Goal: Task Accomplishment & Management: Use online tool/utility

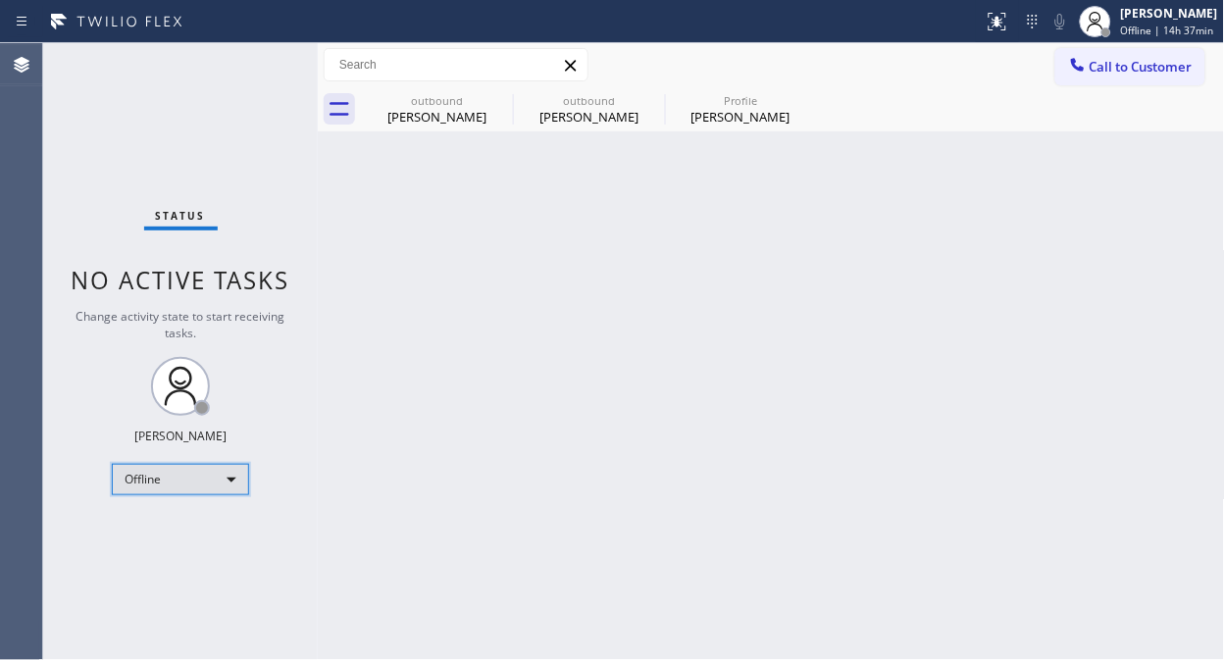
click at [219, 473] on div "Offline" at bounding box center [180, 479] width 137 height 31
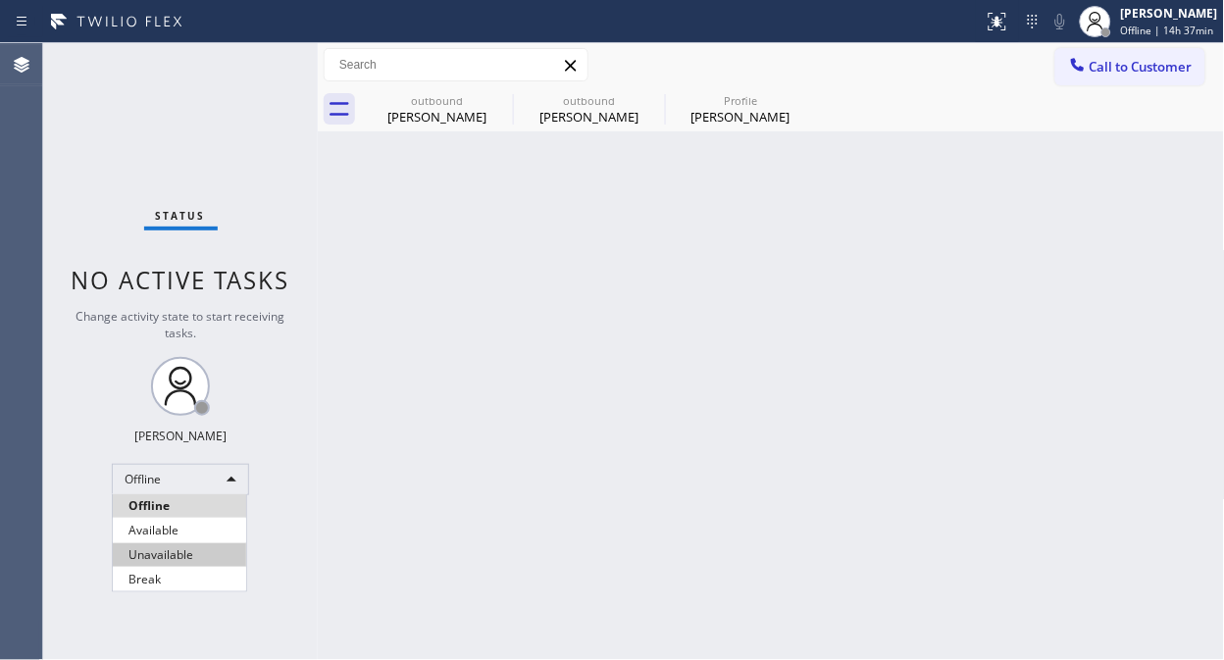
click at [199, 553] on li "Unavailable" at bounding box center [179, 555] width 133 height 24
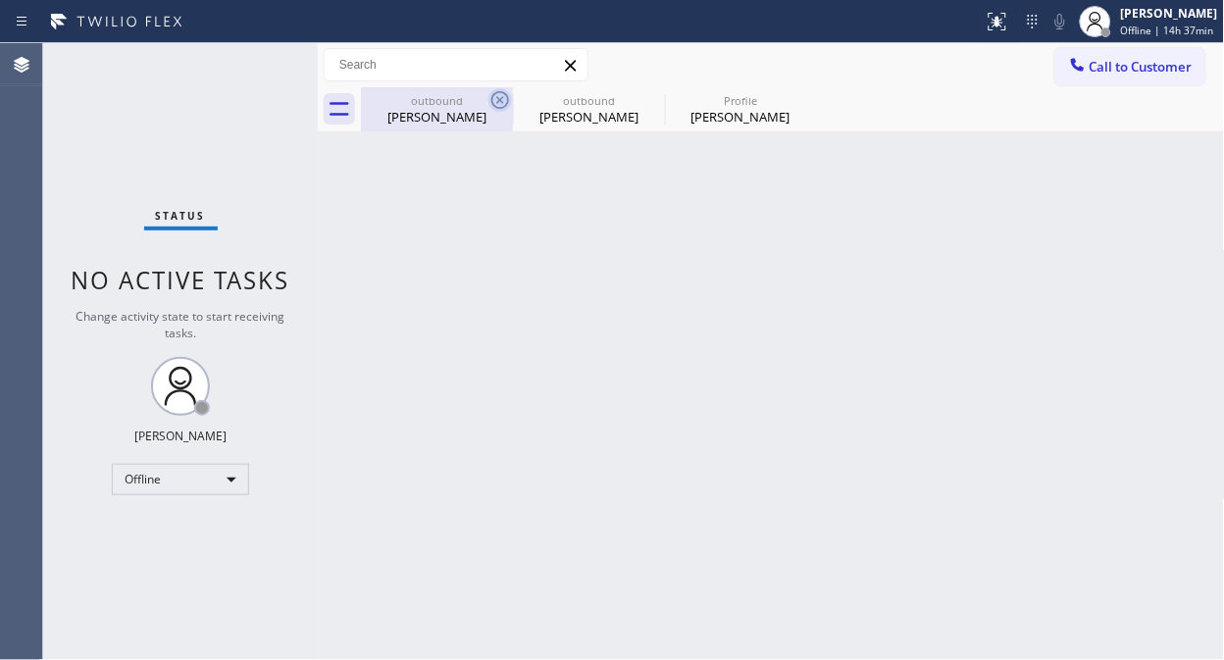
click at [492, 100] on icon at bounding box center [500, 100] width 18 height 18
click at [0, 0] on icon at bounding box center [0, 0] width 0 height 0
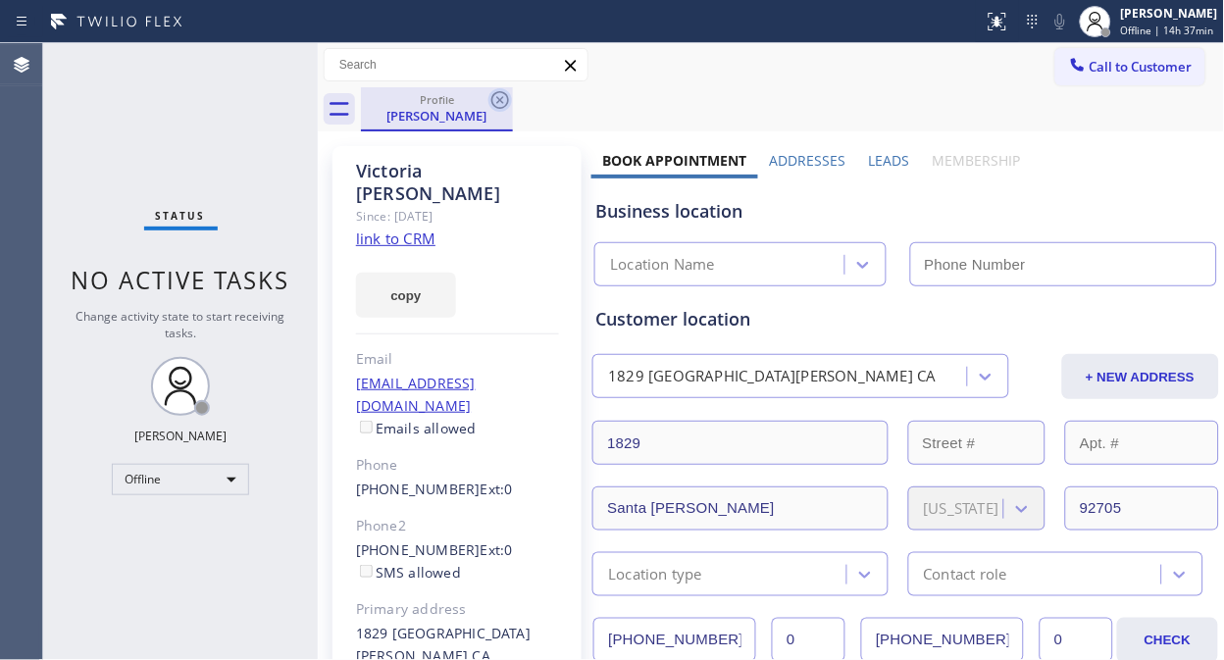
click at [494, 100] on icon at bounding box center [500, 100] width 24 height 24
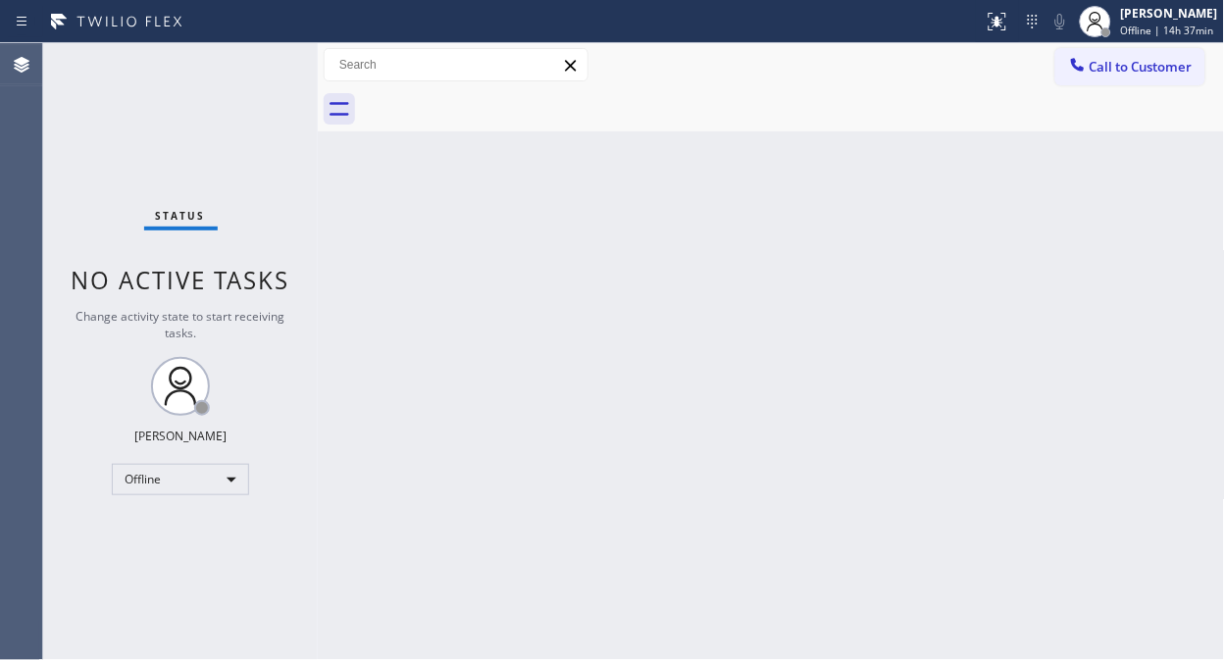
click at [494, 100] on div at bounding box center [793, 109] width 864 height 44
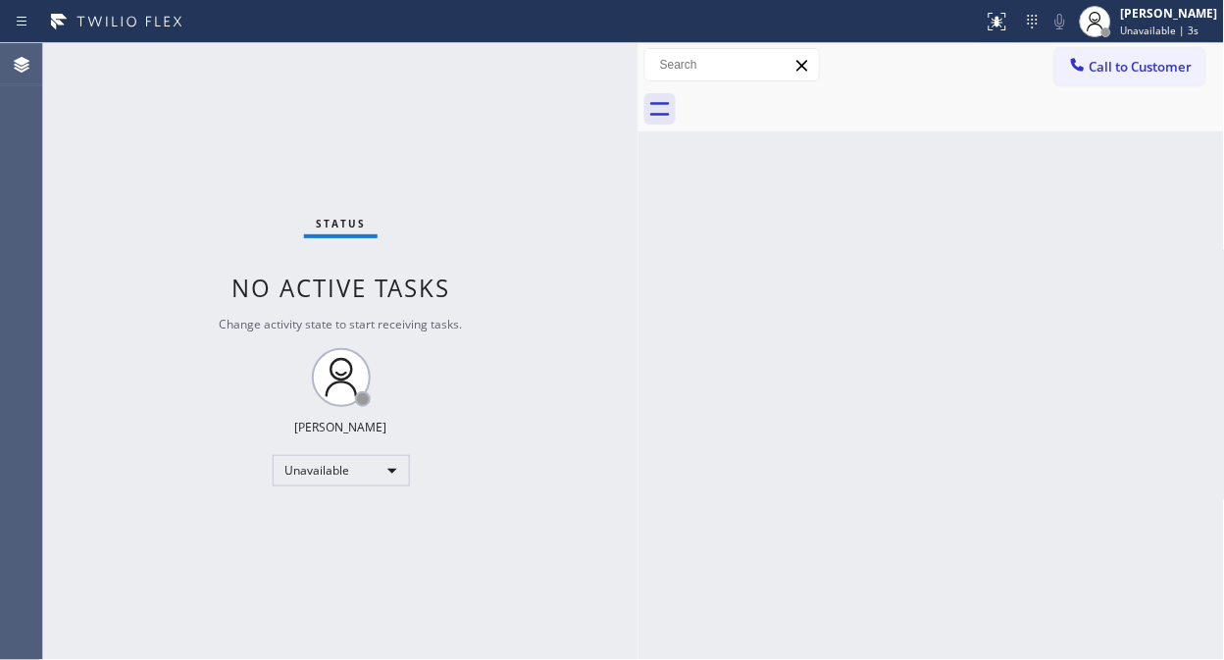
drag, startPoint x: 314, startPoint y: 126, endPoint x: 634, endPoint y: 198, distance: 328.8
click at [638, 198] on div at bounding box center [638, 351] width 0 height 617
click at [388, 160] on div "Status No active tasks Change activity state to start receiving tasks. [PERSON_…" at bounding box center [340, 351] width 595 height 617
drag, startPoint x: 404, startPoint y: 118, endPoint x: 693, endPoint y: 123, distance: 289.3
click at [405, 118] on div "Status No active tasks Change activity state to start receiving tasks. [PERSON_…" at bounding box center [340, 351] width 595 height 617
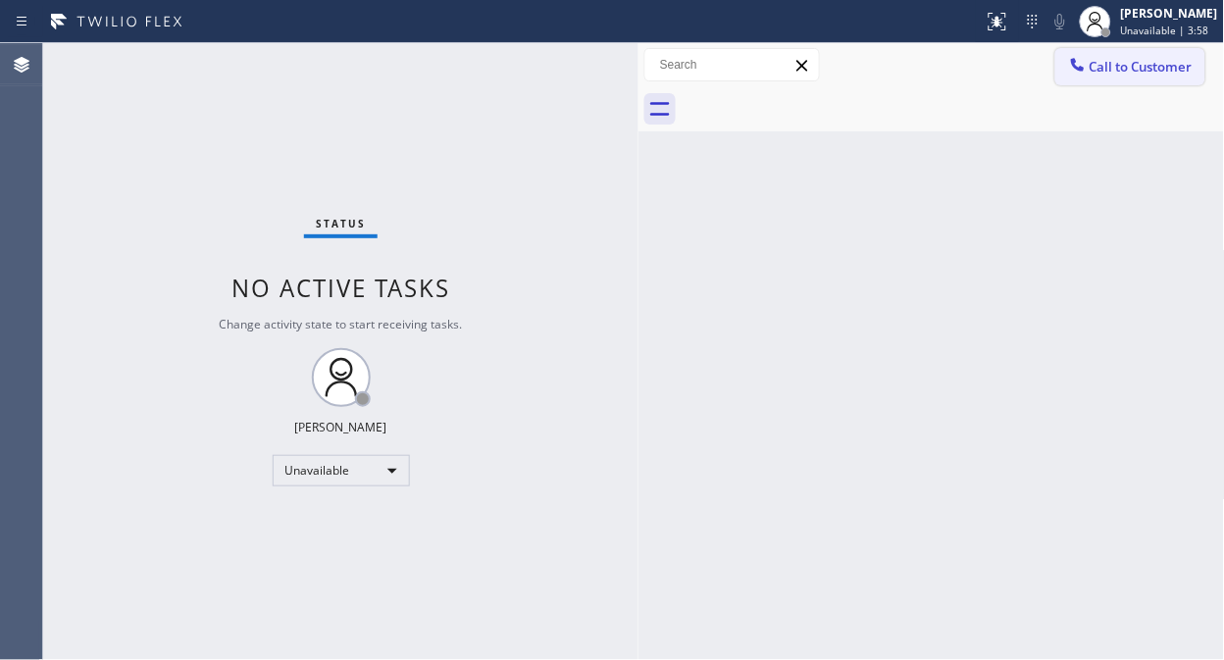
click at [1101, 78] on button "Call to Customer" at bounding box center [1130, 66] width 150 height 37
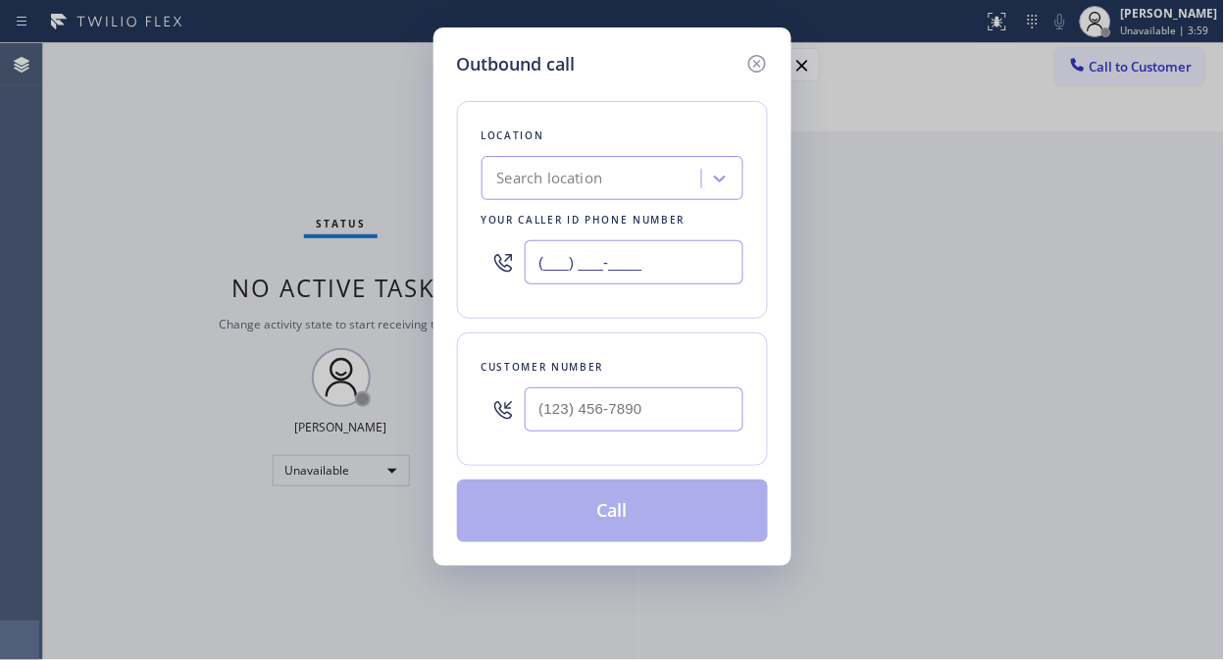
click at [541, 260] on input "(___) ___-____" at bounding box center [634, 262] width 219 height 44
paste input "855) 662-5332"
type input "(855) 662-5332"
click at [445, 245] on div "Outbound call Location 4B2.Paid Sub Zero Repair Professionals Your caller id ph…" at bounding box center [612, 296] width 358 height 538
click at [550, 410] on input "(___) ___-____" at bounding box center [634, 409] width 219 height 44
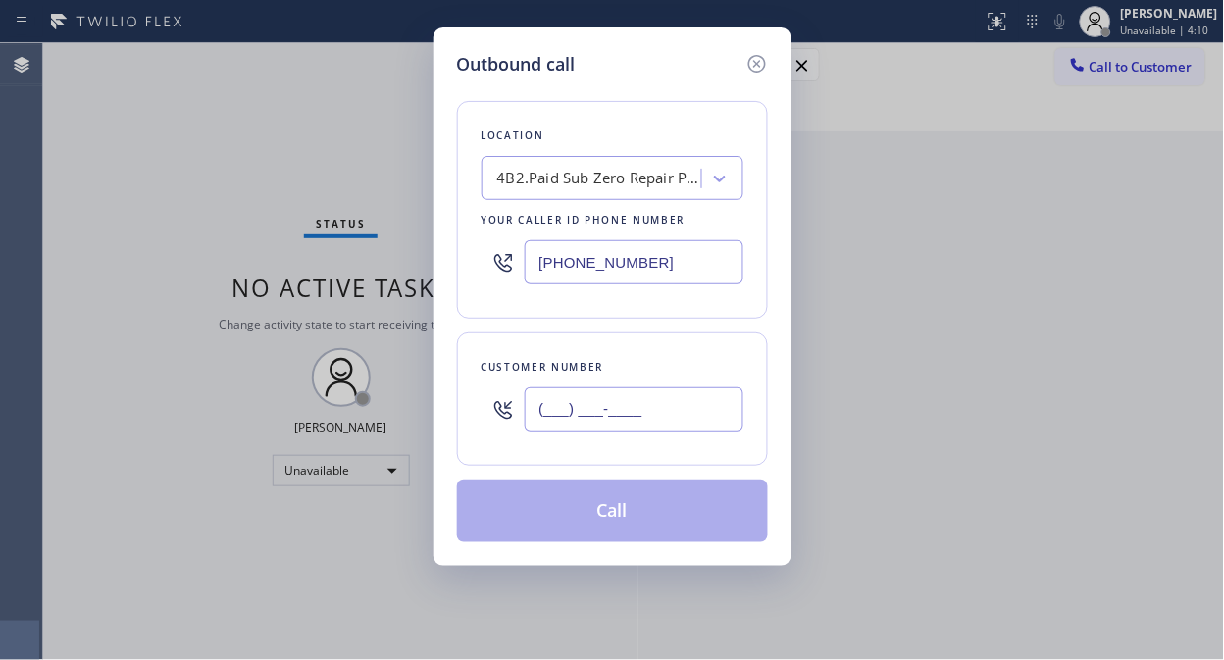
paste input "303) 807-4271"
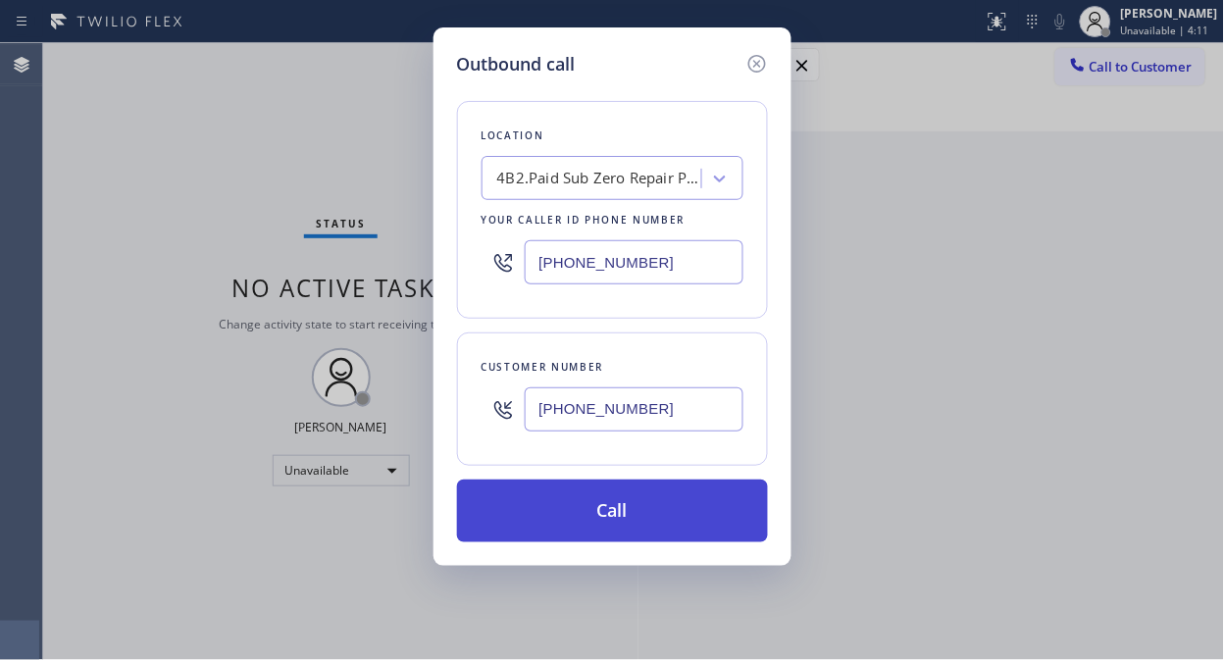
type input "(303) 807-4271"
click at [668, 522] on button "Call" at bounding box center [612, 511] width 311 height 63
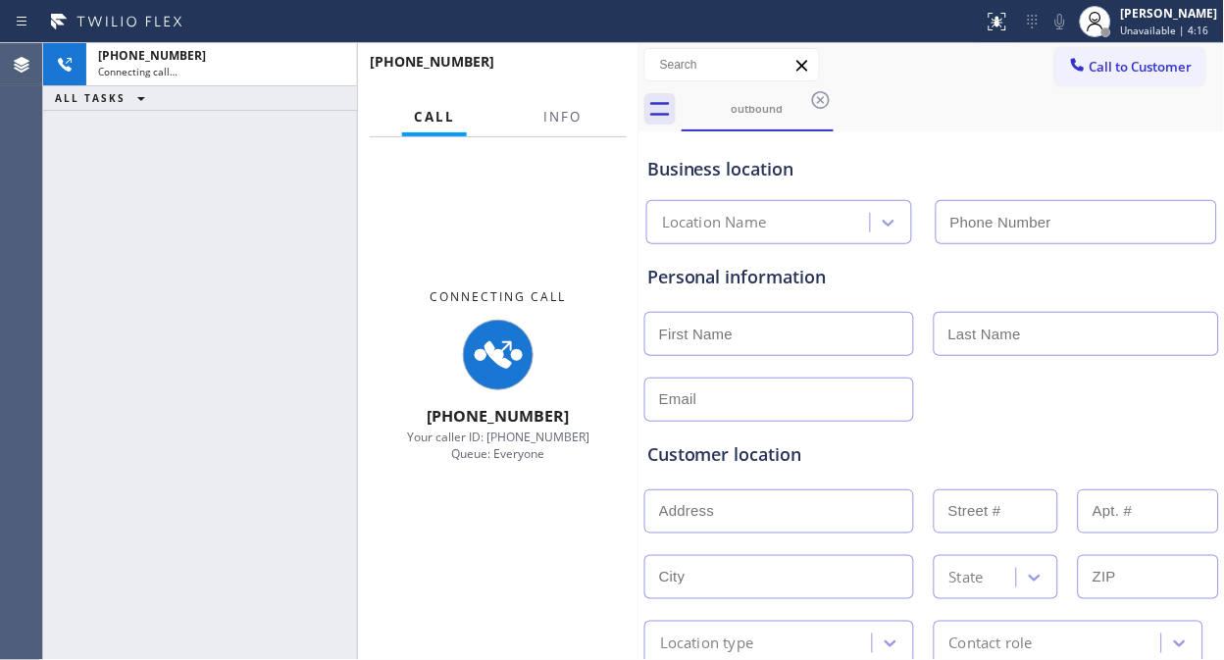
type input "(855) 662-5332"
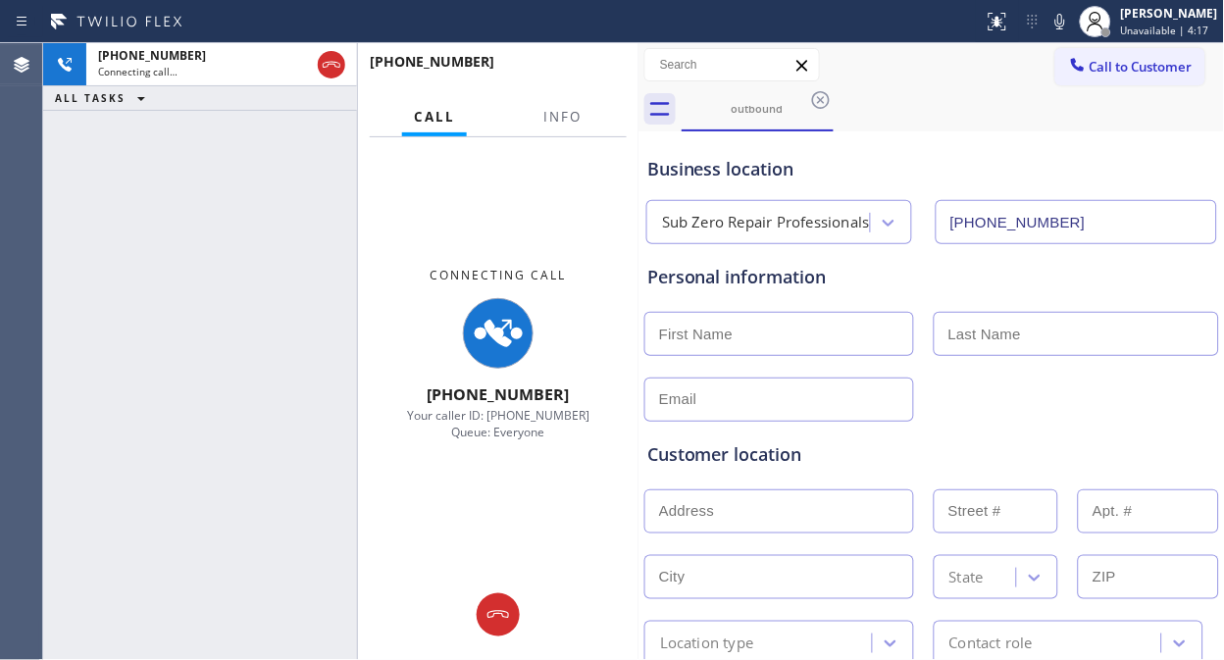
click at [157, 204] on div "+13038074271 Connecting call… ALL TASKS ALL TASKS ACTIVE TASKS TASKS IN WRAP UP" at bounding box center [200, 351] width 314 height 617
click at [566, 113] on span "Info" at bounding box center [563, 117] width 38 height 18
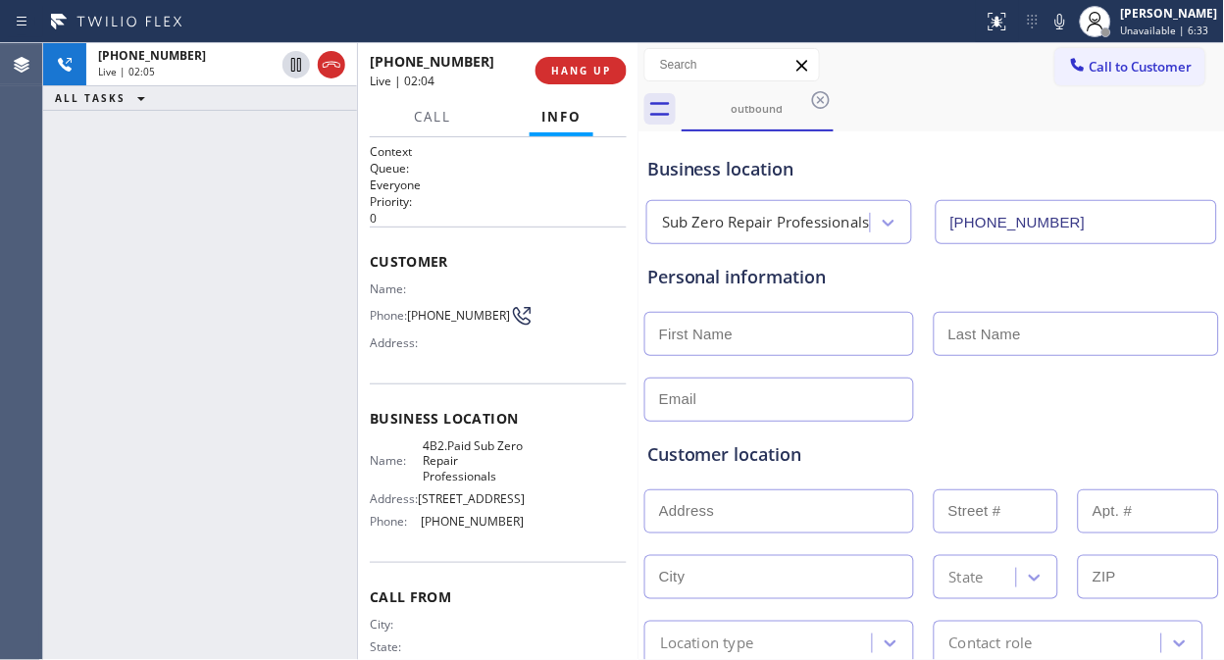
click at [208, 200] on div "+13038074271 Live | 02:05 ALL TASKS ALL TASKS ACTIVE TASKS TASKS IN WRAP UP" at bounding box center [200, 351] width 314 height 617
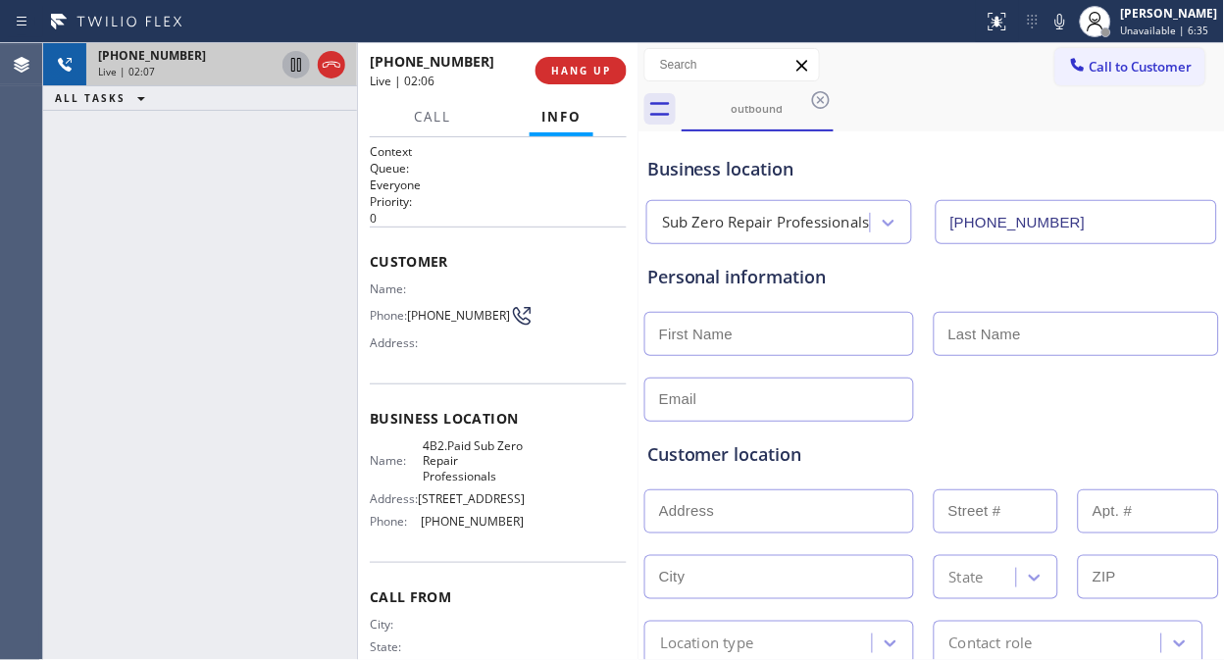
click at [290, 70] on icon at bounding box center [296, 65] width 24 height 24
click at [261, 259] on div "+13038074271 Live | 02:12 ALL TASKS ALL TASKS ACTIVE TASKS TASKS IN WRAP UP" at bounding box center [200, 351] width 314 height 617
click at [291, 73] on icon at bounding box center [296, 65] width 24 height 24
click at [1070, 18] on icon at bounding box center [1060, 22] width 24 height 24
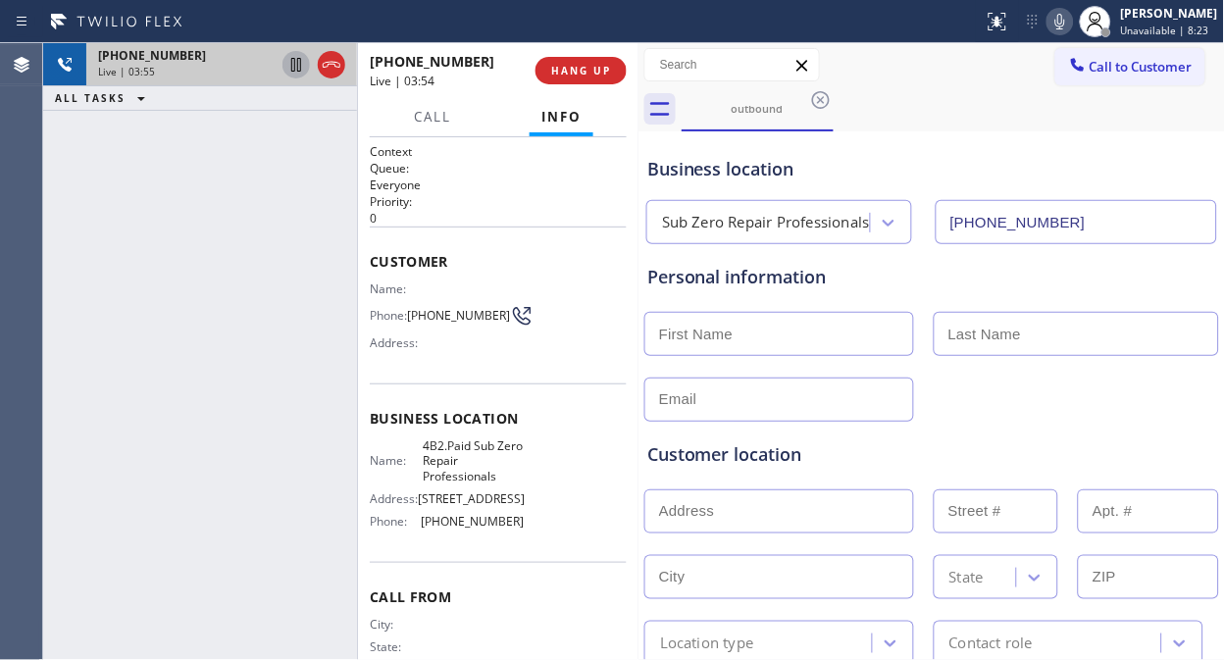
click at [1070, 18] on icon at bounding box center [1060, 22] width 24 height 24
click at [1072, 17] on icon at bounding box center [1060, 22] width 24 height 24
click at [1072, 25] on icon at bounding box center [1060, 22] width 24 height 24
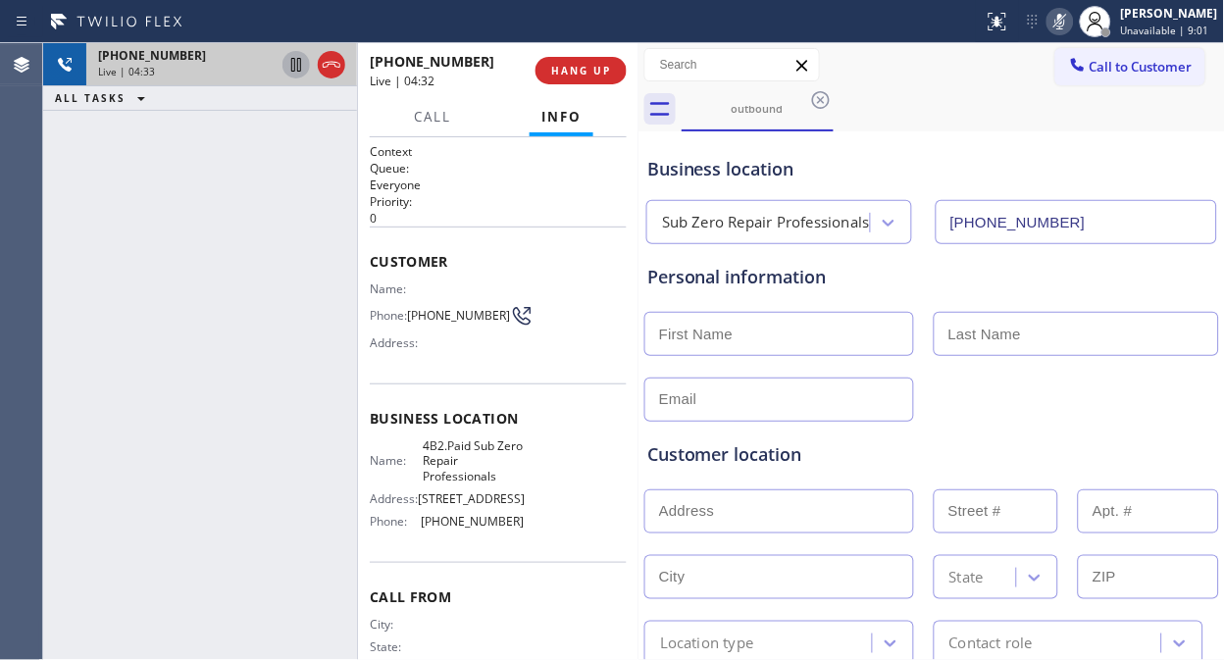
click at [1072, 25] on icon at bounding box center [1060, 22] width 24 height 24
click at [1065, 23] on icon at bounding box center [1060, 22] width 10 height 16
click at [589, 73] on span "HANG UP" at bounding box center [581, 71] width 60 height 14
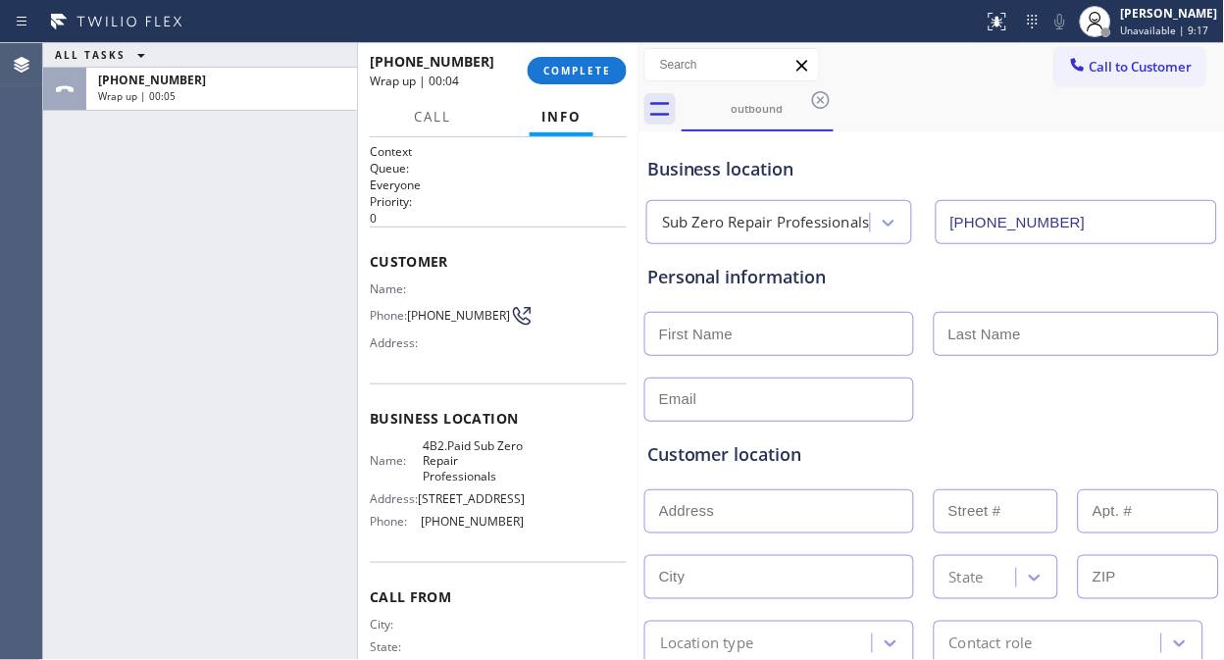
click at [129, 181] on div "ALL TASKS ALL TASKS ACTIVE TASKS TASKS IN WRAP UP +13038074271 Wrap up | 00:05" at bounding box center [200, 351] width 314 height 617
click at [792, 336] on input "text" at bounding box center [779, 334] width 270 height 44
paste input "Judith Anderson"
drag, startPoint x: 738, startPoint y: 334, endPoint x: 702, endPoint y: 331, distance: 36.4
click at [702, 331] on input "Judith Anderson" at bounding box center [779, 334] width 270 height 44
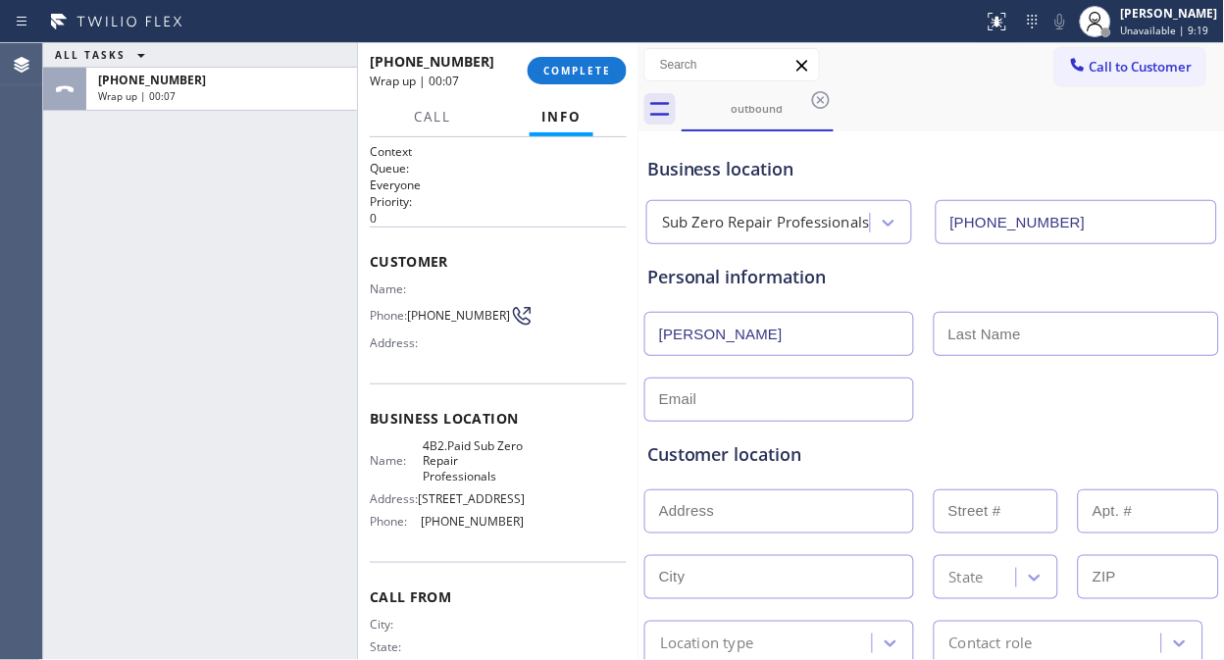
drag, startPoint x: 808, startPoint y: 334, endPoint x: 707, endPoint y: 335, distance: 101.0
click at [707, 335] on input "Judith Anderson" at bounding box center [779, 334] width 270 height 44
type input "[PERSON_NAME]"
click at [937, 343] on input "text" at bounding box center [1076, 334] width 285 height 44
paste input "Anderson"
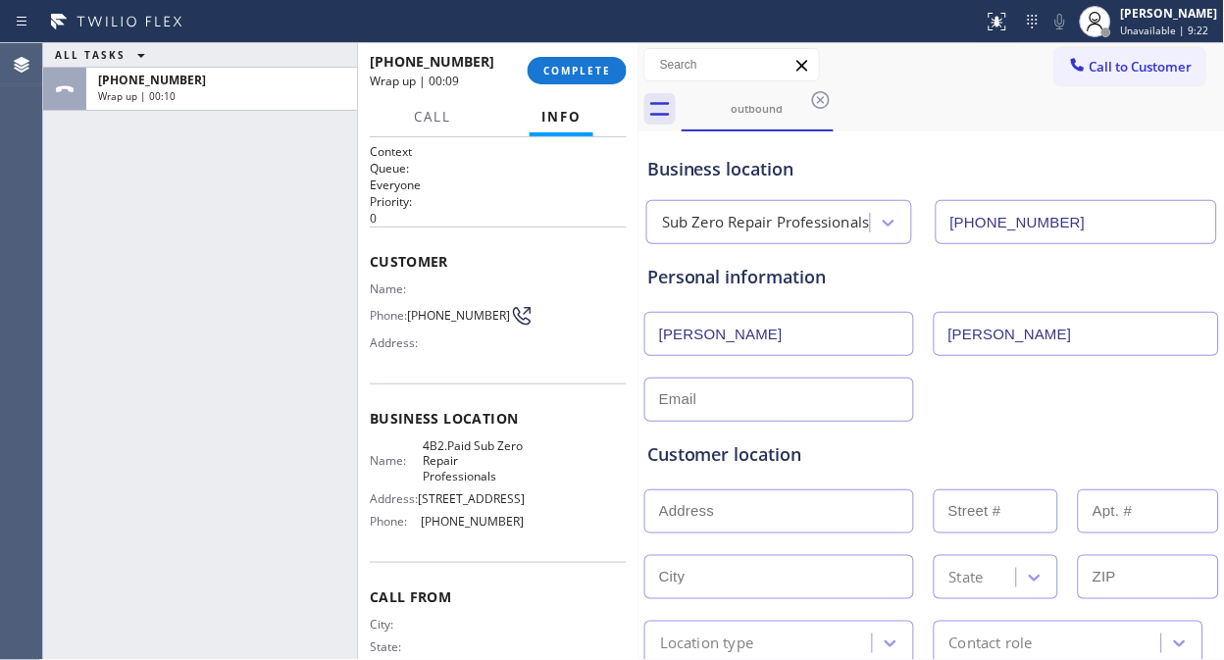
type input "Anderson"
click at [824, 334] on input "[PERSON_NAME]" at bounding box center [779, 334] width 270 height 44
type input "[PERSON_NAME]"
drag, startPoint x: 295, startPoint y: 348, endPoint x: 335, endPoint y: 349, distance: 40.2
click at [296, 348] on div "ALL TASKS ALL TASKS ACTIVE TASKS TASKS IN WRAP UP +13038074271 Wrap up | 00:20" at bounding box center [200, 351] width 314 height 617
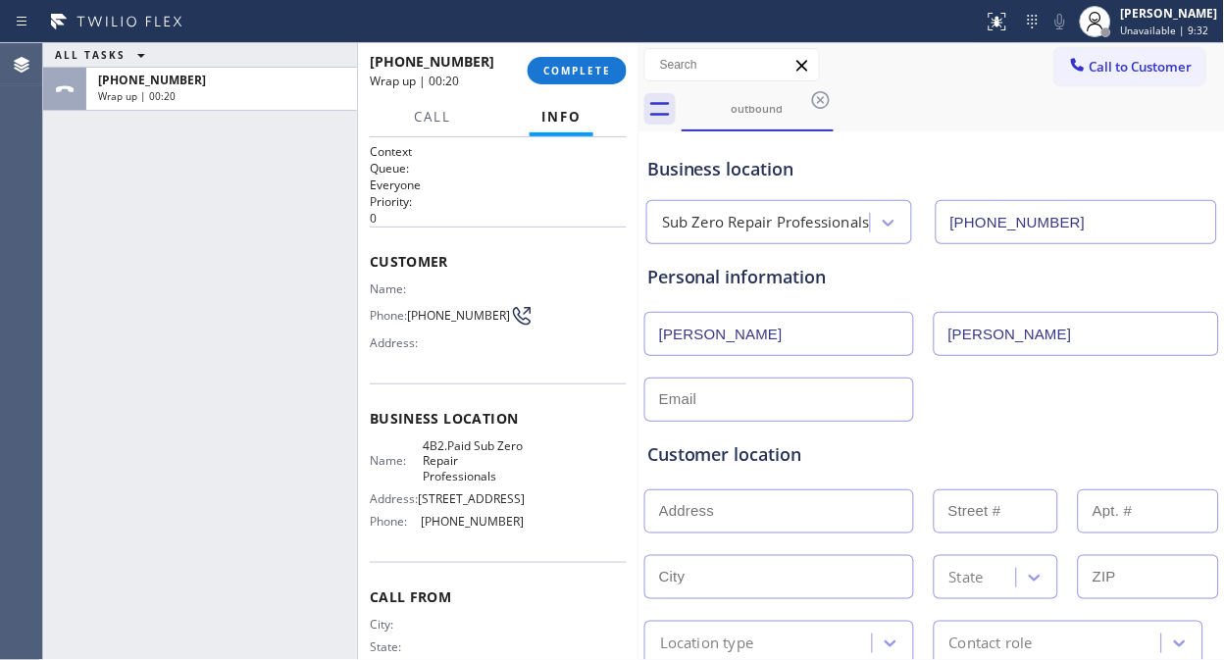
click at [724, 402] on input "text" at bounding box center [779, 400] width 270 height 44
paste input "jga2525@aol.com"
type input "jga2525@aol.com"
click at [1027, 396] on div "jga2525@aol.com" at bounding box center [931, 398] width 579 height 48
click at [784, 491] on input "text" at bounding box center [779, 511] width 270 height 44
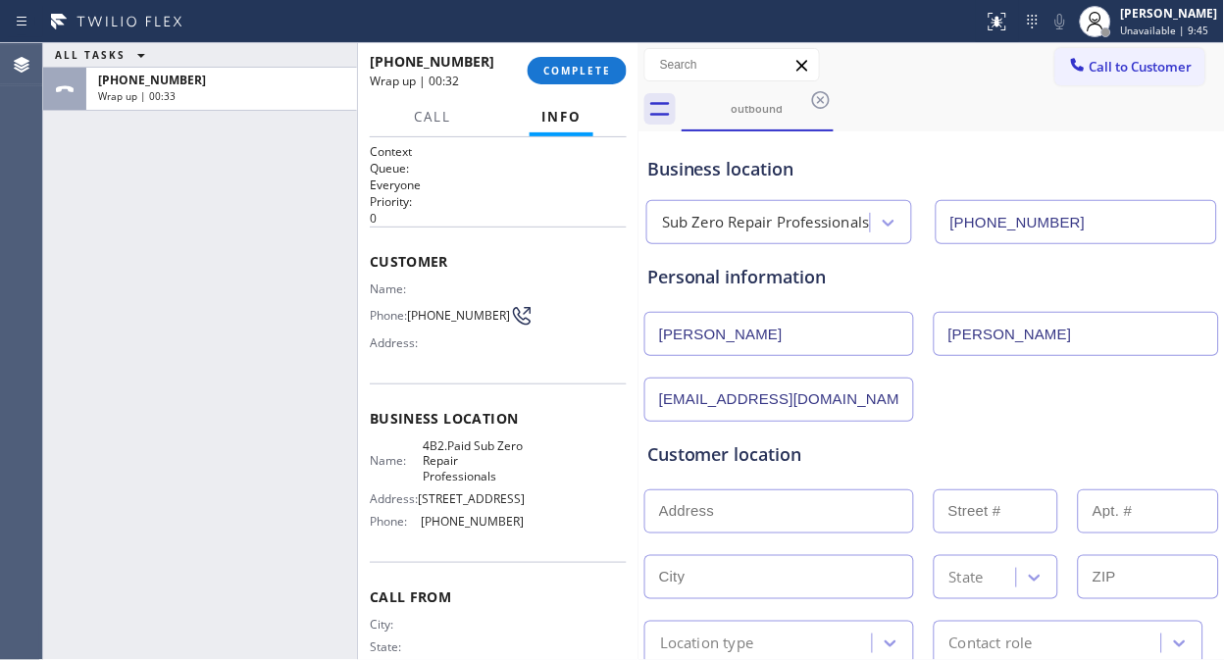
paste input "754 Belfry CtCastle Rock, CO 80108"
type input "754 Belfry Ct"
type input "754"
type input "Castle Rock"
type input "80108"
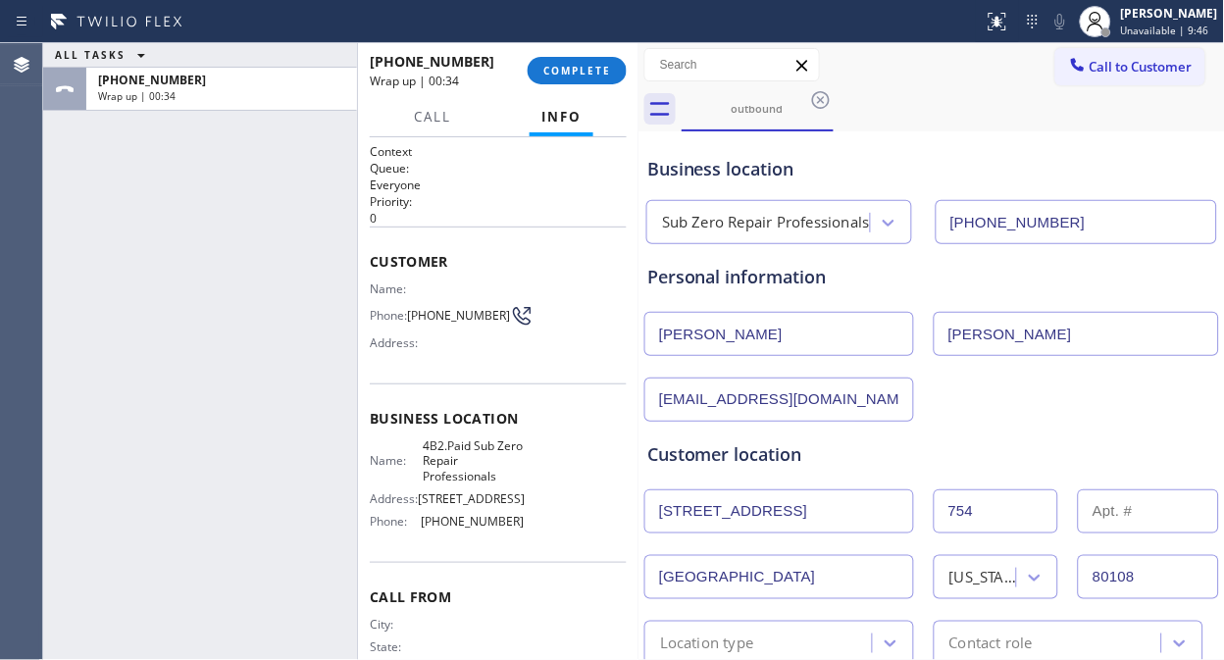
scroll to position [218, 0]
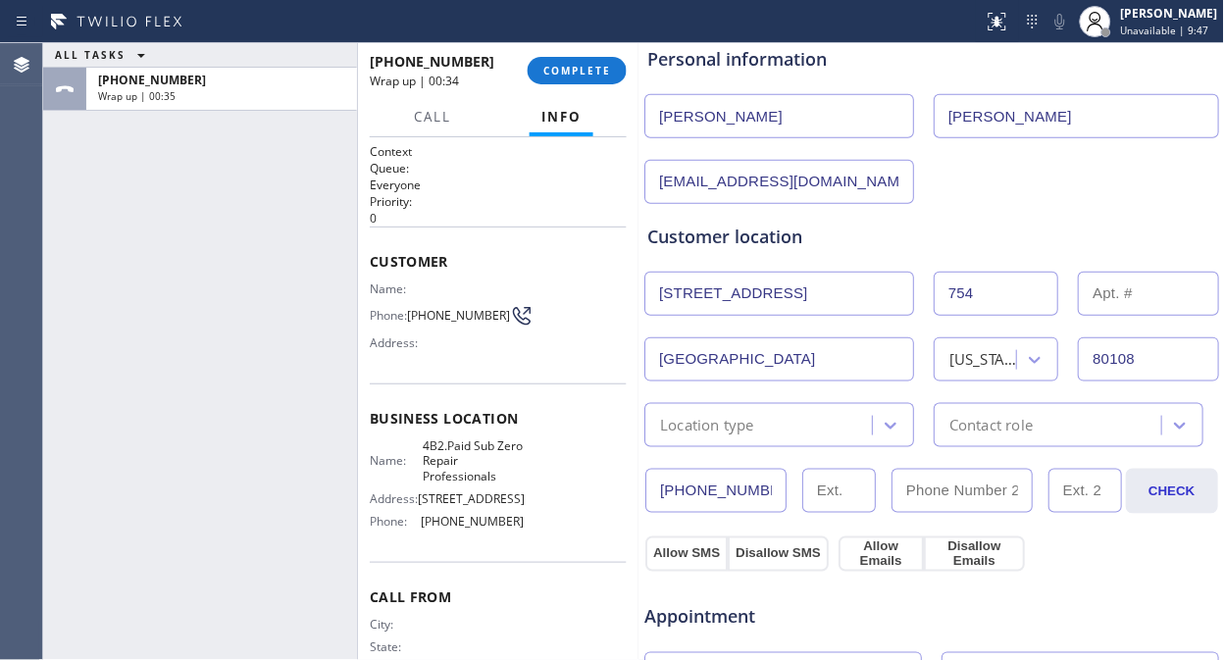
click at [755, 438] on div "Location type" at bounding box center [779, 425] width 270 height 44
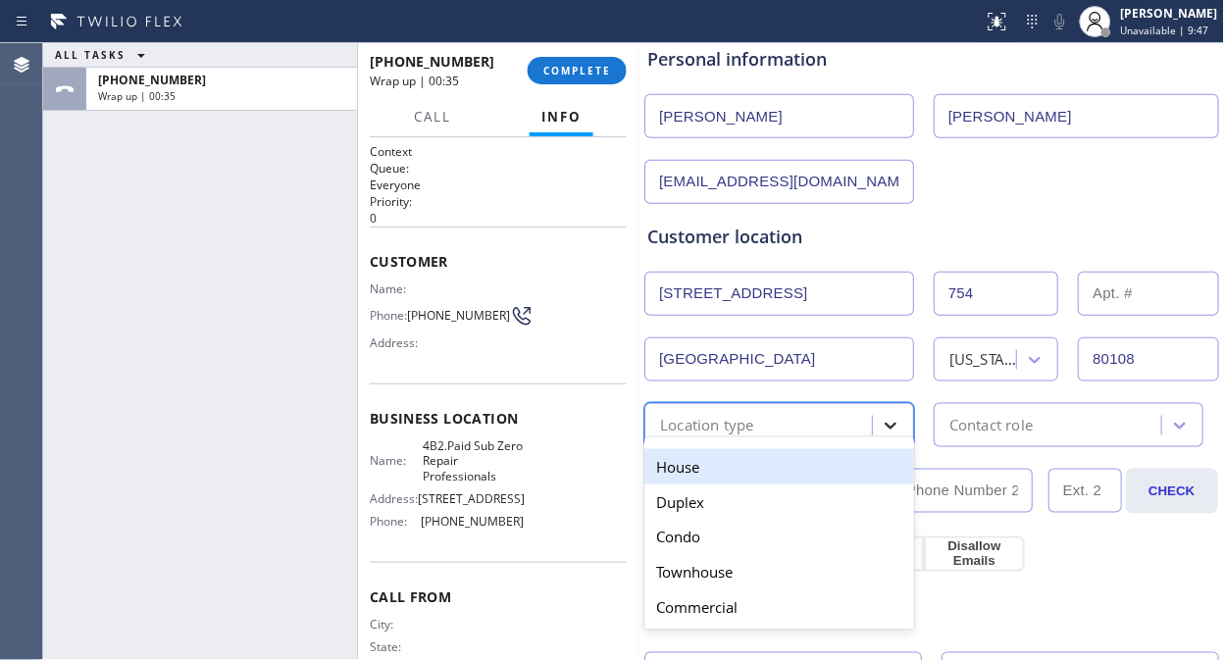
drag, startPoint x: 749, startPoint y: 467, endPoint x: 868, endPoint y: 443, distance: 121.0
click at [761, 467] on div "House" at bounding box center [779, 466] width 270 height 35
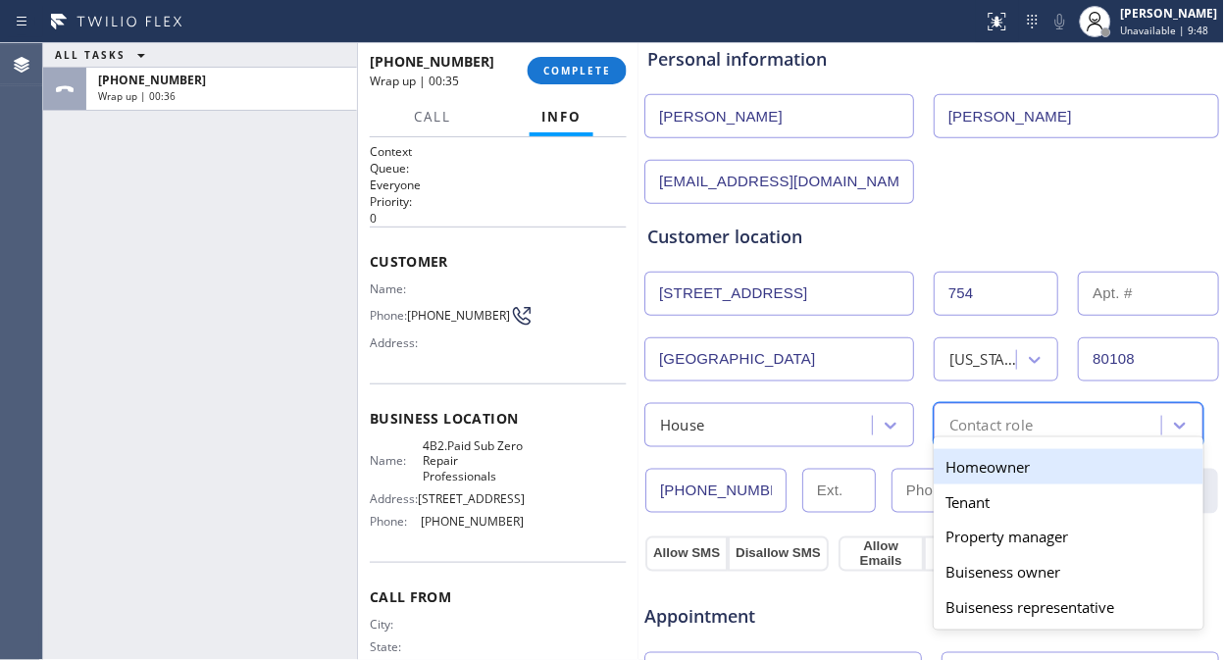
click at [1040, 410] on div "Contact role" at bounding box center [1050, 425] width 222 height 34
click at [964, 473] on div "Homeowner" at bounding box center [1069, 466] width 270 height 35
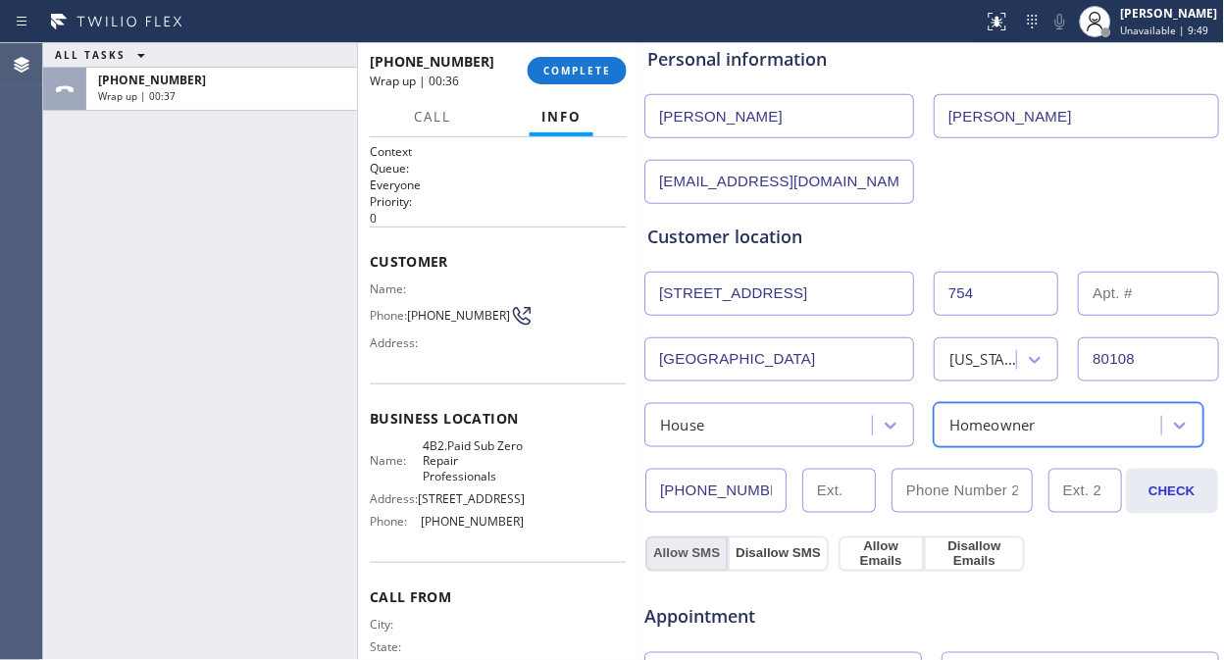
click at [681, 546] on button "Allow SMS" at bounding box center [686, 553] width 82 height 35
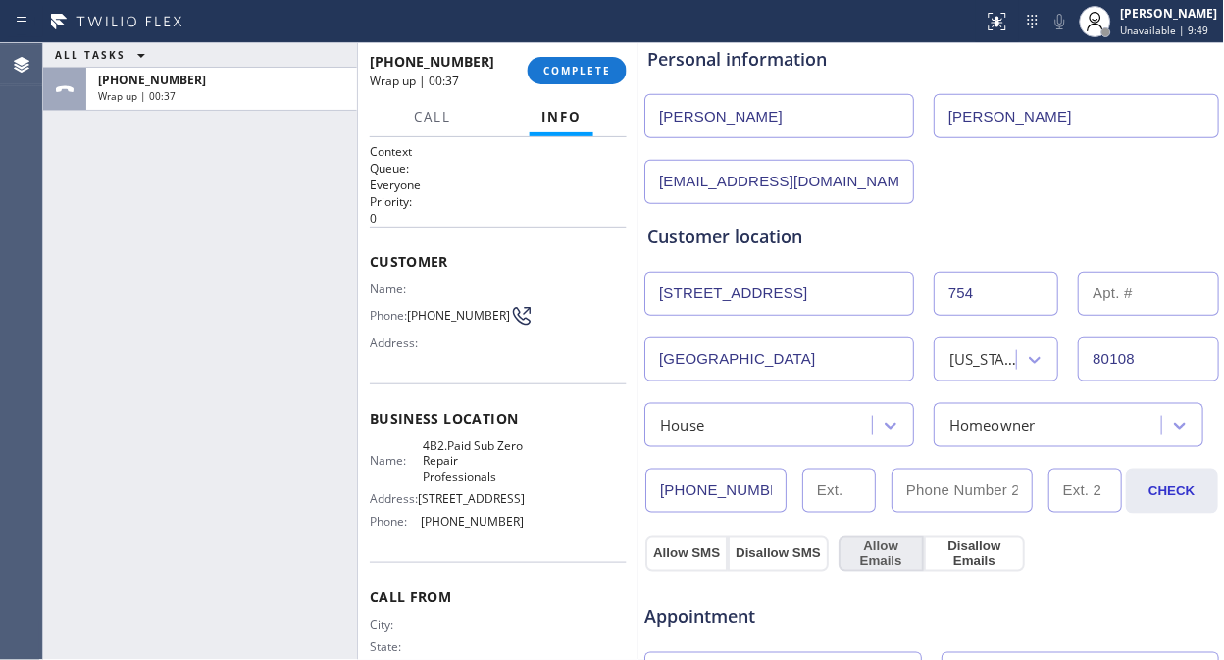
click at [841, 559] on button "Allow Emails" at bounding box center [880, 553] width 85 height 35
click at [875, 559] on button "Allow Emails" at bounding box center [880, 553] width 85 height 35
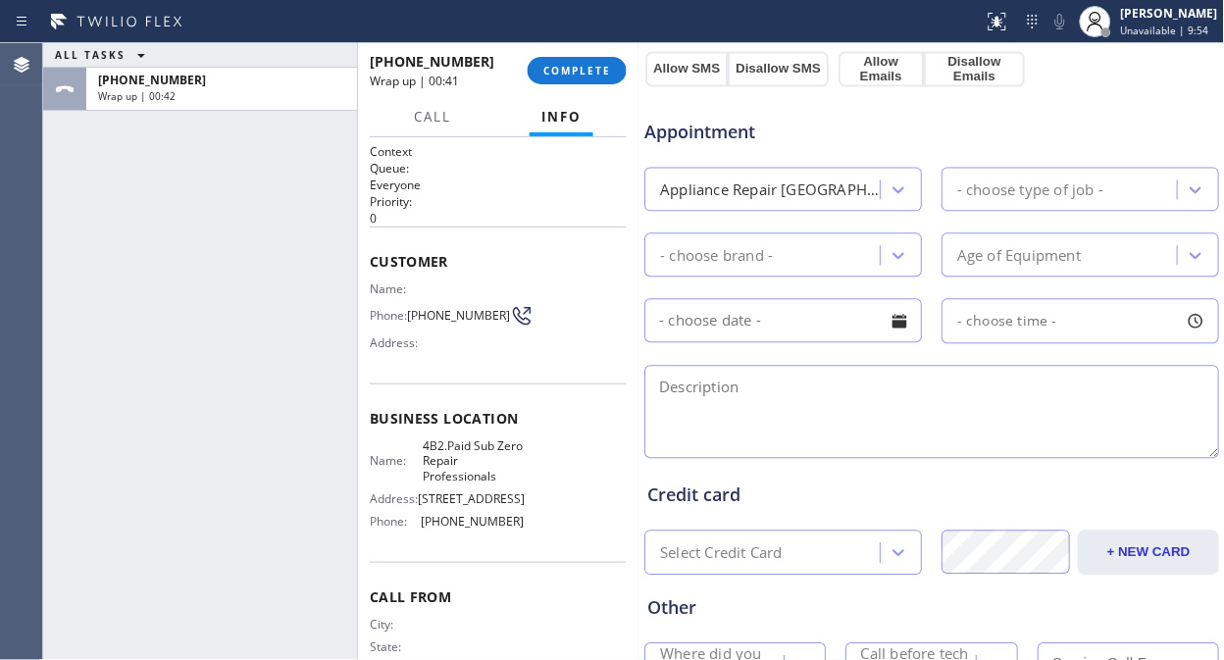
scroll to position [532, 0]
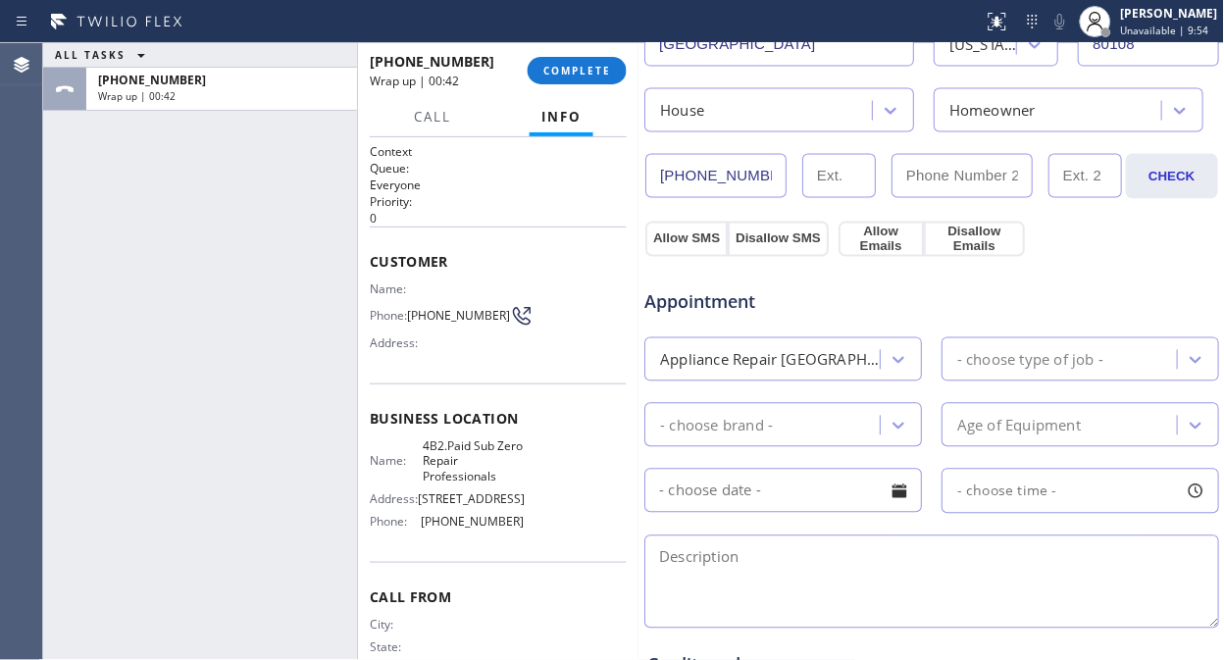
click at [1033, 371] on div "- choose type of job -" at bounding box center [1030, 359] width 146 height 23
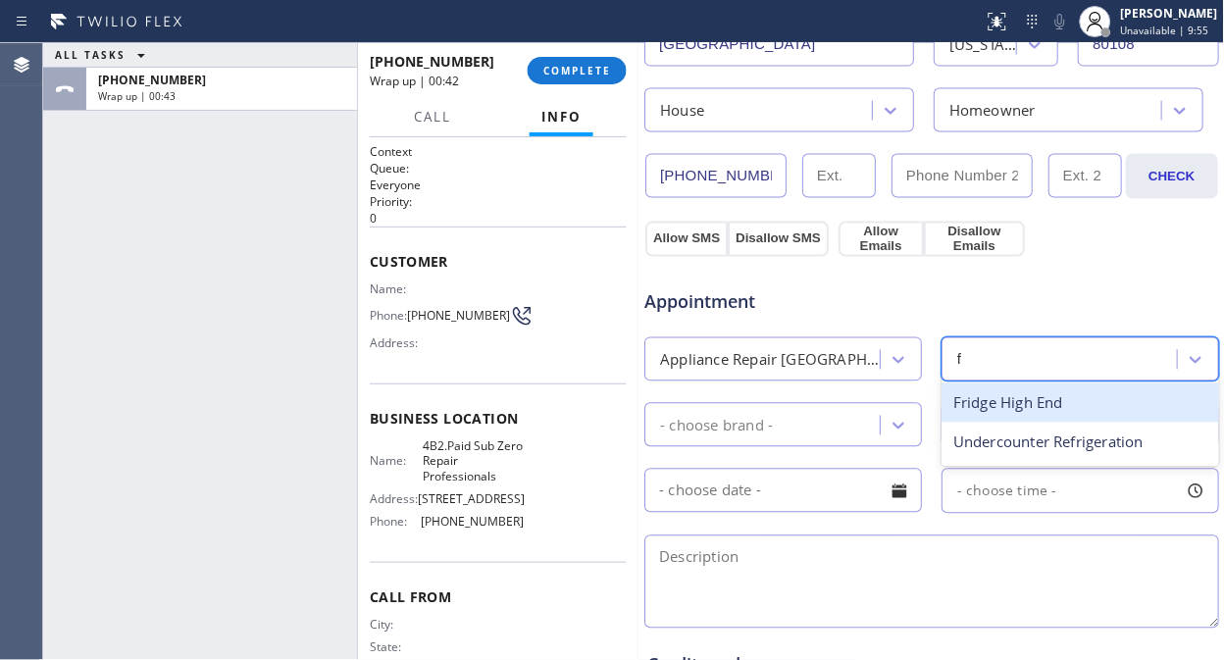
type input "fr"
drag, startPoint x: 983, startPoint y: 410, endPoint x: 797, endPoint y: 439, distance: 187.7
click at [982, 410] on div "Fridge High End" at bounding box center [1080, 403] width 278 height 40
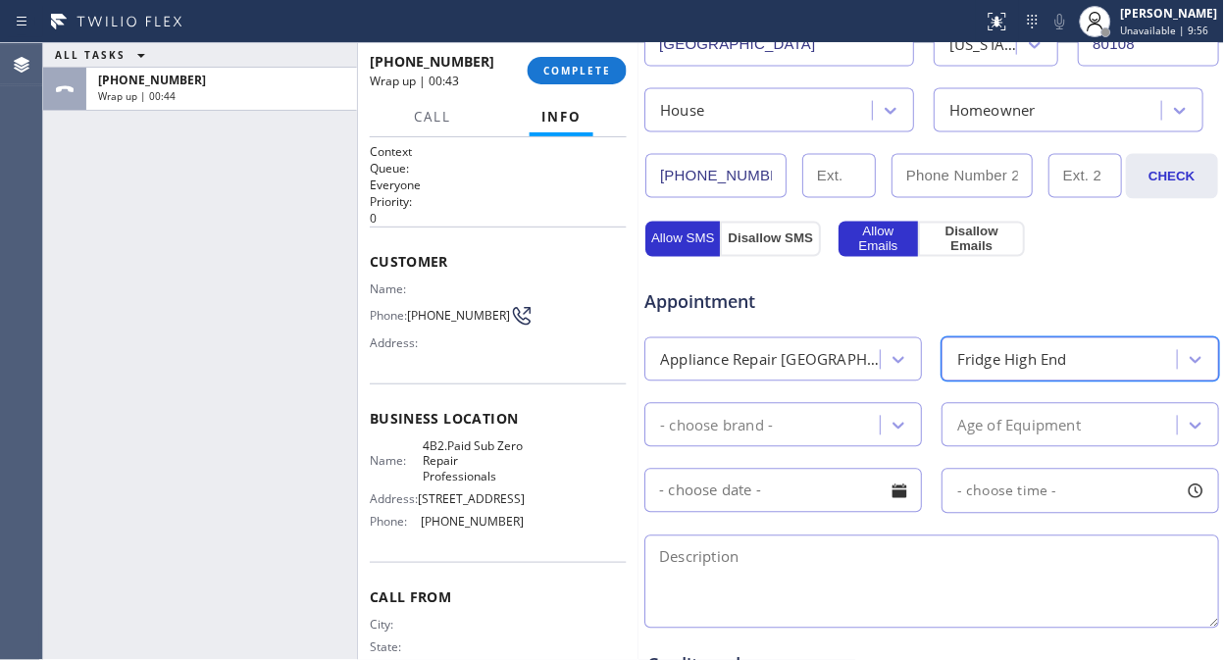
click at [791, 443] on div "- choose brand -" at bounding box center [783, 425] width 278 height 44
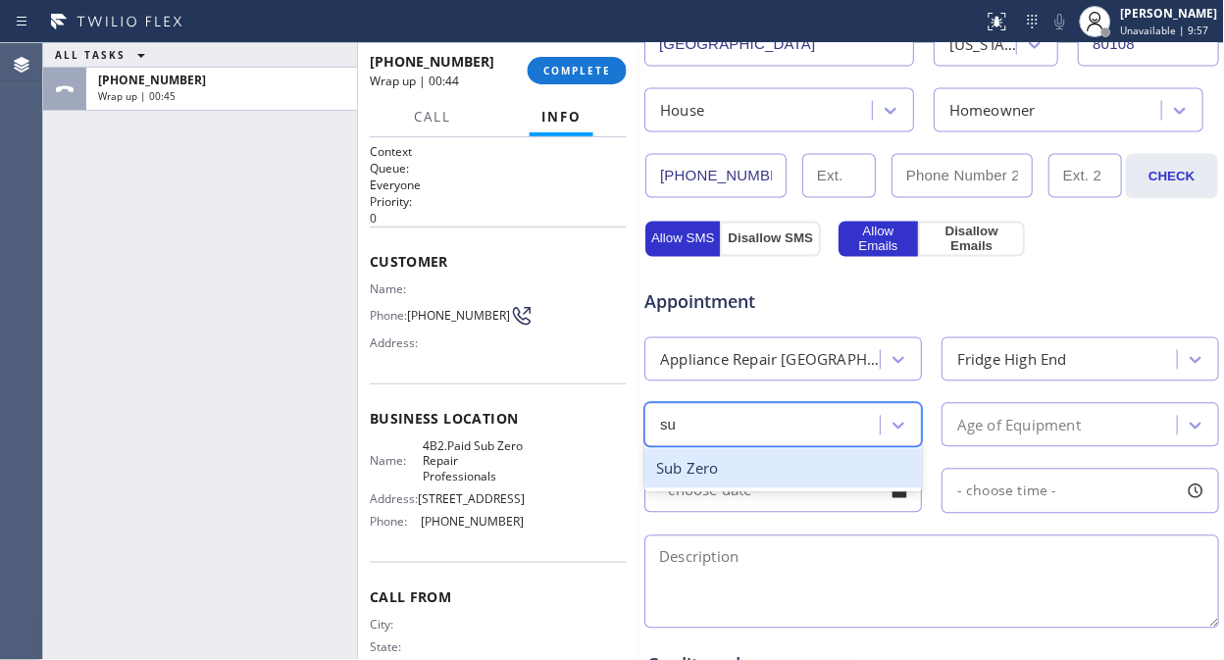
type input "sub"
click at [771, 467] on div "Sub Zero" at bounding box center [783, 469] width 278 height 40
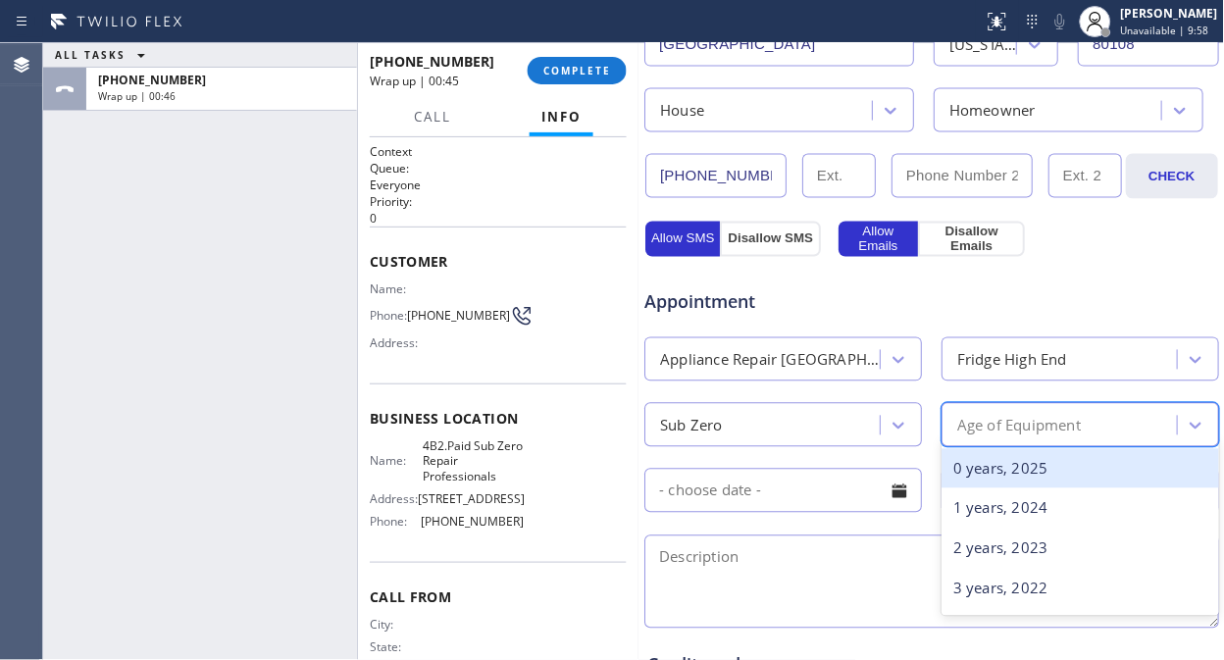
click at [990, 429] on div "Age of Equipment" at bounding box center [1019, 425] width 124 height 23
type input "19"
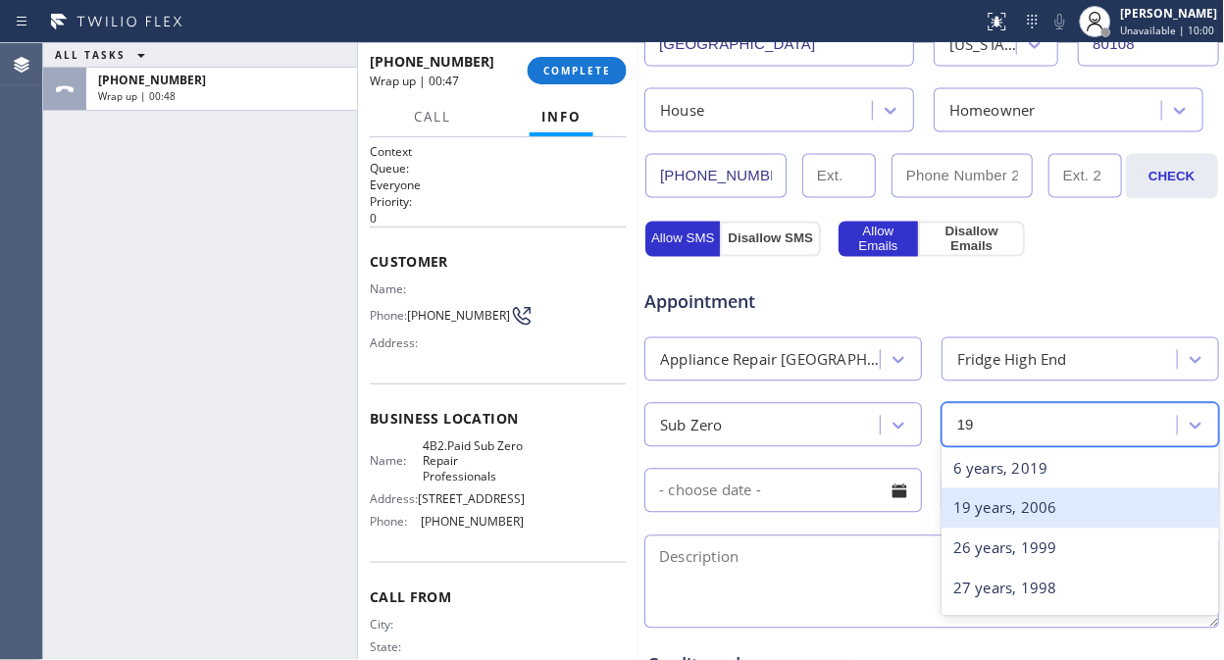
click at [987, 507] on div "19 years, 2006" at bounding box center [1080, 508] width 278 height 40
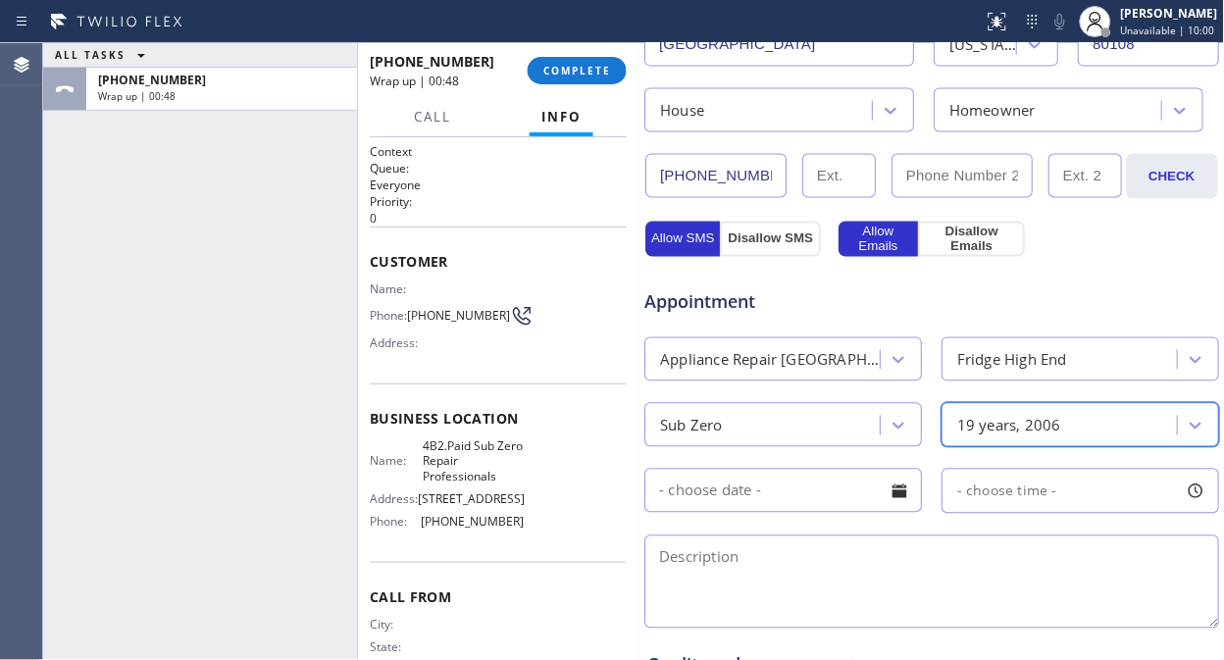
click at [834, 482] on input "text" at bounding box center [783, 491] width 278 height 44
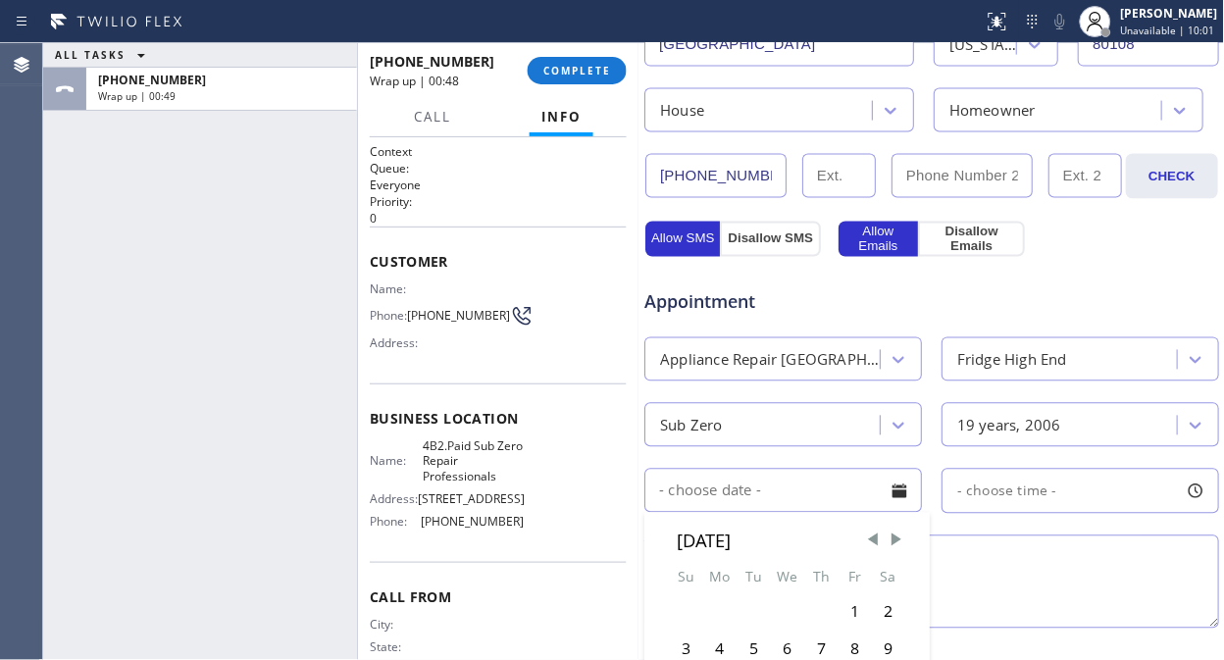
scroll to position [641, 0]
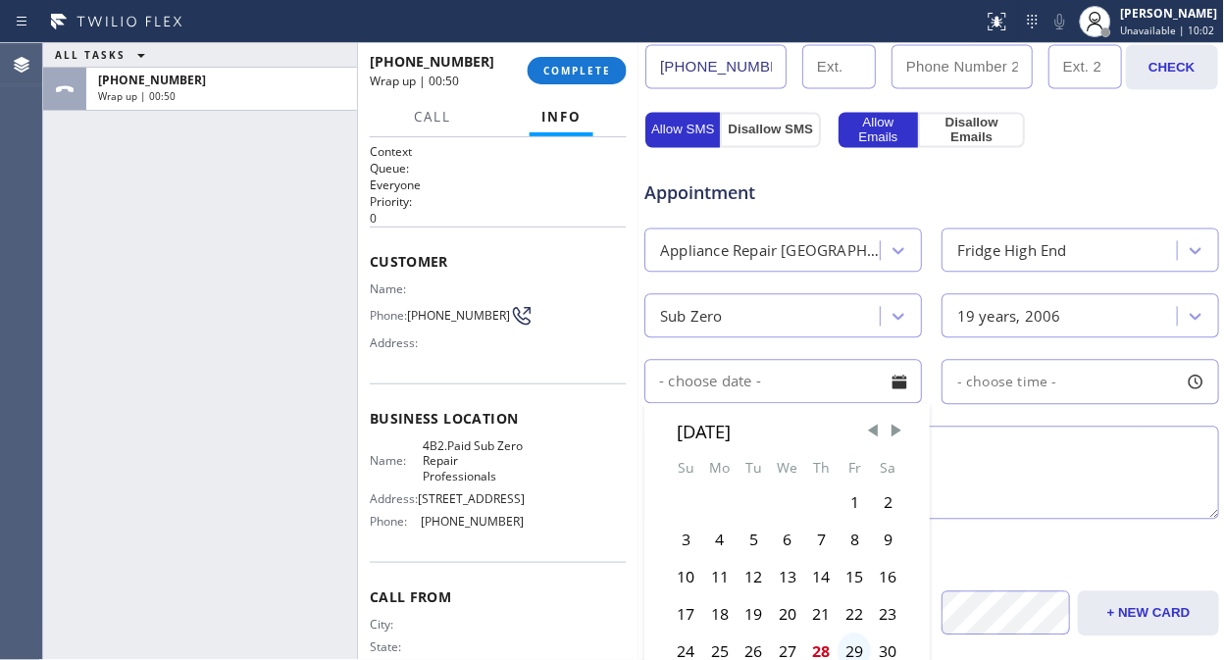
click at [847, 593] on div "29" at bounding box center [853, 651] width 33 height 37
type input "08/29/2025"
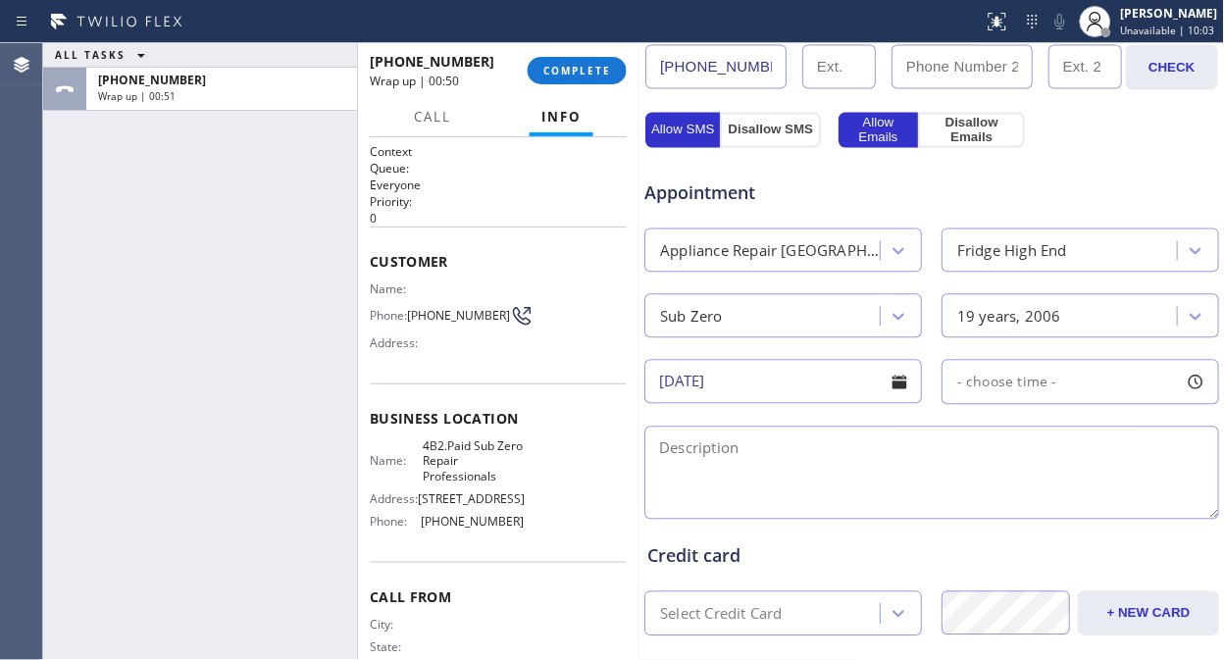
click at [1059, 370] on div "- choose time -" at bounding box center [1080, 382] width 278 height 45
drag, startPoint x: 1095, startPoint y: 505, endPoint x: 1037, endPoint y: 517, distance: 59.0
click at [1037, 517] on div at bounding box center [1047, 501] width 24 height 41
drag, startPoint x: 975, startPoint y: 506, endPoint x: 986, endPoint y: 506, distance: 11.8
click at [986, 506] on div at bounding box center [996, 501] width 24 height 41
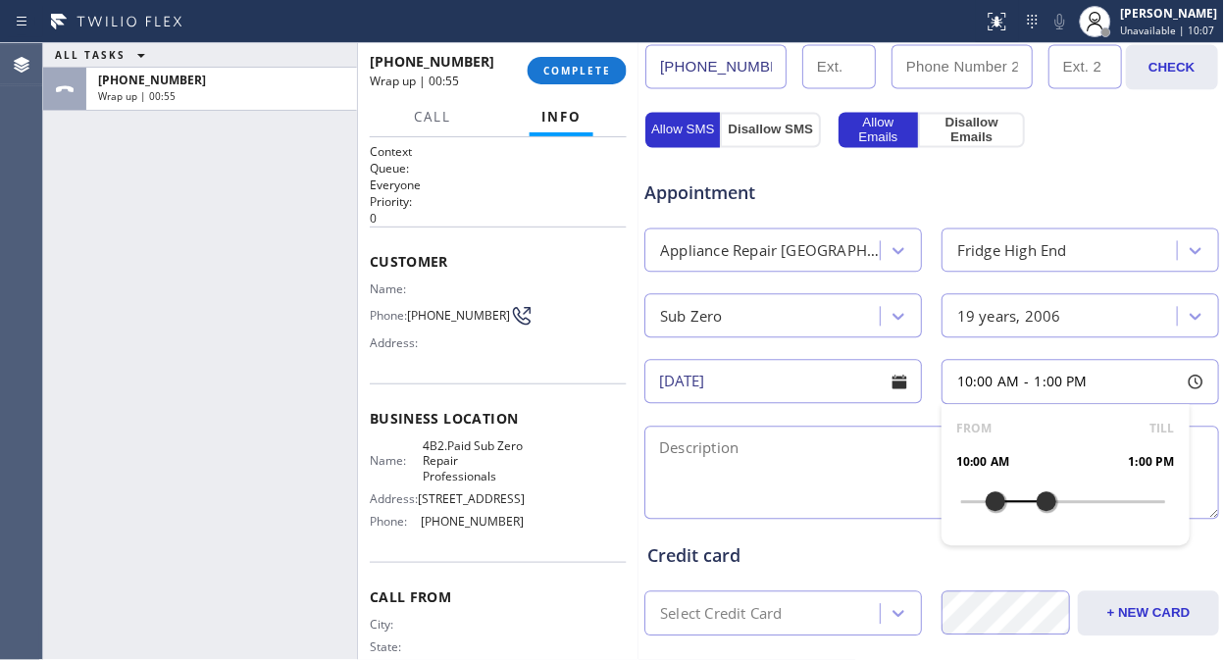
click at [717, 466] on textarea at bounding box center [931, 473] width 575 height 93
drag, startPoint x: 767, startPoint y: 476, endPoint x: 772, endPoint y: 447, distance: 28.9
click at [767, 473] on textarea "10-1/ $75/" at bounding box center [931, 473] width 575 height 93
click at [772, 447] on textarea "10-1/ $75/" at bounding box center [931, 473] width 575 height 93
paste textarea "Sub Zero/ Fridge/ freezer works, started not cooling/ 19 yrs./"
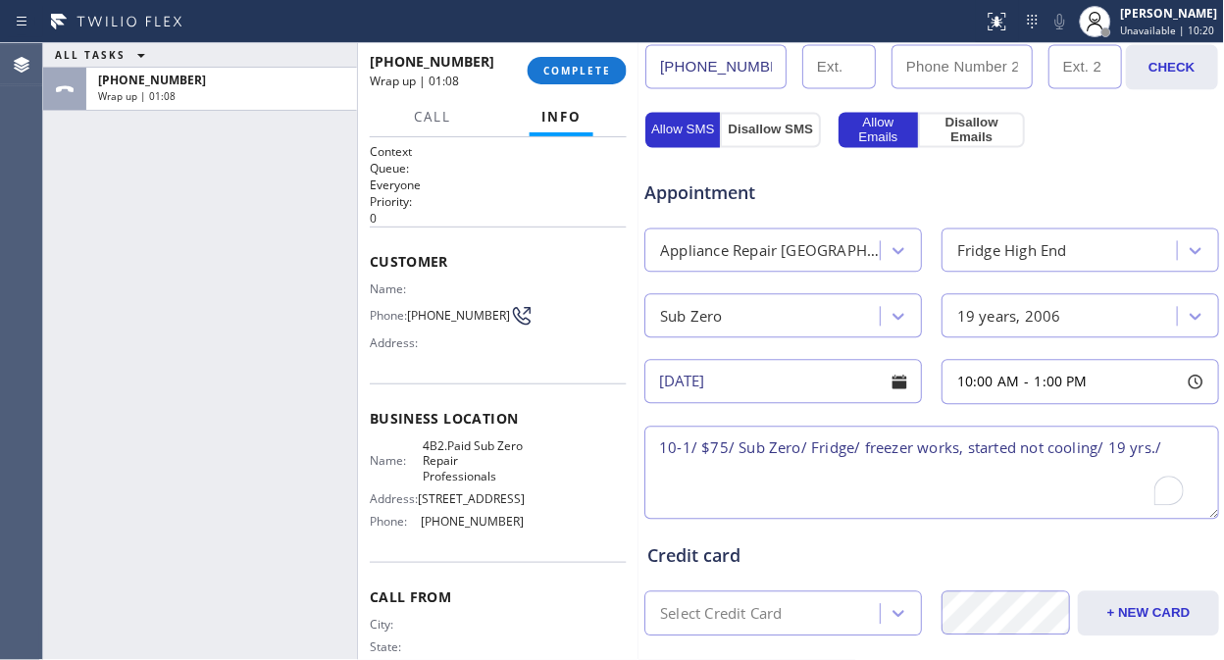
click at [964, 449] on textarea "10-1/ $75/ Sub Zero/ Fridge/ freezer works, started not cooling/ 19 yrs./" at bounding box center [931, 473] width 575 height 93
click at [1101, 467] on textarea "10-1/ $75/ Sub Zero/ Fridge/ freezer works but fridge started not cooling/ 19 y…" at bounding box center [931, 473] width 575 height 93
drag, startPoint x: 502, startPoint y: 483, endPoint x: 471, endPoint y: 451, distance: 45.1
click at [471, 451] on span "4B2.Paid Sub Zero Repair Professionals" at bounding box center [474, 460] width 101 height 45
copy span "Sub Zero Repair Professionals"
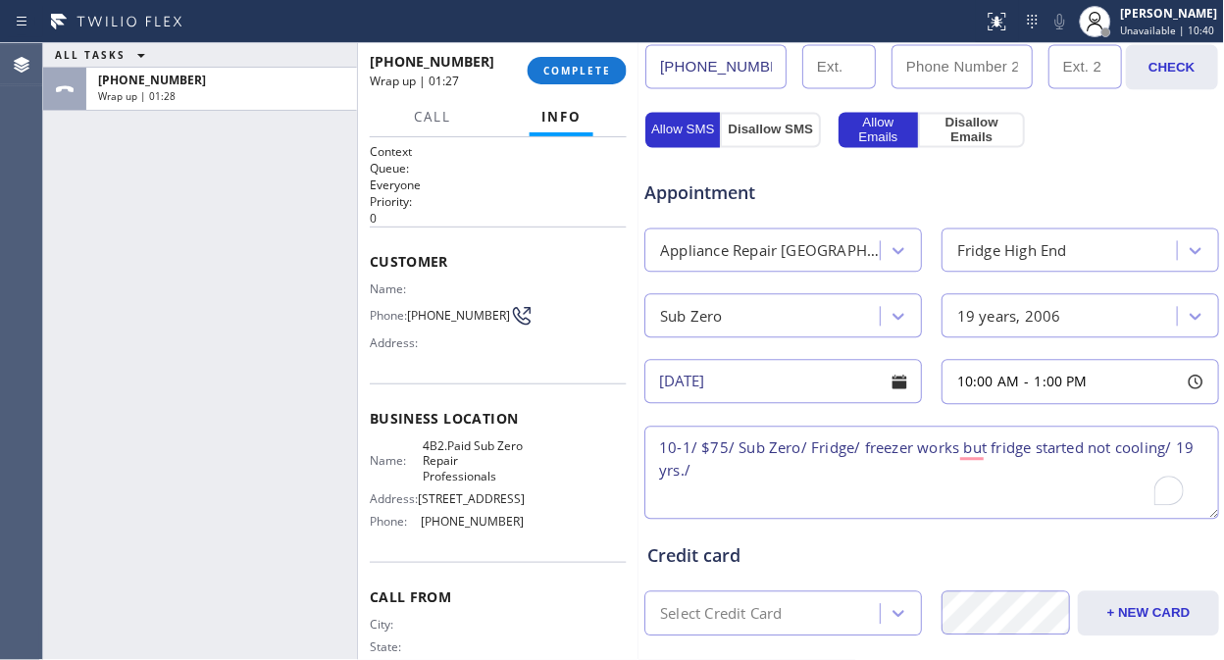
click at [770, 476] on textarea "10-1/ $75/ Sub Zero/ Fridge/ freezer works but fridge started not cooling/ 19 y…" at bounding box center [931, 473] width 575 height 93
paste textarea "Sub Zero Repair Professionals"
click at [947, 465] on textarea "10-1/ $75/ Sub Zero/ Fridge/ freezer works, but fridge started not cooling/ 19 …" at bounding box center [931, 473] width 575 height 93
paste textarea "Please call 30 minutes prior to arrival."
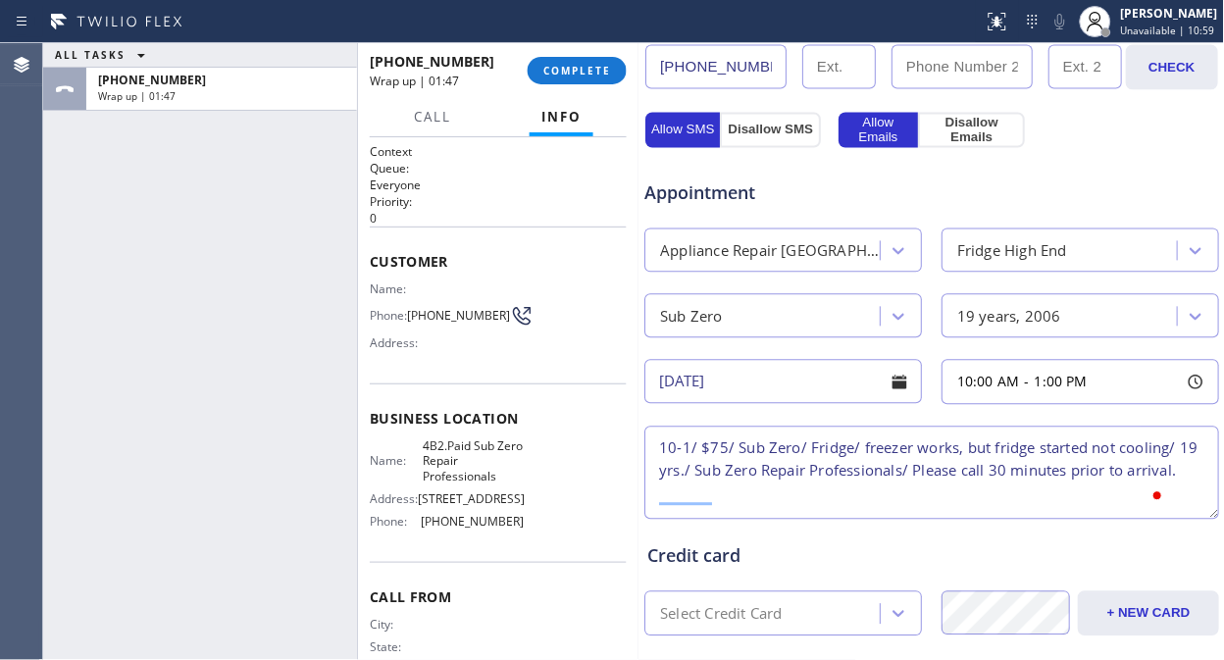
click at [778, 474] on textarea "10-1/ $75/ Sub Zero/ Fridge/ freezer works, but fridge started not cooling/ 19 …" at bounding box center [931, 473] width 575 height 93
paste textarea "754 Belfry CtCastle Rock, CO 80108"
click at [863, 475] on textarea "10-1/ $75/ Sub Zero/ Fridge/ freezer works, but fridge started not cooling/ 19 …" at bounding box center [931, 473] width 575 height 93
click at [1024, 498] on textarea "10-1/ $75/ Sub Zero/ Fridge/ freezer works, but fridge started not cooling/ 19 …" at bounding box center [931, 473] width 575 height 93
click at [1043, 497] on textarea "10-1/ $75/ Sub Zero/ Fridge/ freezer works, but fridge started not cooling/ 19 …" at bounding box center [931, 473] width 575 height 93
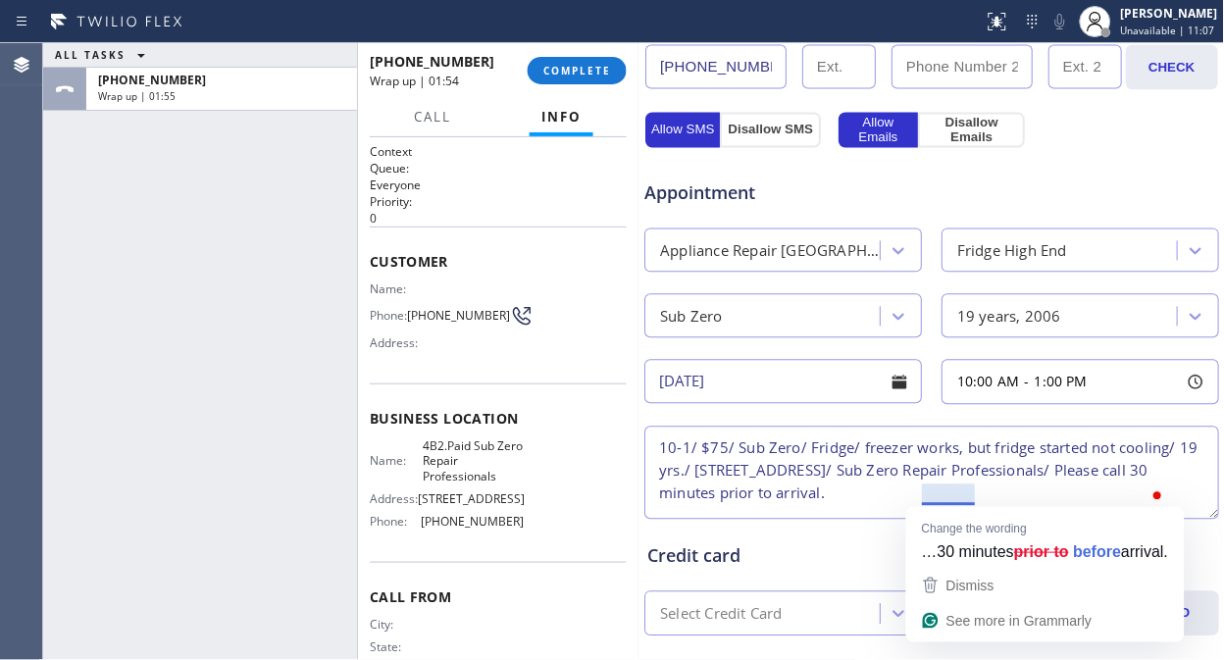
type textarea "10-1/ $75/ Sub Zero/ Fridge/ freezer works, but fridge started not cooling/ 19 …"
click at [765, 560] on div "Credit card" at bounding box center [931, 556] width 569 height 26
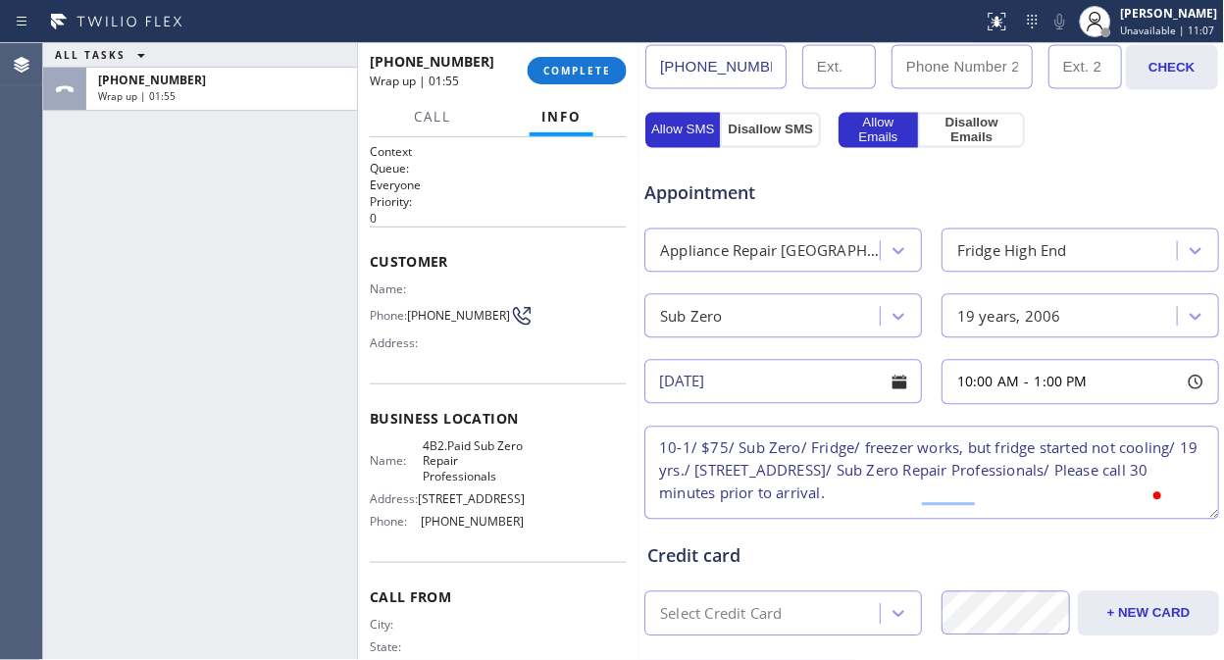
scroll to position [859, 0]
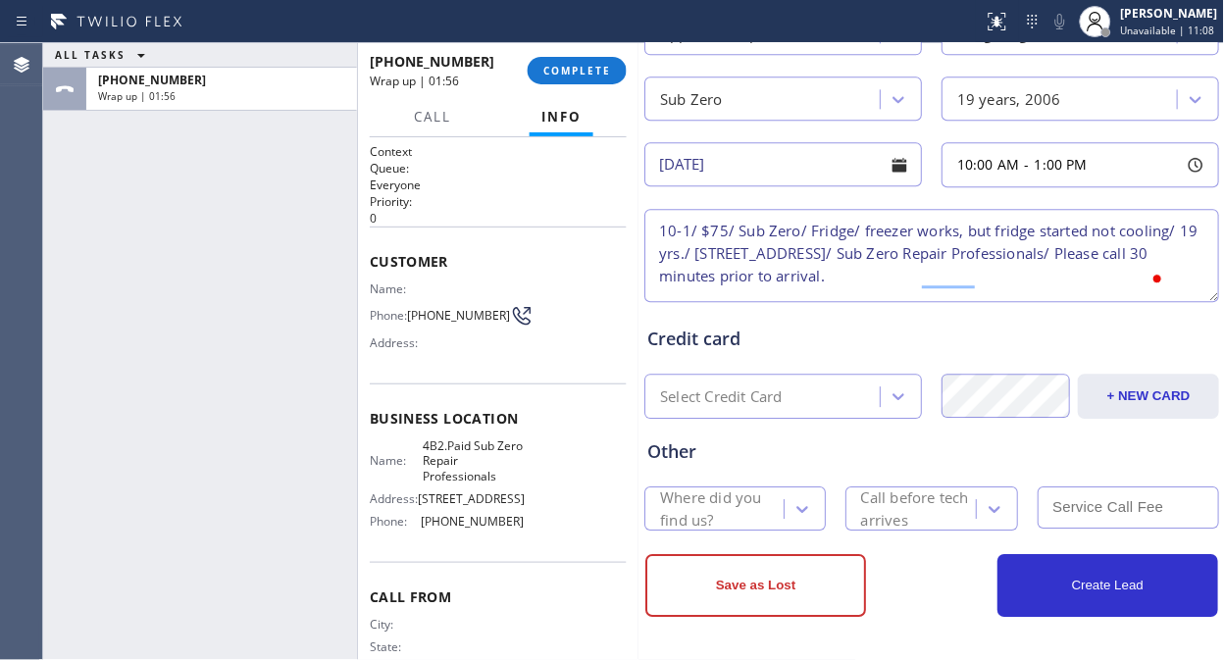
click at [699, 503] on div "Where did you find us?" at bounding box center [721, 508] width 122 height 45
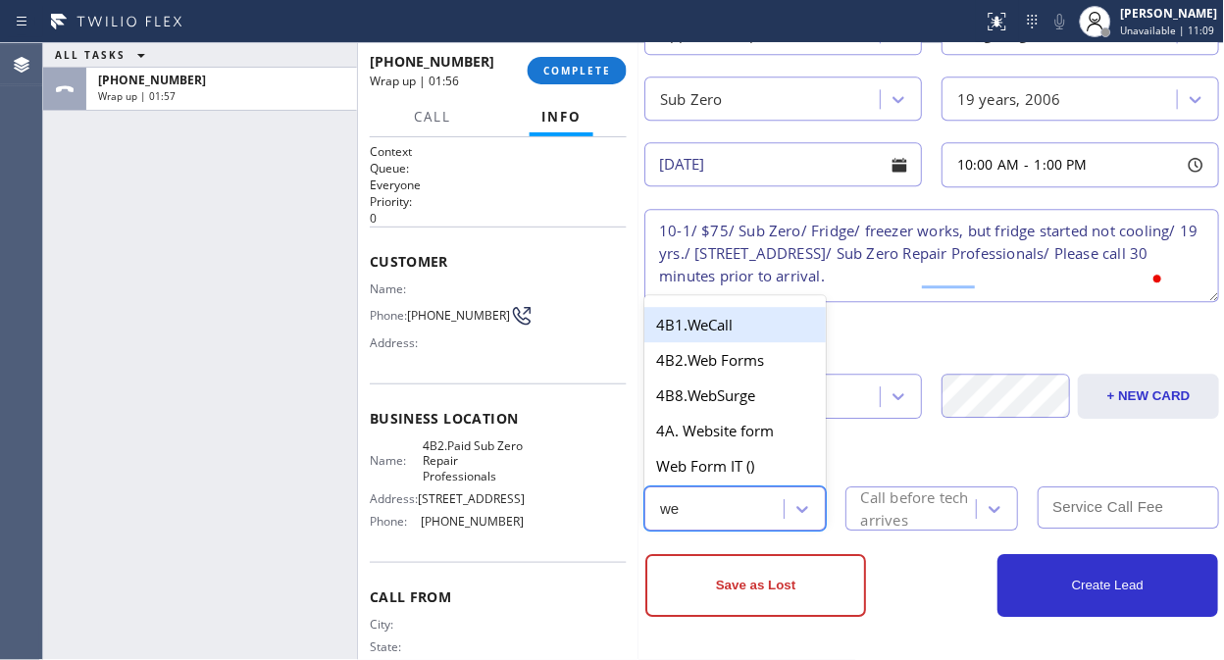
type input "web"
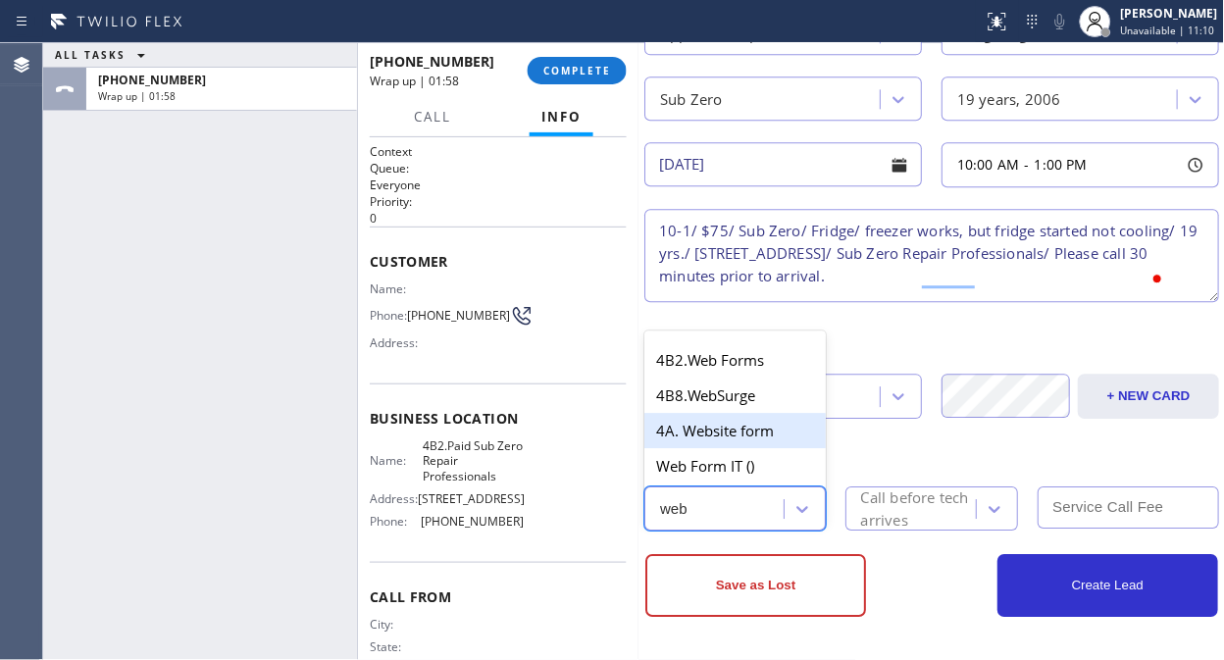
drag, startPoint x: 733, startPoint y: 431, endPoint x: 877, endPoint y: 487, distance: 153.7
click at [735, 429] on div "4A. Website form" at bounding box center [734, 430] width 181 height 35
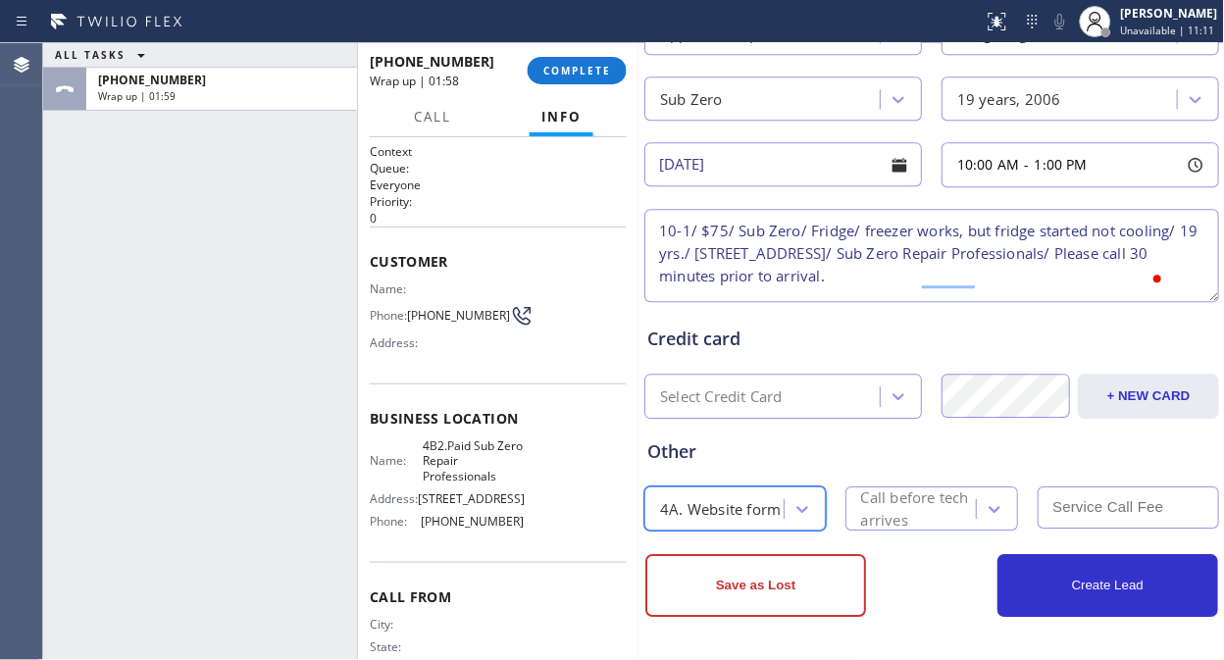
click at [888, 494] on div "Call before tech arrives" at bounding box center [918, 508] width 114 height 45
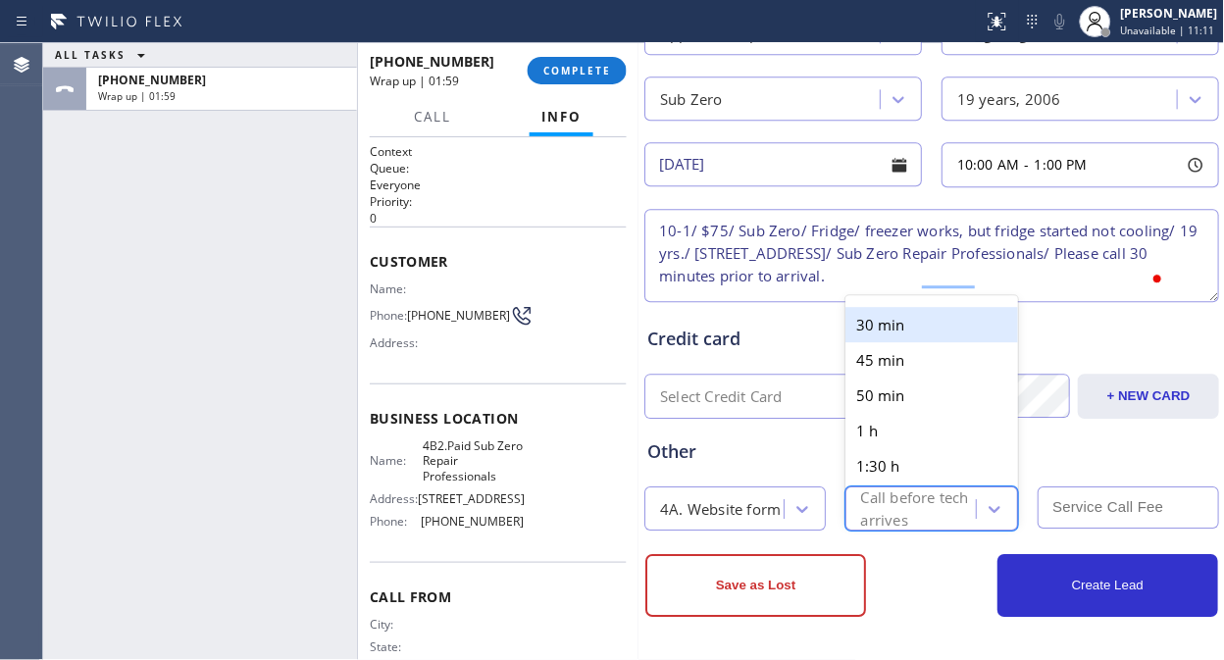
click at [896, 331] on div "30 min" at bounding box center [932, 324] width 174 height 35
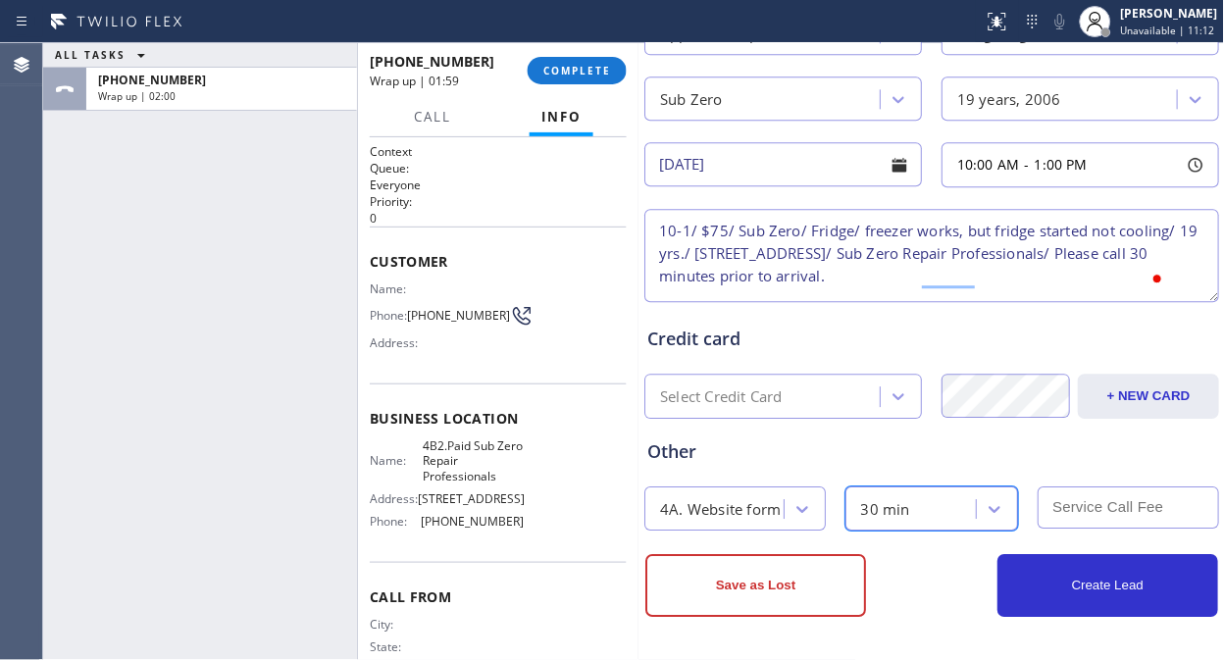
click at [1054, 508] on input "text" at bounding box center [1127, 507] width 181 height 42
type input "75"
click at [964, 343] on div "Credit card" at bounding box center [931, 339] width 569 height 26
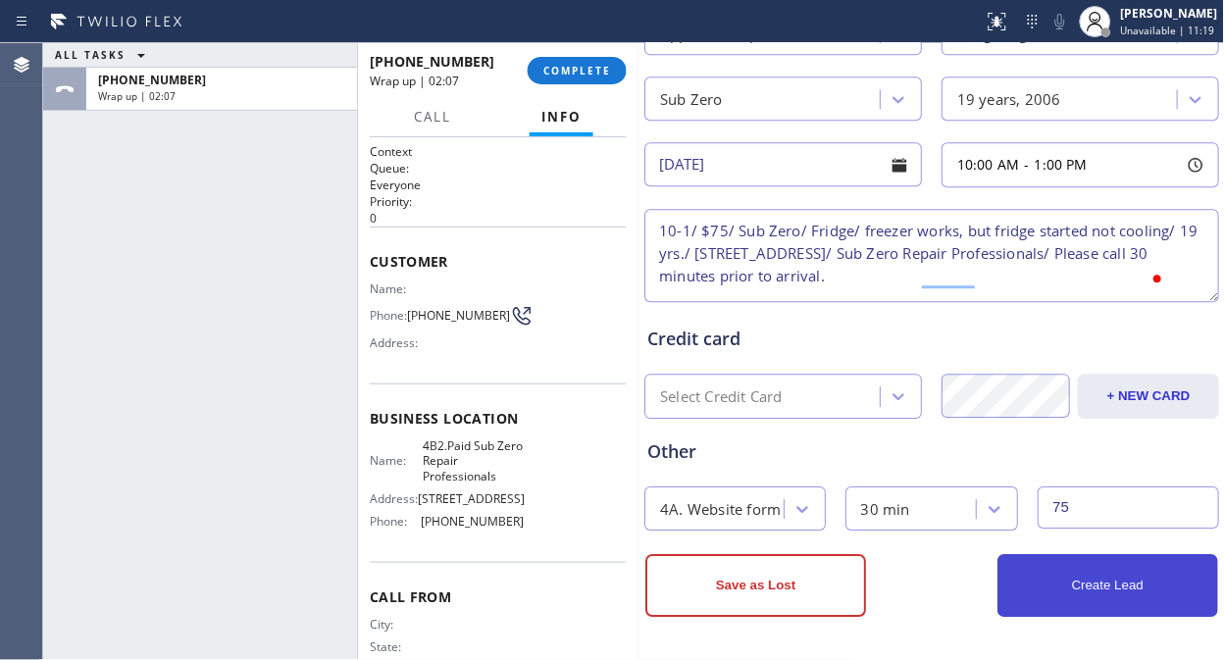
click at [1032, 574] on button "Create Lead" at bounding box center [1107, 585] width 221 height 63
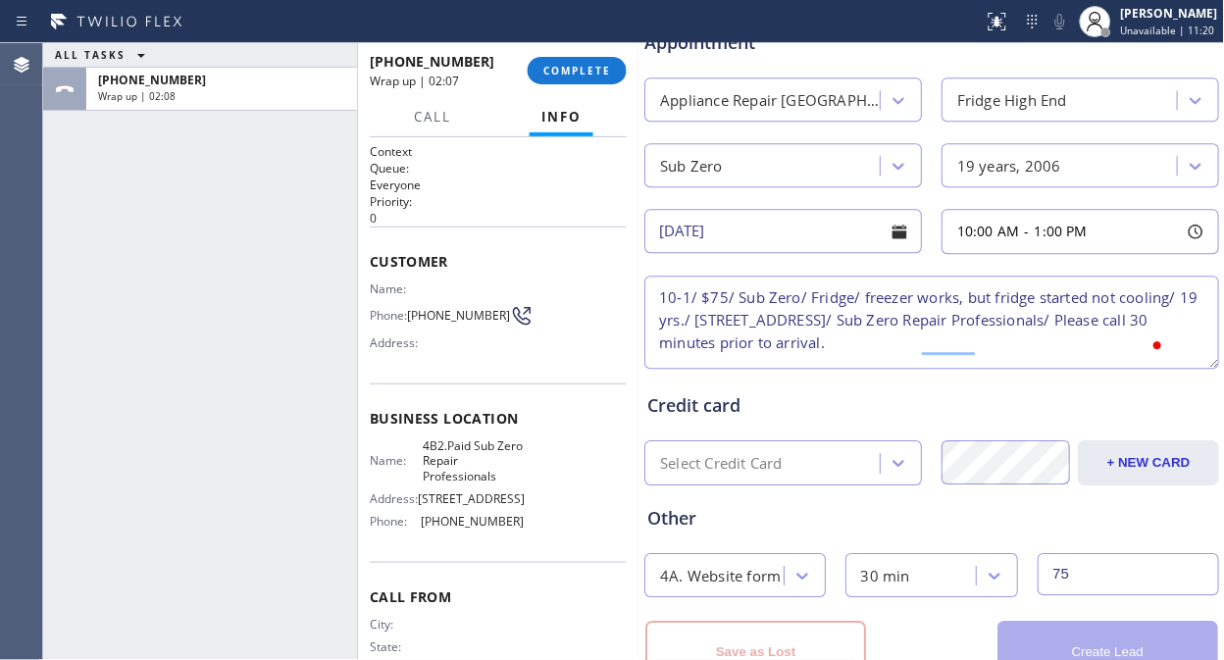
scroll to position [926, 0]
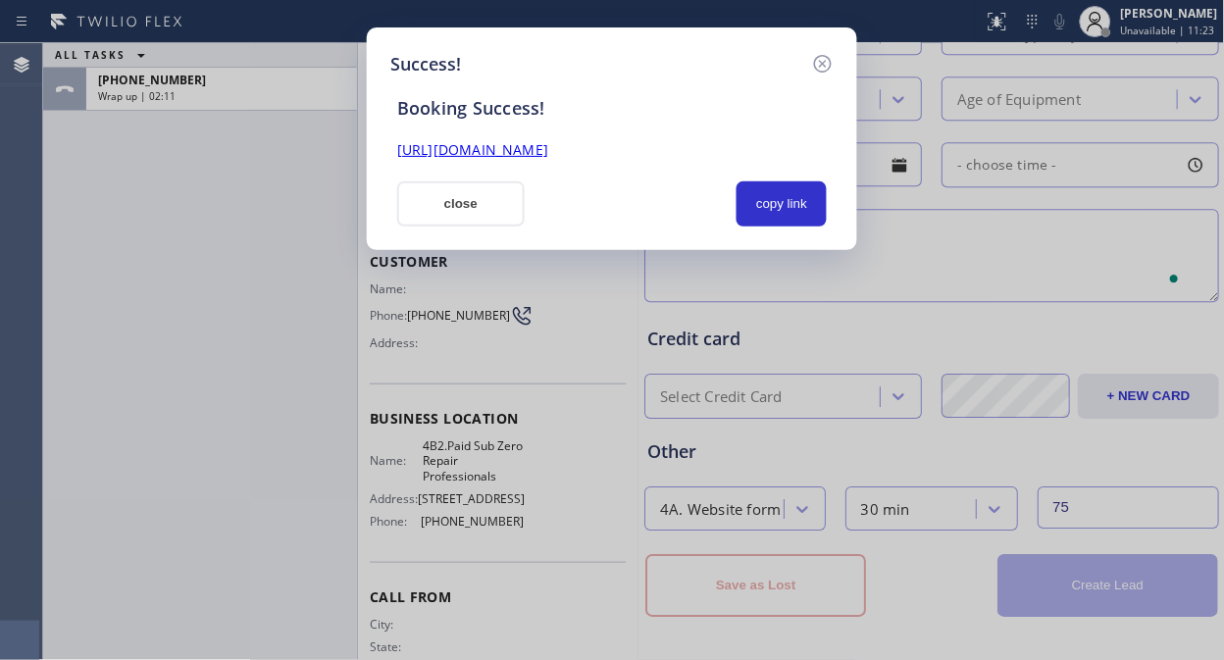
drag, startPoint x: 768, startPoint y: 196, endPoint x: 738, endPoint y: 161, distance: 46.0
click at [768, 194] on button "copy link" at bounding box center [781, 203] width 90 height 45
click at [548, 152] on link "https://erp.apollosoft.co/customer/759755#portlet_lead" at bounding box center [472, 149] width 151 height 19
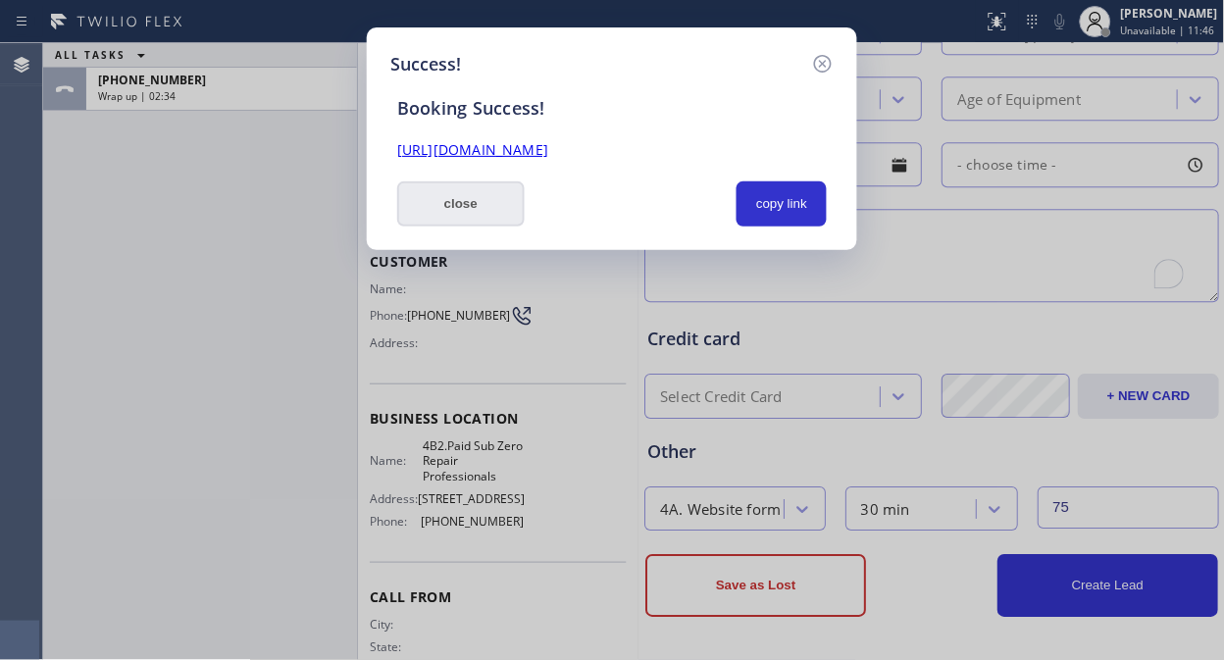
click at [456, 203] on button "close" at bounding box center [460, 203] width 127 height 45
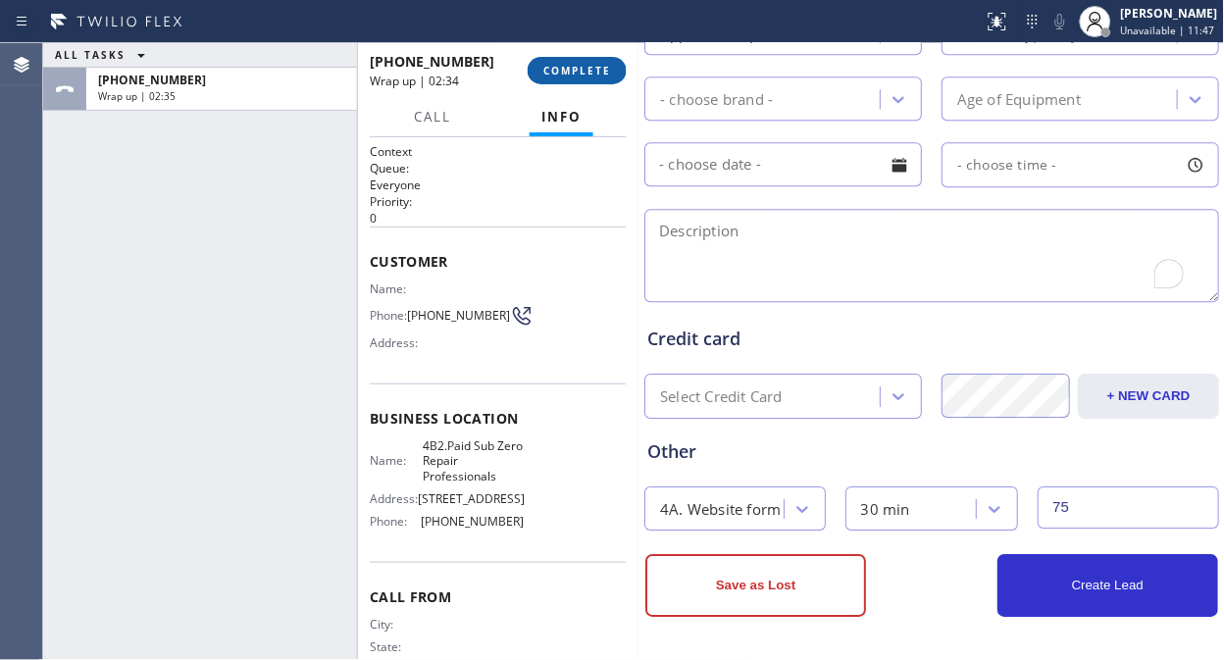
click at [575, 70] on span "COMPLETE" at bounding box center [577, 71] width 68 height 14
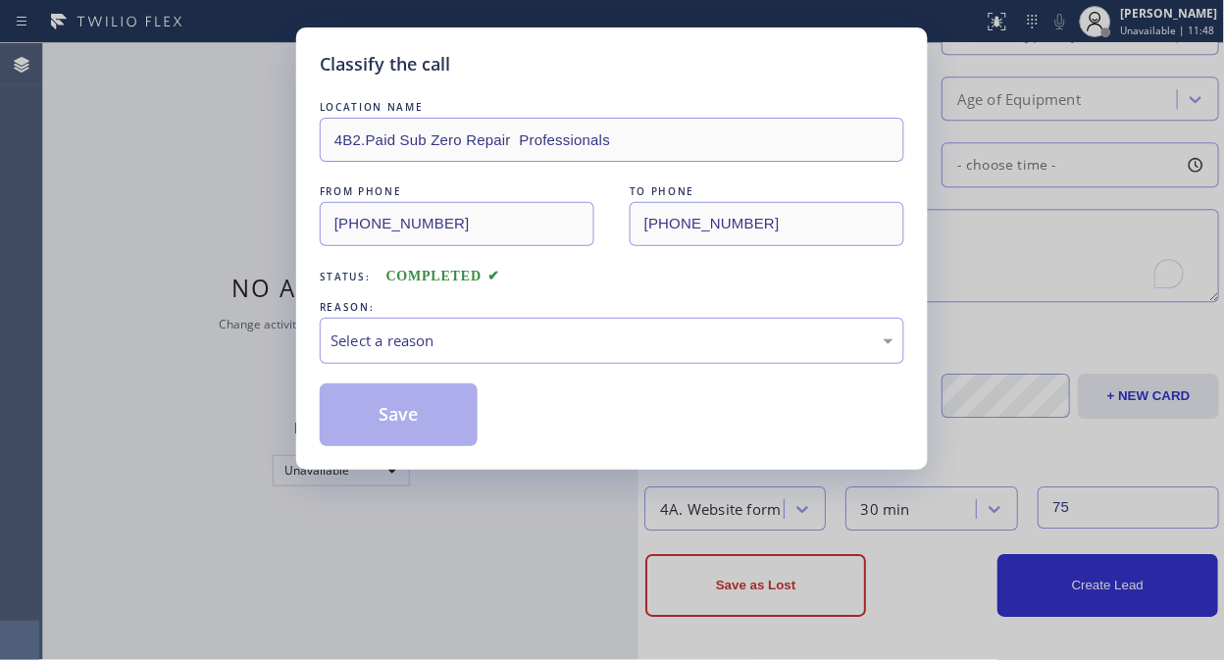
click at [512, 369] on div "LOCATION NAME 4B2.Paid Sub Zero Repair Professionals FROM PHONE (855) 662-5332 …" at bounding box center [612, 271] width 584 height 349
click at [524, 351] on div "Select a reason" at bounding box center [612, 341] width 584 height 46
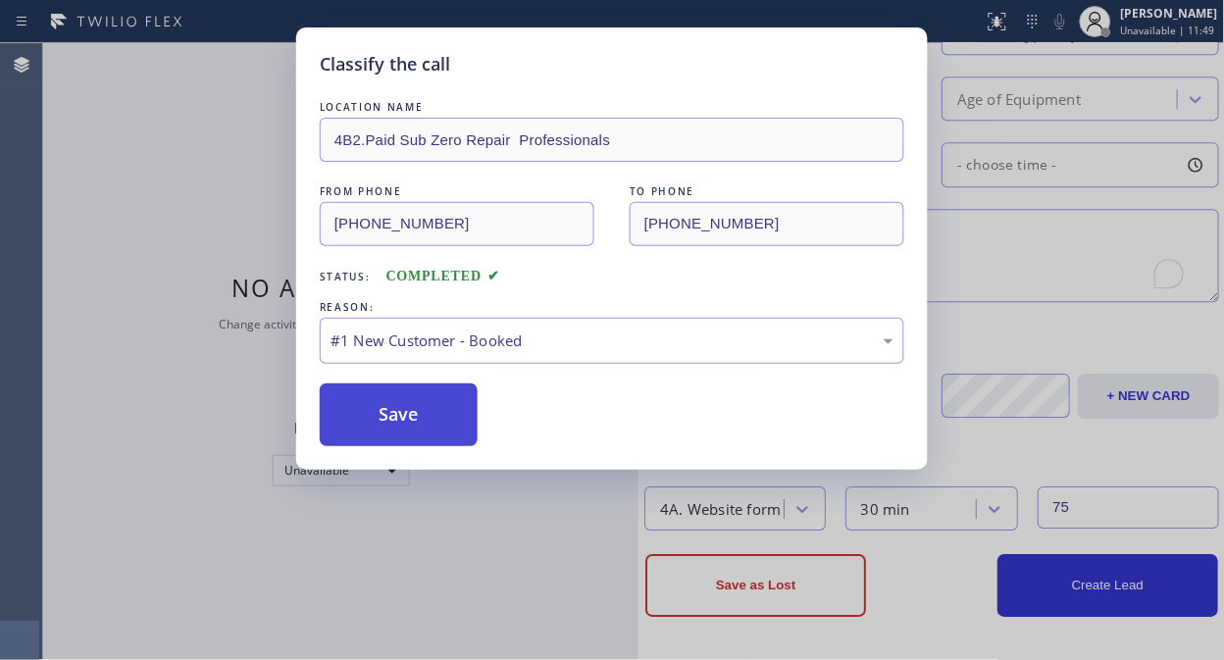
click at [396, 395] on button "Save" at bounding box center [399, 414] width 158 height 63
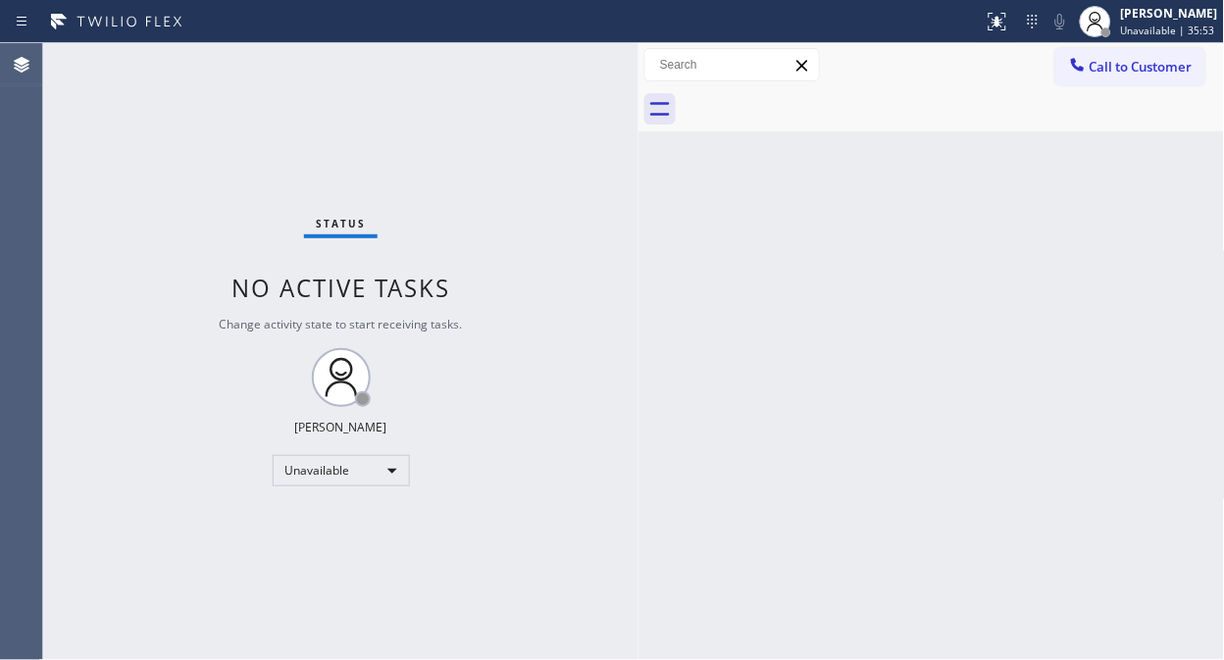
click at [393, 88] on div "Status No active tasks Change activity state to start receiving tasks. [PERSON_…" at bounding box center [340, 351] width 595 height 617
click at [1101, 58] on span "Call to Customer" at bounding box center [1140, 67] width 103 height 18
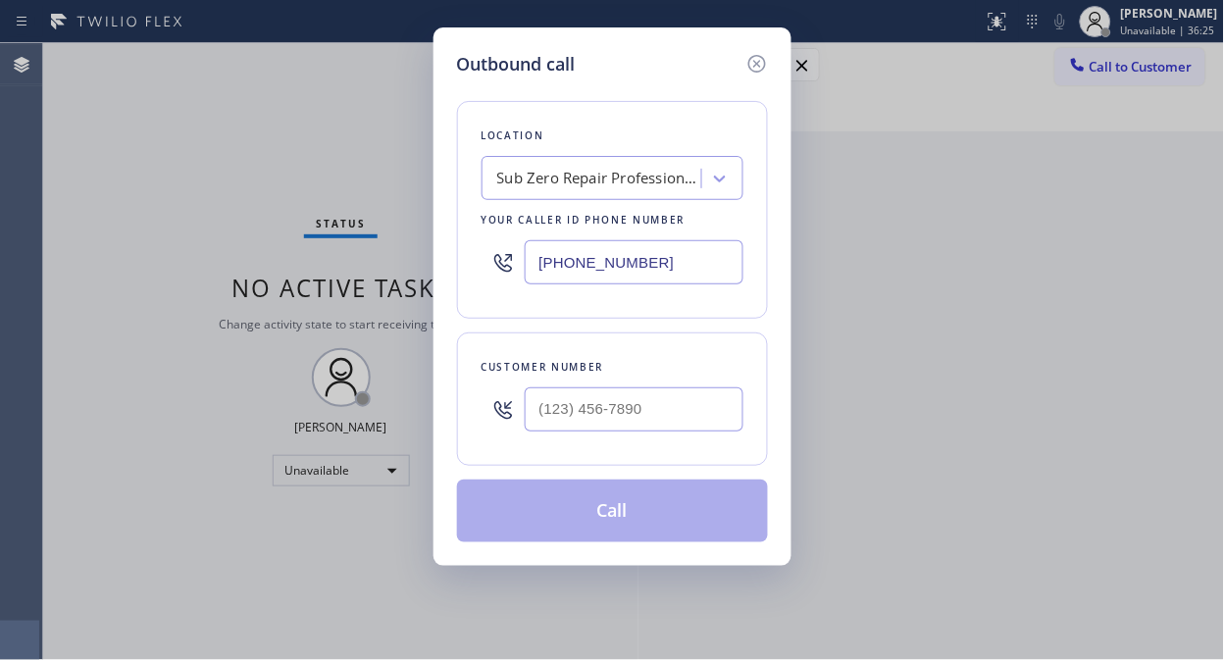
click at [539, 268] on input "(855) 662-5332" at bounding box center [634, 262] width 219 height 44
paste input "213-9318"
type input "(855) 213-9318"
drag, startPoint x: 465, startPoint y: 367, endPoint x: 510, endPoint y: 399, distance: 55.5
click at [465, 367] on div "Customer number" at bounding box center [612, 398] width 311 height 133
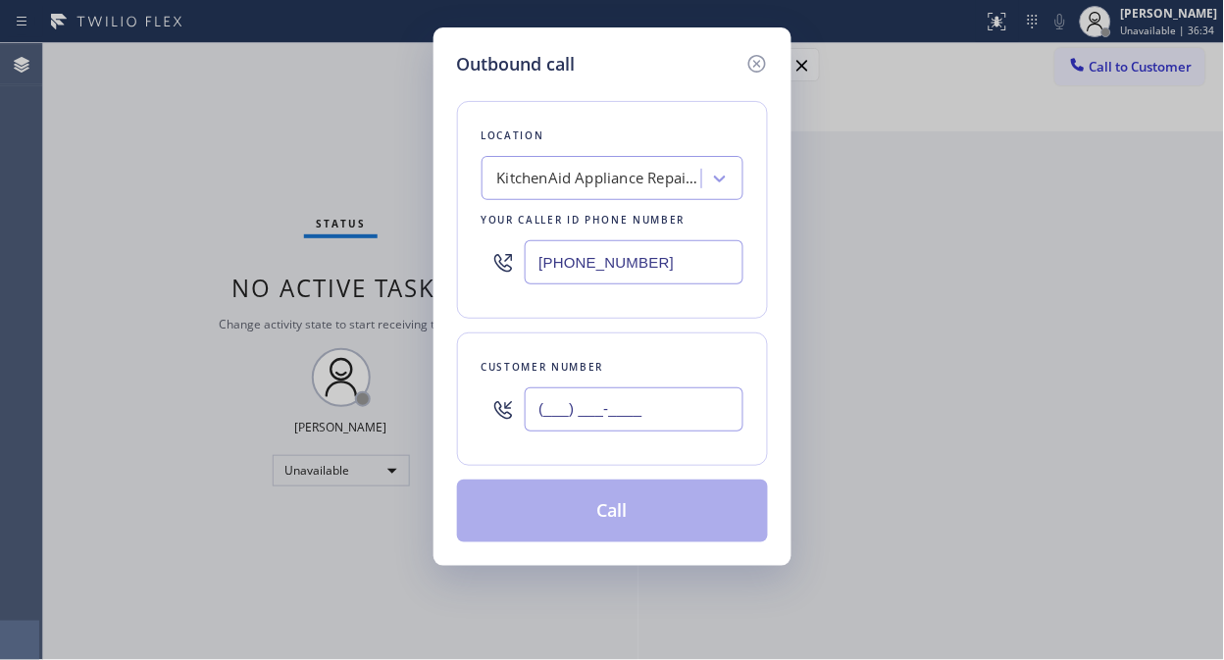
click at [539, 418] on input "(___) ___-____" at bounding box center [634, 409] width 219 height 44
paste input "443) 326-2190"
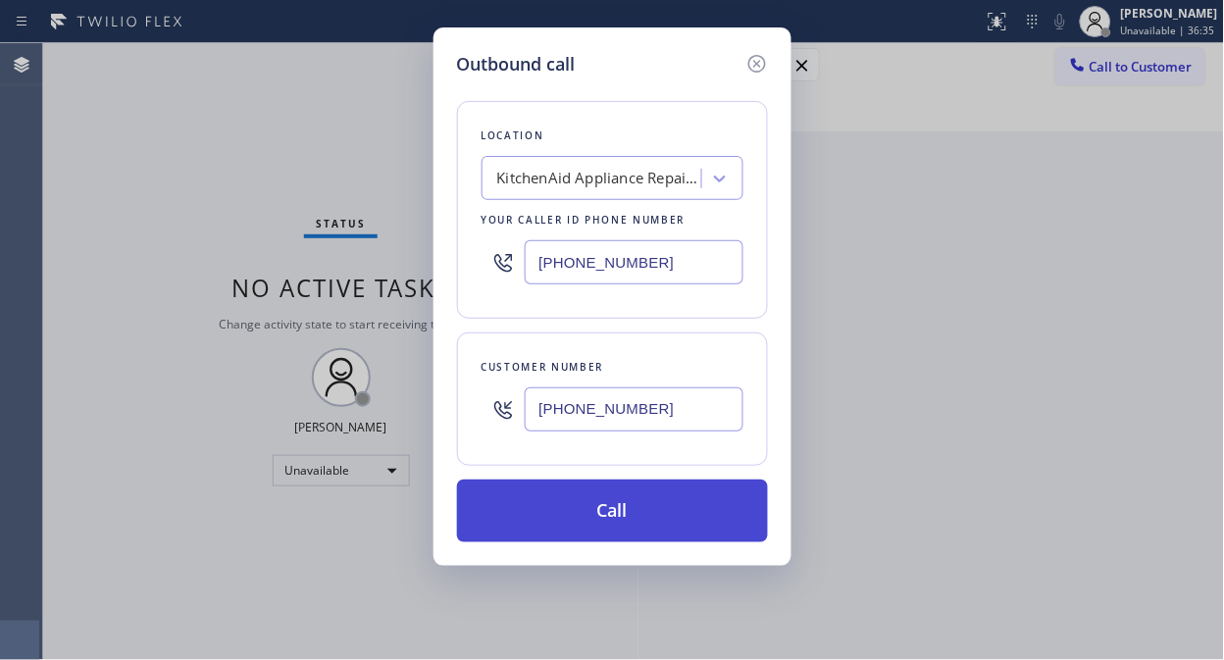
type input "(443) 326-2190"
click at [638, 523] on button "Call" at bounding box center [612, 511] width 311 height 63
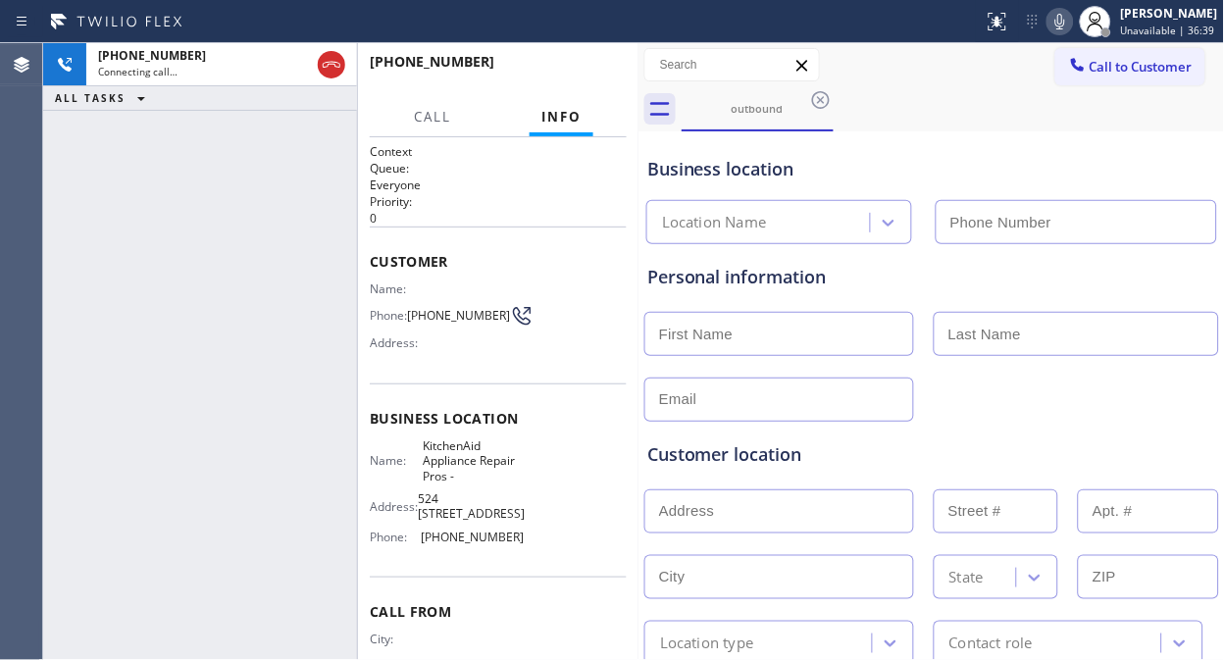
type input "(855) 213-9318"
drag, startPoint x: 277, startPoint y: 325, endPoint x: 515, endPoint y: 6, distance: 397.9
click at [277, 324] on div "+14433262190 Live | 00:11 ALL TASKS ALL TASKS ACTIVE TASKS TASKS IN WRAP UP" at bounding box center [200, 351] width 314 height 617
click at [269, 269] on div "+14433262190 Live | 00:26 ALL TASKS ALL TASKS ACTIVE TASKS TASKS IN WRAP UP" at bounding box center [200, 351] width 314 height 617
click at [588, 71] on span "HANG UP" at bounding box center [581, 71] width 60 height 14
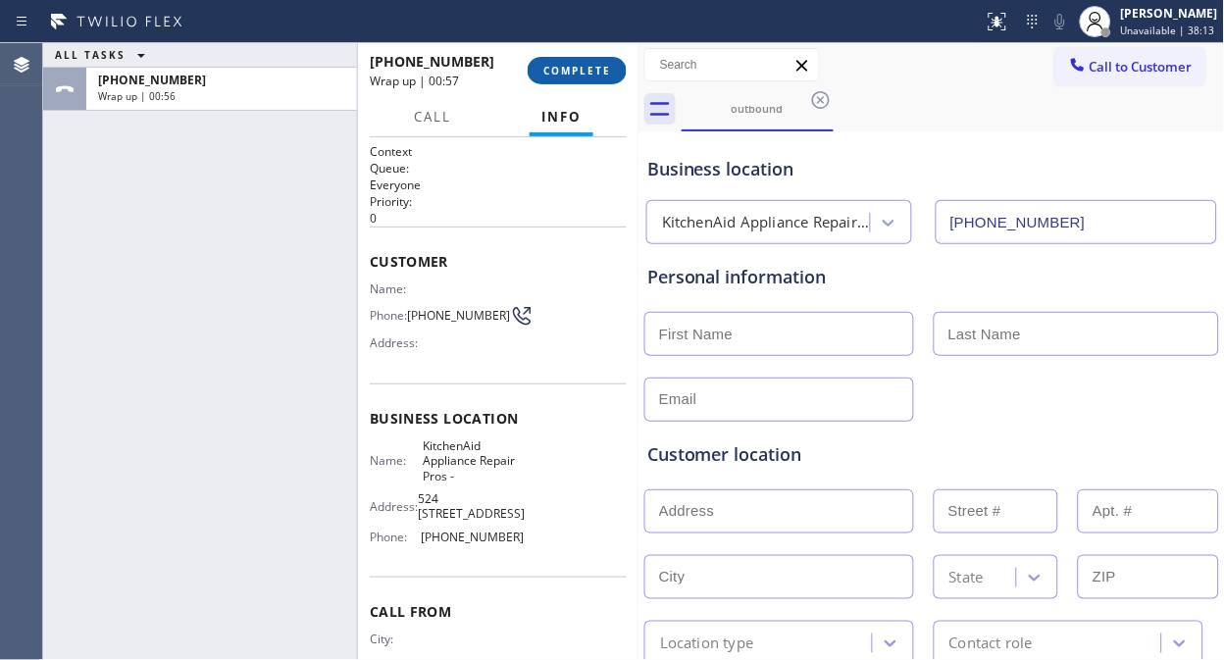
click at [591, 70] on span "COMPLETE" at bounding box center [577, 71] width 68 height 14
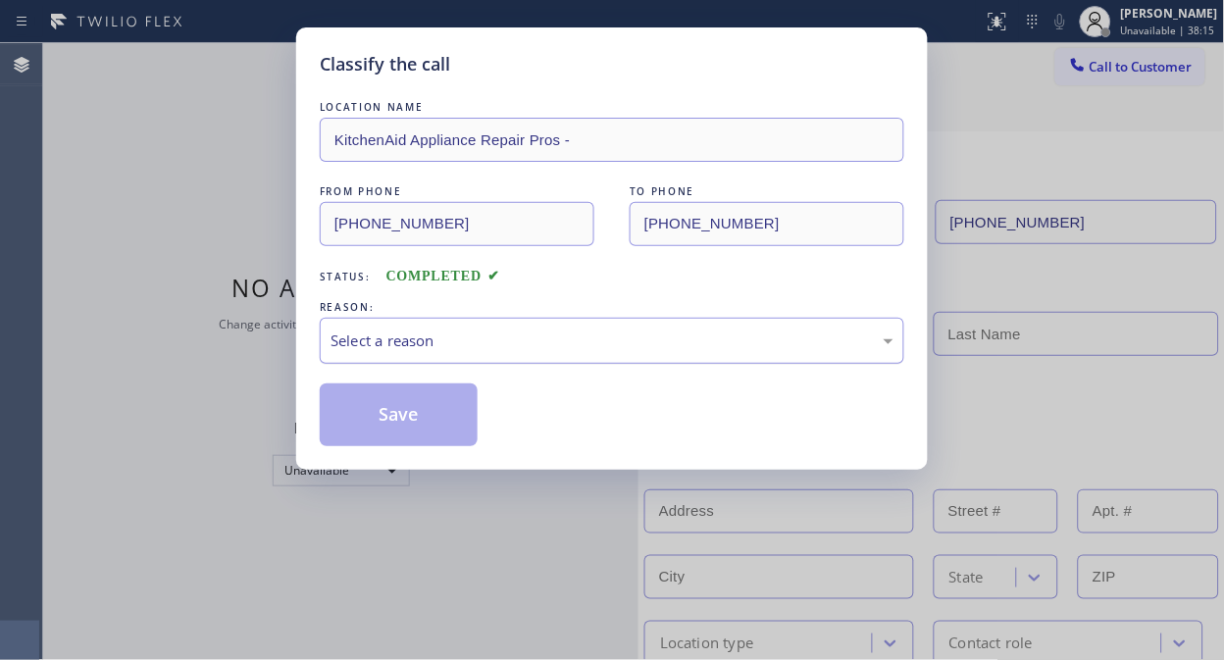
click at [526, 363] on div "Select a reason" at bounding box center [612, 341] width 584 height 46
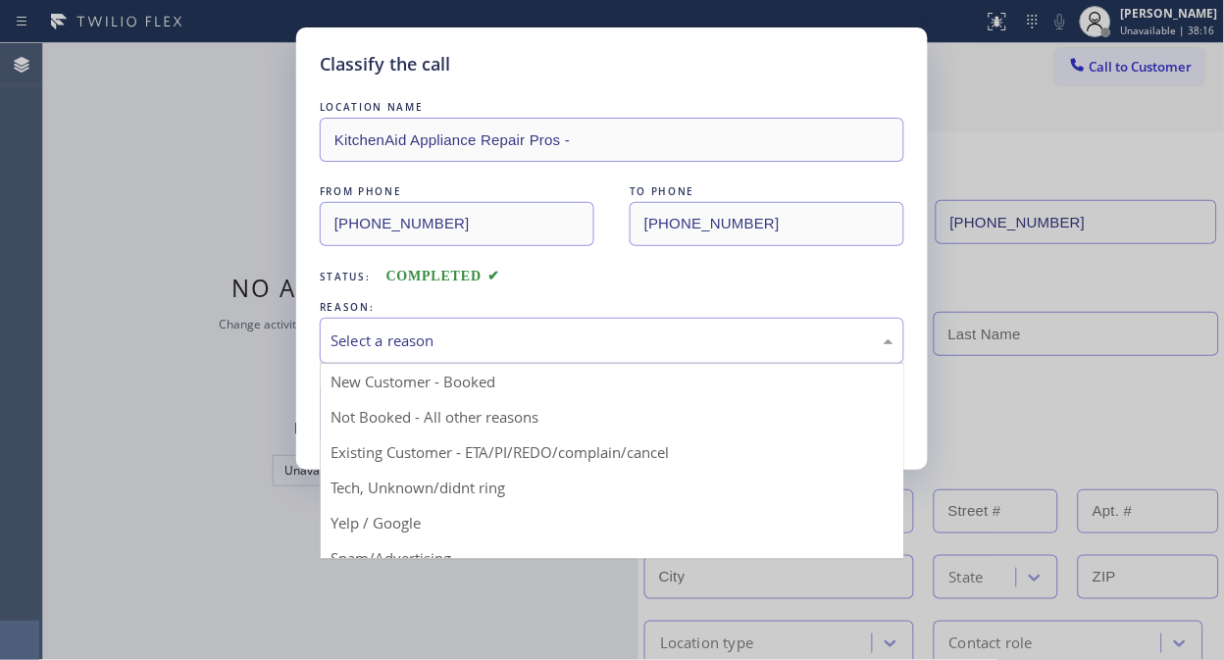
drag, startPoint x: 500, startPoint y: 412, endPoint x: 486, endPoint y: 414, distance: 13.9
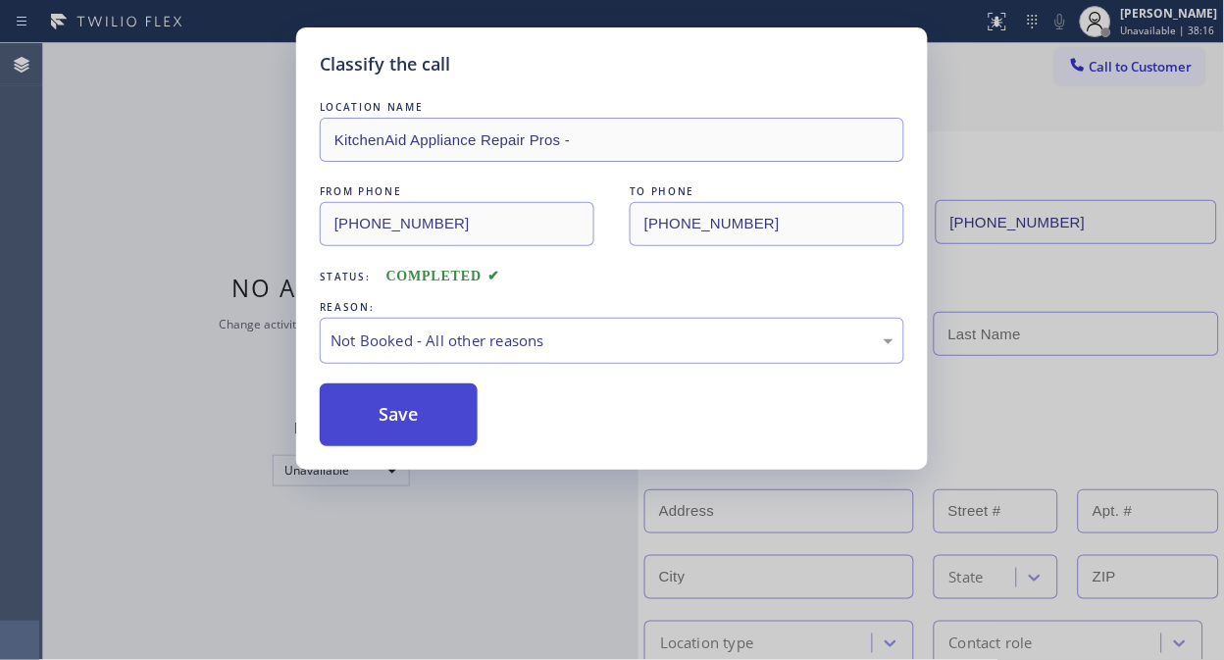
click at [423, 414] on button "Save" at bounding box center [399, 414] width 158 height 63
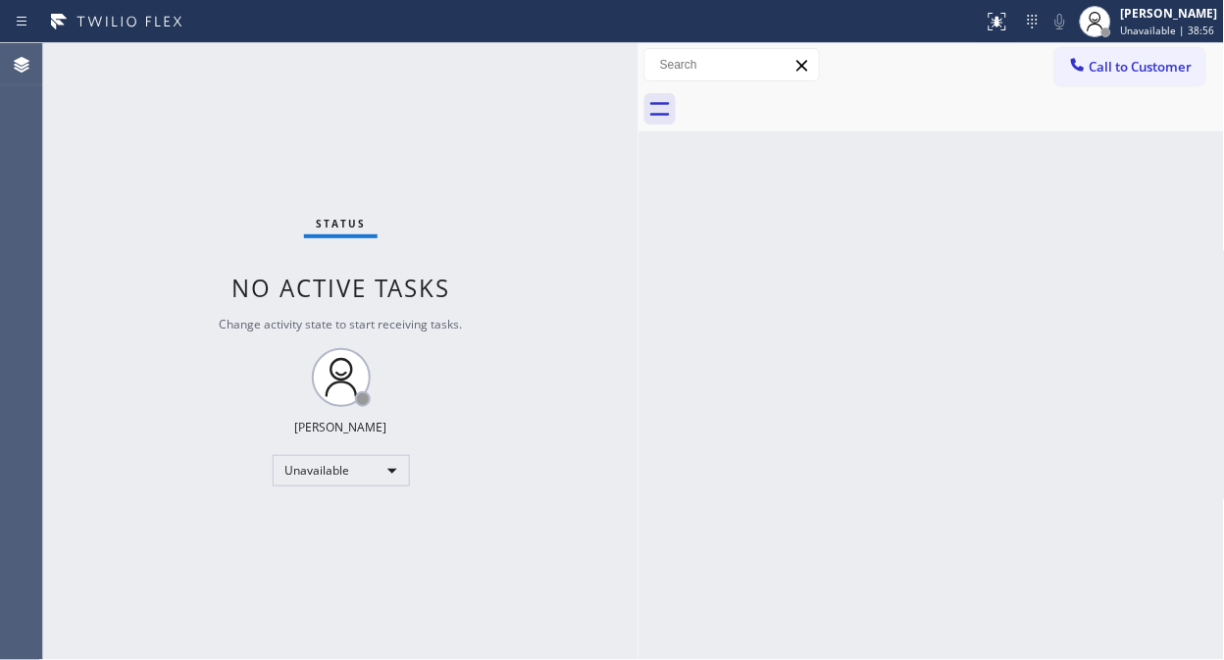
drag, startPoint x: 400, startPoint y: 144, endPoint x: 681, endPoint y: 8, distance: 311.8
click at [400, 144] on div "Status No active tasks Change activity state to start receiving tasks. [PERSON_…" at bounding box center [340, 351] width 595 height 617
drag, startPoint x: 480, startPoint y: 140, endPoint x: 527, endPoint y: 110, distance: 55.2
click at [483, 137] on div "Status No active tasks Change activity state to start receiving tasks. [PERSON_…" at bounding box center [340, 351] width 595 height 617
drag, startPoint x: 366, startPoint y: 104, endPoint x: 466, endPoint y: 14, distance: 134.7
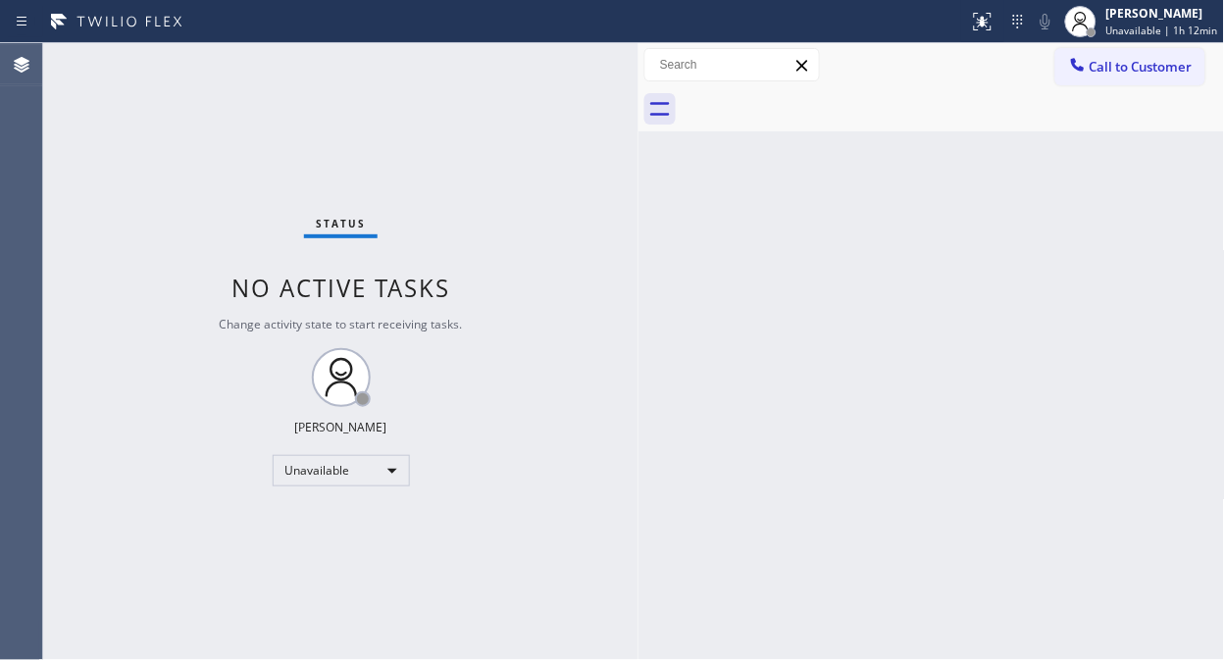
click at [366, 104] on div "Status No active tasks Change activity state to start receiving tasks. [PERSON_…" at bounding box center [340, 351] width 595 height 617
click at [356, 141] on div "Status No active tasks Change activity state to start receiving tasks. [PERSON_…" at bounding box center [340, 351] width 595 height 617
click at [456, 170] on div "Status No active tasks Change activity state to start receiving tasks. [PERSON_…" at bounding box center [340, 351] width 595 height 617
click at [387, 113] on div "Status No active tasks Change activity state to start receiving tasks. [PERSON_…" at bounding box center [340, 351] width 595 height 617
drag, startPoint x: 404, startPoint y: 159, endPoint x: 637, endPoint y: 8, distance: 278.0
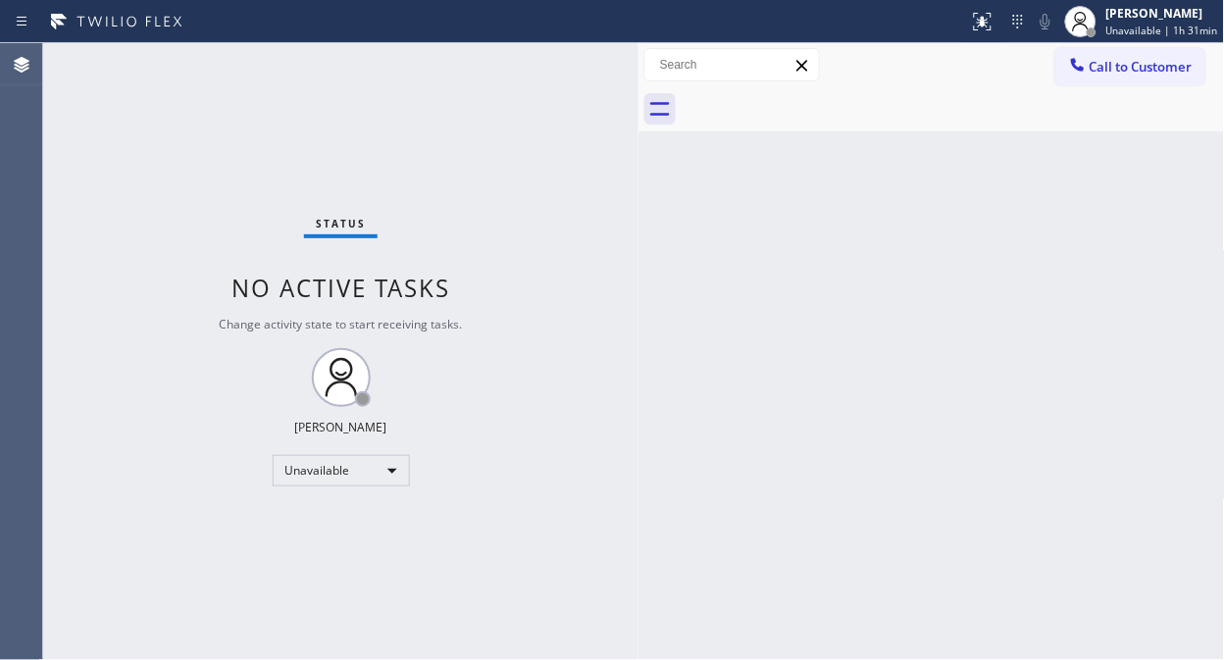
click at [406, 157] on div "Status No active tasks Change activity state to start receiving tasks. [PERSON_…" at bounding box center [340, 351] width 595 height 617
click at [1089, 80] on button "Call to Customer" at bounding box center [1130, 66] width 150 height 37
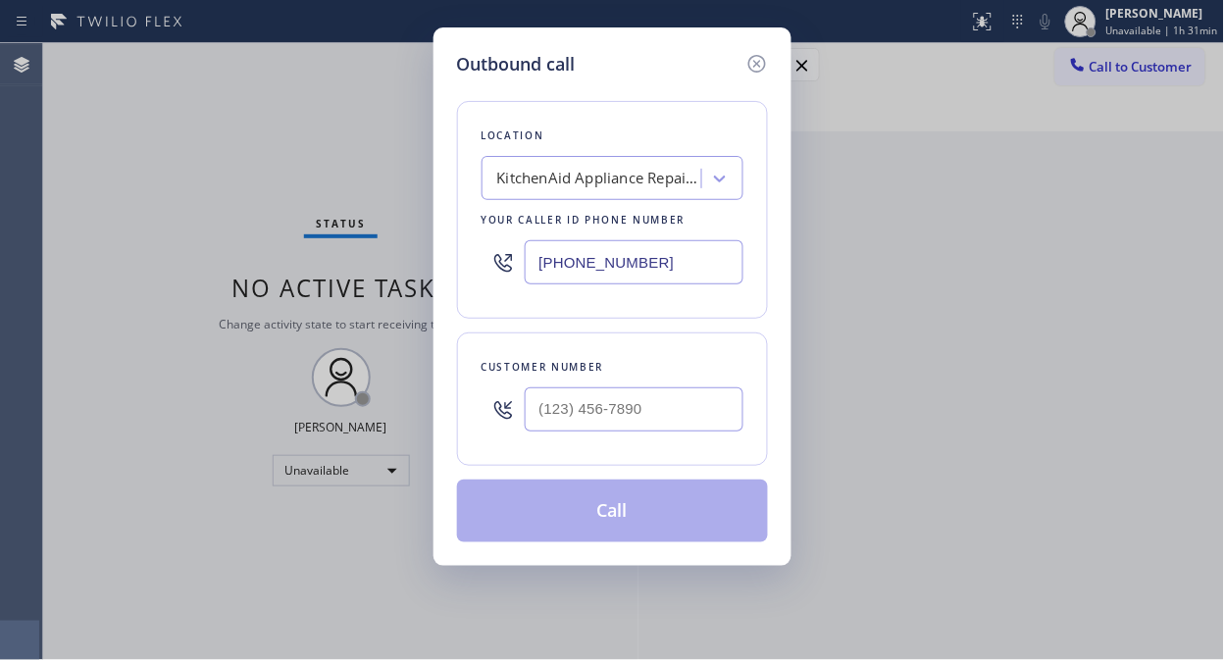
click at [532, 267] on input "(855) 213-9318" at bounding box center [634, 262] width 219 height 44
paste input "text"
click at [540, 267] on input "(855) 213-9318" at bounding box center [634, 262] width 219 height 44
paste input "text"
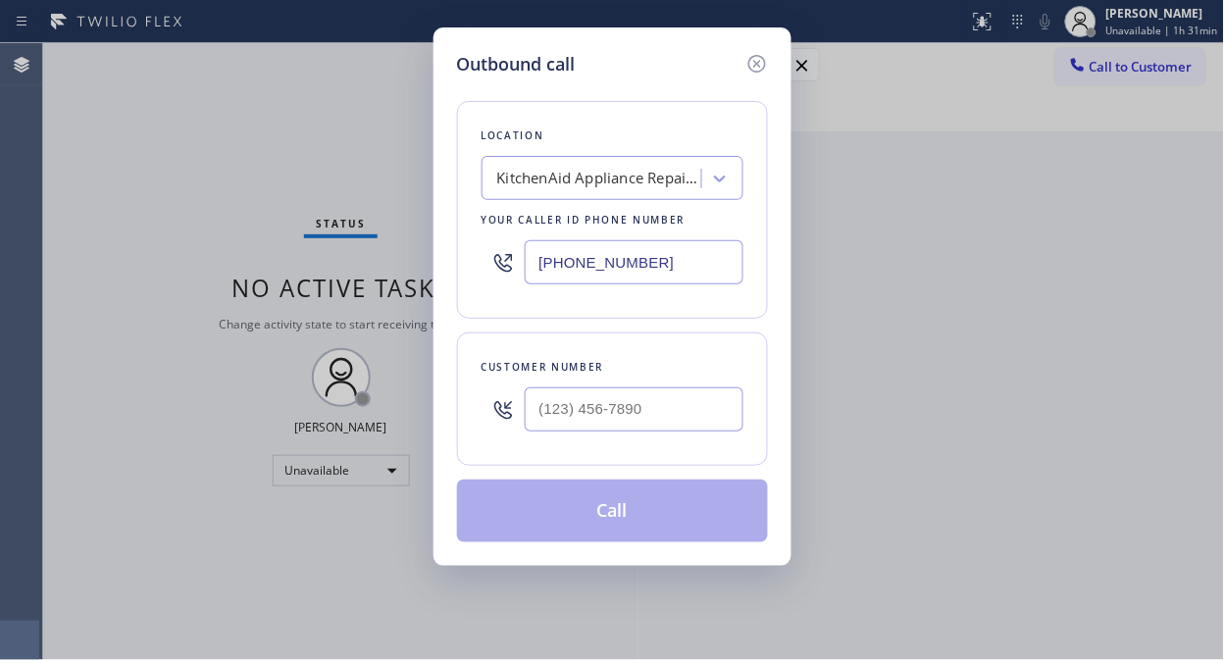
type input "(855) 213-9318"
drag, startPoint x: 494, startPoint y: 335, endPoint x: 532, endPoint y: 359, distance: 44.9
click at [493, 335] on div "Customer number" at bounding box center [612, 398] width 311 height 133
click at [549, 416] on input "(___) ___-____" at bounding box center [634, 409] width 219 height 44
paste input "443) 326-2190"
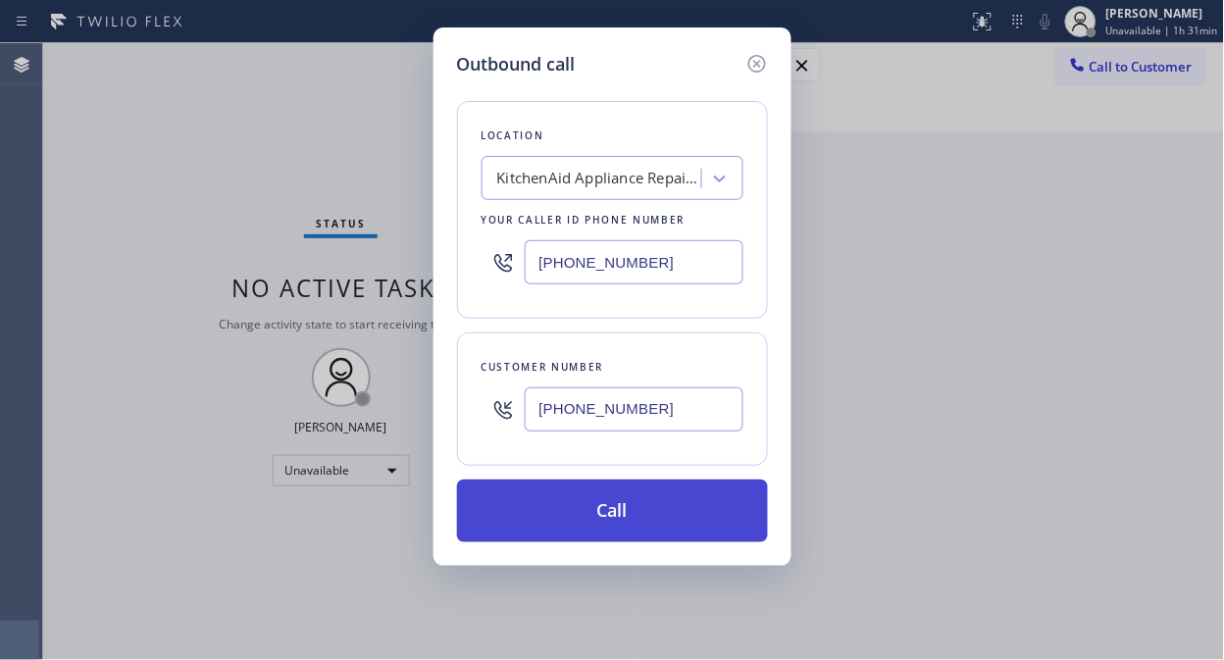
type input "(443) 326-2190"
click at [674, 505] on button "Call" at bounding box center [612, 511] width 311 height 63
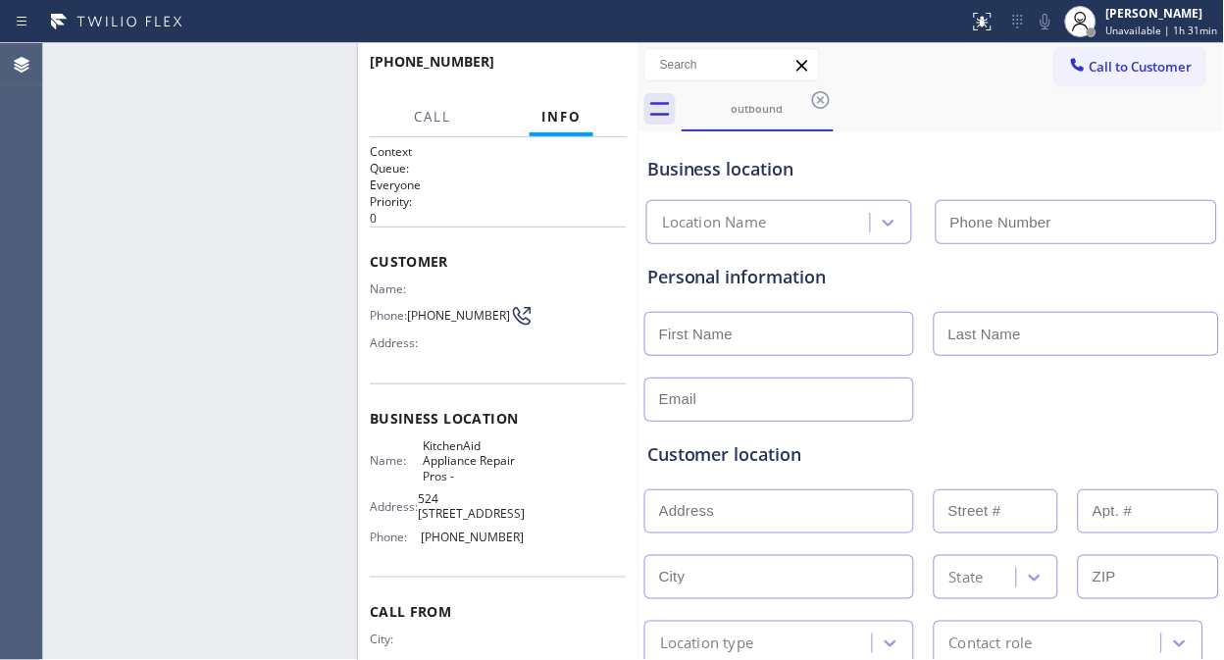
type input "(855) 213-9318"
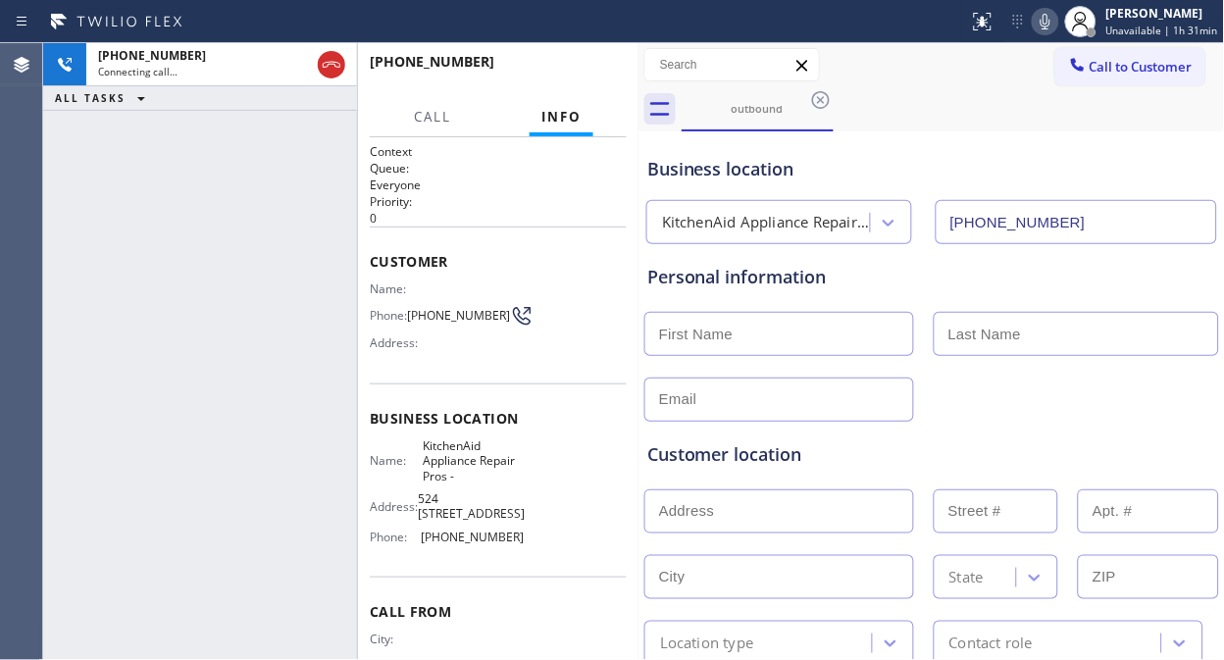
click at [306, 276] on div "+14433262190 Connecting call… ALL TASKS ALL TASKS ACTIVE TASKS TASKS IN WRAP UP" at bounding box center [200, 351] width 314 height 617
click at [580, 72] on span "HANG UP" at bounding box center [581, 71] width 60 height 14
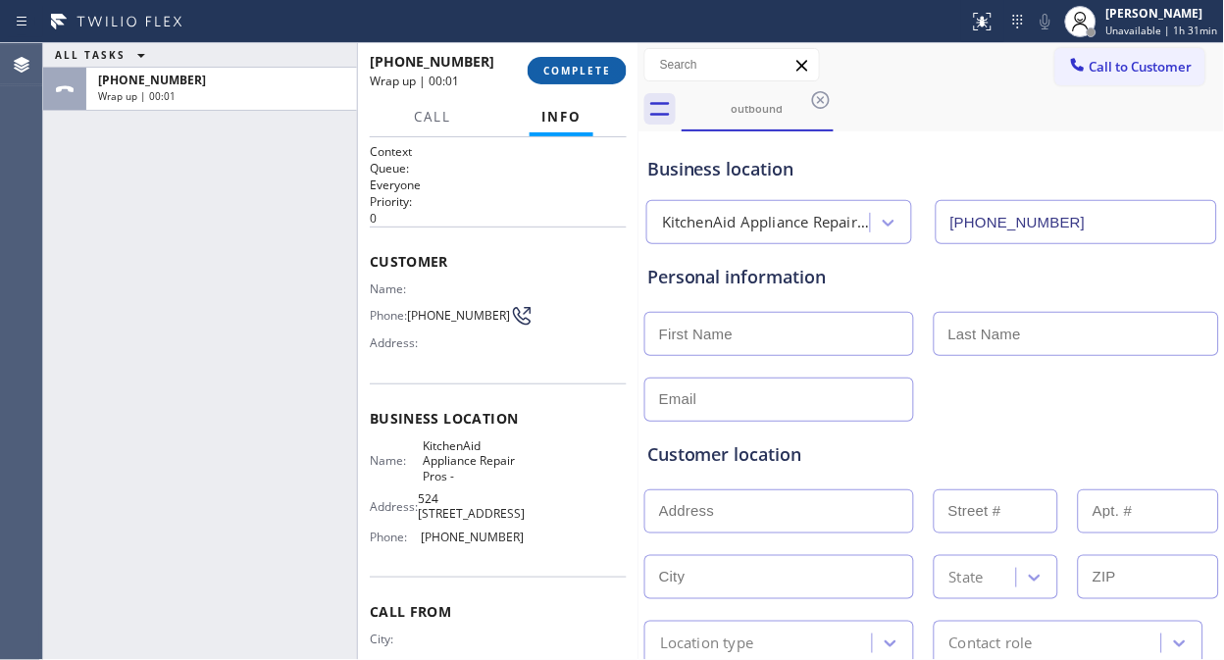
click at [576, 75] on span "COMPLETE" at bounding box center [577, 71] width 68 height 14
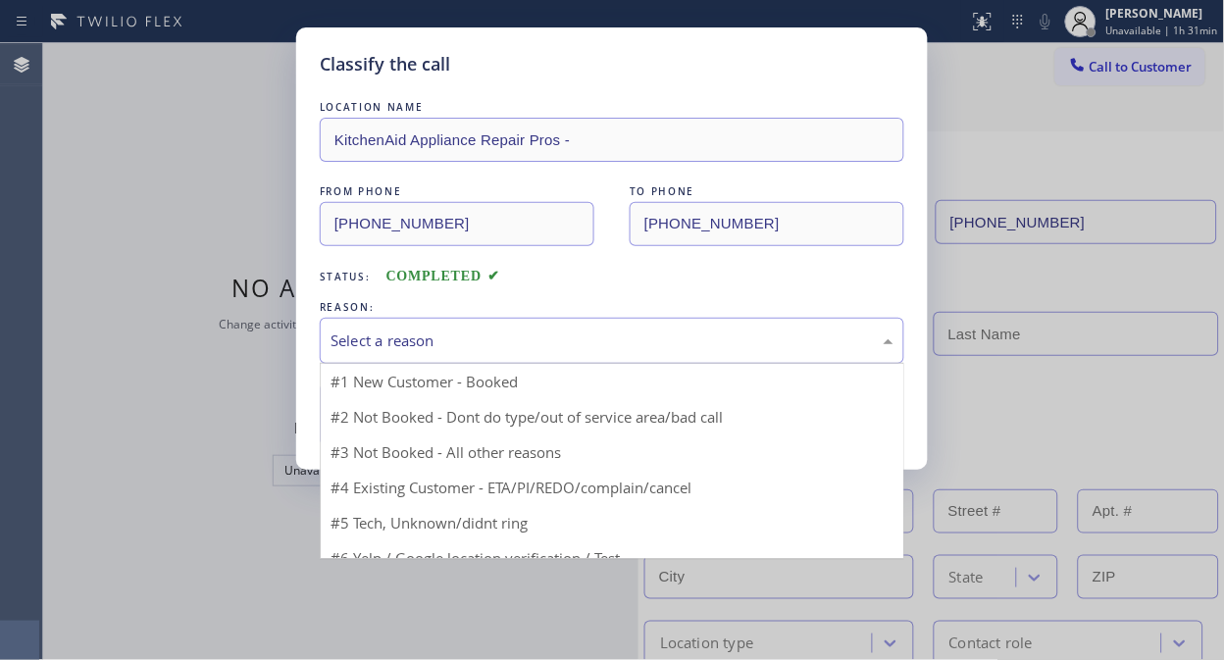
click at [599, 358] on div "Select a reason" at bounding box center [612, 341] width 584 height 46
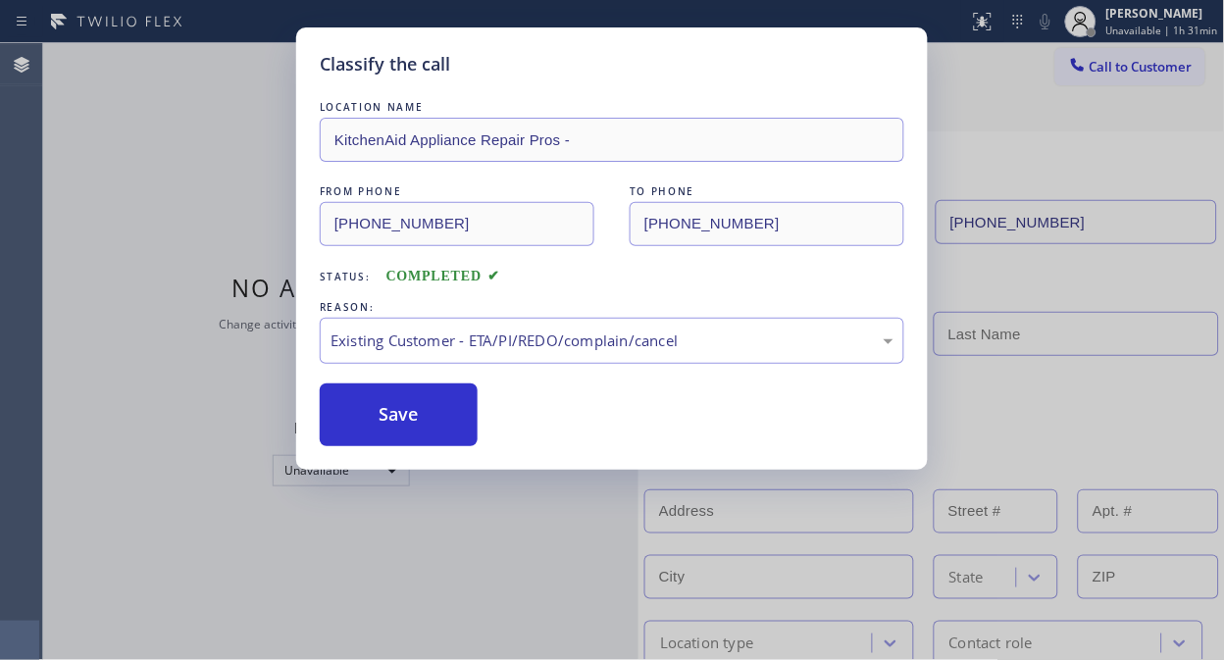
click at [418, 435] on button "Save" at bounding box center [399, 414] width 158 height 63
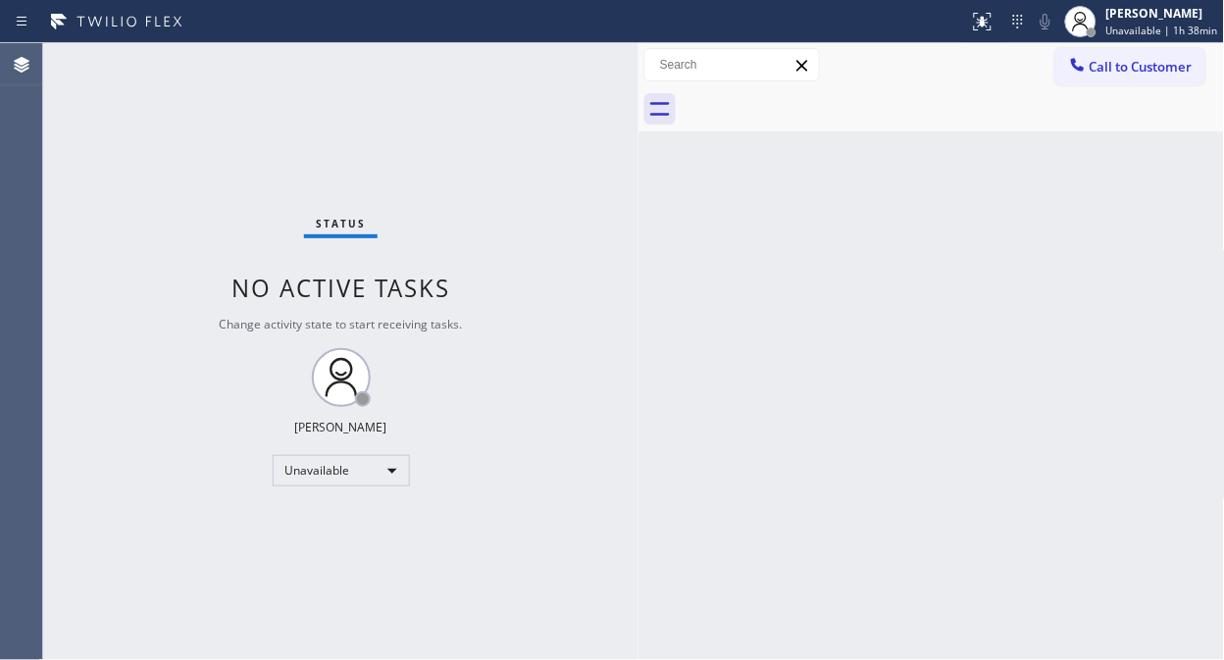
click at [364, 125] on div "Status No active tasks Change activity state to start receiving tasks. [PERSON_…" at bounding box center [340, 351] width 595 height 617
click at [76, 221] on div "Status No active tasks Change activity state to start receiving tasks. [PERSON_…" at bounding box center [340, 351] width 595 height 617
click at [151, 270] on div "Status No active tasks Change activity state to start receiving tasks. [PERSON_…" at bounding box center [340, 351] width 595 height 617
click at [55, 268] on div "Status No active tasks Change activity state to start receiving tasks. [PERSON_…" at bounding box center [340, 351] width 595 height 617
click at [1076, 65] on icon at bounding box center [1078, 65] width 20 height 20
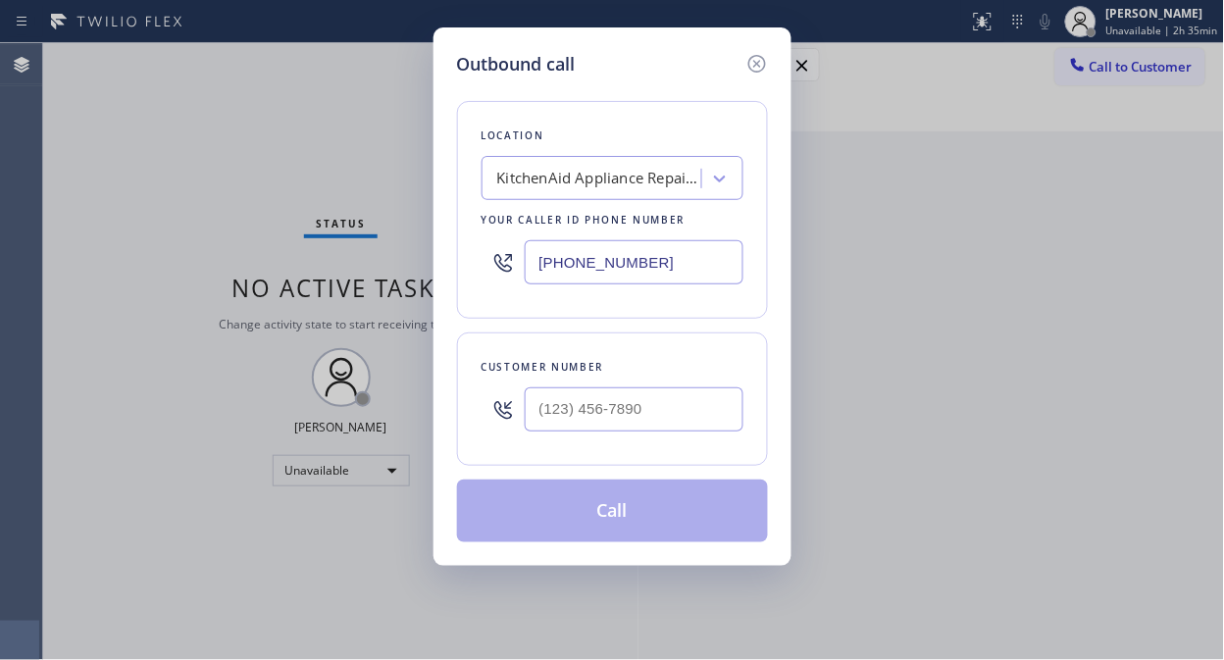
click at [537, 260] on input "(855) 213-9318" at bounding box center [634, 262] width 219 height 44
paste input "33) 558-1241"
type input "(833) 558-1241"
click at [605, 424] on input "(___) ___-____" at bounding box center [634, 409] width 219 height 44
paste input "240) 888-8754"
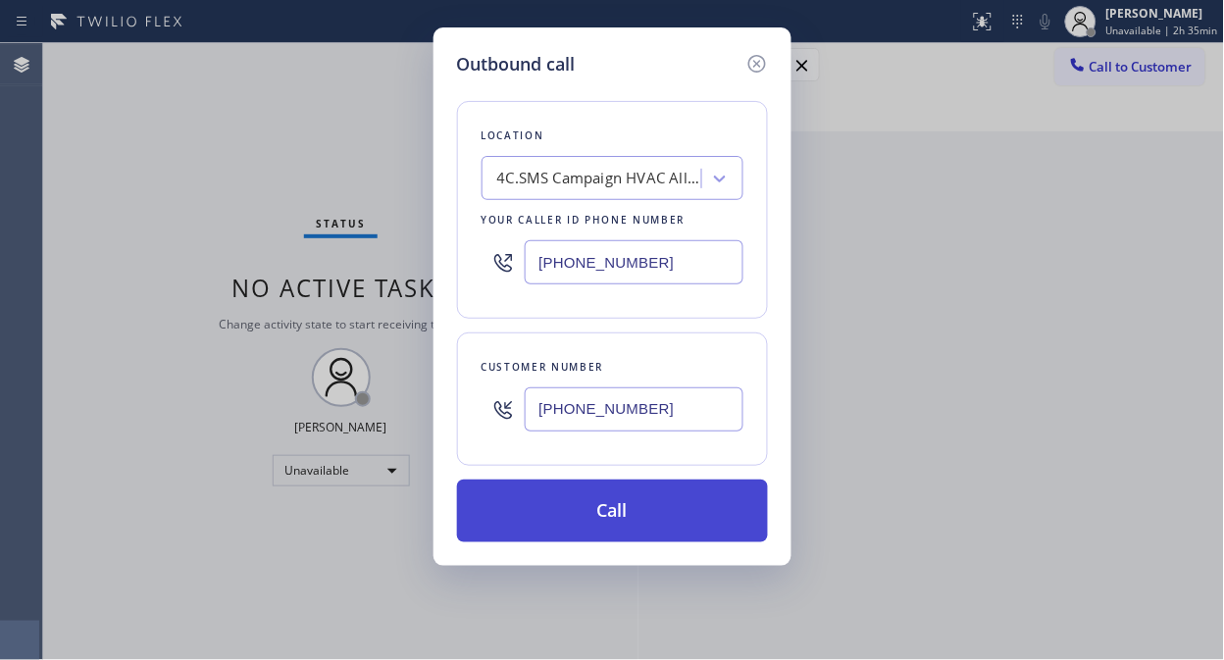
type input "(240) 888-8754"
click at [615, 530] on button "Call" at bounding box center [612, 511] width 311 height 63
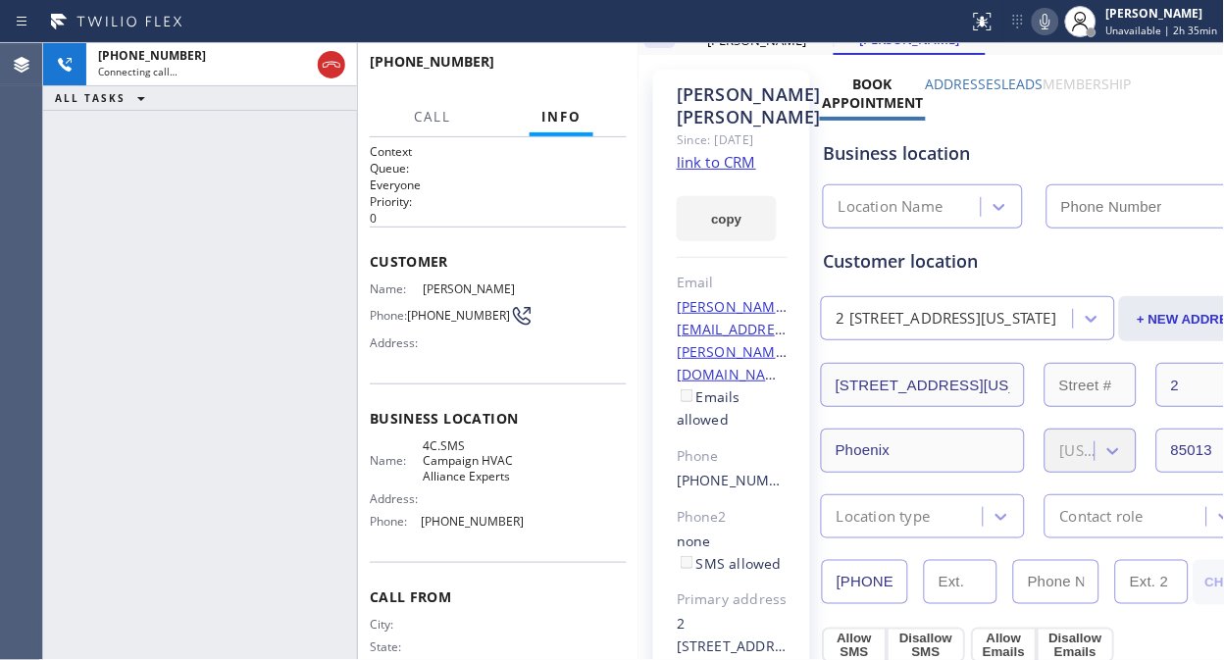
scroll to position [109, 0]
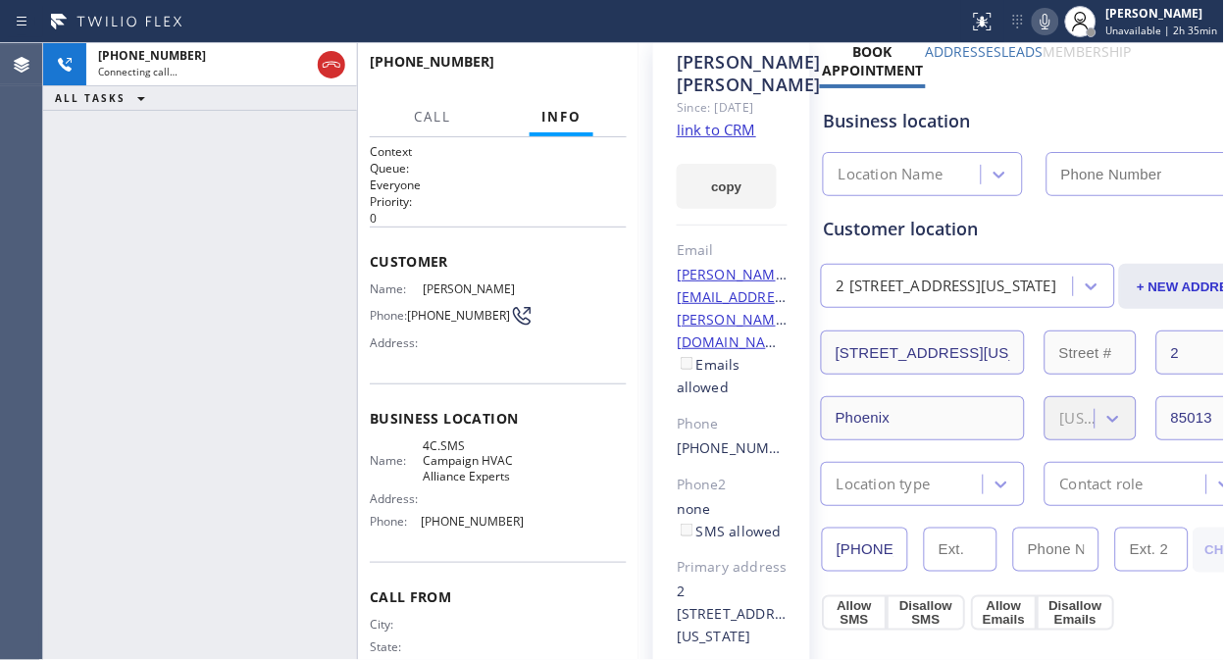
type input "(833) 558-1241"
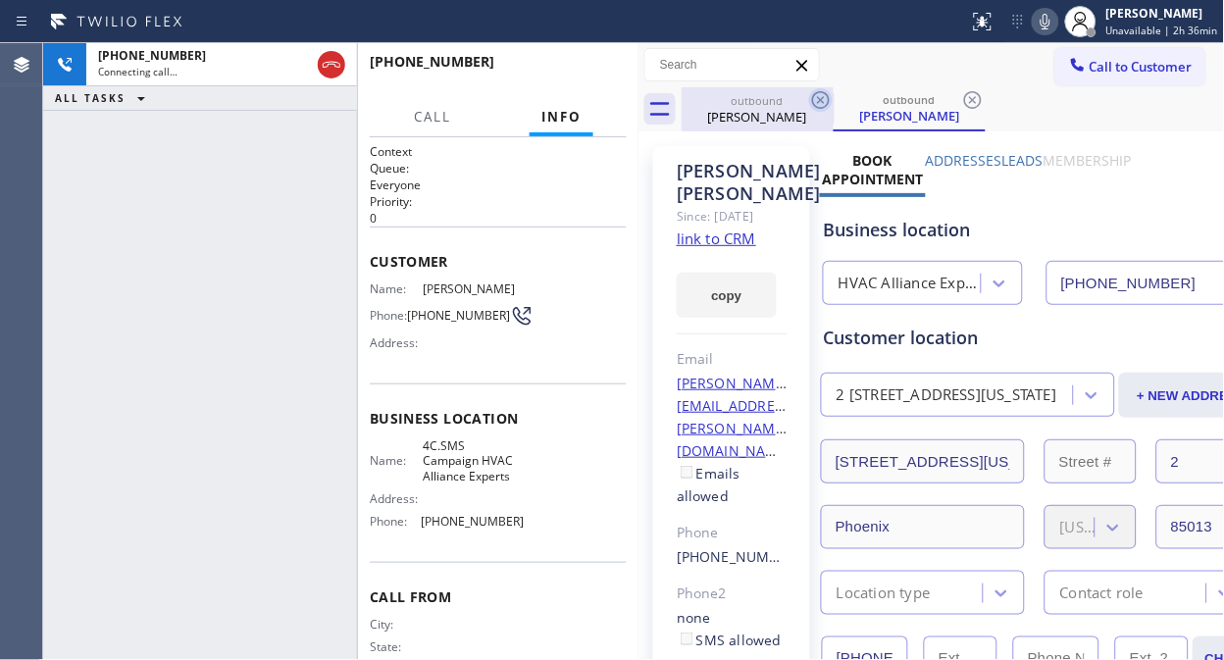
click at [811, 100] on icon at bounding box center [821, 100] width 24 height 24
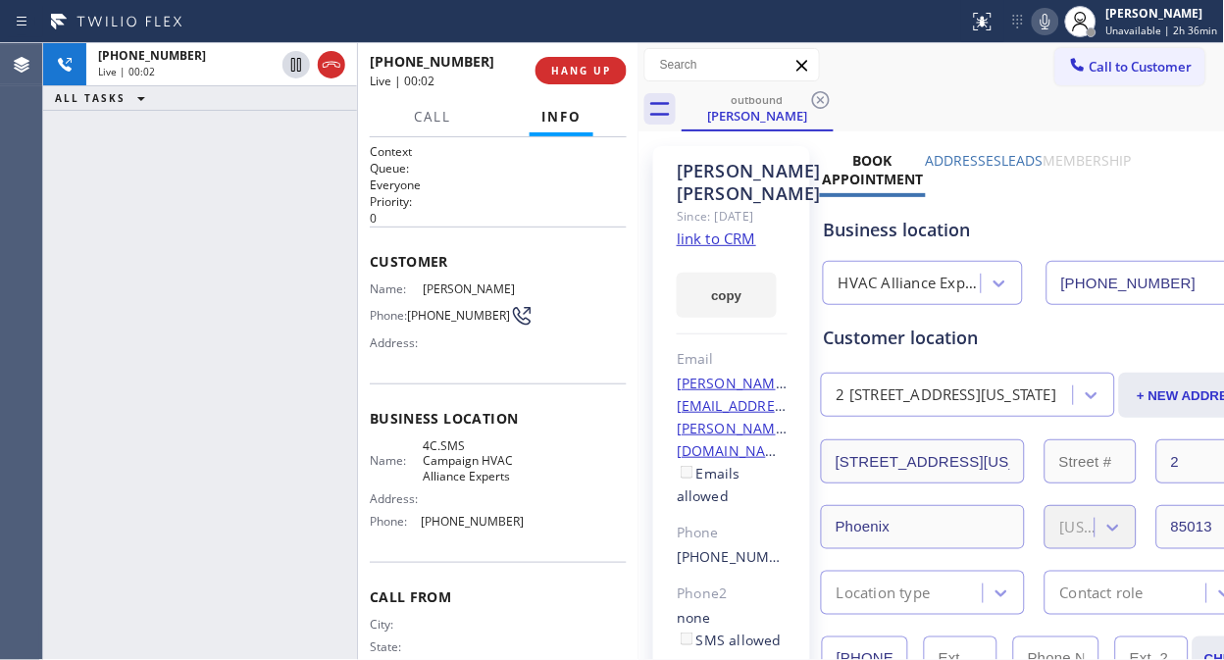
click at [147, 251] on div "+12408888754 Live | 00:02 ALL TASKS ALL TASKS ACTIVE TASKS TASKS IN WRAP UP" at bounding box center [200, 351] width 314 height 617
click at [602, 72] on span "HANG UP" at bounding box center [581, 71] width 60 height 14
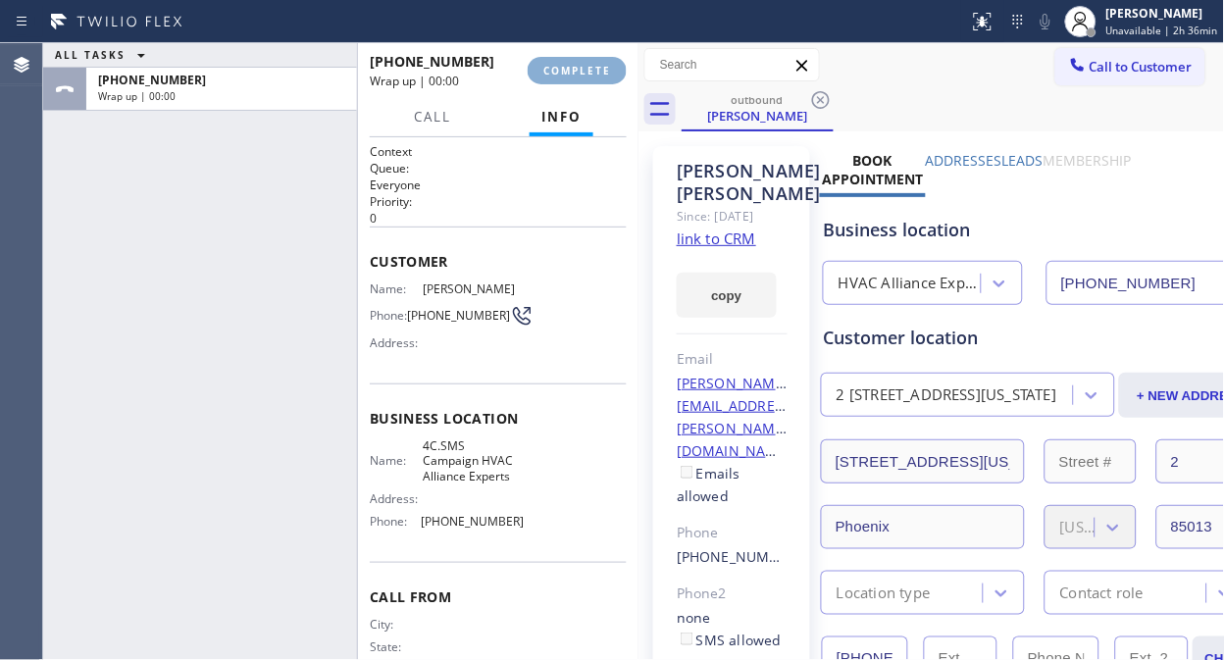
click at [599, 72] on span "COMPLETE" at bounding box center [577, 71] width 68 height 14
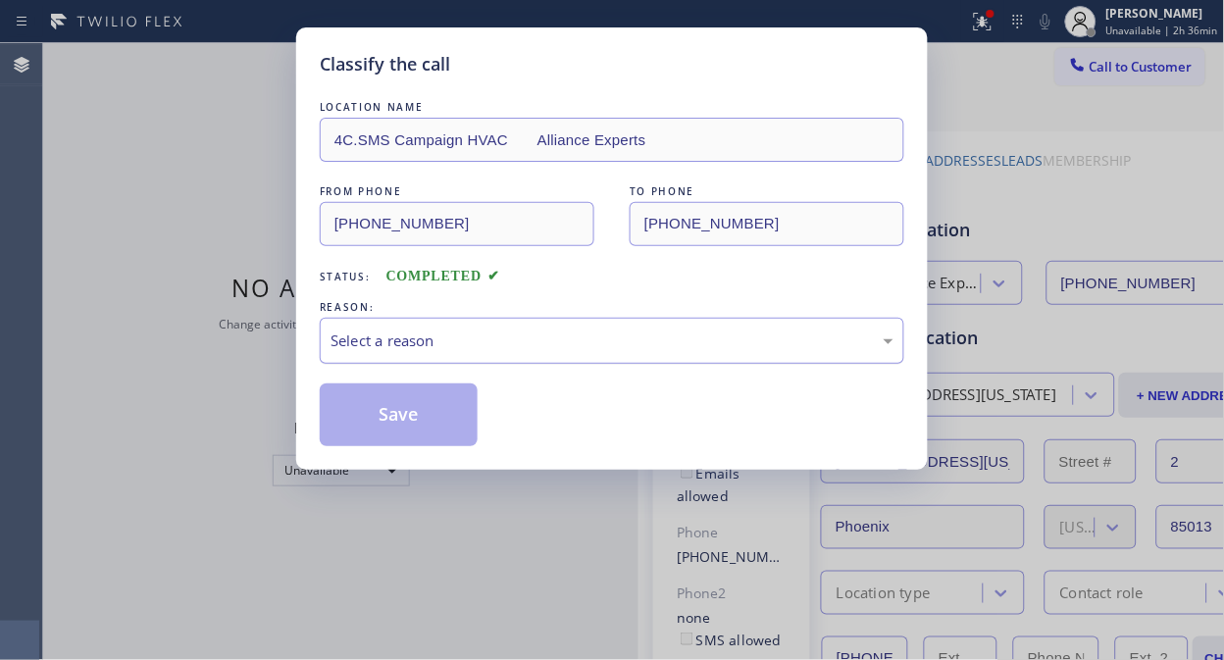
click at [565, 328] on div "Select a reason" at bounding box center [612, 341] width 584 height 46
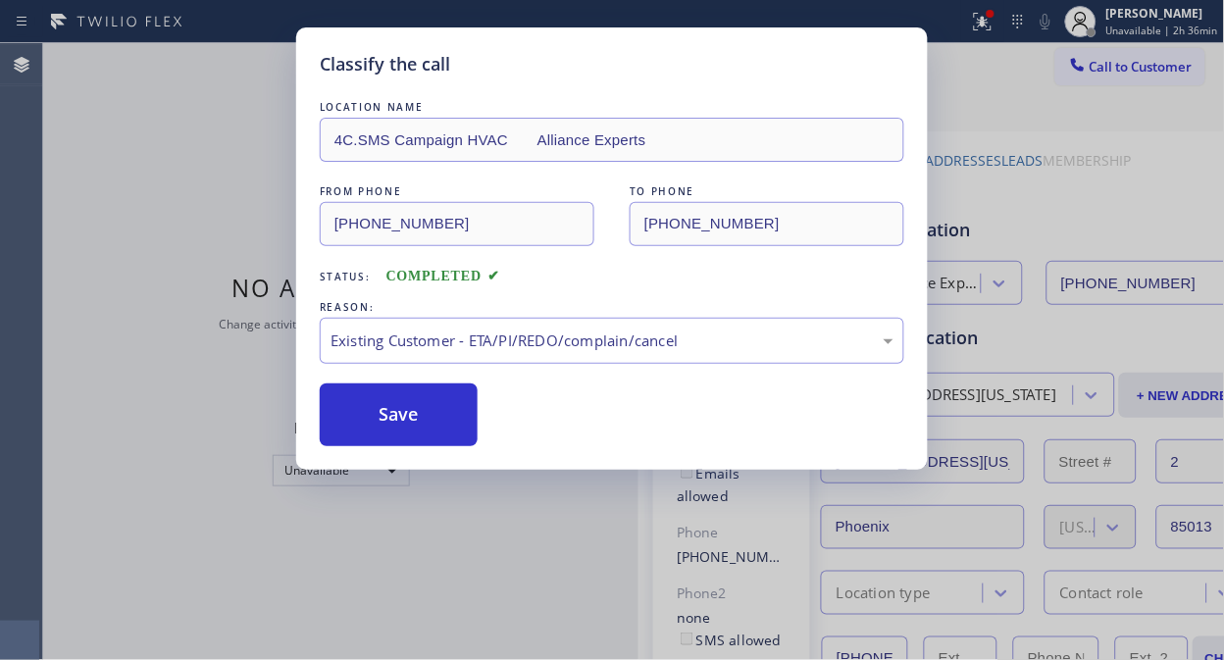
click at [453, 368] on div "LOCATION NAME 4C.SMS Campaign HVAC Alliance Experts FROM PHONE (833) 558-1241 T…" at bounding box center [612, 271] width 584 height 349
click at [444, 452] on div "Classify the call LOCATION NAME 4C.SMS Campaign HVAC Alliance Experts FROM PHON…" at bounding box center [612, 248] width 632 height 442
click at [447, 425] on button "Save" at bounding box center [399, 414] width 158 height 63
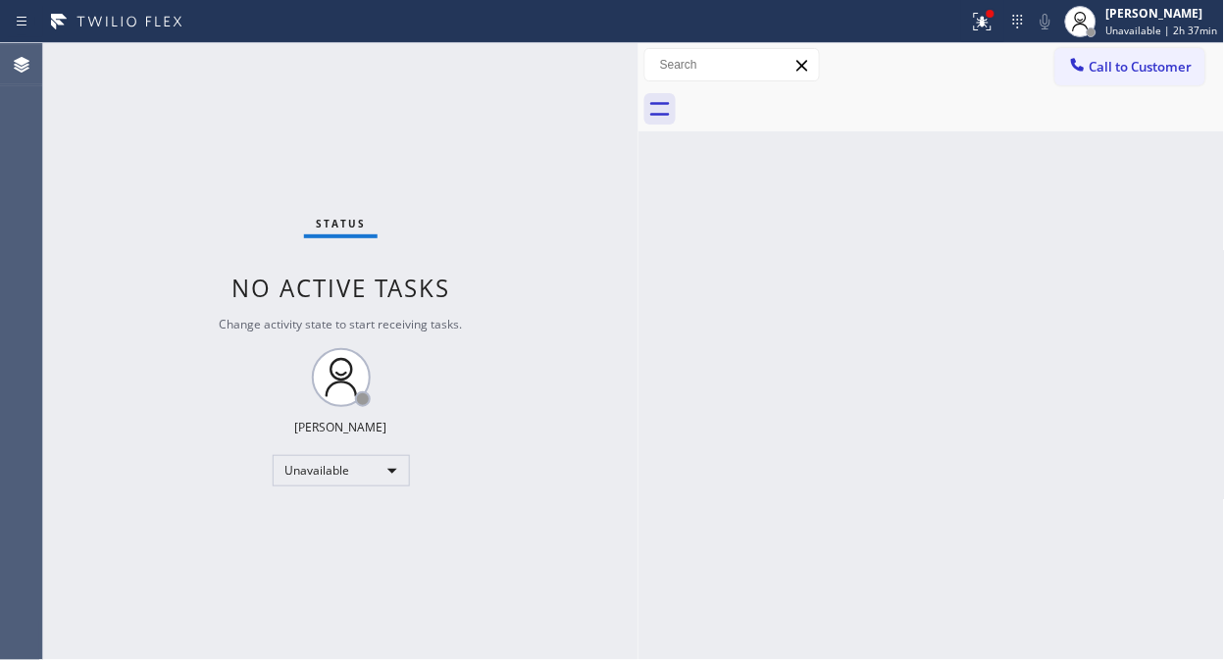
click at [70, 112] on div "Status No active tasks Change activity state to start receiving tasks. [PERSON_…" at bounding box center [340, 351] width 595 height 617
click at [1000, 37] on button at bounding box center [982, 21] width 43 height 43
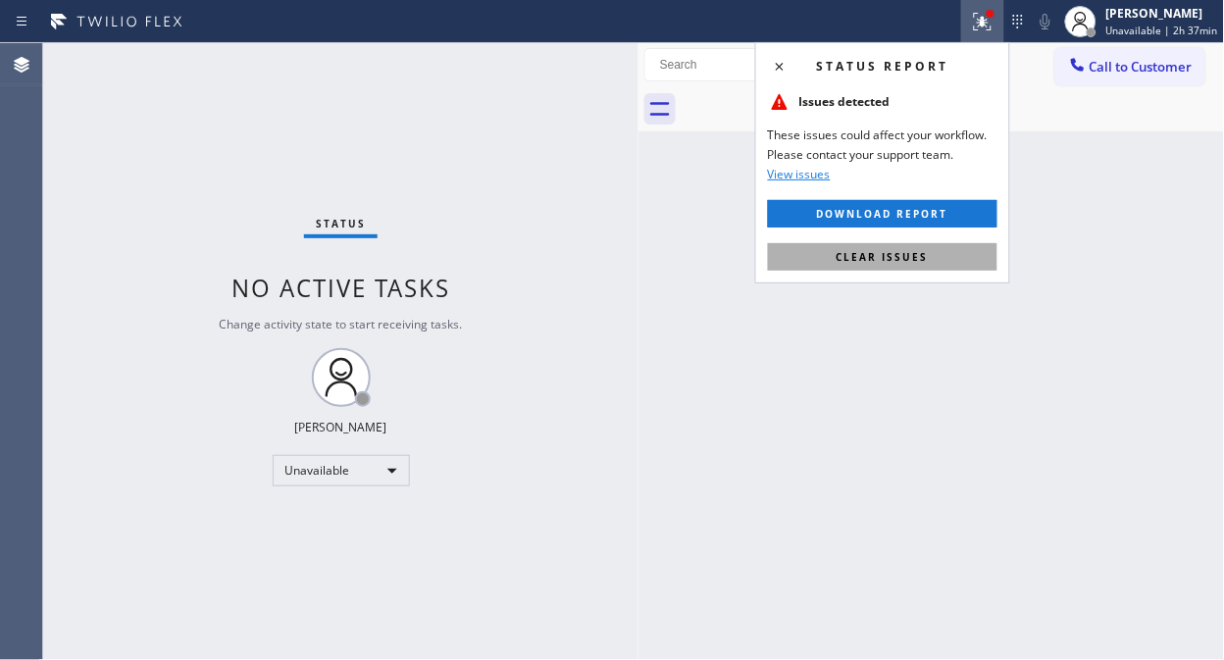
click at [883, 253] on span "Clear issues" at bounding box center [882, 257] width 92 height 14
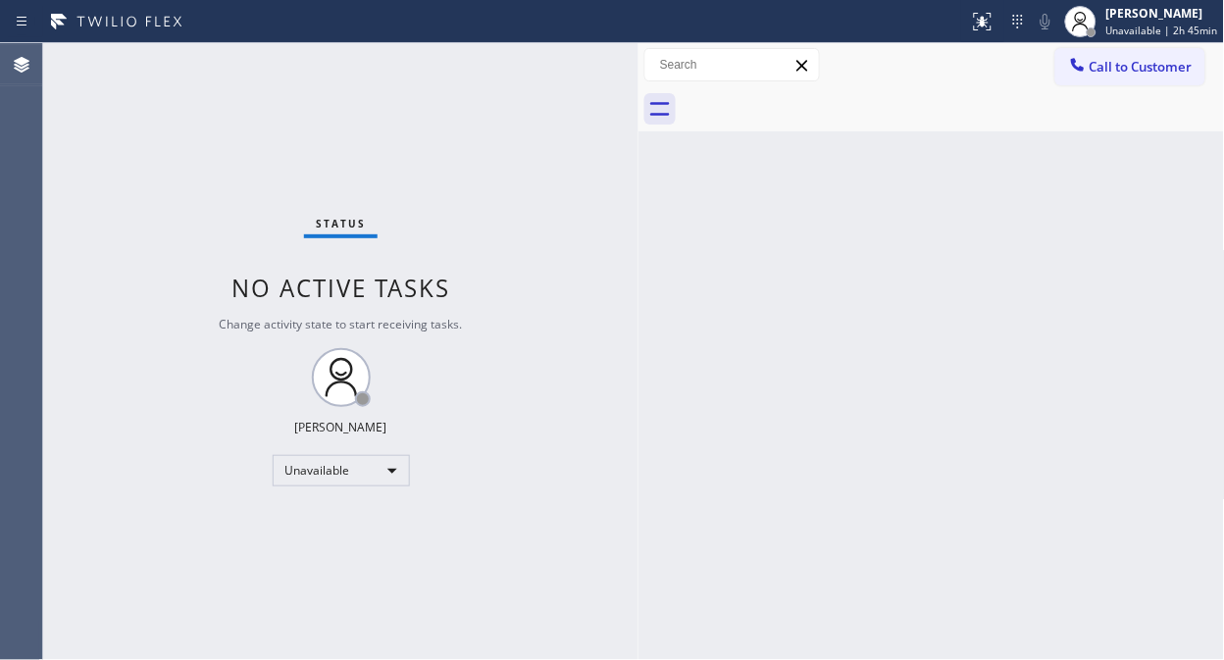
click at [1101, 72] on span "Call to Customer" at bounding box center [1140, 67] width 103 height 18
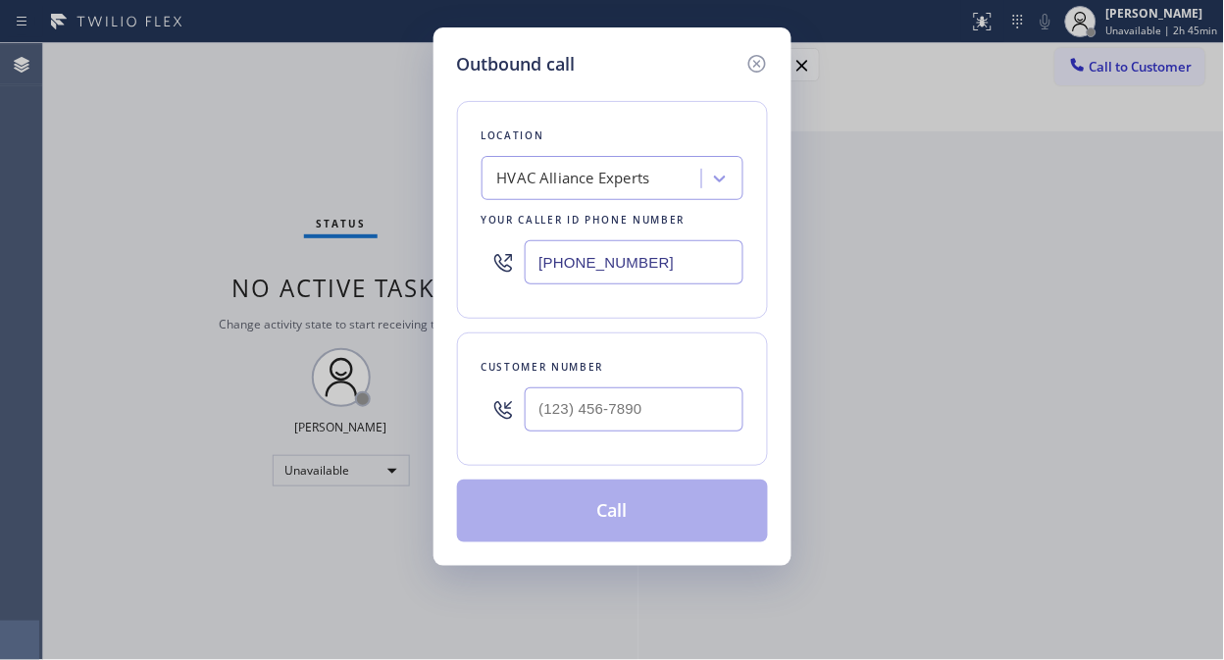
click at [554, 177] on div "HVAC Alliance Experts" at bounding box center [573, 179] width 153 height 23
type input "5 star appliance repair"
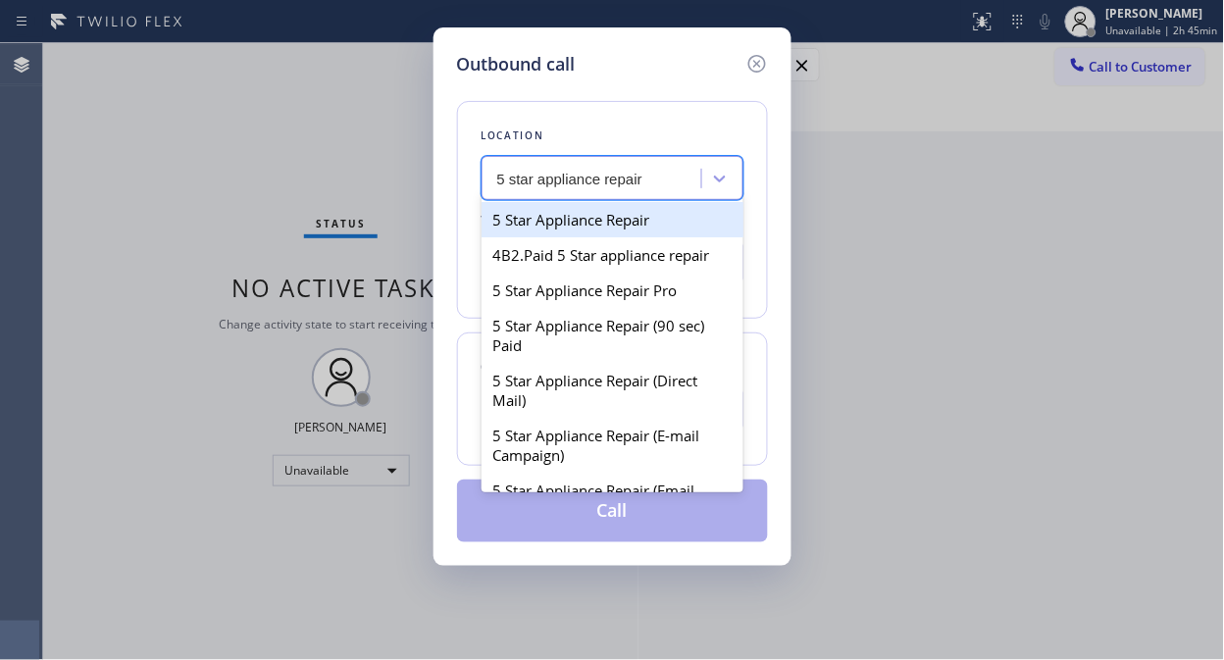
click at [577, 217] on div "5 Star Appliance Repair" at bounding box center [612, 219] width 262 height 35
type input "[PHONE_NUMBER]"
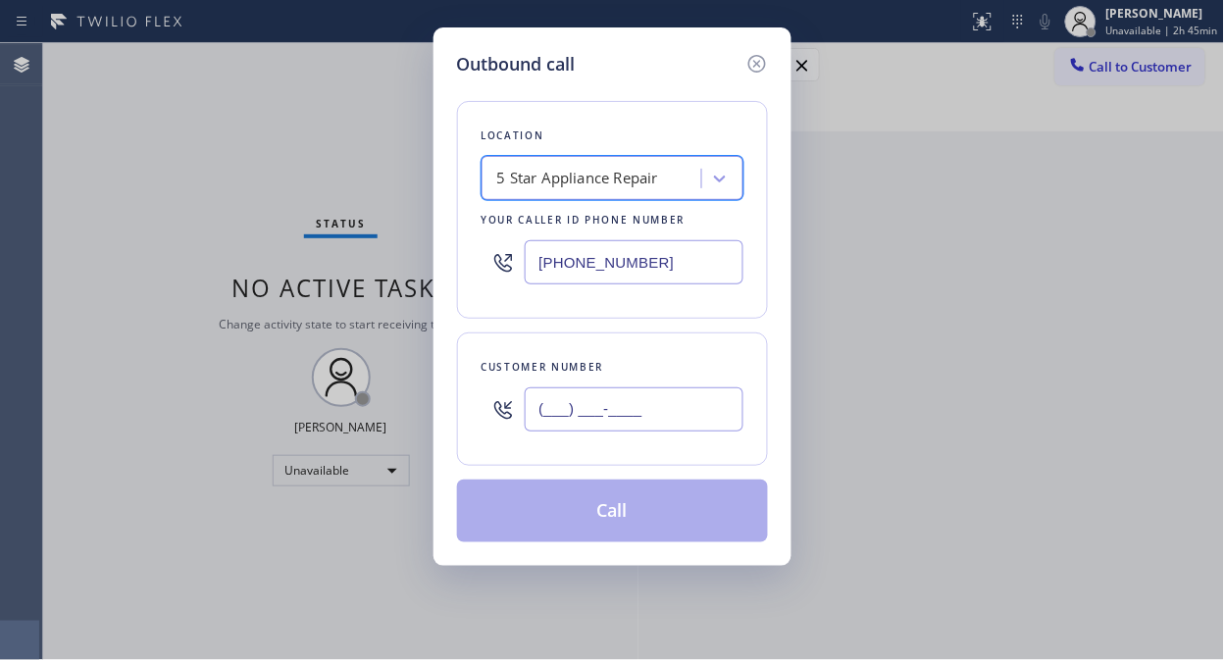
click at [546, 418] on input "(___) ___-____" at bounding box center [634, 409] width 219 height 44
paste input "917) 732-6024"
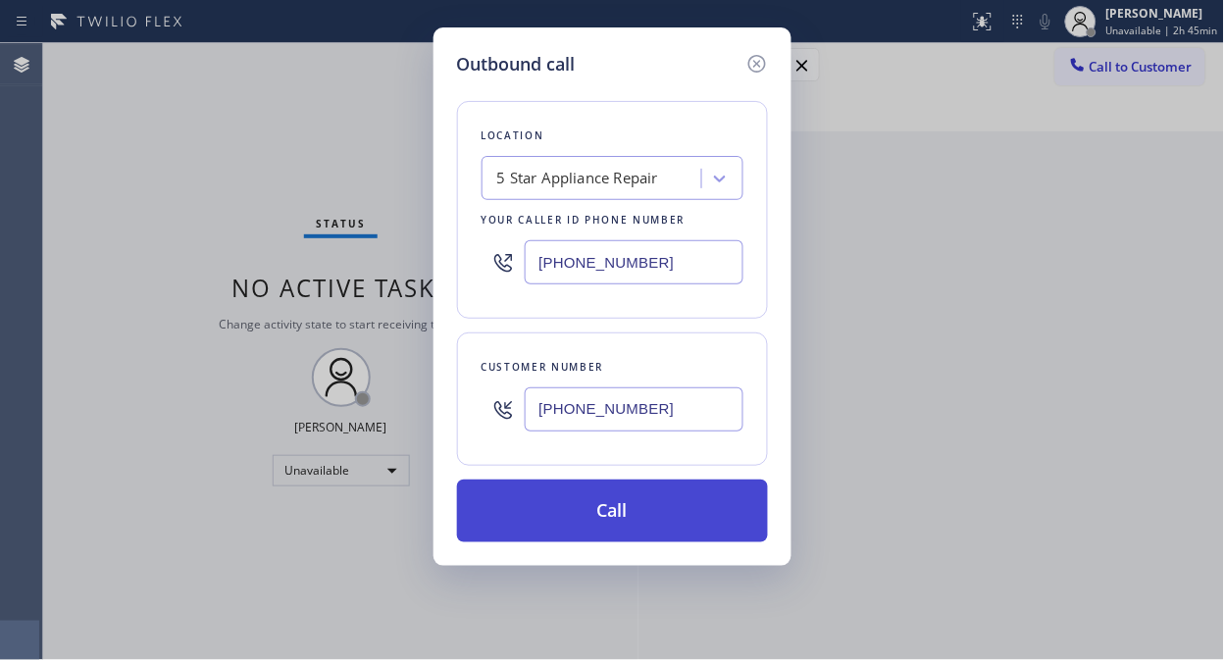
type input "[PHONE_NUMBER]"
click at [674, 515] on button "Call" at bounding box center [612, 511] width 311 height 63
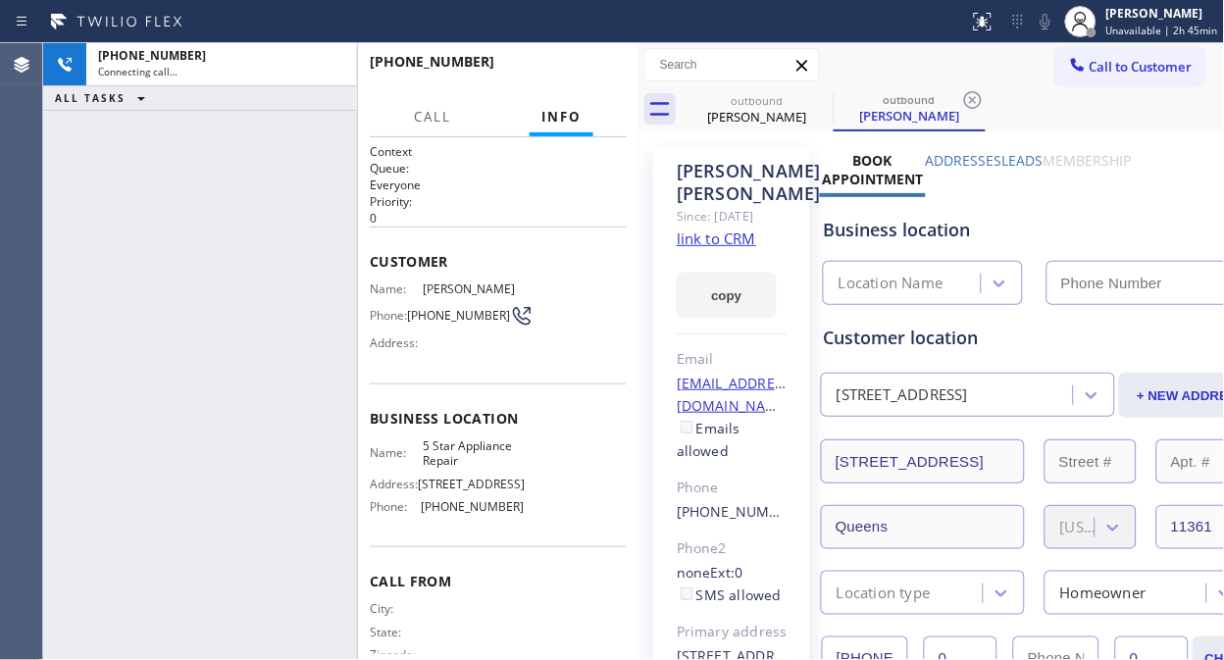
type input "[PHONE_NUMBER]"
click at [573, 66] on span "HANG UP" at bounding box center [581, 71] width 60 height 14
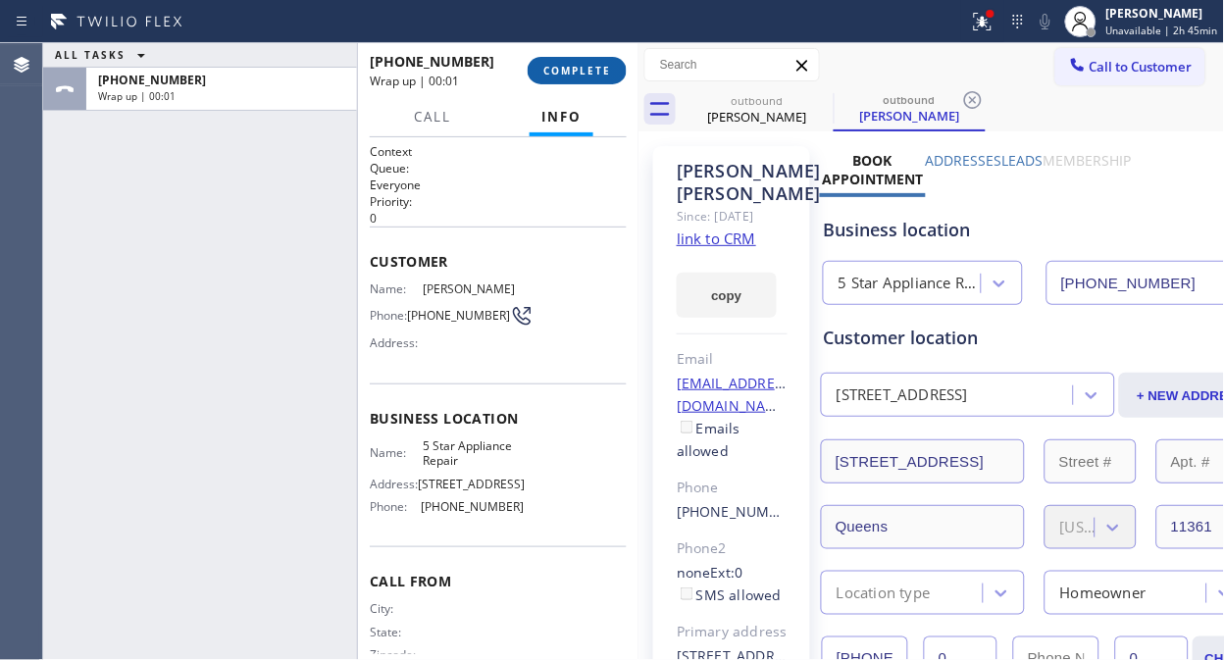
click at [573, 66] on span "COMPLETE" at bounding box center [577, 71] width 68 height 14
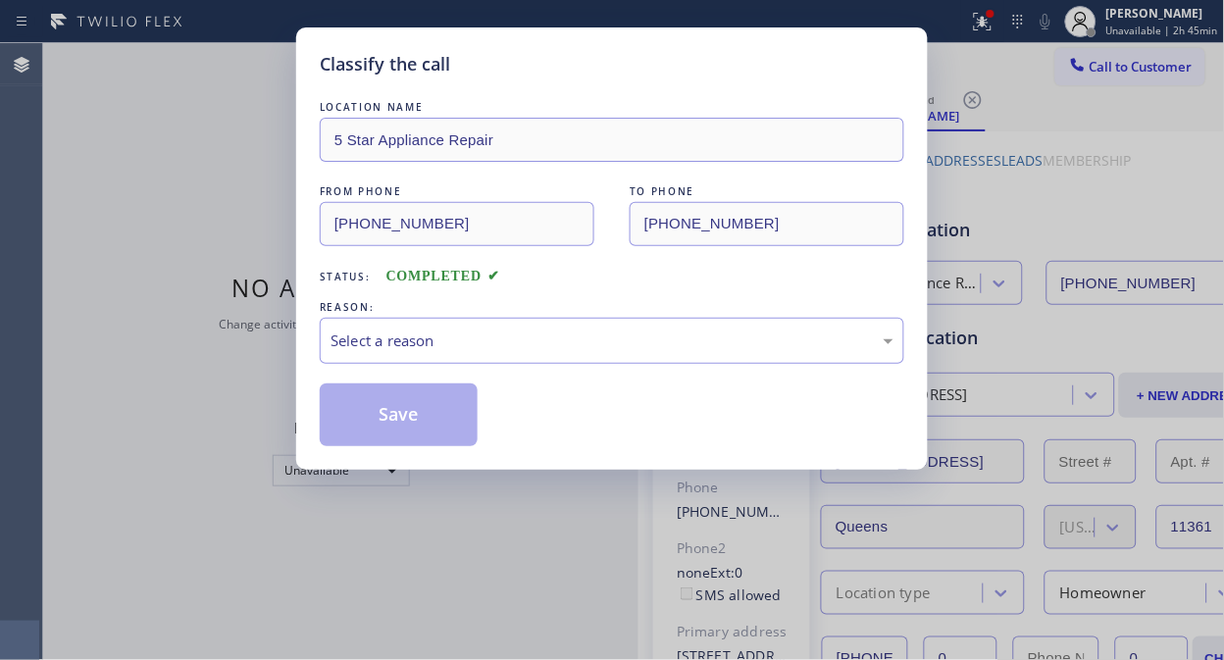
click at [565, 71] on div "Classify the call" at bounding box center [612, 64] width 584 height 26
click at [611, 346] on div "Select a reason" at bounding box center [611, 340] width 563 height 23
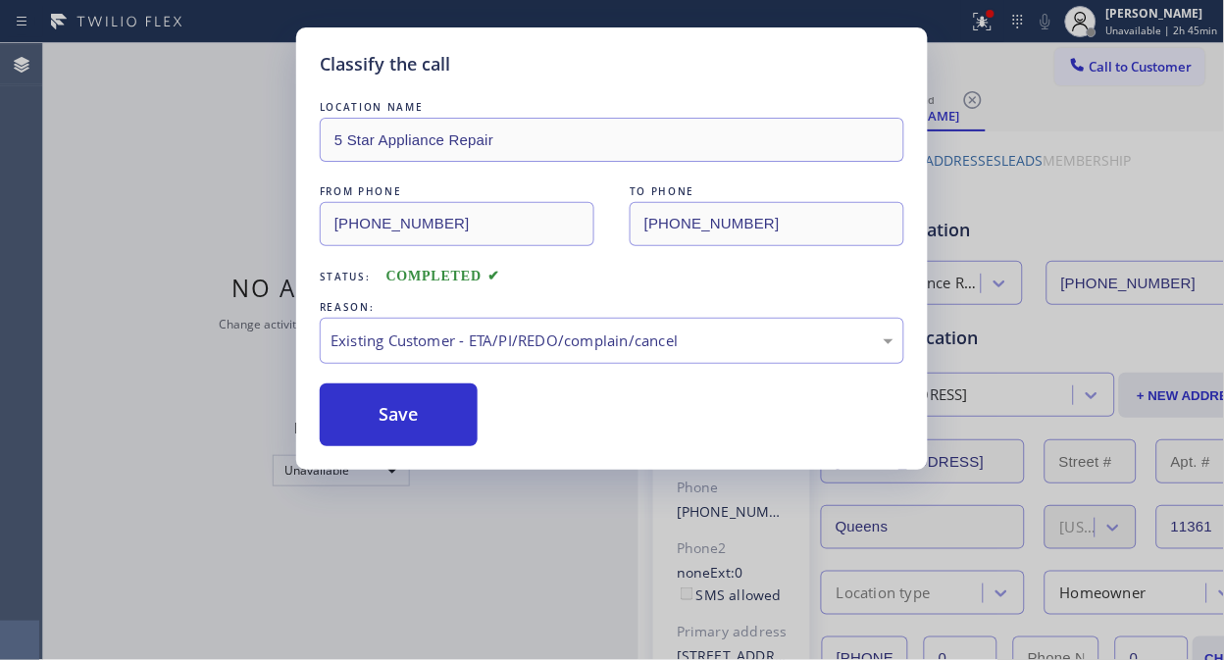
drag, startPoint x: 448, startPoint y: 424, endPoint x: 750, endPoint y: 163, distance: 399.1
click at [448, 423] on button "Save" at bounding box center [399, 414] width 158 height 63
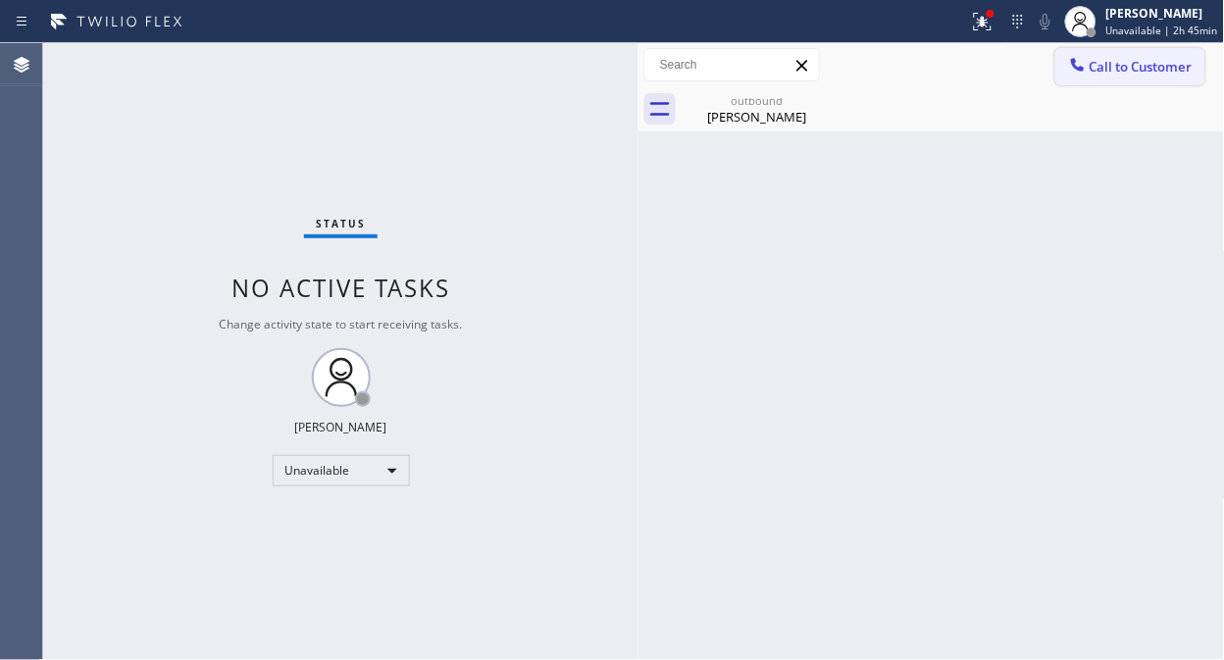
click at [1092, 78] on button "Call to Customer" at bounding box center [1130, 66] width 150 height 37
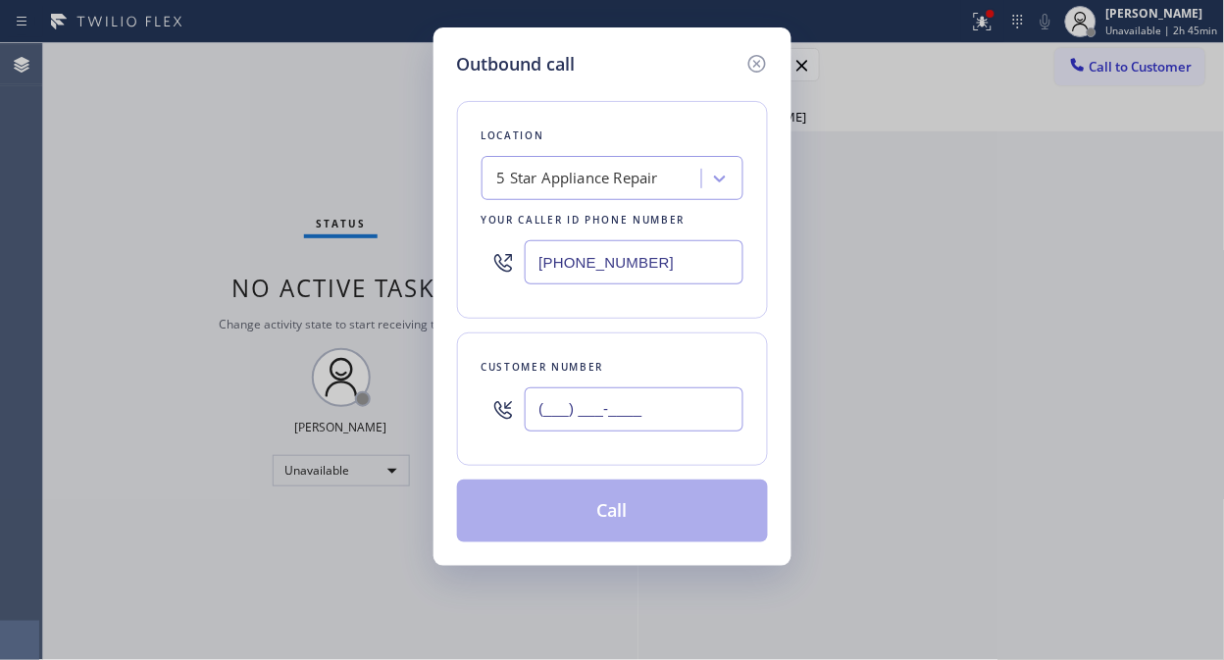
click at [560, 407] on input "(___) ___-____" at bounding box center [634, 409] width 219 height 44
paste input "858) 230-2421"
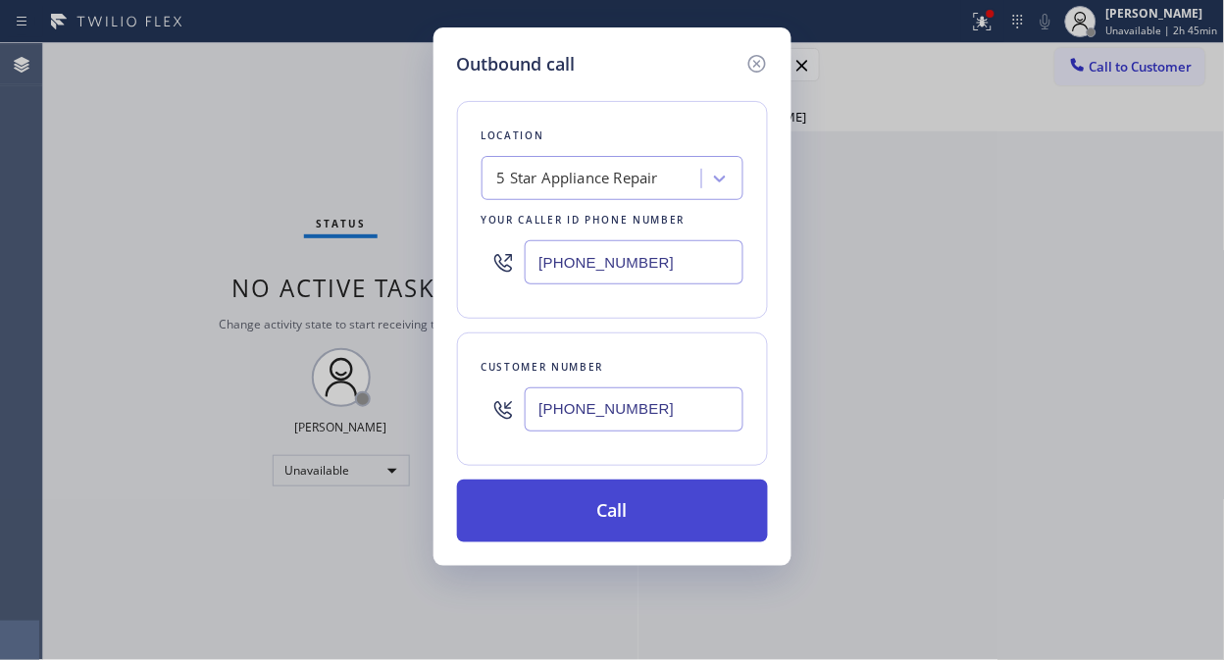
type input "(858) 230-2421"
click at [632, 523] on button "Call" at bounding box center [612, 511] width 311 height 63
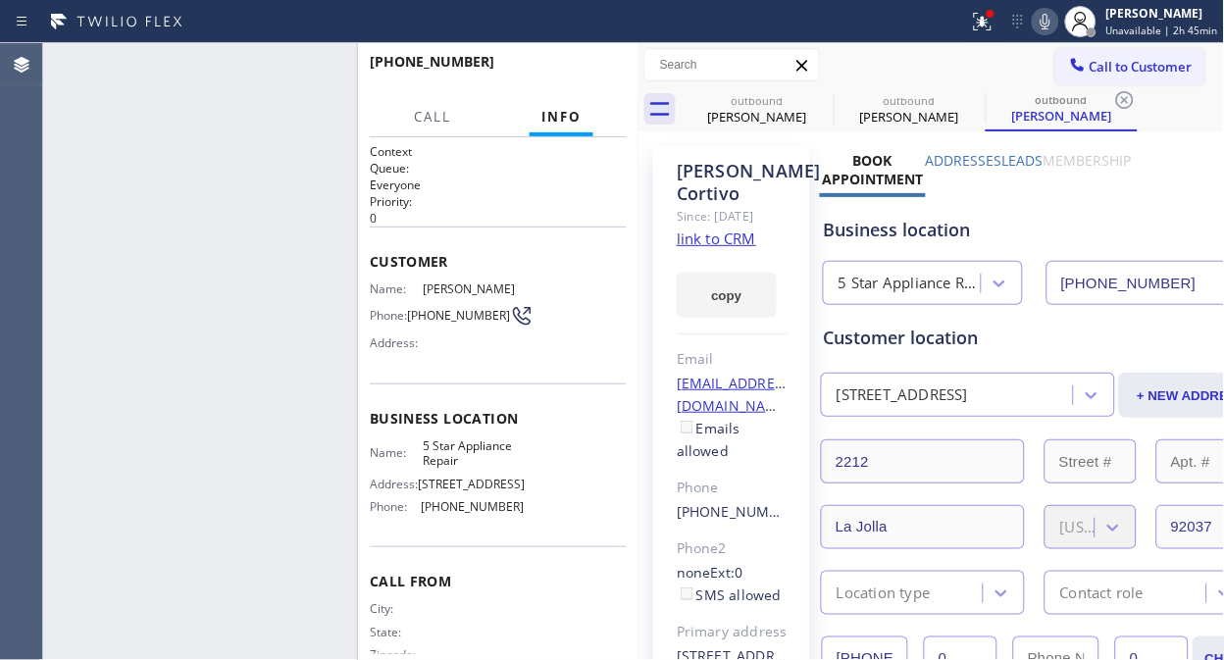
type input "[PHONE_NUMBER]"
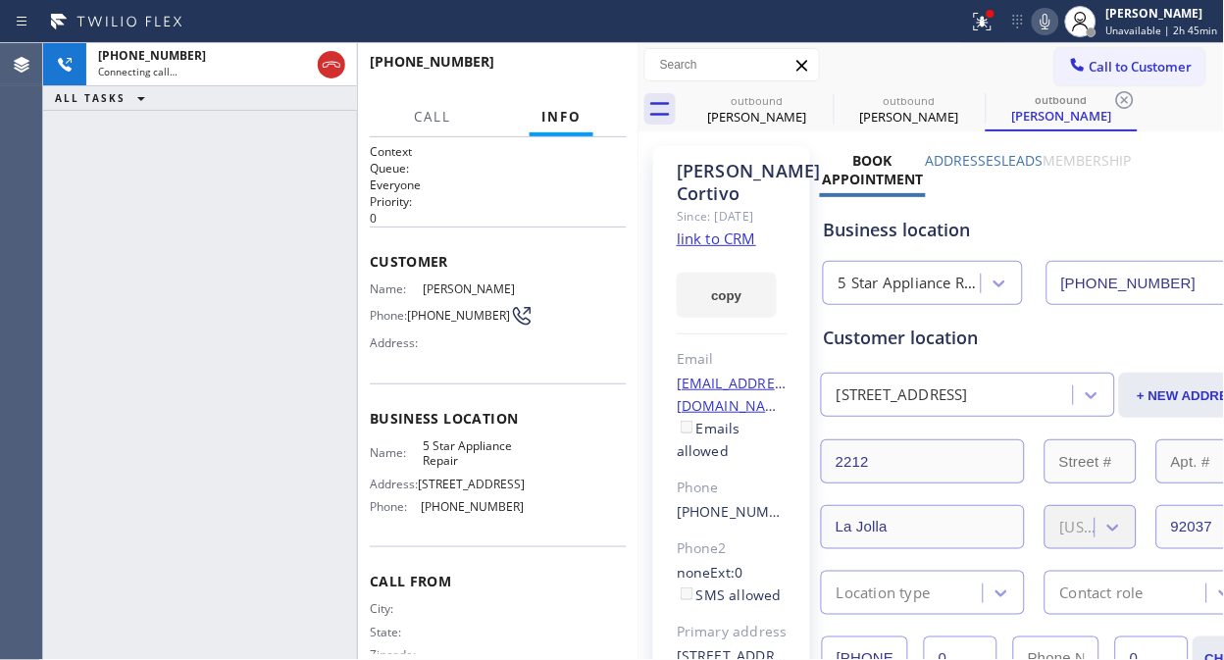
click at [1053, 18] on icon at bounding box center [1046, 22] width 24 height 24
click at [571, 67] on span "HANG UP" at bounding box center [581, 71] width 60 height 14
click at [570, 67] on span "HANG UP" at bounding box center [581, 71] width 60 height 14
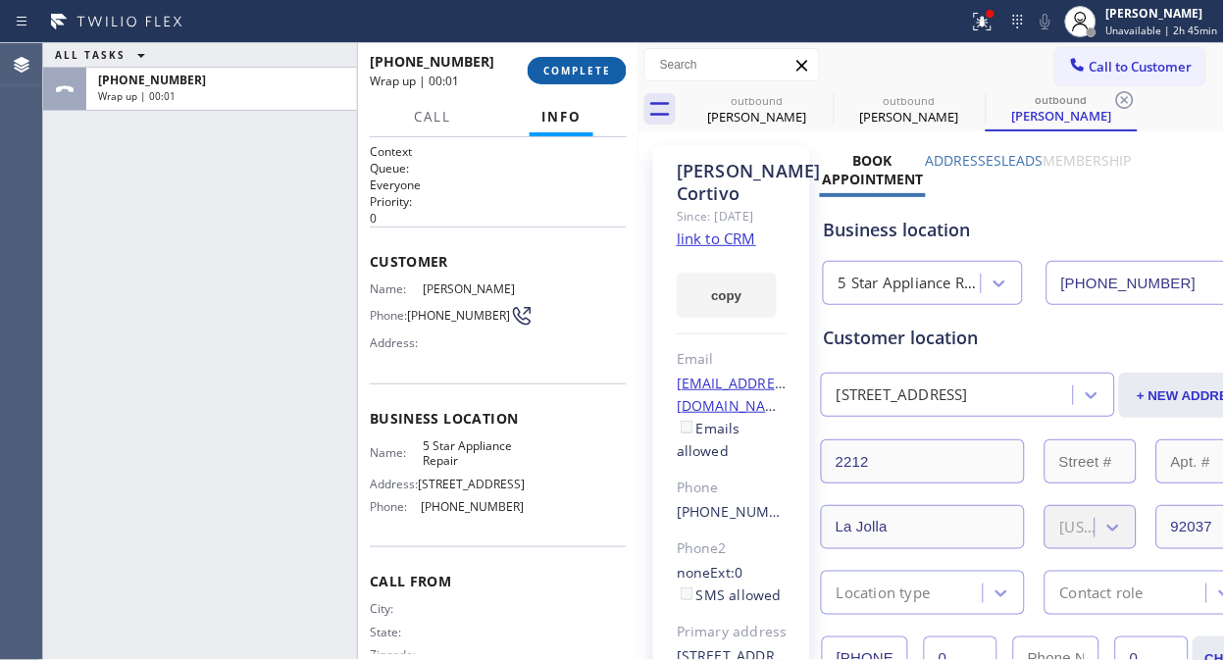
click at [571, 67] on span "COMPLETE" at bounding box center [577, 71] width 68 height 14
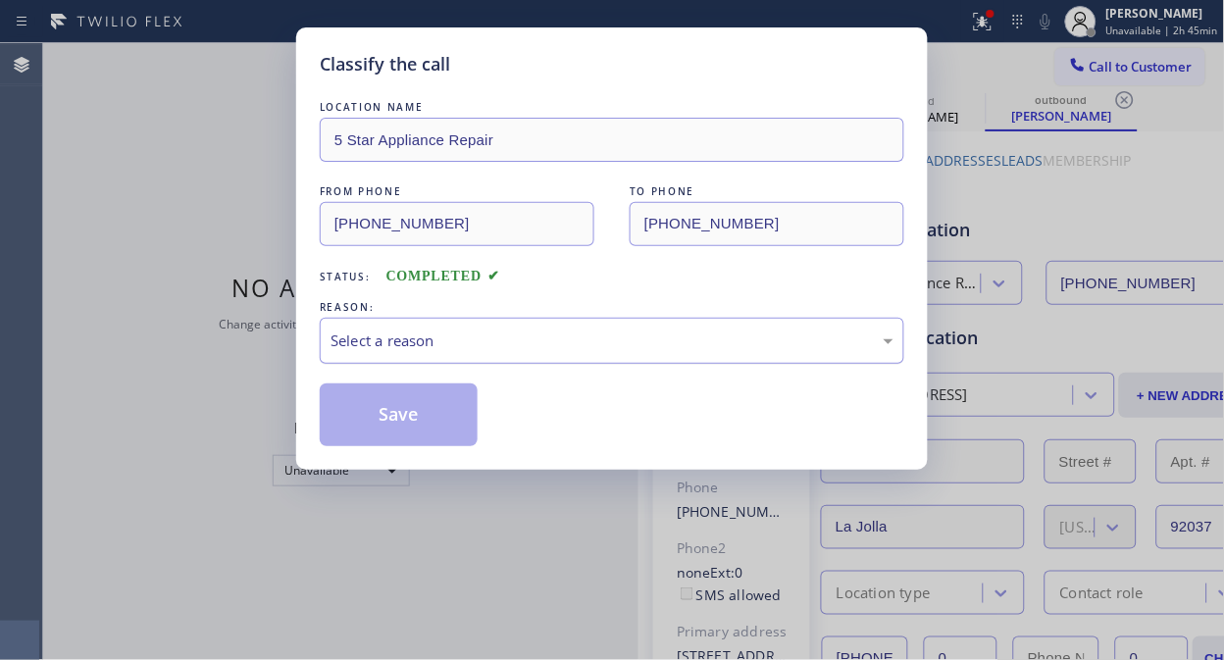
drag, startPoint x: 603, startPoint y: 340, endPoint x: 602, endPoint y: 355, distance: 14.7
click at [603, 349] on div "Select a reason" at bounding box center [611, 340] width 563 height 23
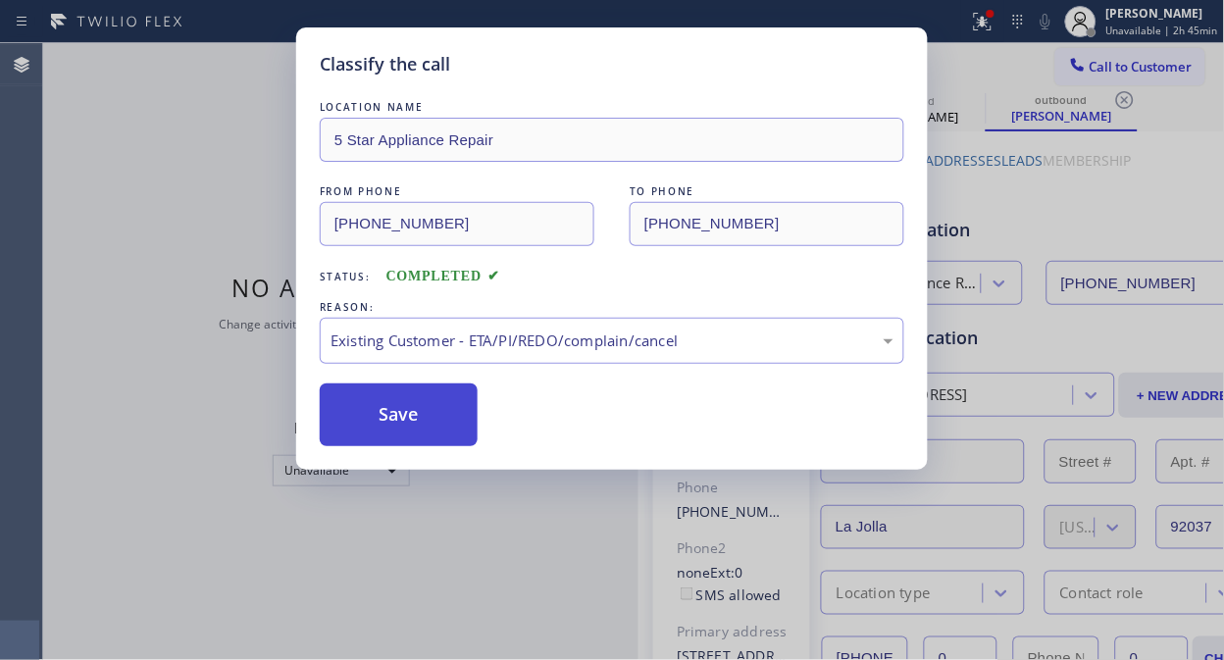
drag, startPoint x: 543, startPoint y: 445, endPoint x: 379, endPoint y: 415, distance: 166.6
drag, startPoint x: 379, startPoint y: 415, endPoint x: 405, endPoint y: 413, distance: 25.6
click at [380, 415] on button "Save" at bounding box center [399, 414] width 158 height 63
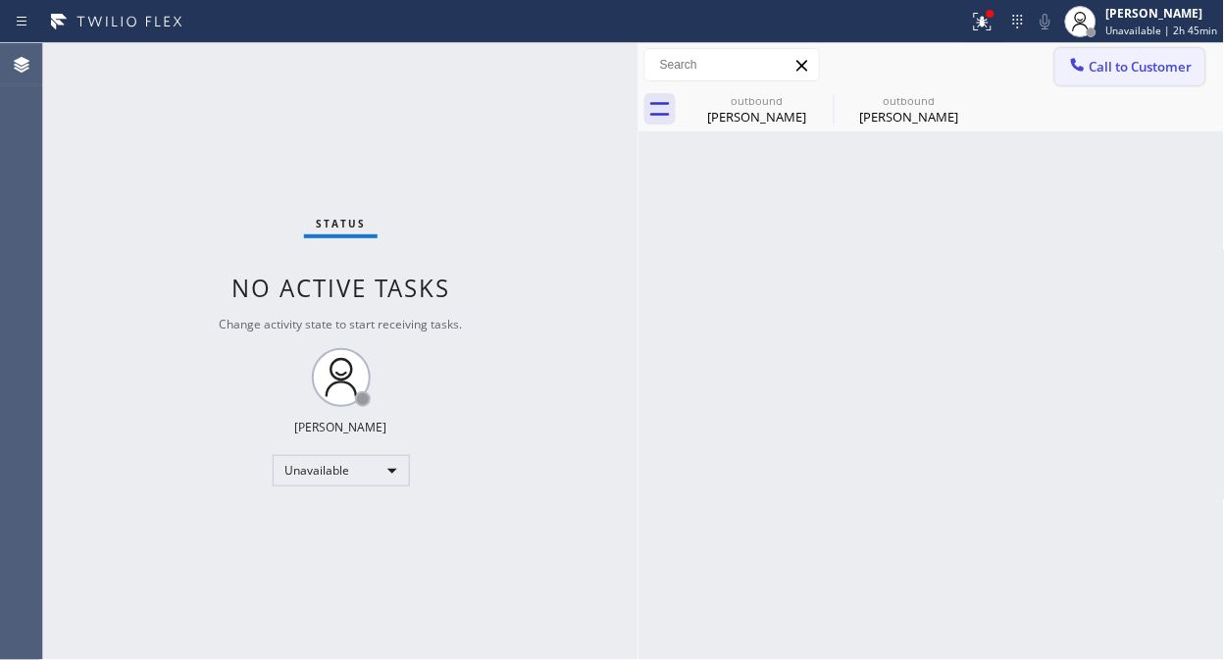
click at [1101, 67] on span "Call to Customer" at bounding box center [1140, 67] width 103 height 18
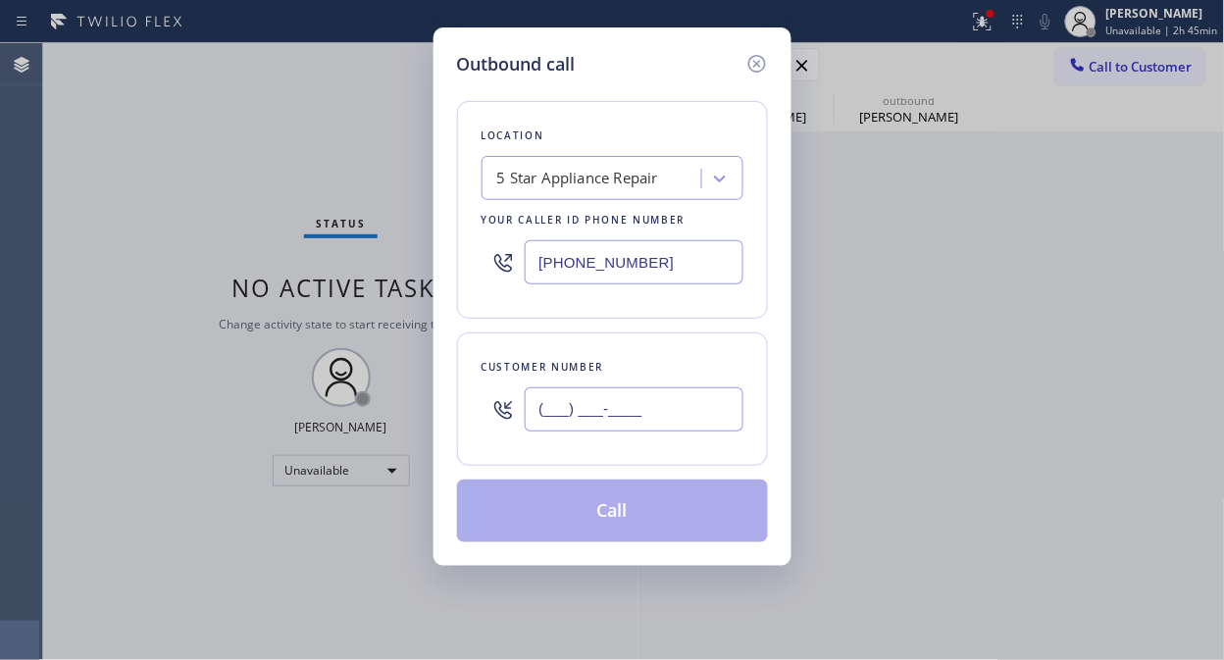
click at [692, 396] on input "(___) ___-____" at bounding box center [634, 409] width 219 height 44
paste input "562) 431-5653"
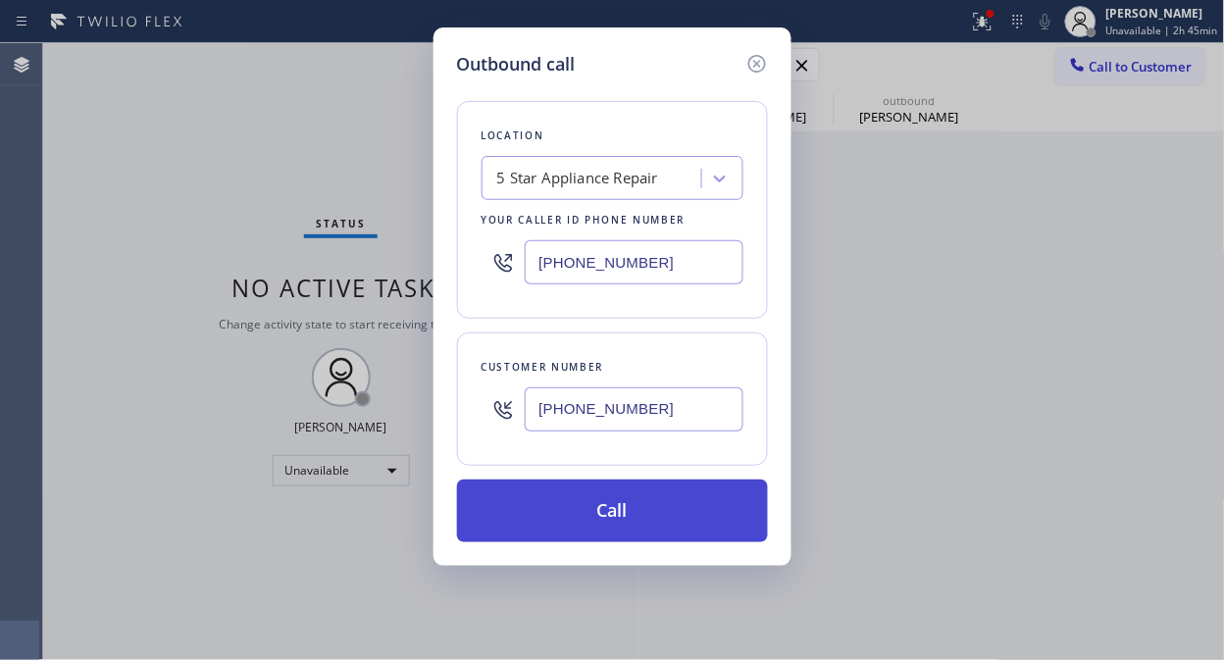
type input "(562) 431-5653"
click at [674, 525] on button "Call" at bounding box center [612, 511] width 311 height 63
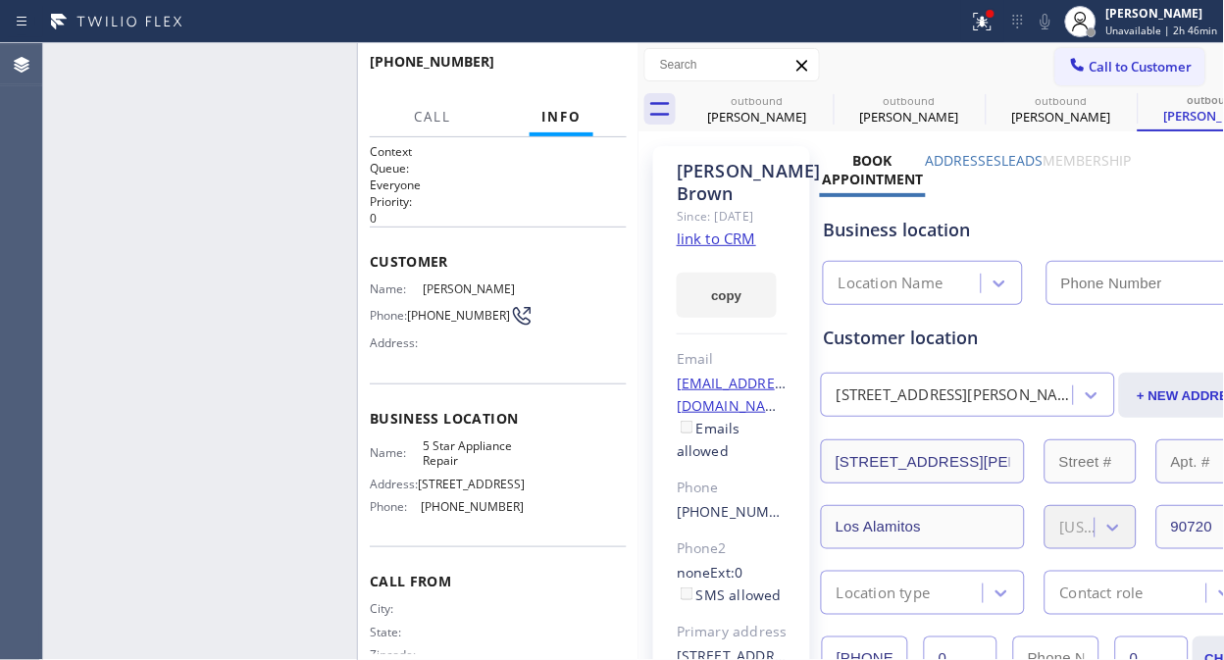
type input "[PHONE_NUMBER]"
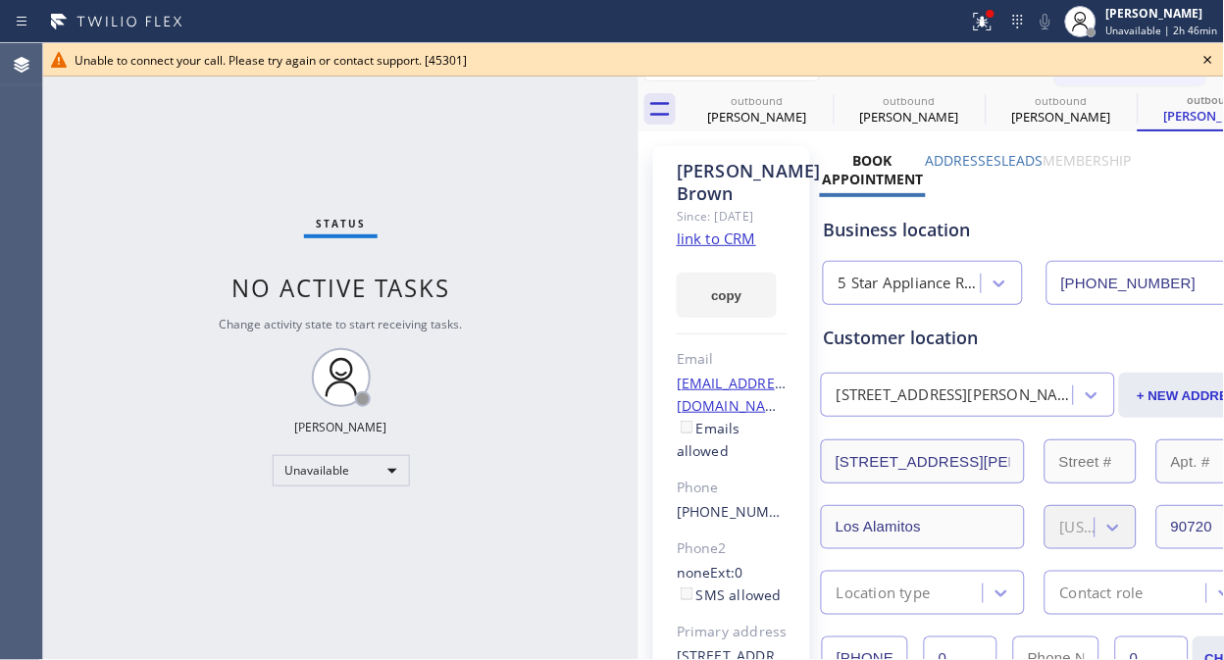
click at [1101, 51] on icon at bounding box center [1208, 60] width 24 height 24
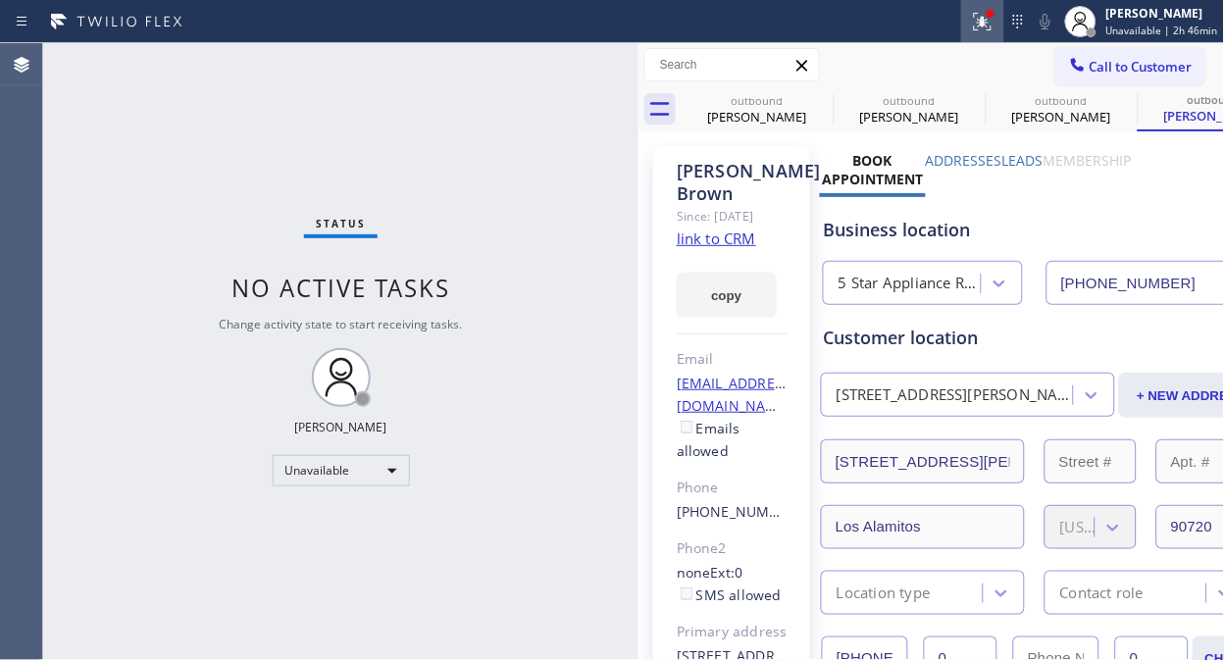
click at [984, 15] on icon at bounding box center [983, 22] width 24 height 24
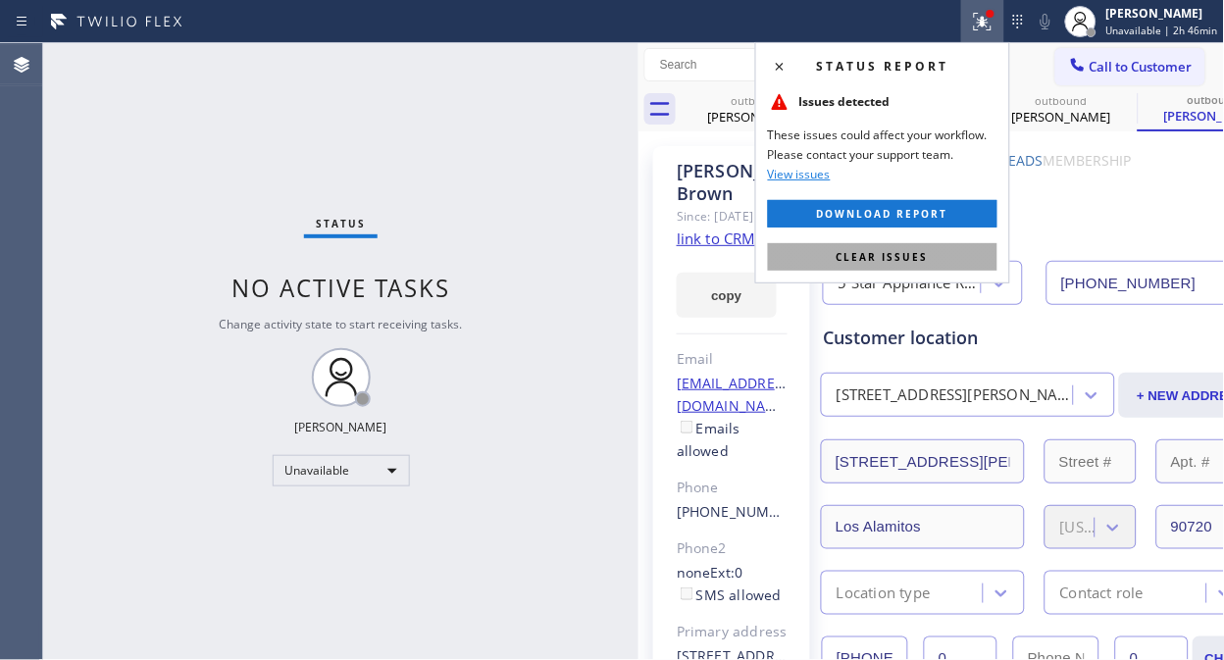
click at [932, 258] on button "Clear issues" at bounding box center [882, 256] width 229 height 27
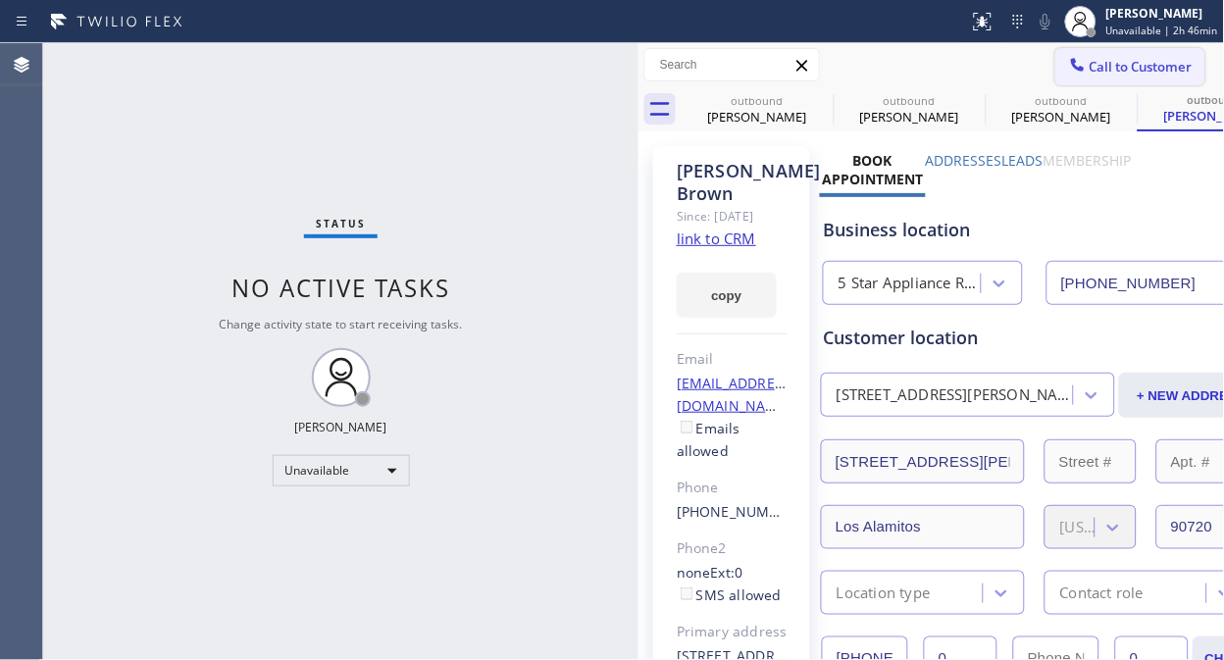
click at [1101, 70] on span "Call to Customer" at bounding box center [1140, 67] width 103 height 18
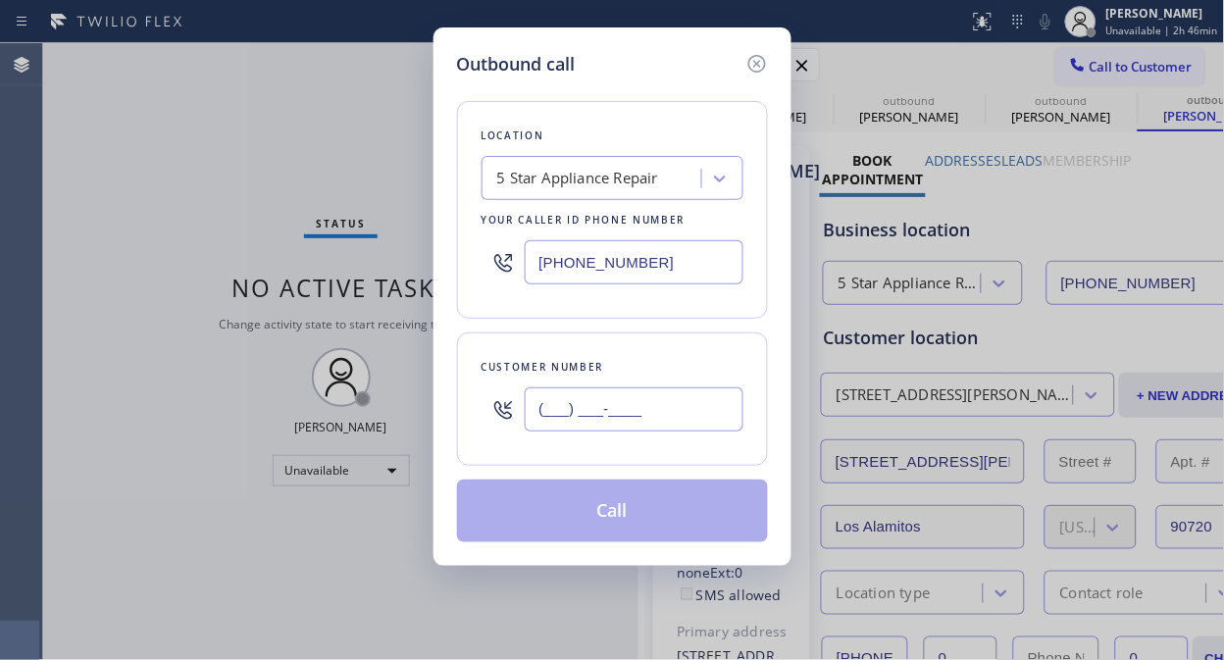
click at [541, 414] on input "(___) ___-____" at bounding box center [634, 409] width 219 height 44
paste input "347) 563-2449"
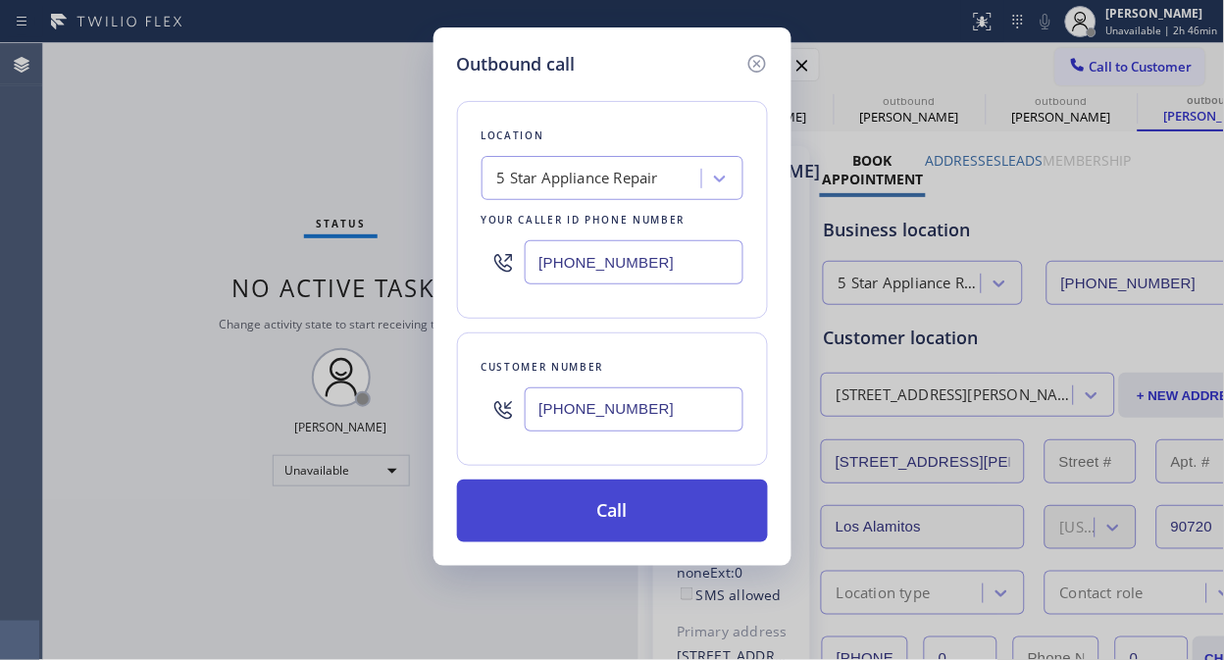
type input "[PHONE_NUMBER]"
click at [660, 505] on button "Call" at bounding box center [612, 511] width 311 height 63
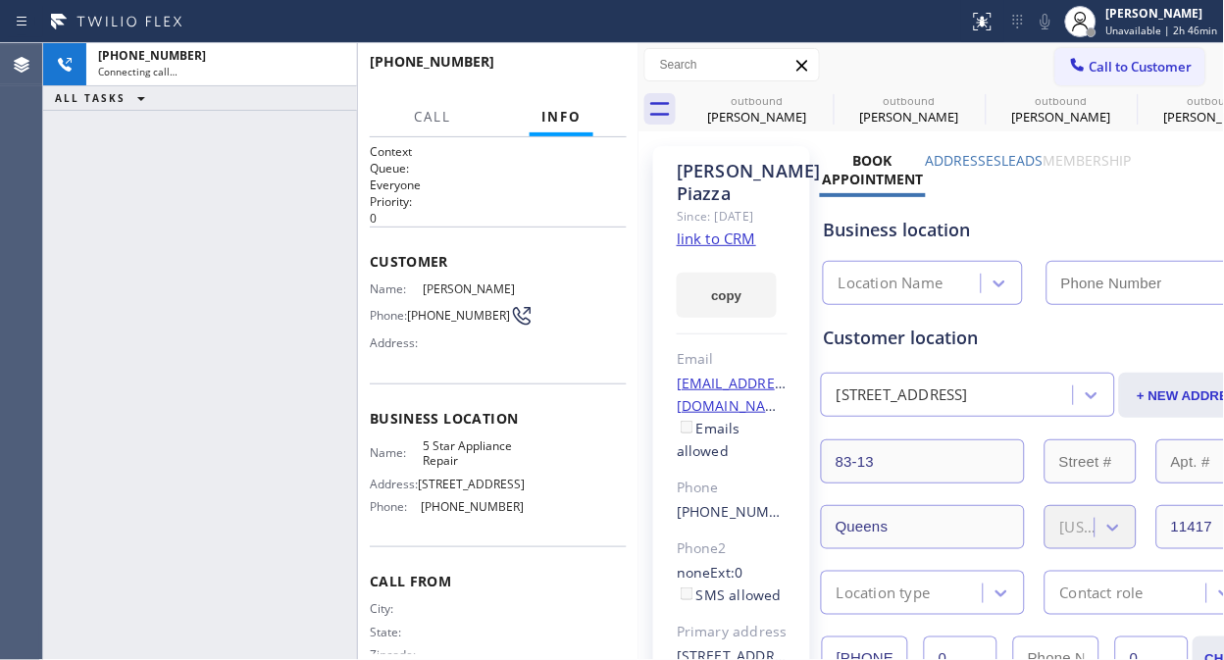
type input "[PHONE_NUMBER]"
click at [152, 220] on div "+13475632449 Connecting call… ALL TASKS ALL TASKS ACTIVE TASKS TASKS IN WRAP UP" at bounding box center [200, 351] width 314 height 617
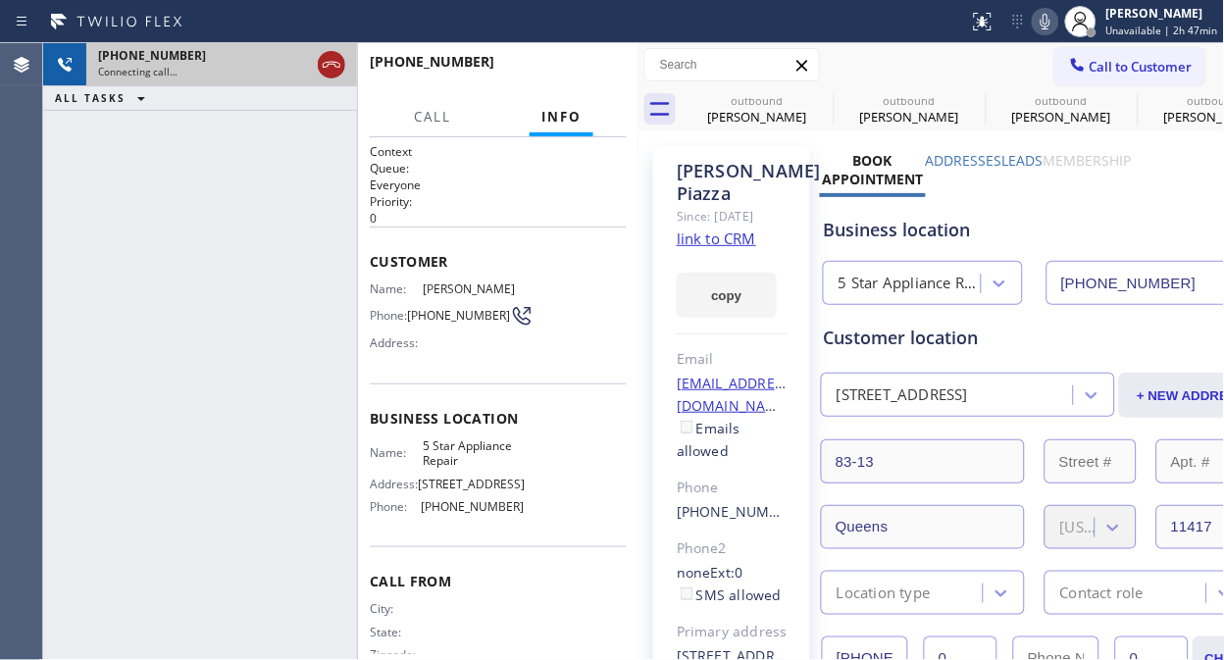
click at [337, 57] on icon at bounding box center [332, 65] width 24 height 24
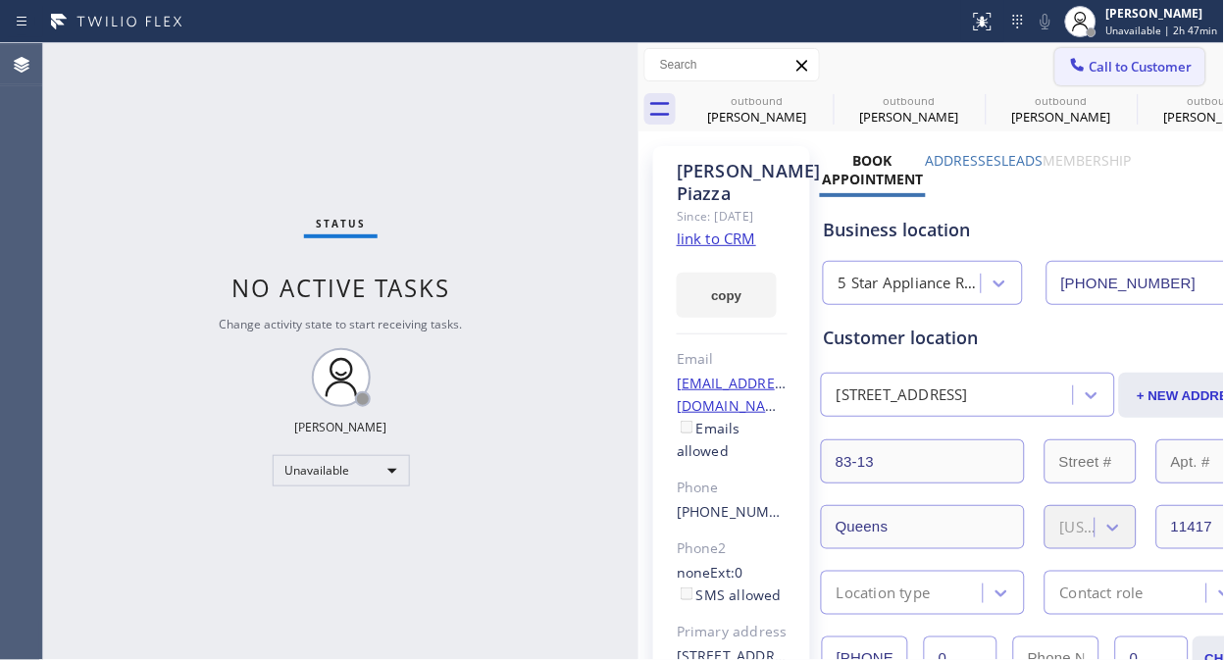
click at [1101, 69] on span "Call to Customer" at bounding box center [1140, 67] width 103 height 18
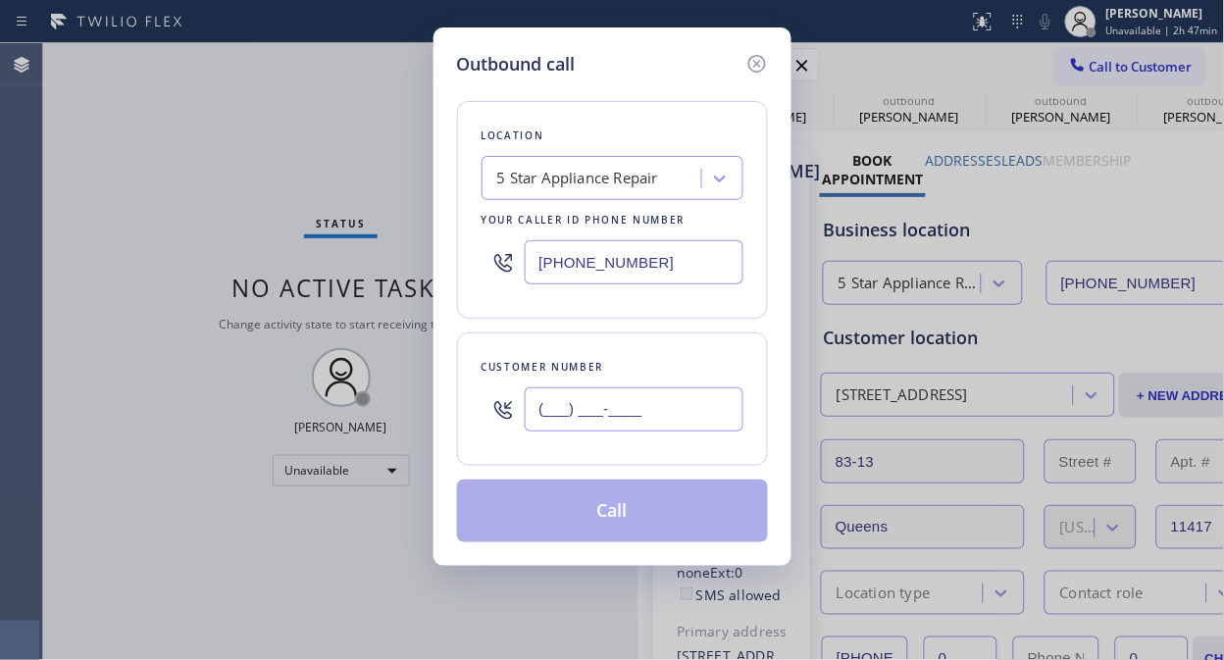
click at [534, 412] on input "(___) ___-____" at bounding box center [634, 409] width 219 height 44
paste input "510) 381-5521"
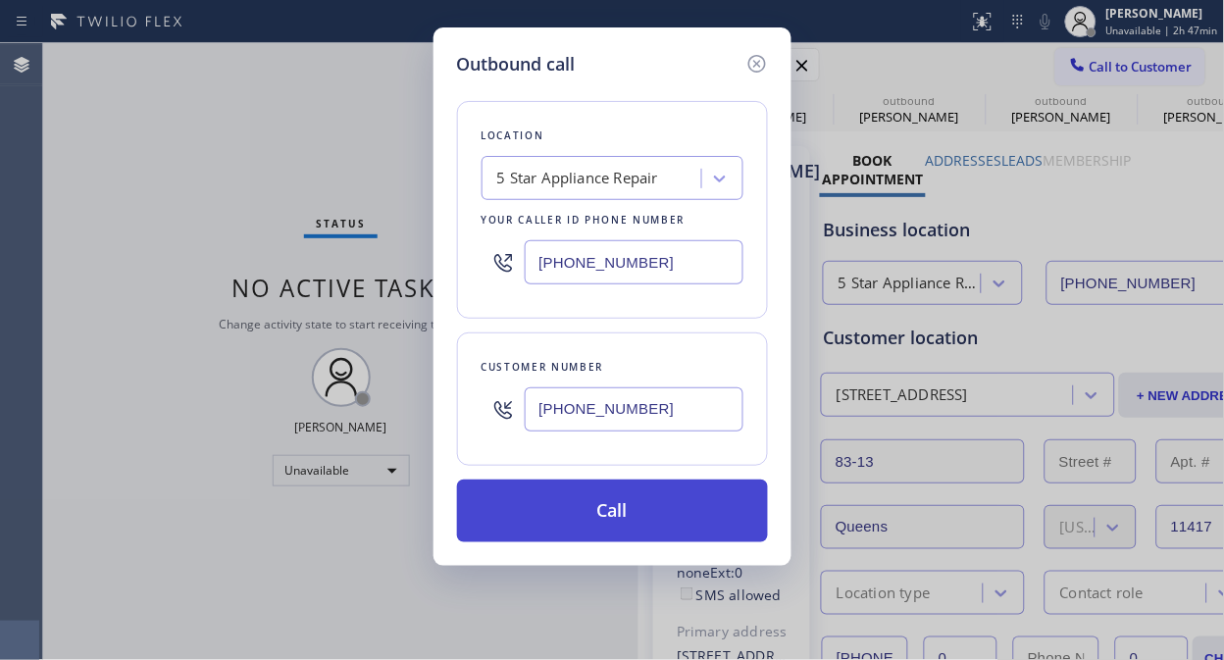
type input "[PHONE_NUMBER]"
click at [659, 524] on button "Call" at bounding box center [612, 511] width 311 height 63
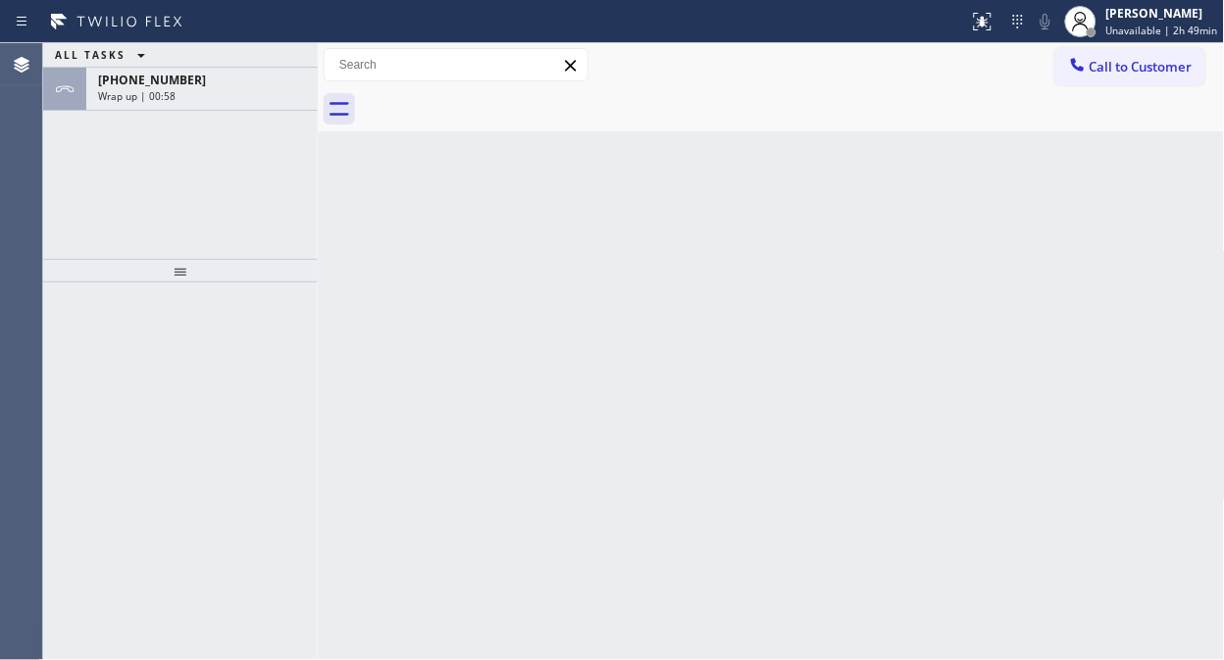
click at [226, 102] on div "Wrap up | 00:58" at bounding box center [202, 96] width 208 height 14
click at [126, 189] on div "ALL TASKS ALL TASKS ACTIVE TASKS TASKS IN WRAP UP [PHONE_NUMBER] Wrap up | 00:58" at bounding box center [180, 151] width 275 height 216
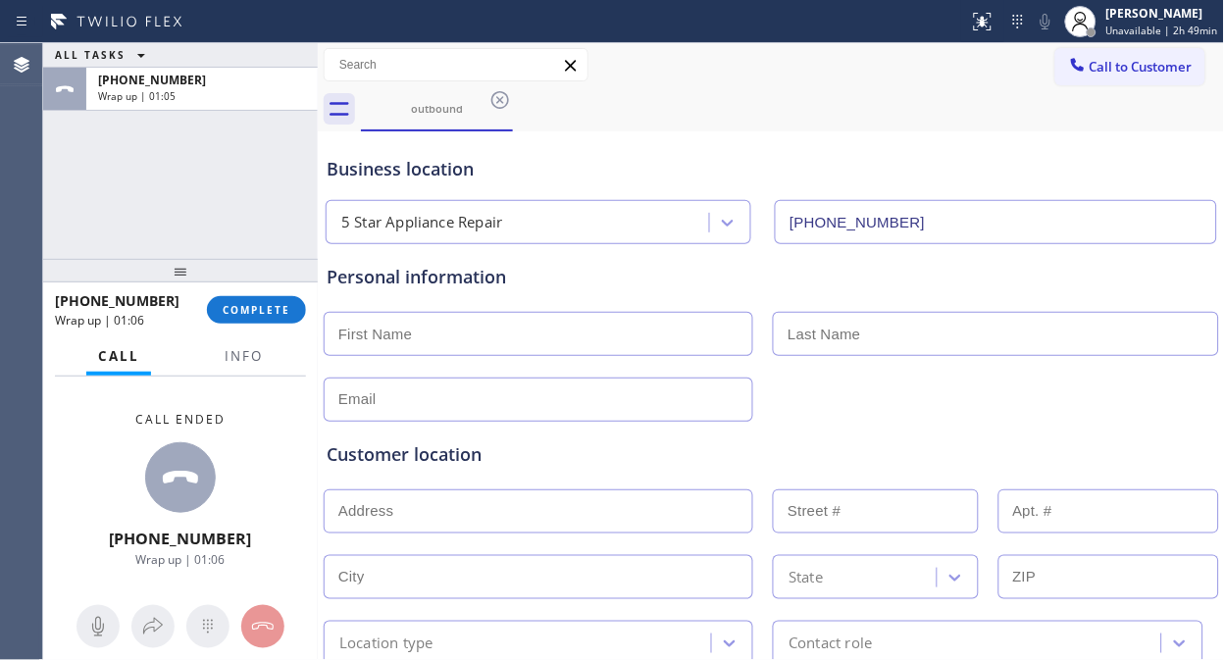
type input "[PHONE_NUMBER]"
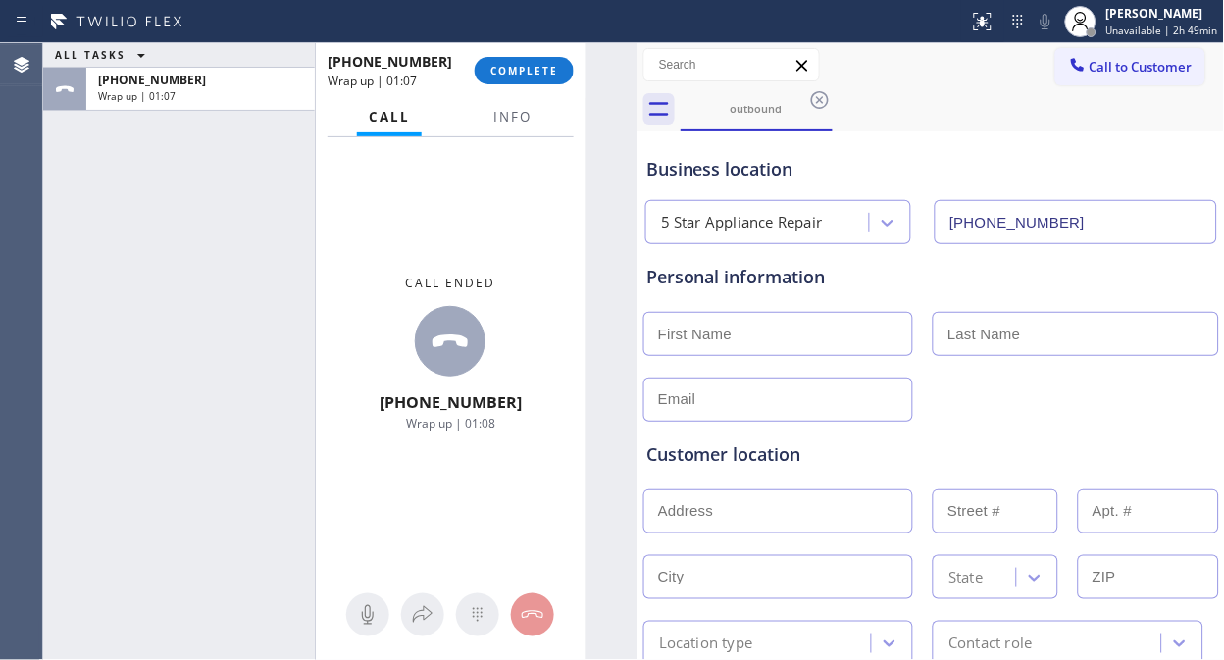
drag, startPoint x: 319, startPoint y: 196, endPoint x: 638, endPoint y: 233, distance: 321.8
click at [637, 230] on div at bounding box center [637, 351] width 0 height 617
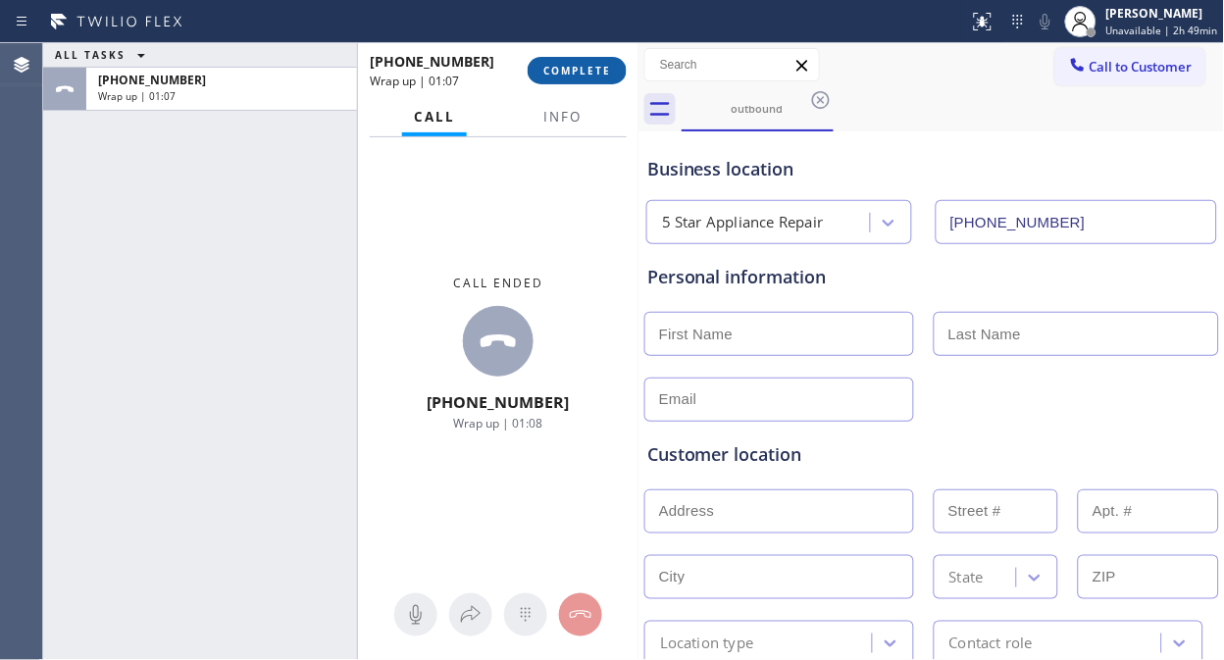
click at [589, 71] on span "COMPLETE" at bounding box center [577, 71] width 68 height 14
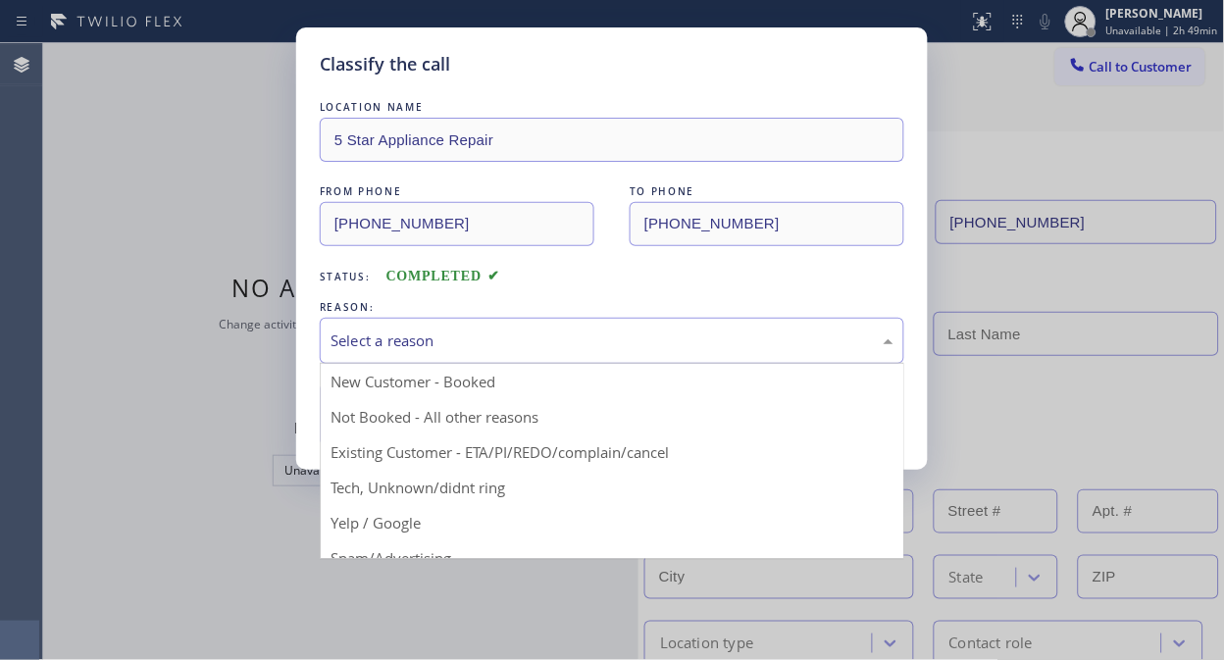
drag, startPoint x: 660, startPoint y: 355, endPoint x: 419, endPoint y: 429, distance: 252.2
click at [661, 356] on div "Select a reason" at bounding box center [612, 341] width 584 height 46
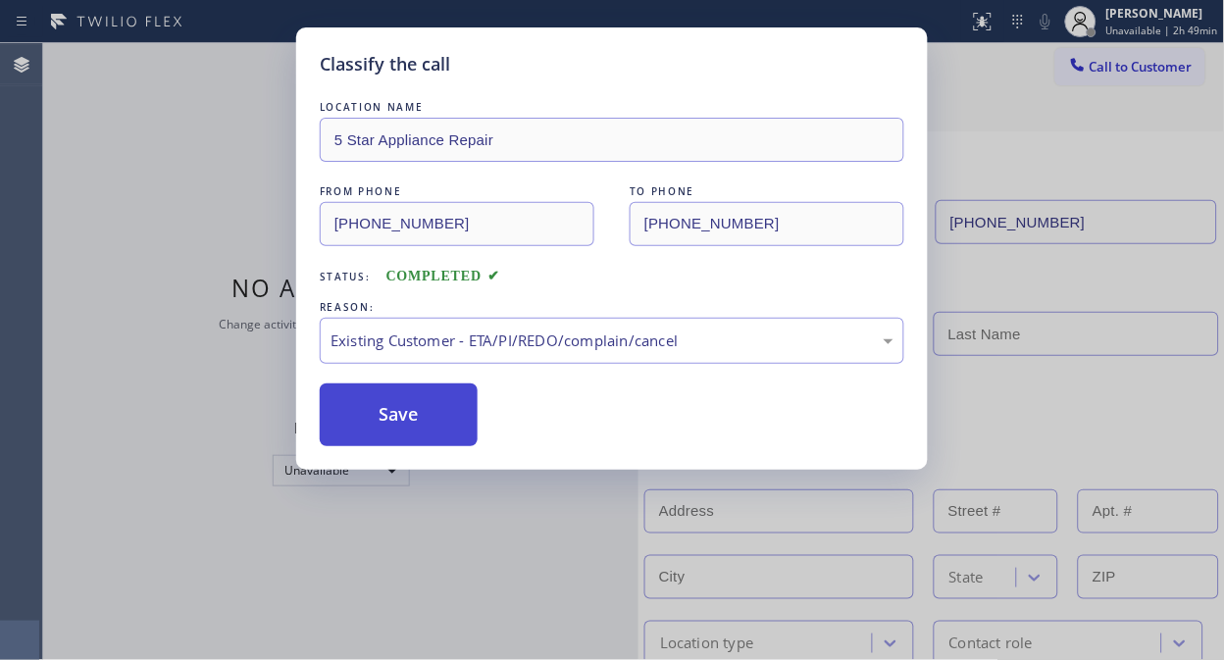
click at [413, 413] on button "Save" at bounding box center [399, 414] width 158 height 63
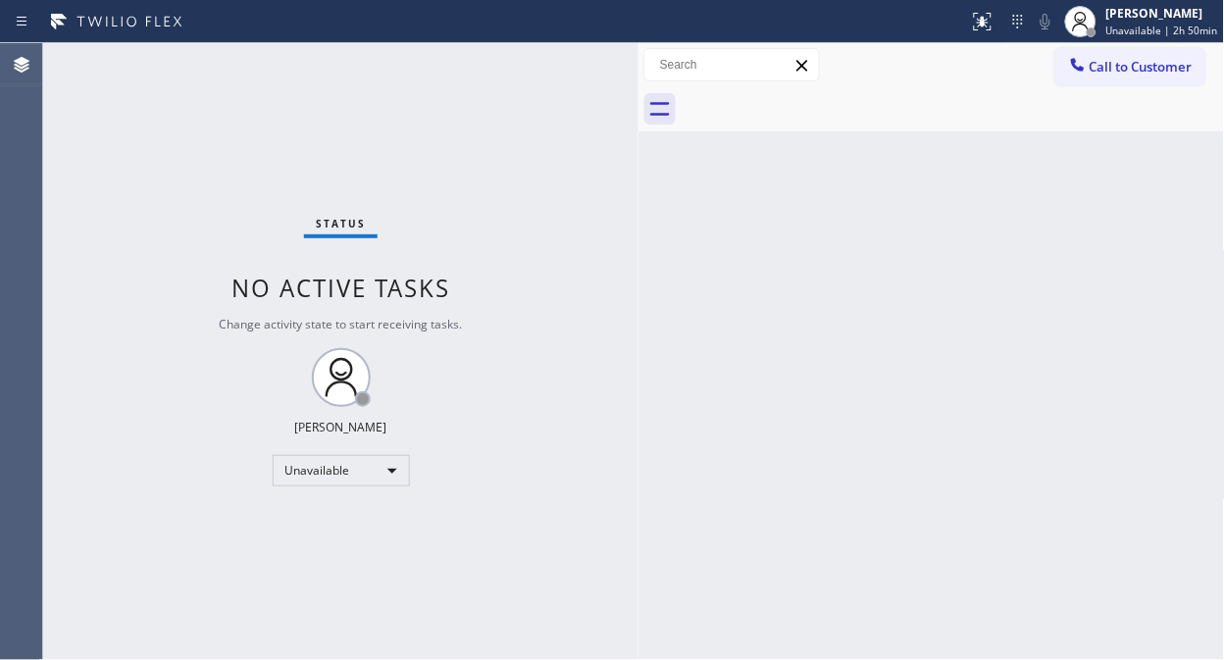
click at [131, 251] on div "Status No active tasks Change activity state to start receiving tasks. [PERSON_…" at bounding box center [340, 351] width 595 height 617
drag, startPoint x: 398, startPoint y: 124, endPoint x: 1081, endPoint y: 144, distance: 682.8
click at [403, 124] on div "Status No active tasks Change activity state to start receiving tasks. [PERSON_…" at bounding box center [340, 351] width 595 height 617
click at [1105, 74] on span "Call to Customer" at bounding box center [1140, 67] width 103 height 18
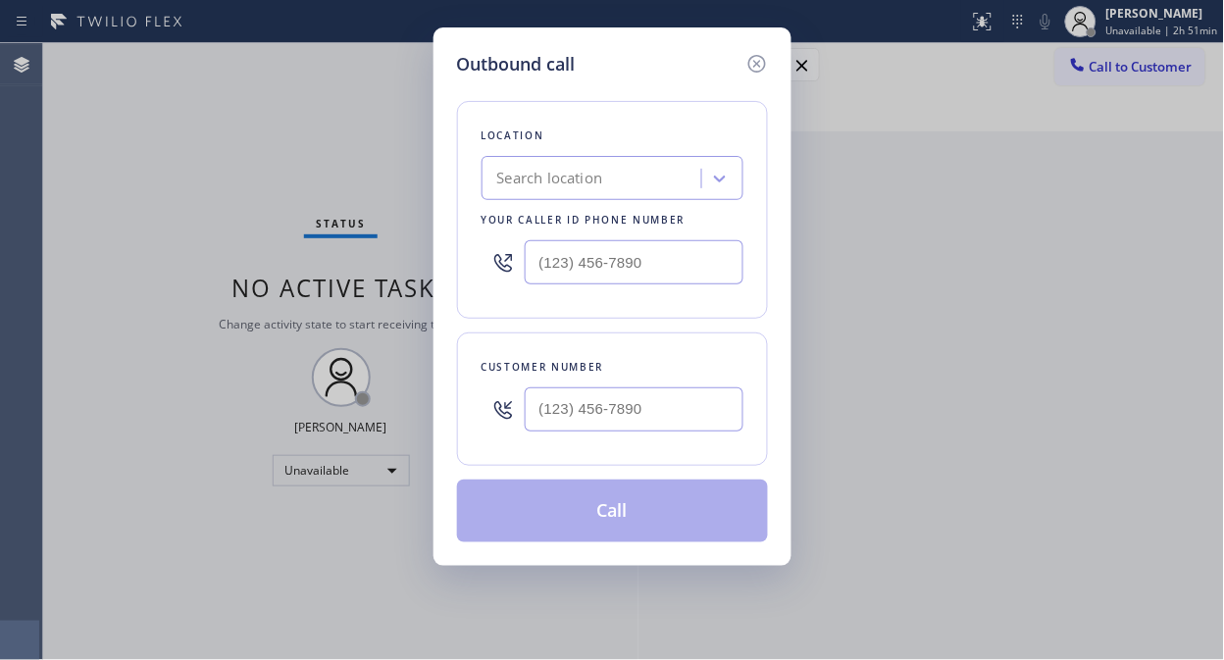
click at [603, 170] on div "Search location" at bounding box center [550, 179] width 106 height 23
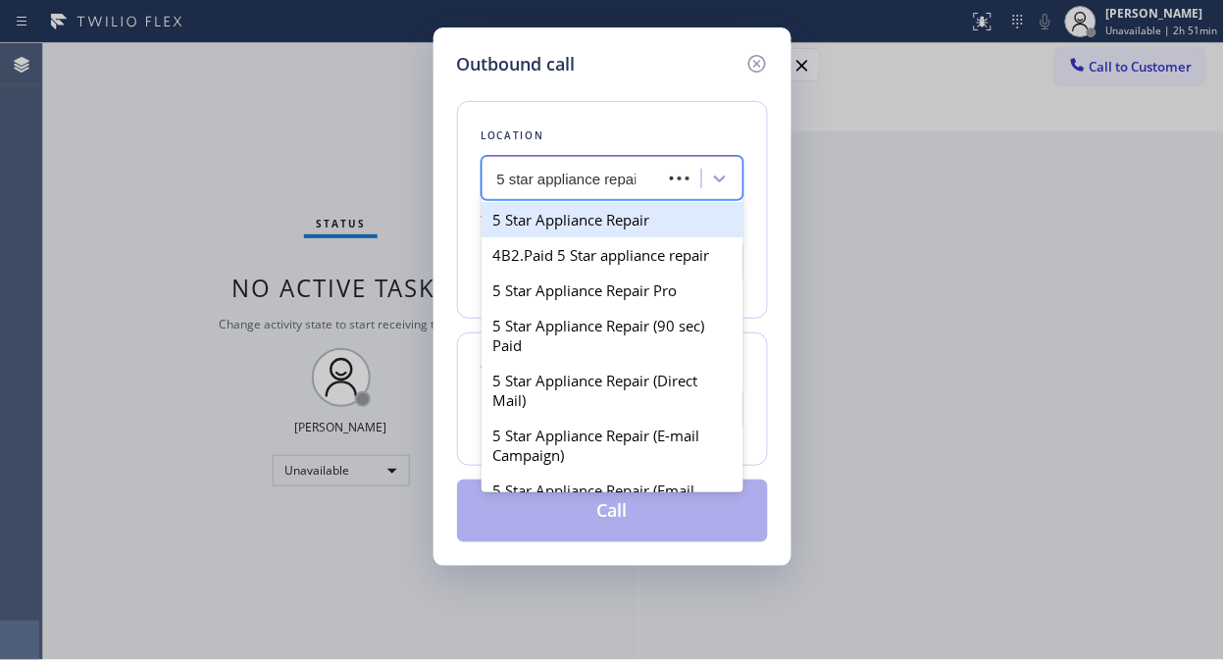
type input "5 star appliance repair"
drag, startPoint x: 609, startPoint y: 217, endPoint x: 637, endPoint y: 193, distance: 36.9
click at [610, 217] on div "5 Star Appliance Repair" at bounding box center [612, 219] width 262 height 35
type input "[PHONE_NUMBER]"
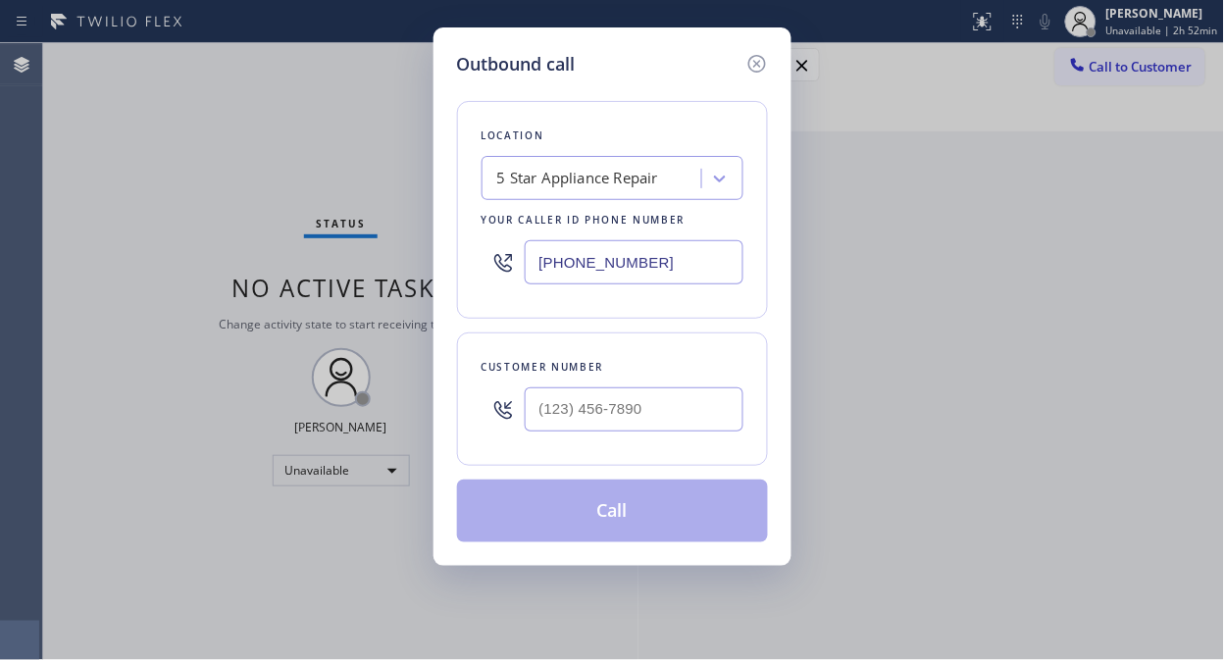
click at [526, 432] on div at bounding box center [634, 410] width 219 height 64
click at [545, 417] on input "(___) ___-____" at bounding box center [634, 409] width 219 height 44
click at [541, 416] on input "(___) ___-____" at bounding box center [634, 409] width 219 height 44
paste input "917) 732-6024"
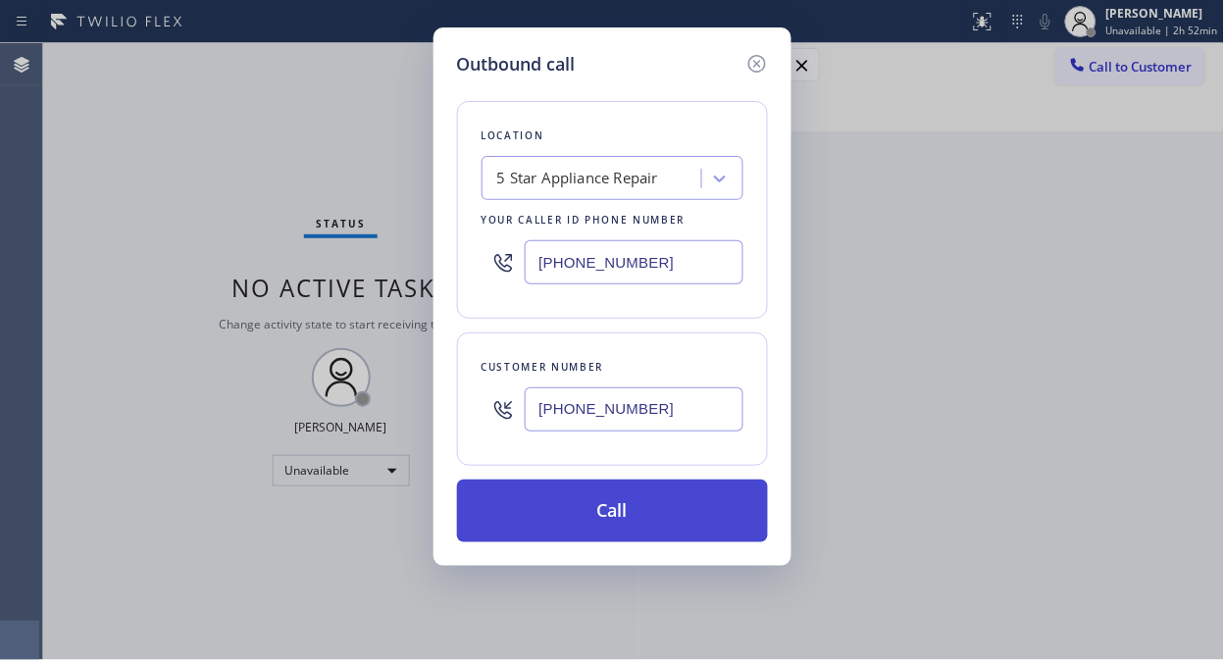
type input "[PHONE_NUMBER]"
click at [635, 527] on button "Call" at bounding box center [612, 511] width 311 height 63
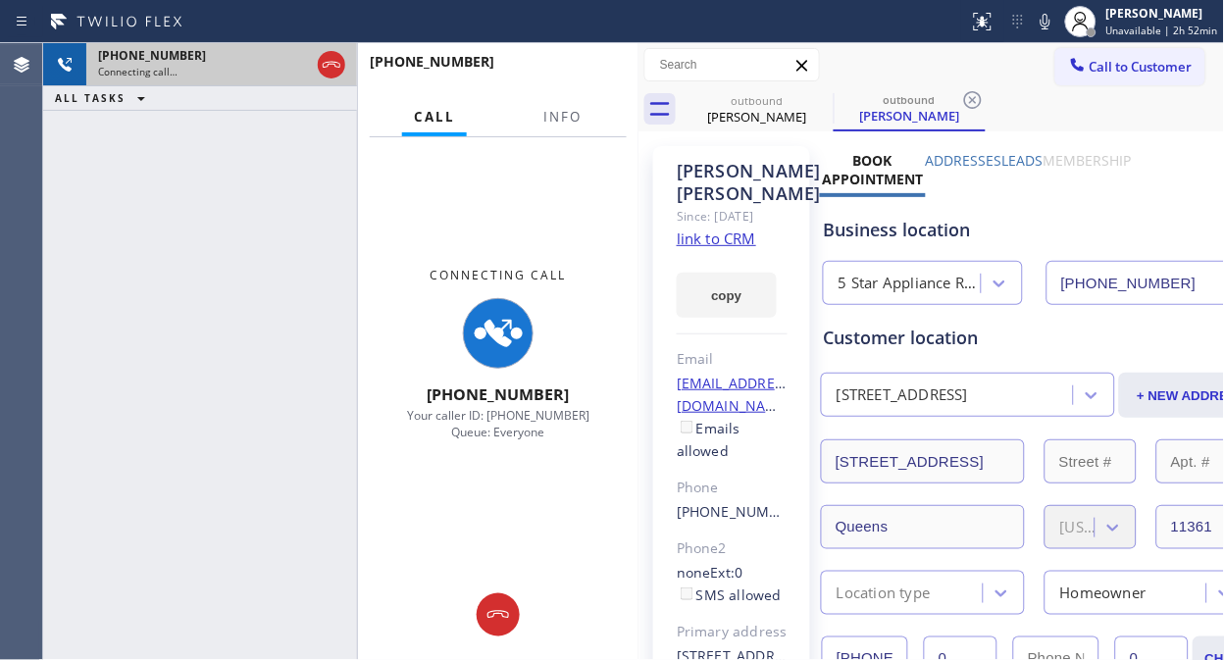
type input "[PHONE_NUMBER]"
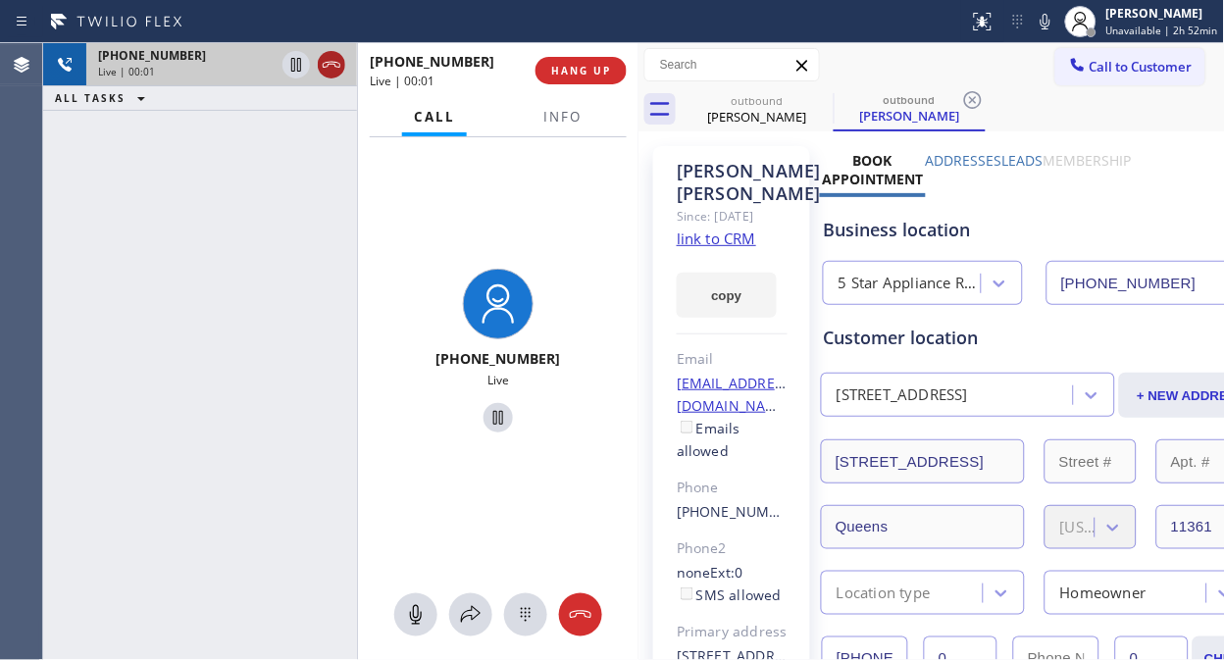
click at [330, 69] on icon at bounding box center [332, 65] width 24 height 24
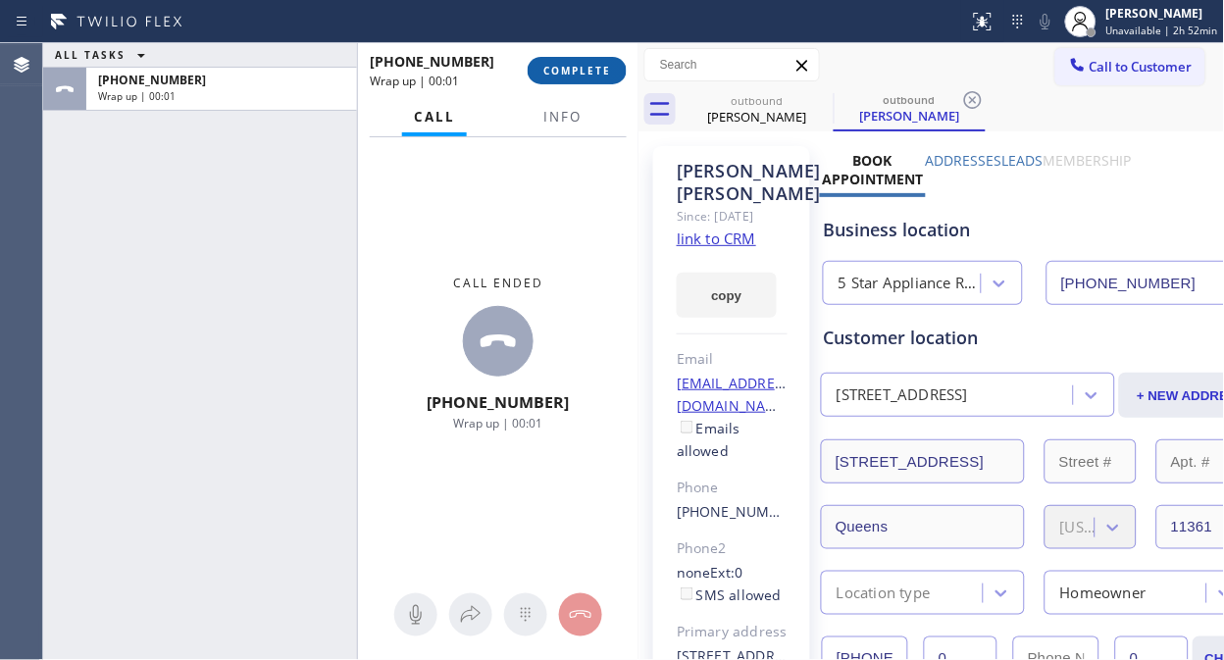
click at [584, 78] on button "COMPLETE" at bounding box center [577, 70] width 99 height 27
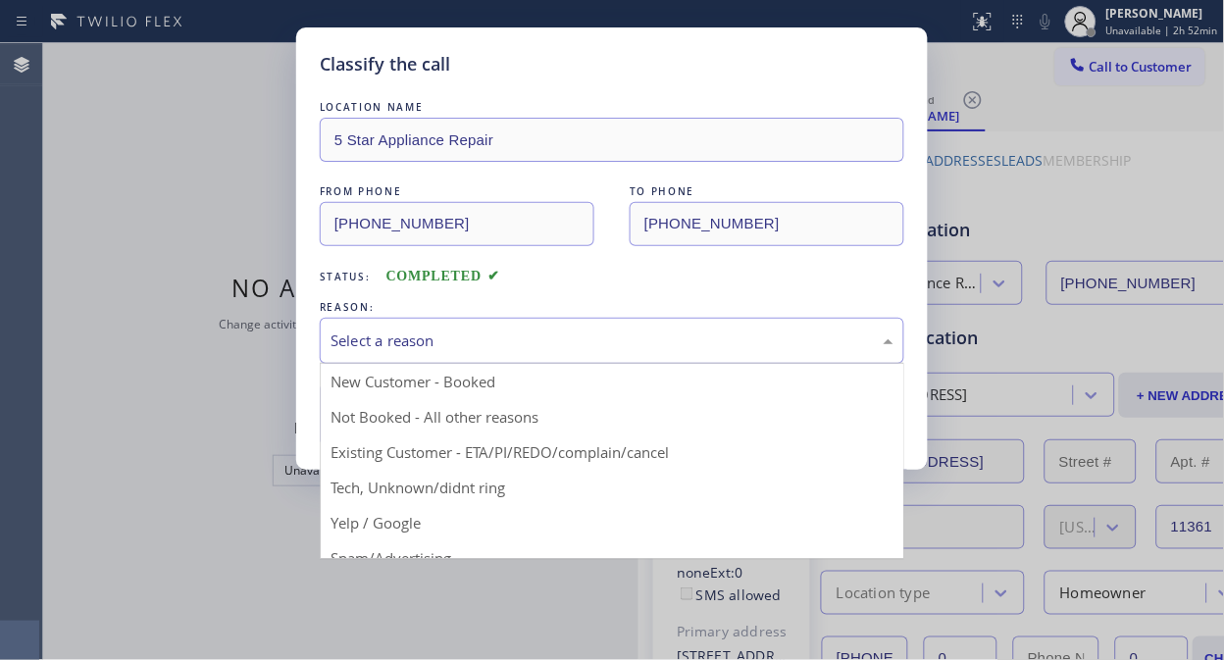
click at [595, 344] on div "Select a reason" at bounding box center [611, 340] width 563 height 23
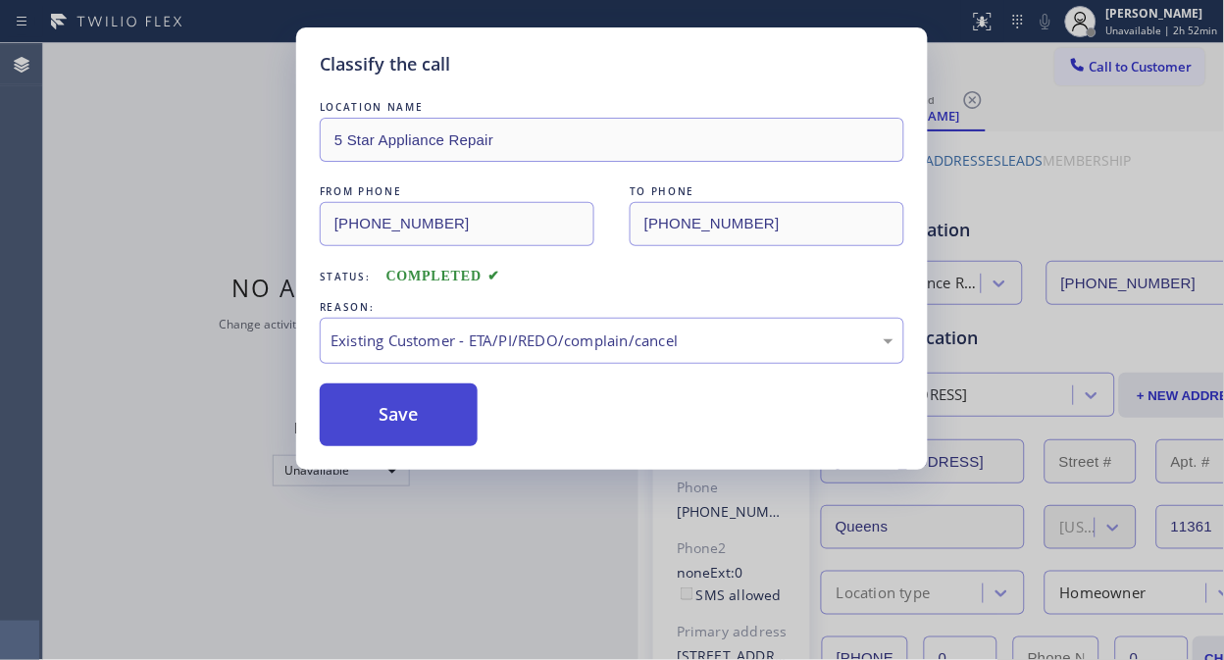
drag, startPoint x: 432, startPoint y: 422, endPoint x: 443, endPoint y: 420, distance: 11.0
click at [438, 422] on button "Save" at bounding box center [399, 414] width 158 height 63
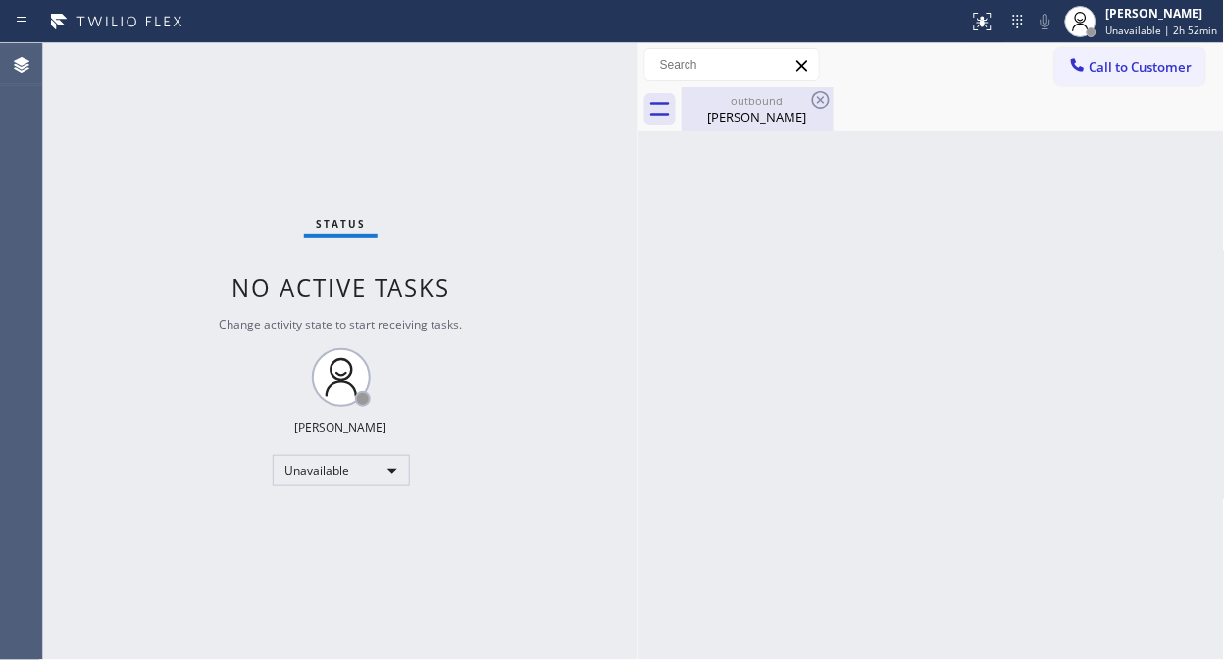
click at [790, 103] on div "outbound" at bounding box center [757, 100] width 148 height 15
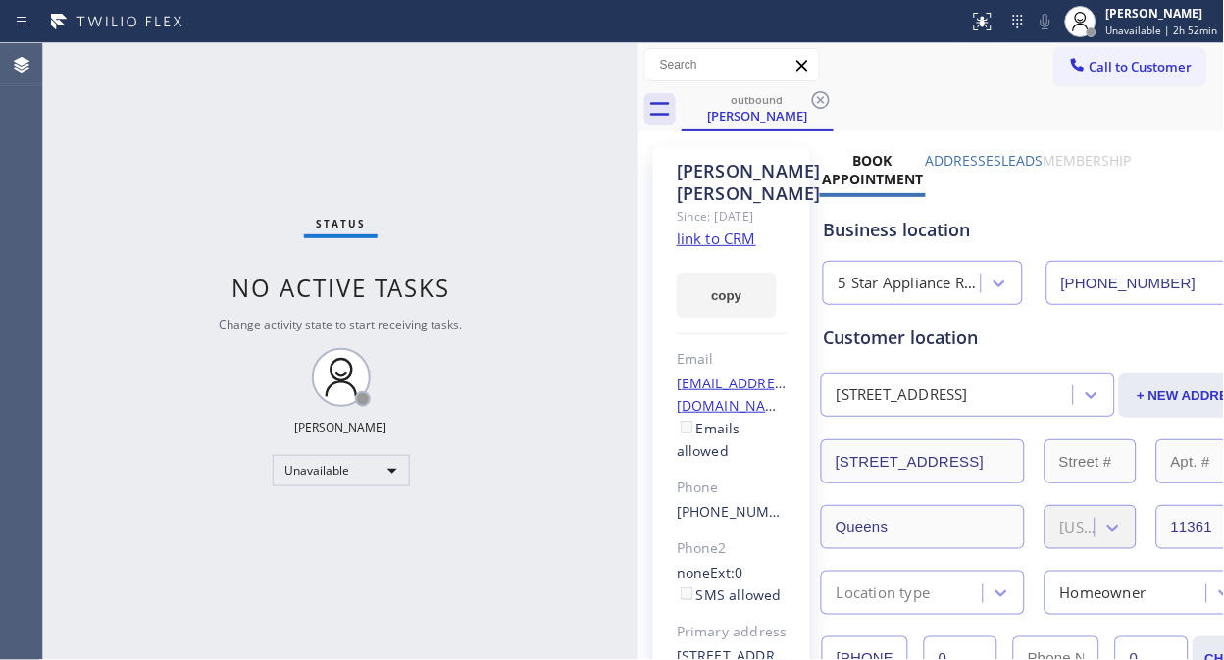
drag, startPoint x: 822, startPoint y: 93, endPoint x: 825, endPoint y: 76, distance: 16.9
click at [825, 93] on icon at bounding box center [821, 100] width 24 height 24
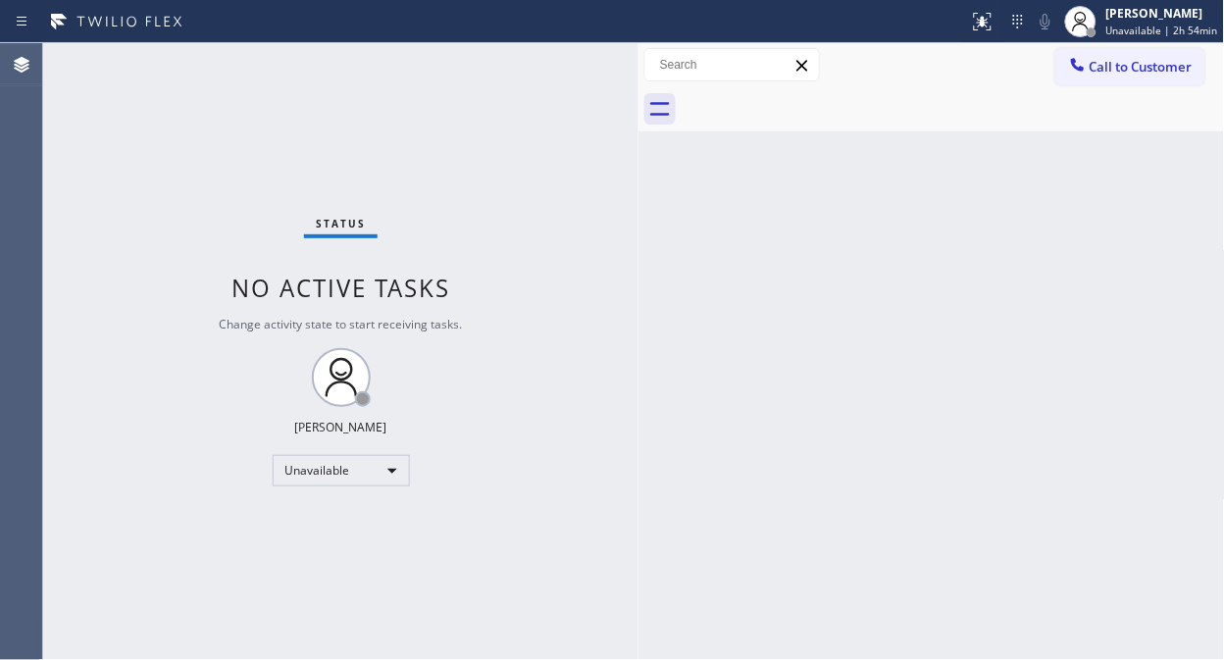
drag, startPoint x: 1124, startPoint y: 72, endPoint x: 1121, endPoint y: 82, distance: 11.2
click at [1124, 73] on span "Call to Customer" at bounding box center [1140, 67] width 103 height 18
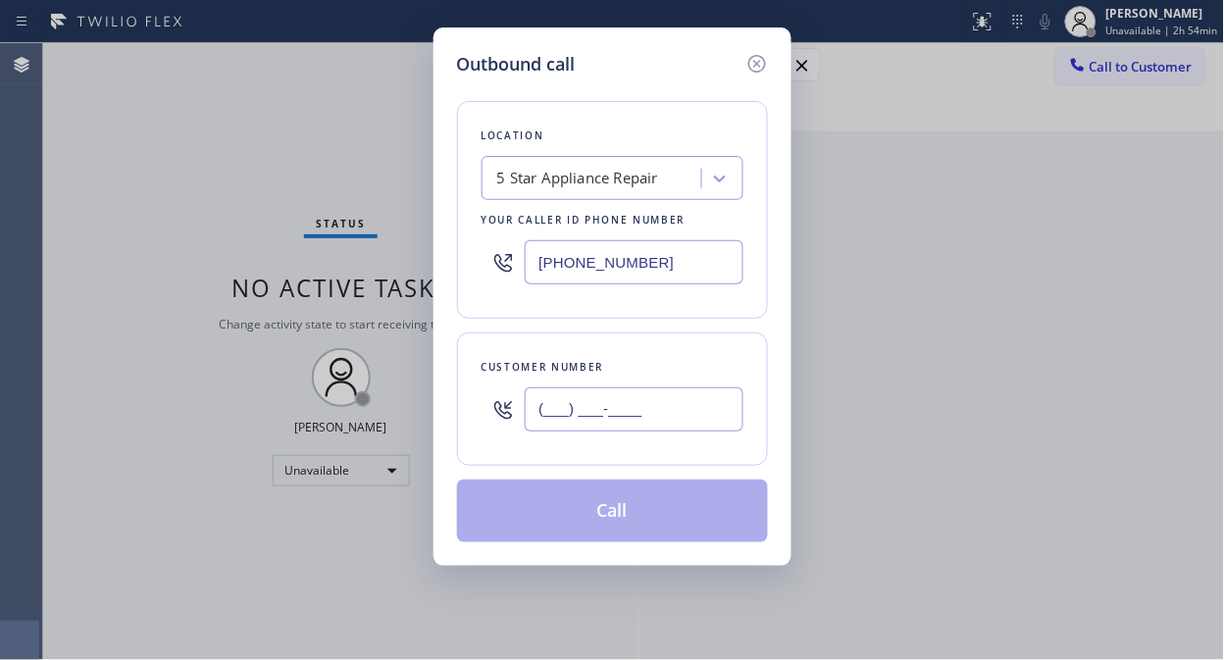
click at [608, 392] on input "(___) ___-____" at bounding box center [634, 409] width 219 height 44
paste input "347) 563-2449"
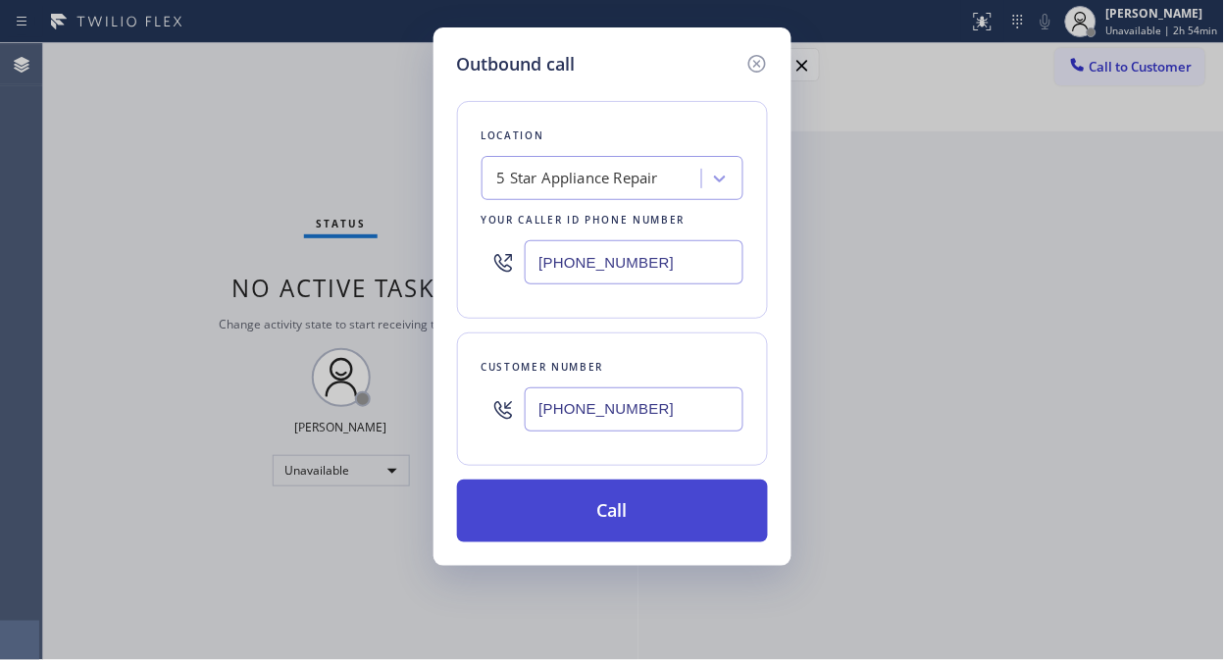
type input "[PHONE_NUMBER]"
click at [633, 515] on button "Call" at bounding box center [612, 511] width 311 height 63
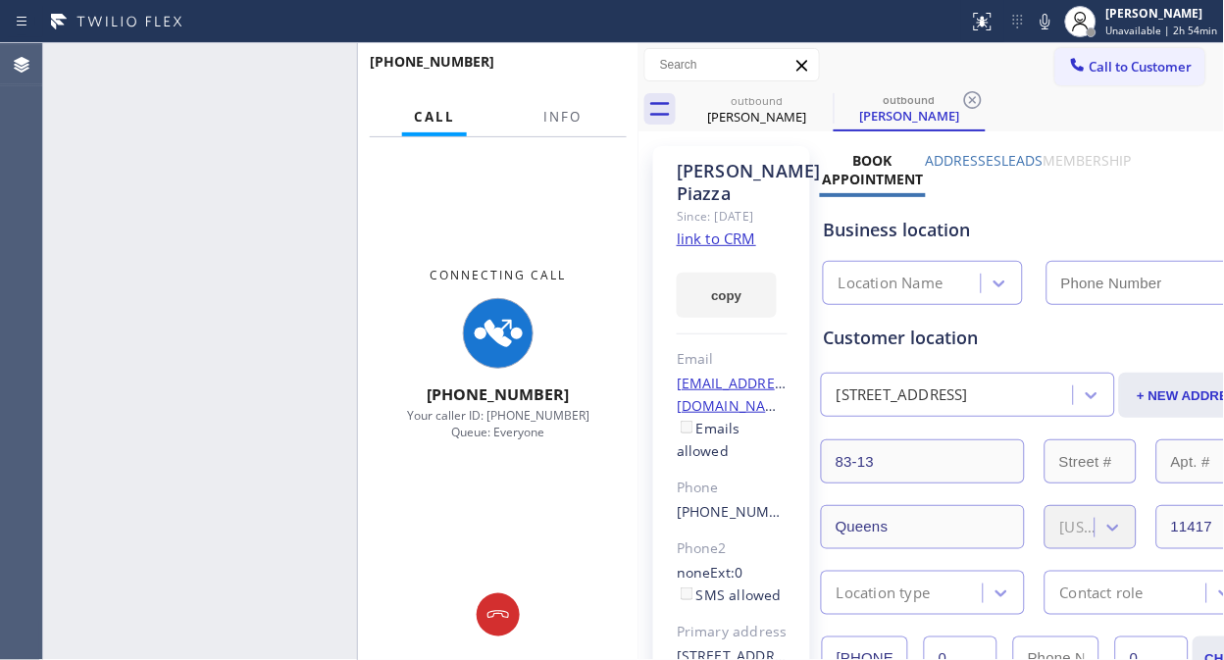
type input "[PHONE_NUMBER]"
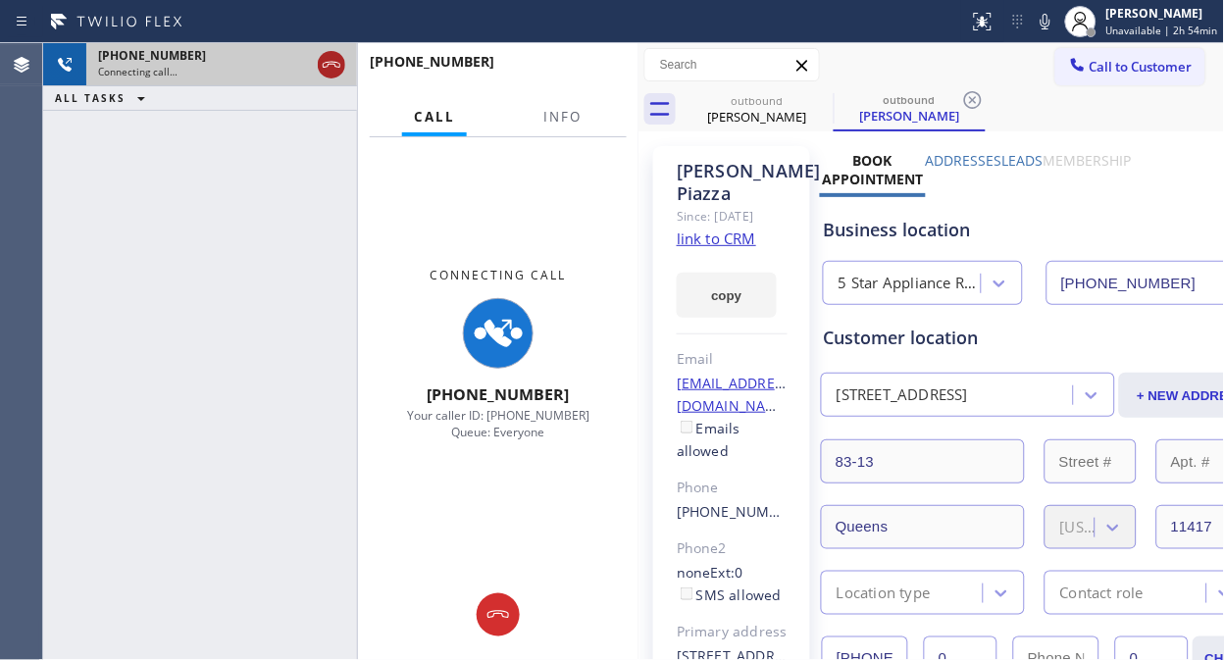
click at [333, 64] on icon at bounding box center [332, 65] width 18 height 6
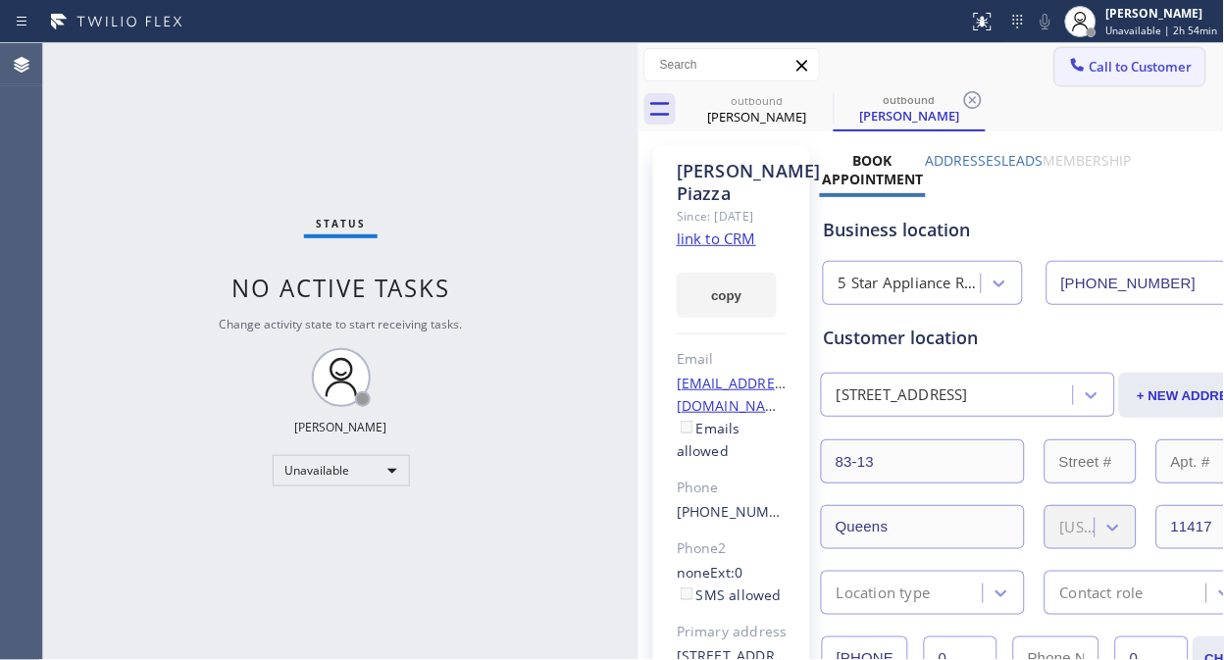
click at [1089, 61] on span "Call to Customer" at bounding box center [1140, 67] width 103 height 18
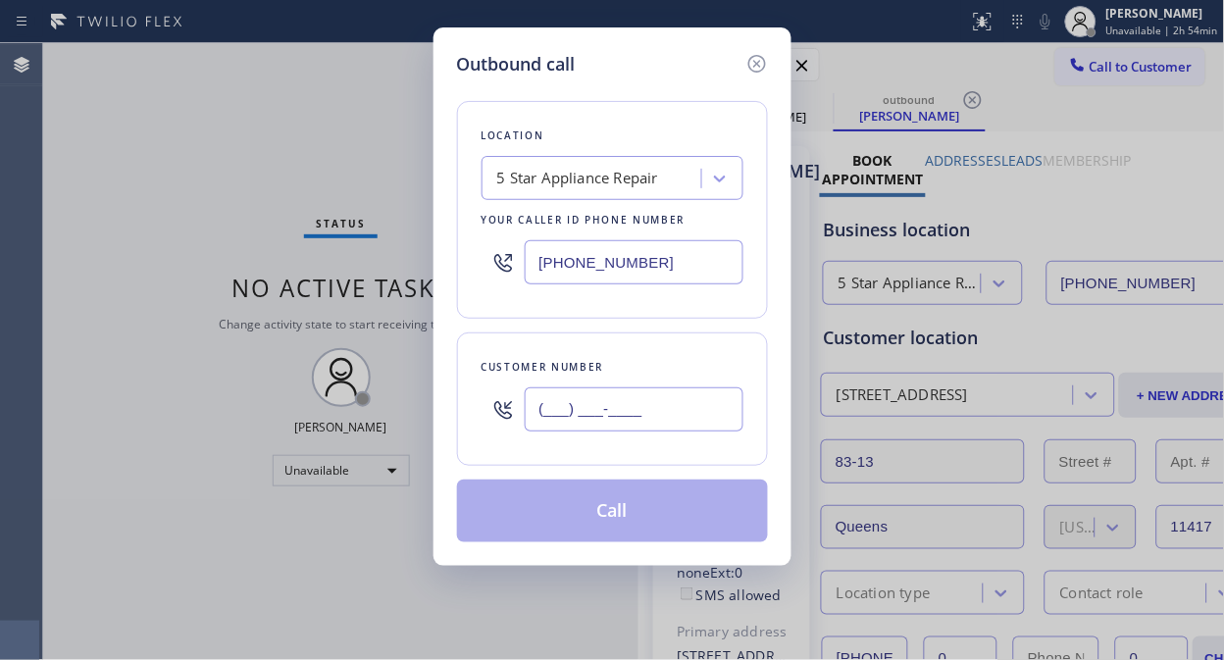
click at [549, 415] on input "(___) ___-____" at bounding box center [634, 409] width 219 height 44
paste input "510) 381-5521"
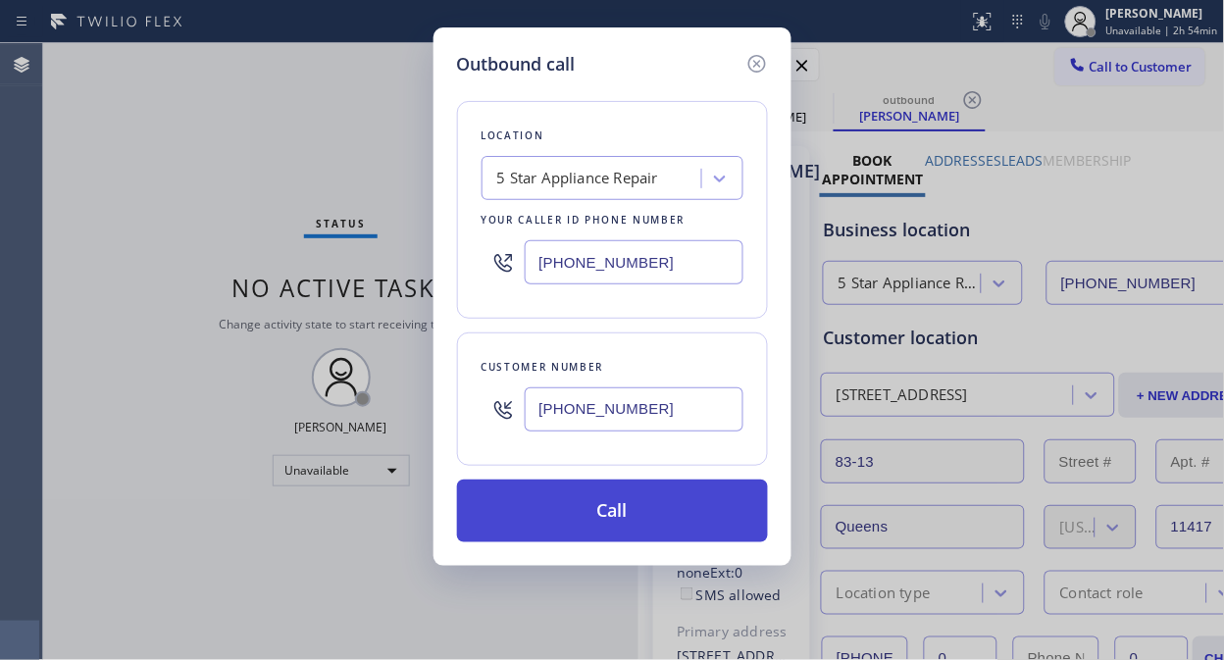
type input "[PHONE_NUMBER]"
click at [658, 510] on button "Call" at bounding box center [612, 511] width 311 height 63
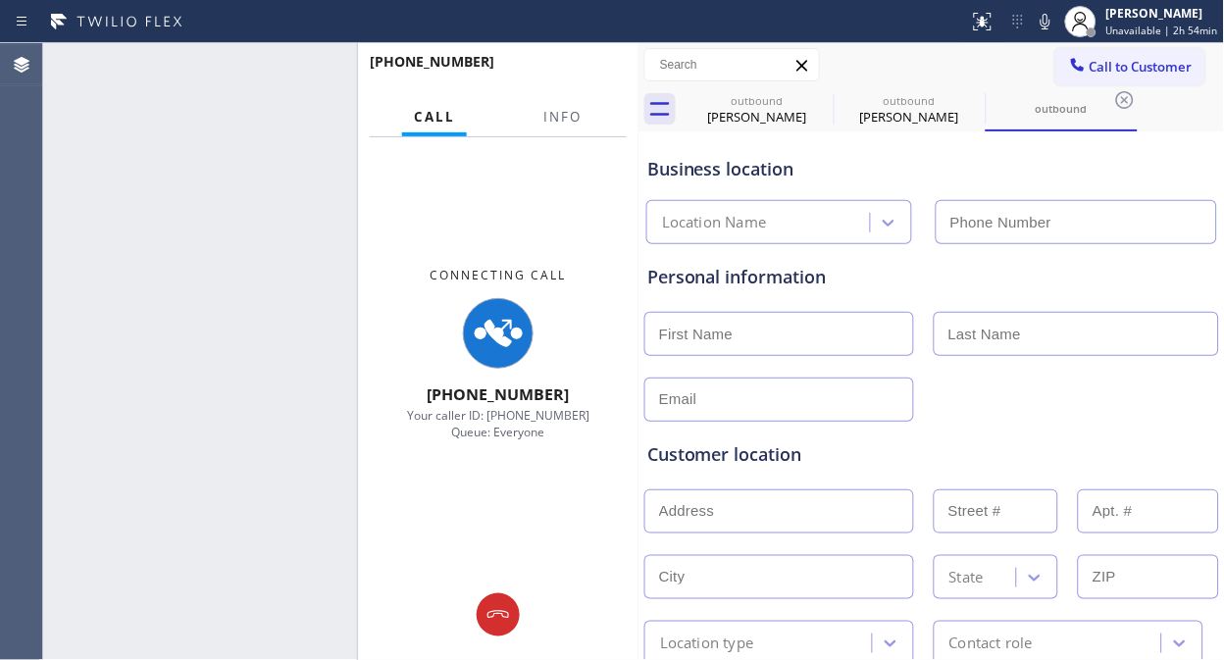
type input "[PHONE_NUMBER]"
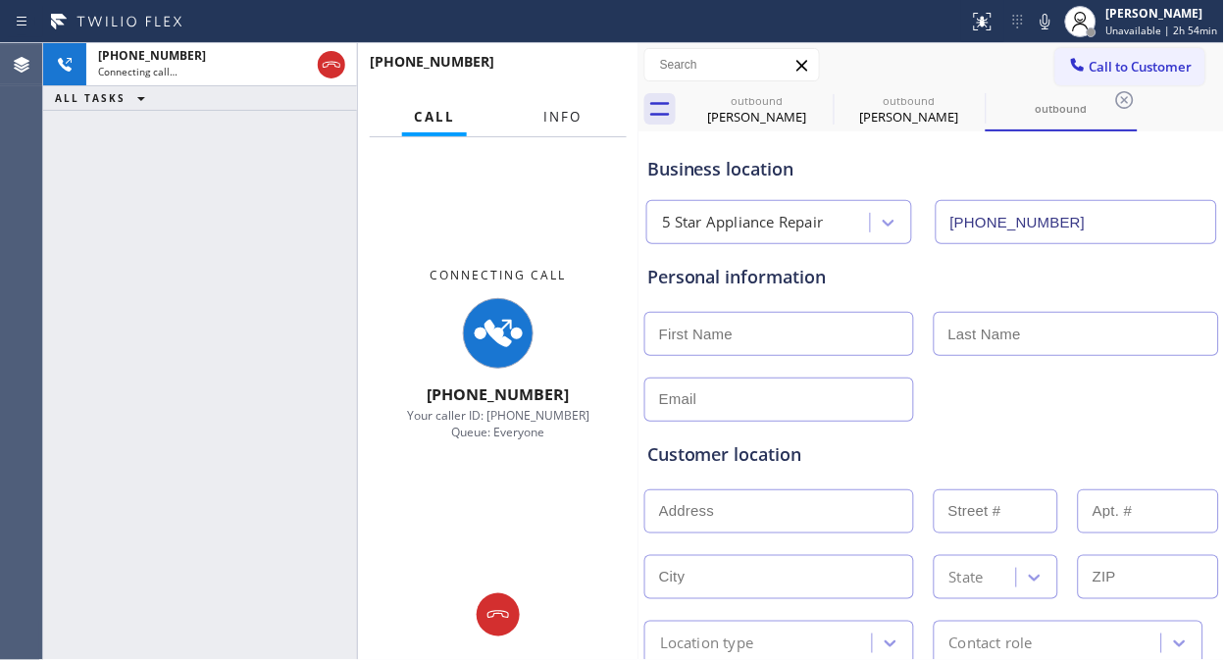
click at [564, 118] on span "Info" at bounding box center [563, 117] width 38 height 18
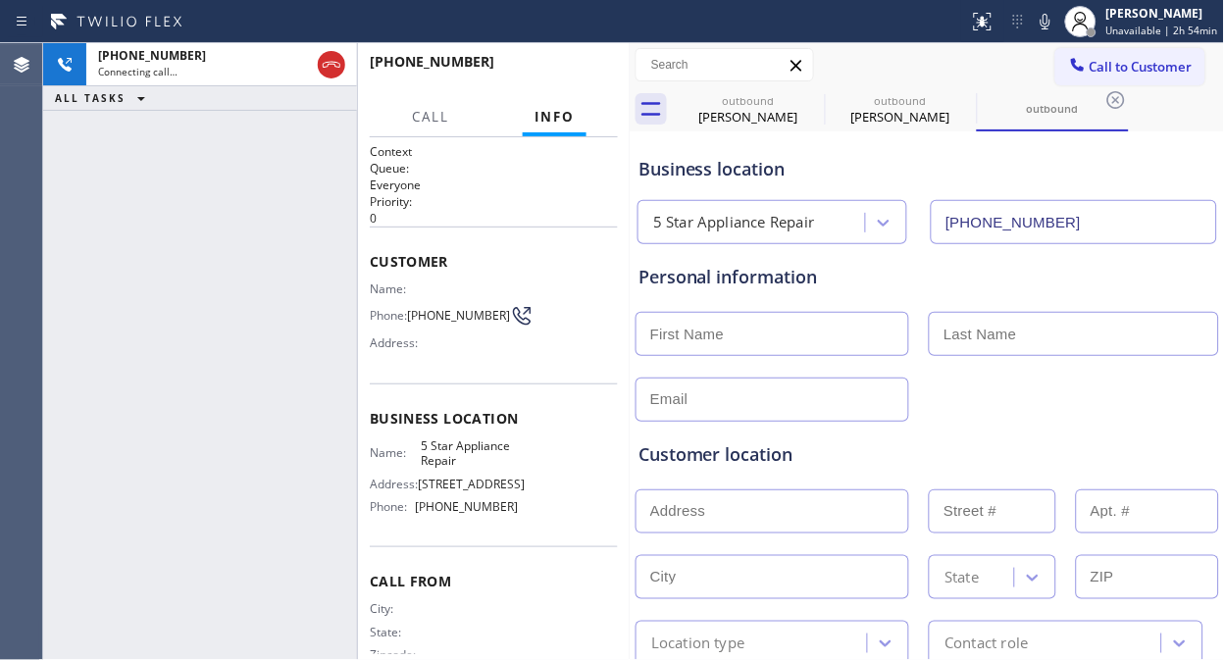
drag, startPoint x: 640, startPoint y: 197, endPoint x: 632, endPoint y: 219, distance: 23.3
click at [630, 219] on div at bounding box center [630, 351] width 0 height 617
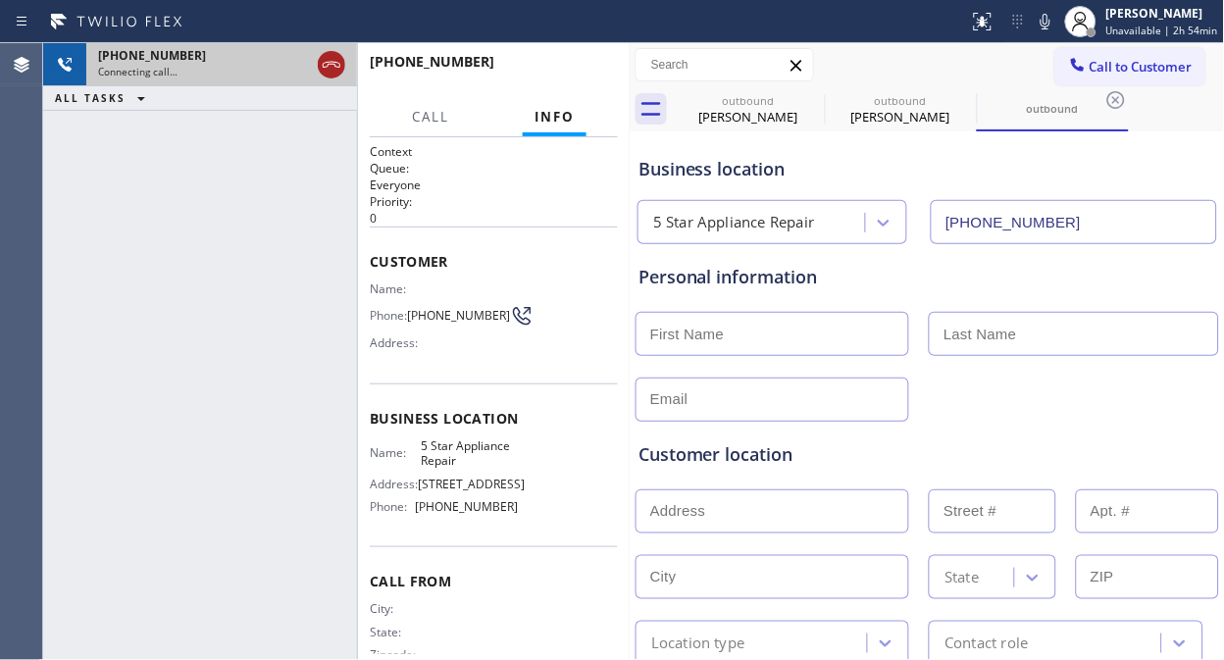
click at [335, 59] on icon at bounding box center [332, 65] width 24 height 24
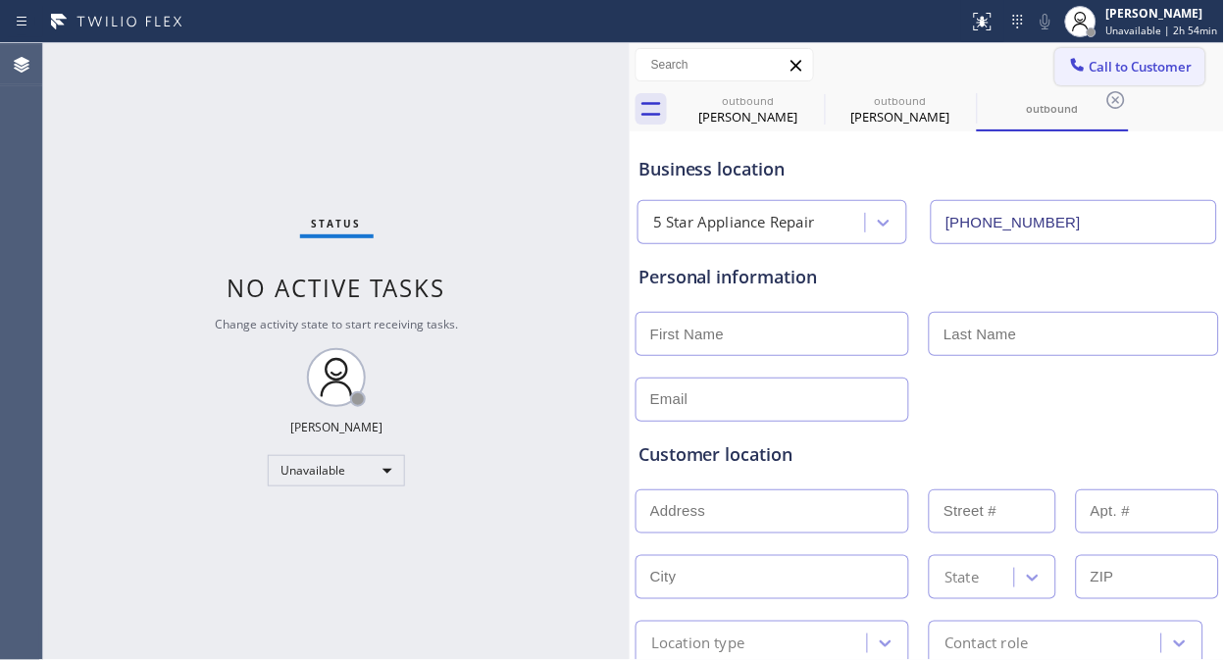
click at [1121, 69] on span "Call to Customer" at bounding box center [1140, 67] width 103 height 18
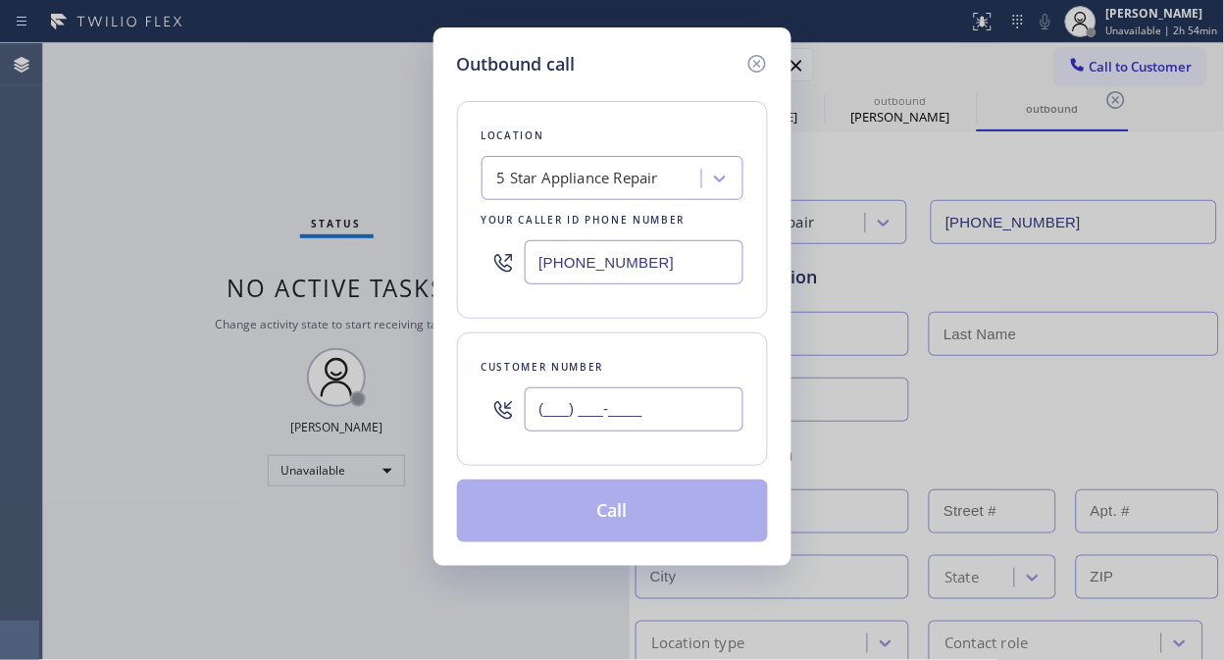
click at [543, 412] on input "(___) ___-____" at bounding box center [634, 409] width 219 height 44
paste input "310) 395-3992"
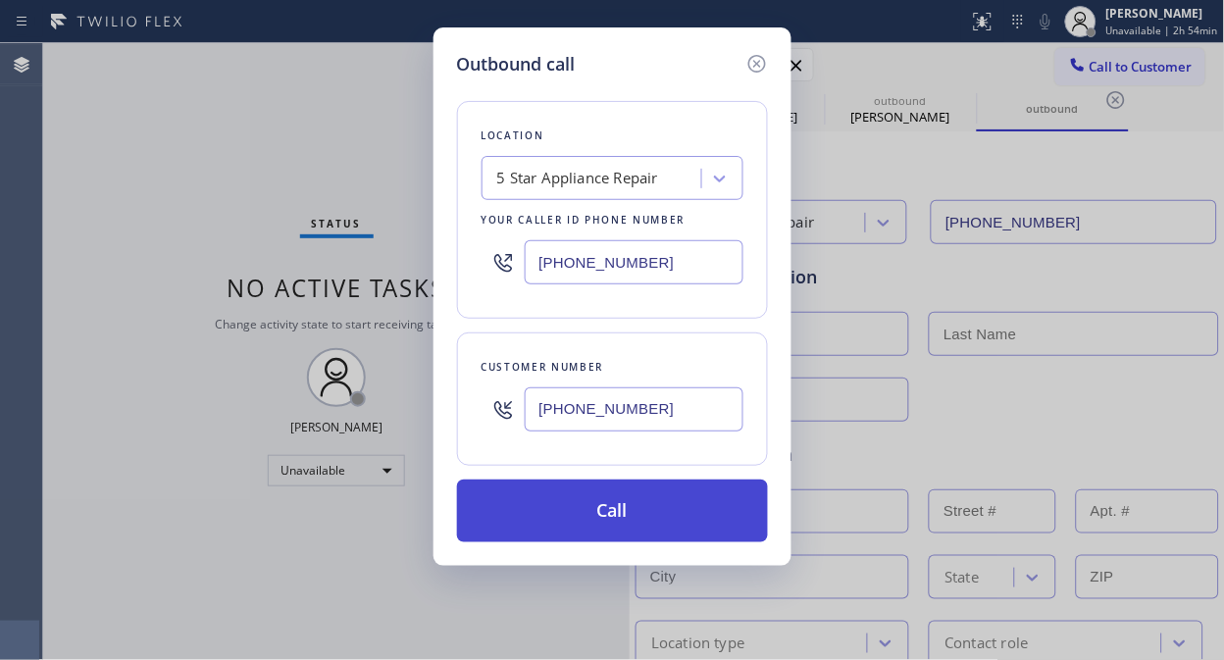
type input "[PHONE_NUMBER]"
click at [674, 507] on button "Call" at bounding box center [612, 511] width 311 height 63
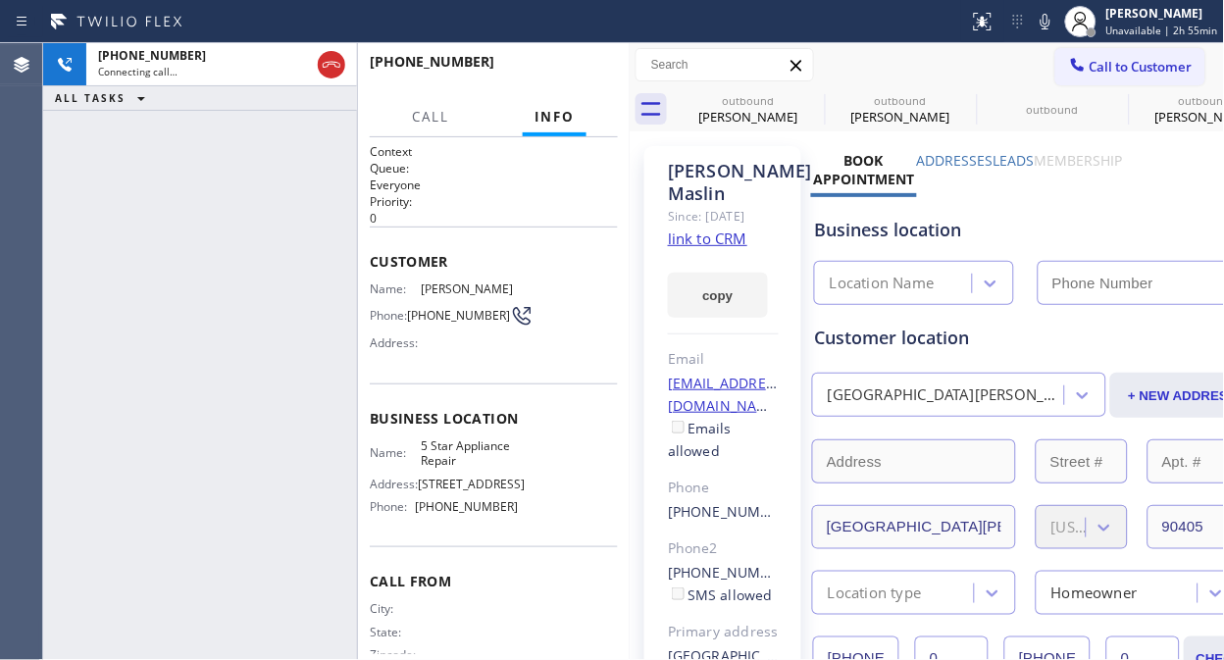
type input "[PHONE_NUMBER]"
click at [816, 94] on icon at bounding box center [812, 100] width 24 height 24
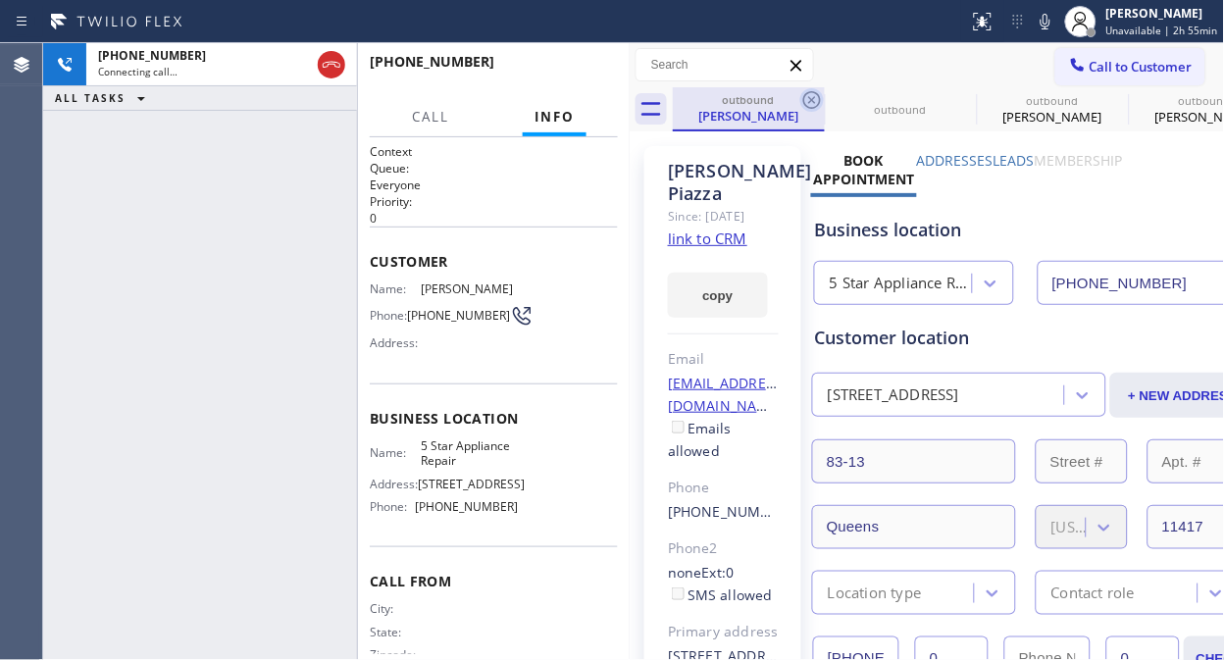
click at [815, 93] on icon at bounding box center [812, 100] width 24 height 24
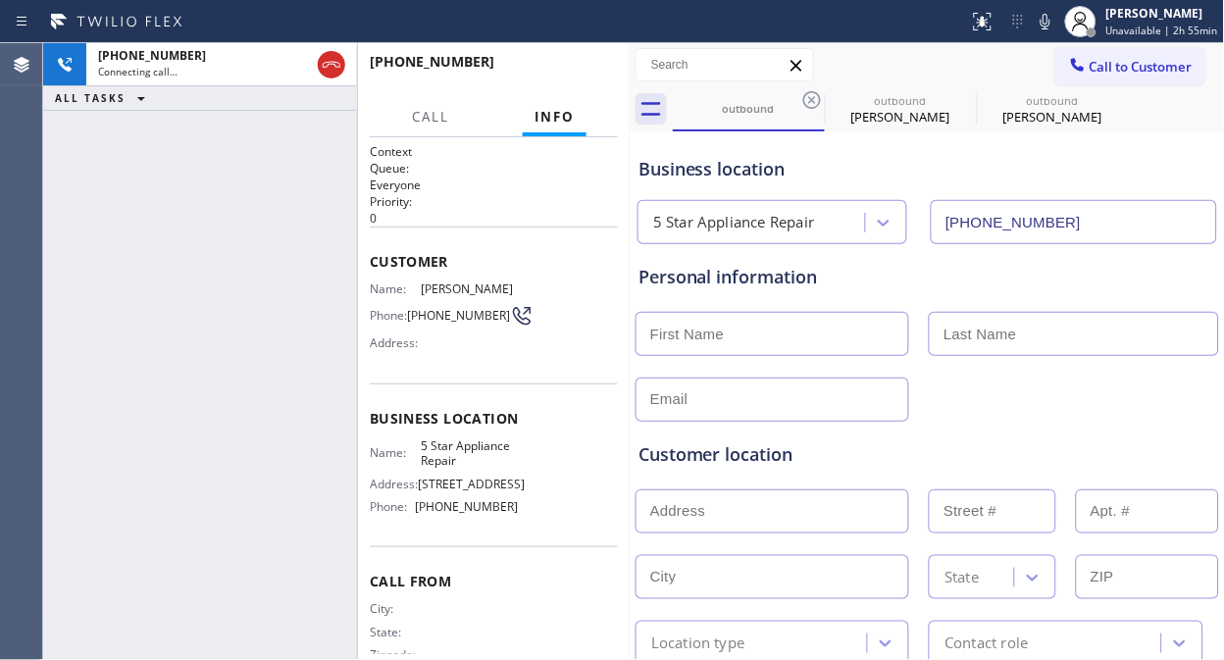
click at [815, 93] on icon at bounding box center [812, 100] width 24 height 24
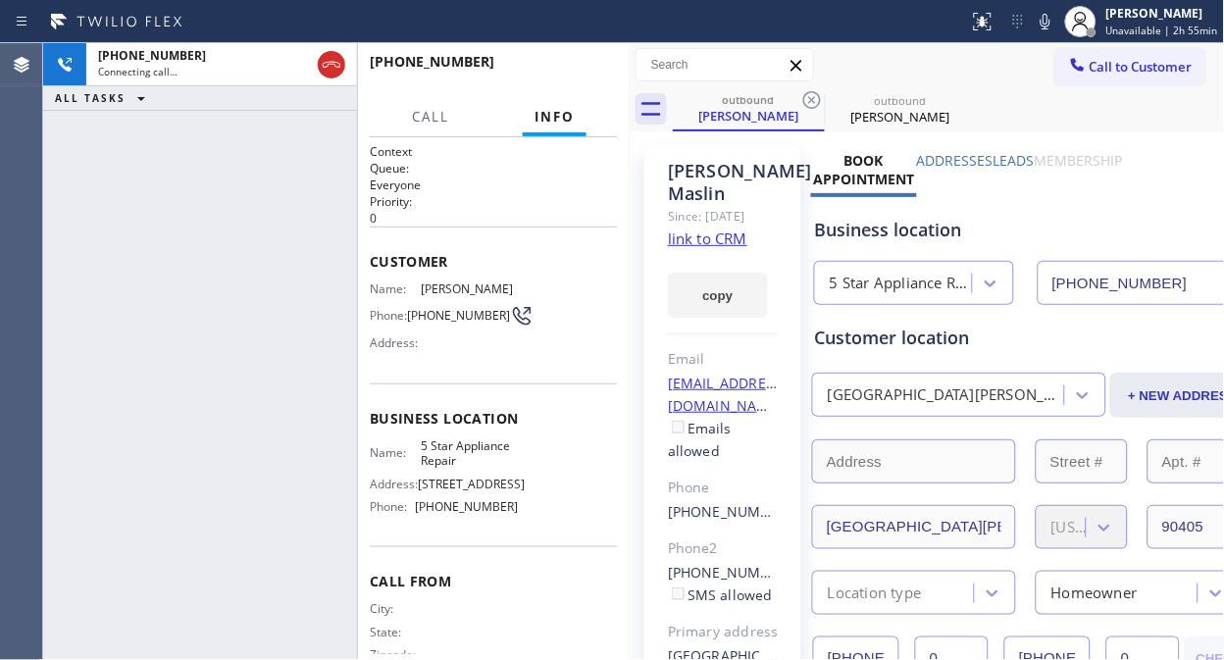
click at [815, 93] on icon at bounding box center [812, 100] width 24 height 24
click at [959, 69] on div "Call to Customer Outbound call Location 5 Star Appliance Repair Your caller id …" at bounding box center [927, 65] width 595 height 34
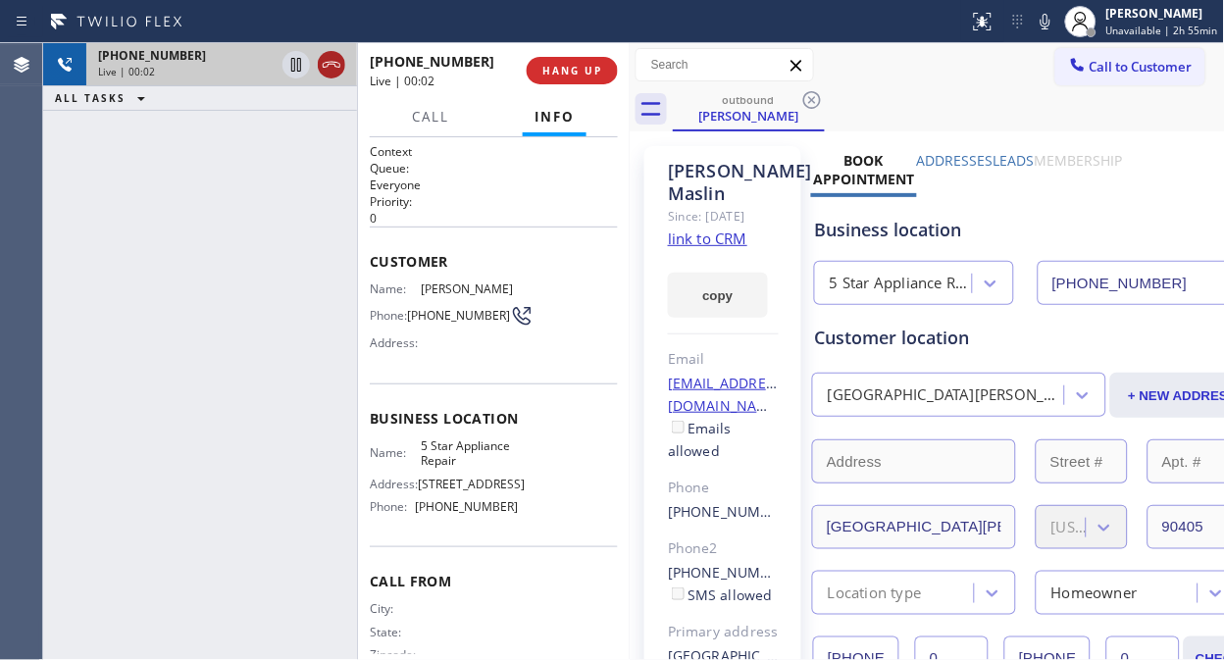
click at [335, 64] on icon at bounding box center [332, 65] width 24 height 24
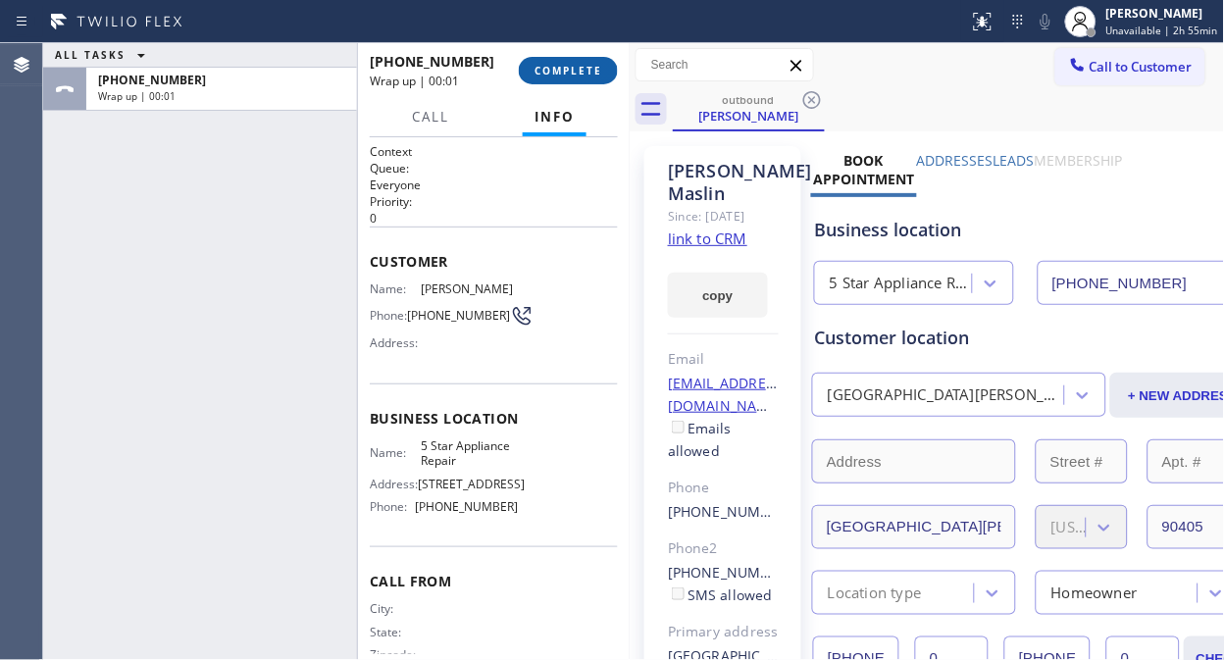
click at [581, 74] on span "COMPLETE" at bounding box center [568, 71] width 68 height 14
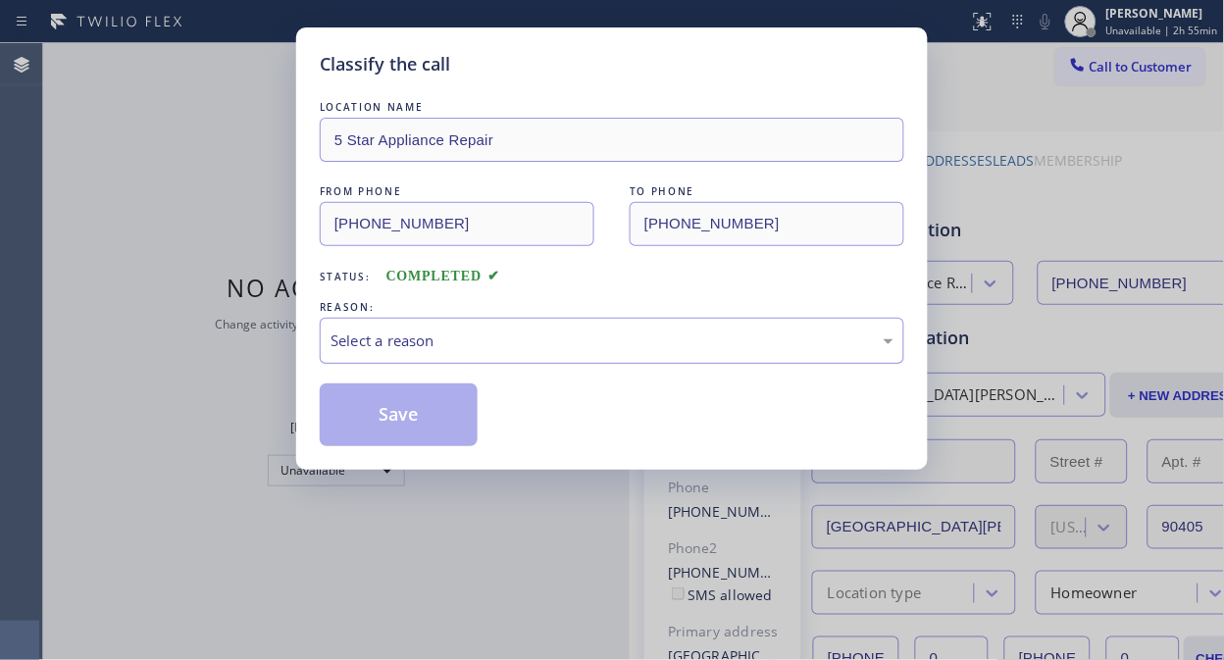
click at [604, 348] on div "Select a reason" at bounding box center [611, 340] width 563 height 23
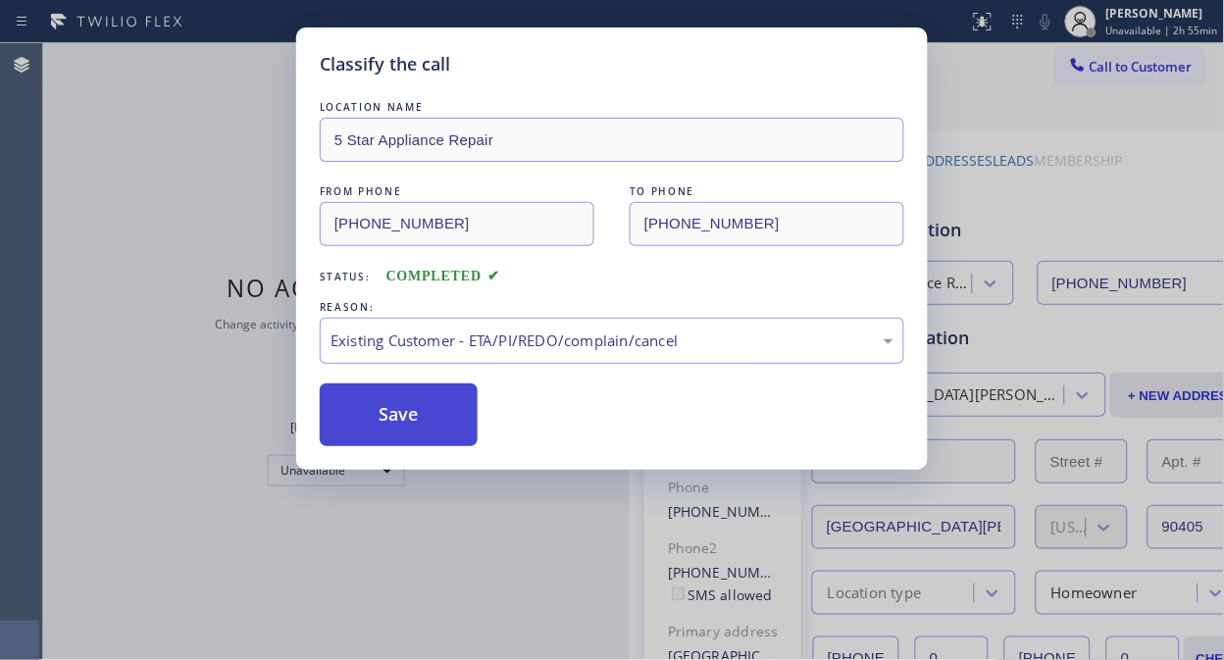
click at [429, 402] on button "Save" at bounding box center [399, 414] width 158 height 63
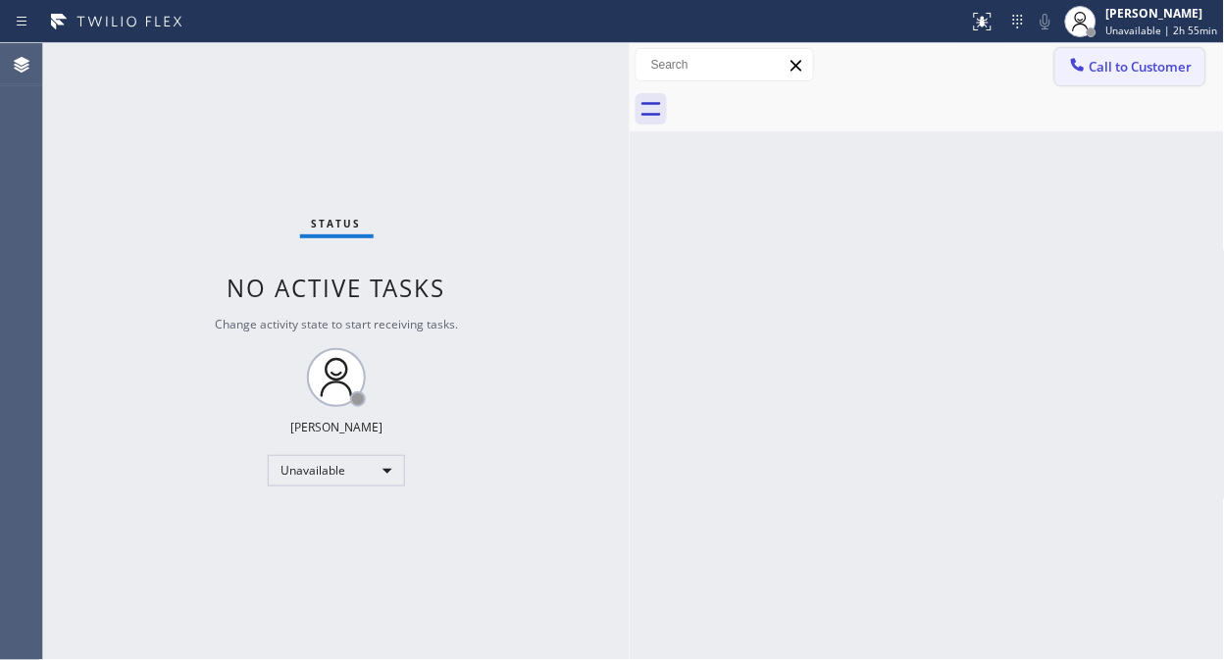
click at [1135, 59] on span "Call to Customer" at bounding box center [1140, 67] width 103 height 18
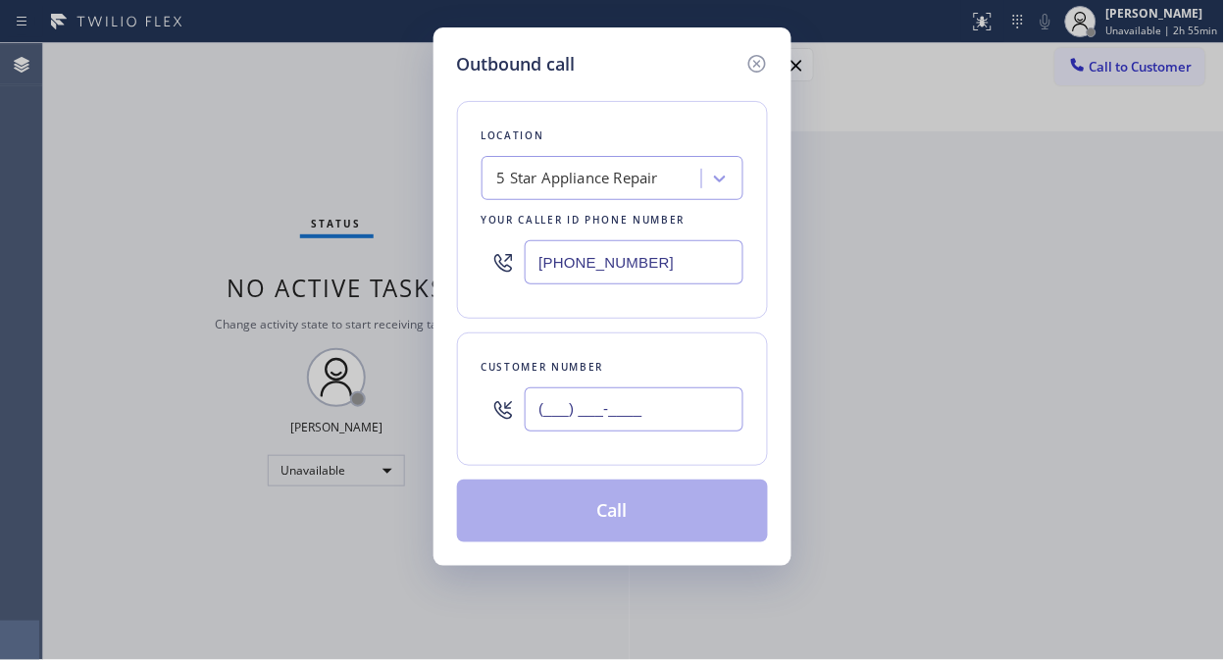
click at [603, 400] on input "(___) ___-____" at bounding box center [634, 409] width 219 height 44
paste input "312) 375-9277"
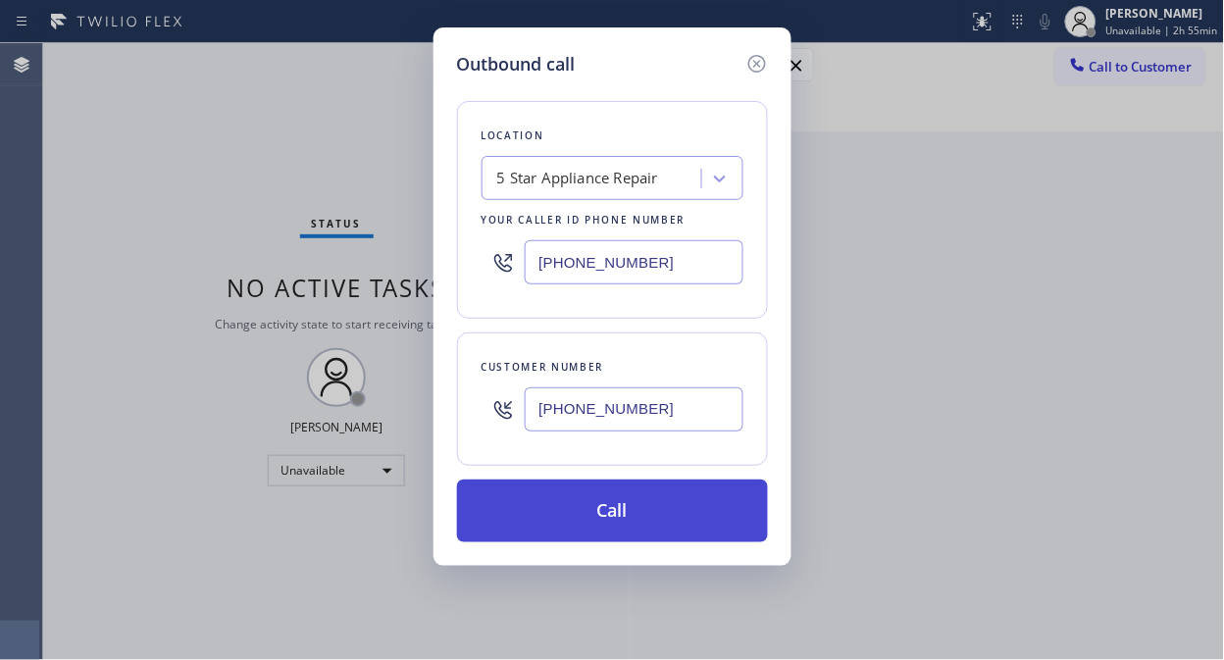
type input "[PHONE_NUMBER]"
click at [626, 505] on button "Call" at bounding box center [612, 511] width 311 height 63
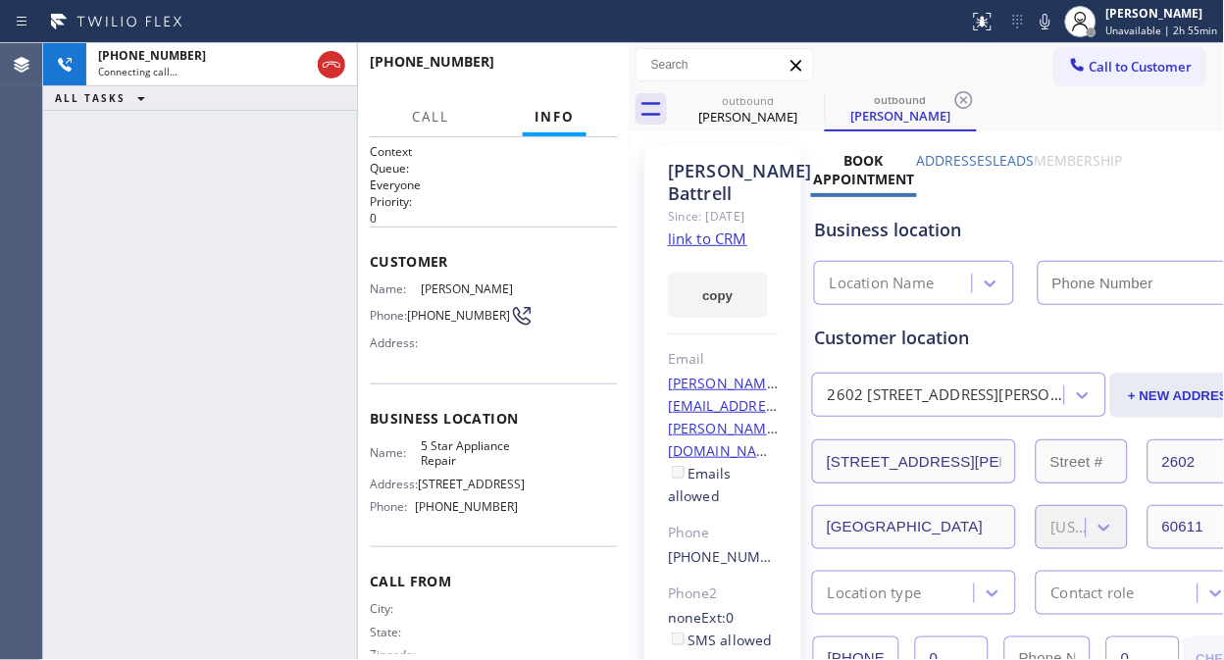
type input "[PHONE_NUMBER]"
click at [574, 76] on span "HANG UP" at bounding box center [572, 71] width 60 height 14
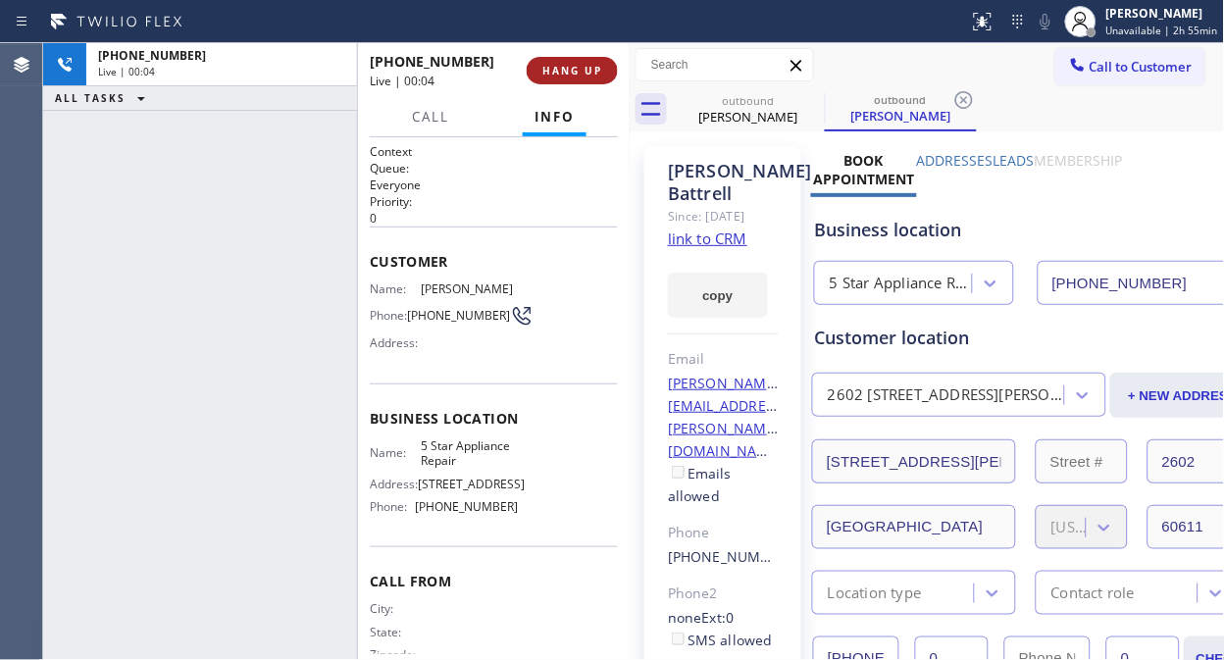
click at [574, 76] on span "HANG UP" at bounding box center [572, 71] width 60 height 14
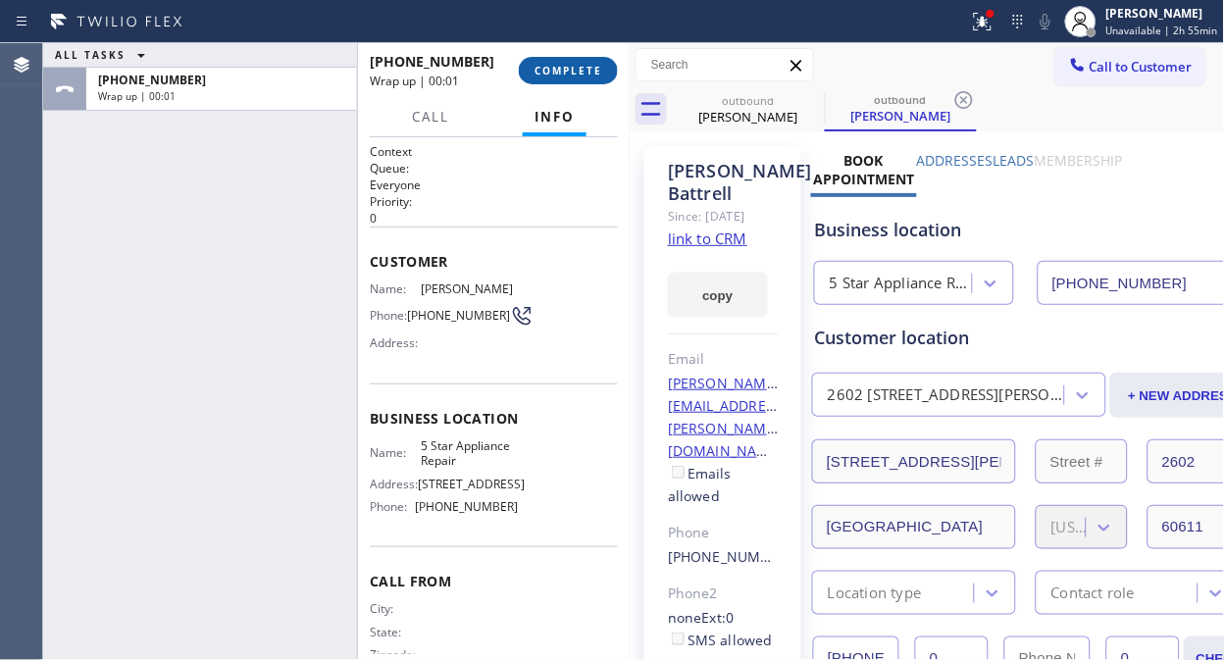
click at [573, 76] on span "COMPLETE" at bounding box center [568, 71] width 68 height 14
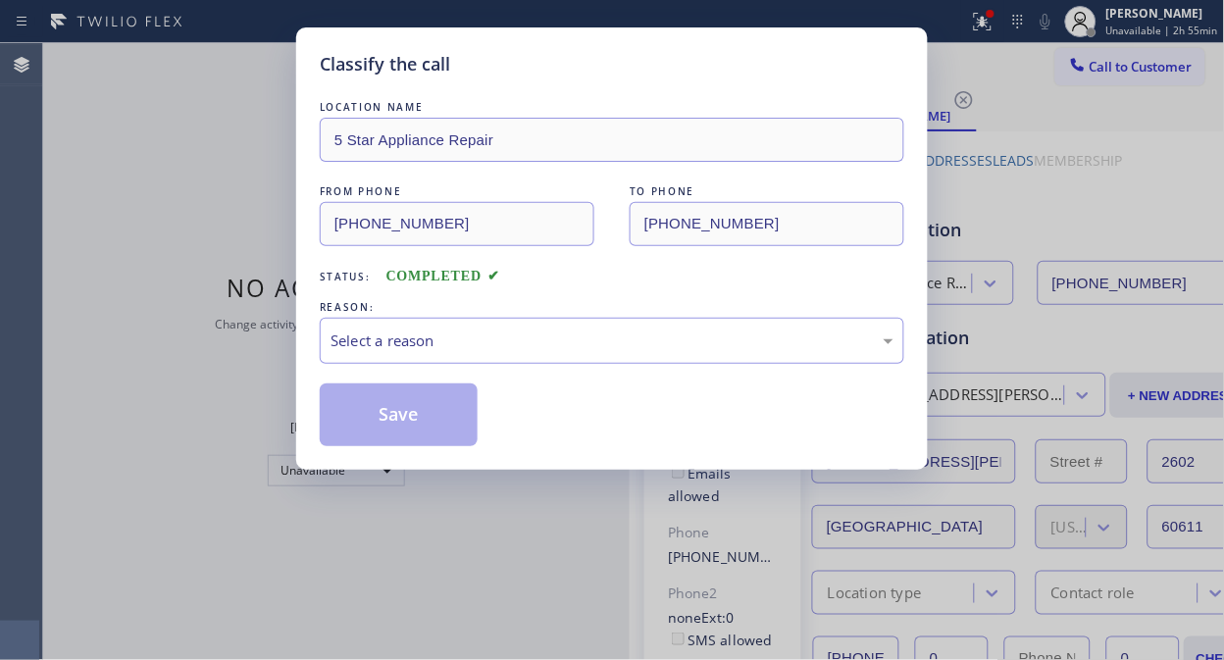
click at [573, 76] on div "Classify the call" at bounding box center [612, 64] width 584 height 26
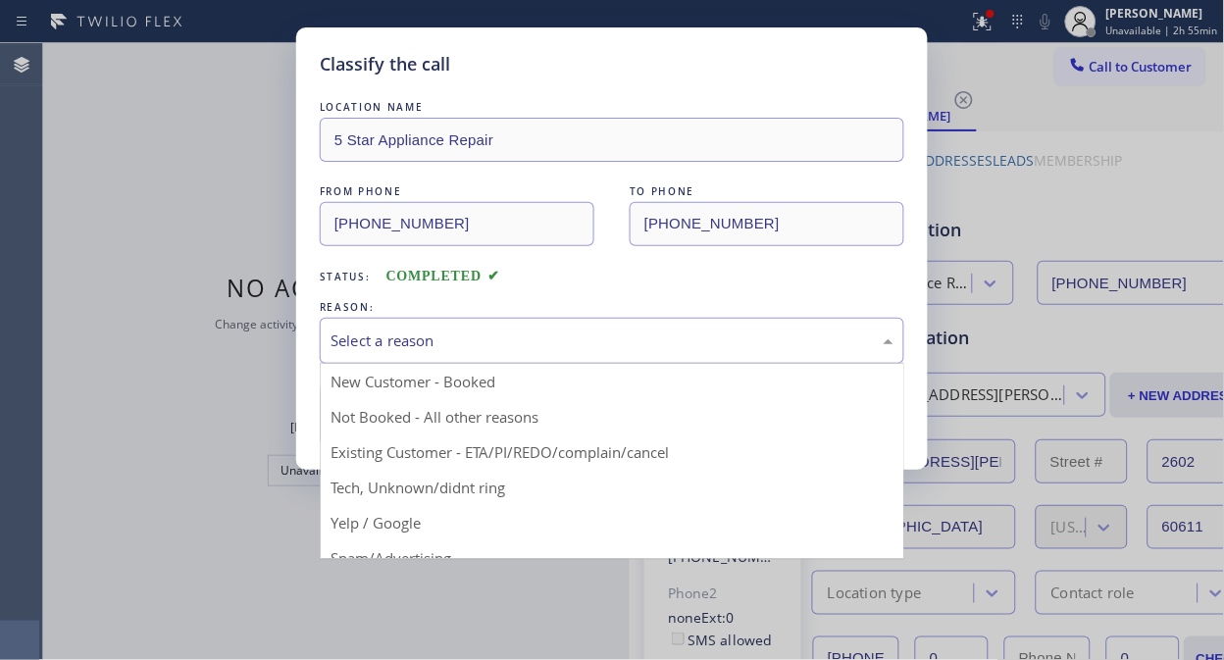
click at [593, 337] on div "Select a reason" at bounding box center [611, 340] width 563 height 23
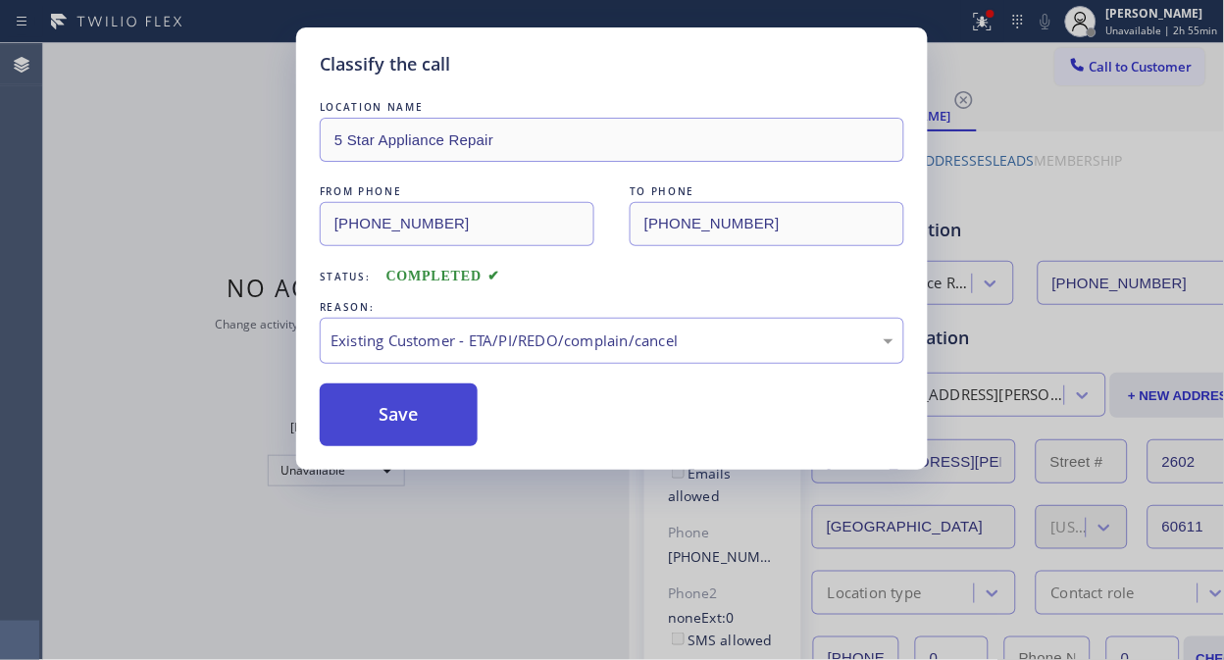
click at [454, 418] on button "Save" at bounding box center [399, 414] width 158 height 63
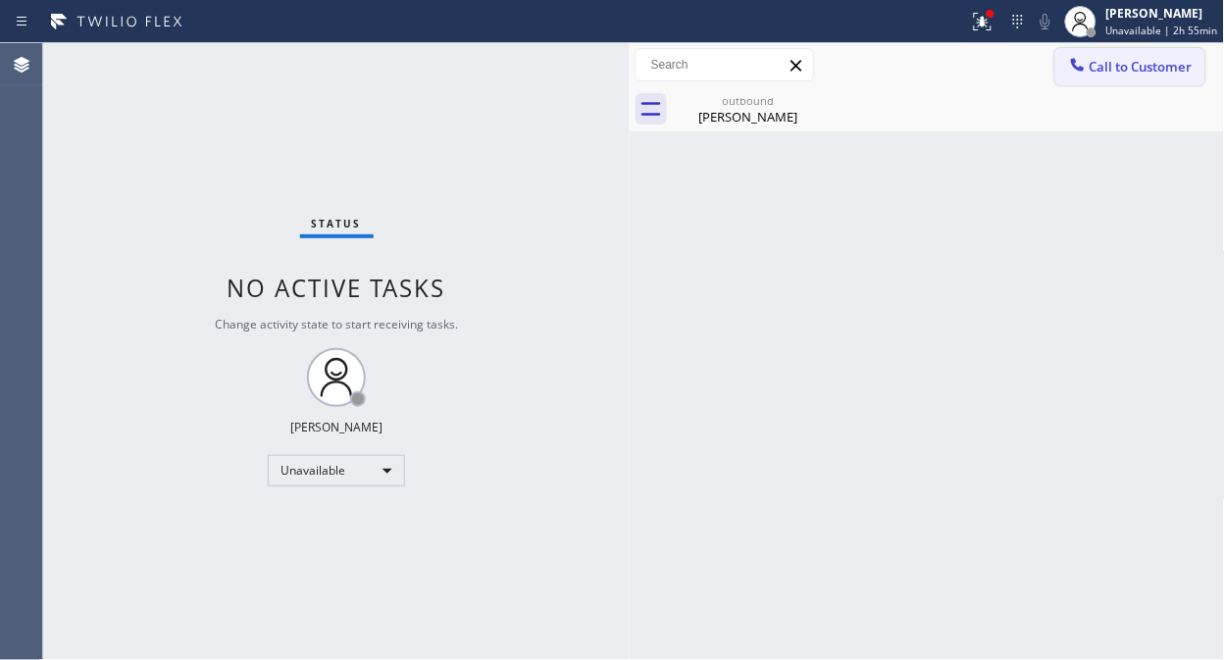
click at [1114, 74] on span "Call to Customer" at bounding box center [1140, 67] width 103 height 18
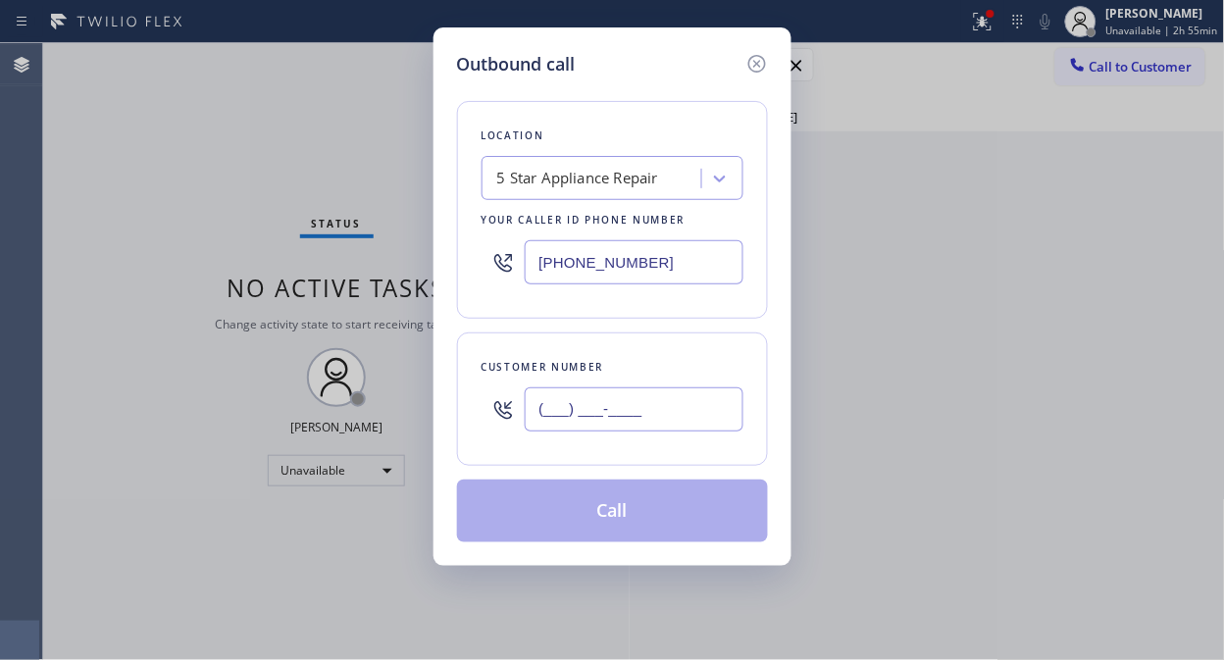
click at [573, 419] on input "(___) ___-____" at bounding box center [634, 409] width 219 height 44
paste input "818) 632-1454"
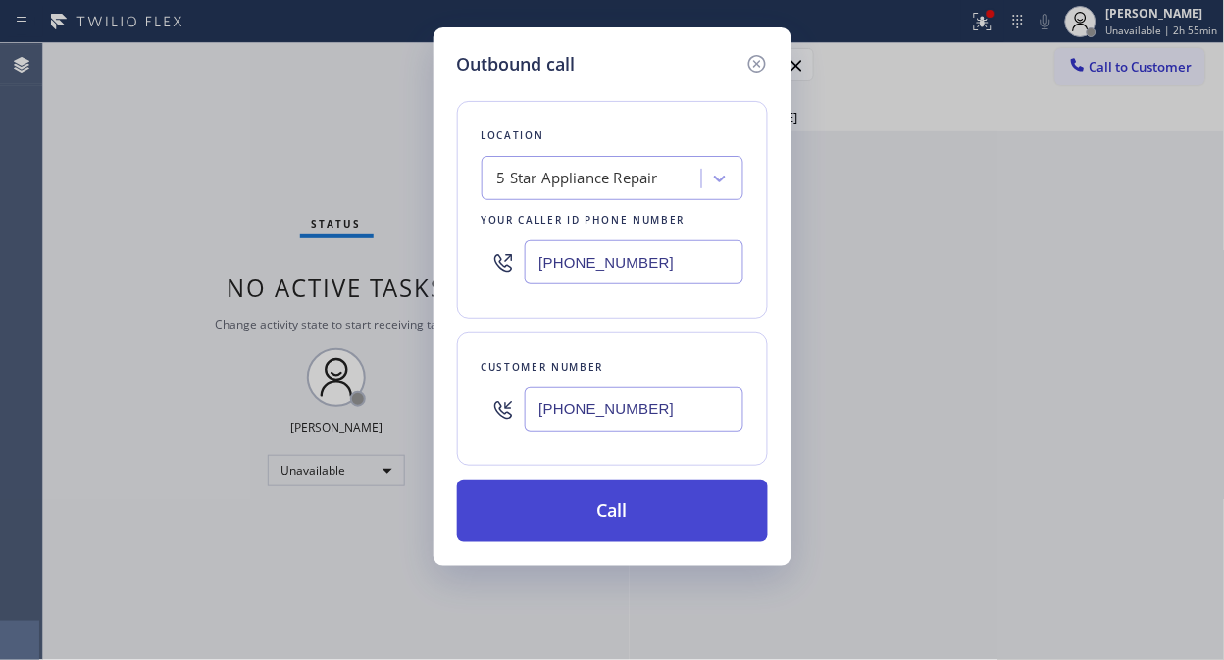
type input "[PHONE_NUMBER]"
click at [667, 515] on button "Call" at bounding box center [612, 511] width 311 height 63
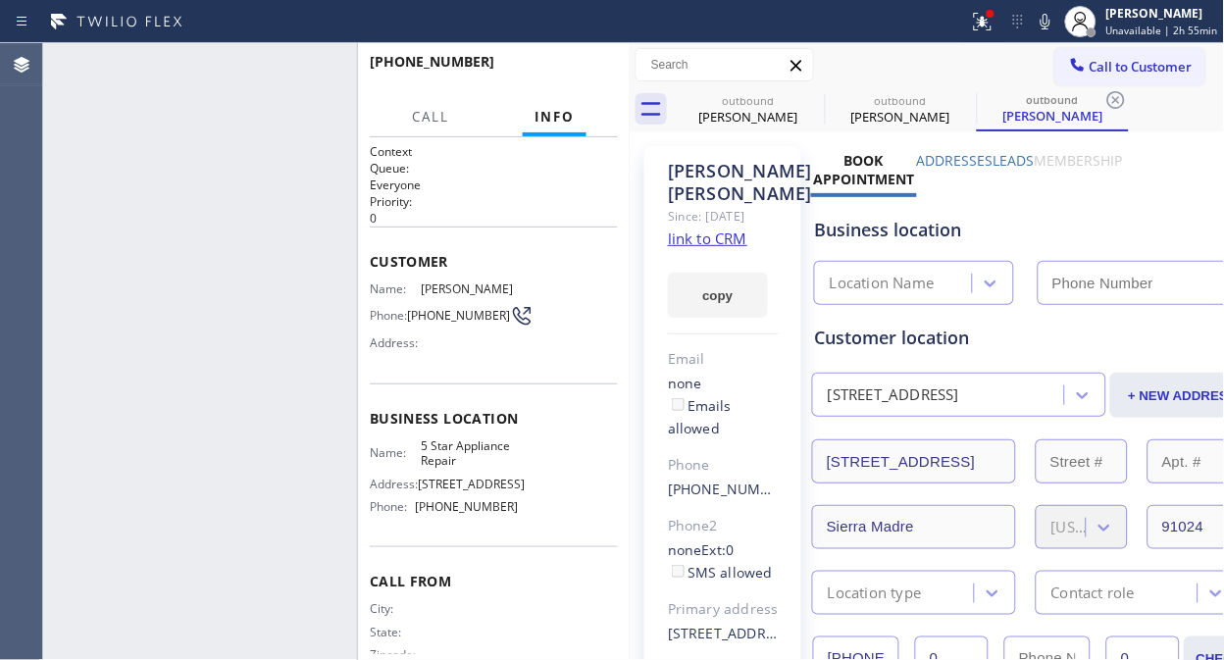
type input "[PHONE_NUMBER]"
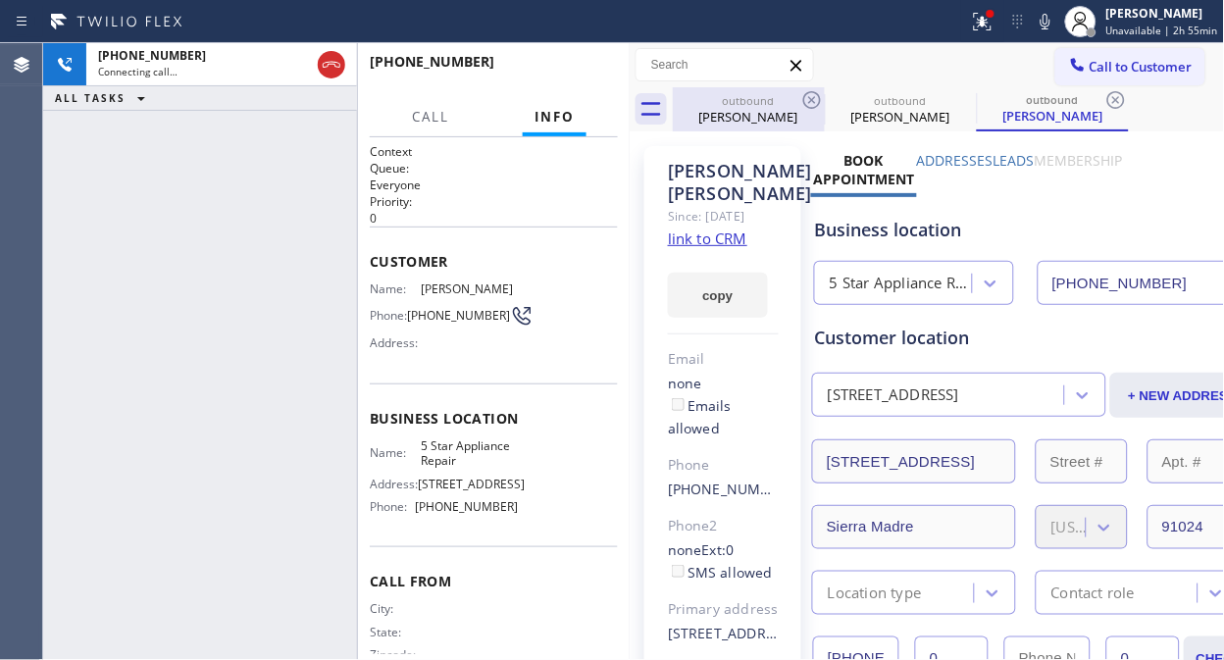
drag, startPoint x: 785, startPoint y: 99, endPoint x: 795, endPoint y: 100, distance: 9.9
click at [786, 99] on div "outbound" at bounding box center [749, 100] width 148 height 15
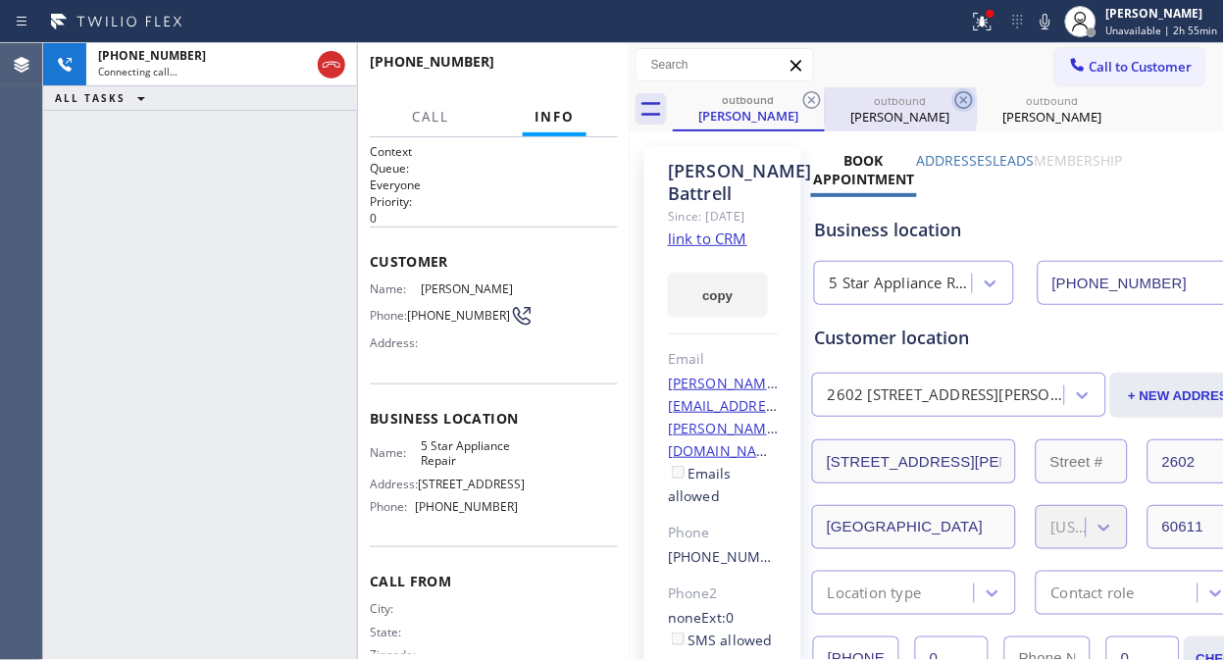
drag, startPoint x: 808, startPoint y: 99, endPoint x: 820, endPoint y: 100, distance: 11.8
click at [809, 99] on icon at bounding box center [812, 100] width 24 height 24
click at [955, 100] on icon at bounding box center [964, 100] width 18 height 18
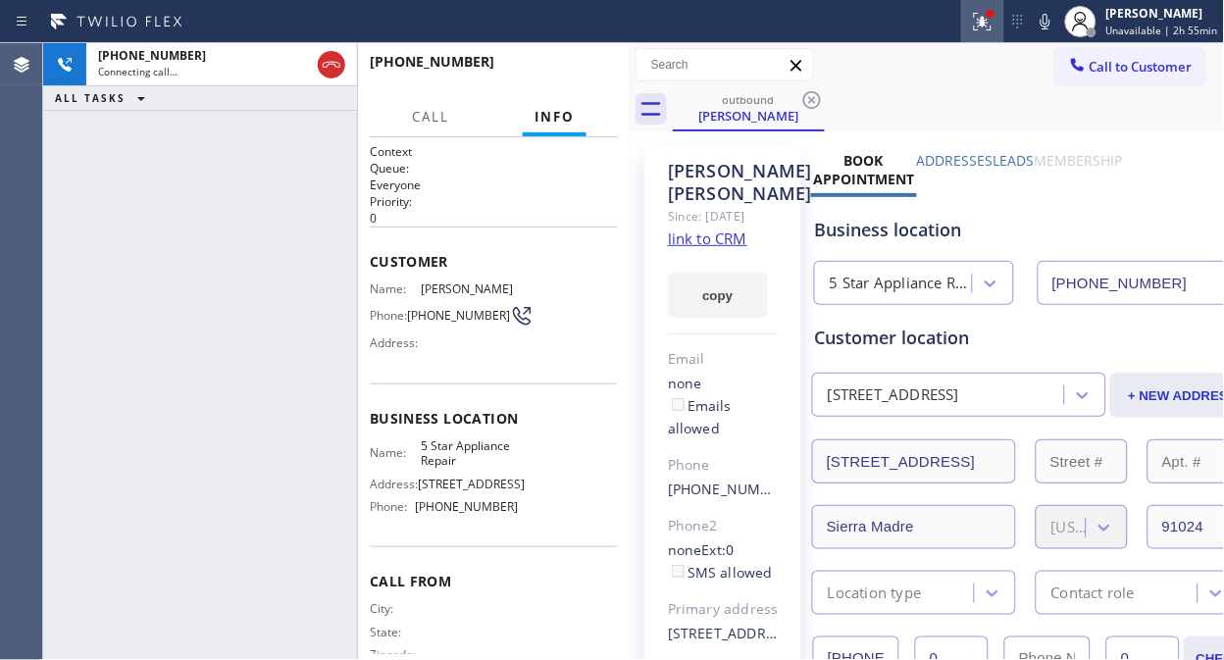
click at [994, 23] on icon at bounding box center [983, 22] width 24 height 24
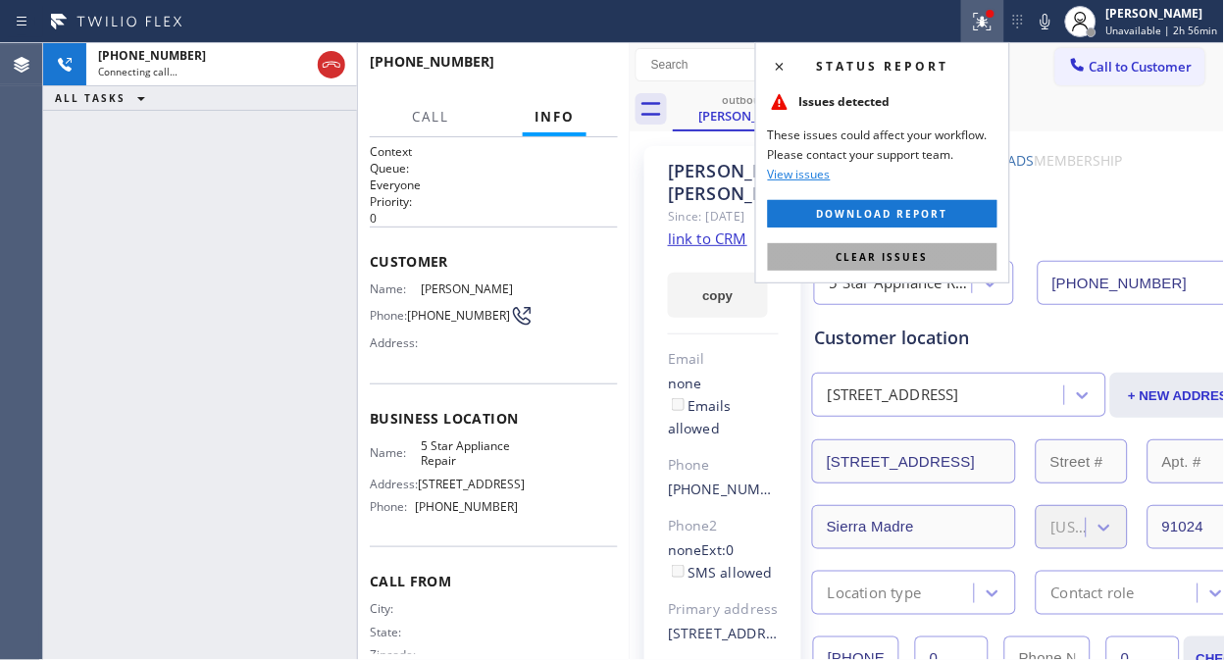
click at [906, 263] on span "Clear issues" at bounding box center [882, 257] width 92 height 14
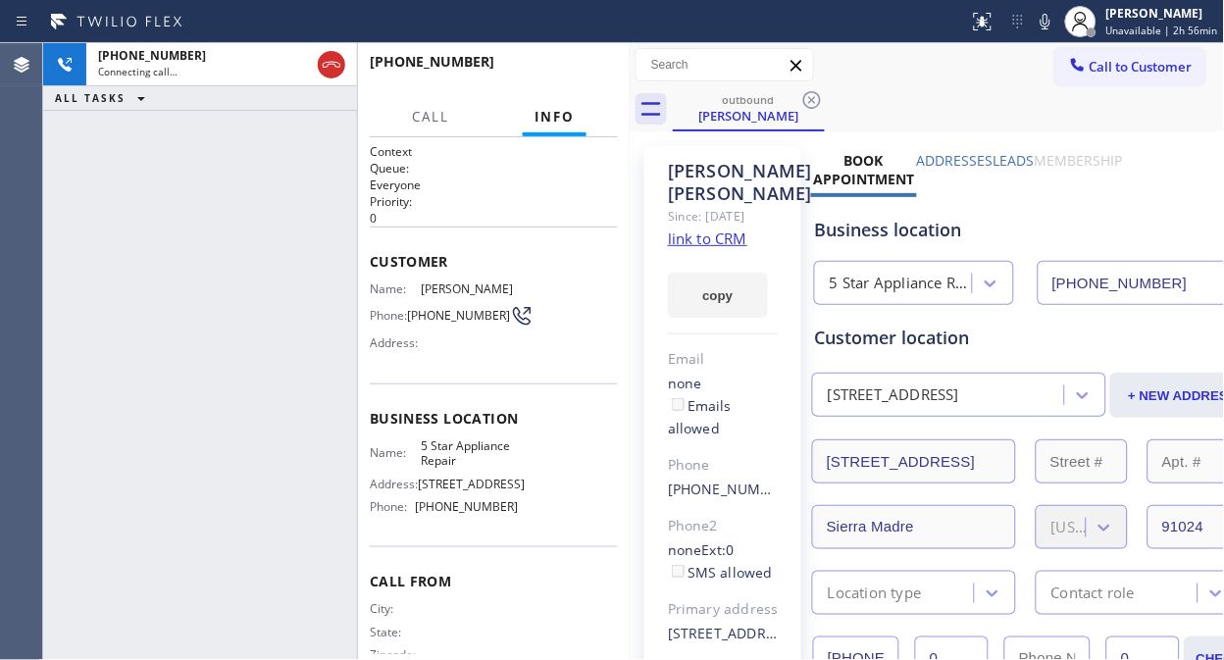
click at [154, 143] on div "[PHONE_NUMBER] Connecting call… ALL TASKS ALL TASKS ACTIVE TASKS TASKS IN WRAP …" at bounding box center [200, 351] width 314 height 617
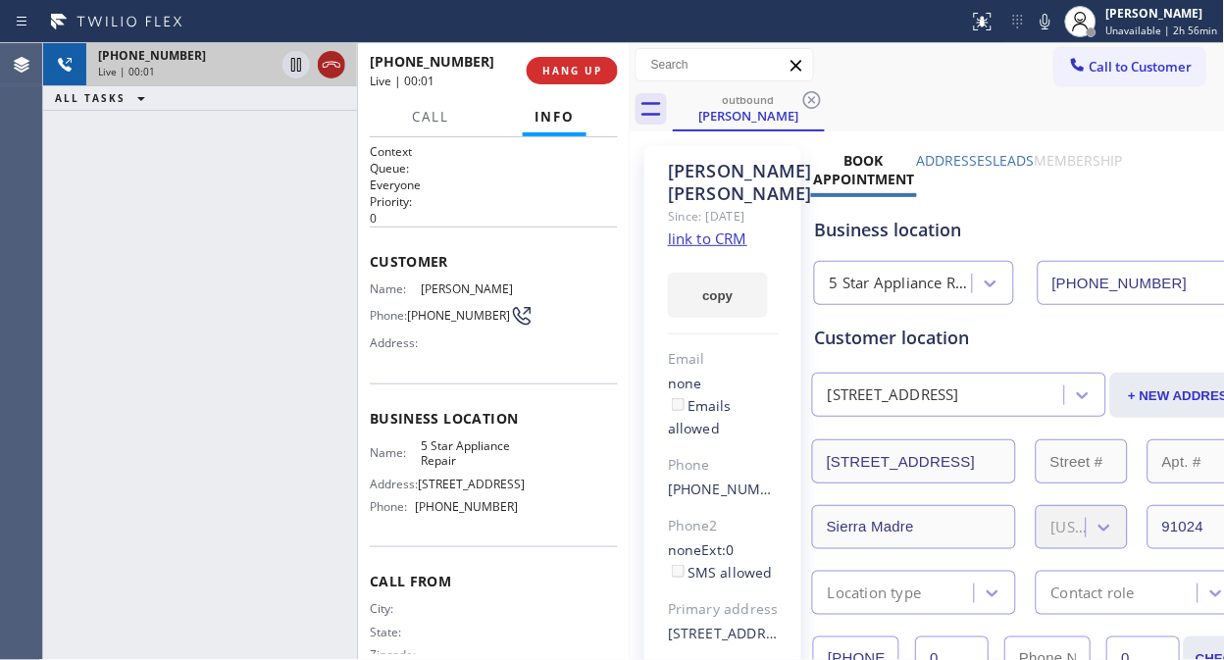
click at [327, 66] on icon at bounding box center [332, 65] width 18 height 6
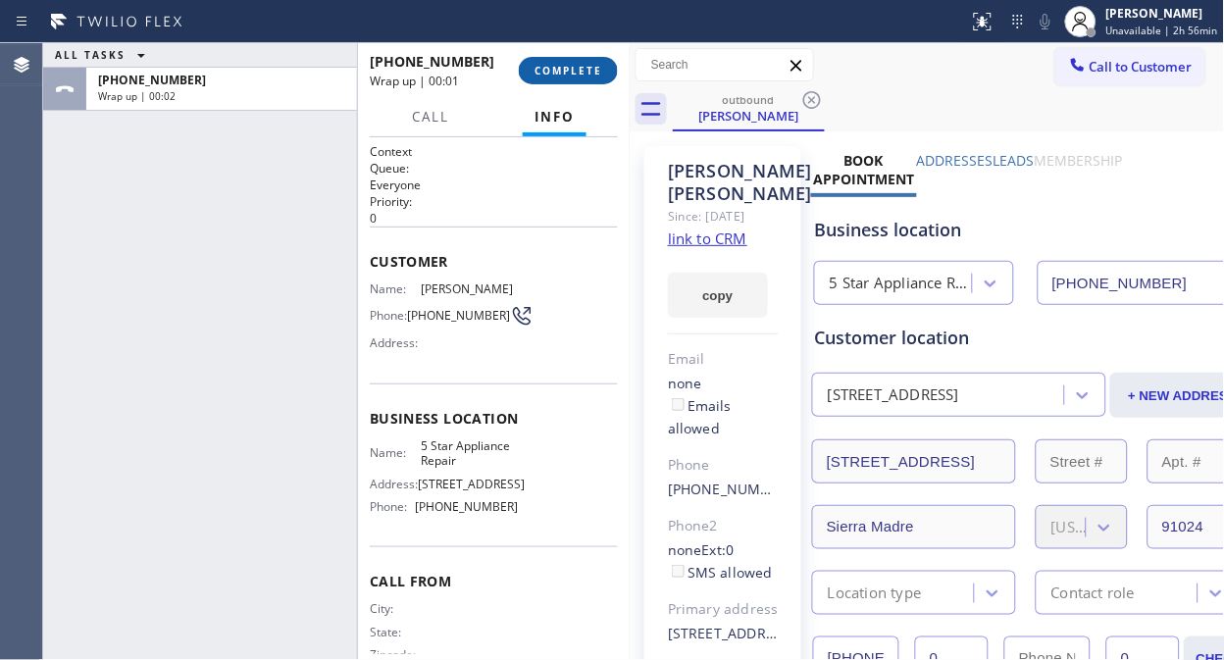
click at [545, 73] on span "COMPLETE" at bounding box center [568, 71] width 68 height 14
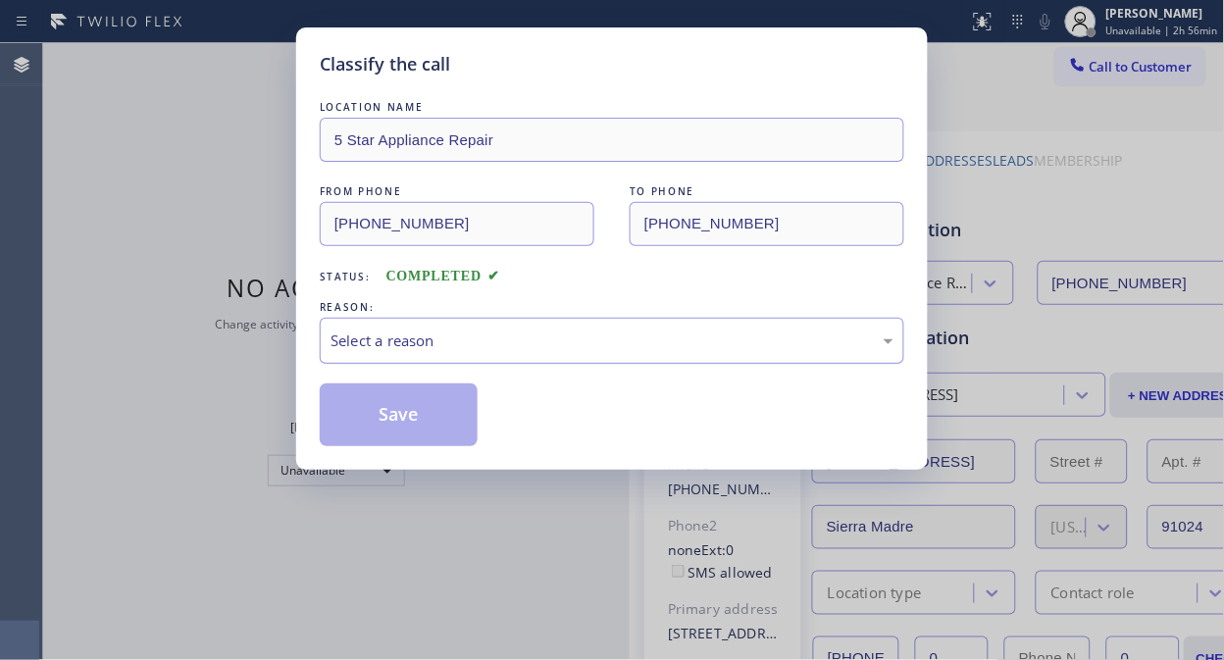
click at [572, 348] on div "Select a reason" at bounding box center [611, 340] width 563 height 23
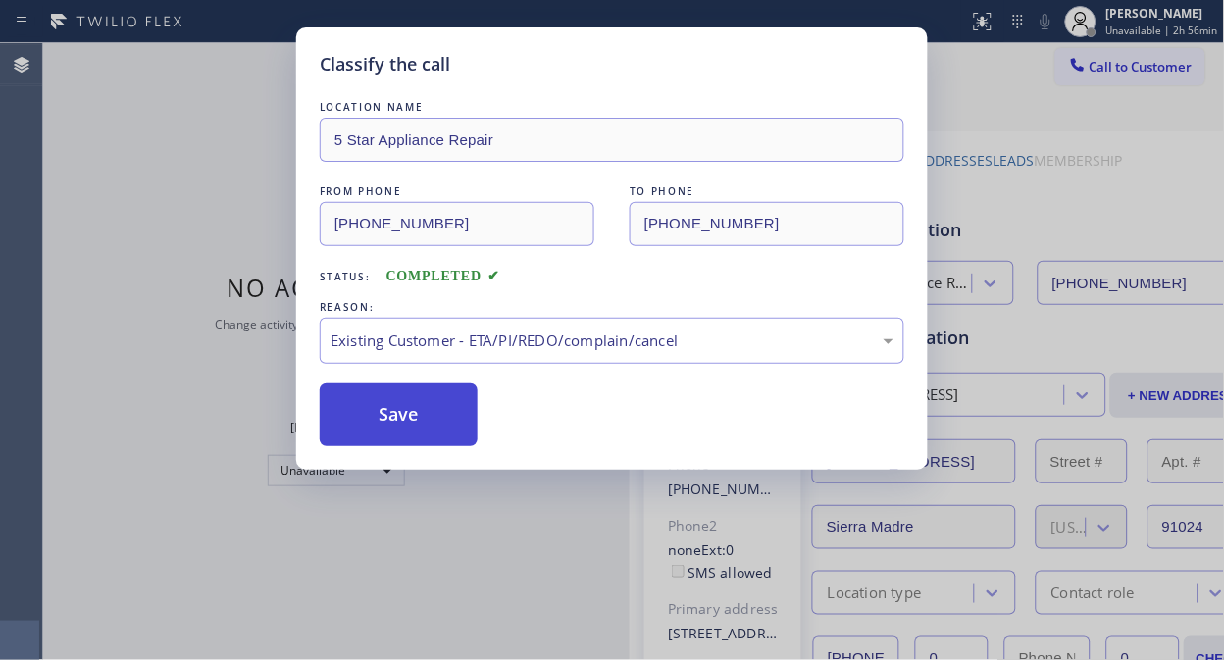
click at [406, 392] on button "Save" at bounding box center [399, 414] width 158 height 63
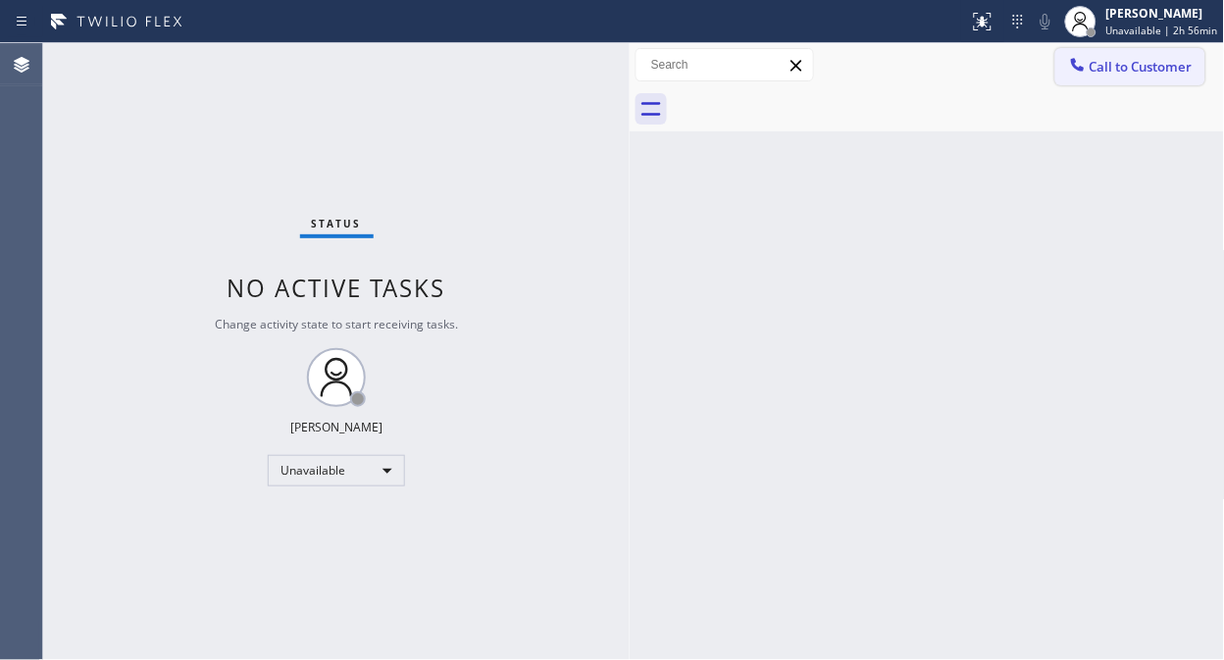
click at [1086, 66] on div at bounding box center [1078, 67] width 24 height 24
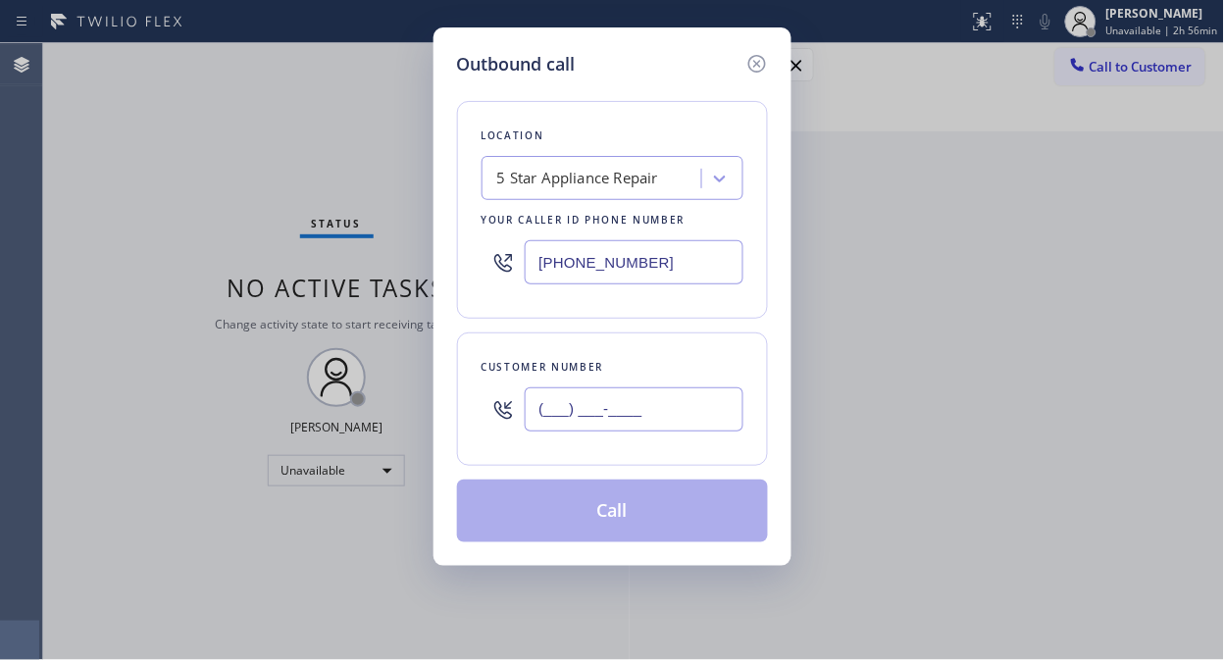
click at [652, 413] on input "(___) ___-____" at bounding box center [634, 409] width 219 height 44
paste input "443) 691-0234"
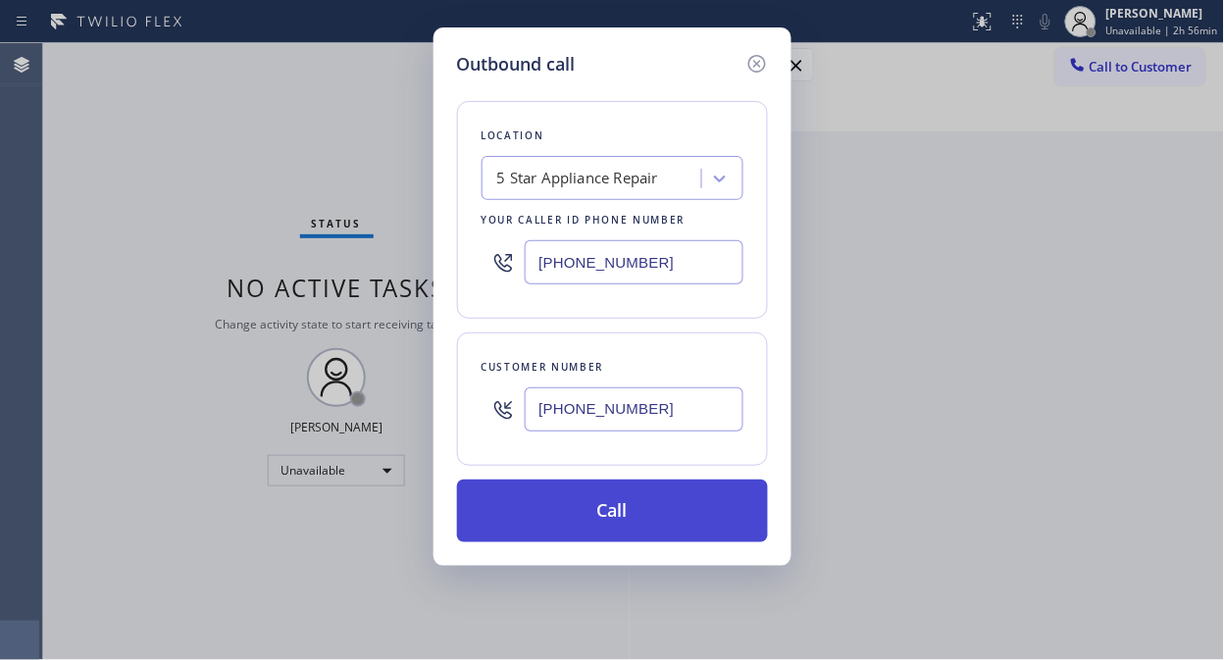
type input "[PHONE_NUMBER]"
click at [635, 510] on button "Call" at bounding box center [612, 511] width 311 height 63
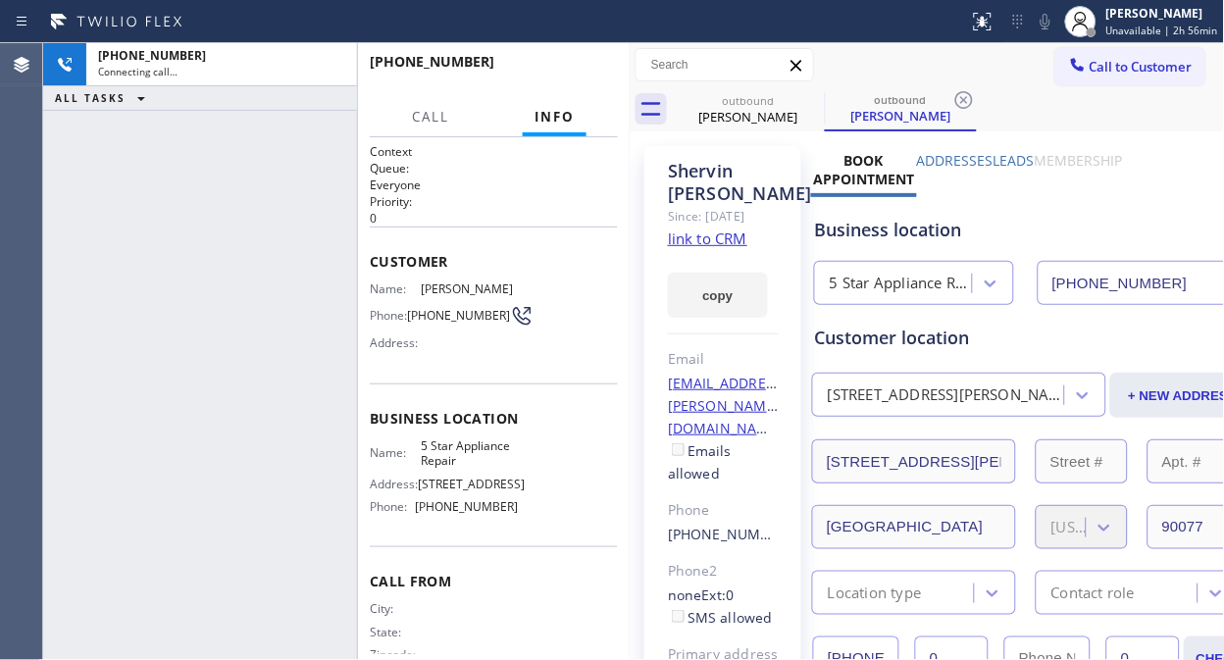
type input "[PHONE_NUMBER]"
click at [801, 94] on icon at bounding box center [812, 100] width 24 height 24
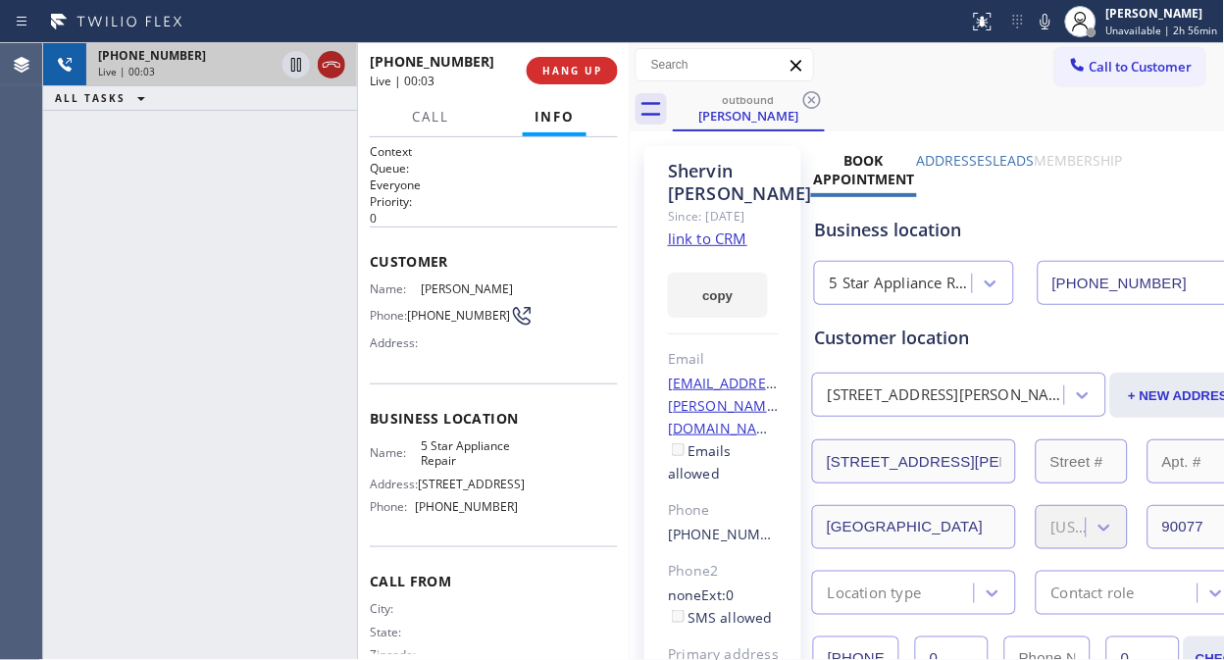
click at [329, 62] on icon at bounding box center [332, 65] width 18 height 6
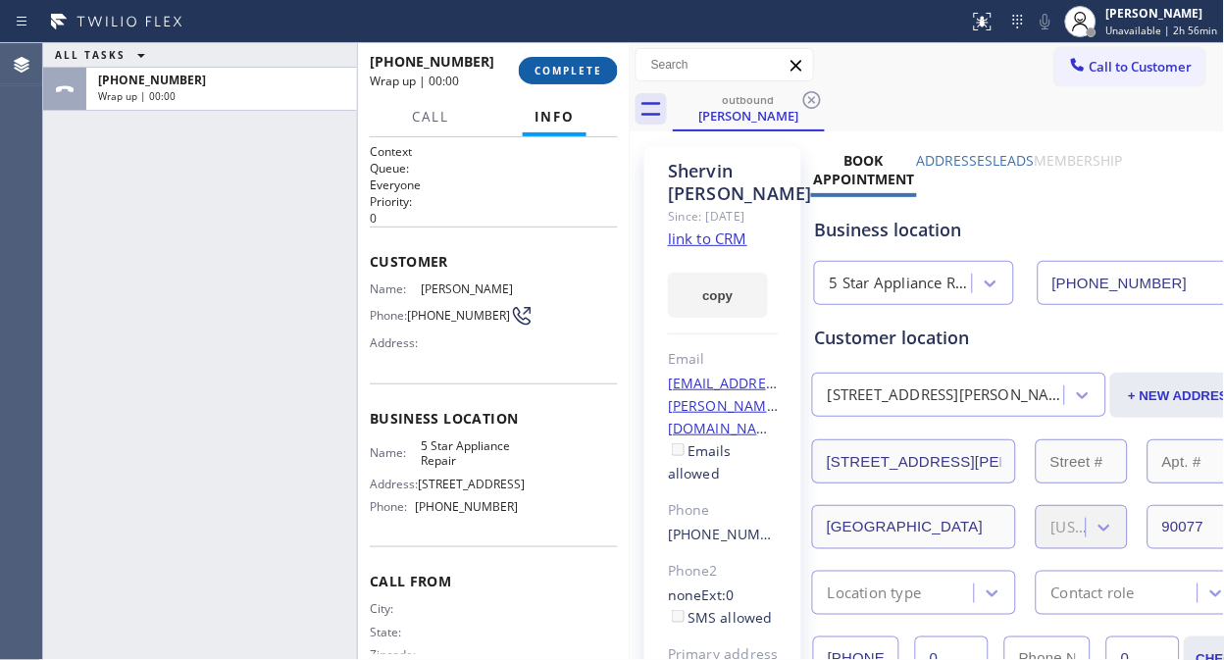
click at [601, 74] on span "COMPLETE" at bounding box center [568, 71] width 68 height 14
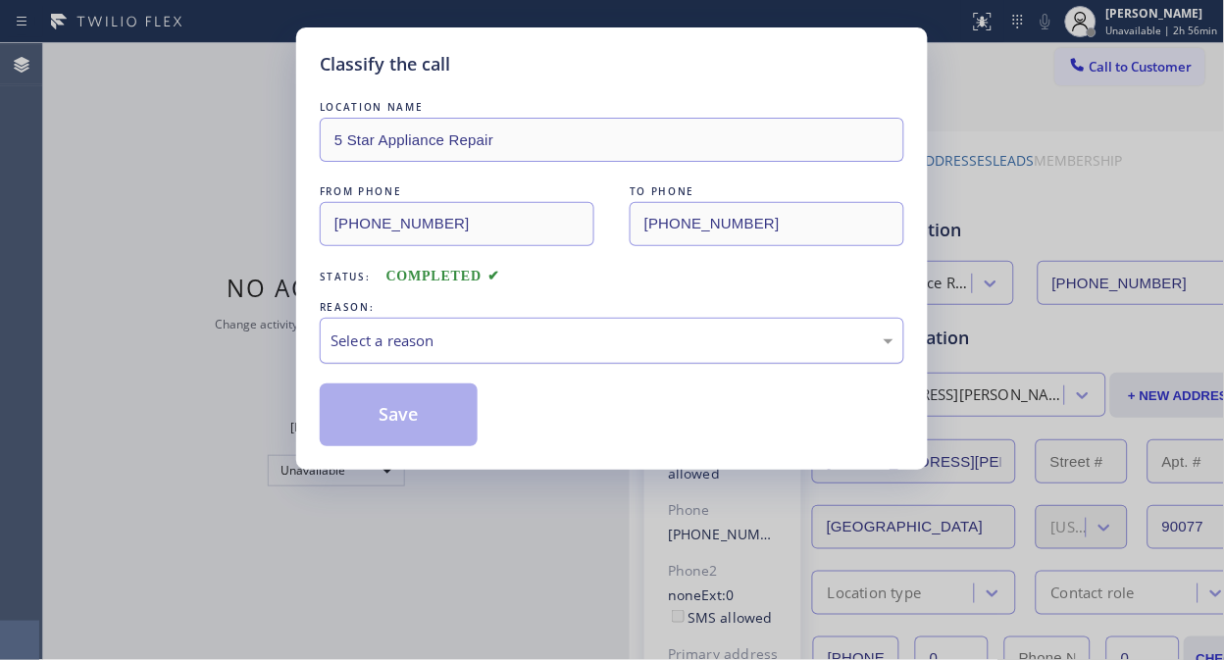
click at [633, 350] on div "Select a reason" at bounding box center [611, 340] width 563 height 23
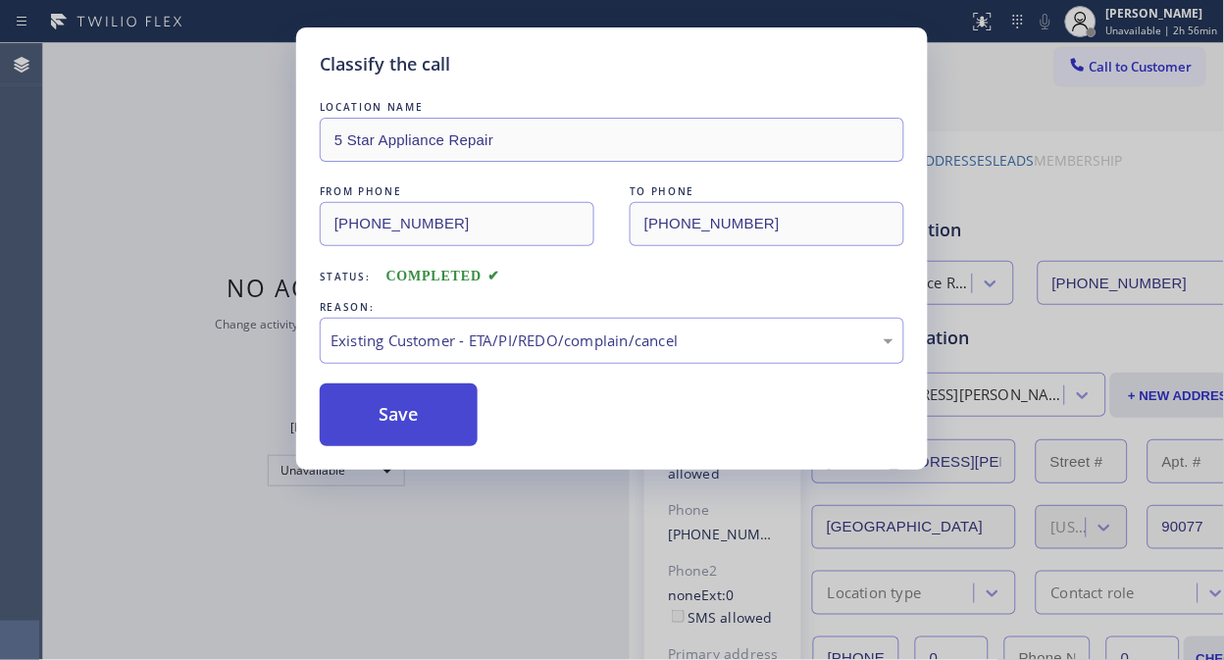
click at [436, 404] on button "Save" at bounding box center [399, 414] width 158 height 63
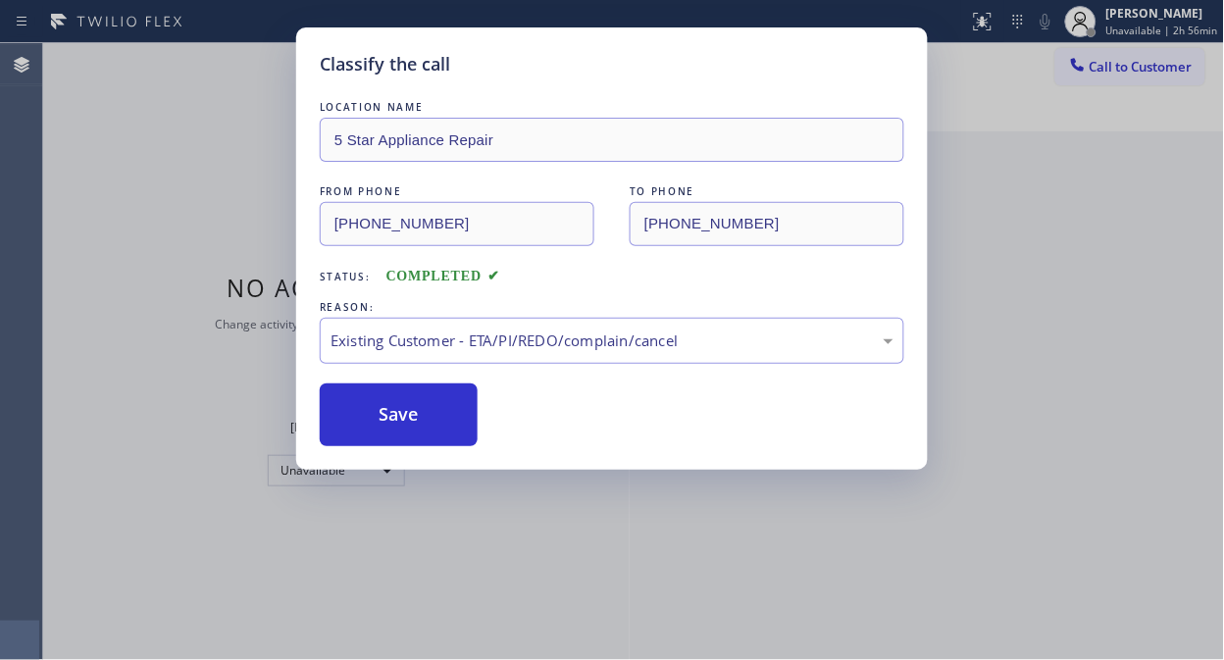
click at [1118, 69] on div "Classify the call LOCATION NAME 5 Star Appliance Repair FROM PHONE [PHONE_NUMBE…" at bounding box center [612, 330] width 1224 height 660
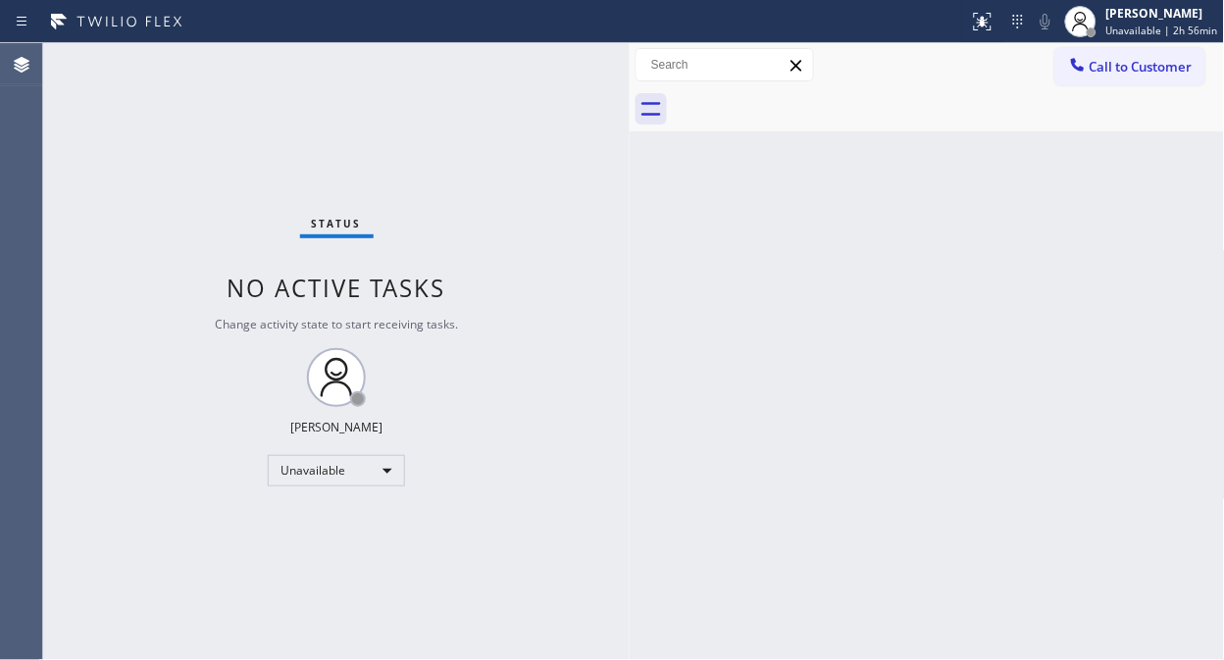
click at [1118, 69] on span "Call to Customer" at bounding box center [1140, 67] width 103 height 18
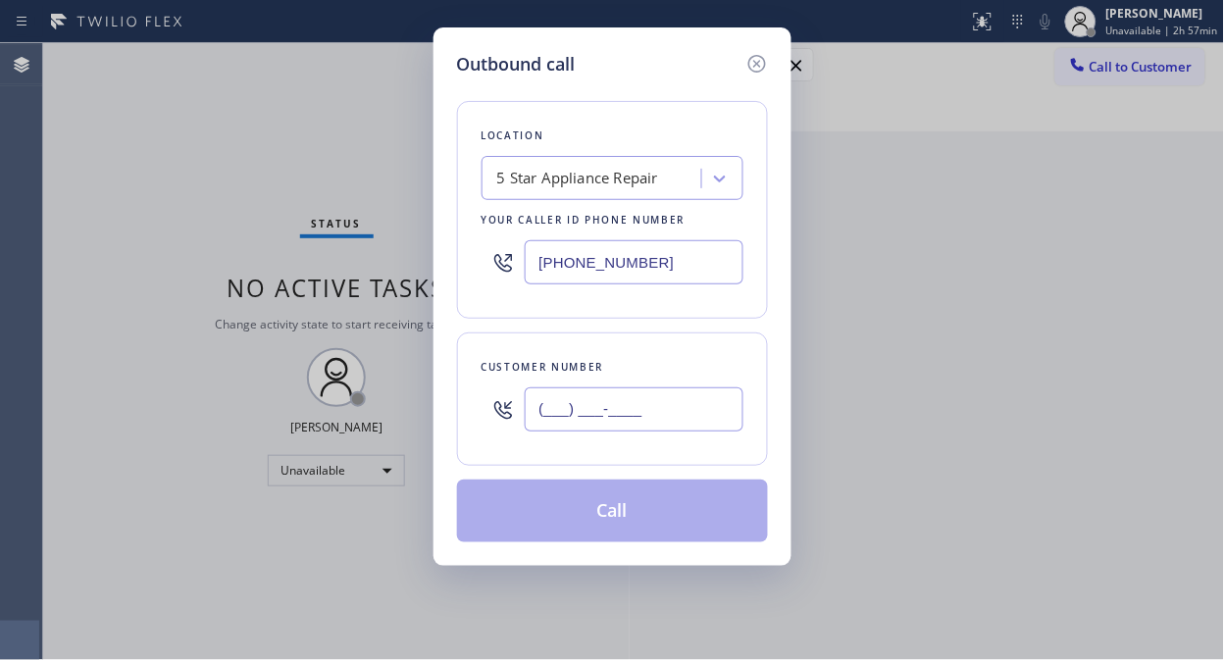
click at [650, 418] on input "(___) ___-____" at bounding box center [634, 409] width 219 height 44
paste input "650) 924-5728"
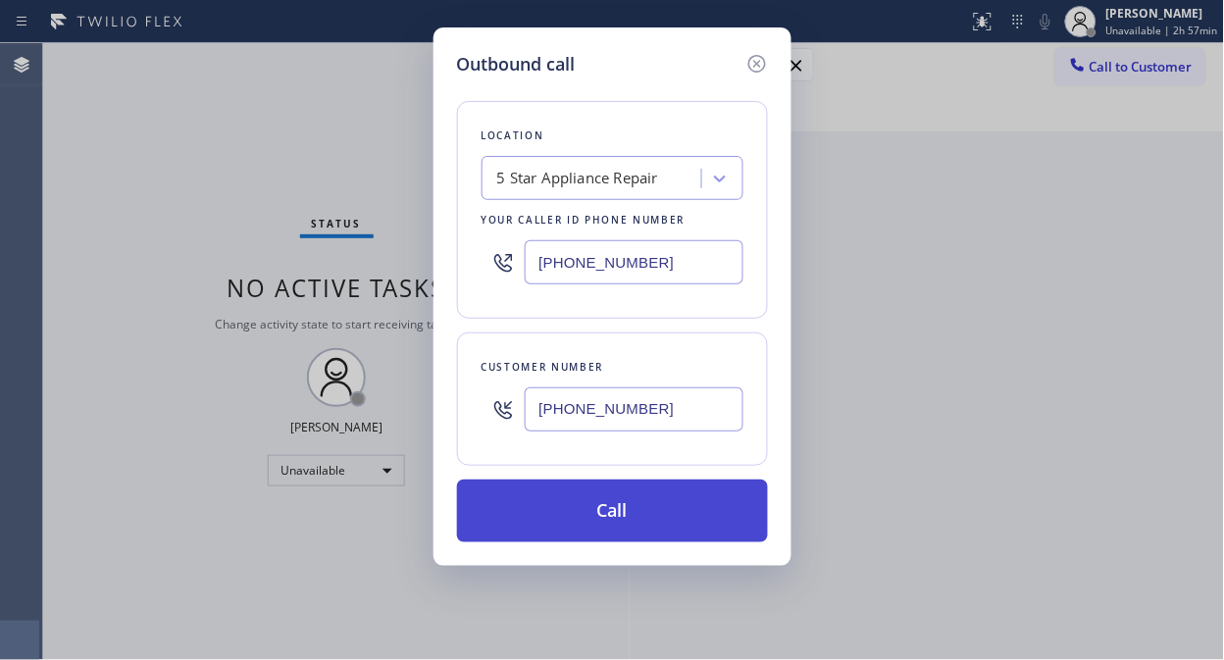
type input "[PHONE_NUMBER]"
click at [678, 520] on button "Call" at bounding box center [612, 511] width 311 height 63
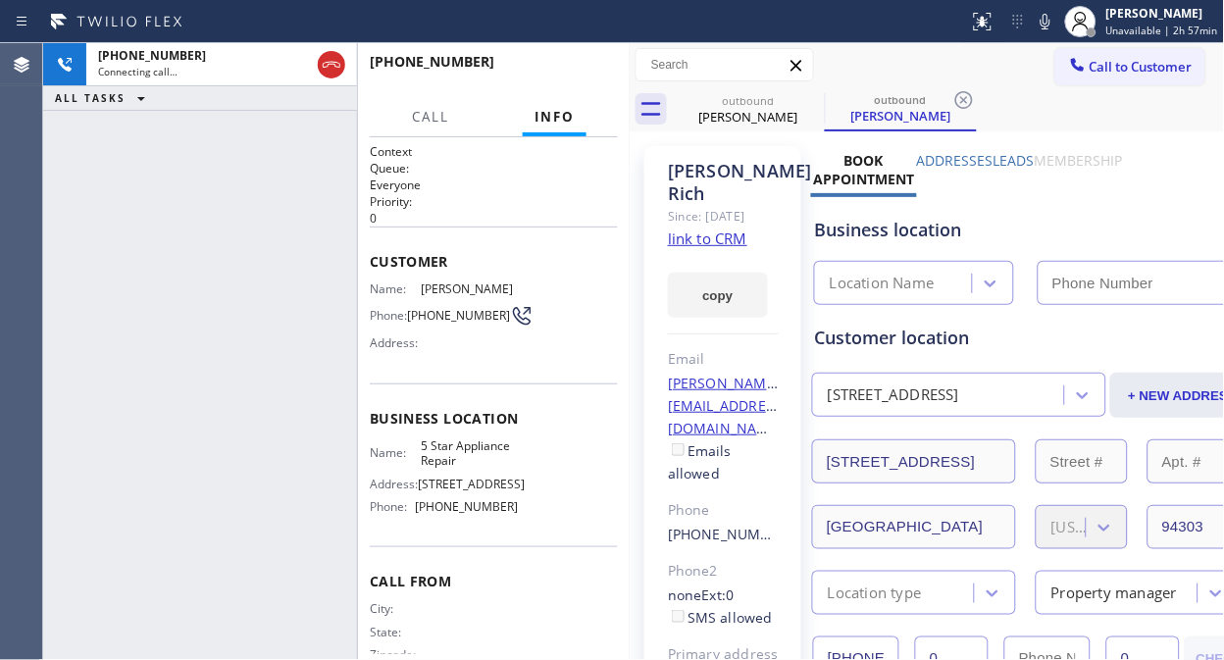
type input "[PHONE_NUMBER]"
click at [821, 105] on icon at bounding box center [812, 100] width 24 height 24
click at [809, 99] on icon at bounding box center [812, 100] width 24 height 24
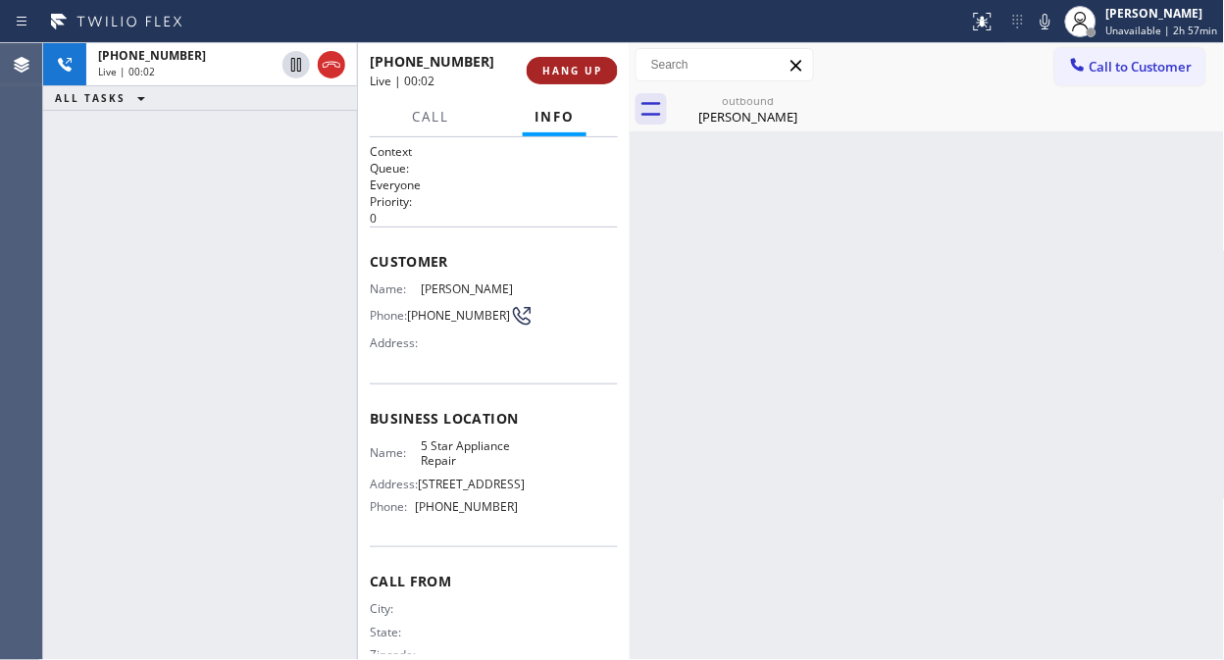
click at [562, 65] on span "HANG UP" at bounding box center [572, 71] width 60 height 14
click at [562, 66] on span "HANG UP" at bounding box center [572, 71] width 60 height 14
click at [561, 71] on span "HANG UP" at bounding box center [572, 71] width 60 height 14
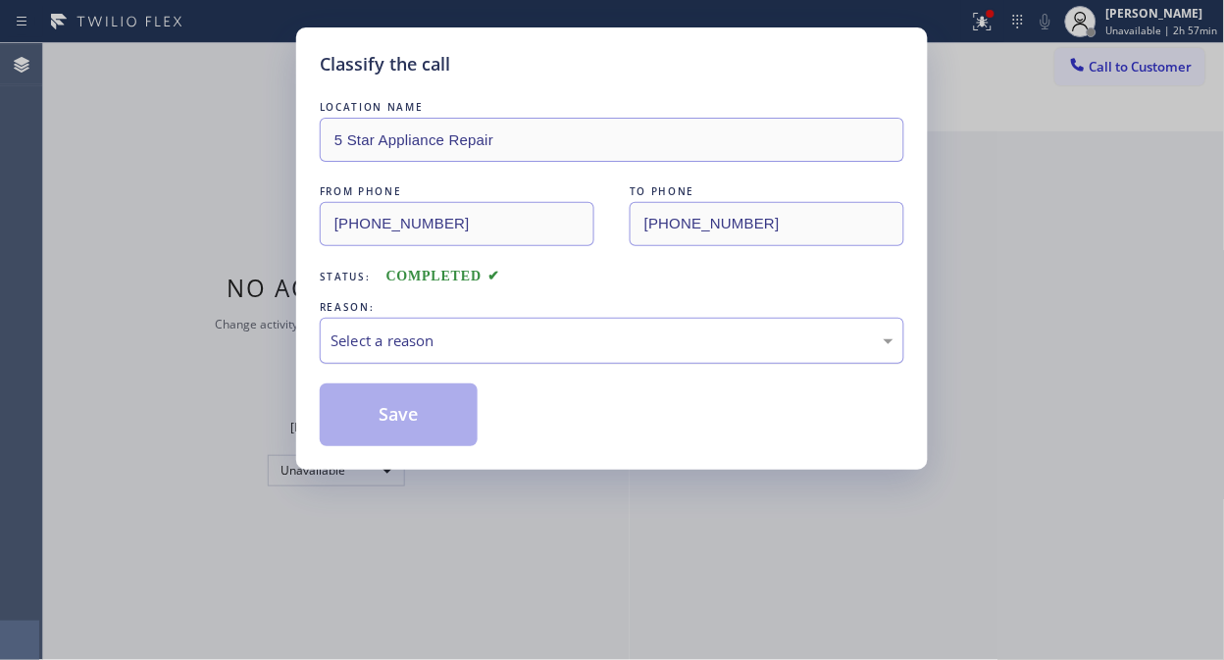
click at [601, 341] on div "Select a reason" at bounding box center [611, 340] width 563 height 23
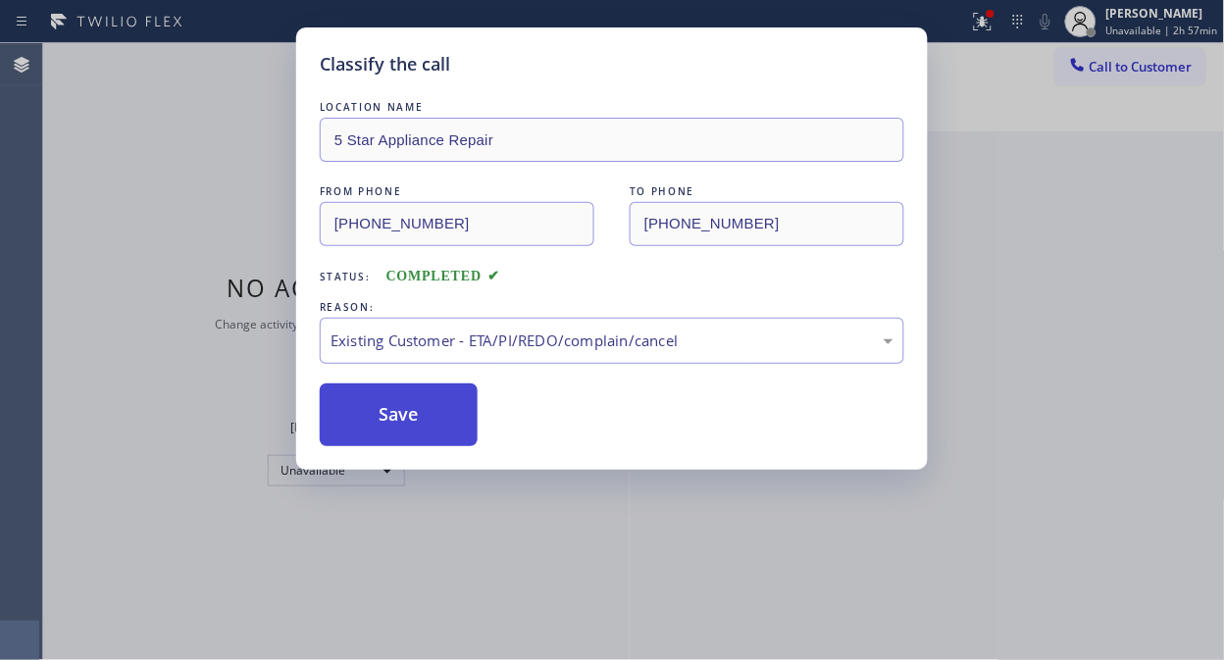
click at [452, 408] on button "Save" at bounding box center [399, 414] width 158 height 63
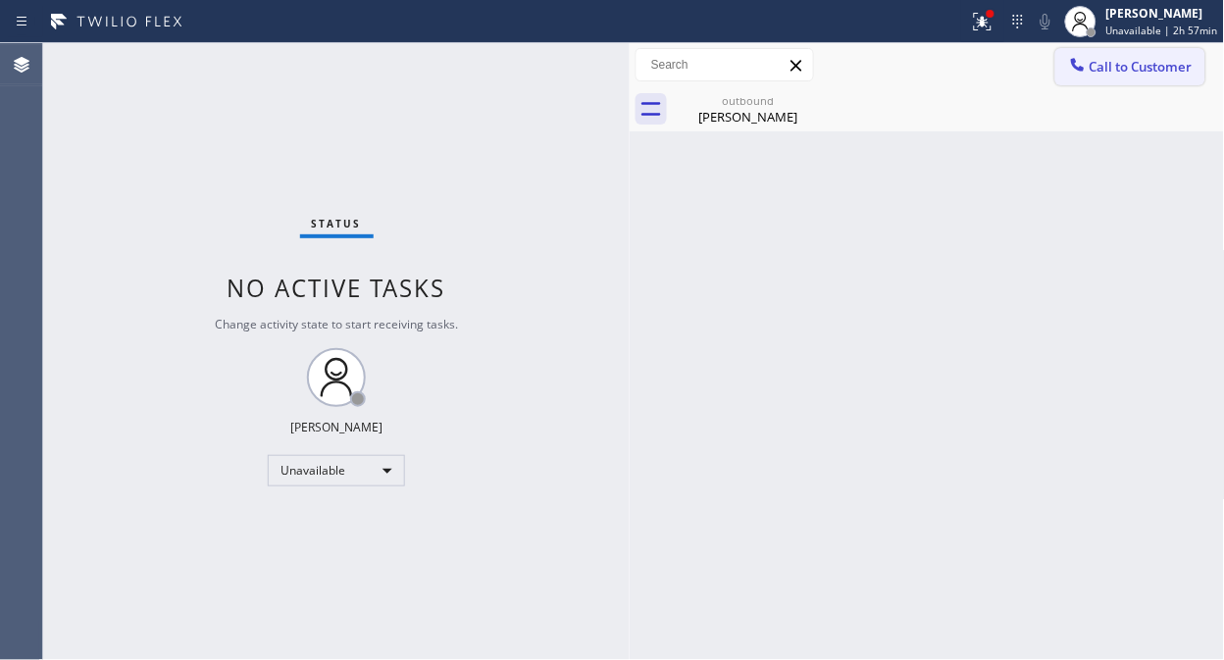
click at [1125, 62] on span "Call to Customer" at bounding box center [1140, 67] width 103 height 18
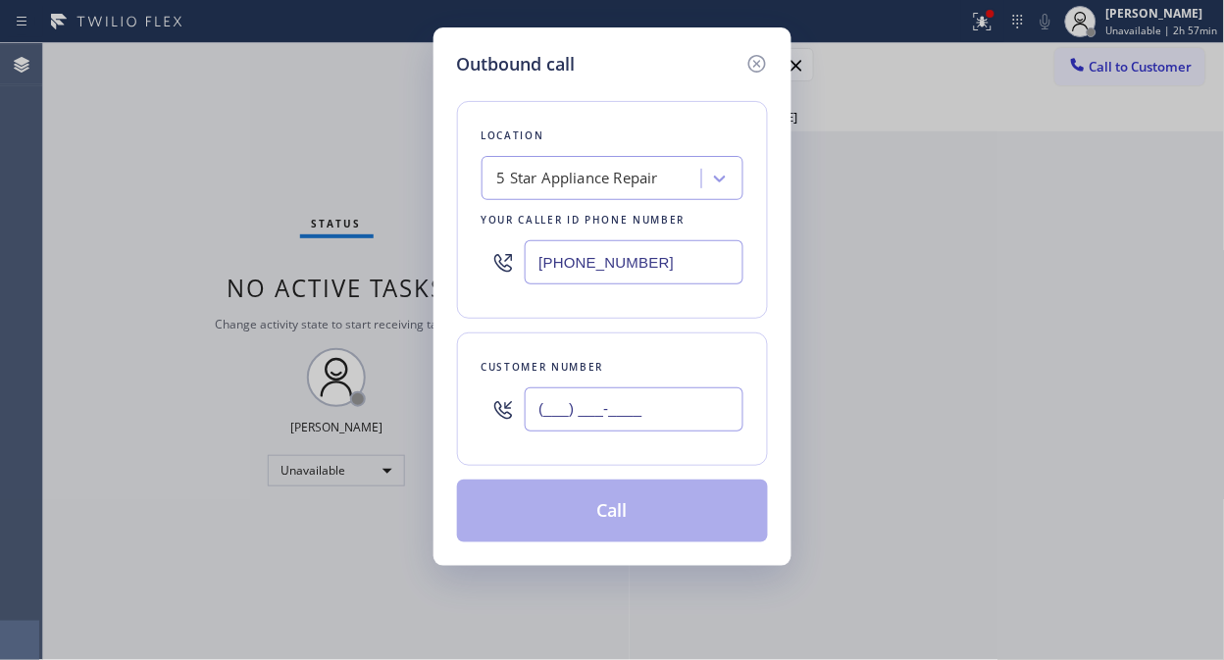
click at [603, 412] on input "(___) ___-____" at bounding box center [634, 409] width 219 height 44
paste input "310) 459-5825"
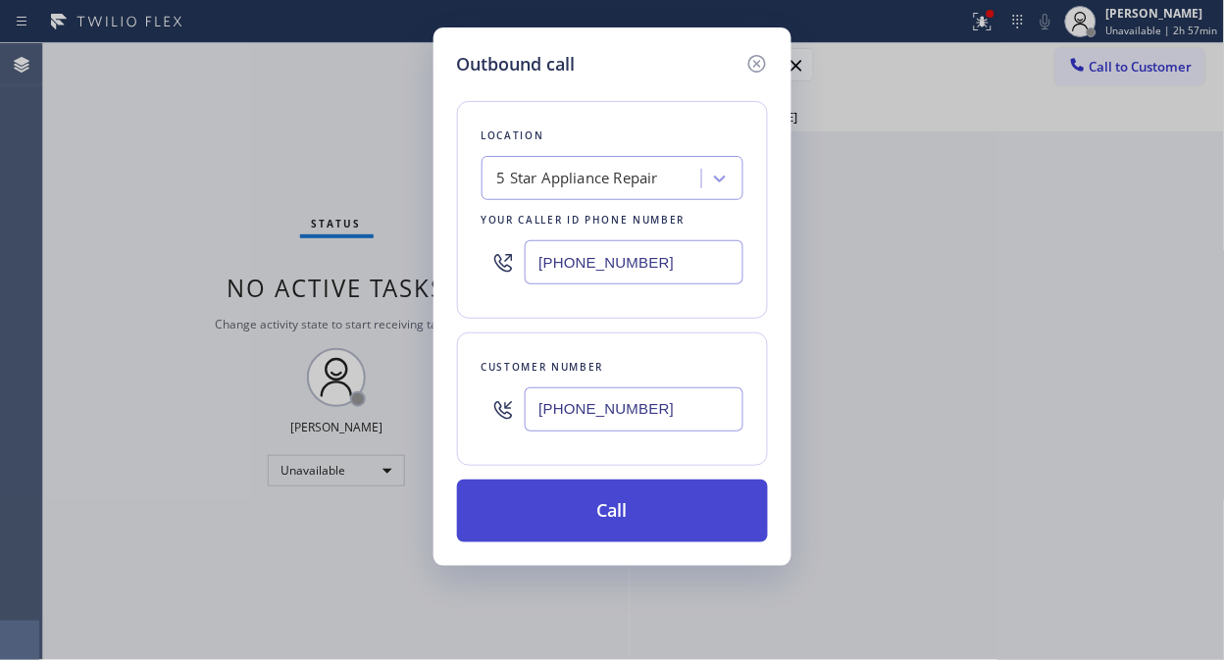
type input "[PHONE_NUMBER]"
click at [675, 523] on button "Call" at bounding box center [612, 511] width 311 height 63
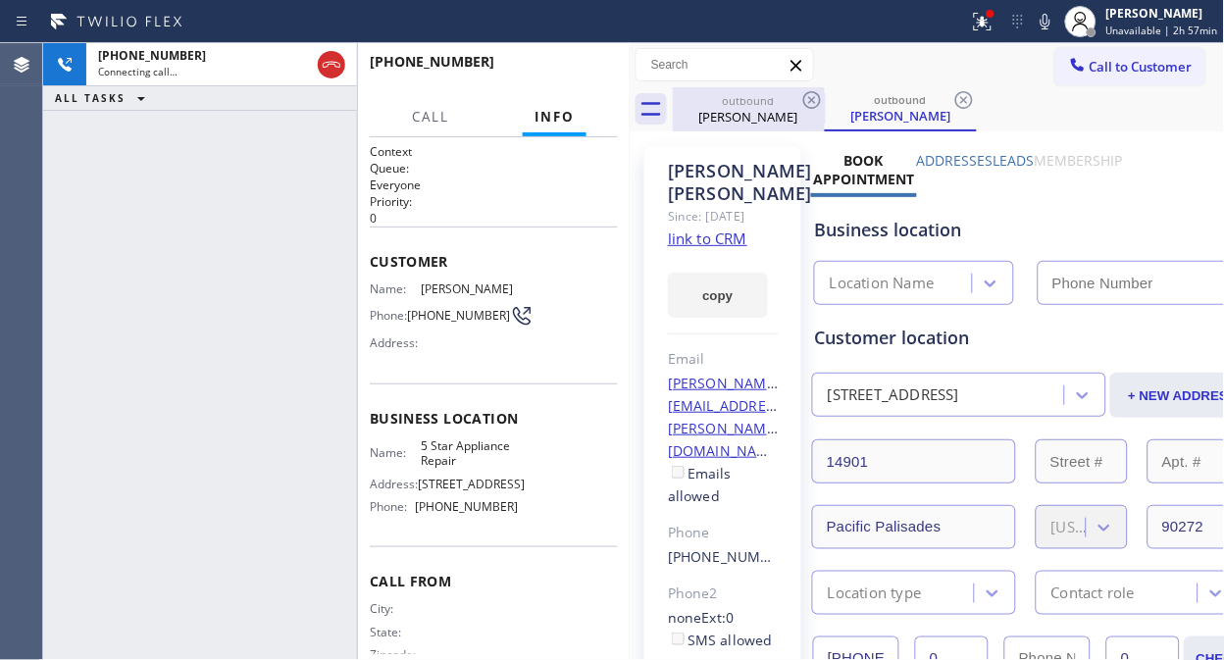
type input "[PHONE_NUMBER]"
click at [810, 99] on icon at bounding box center [812, 100] width 18 height 18
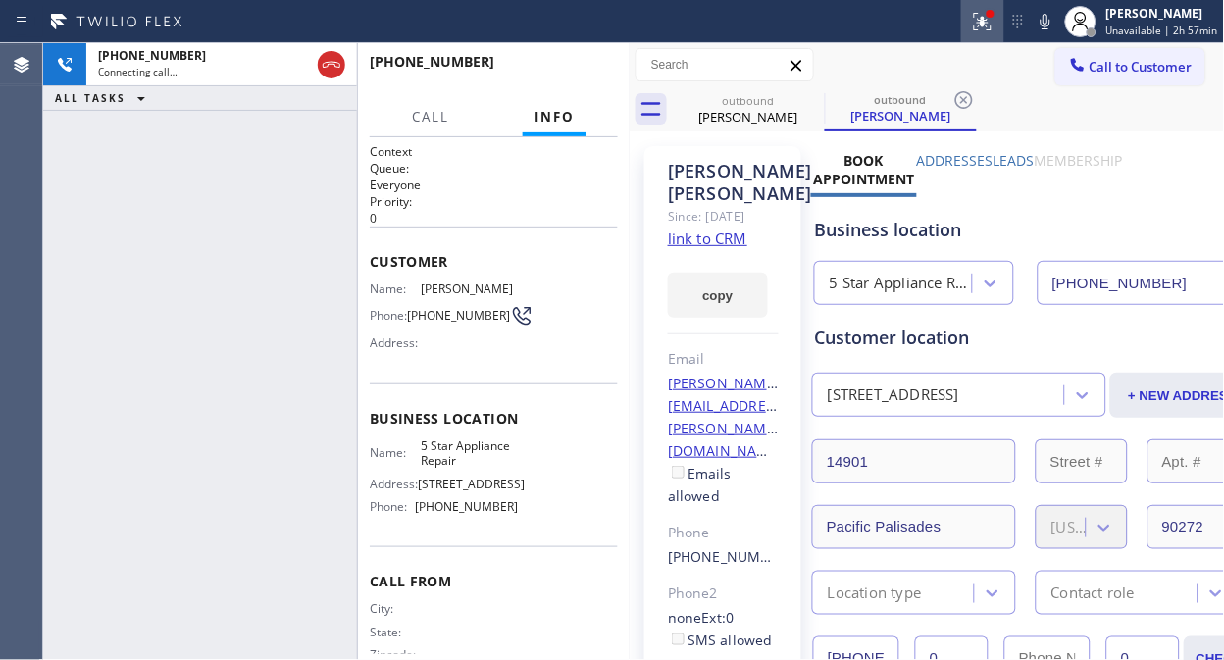
click at [981, 27] on icon at bounding box center [983, 22] width 24 height 24
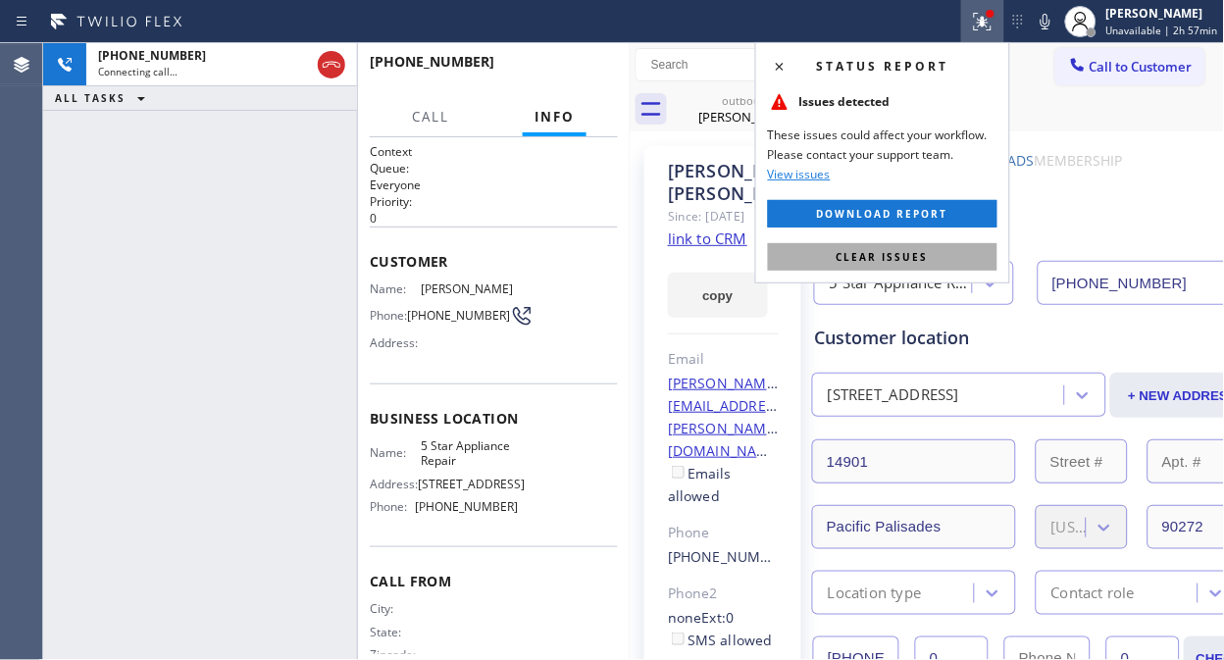
click at [899, 252] on span "Clear issues" at bounding box center [882, 257] width 92 height 14
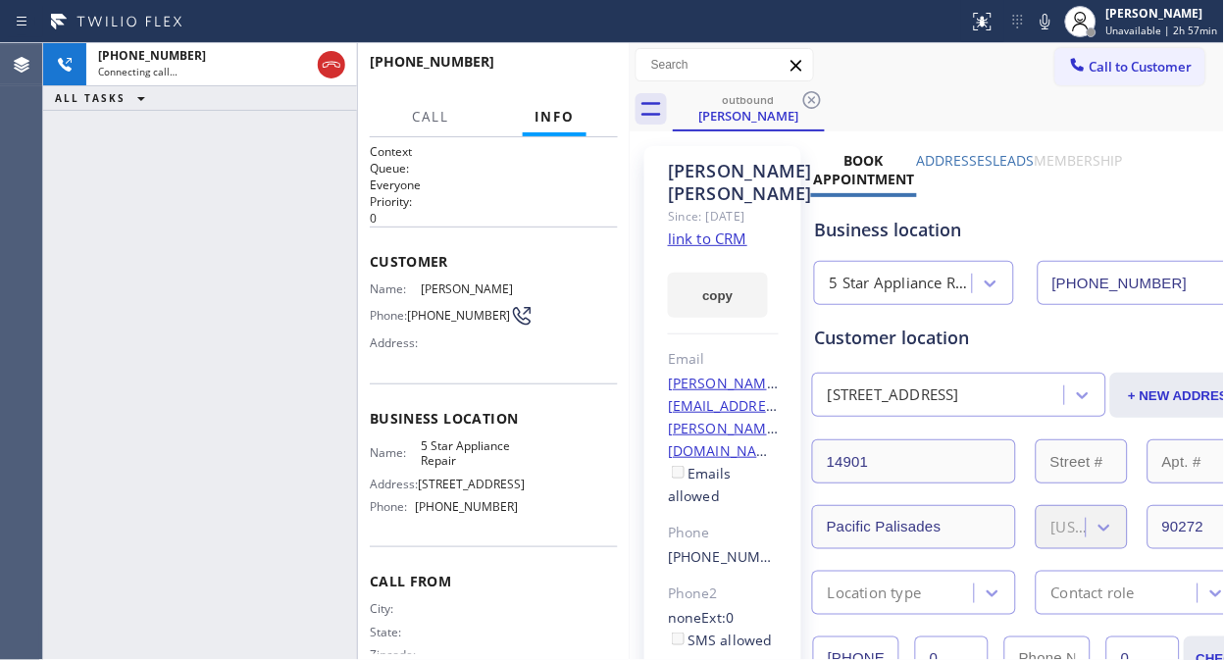
click at [811, 84] on div "Call to Customer Outbound call Location 5 Star Appliance Repair Your caller id …" at bounding box center [927, 65] width 595 height 44
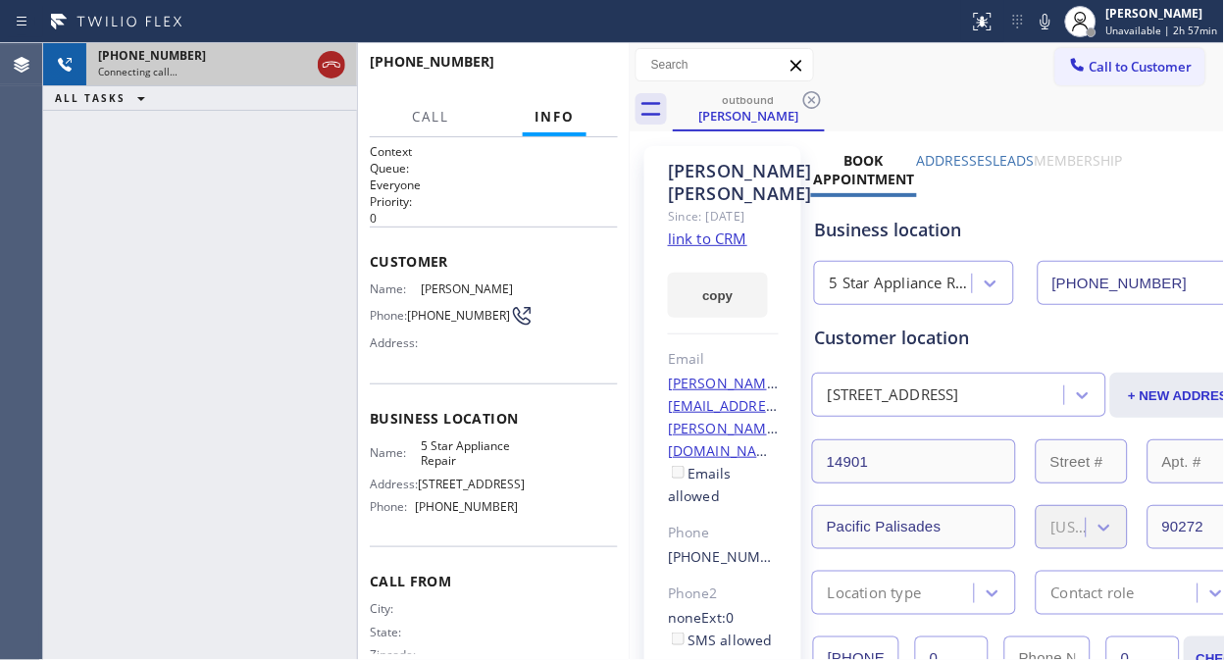
click at [329, 65] on icon at bounding box center [332, 65] width 24 height 24
click at [329, 65] on div "Connecting call…" at bounding box center [221, 72] width 247 height 14
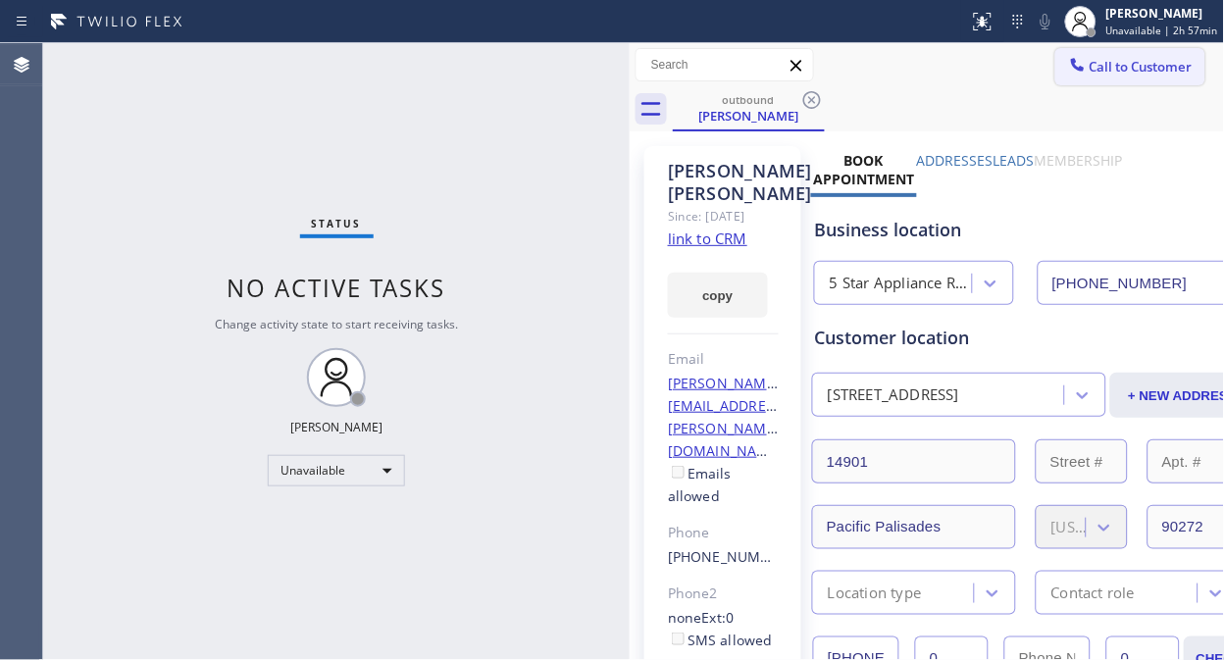
click at [1089, 61] on span "Call to Customer" at bounding box center [1140, 67] width 103 height 18
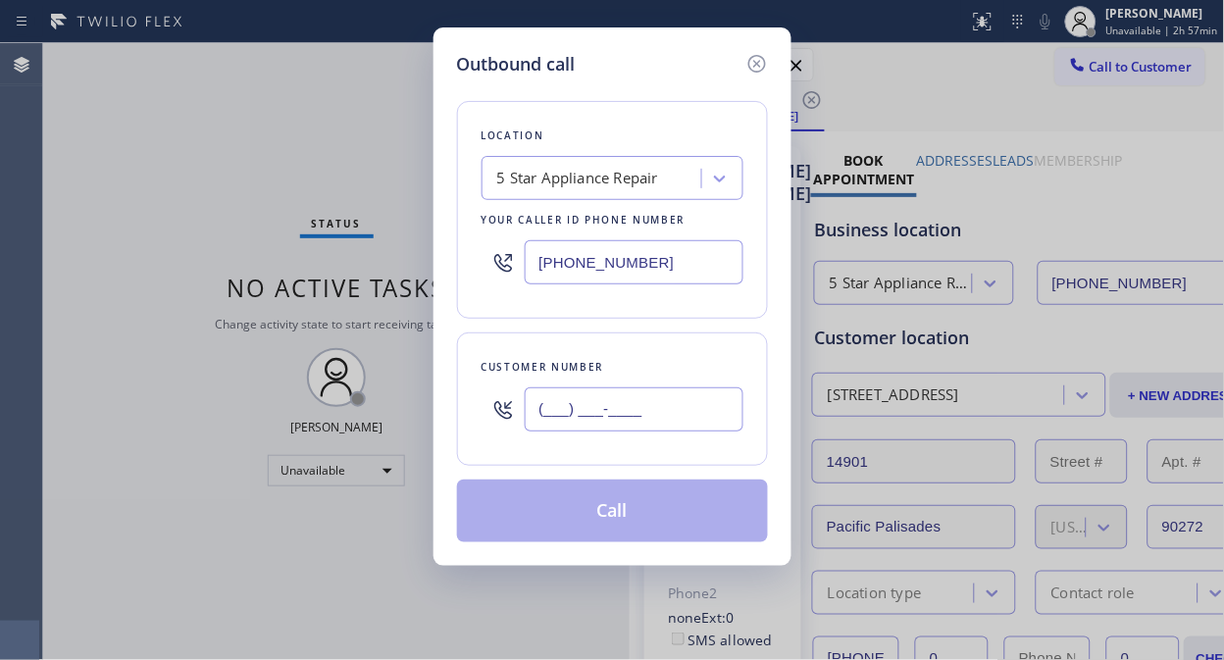
click at [644, 420] on input "(___) ___-____" at bounding box center [634, 409] width 219 height 44
paste input "408) 203-1068"
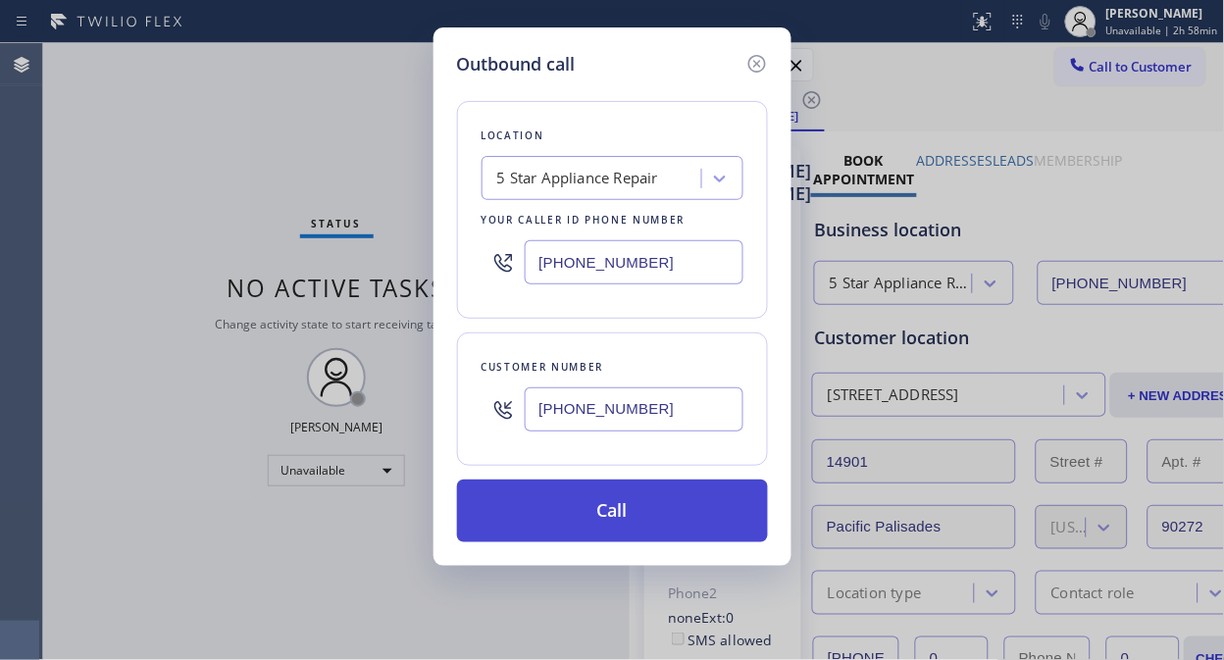
type input "[PHONE_NUMBER]"
click at [690, 517] on button "Call" at bounding box center [612, 511] width 311 height 63
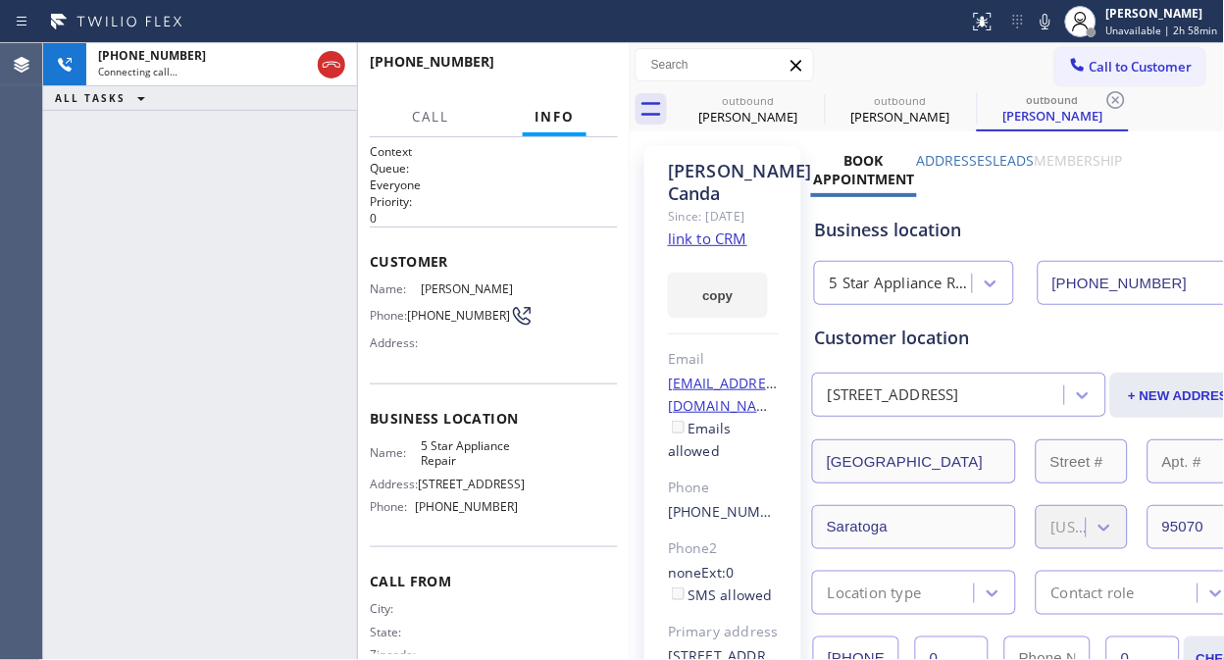
type input "[PHONE_NUMBER]"
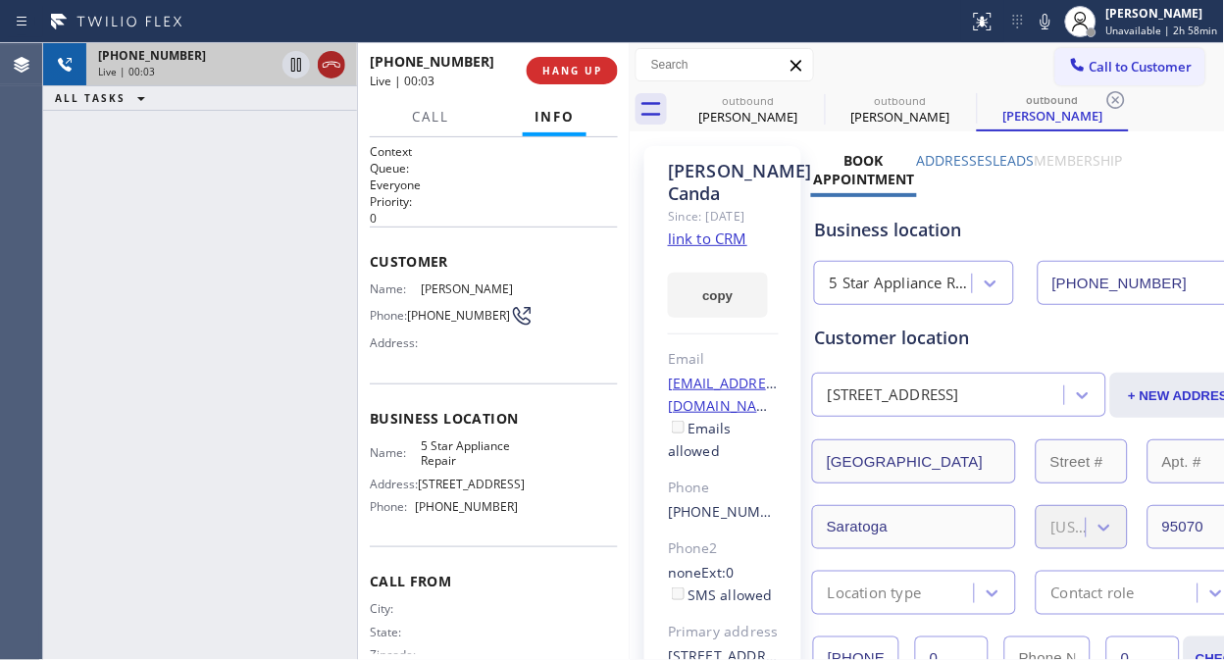
click at [324, 60] on icon at bounding box center [332, 65] width 24 height 24
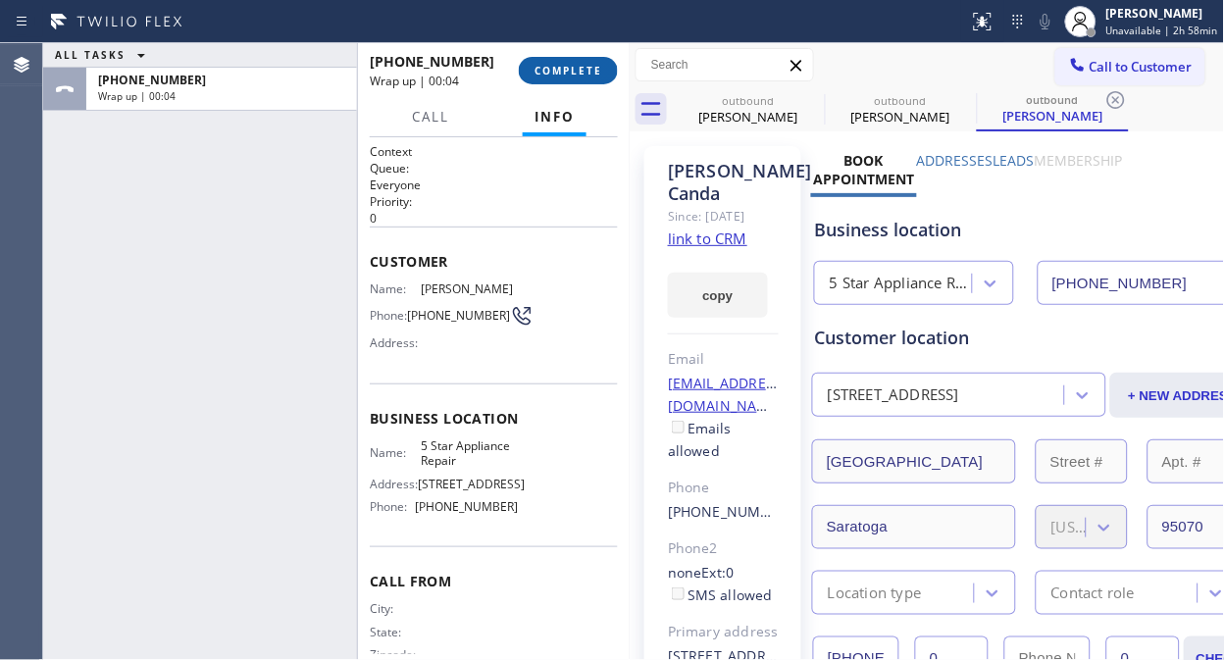
click at [553, 73] on span "COMPLETE" at bounding box center [568, 71] width 68 height 14
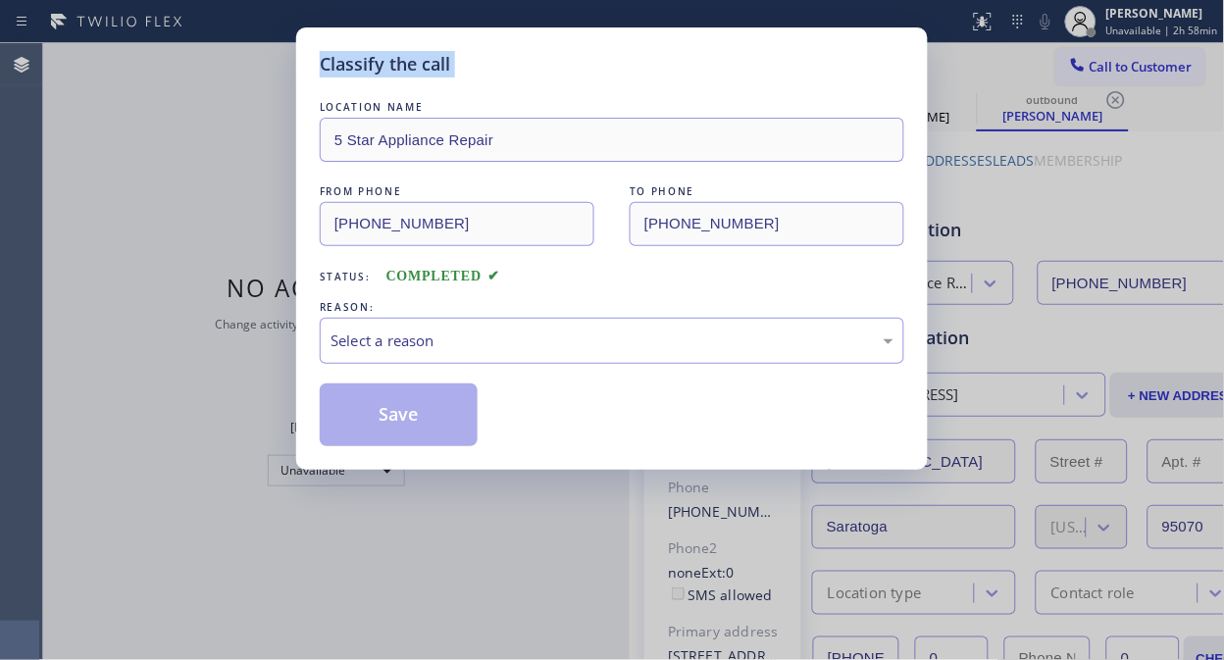
click at [556, 73] on div "Classify the call" at bounding box center [612, 64] width 584 height 26
click at [552, 356] on div "Select a reason" at bounding box center [612, 341] width 584 height 46
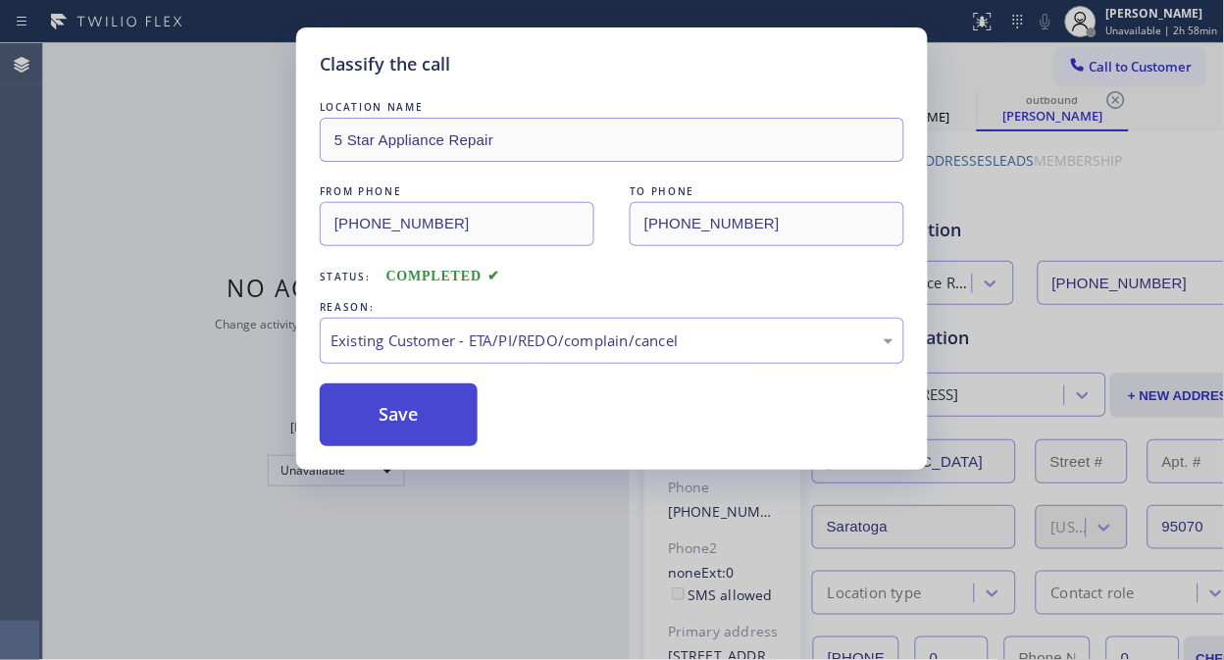
drag, startPoint x: 547, startPoint y: 445, endPoint x: 416, endPoint y: 408, distance: 136.6
click at [408, 406] on button "Save" at bounding box center [399, 414] width 158 height 63
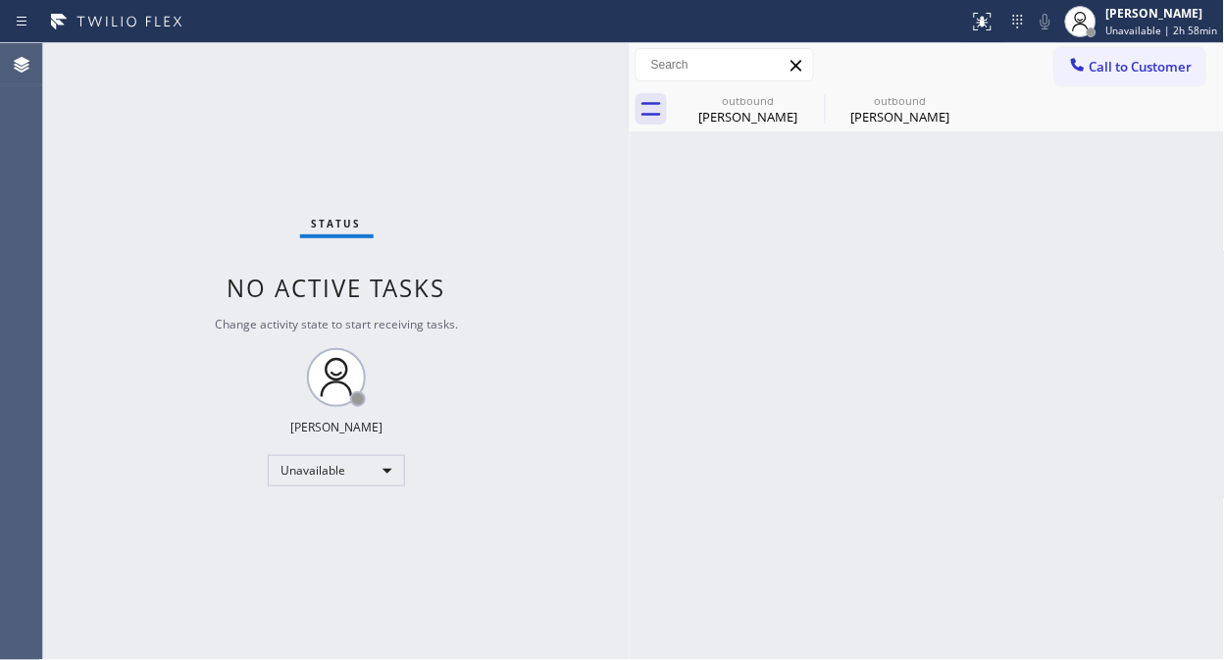
click at [1135, 70] on span "Call to Customer" at bounding box center [1140, 67] width 103 height 18
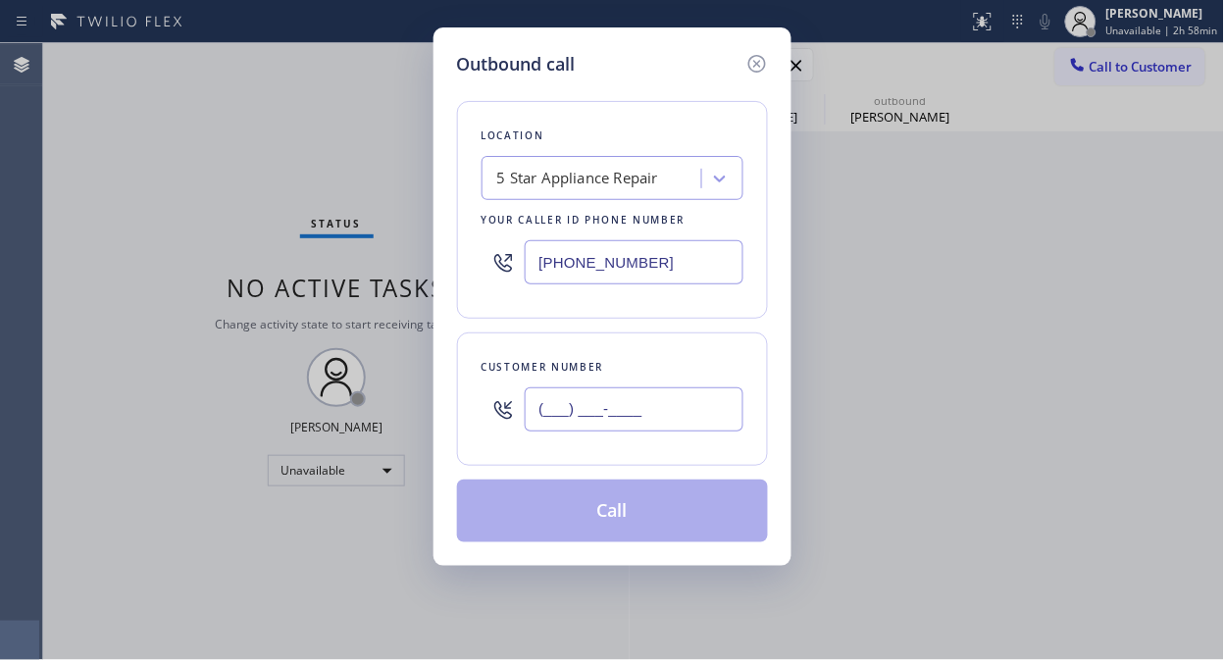
click at [611, 420] on input "(___) ___-____" at bounding box center [634, 409] width 219 height 44
paste input "305) 342-1697"
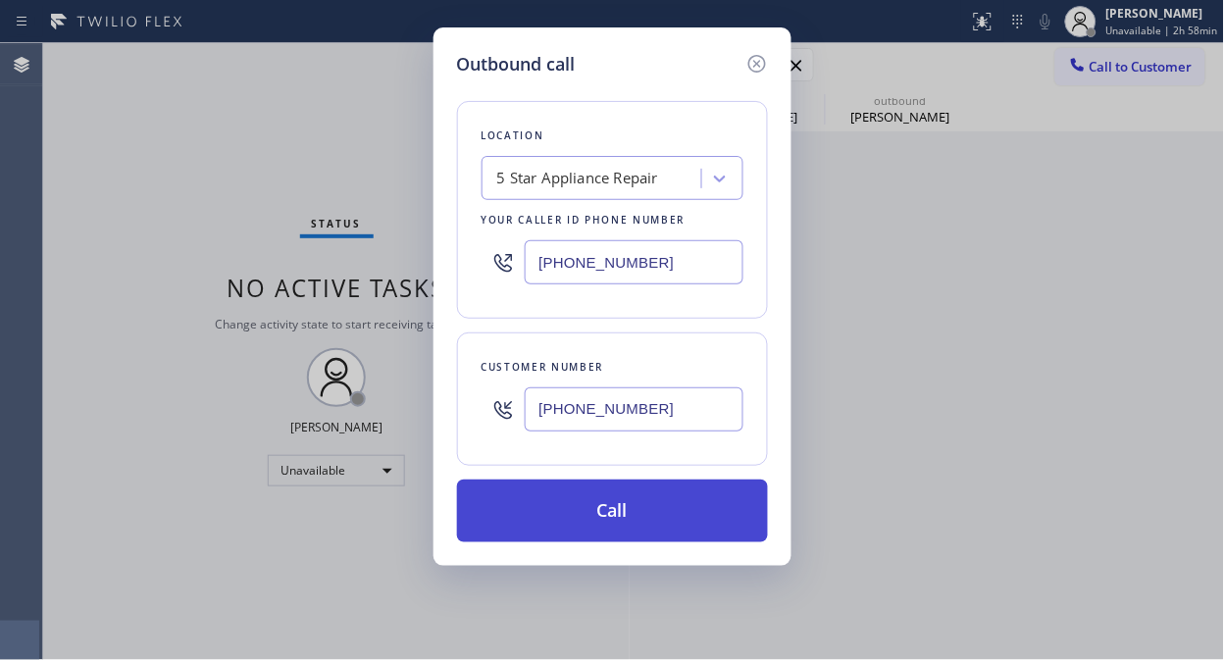
type input "[PHONE_NUMBER]"
click at [612, 508] on button "Call" at bounding box center [612, 511] width 311 height 63
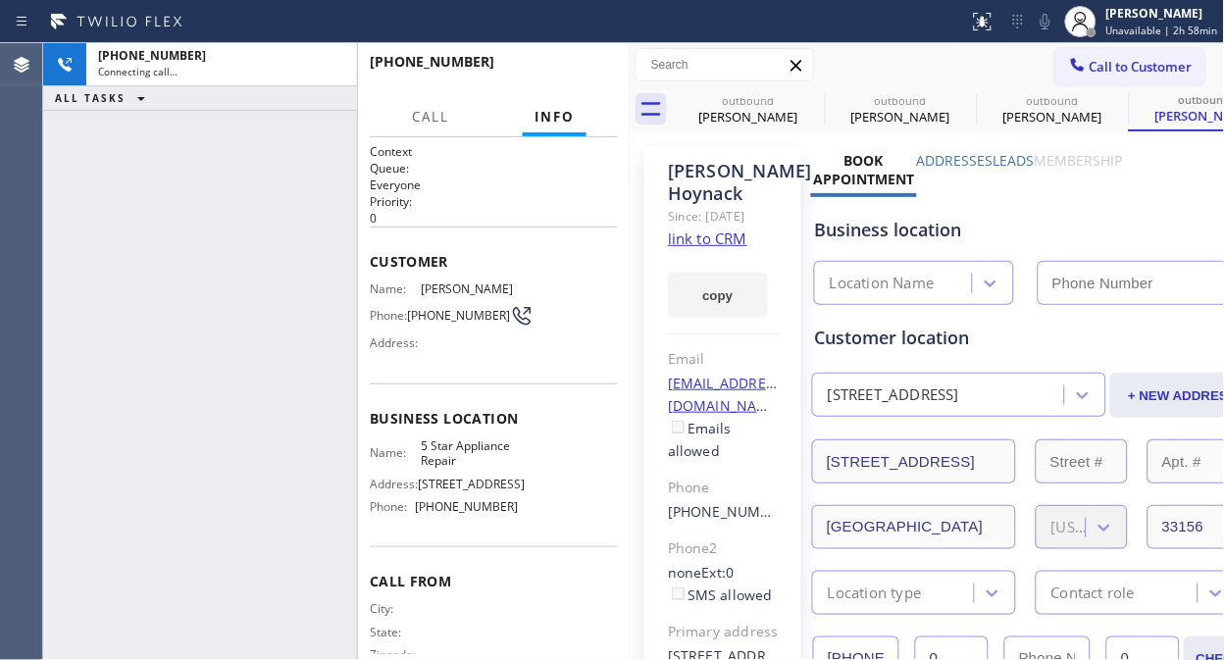
type input "[PHONE_NUMBER]"
click at [564, 75] on span "HANG UP" at bounding box center [572, 71] width 60 height 14
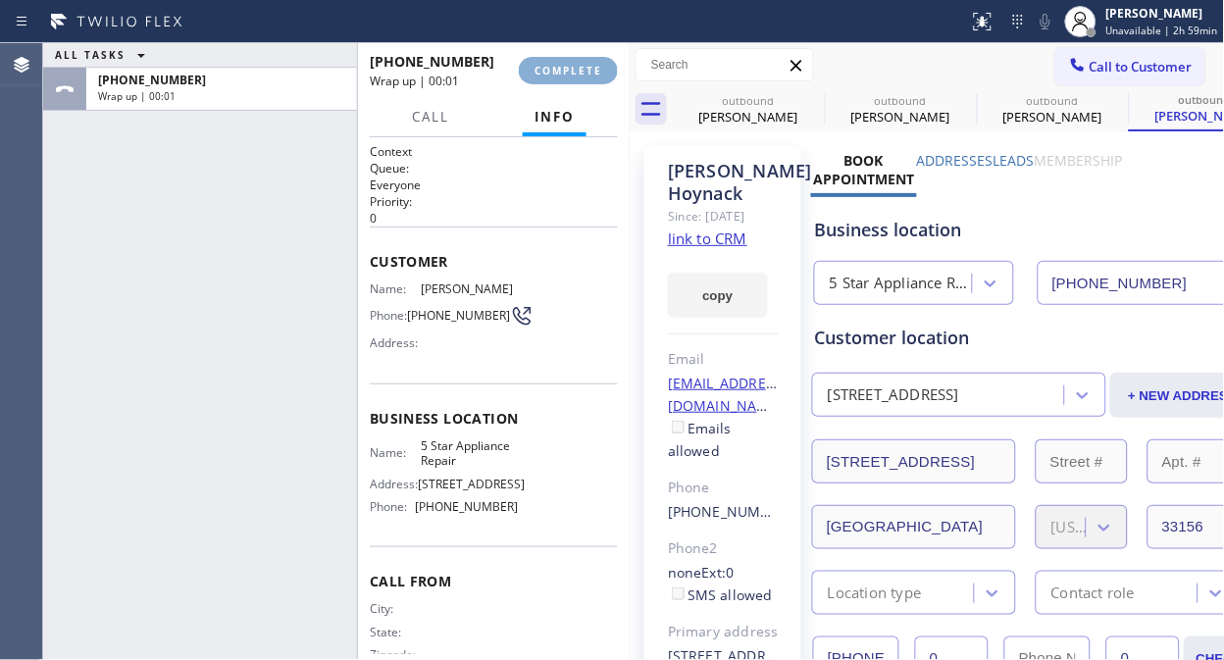
click at [564, 75] on span "COMPLETE" at bounding box center [568, 71] width 68 height 14
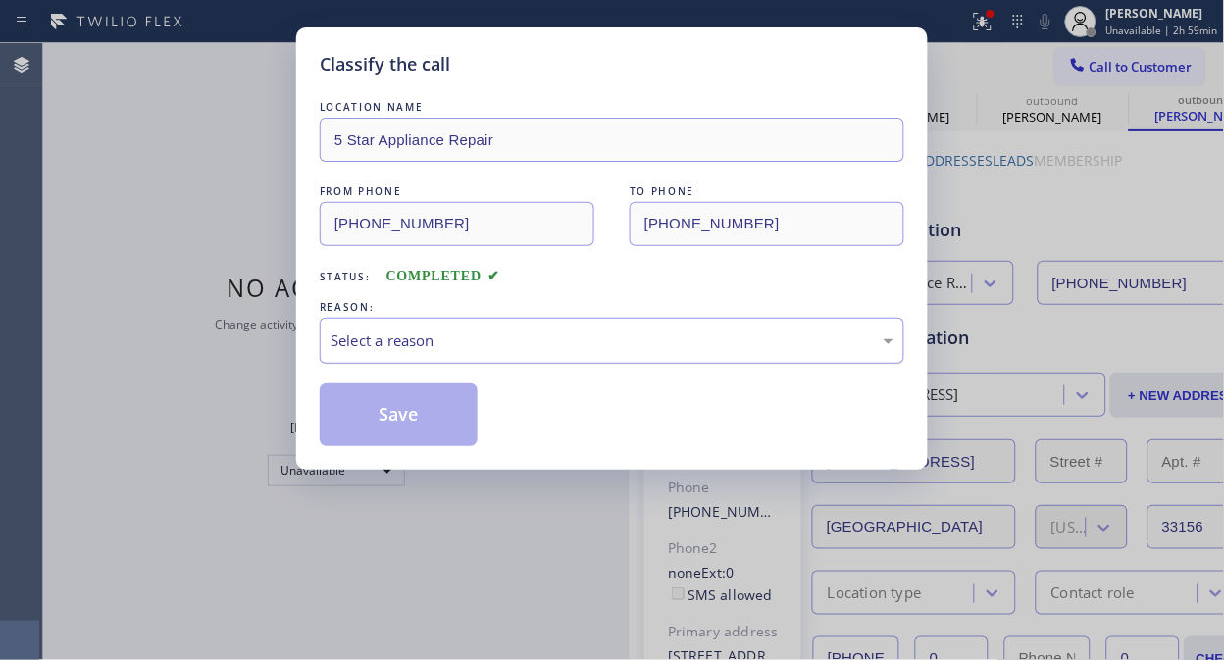
click at [634, 327] on div "Select a reason" at bounding box center [612, 341] width 584 height 46
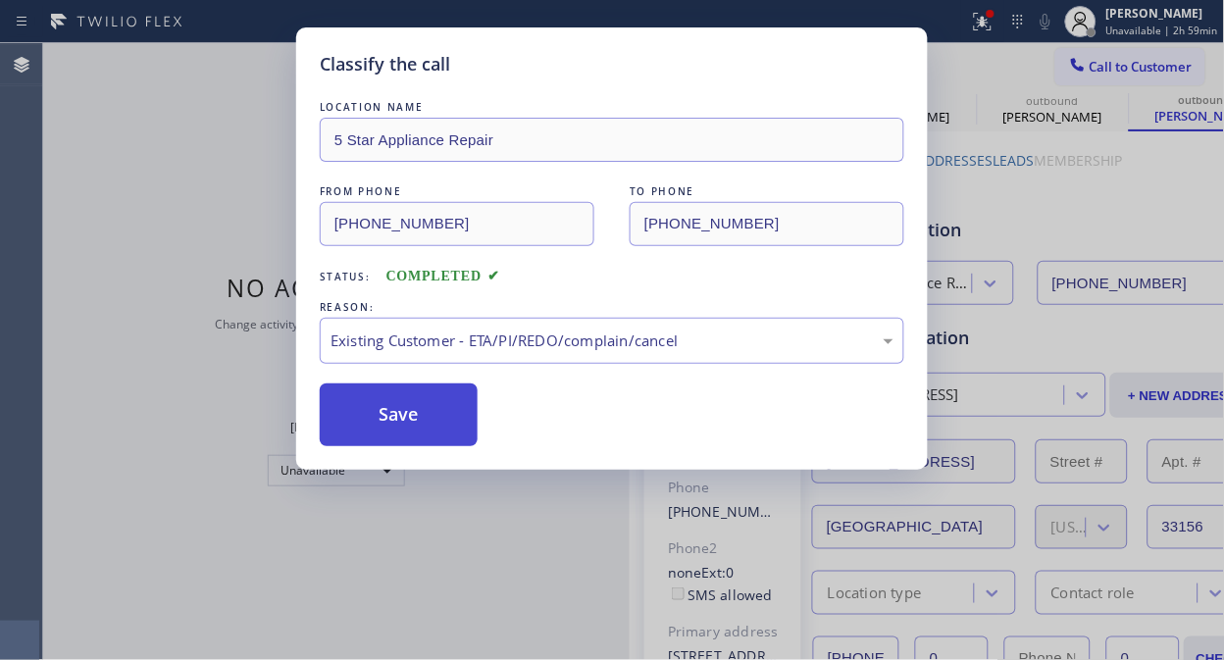
click at [435, 410] on button "Save" at bounding box center [399, 414] width 158 height 63
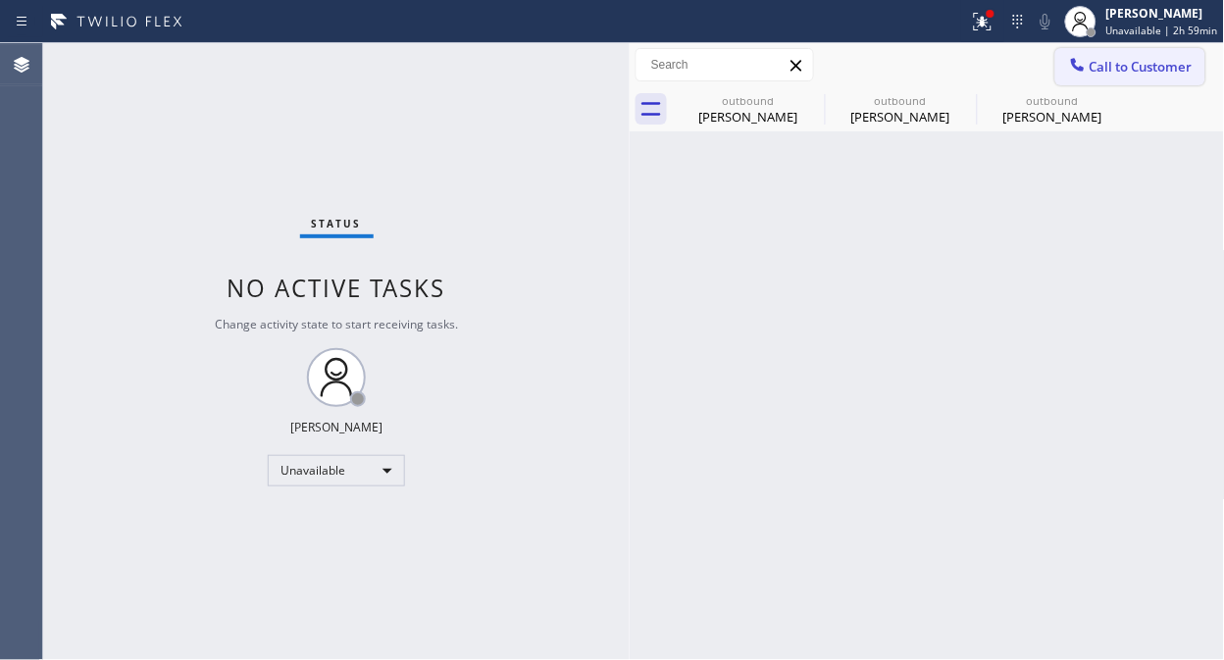
click at [1151, 60] on span "Call to Customer" at bounding box center [1140, 67] width 103 height 18
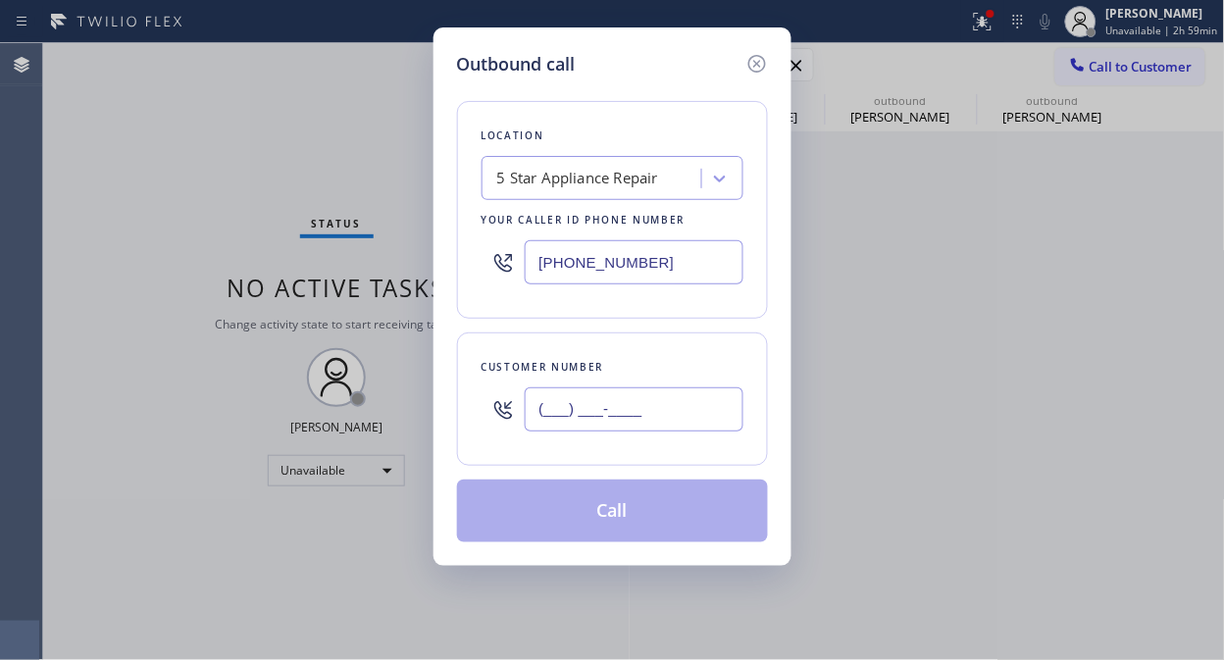
click at [688, 409] on input "(___) ___-____" at bounding box center [634, 409] width 219 height 44
paste input "310) 738-4618"
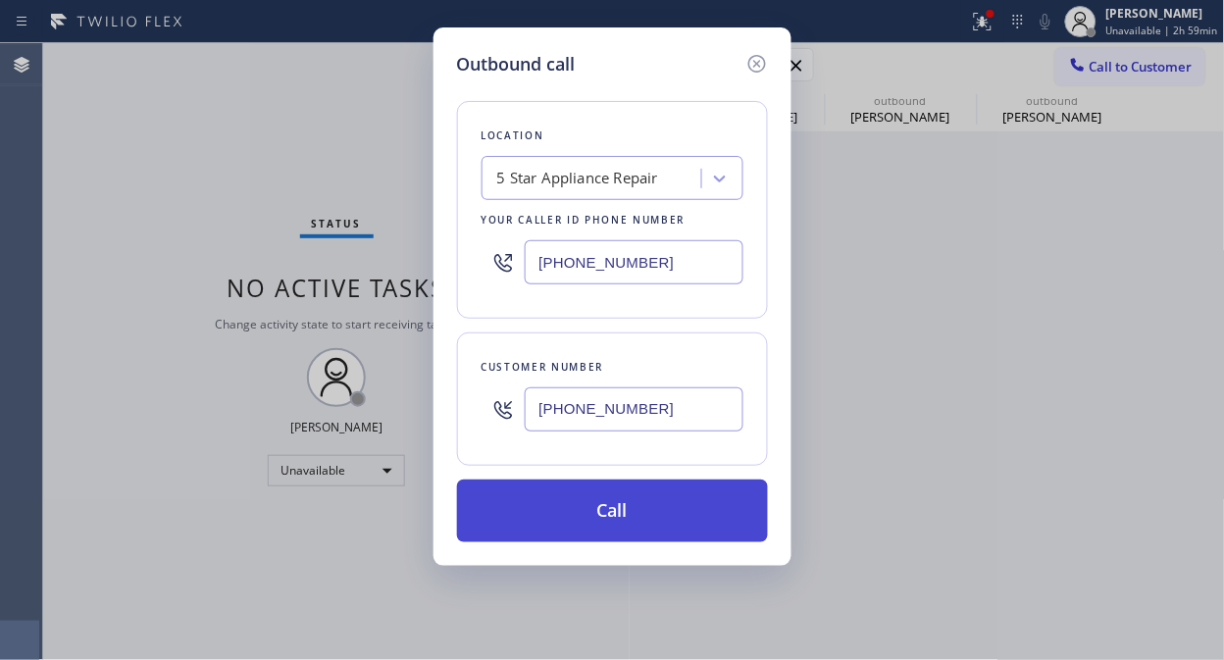
type input "[PHONE_NUMBER]"
click at [677, 530] on button "Call" at bounding box center [612, 511] width 311 height 63
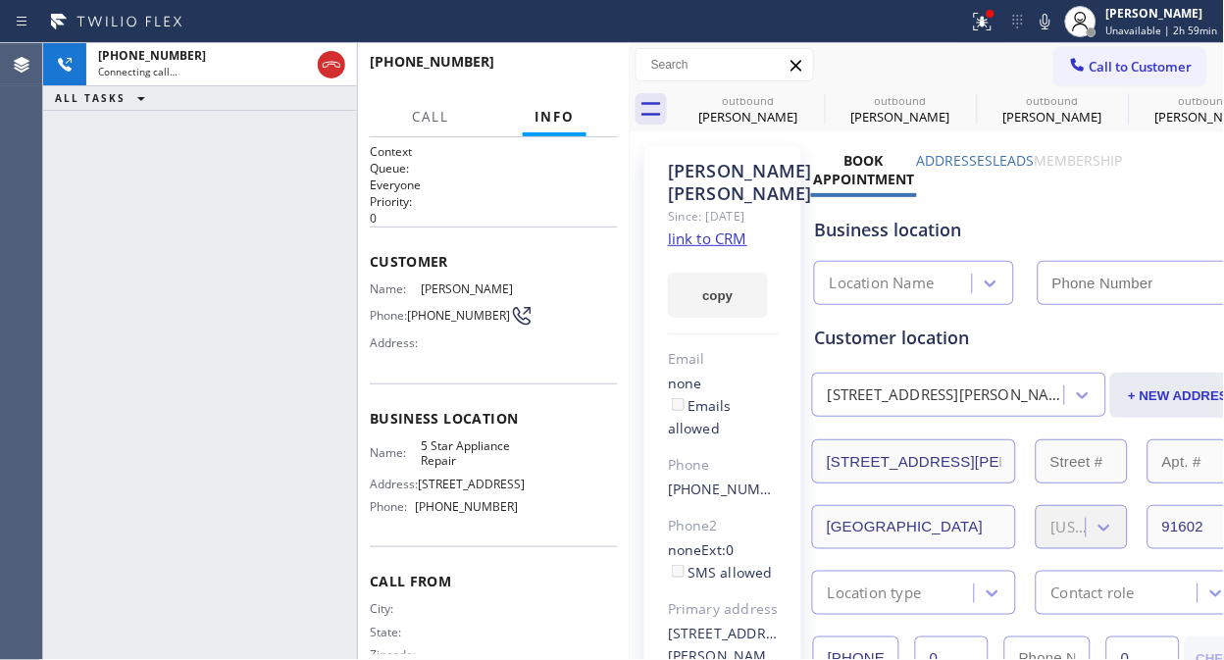
type input "[PHONE_NUMBER]"
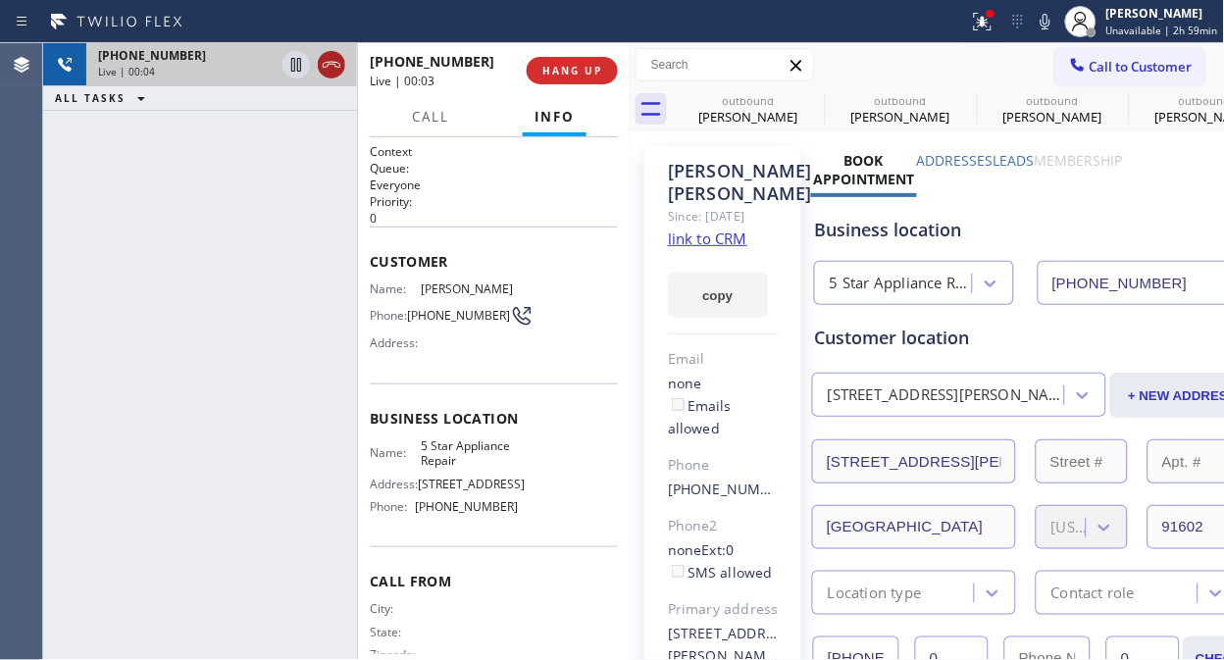
click at [328, 62] on icon at bounding box center [332, 65] width 18 height 6
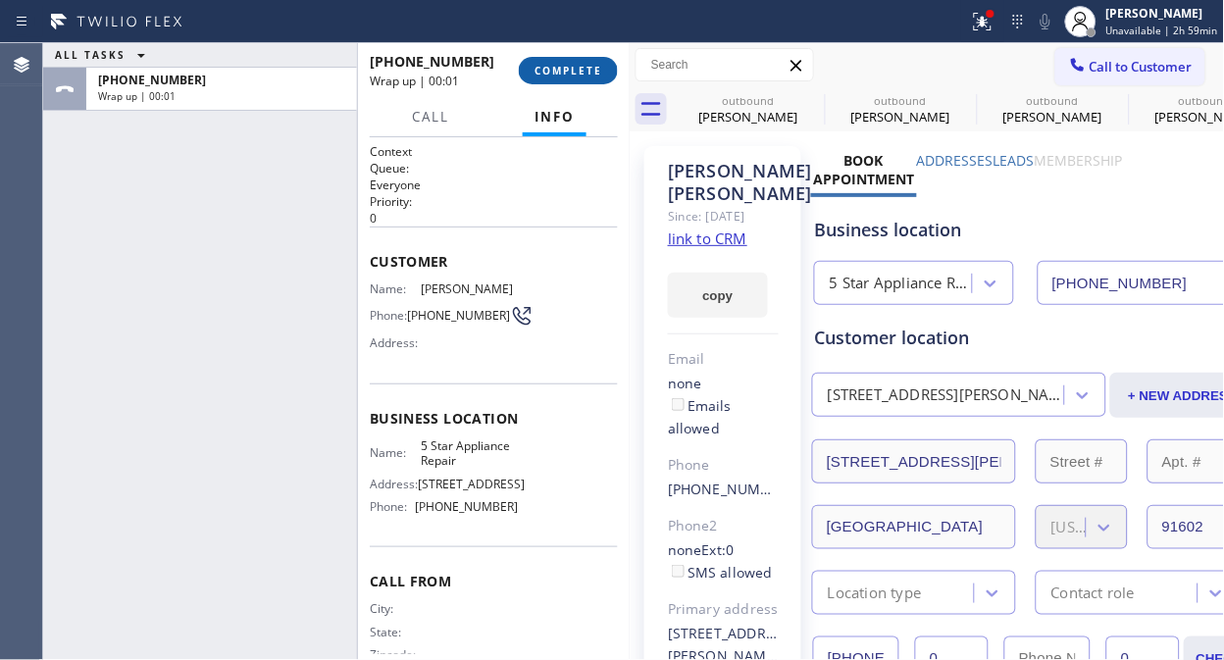
click at [544, 62] on button "COMPLETE" at bounding box center [568, 70] width 99 height 27
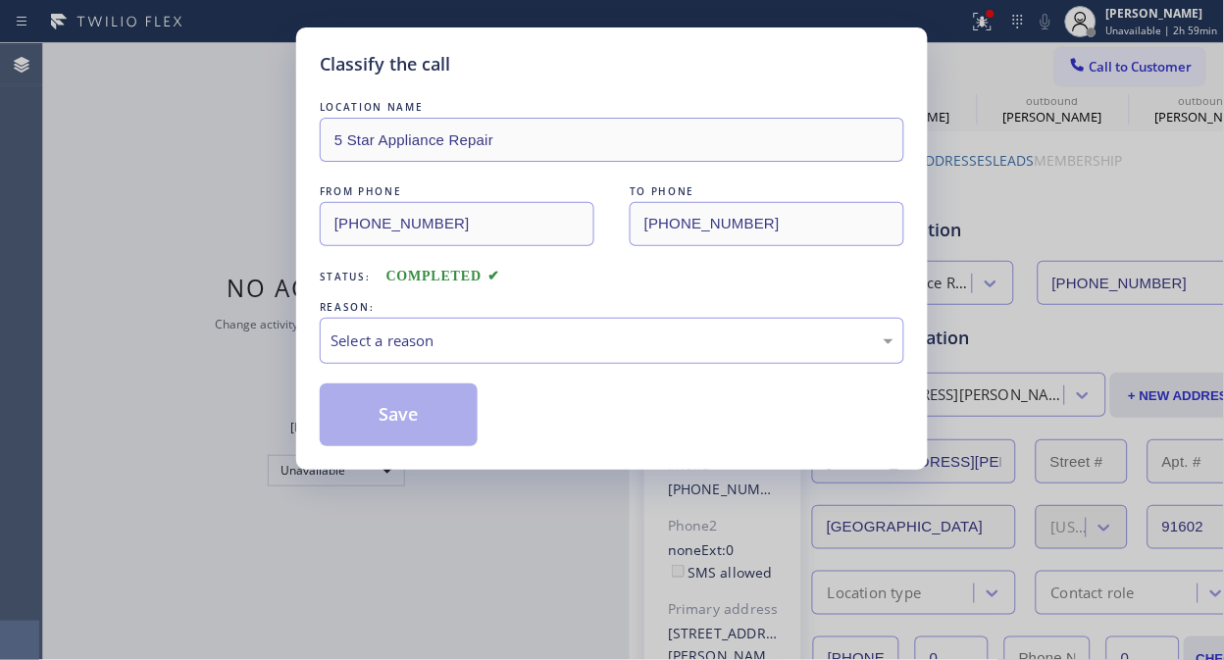
click at [623, 290] on div "LOCATION NAME 5 Star Appliance Repair FROM PHONE [PHONE_NUMBER] TO PHONE [PHONE…" at bounding box center [612, 271] width 584 height 349
click at [612, 329] on div "Select a reason" at bounding box center [612, 341] width 584 height 46
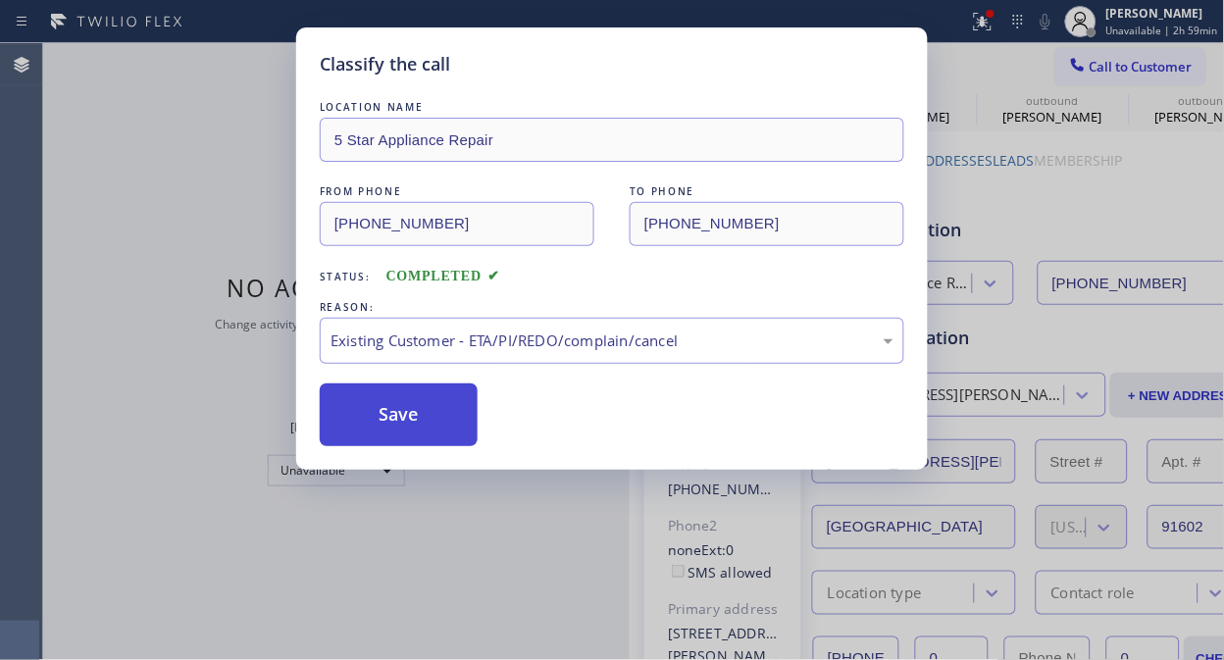
click at [448, 418] on button "Save" at bounding box center [399, 414] width 158 height 63
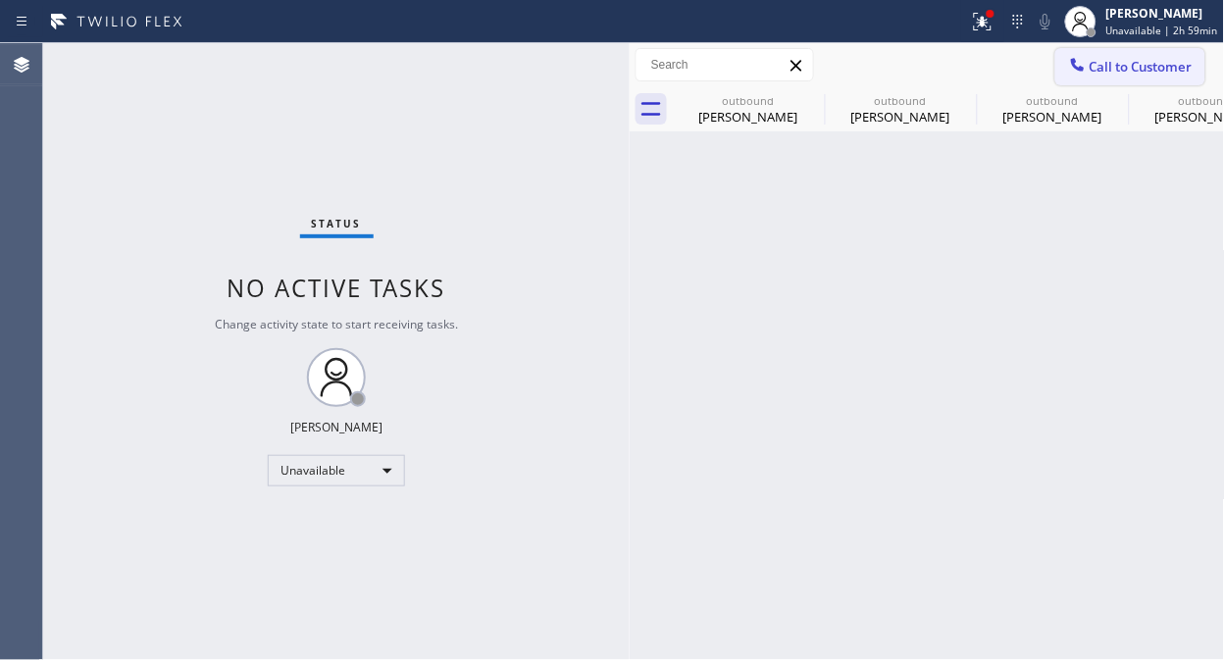
click at [1105, 67] on span "Call to Customer" at bounding box center [1140, 67] width 103 height 18
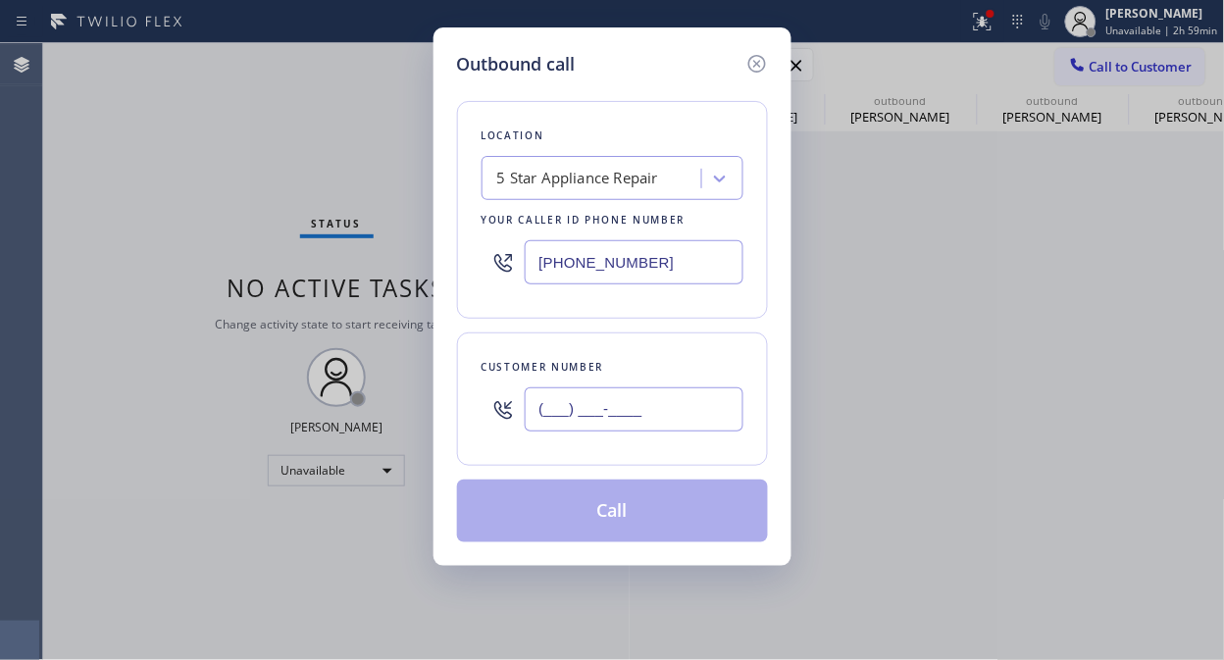
click at [623, 417] on input "(___) ___-____" at bounding box center [634, 409] width 219 height 44
paste input "310) 738-4618"
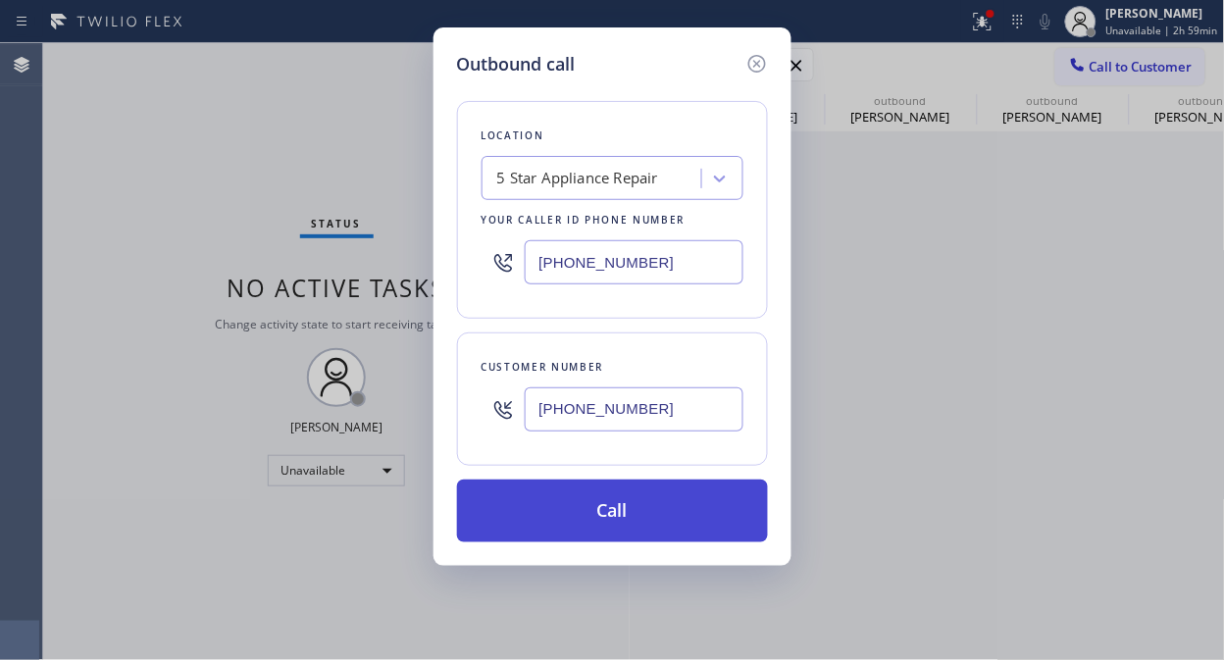
type input "[PHONE_NUMBER]"
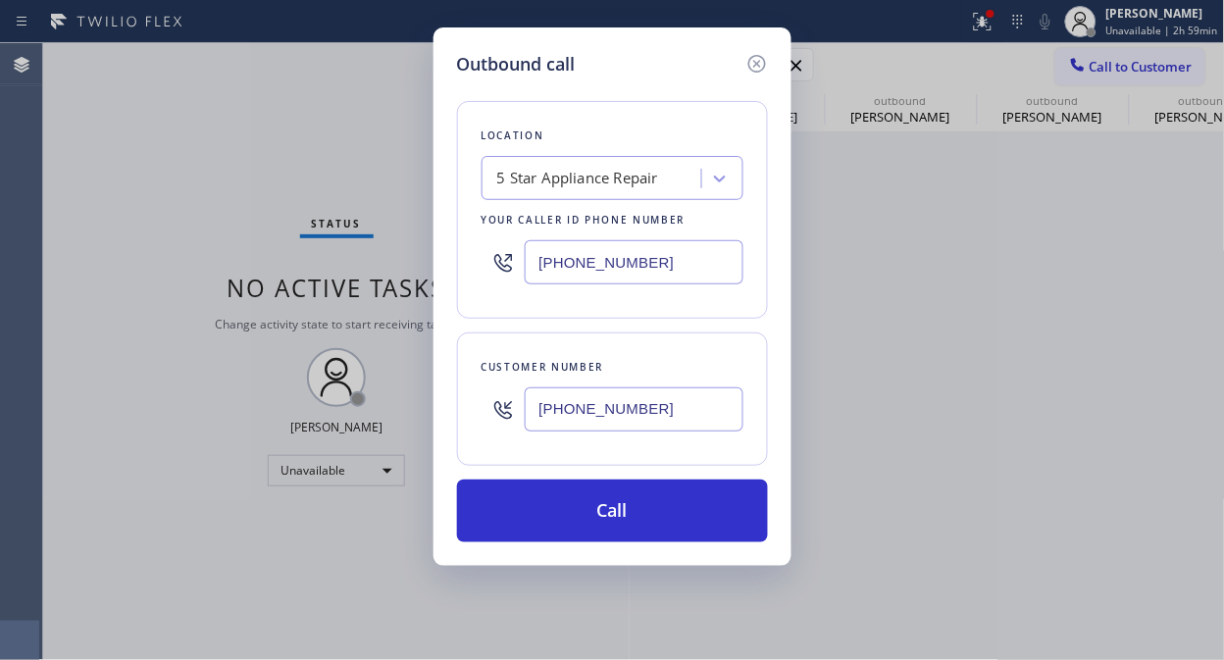
drag, startPoint x: 661, startPoint y: 515, endPoint x: 724, endPoint y: 414, distance: 118.9
click at [662, 515] on button "Call" at bounding box center [612, 511] width 311 height 63
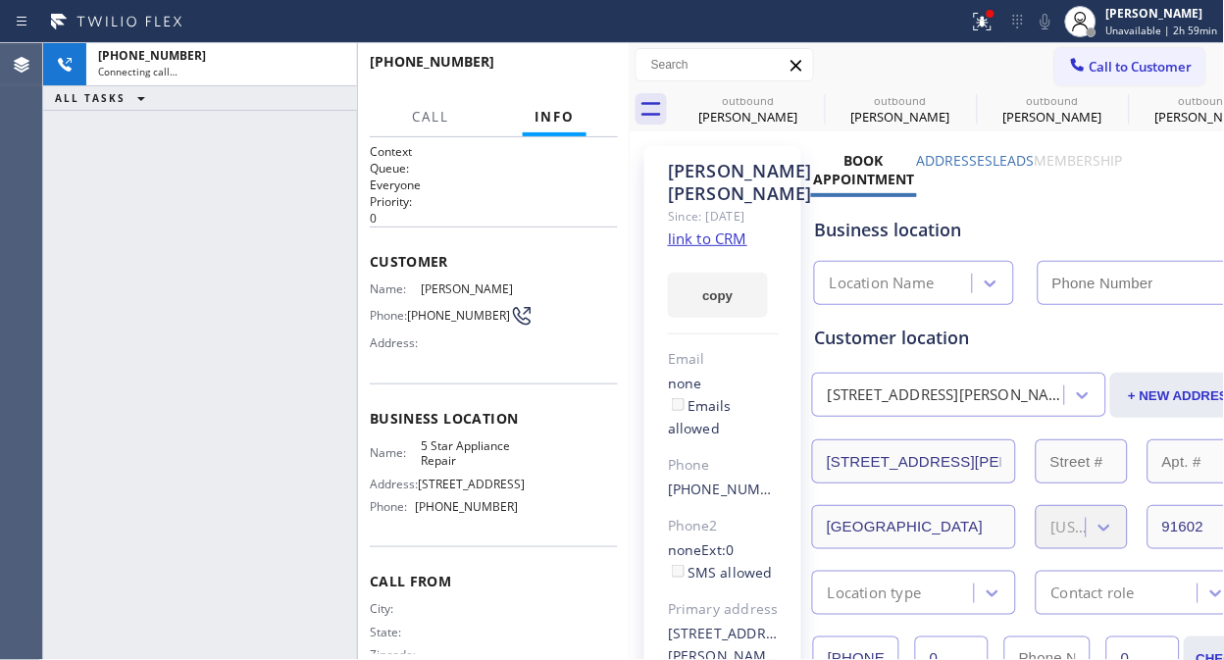
type input "[PHONE_NUMBER]"
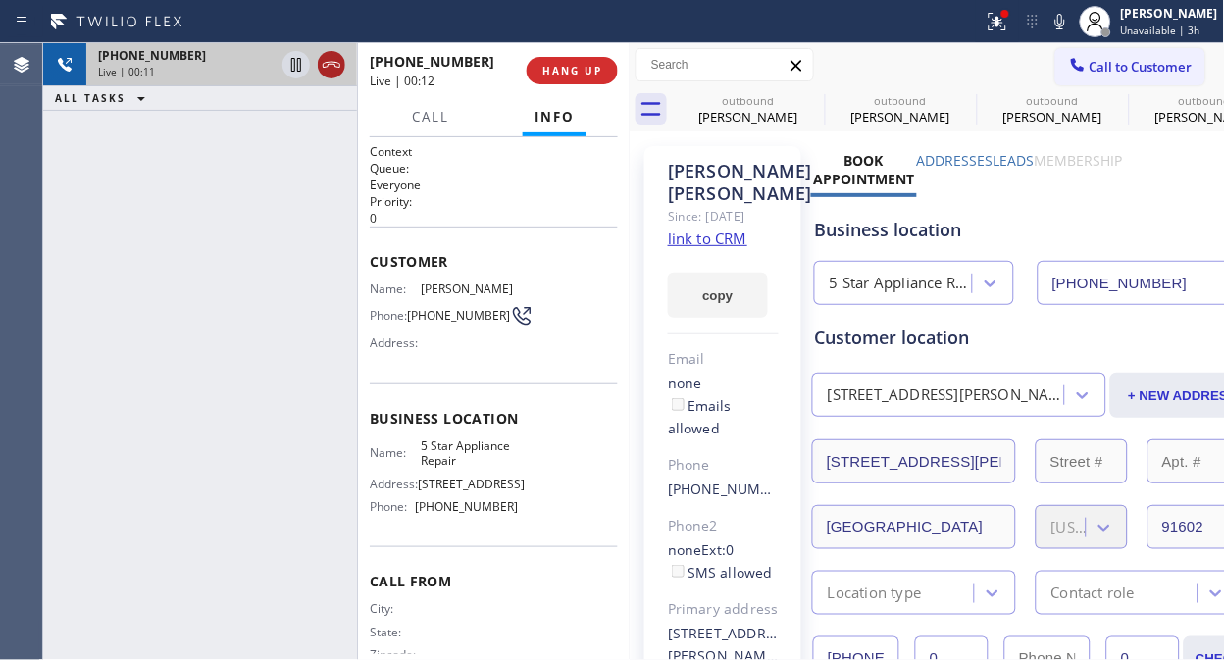
click at [334, 66] on icon at bounding box center [332, 65] width 24 height 24
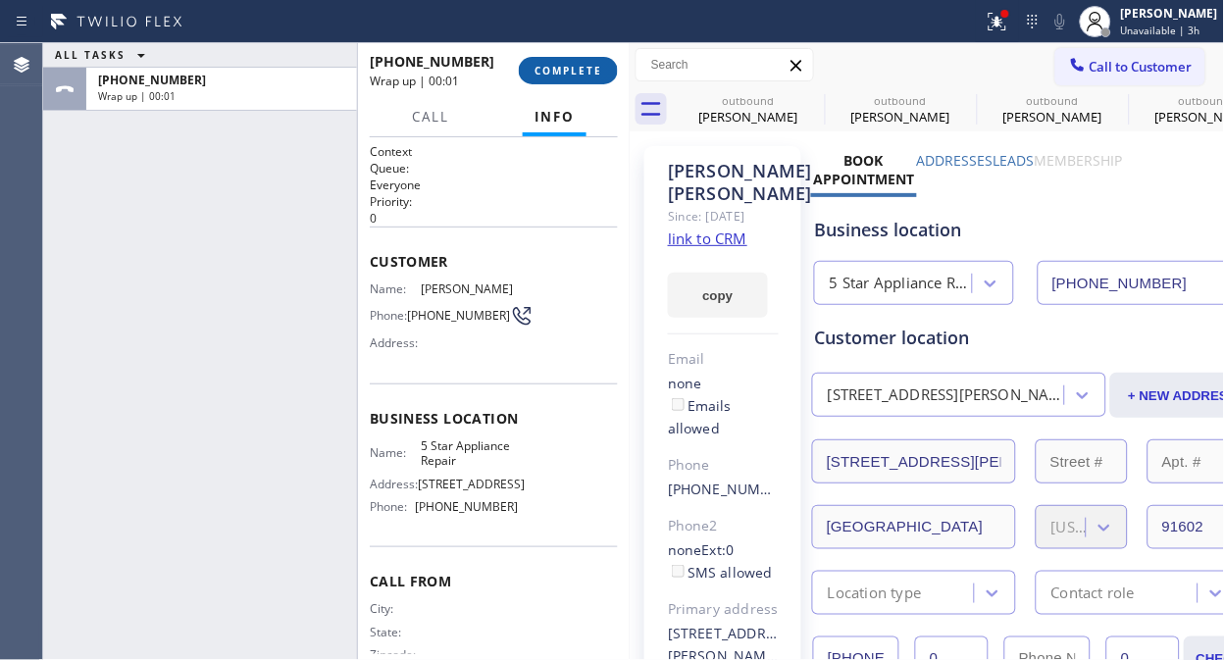
click at [554, 64] on span "COMPLETE" at bounding box center [568, 71] width 68 height 14
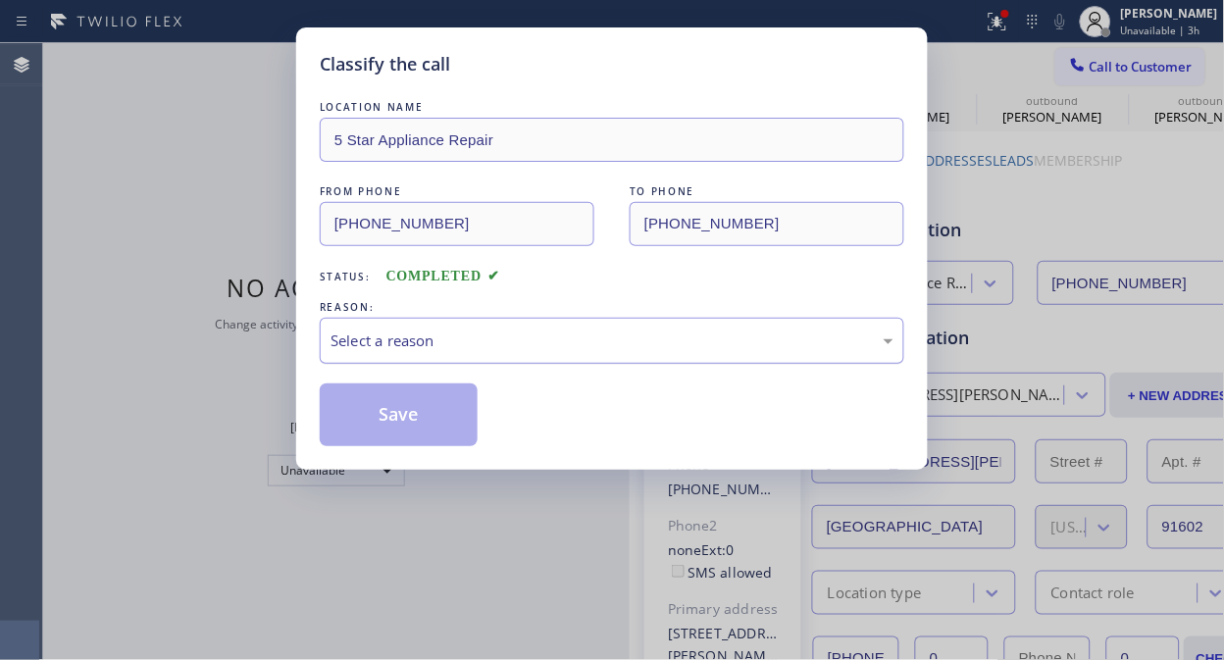
drag, startPoint x: 624, startPoint y: 322, endPoint x: 626, endPoint y: 361, distance: 39.3
click at [624, 322] on div "Select a reason" at bounding box center [612, 341] width 584 height 46
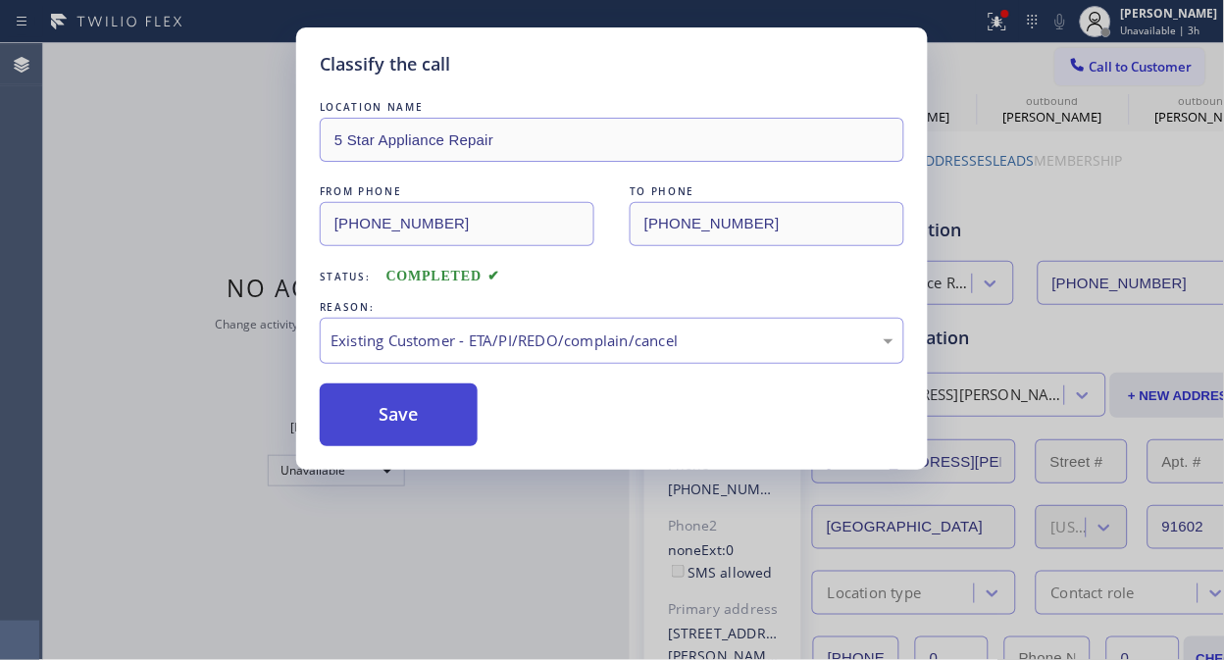
click at [449, 420] on button "Save" at bounding box center [399, 414] width 158 height 63
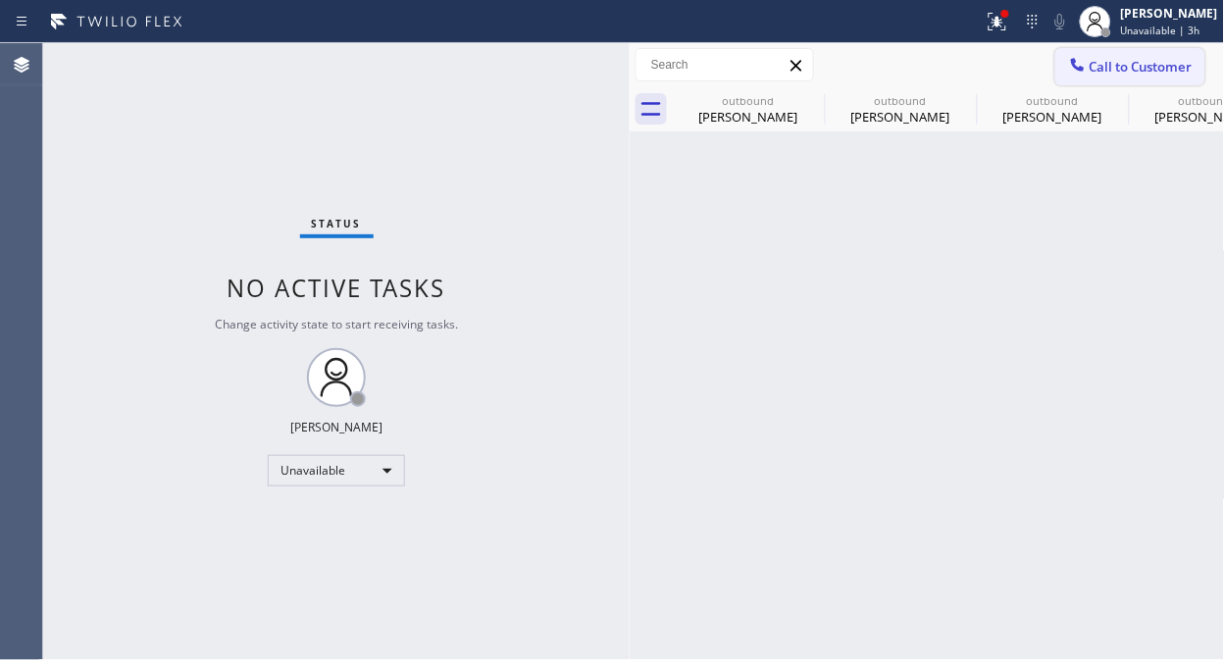
click at [1092, 66] on span "Call to Customer" at bounding box center [1140, 67] width 103 height 18
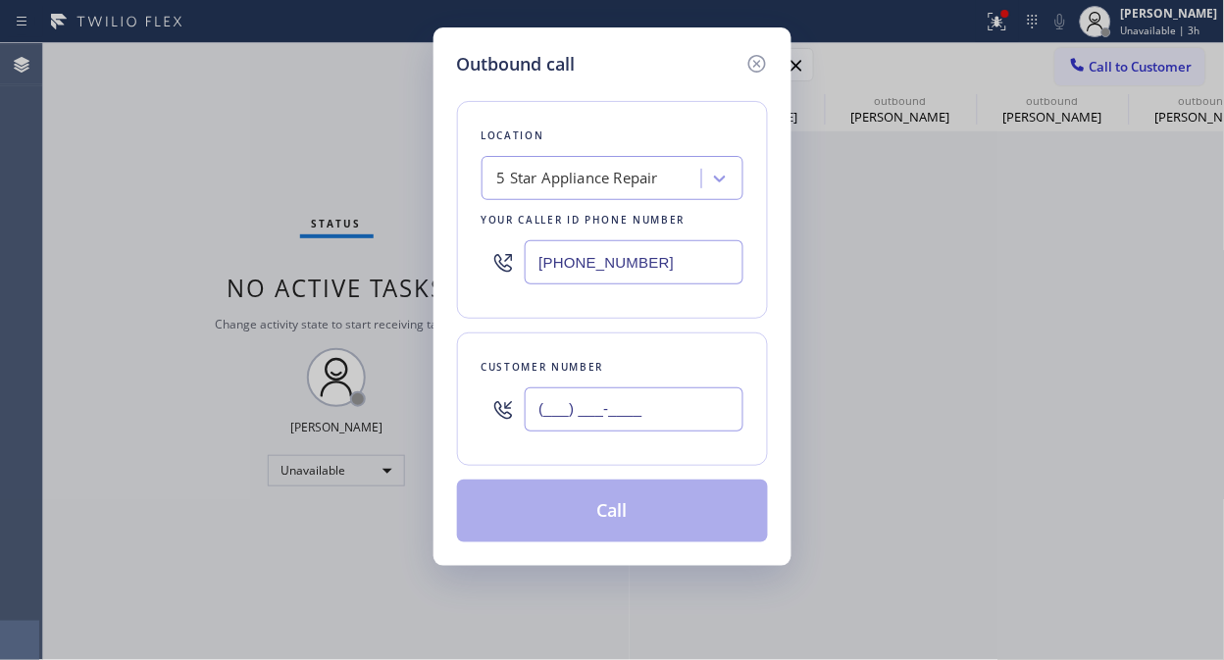
click at [699, 427] on input "(___) ___-____" at bounding box center [634, 409] width 219 height 44
paste input "619) 723-9101"
type input "[PHONE_NUMBER]"
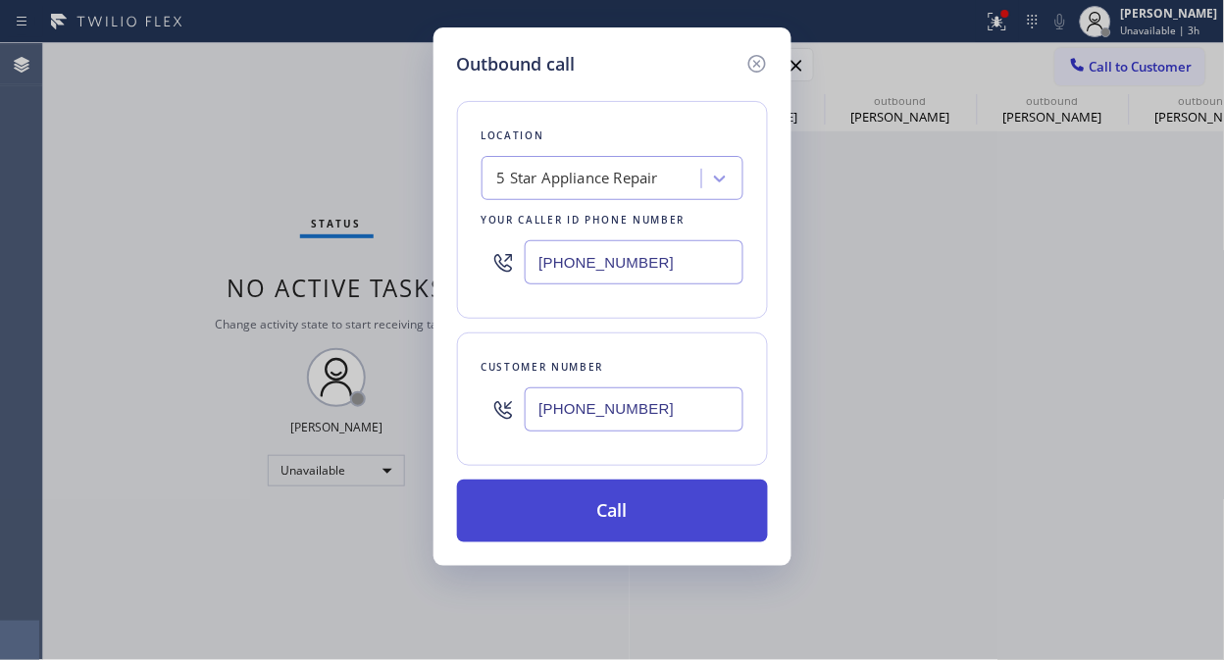
click at [682, 542] on button "Call" at bounding box center [612, 511] width 311 height 63
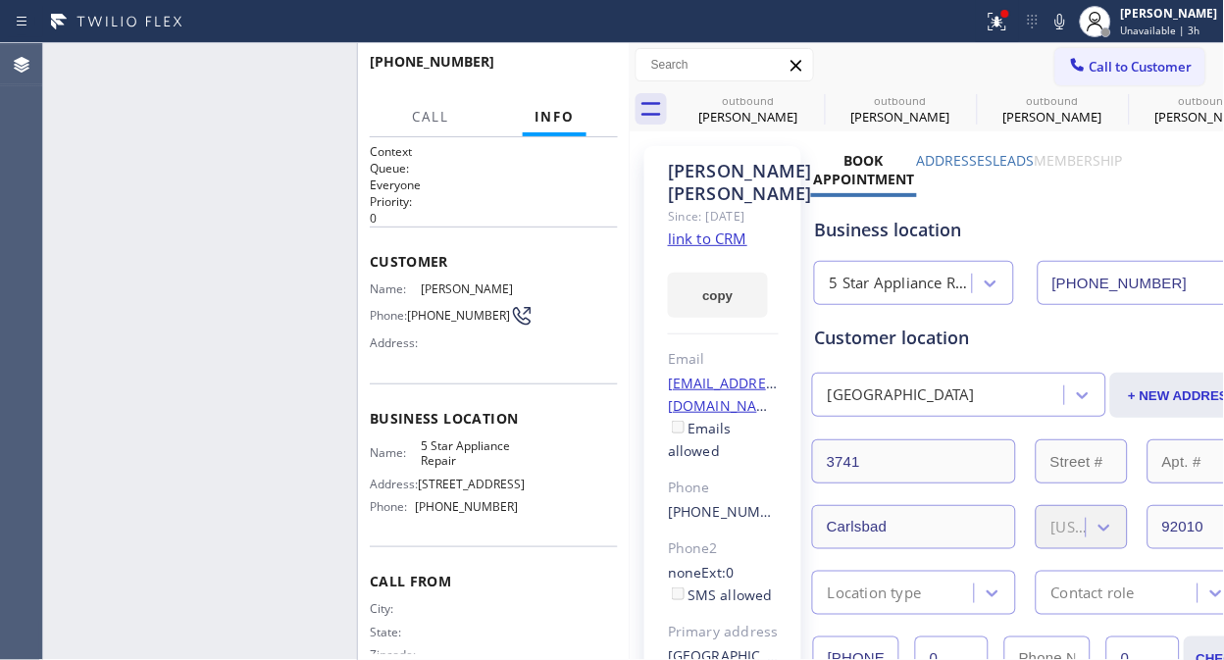
type input "[PHONE_NUMBER]"
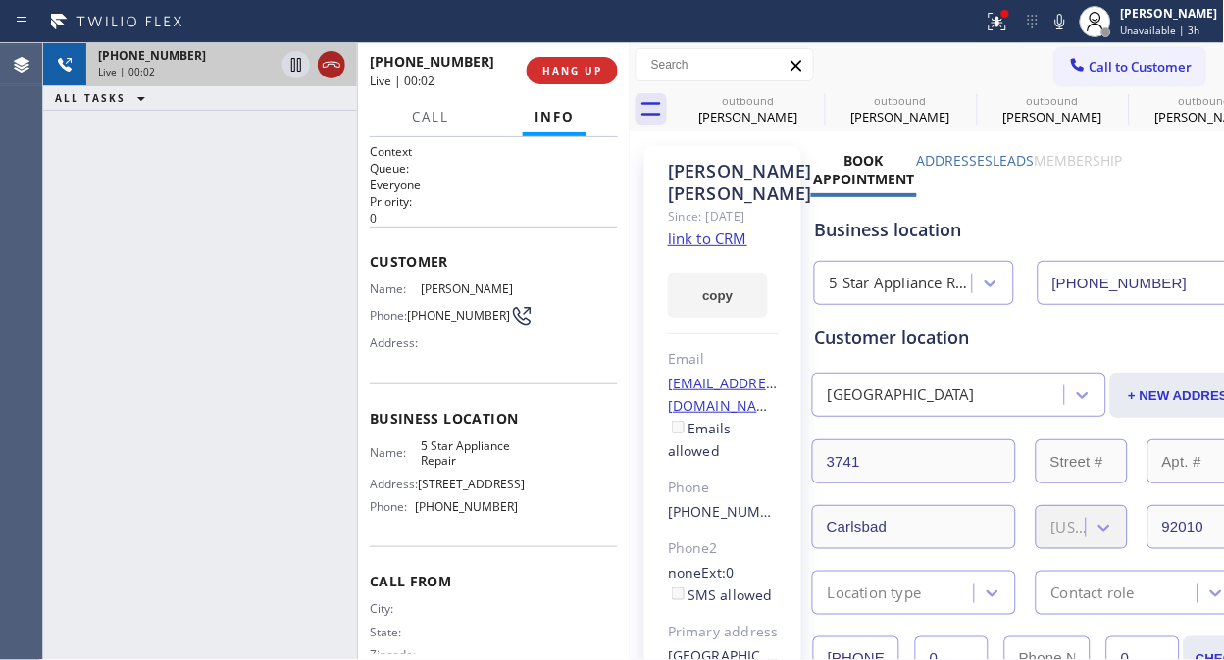
click at [343, 63] on icon at bounding box center [332, 65] width 24 height 24
click at [579, 79] on button "HANG UP" at bounding box center [572, 70] width 91 height 27
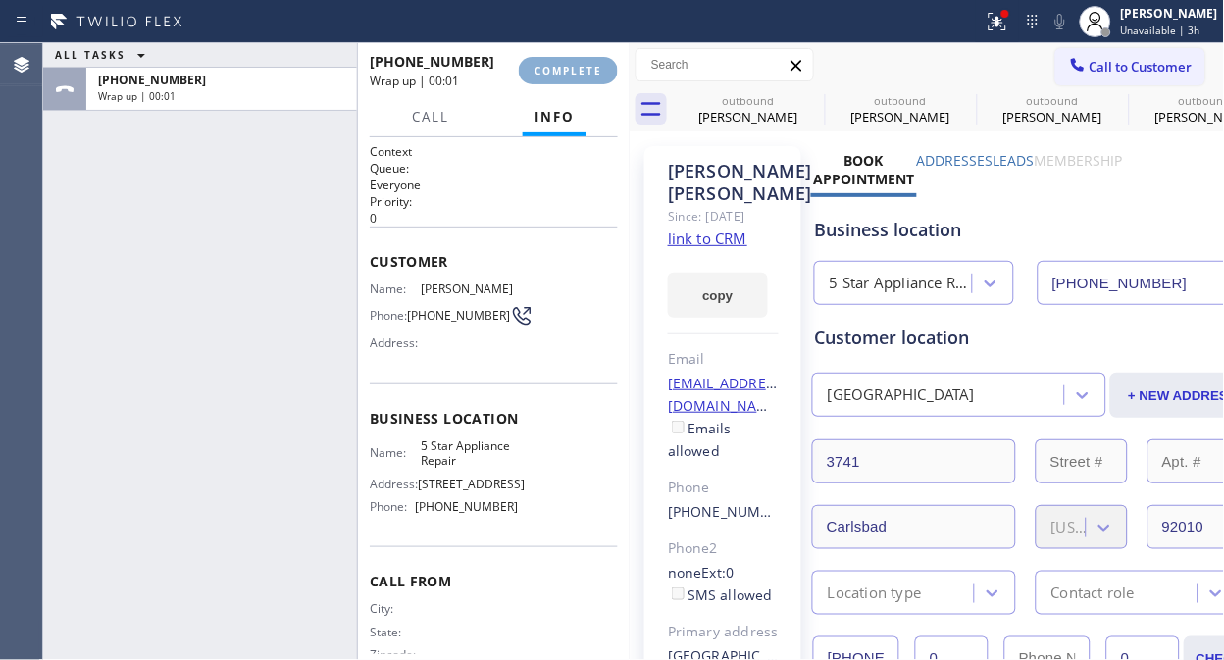
click at [579, 79] on button "COMPLETE" at bounding box center [568, 70] width 99 height 27
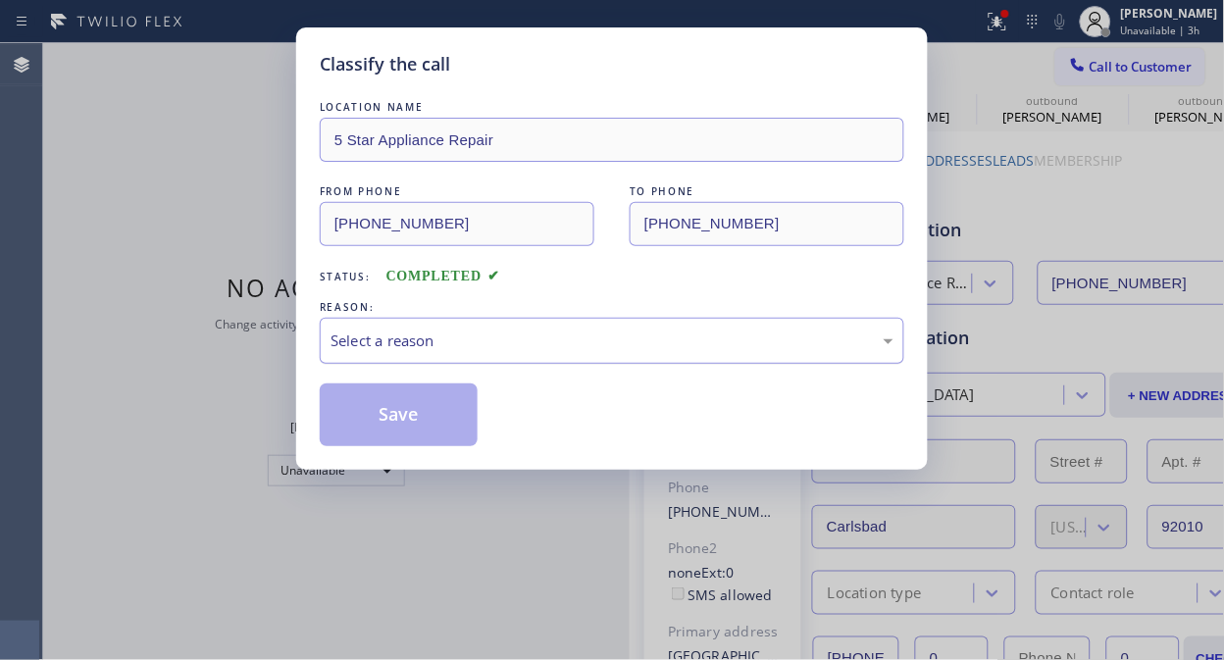
click at [620, 344] on div "Select a reason" at bounding box center [611, 340] width 563 height 23
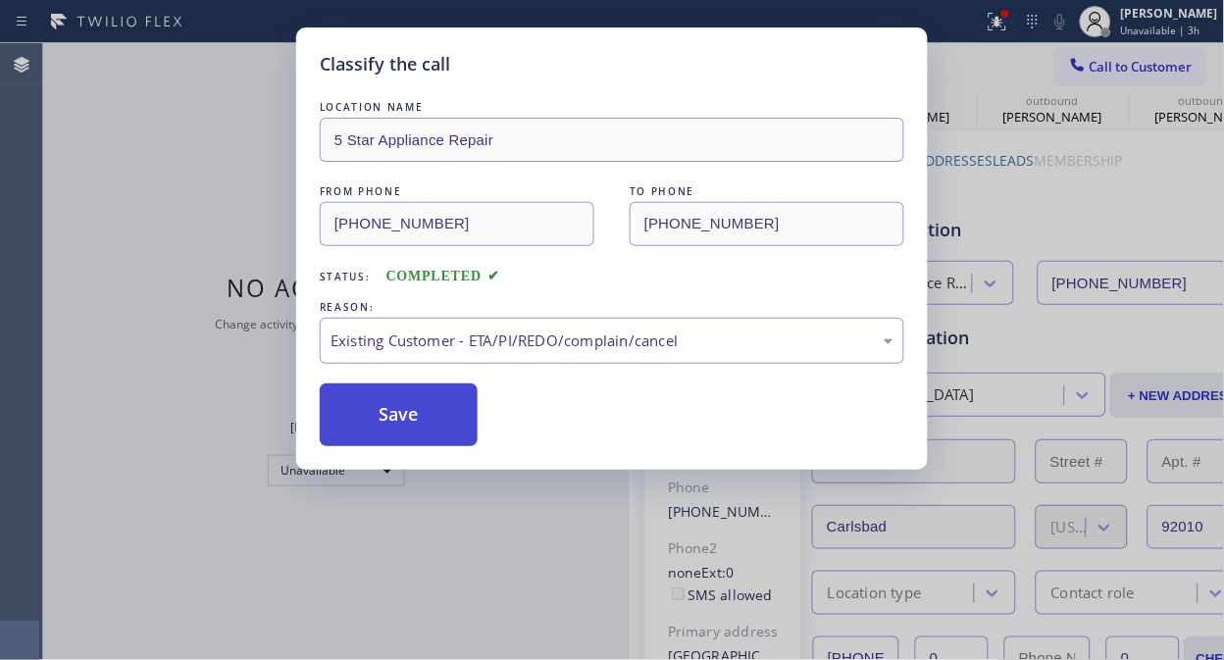
click at [436, 418] on button "Save" at bounding box center [399, 414] width 158 height 63
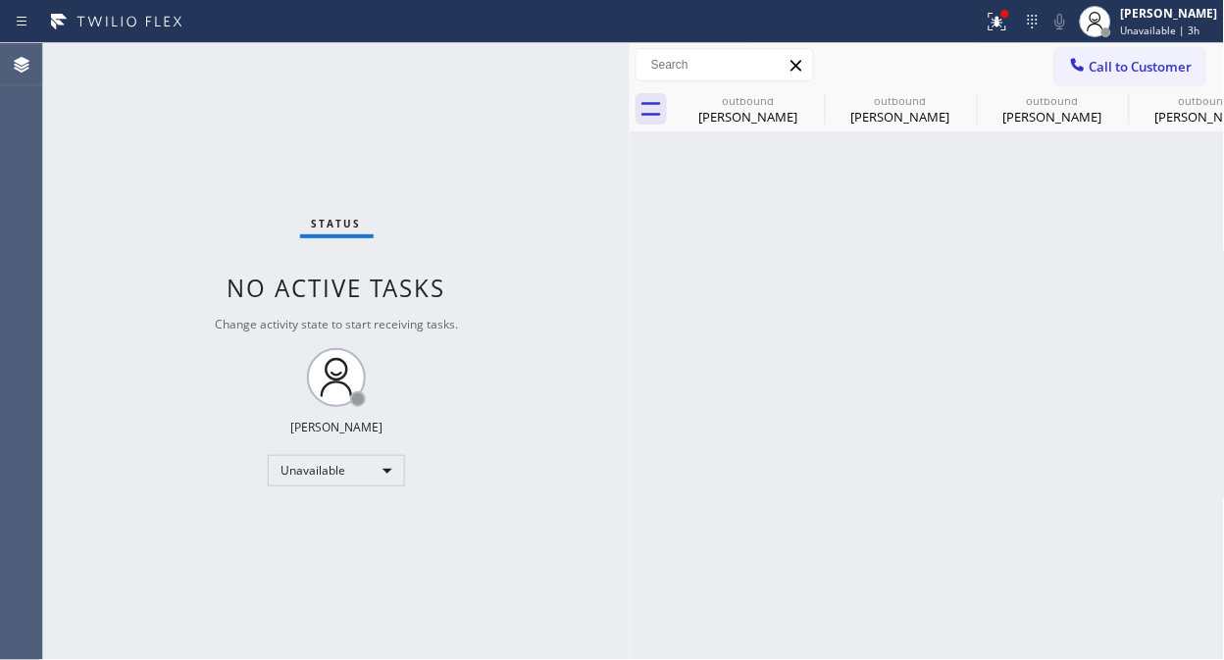
click at [1169, 66] on span "Call to Customer" at bounding box center [1140, 67] width 103 height 18
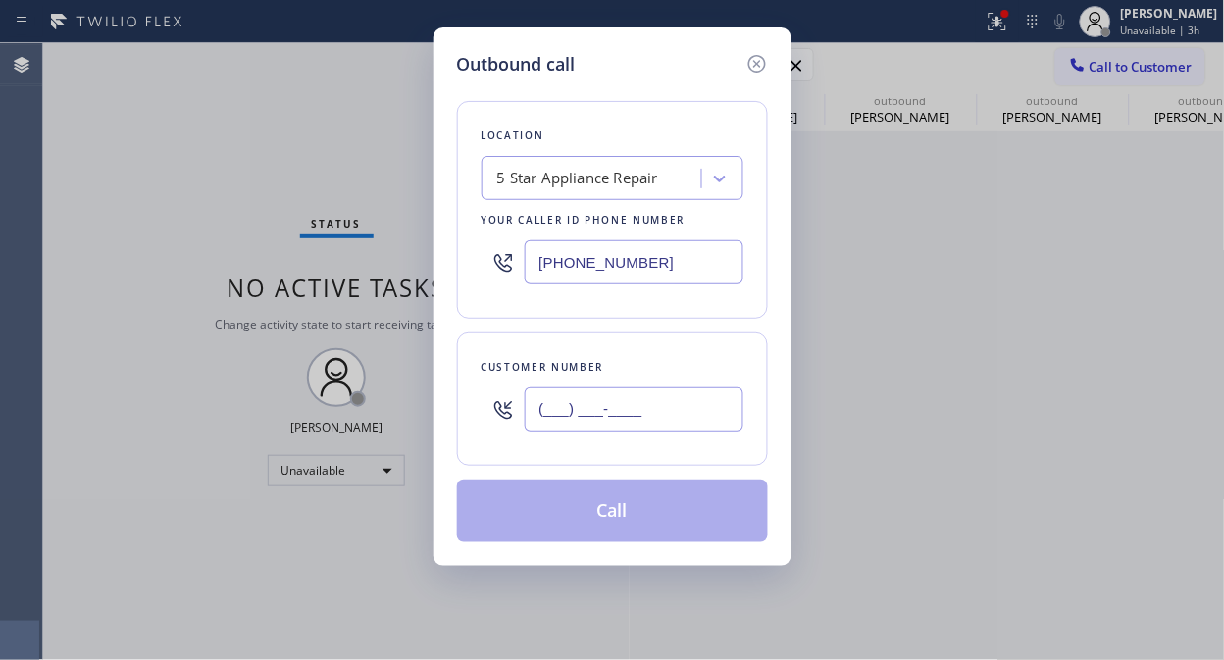
click at [663, 423] on input "(___) ___-____" at bounding box center [634, 409] width 219 height 44
paste input "310) 540-2909"
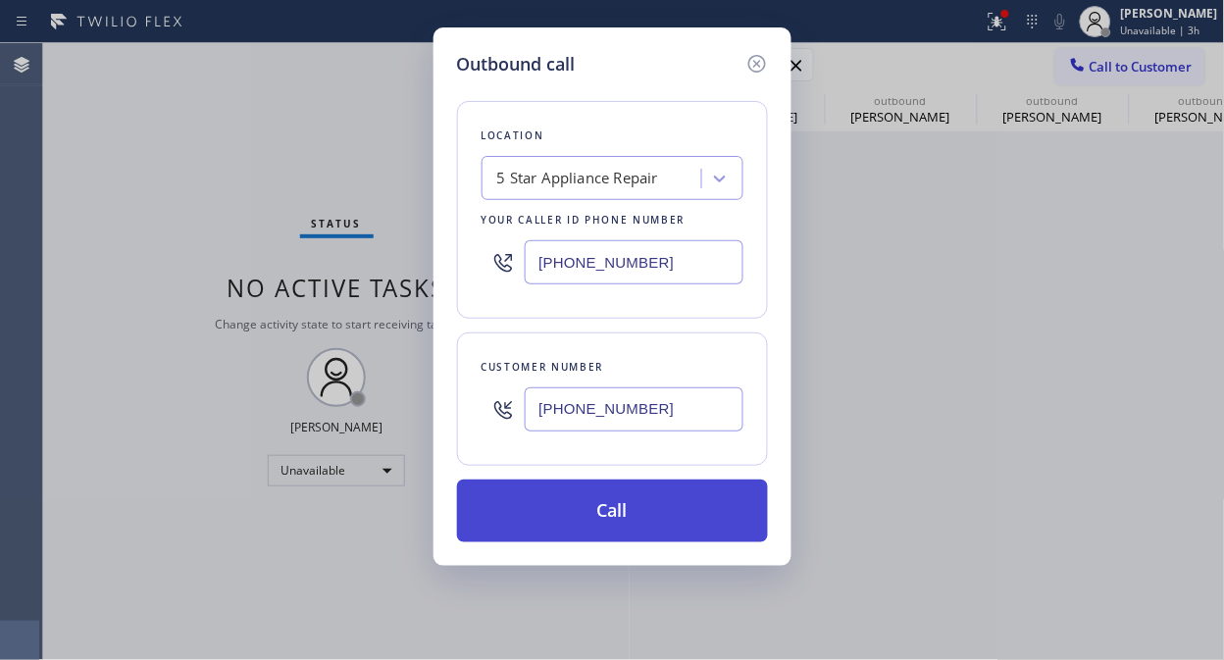
type input "[PHONE_NUMBER]"
click at [629, 528] on button "Call" at bounding box center [612, 511] width 311 height 63
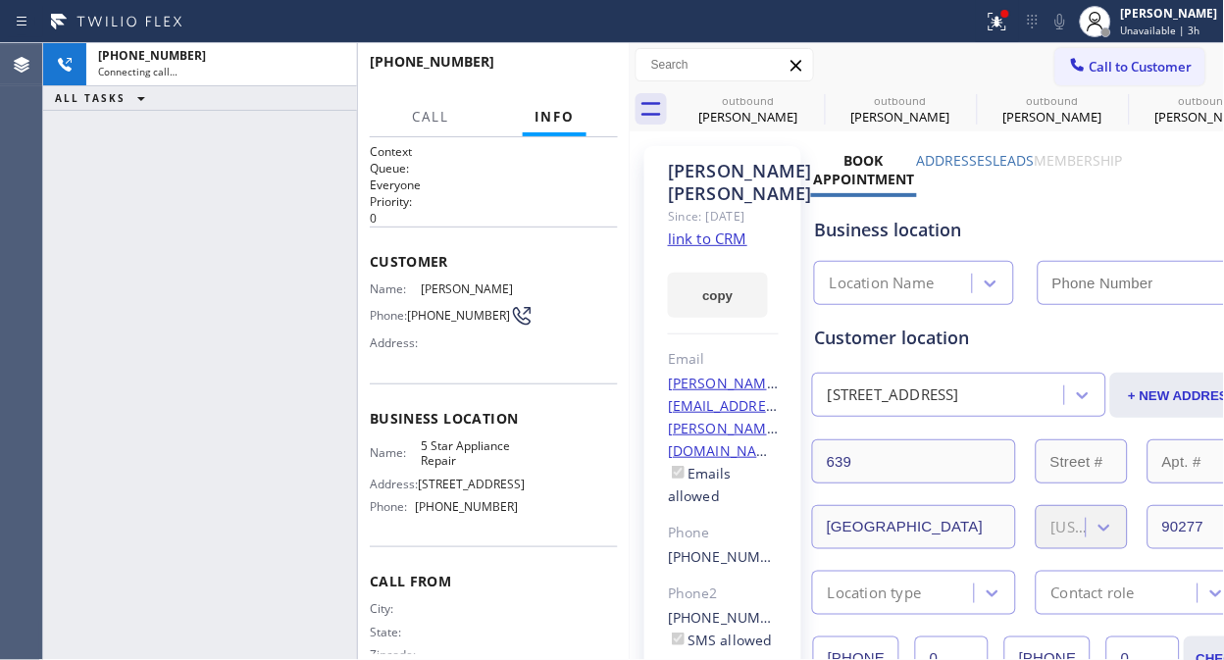
type input "[PHONE_NUMBER]"
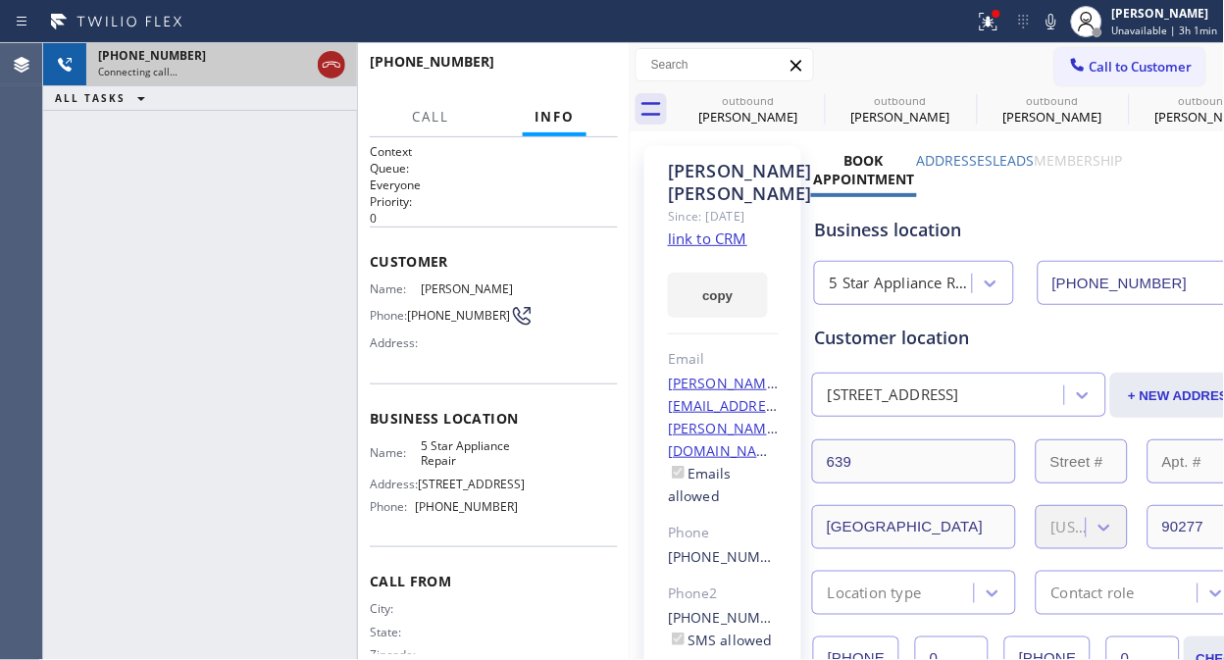
click at [325, 62] on icon at bounding box center [332, 65] width 24 height 24
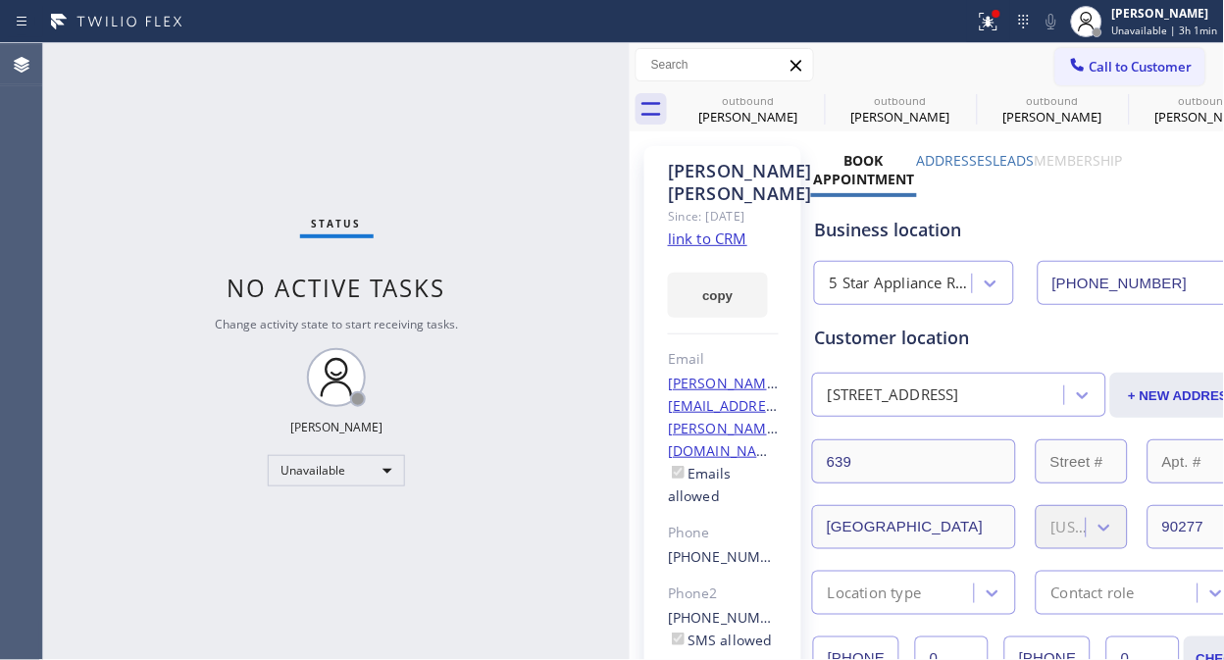
click at [364, 162] on div "Status No active tasks Change activity state to start receiving tasks. [PERSON_…" at bounding box center [336, 351] width 586 height 617
click at [1120, 59] on span "Call to Customer" at bounding box center [1140, 67] width 103 height 18
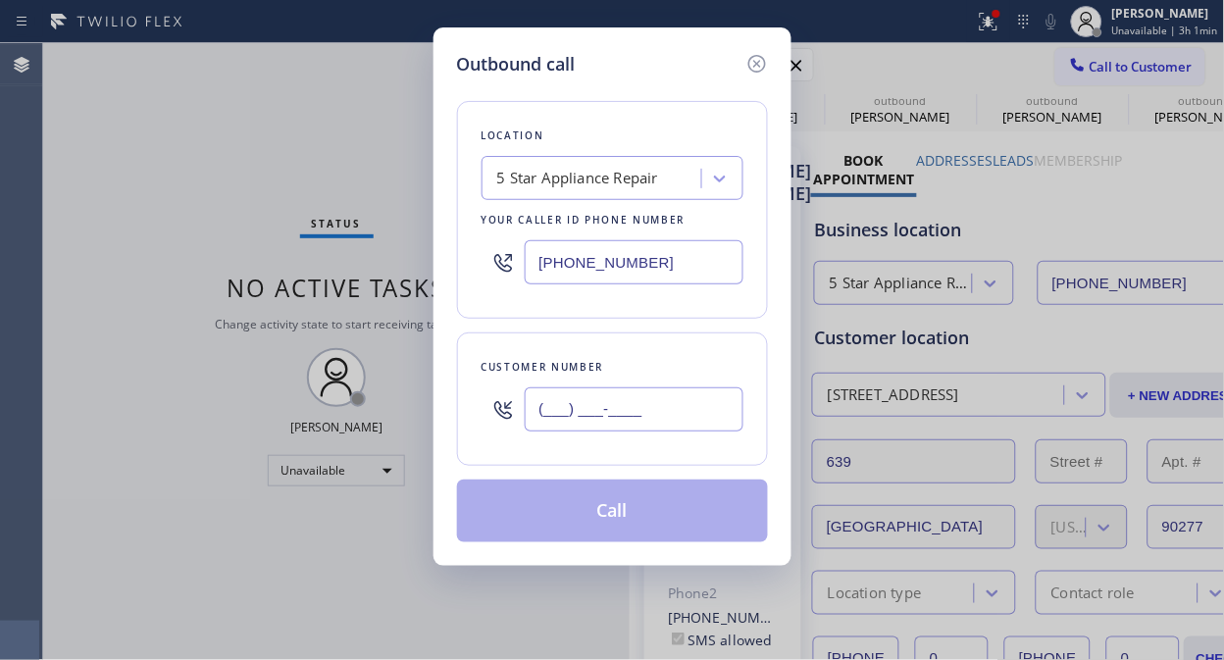
click at [545, 412] on input "(___) ___-____" at bounding box center [634, 409] width 219 height 44
paste input "949) 697-2894"
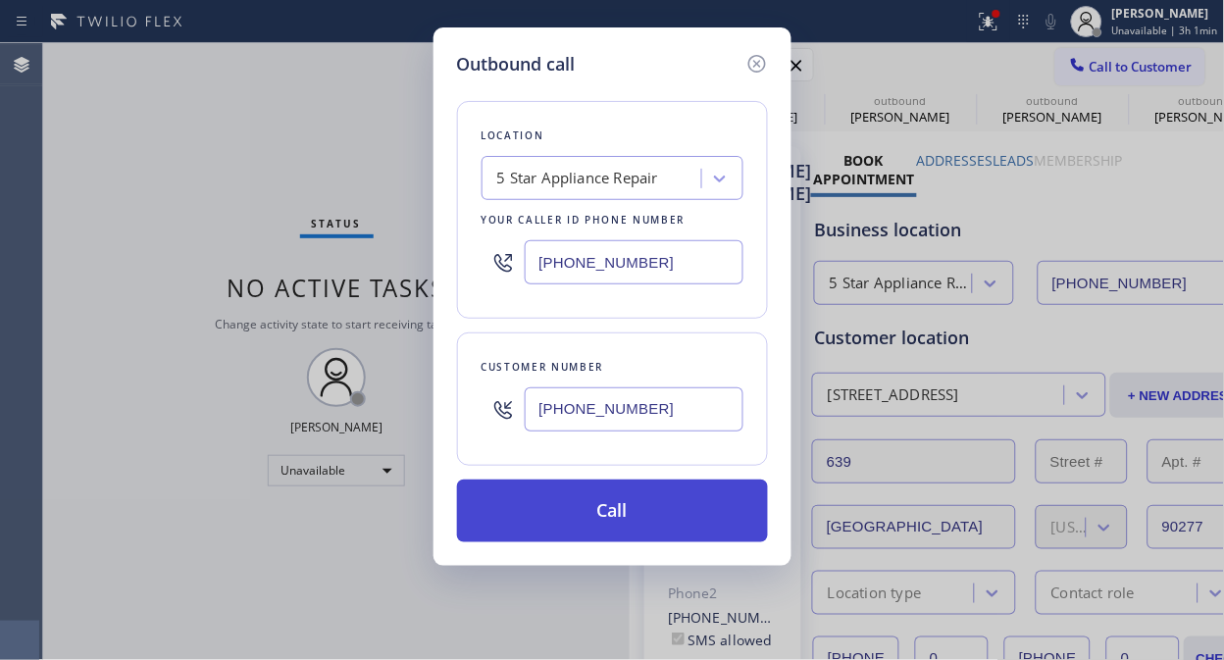
type input "[PHONE_NUMBER]"
click at [653, 508] on button "Call" at bounding box center [612, 511] width 311 height 63
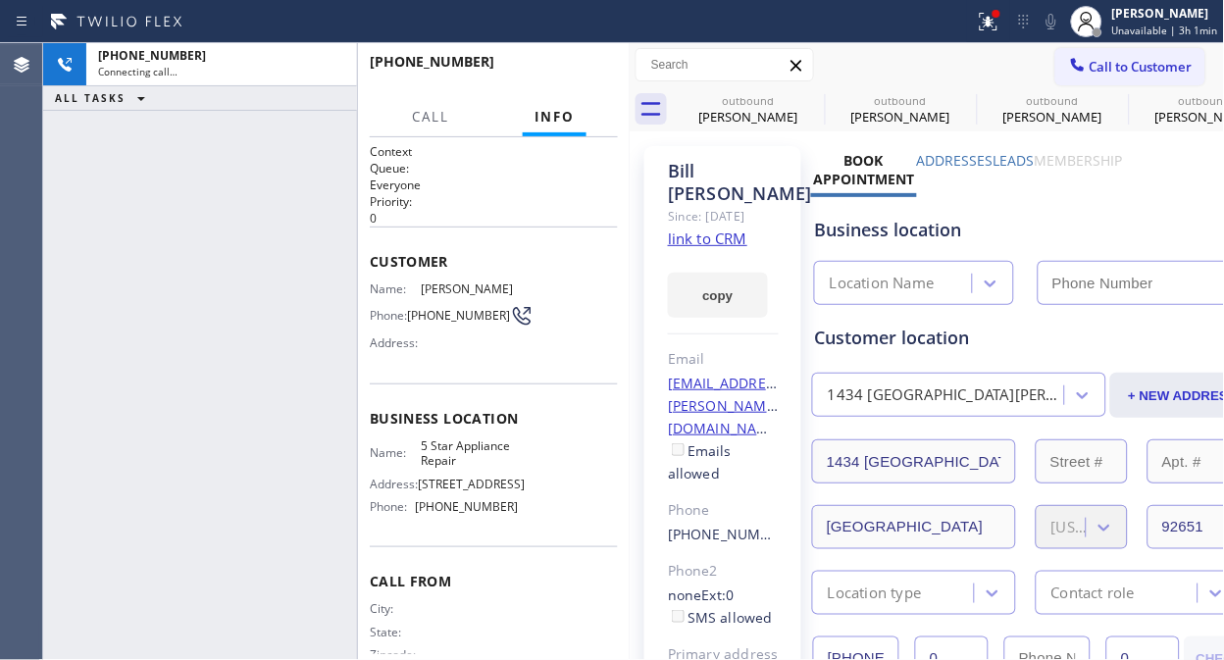
type input "[PHONE_NUMBER]"
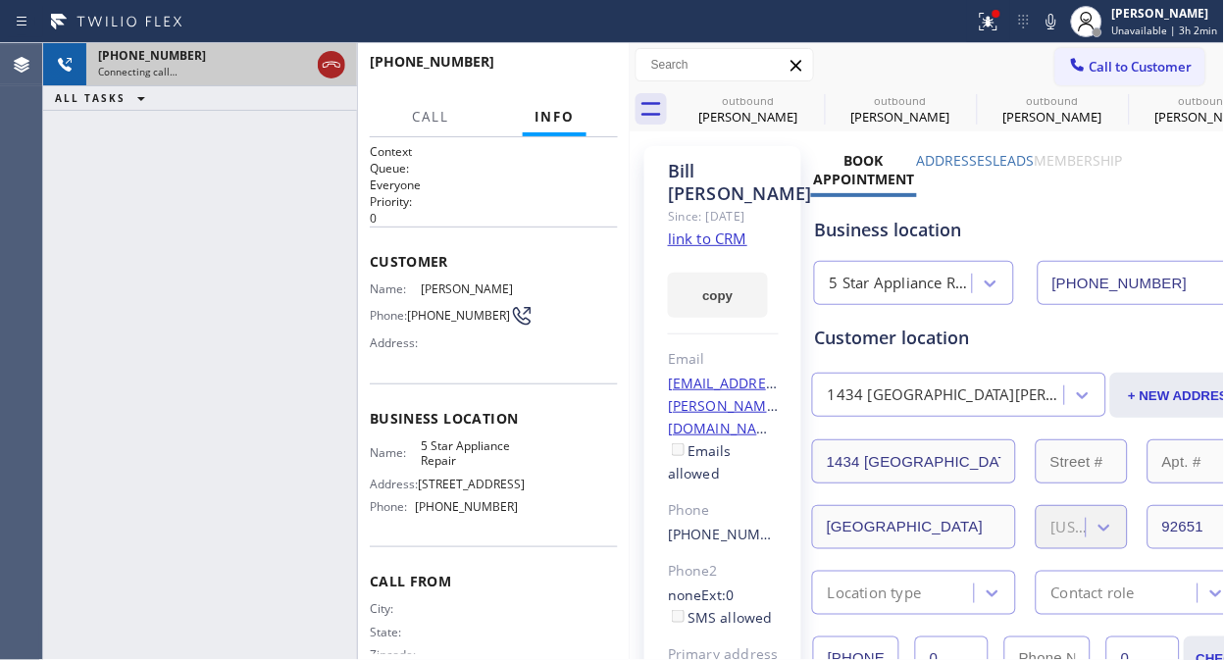
click at [335, 62] on icon at bounding box center [332, 65] width 18 height 6
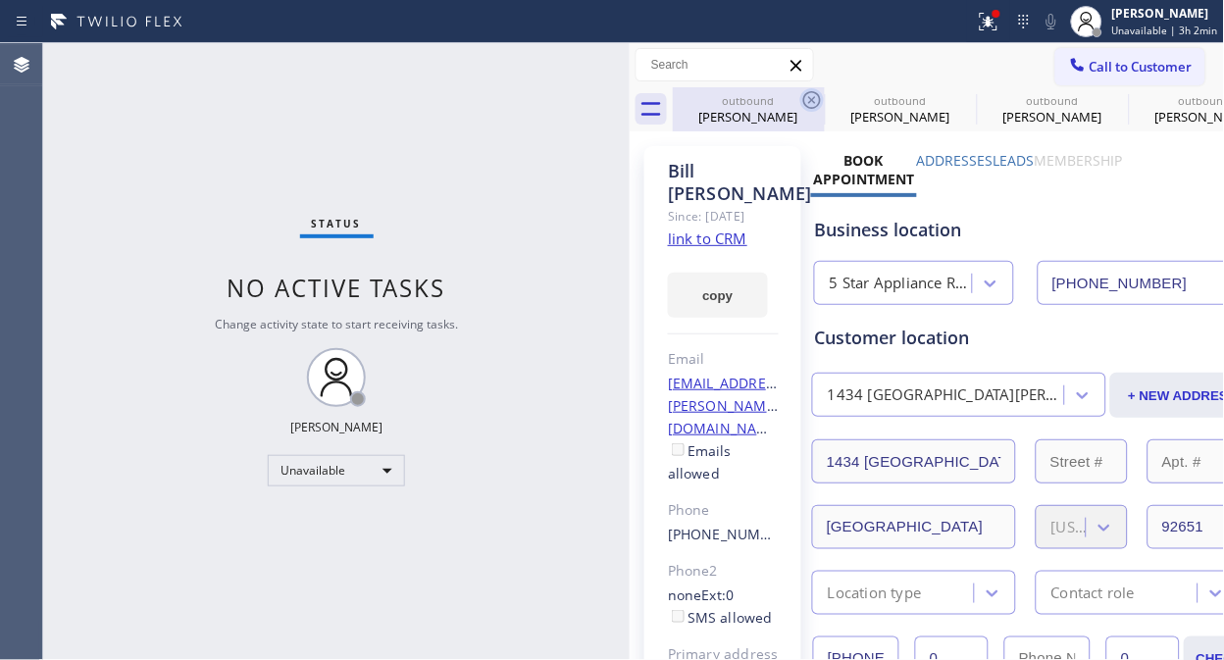
click at [804, 101] on icon at bounding box center [812, 100] width 18 height 18
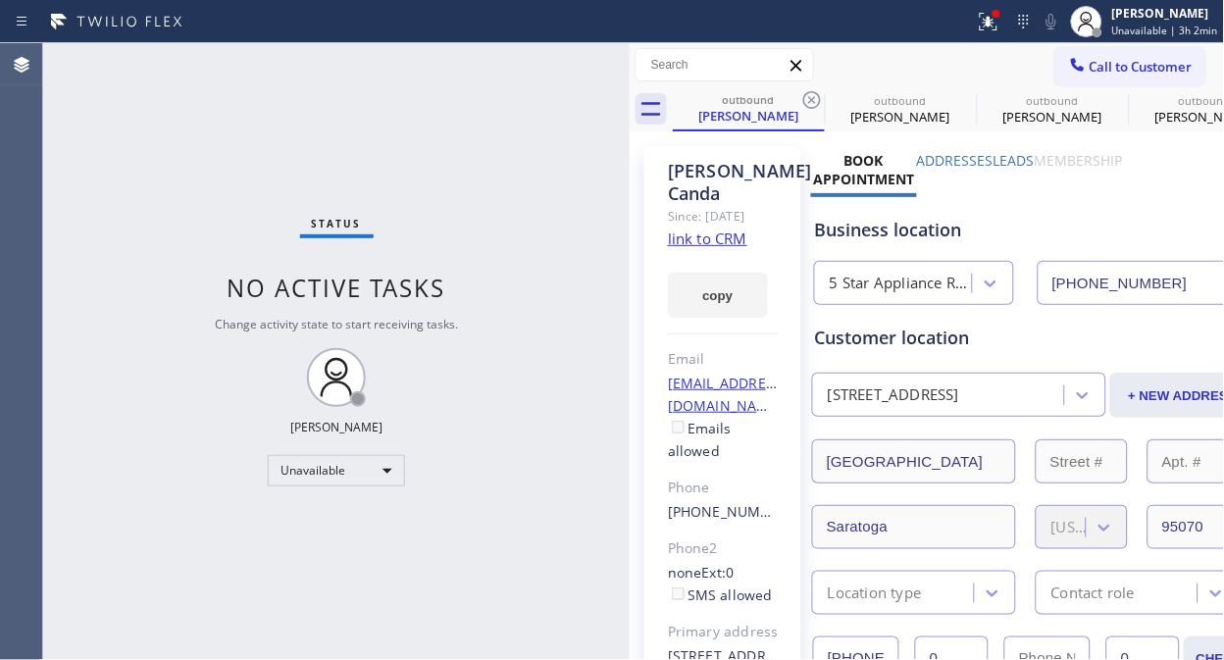
click at [804, 101] on icon at bounding box center [812, 100] width 18 height 18
click at [0, 0] on icon at bounding box center [0, 0] width 0 height 0
drag, startPoint x: 804, startPoint y: 101, endPoint x: 817, endPoint y: 94, distance: 14.5
click at [0, 0] on icon at bounding box center [0, 0] width 0 height 0
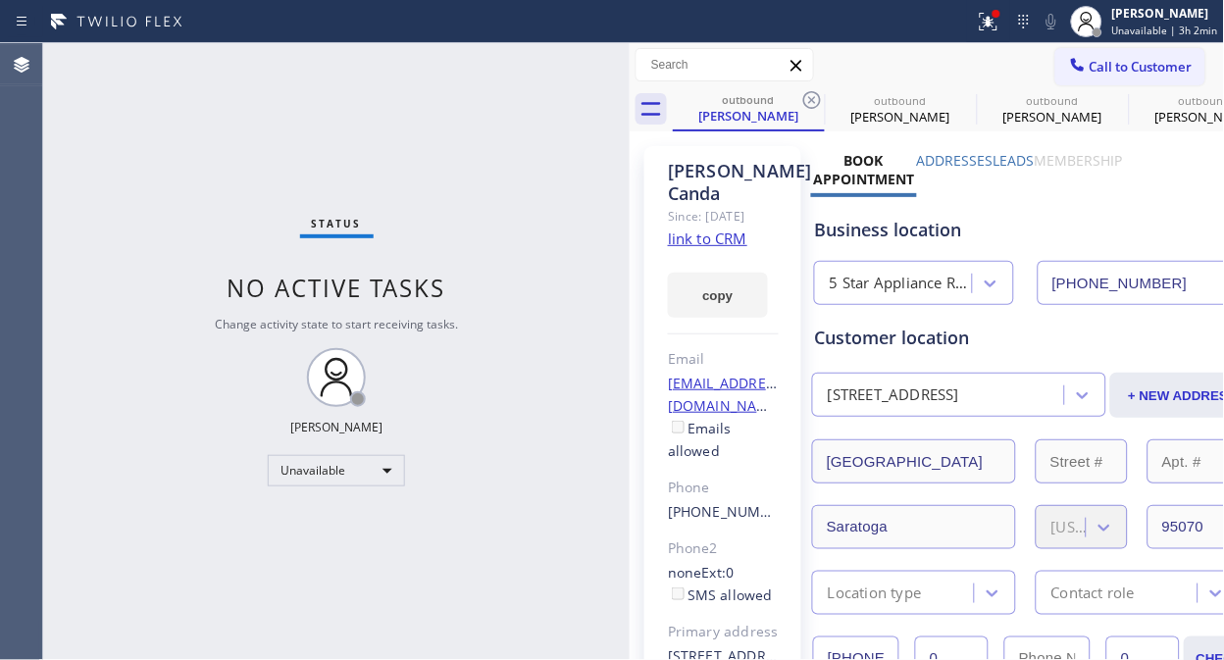
click at [0, 0] on icon at bounding box center [0, 0] width 0 height 0
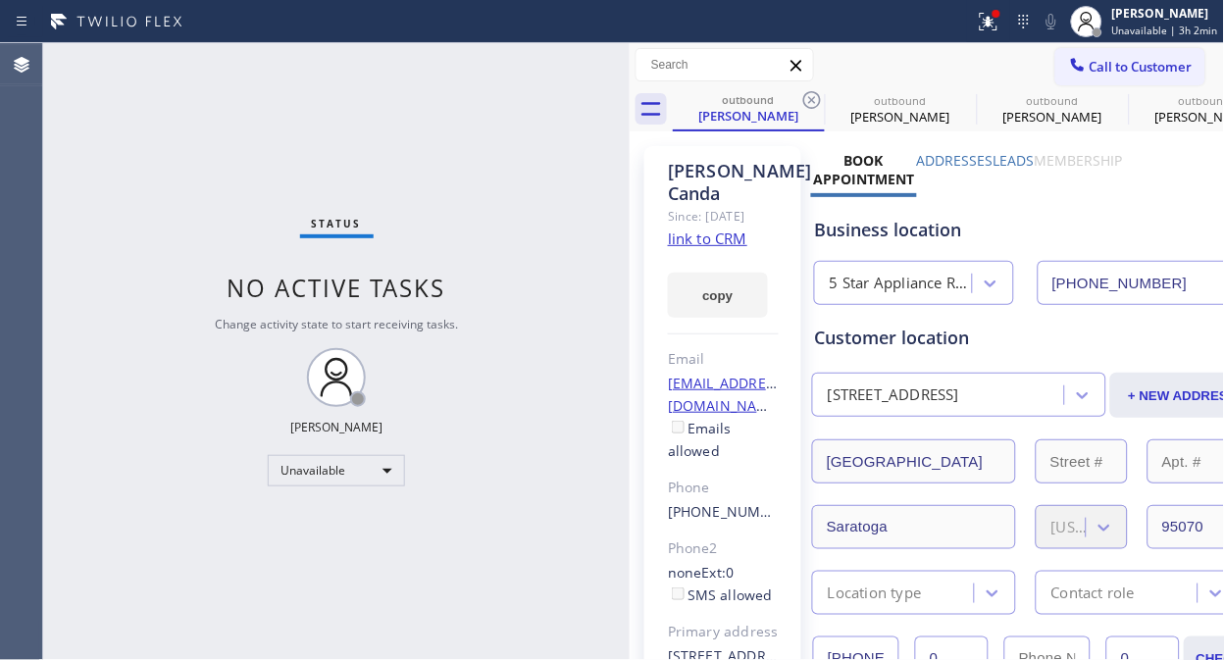
click at [817, 94] on div "outbound [PERSON_NAME] outbound [PERSON_NAME] outbound [PERSON_NAME] outbound […" at bounding box center [949, 109] width 552 height 44
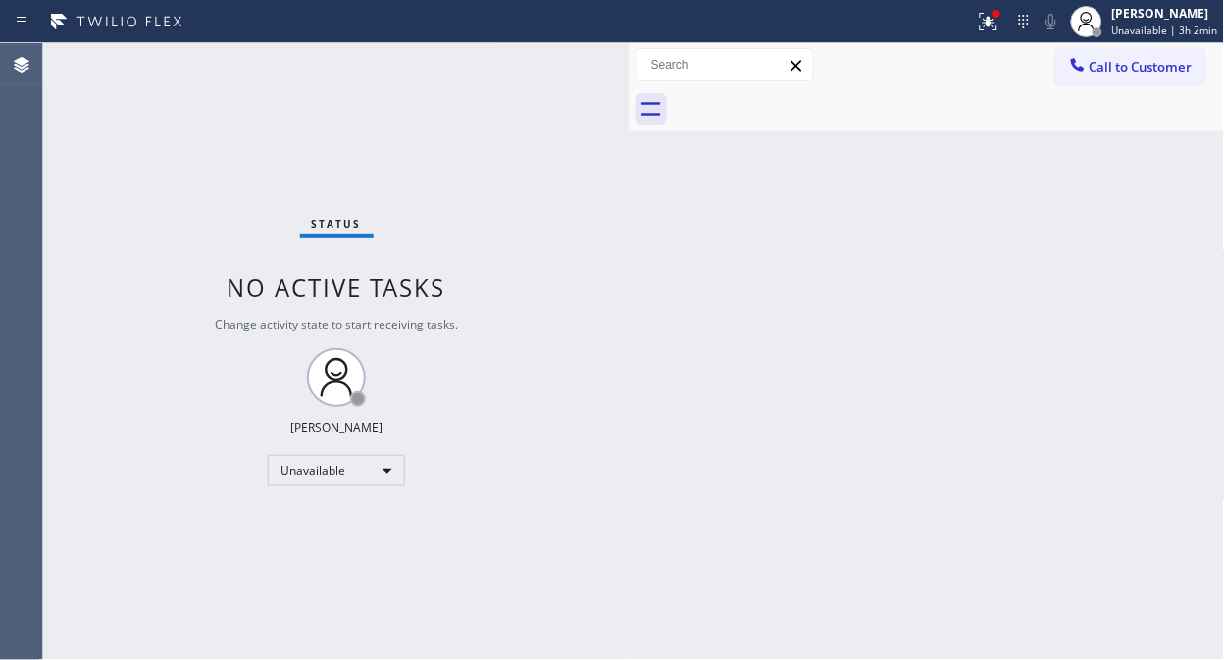
click at [817, 94] on div at bounding box center [949, 109] width 552 height 44
click at [1111, 64] on span "Call to Customer" at bounding box center [1140, 67] width 103 height 18
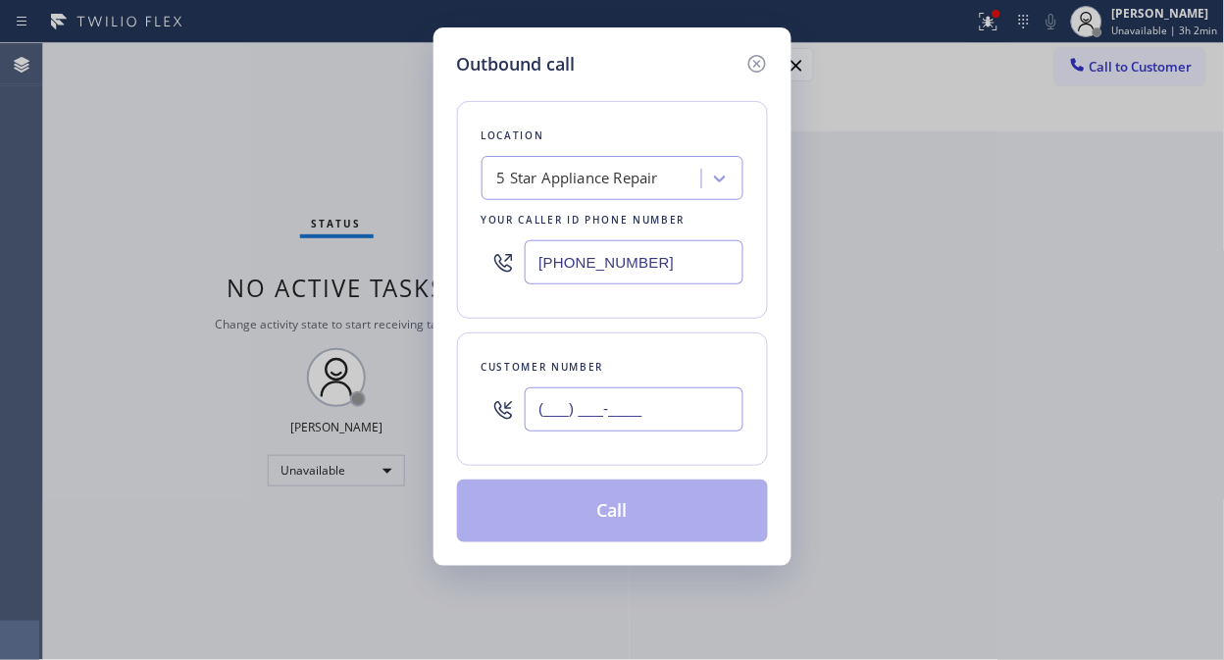
click at [683, 420] on input "(___) ___-____" at bounding box center [634, 409] width 219 height 44
paste input "562) 650-4687"
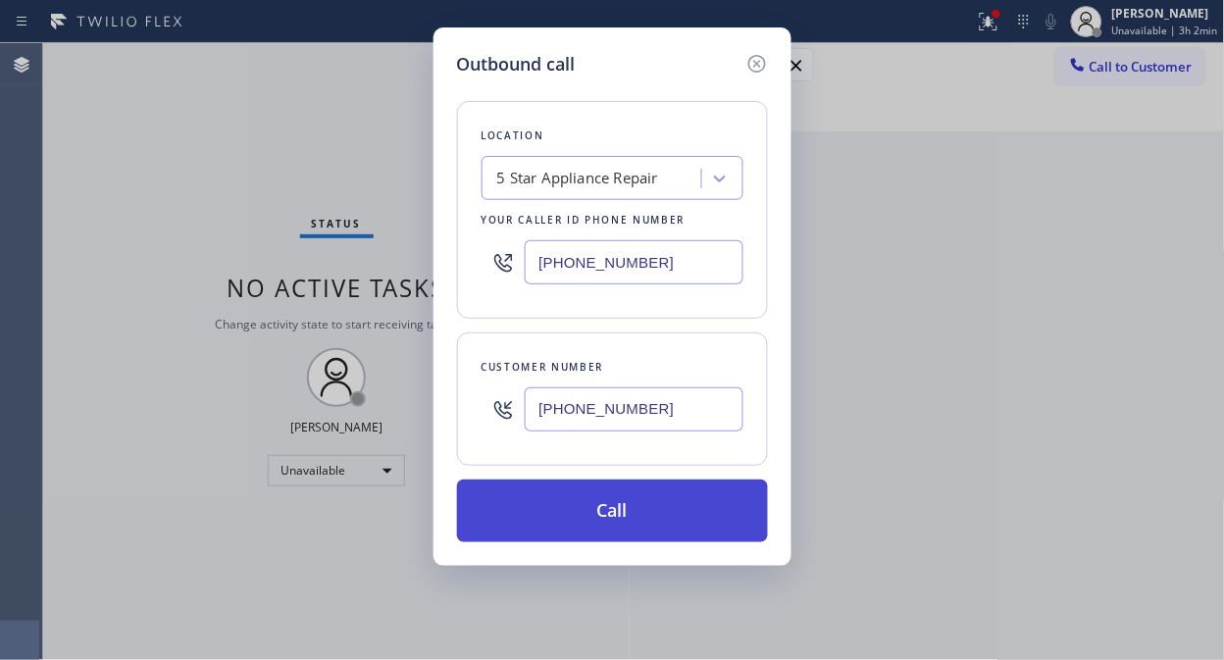
type input "[PHONE_NUMBER]"
click at [668, 515] on button "Call" at bounding box center [612, 511] width 311 height 63
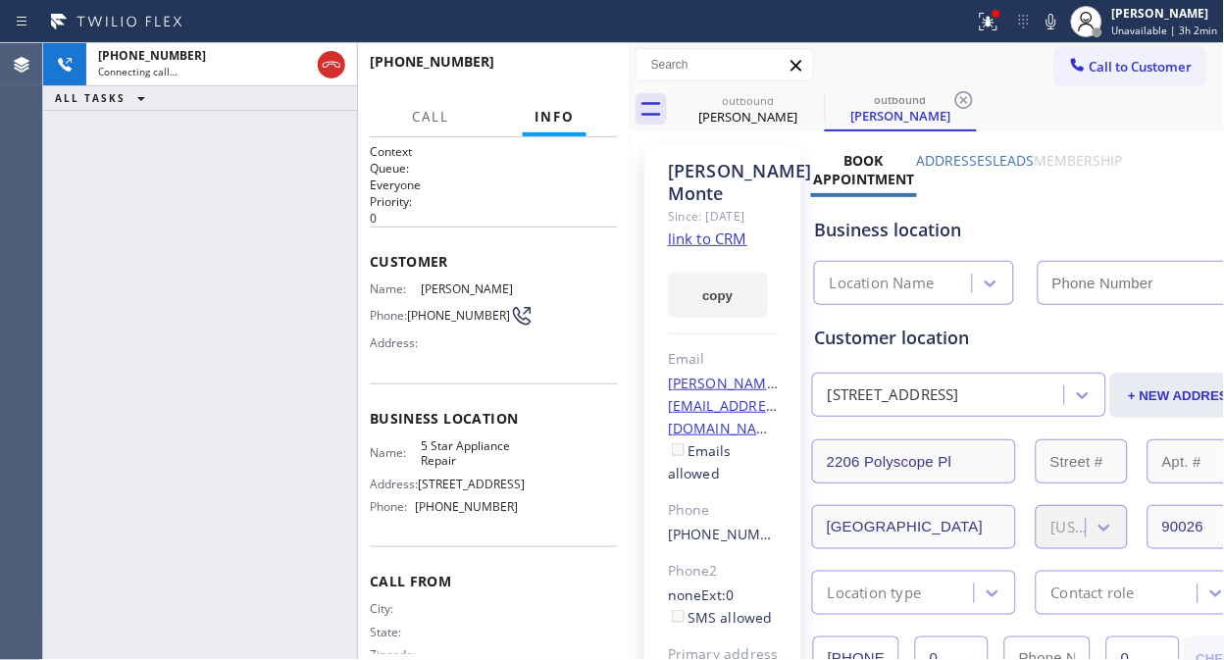
type input "[PHONE_NUMBER]"
click at [814, 102] on icon at bounding box center [812, 100] width 18 height 18
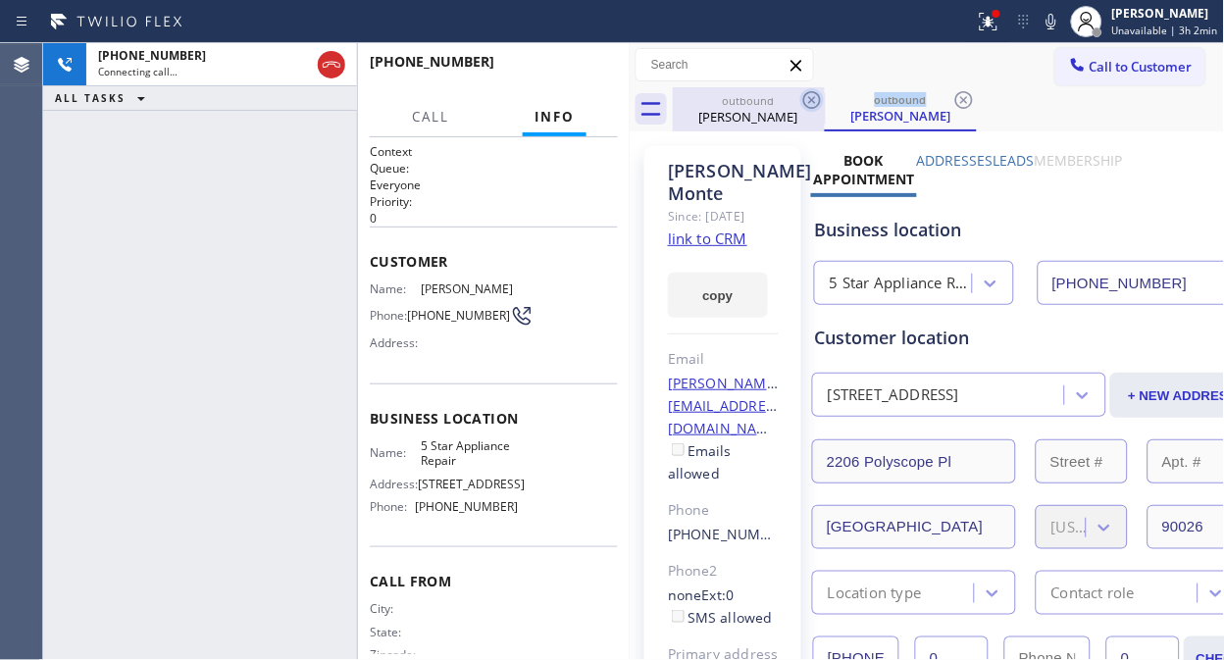
click at [814, 102] on icon at bounding box center [812, 100] width 18 height 18
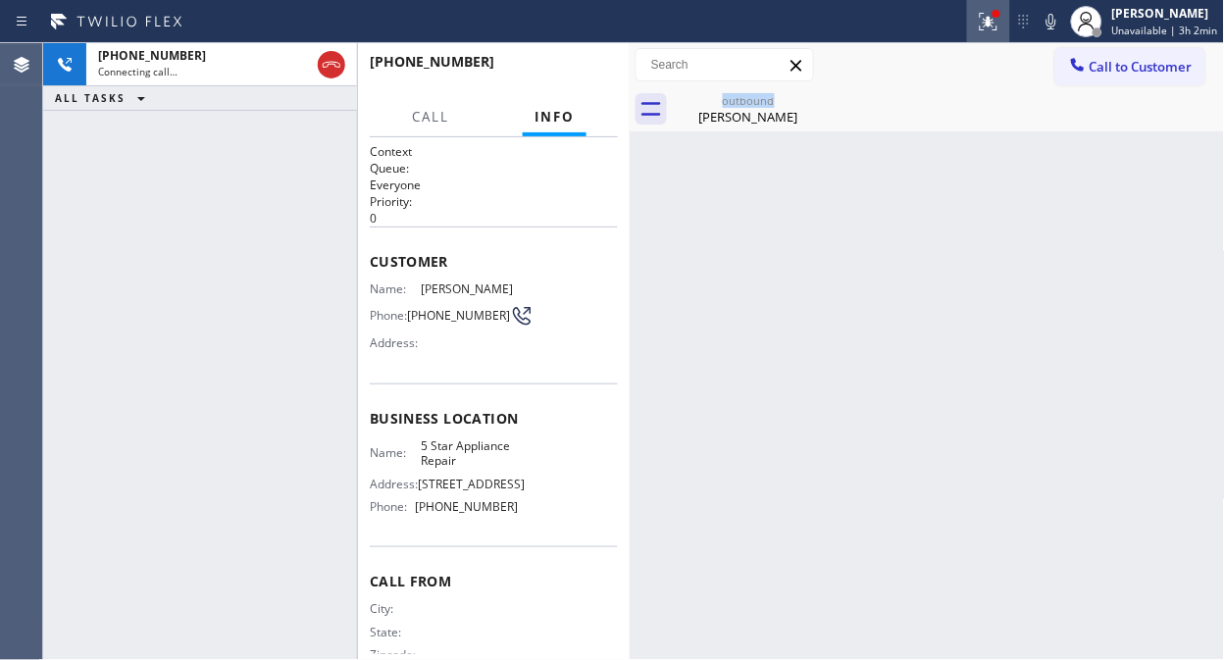
click at [1007, 30] on div at bounding box center [988, 22] width 43 height 24
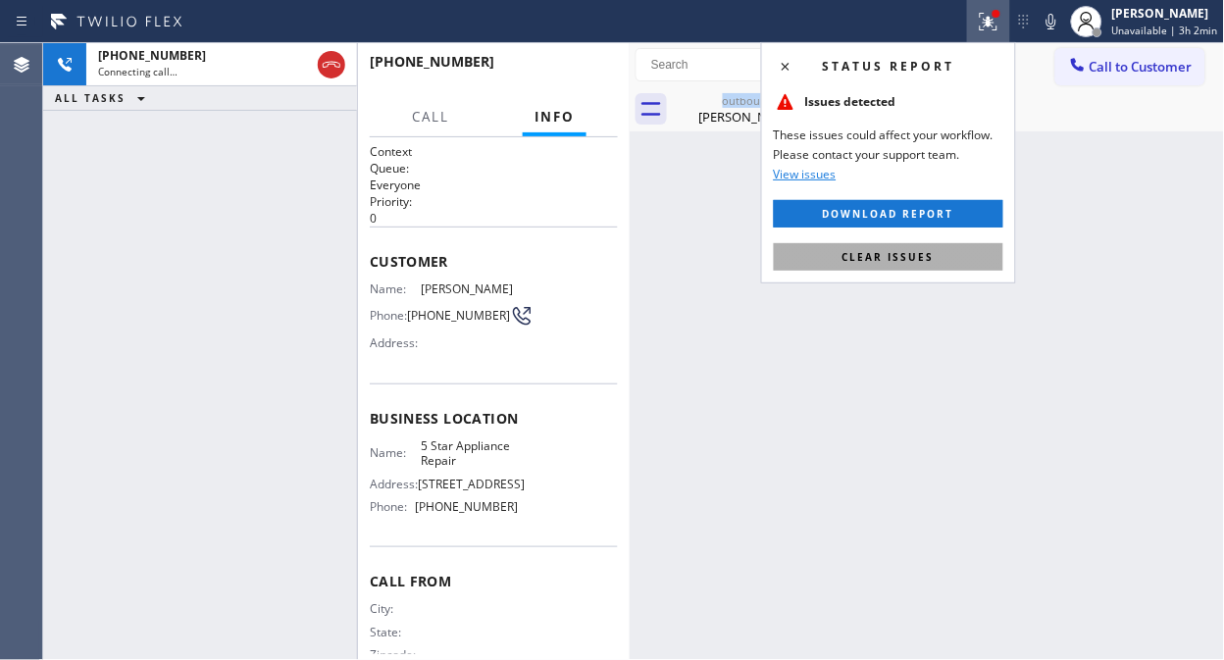
click at [914, 257] on span "Clear issues" at bounding box center [888, 257] width 92 height 14
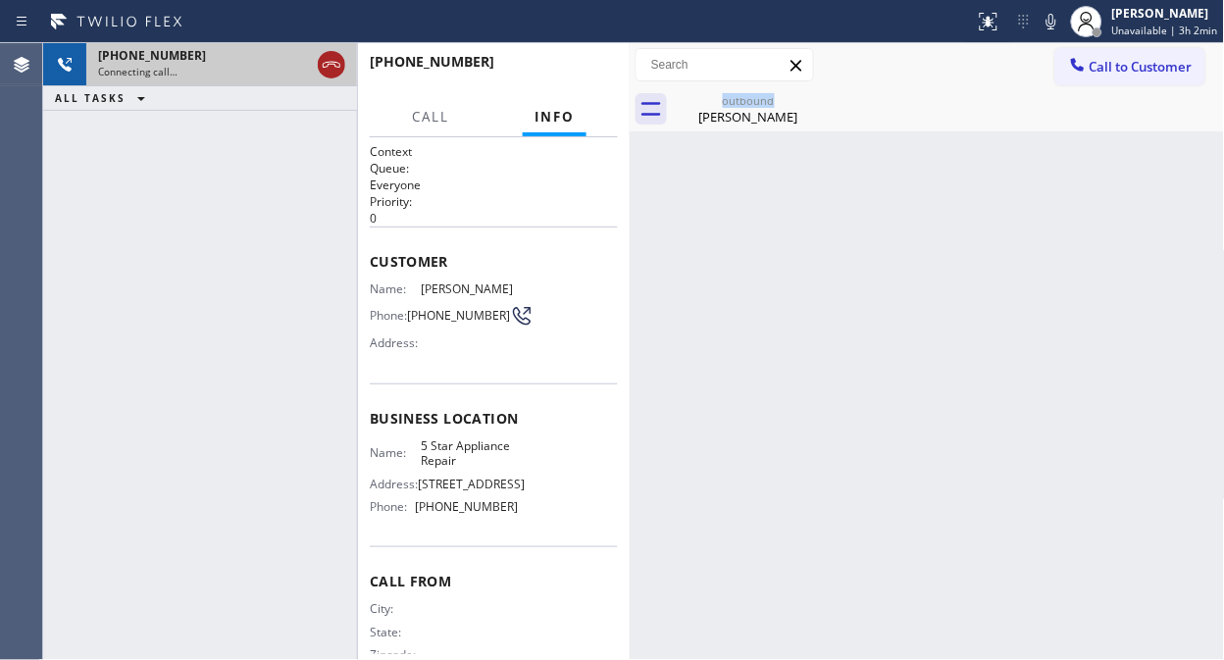
click at [328, 75] on icon at bounding box center [332, 65] width 24 height 24
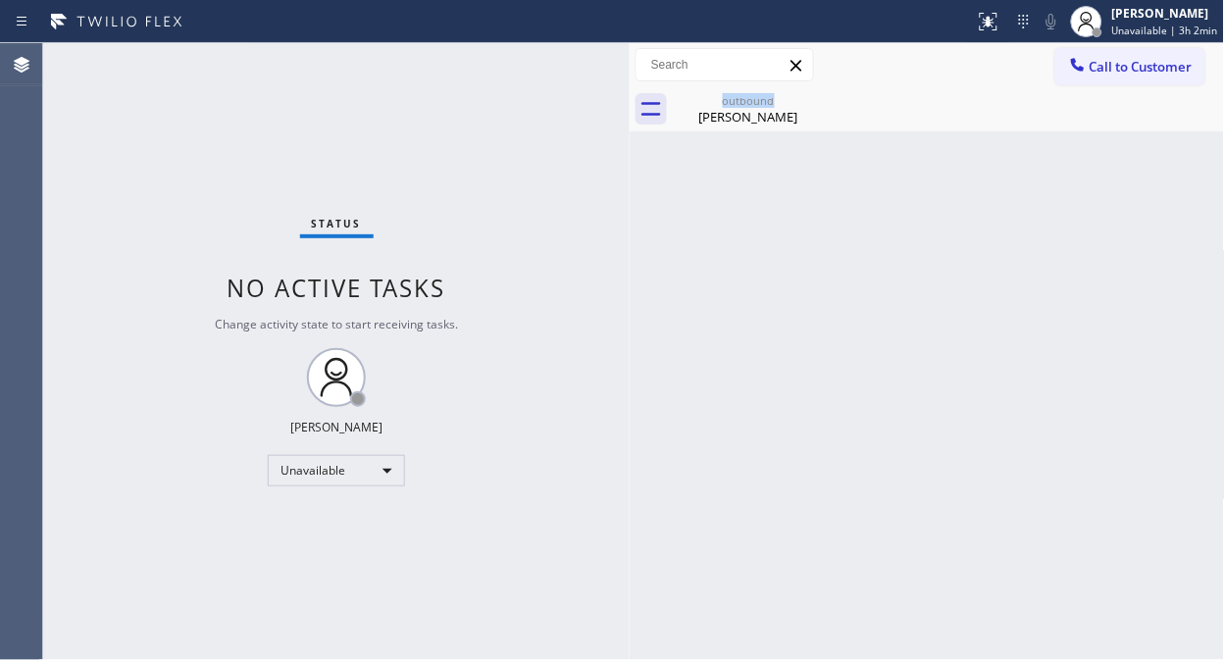
click at [1098, 87] on div "outbound [PERSON_NAME]" at bounding box center [949, 109] width 552 height 44
click at [1100, 64] on span "Call to Customer" at bounding box center [1140, 67] width 103 height 18
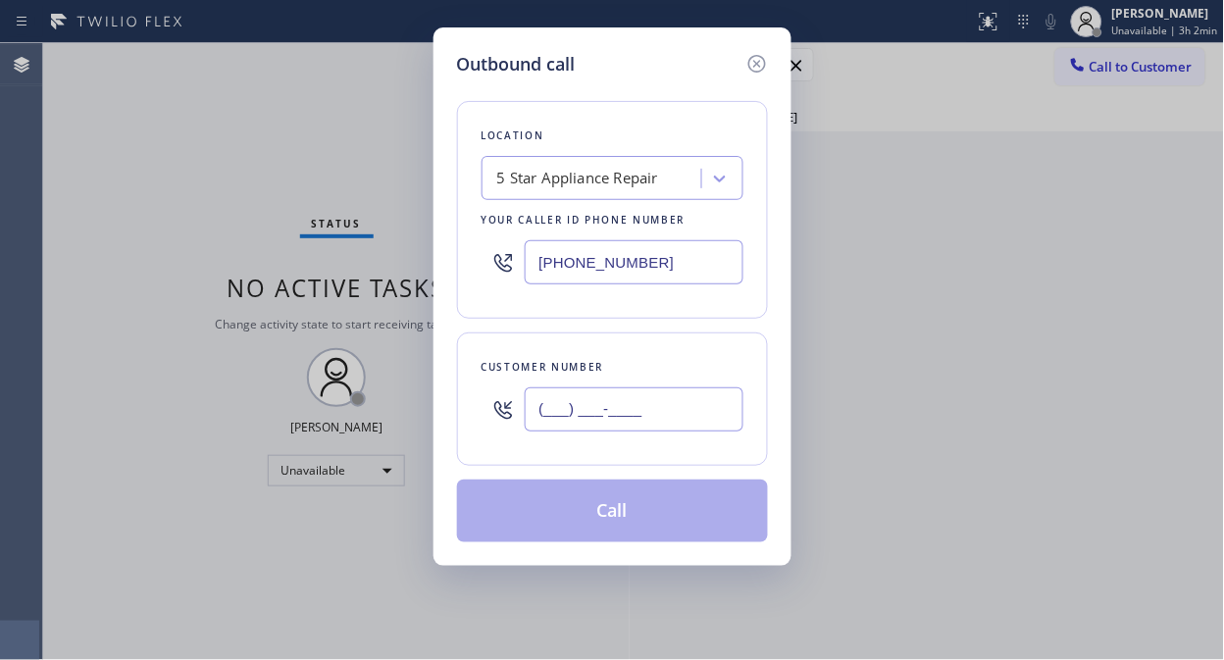
click at [589, 406] on input "(___) ___-____" at bounding box center [634, 409] width 219 height 44
paste input "206) 363-2410"
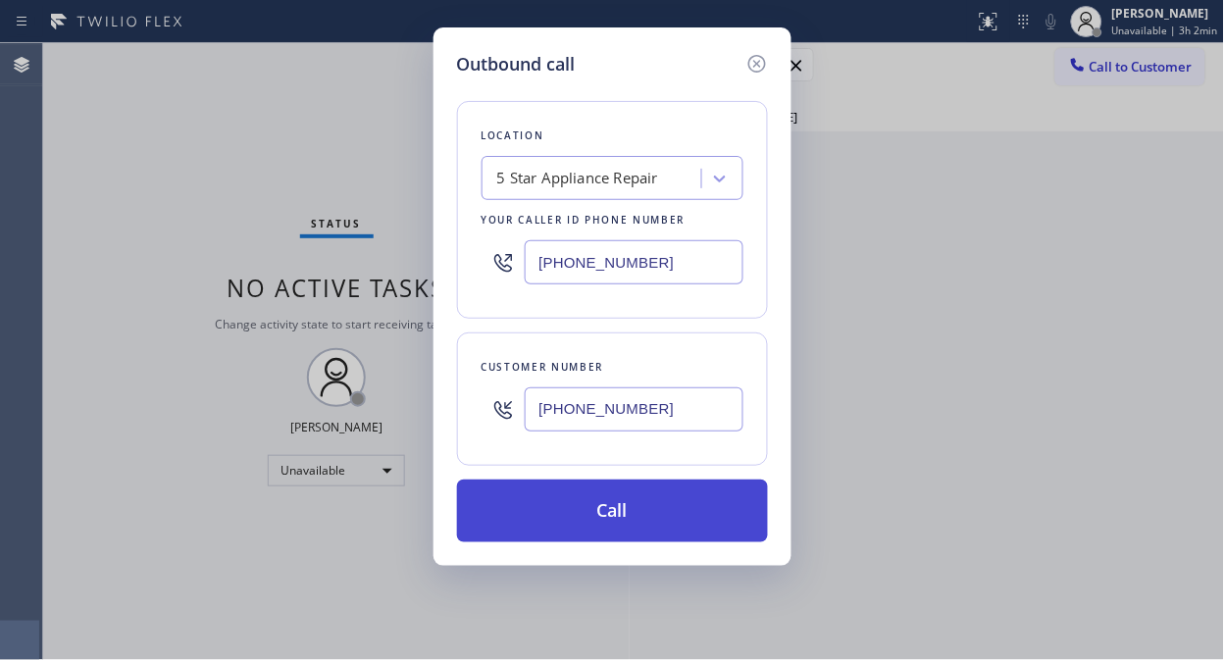
type input "[PHONE_NUMBER]"
click at [653, 515] on button "Call" at bounding box center [612, 511] width 311 height 63
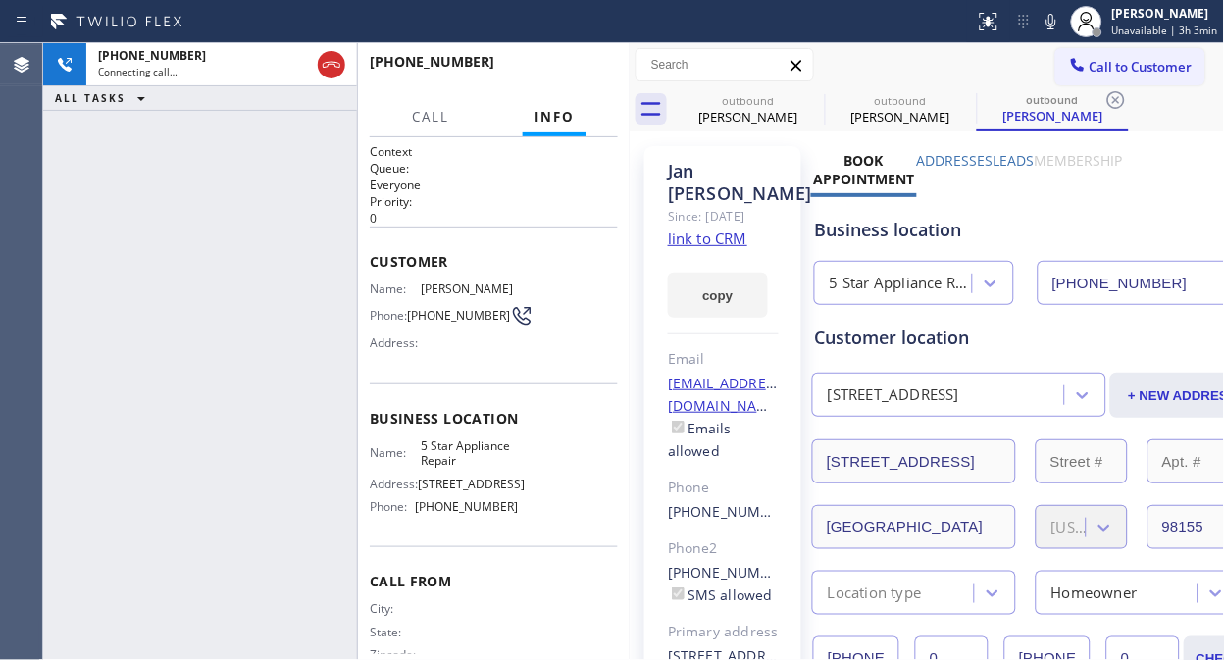
type input "[PHONE_NUMBER]"
click at [809, 94] on icon at bounding box center [812, 100] width 24 height 24
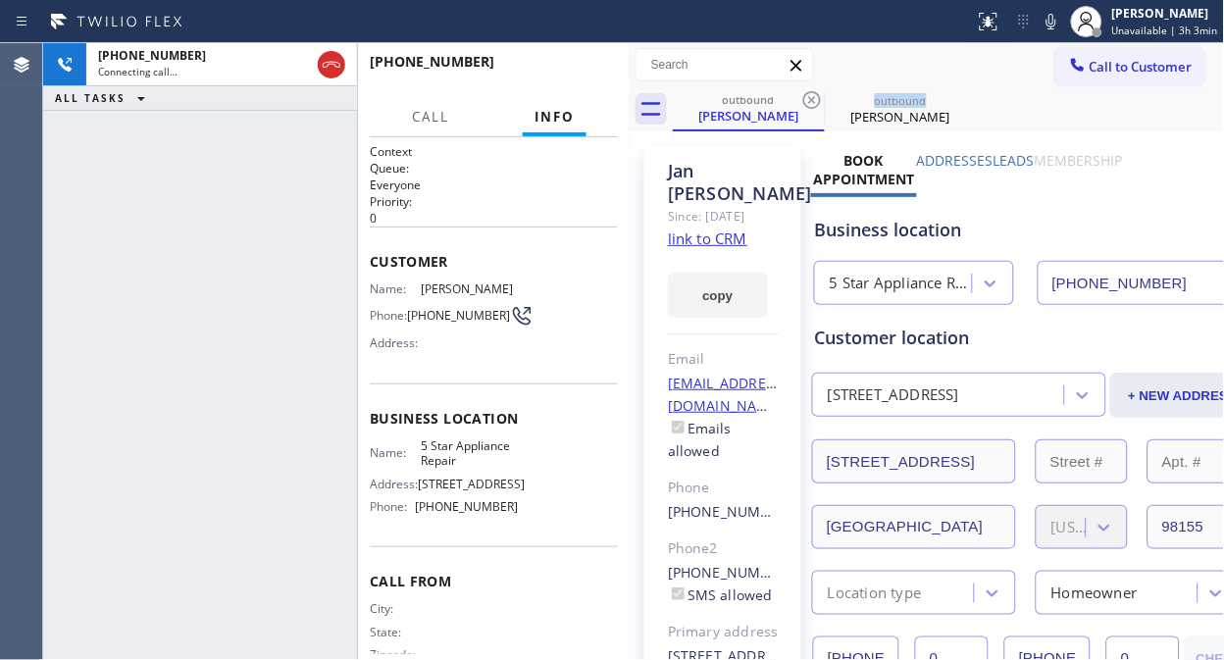
click at [809, 94] on icon at bounding box center [812, 100] width 24 height 24
click at [1052, 20] on icon at bounding box center [1051, 22] width 24 height 24
click at [1052, 20] on icon at bounding box center [1051, 22] width 10 height 16
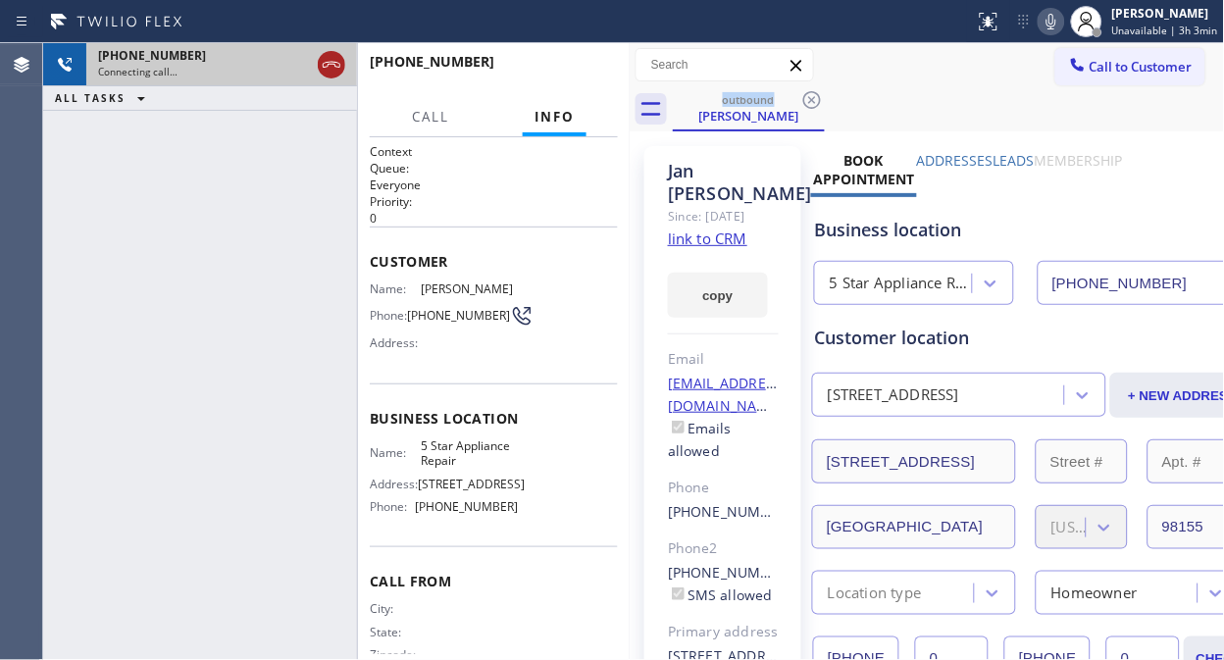
click at [341, 67] on icon at bounding box center [332, 65] width 24 height 24
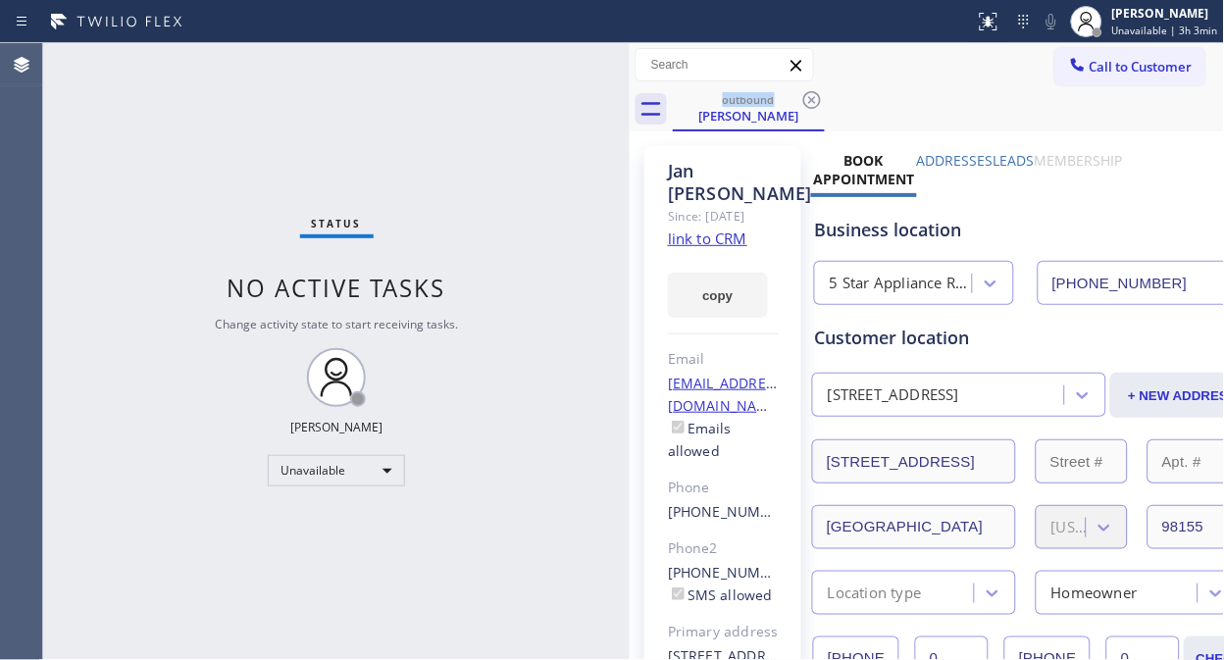
click at [1077, 76] on button "Call to Customer" at bounding box center [1130, 66] width 150 height 37
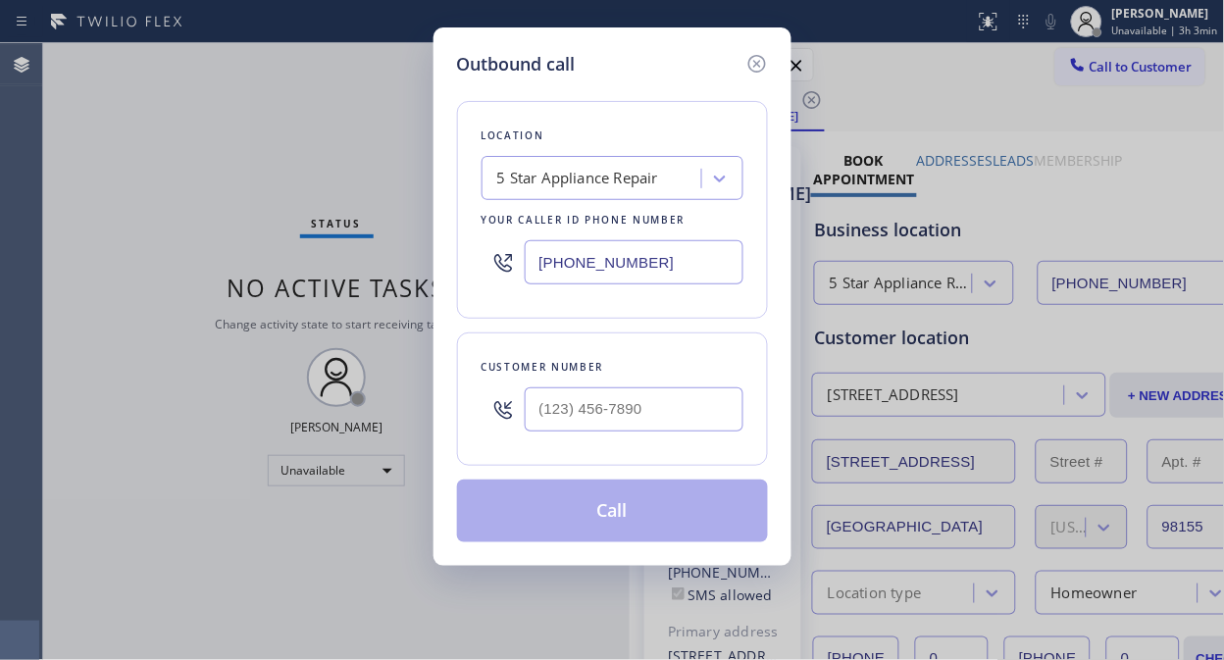
click at [1101, 64] on div "Outbound call Location 5 Star Appliance Repair Your caller id phone number [PHO…" at bounding box center [612, 330] width 1224 height 660
click at [566, 408] on input "(___) ___-____" at bounding box center [634, 409] width 219 height 44
paste input "323) 256-2246"
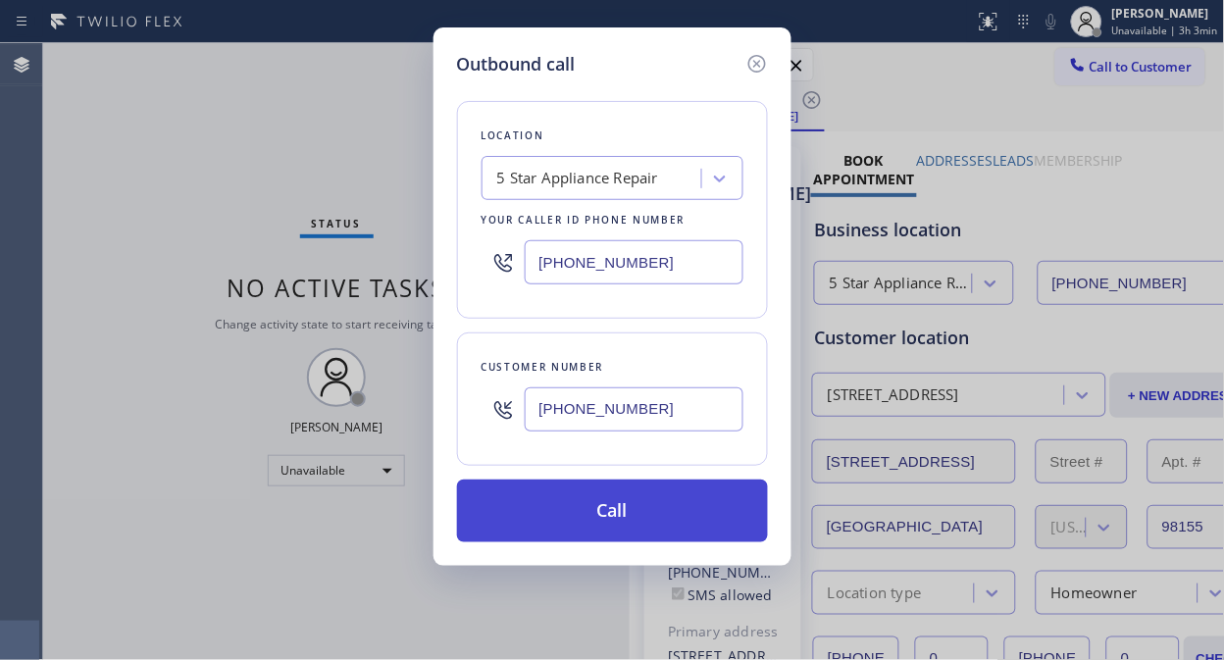
type input "[PHONE_NUMBER]"
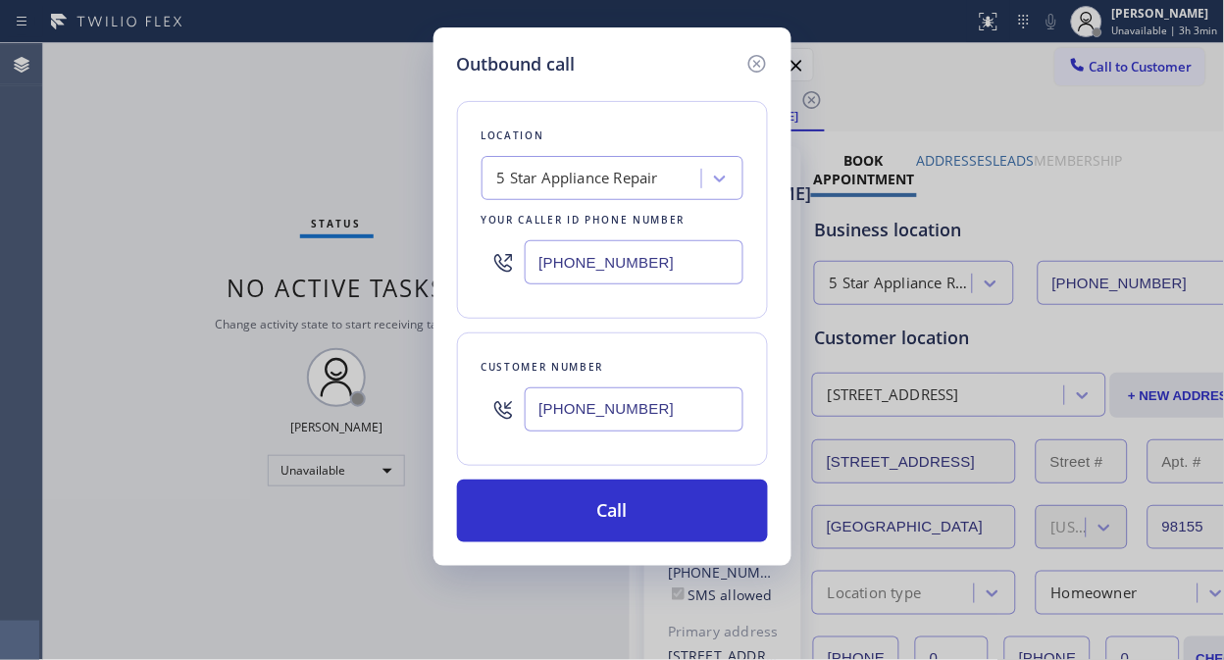
drag, startPoint x: 658, startPoint y: 514, endPoint x: 807, endPoint y: 268, distance: 287.7
click at [660, 515] on button "Call" at bounding box center [612, 511] width 311 height 63
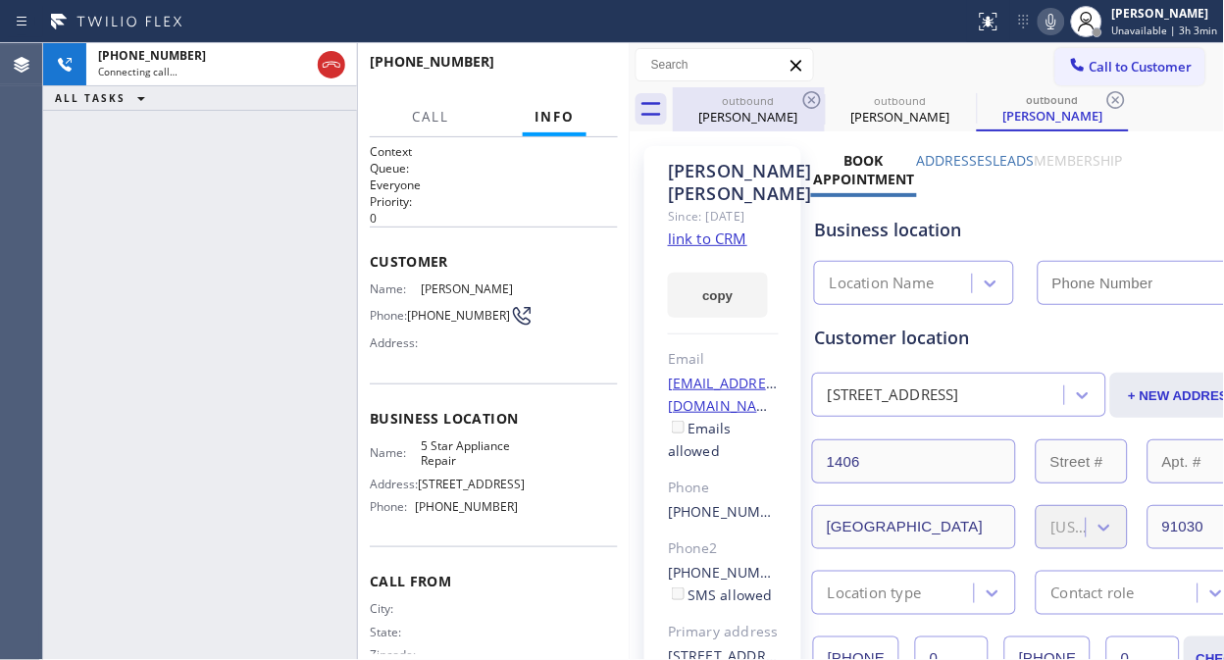
type input "[PHONE_NUMBER]"
click at [794, 96] on div "outbound" at bounding box center [749, 100] width 148 height 15
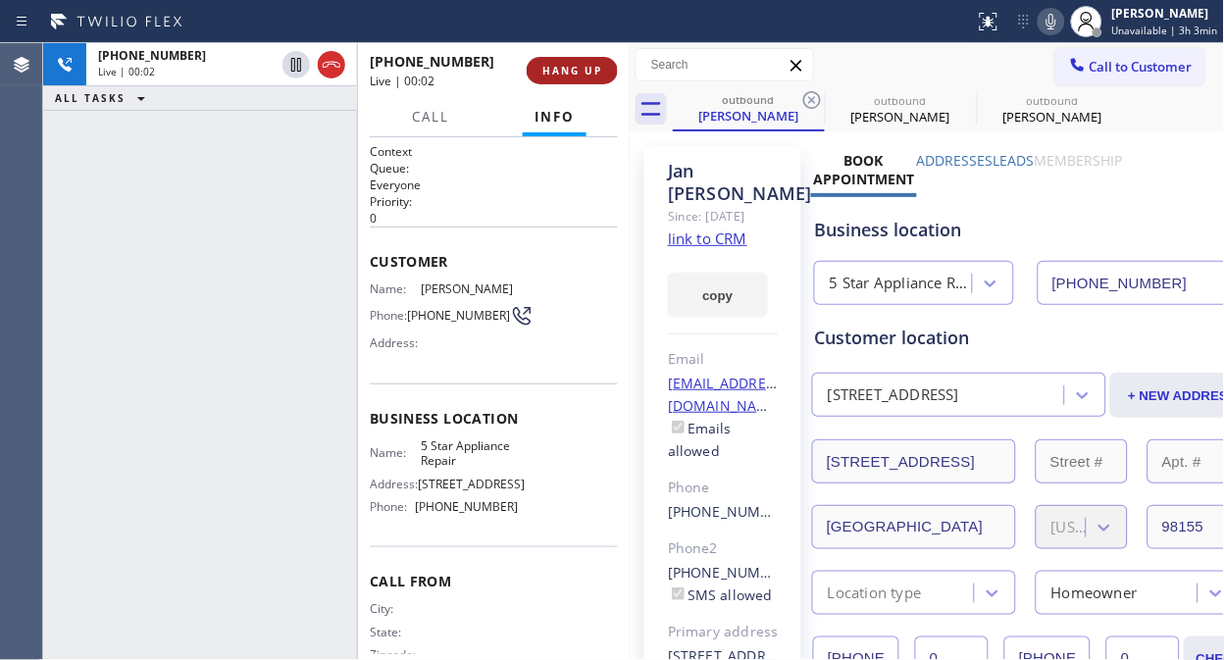
click at [565, 64] on span "HANG UP" at bounding box center [572, 71] width 60 height 14
click at [565, 64] on span "COMPLETE" at bounding box center [568, 71] width 68 height 14
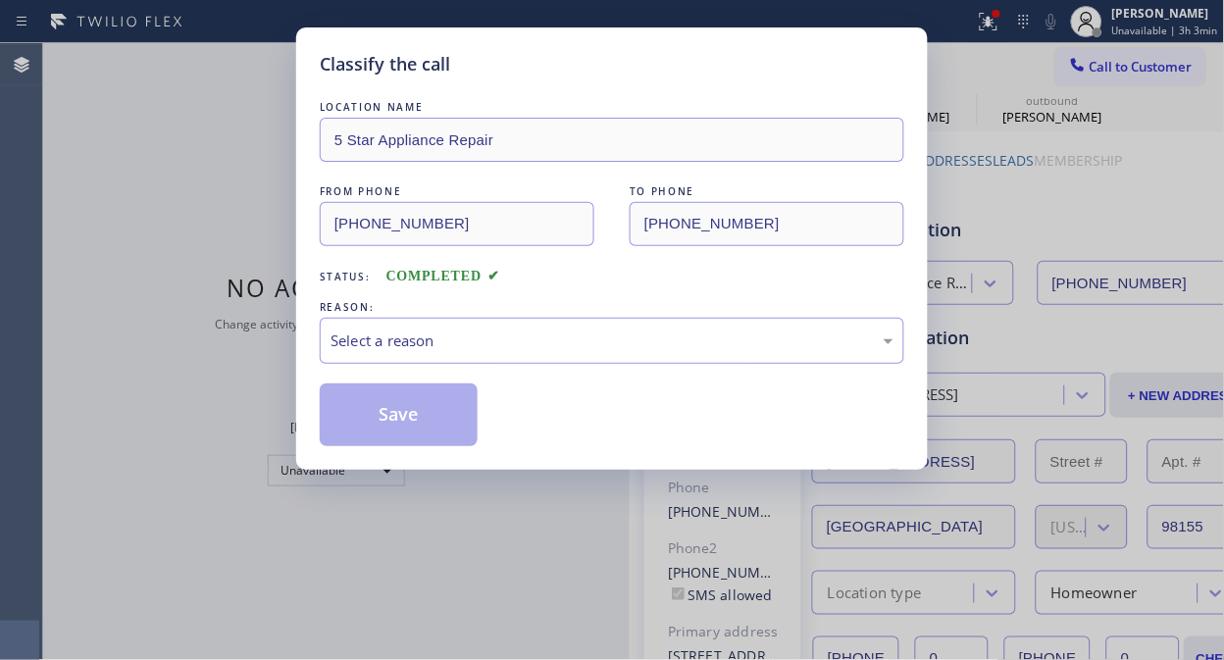
click at [565, 63] on div "Classify the call" at bounding box center [612, 64] width 584 height 26
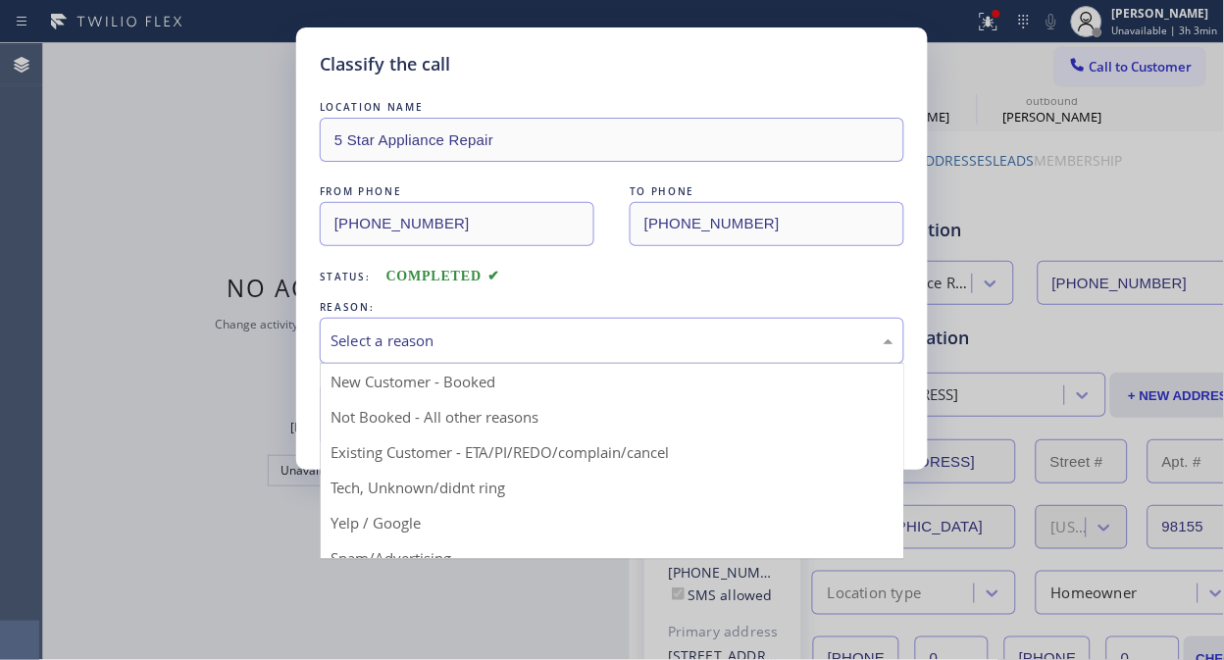
click at [600, 357] on div "Select a reason" at bounding box center [612, 341] width 584 height 46
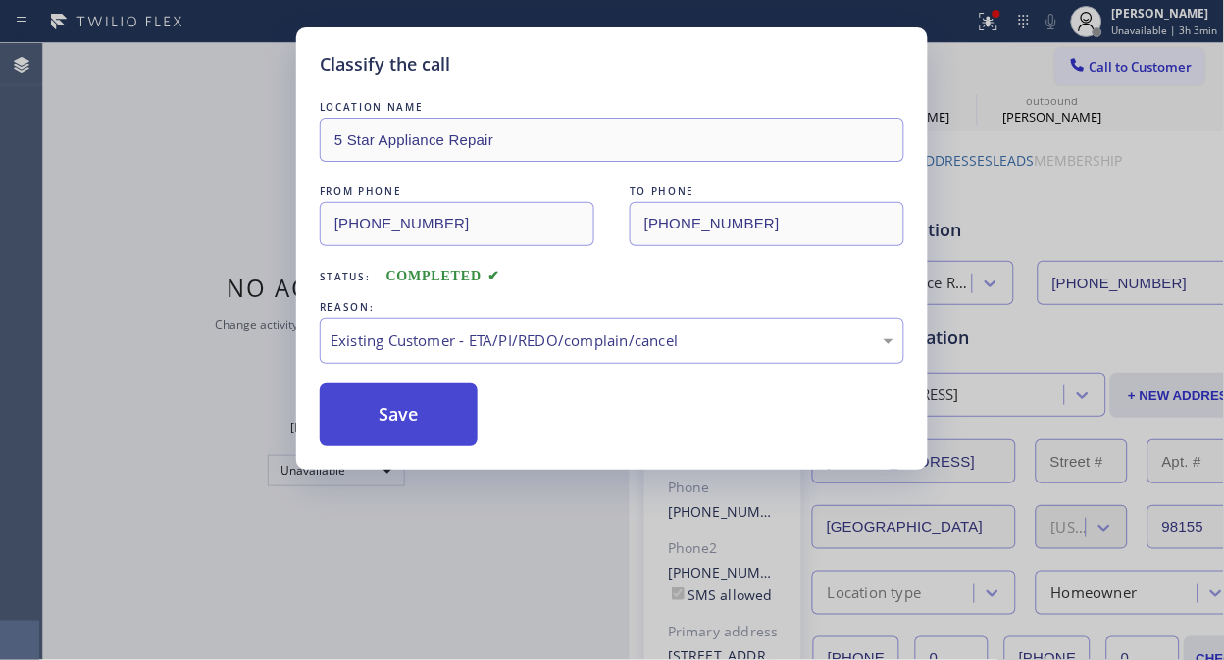
click at [452, 442] on button "Save" at bounding box center [399, 414] width 158 height 63
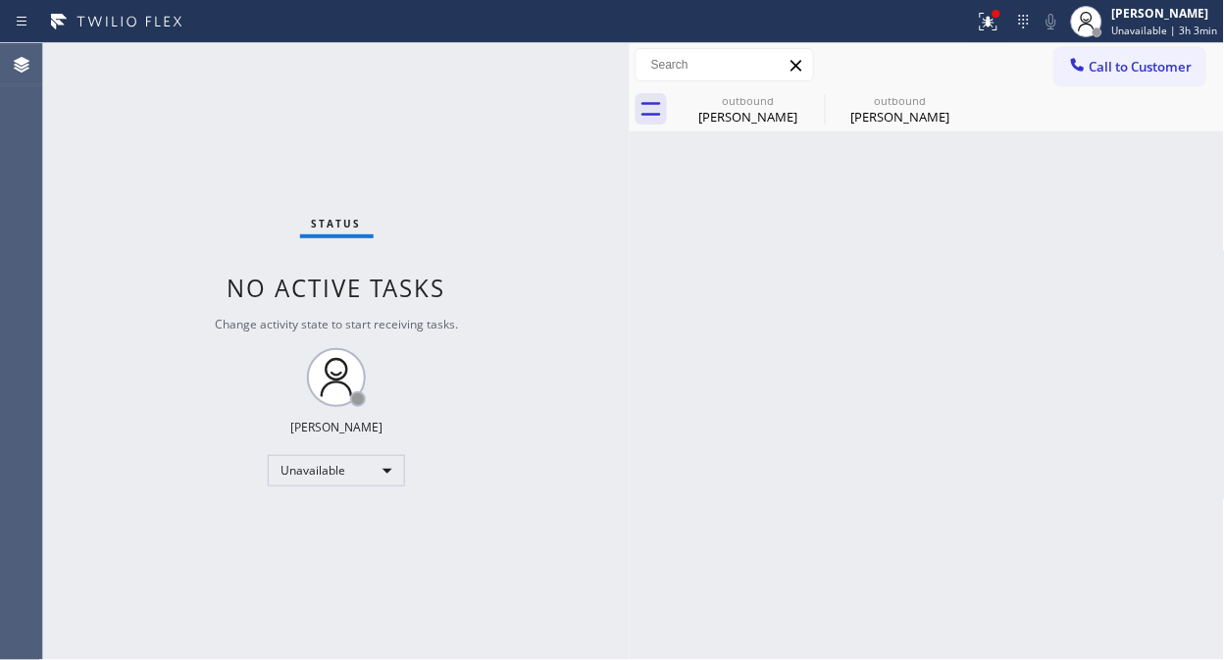
click at [1114, 63] on span "Call to Customer" at bounding box center [1140, 67] width 103 height 18
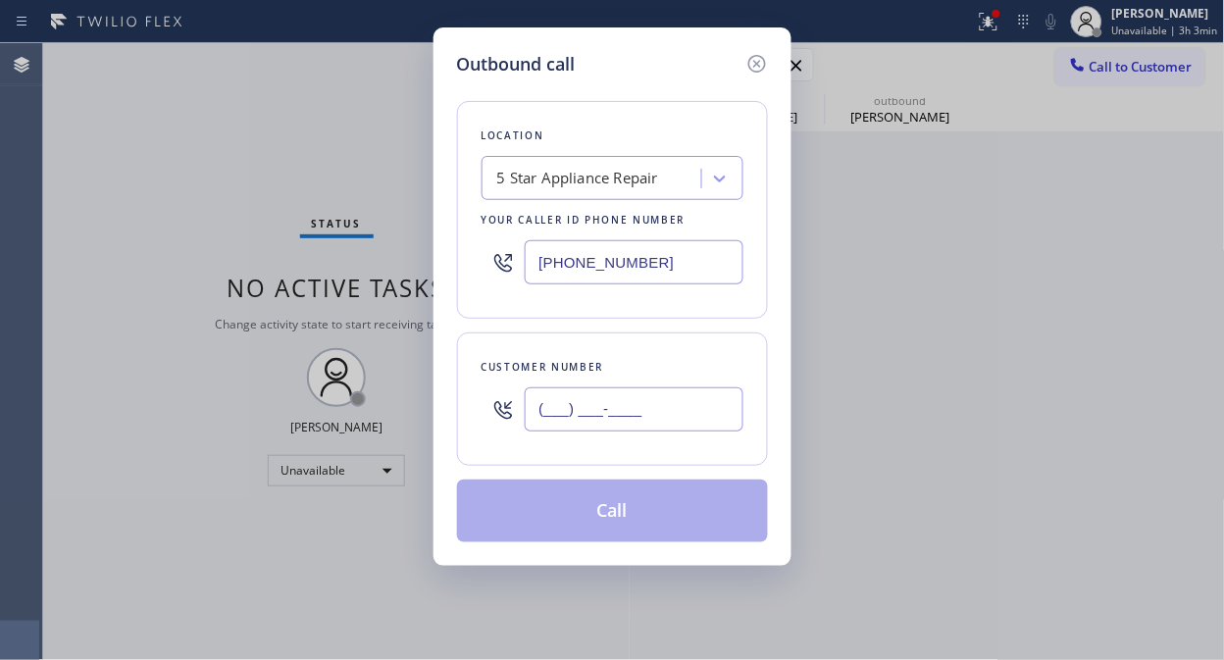
click at [567, 424] on input "(___) ___-____" at bounding box center [634, 409] width 219 height 44
paste input "818) 822-9527"
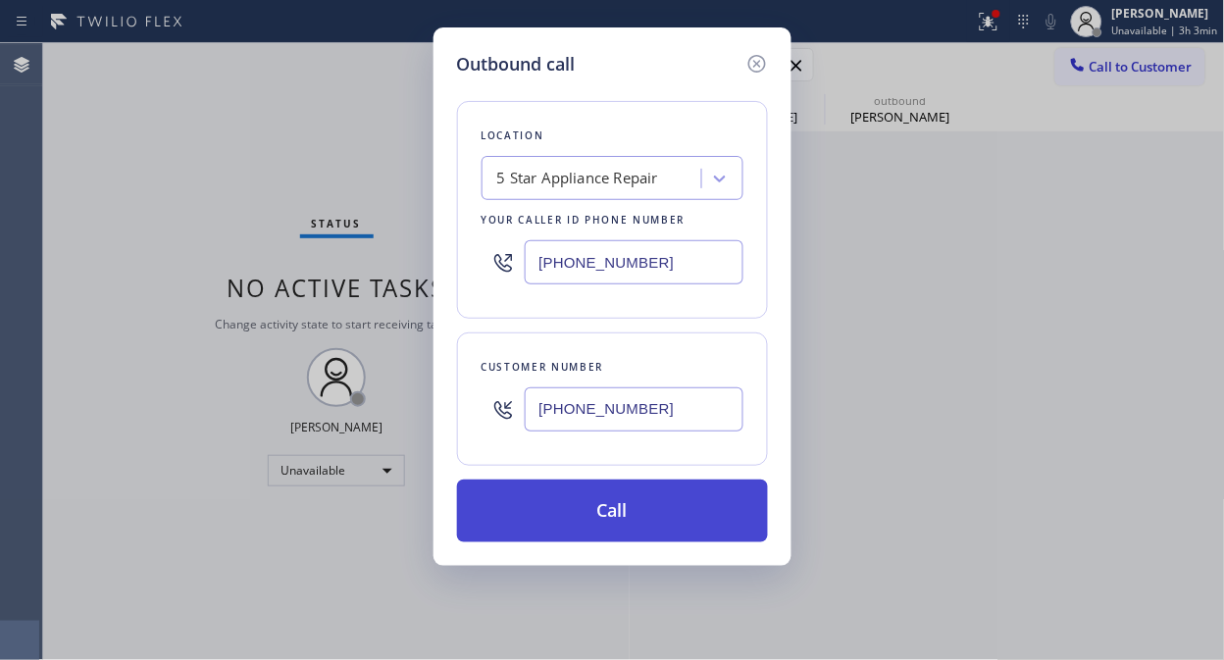
type input "[PHONE_NUMBER]"
click at [634, 510] on button "Call" at bounding box center [612, 511] width 311 height 63
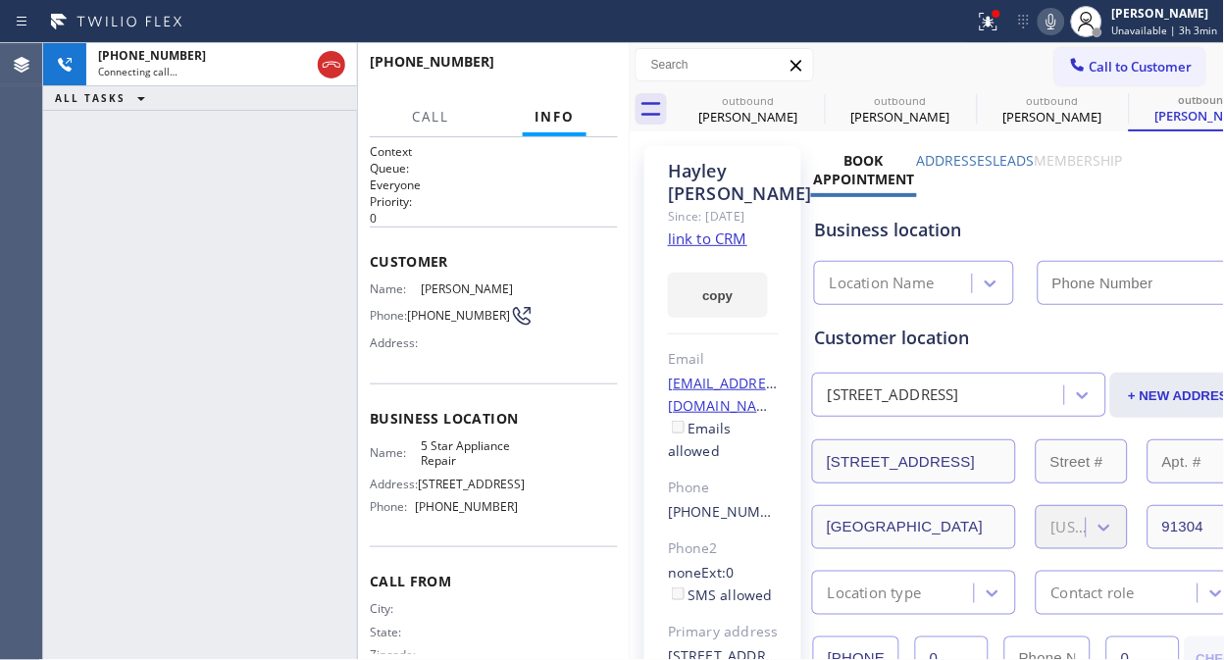
type input "[PHONE_NUMBER]"
click at [585, 72] on span "HANG UP" at bounding box center [572, 71] width 60 height 14
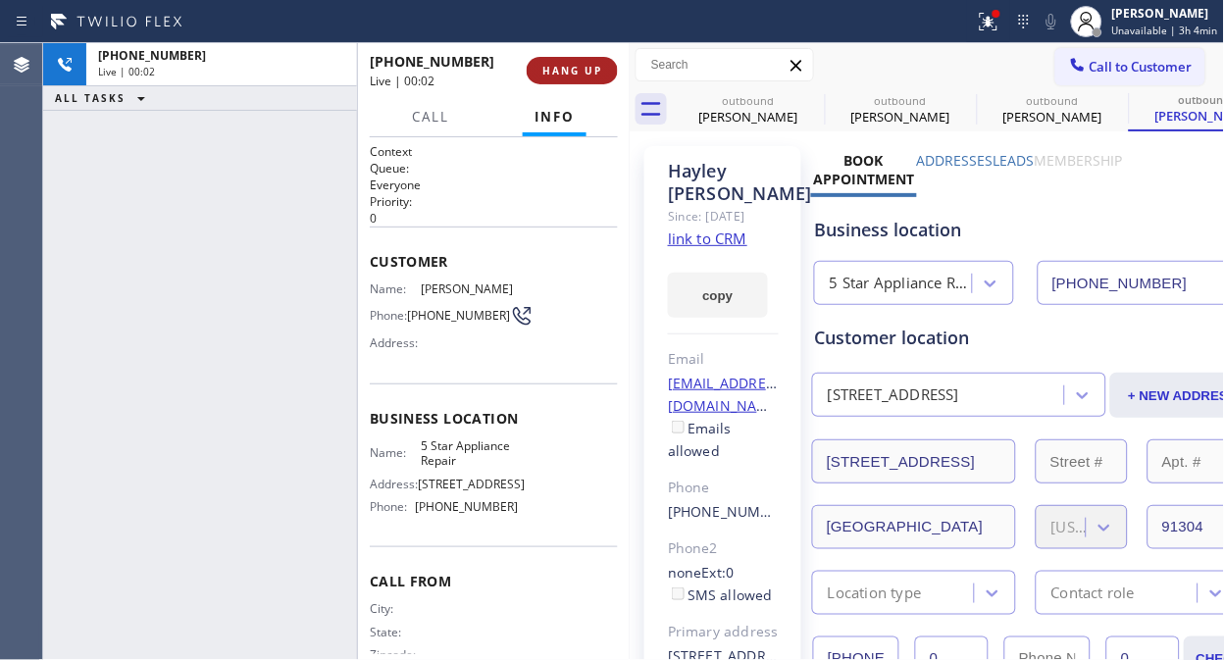
click at [582, 72] on span "HANG UP" at bounding box center [572, 71] width 60 height 14
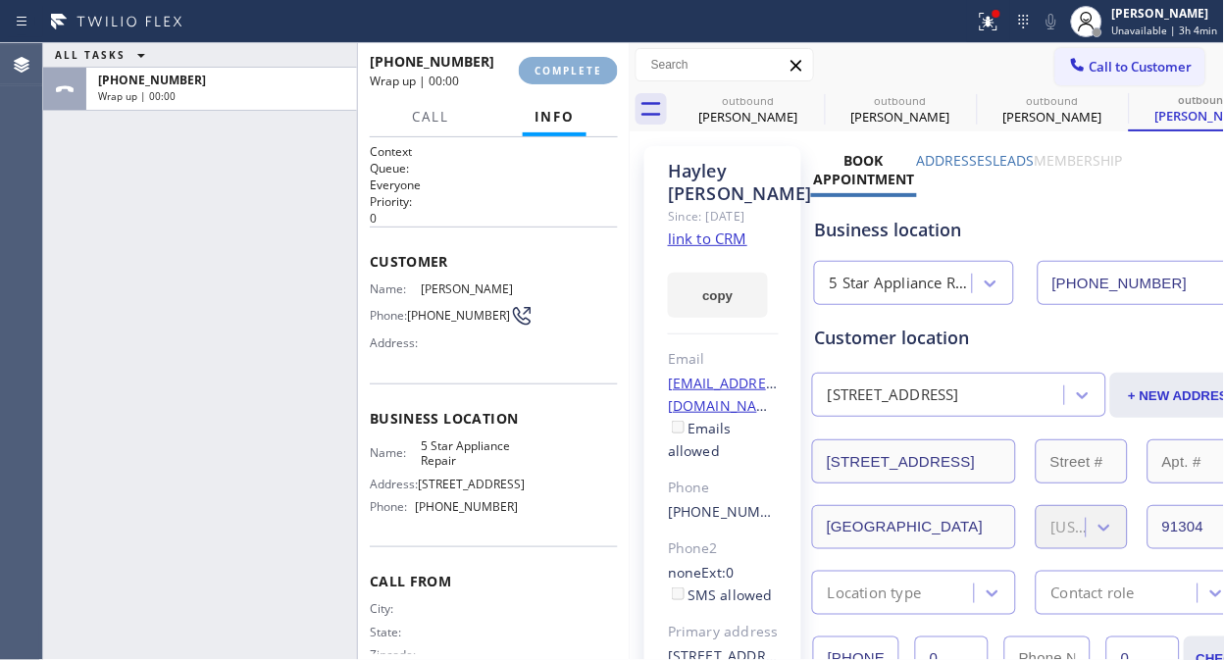
click at [581, 72] on span "COMPLETE" at bounding box center [568, 71] width 68 height 14
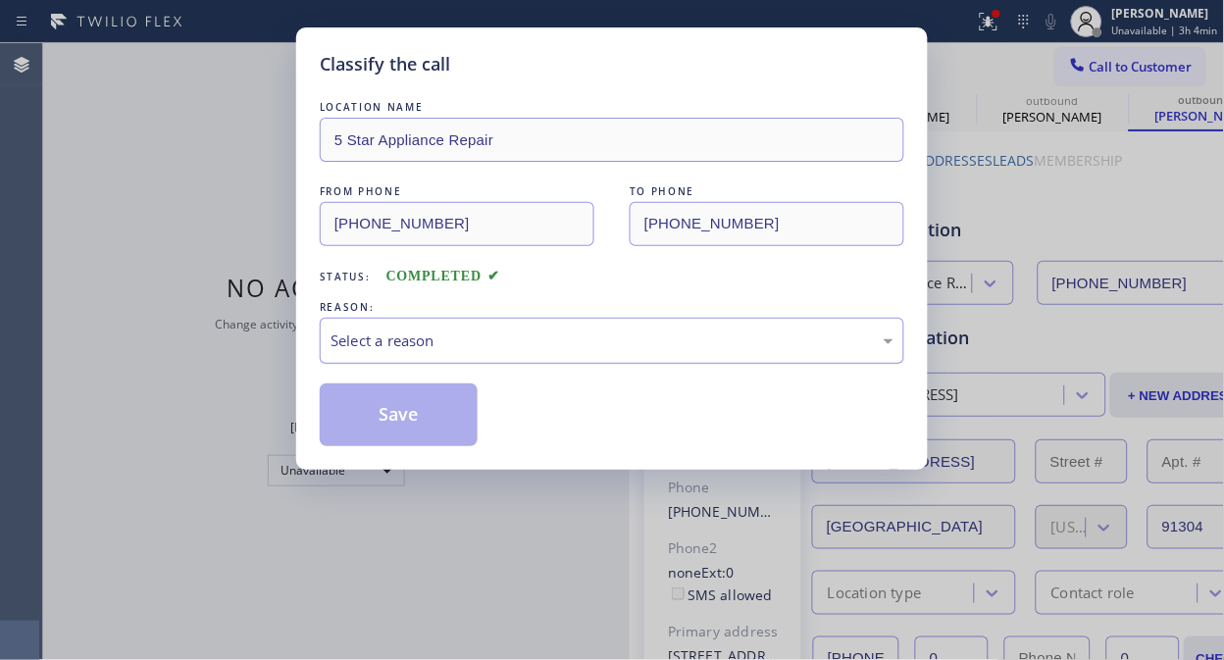
click at [572, 337] on div "Select a reason" at bounding box center [611, 340] width 563 height 23
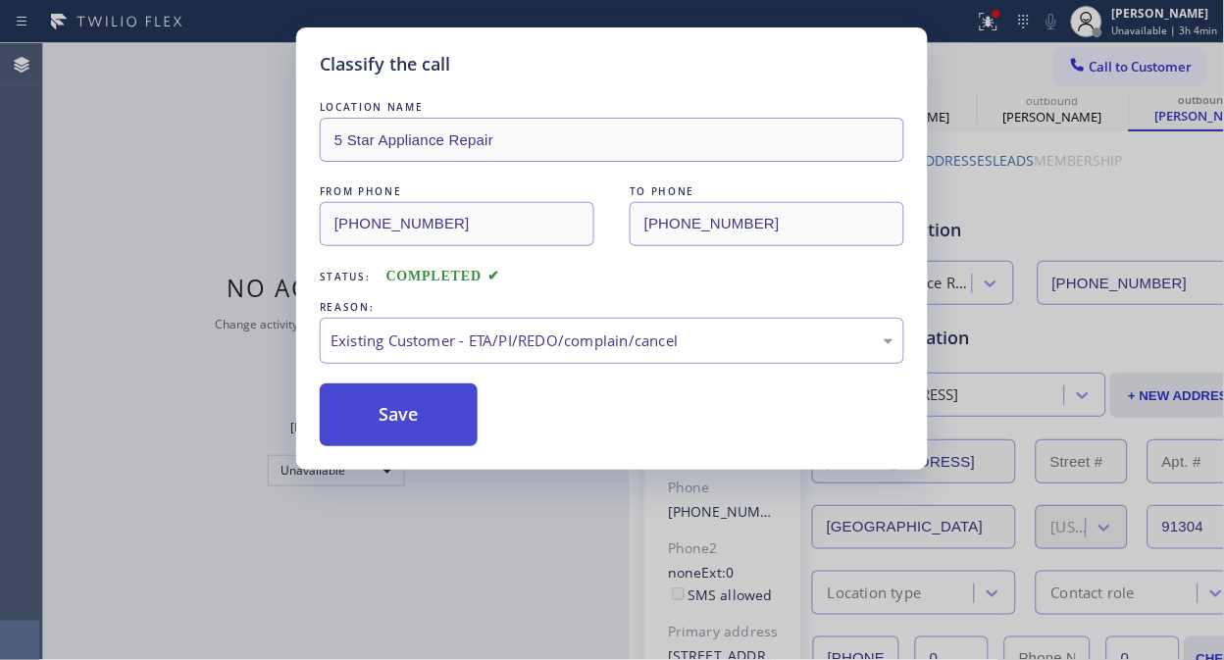
click at [417, 402] on button "Save" at bounding box center [399, 414] width 158 height 63
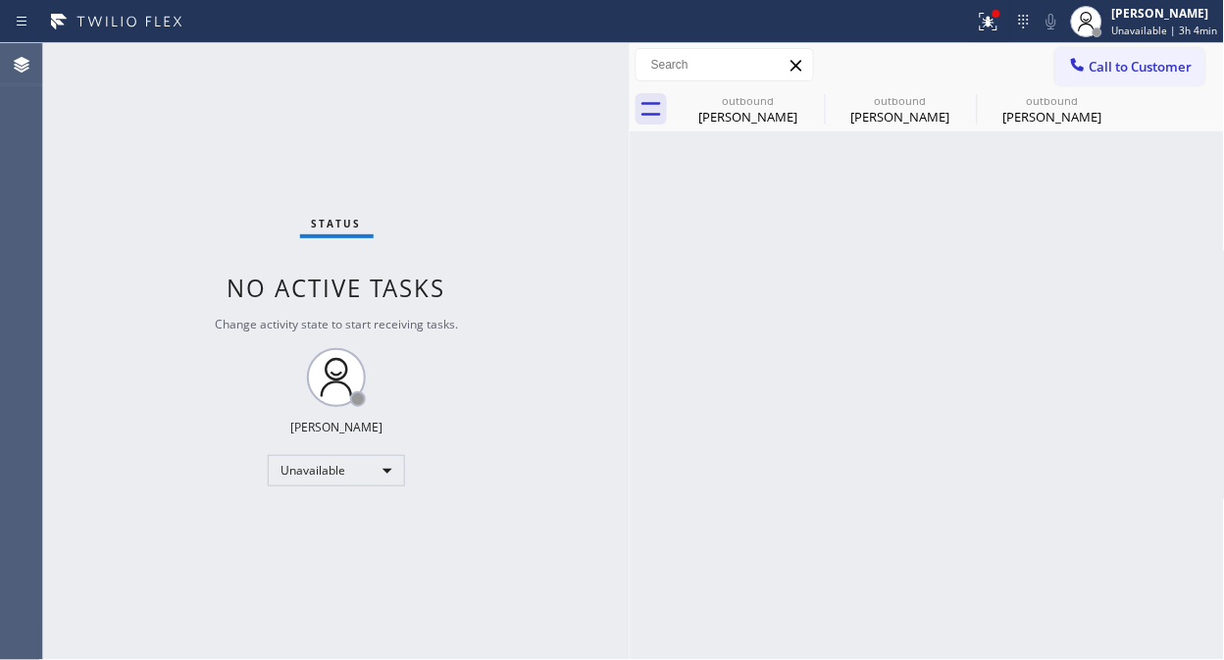
click at [1103, 62] on span "Call to Customer" at bounding box center [1140, 67] width 103 height 18
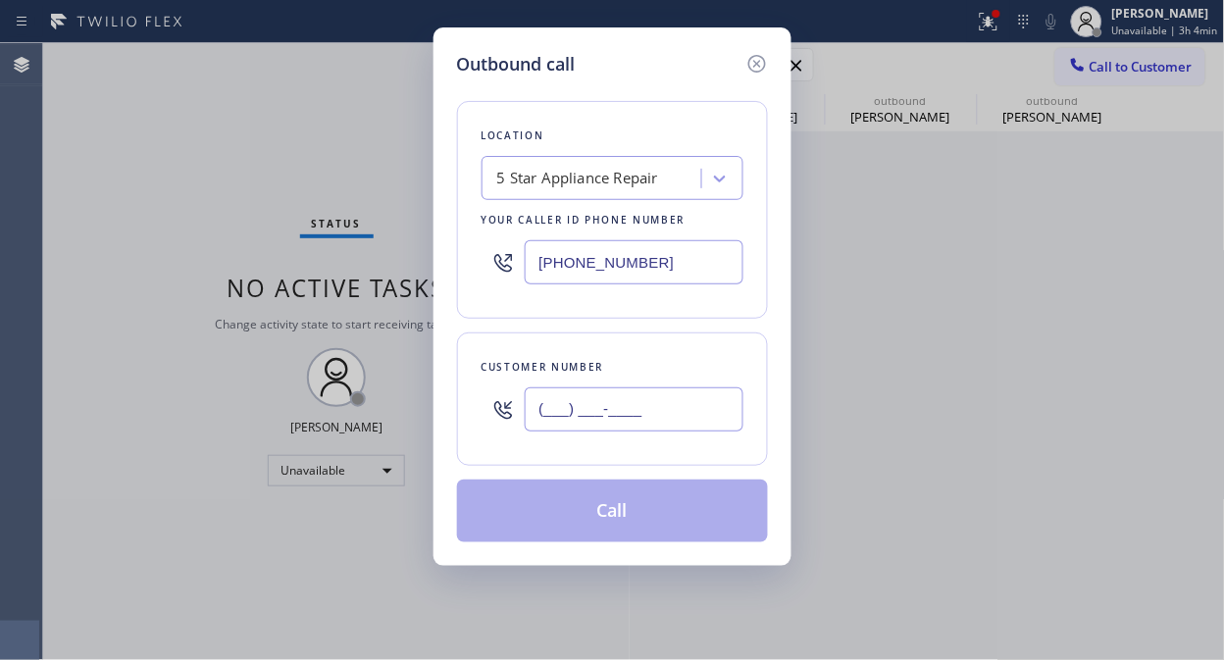
click at [702, 409] on input "(___) ___-____" at bounding box center [634, 409] width 219 height 44
paste input "818) 996-1918"
type input "[PHONE_NUMBER]"
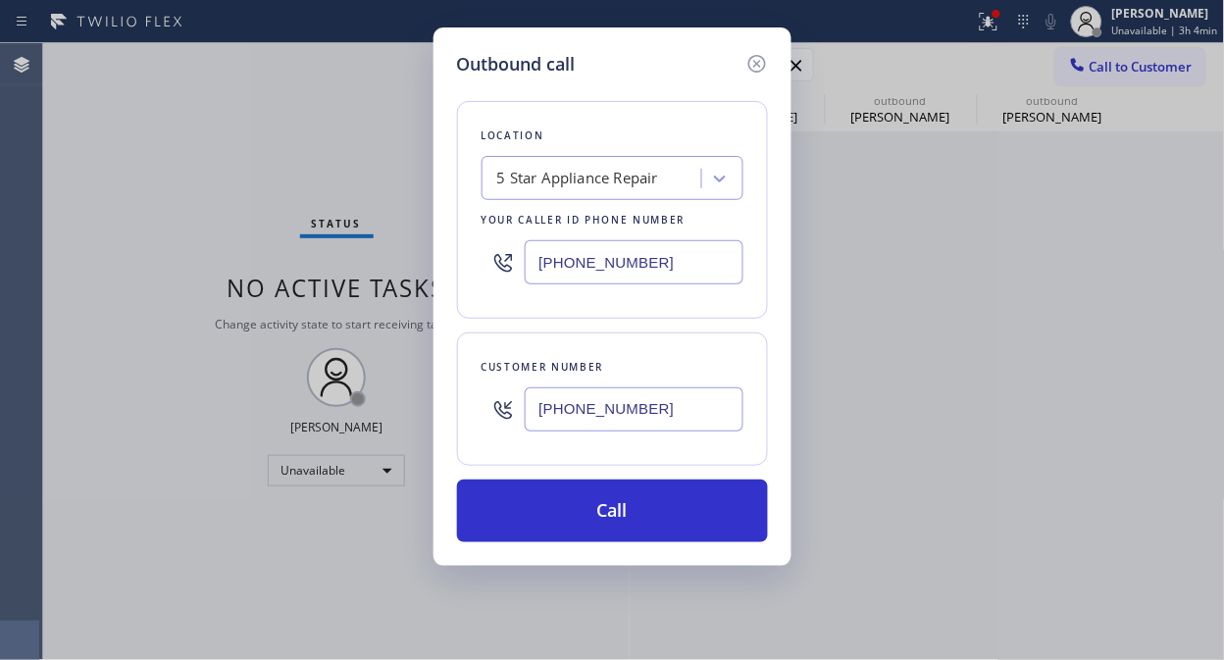
drag, startPoint x: 675, startPoint y: 522, endPoint x: 704, endPoint y: 312, distance: 211.9
click at [675, 523] on button "Call" at bounding box center [612, 511] width 311 height 63
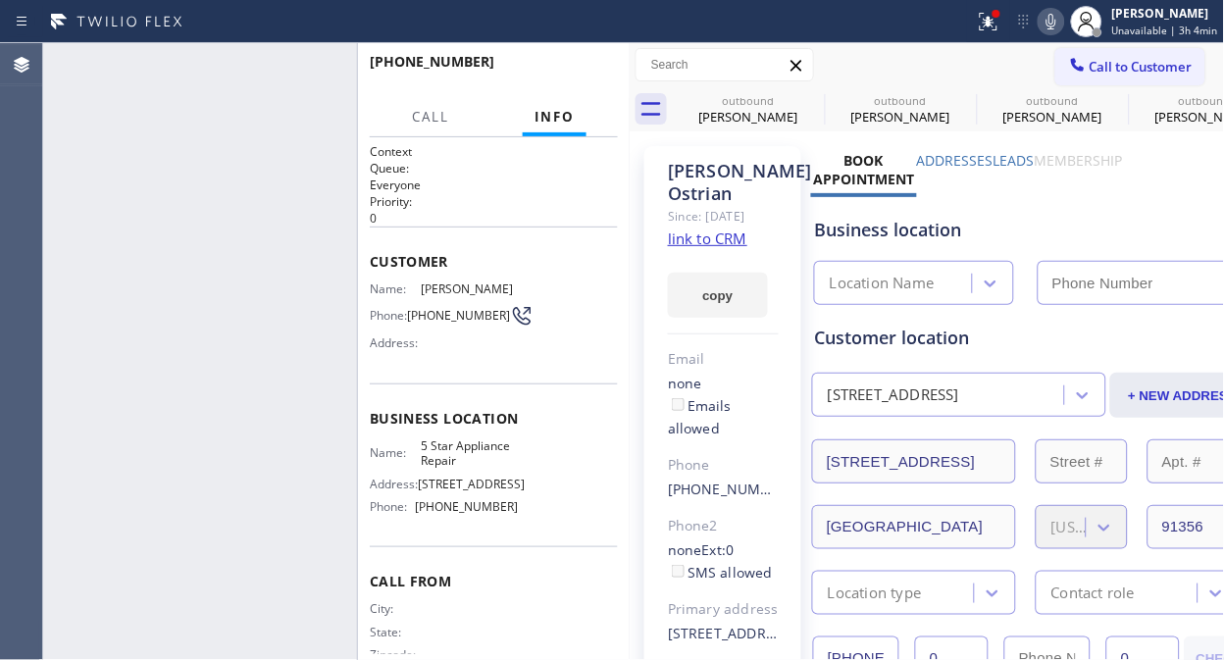
type input "[PHONE_NUMBER]"
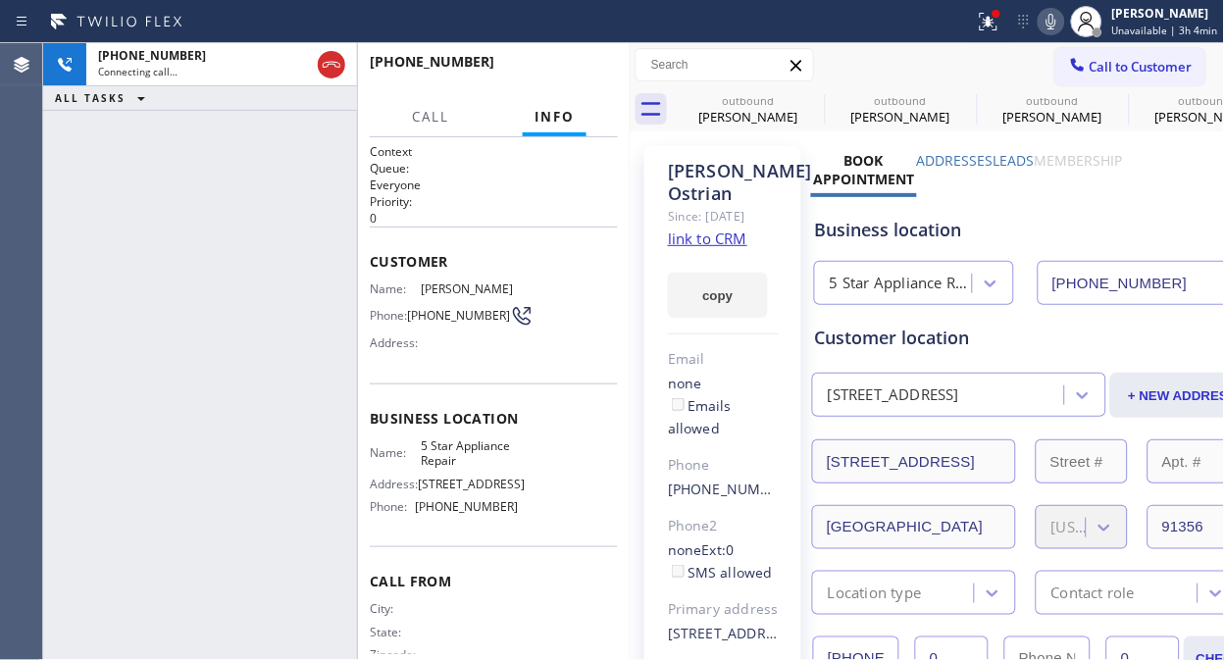
click at [334, 69] on icon at bounding box center [332, 65] width 24 height 24
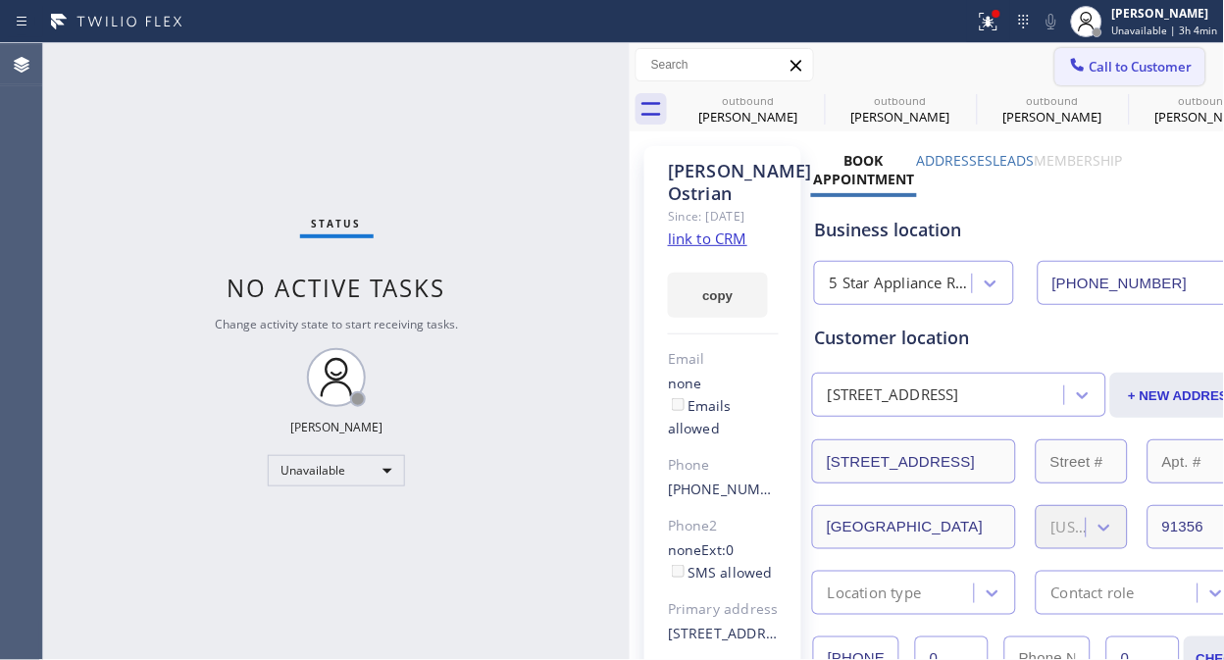
click at [1125, 75] on span "Call to Customer" at bounding box center [1140, 67] width 103 height 18
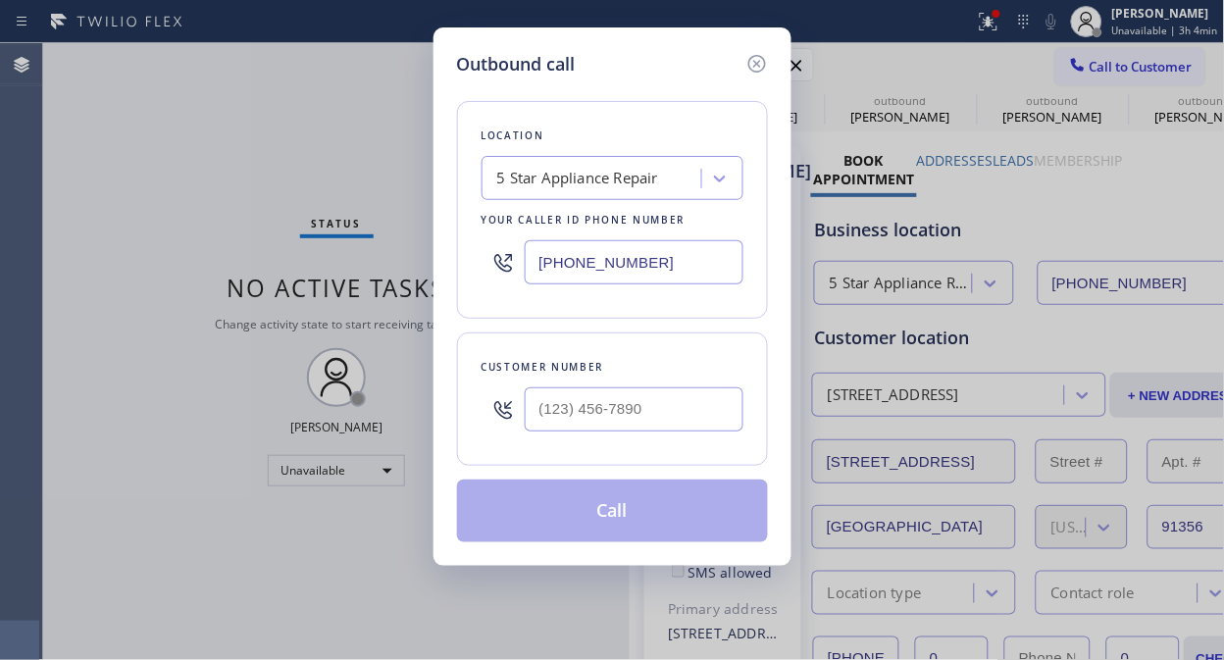
type input "(___) ___-____"
click at [643, 432] on div "(___) ___-____" at bounding box center [634, 410] width 219 height 64
click at [580, 445] on div "Customer number (___) ___-____" at bounding box center [612, 398] width 311 height 133
click at [533, 406] on input "(___) ___-____" at bounding box center [634, 409] width 219 height 44
paste input "206) 979-6854"
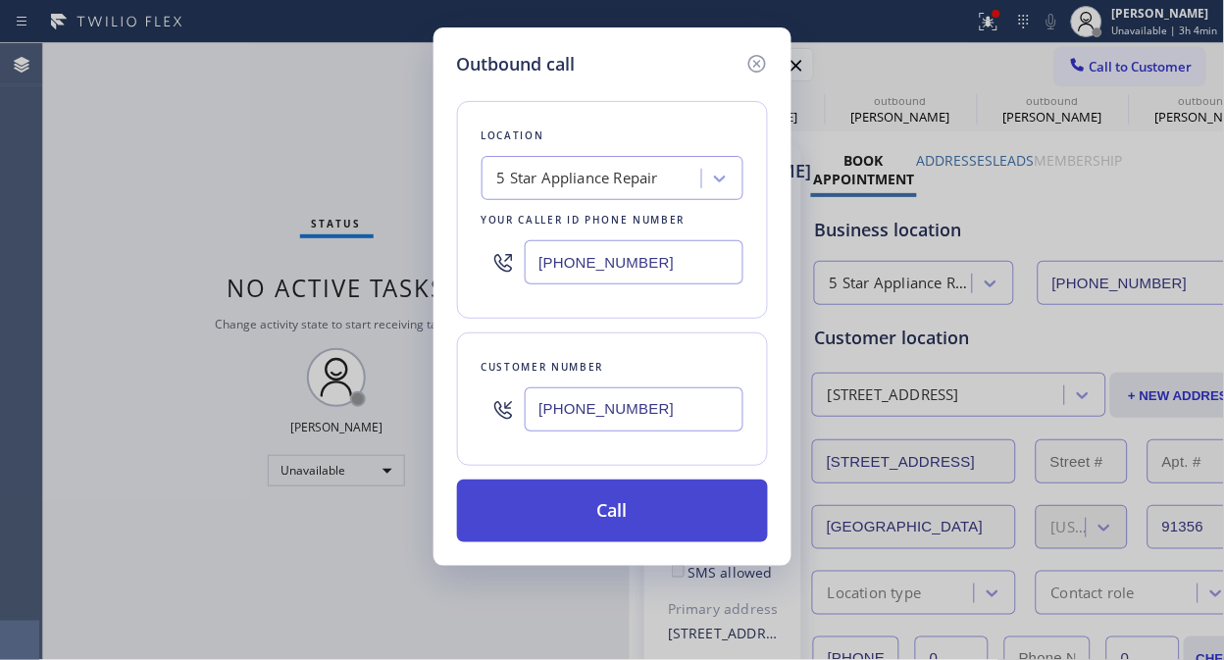
type input "[PHONE_NUMBER]"
click at [662, 526] on button "Call" at bounding box center [612, 511] width 311 height 63
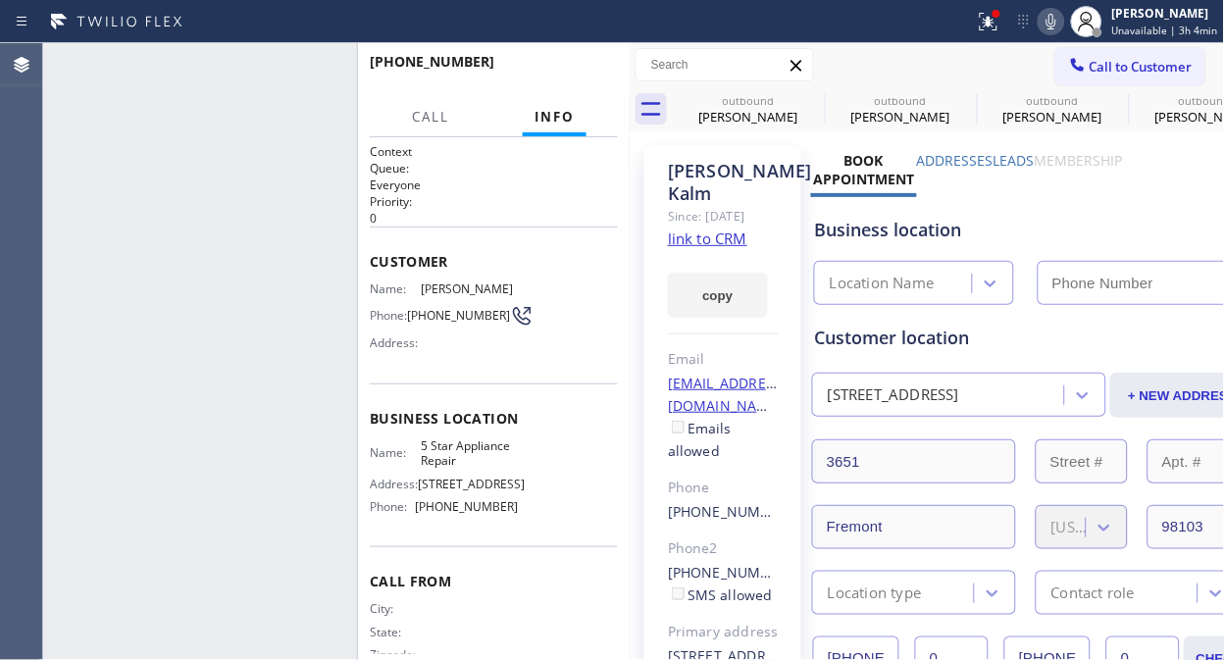
type input "[PHONE_NUMBER]"
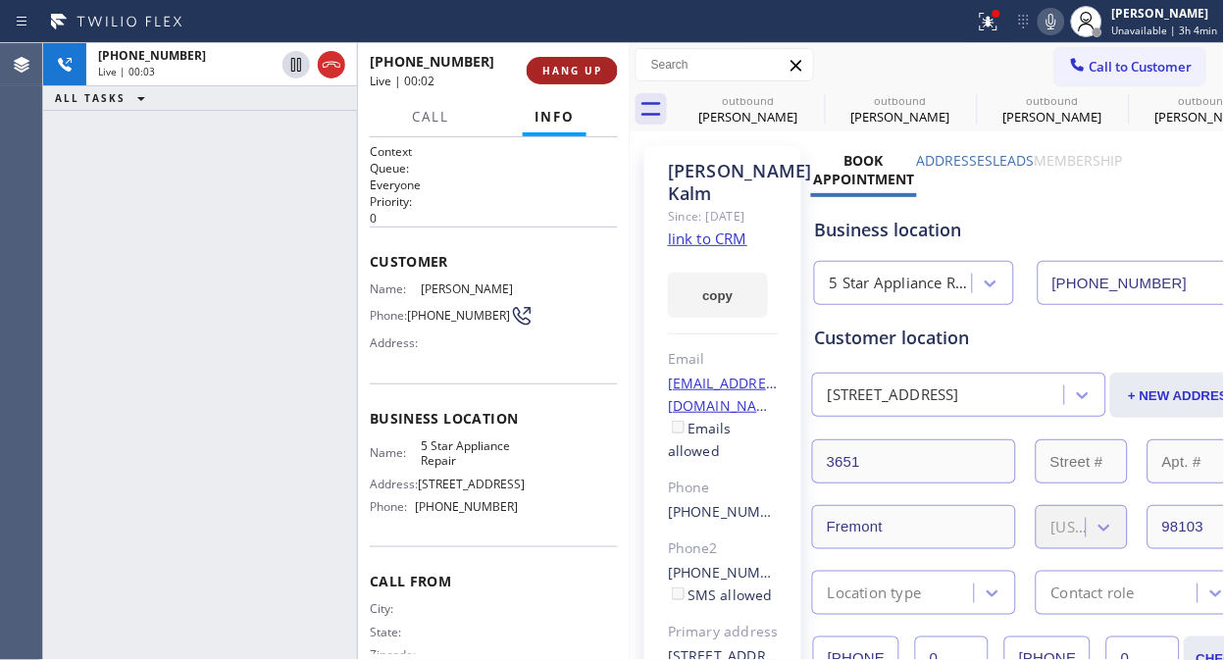
drag, startPoint x: 561, startPoint y: 92, endPoint x: 575, endPoint y: 82, distance: 16.9
click at [567, 88] on div "[PHONE_NUMBER] Live | 00:02 HANG UP" at bounding box center [494, 70] width 248 height 51
click at [575, 82] on button "HANG UP" at bounding box center [572, 70] width 91 height 27
click at [576, 81] on button "HANG UP" at bounding box center [572, 70] width 91 height 27
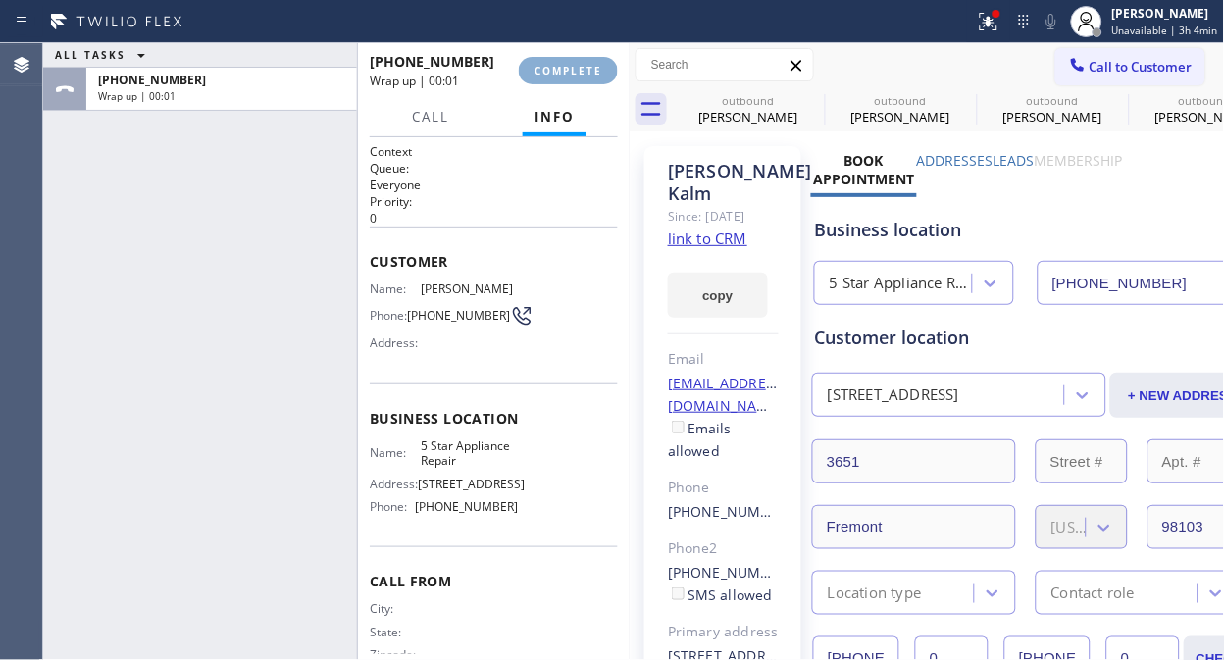
click at [577, 76] on span "COMPLETE" at bounding box center [568, 71] width 68 height 14
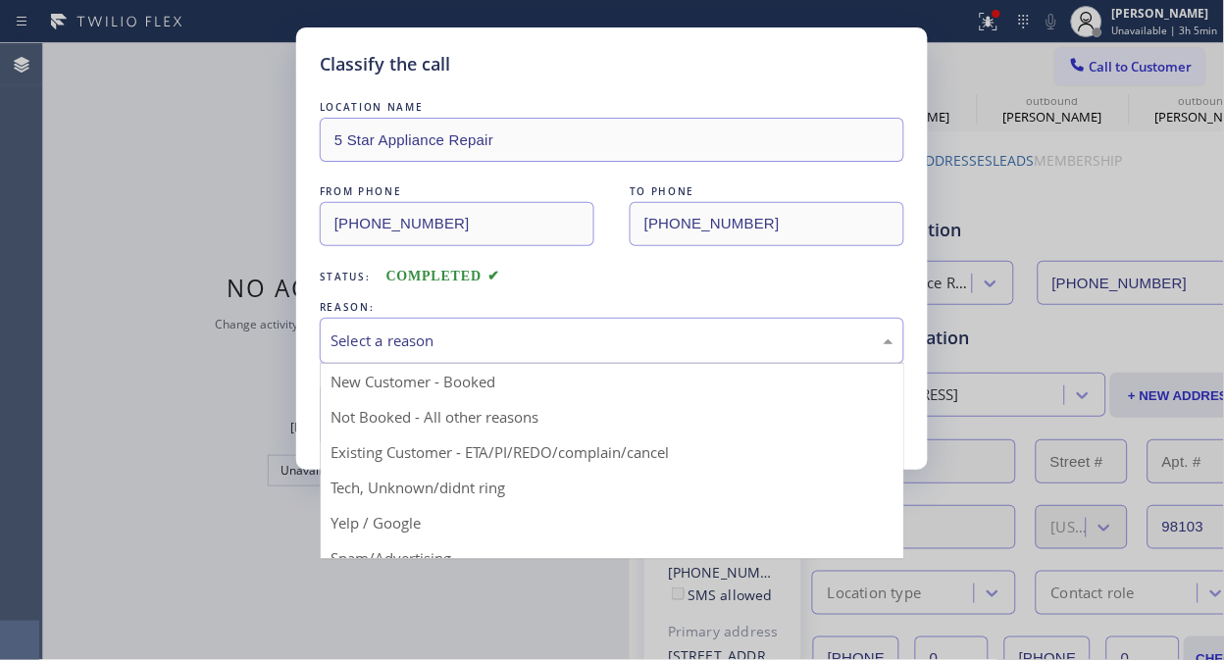
click at [580, 353] on div "Select a reason" at bounding box center [612, 341] width 584 height 46
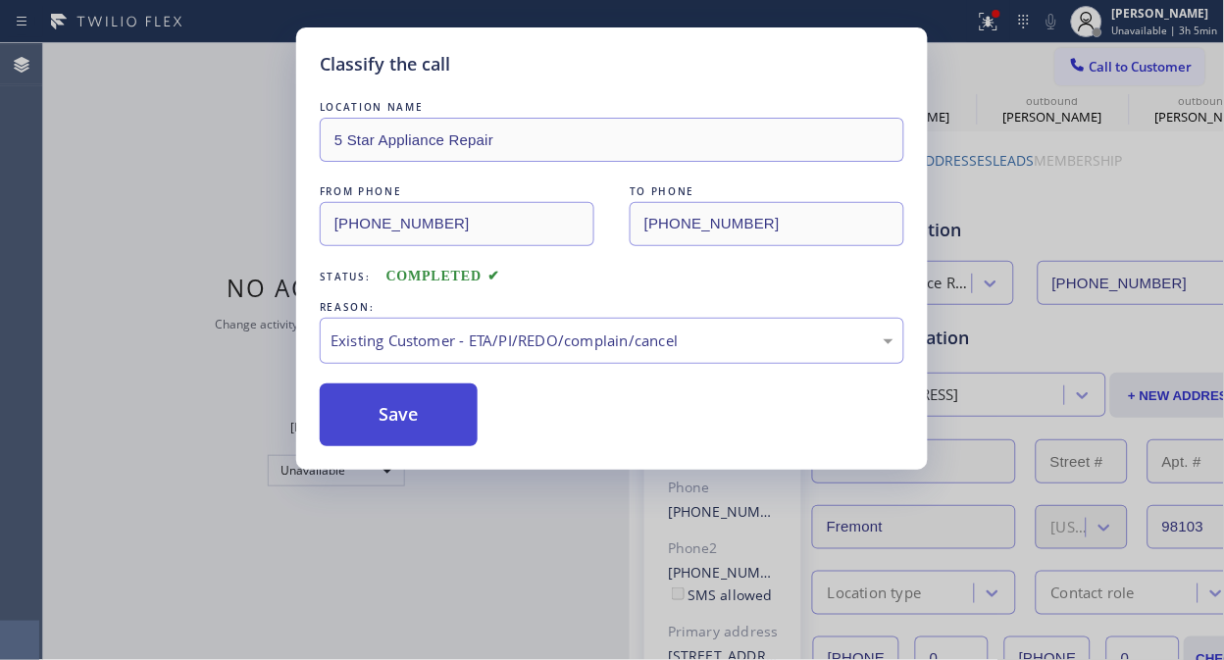
click at [461, 427] on button "Save" at bounding box center [399, 414] width 158 height 63
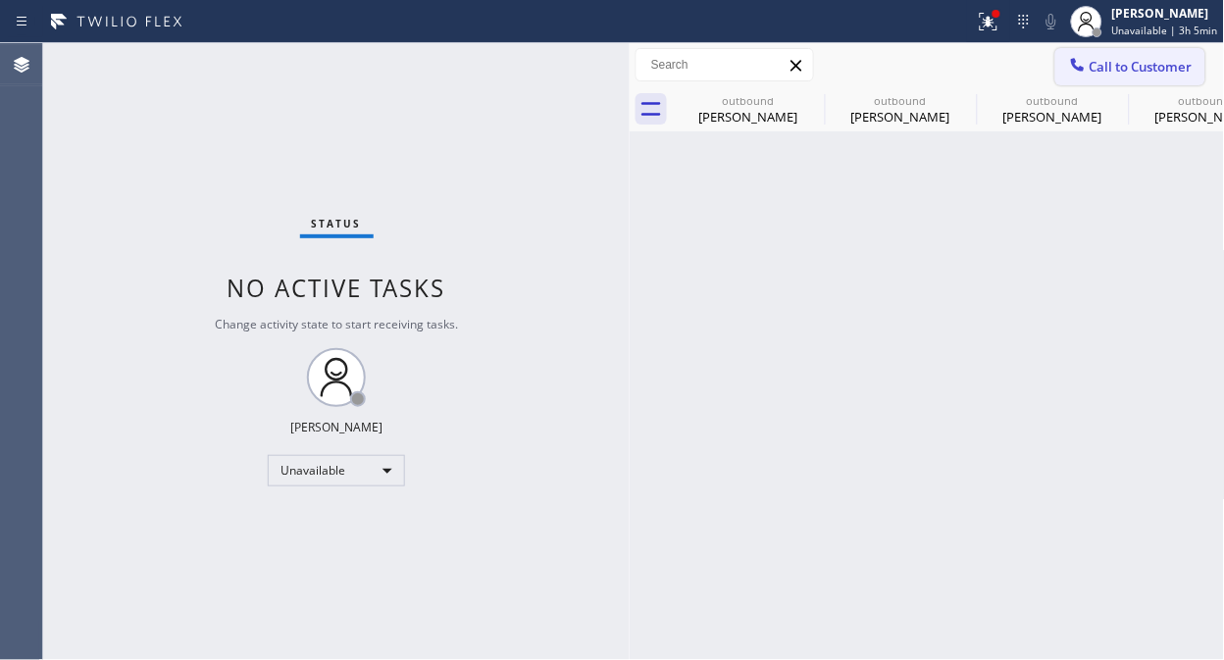
click at [1111, 62] on span "Call to Customer" at bounding box center [1140, 67] width 103 height 18
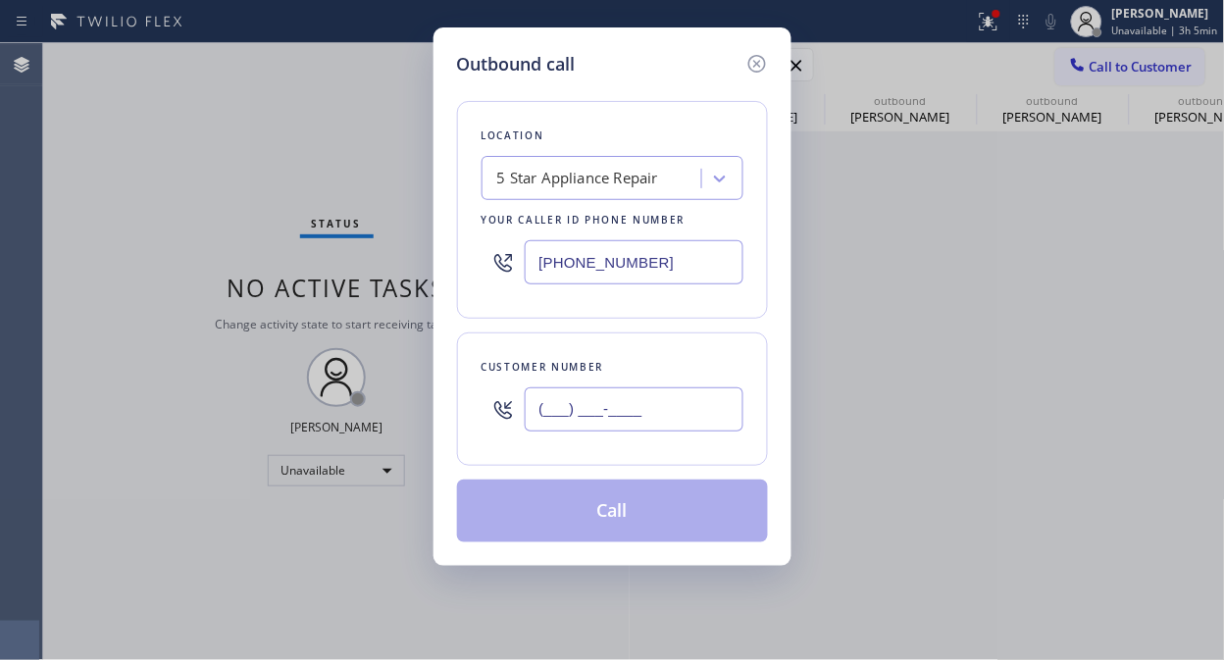
click at [598, 392] on input "(___) ___-____" at bounding box center [634, 409] width 219 height 44
paste input "310) 457-6586"
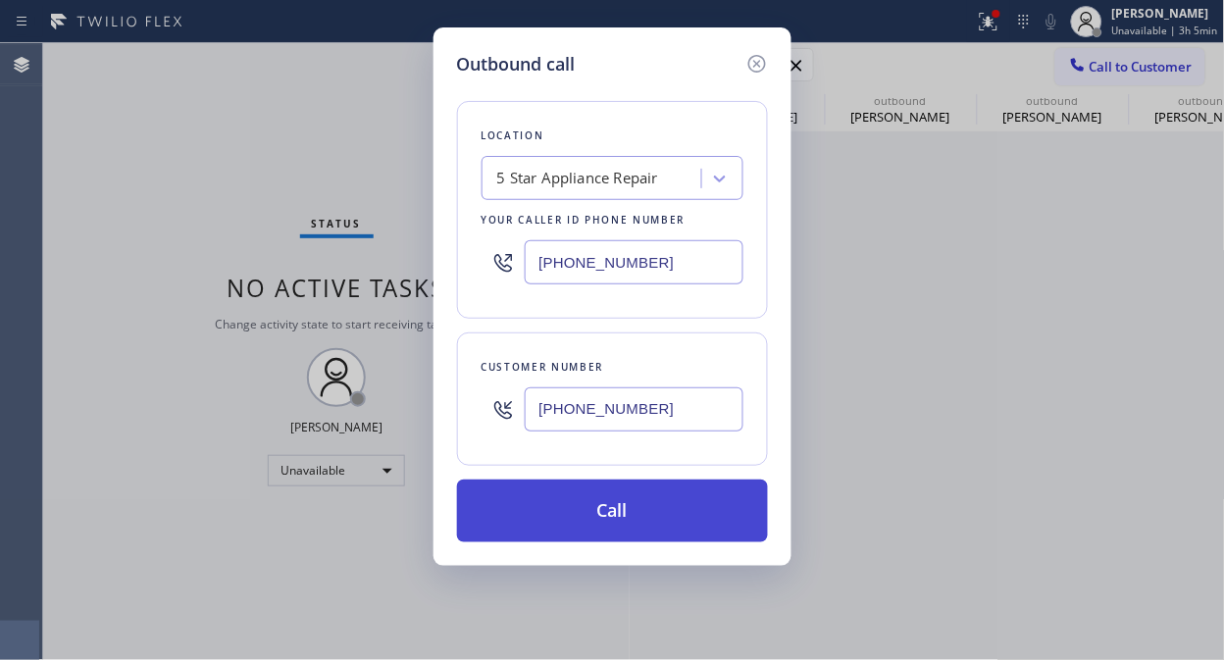
type input "[PHONE_NUMBER]"
click at [668, 507] on button "Call" at bounding box center [612, 511] width 311 height 63
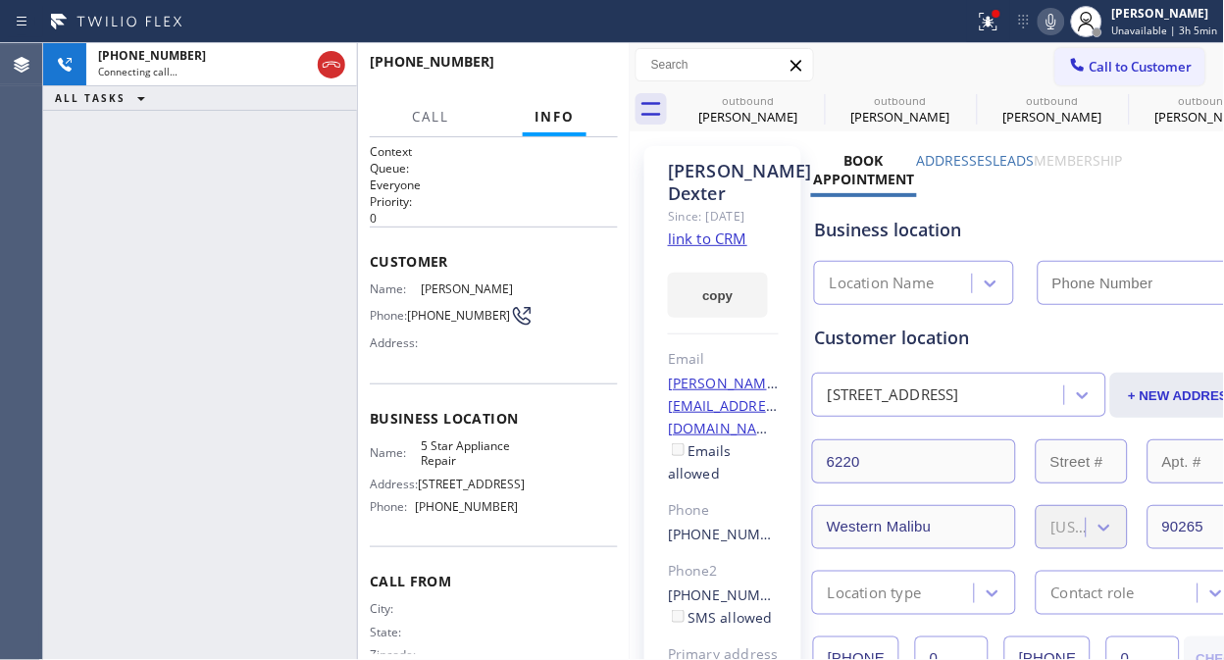
type input "[PHONE_NUMBER]"
click at [561, 70] on span "HANG UP" at bounding box center [572, 71] width 60 height 14
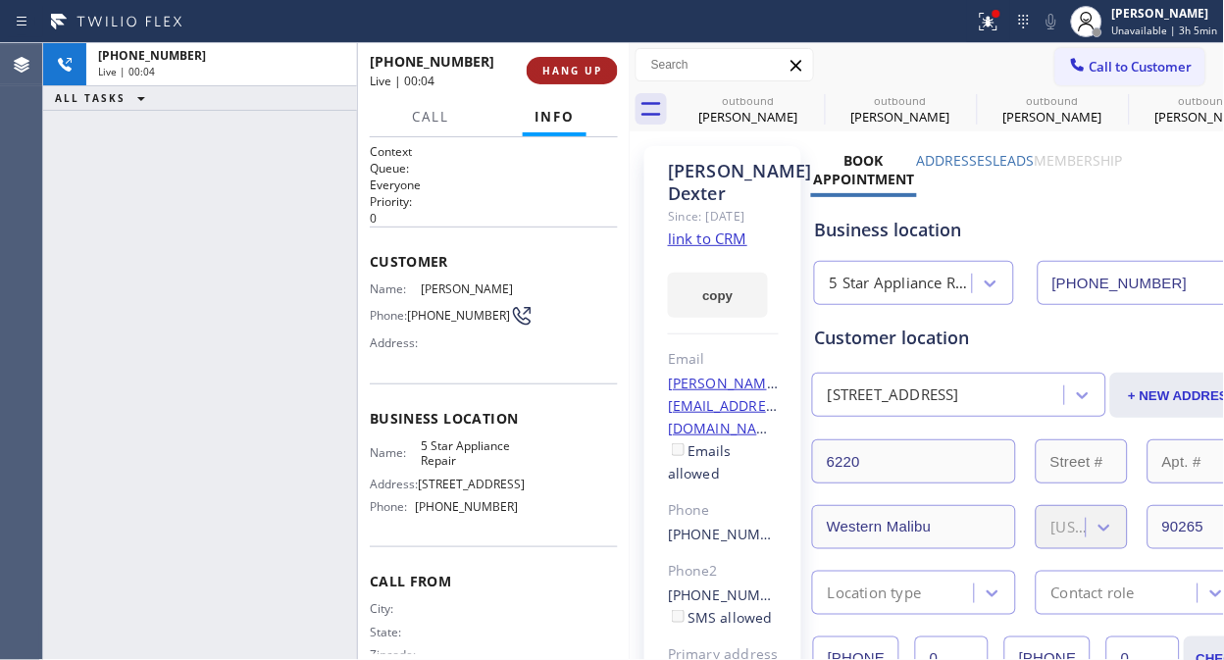
click at [562, 70] on span "HANG UP" at bounding box center [572, 71] width 60 height 14
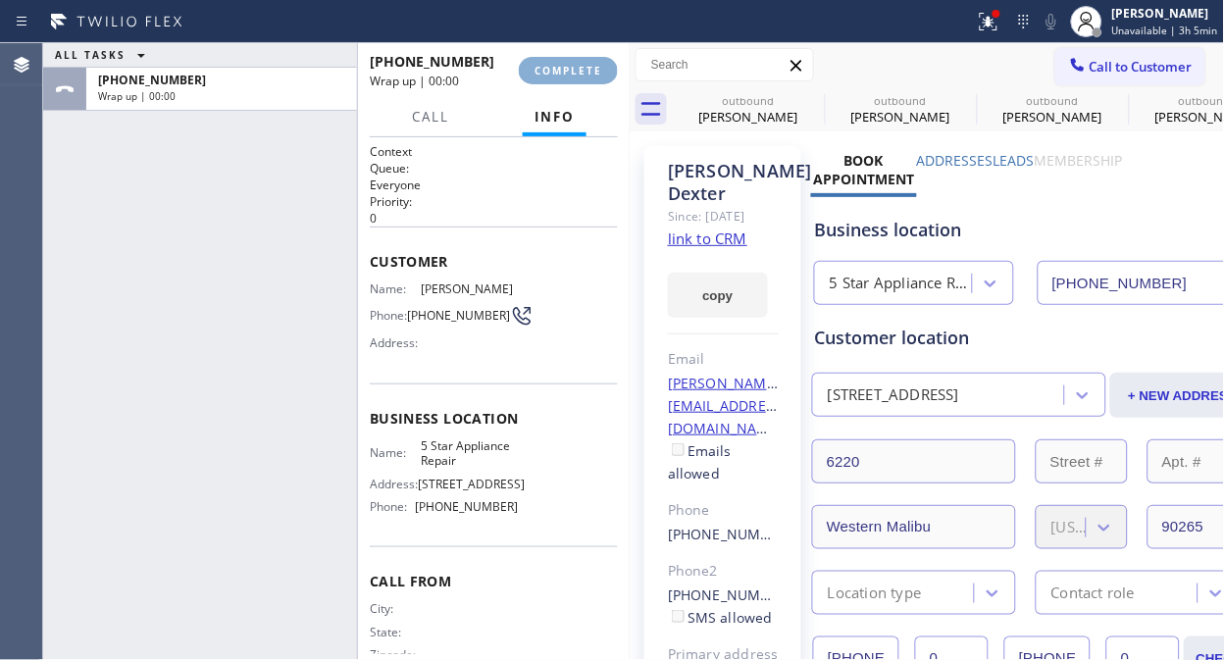
click at [562, 70] on span "COMPLETE" at bounding box center [568, 71] width 68 height 14
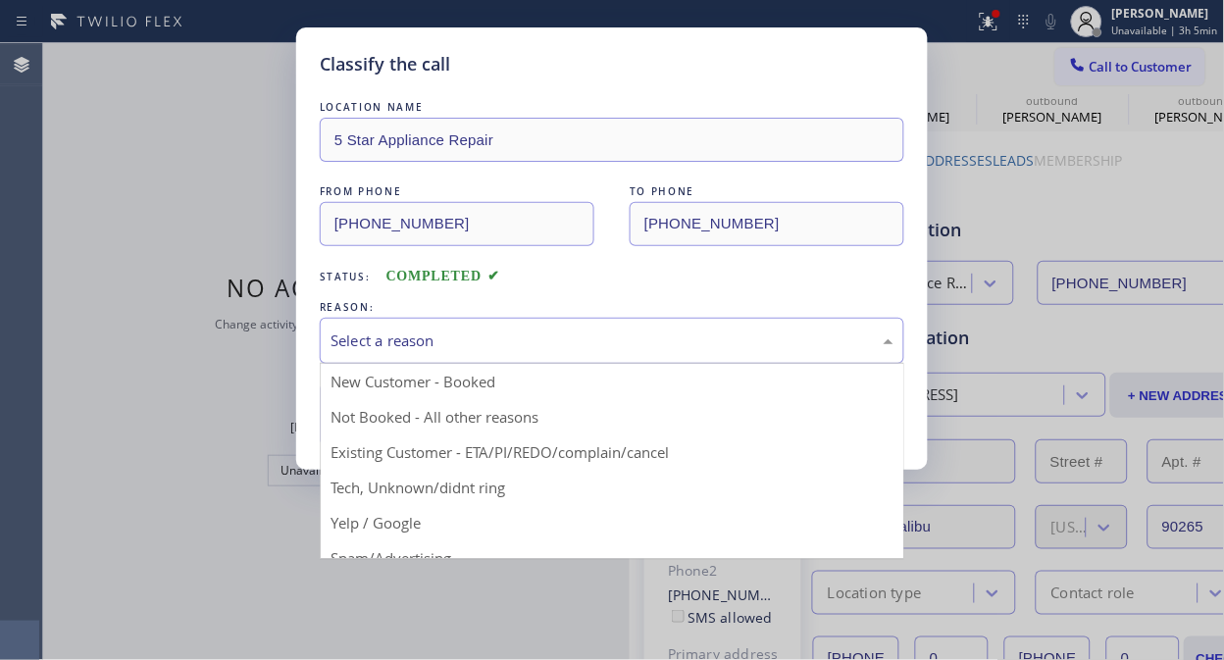
click at [645, 339] on div "Select a reason" at bounding box center [611, 340] width 563 height 23
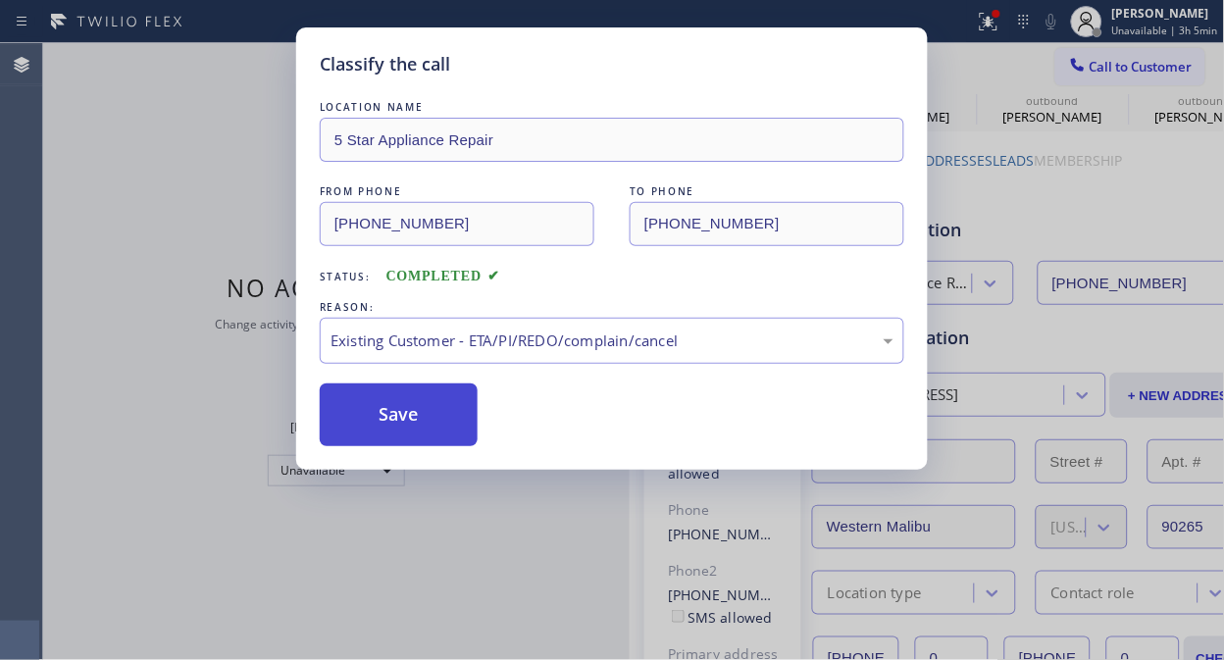
click at [426, 416] on button "Save" at bounding box center [399, 414] width 158 height 63
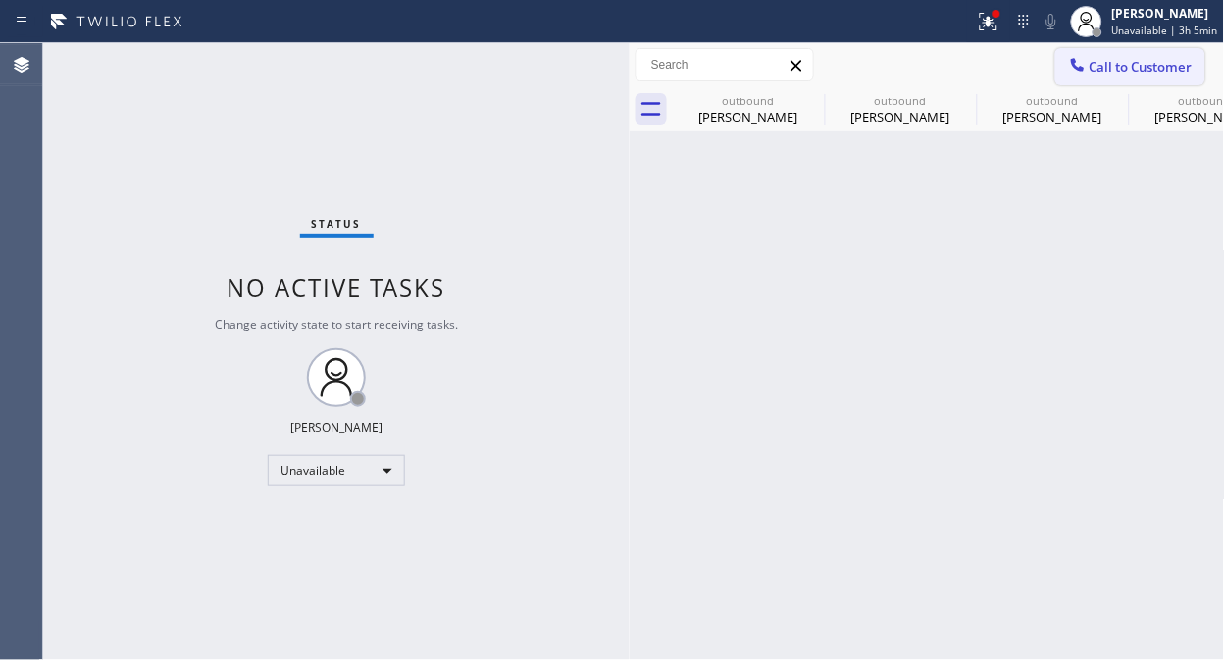
click at [1142, 63] on span "Call to Customer" at bounding box center [1140, 67] width 103 height 18
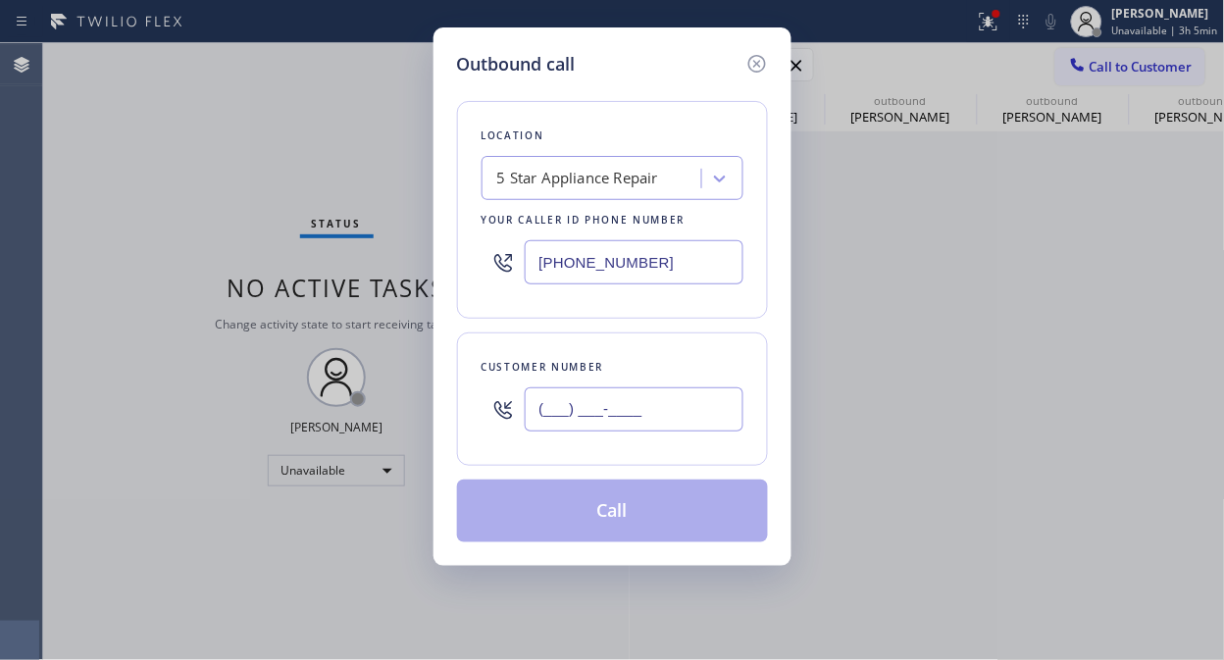
click at [680, 414] on input "(___) ___-____" at bounding box center [634, 409] width 219 height 44
paste input "818) 388-1162"
type input "[PHONE_NUMBER]"
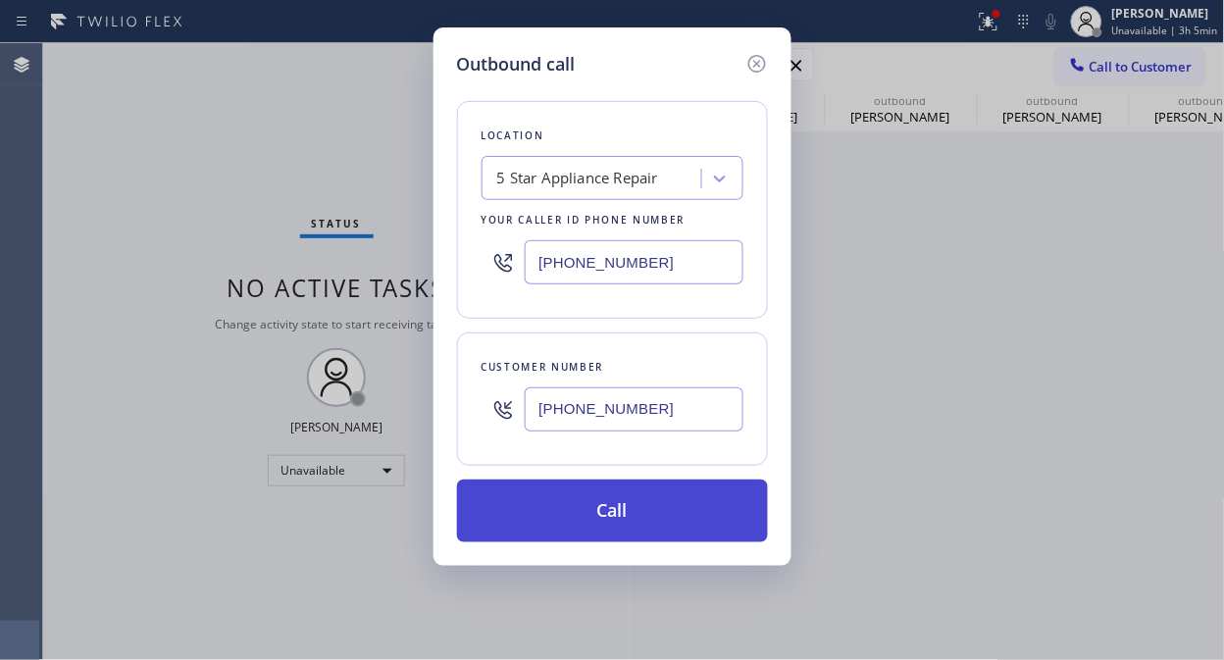
click at [664, 517] on button "Call" at bounding box center [612, 511] width 311 height 63
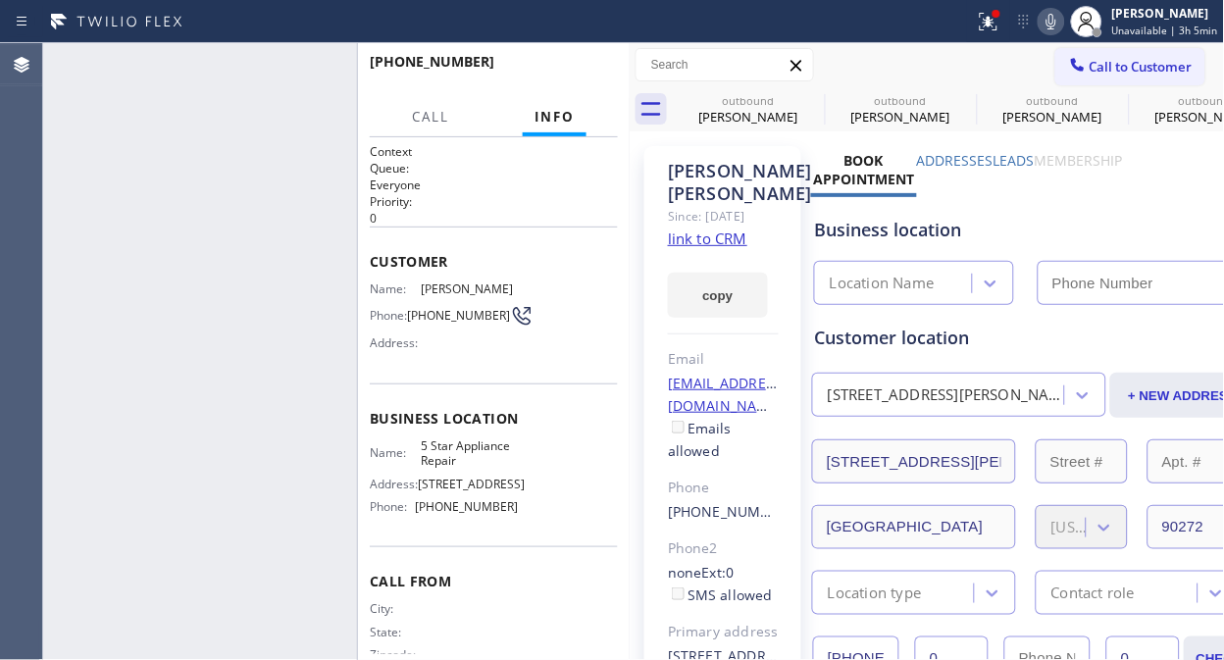
type input "[PHONE_NUMBER]"
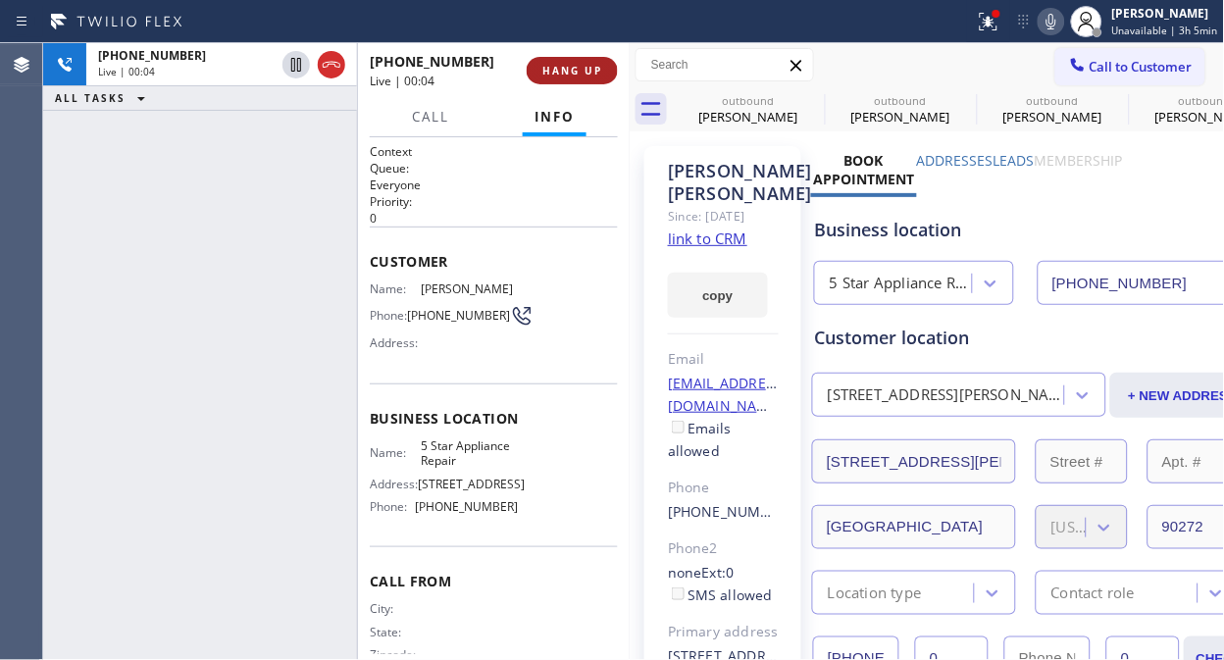
click at [575, 66] on span "HANG UP" at bounding box center [572, 71] width 60 height 14
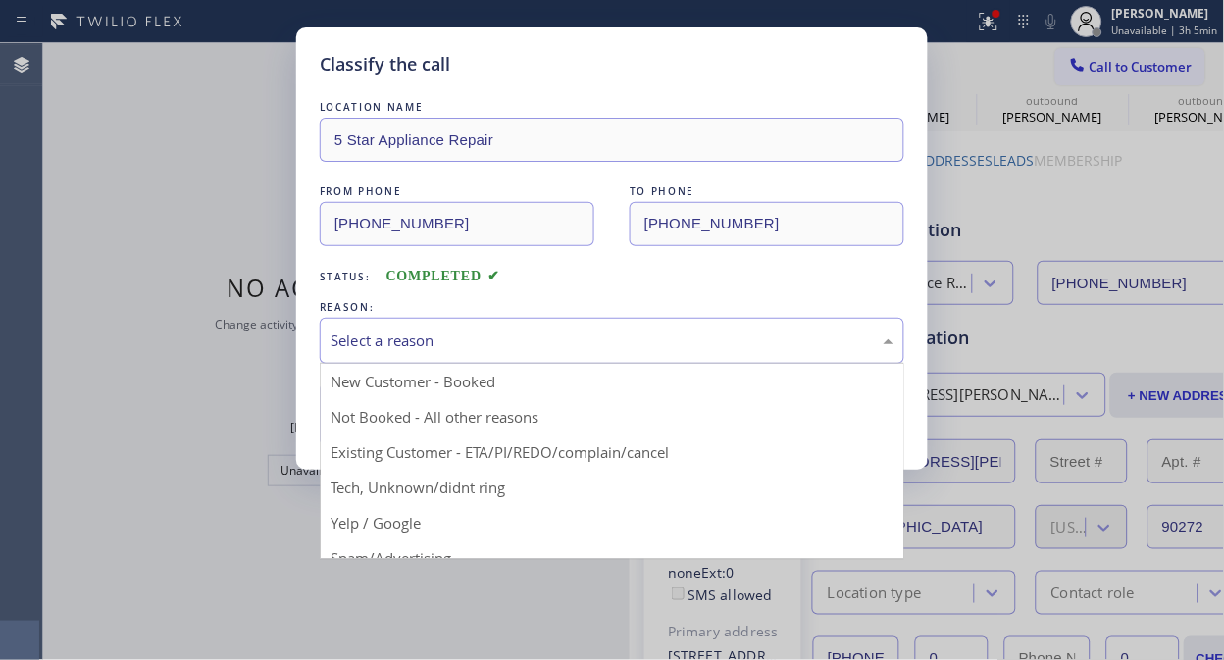
click at [532, 354] on div "Select a reason" at bounding box center [612, 341] width 584 height 46
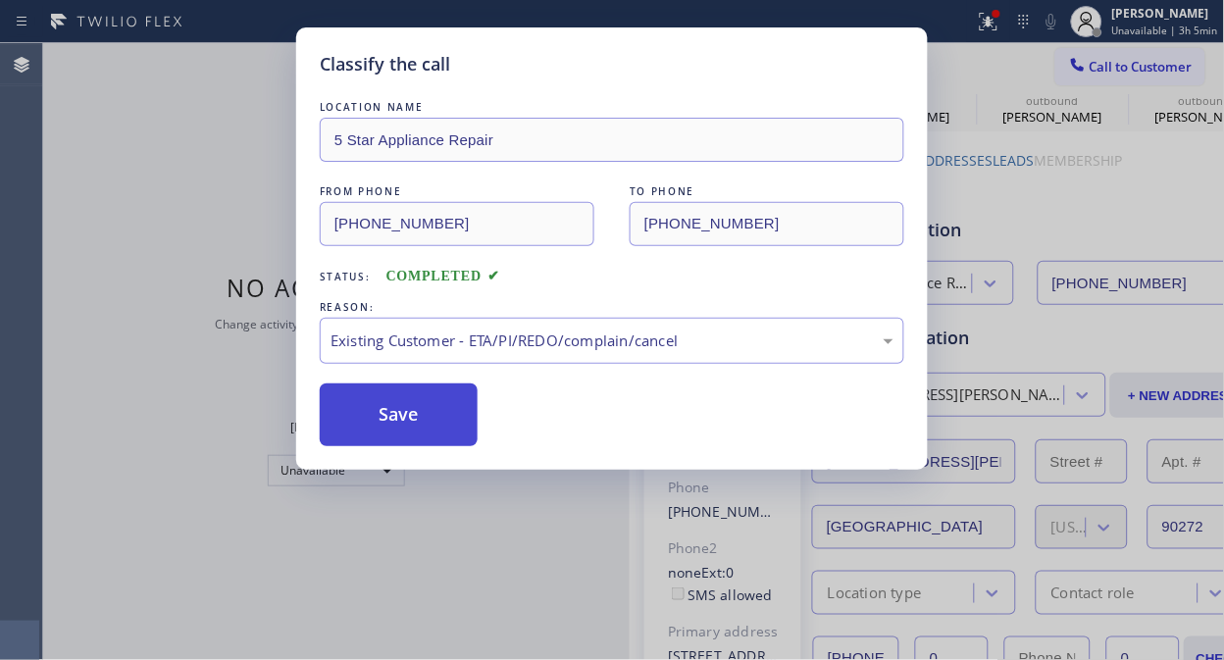
click at [428, 418] on button "Save" at bounding box center [399, 414] width 158 height 63
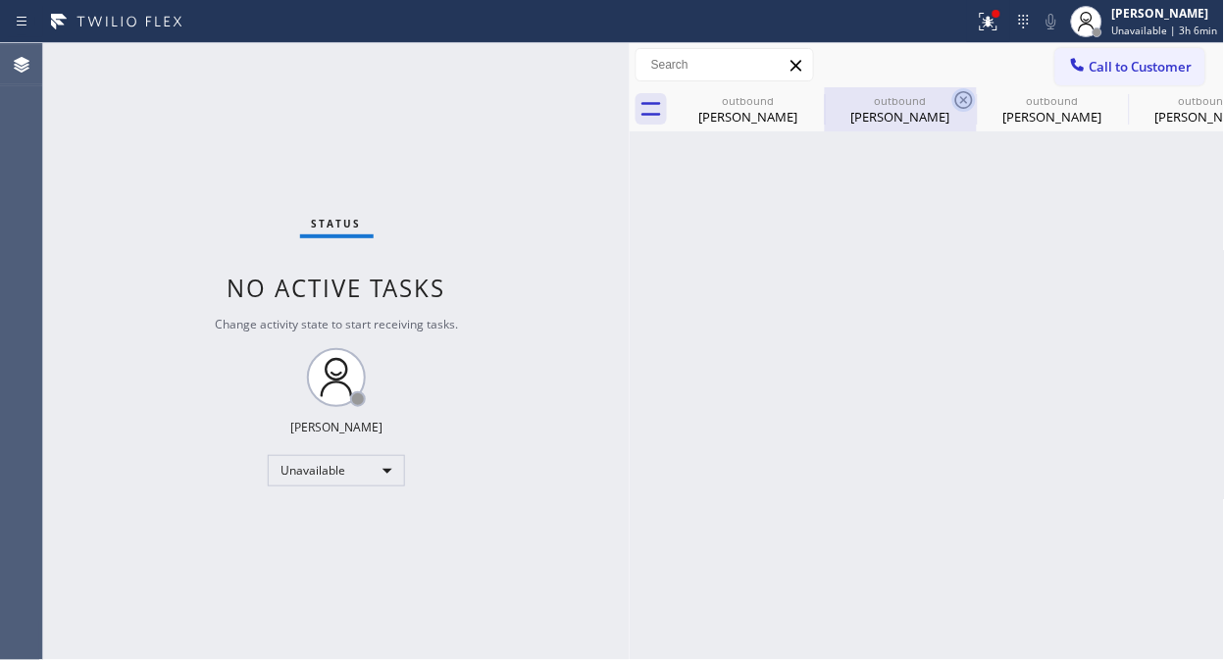
click at [0, 0] on icon at bounding box center [0, 0] width 0 height 0
click at [952, 102] on icon at bounding box center [964, 100] width 24 height 24
click at [0, 0] on icon at bounding box center [0, 0] width 0 height 0
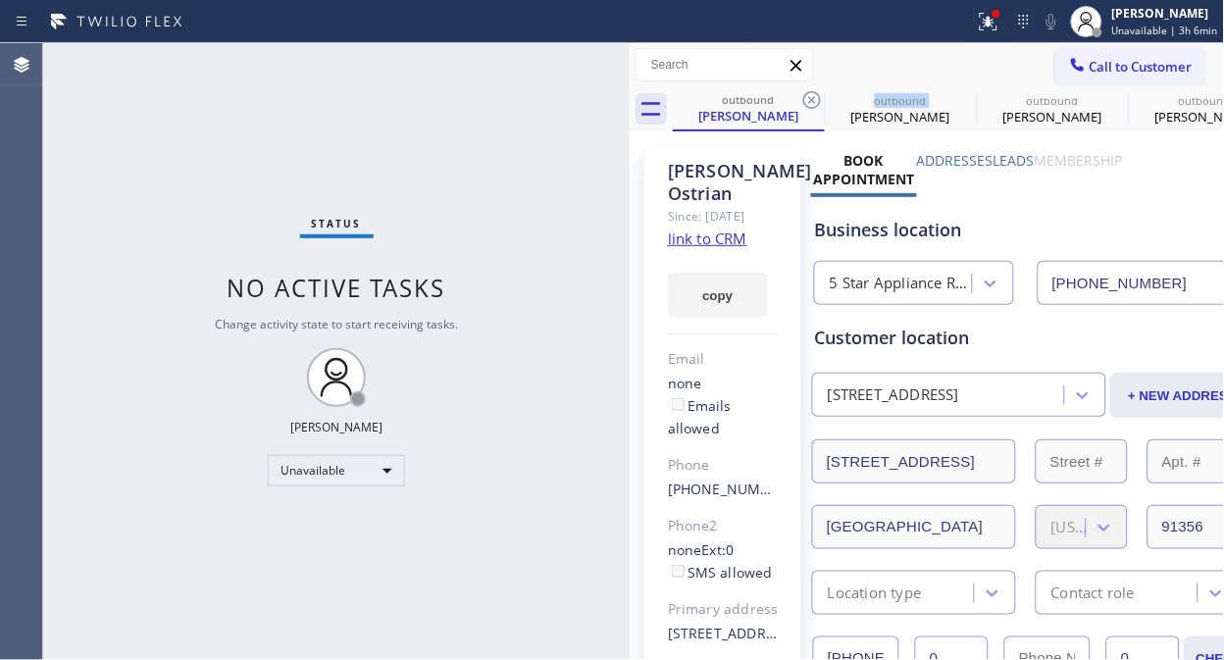
click at [810, 102] on icon at bounding box center [812, 100] width 24 height 24
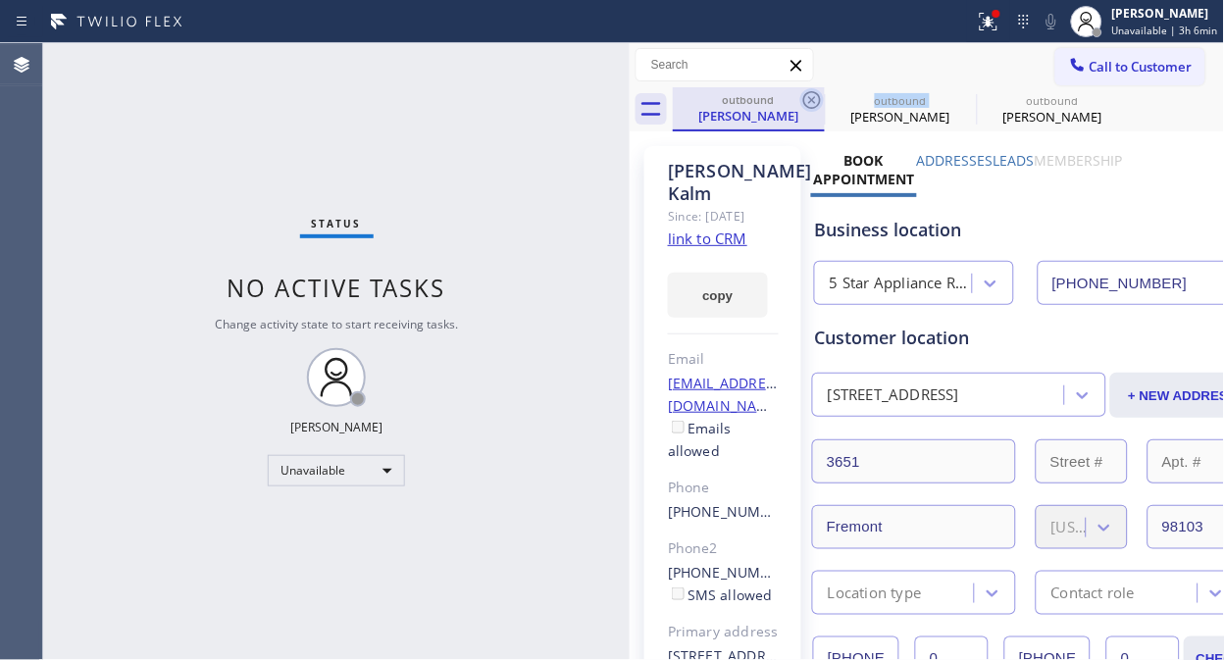
click at [809, 102] on icon at bounding box center [812, 100] width 18 height 18
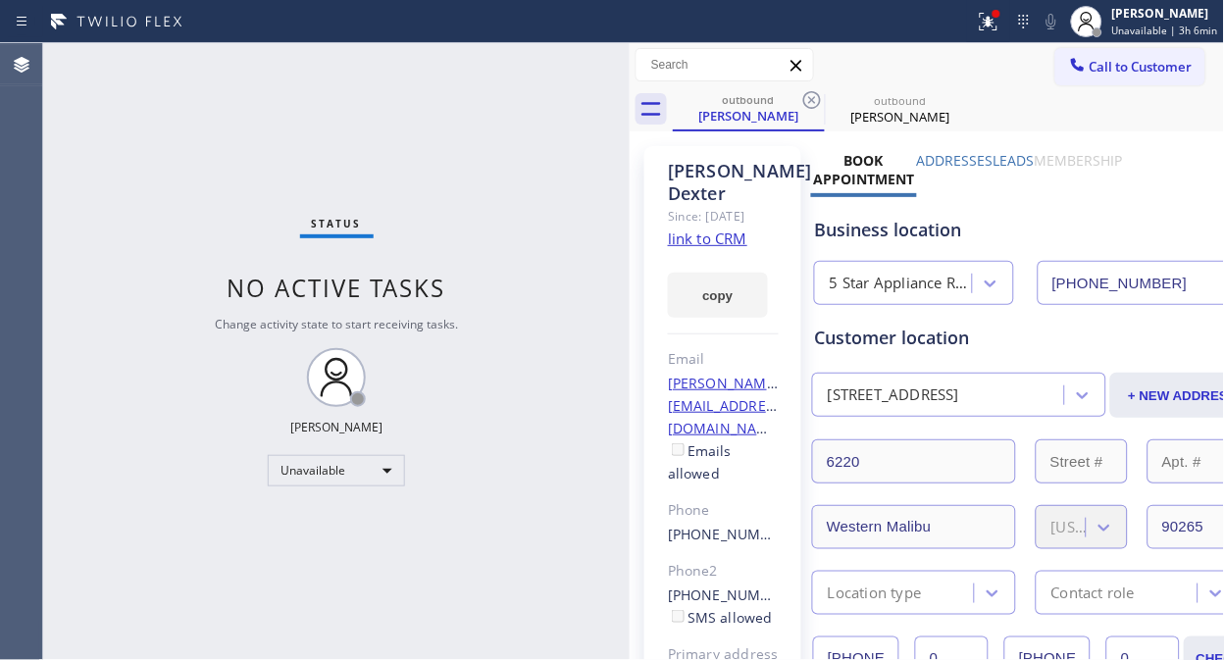
click at [809, 102] on icon at bounding box center [812, 100] width 18 height 18
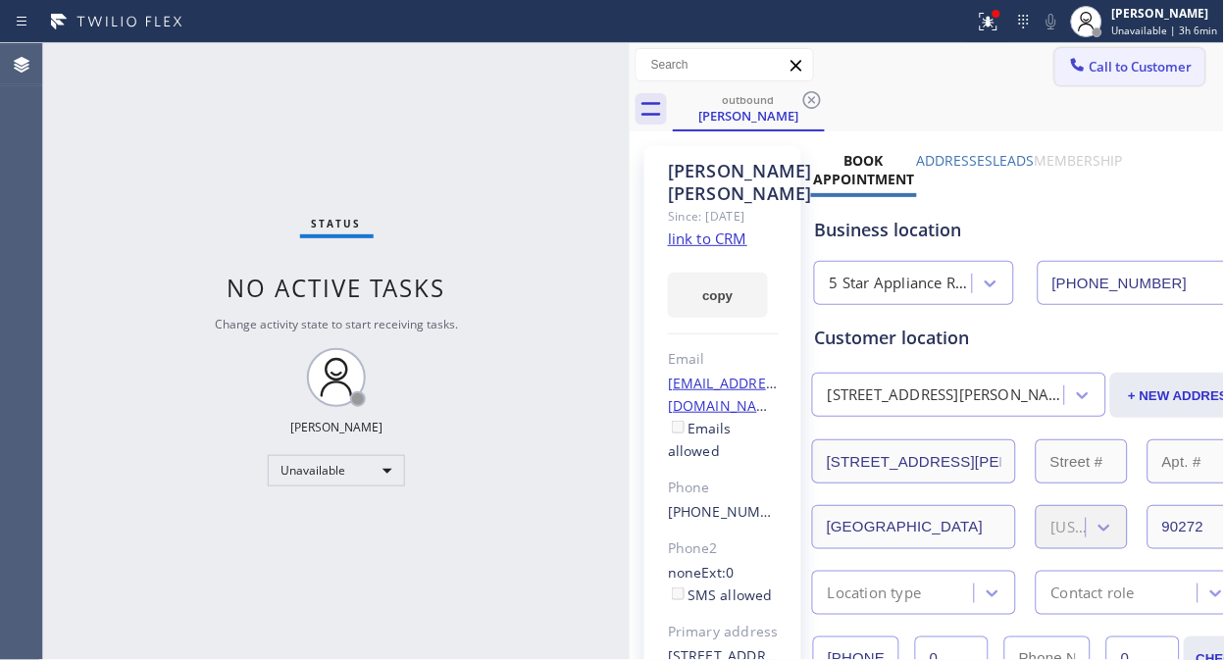
click at [1099, 67] on span "Call to Customer" at bounding box center [1140, 67] width 103 height 18
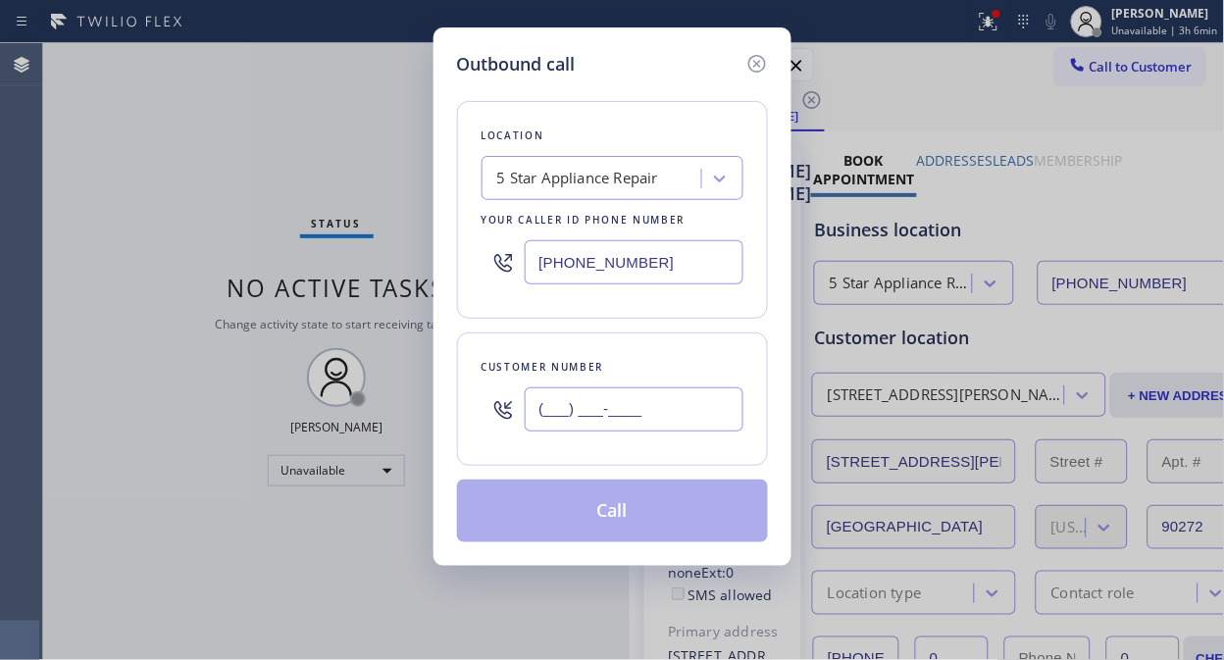
click at [654, 397] on input "(___) ___-____" at bounding box center [634, 409] width 219 height 44
paste input "305) 666-5419"
type input "[PHONE_NUMBER]"
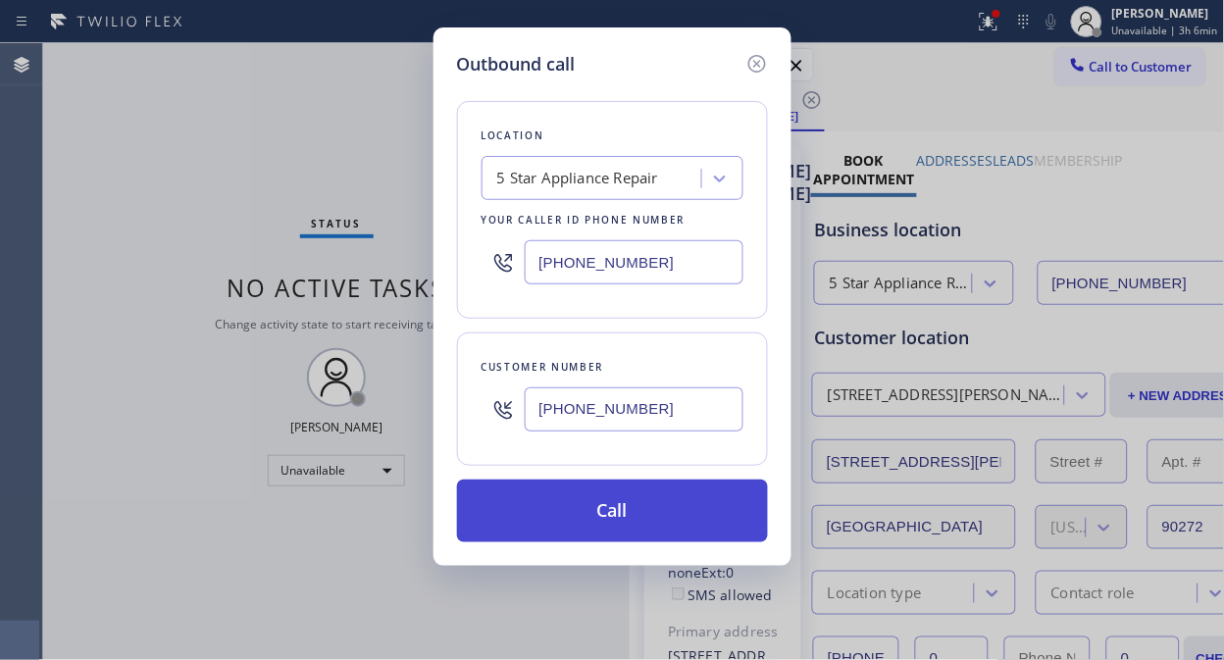
click at [650, 501] on button "Call" at bounding box center [612, 511] width 311 height 63
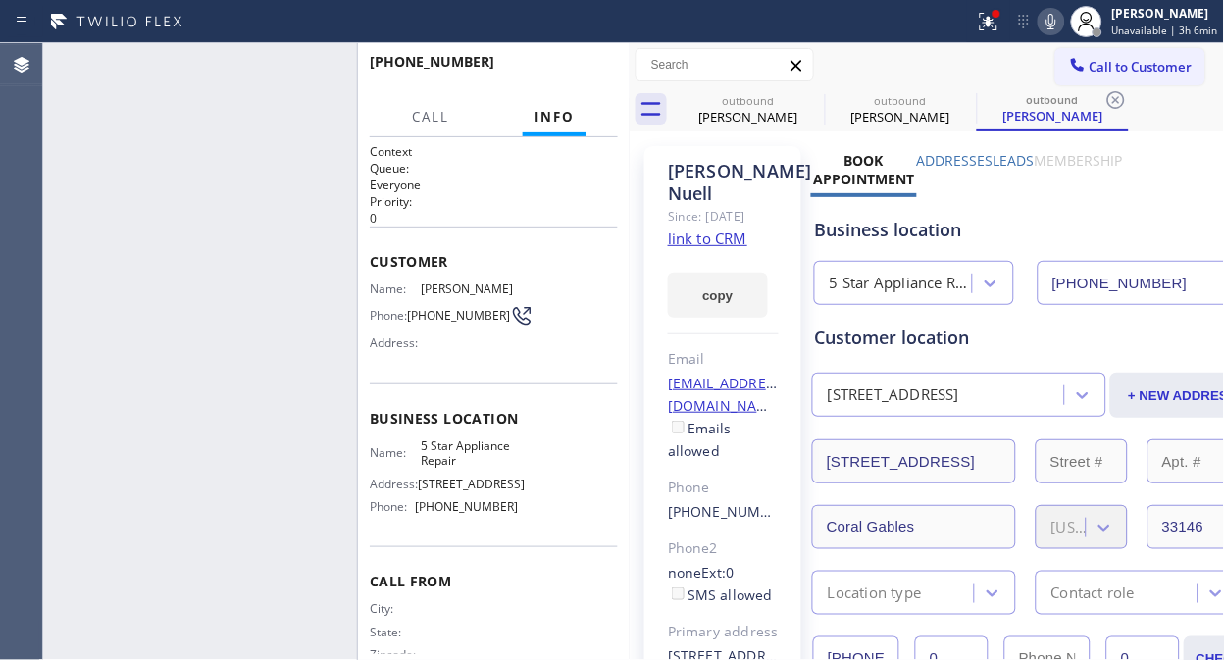
type input "[PHONE_NUMBER]"
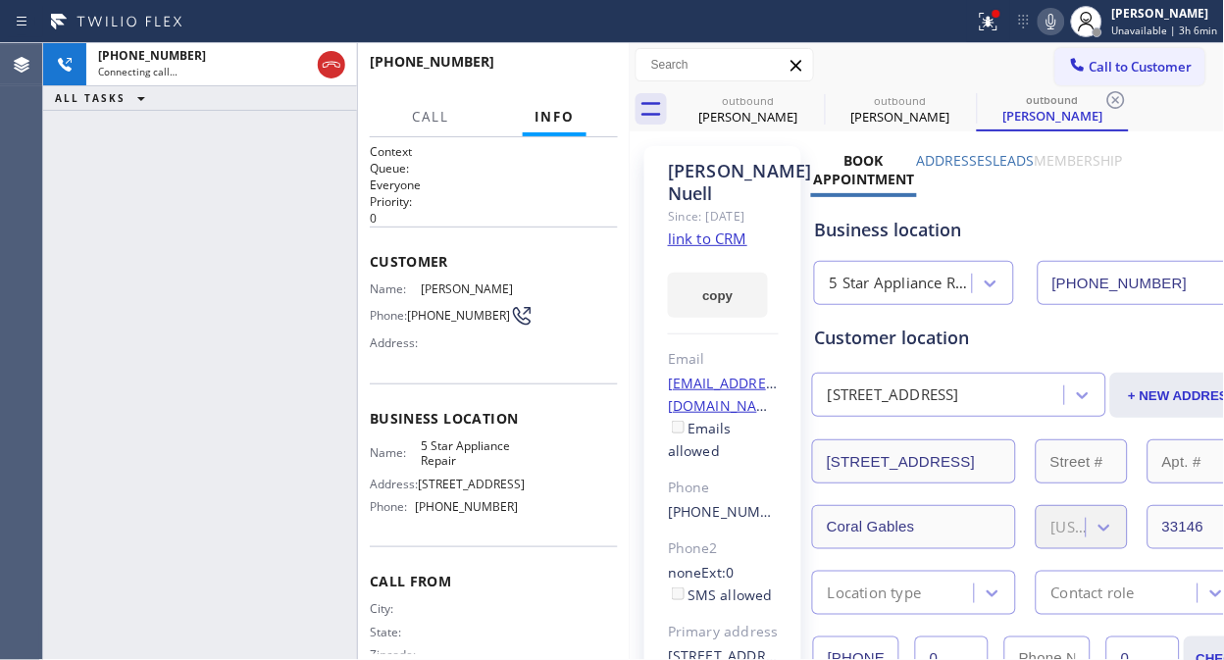
click at [202, 178] on div "[PHONE_NUMBER] Connecting call… ALL TASKS ALL TASKS ACTIVE TASKS TASKS IN WRAP …" at bounding box center [200, 351] width 314 height 617
click at [712, 230] on link "link to CRM" at bounding box center [707, 238] width 79 height 20
click at [590, 66] on span "HANG UP" at bounding box center [572, 71] width 60 height 14
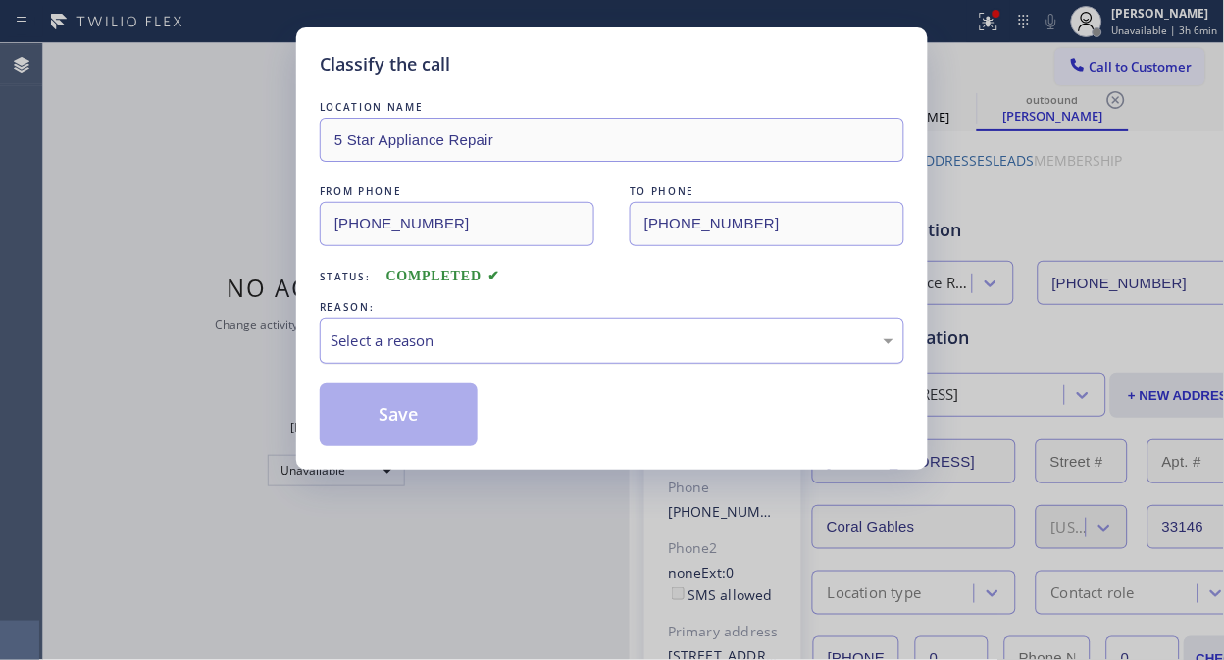
click at [583, 353] on div "Select a reason" at bounding box center [612, 341] width 584 height 46
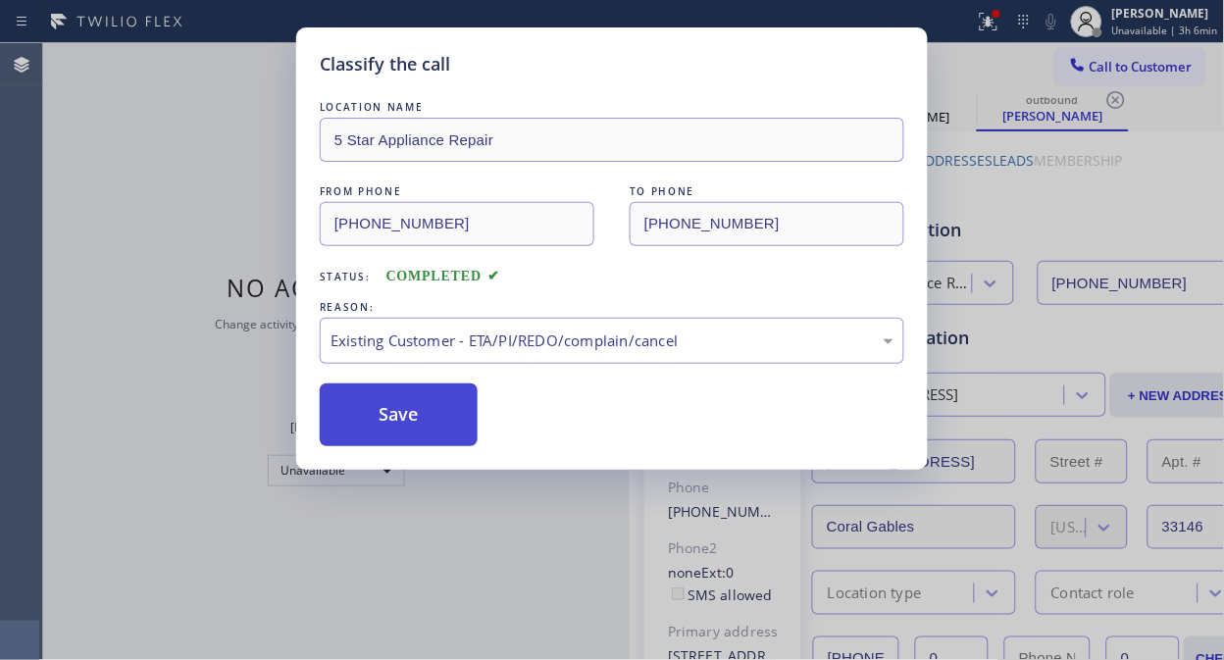
click at [422, 408] on button "Save" at bounding box center [399, 414] width 158 height 63
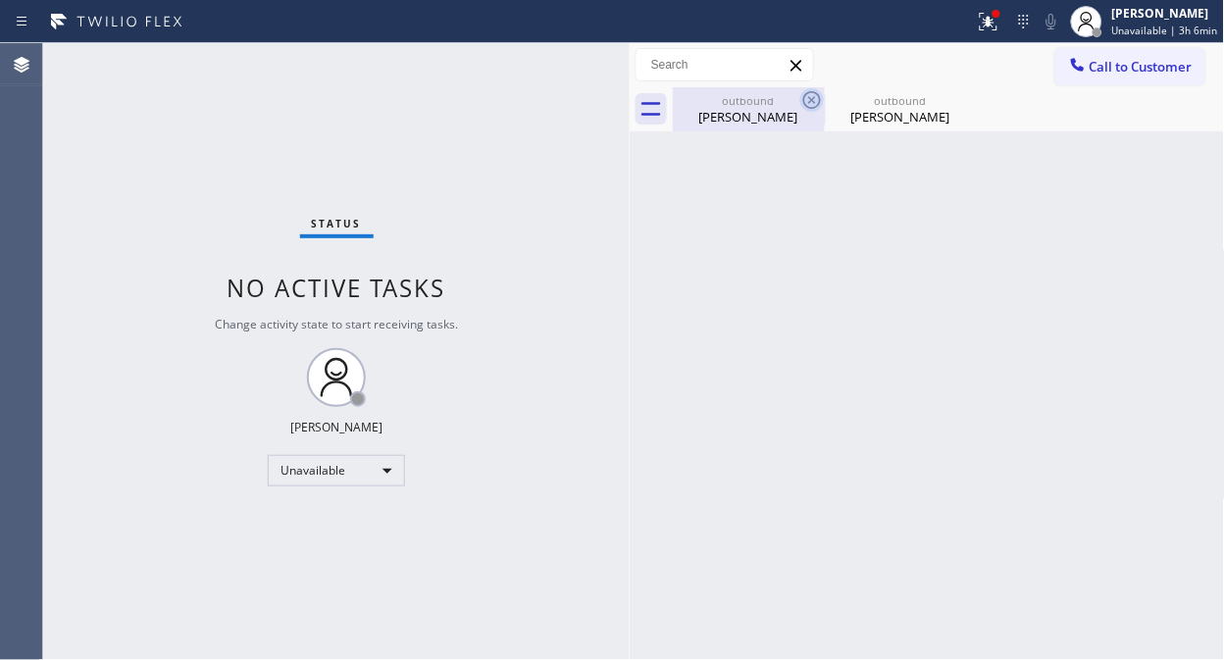
click at [816, 92] on icon at bounding box center [812, 100] width 18 height 18
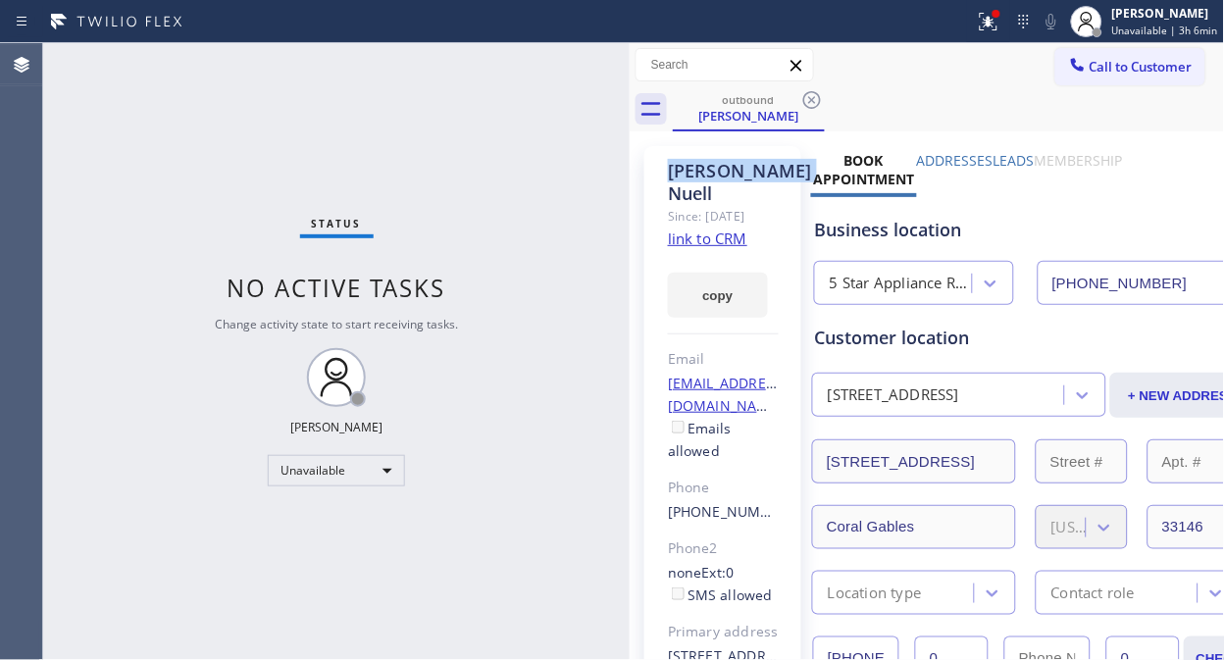
click at [816, 92] on icon at bounding box center [812, 100] width 18 height 18
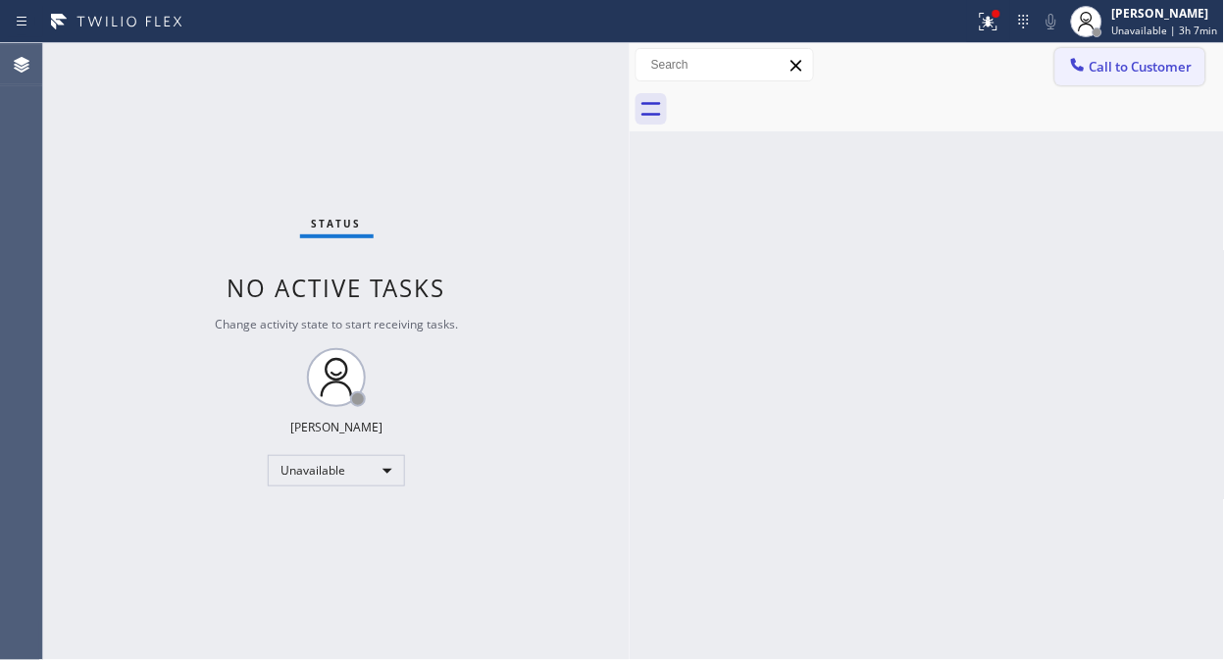
click at [1104, 71] on span "Call to Customer" at bounding box center [1140, 67] width 103 height 18
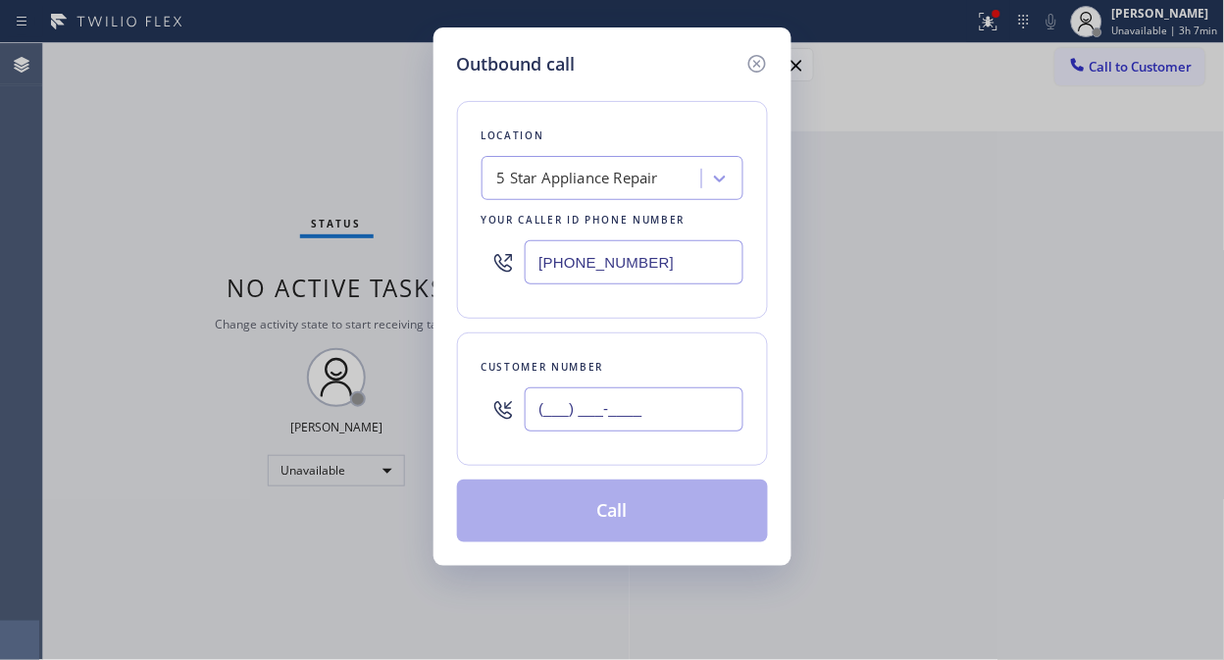
click at [593, 422] on input "(___) ___-____" at bounding box center [634, 409] width 219 height 44
paste input "310) 927-4452"
type input "[PHONE_NUMBER]"
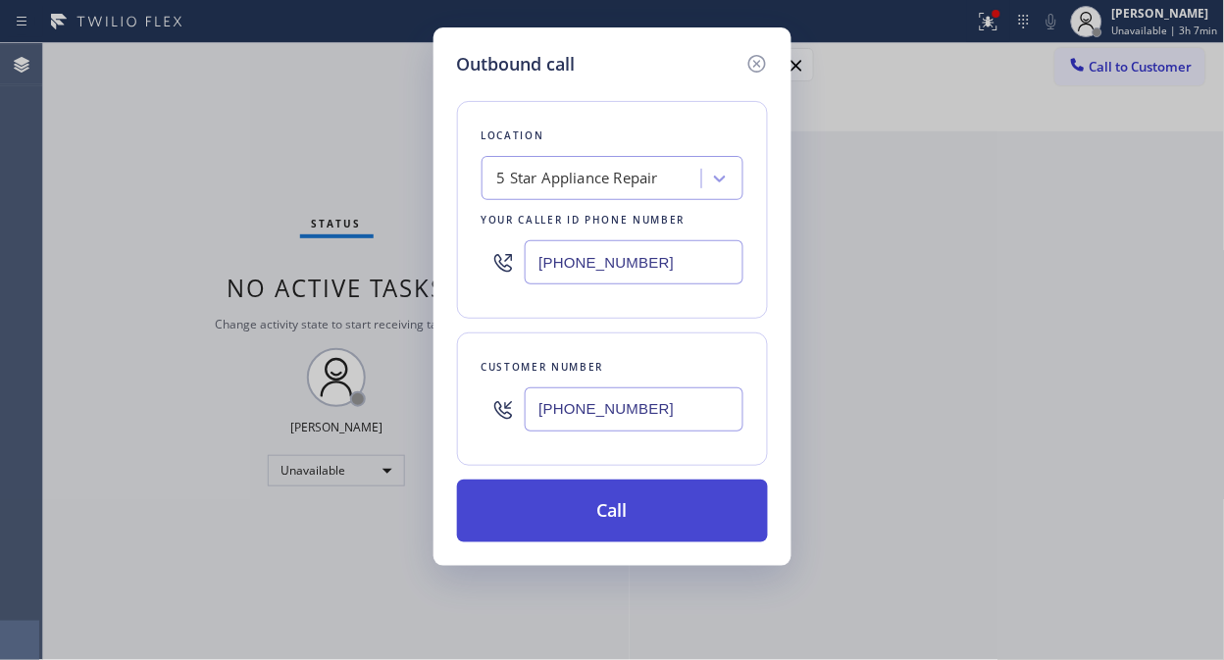
click at [650, 518] on button "Call" at bounding box center [612, 511] width 311 height 63
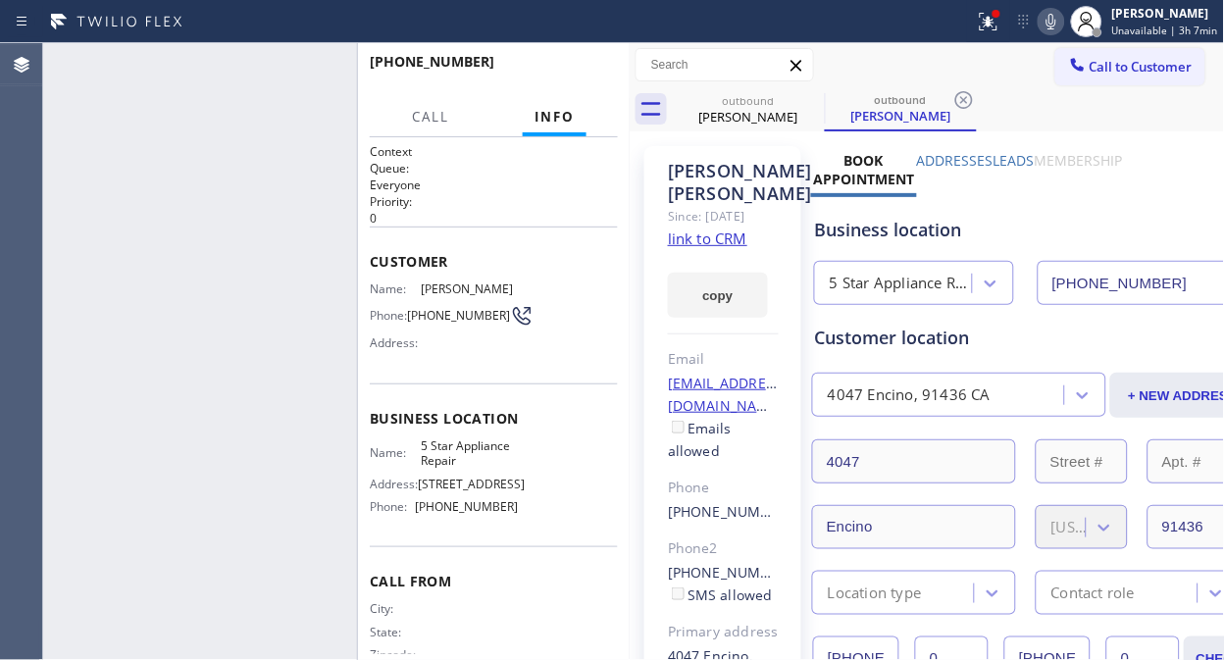
type input "[PHONE_NUMBER]"
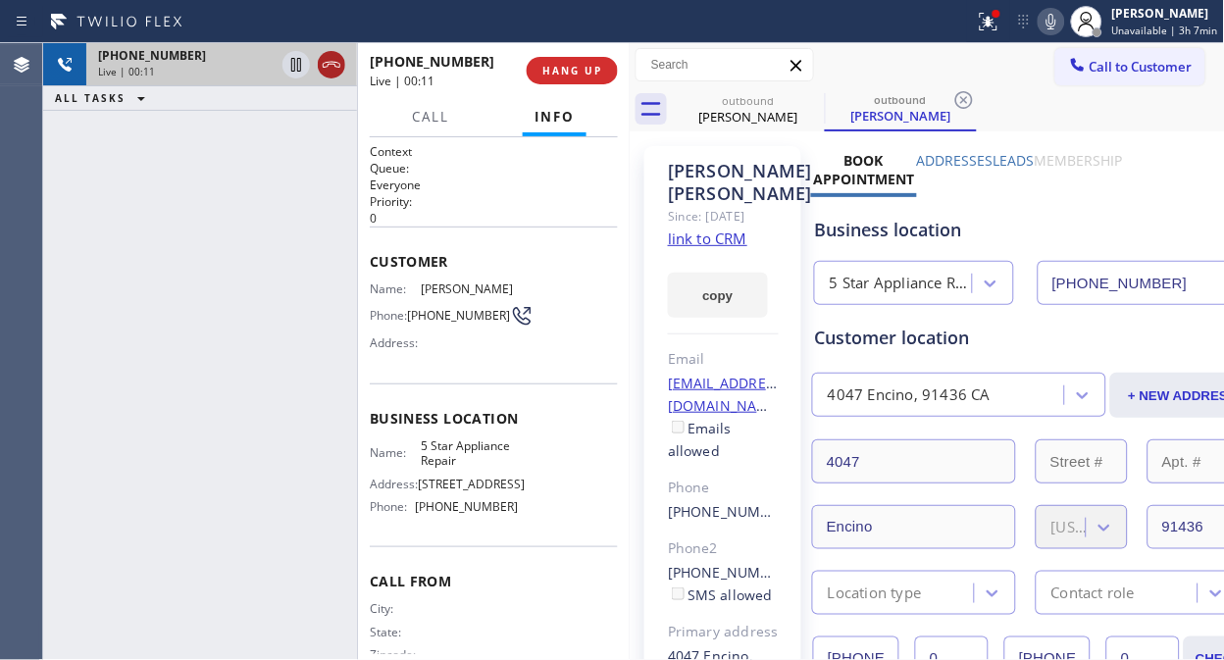
click at [322, 53] on icon at bounding box center [332, 65] width 24 height 24
drag, startPoint x: 541, startPoint y: 75, endPoint x: 559, endPoint y: 67, distance: 19.3
click at [541, 74] on button "HANG UP" at bounding box center [572, 70] width 91 height 27
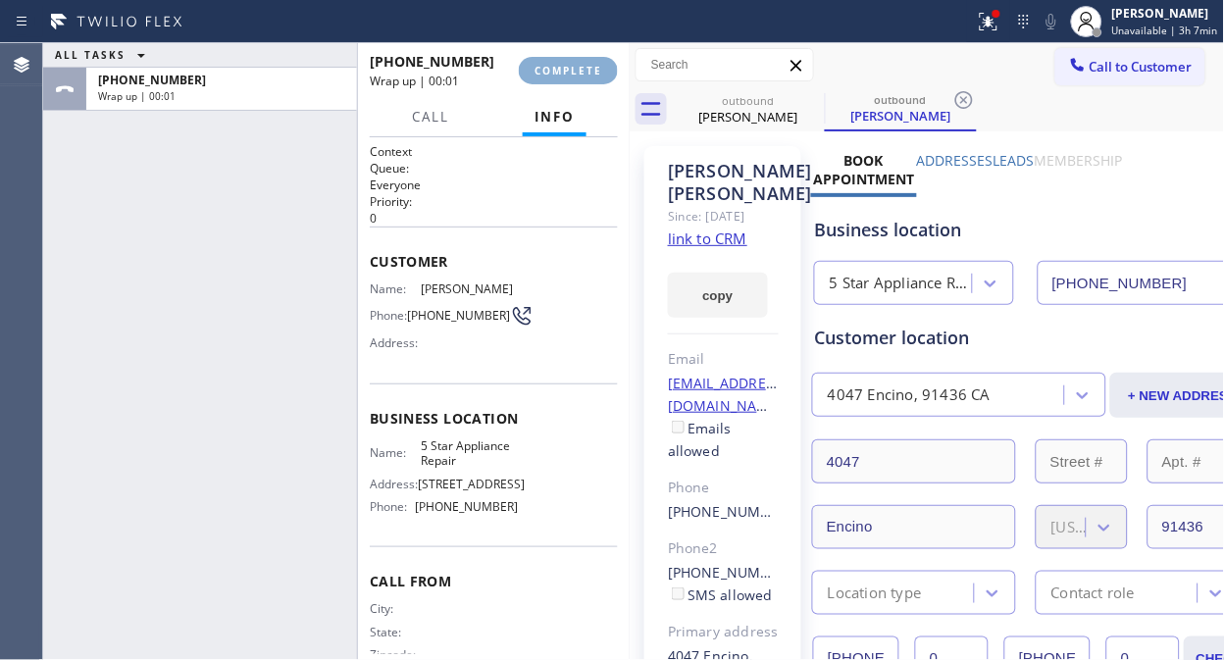
click at [566, 64] on span "COMPLETE" at bounding box center [568, 71] width 68 height 14
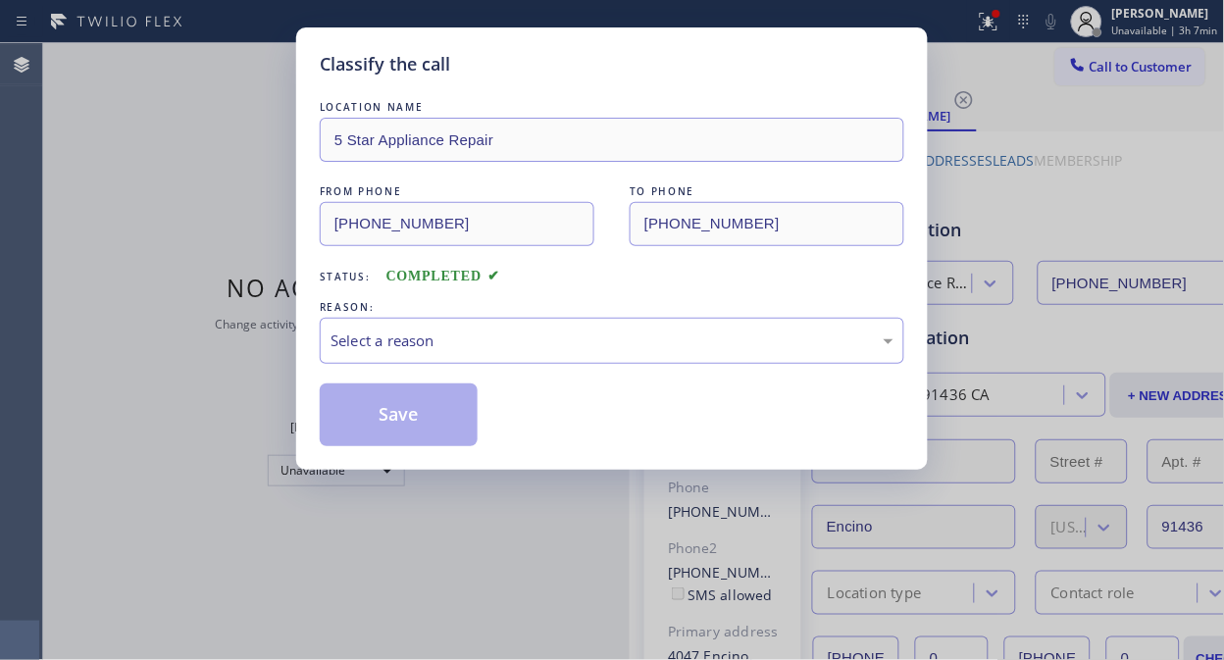
click at [569, 64] on div "Classify the call" at bounding box center [612, 64] width 584 height 26
click at [604, 345] on div "Select a reason" at bounding box center [611, 340] width 563 height 23
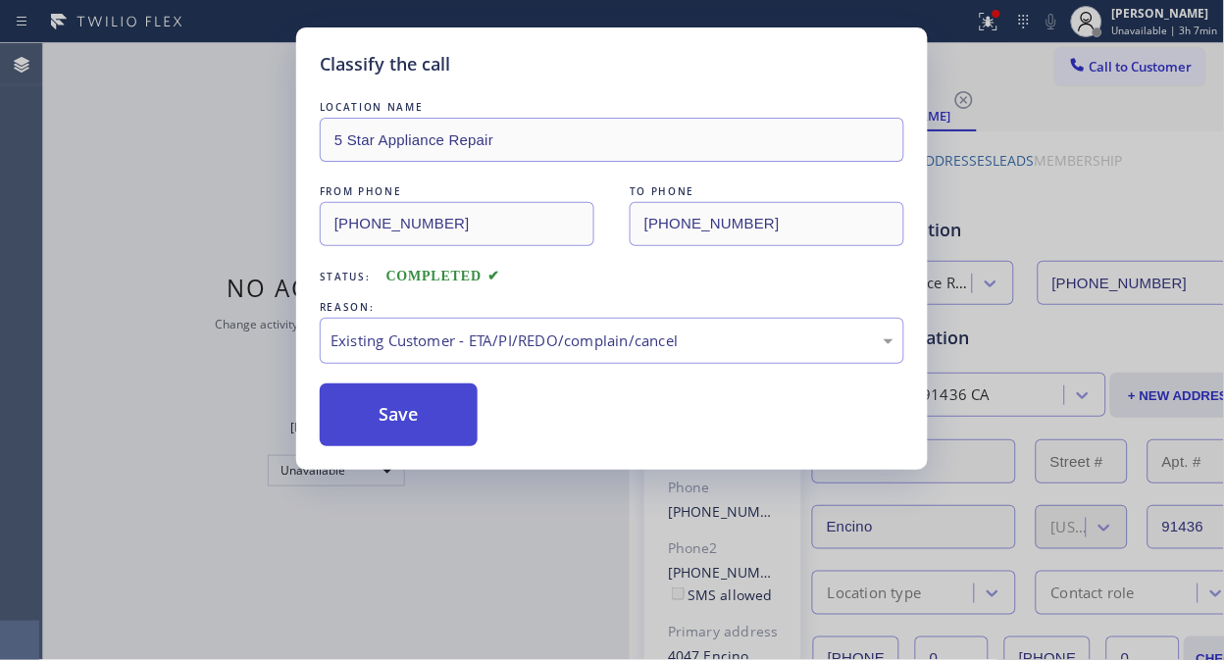
click at [451, 412] on button "Save" at bounding box center [399, 414] width 158 height 63
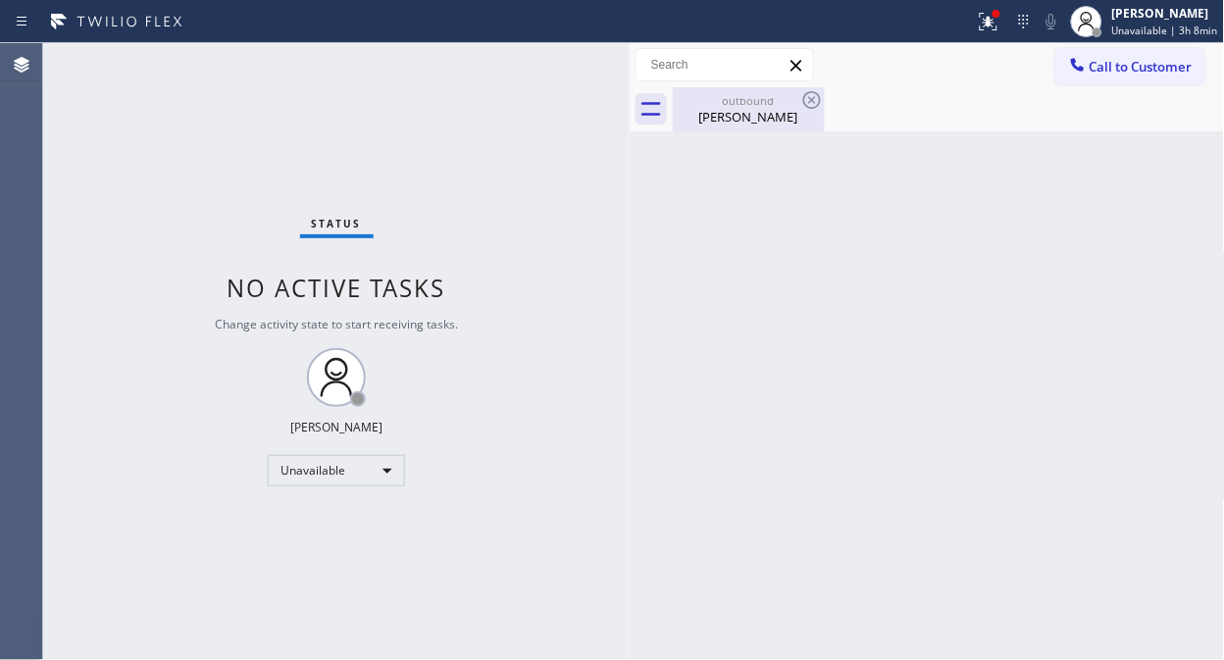
drag, startPoint x: 727, startPoint y: 106, endPoint x: 775, endPoint y: 104, distance: 48.1
click at [732, 106] on div "outbound" at bounding box center [749, 100] width 148 height 15
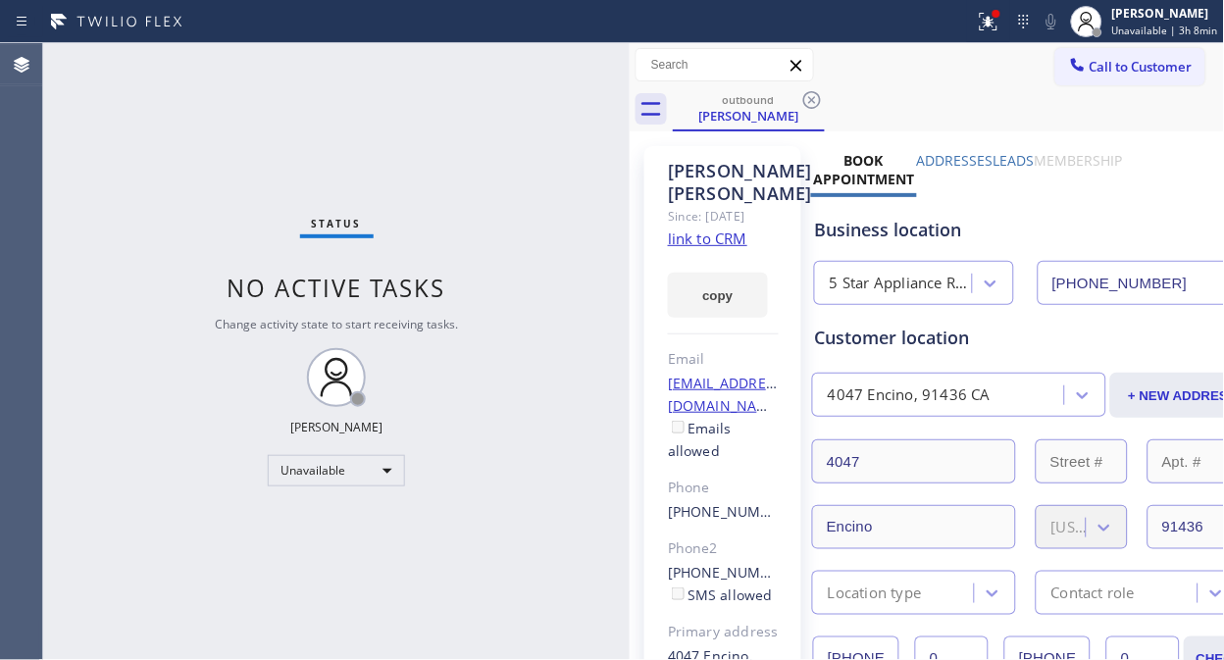
click at [801, 95] on icon at bounding box center [812, 100] width 24 height 24
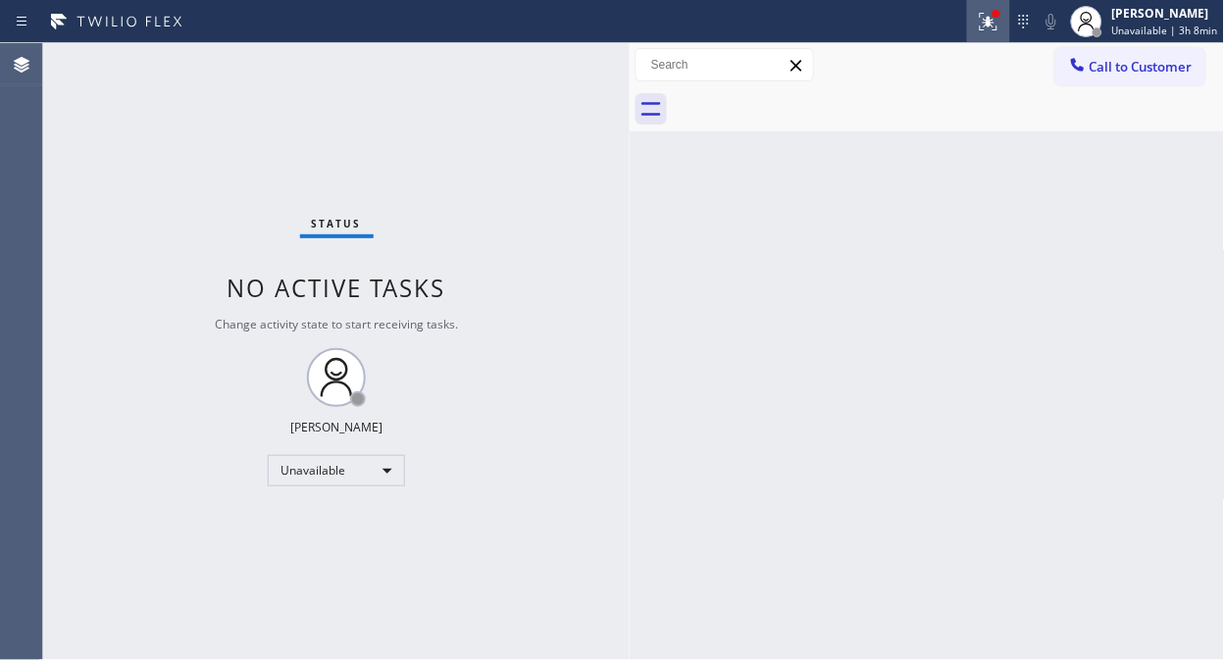
click at [1000, 26] on icon at bounding box center [989, 22] width 24 height 24
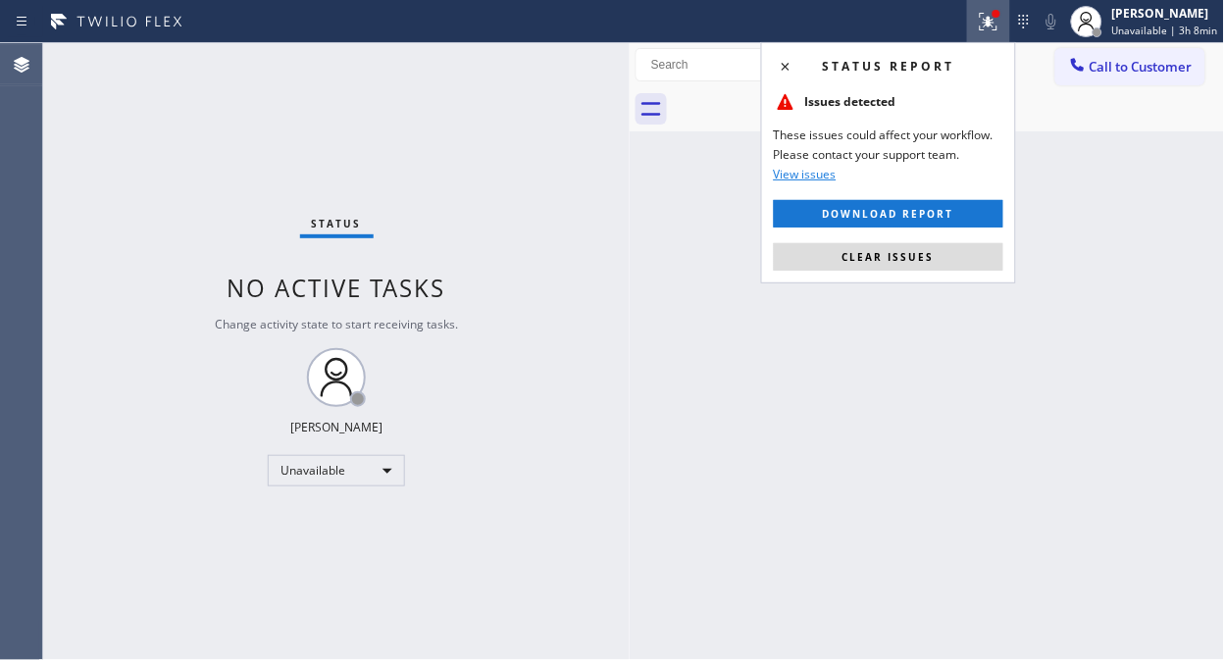
drag, startPoint x: 916, startPoint y: 263, endPoint x: 922, endPoint y: 400, distance: 137.4
click at [916, 265] on button "Clear issues" at bounding box center [888, 256] width 229 height 27
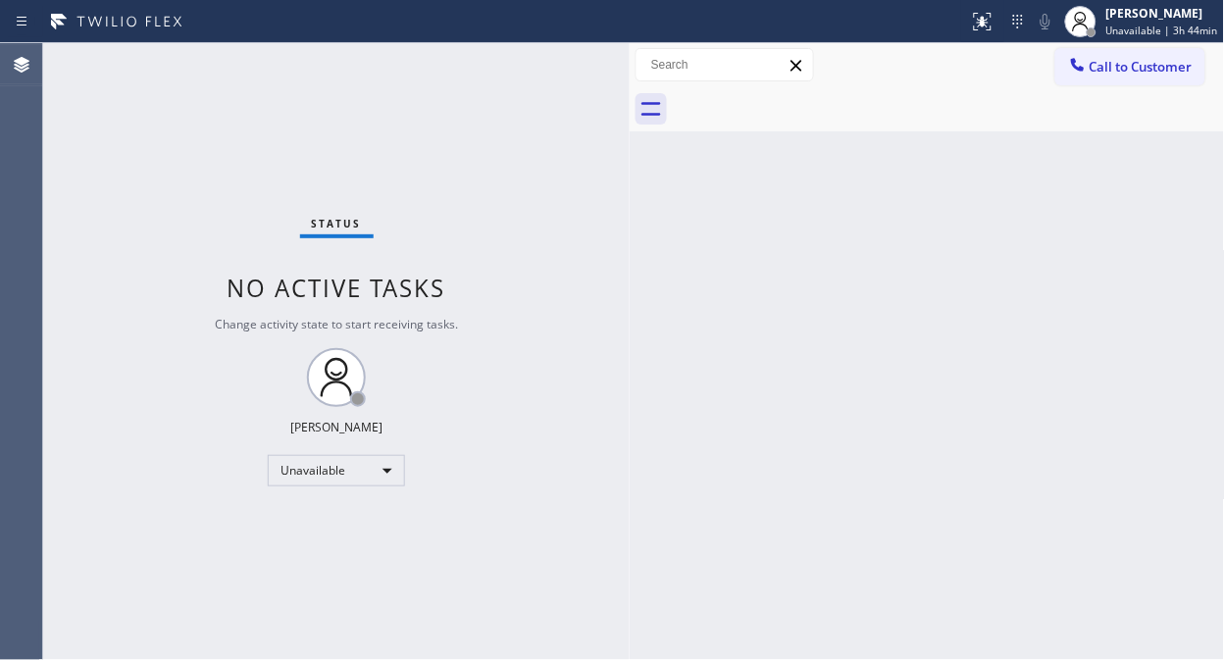
click at [220, 123] on div "Status No active tasks Change activity state to start receiving tasks. [PERSON_…" at bounding box center [336, 351] width 586 height 617
drag, startPoint x: 1148, startPoint y: 63, endPoint x: 677, endPoint y: 224, distance: 498.3
click at [1144, 69] on span "Call to Customer" at bounding box center [1140, 67] width 103 height 18
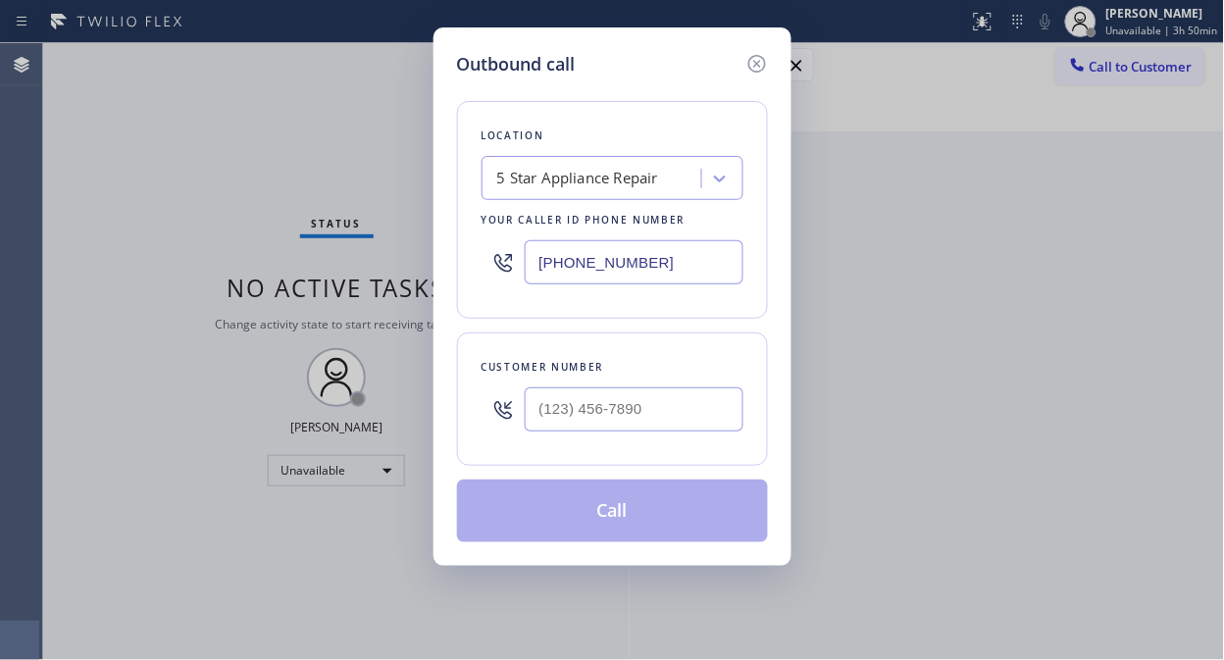
click at [524, 259] on div at bounding box center [502, 262] width 43 height 64
click at [532, 266] on input "(___) ___-____" at bounding box center [634, 262] width 219 height 44
paste input "833) 692-2271"
type input "[PHONE_NUMBER]"
drag, startPoint x: 444, startPoint y: 337, endPoint x: 461, endPoint y: 368, distance: 34.7
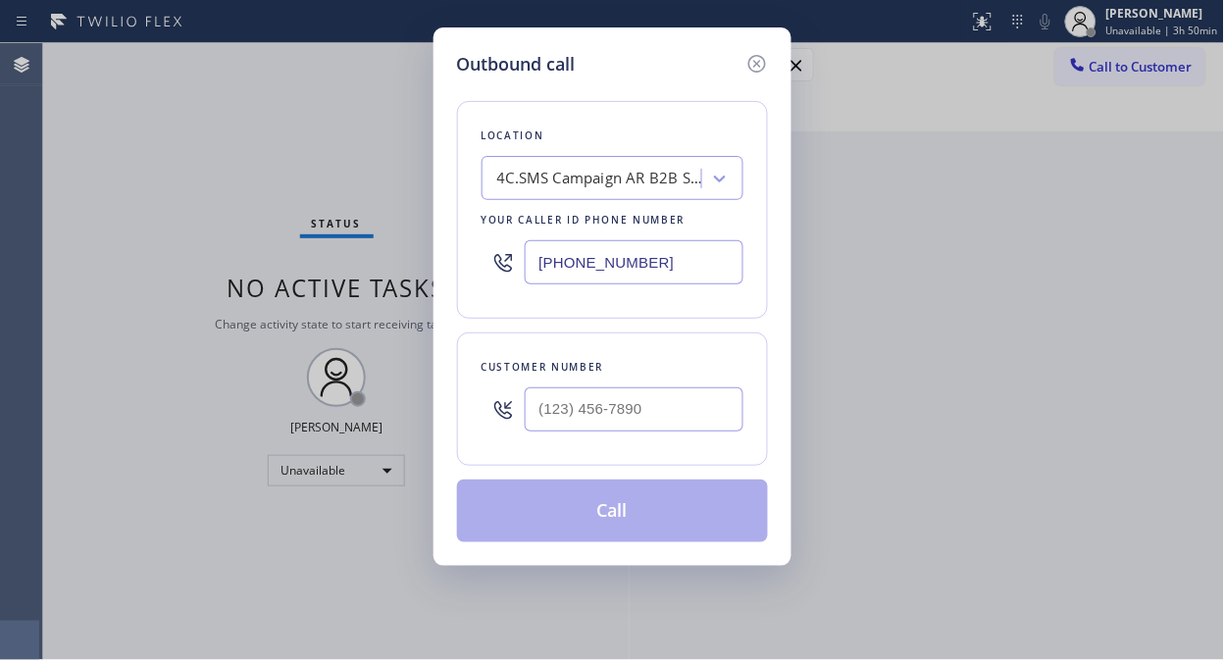
click at [444, 337] on div "Outbound call Location 4C.SMS Campaign AR B2B SMS Your caller id phone number […" at bounding box center [612, 296] width 358 height 538
click at [542, 417] on input "(___) ___-____" at bounding box center [634, 409] width 219 height 44
paste input "602) 793-0559"
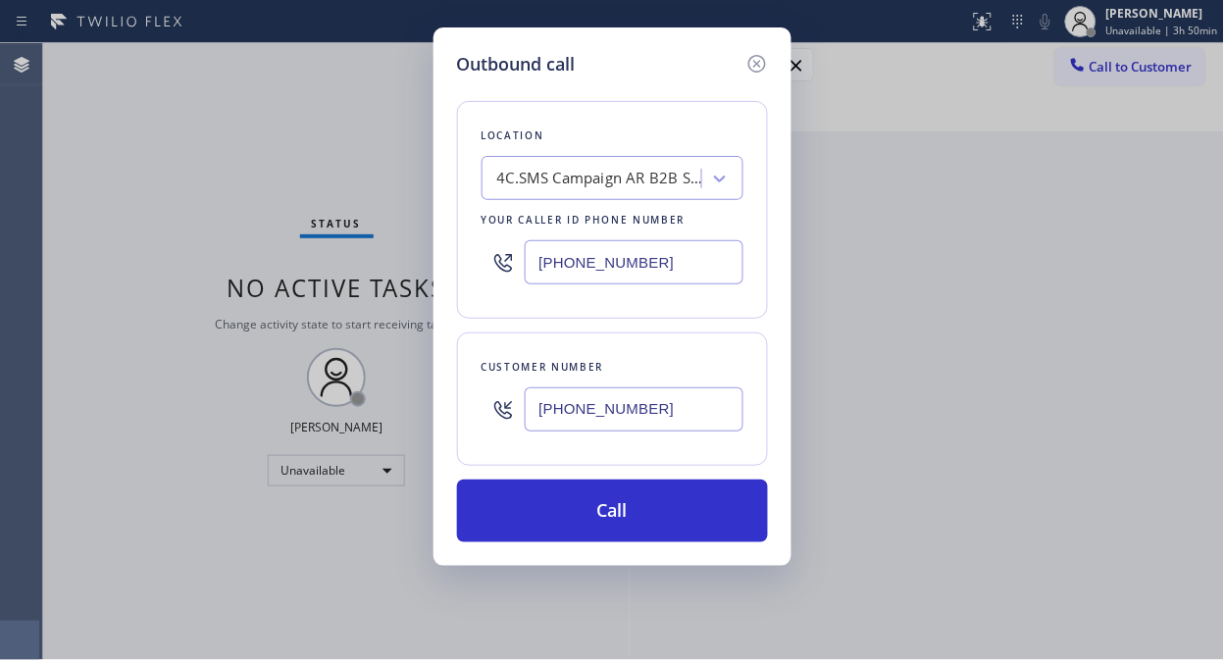
type input "[PHONE_NUMBER]"
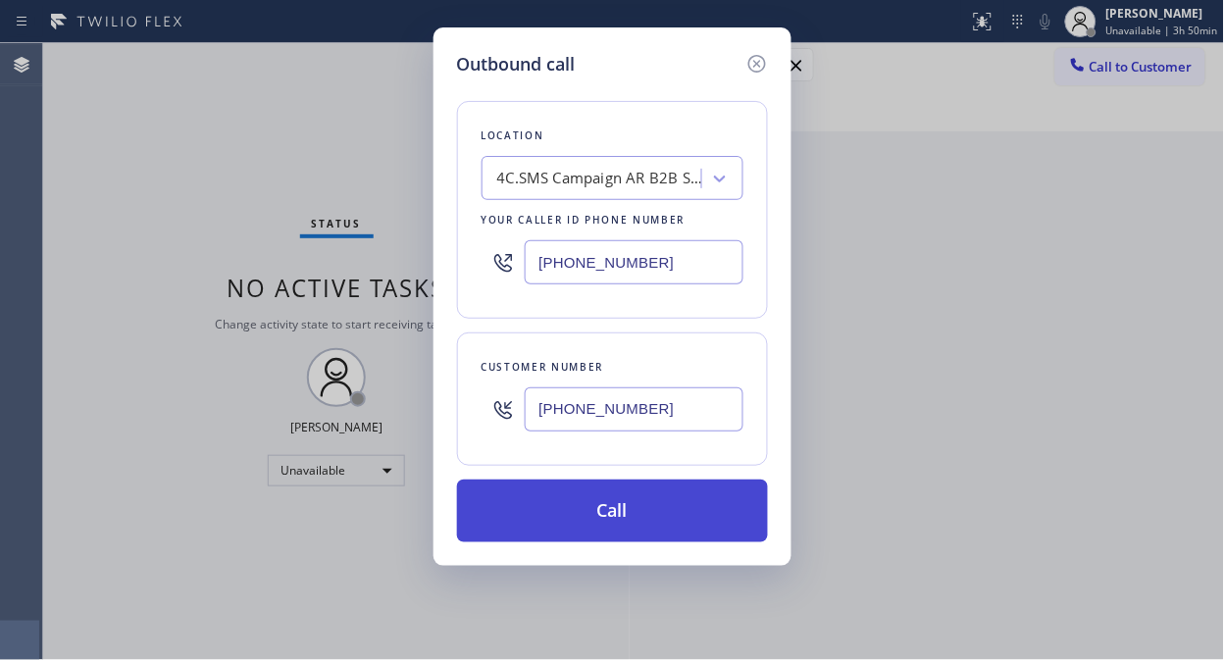
click at [556, 504] on button "Call" at bounding box center [612, 511] width 311 height 63
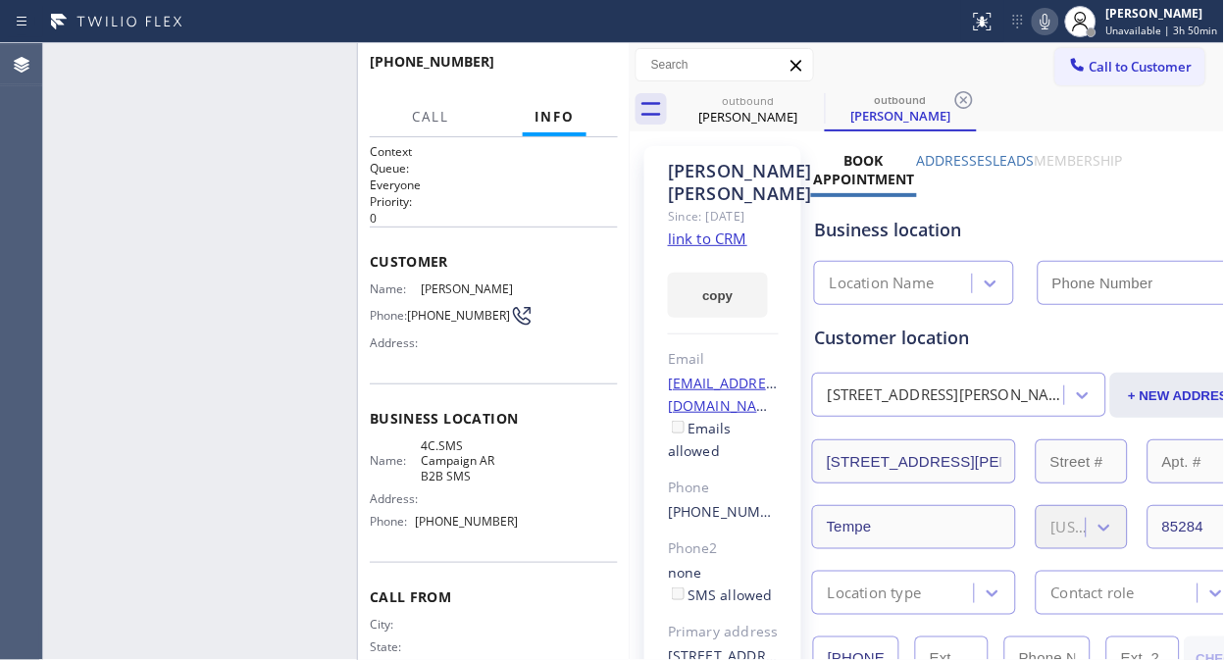
type input "[PHONE_NUMBER]"
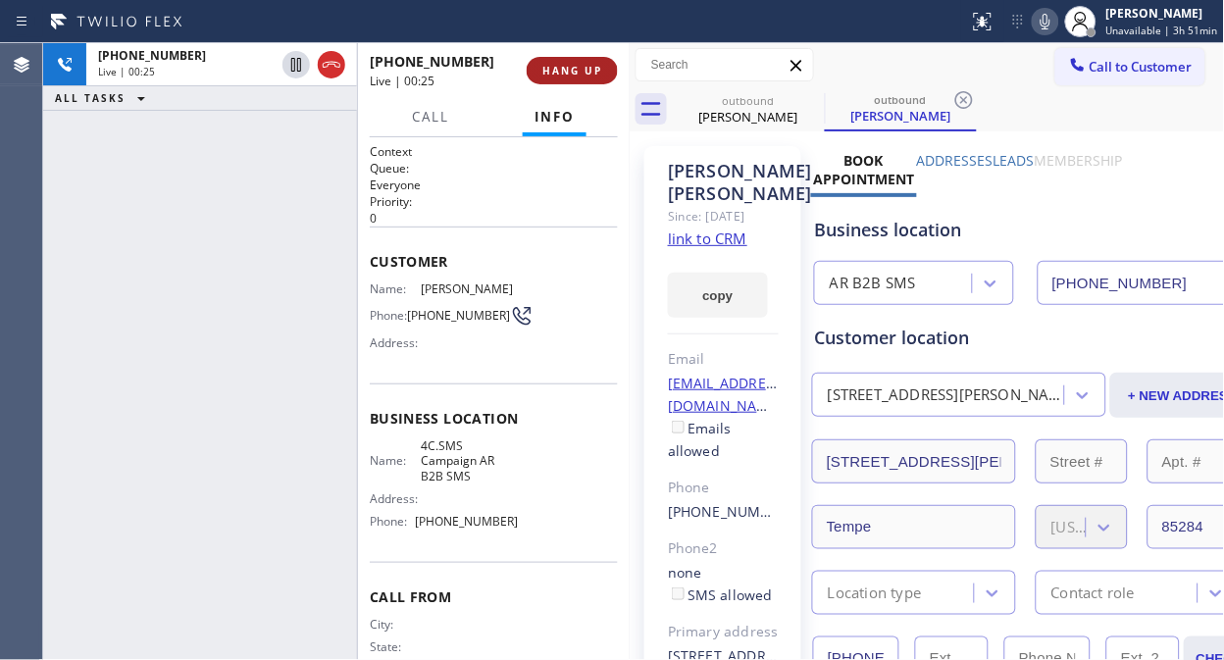
click at [581, 71] on span "HANG UP" at bounding box center [572, 71] width 60 height 14
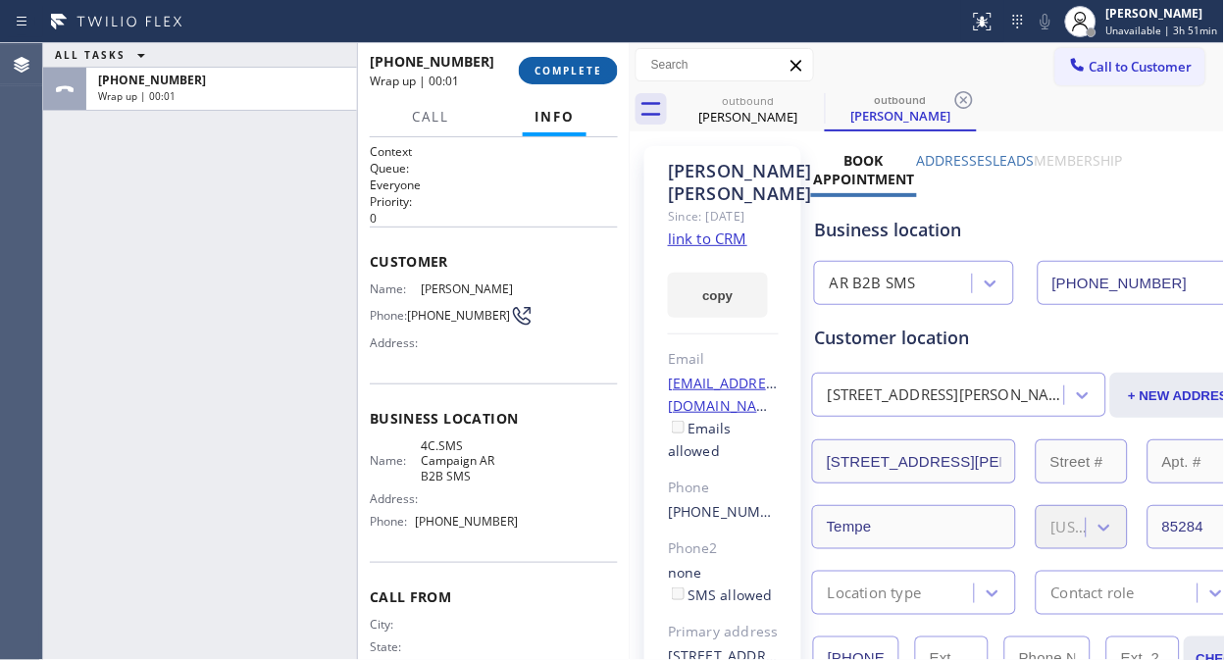
click at [581, 71] on span "COMPLETE" at bounding box center [568, 71] width 68 height 14
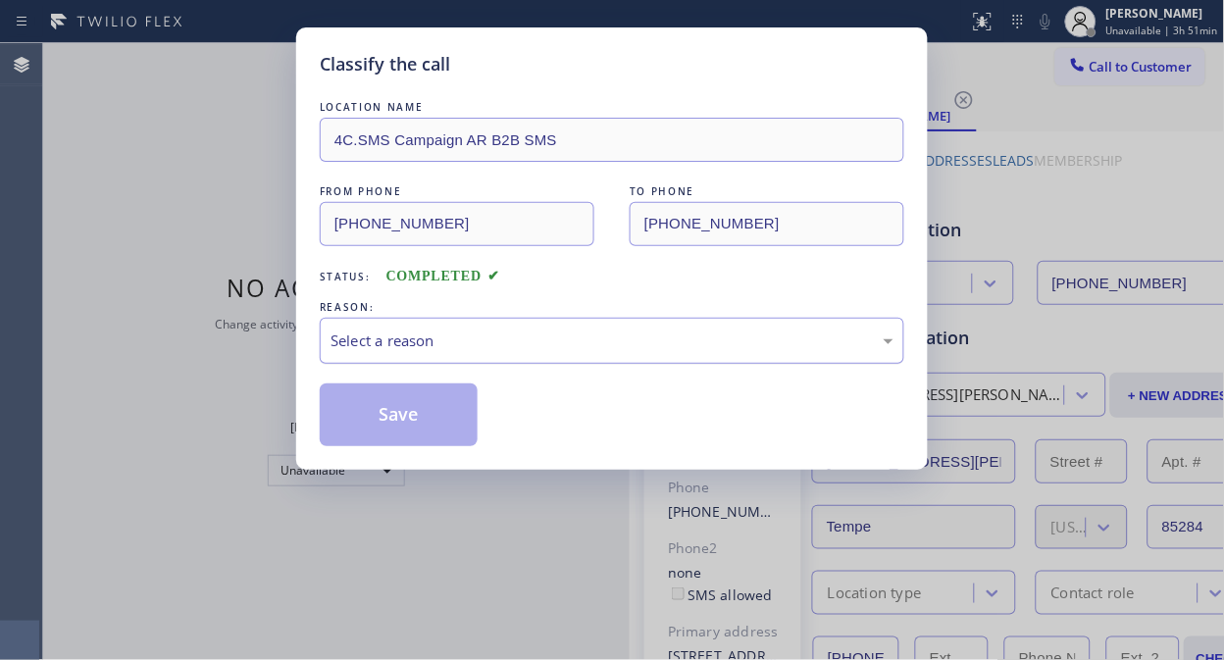
click at [602, 336] on div "Select a reason" at bounding box center [611, 340] width 563 height 23
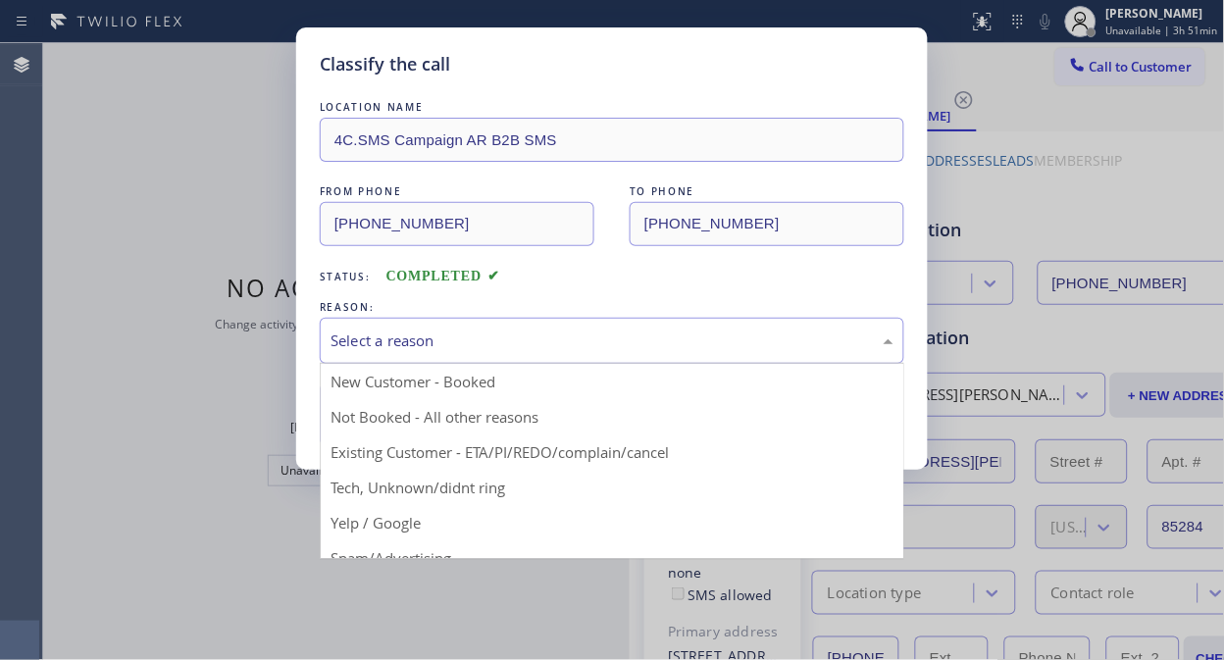
drag, startPoint x: 562, startPoint y: 446, endPoint x: 420, endPoint y: 414, distance: 145.8
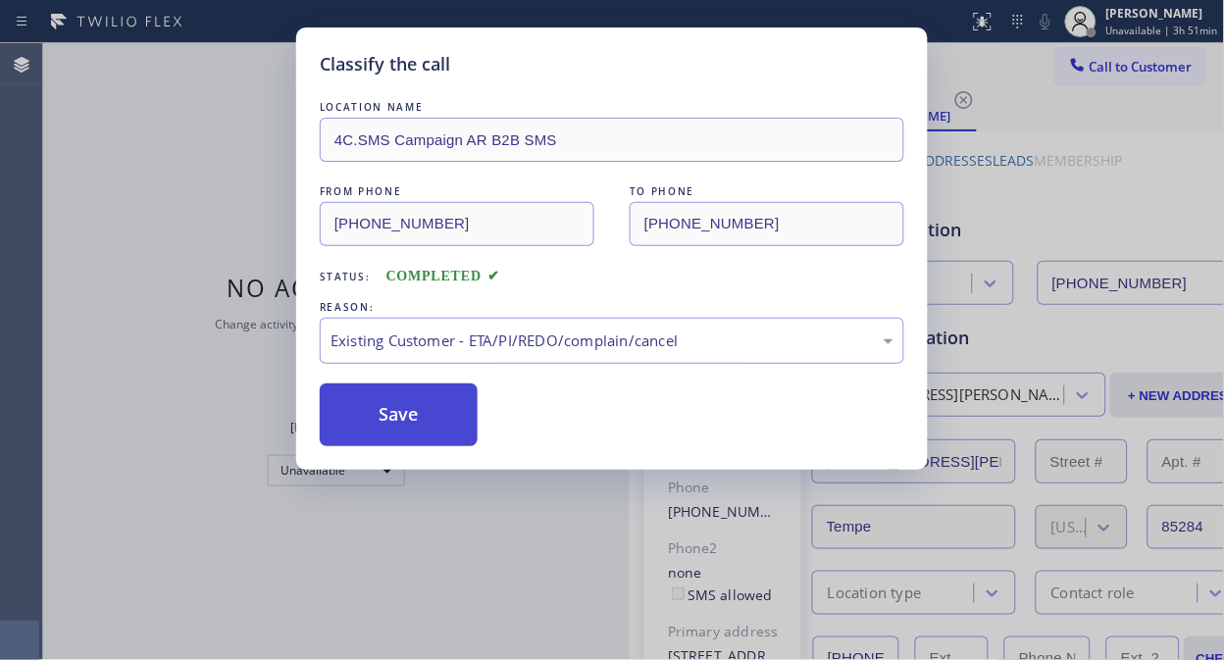
click at [367, 404] on button "Save" at bounding box center [399, 414] width 158 height 63
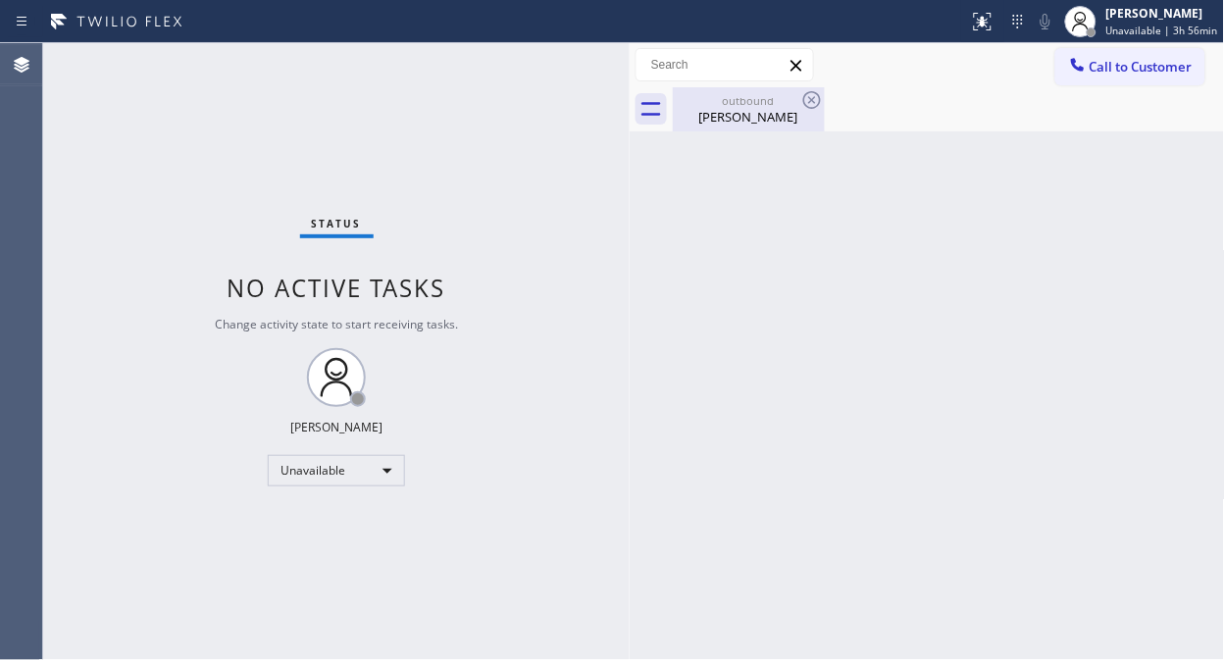
click at [778, 112] on div "[PERSON_NAME]" at bounding box center [749, 117] width 148 height 18
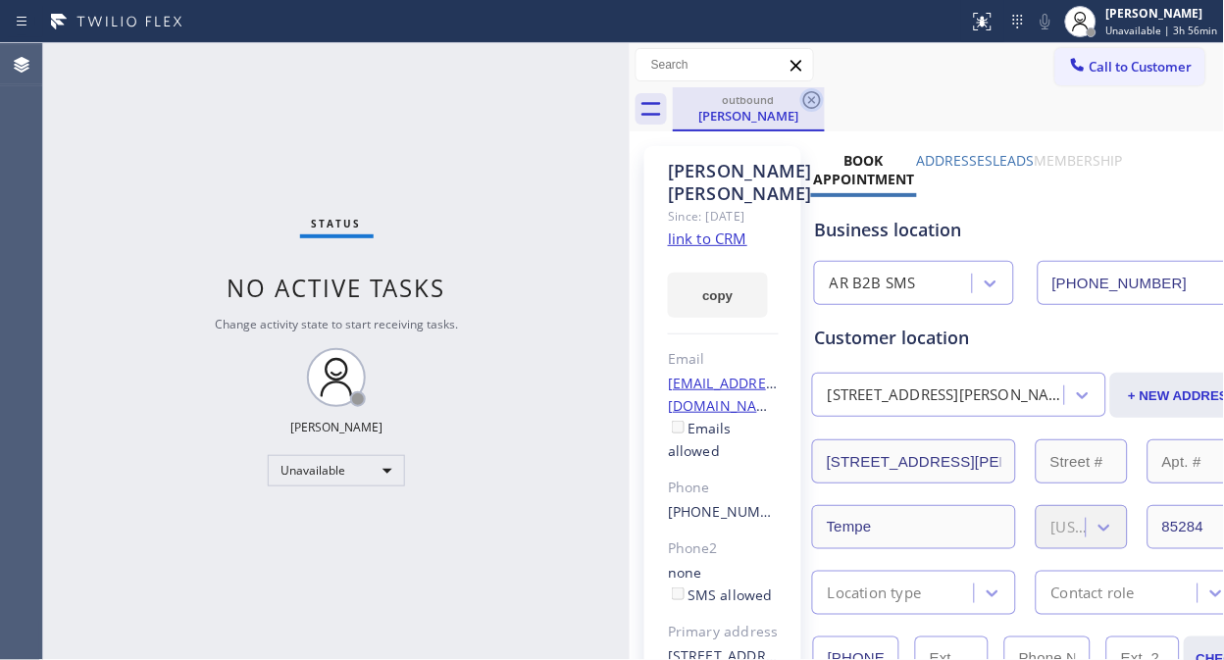
click at [814, 96] on icon at bounding box center [812, 100] width 24 height 24
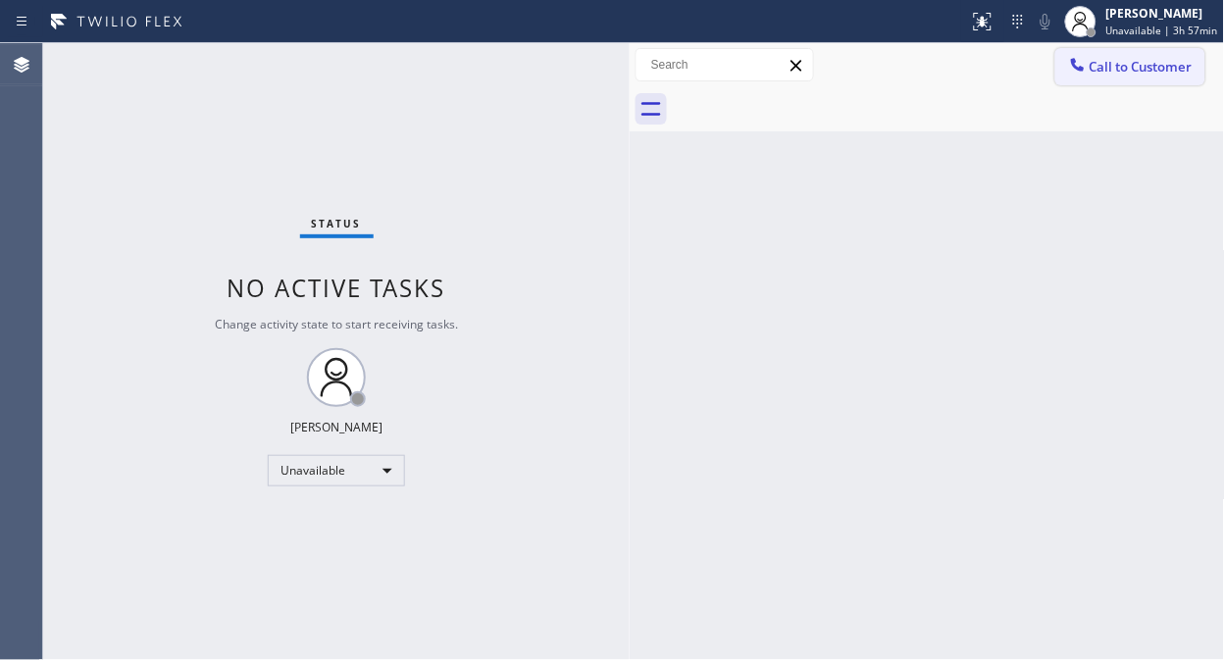
click at [1101, 59] on span "Call to Customer" at bounding box center [1140, 67] width 103 height 18
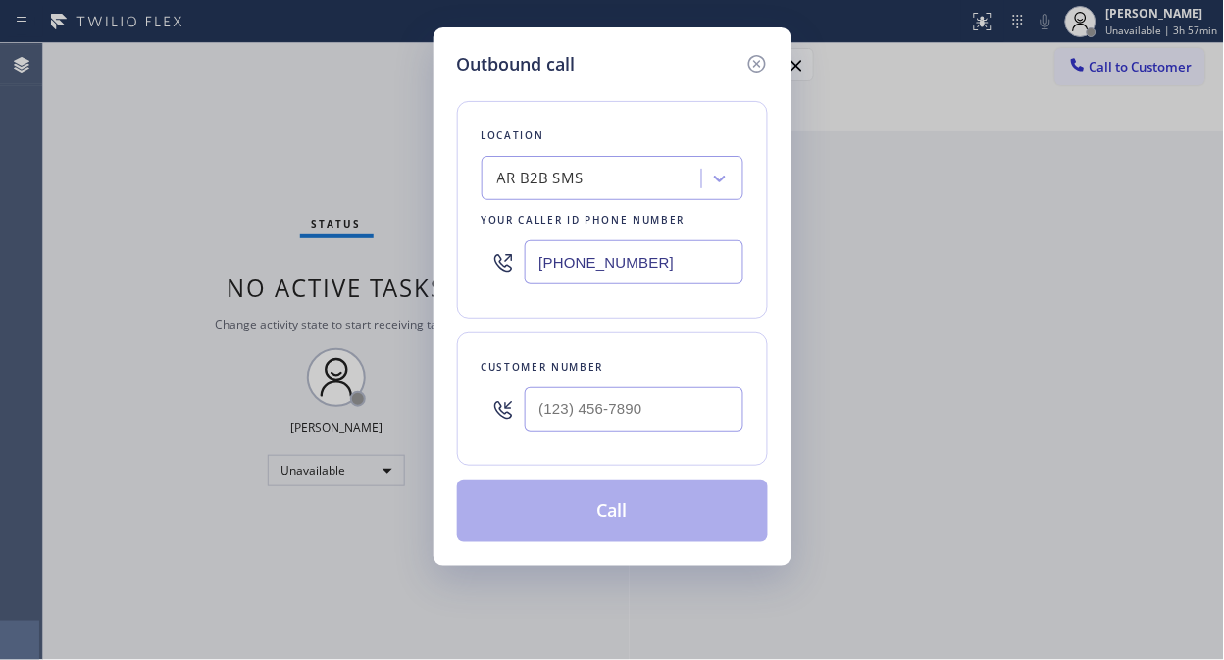
click at [530, 271] on input "[PHONE_NUMBER]" at bounding box center [634, 262] width 219 height 44
paste input "text"
type input "[PHONE_NUMBER]"
click at [540, 420] on input "(___) ___-____" at bounding box center [634, 409] width 219 height 44
paste input "646) 431-2769"
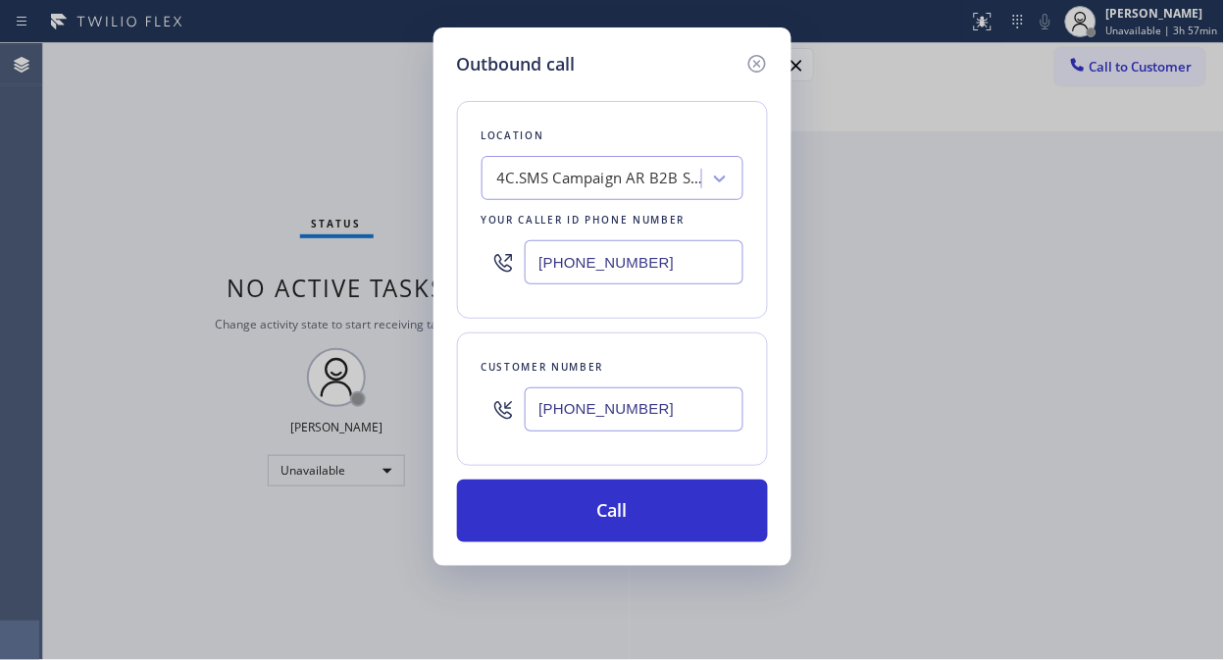
type input "[PHONE_NUMBER]"
click at [756, 57] on icon at bounding box center [757, 64] width 24 height 24
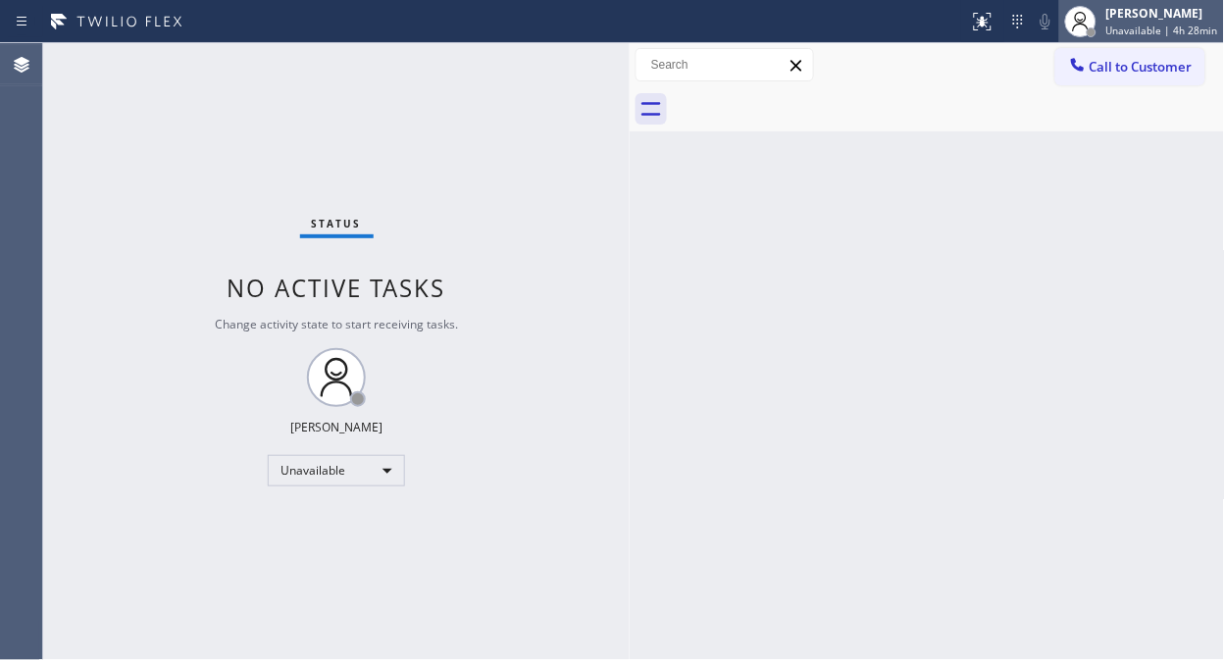
click at [1131, 24] on span "Unavailable | 4h 28min" at bounding box center [1162, 31] width 112 height 14
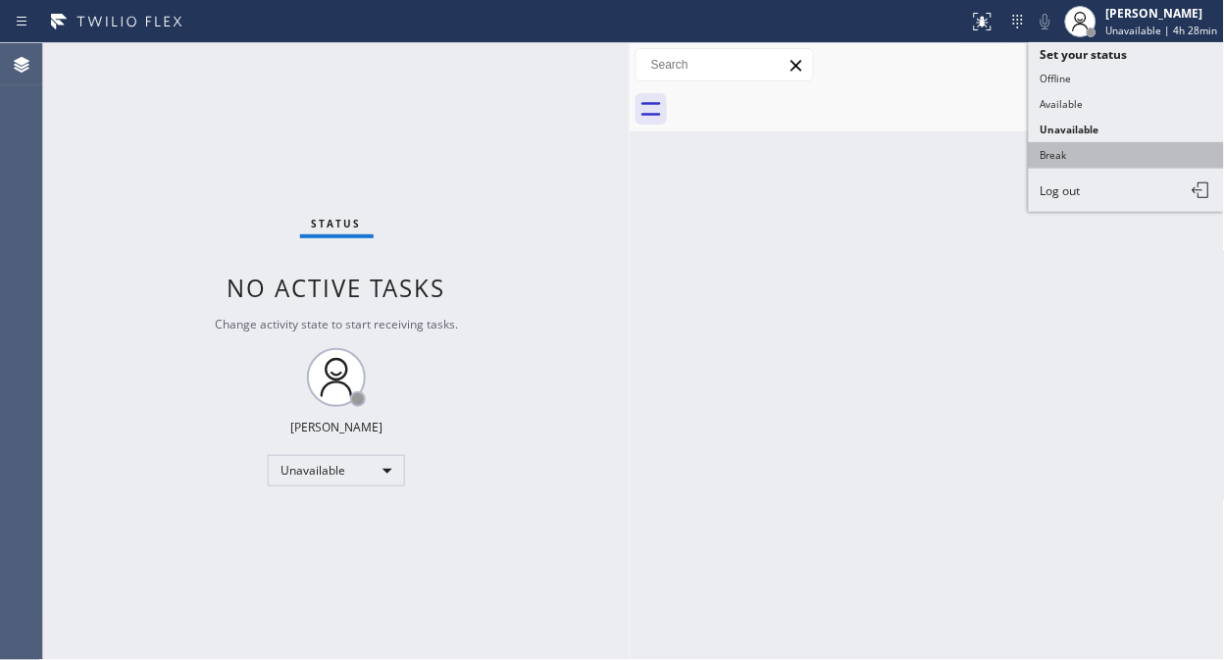
click at [1055, 157] on button "Break" at bounding box center [1127, 154] width 196 height 25
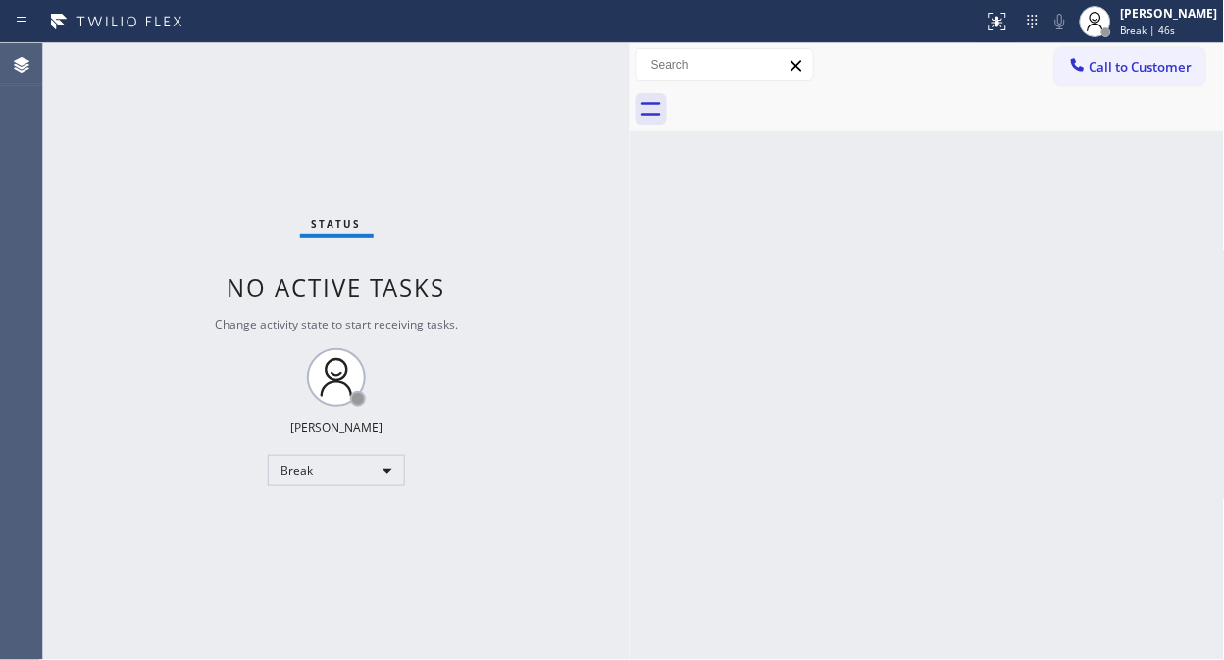
click at [507, 222] on div "Status No active tasks Change activity state to start receiving tasks. Fila Gar…" at bounding box center [336, 351] width 586 height 617
drag, startPoint x: 253, startPoint y: 43, endPoint x: 245, endPoint y: 50, distance: 10.4
drag, startPoint x: 245, startPoint y: 50, endPoint x: 257, endPoint y: 49, distance: 11.8
drag, startPoint x: 257, startPoint y: 49, endPoint x: 772, endPoint y: 349, distance: 595.9
click at [772, 349] on div "Back to Dashboard Change Sender ID Customers Technicians Select a contact Outbo…" at bounding box center [927, 351] width 595 height 617
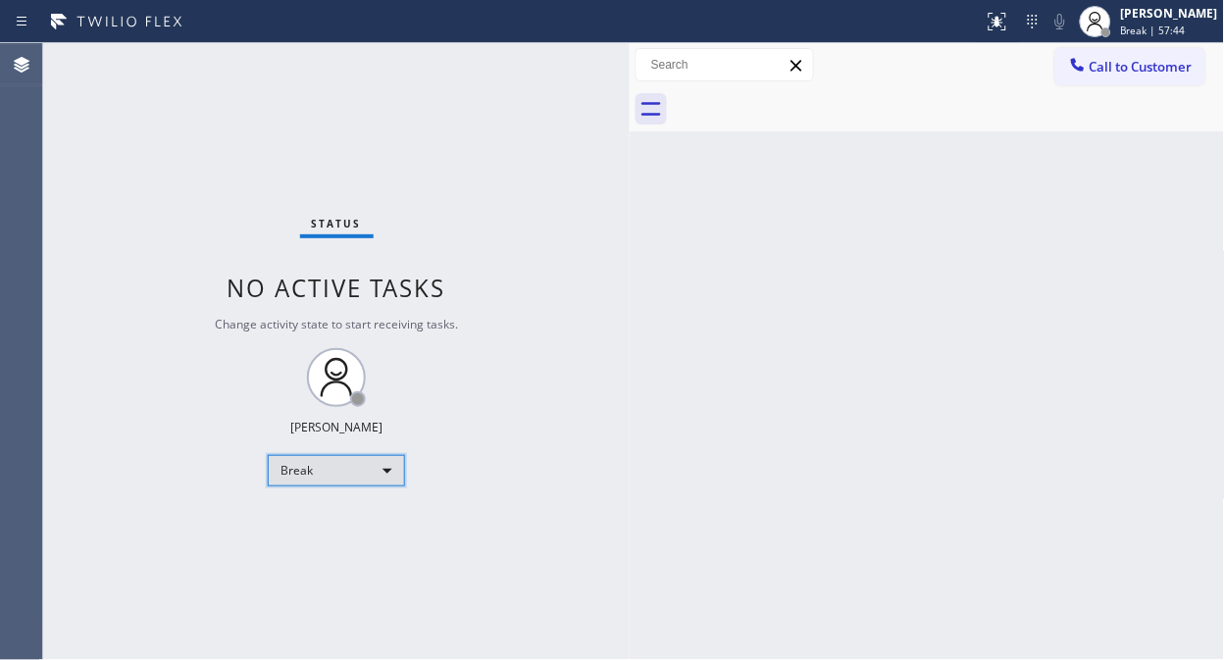
click at [349, 468] on div "Break" at bounding box center [336, 470] width 137 height 31
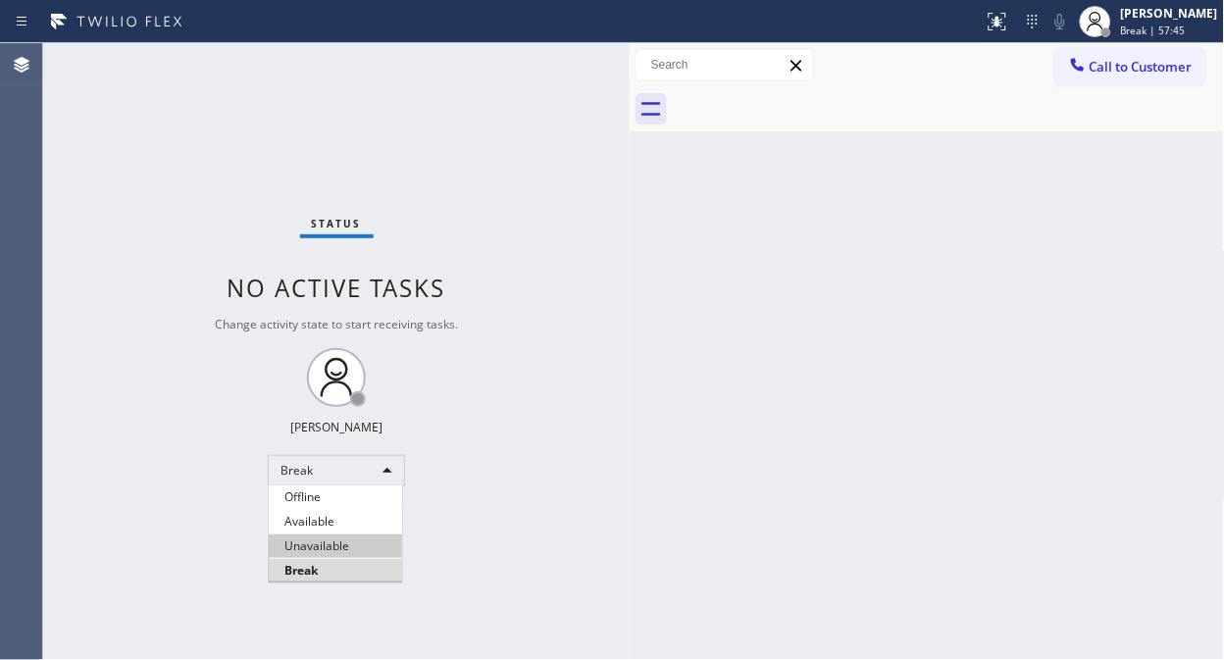
click at [357, 544] on li "Unavailable" at bounding box center [335, 546] width 133 height 24
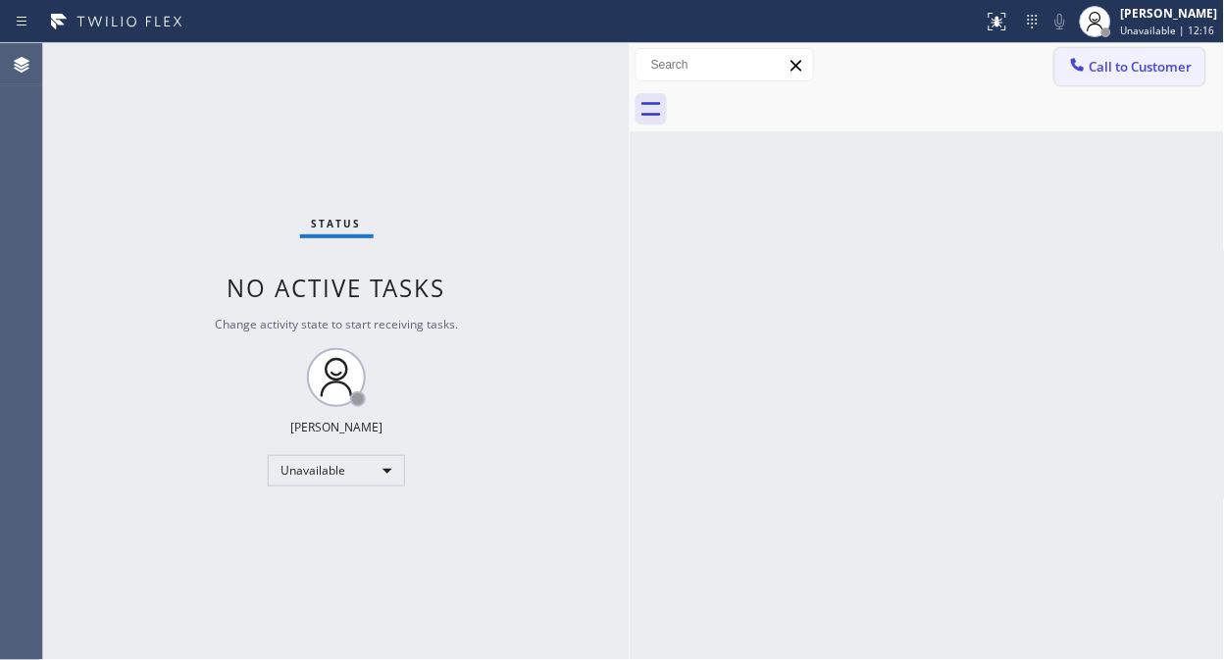
click at [1079, 71] on icon at bounding box center [1078, 65] width 20 height 20
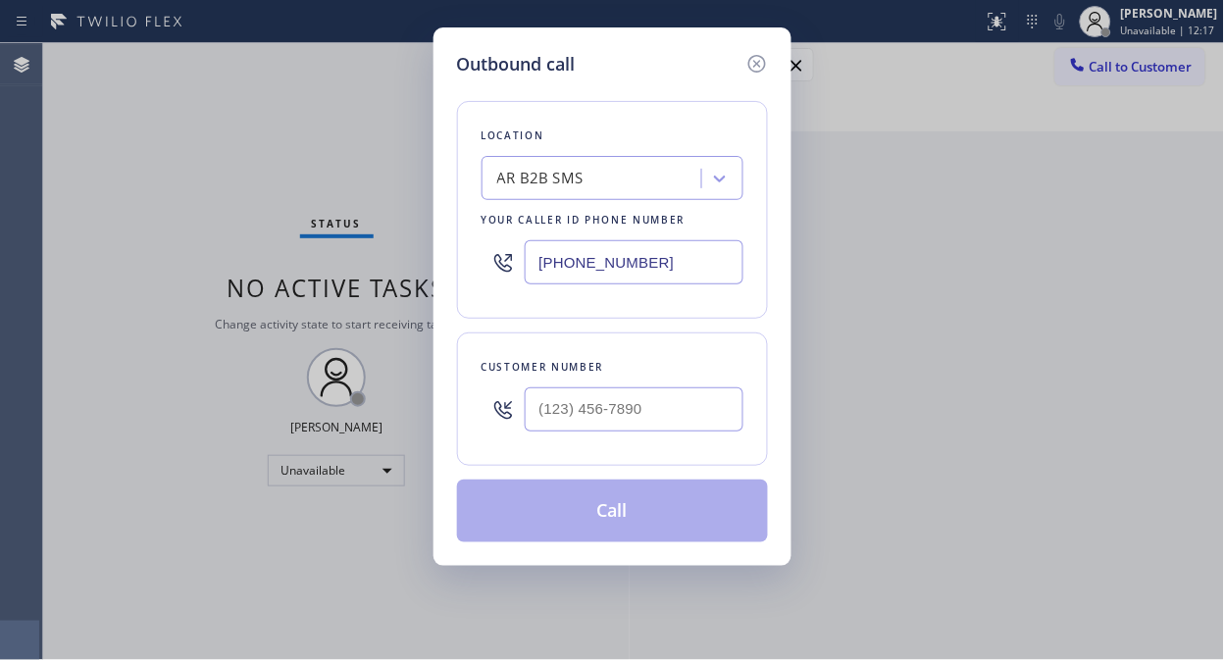
click at [612, 186] on div "AR B2B SMS" at bounding box center [594, 179] width 214 height 34
type input "6"
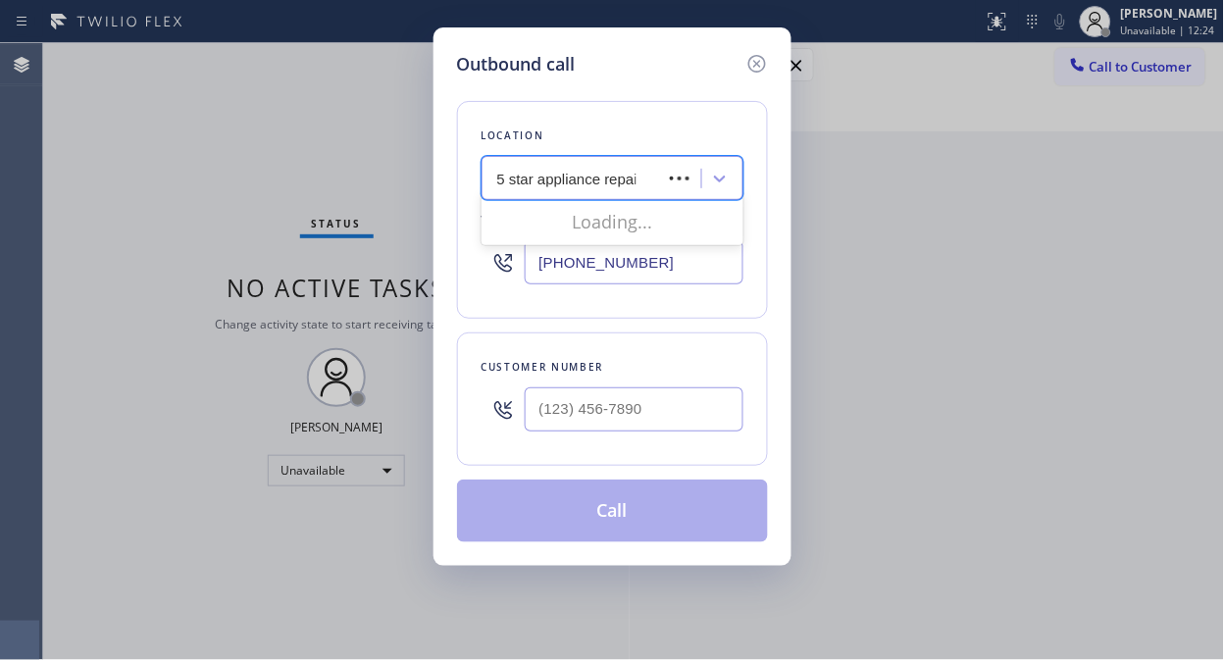
type input "5 star appliance repair"
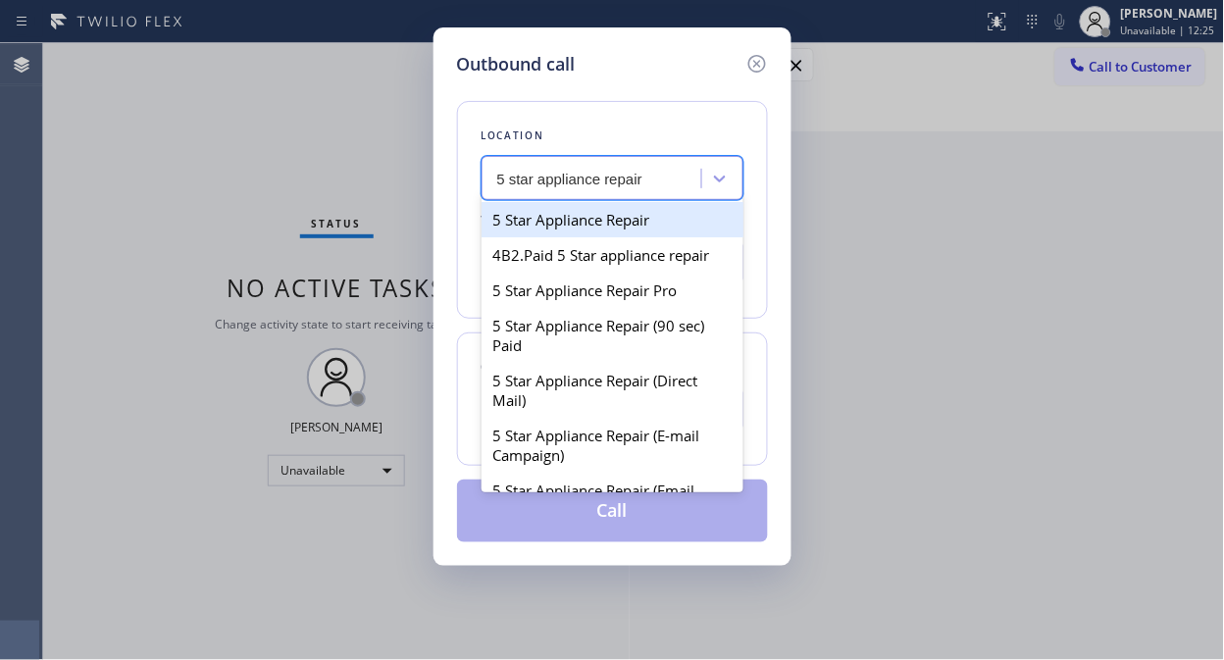
click at [624, 214] on div "5 Star Appliance Repair" at bounding box center [612, 219] width 262 height 35
type input "[PHONE_NUMBER]"
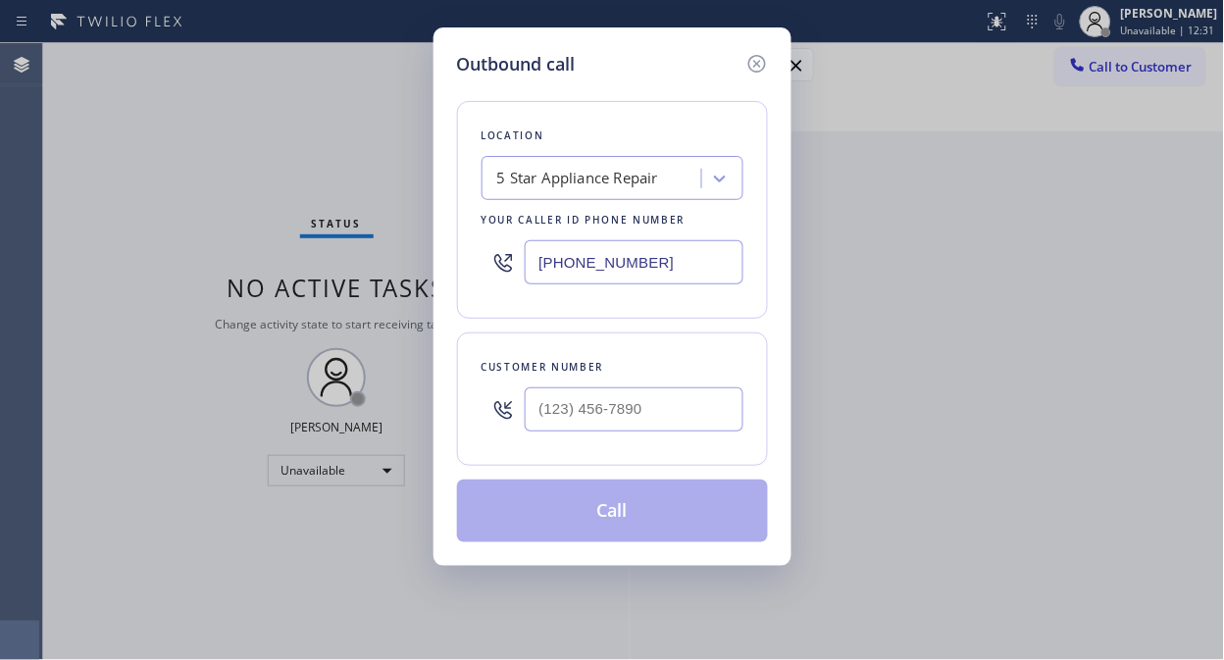
click at [1116, 72] on div "Outbound call Location 5 Star Appliance Repair Your caller id phone number [PHO…" at bounding box center [612, 330] width 1224 height 660
click at [570, 414] on input "(___) ___-____" at bounding box center [634, 409] width 219 height 44
paste input "415) 346-1032"
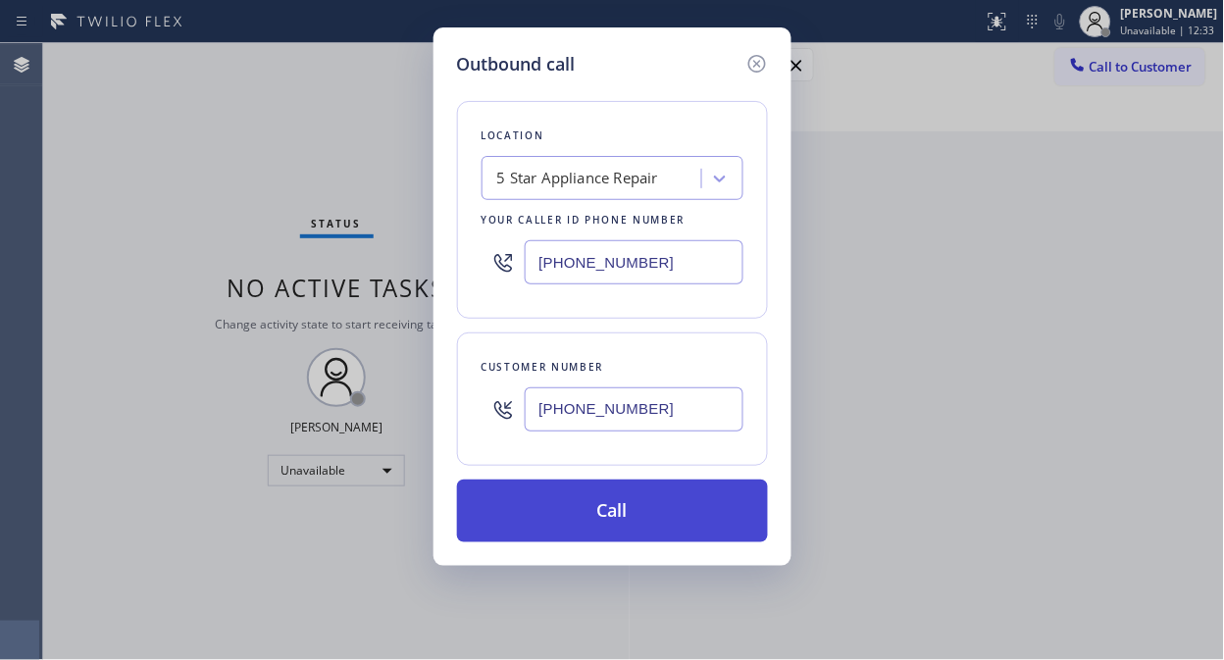
type input "[PHONE_NUMBER]"
click at [652, 513] on button "Call" at bounding box center [612, 511] width 311 height 63
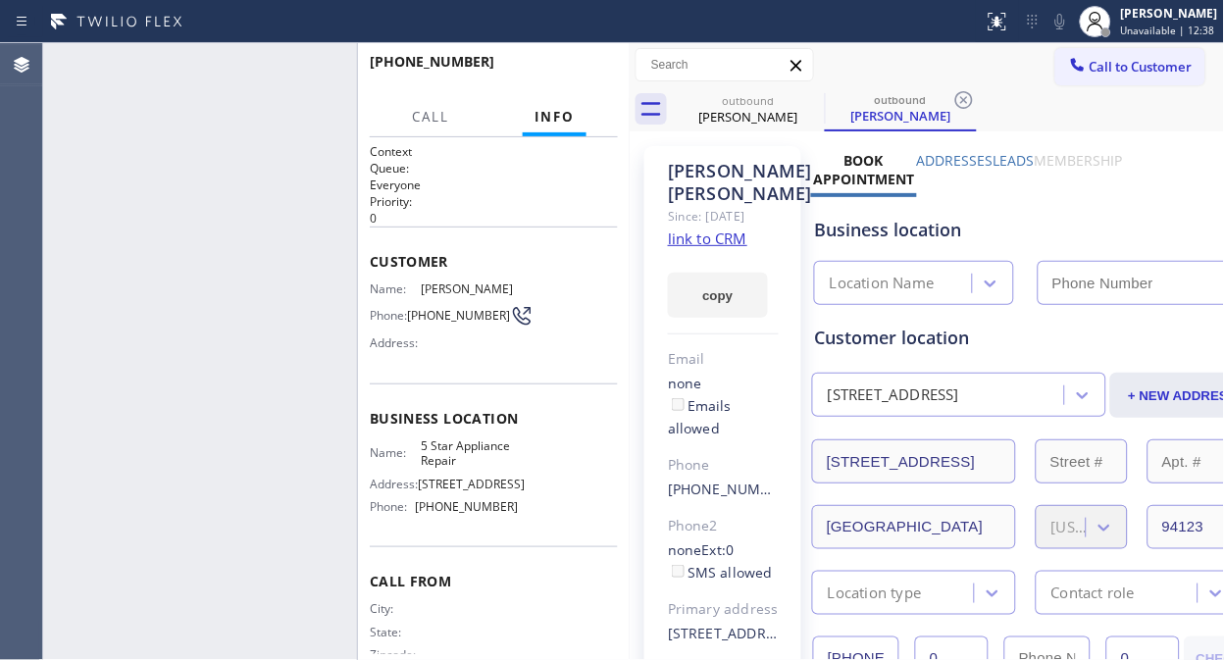
type input "[PHONE_NUMBER]"
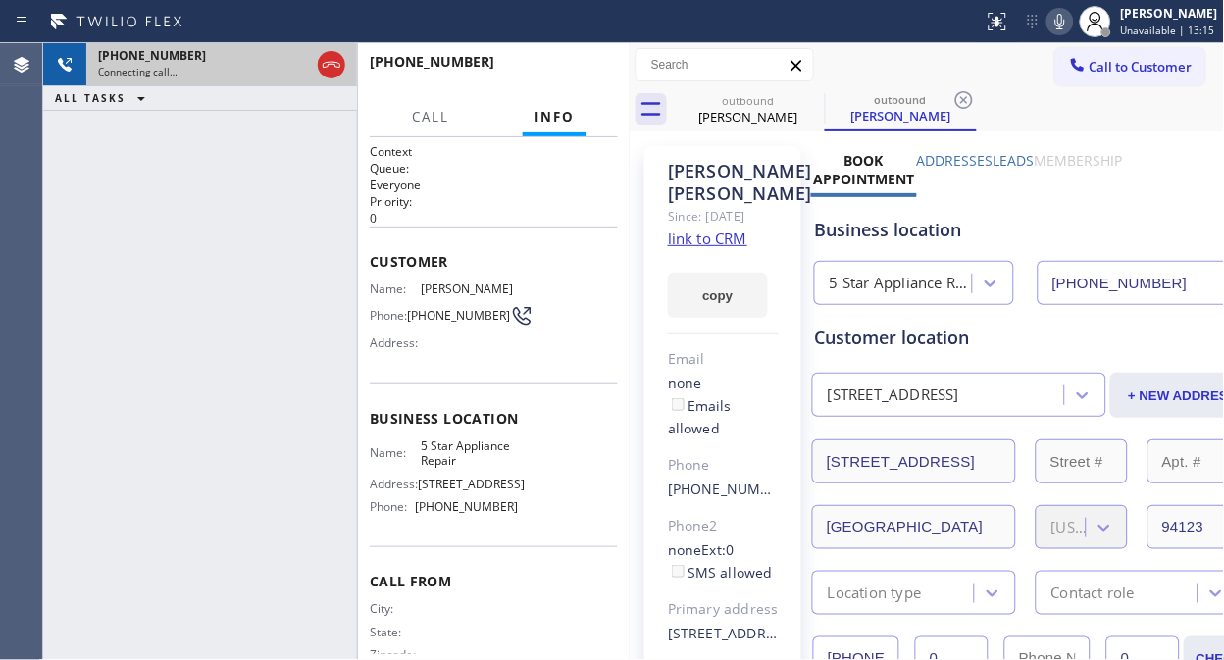
click at [345, 63] on div at bounding box center [331, 64] width 35 height 43
click at [336, 71] on icon at bounding box center [332, 65] width 24 height 24
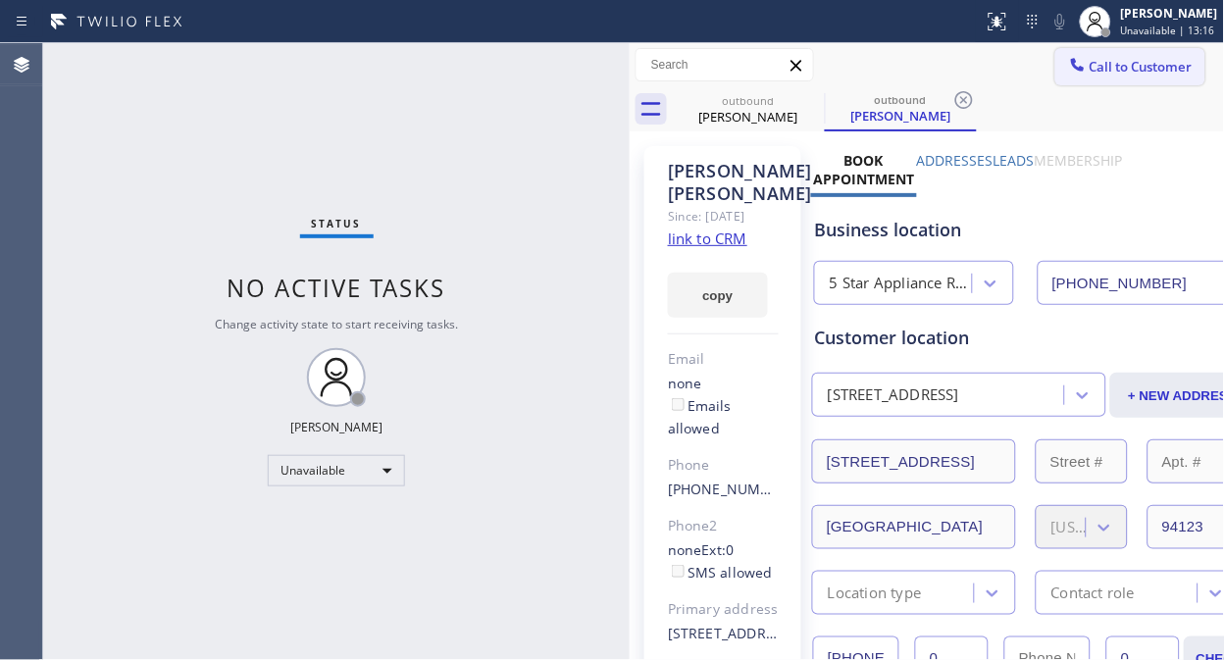
click at [1109, 78] on button "Call to Customer" at bounding box center [1130, 66] width 150 height 37
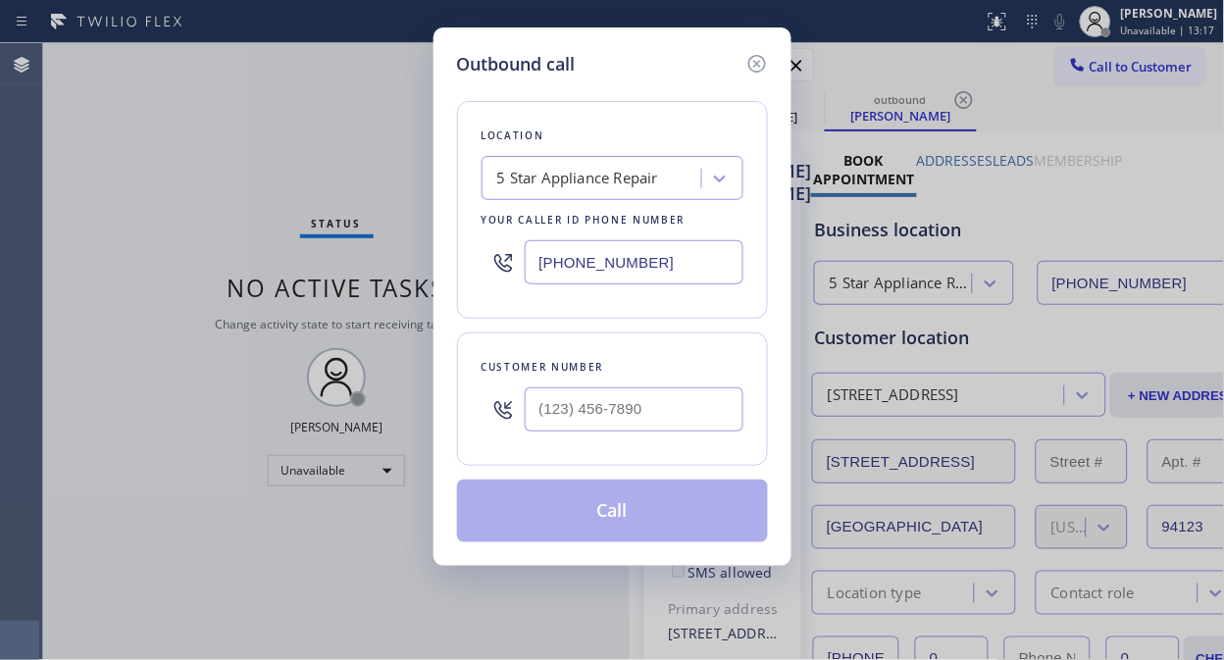
click at [566, 433] on div at bounding box center [634, 410] width 219 height 64
click at [556, 413] on input "(___) ___-____" at bounding box center [634, 409] width 219 height 44
paste input "305) 610-9881"
type input "[PHONE_NUMBER]"
click at [631, 518] on button "Call" at bounding box center [612, 511] width 311 height 63
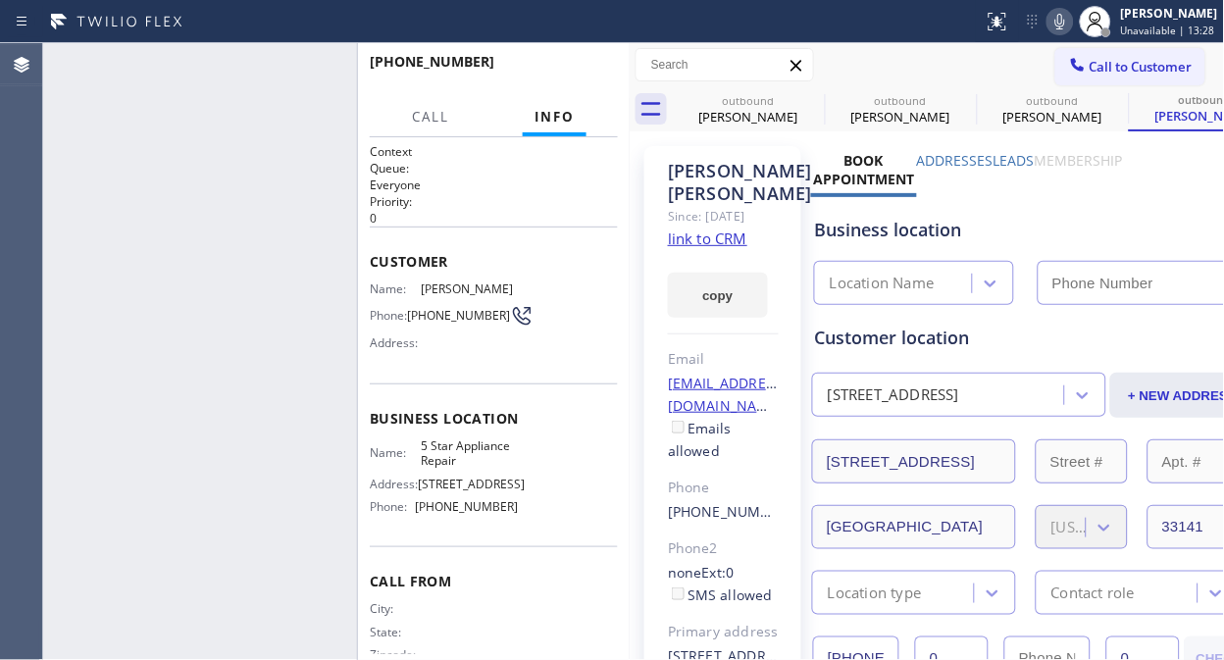
type input "[PHONE_NUMBER]"
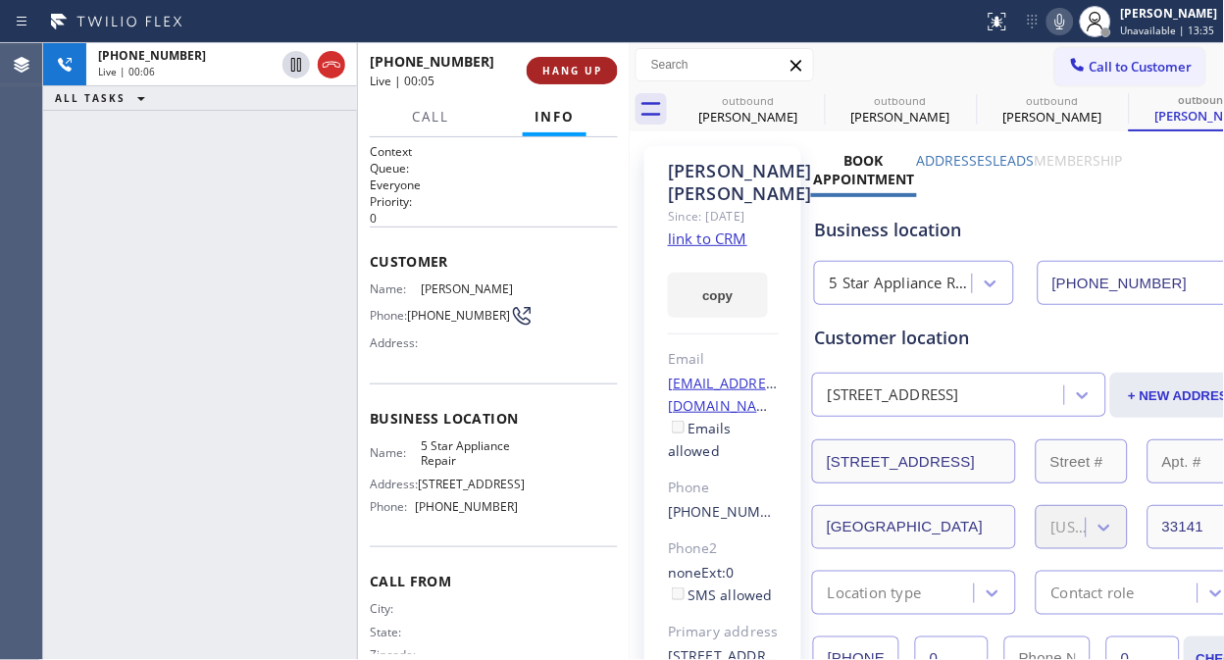
click at [572, 73] on span "HANG UP" at bounding box center [572, 71] width 60 height 14
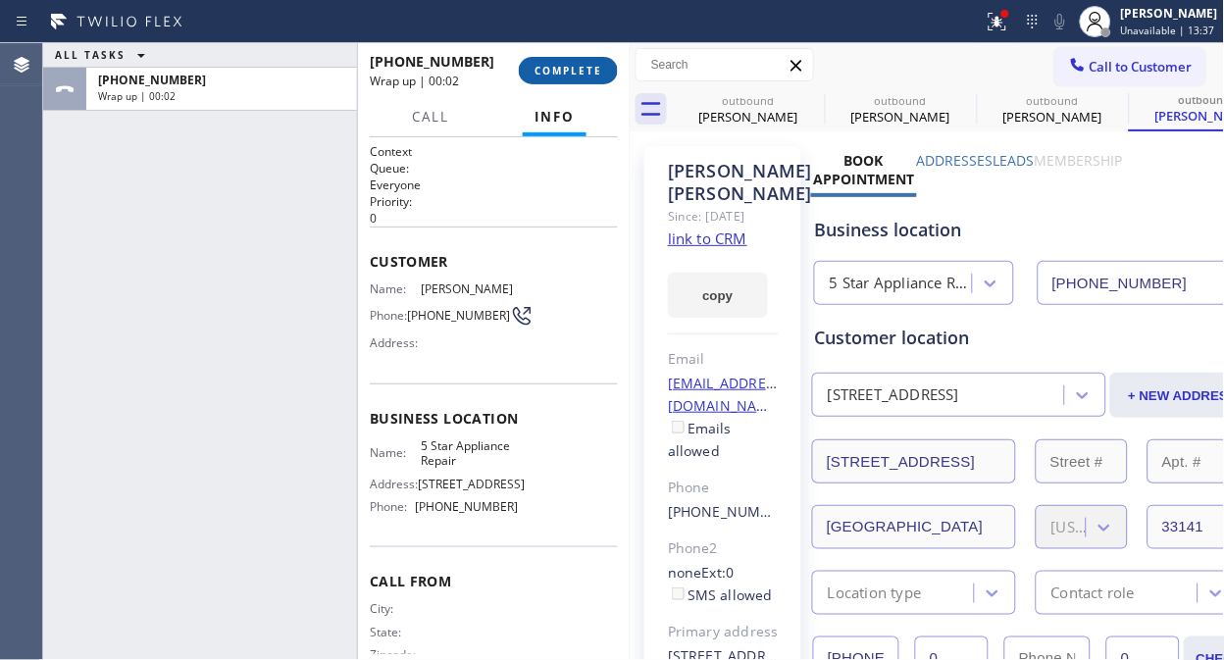
click at [572, 73] on span "COMPLETE" at bounding box center [568, 71] width 68 height 14
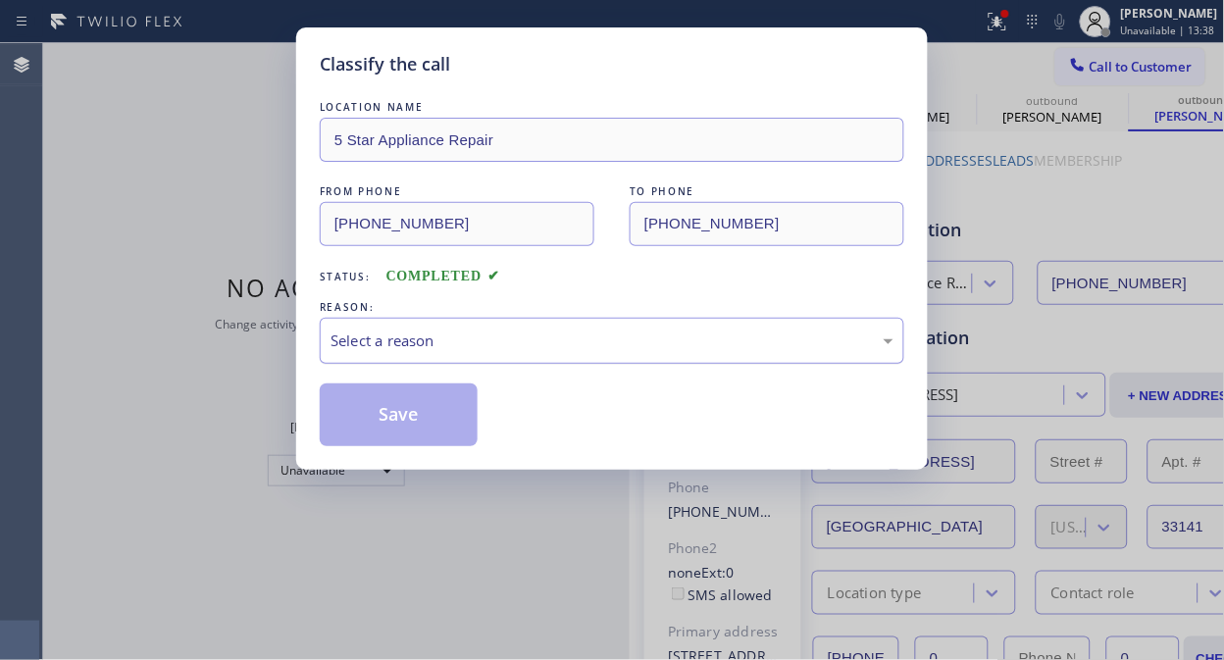
click at [561, 343] on div "Select a reason" at bounding box center [611, 340] width 563 height 23
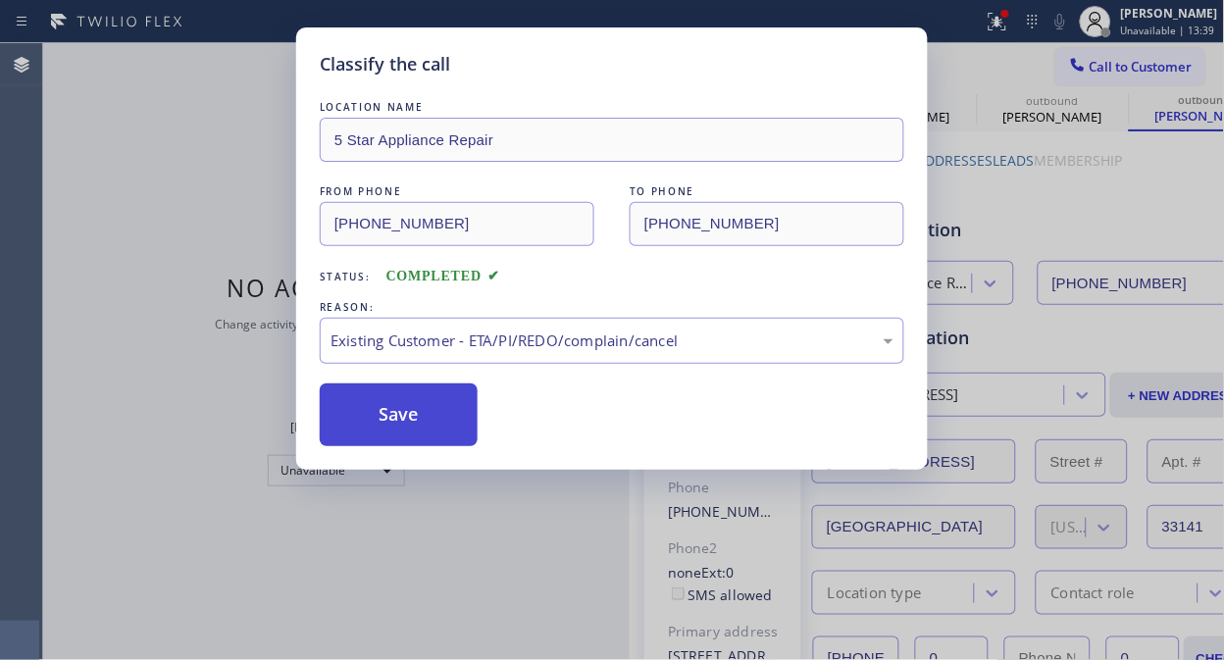
click at [404, 418] on button "Save" at bounding box center [399, 414] width 158 height 63
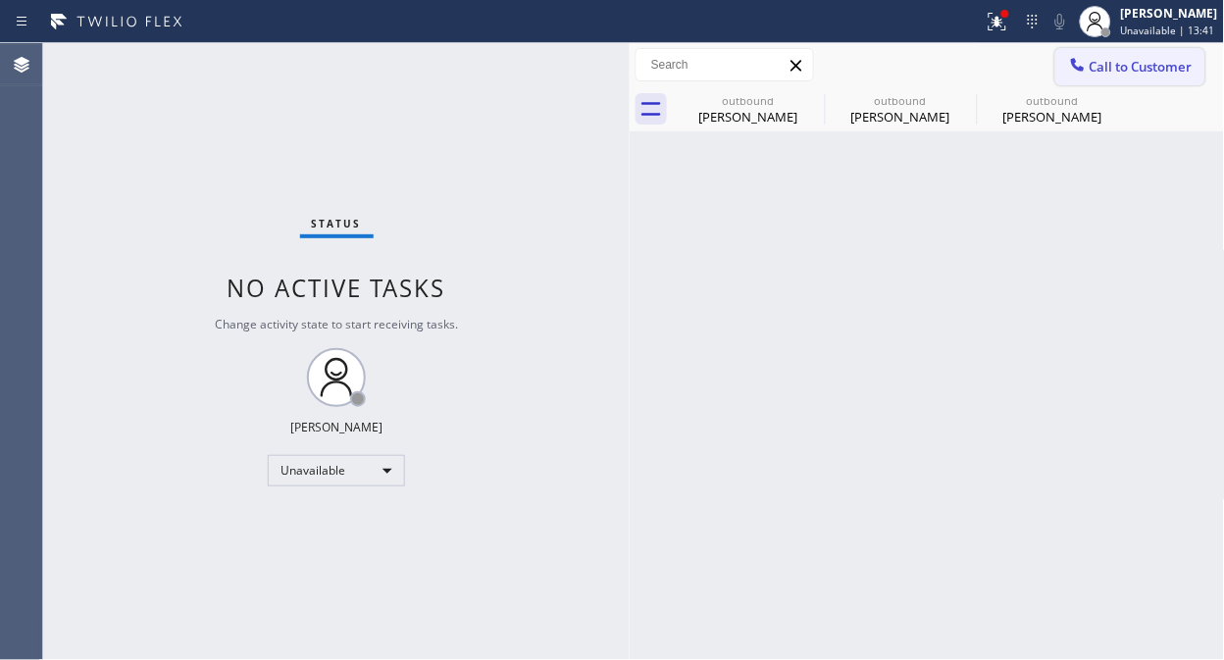
click at [1113, 66] on span "Call to Customer" at bounding box center [1140, 67] width 103 height 18
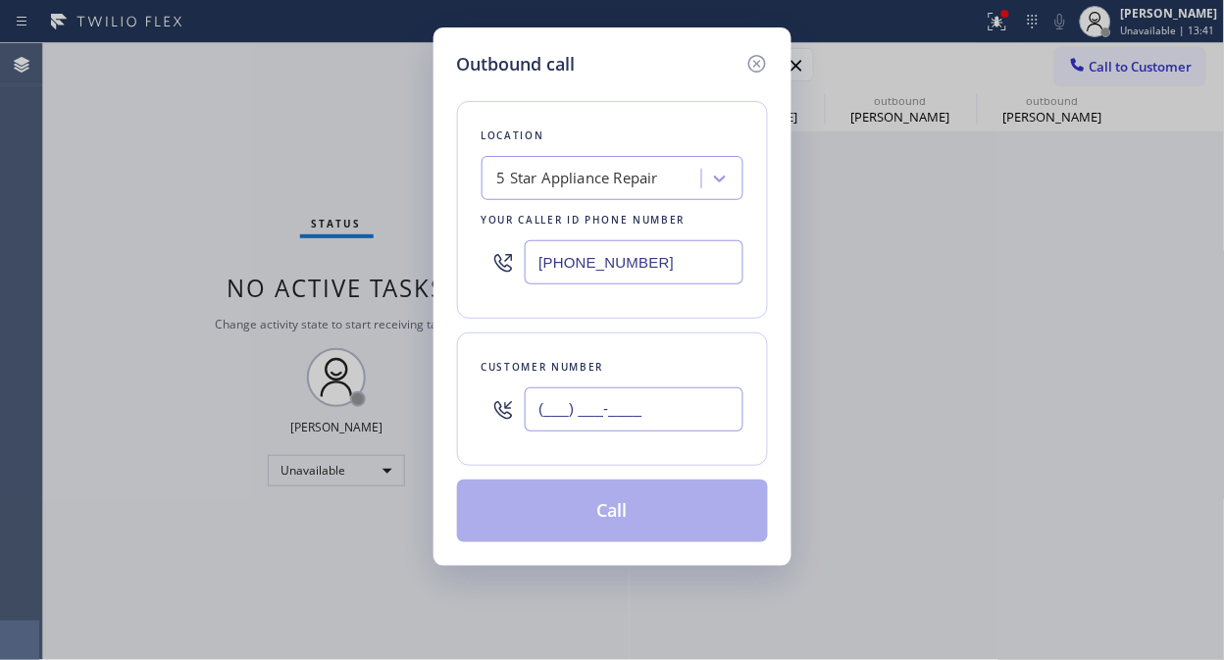
click at [655, 425] on input "(___) ___-____" at bounding box center [634, 409] width 219 height 44
paste input "858) 752-2627"
type input "[PHONE_NUMBER]"
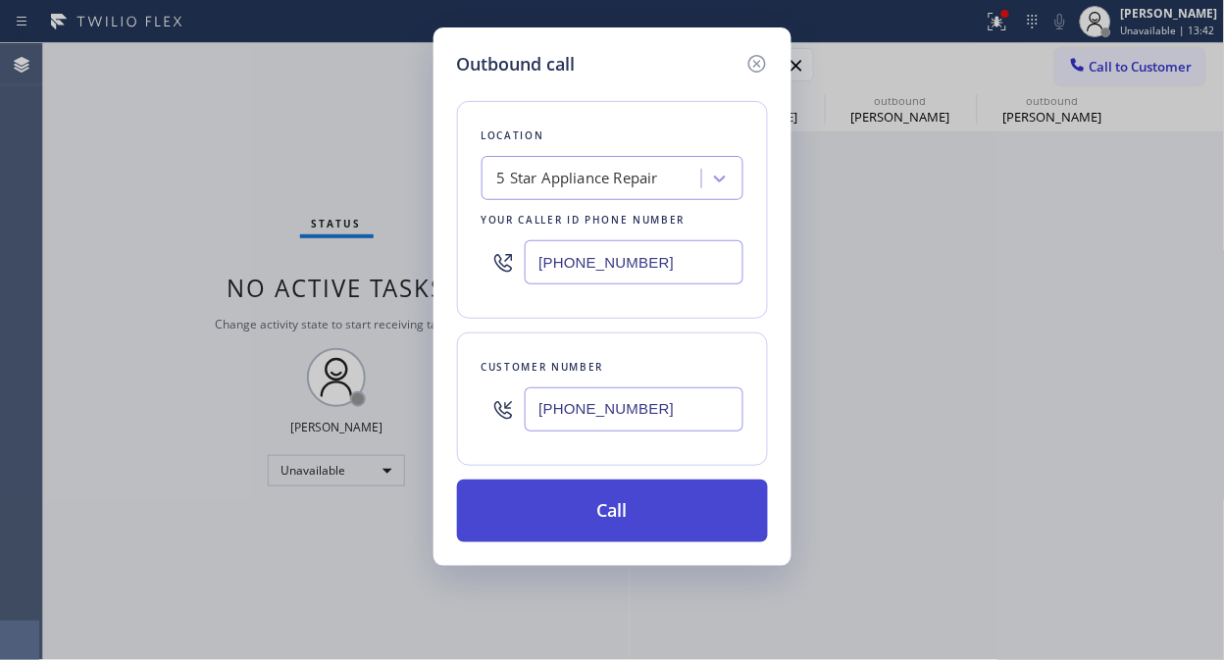
click at [667, 516] on button "Call" at bounding box center [612, 511] width 311 height 63
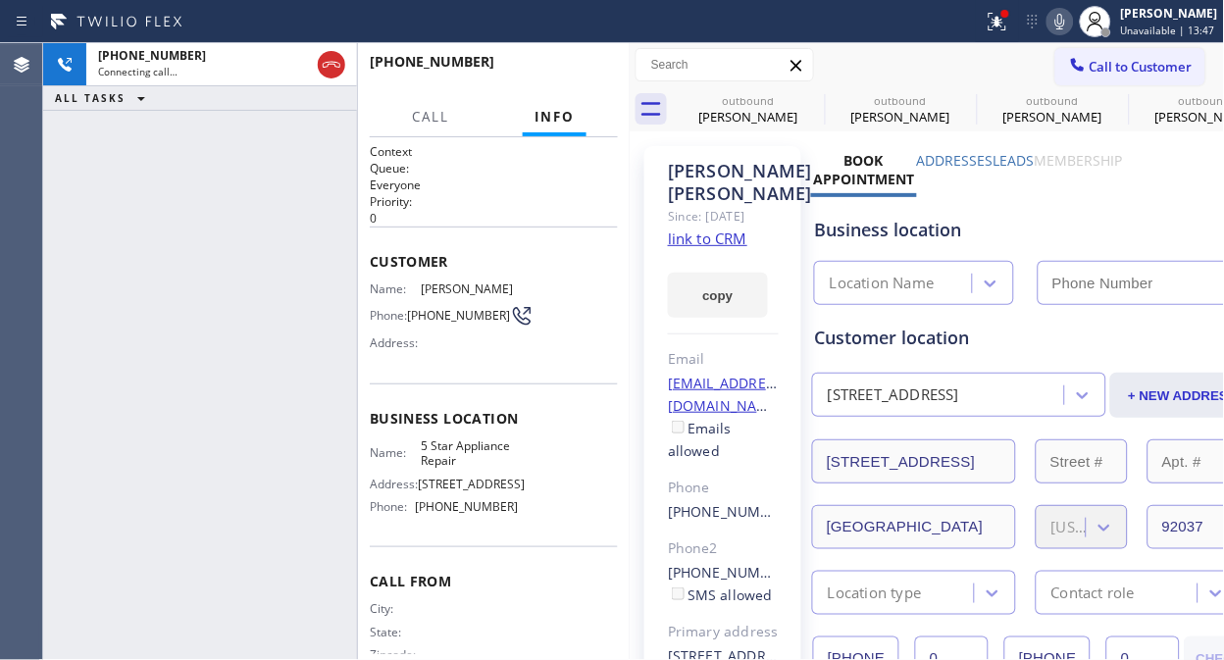
type input "[PHONE_NUMBER]"
click at [338, 173] on div "[PHONE_NUMBER] Connecting call… ALL TASKS ALL TASKS ACTIVE TASKS TASKS IN WRAP …" at bounding box center [200, 351] width 314 height 617
click at [807, 102] on icon at bounding box center [812, 100] width 24 height 24
click at [0, 0] on icon at bounding box center [0, 0] width 0 height 0
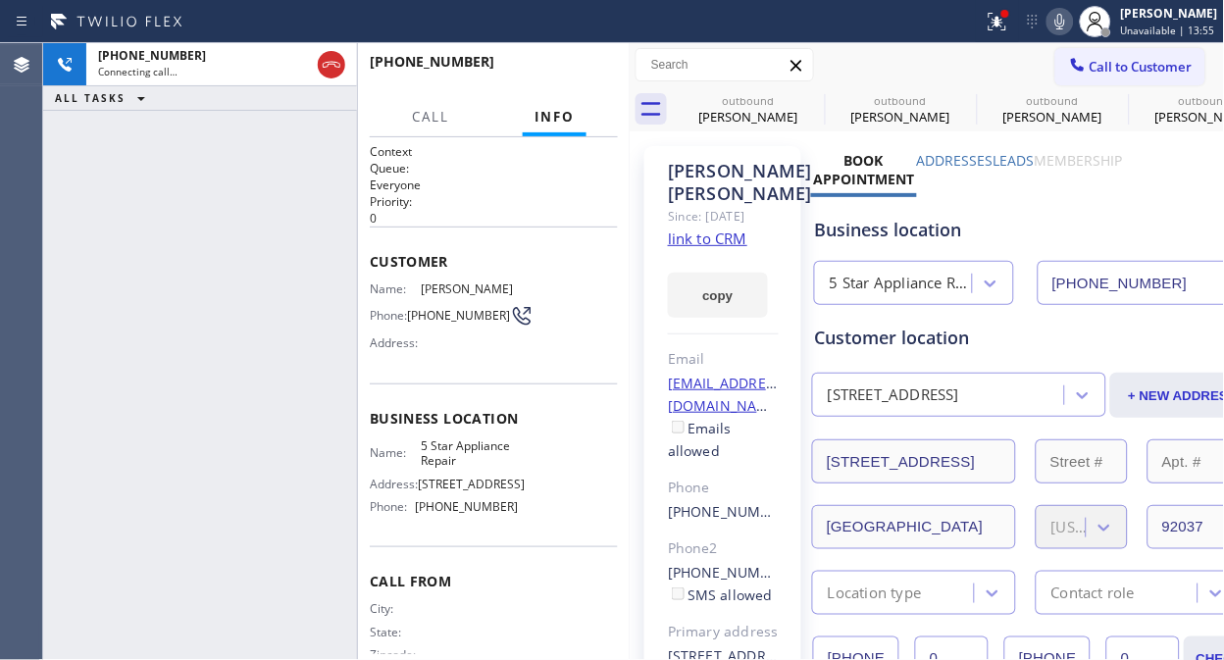
click at [0, 0] on icon at bounding box center [0, 0] width 0 height 0
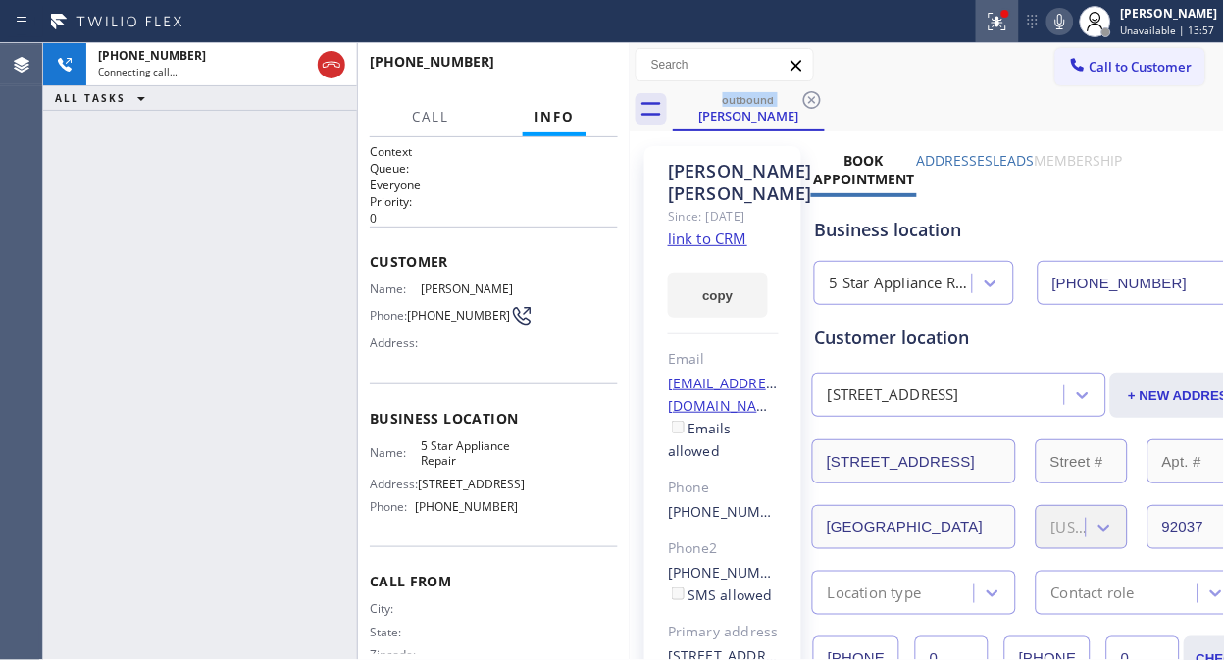
click at [994, 20] on icon at bounding box center [997, 22] width 24 height 24
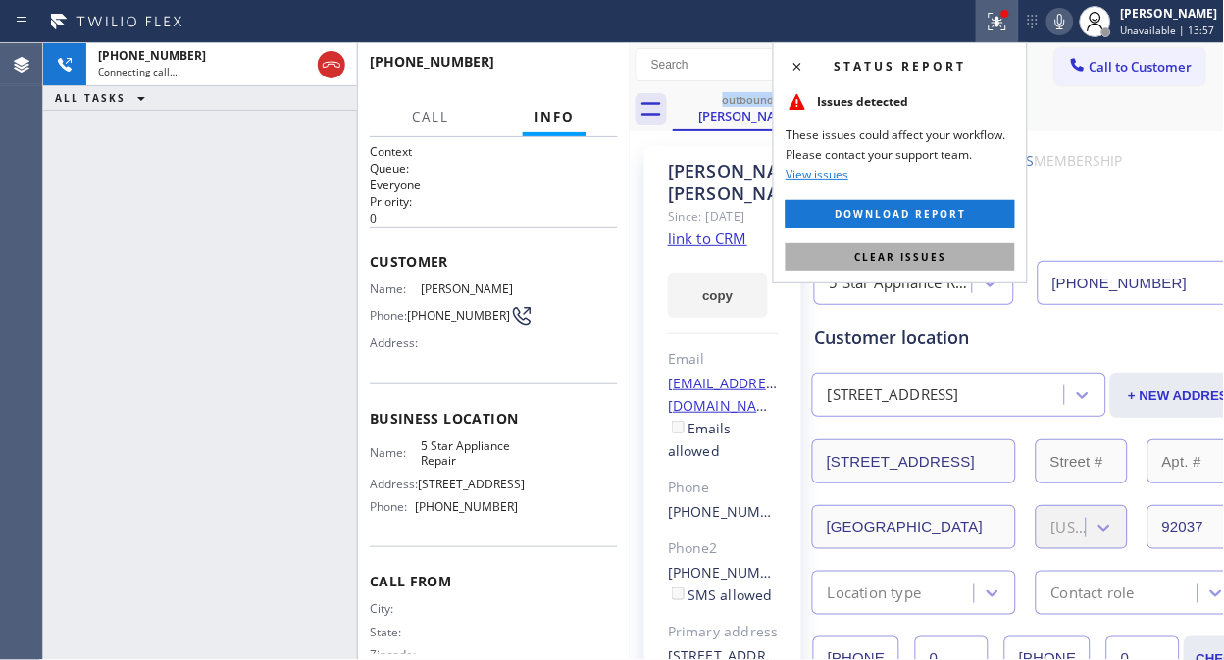
click at [899, 260] on span "Clear issues" at bounding box center [900, 257] width 92 height 14
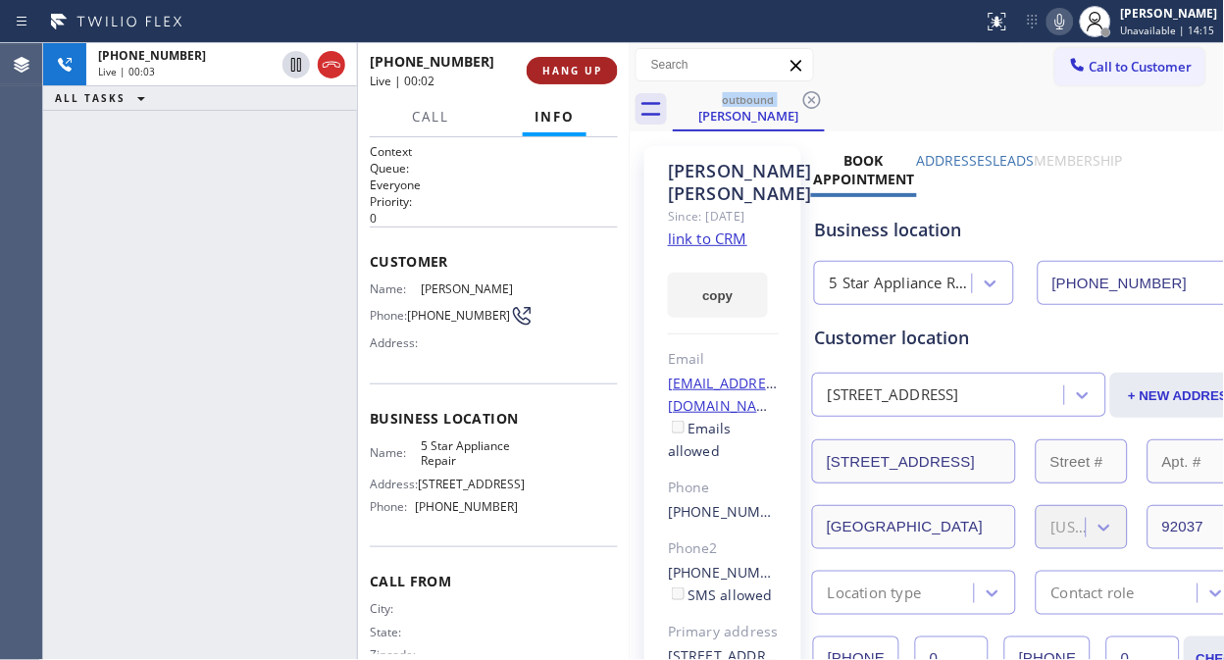
click at [554, 66] on span "HANG UP" at bounding box center [572, 71] width 60 height 14
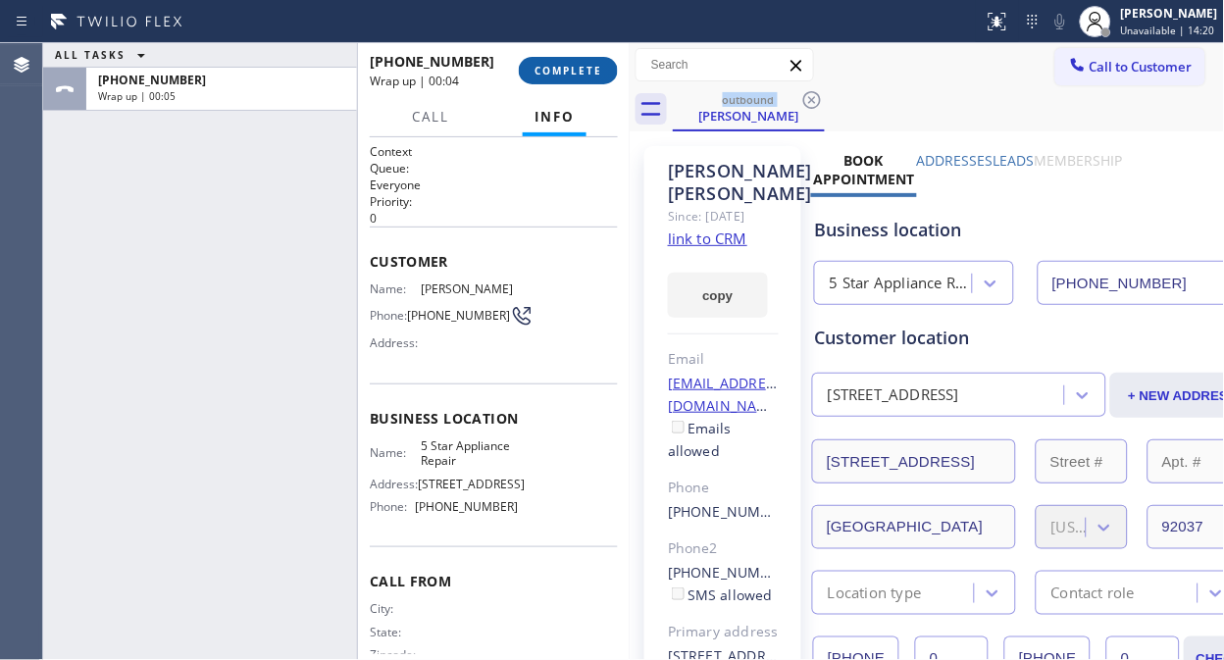
click at [596, 72] on span "COMPLETE" at bounding box center [568, 71] width 68 height 14
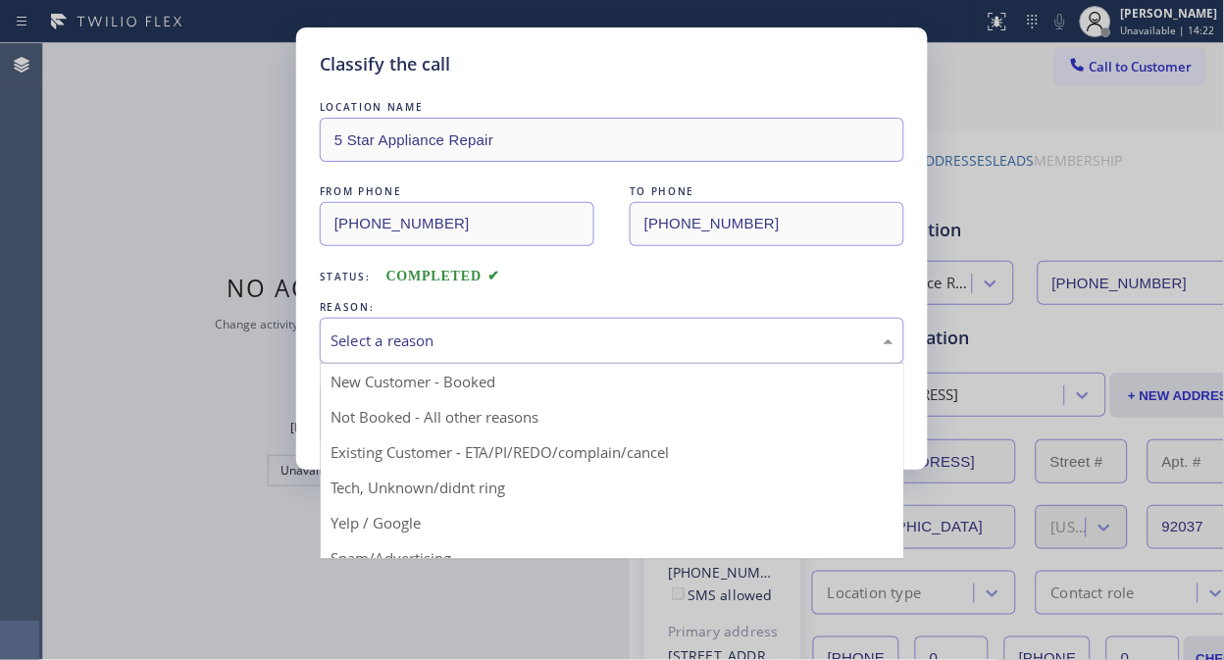
click at [631, 346] on div "Select a reason" at bounding box center [611, 340] width 563 height 23
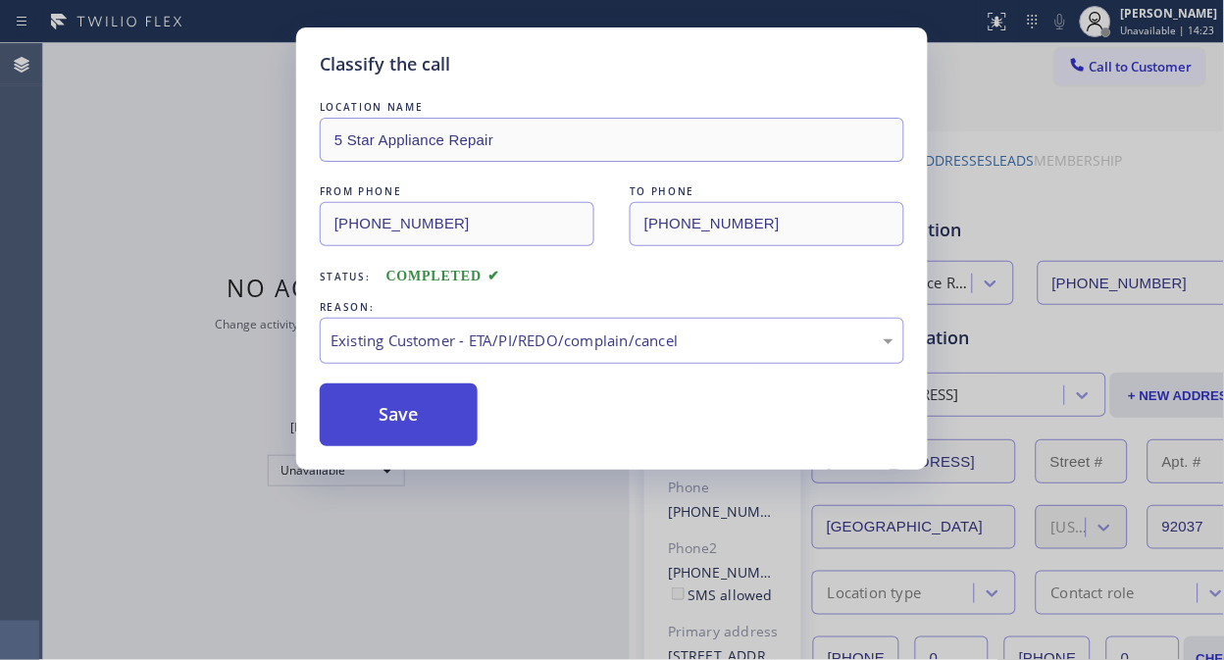
click at [386, 431] on button "Save" at bounding box center [399, 414] width 158 height 63
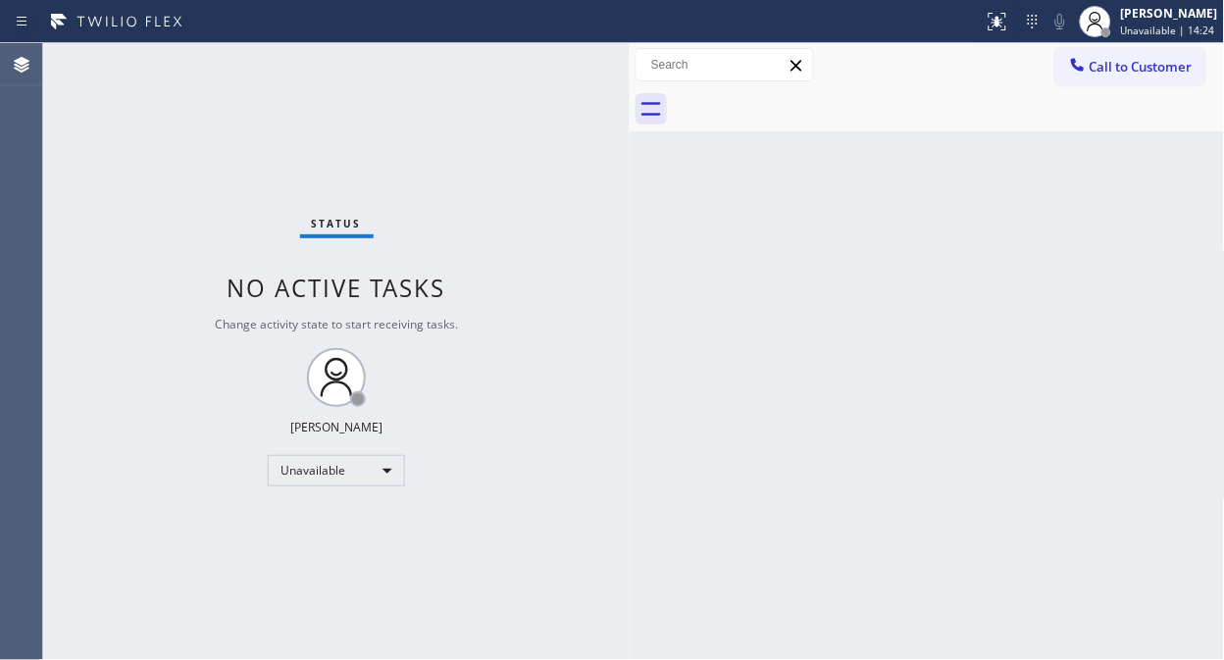
click at [1154, 73] on span "Call to Customer" at bounding box center [1140, 67] width 103 height 18
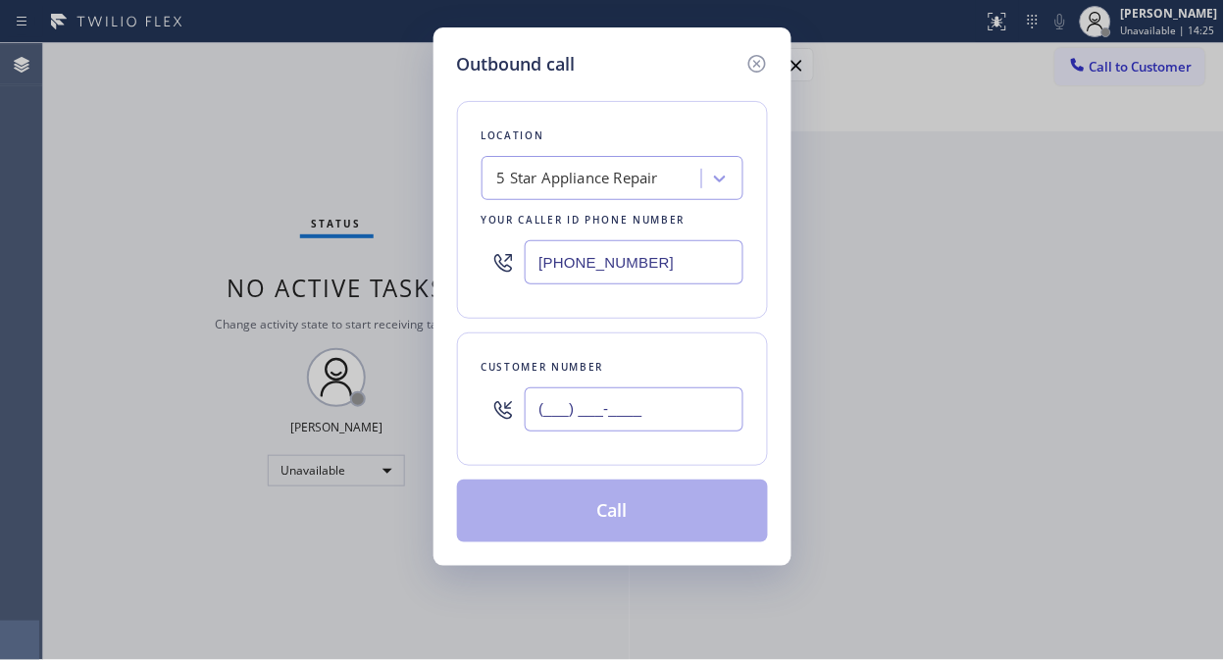
click at [694, 428] on input "(___) ___-____" at bounding box center [634, 409] width 219 height 44
paste input "759) 755"
click at [527, 410] on input "(759) 755-____" at bounding box center [634, 409] width 219 height 44
paste input "818) 633-1825"
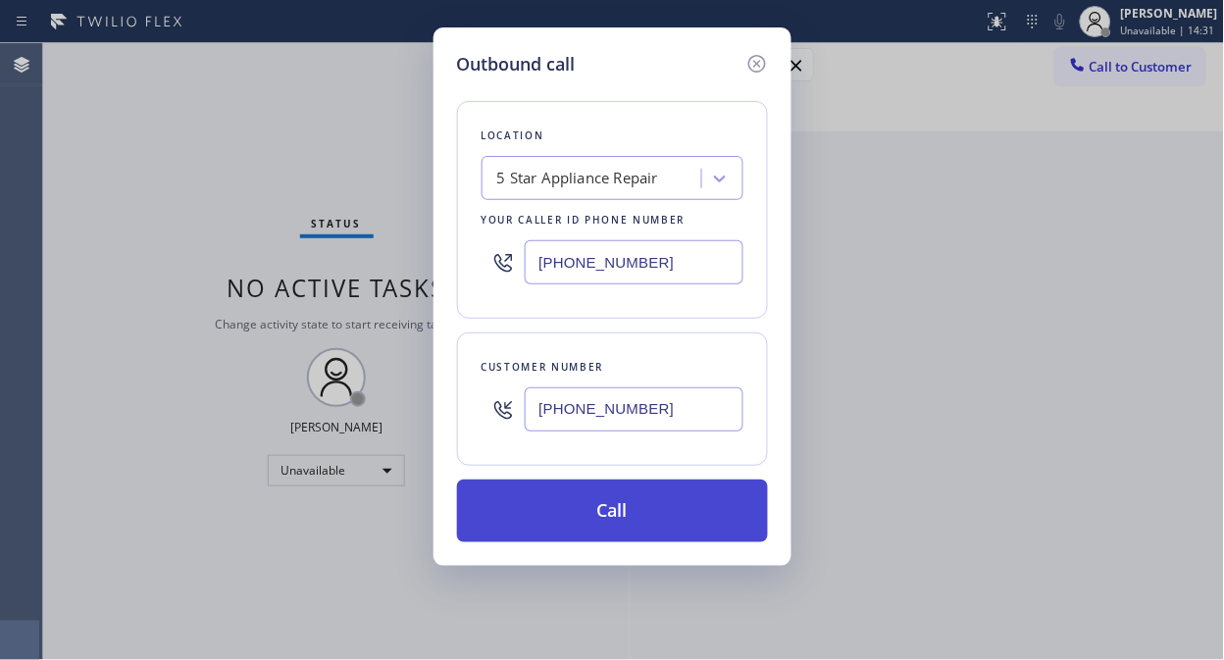
type input "[PHONE_NUMBER]"
click at [600, 513] on button "Call" at bounding box center [612, 511] width 311 height 63
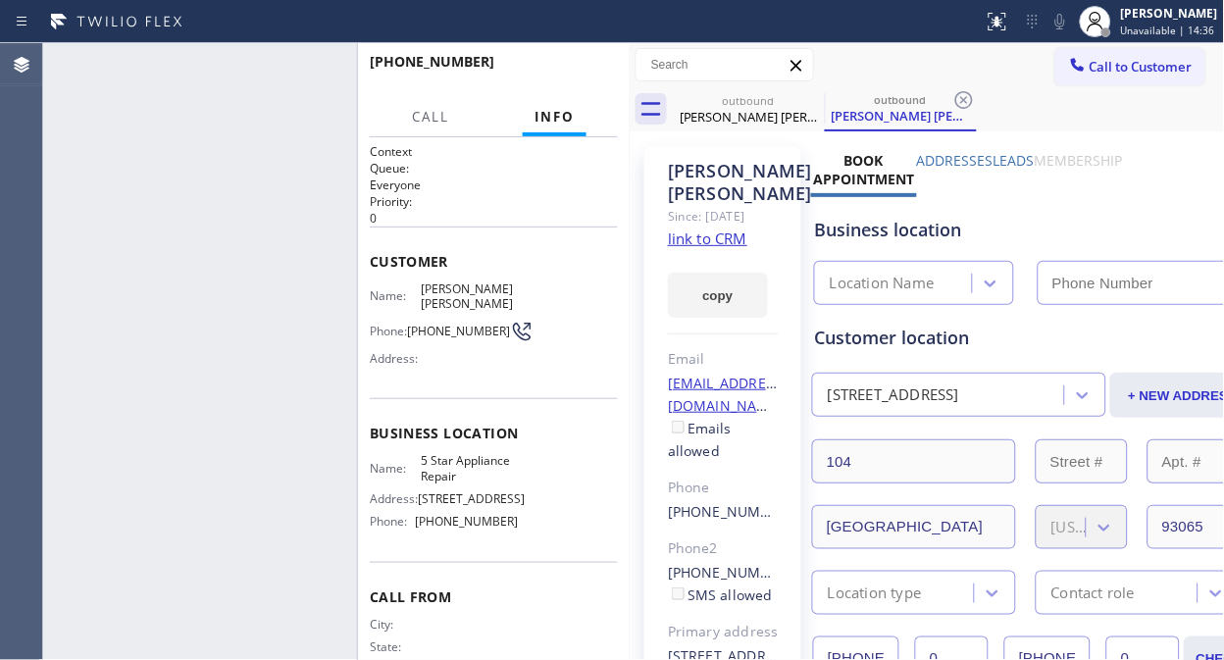
type input "[PHONE_NUMBER]"
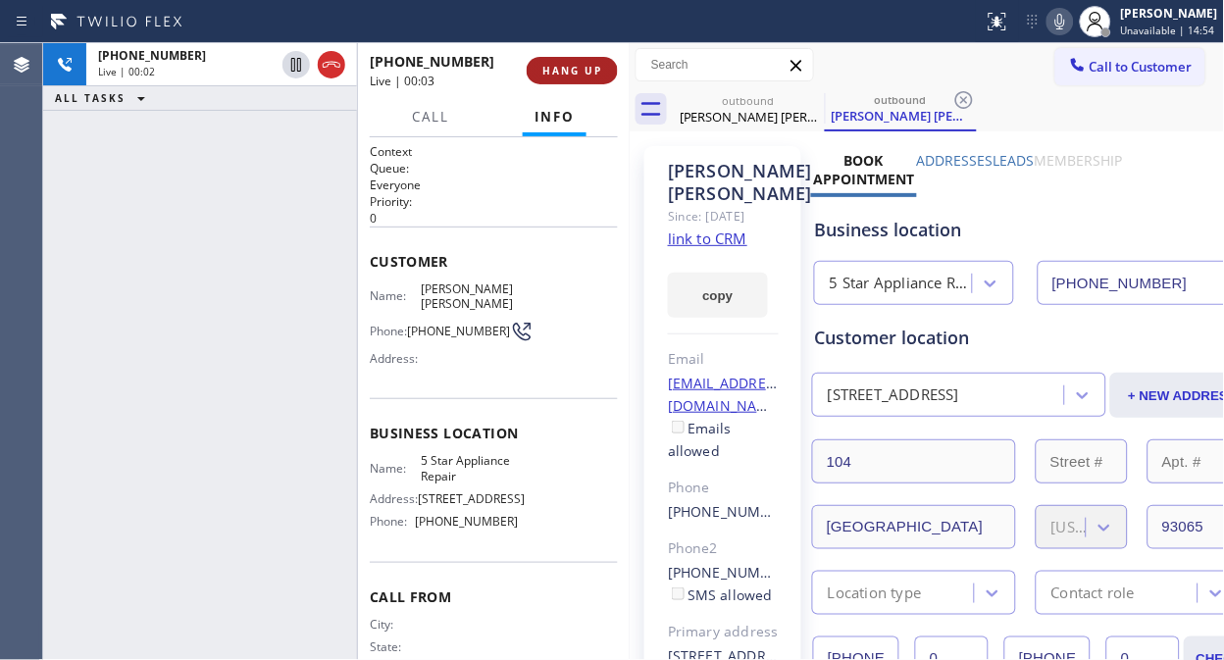
click at [591, 75] on span "HANG UP" at bounding box center [572, 71] width 60 height 14
click at [588, 74] on span "HANG UP" at bounding box center [572, 71] width 60 height 14
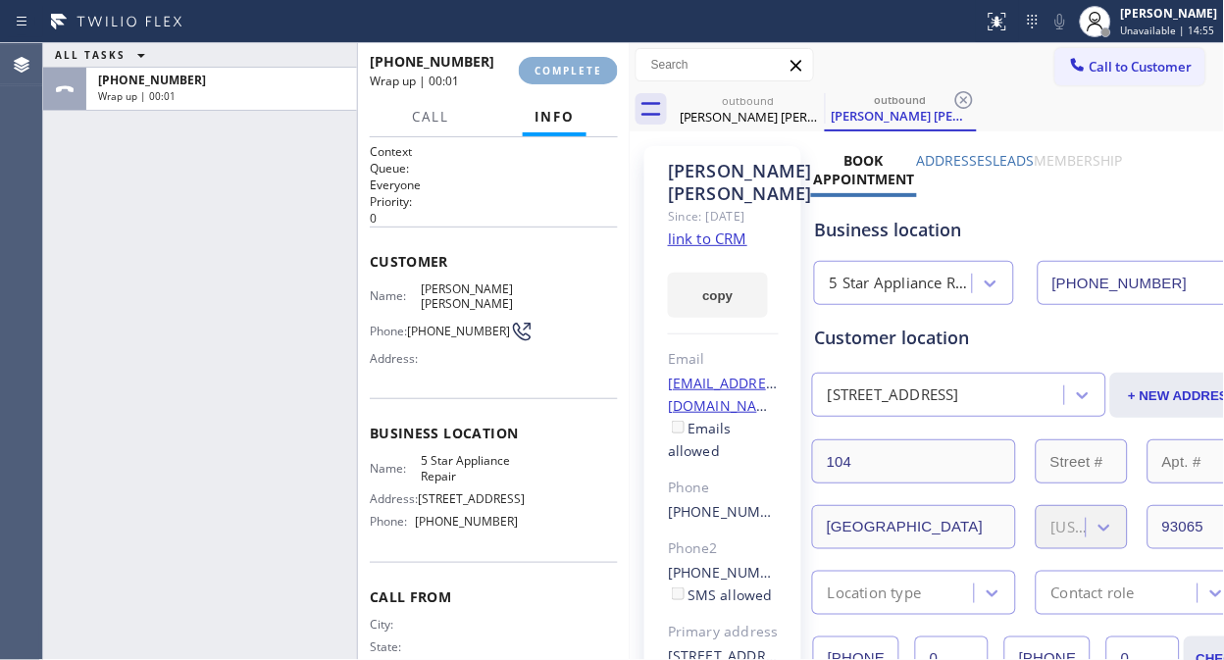
click at [588, 74] on span "COMPLETE" at bounding box center [568, 71] width 68 height 14
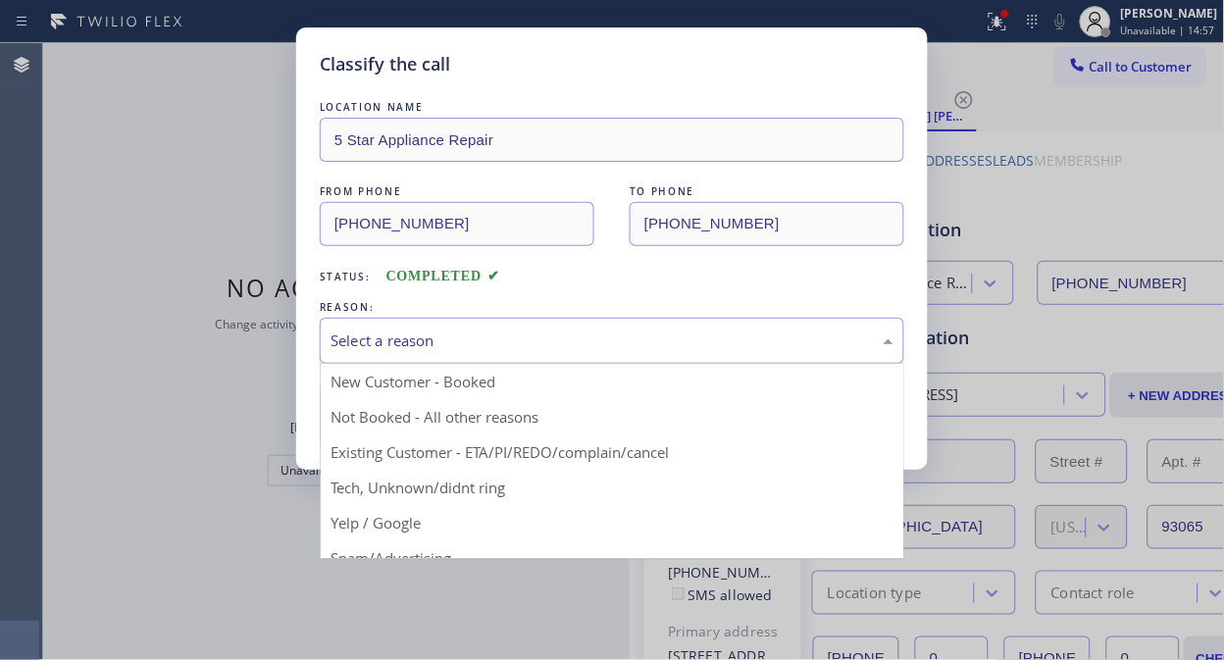
click at [569, 343] on div "Select a reason" at bounding box center [611, 340] width 563 height 23
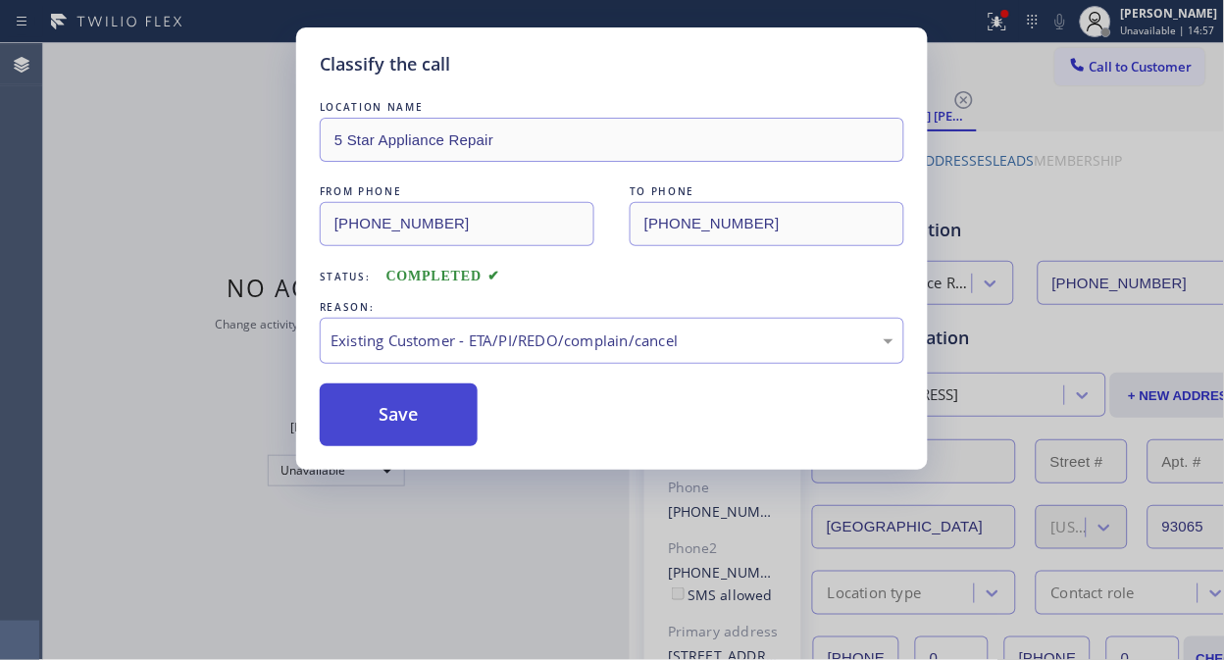
click at [457, 426] on button "Save" at bounding box center [399, 414] width 158 height 63
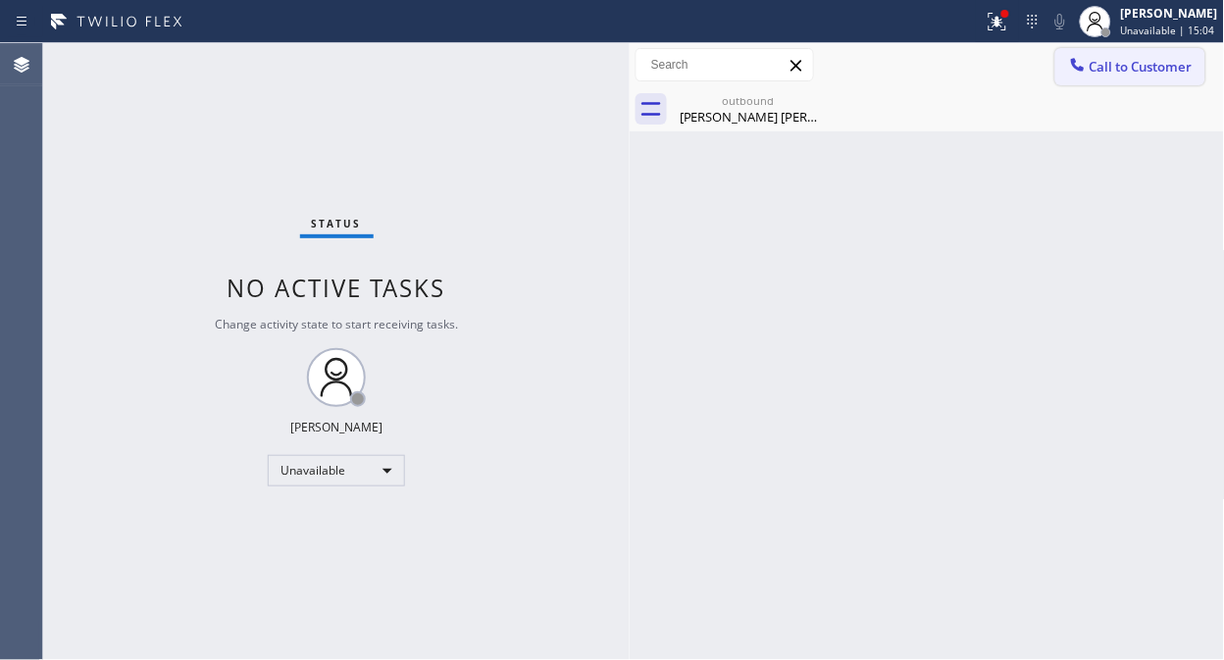
click at [1086, 69] on div at bounding box center [1078, 67] width 24 height 24
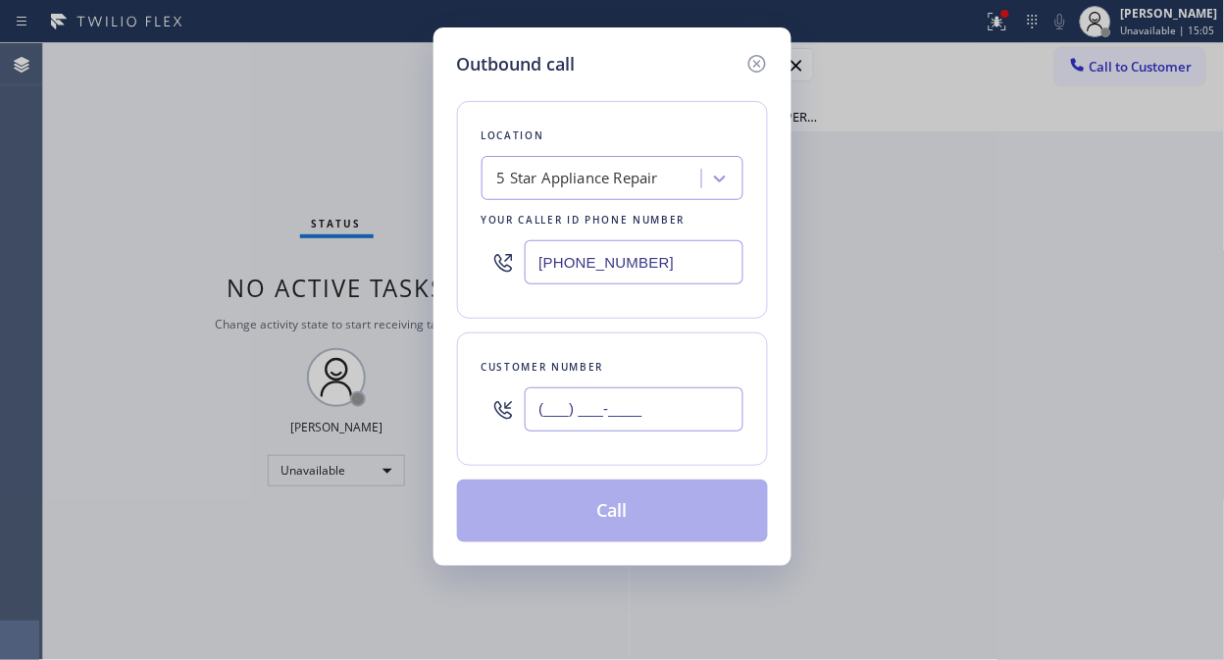
click at [567, 407] on input "(___) ___-____" at bounding box center [634, 409] width 219 height 44
paste input "415) 760-4318"
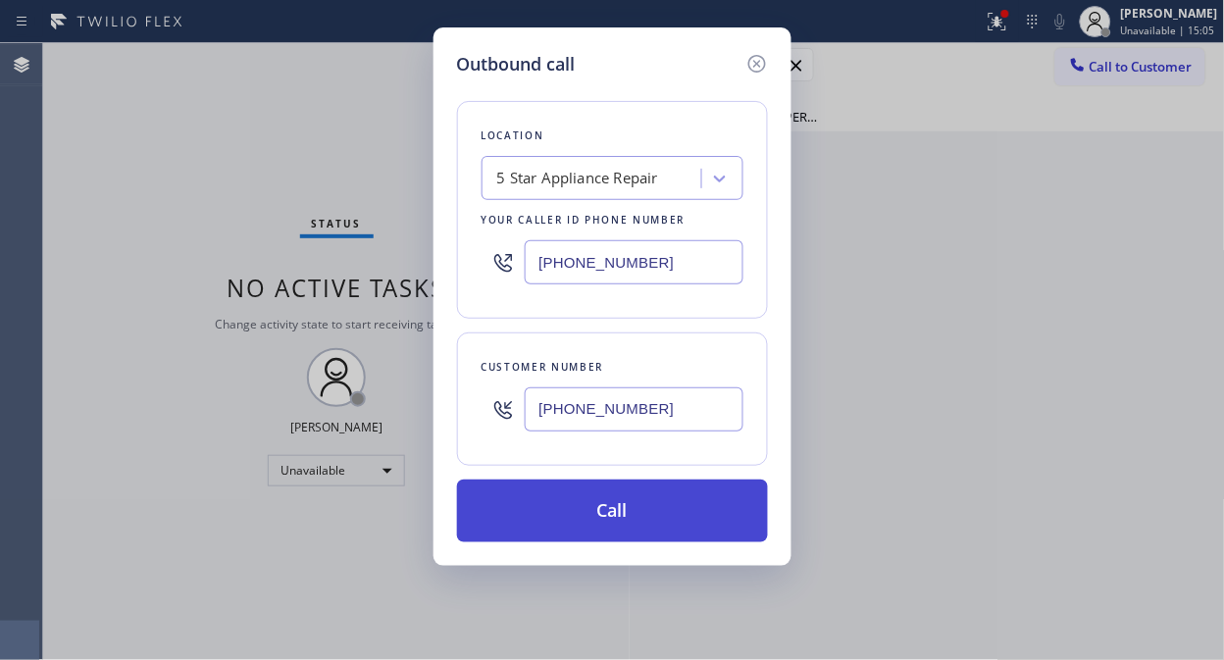
type input "[PHONE_NUMBER]"
click at [604, 503] on button "Call" at bounding box center [612, 511] width 311 height 63
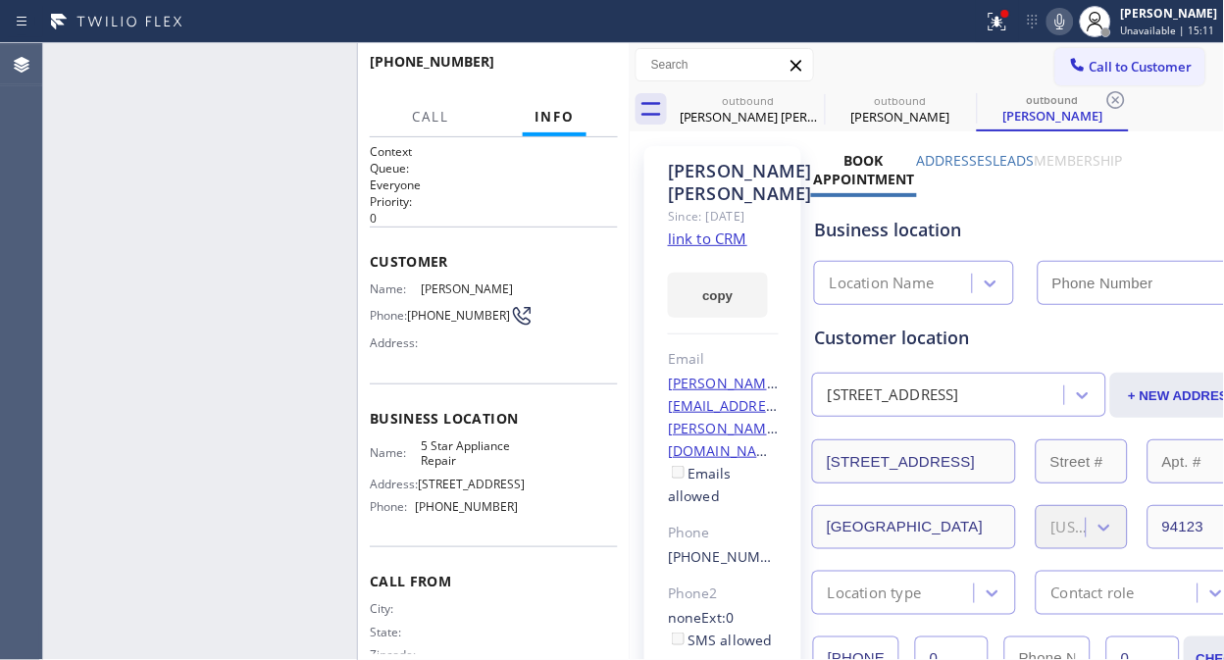
type input "[PHONE_NUMBER]"
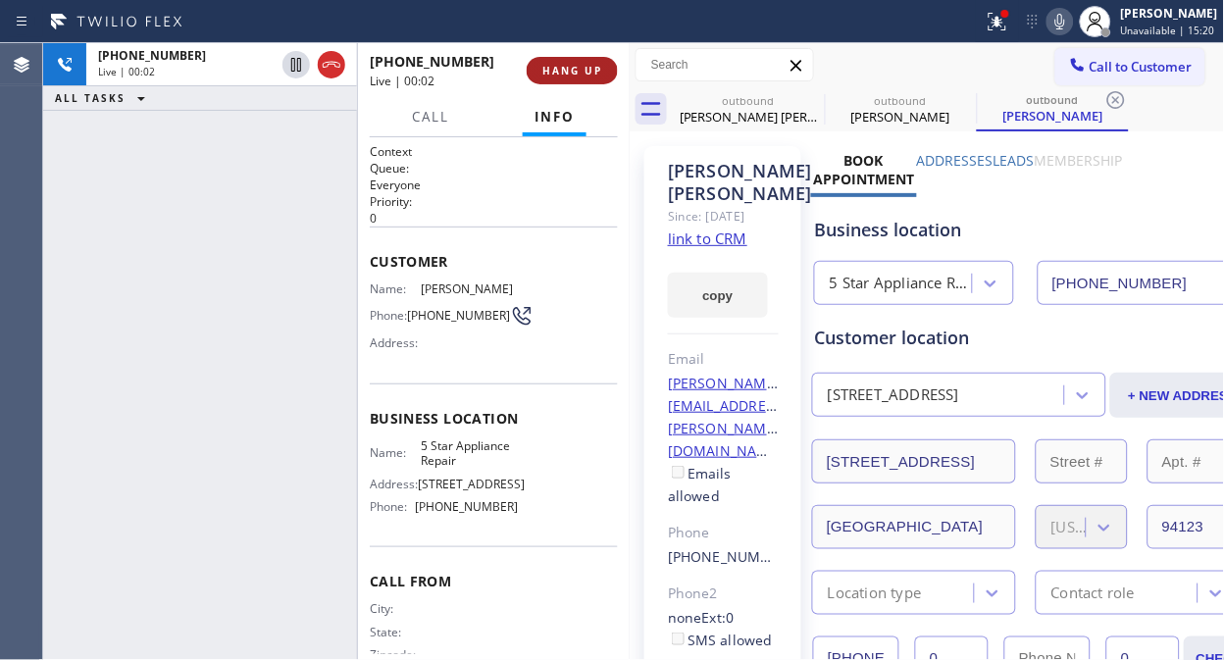
drag, startPoint x: 327, startPoint y: 65, endPoint x: 559, endPoint y: 74, distance: 232.6
click at [328, 65] on icon at bounding box center [332, 65] width 24 height 24
click at [567, 74] on span "HANG UP" at bounding box center [572, 71] width 60 height 14
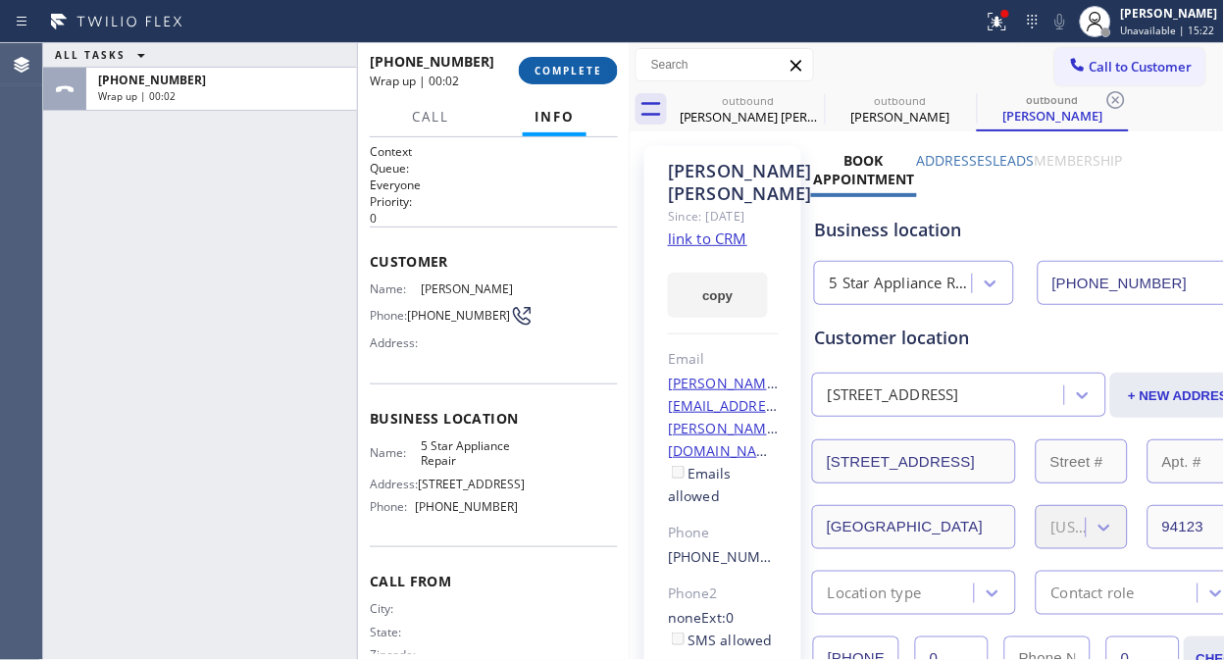
click at [567, 74] on span "COMPLETE" at bounding box center [568, 71] width 68 height 14
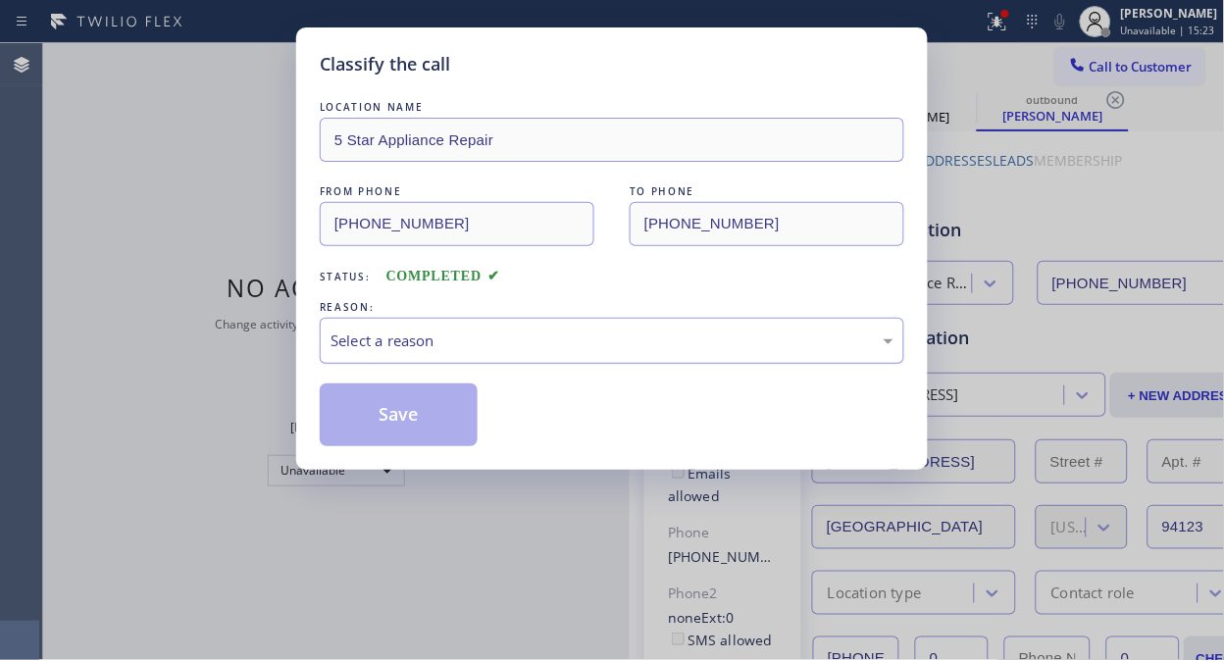
click at [583, 348] on div "Select a reason" at bounding box center [611, 340] width 563 height 23
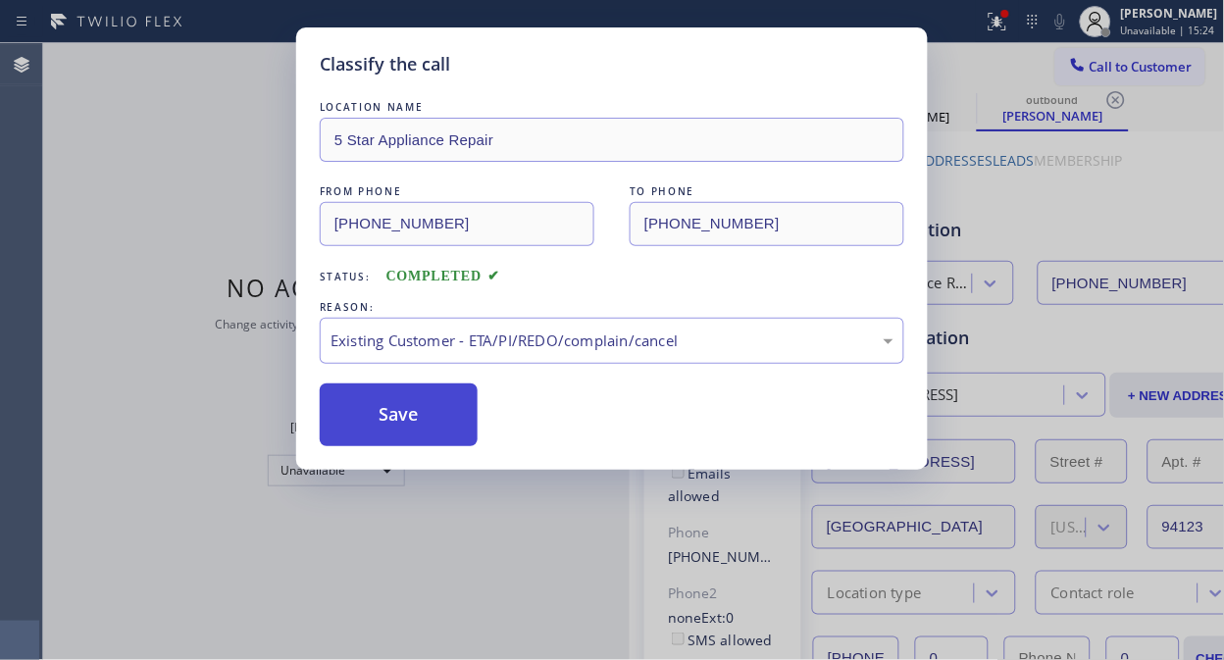
click at [434, 431] on button "Save" at bounding box center [399, 414] width 158 height 63
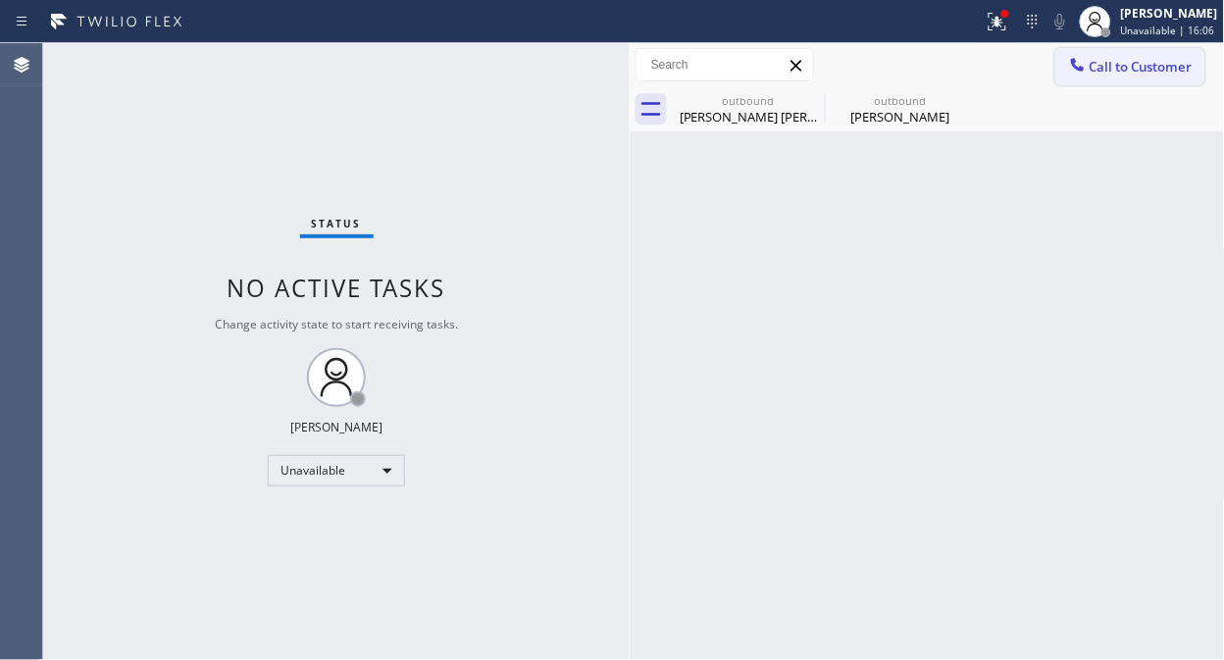
click at [1132, 61] on span "Call to Customer" at bounding box center [1140, 67] width 103 height 18
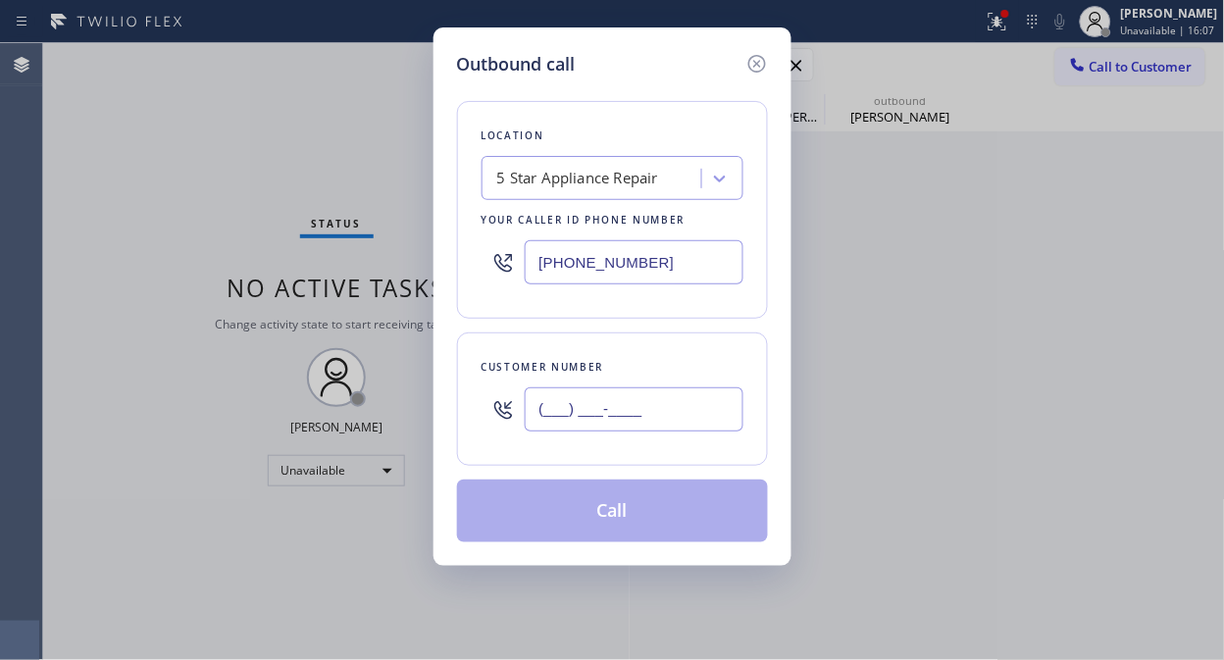
click at [677, 398] on input "(___) ___-____" at bounding box center [634, 409] width 219 height 44
paste input "714) 401-4114"
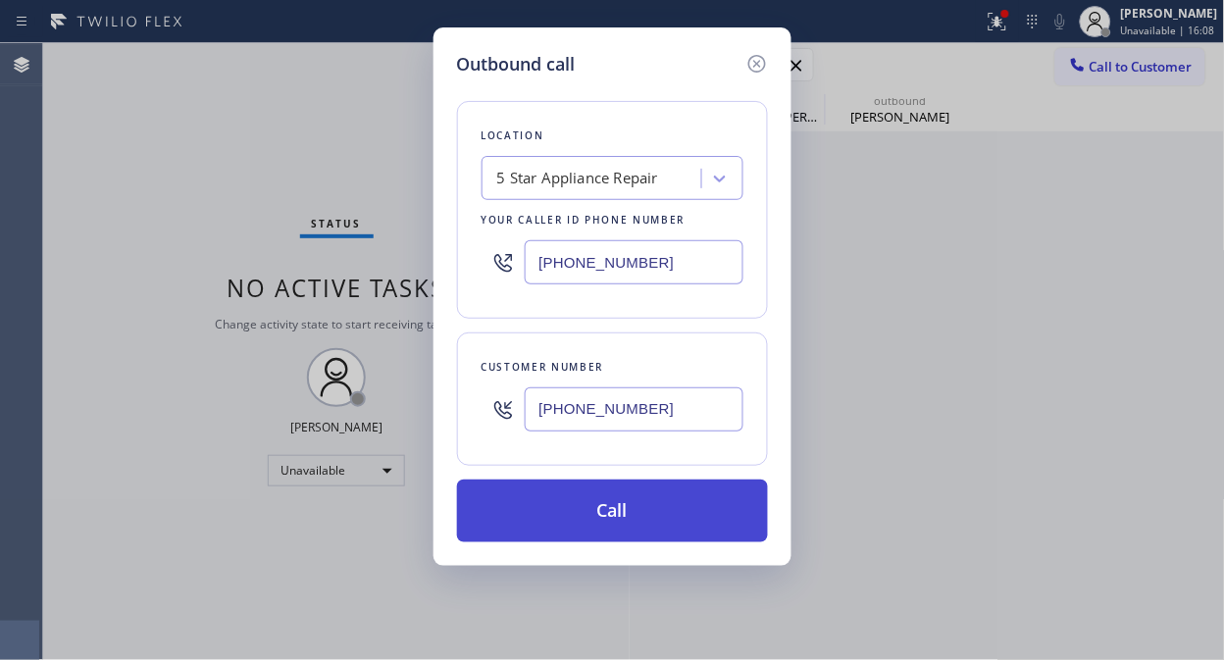
type input "[PHONE_NUMBER]"
click at [678, 516] on button "Call" at bounding box center [612, 511] width 311 height 63
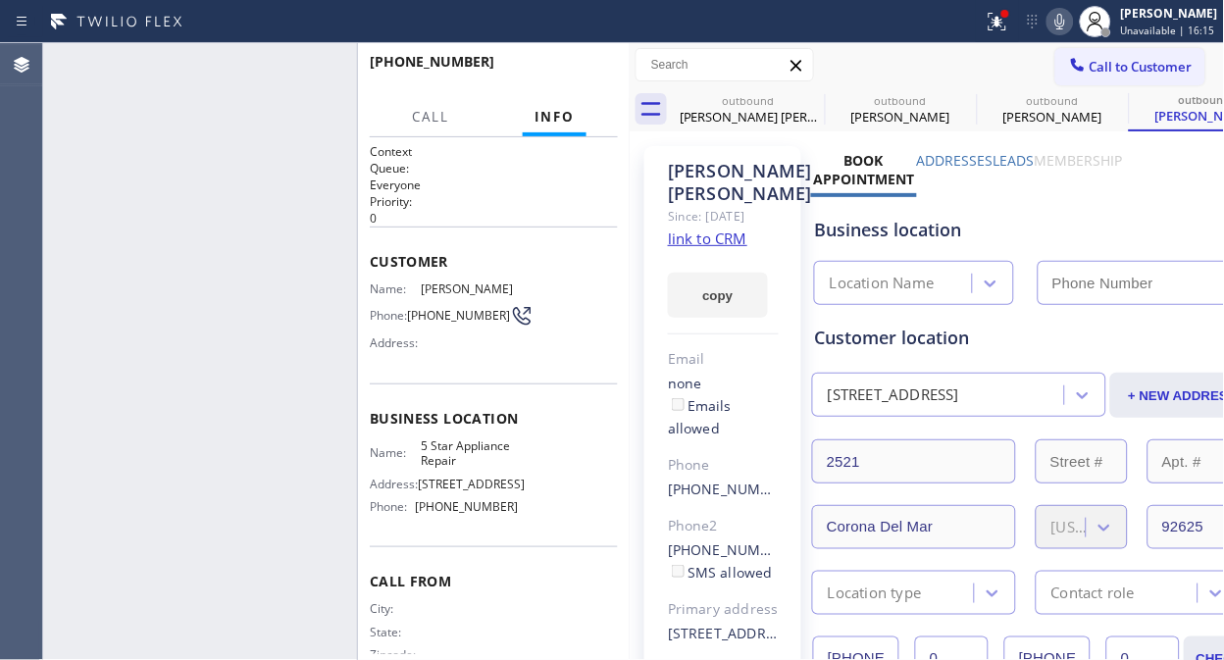
type input "[PHONE_NUMBER]"
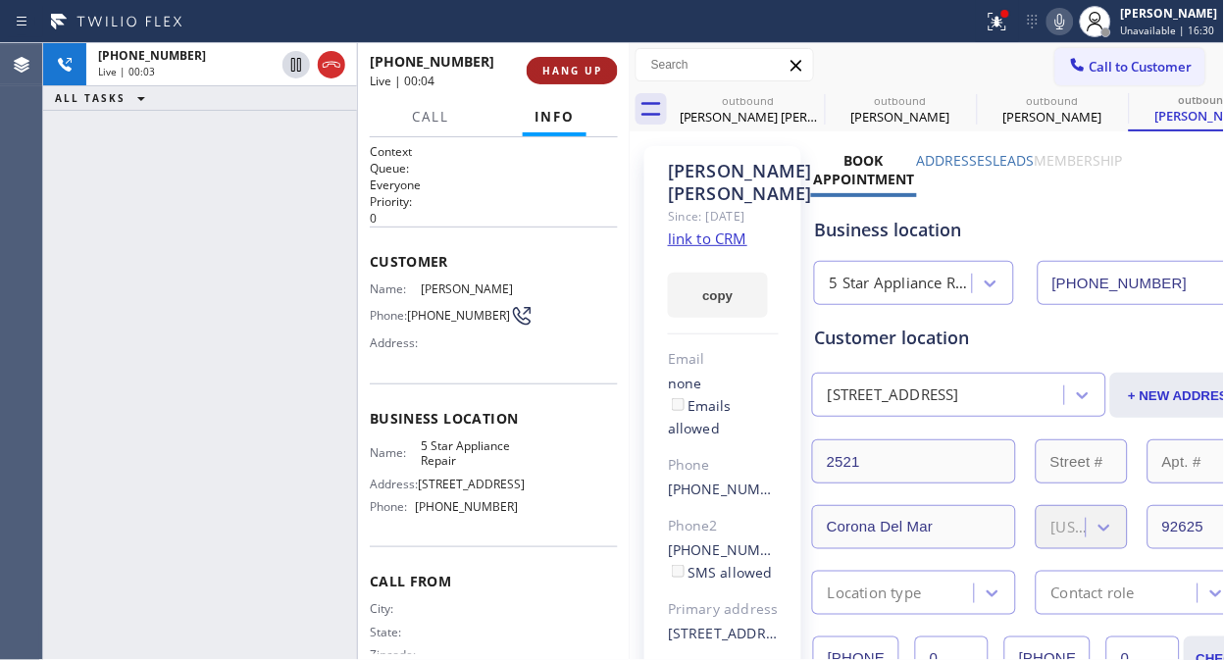
click at [581, 64] on span "HANG UP" at bounding box center [572, 71] width 60 height 14
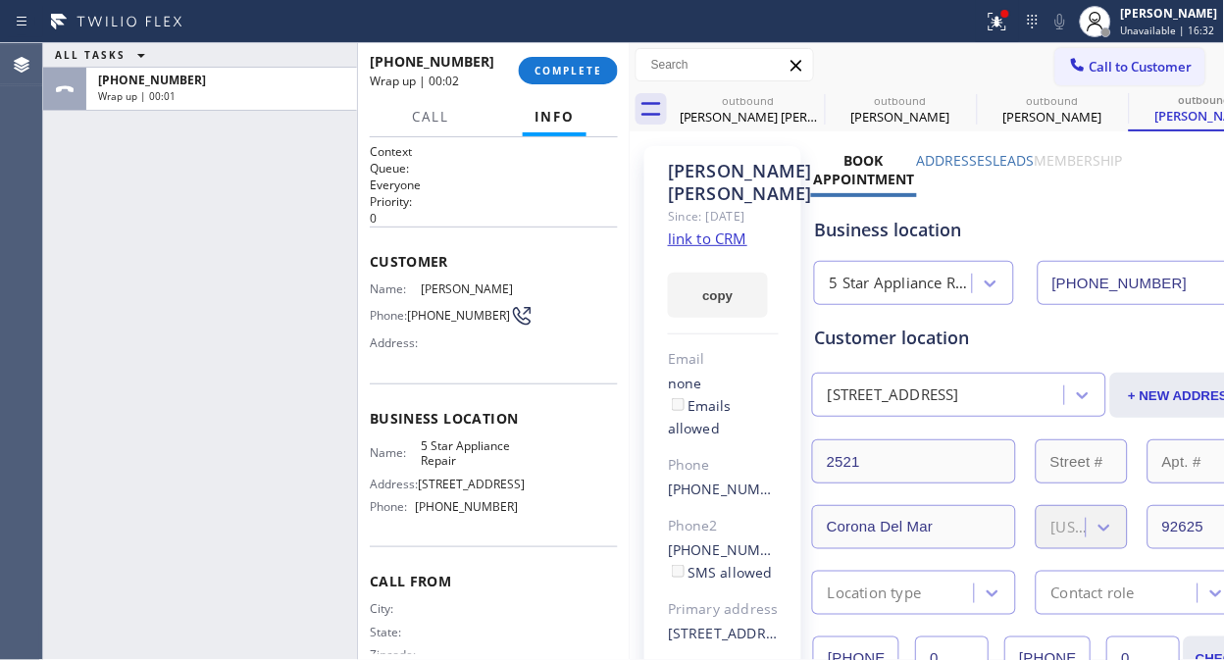
click at [583, 64] on span "COMPLETE" at bounding box center [568, 71] width 68 height 14
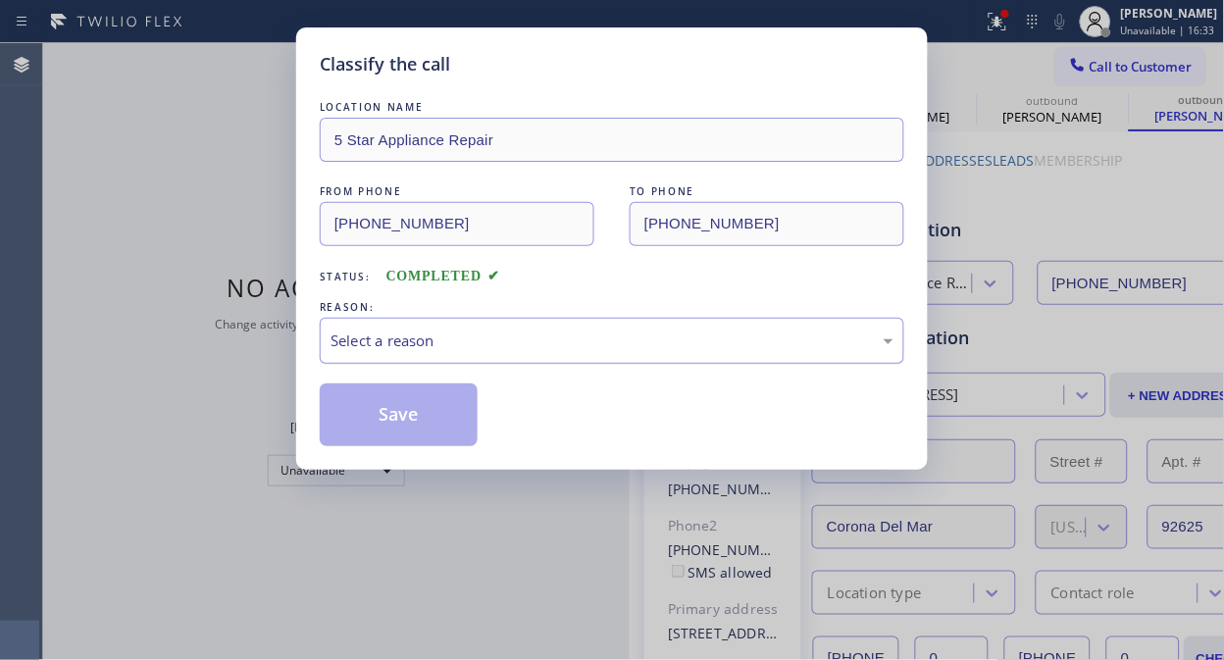
click at [549, 360] on div "Select a reason" at bounding box center [612, 341] width 584 height 46
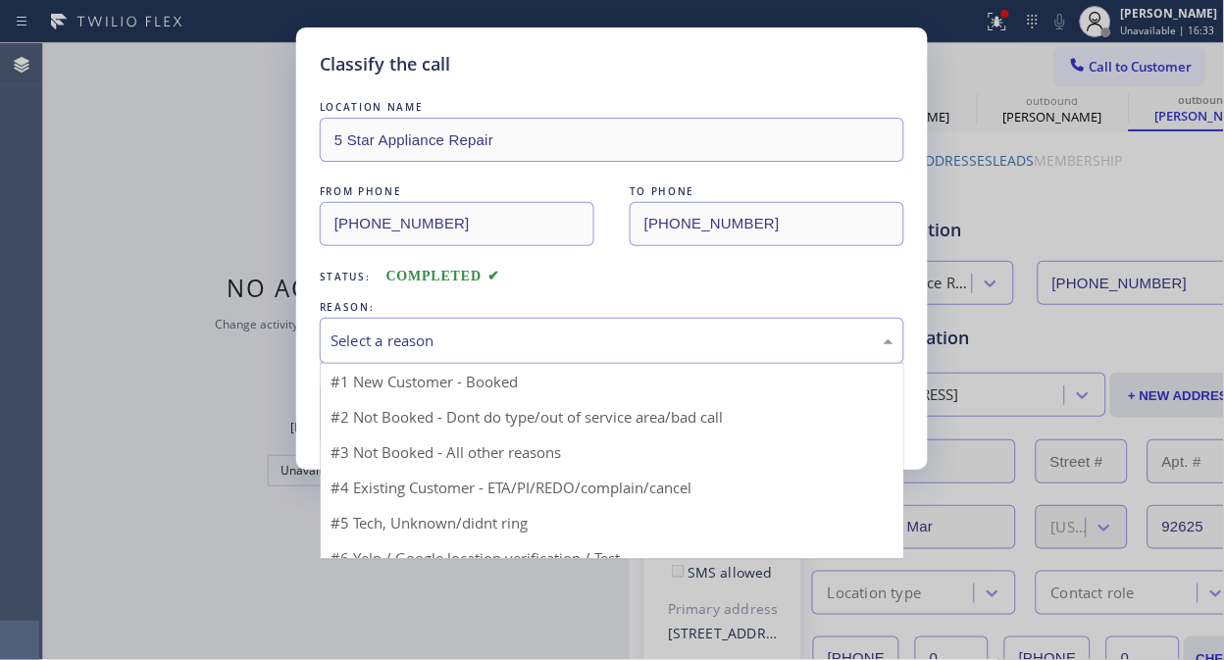
click at [584, 349] on div "Select a reason" at bounding box center [611, 340] width 563 height 23
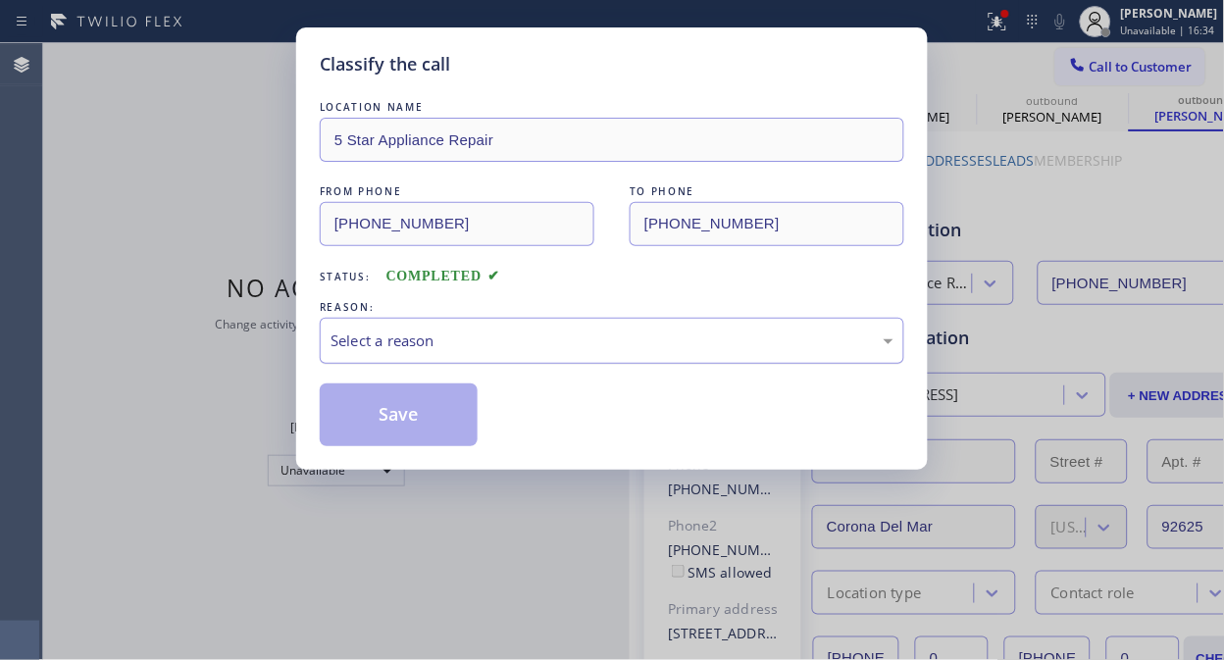
click at [575, 327] on div "Select a reason" at bounding box center [612, 341] width 584 height 46
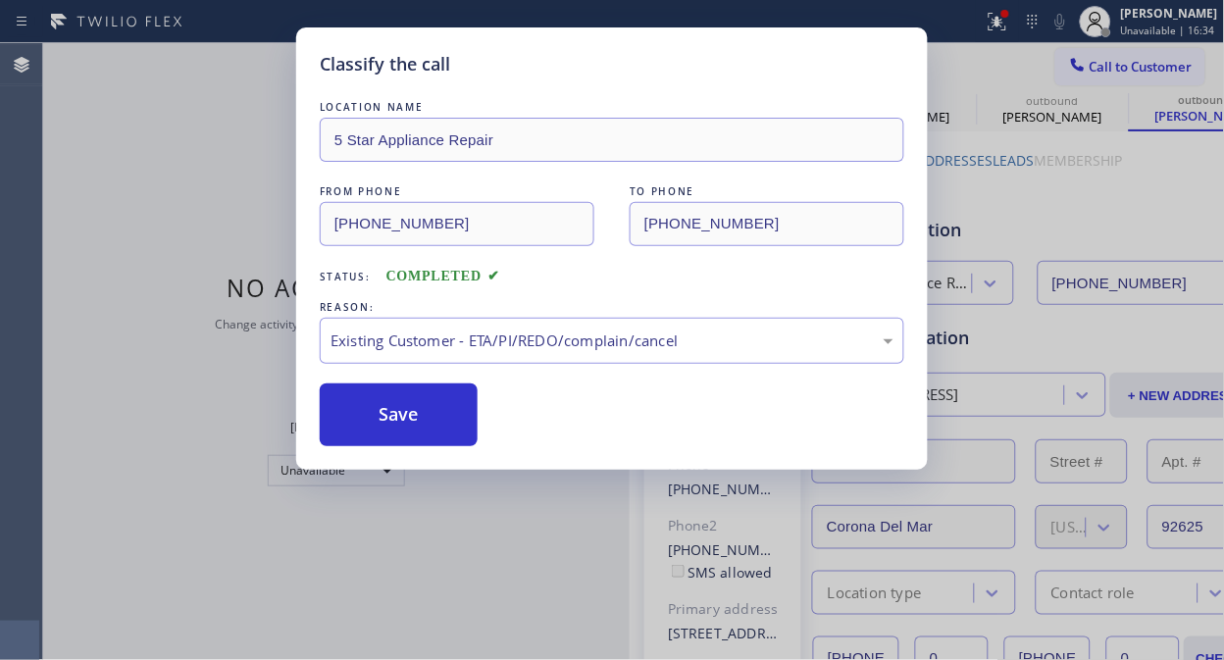
drag, startPoint x: 395, startPoint y: 422, endPoint x: 443, endPoint y: 367, distance: 73.0
click at [395, 420] on button "Save" at bounding box center [399, 414] width 158 height 63
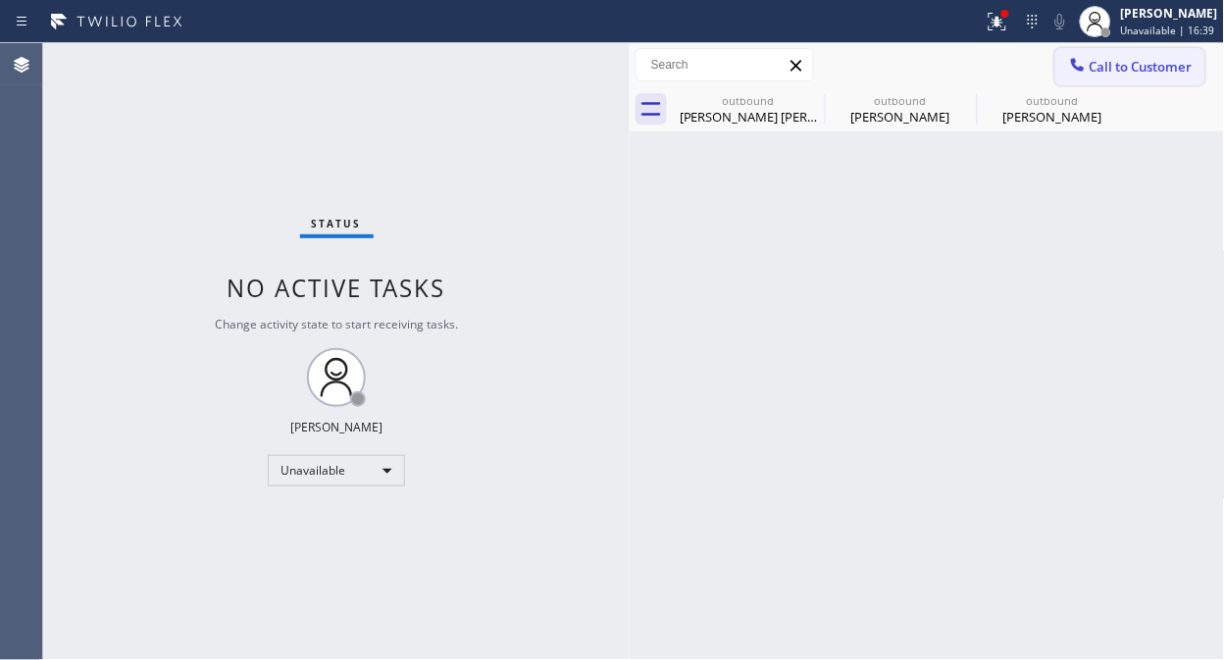
click at [1081, 70] on icon at bounding box center [1077, 64] width 13 height 13
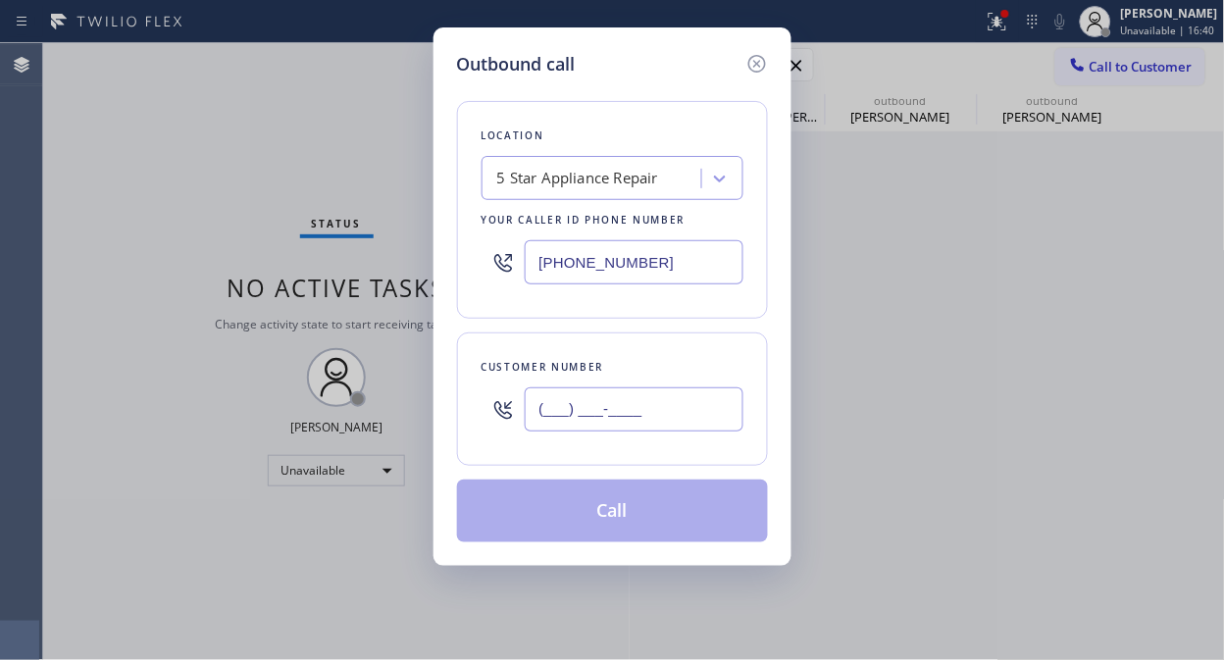
click at [550, 409] on input "(___) ___-____" at bounding box center [634, 409] width 219 height 44
paste input "206) 779-5565"
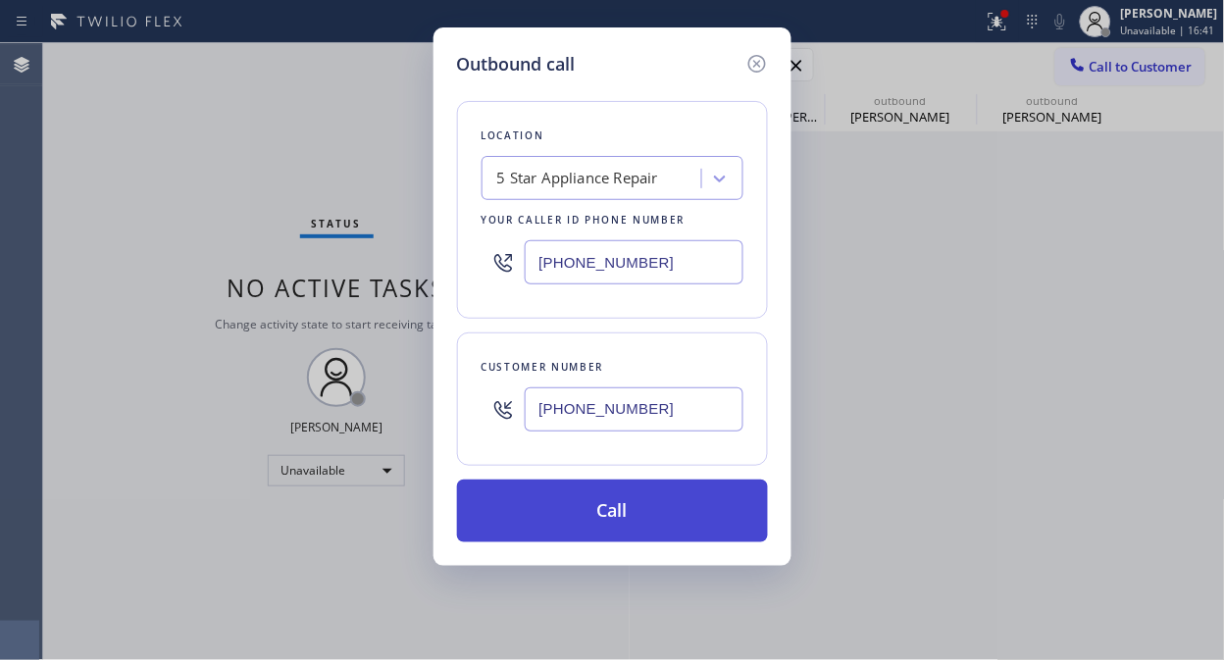
type input "[PHONE_NUMBER]"
click at [613, 504] on button "Call" at bounding box center [612, 511] width 311 height 63
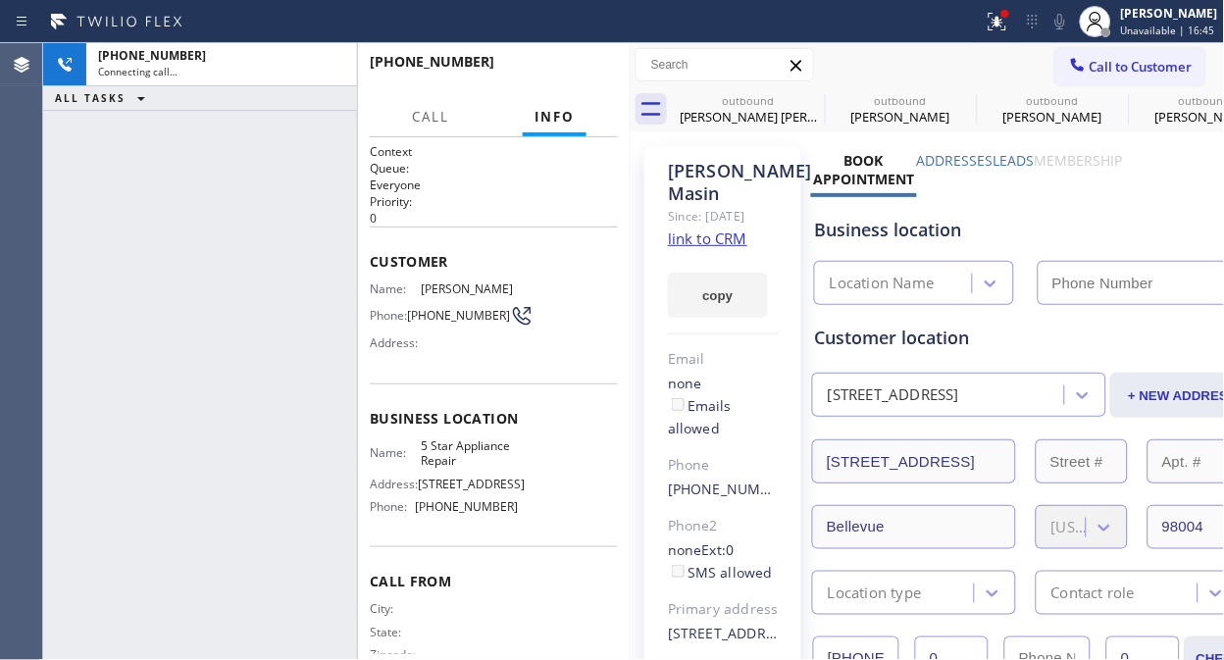
type input "[PHONE_NUMBER]"
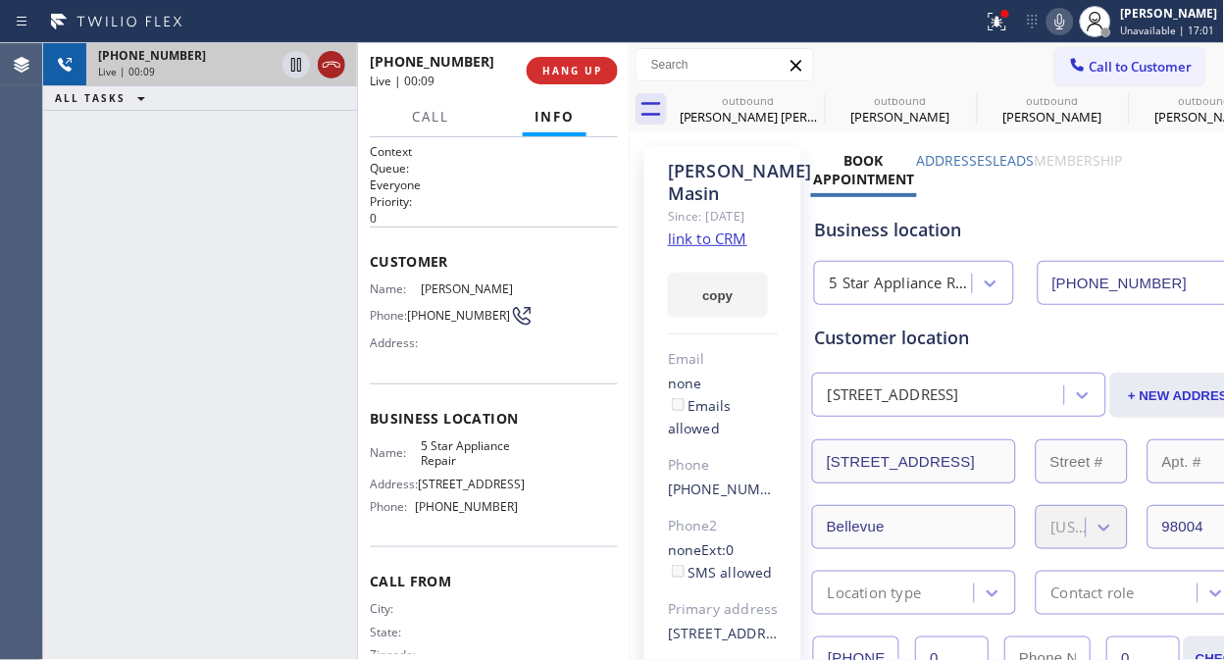
click at [337, 67] on icon at bounding box center [332, 65] width 24 height 24
click at [563, 66] on span "HANG UP" at bounding box center [572, 71] width 60 height 14
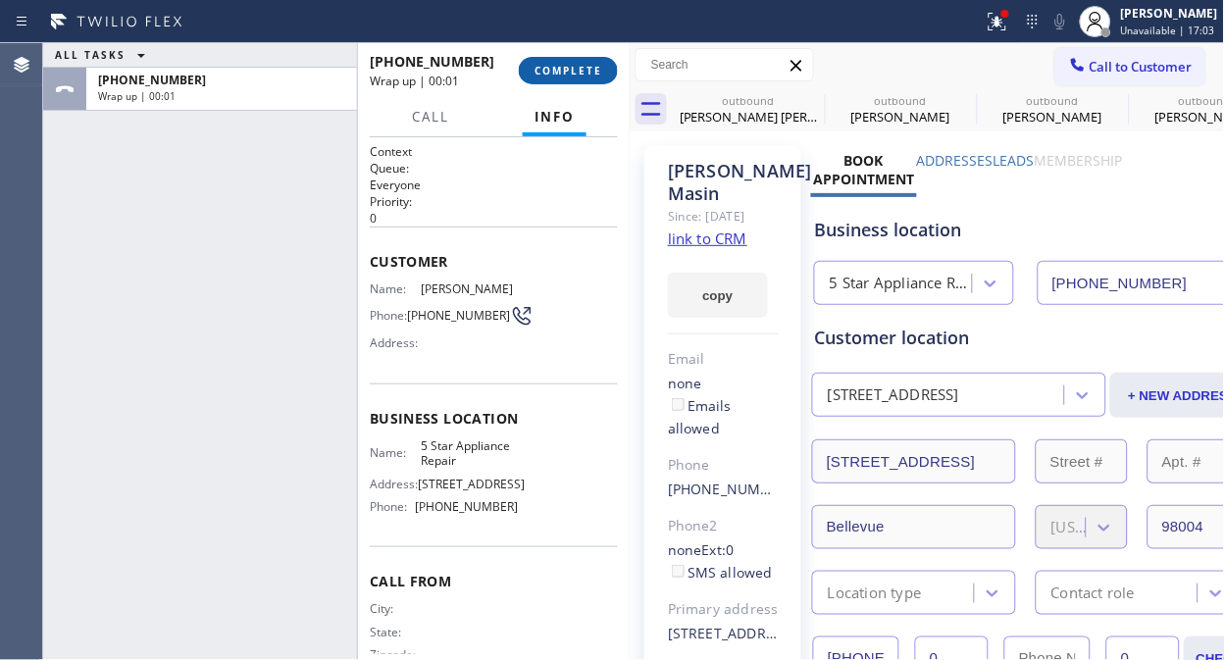
click at [563, 66] on span "COMPLETE" at bounding box center [568, 71] width 68 height 14
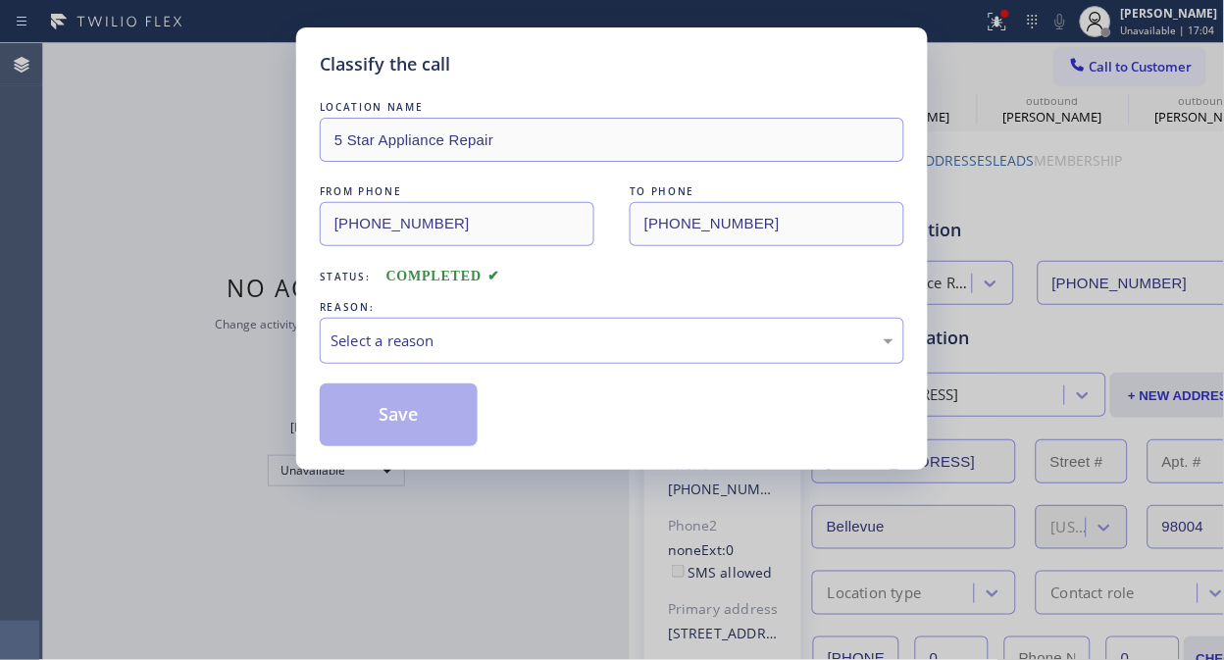
click at [521, 327] on div "Select a reason" at bounding box center [612, 341] width 584 height 46
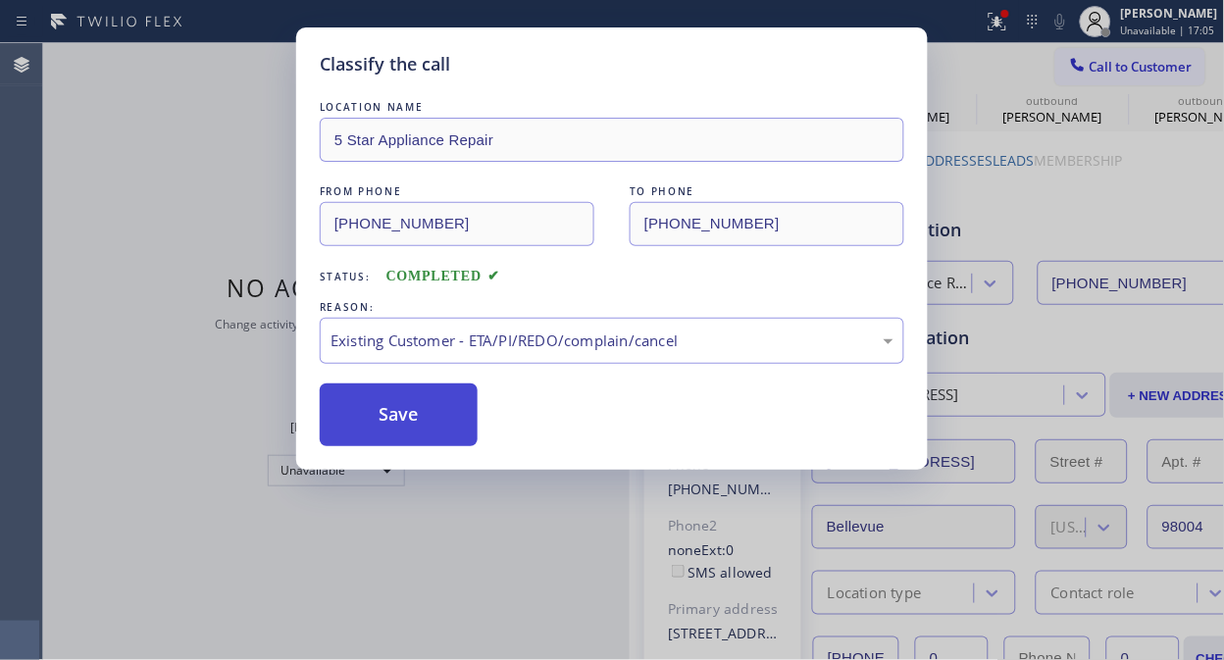
click at [458, 431] on button "Save" at bounding box center [399, 414] width 158 height 63
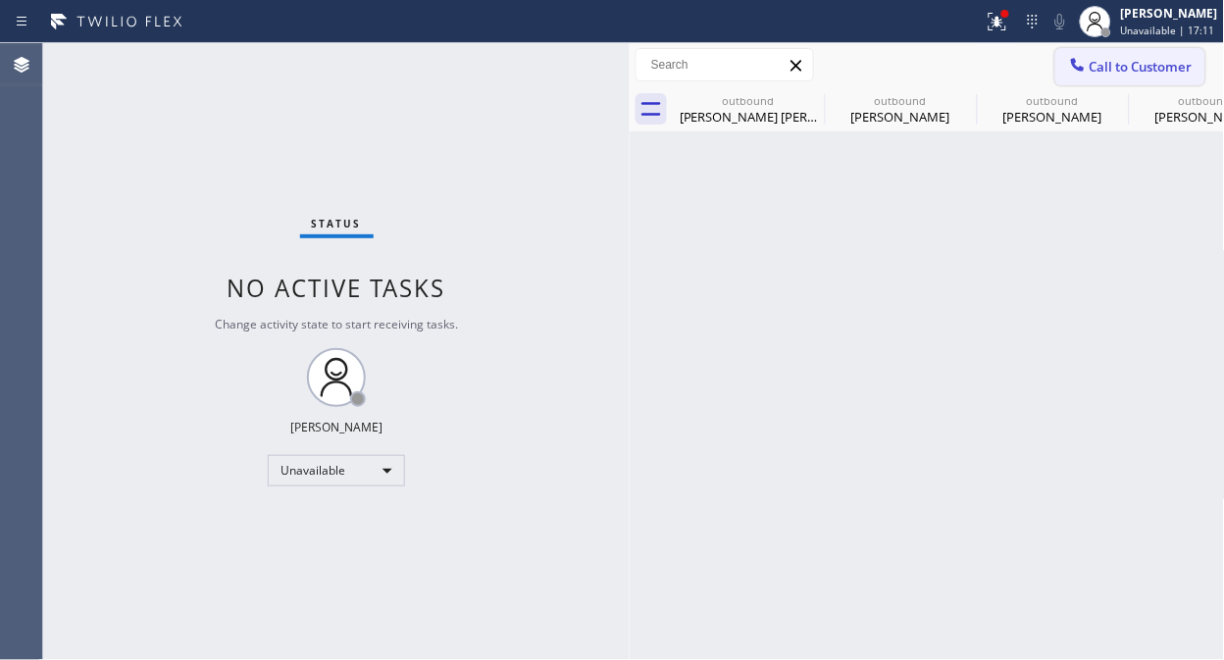
click at [1111, 60] on span "Call to Customer" at bounding box center [1140, 67] width 103 height 18
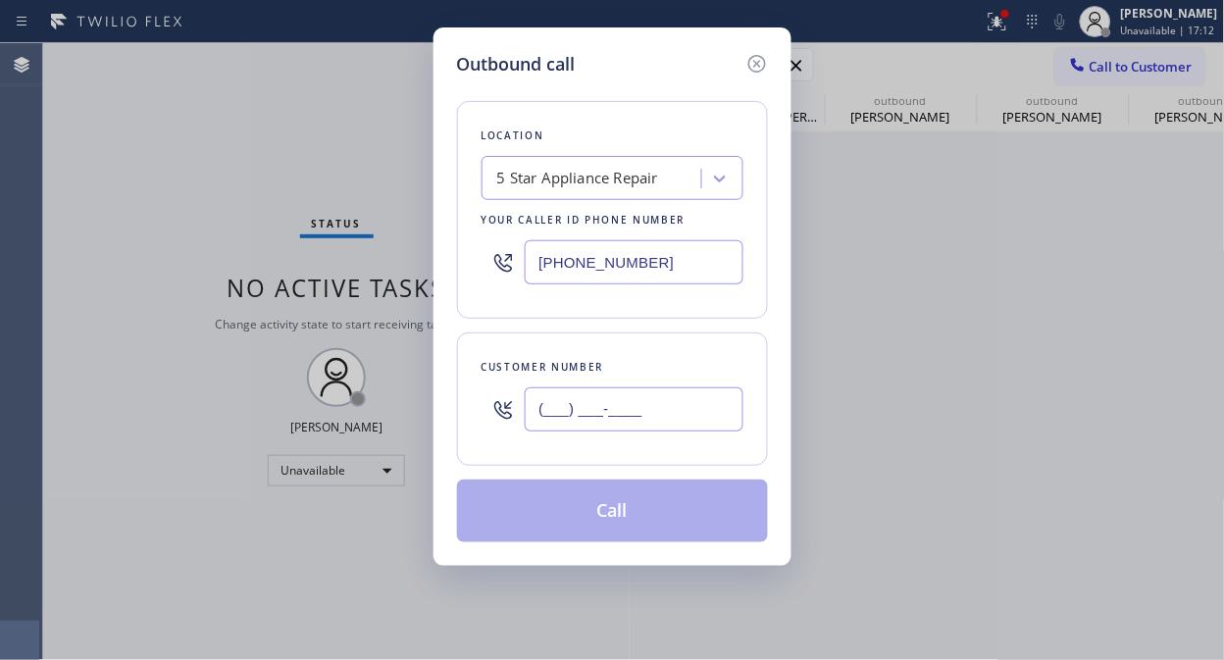
click at [553, 407] on input "(___) ___-____" at bounding box center [634, 409] width 219 height 44
paste input "206) 915-9498"
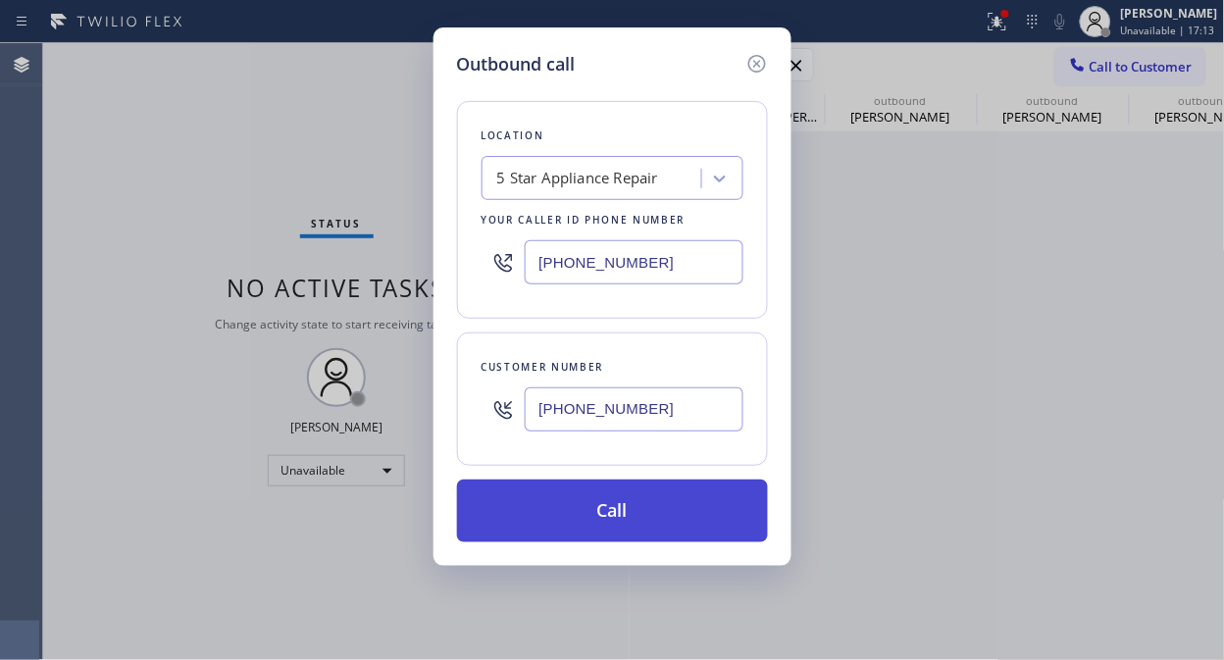
type input "[PHONE_NUMBER]"
click at [650, 523] on button "Call" at bounding box center [612, 511] width 311 height 63
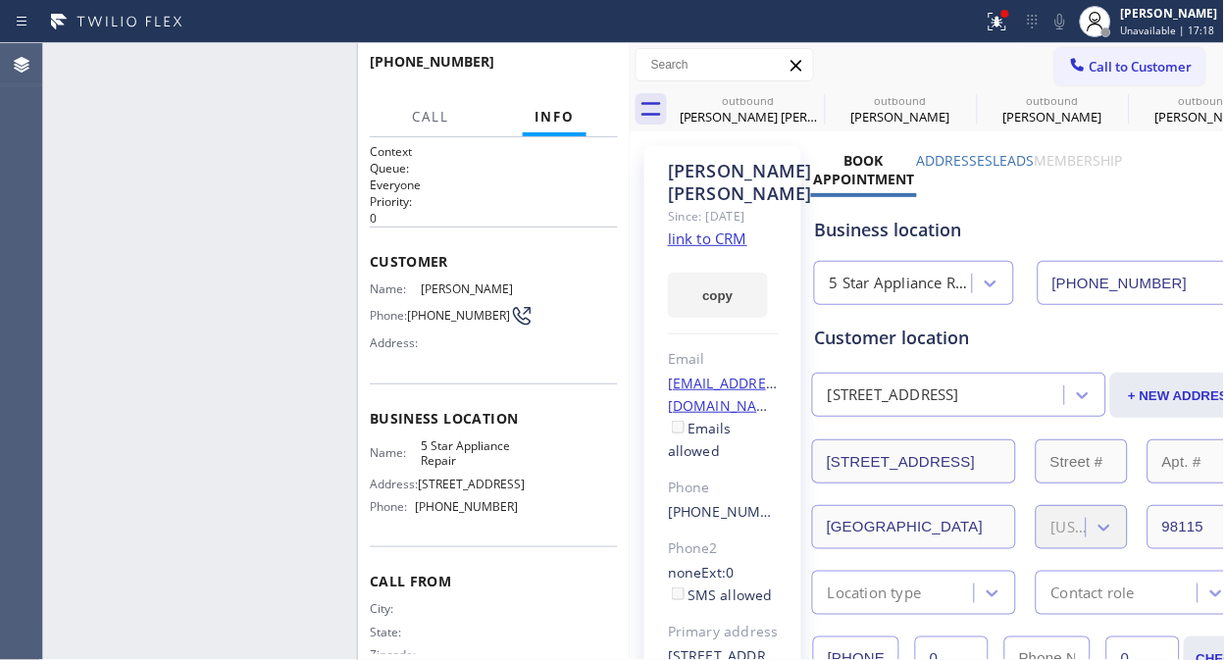
type input "[PHONE_NUMBER]"
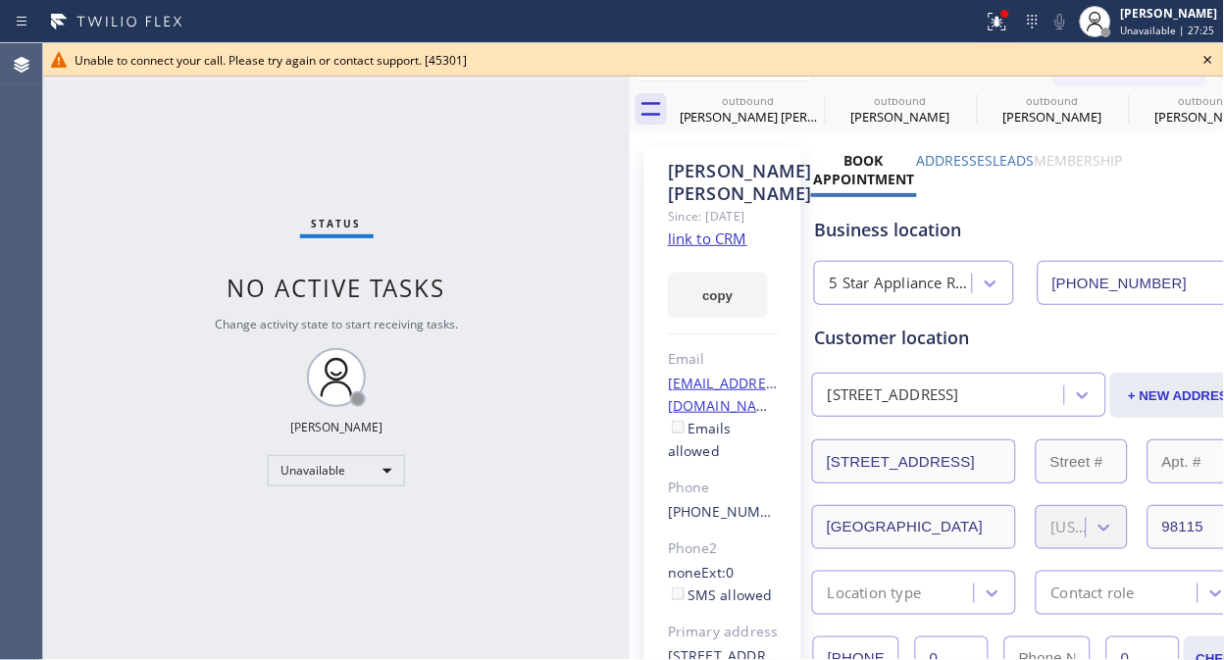
click at [1220, 48] on icon at bounding box center [1208, 60] width 24 height 24
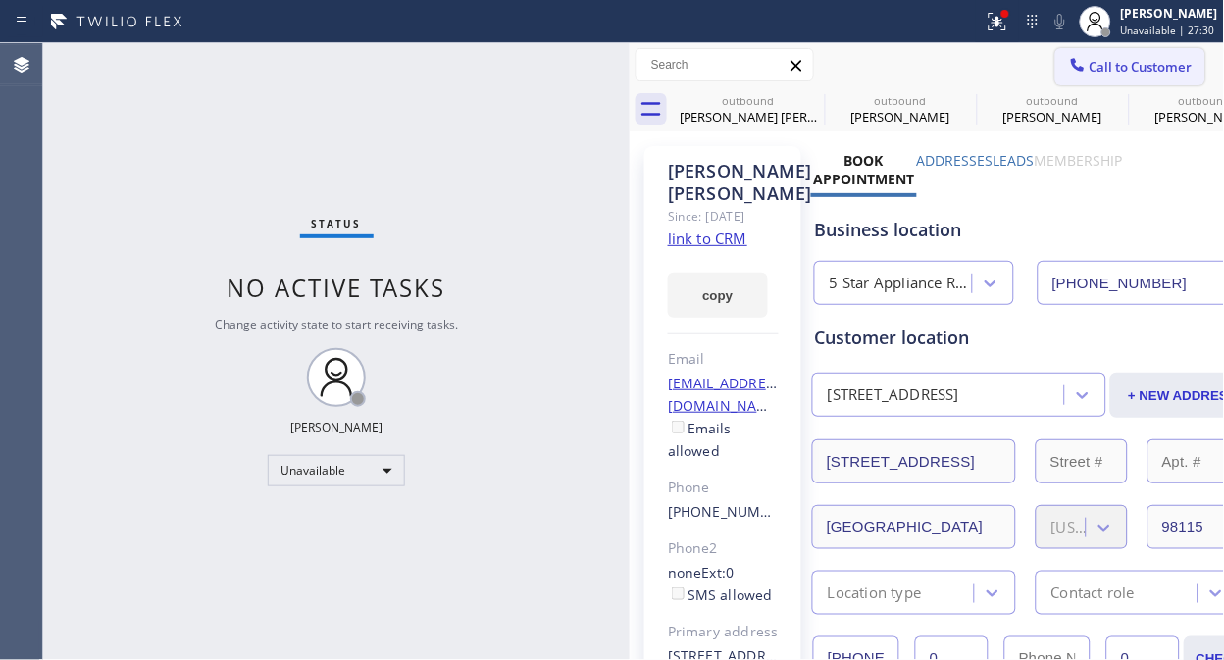
click at [1089, 69] on span "Call to Customer" at bounding box center [1140, 67] width 103 height 18
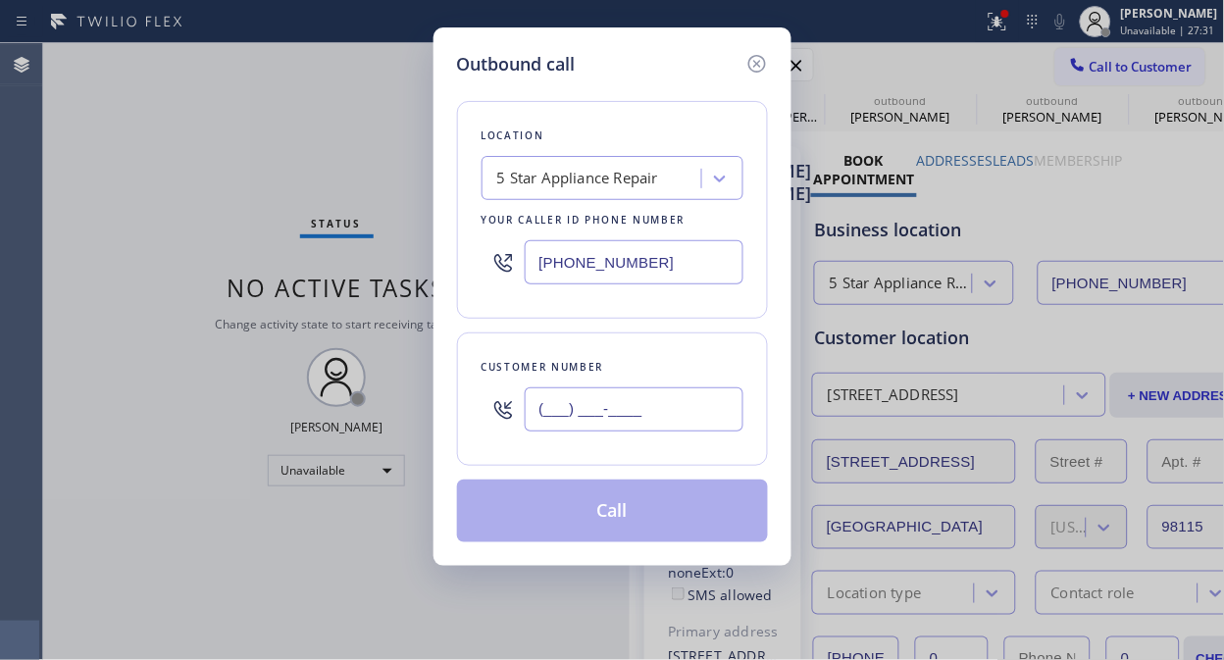
click at [669, 403] on input "(___) ___-____" at bounding box center [634, 409] width 219 height 44
paste input "714) 996-0578"
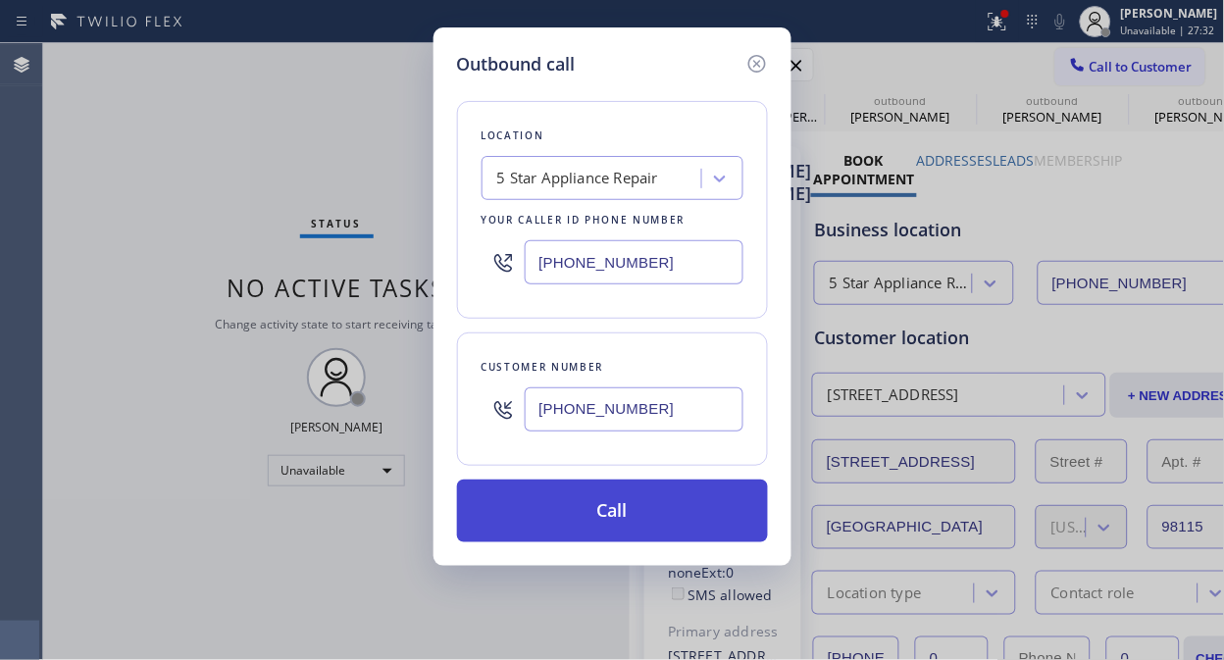
type input "[PHONE_NUMBER]"
click at [661, 521] on button "Call" at bounding box center [612, 511] width 311 height 63
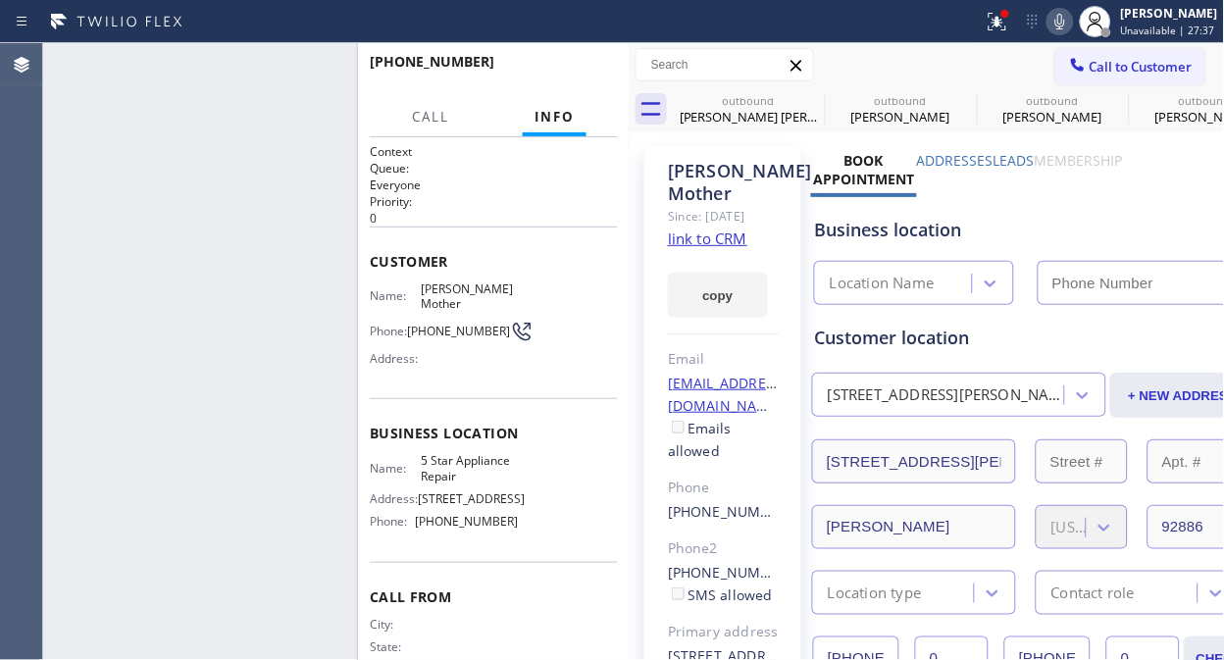
type input "[PHONE_NUMBER]"
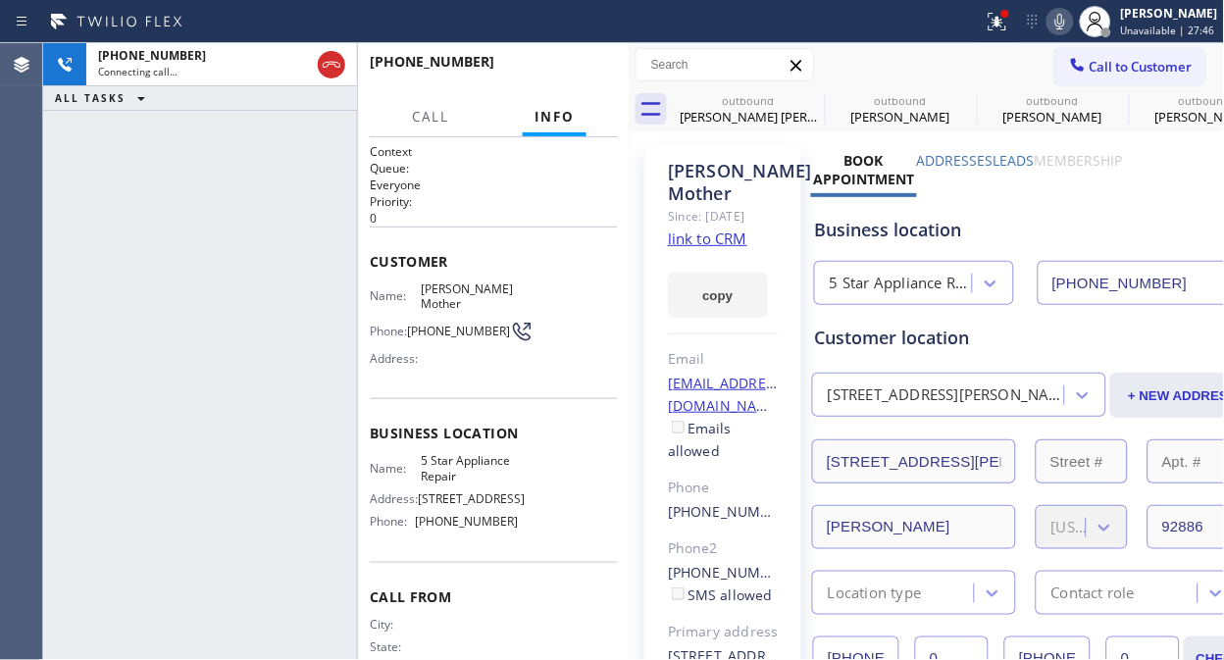
click at [1069, 22] on icon at bounding box center [1060, 22] width 24 height 24
click at [327, 182] on div "[PHONE_NUMBER] Connecting call… ALL TASKS ALL TASKS ACTIVE TASKS TASKS IN WRAP …" at bounding box center [200, 351] width 314 height 617
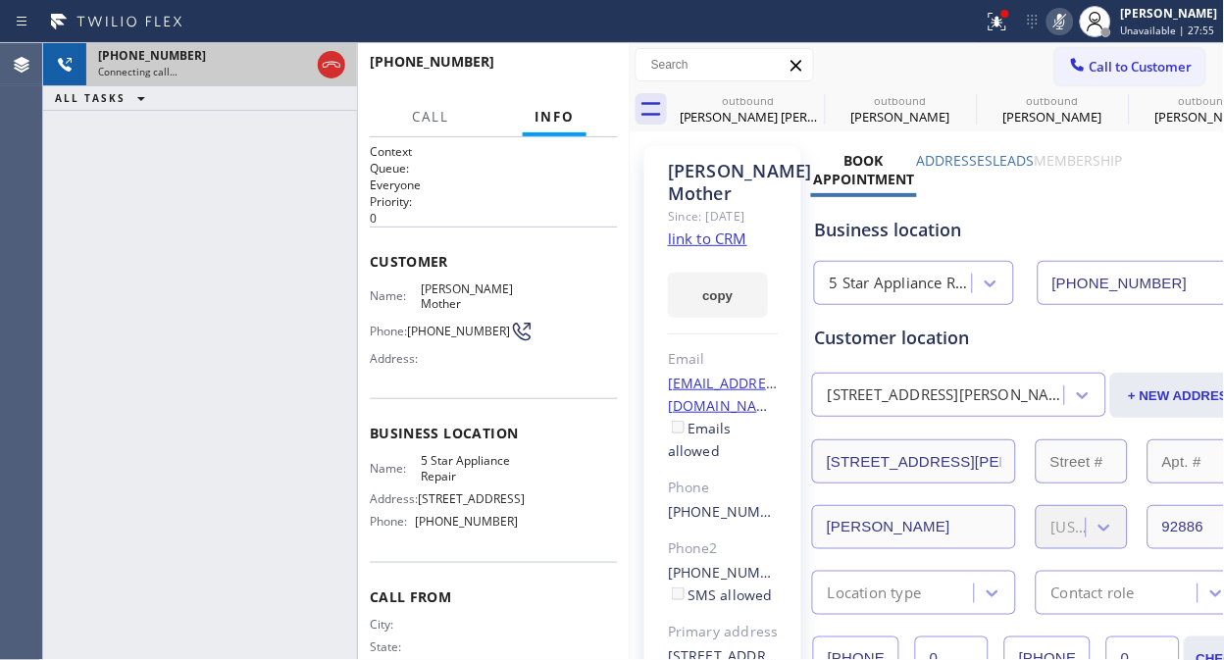
click at [345, 61] on div at bounding box center [331, 64] width 35 height 43
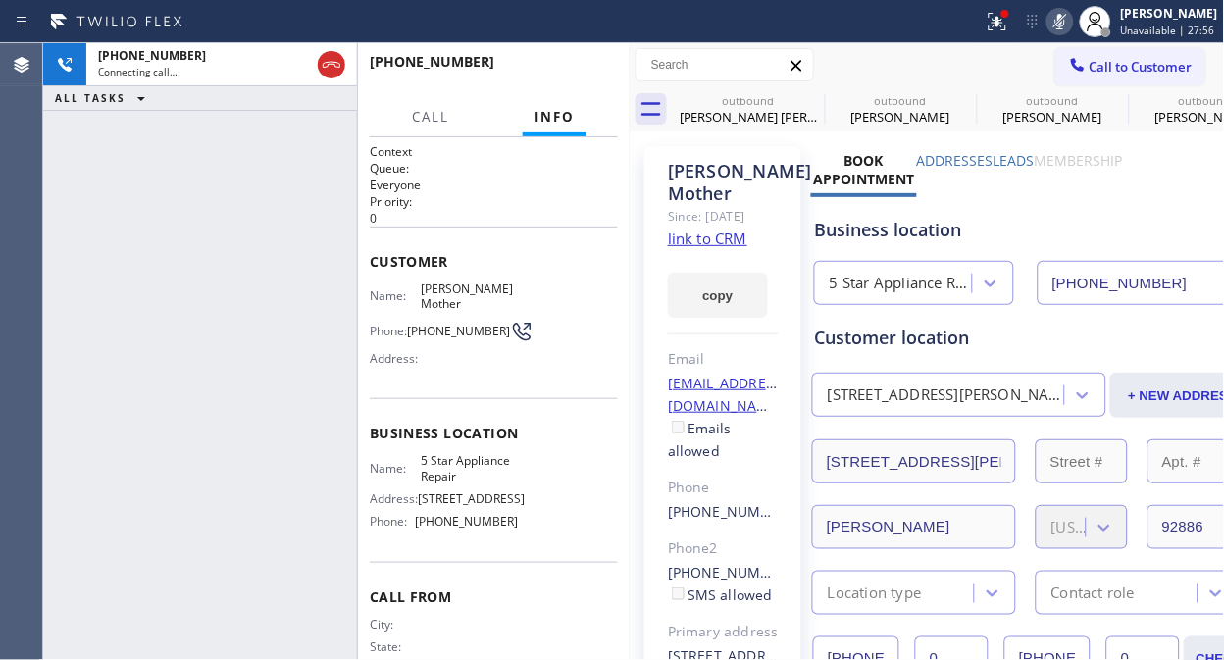
drag, startPoint x: 331, startPoint y: 69, endPoint x: 402, endPoint y: 76, distance: 71.0
click at [336, 67] on icon at bounding box center [332, 65] width 24 height 24
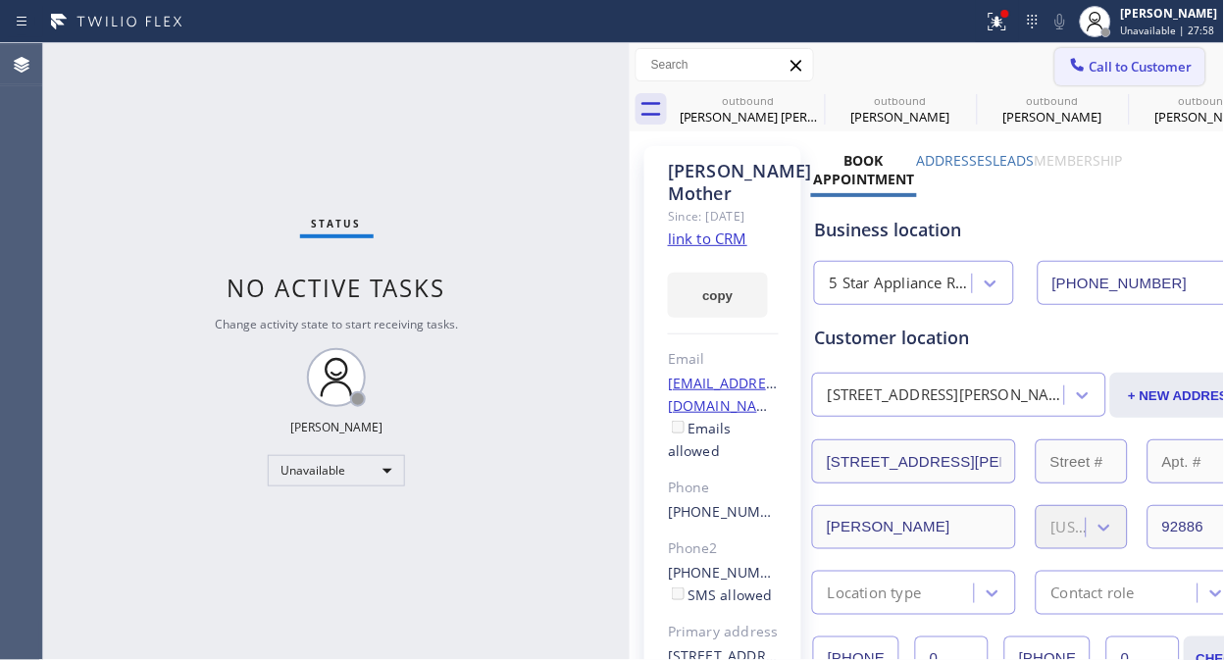
click at [1091, 64] on span "Call to Customer" at bounding box center [1140, 67] width 103 height 18
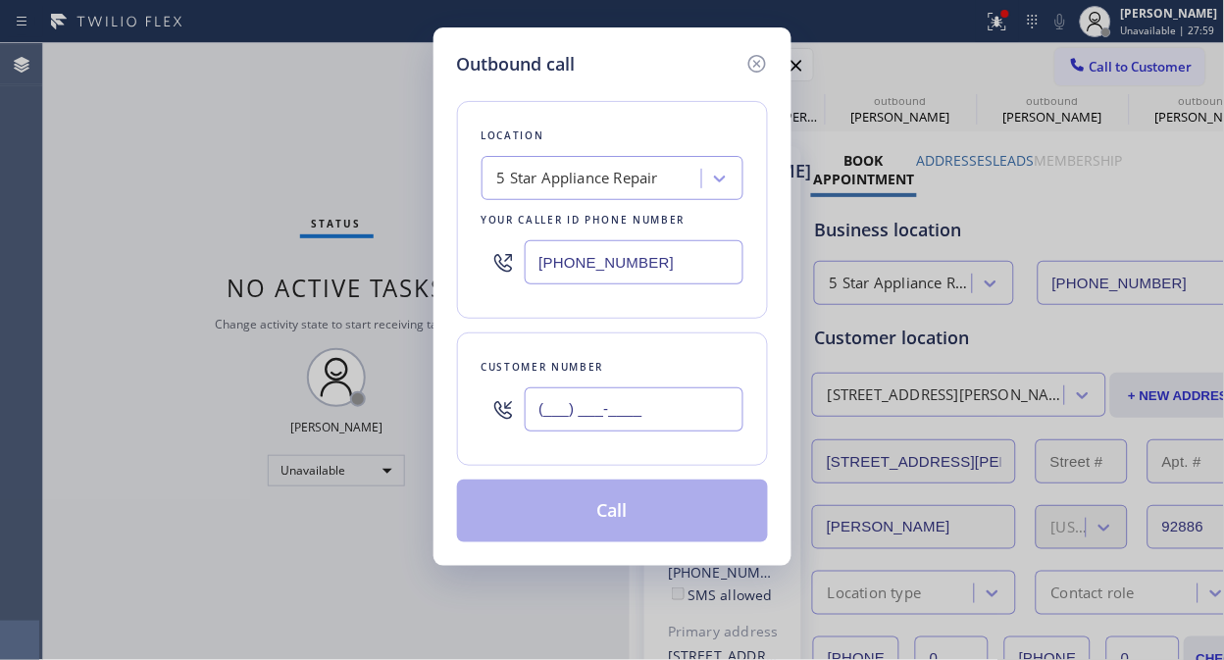
click at [539, 397] on input "(___) ___-____" at bounding box center [634, 409] width 219 height 44
paste input "805) 708-3048"
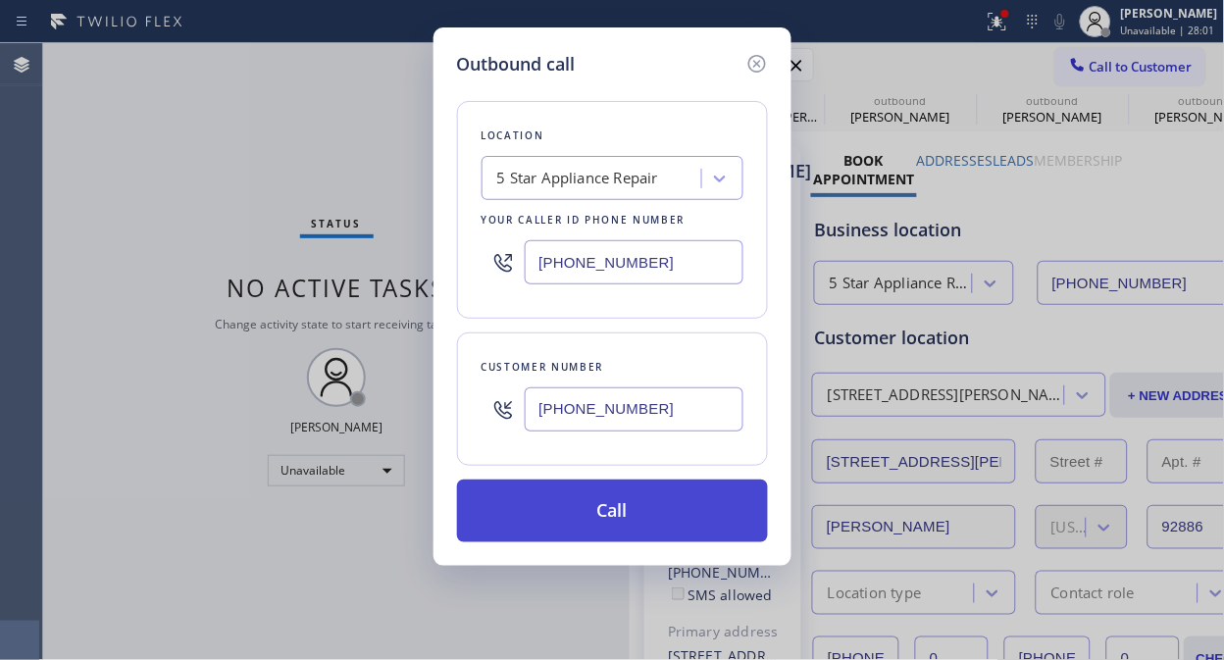
type input "[PHONE_NUMBER]"
click at [591, 516] on button "Call" at bounding box center [612, 511] width 311 height 63
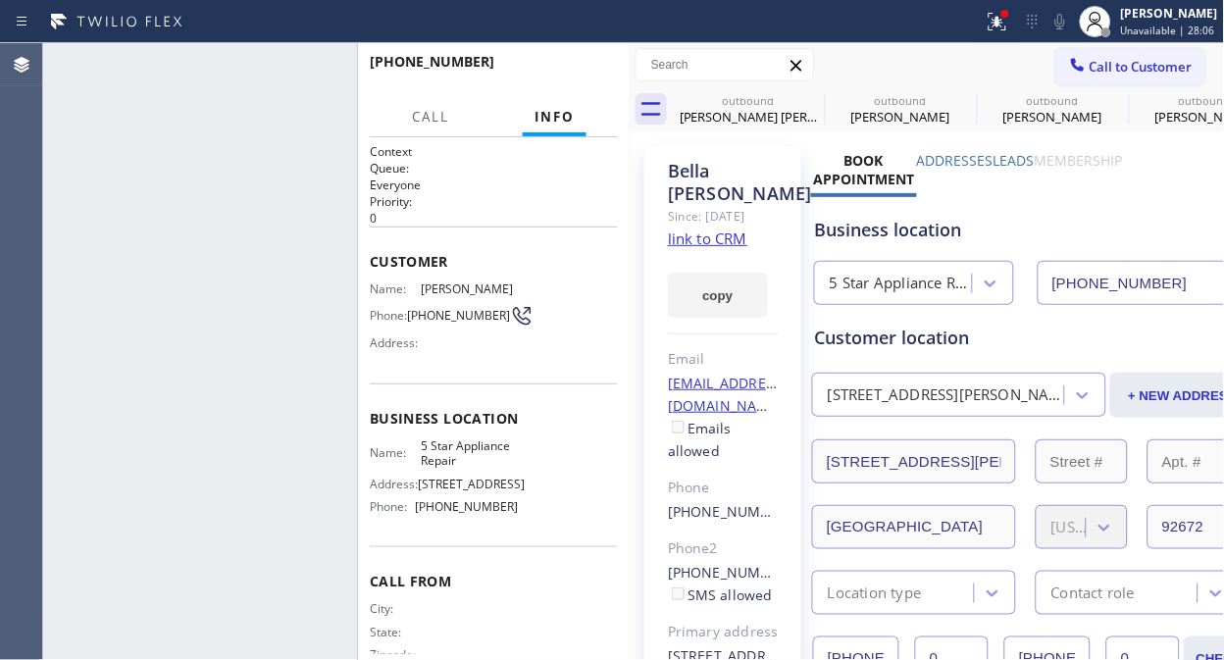
type input "[PHONE_NUMBER]"
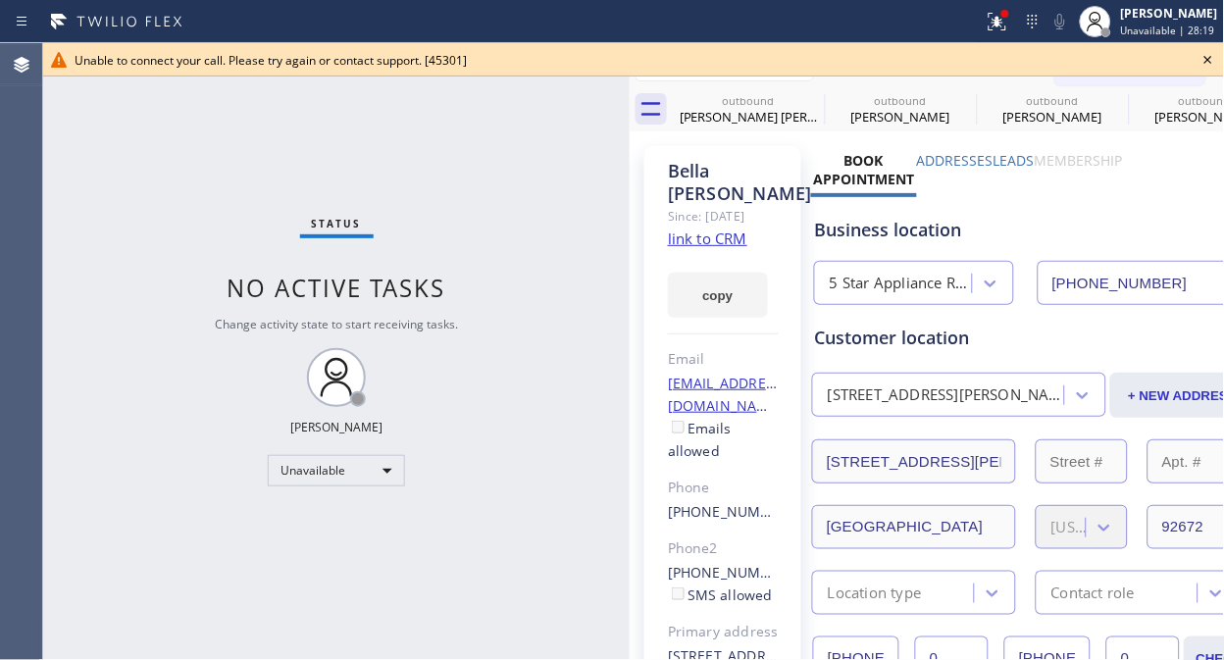
click at [1211, 55] on icon at bounding box center [1208, 60] width 24 height 24
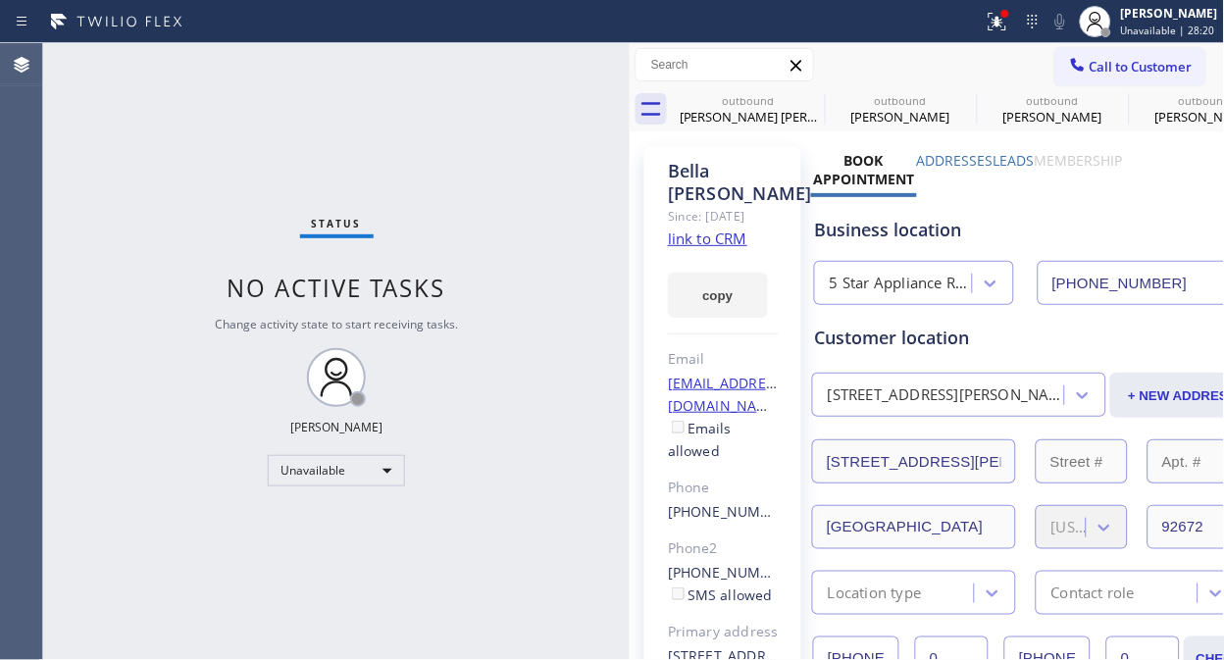
drag, startPoint x: 1150, startPoint y: 63, endPoint x: 797, endPoint y: 281, distance: 415.3
click at [1149, 63] on span "Call to Customer" at bounding box center [1140, 67] width 103 height 18
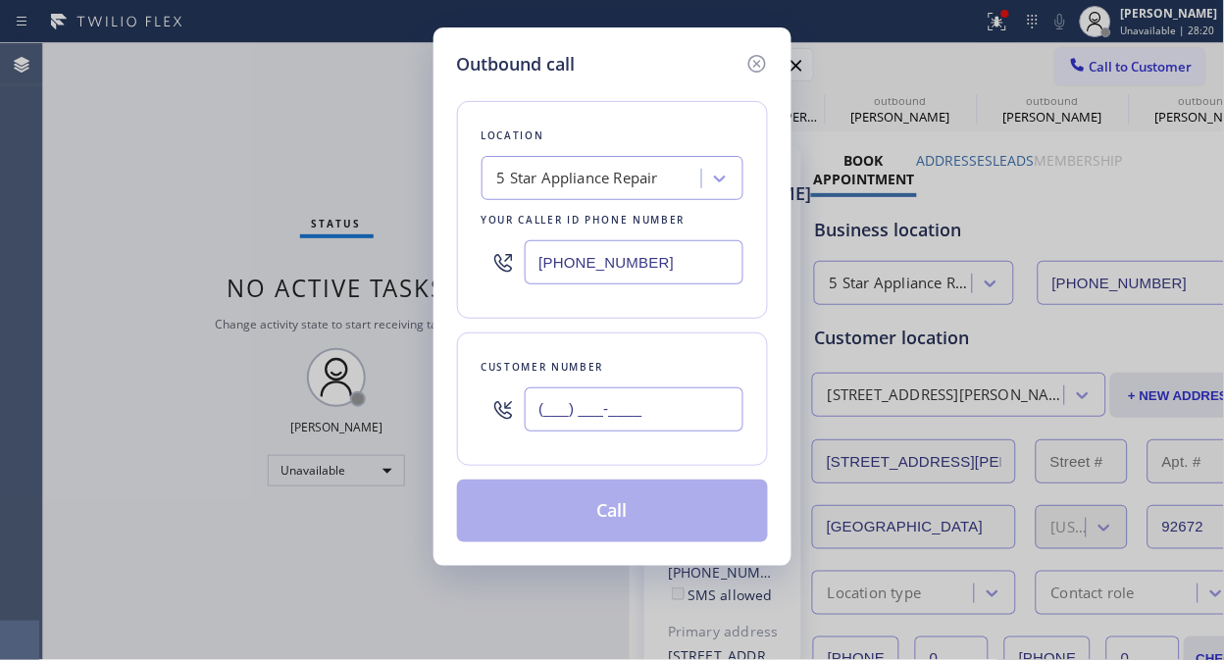
click at [644, 418] on input "(___) ___-____" at bounding box center [634, 409] width 219 height 44
paste input "951) 743-4247"
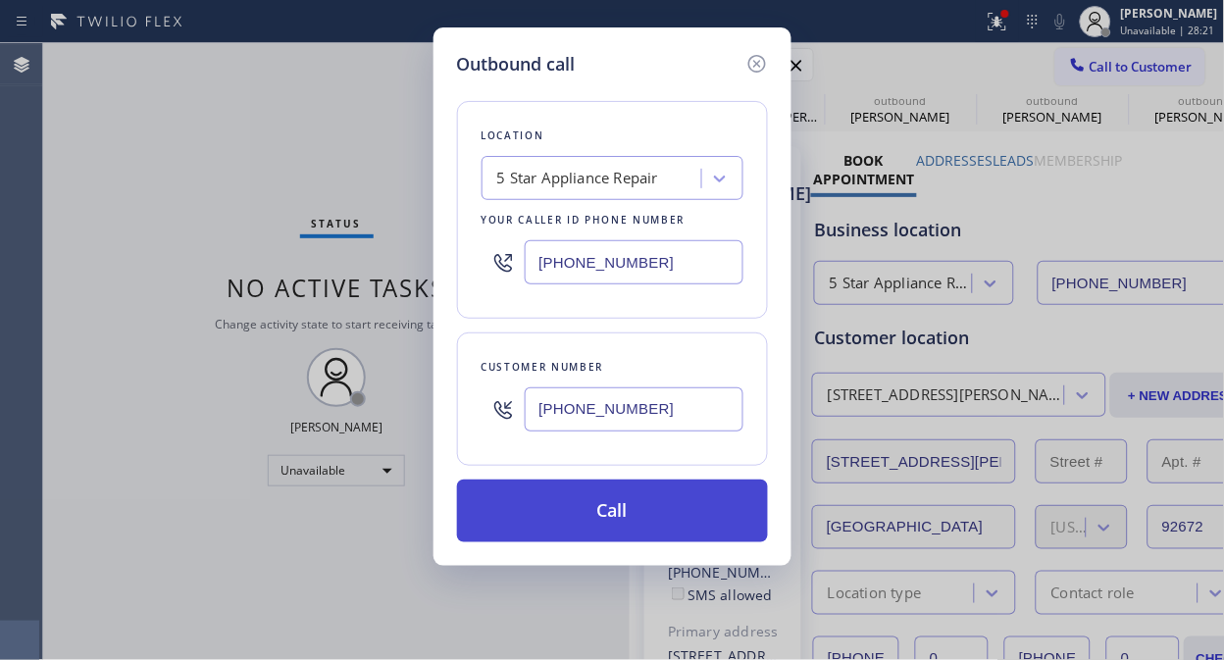
type input "[PHONE_NUMBER]"
click at [650, 498] on button "Call" at bounding box center [612, 511] width 311 height 63
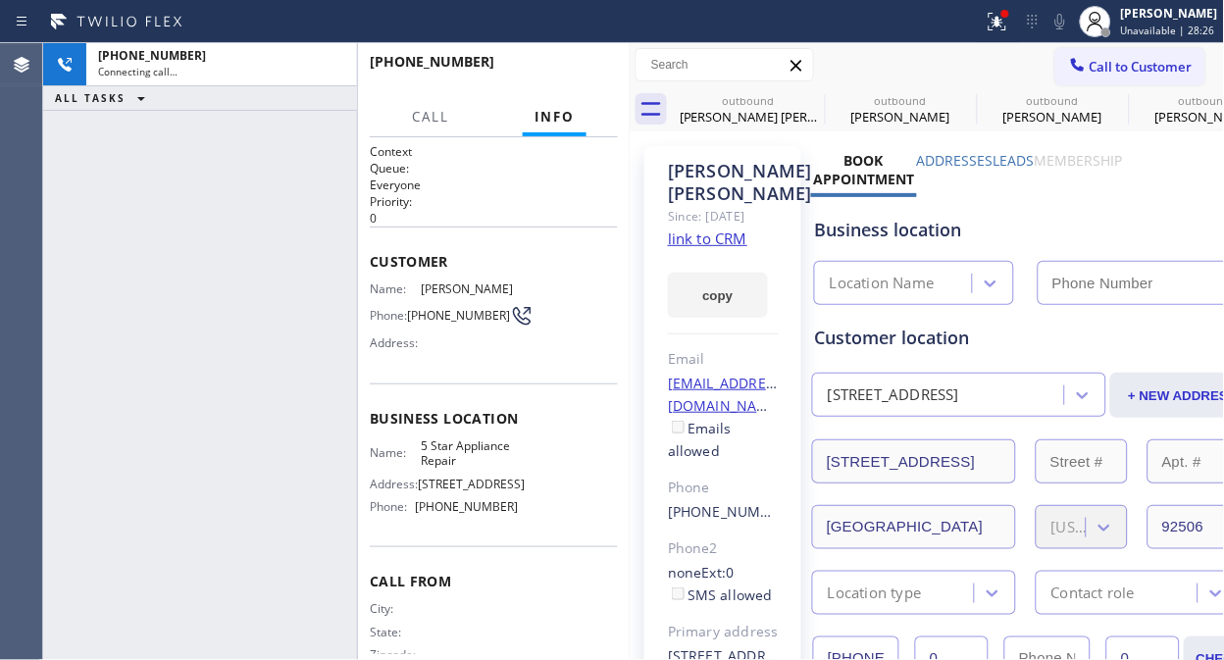
type input "[PHONE_NUMBER]"
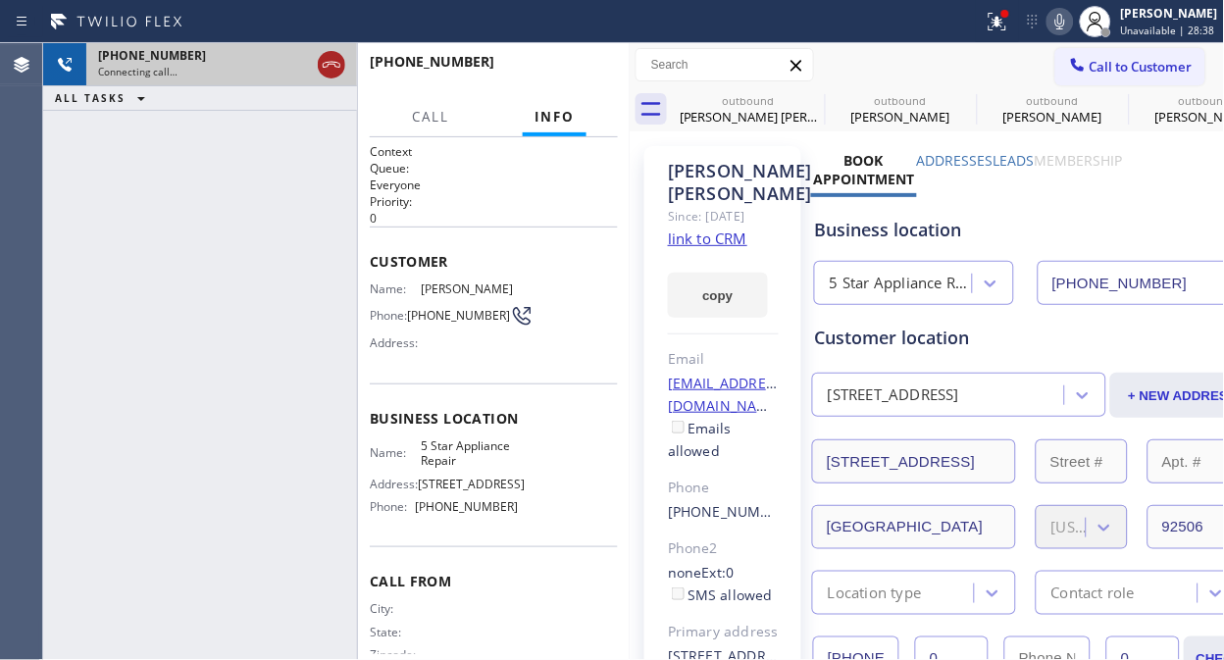
click at [329, 61] on icon at bounding box center [332, 65] width 24 height 24
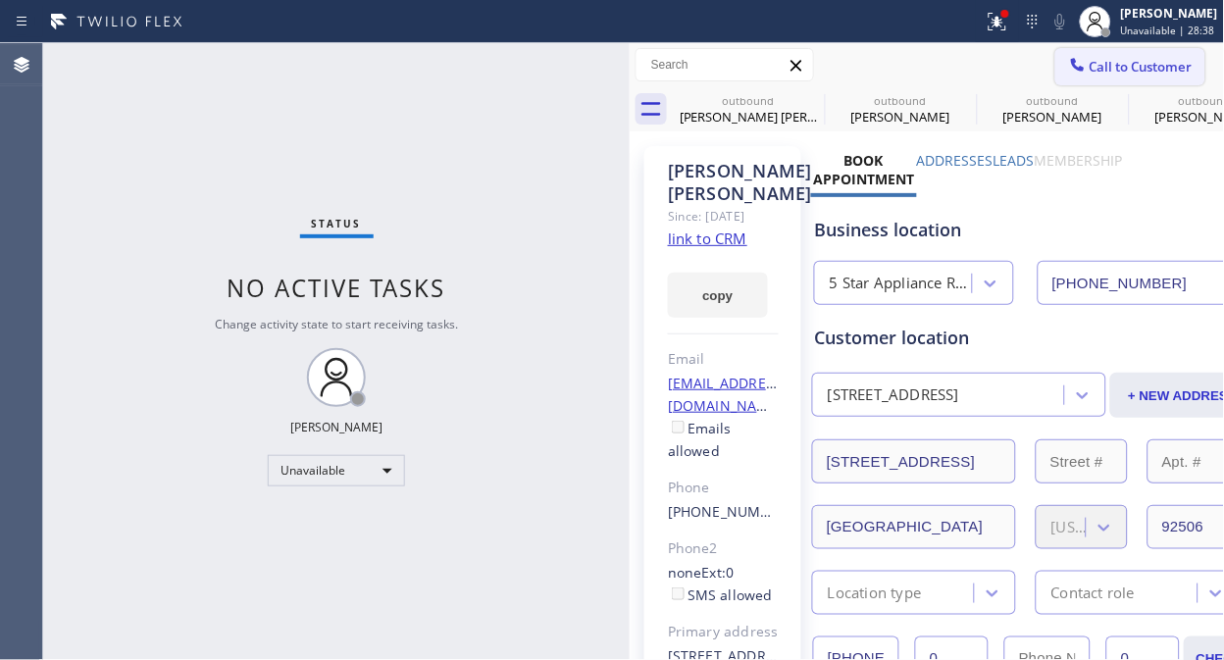
click at [1118, 59] on span "Call to Customer" at bounding box center [1140, 67] width 103 height 18
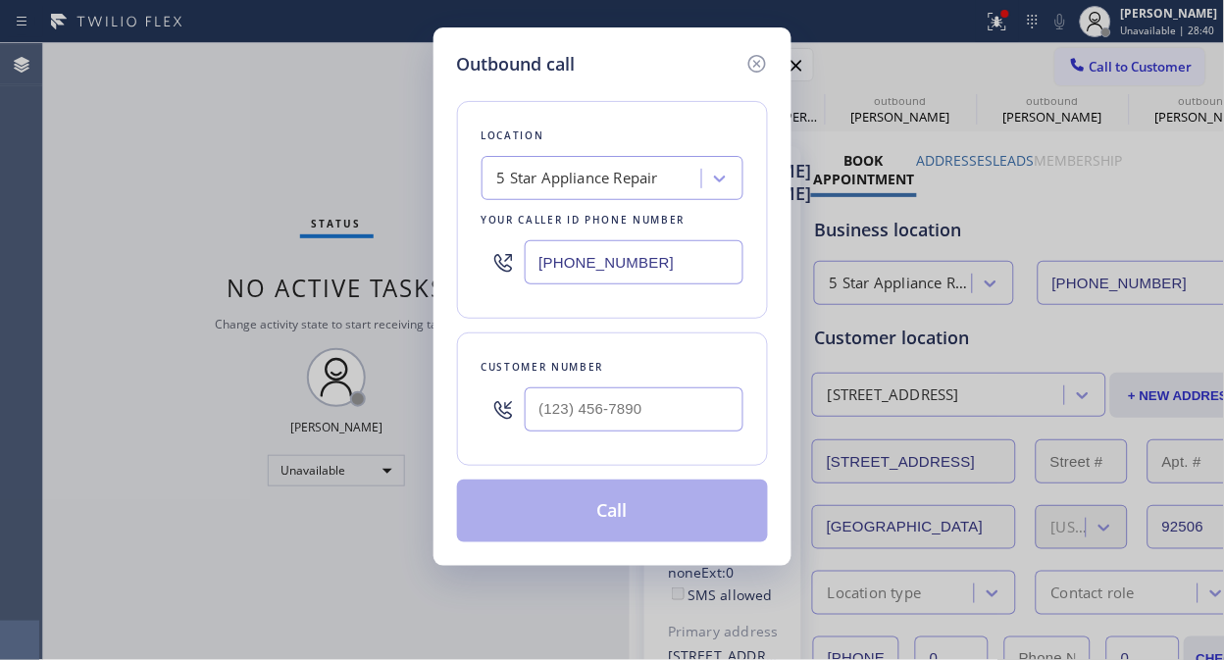
click at [625, 425] on input "text" at bounding box center [634, 409] width 219 height 44
click at [623, 394] on input "text" at bounding box center [634, 409] width 219 height 44
type input "(___) ___-____"
click at [618, 379] on div at bounding box center [634, 410] width 219 height 64
click at [604, 410] on input "(___) ___-____" at bounding box center [634, 409] width 219 height 44
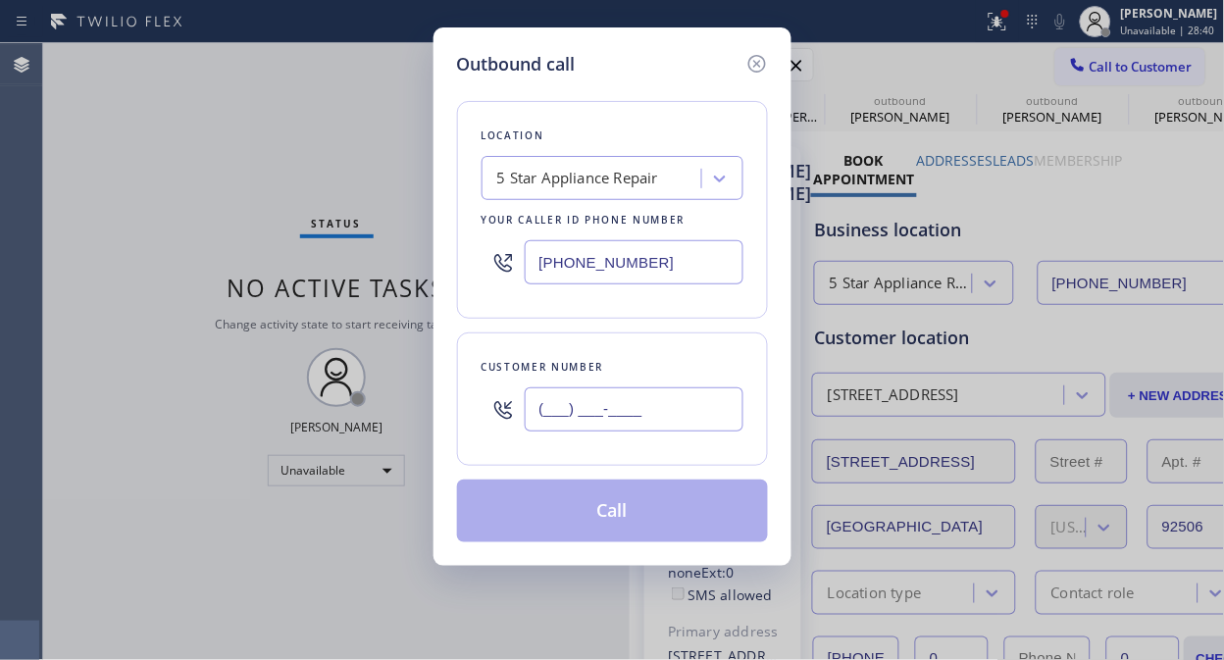
paste input "818) 501-0144"
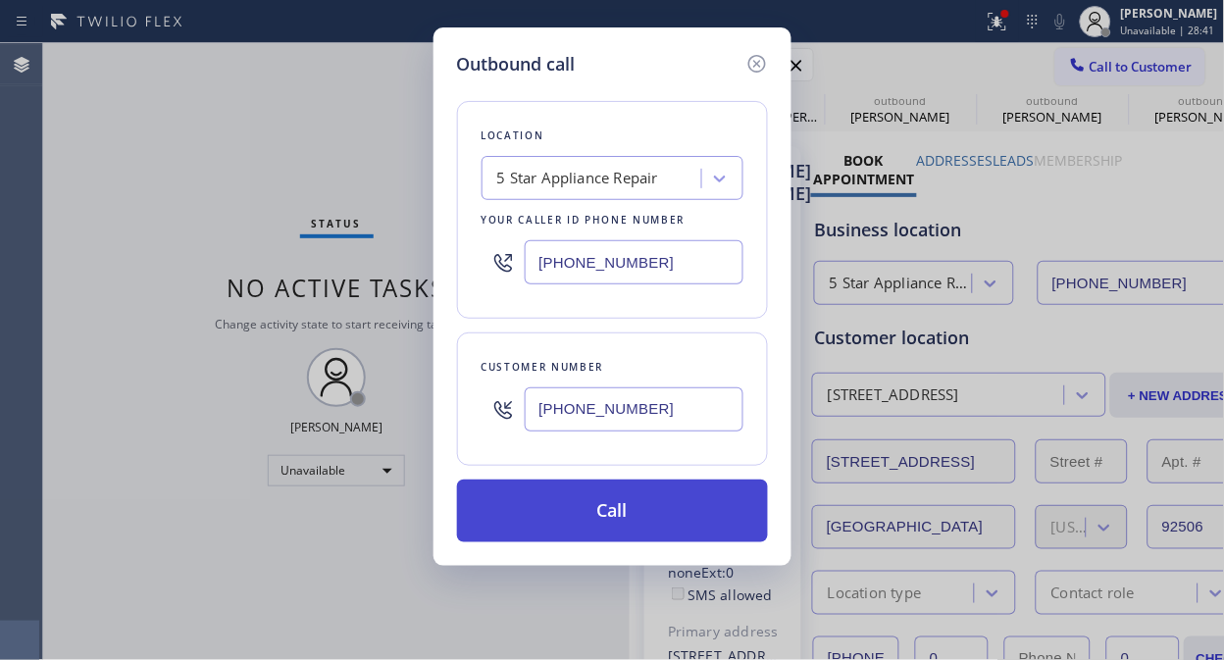
type input "[PHONE_NUMBER]"
click at [691, 520] on button "Call" at bounding box center [612, 511] width 311 height 63
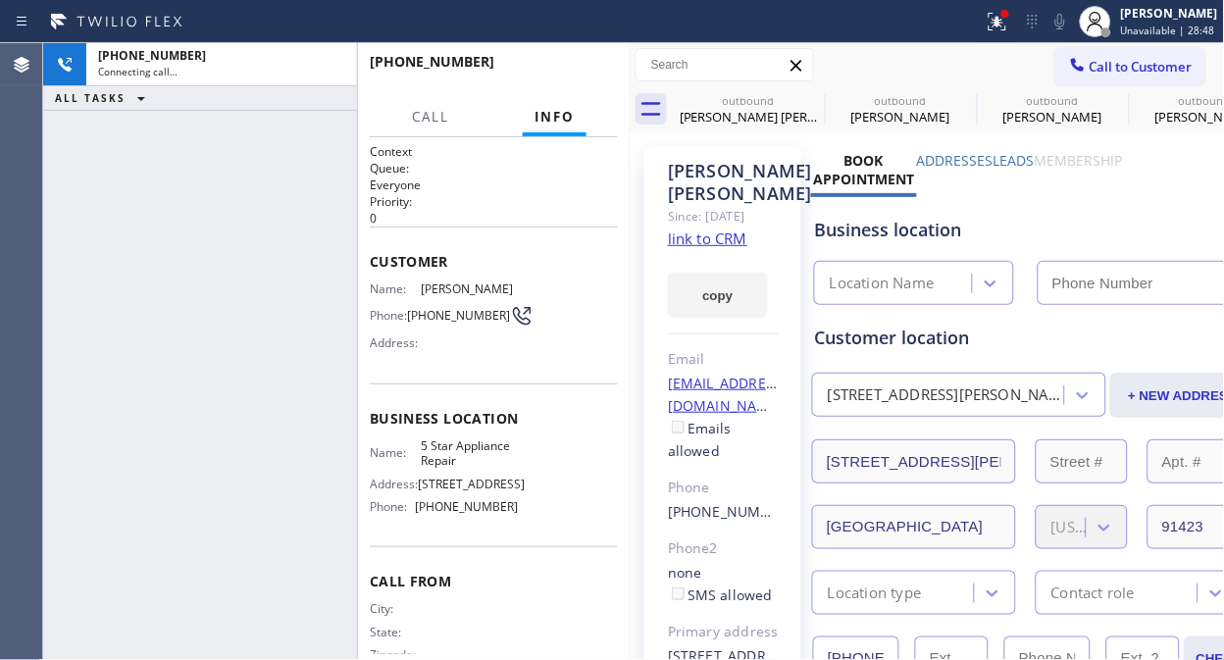
type input "[PHONE_NUMBER]"
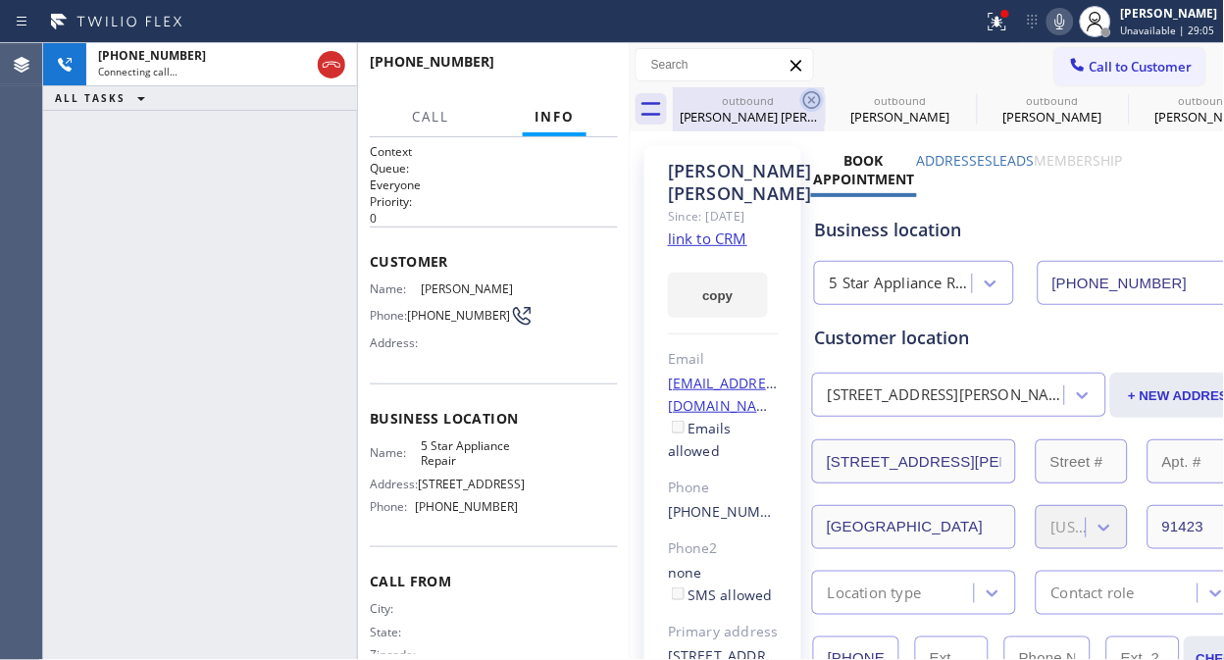
click at [814, 103] on icon at bounding box center [812, 100] width 24 height 24
click at [0, 0] on icon at bounding box center [0, 0] width 0 height 0
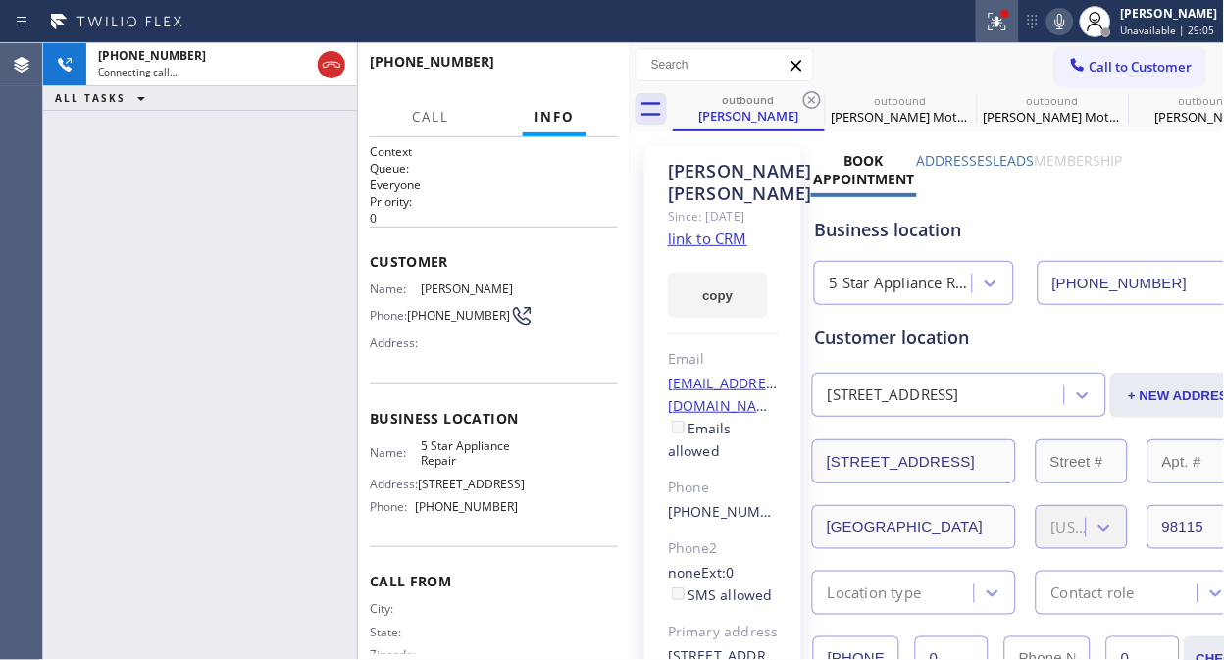
drag, startPoint x: 815, startPoint y: 91, endPoint x: 1013, endPoint y: 31, distance: 206.9
click at [815, 92] on icon at bounding box center [812, 100] width 24 height 24
click at [0, 0] on icon at bounding box center [0, 0] width 0 height 0
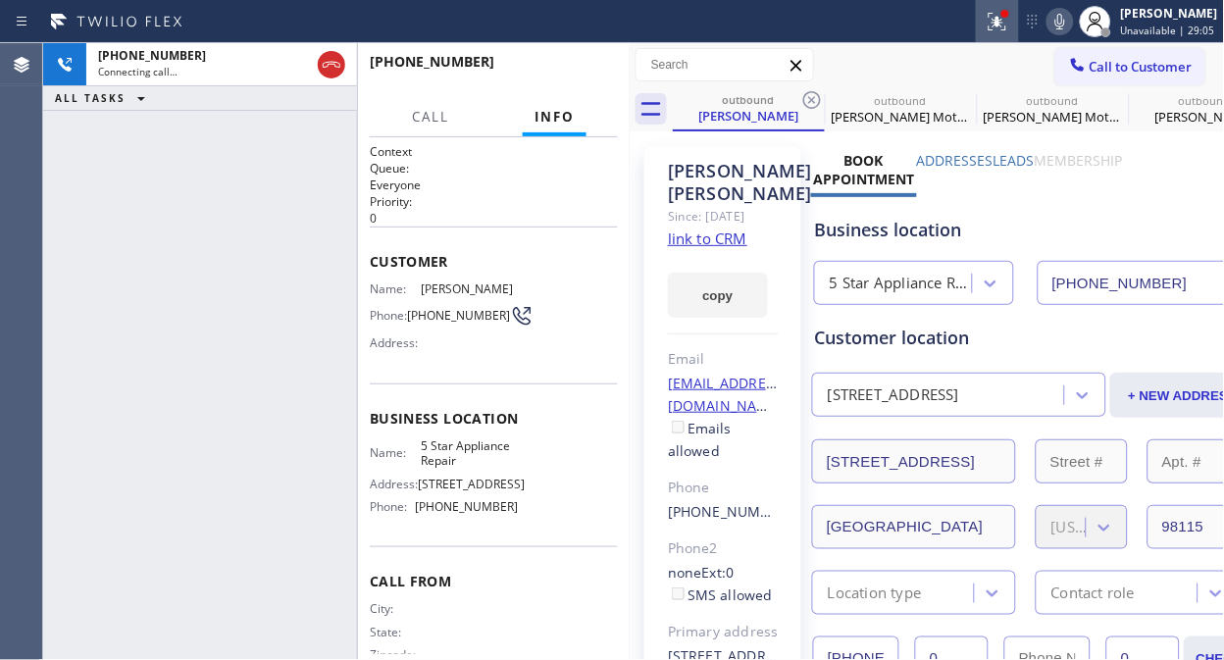
click at [0, 0] on icon at bounding box center [0, 0] width 0 height 0
click at [1002, 18] on icon at bounding box center [997, 22] width 18 height 18
click at [1009, 31] on icon at bounding box center [997, 22] width 24 height 24
click at [1000, 13] on icon at bounding box center [994, 20] width 12 height 14
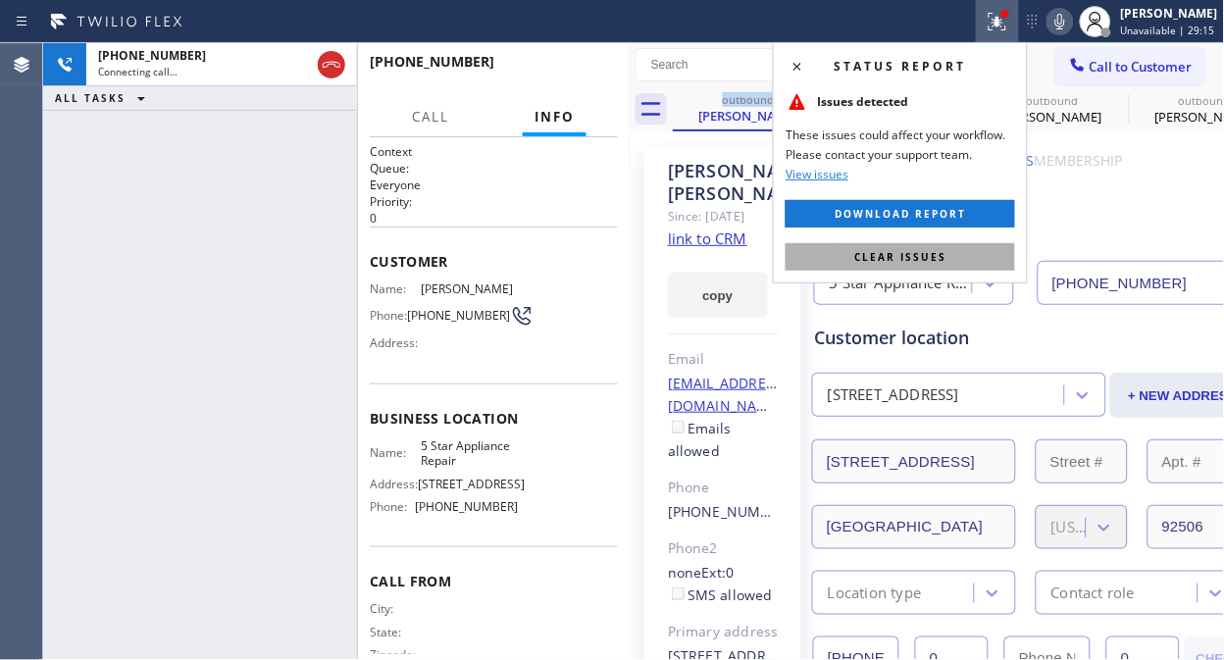
click at [870, 256] on span "Clear issues" at bounding box center [900, 257] width 92 height 14
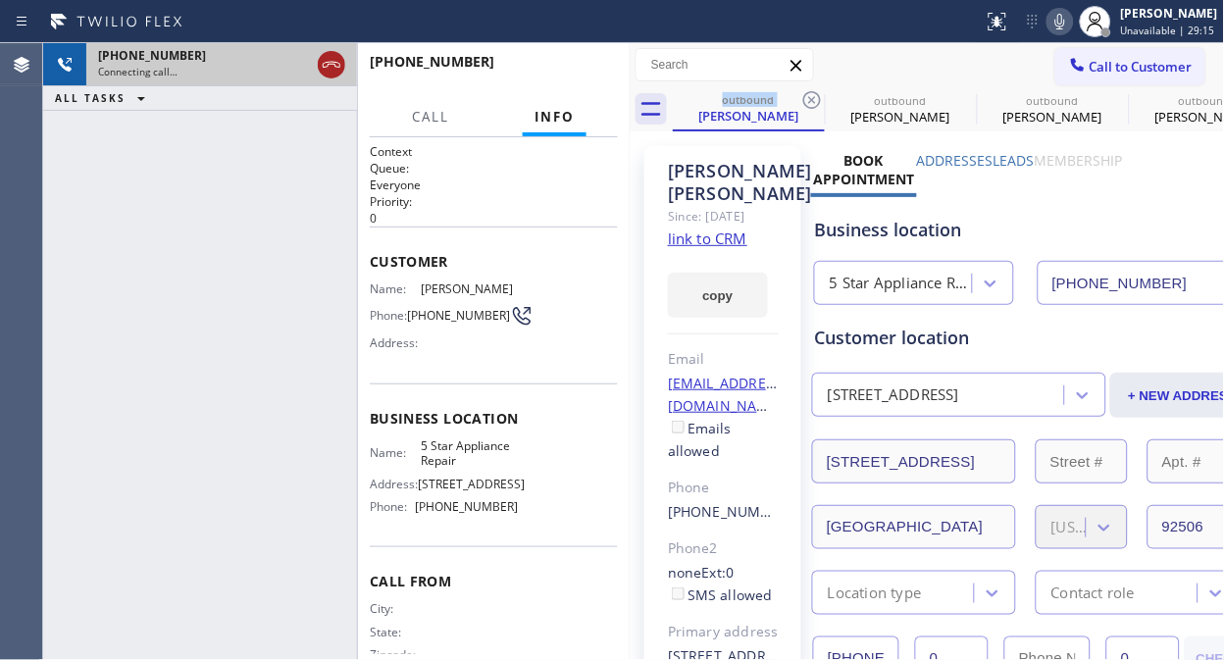
click at [339, 76] on div at bounding box center [331, 64] width 35 height 43
click at [328, 61] on icon at bounding box center [332, 65] width 24 height 24
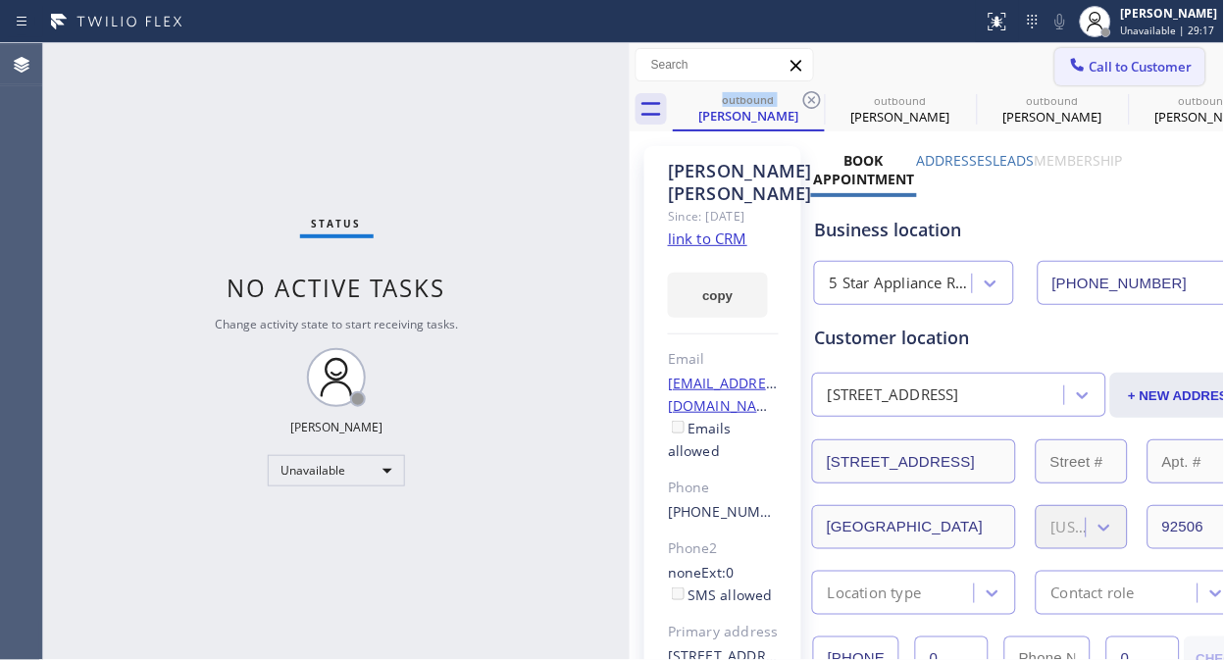
click at [1089, 65] on span "Call to Customer" at bounding box center [1140, 67] width 103 height 18
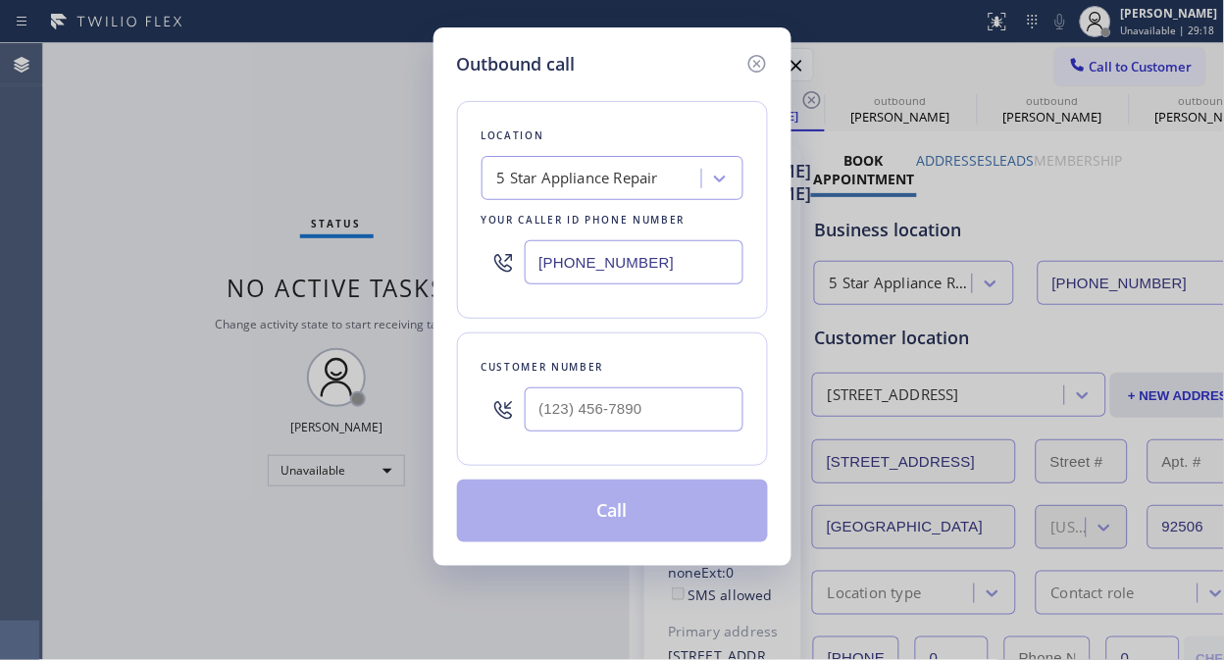
click at [583, 395] on input "text" at bounding box center [634, 409] width 219 height 44
paste input "425) 453-9534"
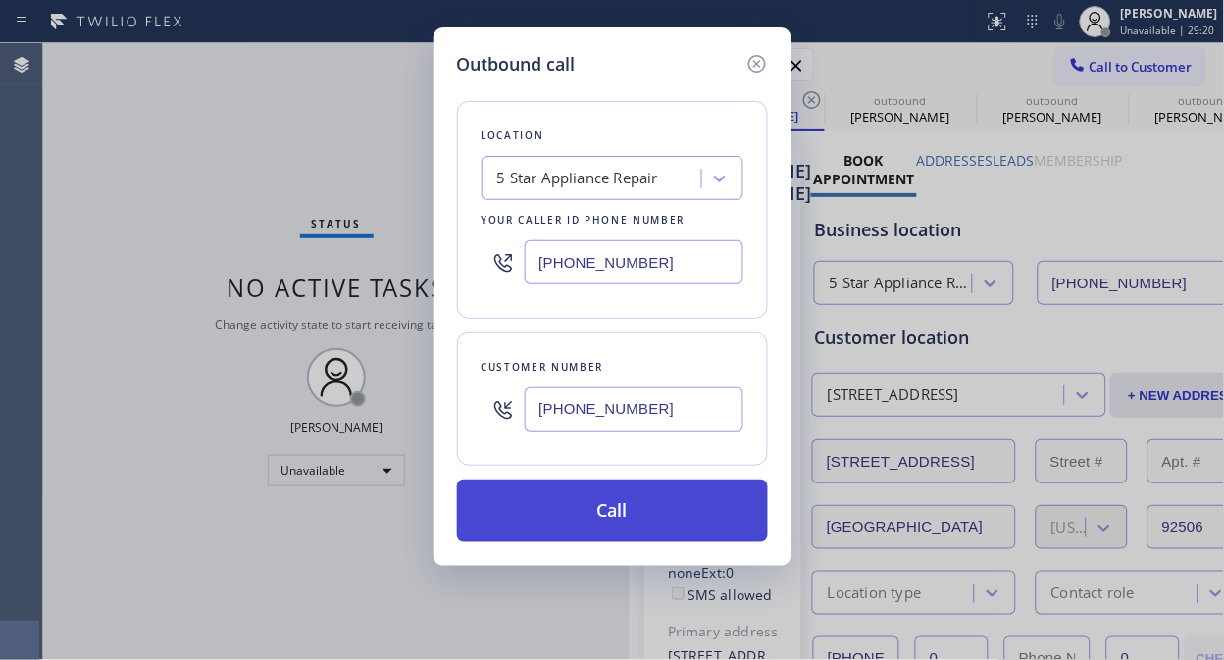
type input "[PHONE_NUMBER]"
click at [623, 511] on button "Call" at bounding box center [612, 511] width 311 height 63
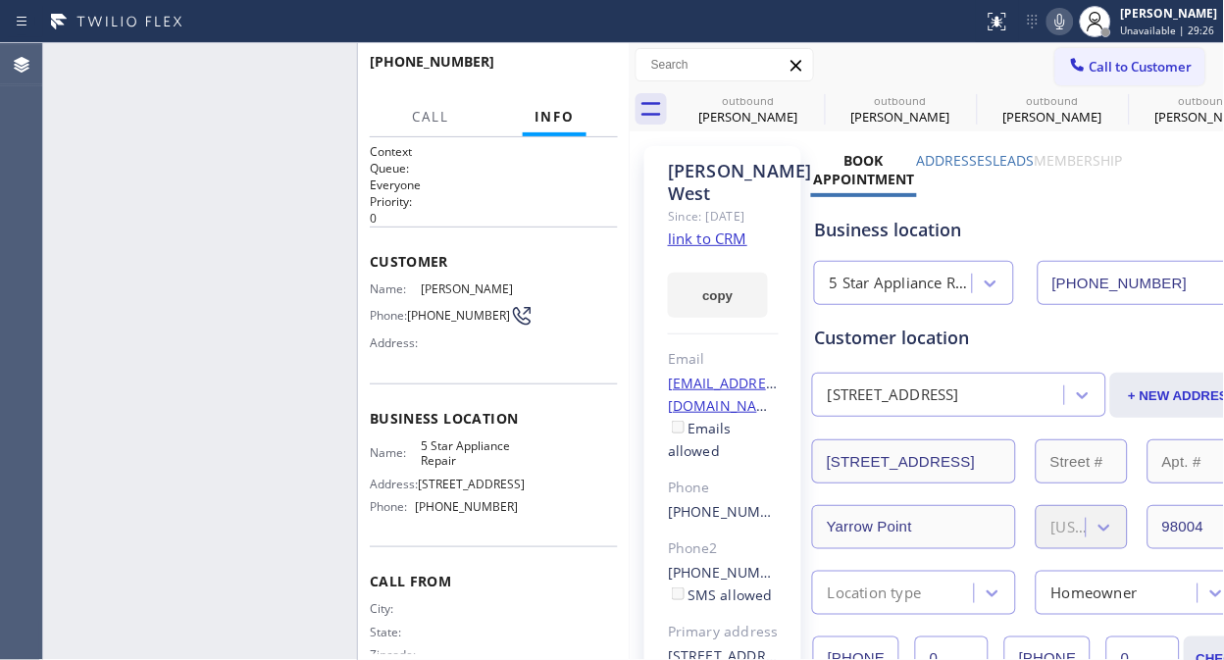
type input "[PHONE_NUMBER]"
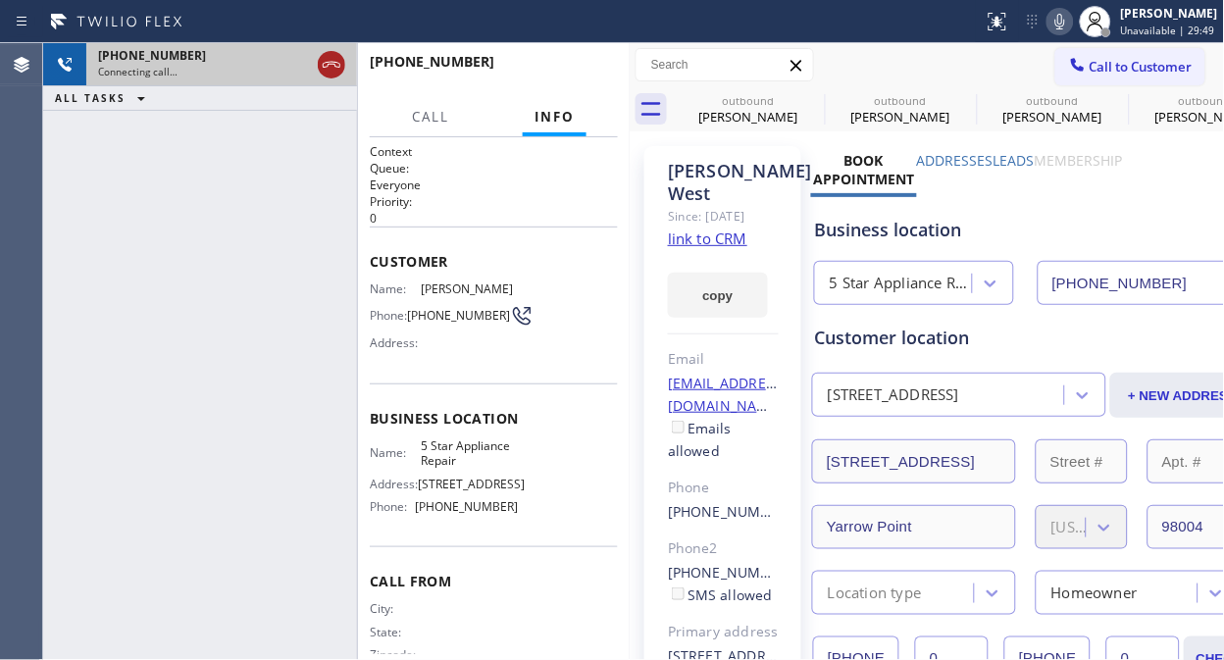
click at [326, 71] on icon at bounding box center [332, 65] width 24 height 24
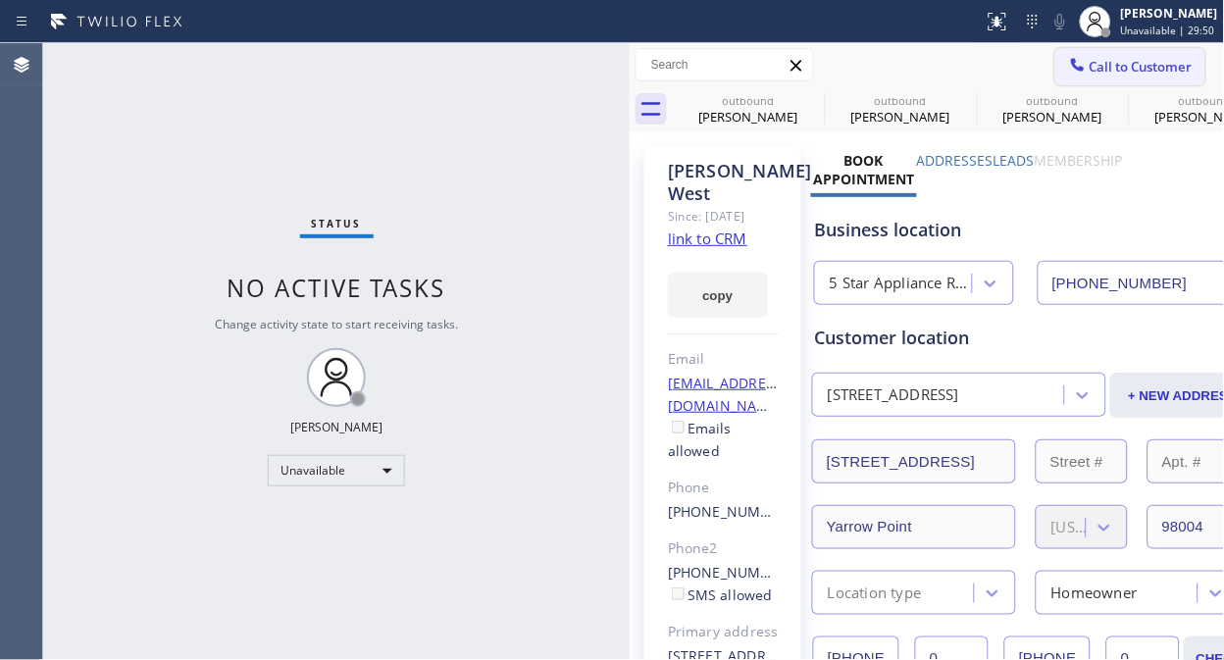
click at [1098, 73] on span "Call to Customer" at bounding box center [1140, 67] width 103 height 18
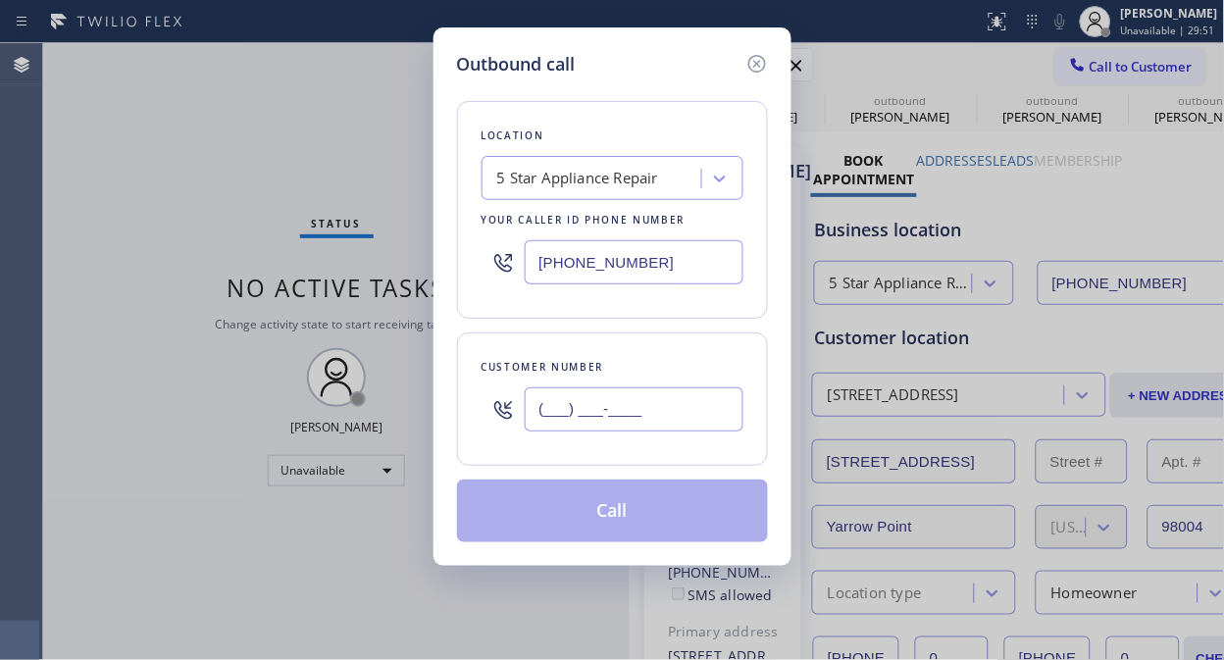
click at [555, 402] on input "(___) ___-____" at bounding box center [634, 409] width 219 height 44
paste input "206) 953-3501"
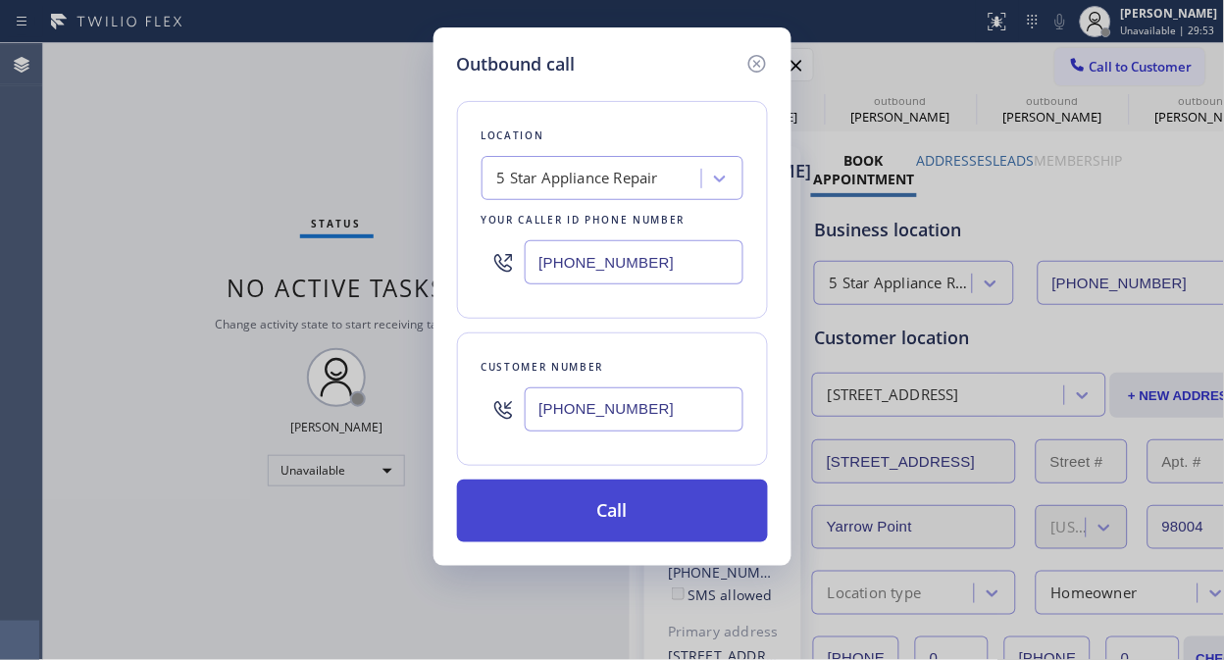
type input "[PHONE_NUMBER]"
click at [619, 518] on button "Call" at bounding box center [612, 511] width 311 height 63
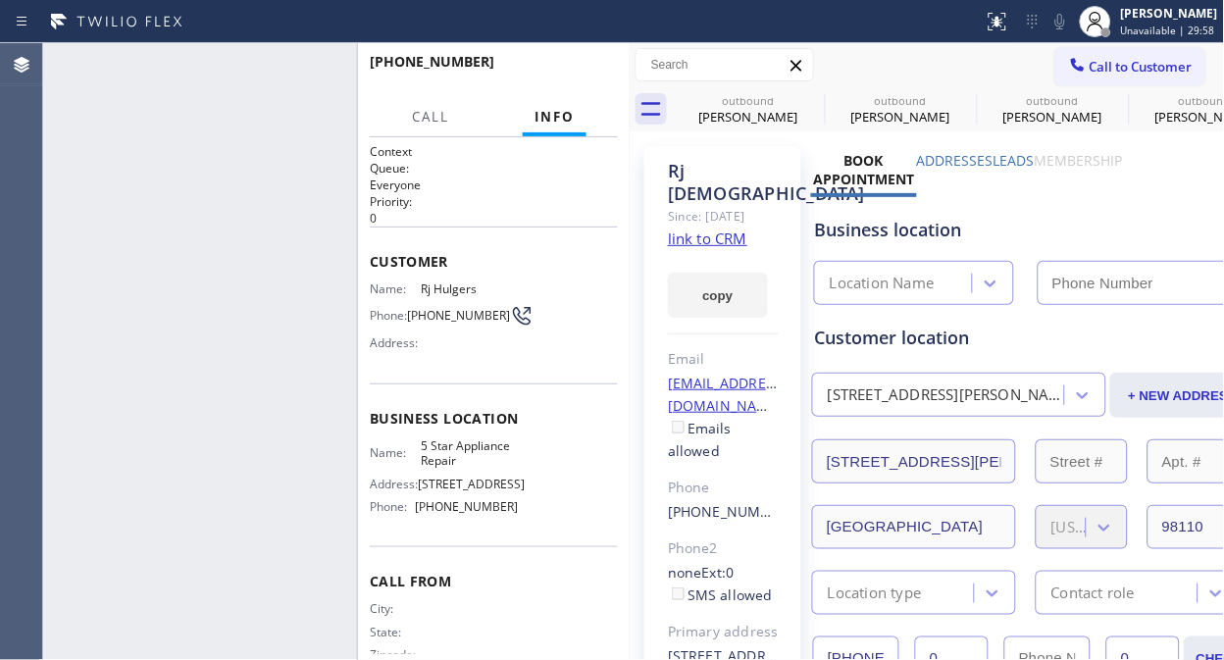
type input "[PHONE_NUMBER]"
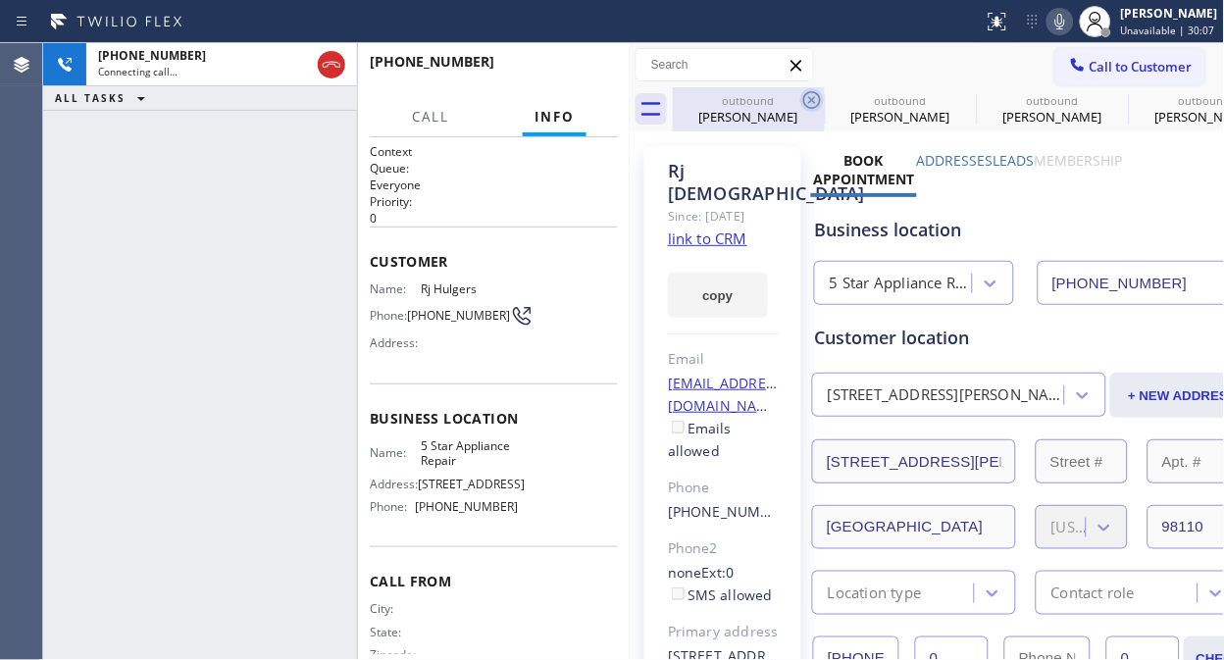
click at [812, 96] on icon at bounding box center [812, 100] width 24 height 24
click at [0, 0] on icon at bounding box center [0, 0] width 0 height 0
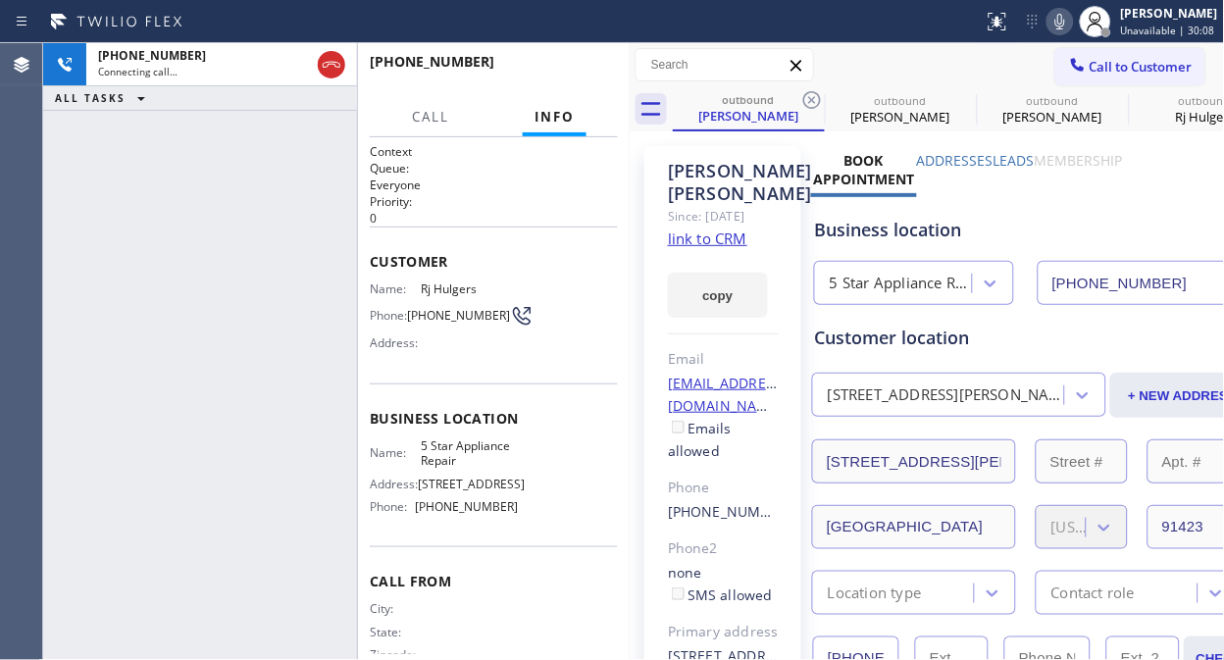
click at [812, 96] on icon at bounding box center [812, 100] width 24 height 24
click at [0, 0] on icon at bounding box center [0, 0] width 0 height 0
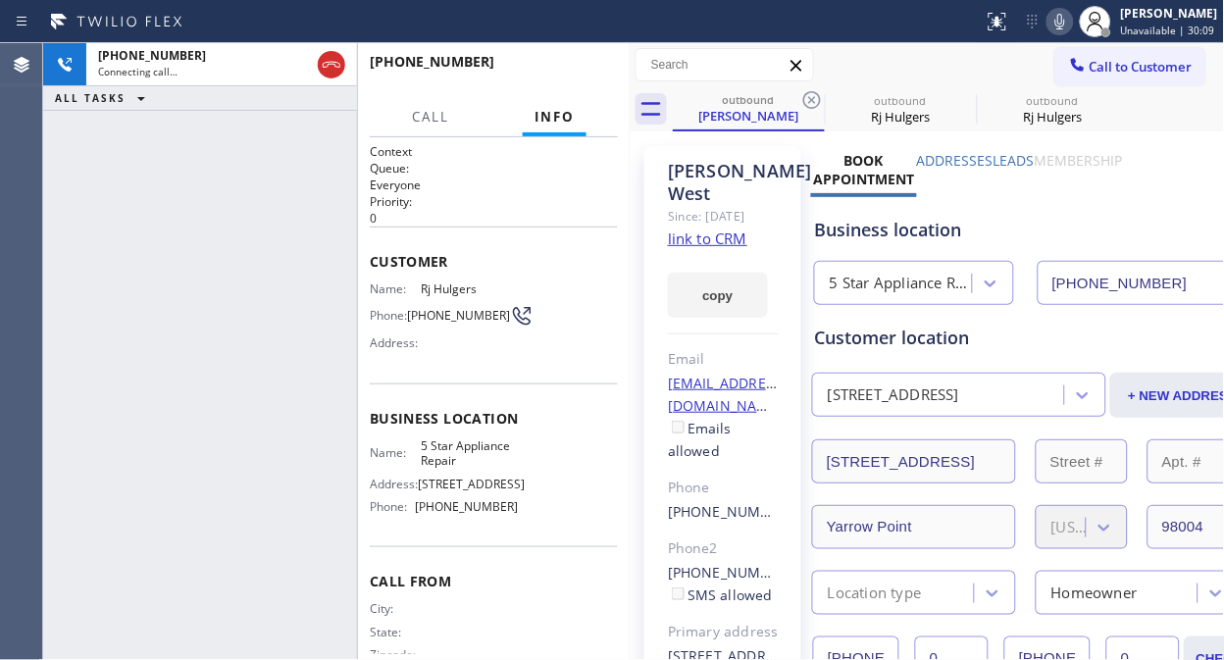
click at [812, 96] on icon at bounding box center [812, 100] width 24 height 24
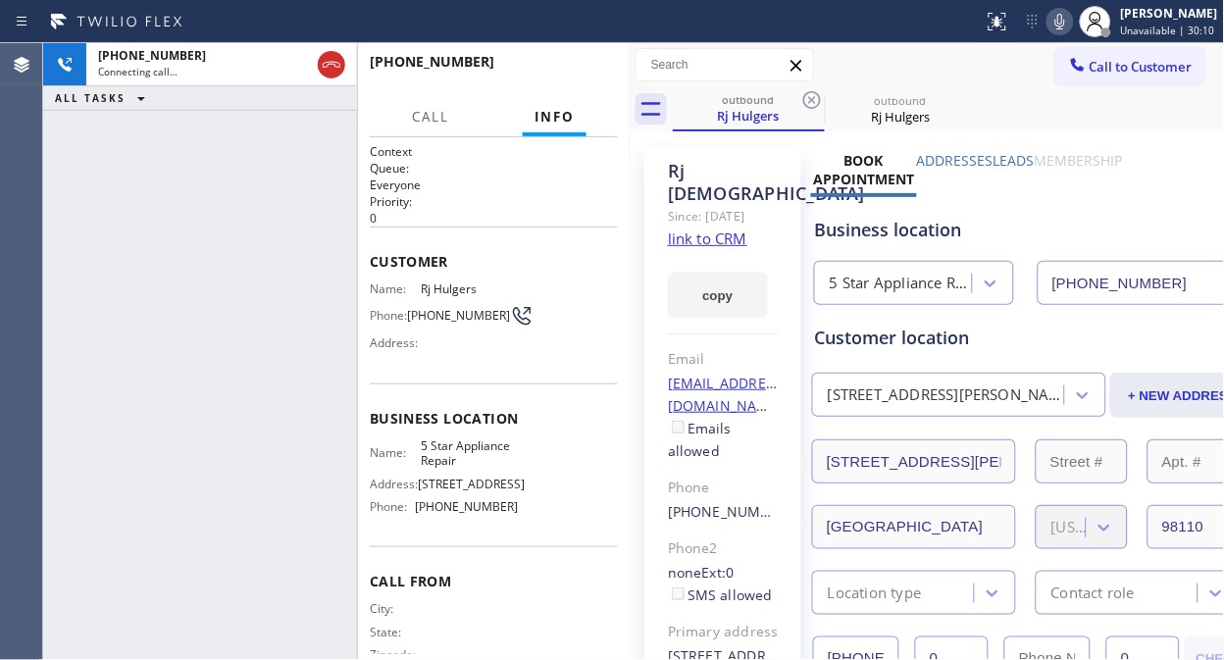
click at [812, 96] on icon at bounding box center [812, 100] width 24 height 24
click at [197, 230] on div "[PHONE_NUMBER] Connecting call… ALL TASKS ALL TASKS ACTIVE TASKS TASKS IN WRAP …" at bounding box center [200, 351] width 314 height 617
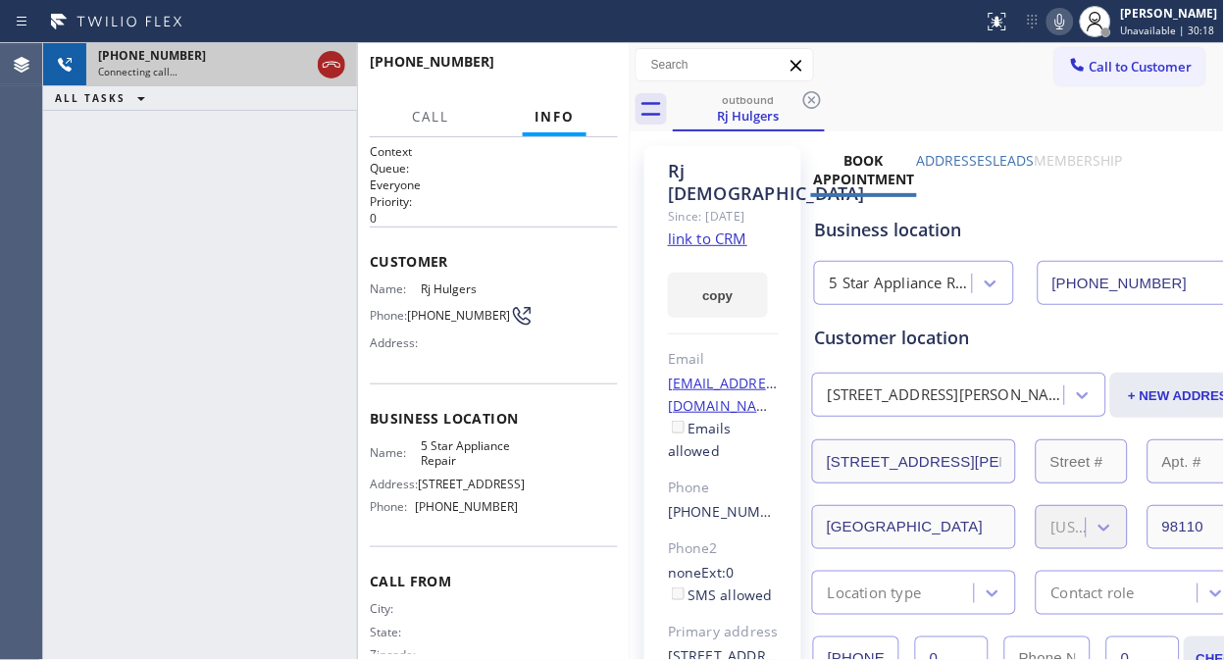
click at [335, 59] on icon at bounding box center [332, 65] width 24 height 24
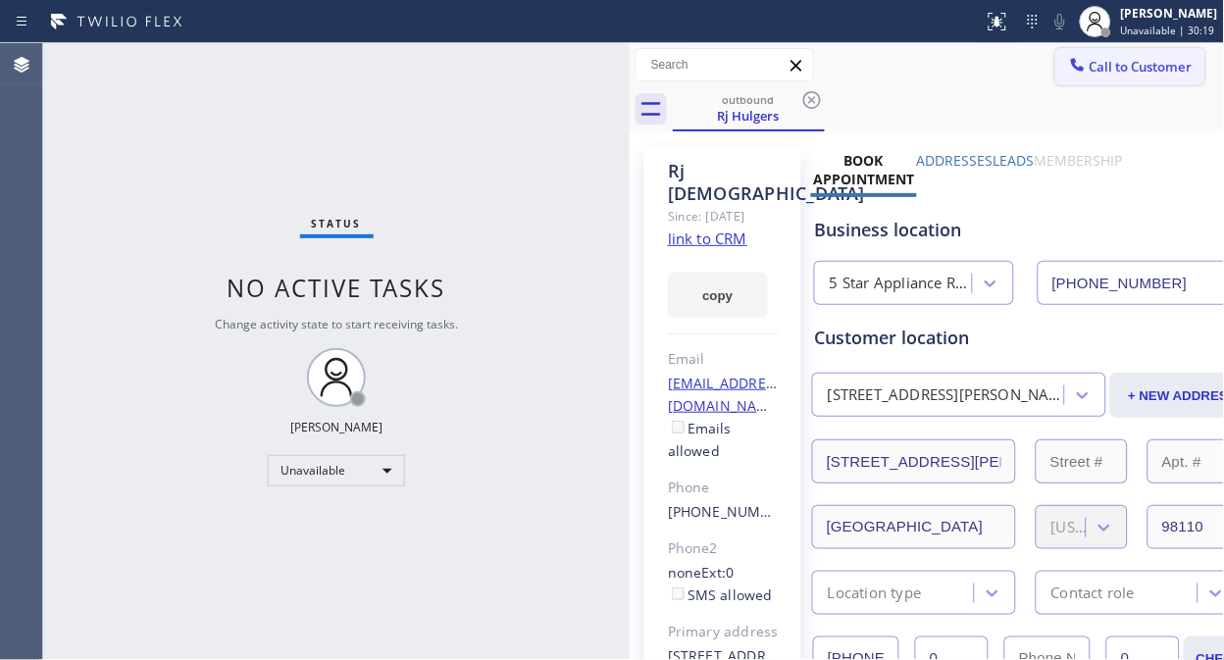
click at [1096, 61] on span "Call to Customer" at bounding box center [1140, 67] width 103 height 18
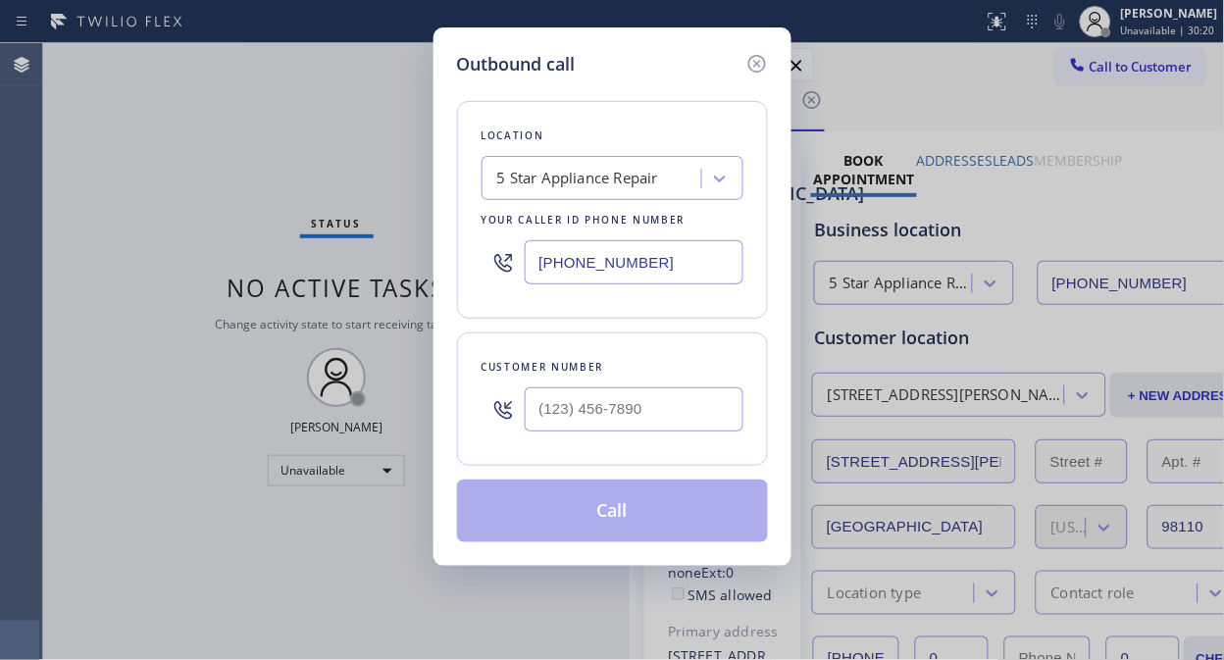
click at [542, 423] on input "text" at bounding box center [634, 409] width 219 height 44
paste input "213) 494-3222"
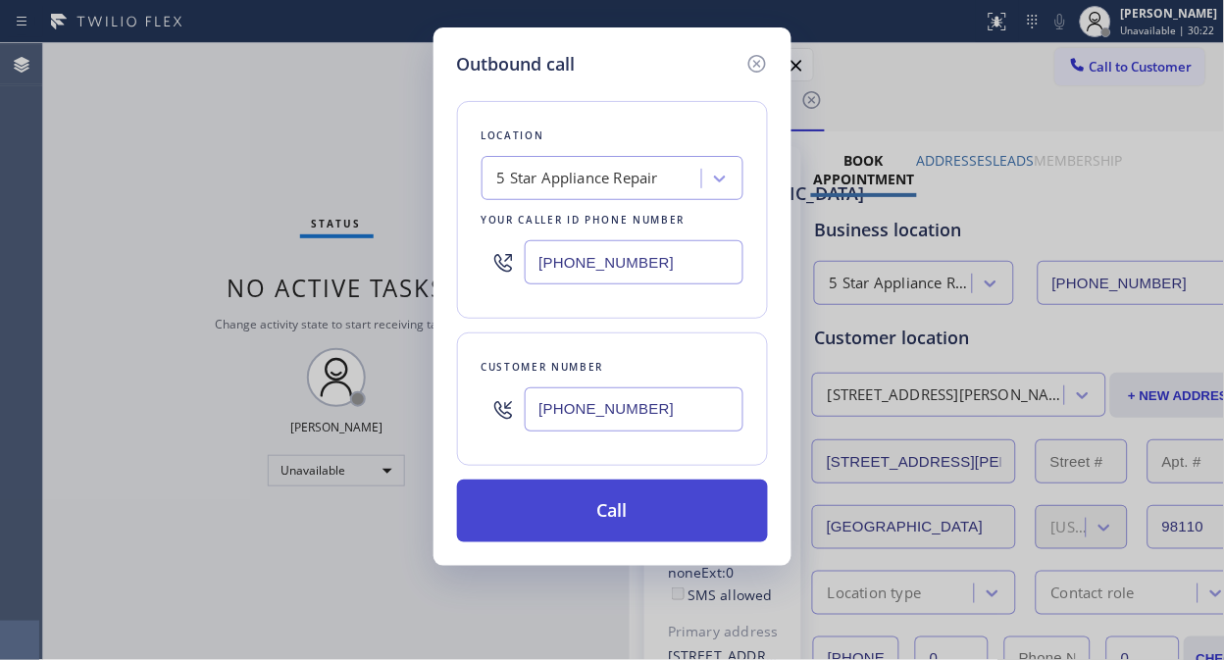
type input "[PHONE_NUMBER]"
click at [618, 503] on button "Call" at bounding box center [612, 511] width 311 height 63
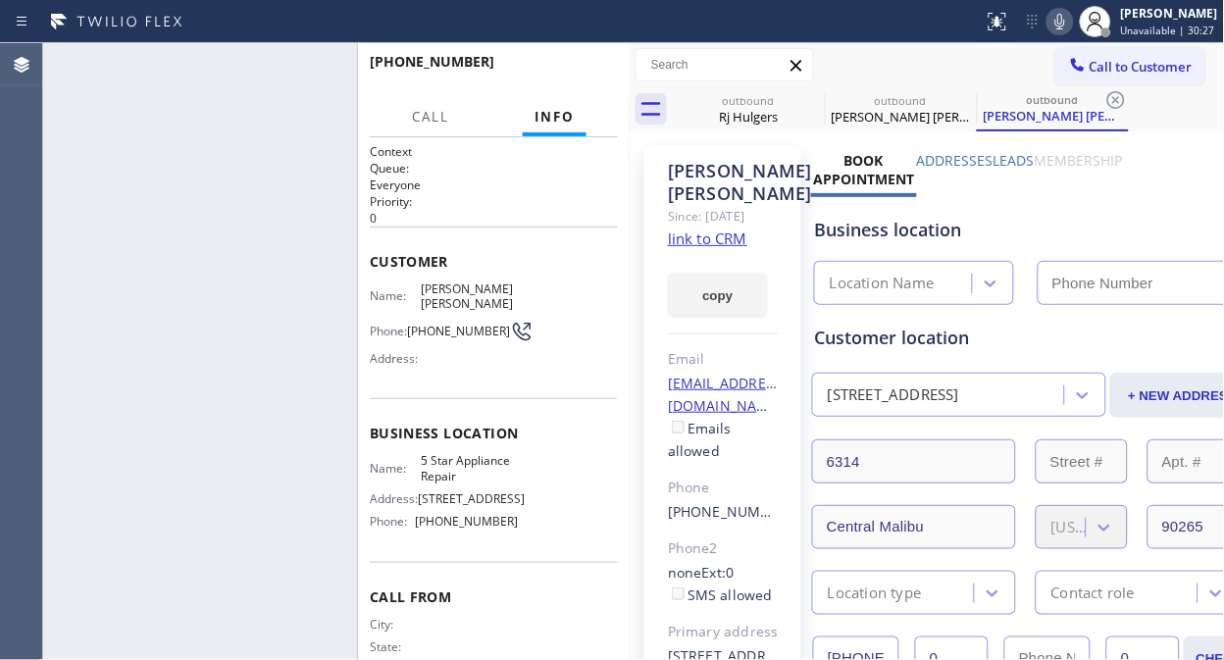
type input "[PHONE_NUMBER]"
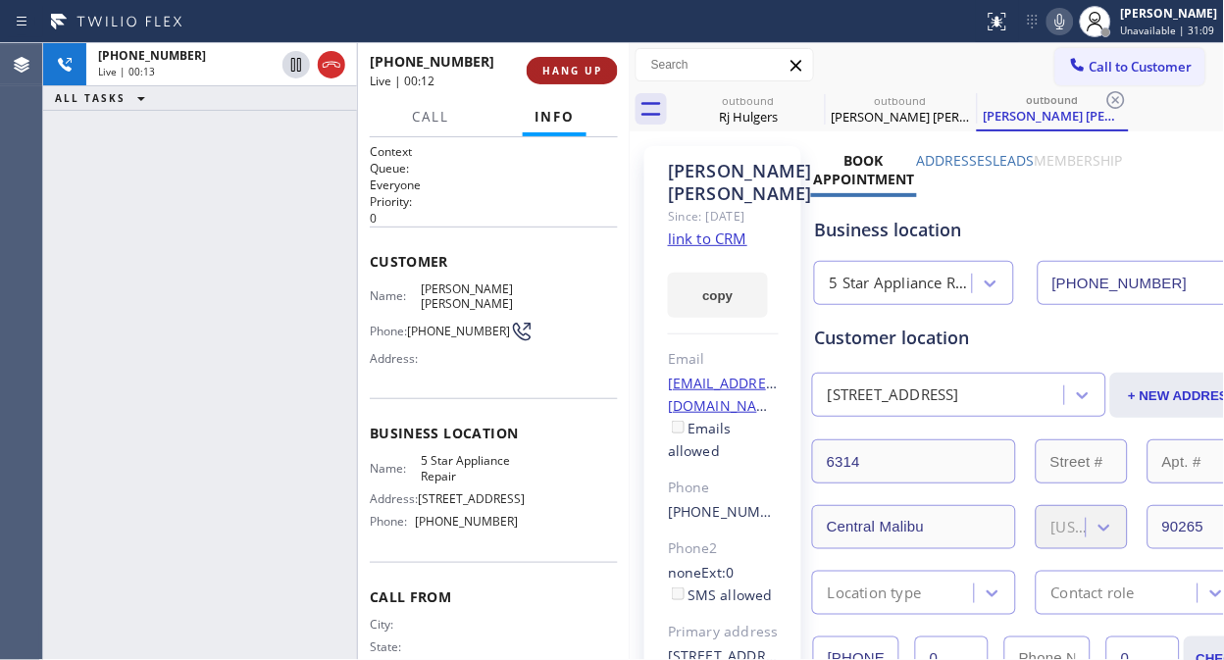
drag, startPoint x: 534, startPoint y: 57, endPoint x: 545, endPoint y: 63, distance: 12.3
click at [545, 63] on button "HANG UP" at bounding box center [572, 70] width 91 height 27
click at [549, 64] on span "HANG UP" at bounding box center [572, 71] width 60 height 14
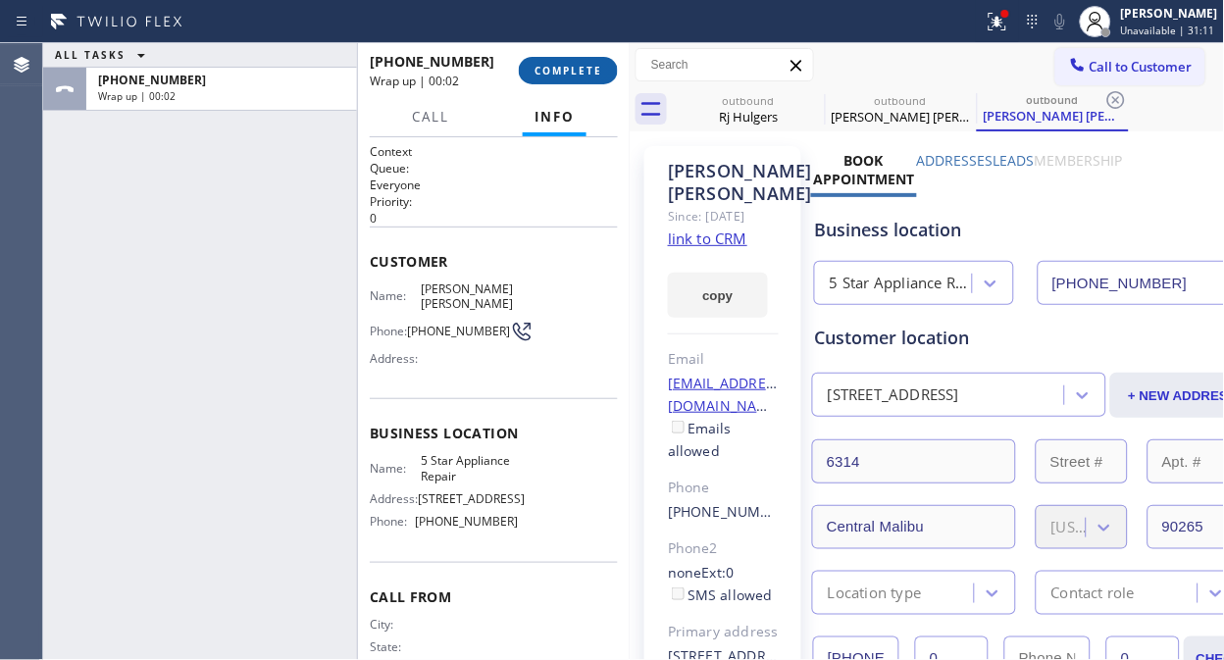
click at [563, 69] on span "COMPLETE" at bounding box center [568, 71] width 68 height 14
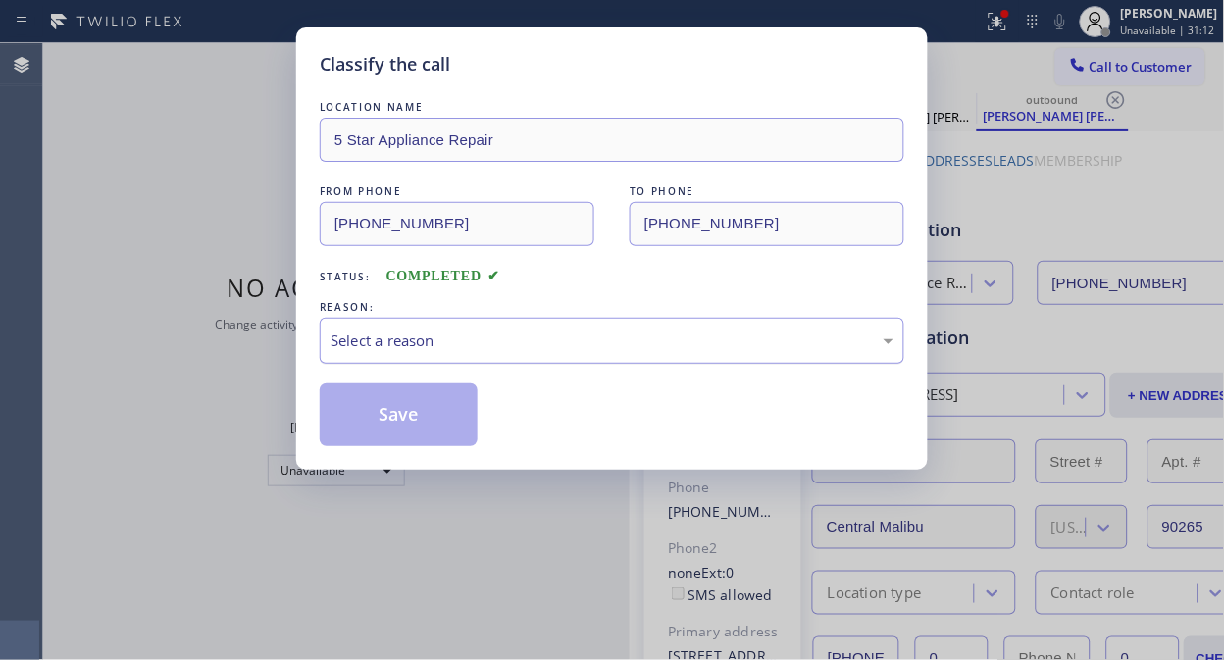
click at [579, 319] on div "Select a reason" at bounding box center [612, 341] width 584 height 46
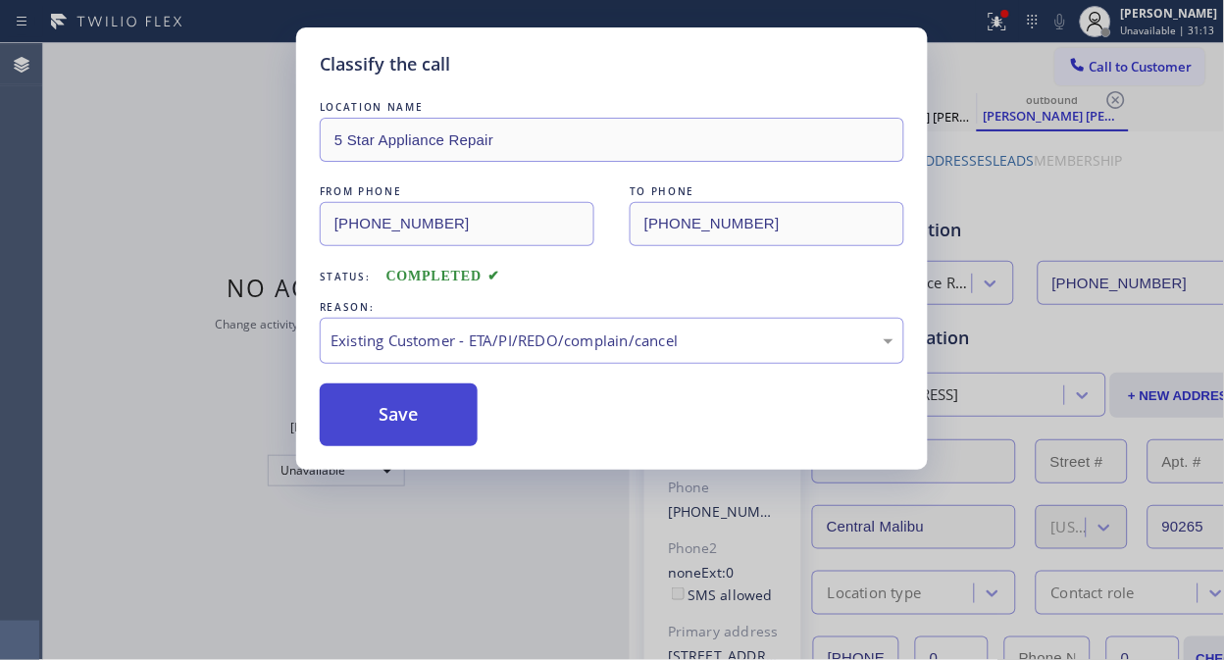
click at [444, 431] on button "Save" at bounding box center [399, 414] width 158 height 63
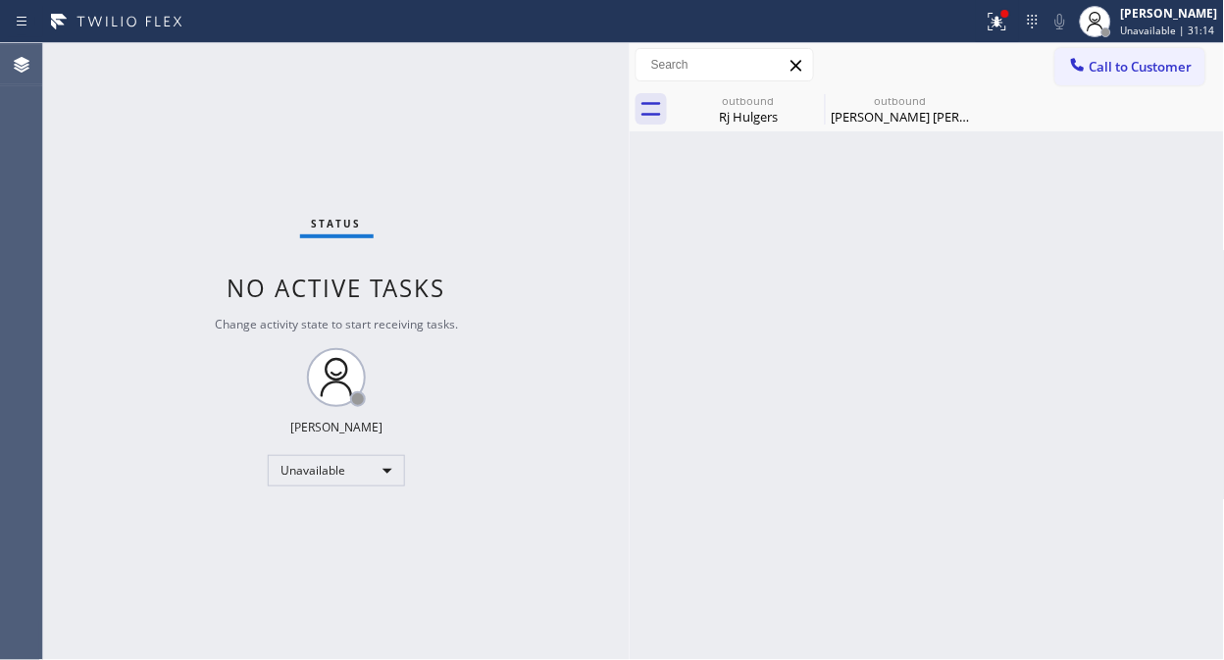
click at [1092, 66] on span "Call to Customer" at bounding box center [1140, 67] width 103 height 18
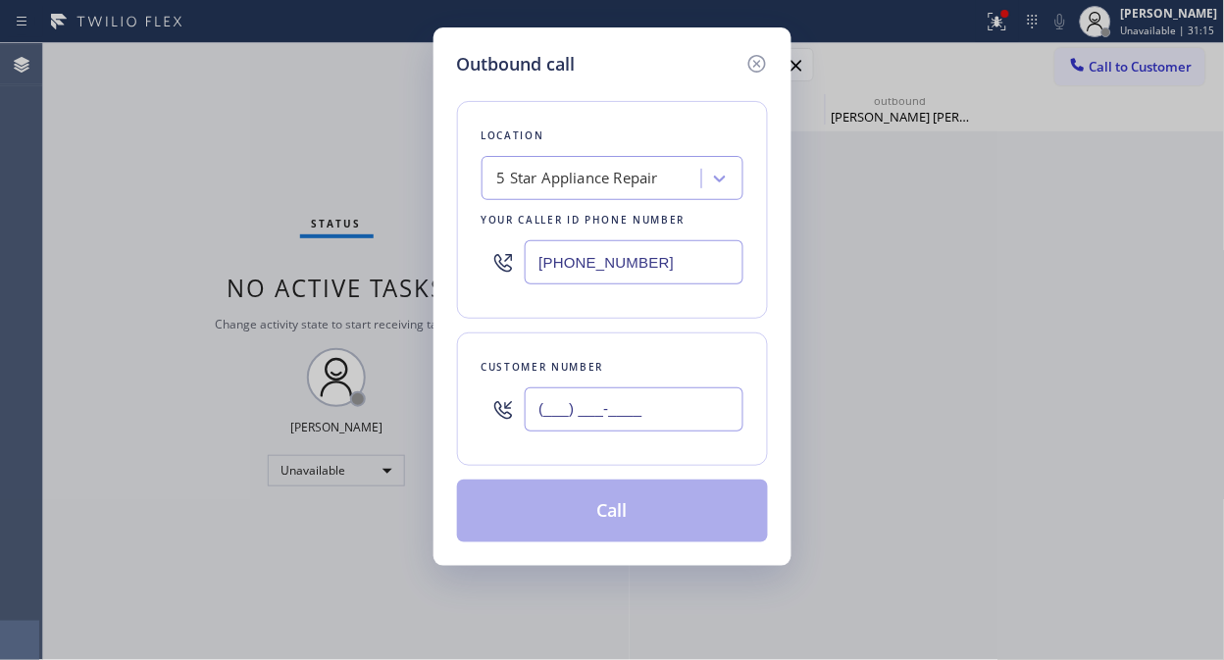
click at [686, 406] on input "(___) ___-____" at bounding box center [634, 409] width 219 height 44
paste input "786) 469-9306"
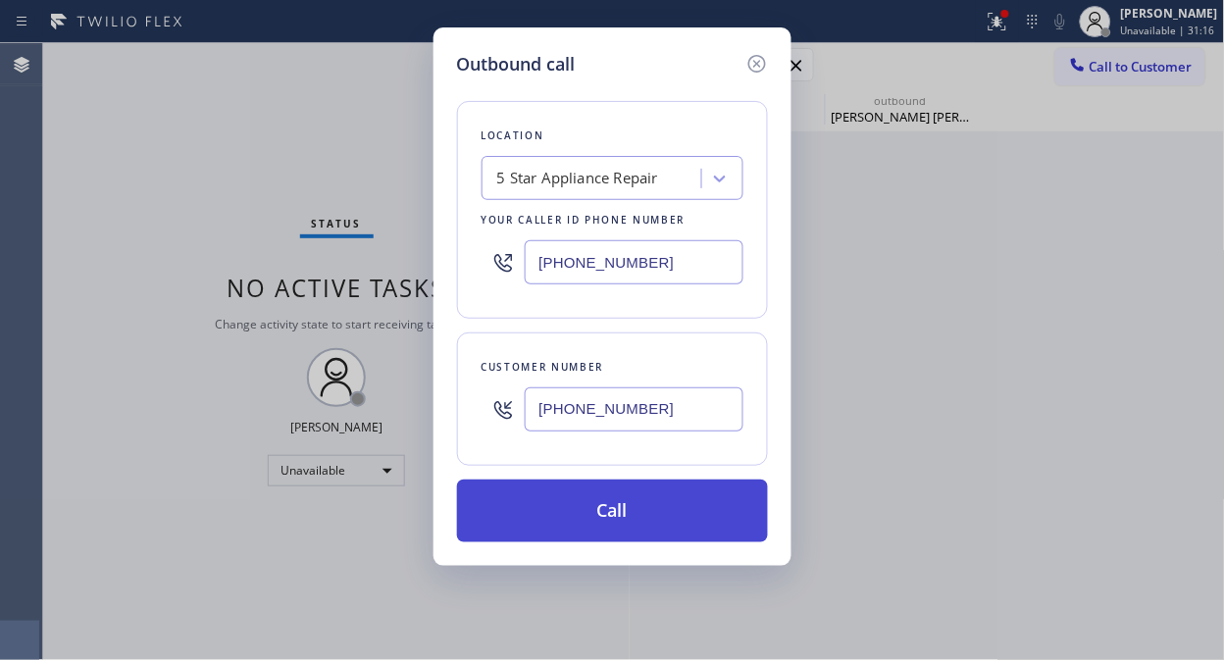
type input "[PHONE_NUMBER]"
click at [645, 516] on button "Call" at bounding box center [612, 511] width 311 height 63
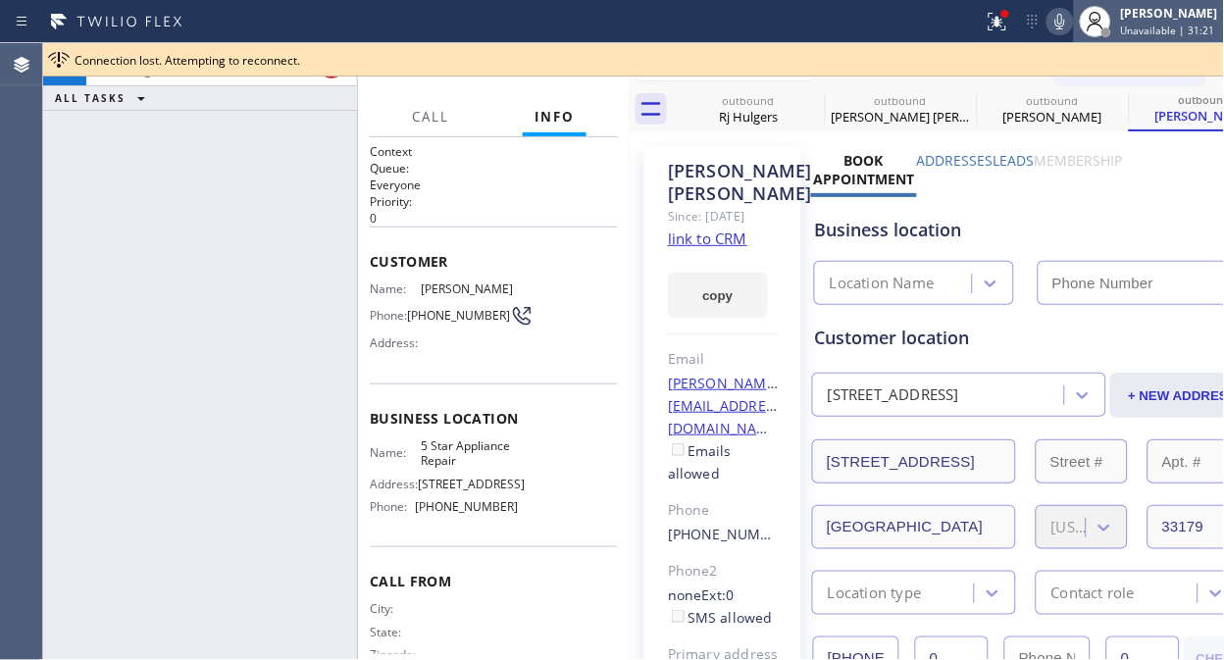
type input "[PHONE_NUMBER]"
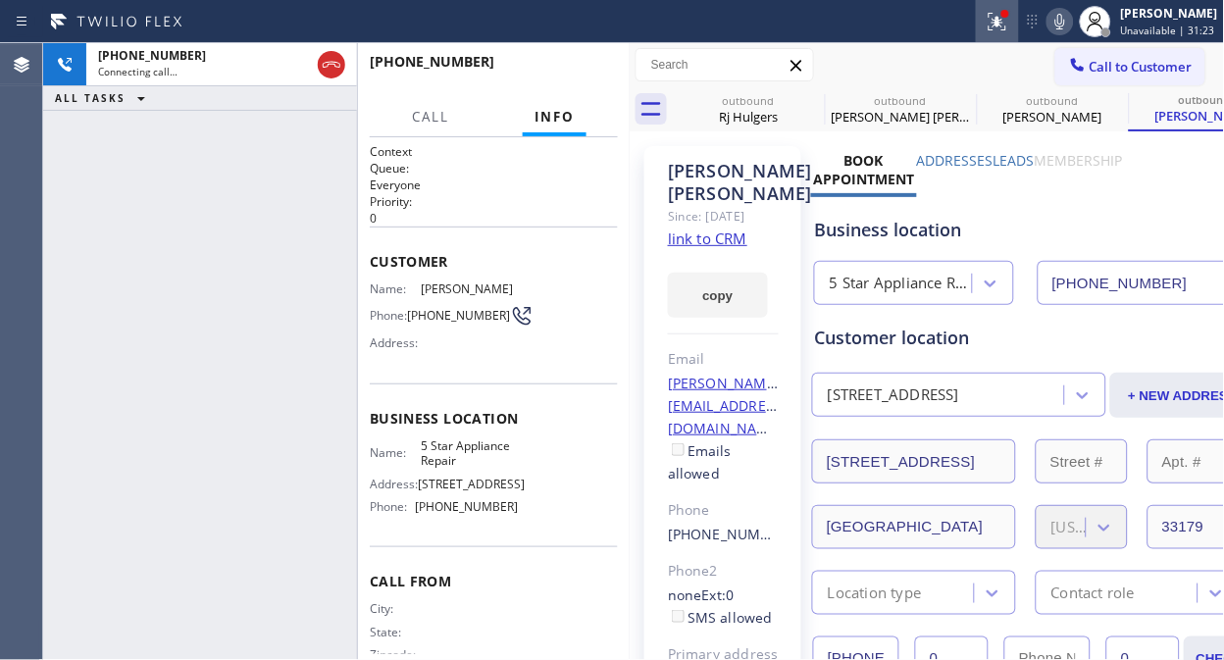
click at [998, 14] on icon at bounding box center [997, 22] width 24 height 24
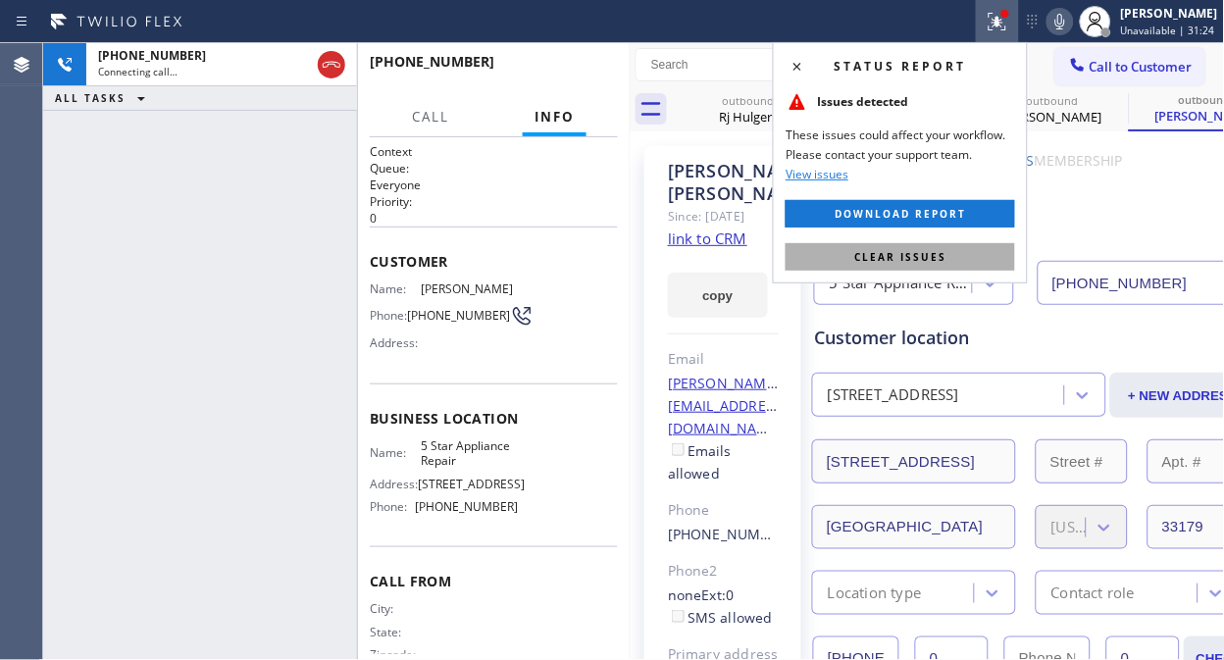
click at [924, 257] on span "Clear issues" at bounding box center [900, 257] width 92 height 14
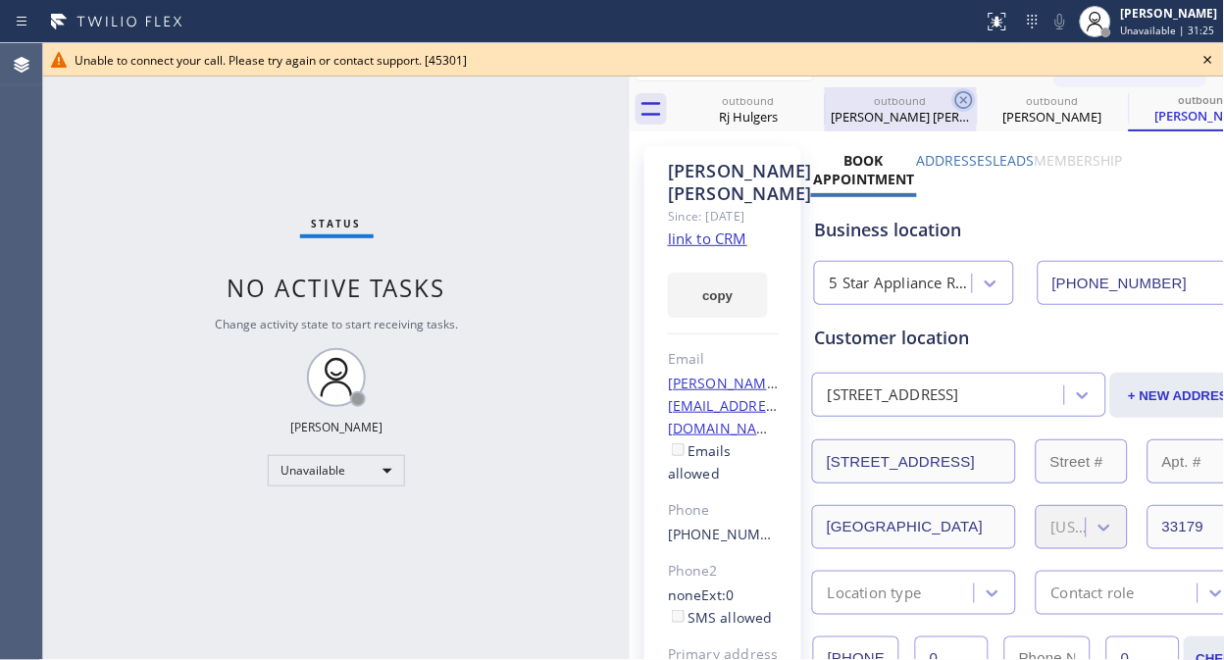
click at [0, 0] on icon at bounding box center [0, 0] width 0 height 0
click at [952, 99] on icon at bounding box center [964, 100] width 24 height 24
click at [0, 0] on icon at bounding box center [0, 0] width 0 height 0
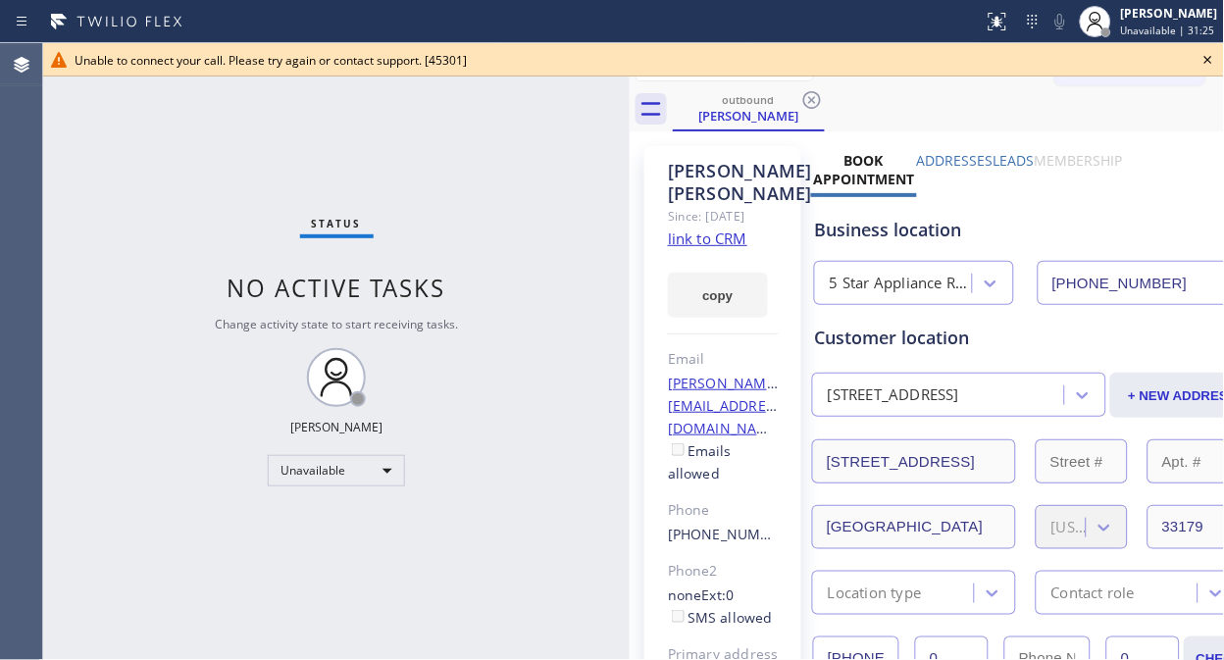
click at [809, 99] on icon at bounding box center [812, 100] width 24 height 24
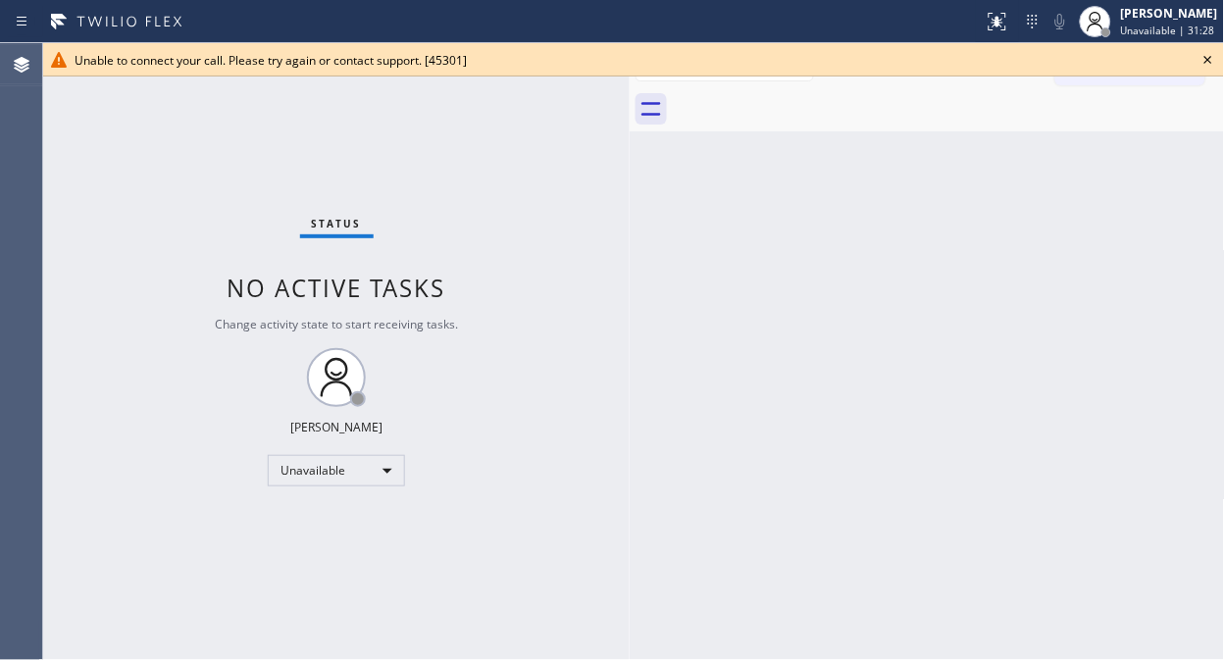
click at [1208, 61] on icon at bounding box center [1208, 60] width 8 height 8
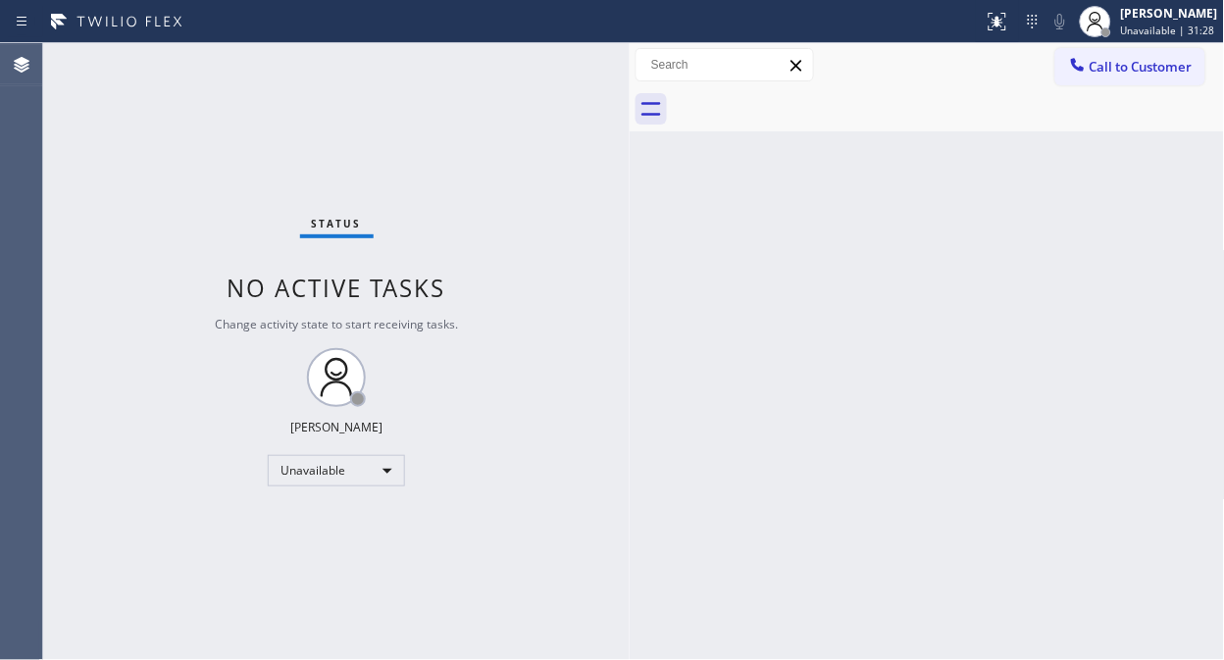
drag, startPoint x: 1150, startPoint y: 63, endPoint x: 792, endPoint y: 236, distance: 397.8
click at [1147, 64] on span "Call to Customer" at bounding box center [1140, 67] width 103 height 18
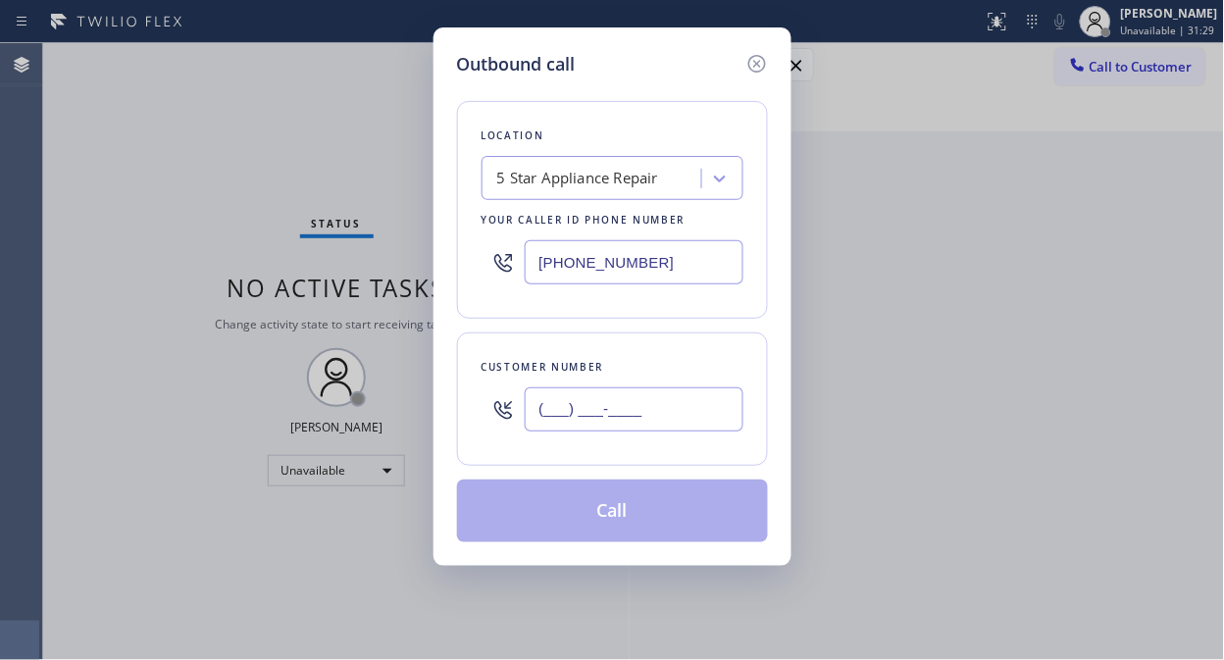
click at [622, 407] on input "(___) ___-____" at bounding box center [634, 409] width 219 height 44
paste input "626) 497-6233"
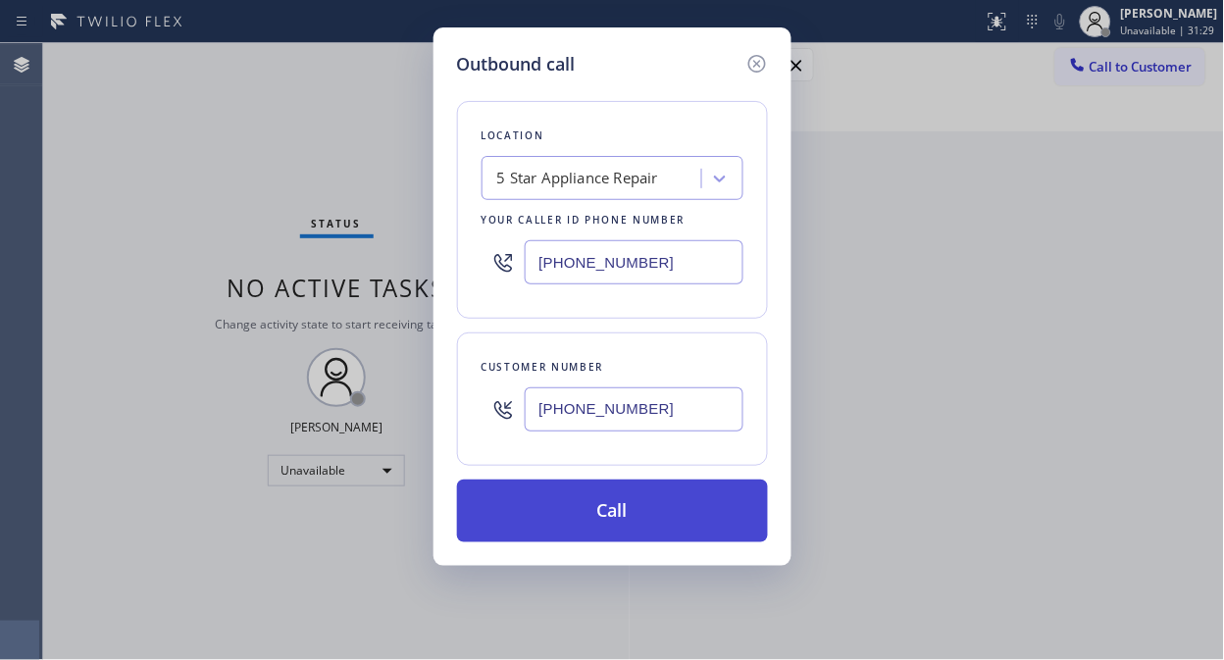
type input "[PHONE_NUMBER]"
click at [635, 525] on button "Call" at bounding box center [612, 511] width 311 height 63
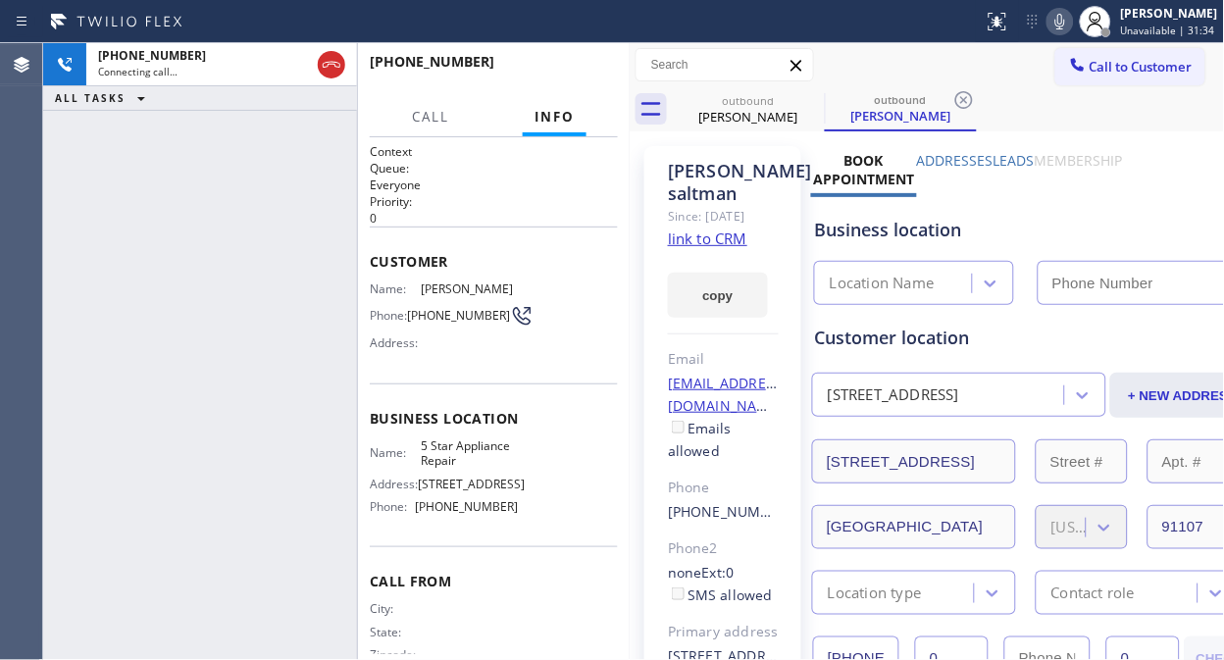
type input "[PHONE_NUMBER]"
drag, startPoint x: 333, startPoint y: 63, endPoint x: 517, endPoint y: 67, distance: 183.4
click at [333, 65] on icon at bounding box center [332, 65] width 24 height 24
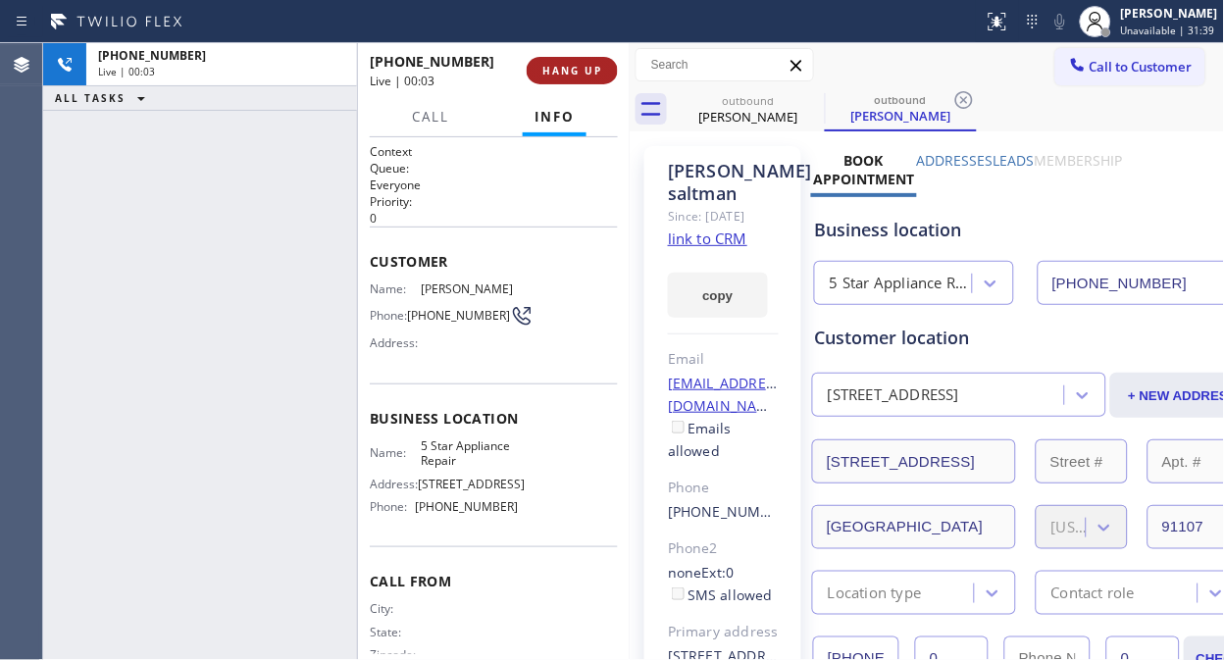
click at [547, 76] on span "HANG UP" at bounding box center [572, 71] width 60 height 14
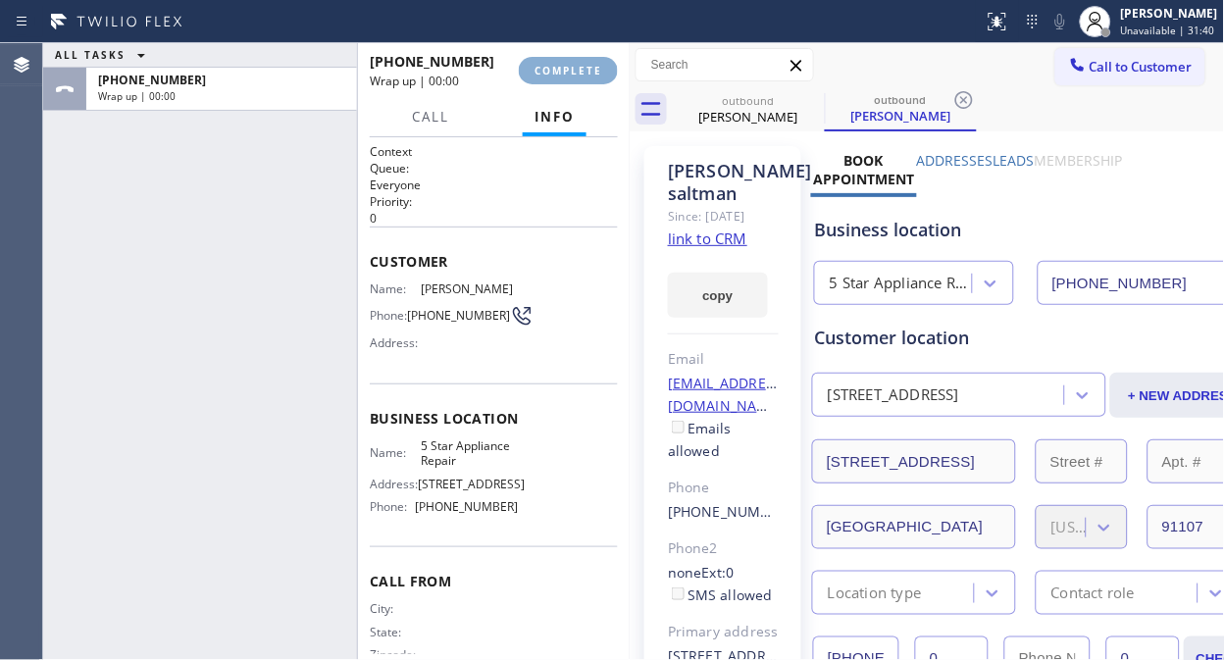
click at [551, 76] on span "COMPLETE" at bounding box center [568, 71] width 68 height 14
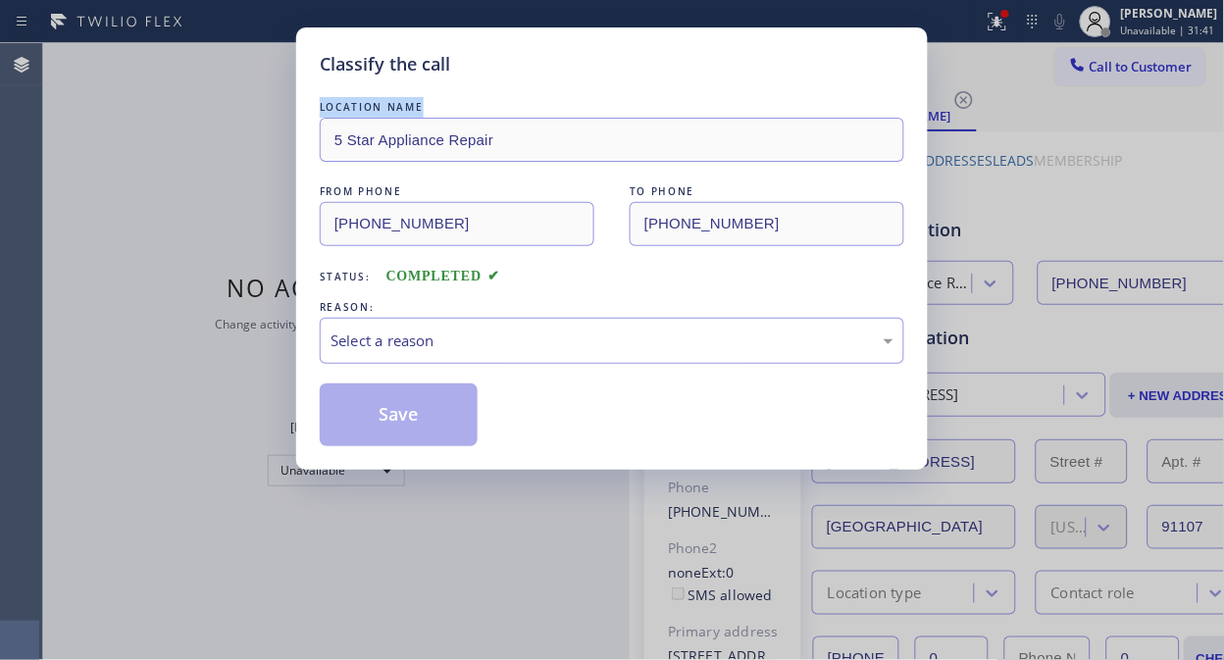
click at [555, 76] on div "Classify the call LOCATION NAME 5 Star Appliance Repair FROM PHONE [PHONE_NUMBE…" at bounding box center [612, 248] width 632 height 442
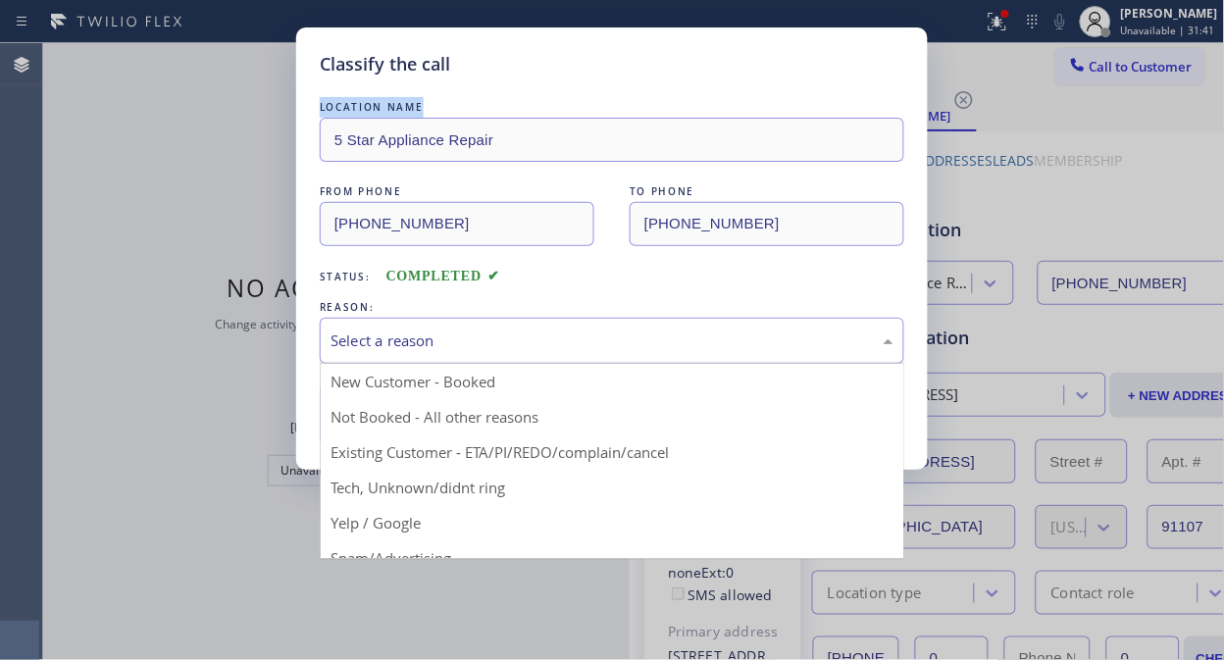
click at [586, 360] on div "Select a reason" at bounding box center [612, 341] width 584 height 46
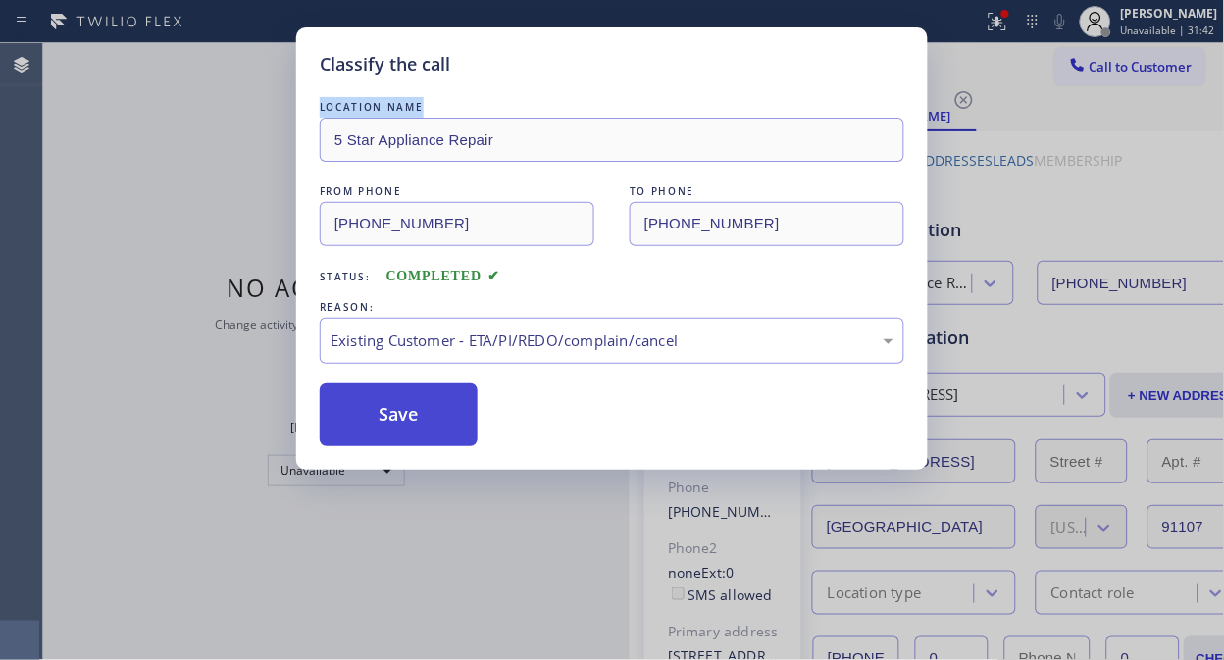
click at [363, 422] on button "Save" at bounding box center [399, 414] width 158 height 63
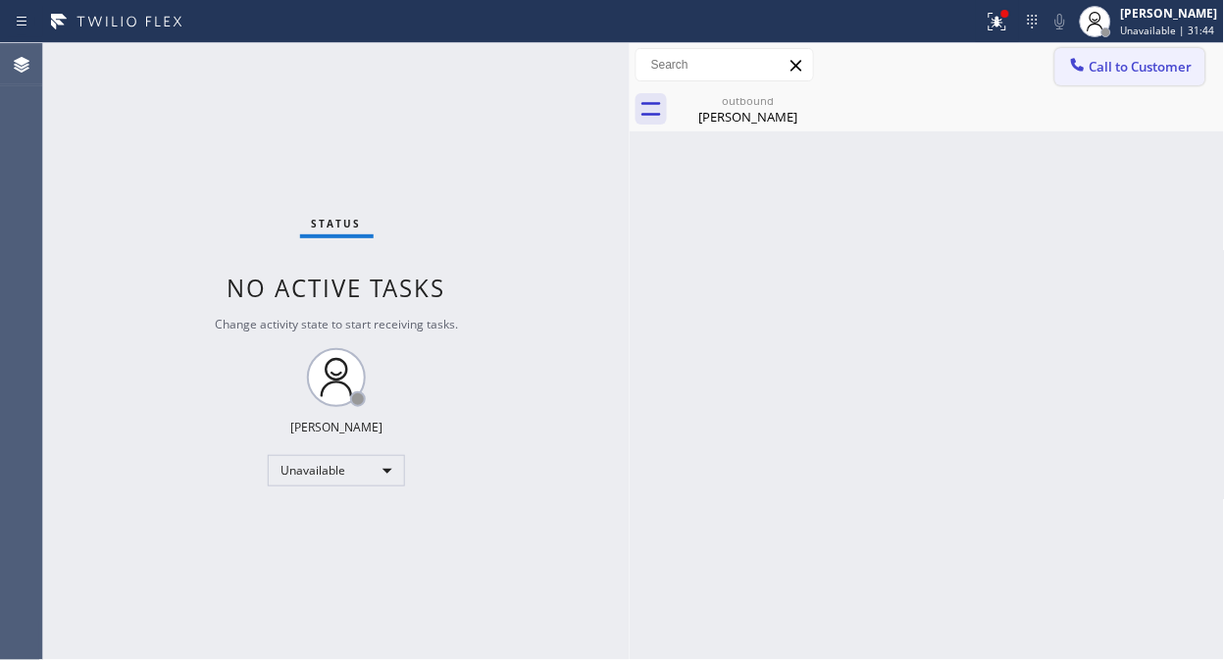
click at [1103, 76] on button "Call to Customer" at bounding box center [1130, 66] width 150 height 37
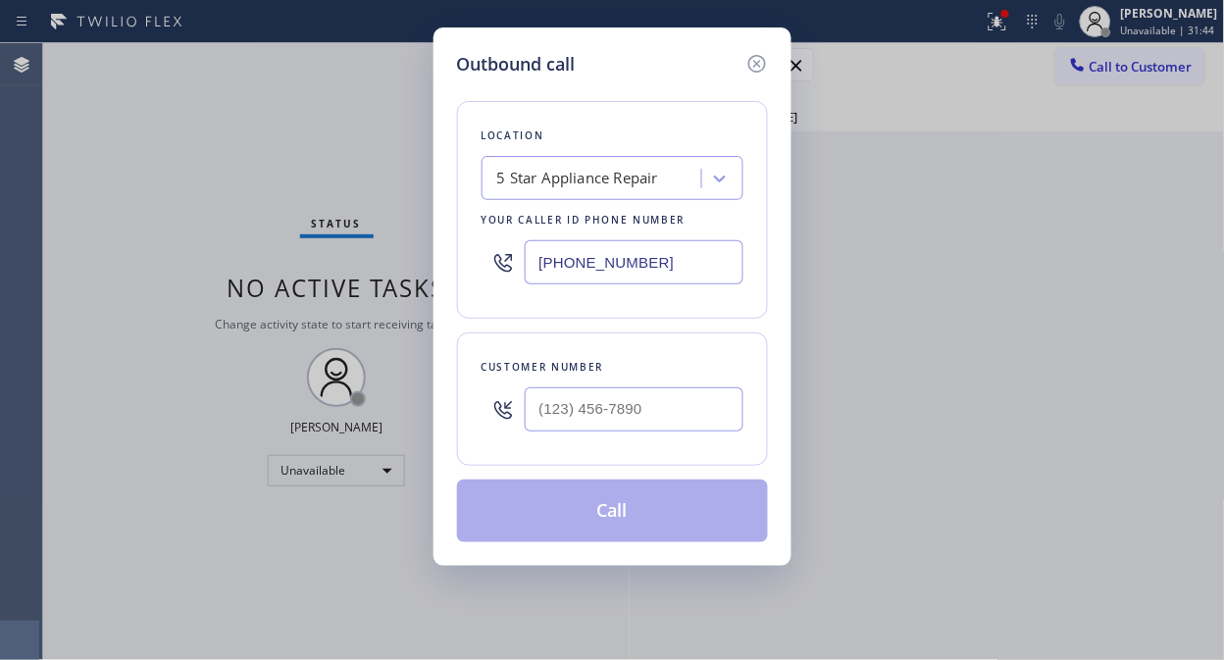
click at [706, 446] on div "Customer number" at bounding box center [612, 398] width 311 height 133
click at [660, 416] on input "(___) ___-____" at bounding box center [634, 409] width 219 height 44
paste input "425) 773-4884"
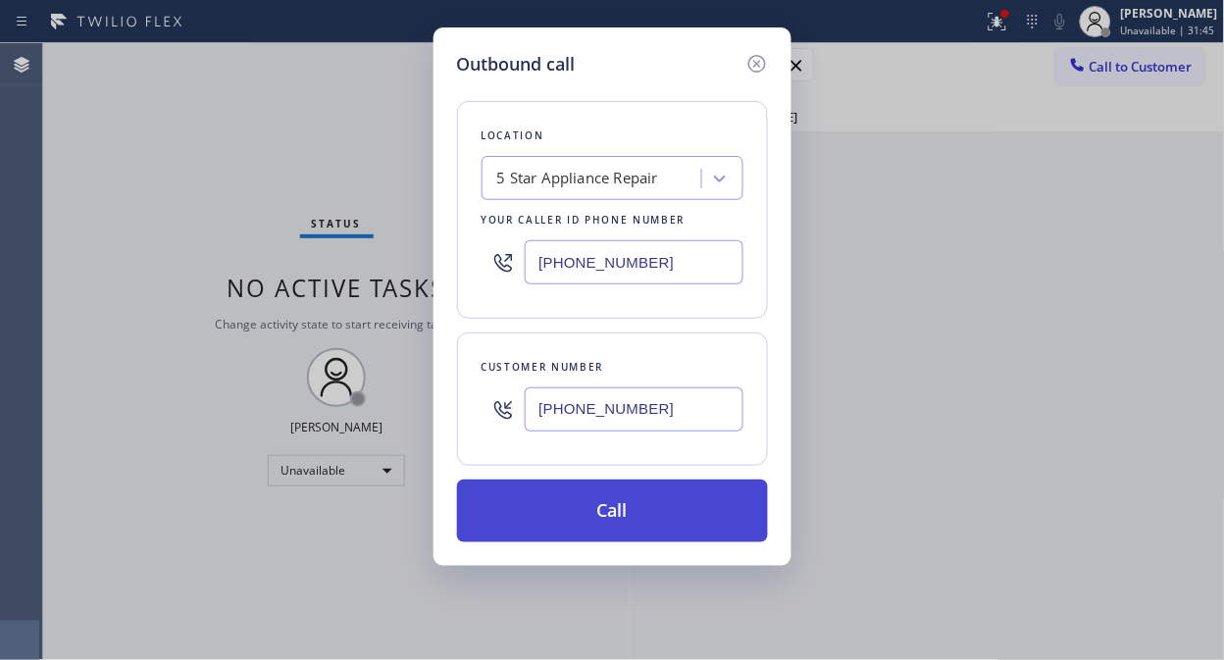
type input "[PHONE_NUMBER]"
click at [654, 502] on button "Call" at bounding box center [612, 511] width 311 height 63
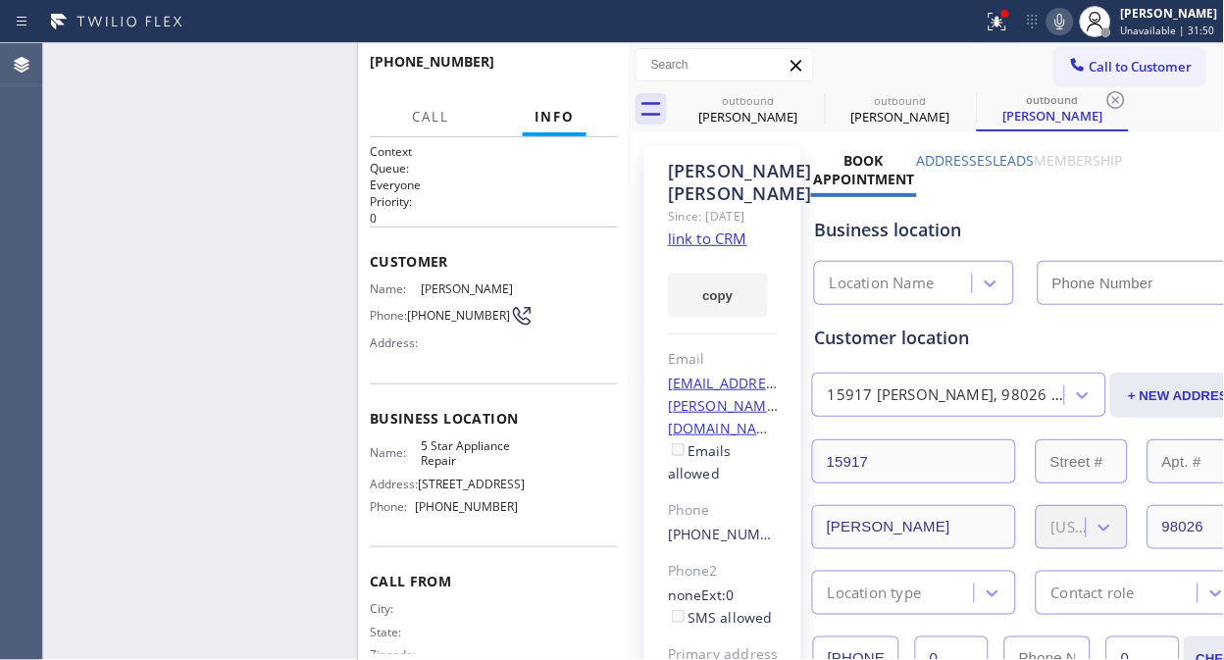
type input "[PHONE_NUMBER]"
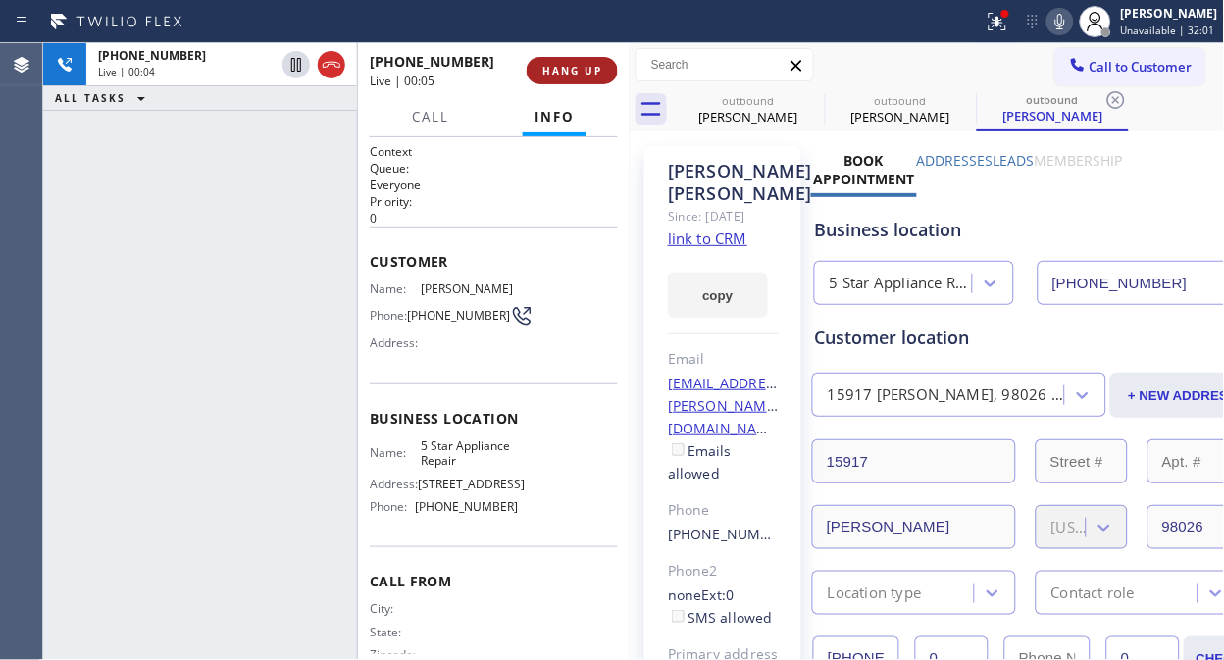
click at [608, 78] on button "HANG UP" at bounding box center [572, 70] width 91 height 27
click at [606, 76] on button "HANG UP" at bounding box center [572, 70] width 91 height 27
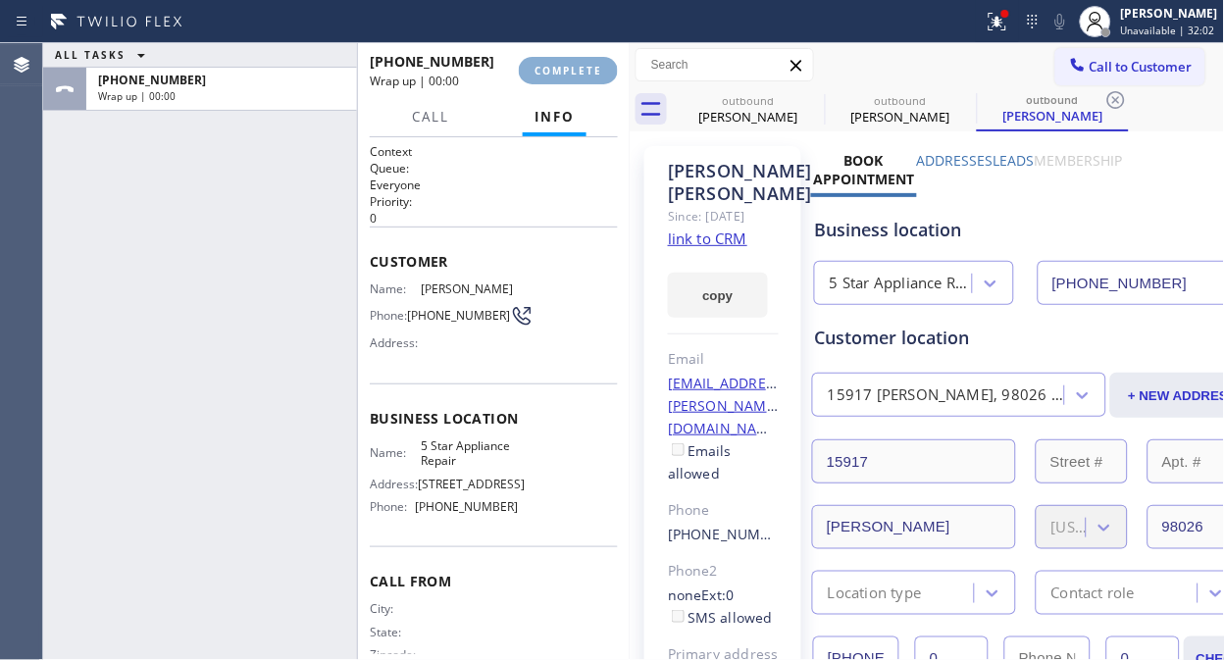
click at [596, 71] on span "COMPLETE" at bounding box center [568, 71] width 68 height 14
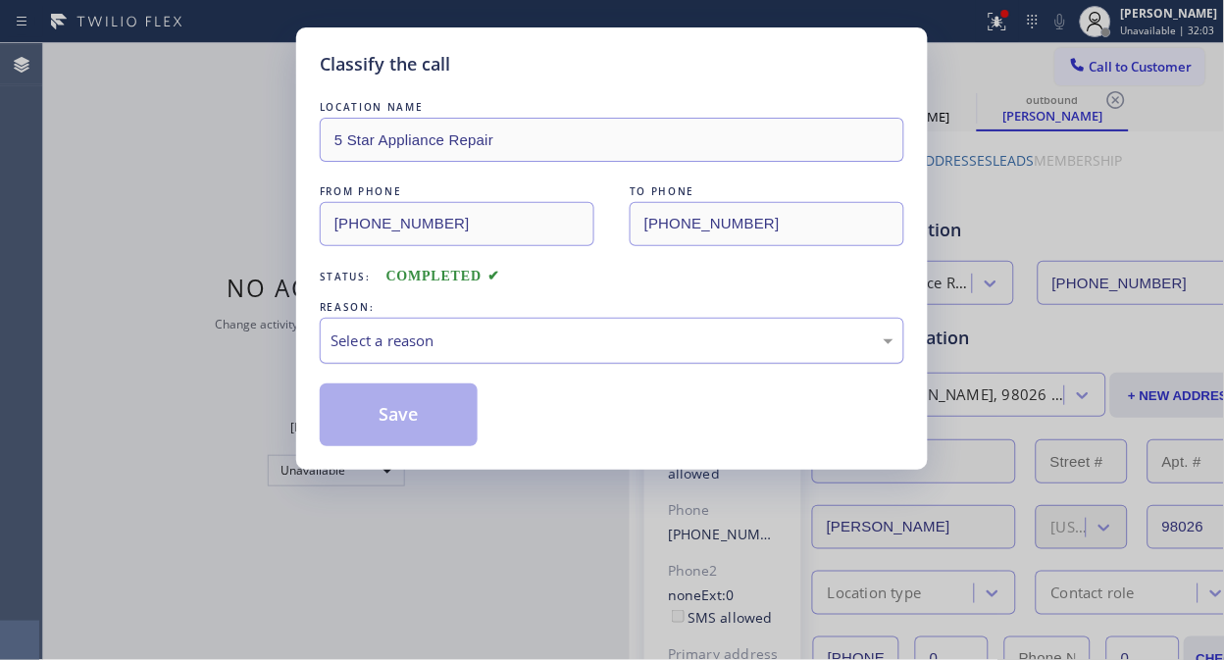
click at [598, 331] on div "Select a reason" at bounding box center [611, 340] width 563 height 23
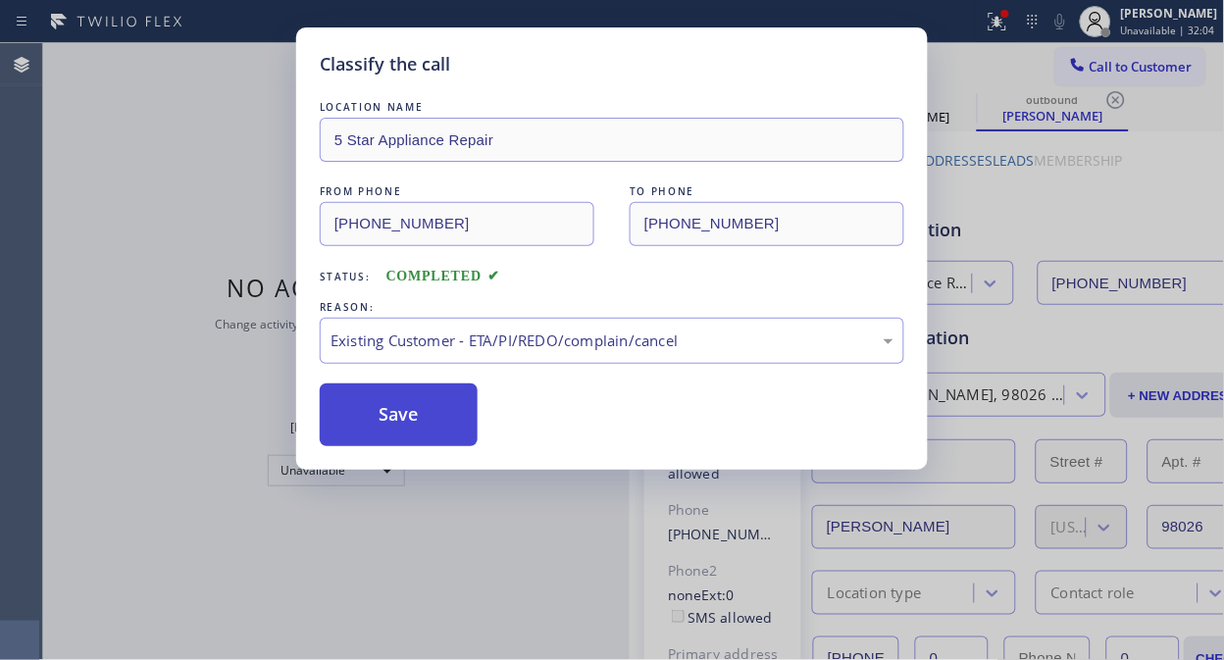
click at [442, 428] on button "Save" at bounding box center [399, 414] width 158 height 63
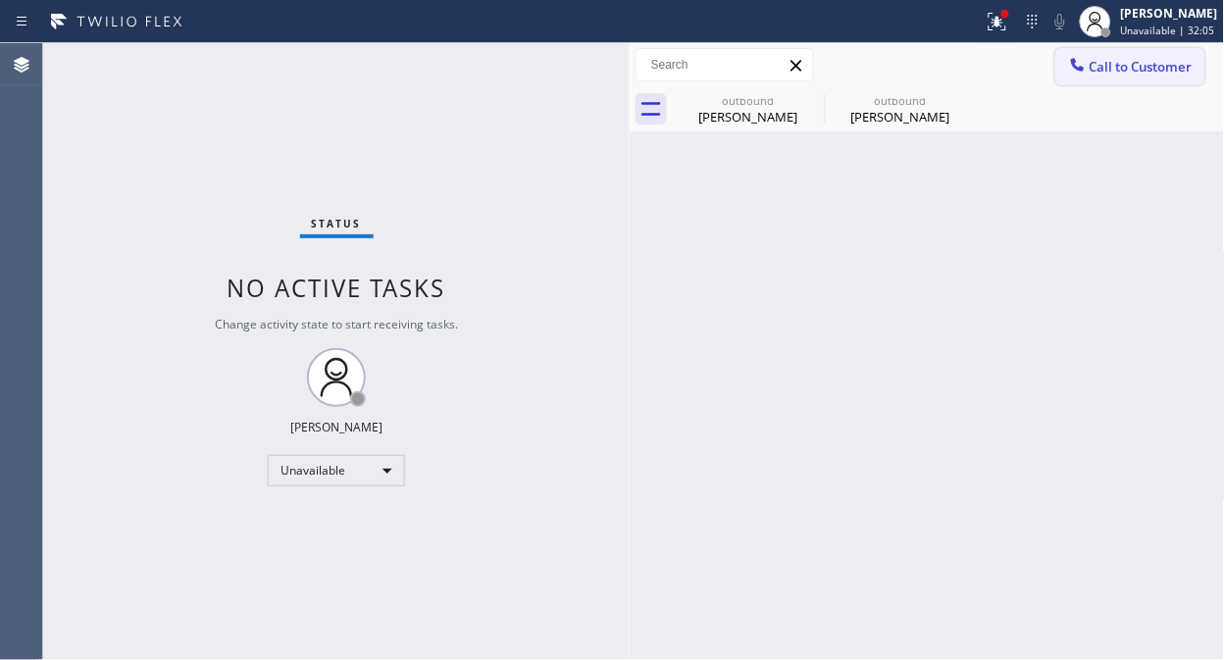
click at [1101, 70] on span "Call to Customer" at bounding box center [1140, 67] width 103 height 18
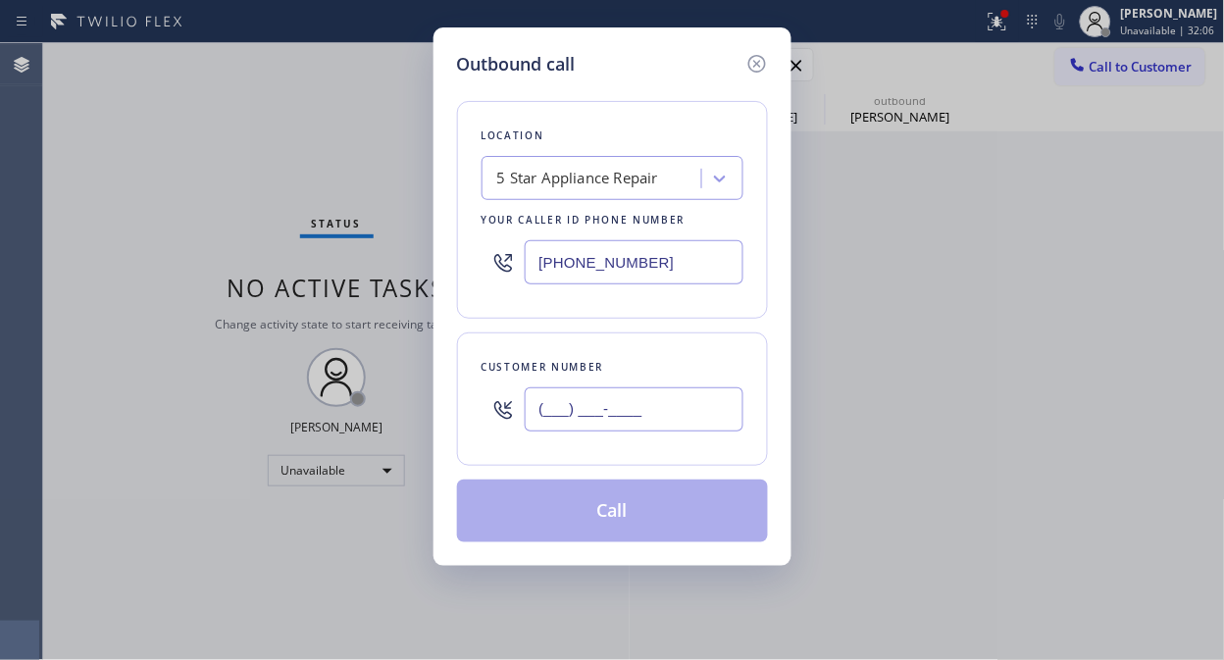
click at [723, 431] on input "(___) ___-____" at bounding box center [634, 409] width 219 height 44
paste input "949) 338-6641"
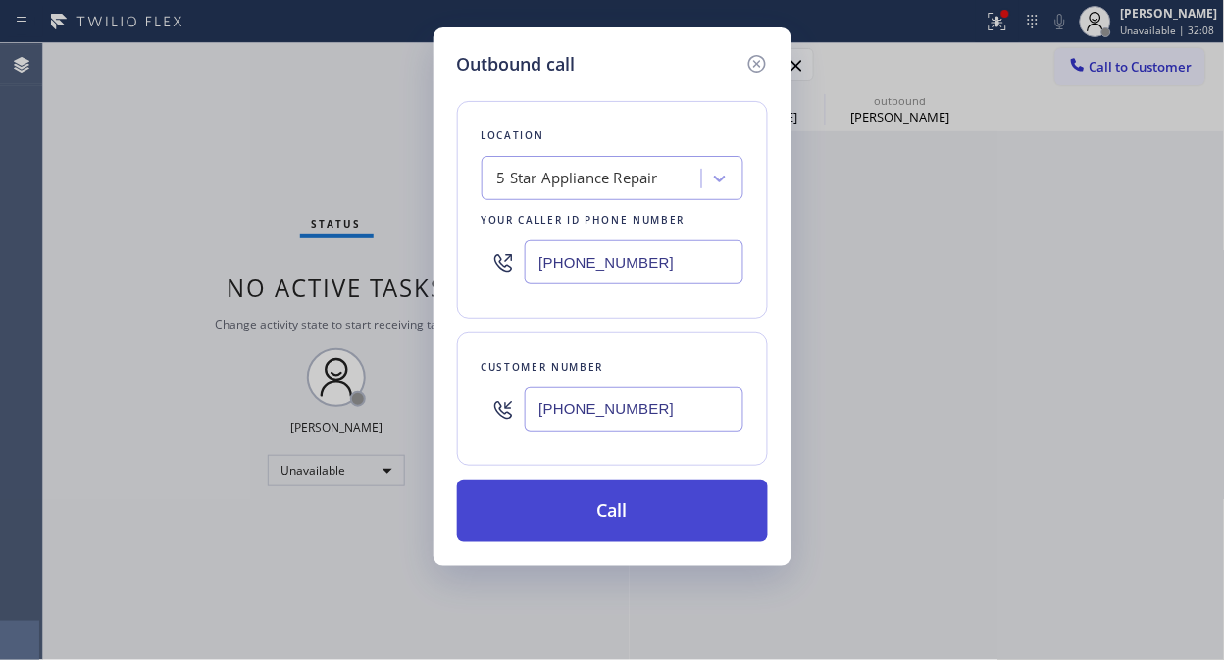
type input "[PHONE_NUMBER]"
click at [692, 516] on button "Call" at bounding box center [612, 511] width 311 height 63
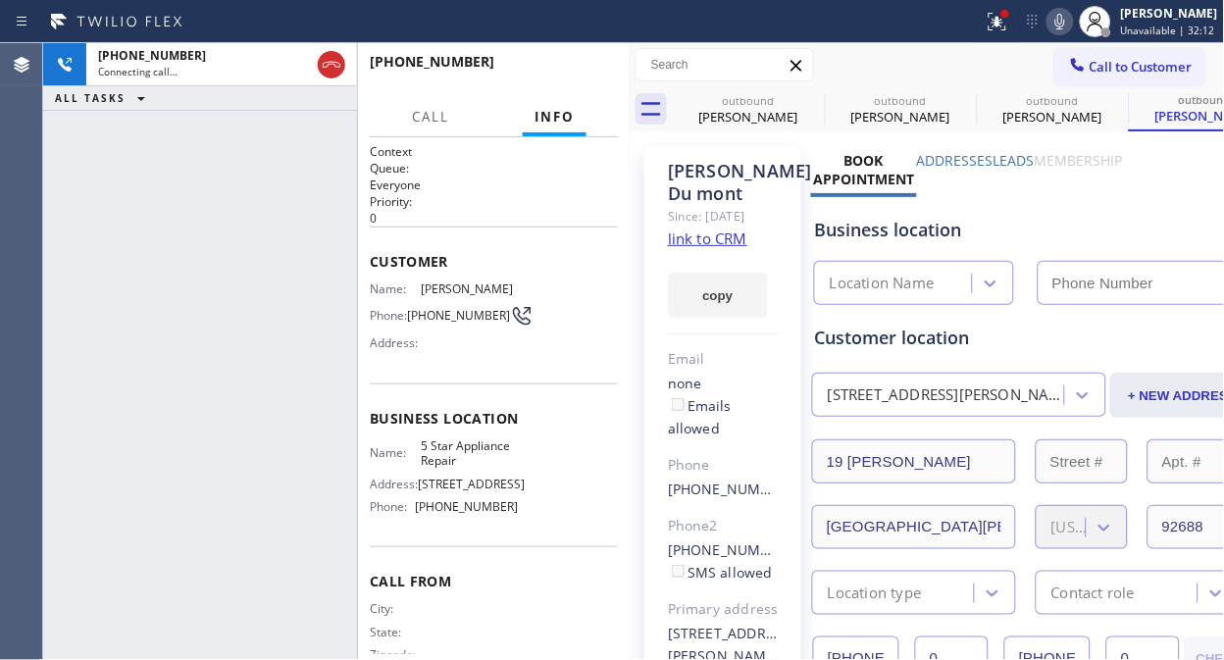
type input "[PHONE_NUMBER]"
click at [798, 104] on div "outbound" at bounding box center [749, 100] width 148 height 15
click at [798, 105] on div "outbound" at bounding box center [749, 100] width 148 height 15
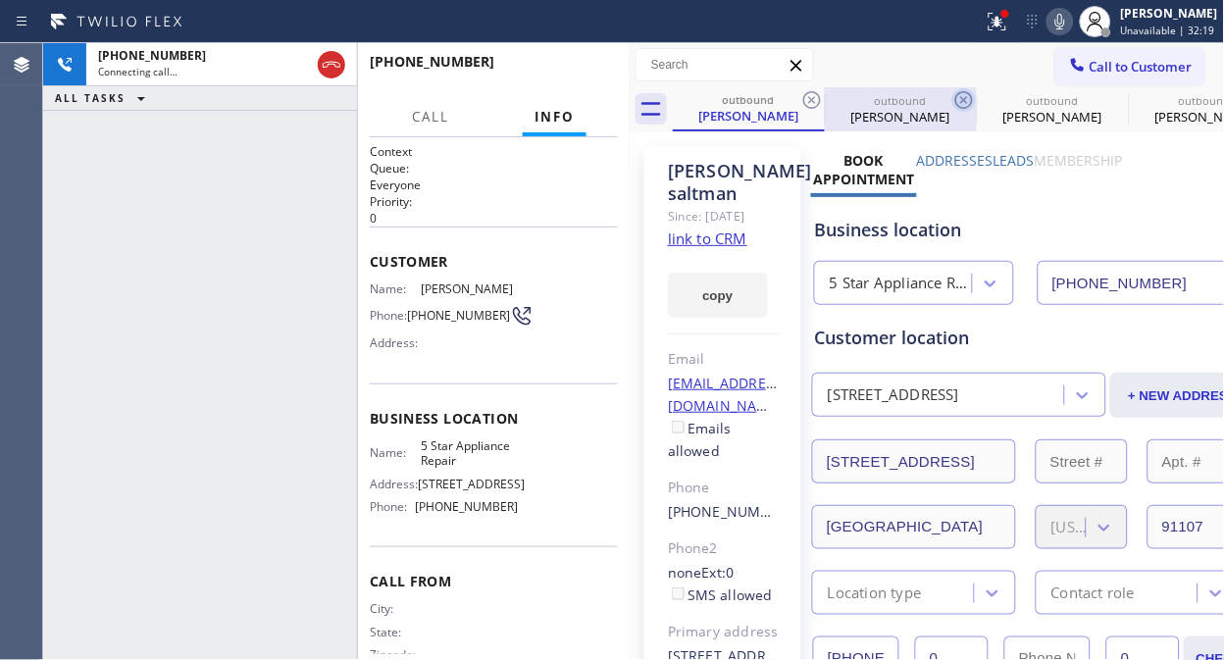
click at [807, 101] on icon at bounding box center [812, 100] width 24 height 24
click at [952, 101] on icon at bounding box center [964, 100] width 24 height 24
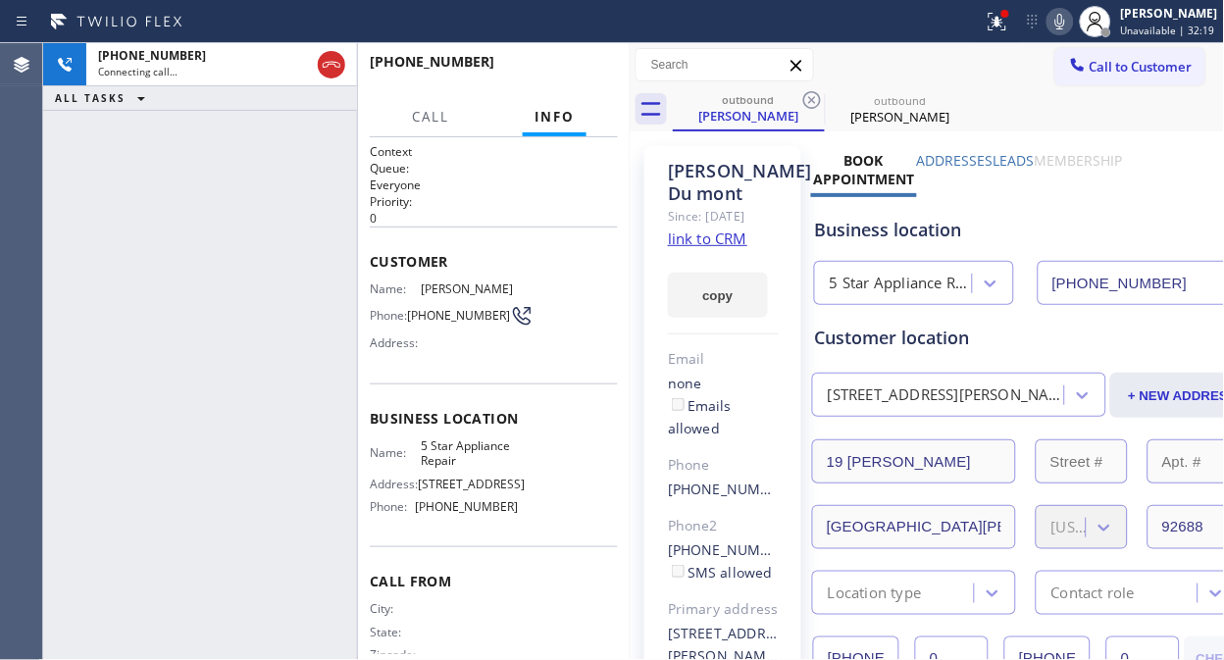
click at [807, 101] on icon at bounding box center [812, 100] width 24 height 24
click at [1000, 25] on icon at bounding box center [994, 20] width 12 height 14
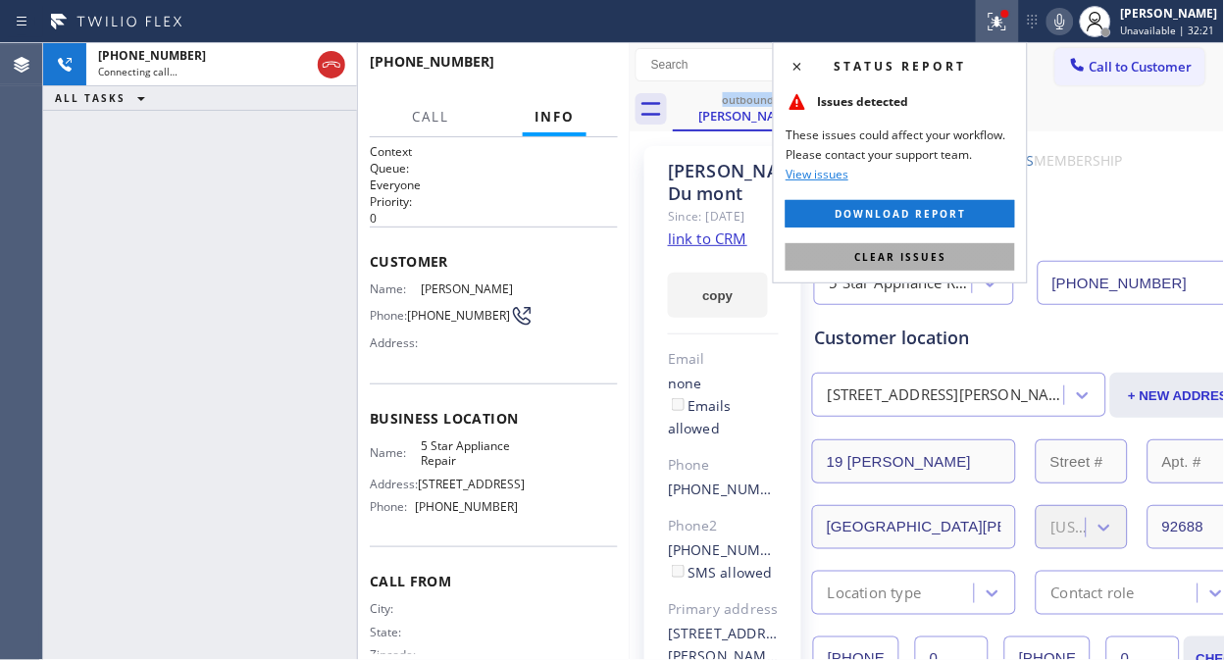
click at [885, 255] on span "Clear issues" at bounding box center [900, 257] width 92 height 14
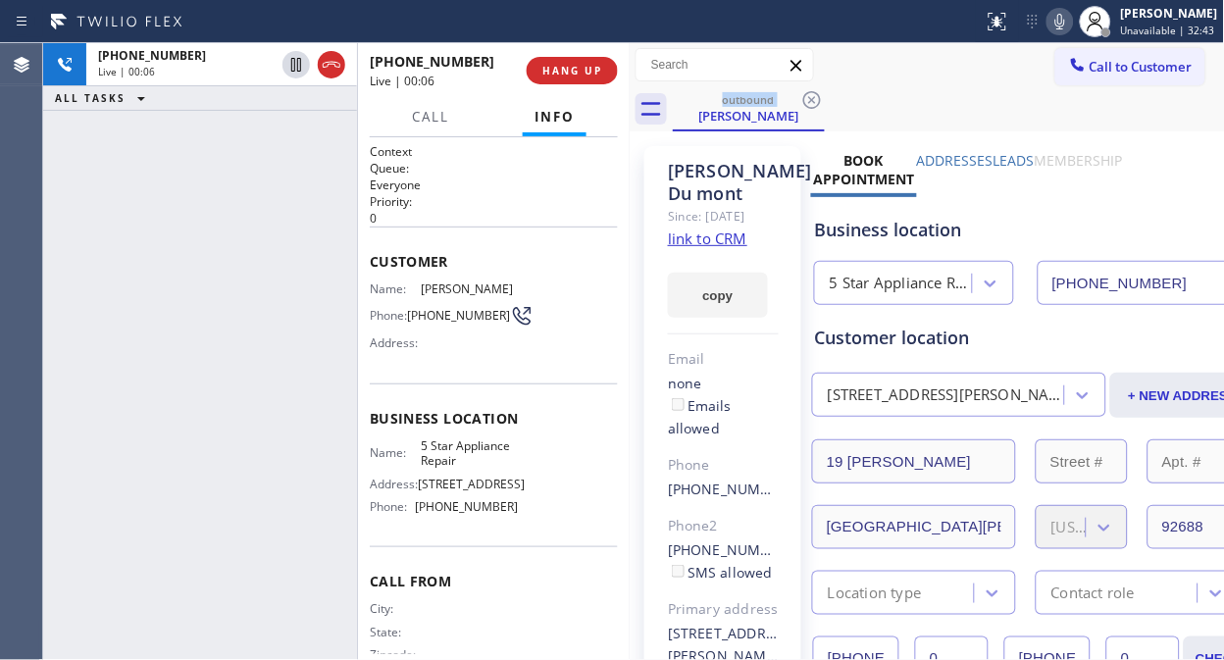
drag, startPoint x: 328, startPoint y: 63, endPoint x: 542, endPoint y: 144, distance: 229.7
click at [328, 63] on icon at bounding box center [332, 65] width 24 height 24
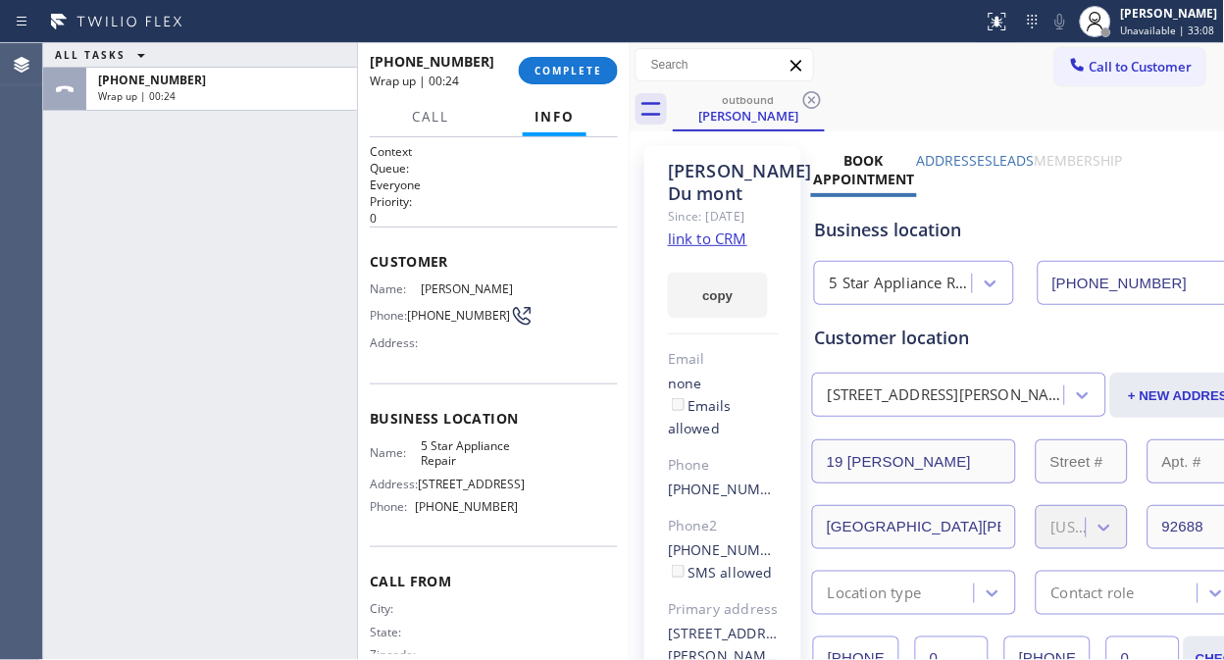
drag, startPoint x: 269, startPoint y: 207, endPoint x: 365, endPoint y: 147, distance: 113.2
click at [269, 207] on div "ALL TASKS ALL TASKS ACTIVE TASKS TASKS IN WRAP UP [PHONE_NUMBER] Wrap up | 00:24" at bounding box center [200, 351] width 314 height 617
click at [574, 72] on span "COMPLETE" at bounding box center [568, 71] width 68 height 14
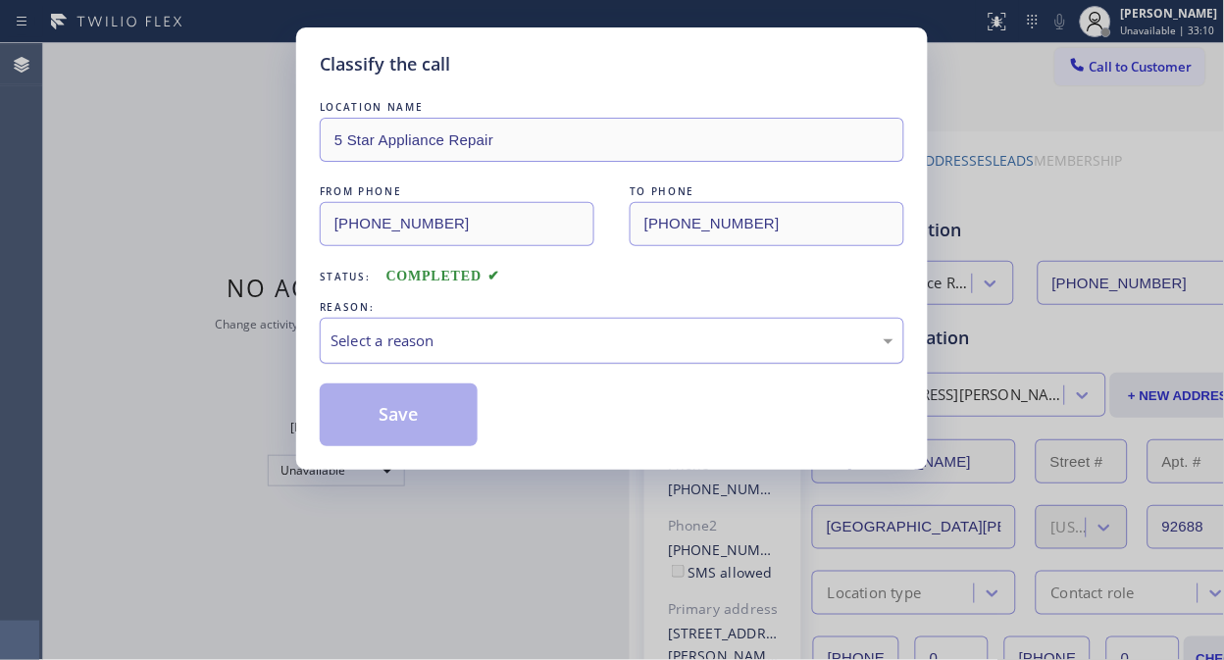
click at [581, 343] on div "Select a reason" at bounding box center [611, 340] width 563 height 23
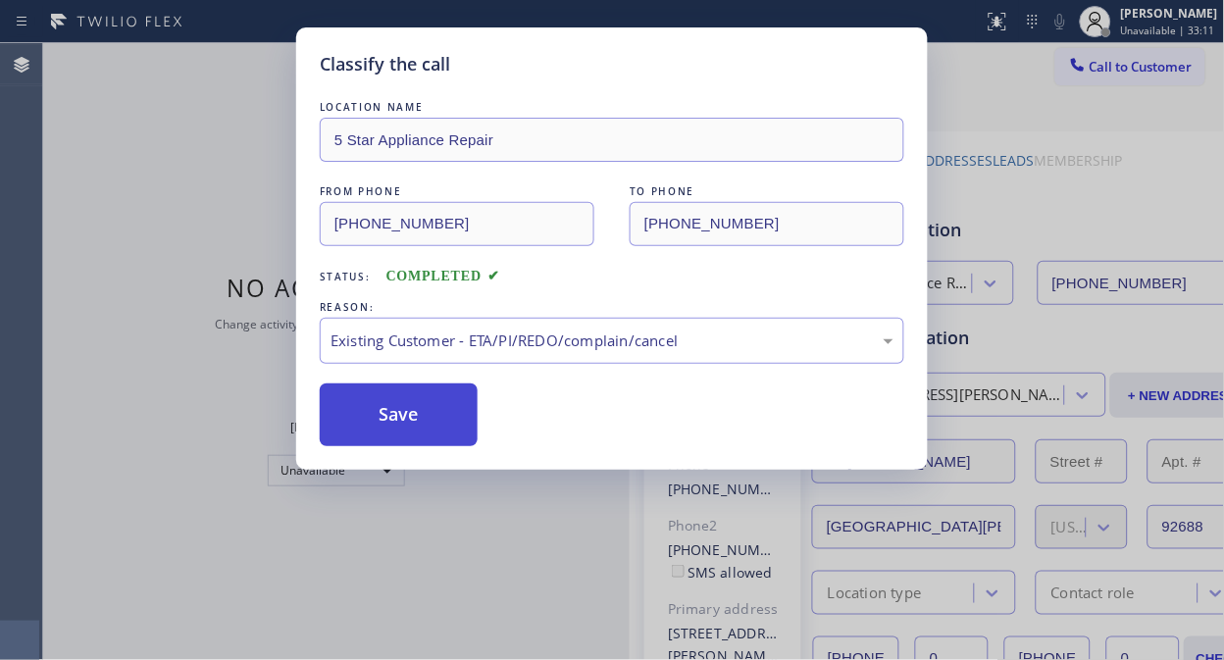
click at [429, 435] on button "Save" at bounding box center [399, 414] width 158 height 63
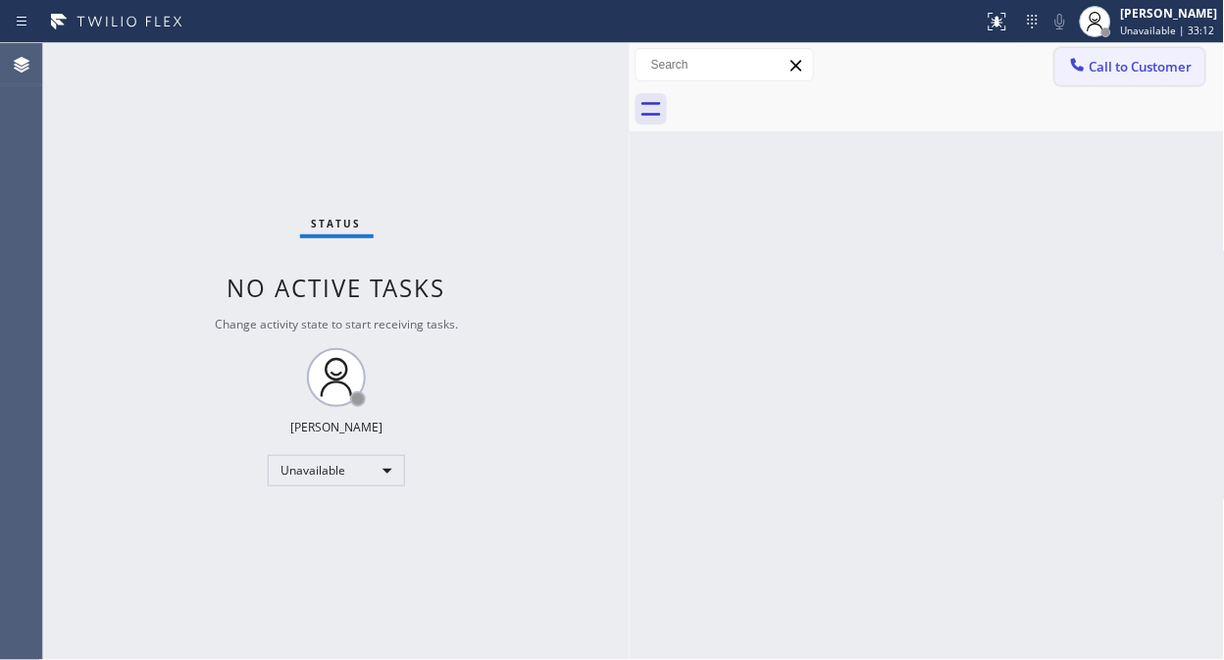
click at [1105, 64] on span "Call to Customer" at bounding box center [1140, 67] width 103 height 18
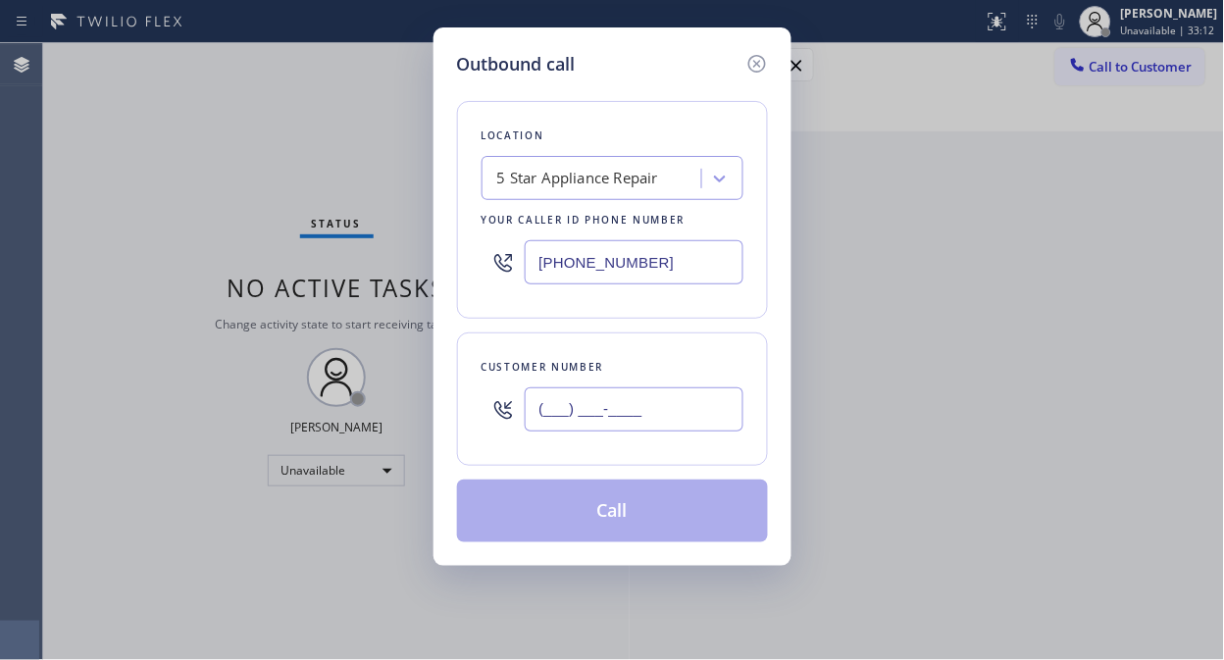
click at [693, 420] on input "(___) ___-____" at bounding box center [634, 409] width 219 height 44
paste input "323) 896-0107"
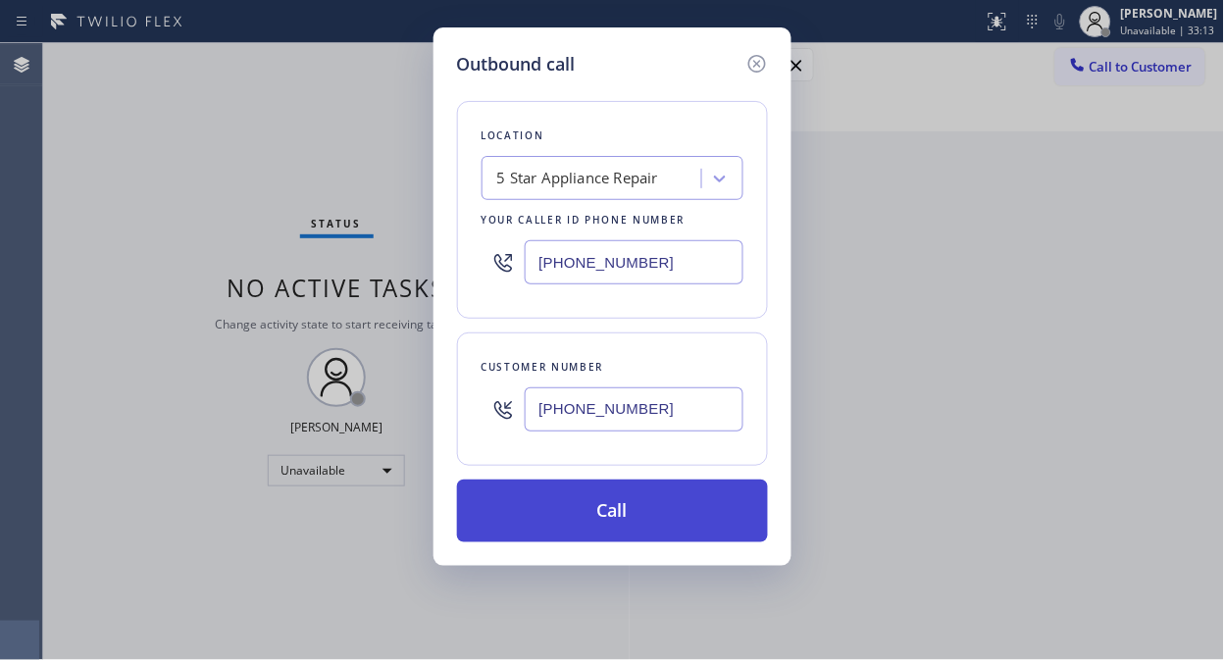
type input "[PHONE_NUMBER]"
click at [664, 498] on button "Call" at bounding box center [612, 511] width 311 height 63
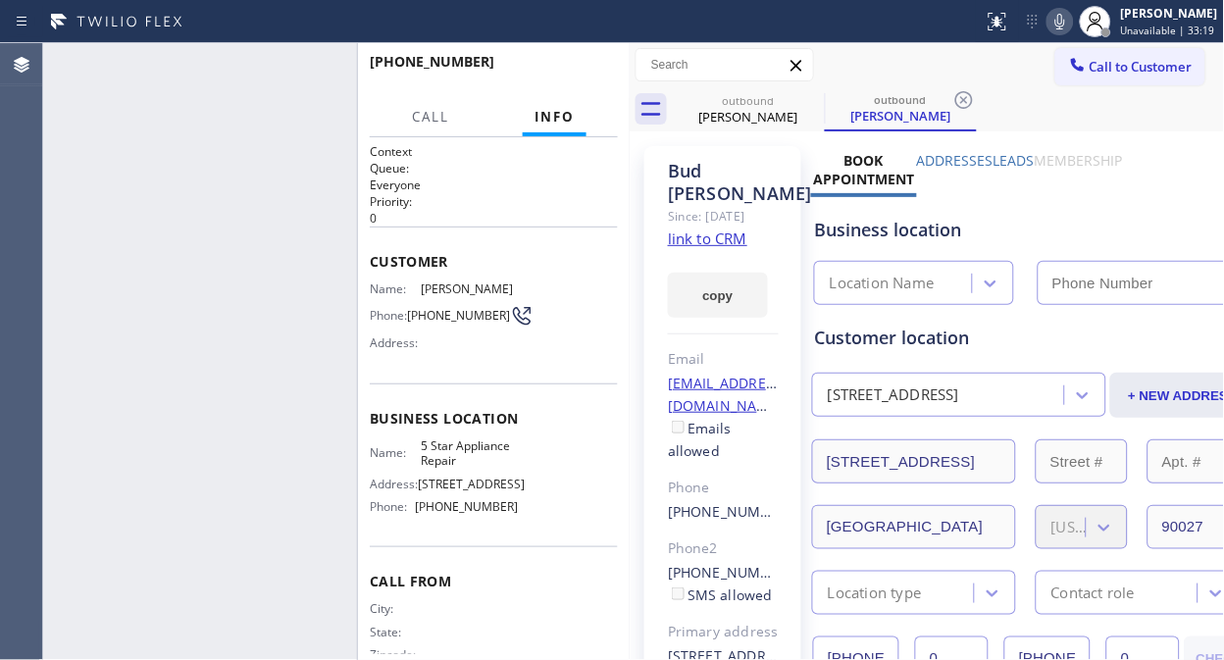
type input "[PHONE_NUMBER]"
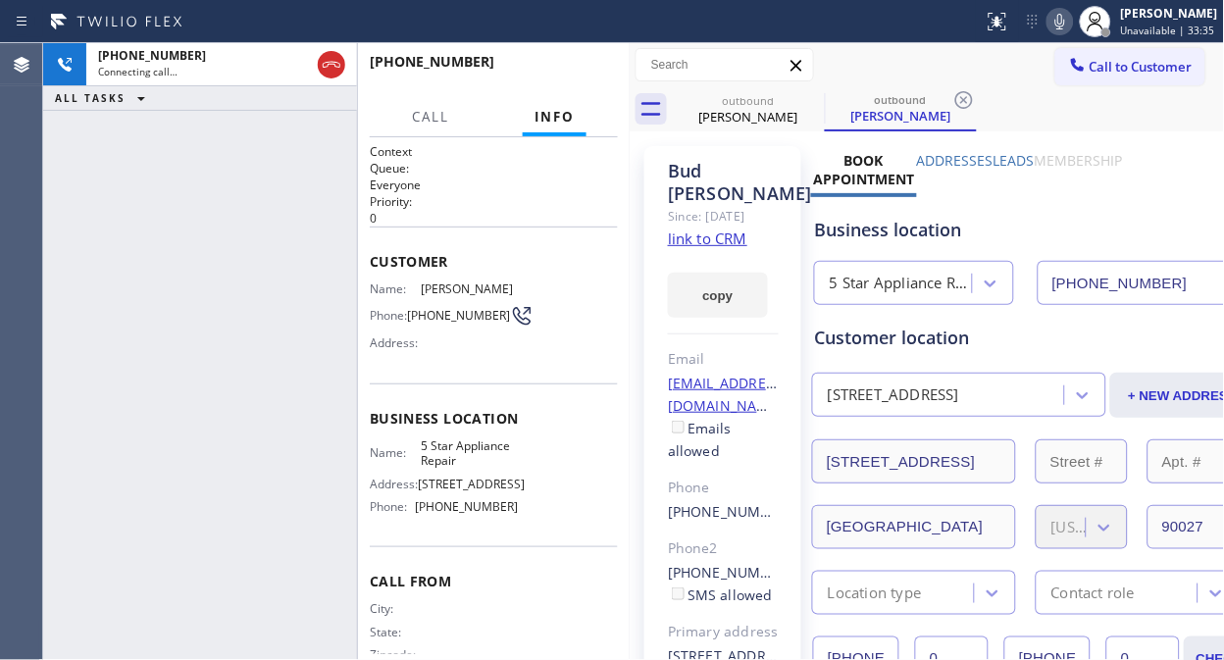
click at [288, 128] on div "[PHONE_NUMBER] Connecting call… ALL TASKS ALL TASKS ACTIVE TASKS TASKS IN WRAP …" at bounding box center [200, 351] width 314 height 617
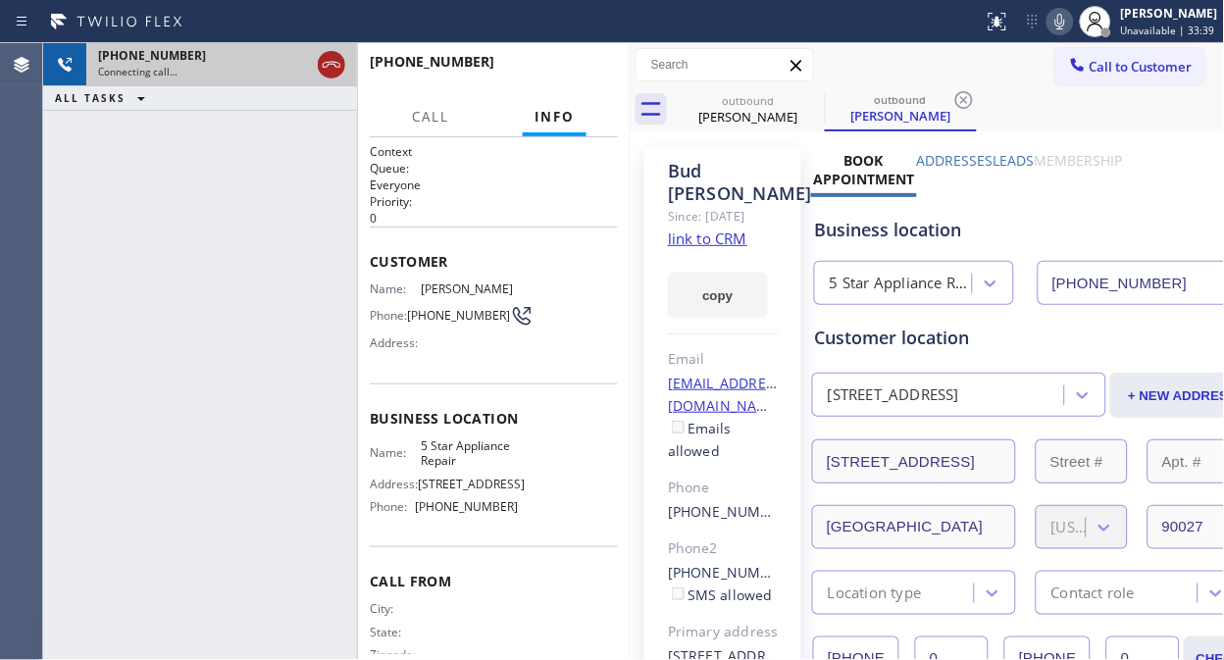
click at [334, 67] on icon at bounding box center [332, 65] width 24 height 24
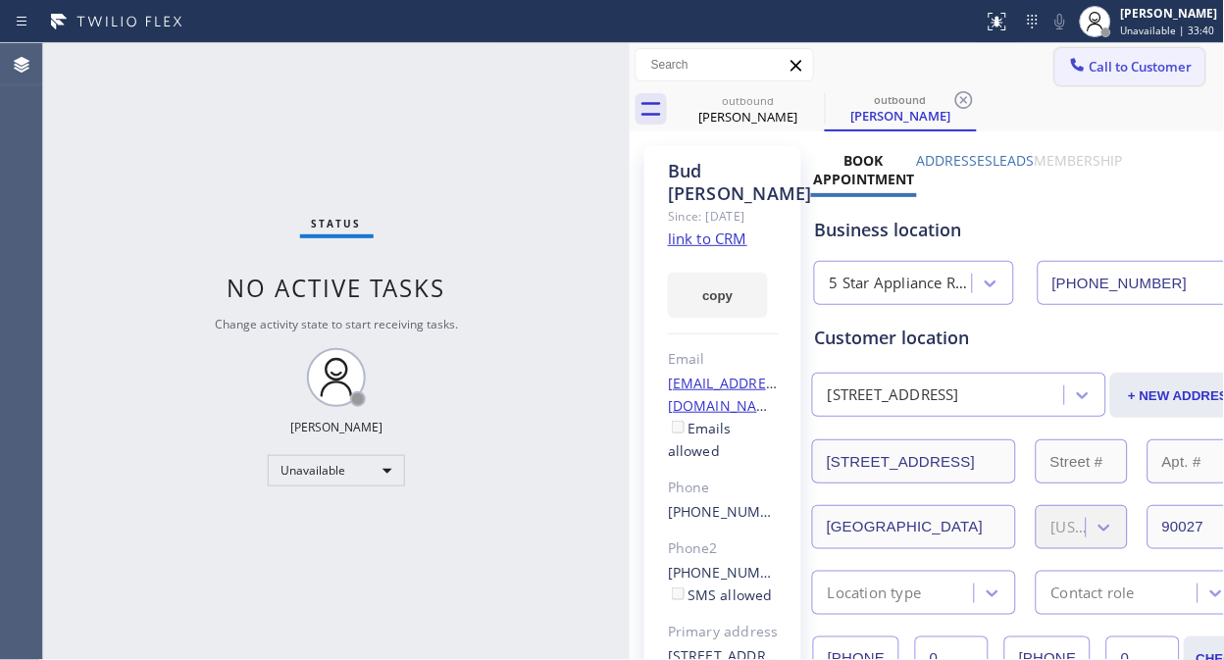
click at [1089, 69] on span "Call to Customer" at bounding box center [1140, 67] width 103 height 18
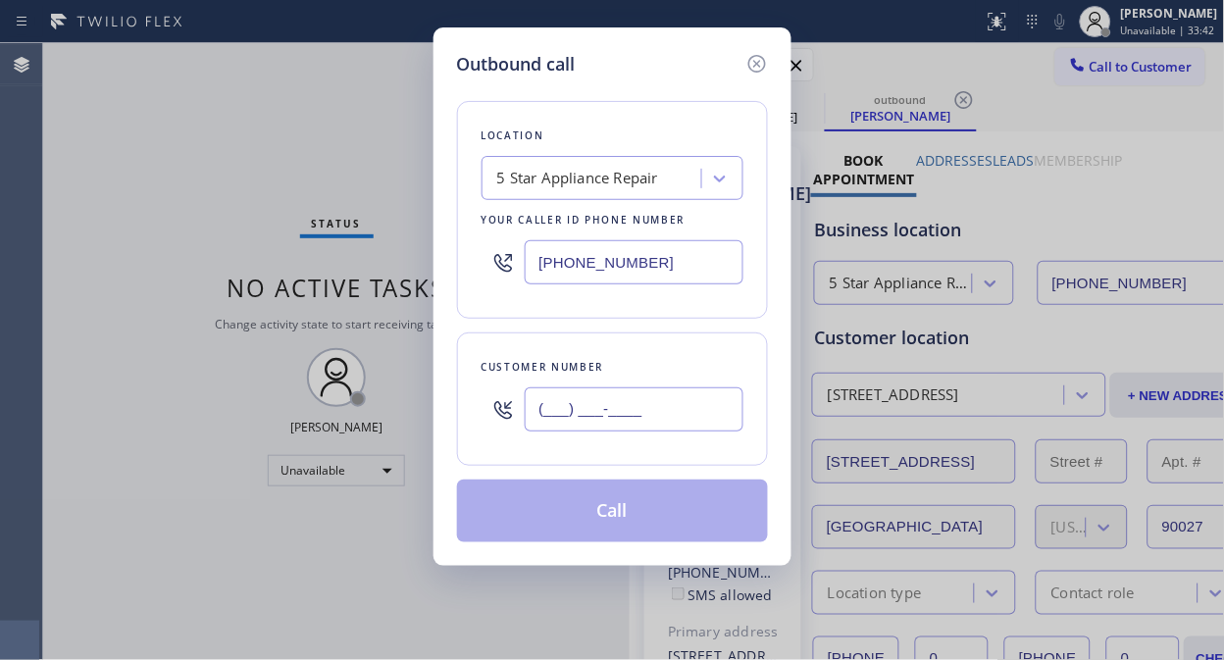
click at [544, 398] on input "(___) ___-____" at bounding box center [634, 409] width 219 height 44
paste input "480) 699-3674"
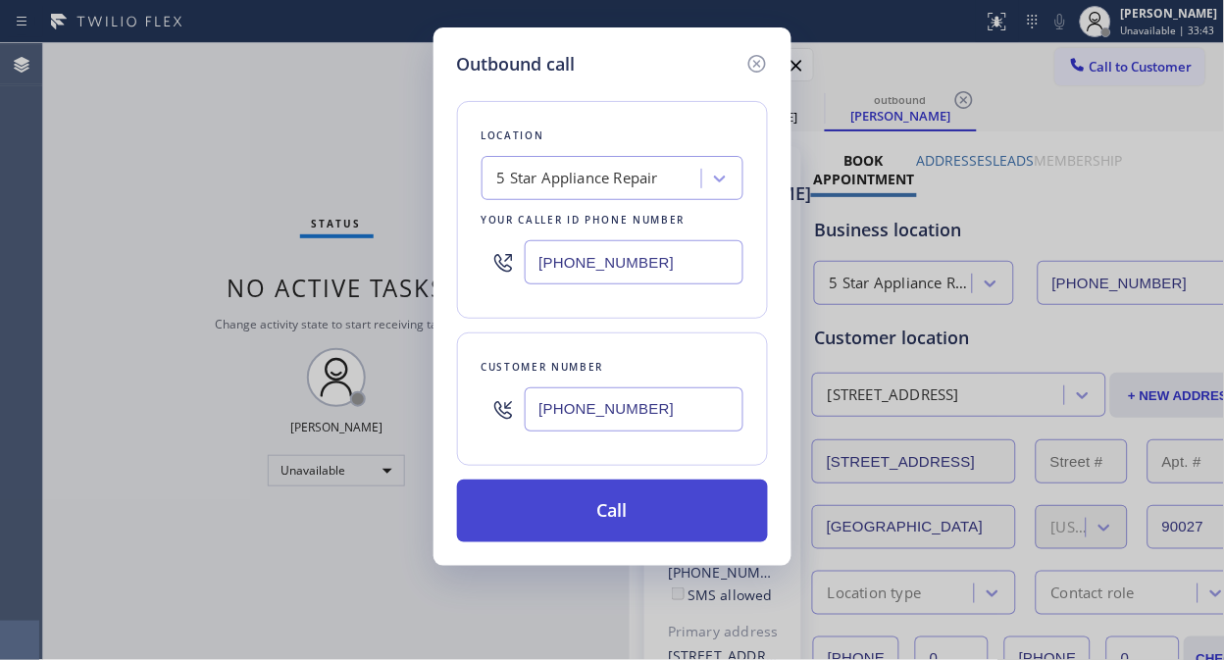
type input "[PHONE_NUMBER]"
click at [621, 516] on button "Call" at bounding box center [612, 511] width 311 height 63
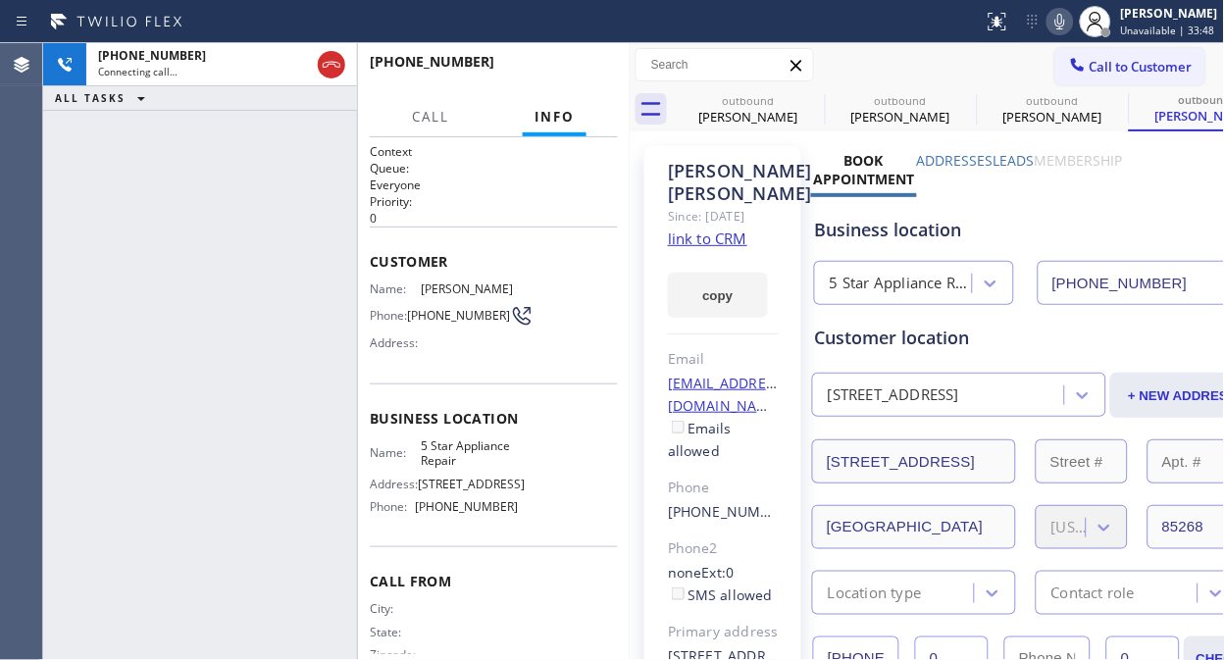
type input "[PHONE_NUMBER]"
click at [811, 95] on icon at bounding box center [812, 100] width 24 height 24
click at [0, 0] on icon at bounding box center [0, 0] width 0 height 0
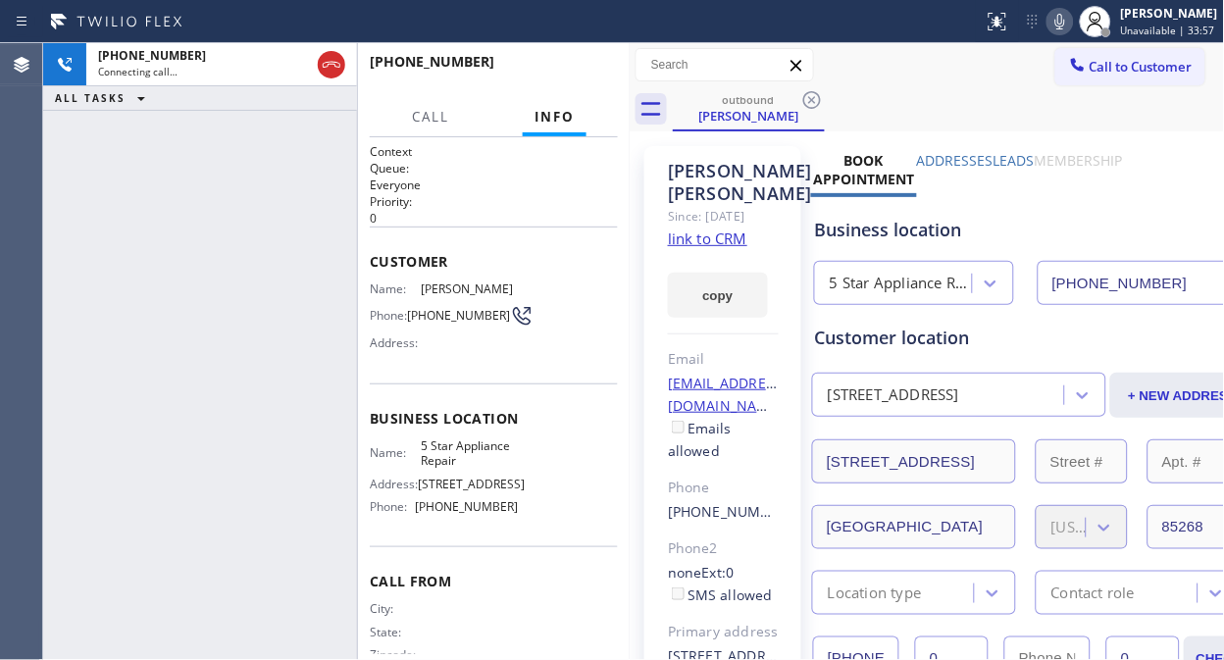
click at [811, 95] on icon at bounding box center [812, 100] width 24 height 24
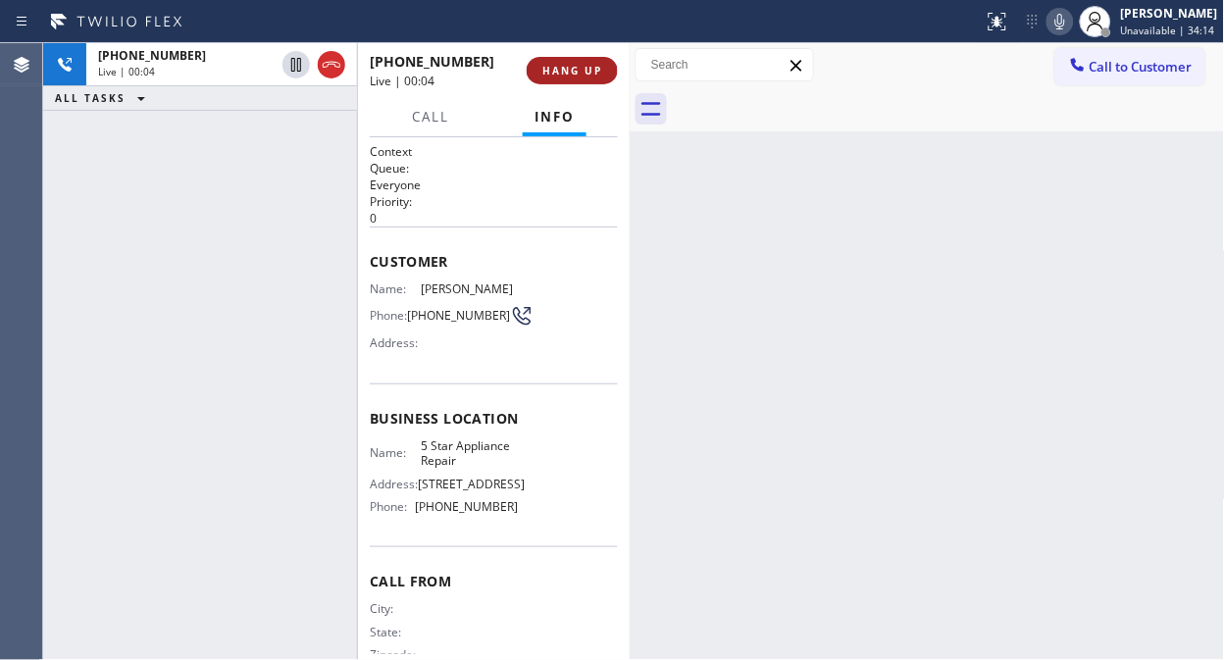
click at [577, 69] on span "HANG UP" at bounding box center [572, 71] width 60 height 14
click at [577, 70] on span "HANG UP" at bounding box center [572, 71] width 60 height 14
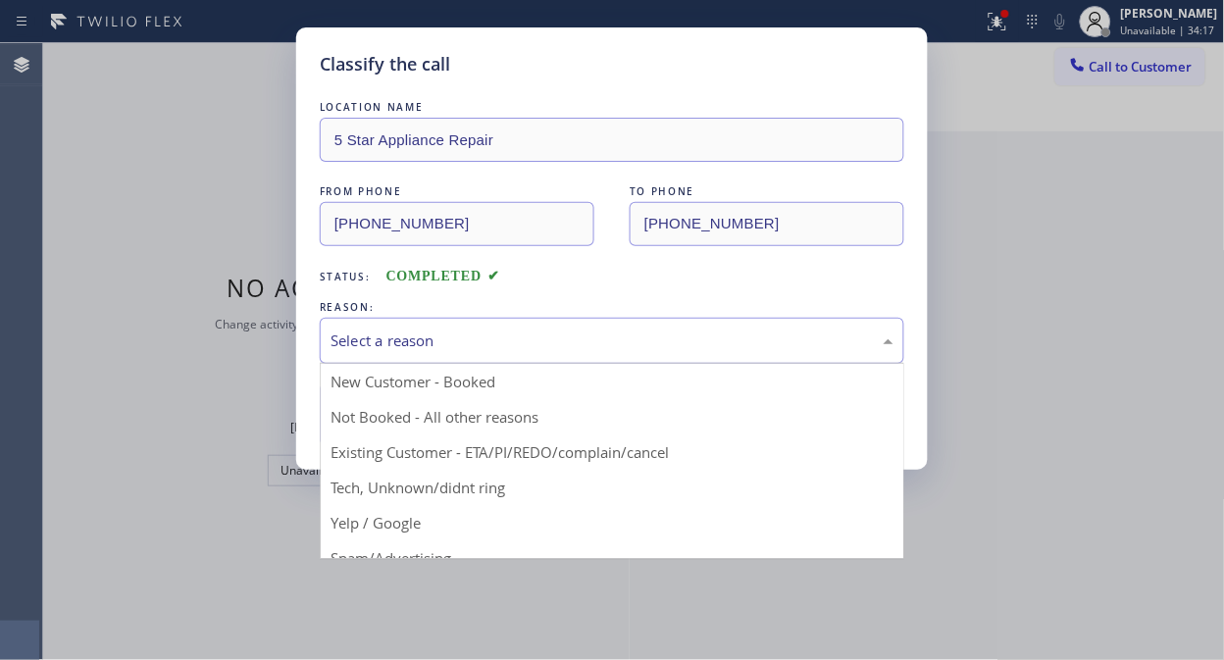
drag, startPoint x: 594, startPoint y: 334, endPoint x: 584, endPoint y: 418, distance: 83.9
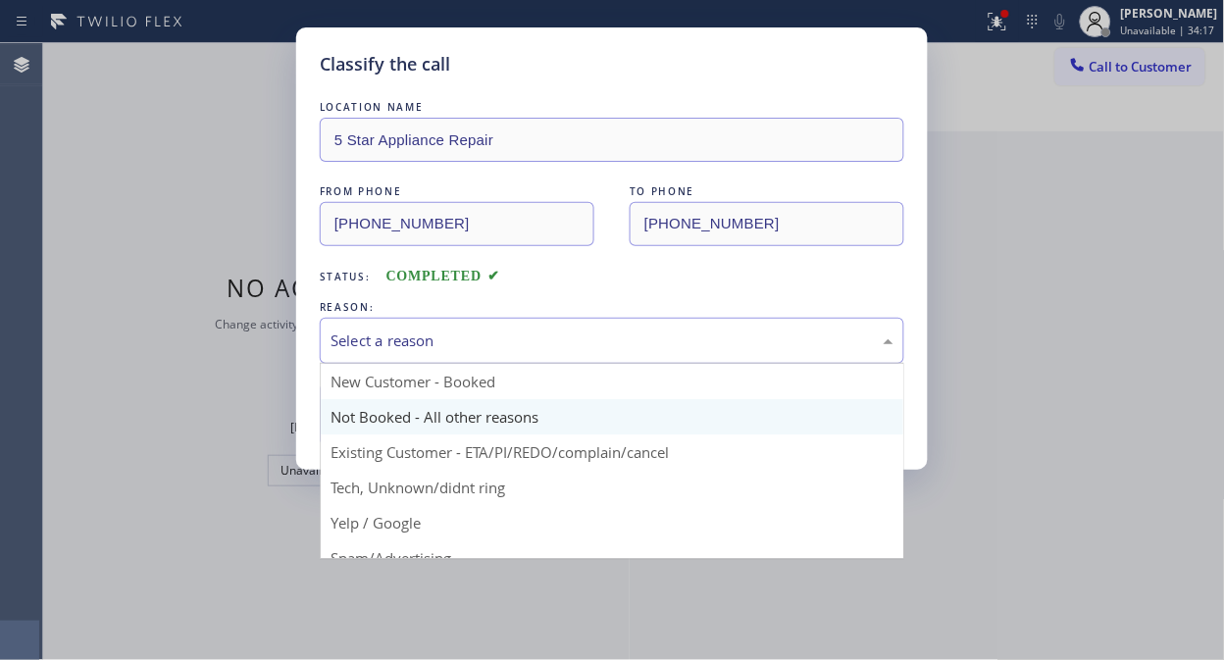
click at [596, 334] on div "Select a reason" at bounding box center [611, 340] width 563 height 23
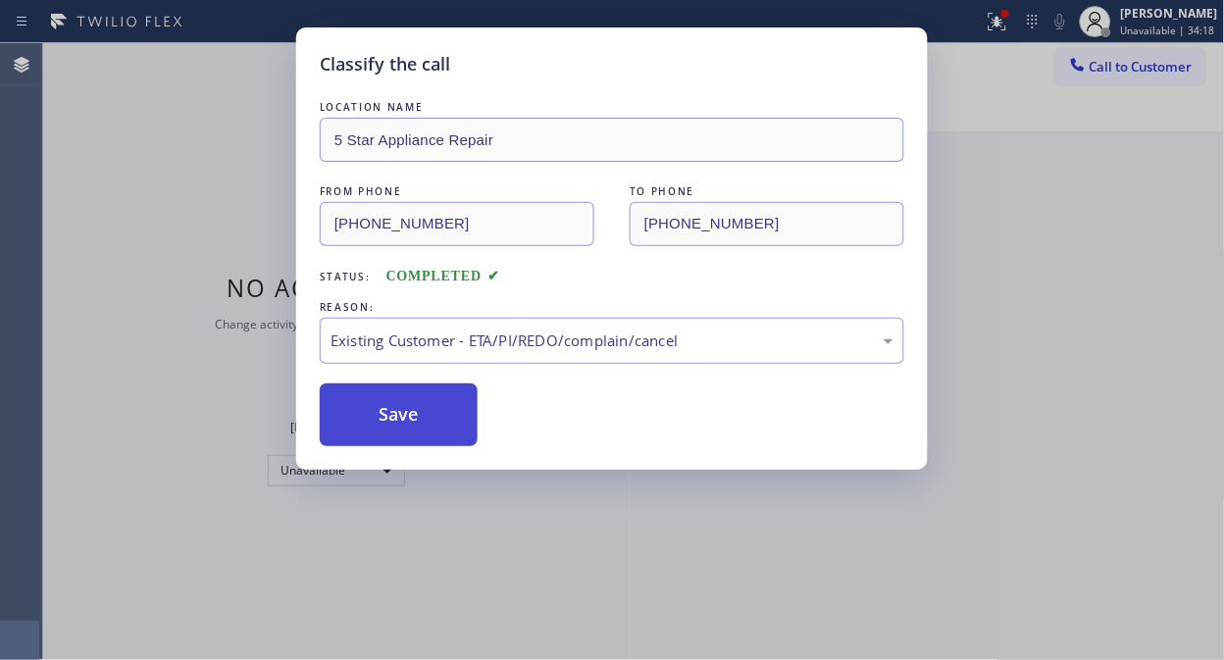
click at [418, 414] on button "Save" at bounding box center [399, 414] width 158 height 63
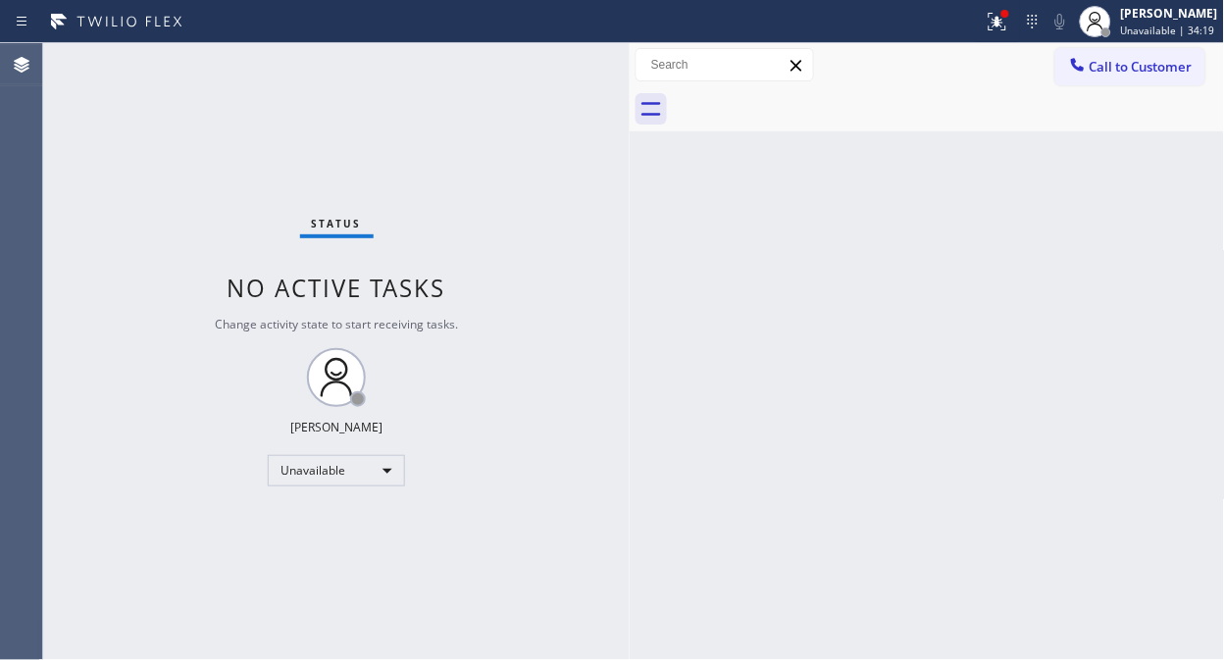
click at [1151, 69] on span "Call to Customer" at bounding box center [1140, 67] width 103 height 18
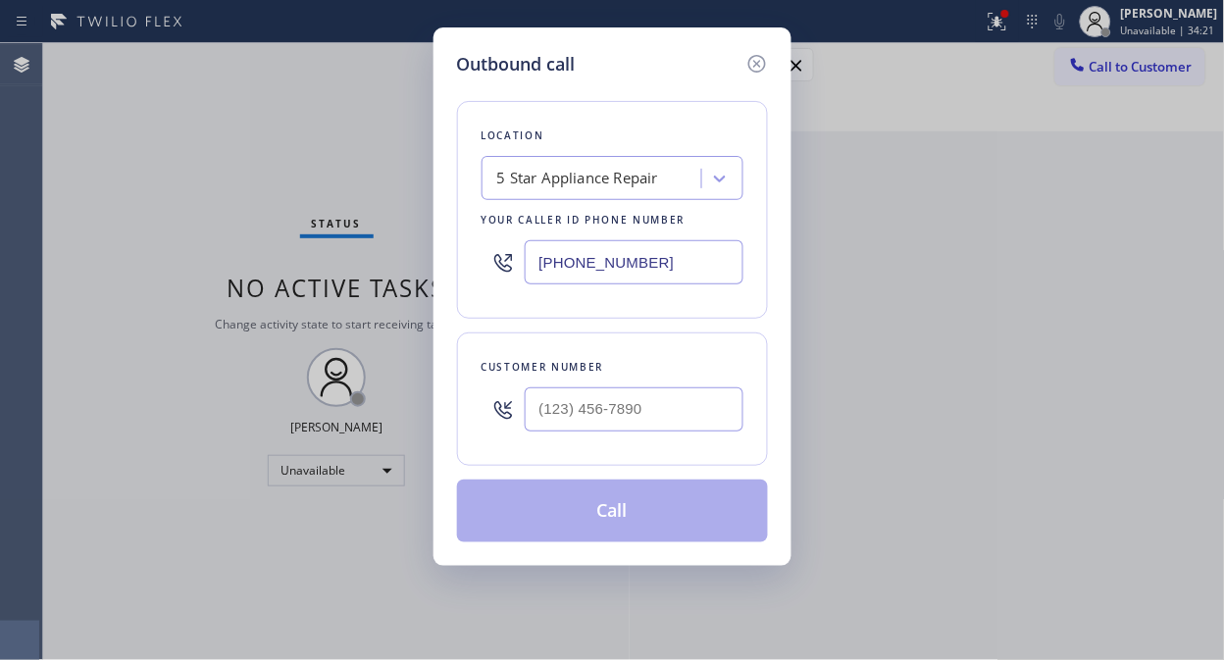
click at [523, 423] on div at bounding box center [502, 410] width 43 height 64
click at [546, 410] on input "(___) ___-____" at bounding box center [634, 409] width 219 height 44
paste input "425) 268-1751"
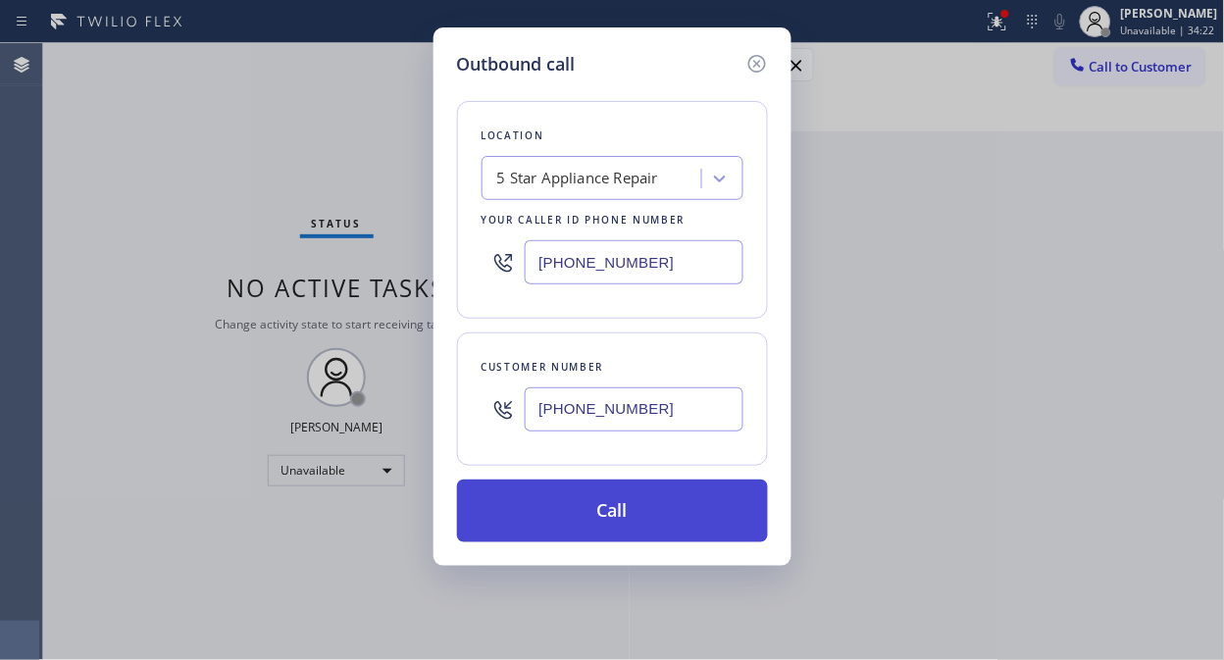
type input "[PHONE_NUMBER]"
click at [639, 503] on button "Call" at bounding box center [612, 511] width 311 height 63
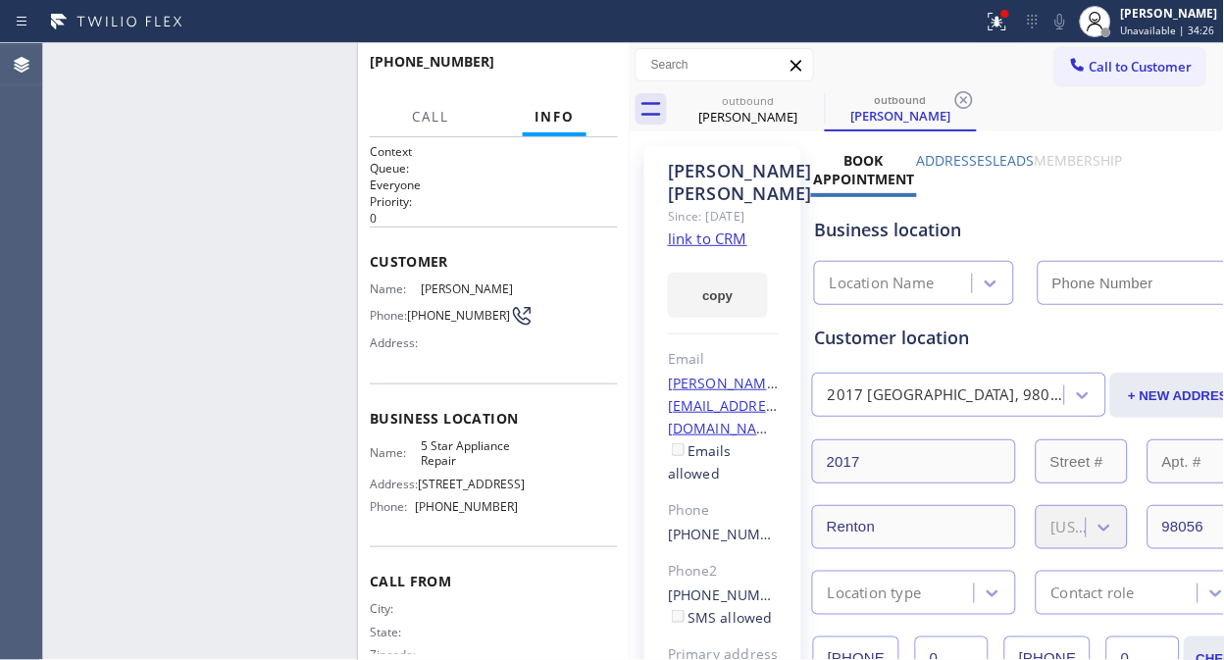
type input "[PHONE_NUMBER]"
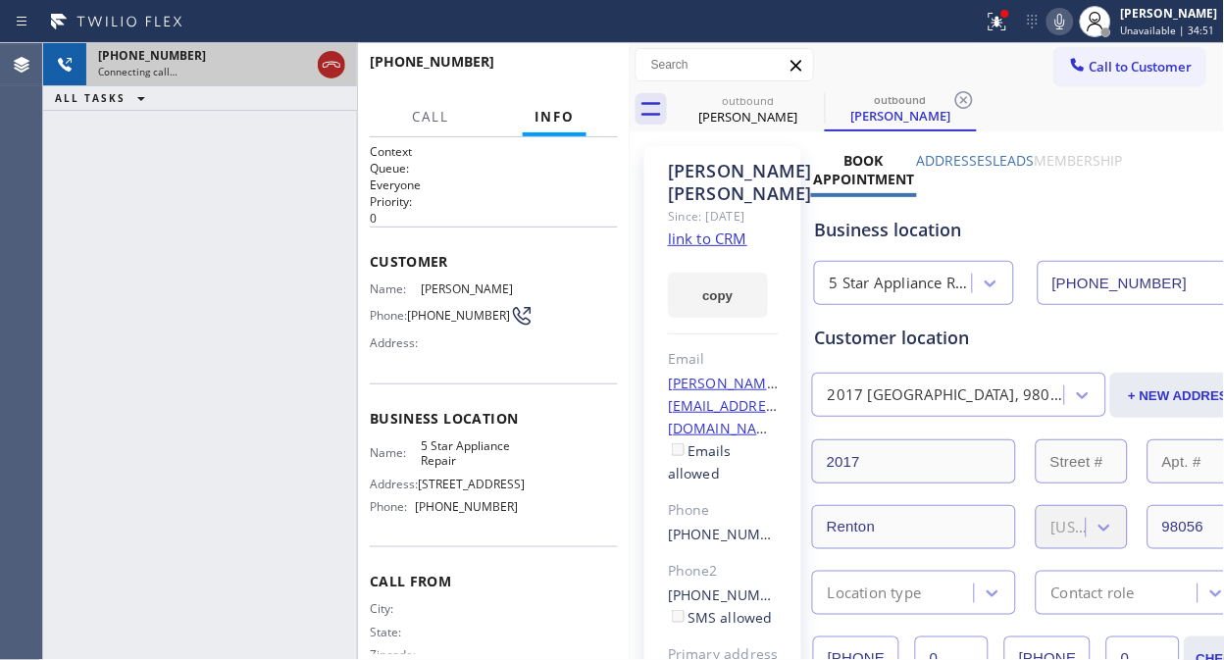
click at [334, 62] on icon at bounding box center [332, 65] width 18 height 6
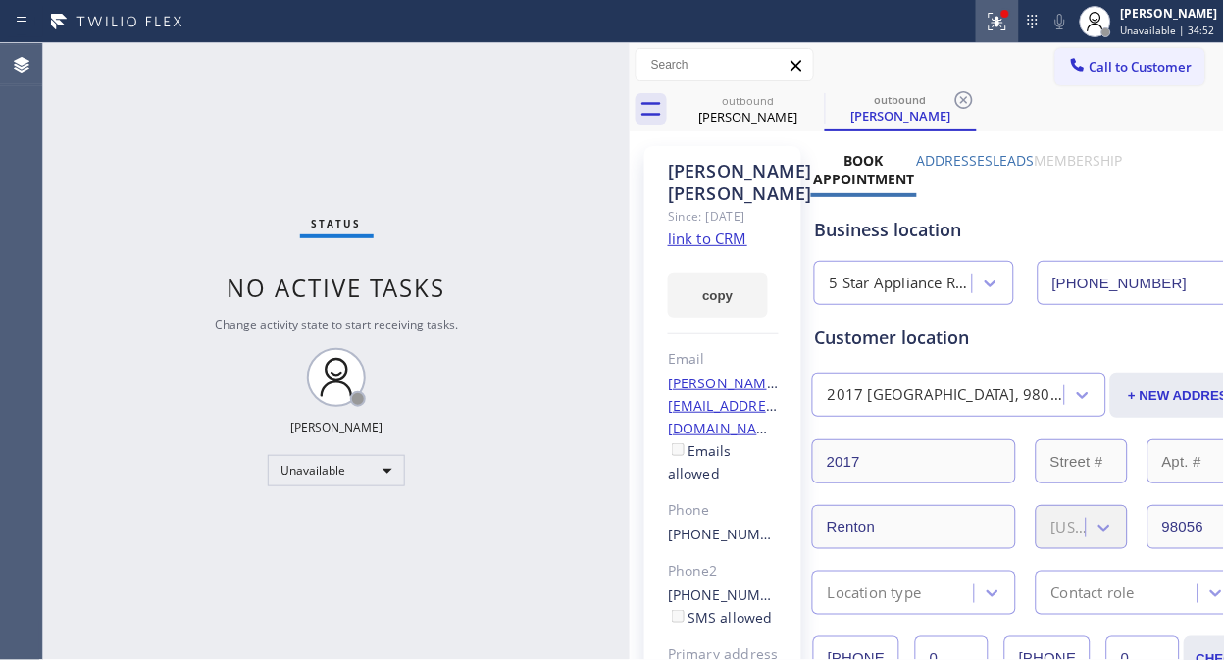
click at [1000, 21] on icon at bounding box center [994, 20] width 12 height 14
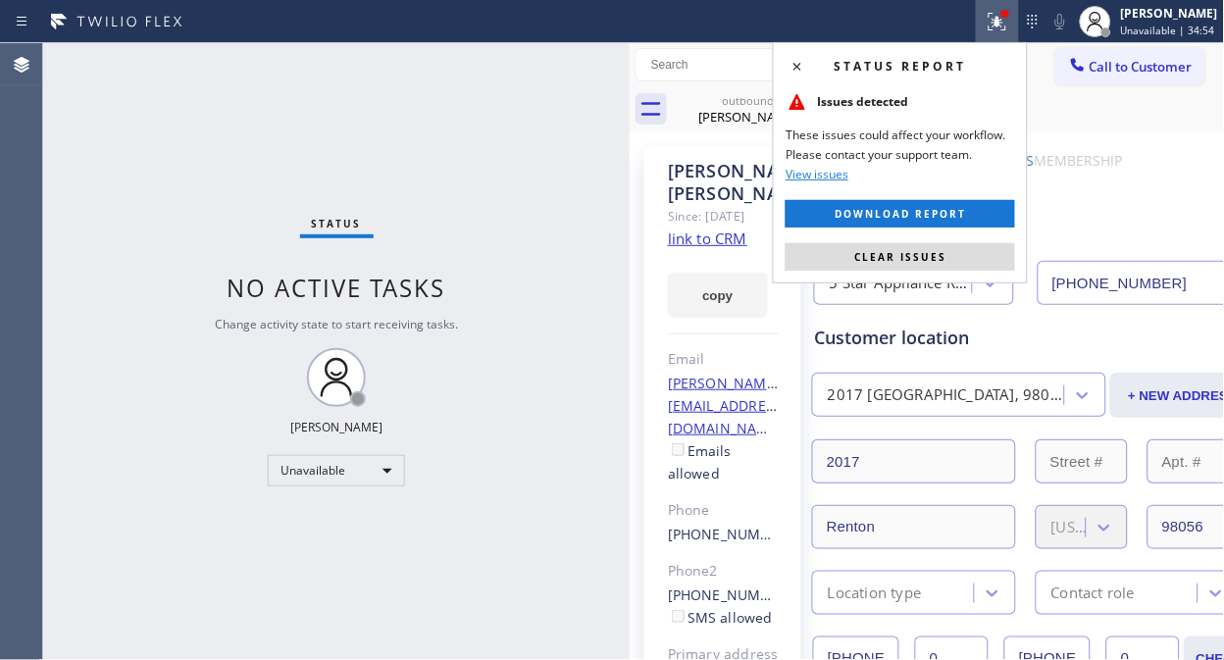
click at [938, 238] on div "Status report Issues detected These issues could affect your workflow. Please c…" at bounding box center [900, 162] width 255 height 241
click at [937, 258] on span "Clear issues" at bounding box center [900, 257] width 92 height 14
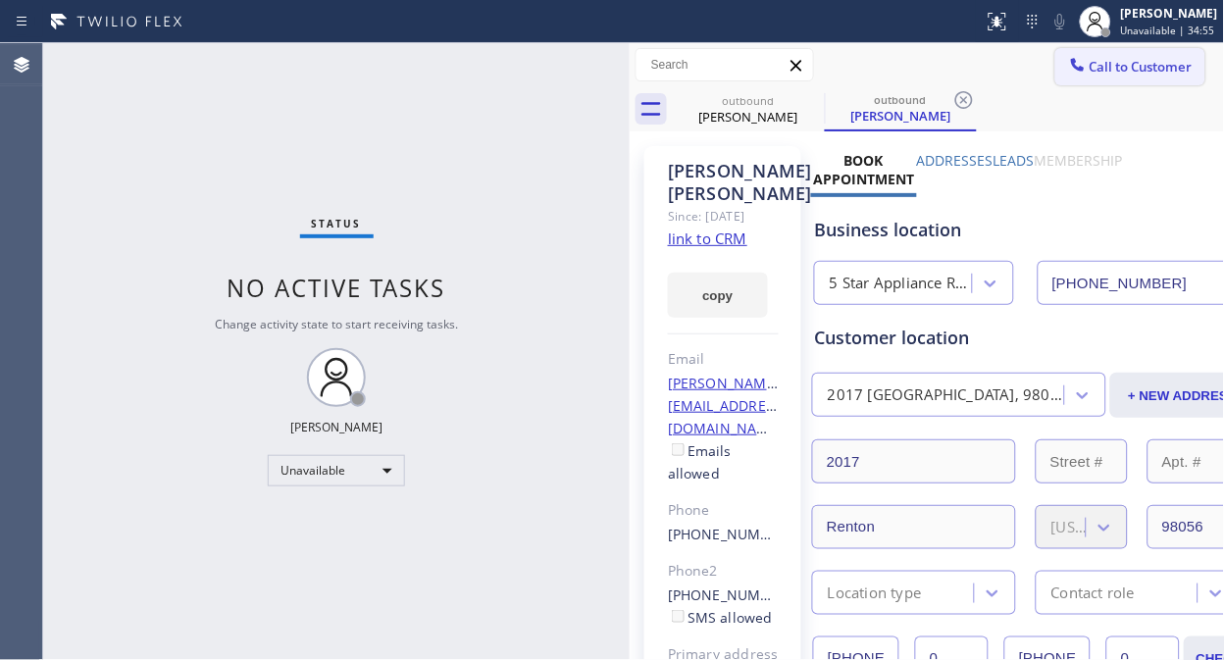
click at [1116, 60] on span "Call to Customer" at bounding box center [1140, 67] width 103 height 18
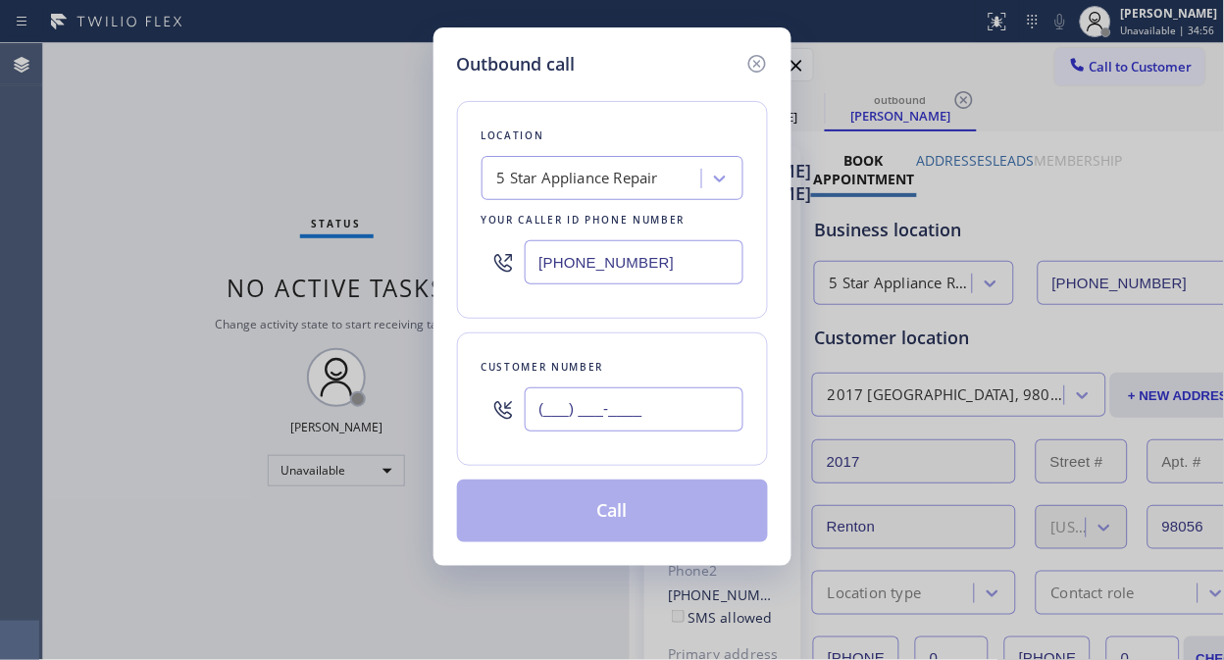
click at [635, 413] on input "(___) ___-____" at bounding box center [634, 409] width 219 height 44
paste input "619) 890-1303"
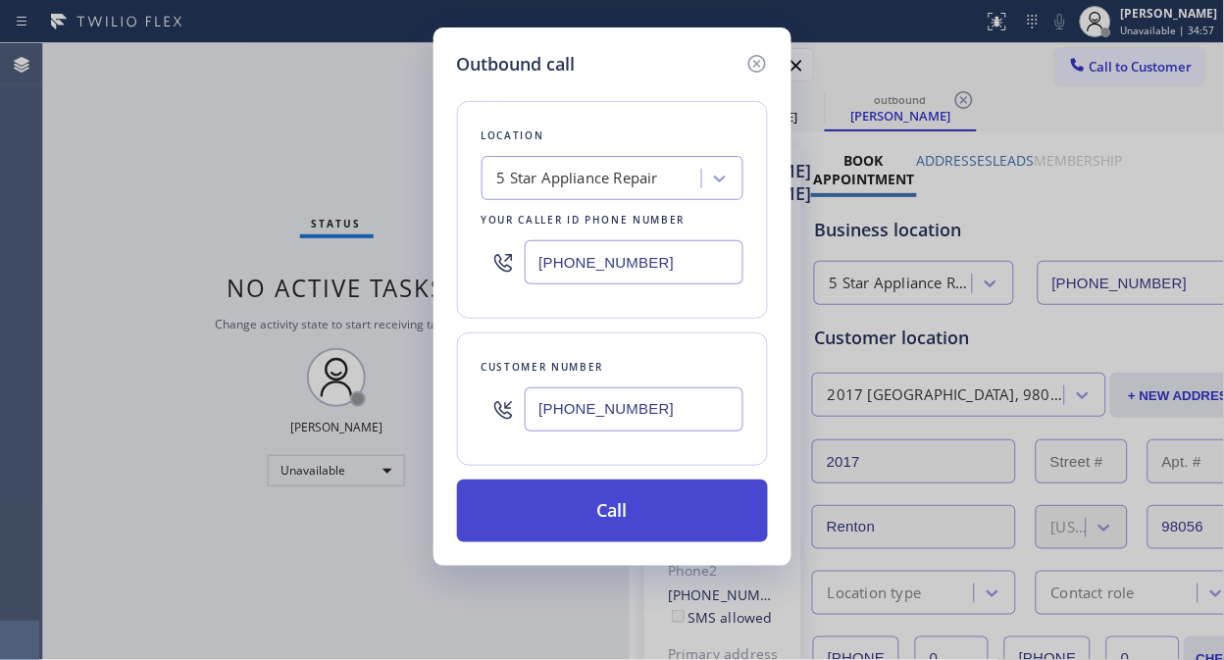
type input "[PHONE_NUMBER]"
click at [634, 501] on button "Call" at bounding box center [612, 511] width 311 height 63
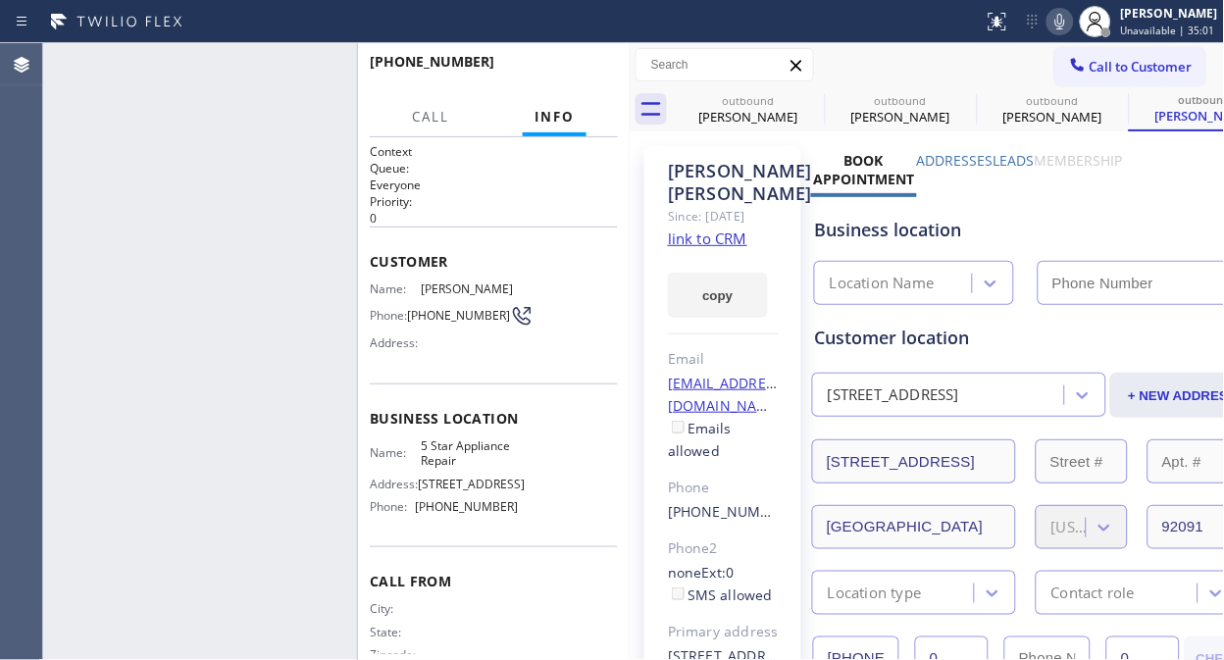
type input "[PHONE_NUMBER]"
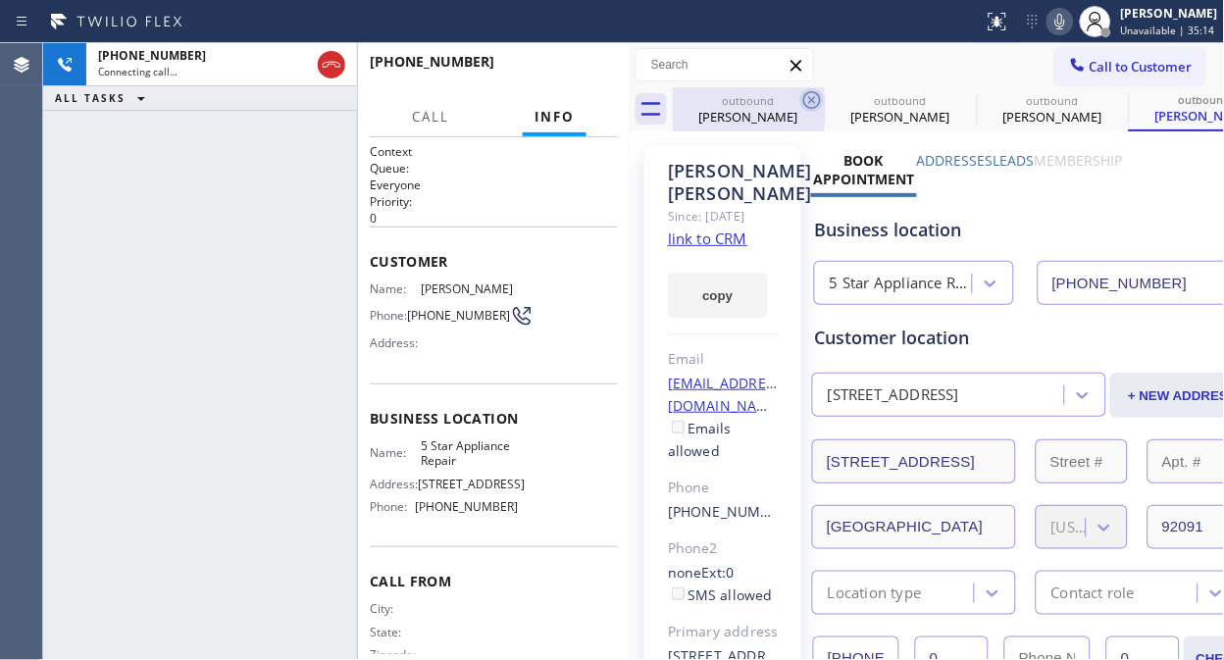
click at [806, 99] on icon at bounding box center [812, 100] width 24 height 24
click at [0, 0] on icon at bounding box center [0, 0] width 0 height 0
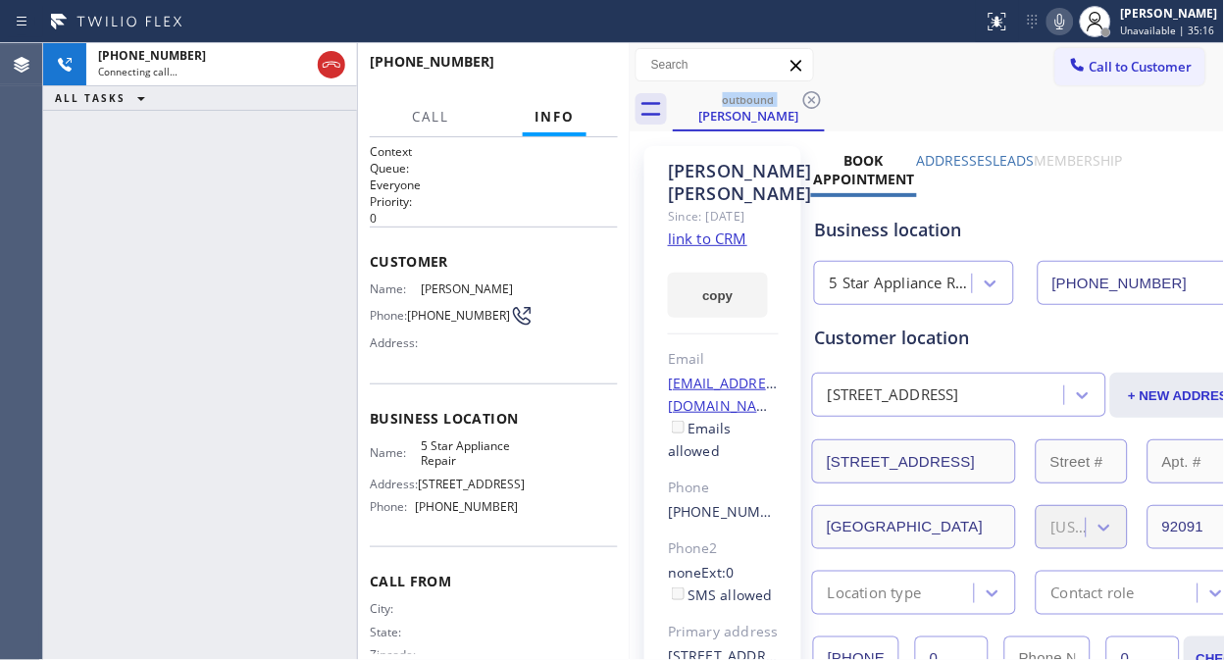
click at [1072, 13] on icon at bounding box center [1060, 22] width 24 height 24
drag, startPoint x: 544, startPoint y: 65, endPoint x: 553, endPoint y: 71, distance: 10.6
click at [546, 69] on span "HANG UP" at bounding box center [572, 71] width 60 height 14
click at [553, 71] on span "HANG UP" at bounding box center [572, 71] width 60 height 14
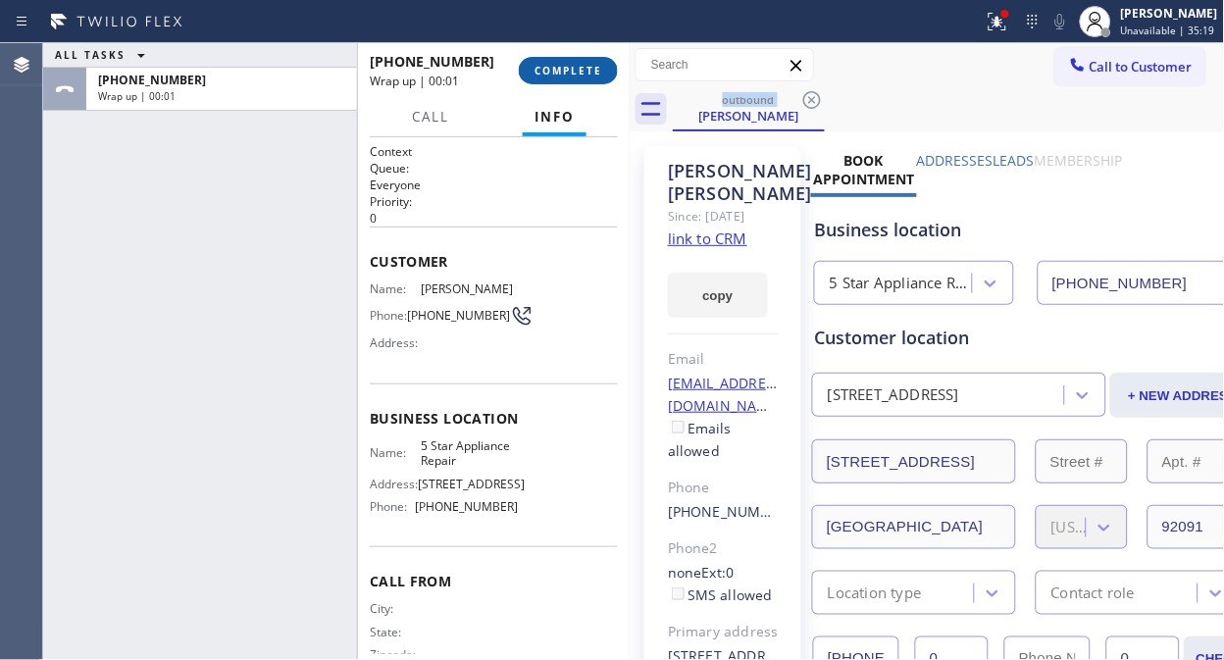
click at [556, 72] on span "COMPLETE" at bounding box center [568, 71] width 68 height 14
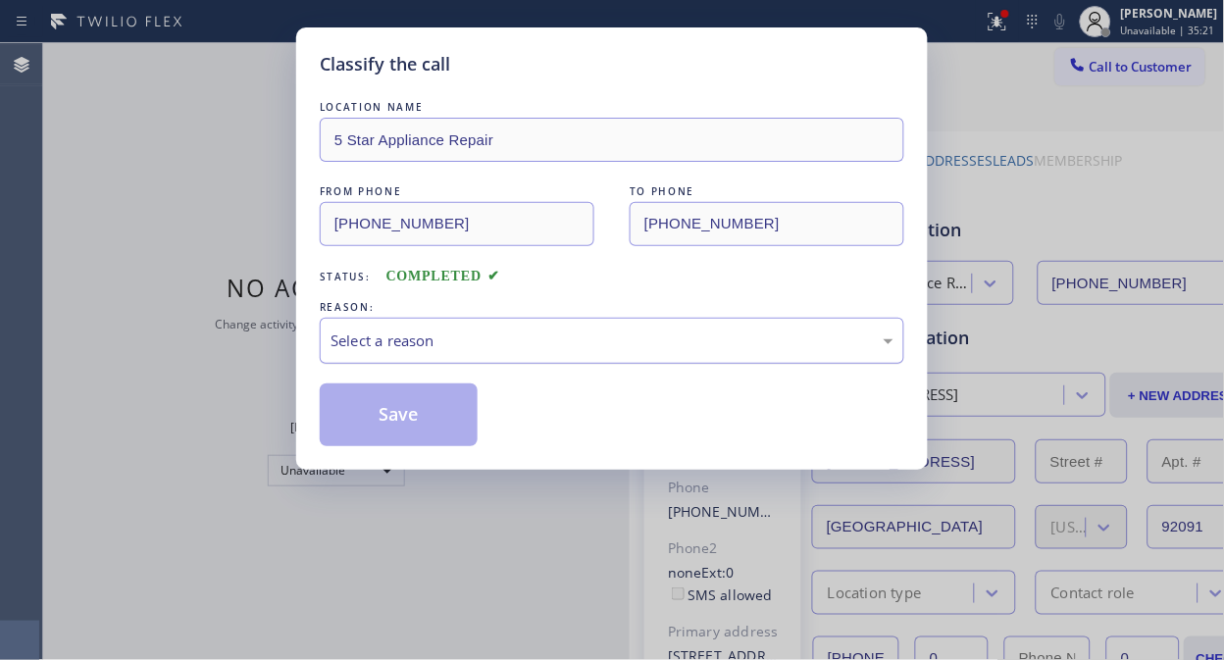
click at [554, 355] on div "Select a reason" at bounding box center [612, 341] width 584 height 46
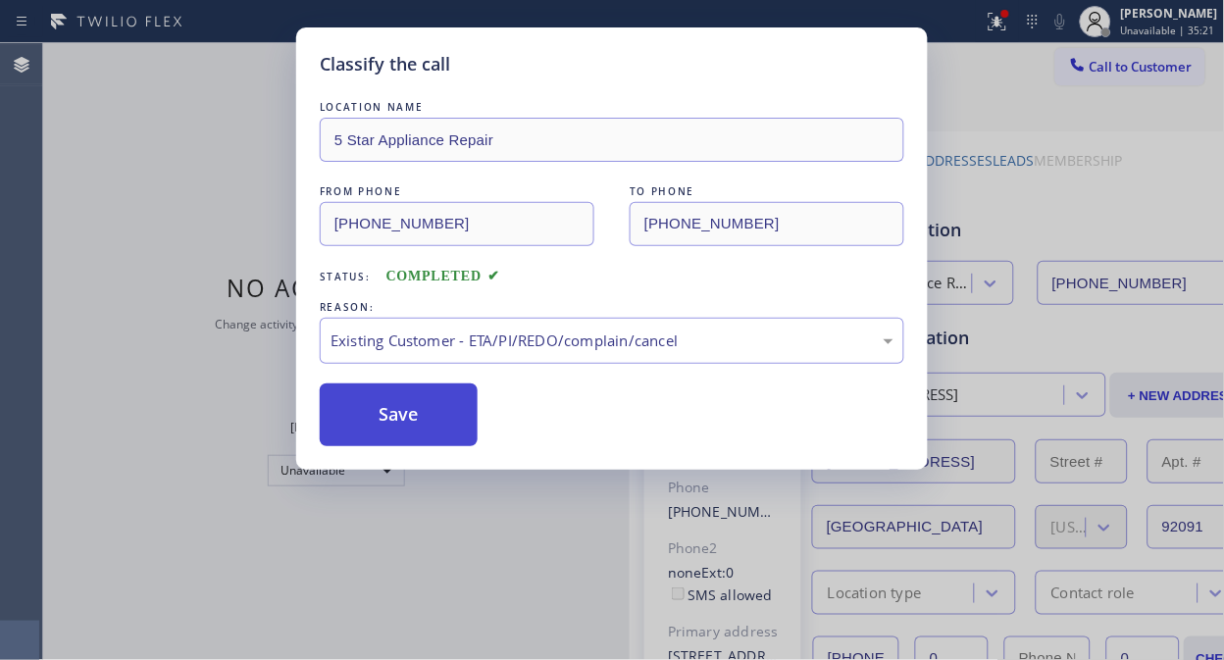
click at [453, 431] on button "Save" at bounding box center [399, 414] width 158 height 63
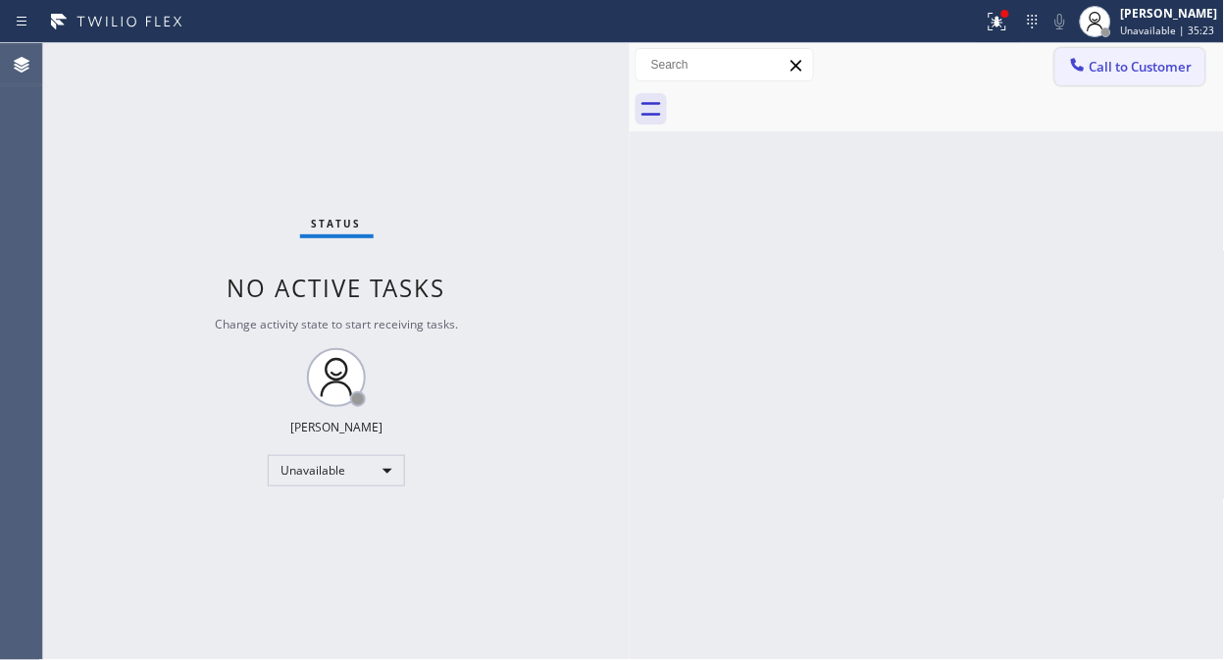
click at [1165, 62] on span "Call to Customer" at bounding box center [1140, 67] width 103 height 18
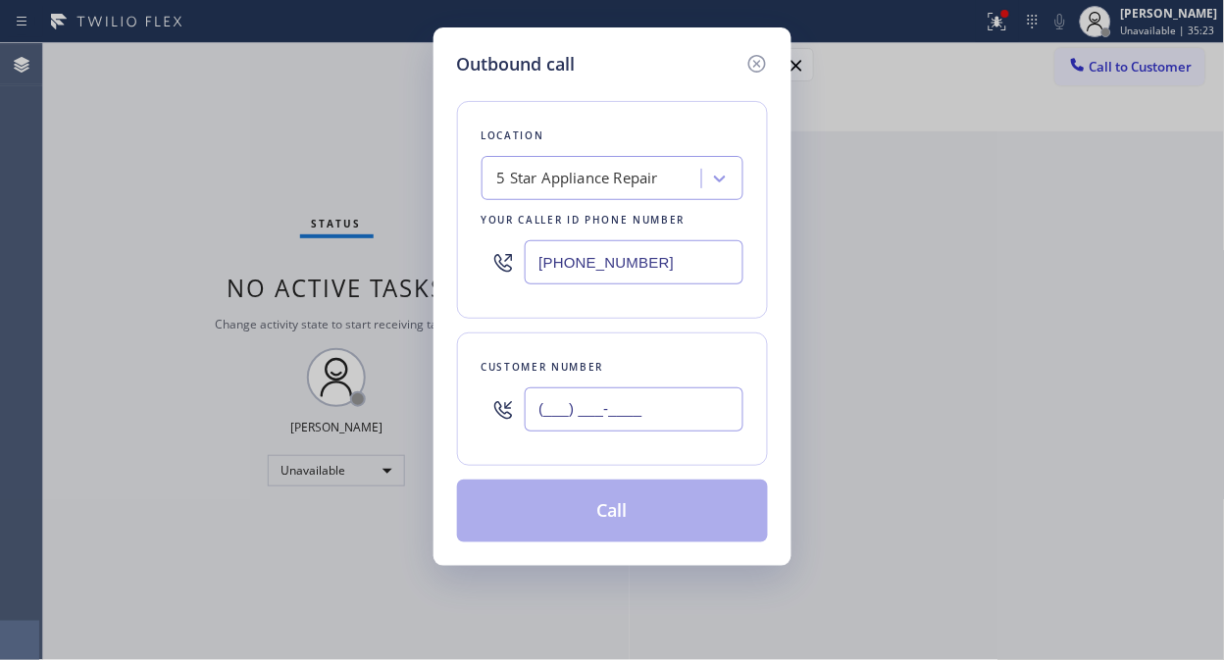
click at [610, 416] on input "(___) ___-____" at bounding box center [634, 409] width 219 height 44
paste input "917) 658-6537"
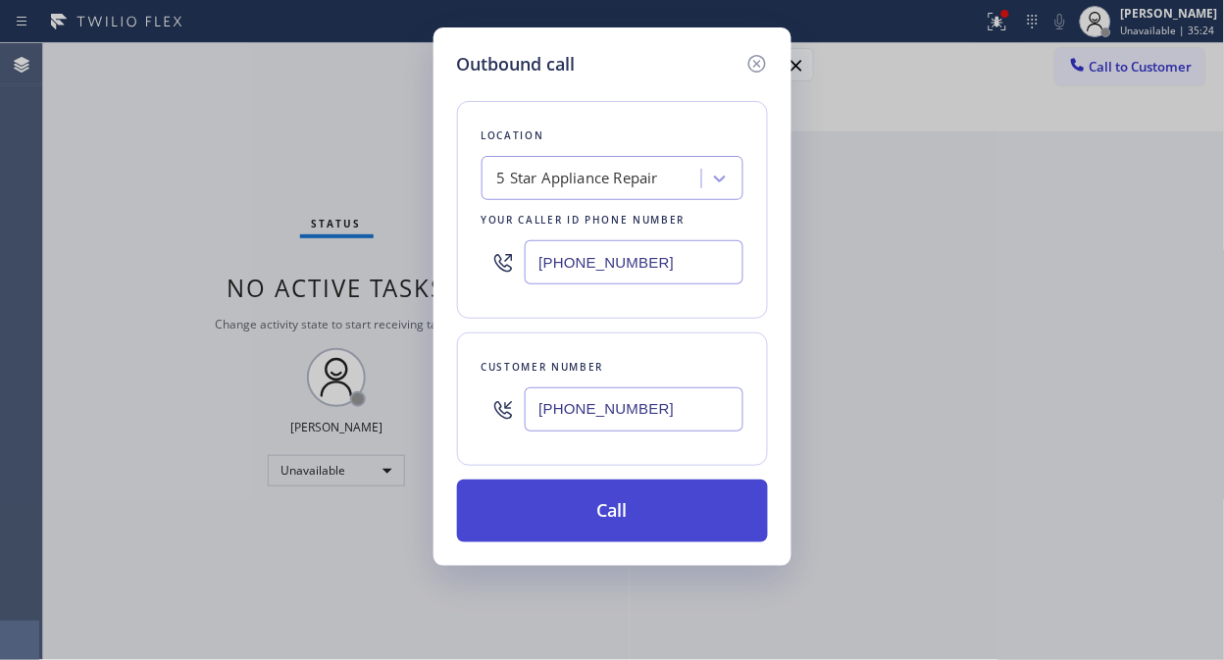
type input "[PHONE_NUMBER]"
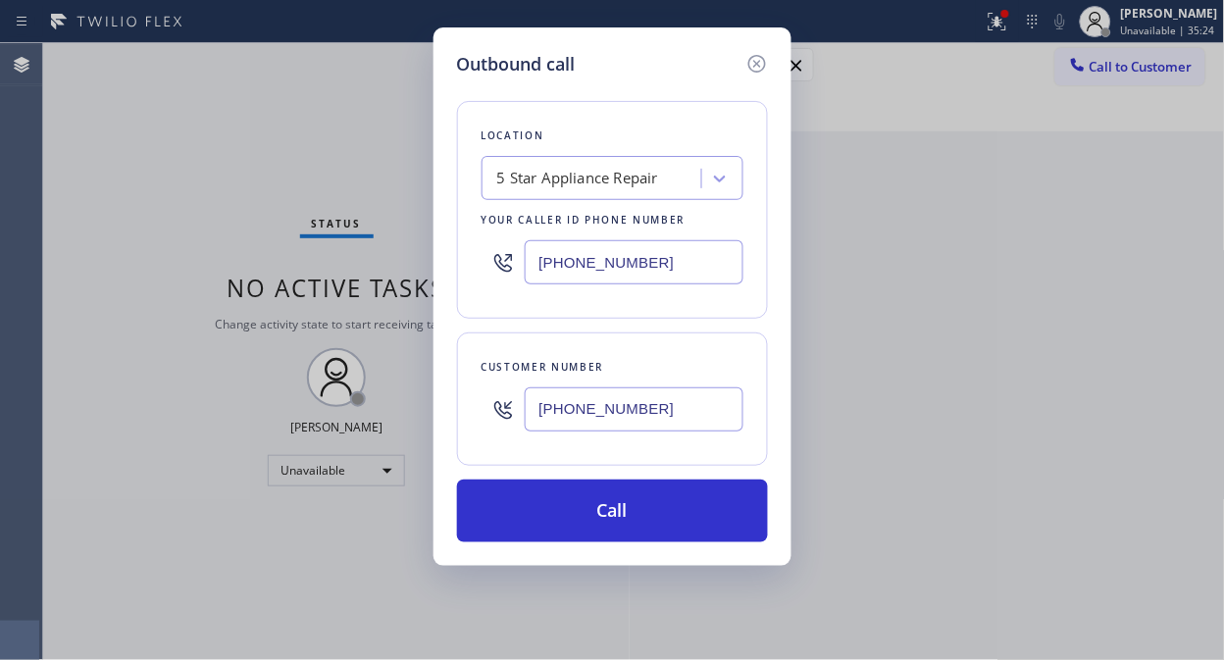
drag, startPoint x: 691, startPoint y: 496, endPoint x: 736, endPoint y: 424, distance: 85.4
click at [692, 497] on button "Call" at bounding box center [612, 511] width 311 height 63
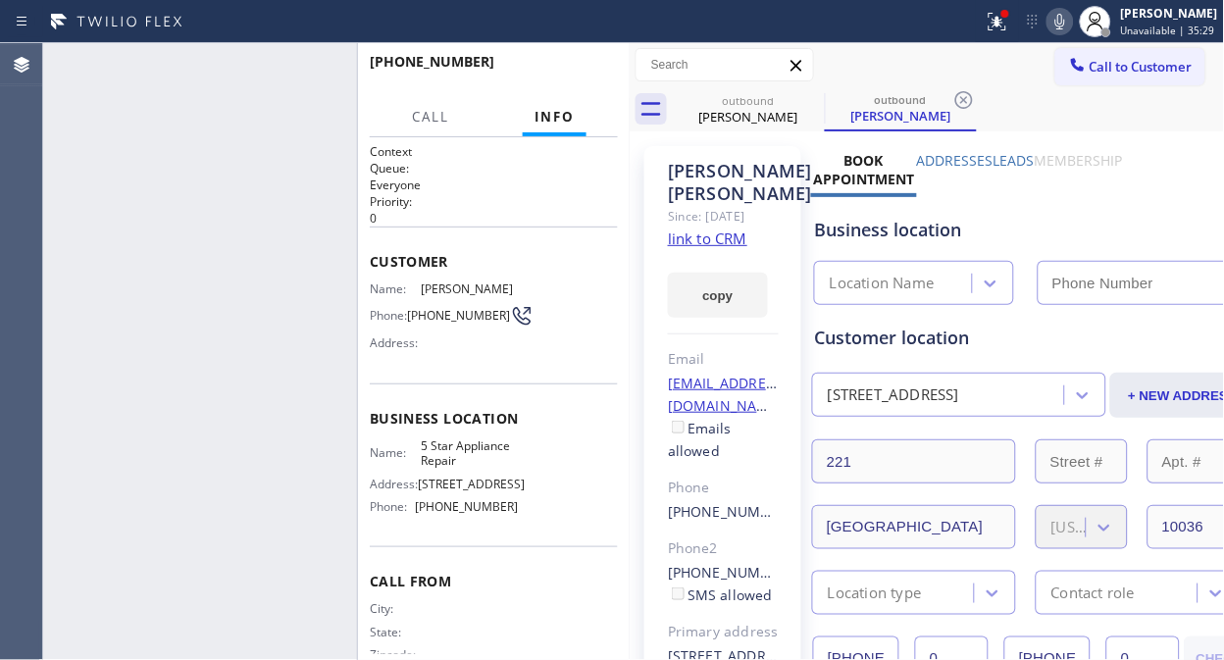
type input "[PHONE_NUMBER]"
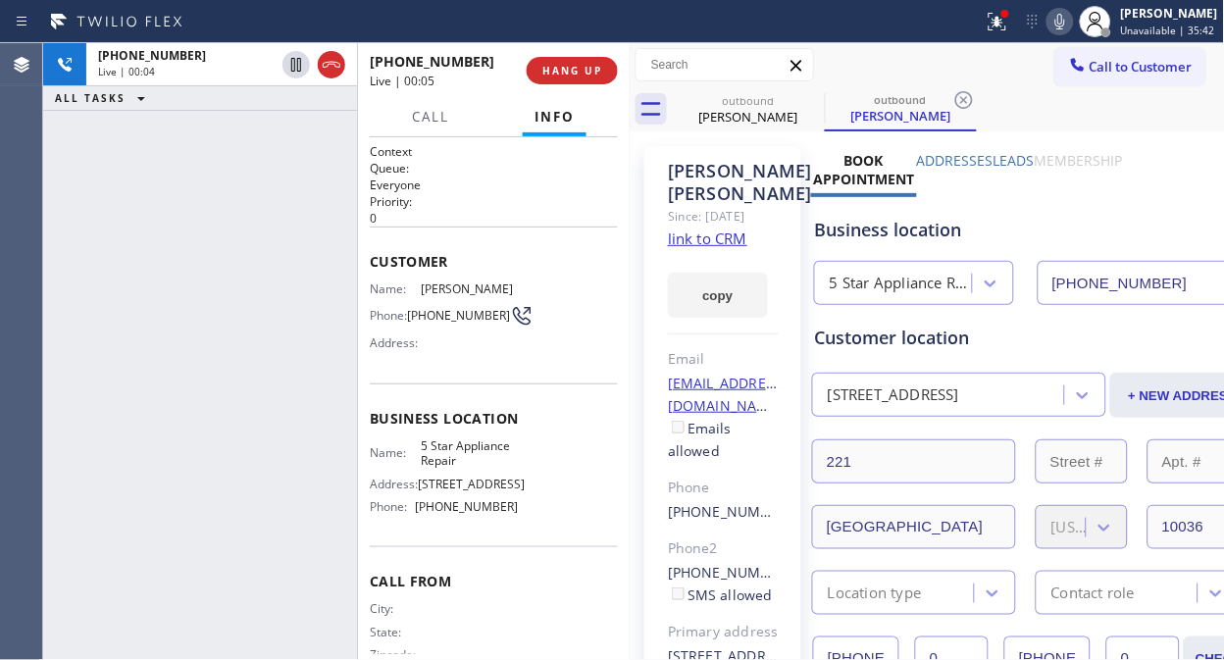
click at [720, 248] on link "link to CRM" at bounding box center [707, 238] width 79 height 20
click at [555, 67] on span "HANG UP" at bounding box center [572, 71] width 60 height 14
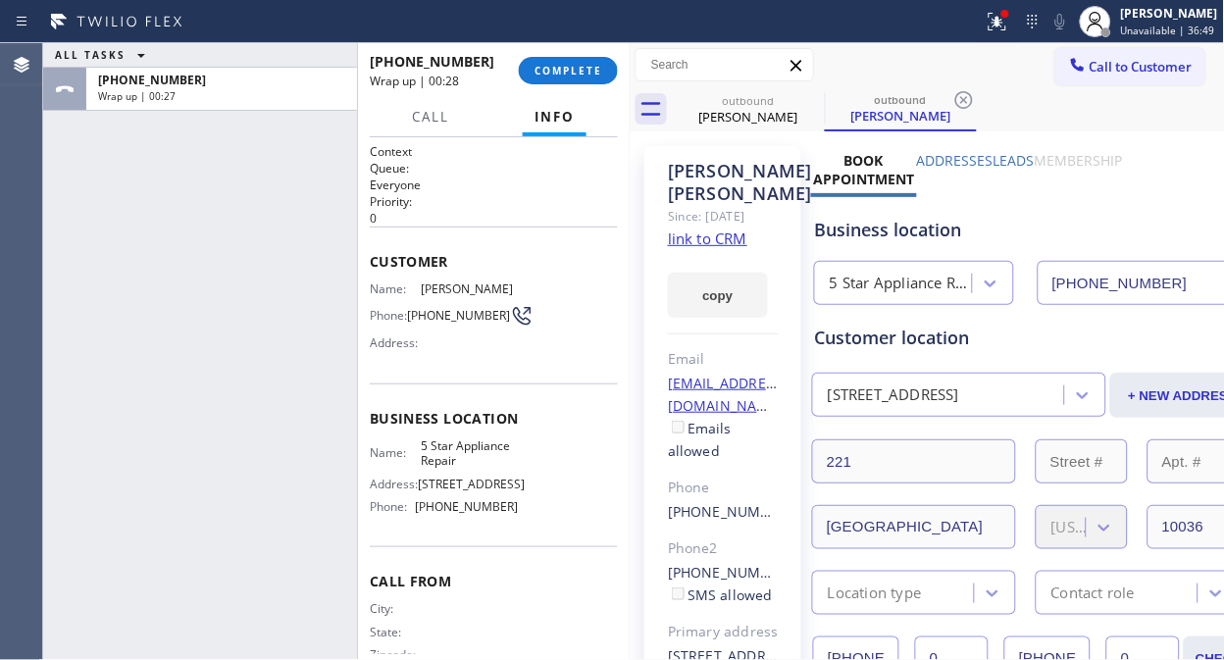
drag, startPoint x: 206, startPoint y: 218, endPoint x: 212, endPoint y: 209, distance: 10.6
click at [206, 218] on div "ALL TASKS ALL TASKS ACTIVE TASKS TASKS IN WRAP UP [PHONE_NUMBER] Wrap up | 00:27" at bounding box center [200, 351] width 314 height 617
click at [566, 73] on span "COMPLETE" at bounding box center [568, 71] width 68 height 14
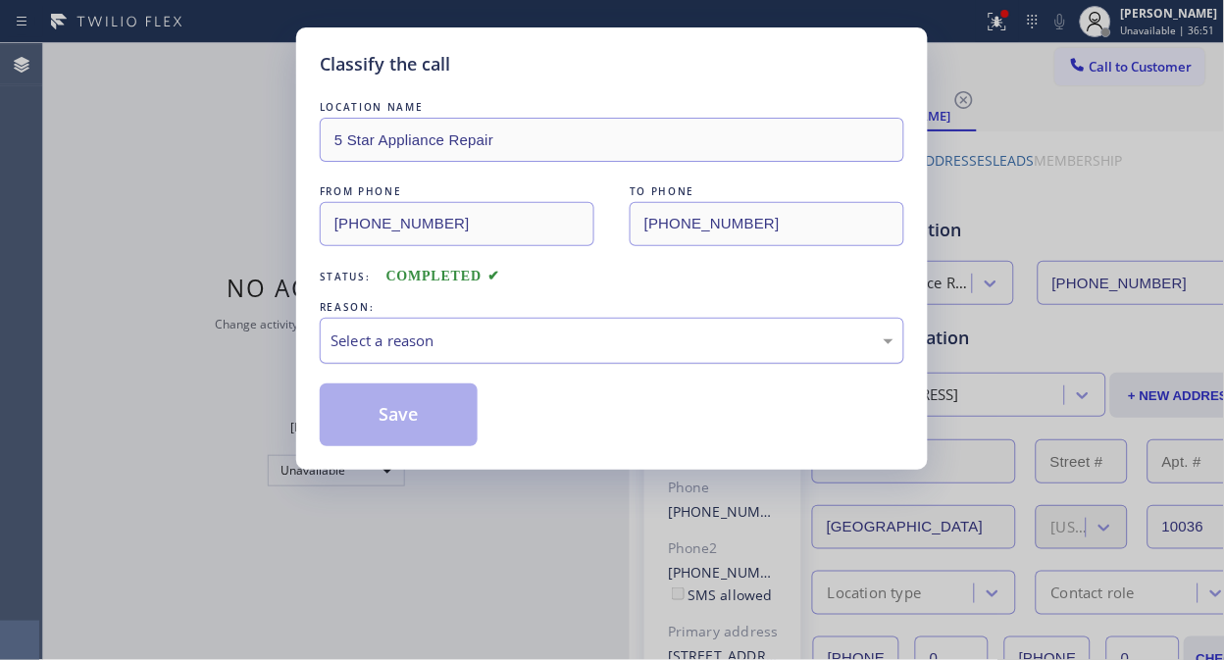
drag, startPoint x: 624, startPoint y: 325, endPoint x: 624, endPoint y: 344, distance: 19.6
click at [624, 326] on div "Select a reason" at bounding box center [612, 341] width 584 height 46
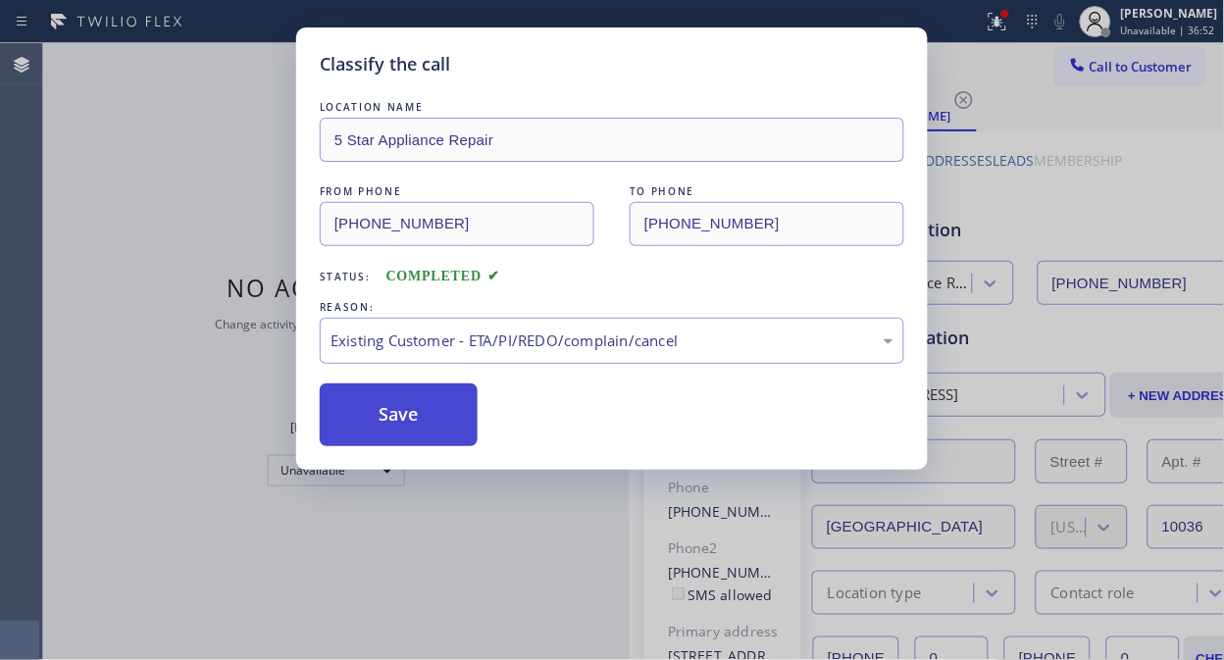
click at [424, 429] on button "Save" at bounding box center [399, 414] width 158 height 63
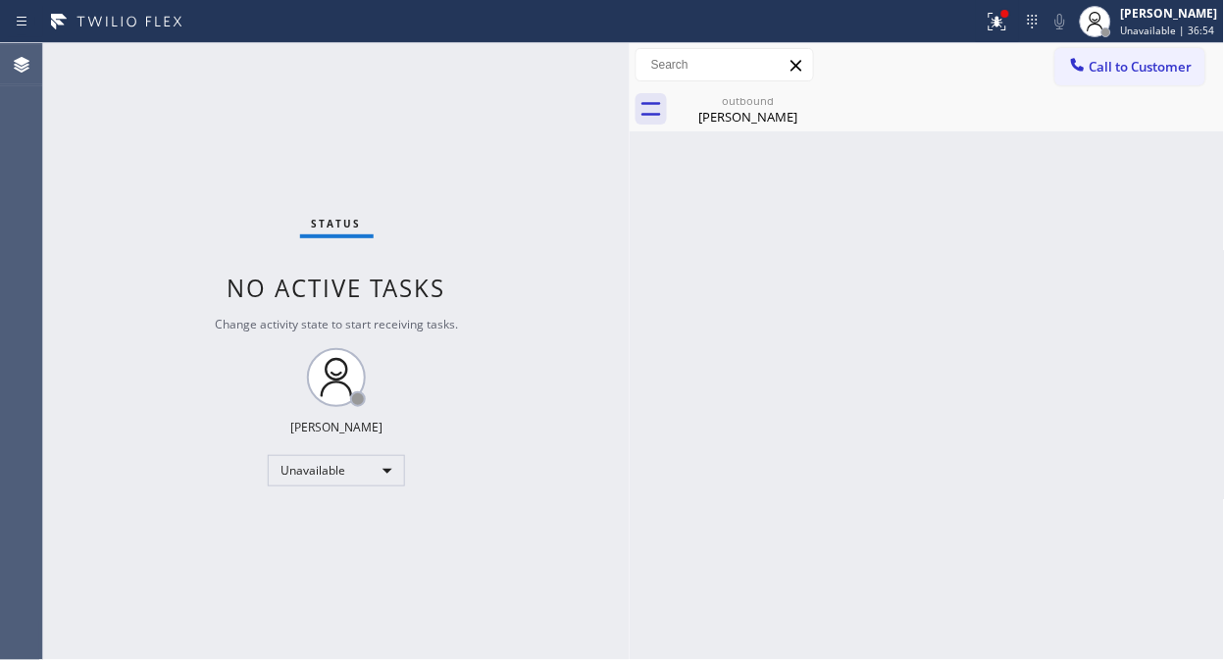
click at [1074, 64] on icon at bounding box center [1077, 64] width 13 height 13
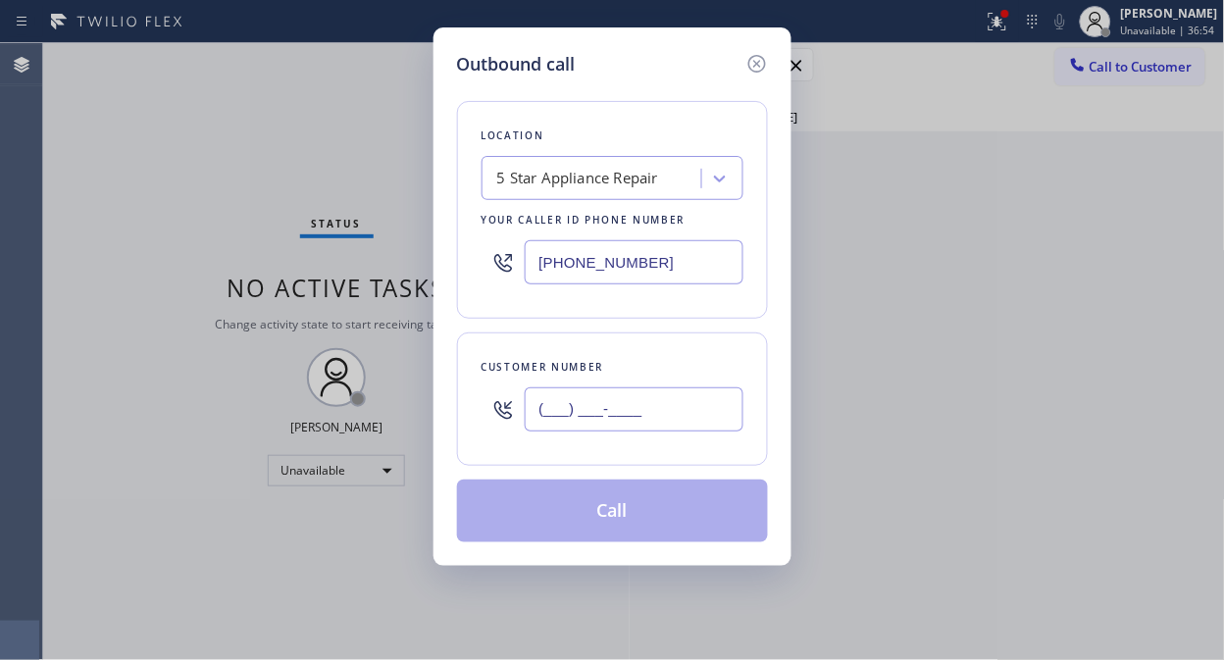
click at [631, 404] on input "(___) ___-____" at bounding box center [634, 409] width 219 height 44
paste input "408) 314-5816"
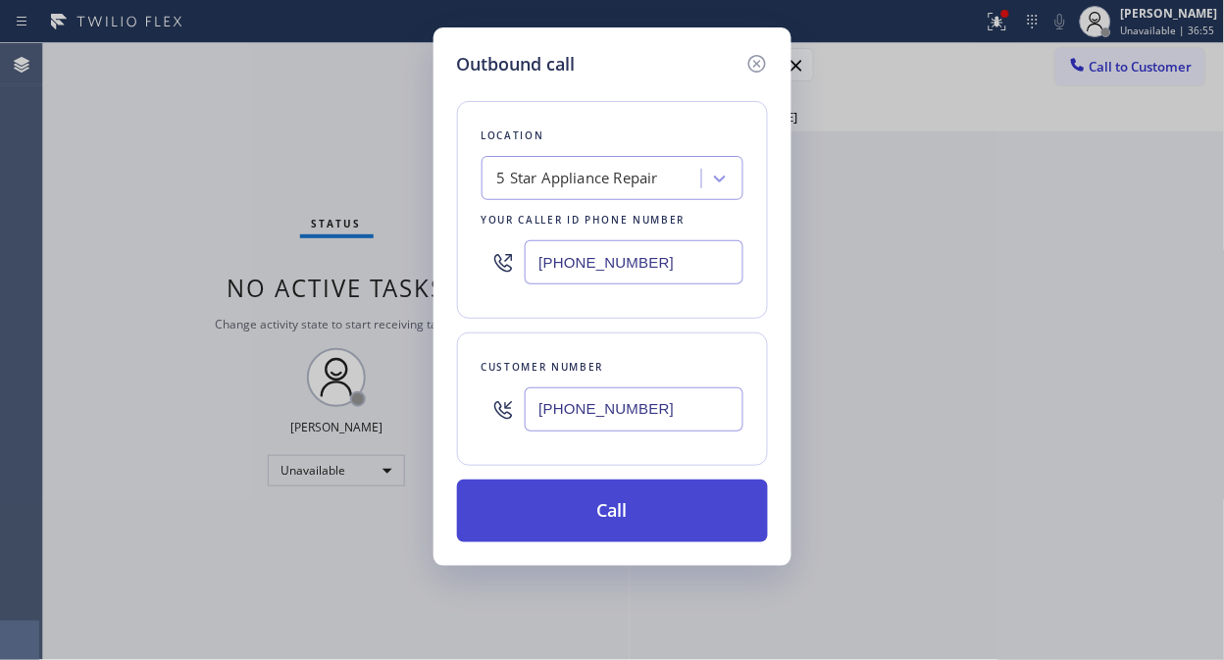
type input "[PHONE_NUMBER]"
click at [641, 527] on button "Call" at bounding box center [612, 511] width 311 height 63
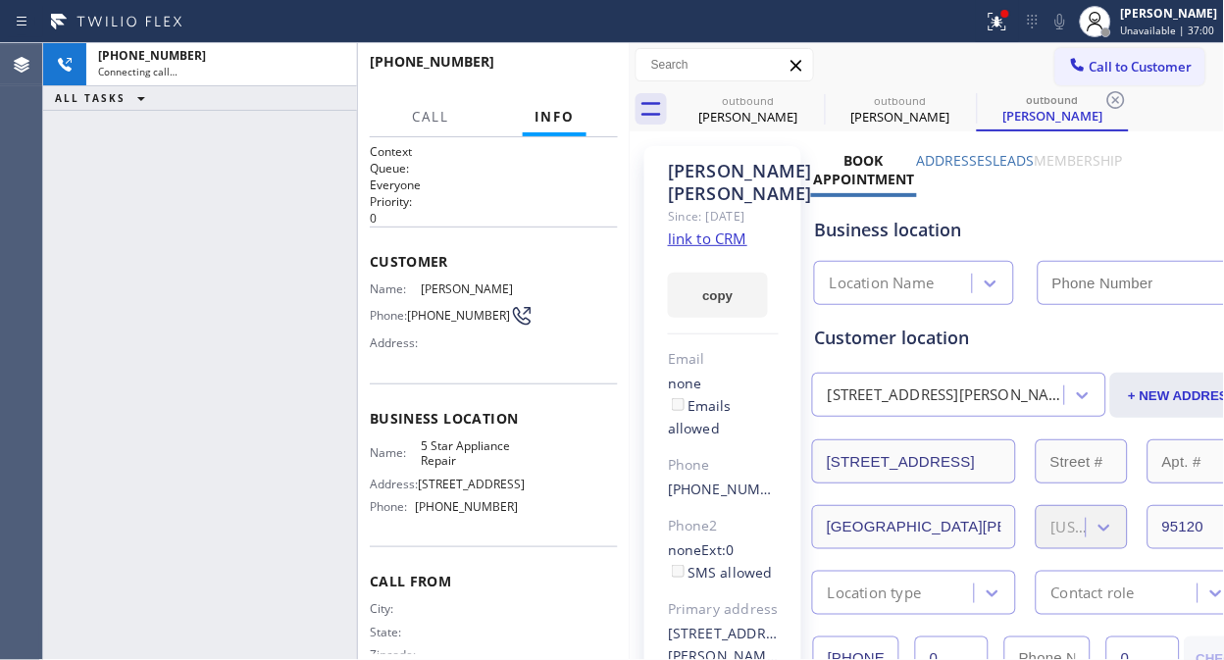
type input "[PHONE_NUMBER]"
click at [1003, 36] on button at bounding box center [997, 21] width 43 height 43
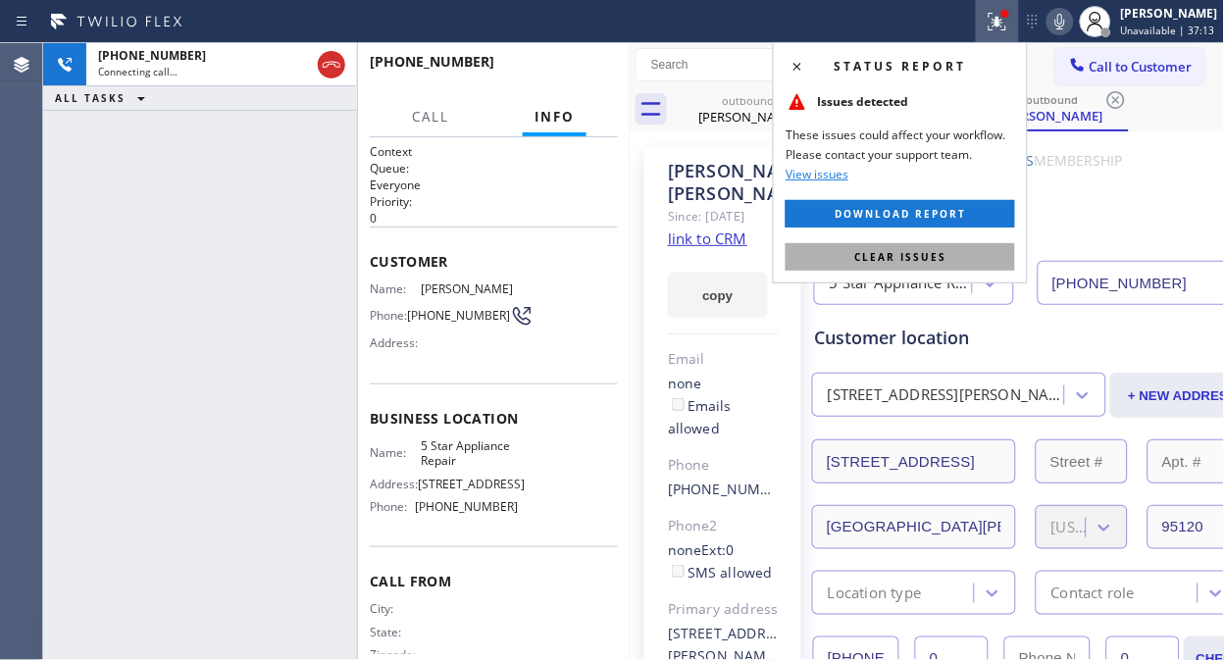
click at [880, 248] on button "Clear issues" at bounding box center [899, 256] width 229 height 27
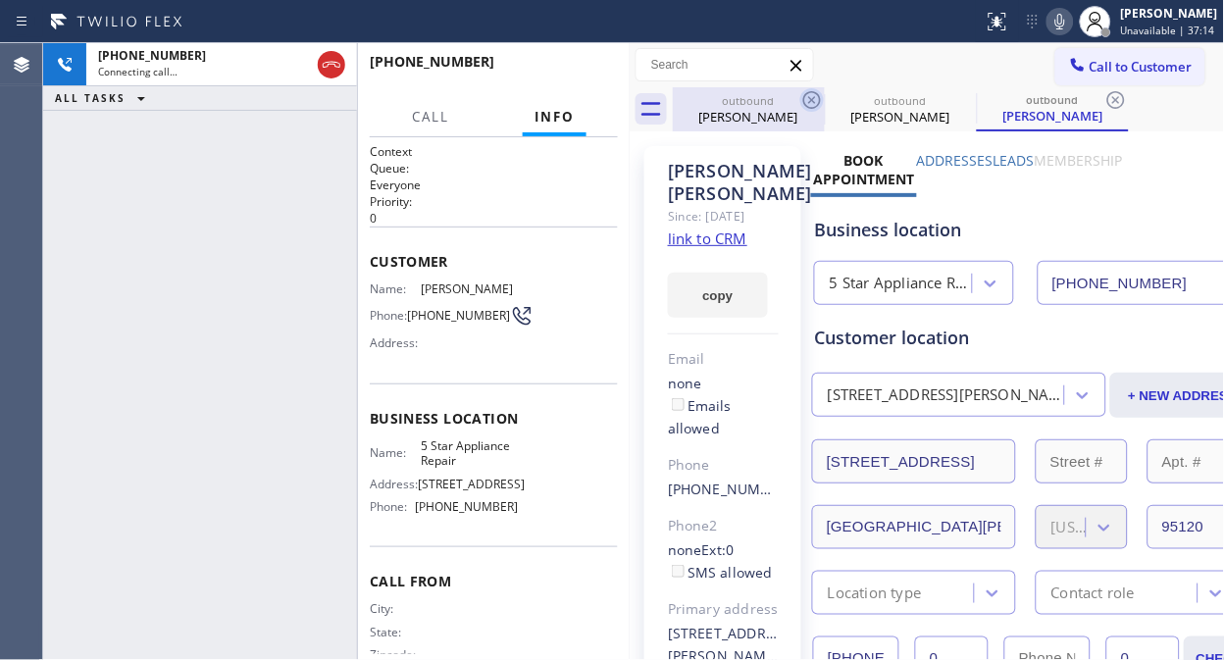
click at [818, 104] on icon at bounding box center [812, 100] width 18 height 18
click at [816, 96] on icon at bounding box center [812, 100] width 24 height 24
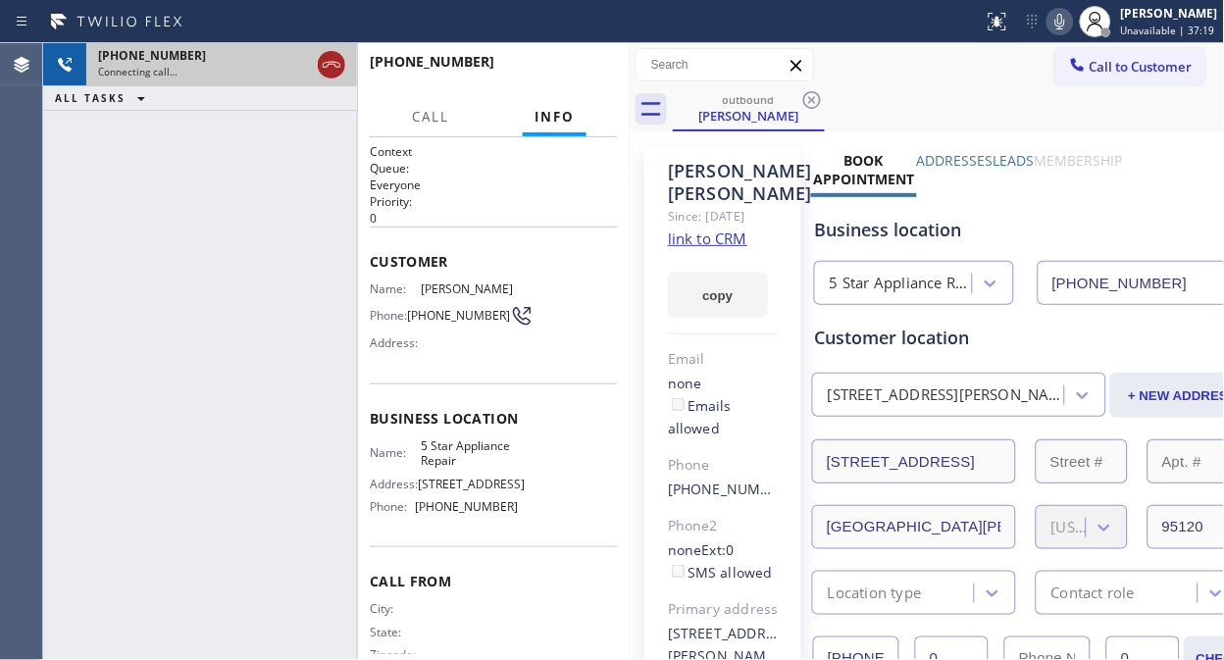
click at [329, 59] on icon at bounding box center [332, 65] width 24 height 24
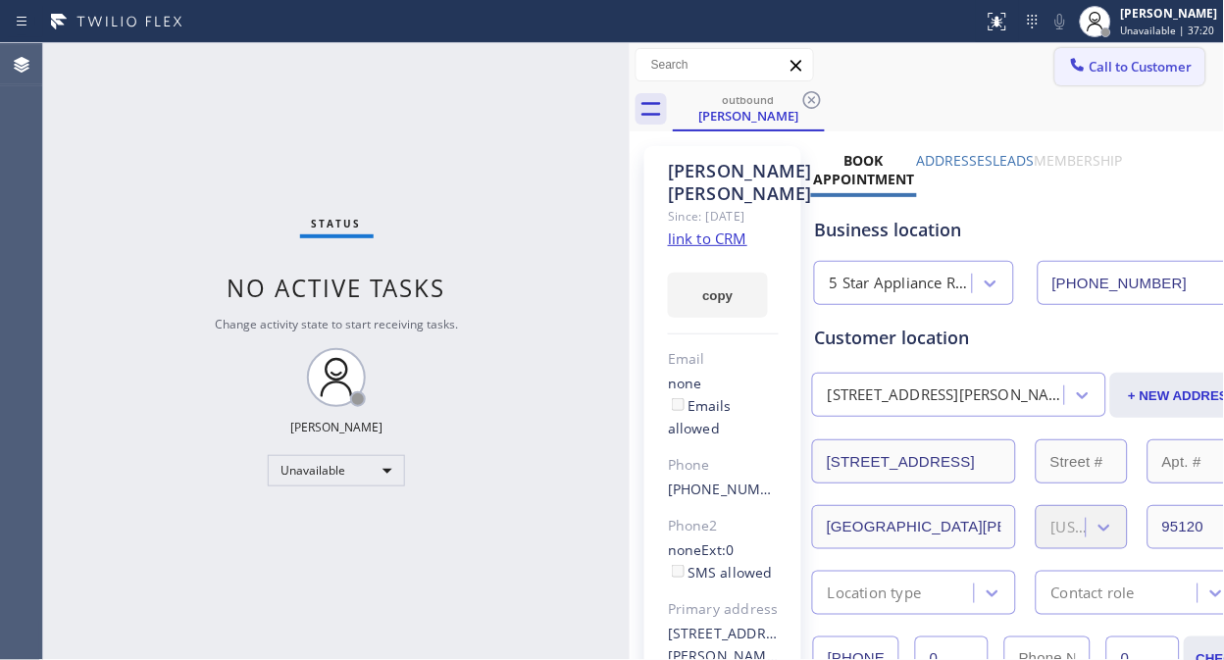
click at [1089, 73] on span "Call to Customer" at bounding box center [1140, 67] width 103 height 18
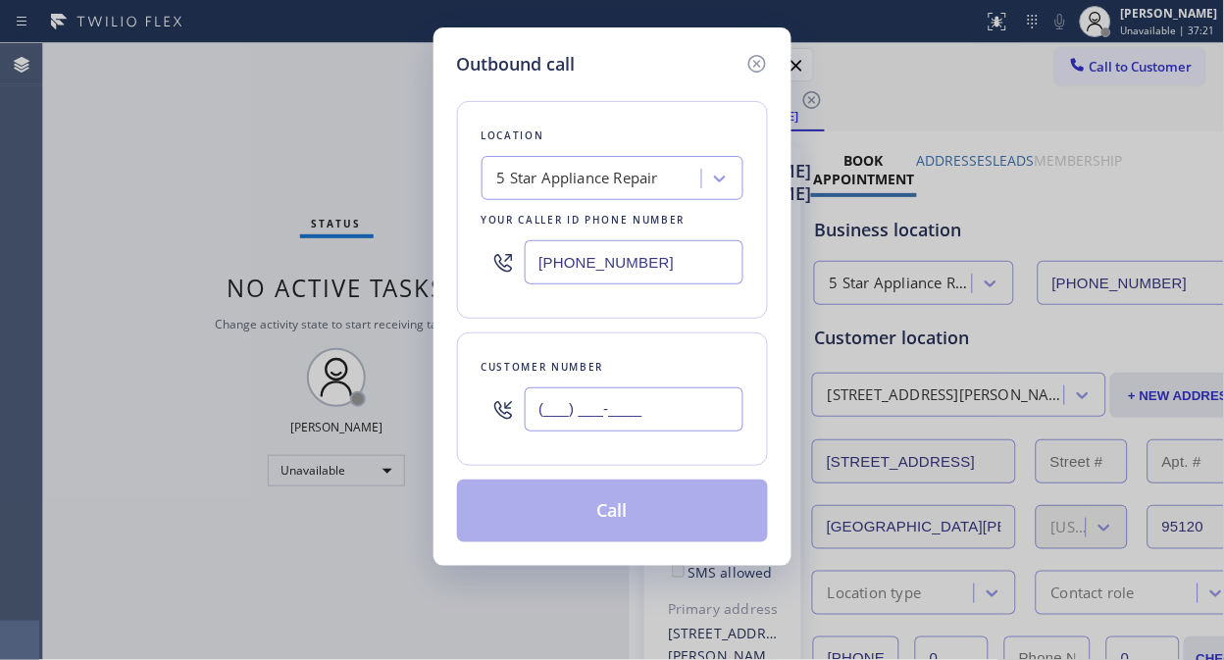
click at [542, 395] on input "(___) ___-____" at bounding box center [634, 409] width 219 height 44
paste input "907) 821-8344"
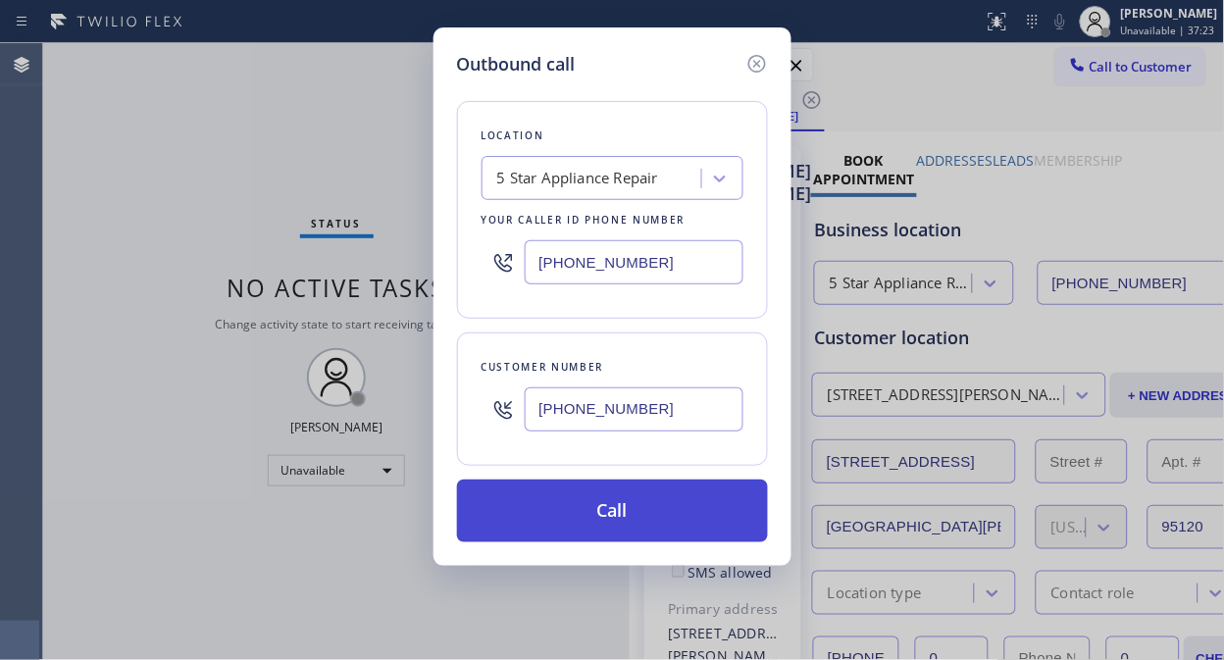
type input "[PHONE_NUMBER]"
click at [619, 510] on button "Call" at bounding box center [612, 511] width 311 height 63
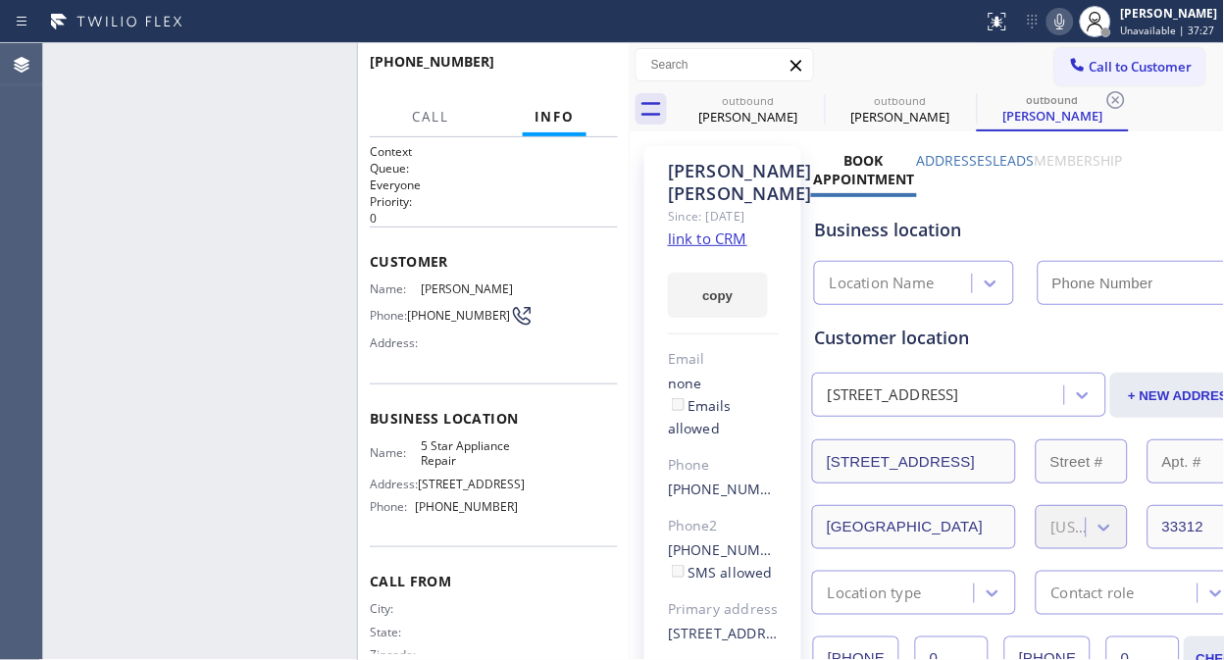
type input "[PHONE_NUMBER]"
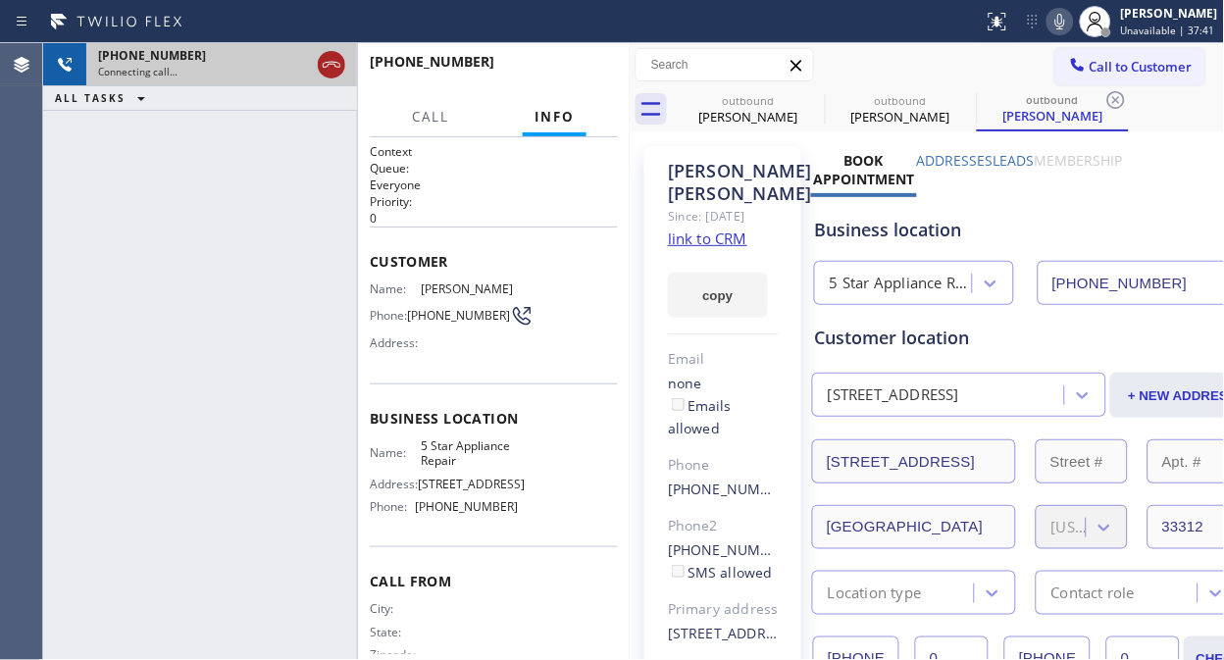
click at [339, 61] on icon at bounding box center [332, 65] width 24 height 24
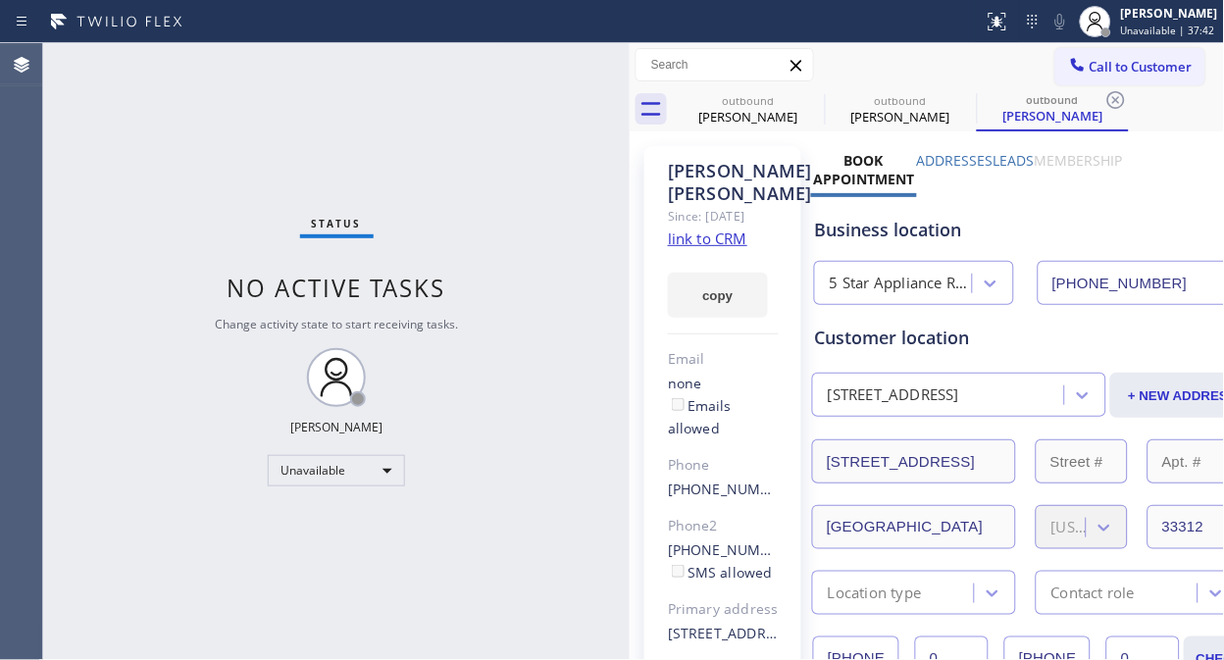
click at [1104, 73] on span "Call to Customer" at bounding box center [1140, 67] width 103 height 18
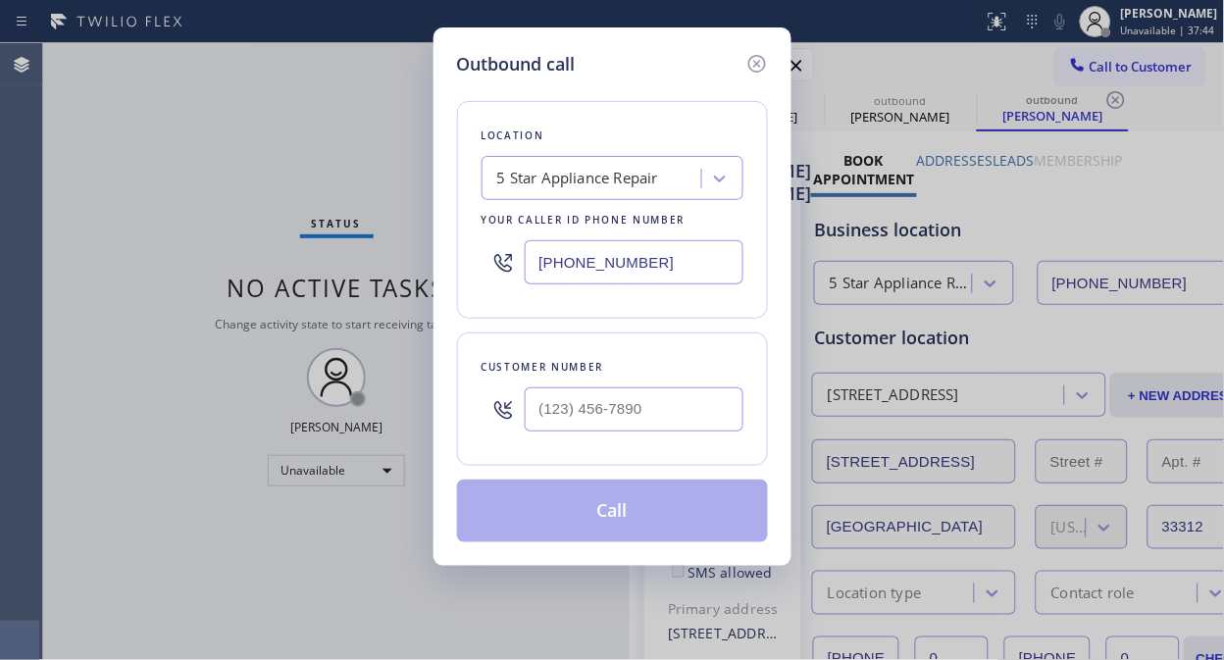
drag, startPoint x: 560, startPoint y: 398, endPoint x: 551, endPoint y: 406, distance: 11.8
click at [560, 398] on input "text" at bounding box center [634, 409] width 219 height 44
paste input "954) 329-5950"
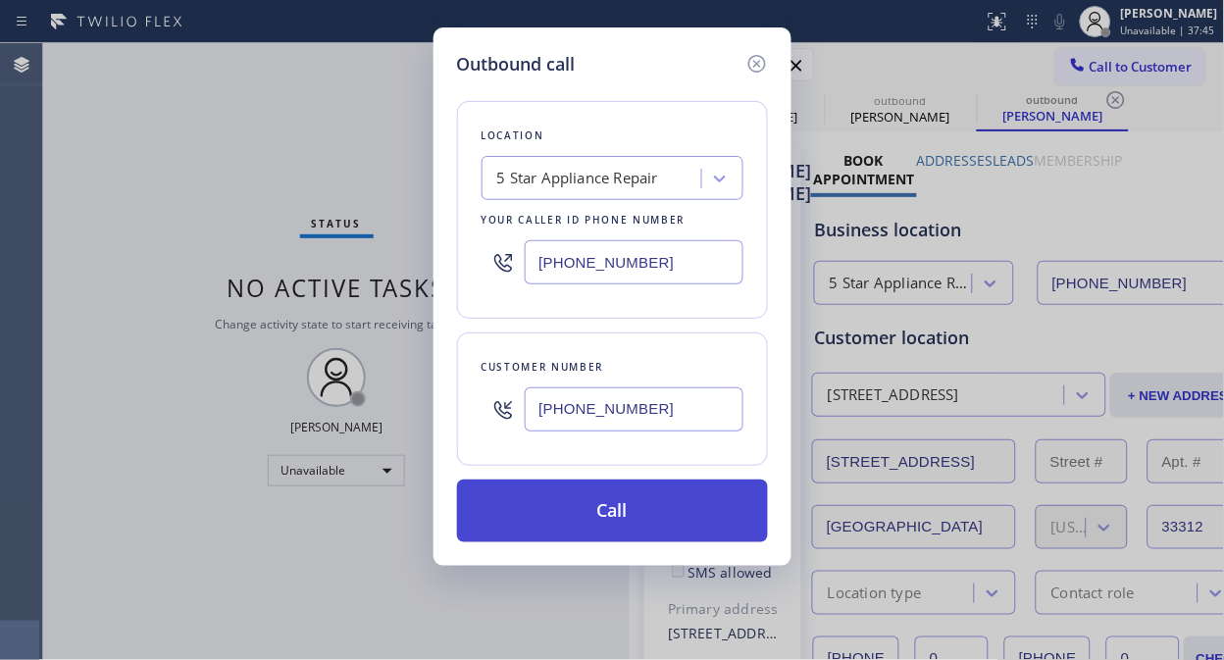
type input "[PHONE_NUMBER]"
click at [633, 512] on button "Call" at bounding box center [612, 511] width 311 height 63
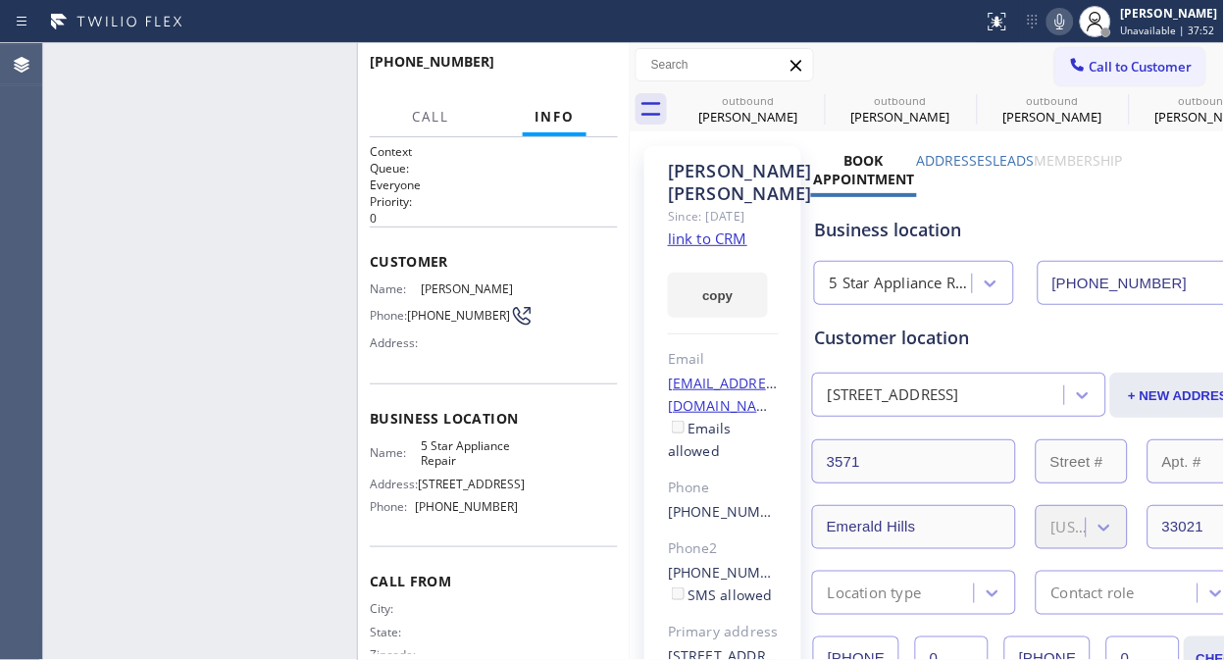
type input "[PHONE_NUMBER]"
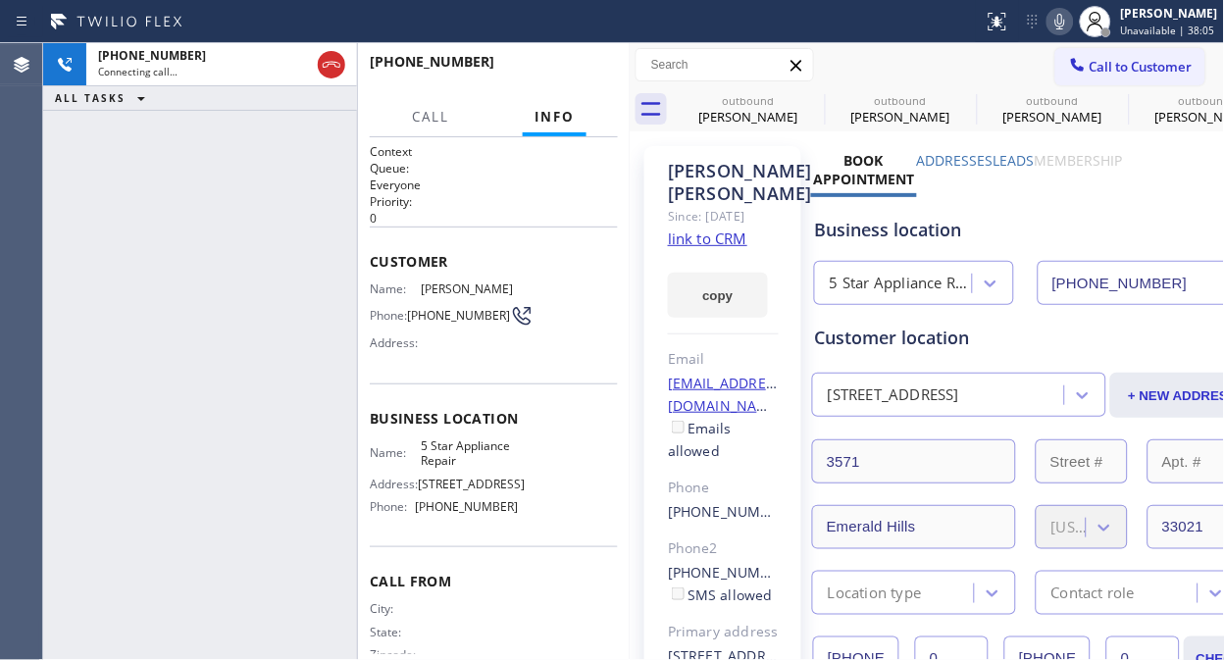
click at [1070, 20] on icon at bounding box center [1060, 22] width 24 height 24
click at [1065, 27] on icon at bounding box center [1060, 22] width 10 height 16
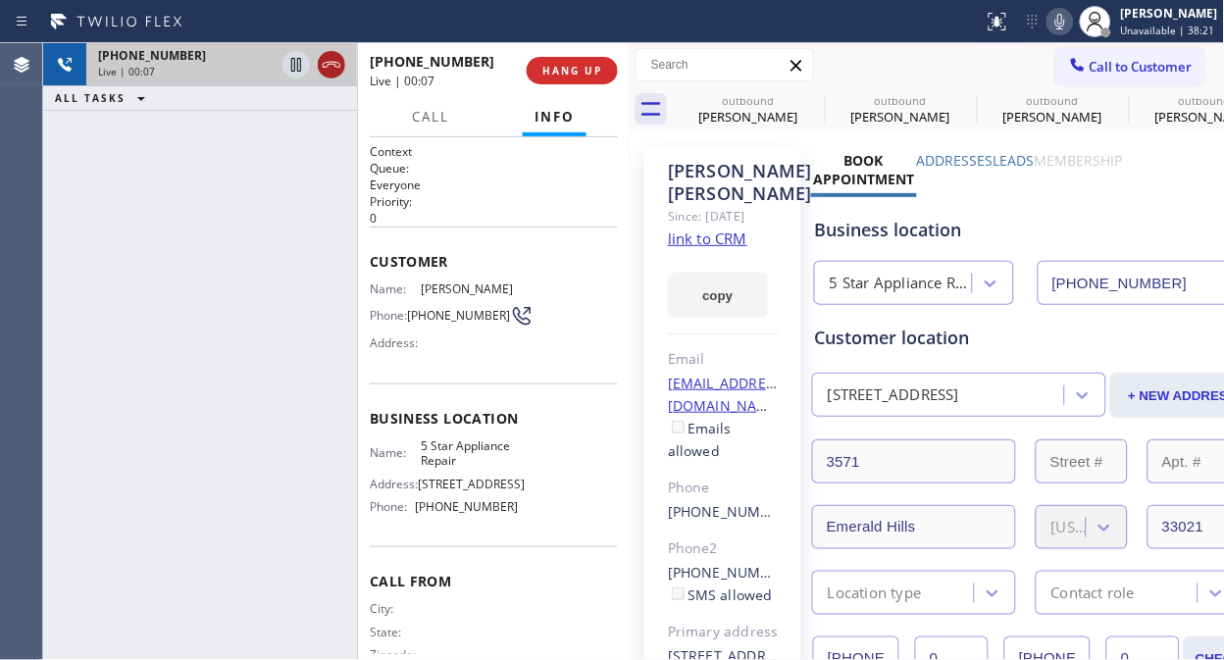
click at [341, 64] on icon at bounding box center [332, 65] width 24 height 24
click at [530, 76] on button "HANG UP" at bounding box center [572, 70] width 91 height 27
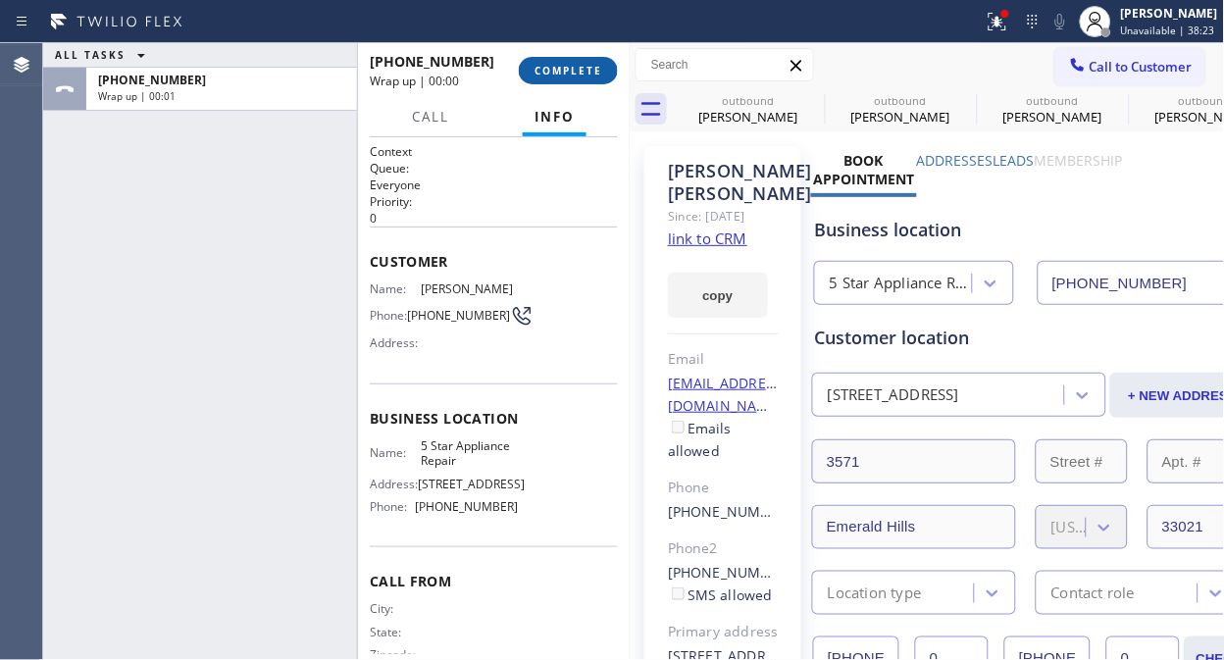
click at [564, 76] on span "COMPLETE" at bounding box center [568, 71] width 68 height 14
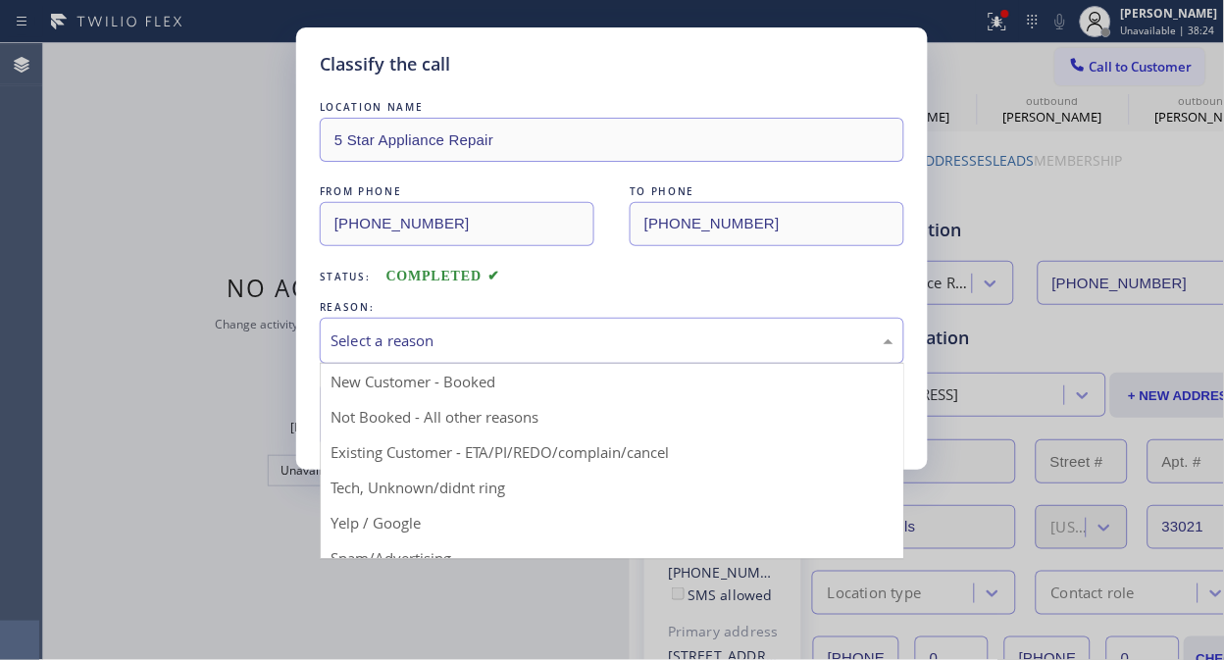
drag, startPoint x: 599, startPoint y: 319, endPoint x: 600, endPoint y: 335, distance: 16.7
click at [600, 320] on div "Select a reason" at bounding box center [612, 341] width 584 height 46
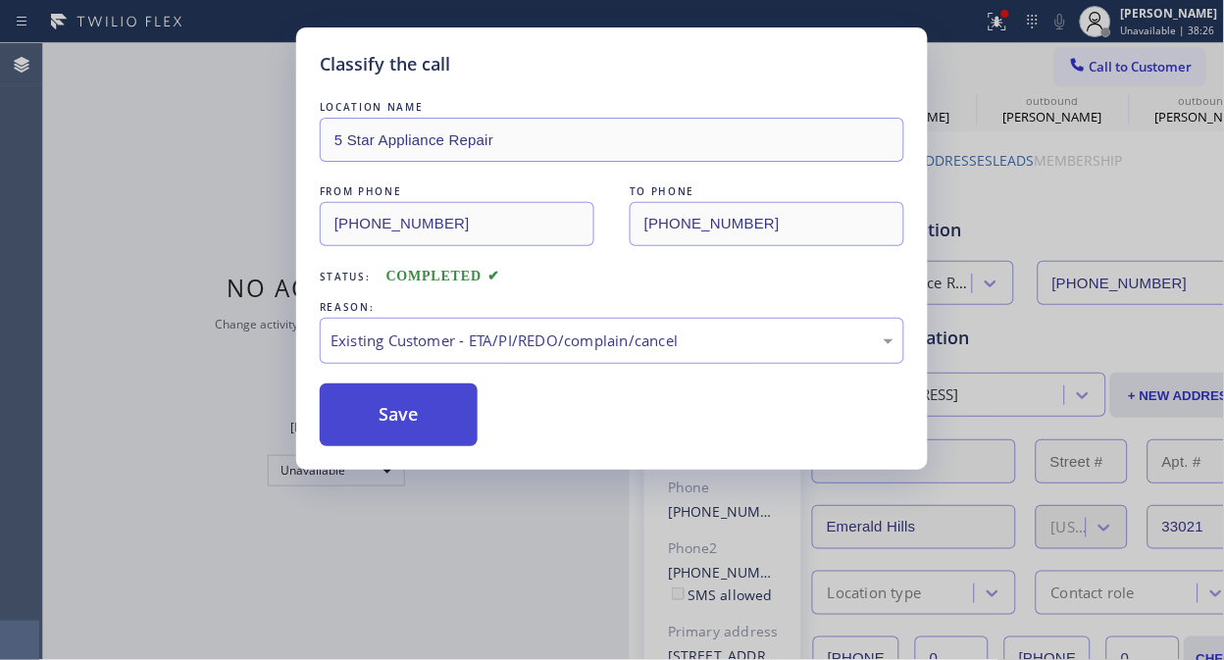
click at [446, 412] on button "Save" at bounding box center [399, 414] width 158 height 63
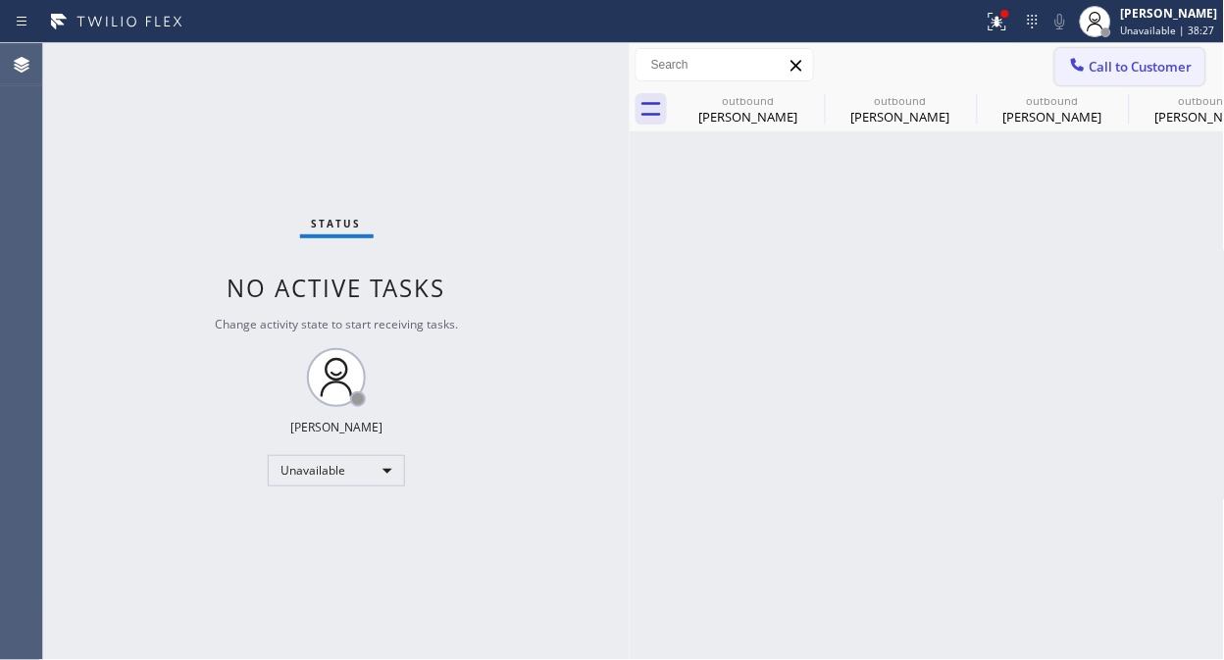
click at [1091, 74] on span "Call to Customer" at bounding box center [1140, 67] width 103 height 18
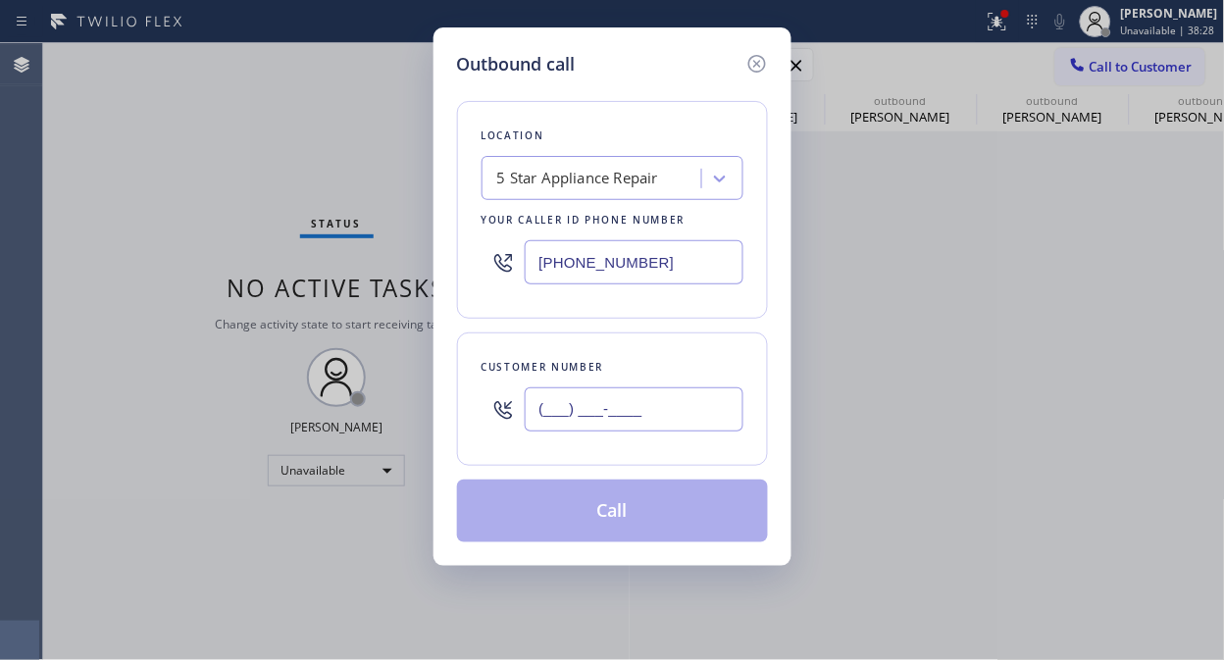
click at [633, 423] on input "(___) ___-____" at bounding box center [634, 409] width 219 height 44
paste input "323) 363-7840"
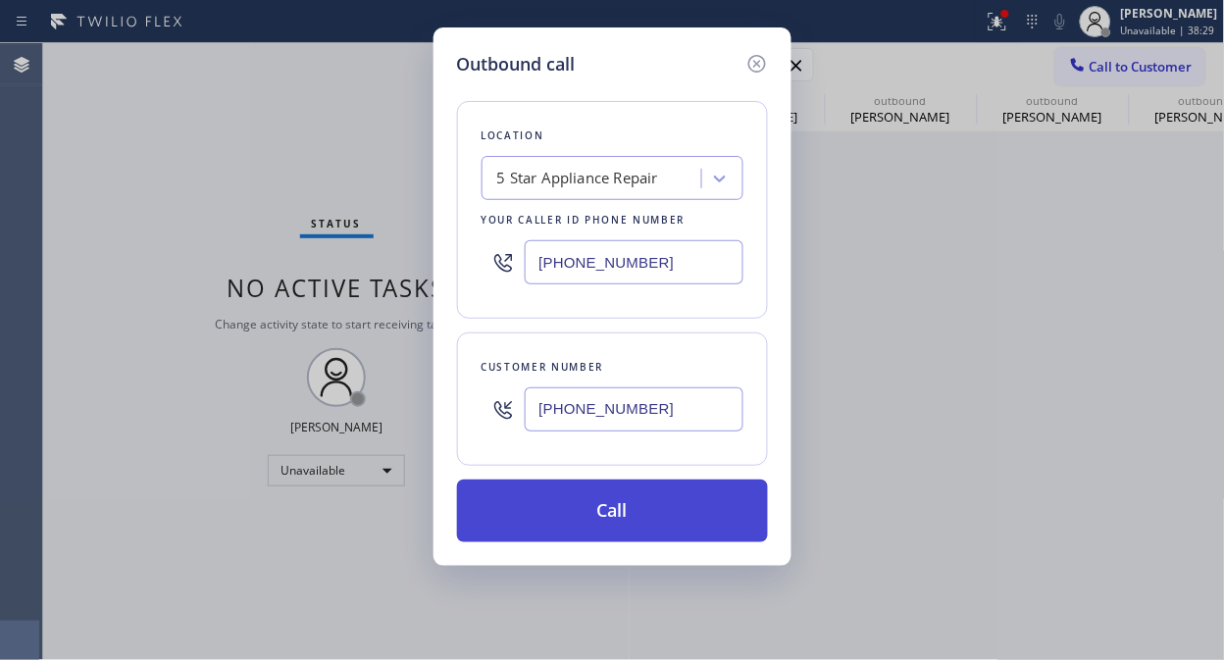
type input "[PHONE_NUMBER]"
click at [641, 503] on button "Call" at bounding box center [612, 511] width 311 height 63
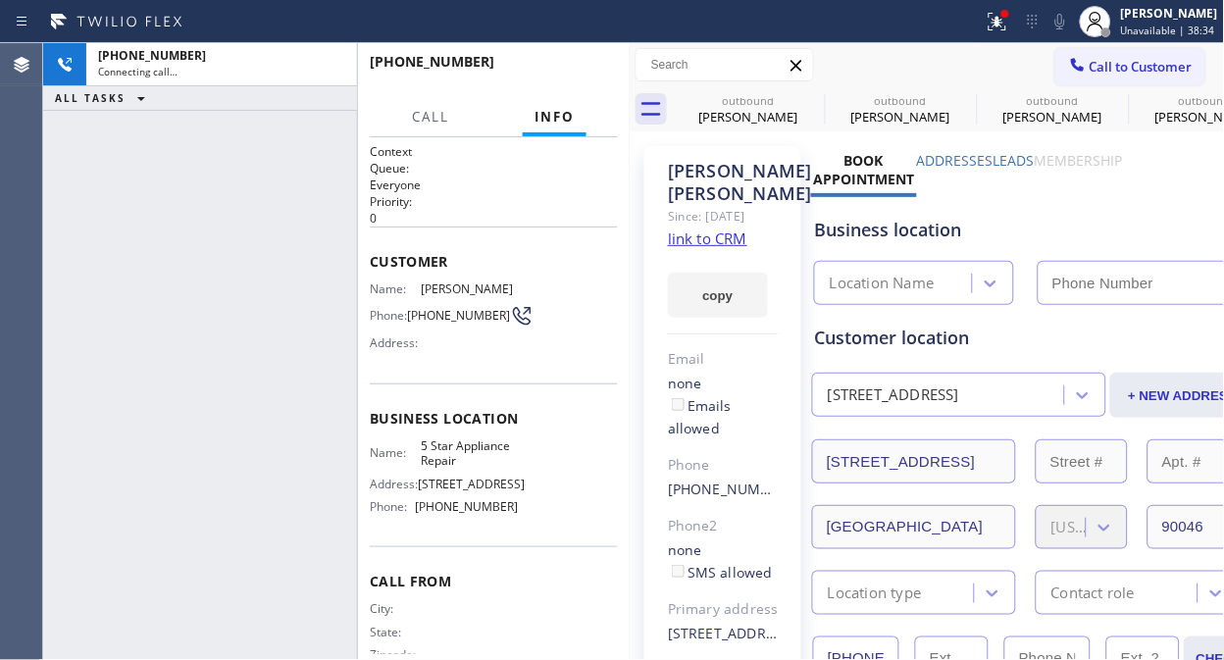
type input "[PHONE_NUMBER]"
click at [280, 325] on div "[PHONE_NUMBER] Connecting call… ALL TASKS ALL TASKS ACTIVE TASKS TASKS IN WRAP …" at bounding box center [200, 351] width 314 height 617
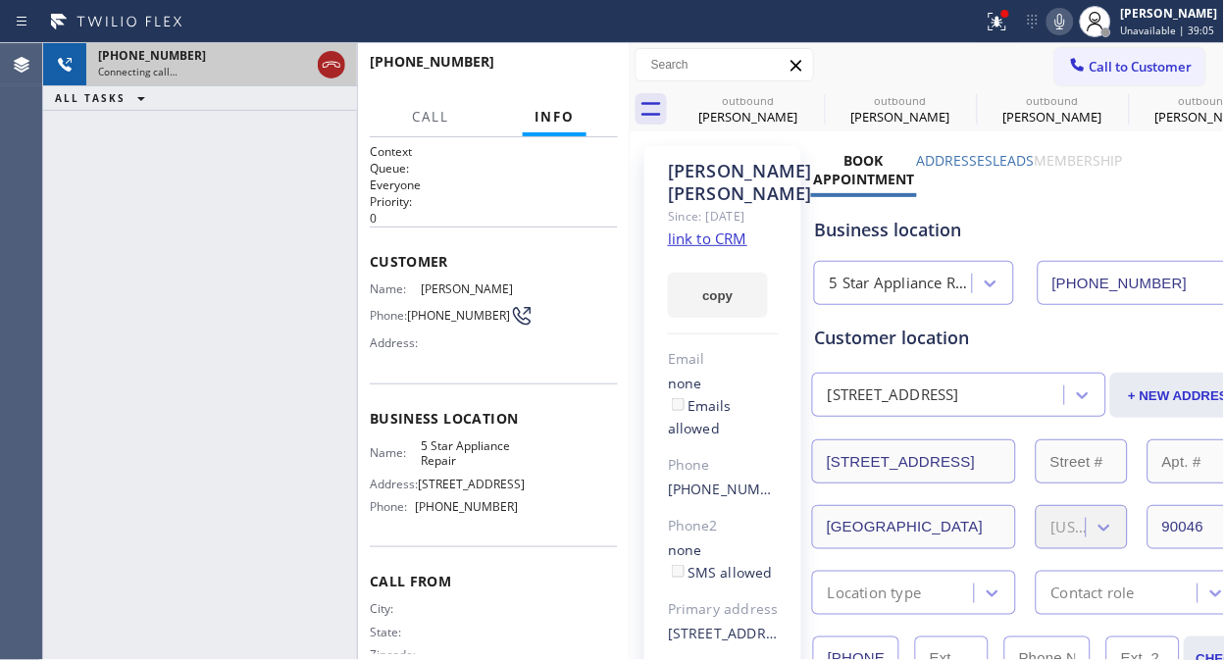
click at [329, 63] on icon at bounding box center [332, 65] width 24 height 24
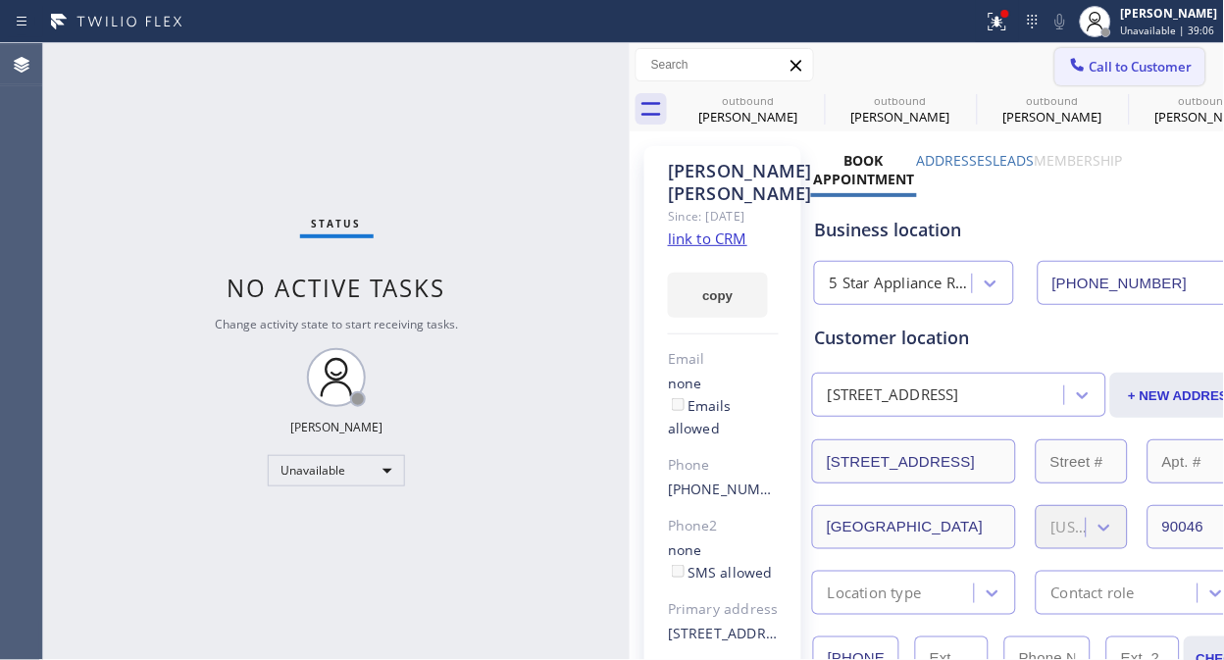
click at [1089, 66] on span "Call to Customer" at bounding box center [1140, 67] width 103 height 18
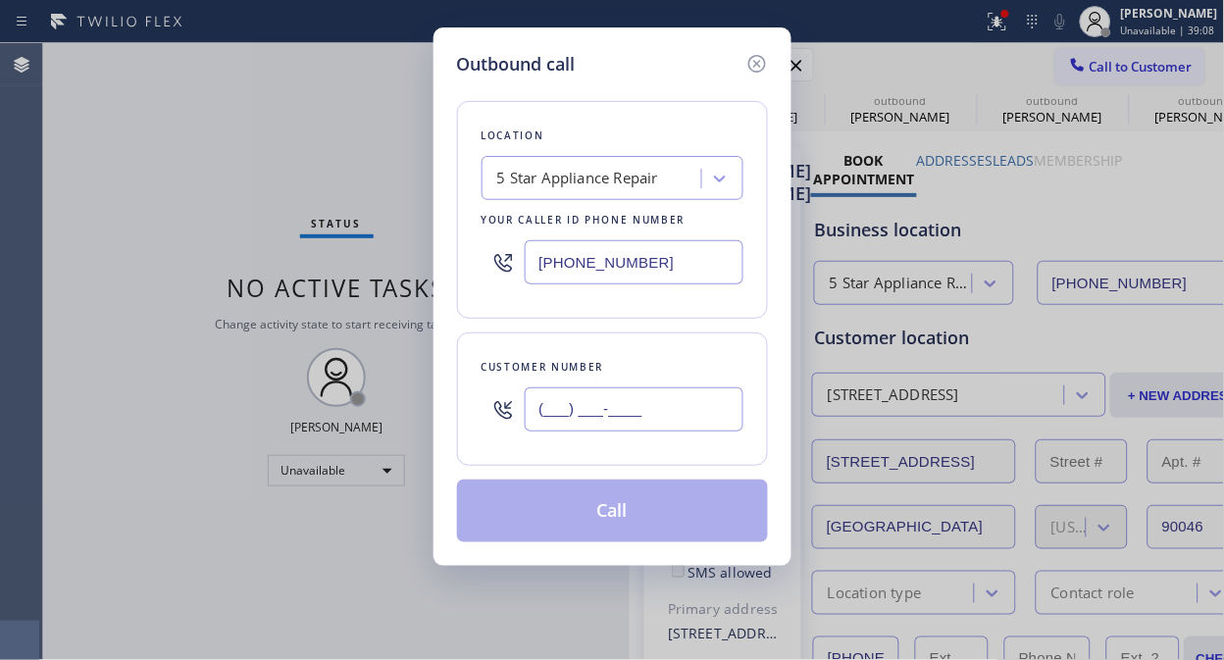
click at [566, 416] on input "(___) ___-____" at bounding box center [634, 409] width 219 height 44
paste input "818) 700-8471"
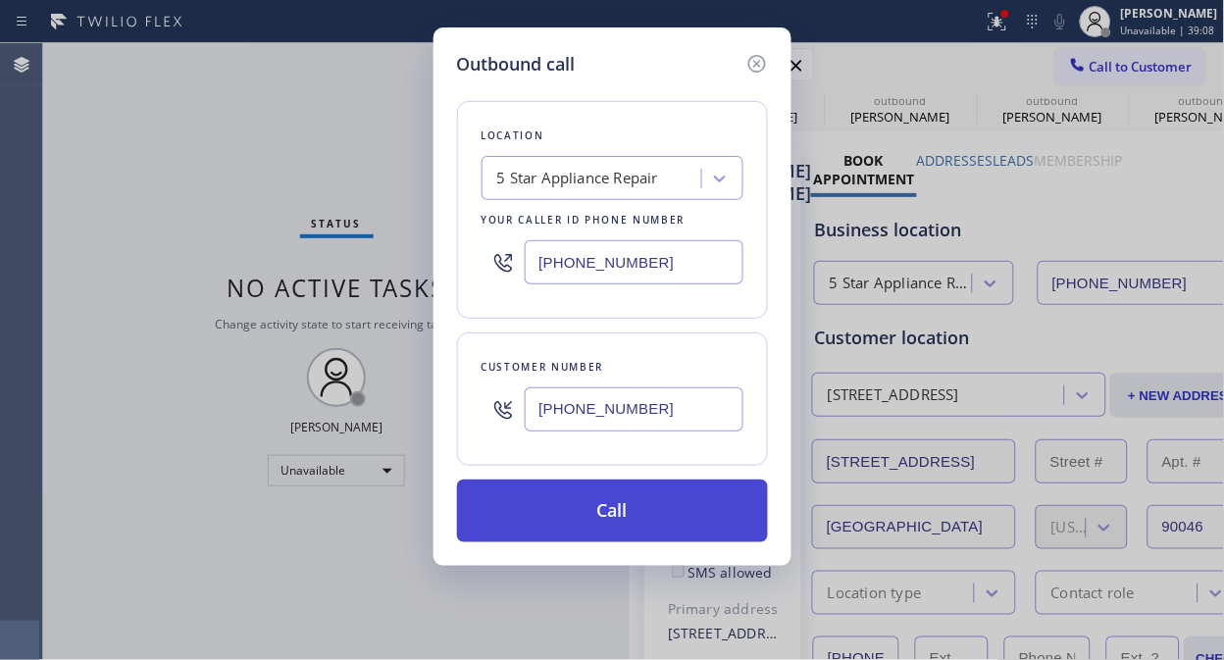
type input "[PHONE_NUMBER]"
click at [647, 515] on button "Call" at bounding box center [612, 511] width 311 height 63
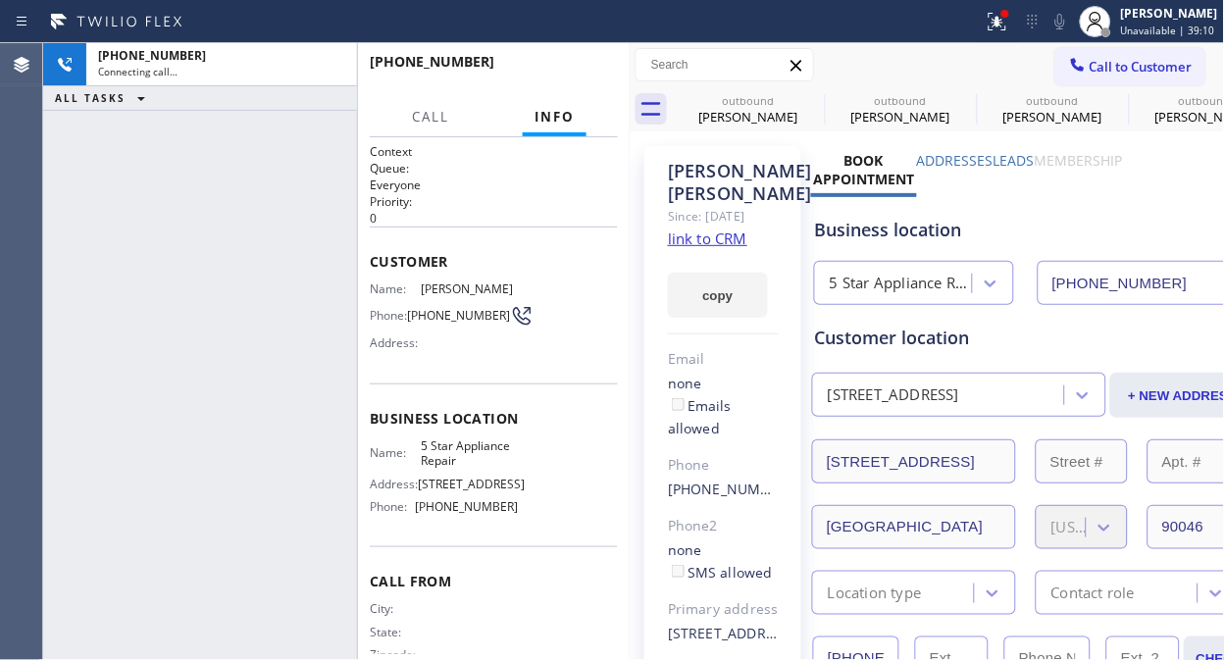
click at [1004, 30] on icon at bounding box center [997, 22] width 24 height 24
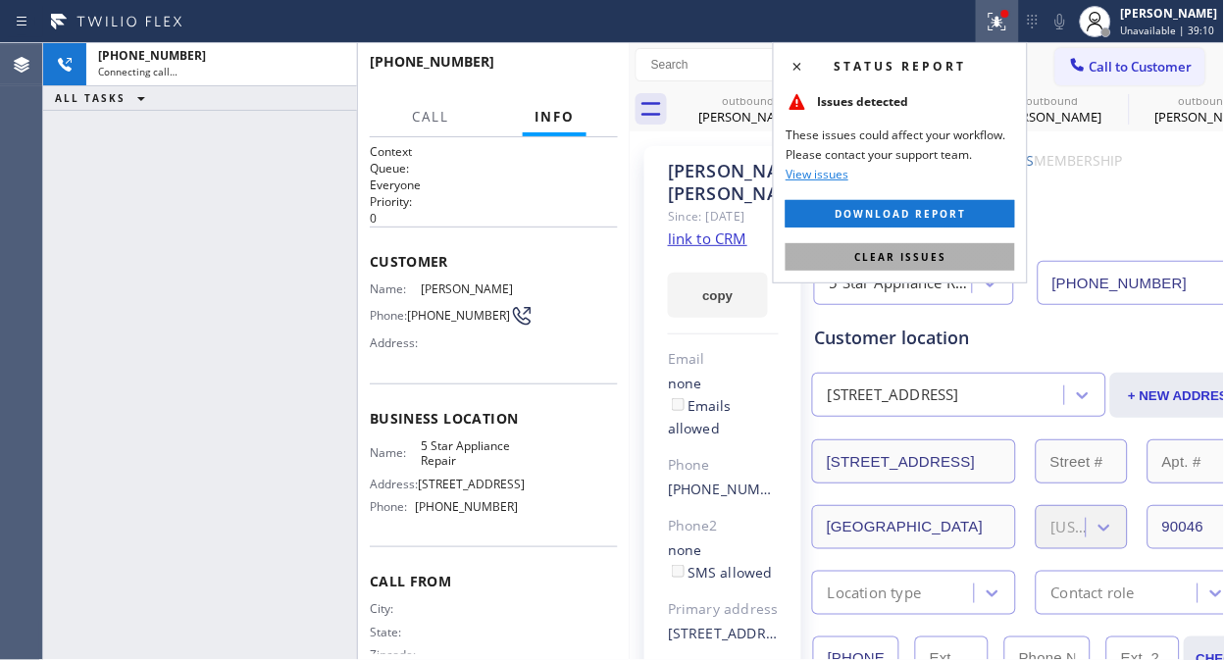
click at [918, 267] on button "Clear issues" at bounding box center [899, 256] width 229 height 27
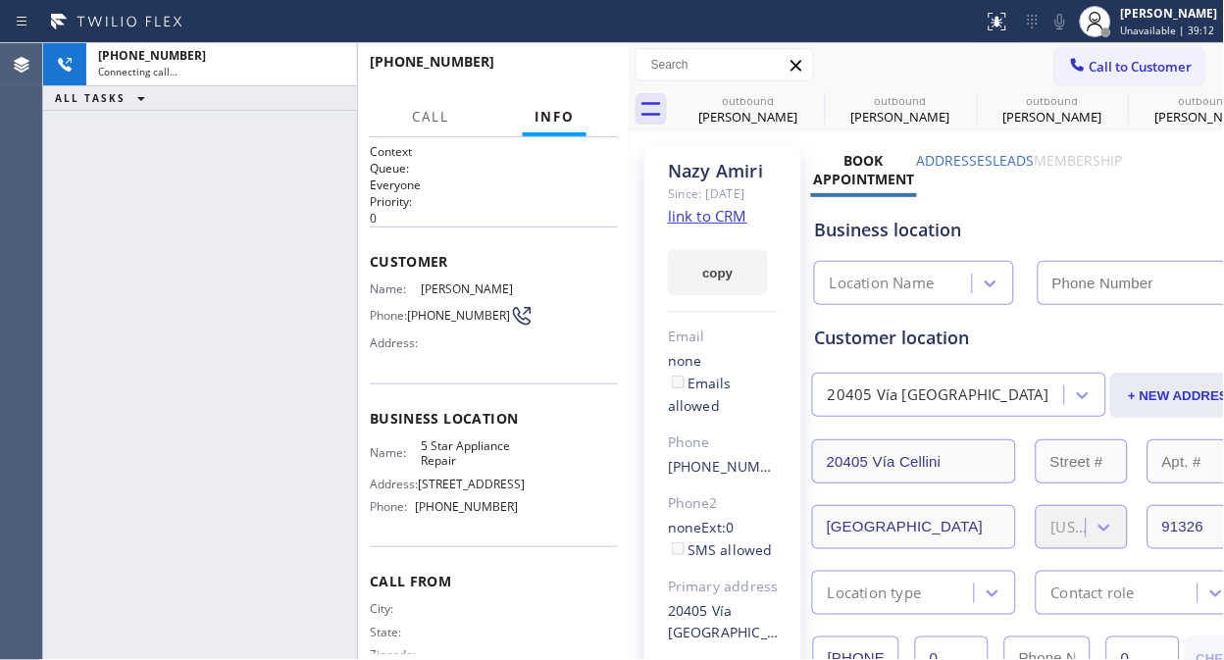
click at [0, 0] on icon at bounding box center [0, 0] width 0 height 0
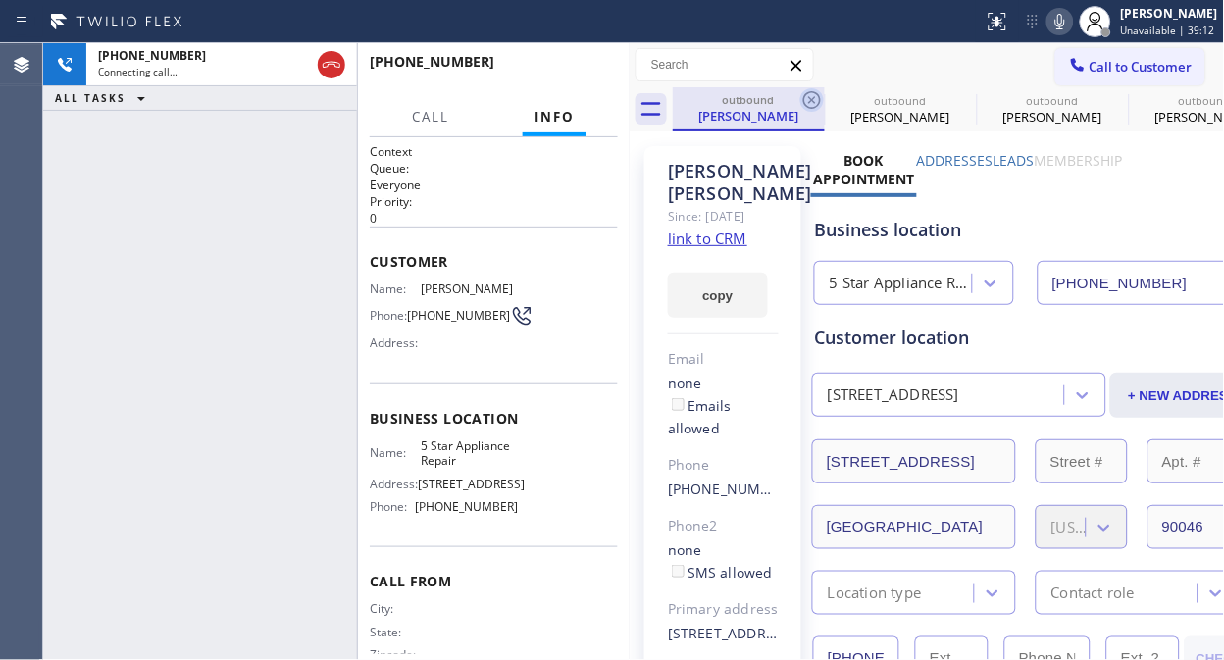
click at [811, 101] on icon at bounding box center [812, 100] width 24 height 24
type input "[PHONE_NUMBER]"
click at [0, 0] on icon at bounding box center [0, 0] width 0 height 0
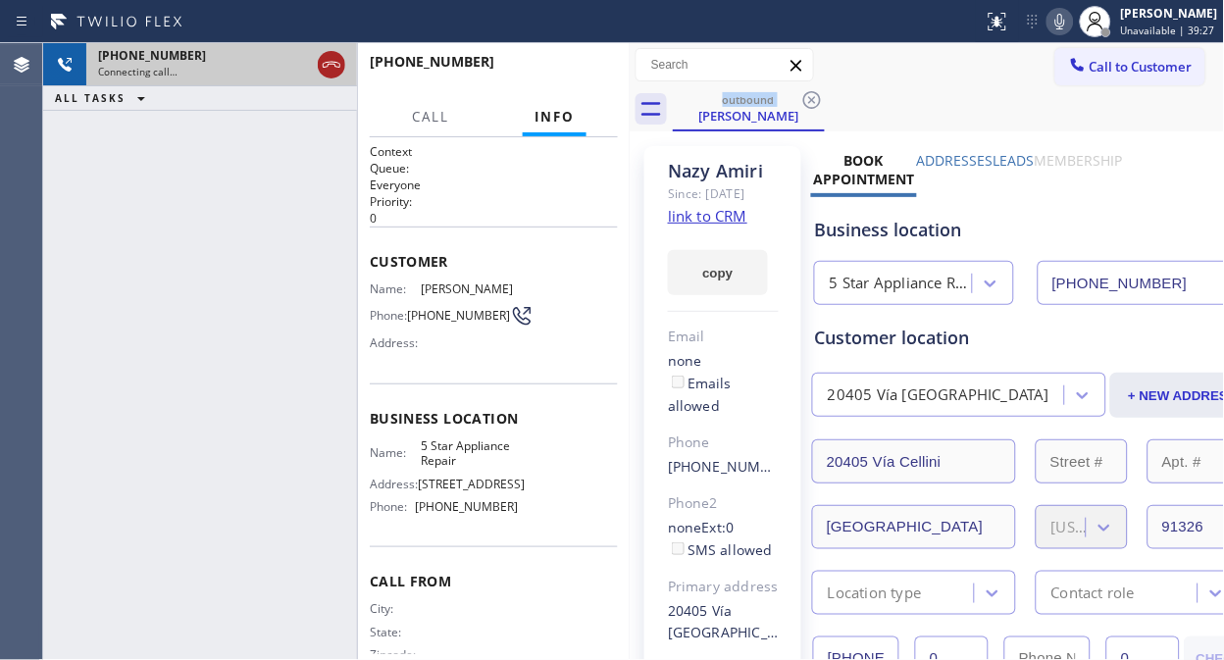
click at [335, 64] on icon at bounding box center [332, 65] width 24 height 24
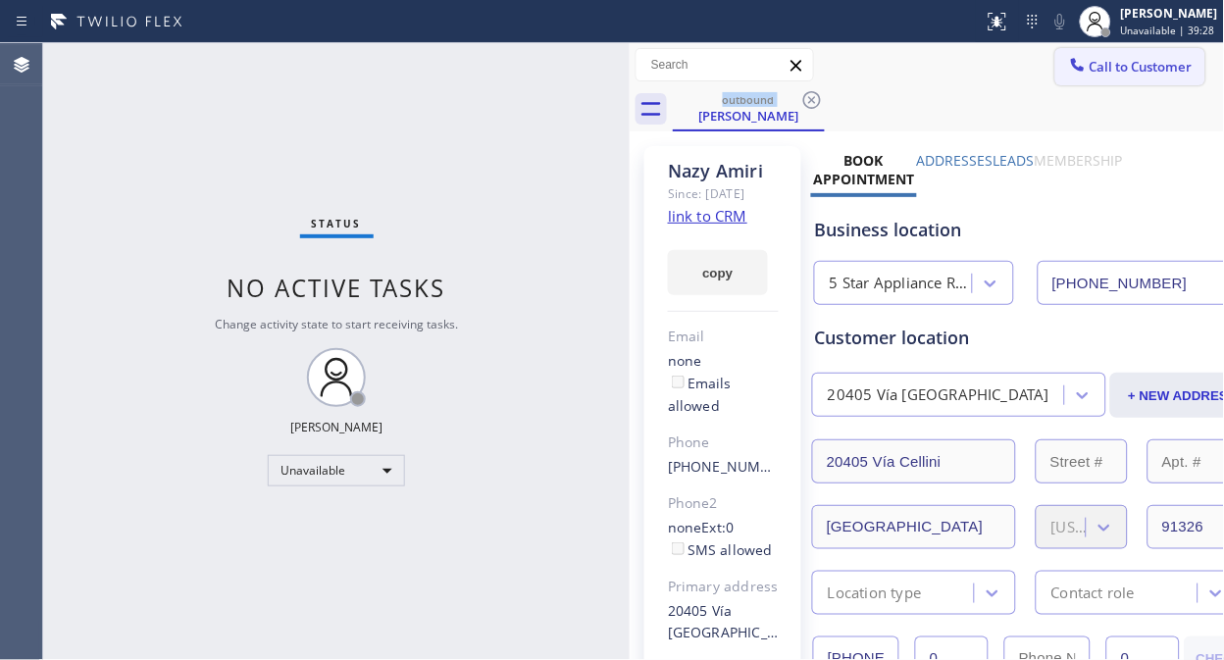
click at [1071, 70] on icon at bounding box center [1077, 64] width 13 height 13
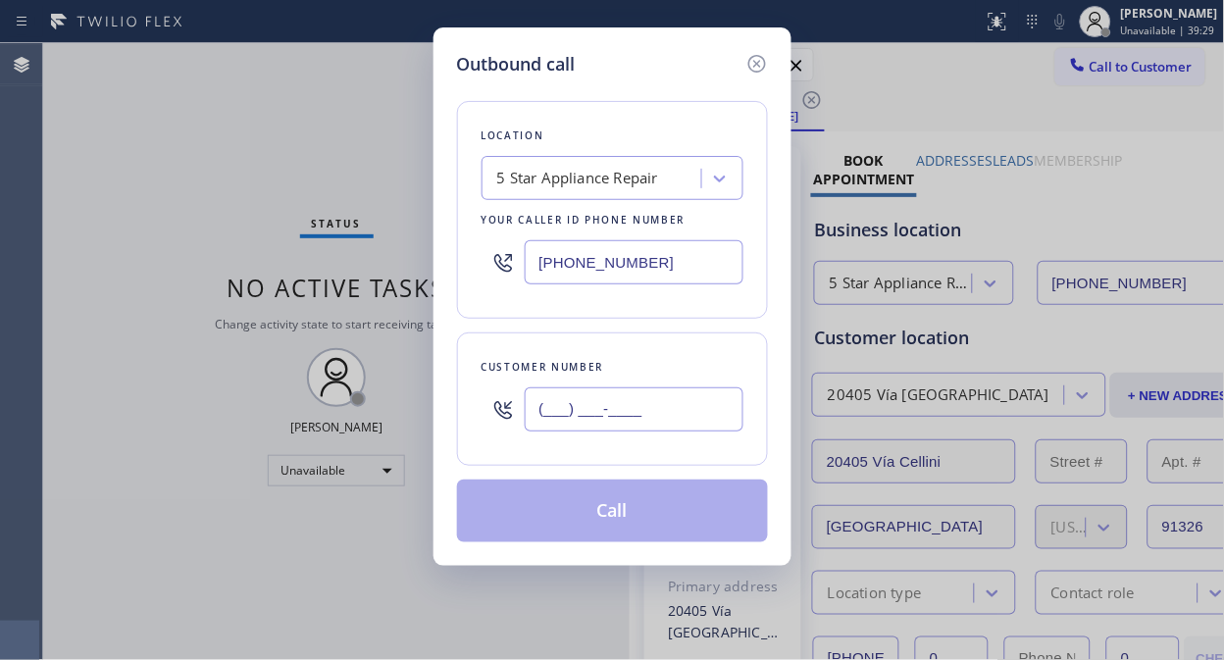
click at [625, 417] on input "(___) ___-____" at bounding box center [634, 409] width 219 height 44
paste input "562) 755-9608"
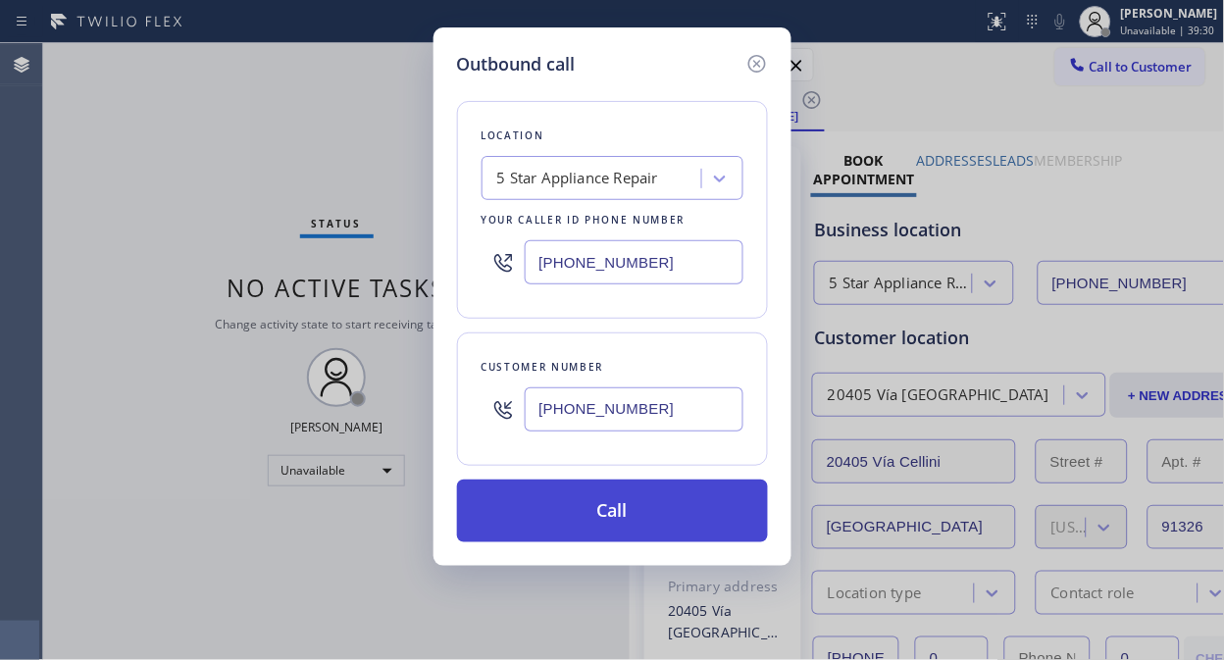
type input "[PHONE_NUMBER]"
click at [654, 512] on button "Call" at bounding box center [612, 511] width 311 height 63
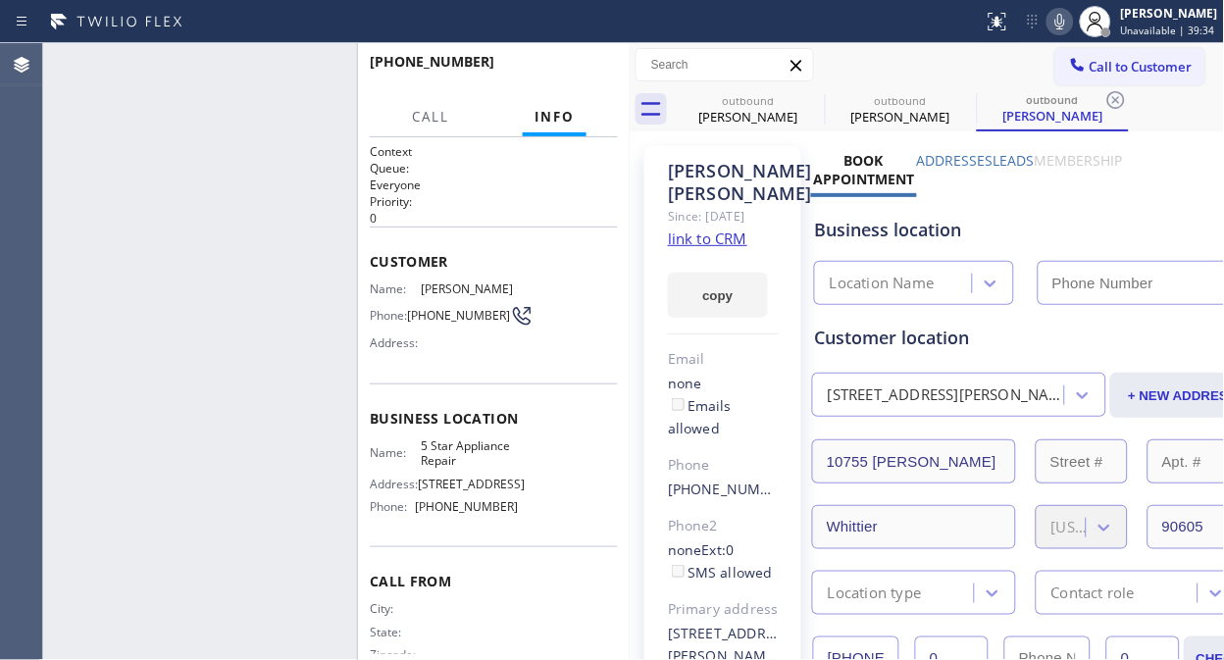
type input "[PHONE_NUMBER]"
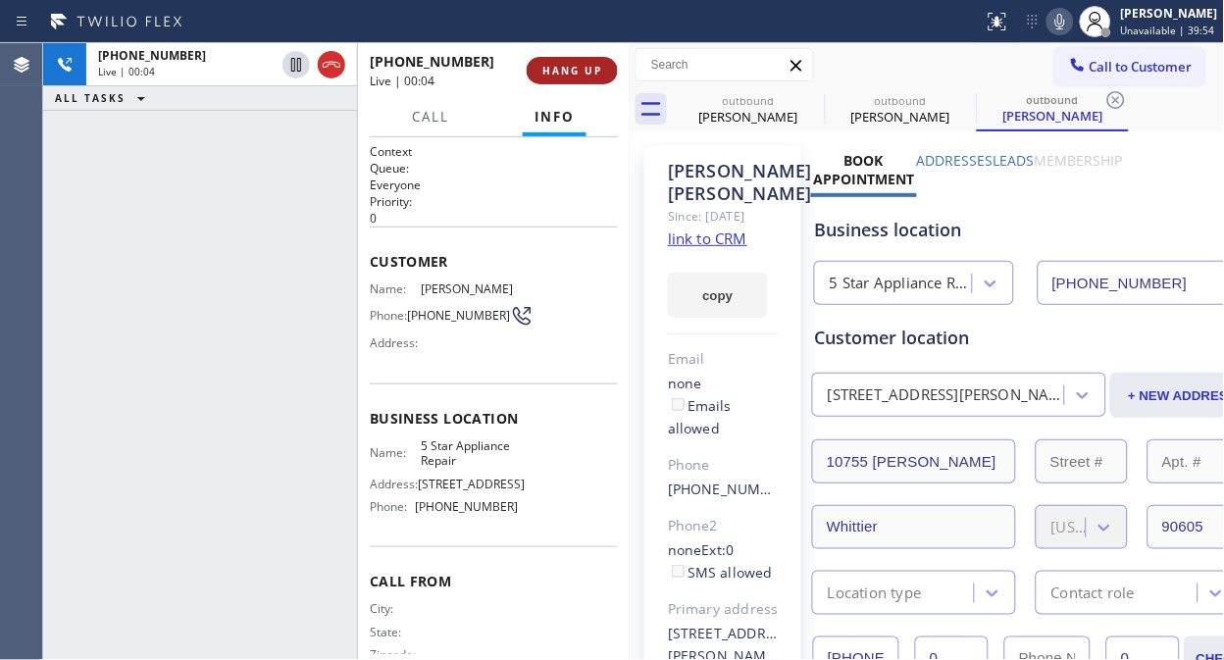
drag, startPoint x: 564, startPoint y: 66, endPoint x: 573, endPoint y: 76, distance: 13.9
click at [572, 81] on button "HANG UP" at bounding box center [572, 70] width 91 height 27
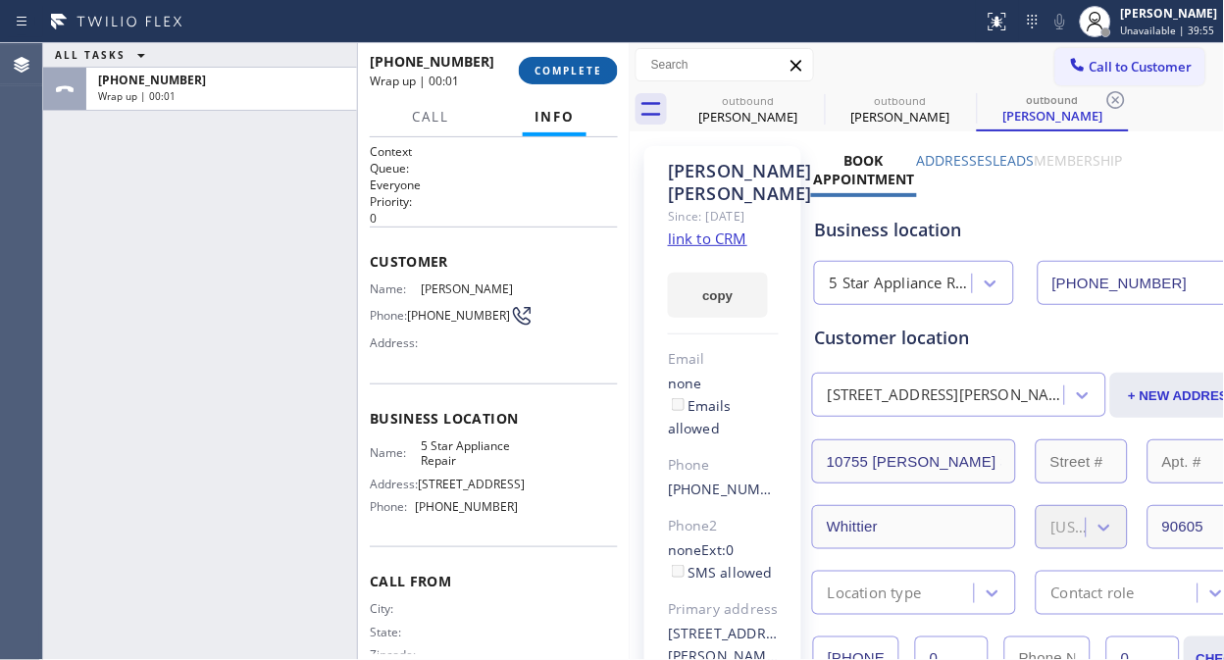
click at [579, 60] on button "COMPLETE" at bounding box center [568, 70] width 99 height 27
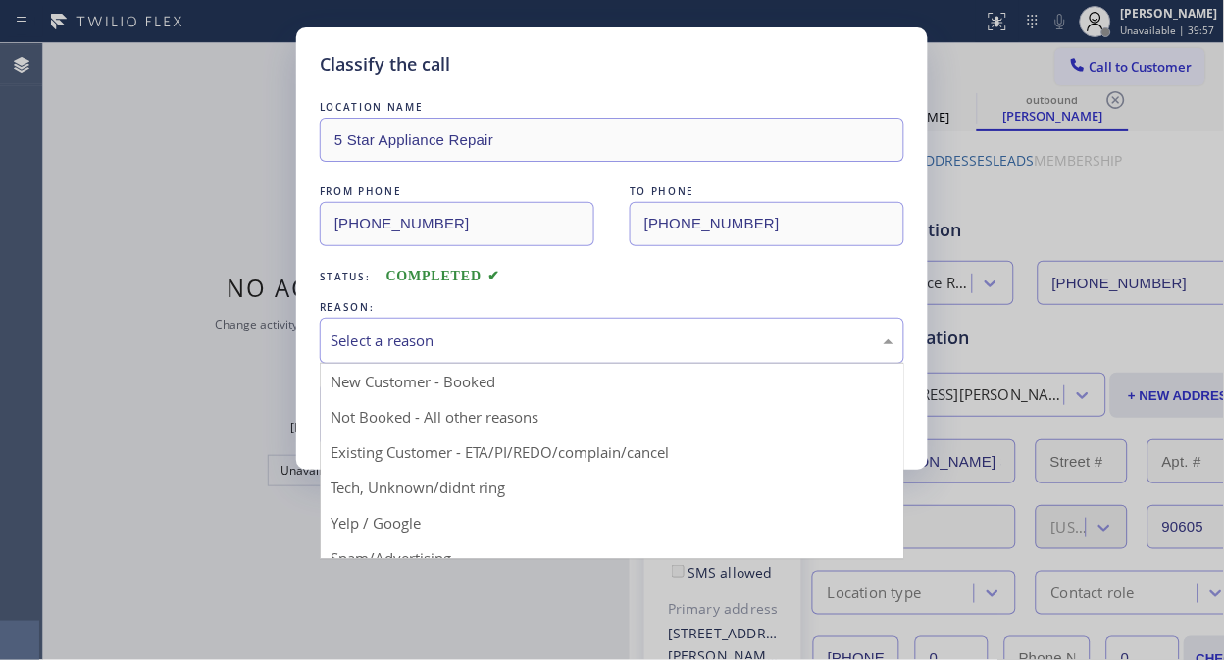
click at [604, 350] on div "Select a reason" at bounding box center [611, 340] width 563 height 23
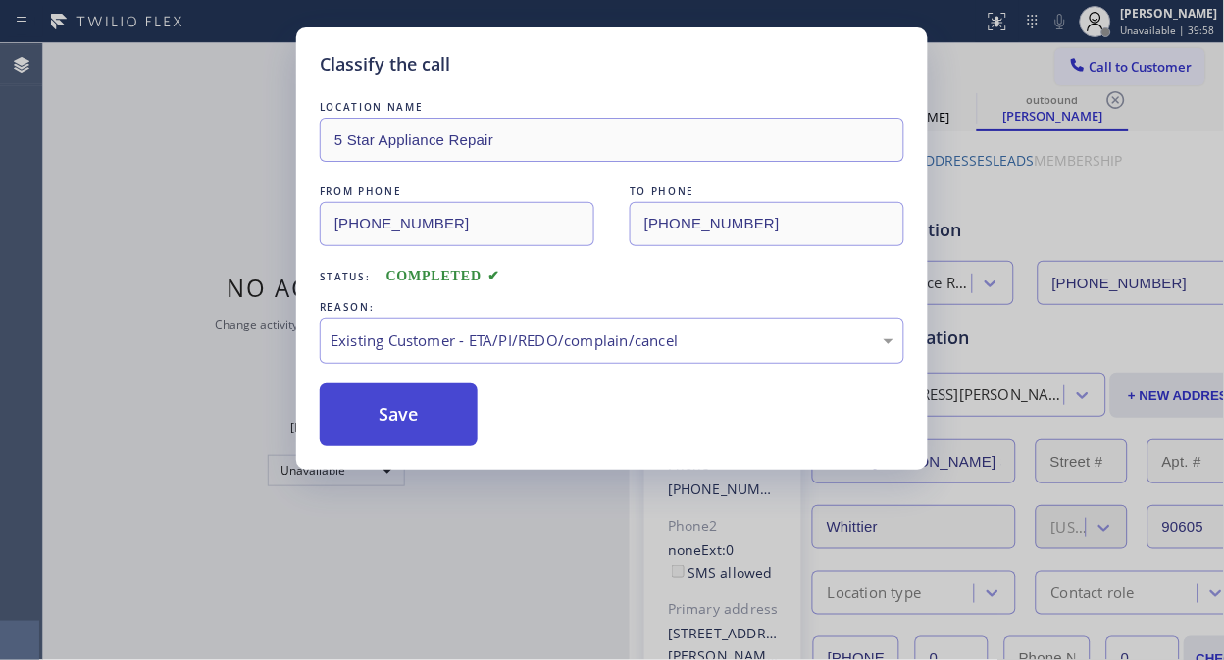
click at [418, 412] on button "Save" at bounding box center [399, 414] width 158 height 63
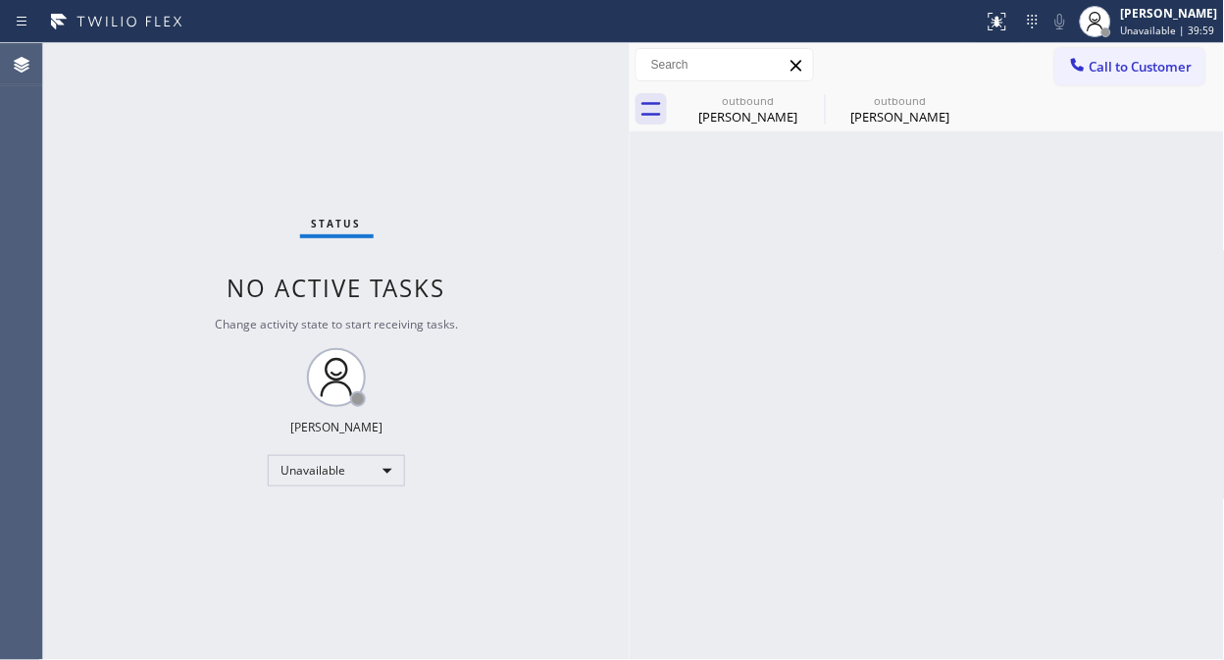
click at [1140, 60] on span "Call to Customer" at bounding box center [1140, 67] width 103 height 18
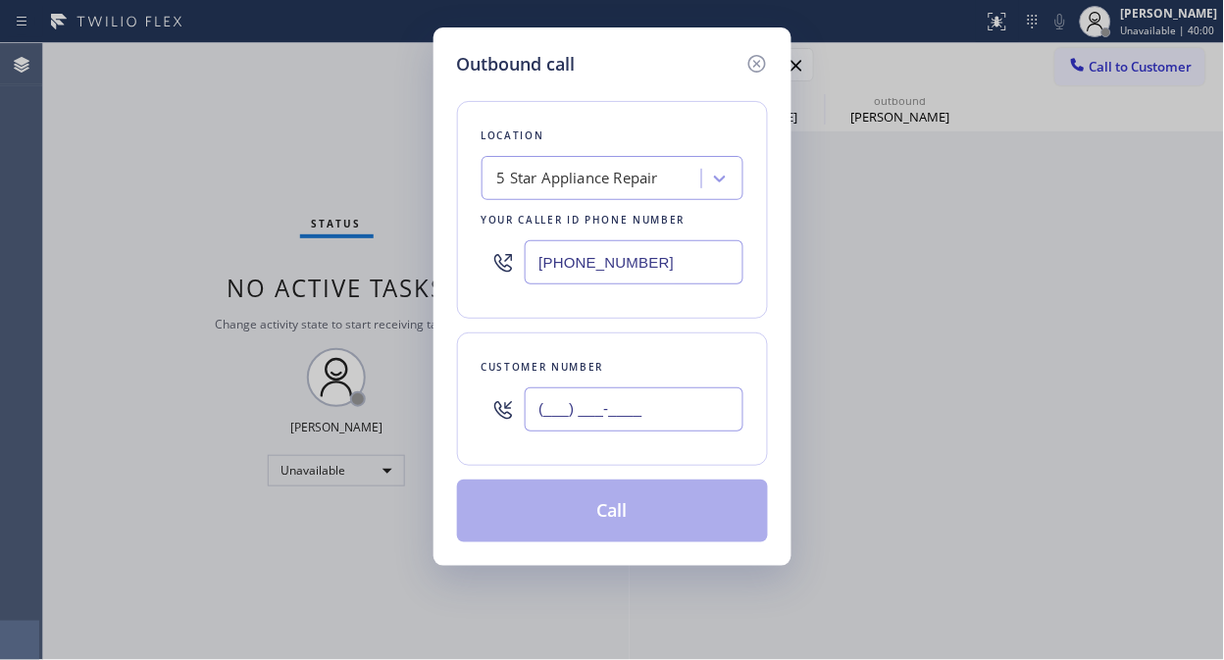
click at [581, 410] on input "(___) ___-____" at bounding box center [634, 409] width 219 height 44
paste input "415) 595-9234"
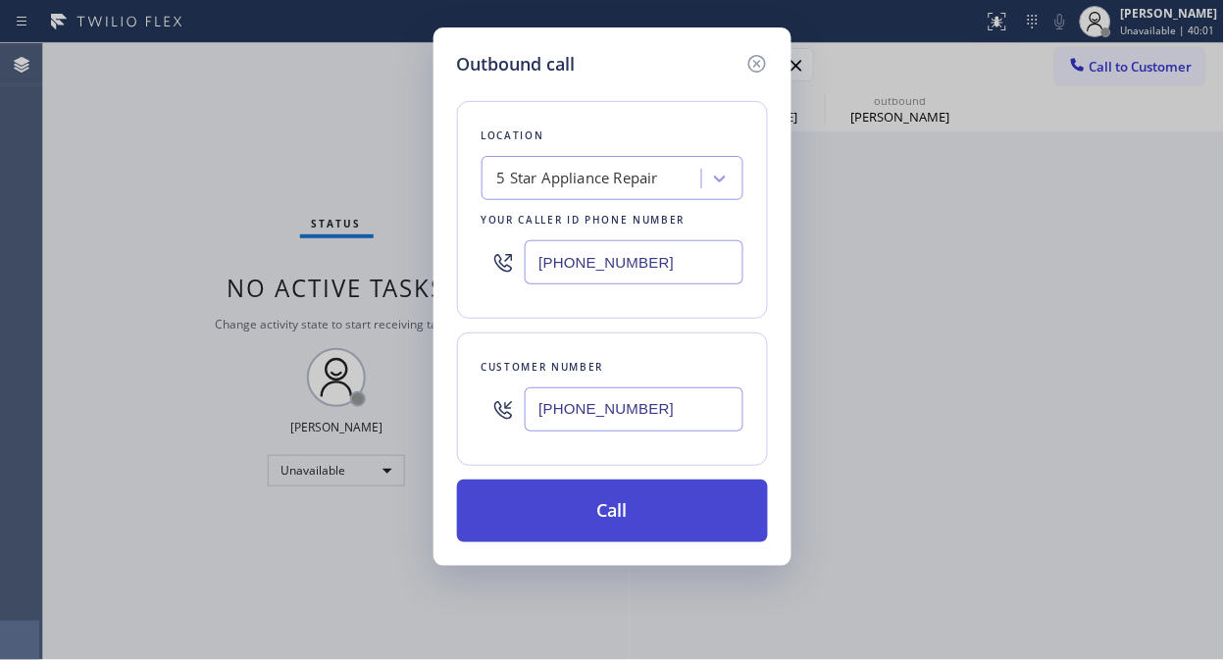
type input "[PHONE_NUMBER]"
click at [663, 523] on button "Call" at bounding box center [612, 511] width 311 height 63
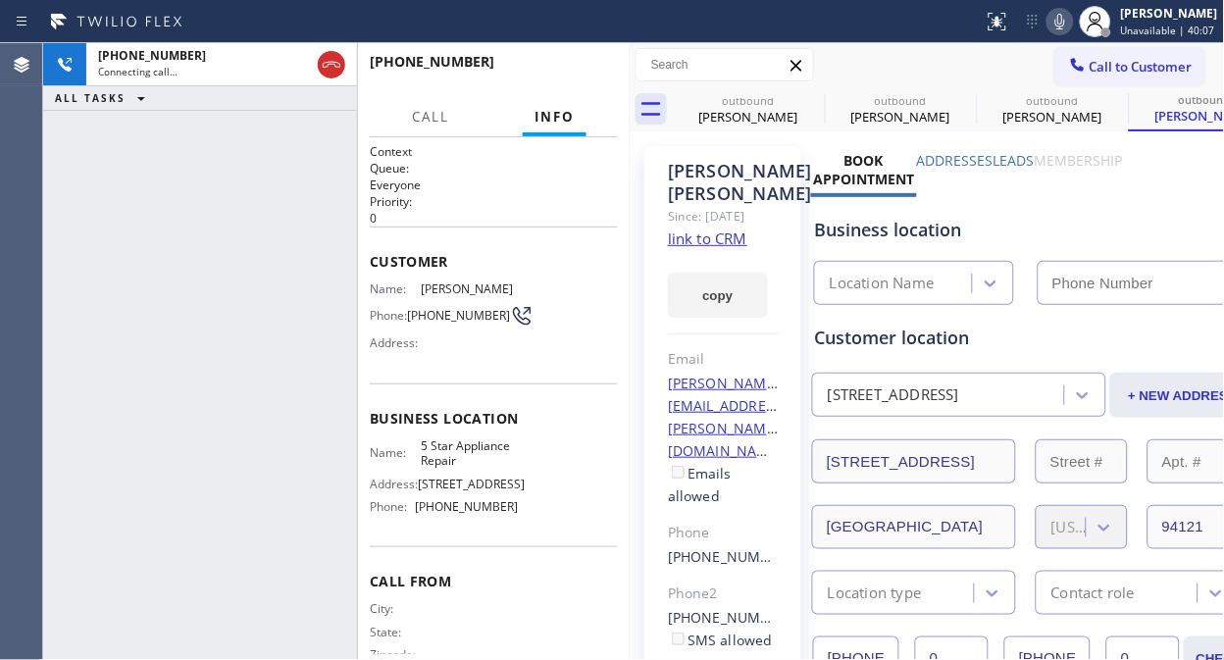
type input "[PHONE_NUMBER]"
drag, startPoint x: 343, startPoint y: 57, endPoint x: 429, endPoint y: 62, distance: 86.4
click at [341, 59] on icon at bounding box center [332, 65] width 24 height 24
click at [594, 73] on span "HANG UP" at bounding box center [572, 71] width 60 height 14
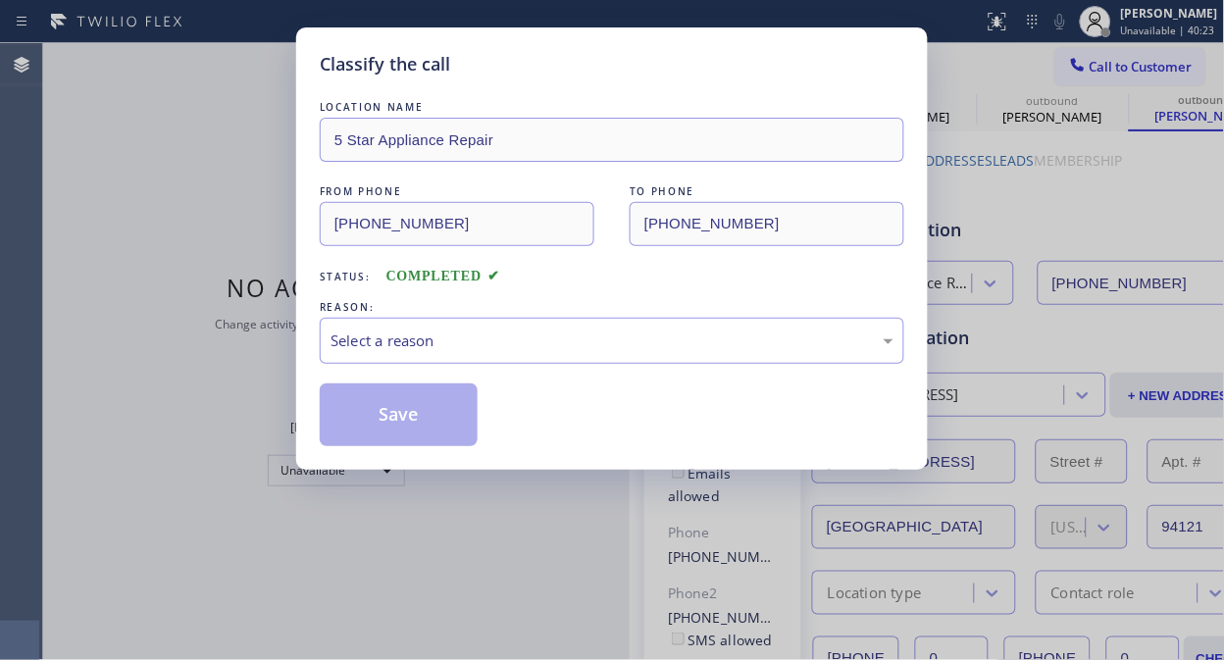
click at [592, 73] on div "Classify the call" at bounding box center [612, 64] width 584 height 26
click at [647, 334] on div "Select a reason" at bounding box center [611, 340] width 563 height 23
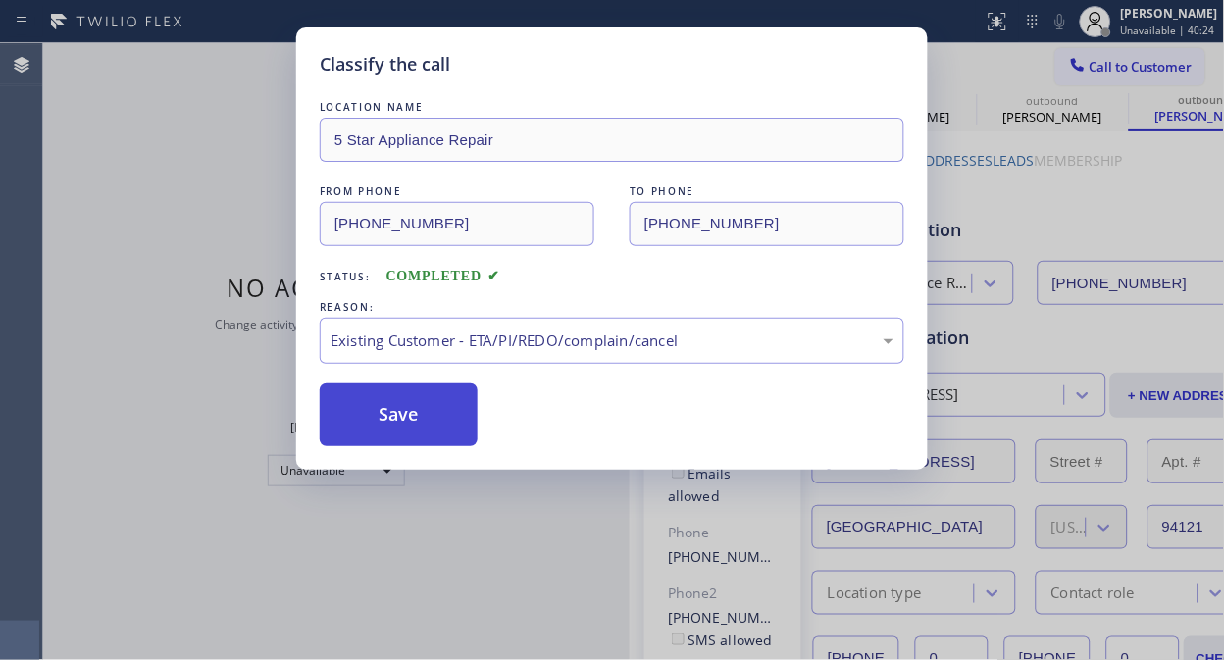
click at [424, 428] on button "Save" at bounding box center [399, 414] width 158 height 63
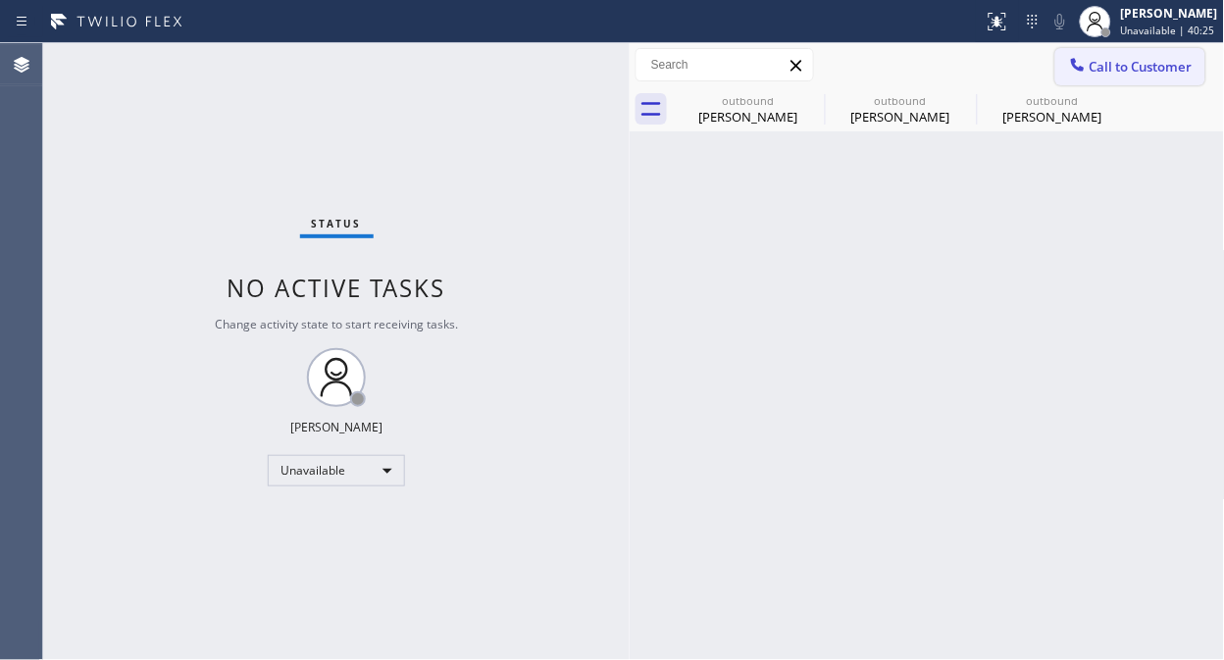
click at [1120, 59] on span "Call to Customer" at bounding box center [1140, 67] width 103 height 18
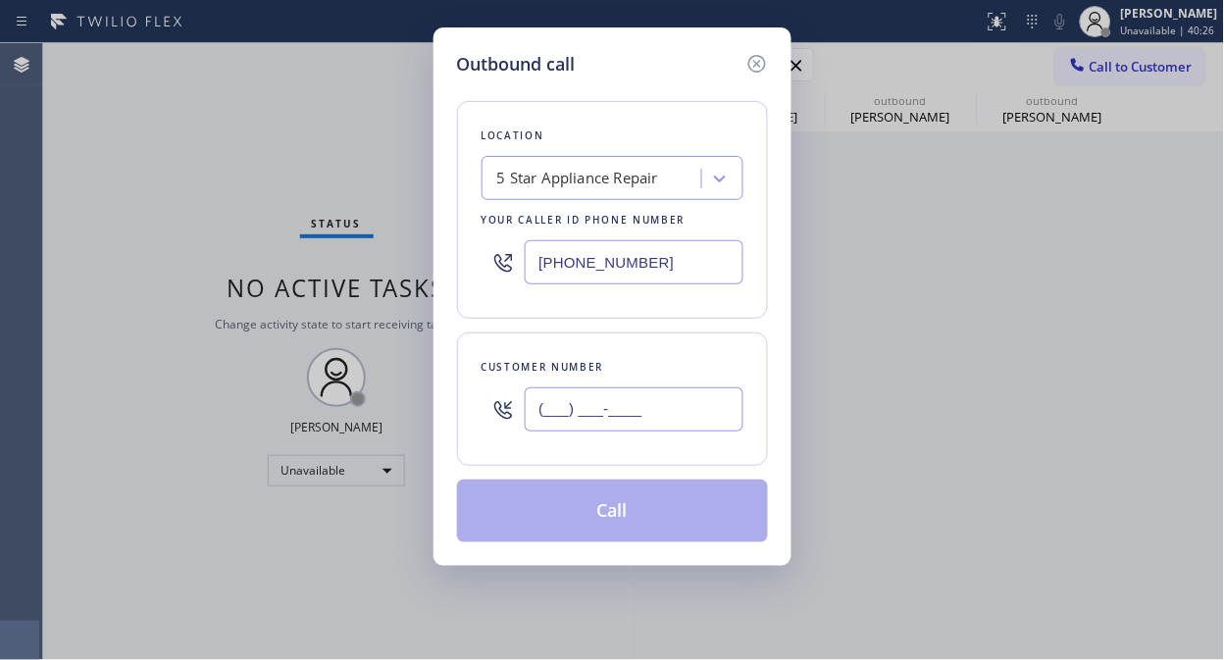
click at [600, 405] on input "(___) ___-____" at bounding box center [634, 409] width 219 height 44
paste input "480) 734-5079"
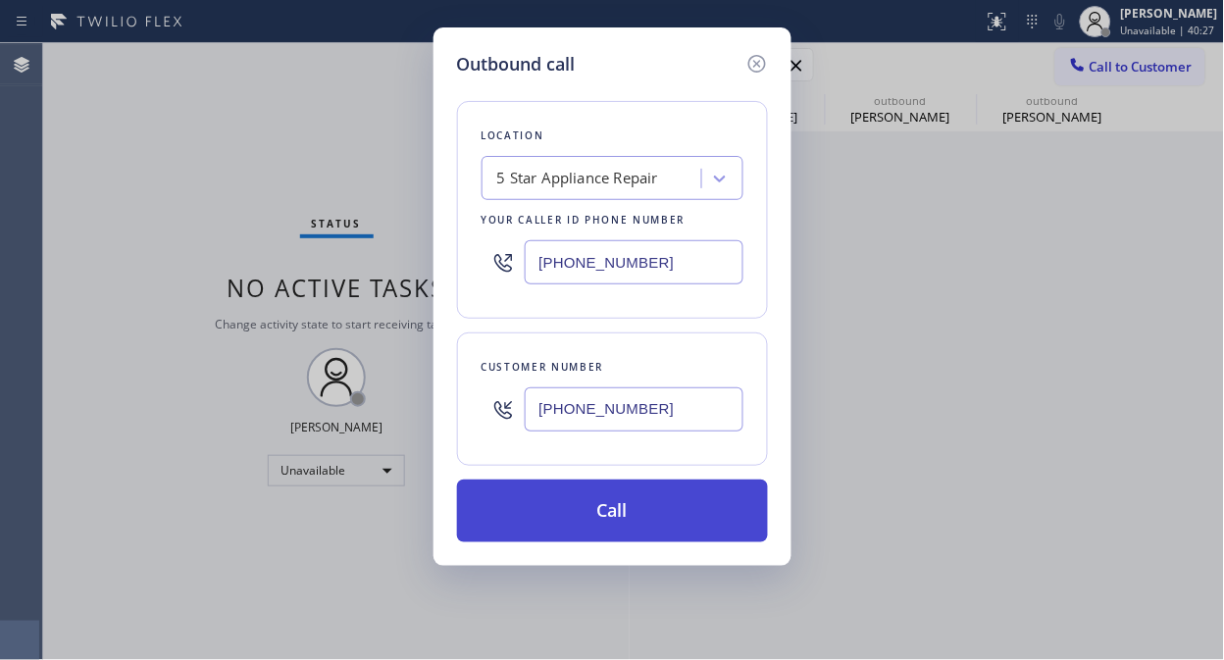
type input "[PHONE_NUMBER]"
click at [648, 527] on button "Call" at bounding box center [612, 511] width 311 height 63
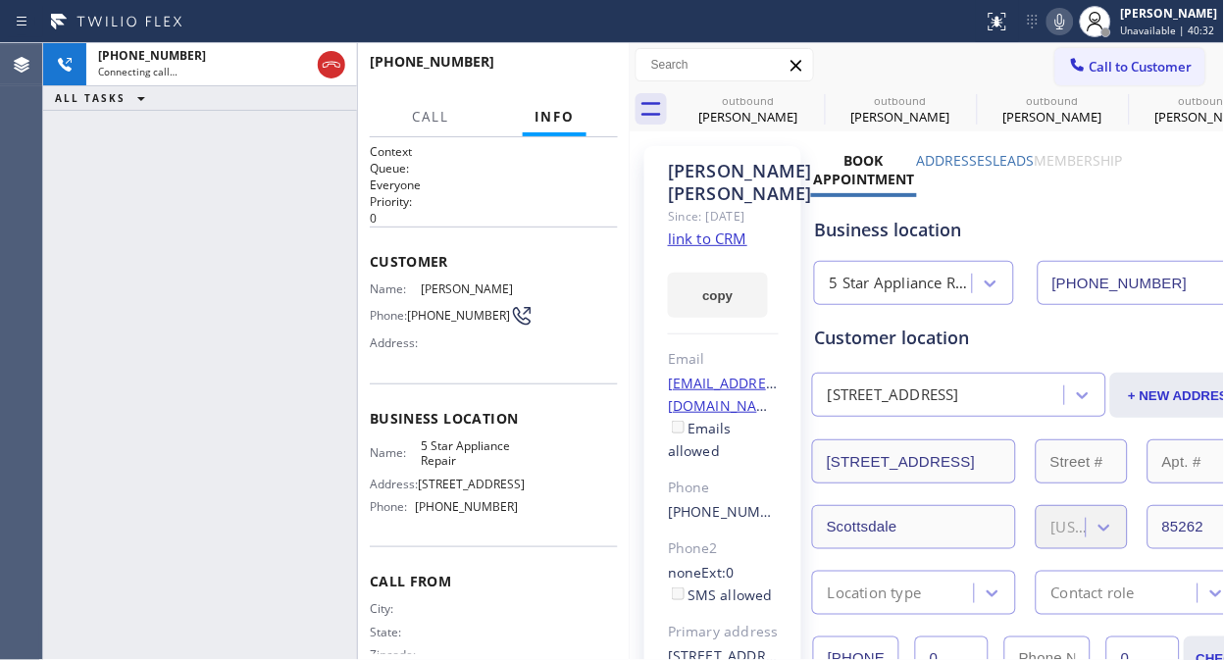
type input "[PHONE_NUMBER]"
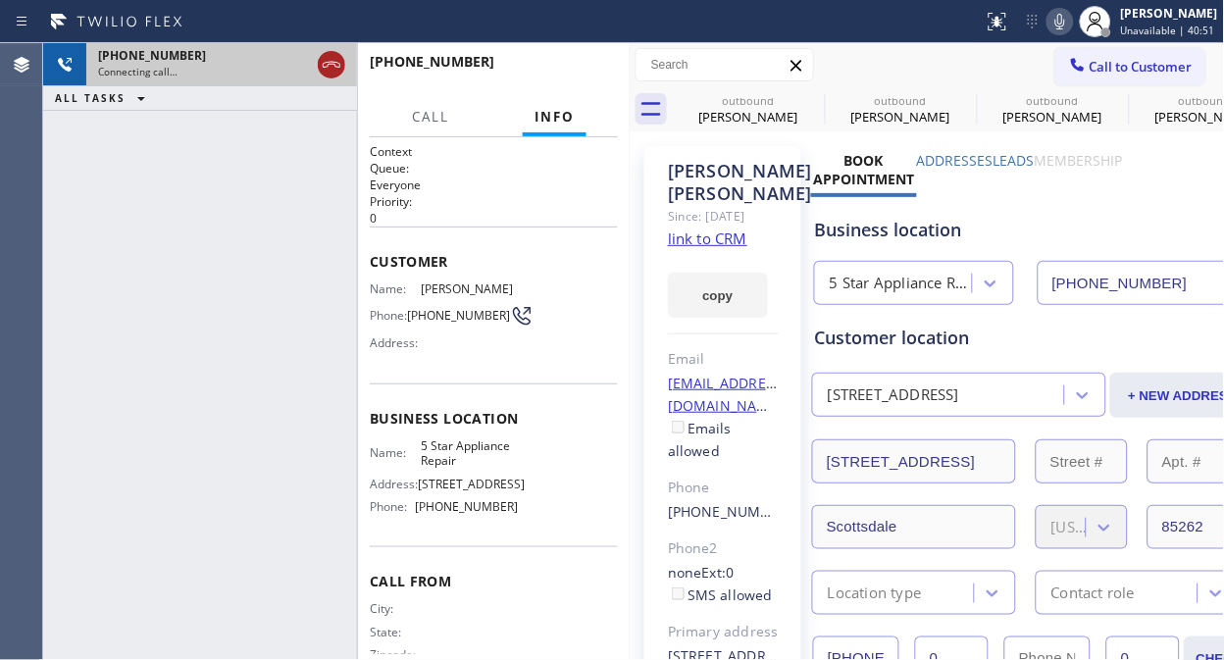
click at [329, 60] on icon at bounding box center [332, 65] width 24 height 24
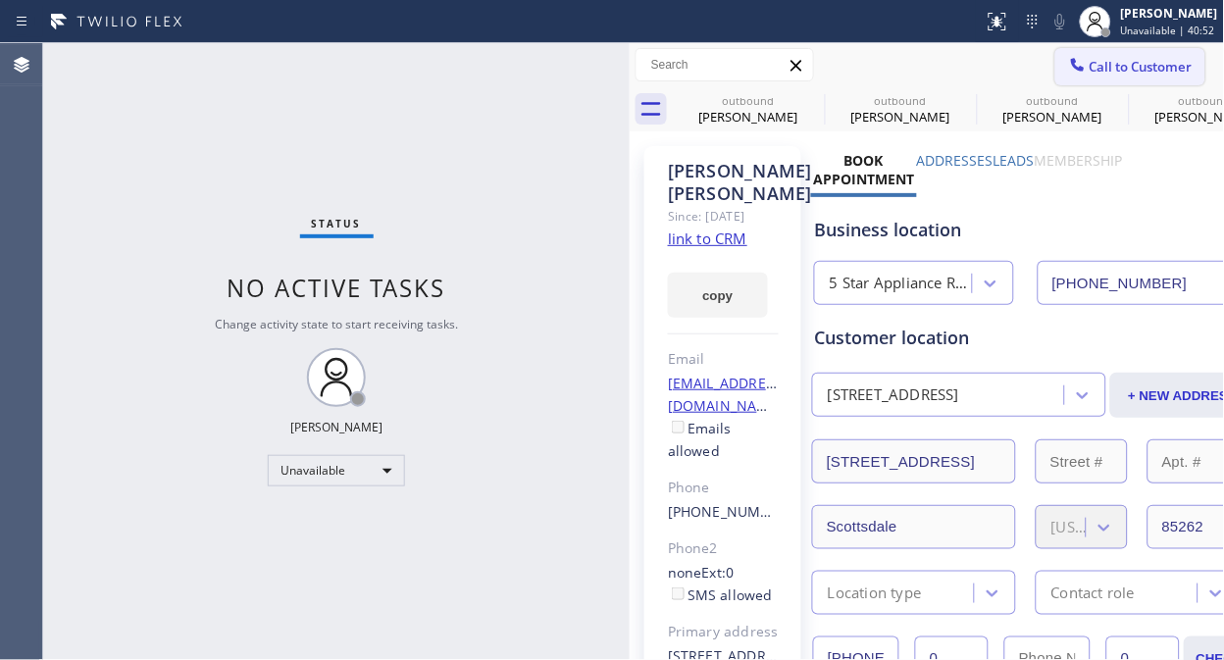
click at [1089, 59] on span "Call to Customer" at bounding box center [1140, 67] width 103 height 18
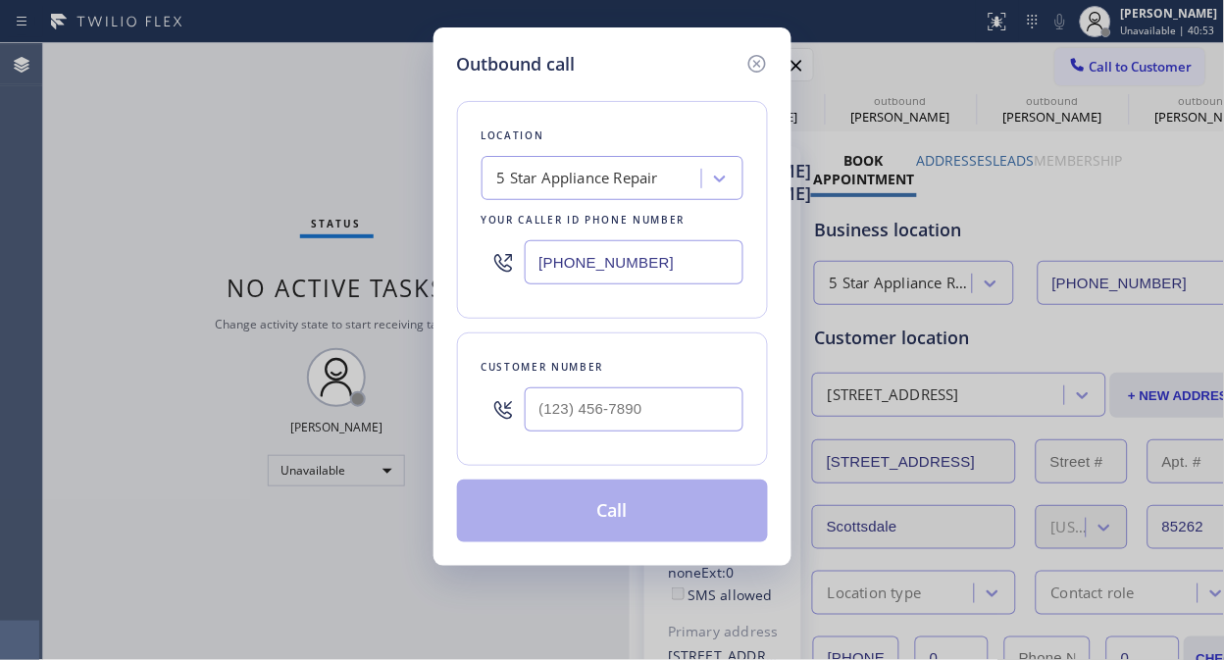
click at [549, 428] on input "text" at bounding box center [634, 409] width 219 height 44
paste input "917) 379-7639"
type input "[PHONE_NUMBER]"
click at [659, 530] on button "Call" at bounding box center [612, 511] width 311 height 63
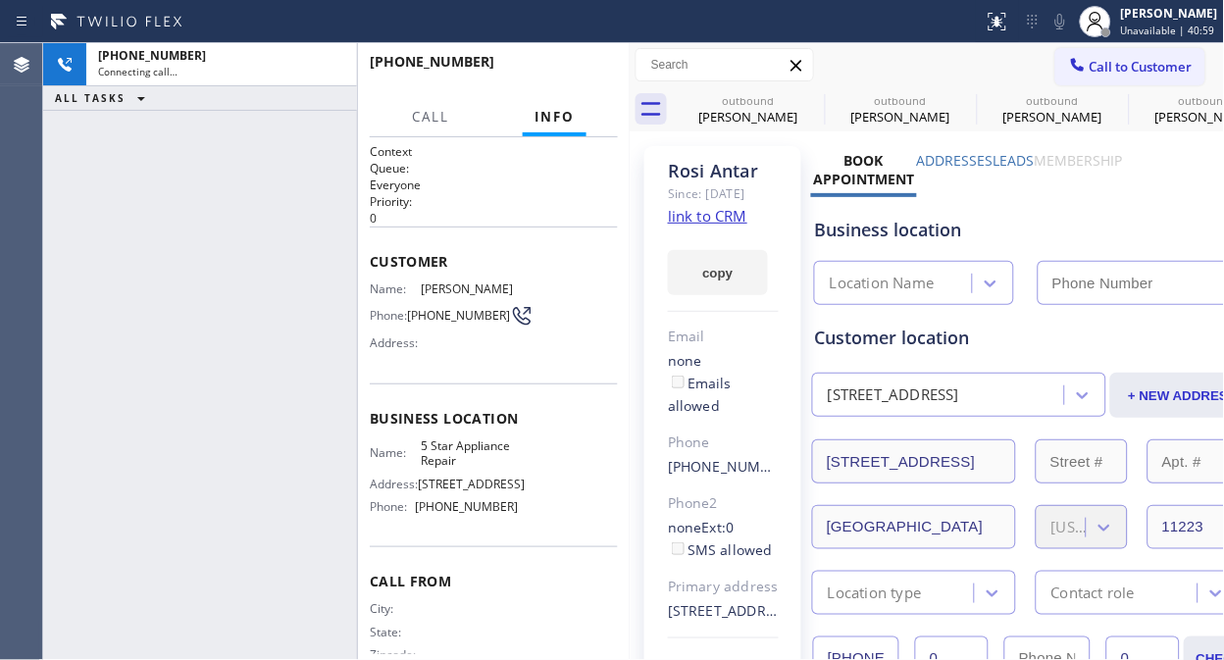
type input "[PHONE_NUMBER]"
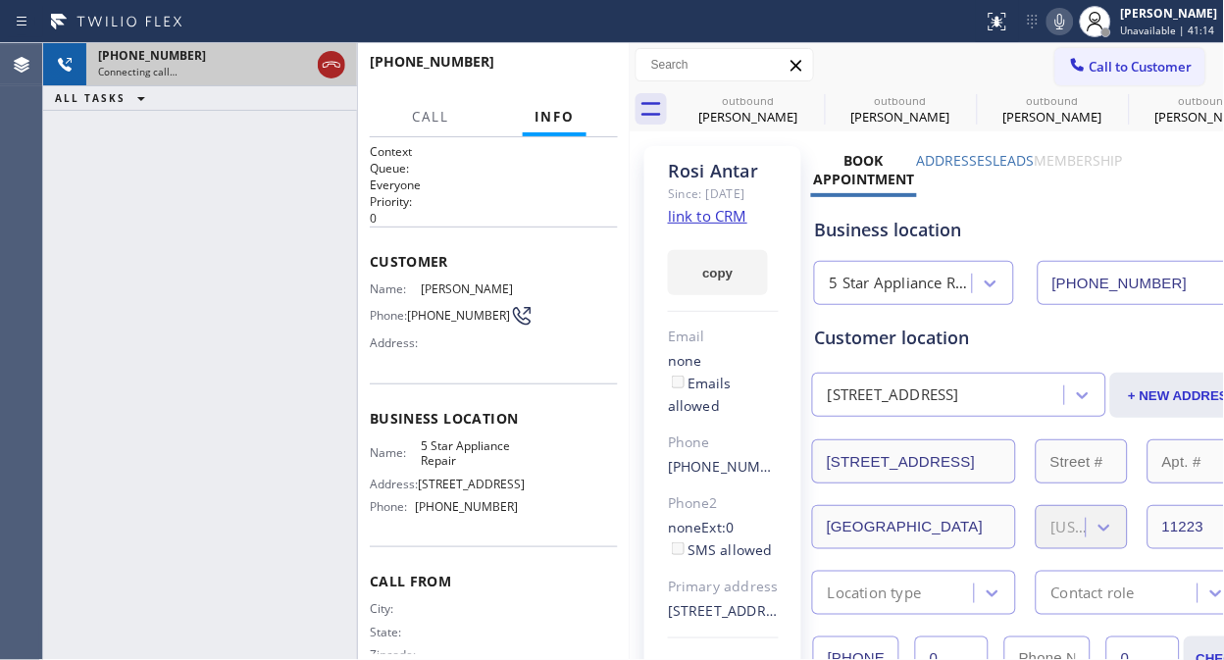
click at [329, 64] on icon at bounding box center [332, 65] width 18 height 6
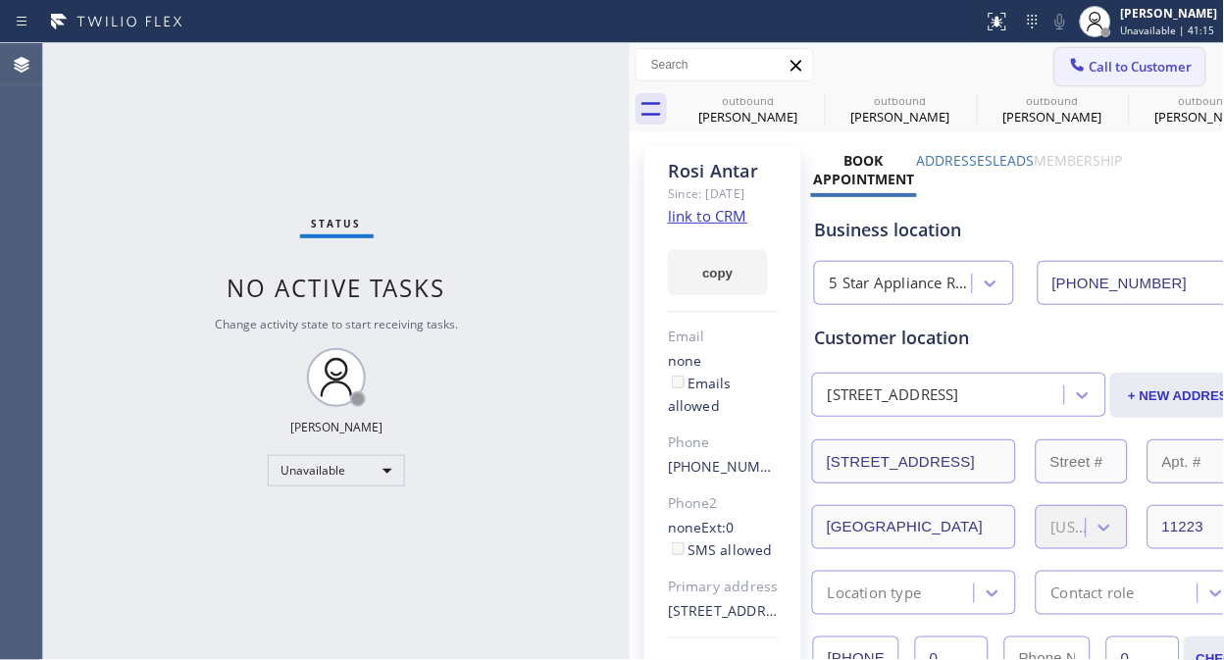
click at [1089, 73] on span "Call to Customer" at bounding box center [1140, 67] width 103 height 18
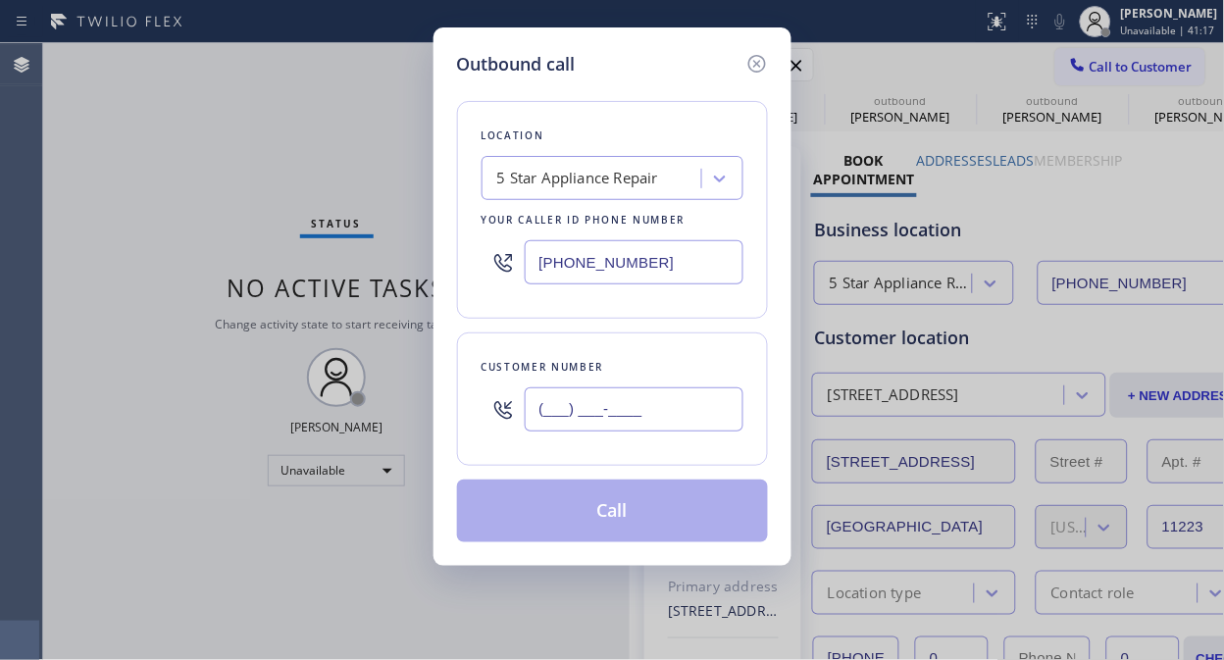
click at [535, 413] on input "(___) ___-____" at bounding box center [634, 409] width 219 height 44
paste input "310) 625-0497"
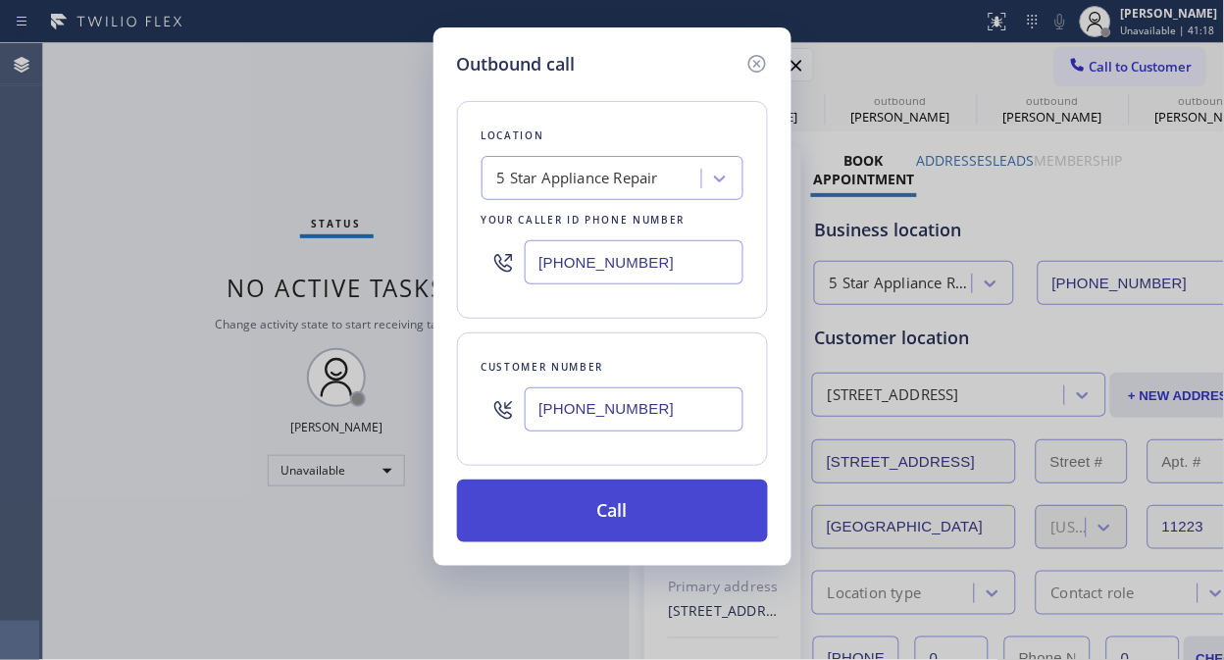
type input "[PHONE_NUMBER]"
click at [670, 506] on button "Call" at bounding box center [612, 511] width 311 height 63
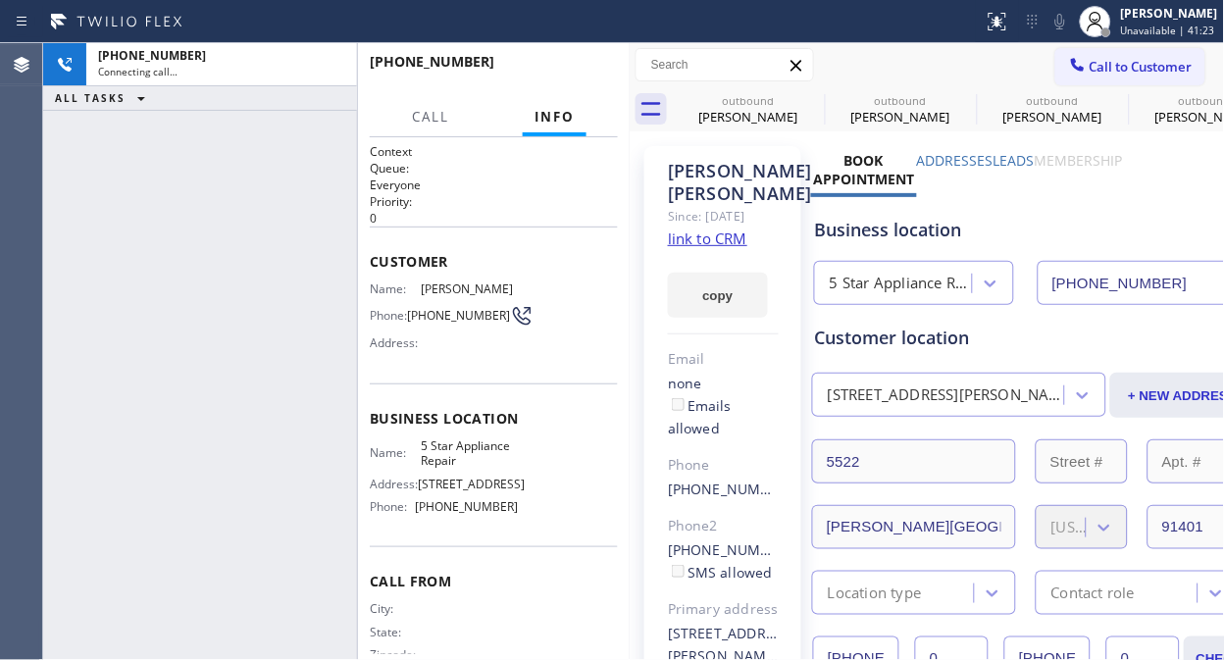
type input "[PHONE_NUMBER]"
click at [565, 64] on span "HANG UP" at bounding box center [572, 71] width 60 height 14
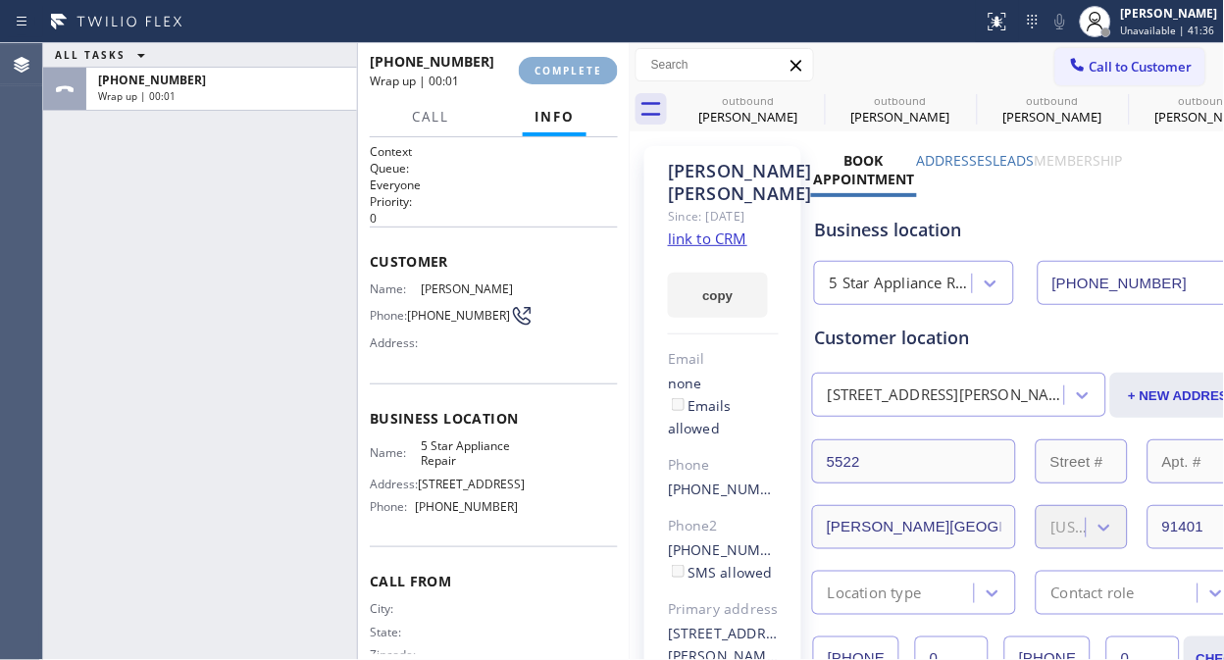
click at [565, 64] on span "COMPLETE" at bounding box center [568, 71] width 68 height 14
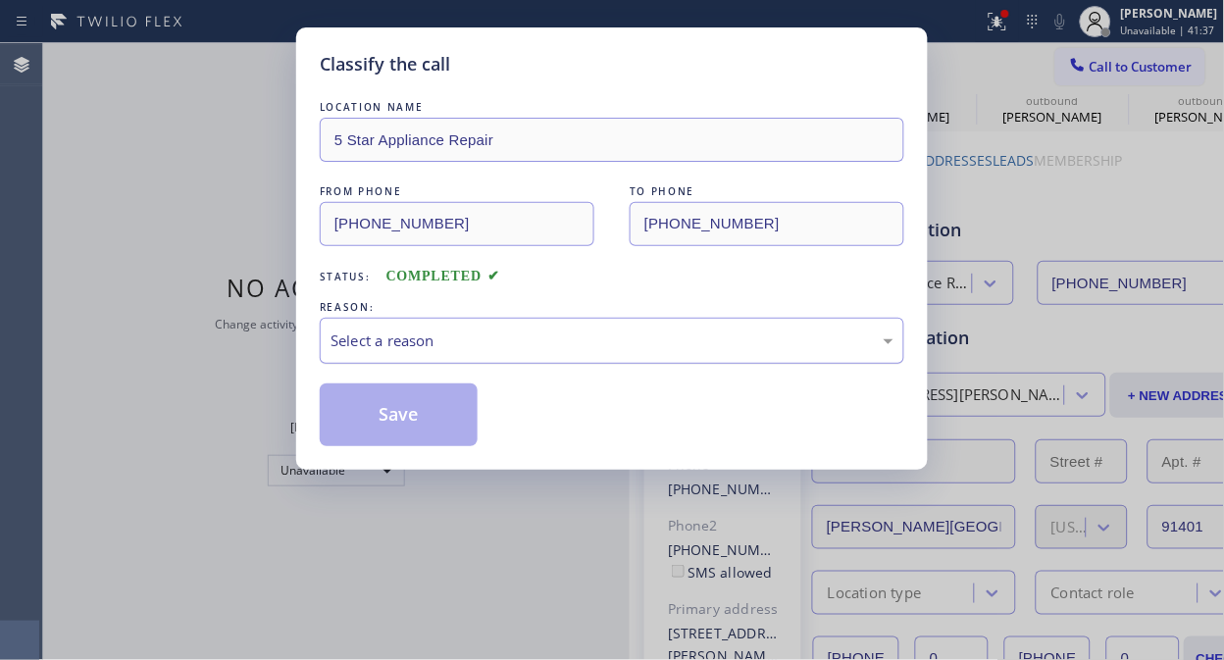
click at [556, 341] on div "Select a reason" at bounding box center [611, 340] width 563 height 23
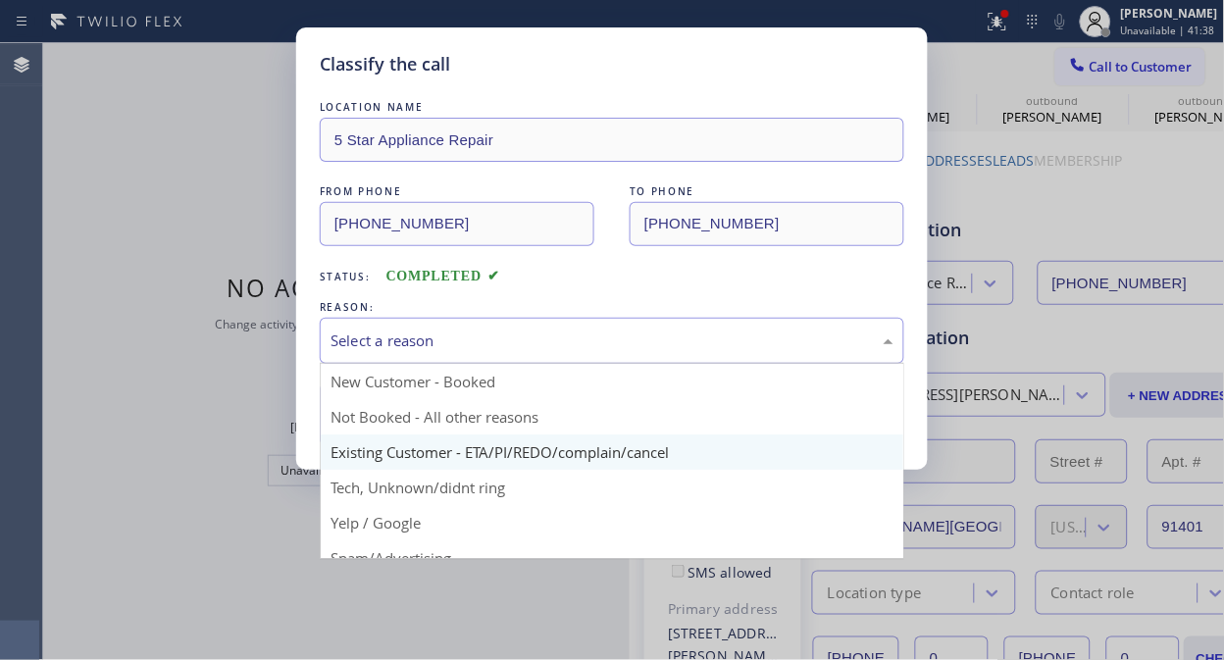
drag, startPoint x: 572, startPoint y: 455, endPoint x: 485, endPoint y: 429, distance: 90.3
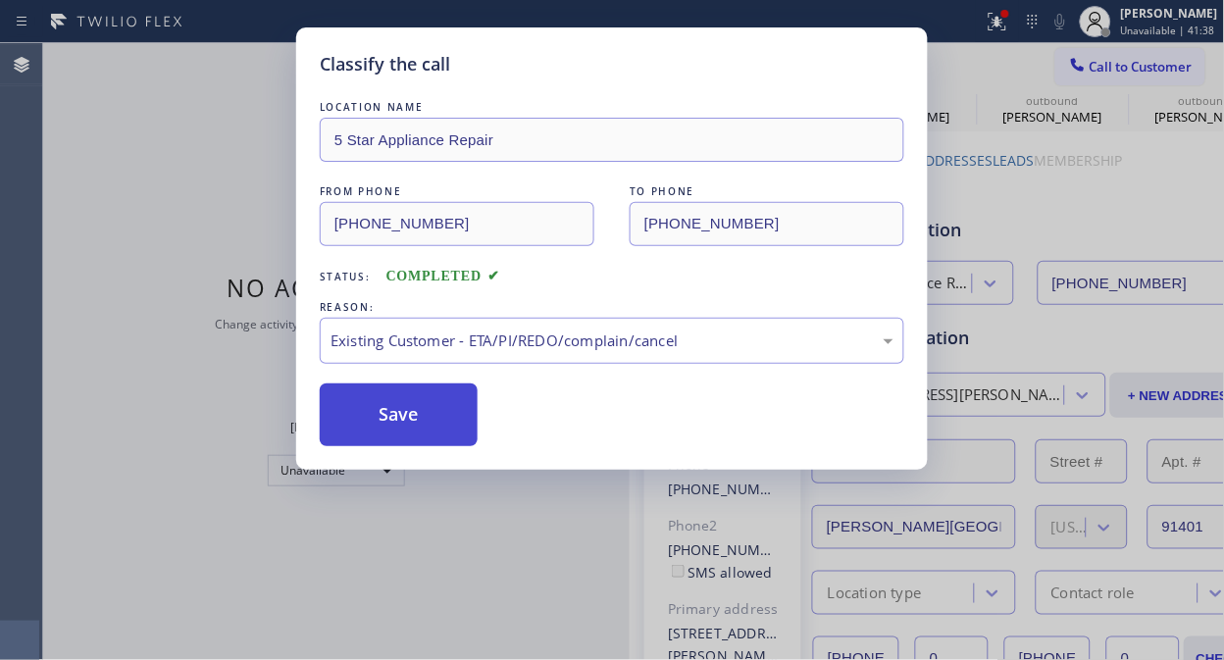
click at [431, 422] on button "Save" at bounding box center [399, 414] width 158 height 63
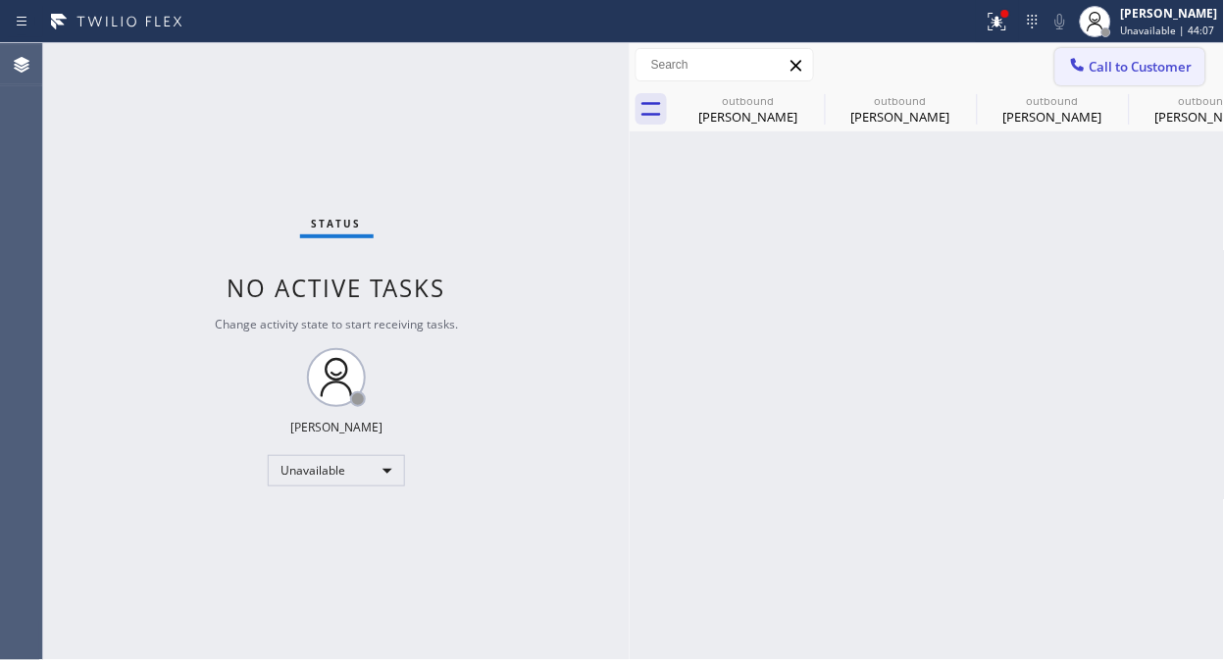
click at [1116, 61] on span "Call to Customer" at bounding box center [1140, 67] width 103 height 18
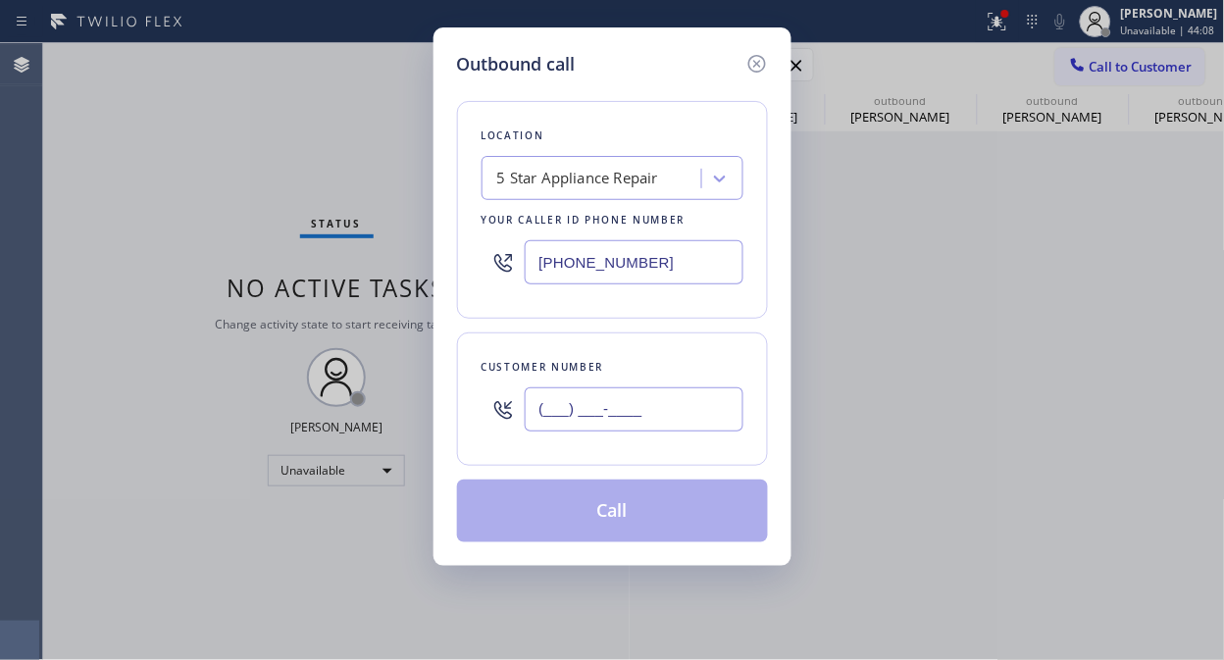
click at [606, 431] on input "(___) ___-____" at bounding box center [634, 409] width 219 height 44
paste input "310) 625-0497"
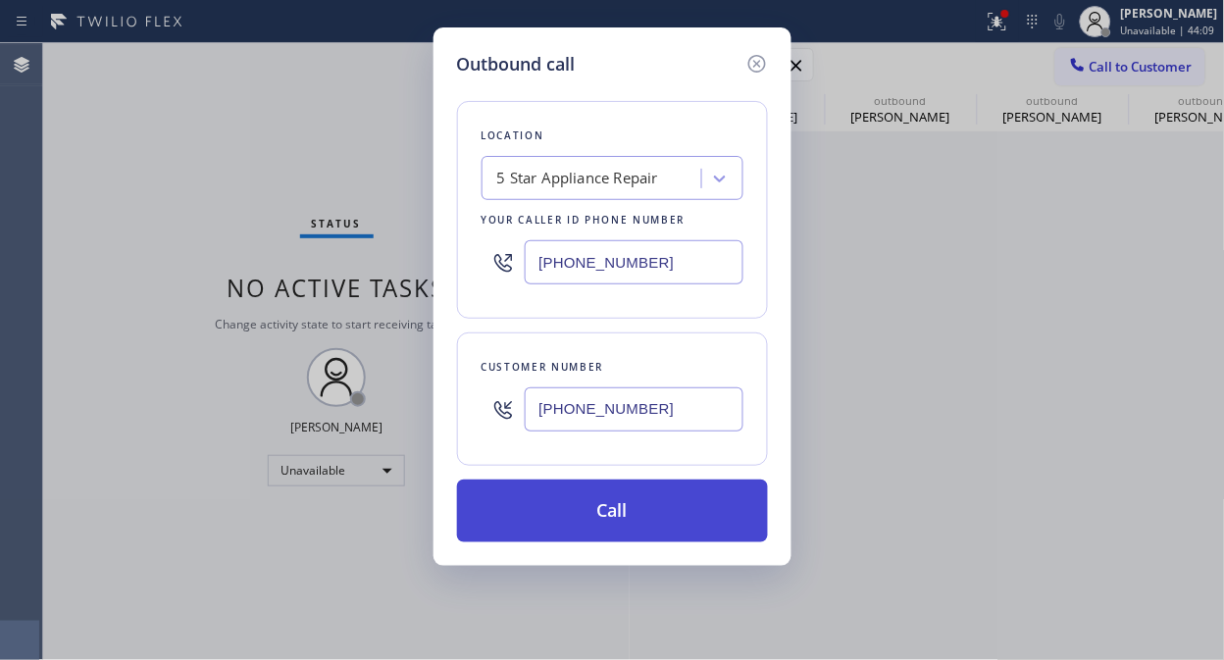
type input "[PHONE_NUMBER]"
click at [642, 524] on button "Call" at bounding box center [612, 511] width 311 height 63
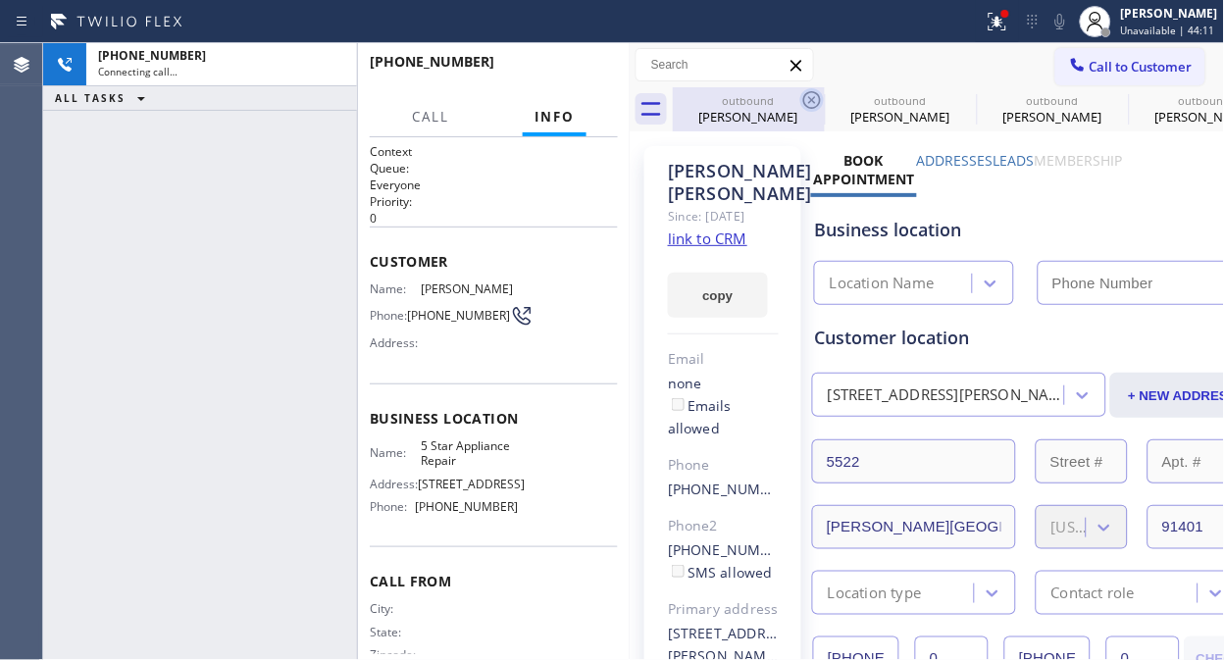
click at [816, 102] on icon at bounding box center [812, 100] width 24 height 24
click at [0, 0] on icon at bounding box center [0, 0] width 0 height 0
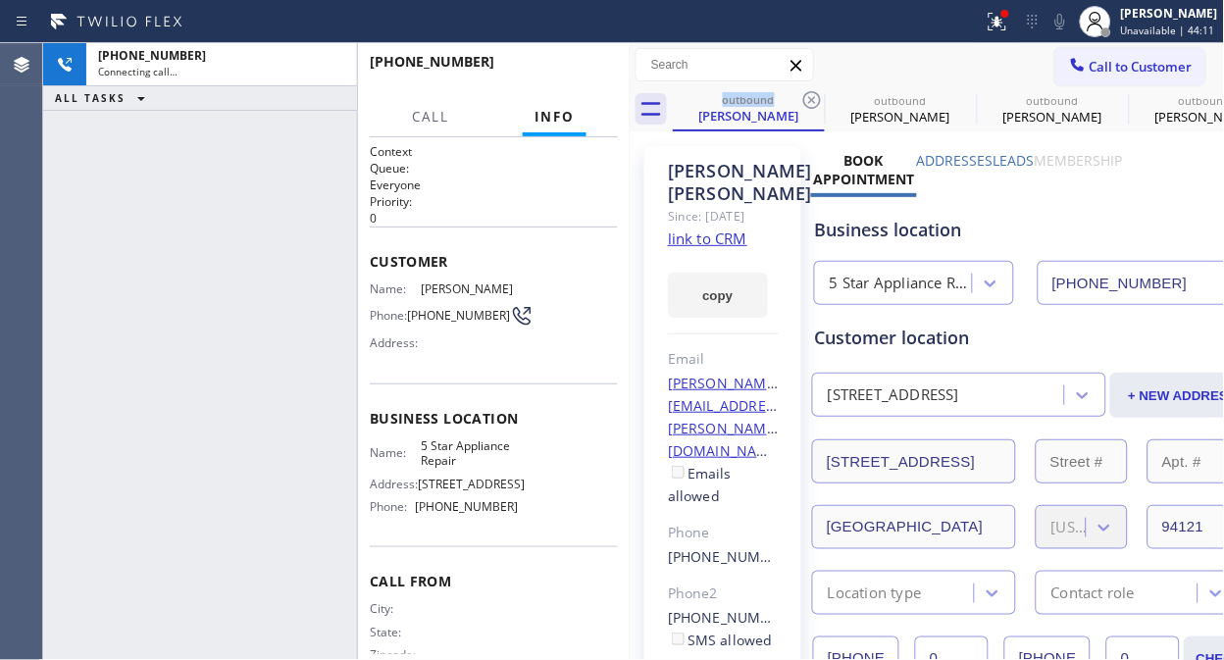
click at [816, 102] on icon at bounding box center [812, 100] width 24 height 24
click at [0, 0] on icon at bounding box center [0, 0] width 0 height 0
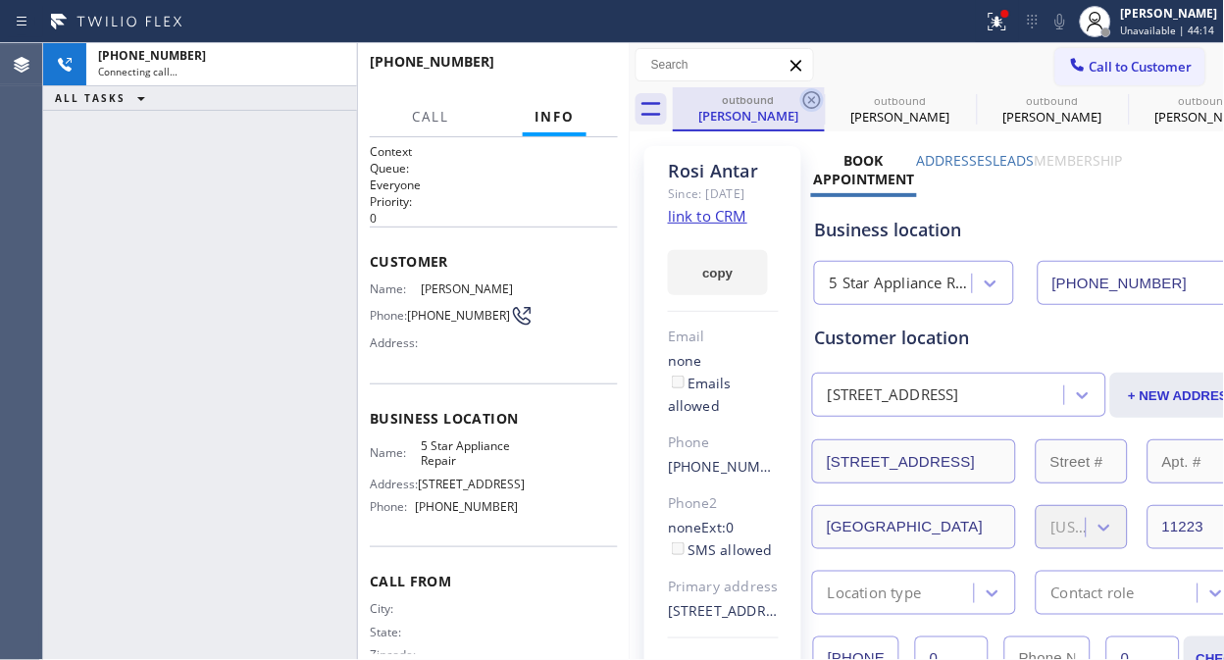
click at [815, 101] on icon at bounding box center [812, 100] width 24 height 24
click at [0, 0] on icon at bounding box center [0, 0] width 0 height 0
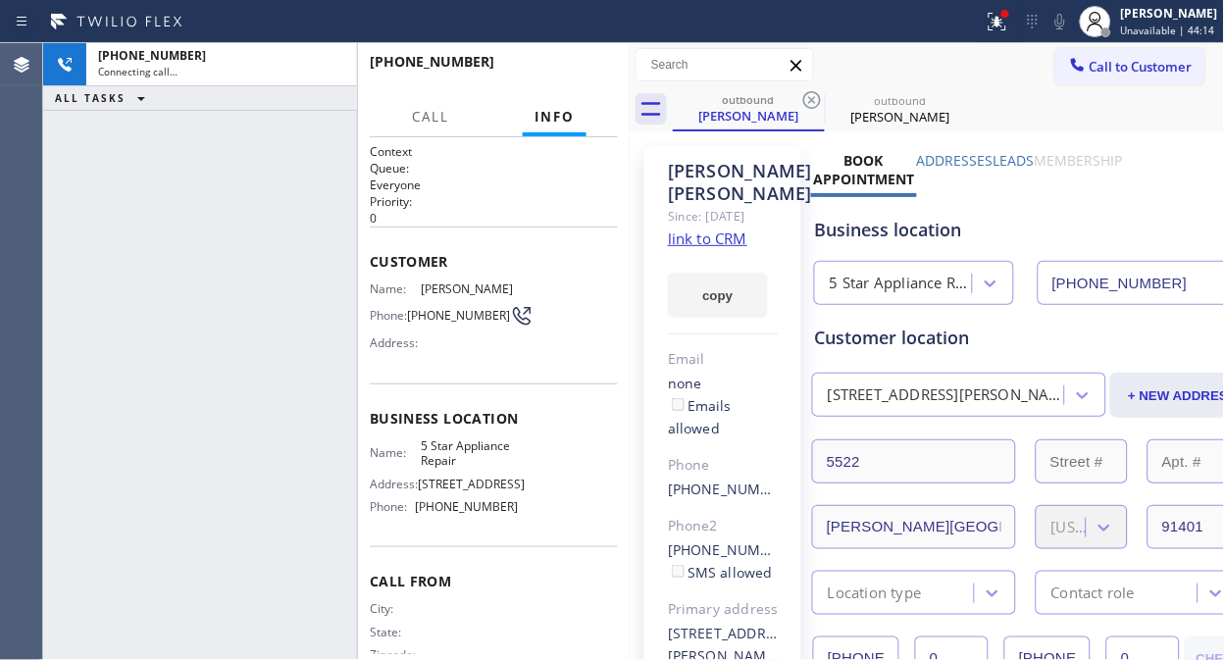
click at [815, 101] on icon at bounding box center [812, 100] width 24 height 24
type input "[PHONE_NUMBER]"
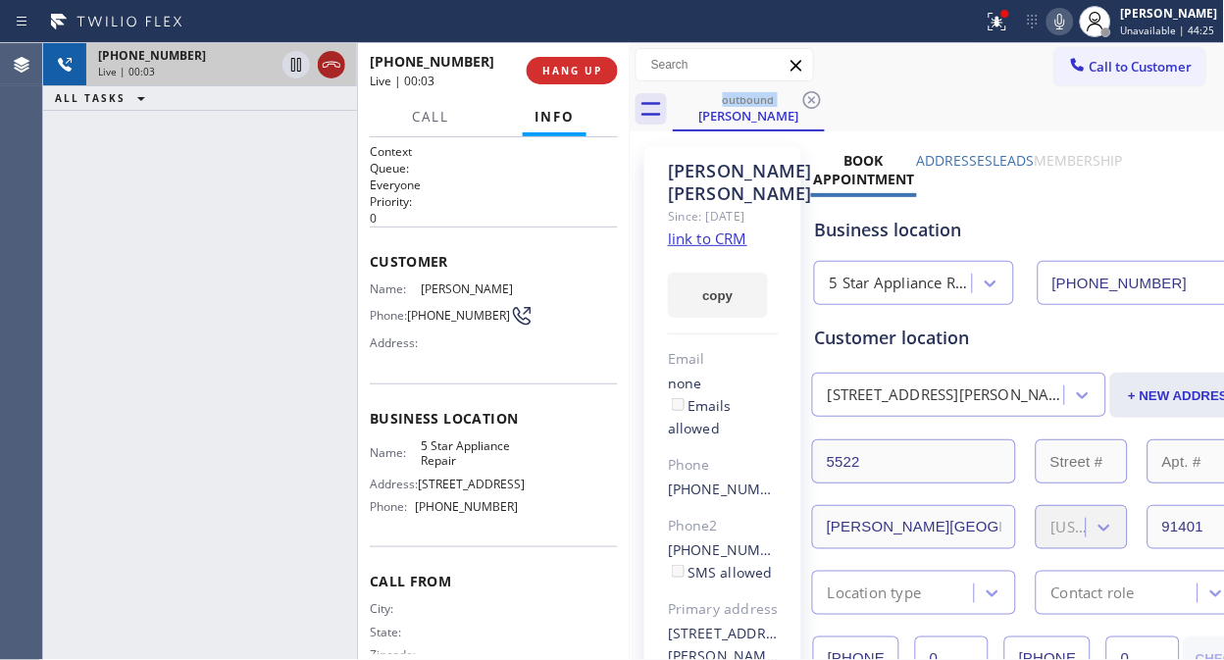
click at [336, 69] on icon at bounding box center [332, 65] width 24 height 24
click at [579, 85] on div "[PHONE_NUMBER] Live | 00:04 HANG UP" at bounding box center [494, 70] width 248 height 51
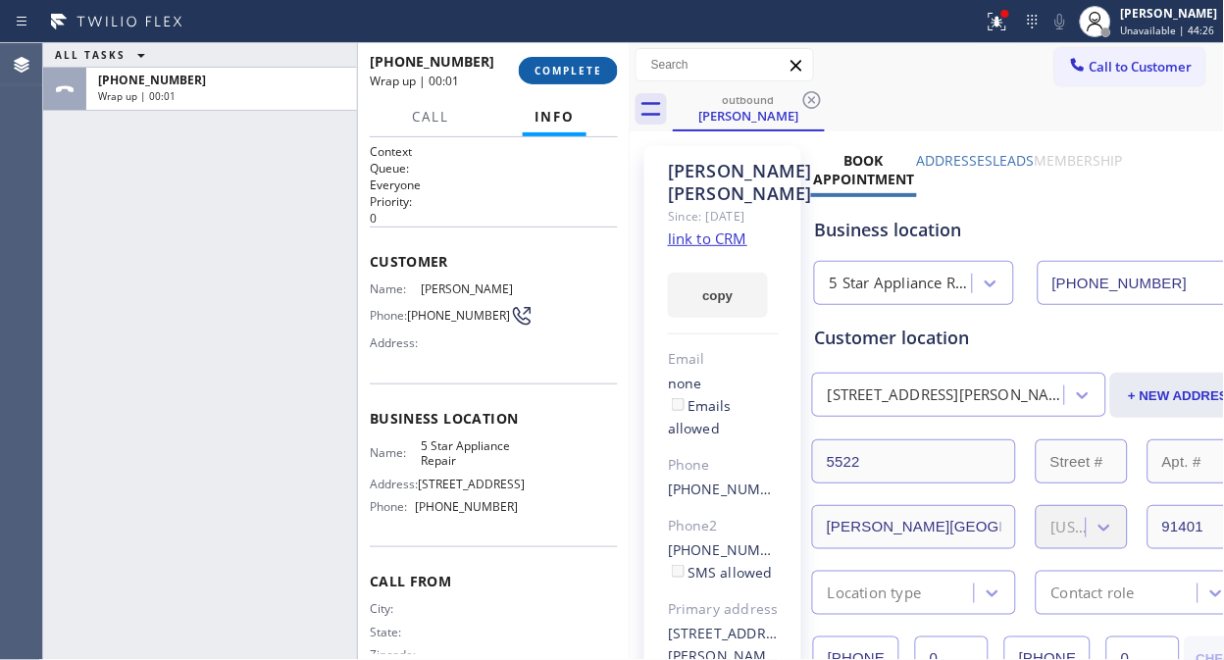
click at [580, 67] on span "COMPLETE" at bounding box center [568, 71] width 68 height 14
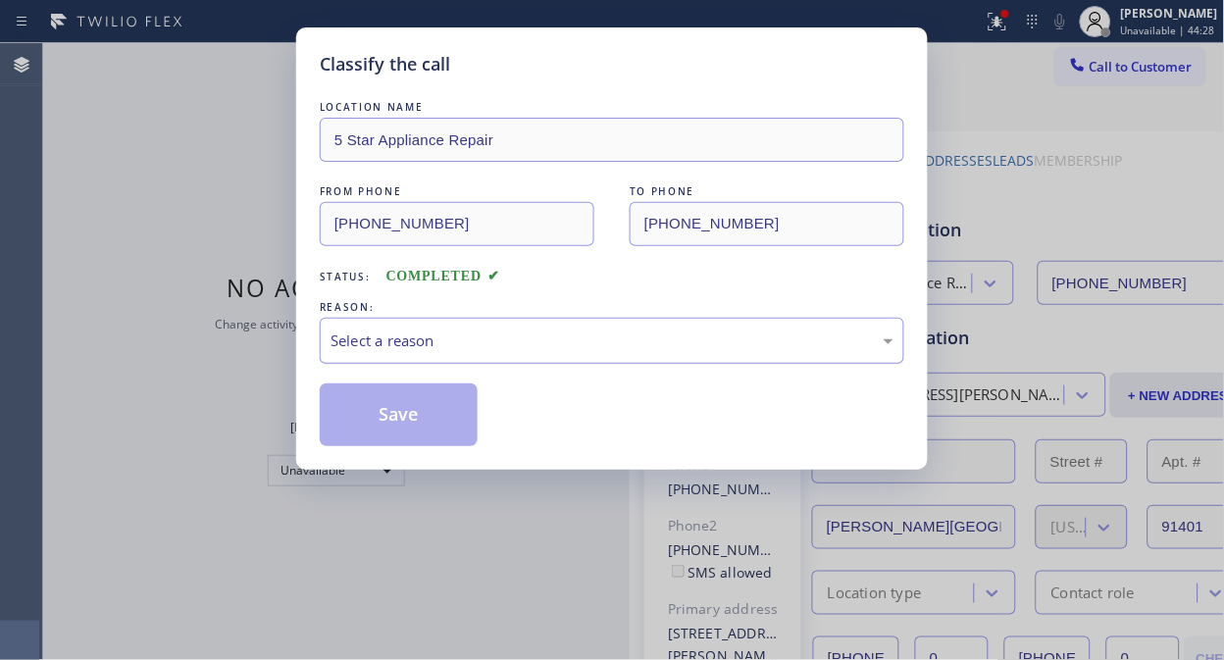
click at [591, 334] on div "Select a reason" at bounding box center [611, 340] width 563 height 23
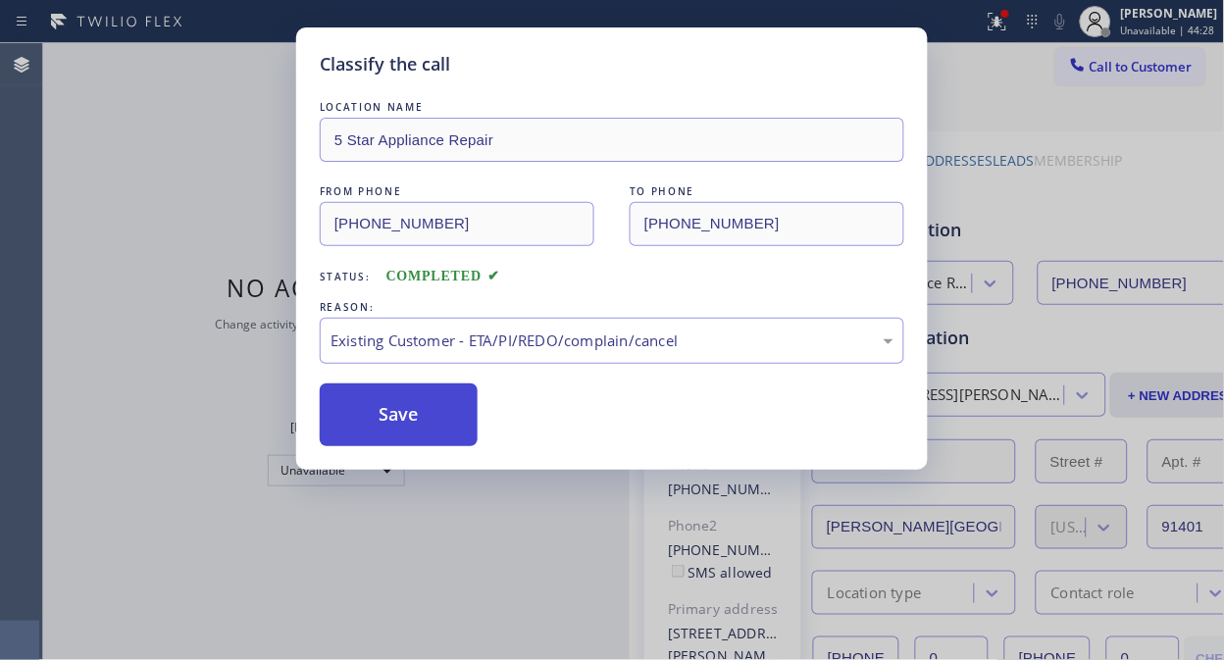
click at [403, 412] on button "Save" at bounding box center [399, 414] width 158 height 63
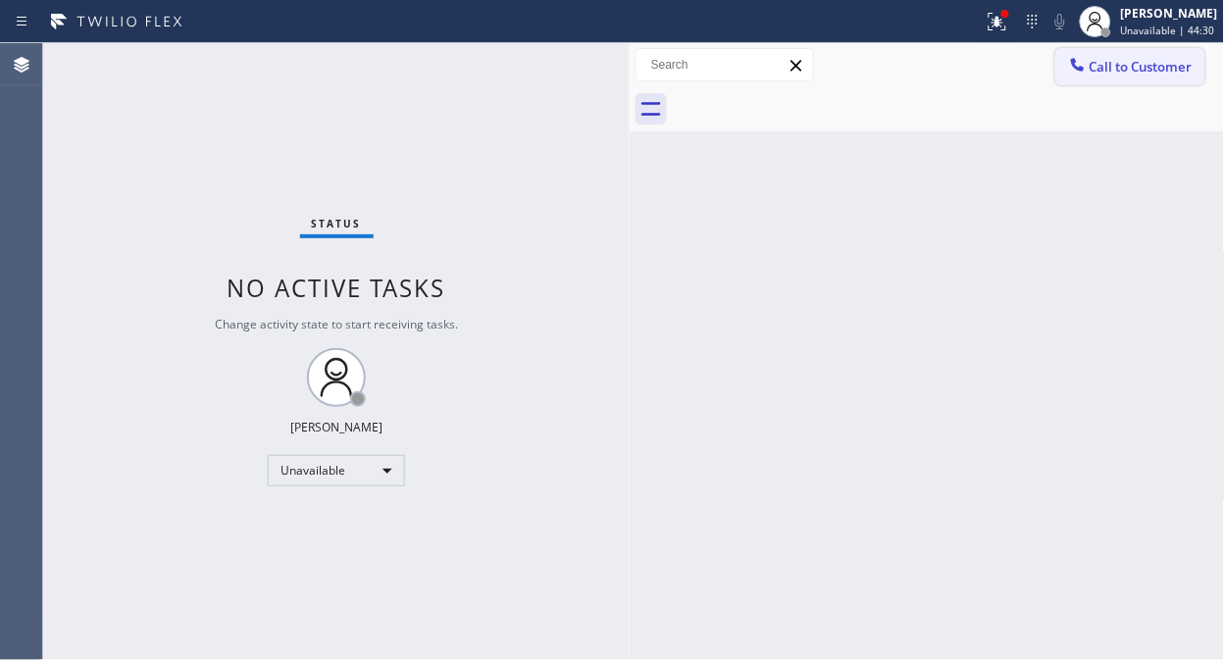
click at [1126, 69] on span "Call to Customer" at bounding box center [1140, 67] width 103 height 18
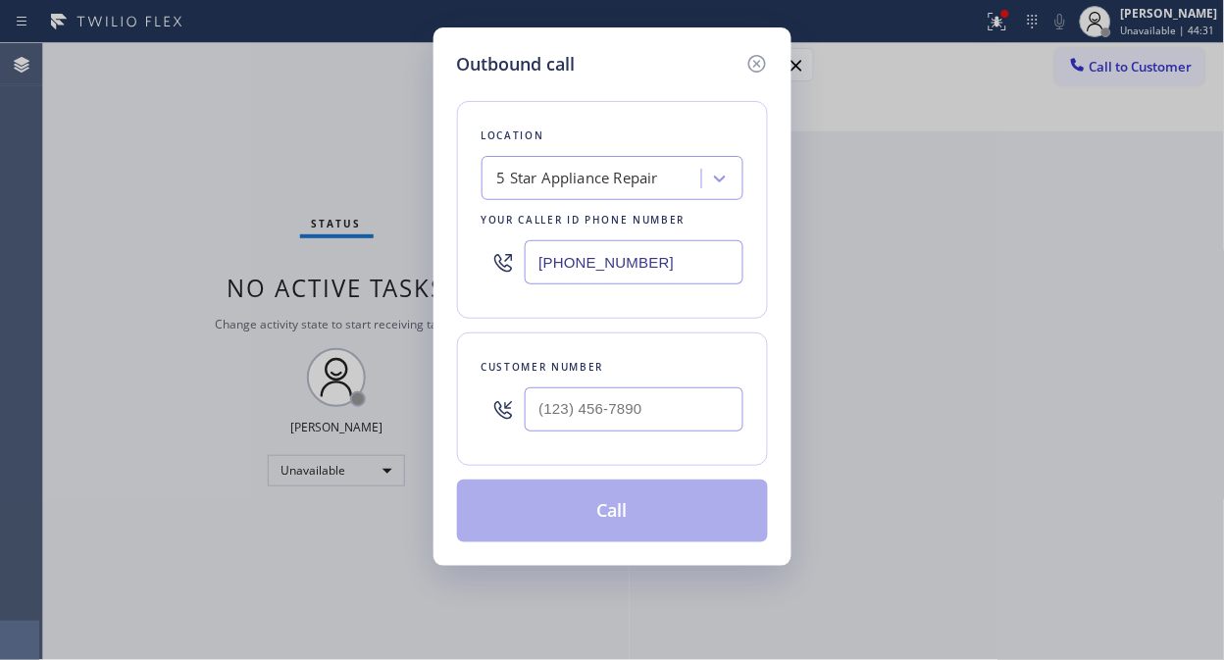
click at [576, 393] on div at bounding box center [634, 410] width 219 height 64
click at [576, 407] on input "(___) ___-____" at bounding box center [634, 409] width 219 height 44
paste input "805) 638-3518"
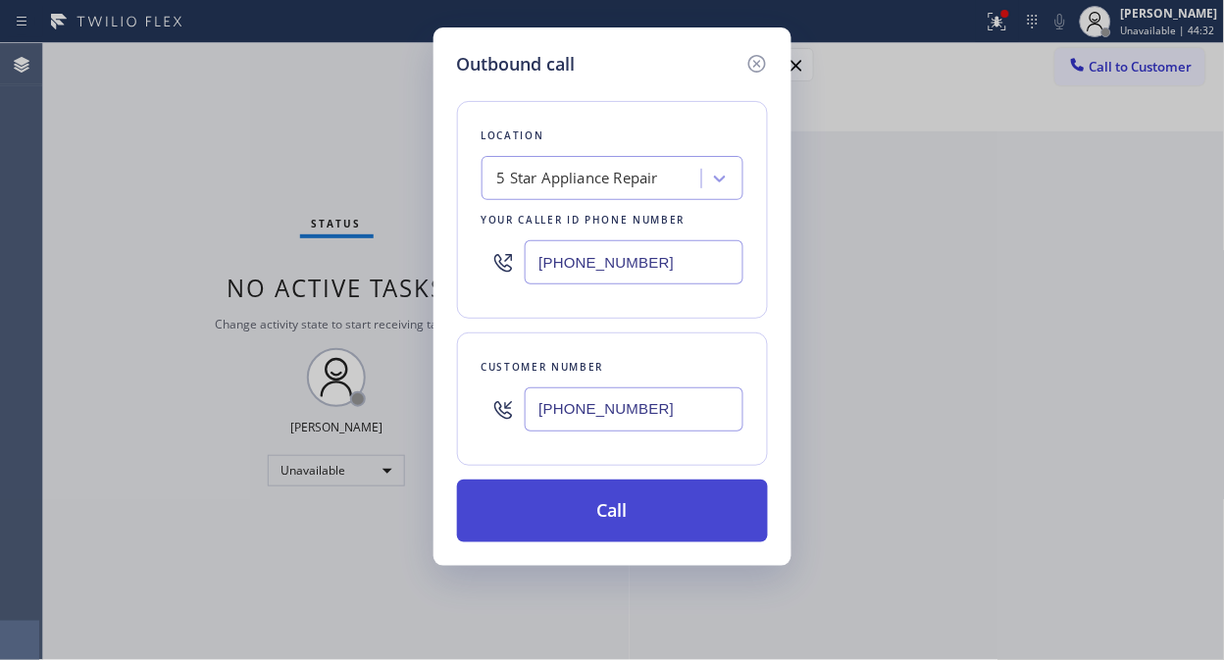
type input "[PHONE_NUMBER]"
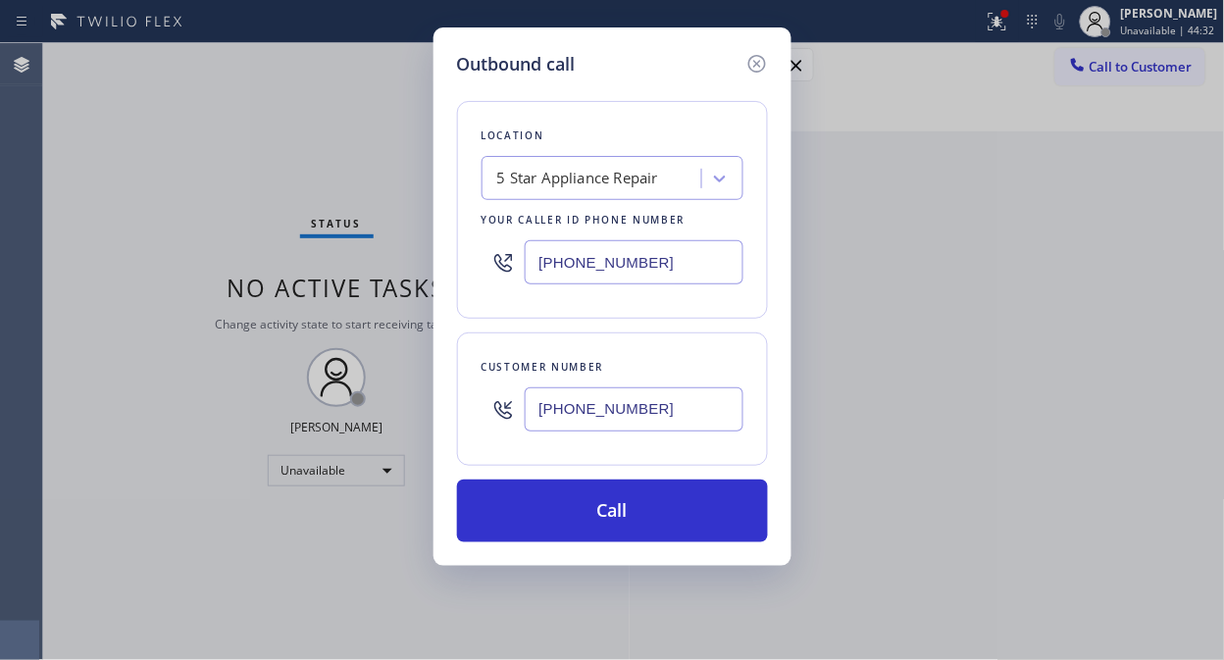
drag, startPoint x: 650, startPoint y: 513, endPoint x: 763, endPoint y: 317, distance: 226.2
click at [651, 513] on button "Call" at bounding box center [612, 511] width 311 height 63
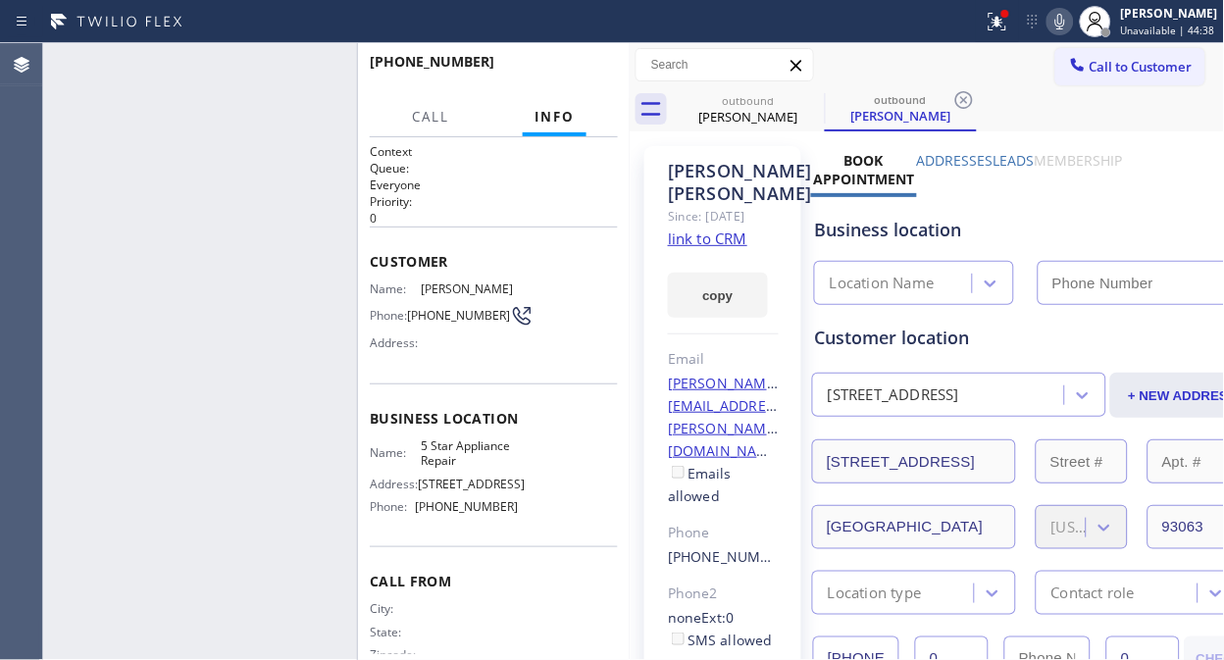
type input "[PHONE_NUMBER]"
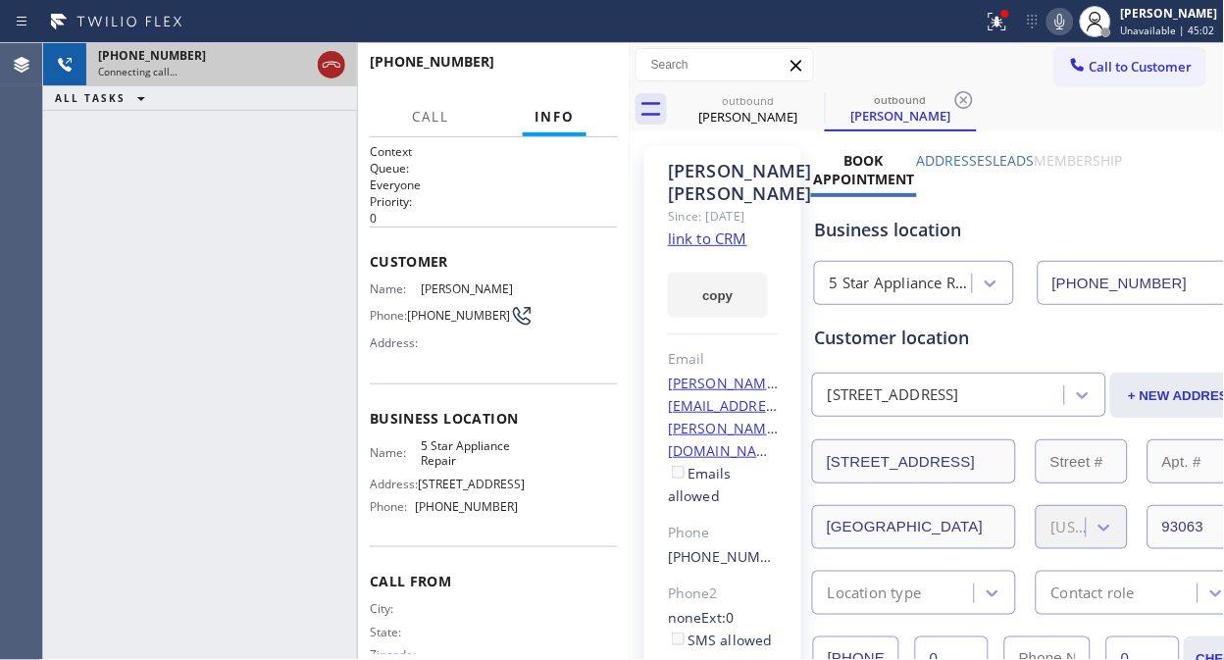
click at [318, 54] on div at bounding box center [331, 65] width 27 height 24
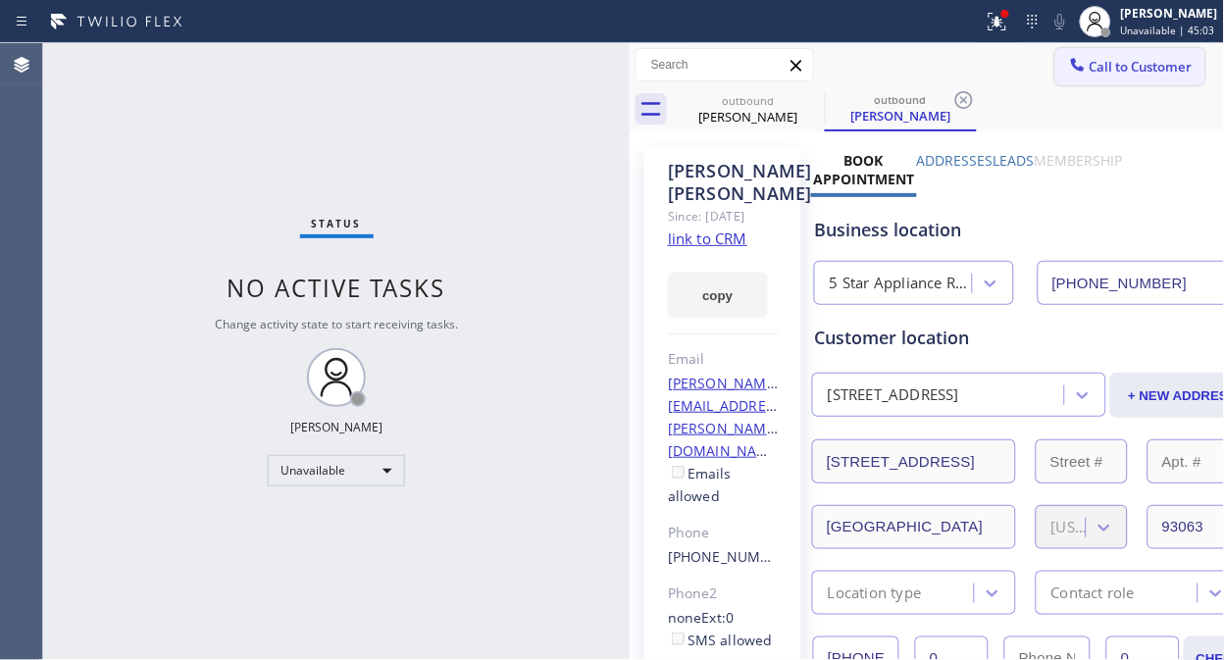
click at [1129, 66] on span "Call to Customer" at bounding box center [1140, 67] width 103 height 18
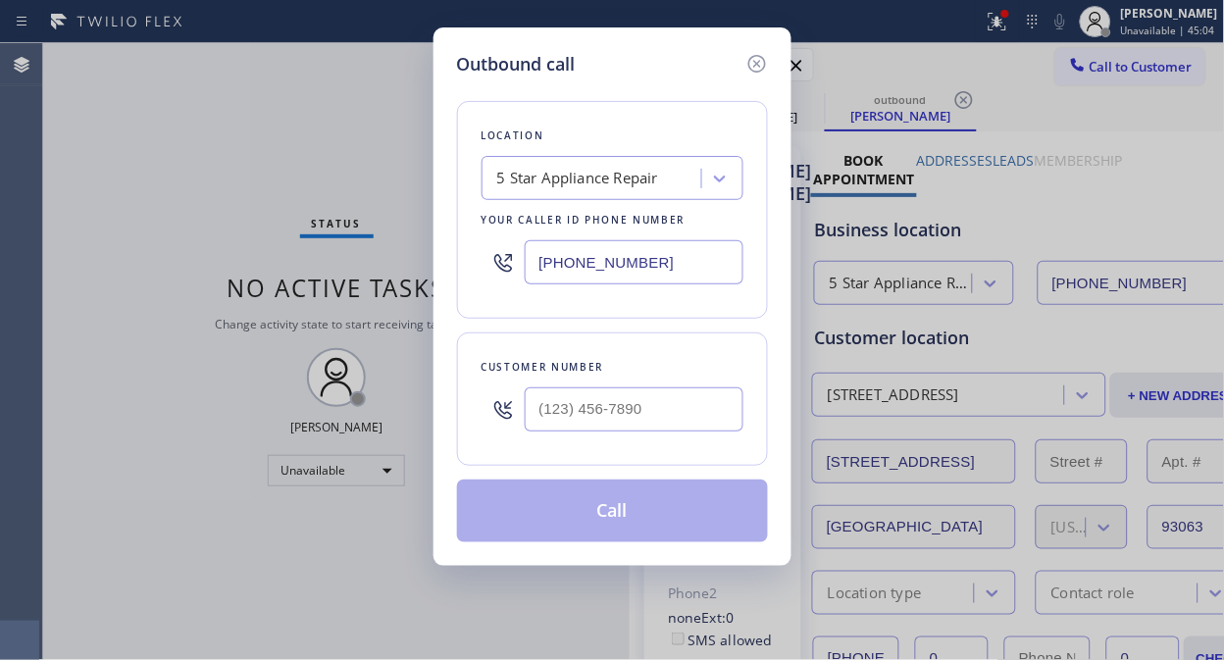
click at [552, 412] on input "text" at bounding box center [634, 409] width 219 height 44
paste input "312) 330-6369"
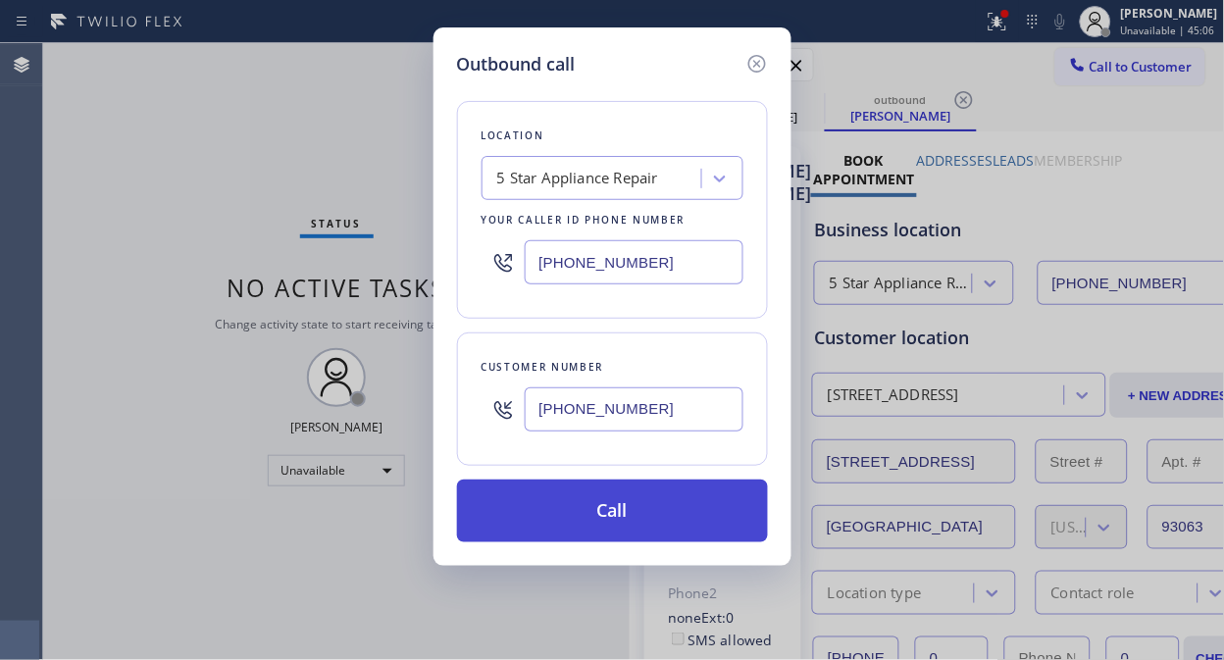
type input "[PHONE_NUMBER]"
click at [632, 511] on button "Call" at bounding box center [612, 511] width 311 height 63
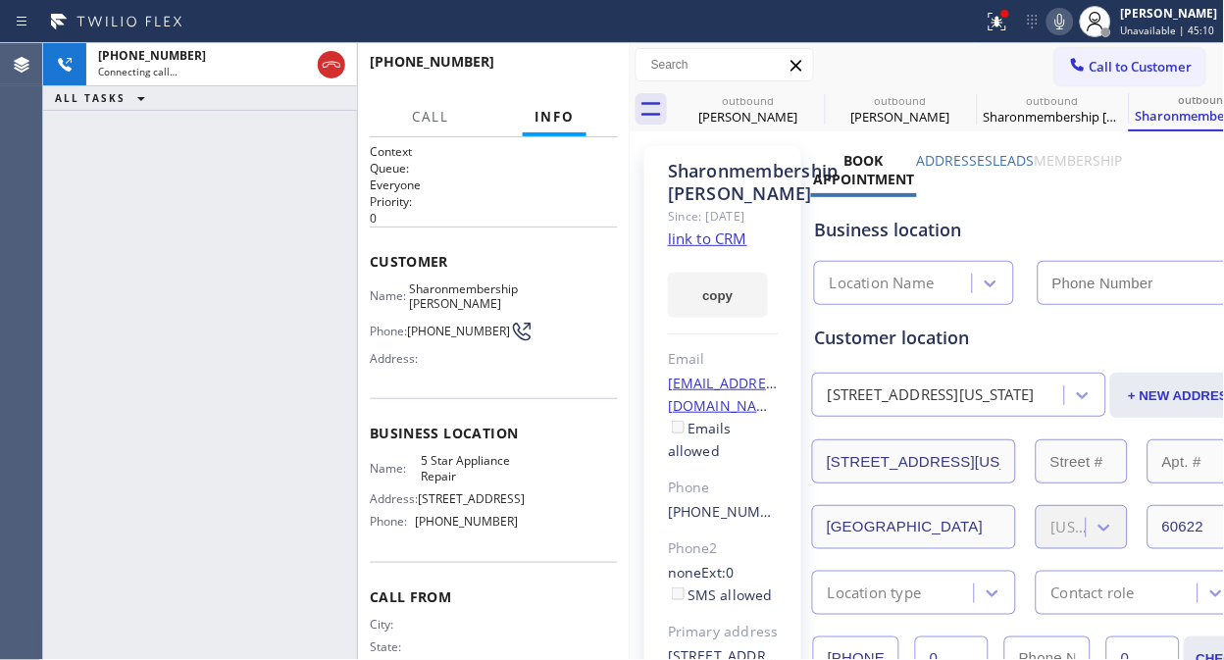
type input "[PHONE_NUMBER]"
click at [552, 67] on span "HANG UP" at bounding box center [572, 71] width 60 height 14
click at [553, 67] on span "HANG UP" at bounding box center [572, 71] width 60 height 14
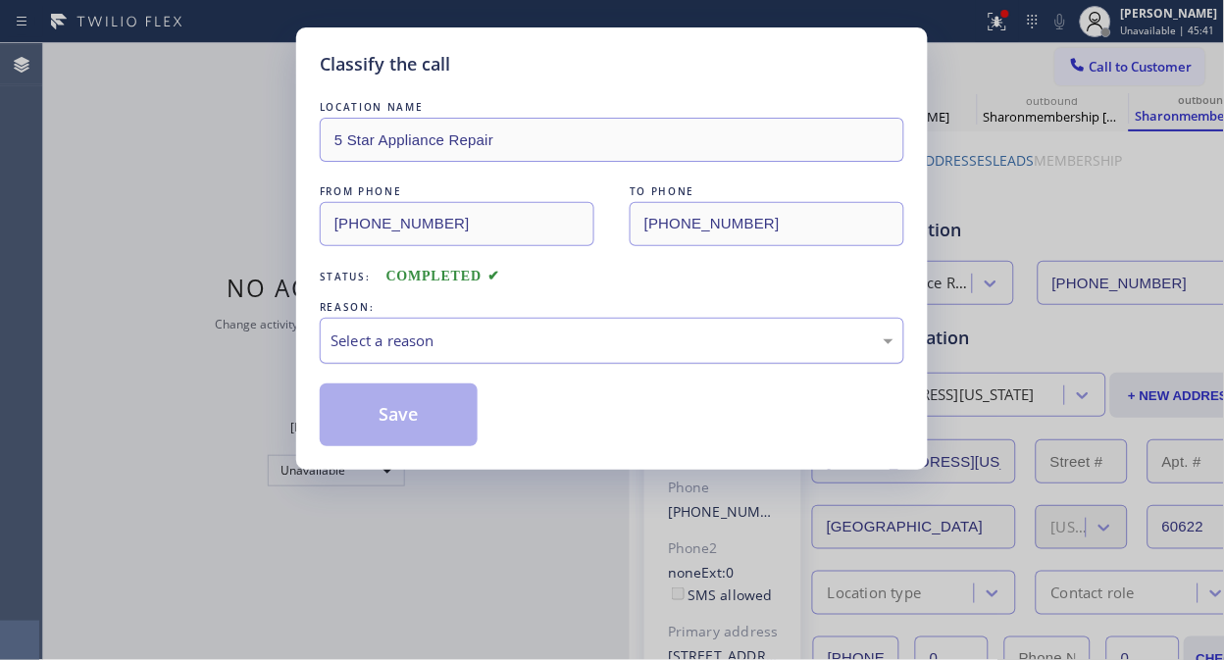
click at [619, 335] on div "Select a reason" at bounding box center [611, 340] width 563 height 23
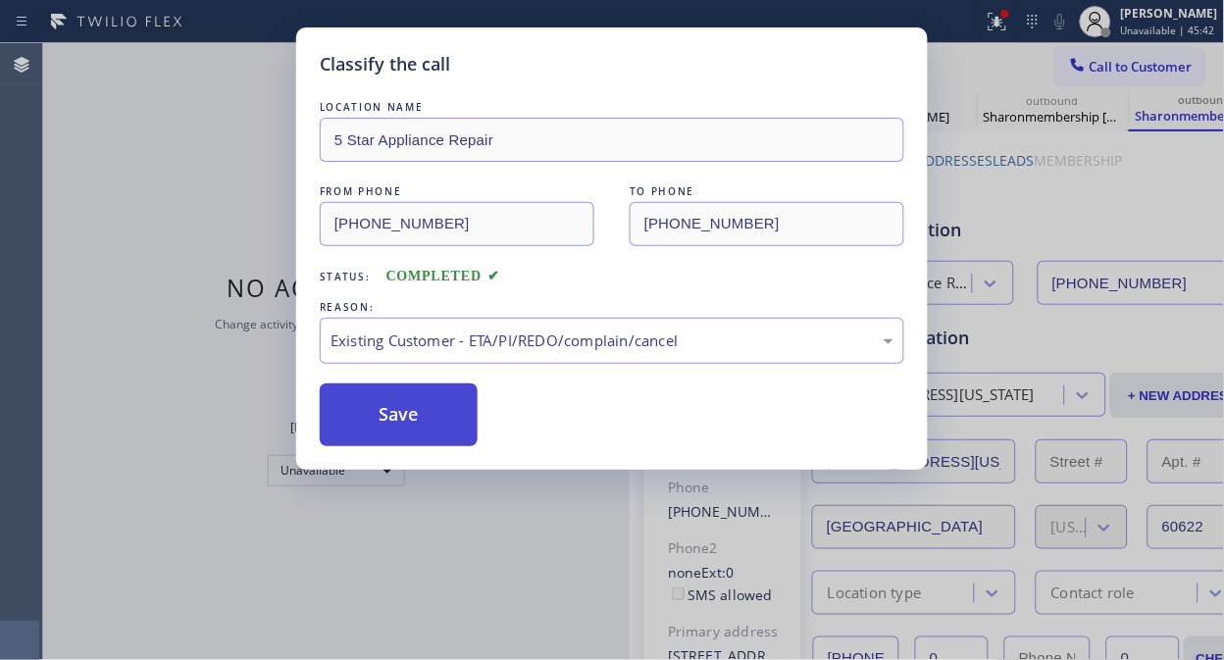
click at [429, 418] on button "Save" at bounding box center [399, 414] width 158 height 63
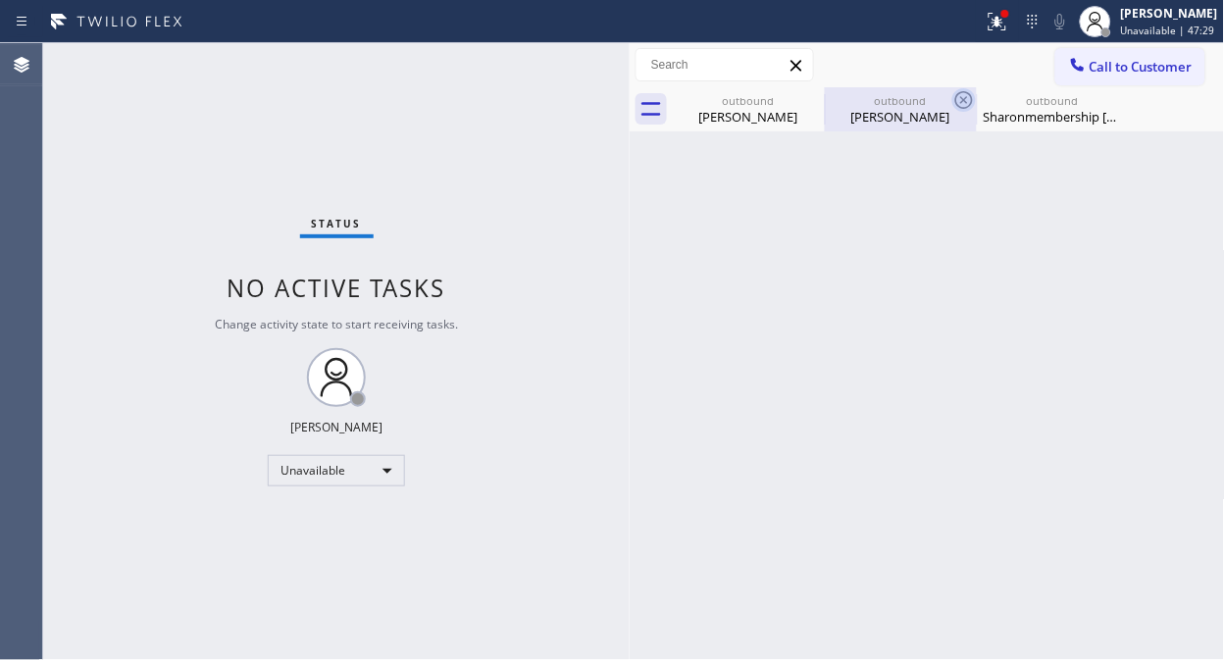
click at [0, 0] on icon at bounding box center [0, 0] width 0 height 0
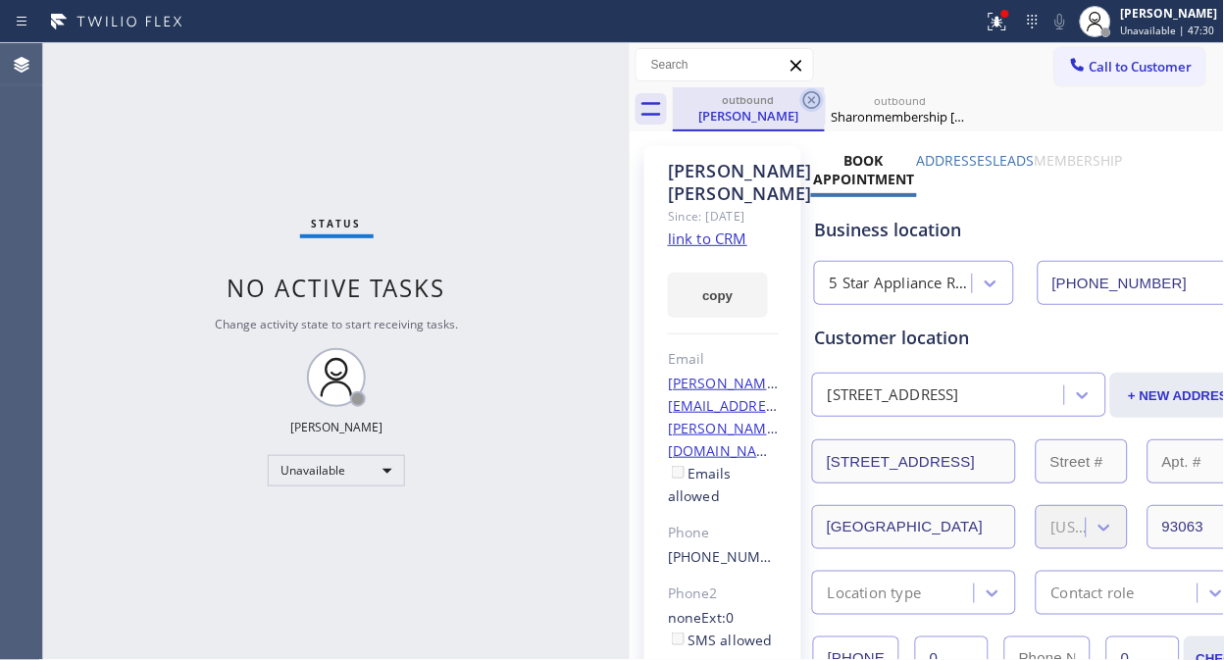
click at [805, 93] on icon at bounding box center [812, 100] width 24 height 24
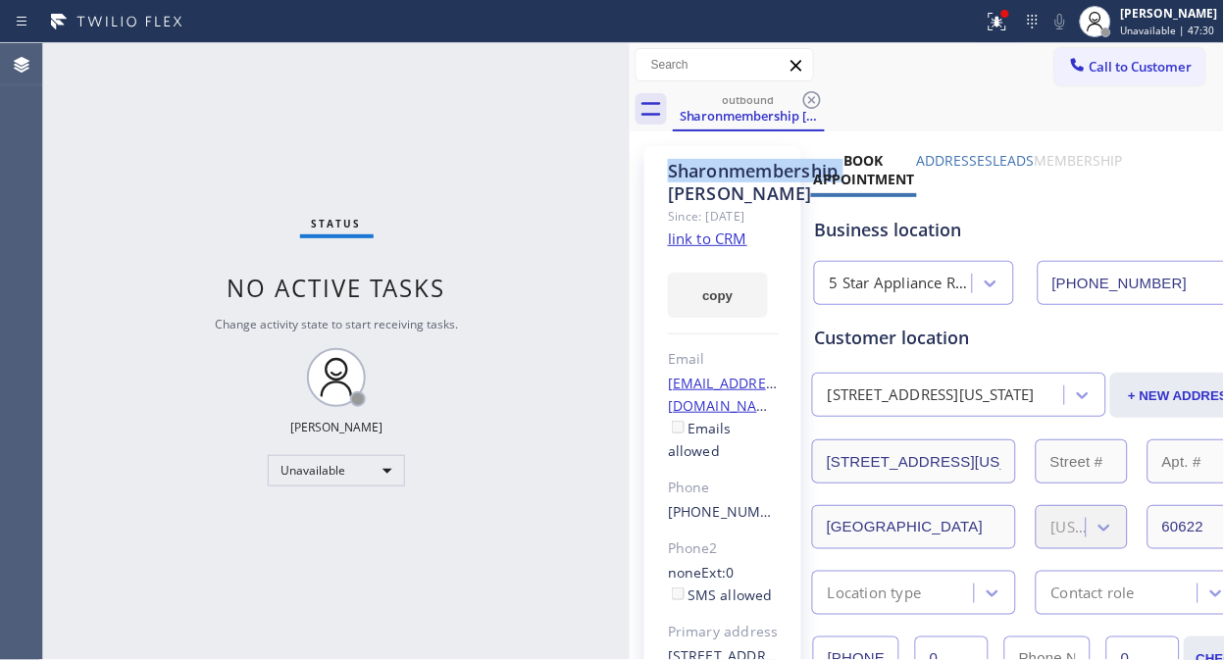
click at [805, 93] on icon at bounding box center [812, 100] width 24 height 24
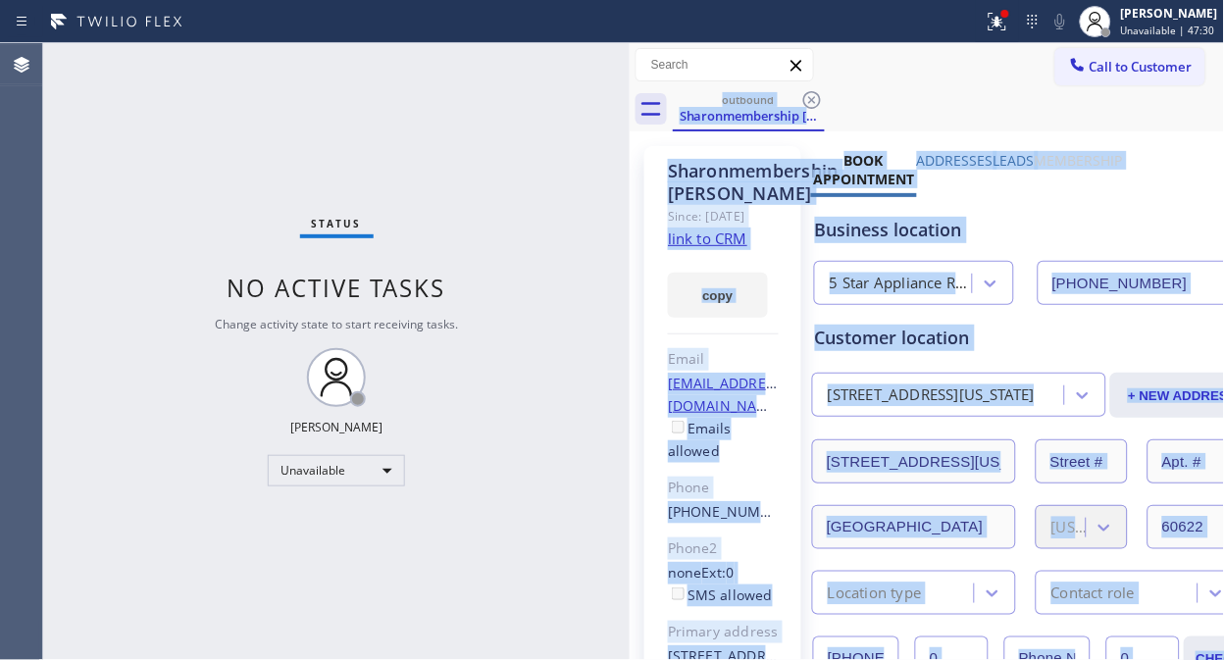
click at [805, 93] on div "outbound Sharonmembership [PERSON_NAME]" at bounding box center [949, 109] width 552 height 44
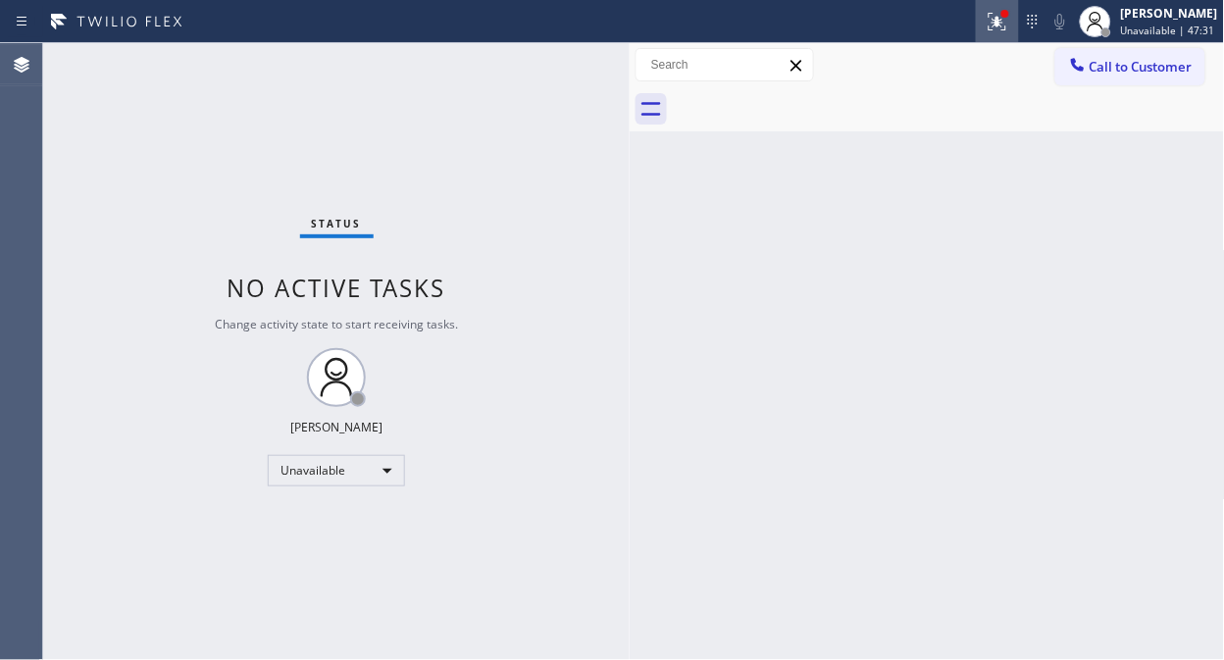
click at [1019, 23] on div at bounding box center [997, 22] width 43 height 24
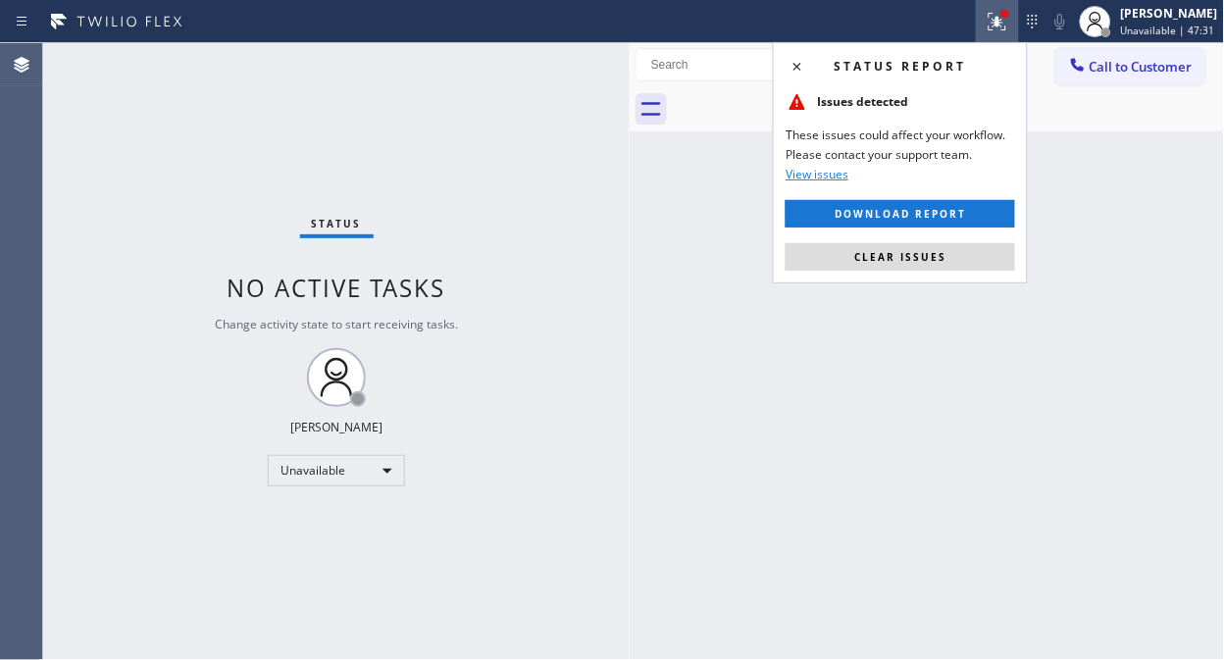
click at [929, 263] on span "Clear issues" at bounding box center [900, 257] width 92 height 14
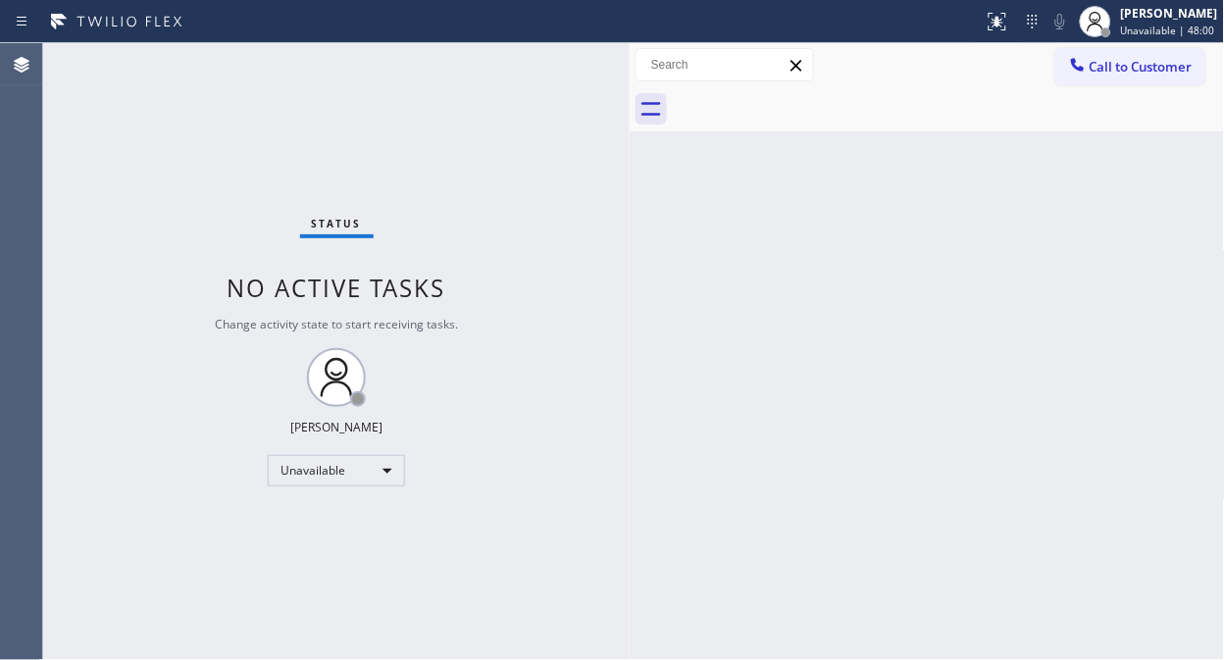
click at [134, 159] on div "Status No active tasks Change activity state to start receiving tasks. [PERSON_…" at bounding box center [336, 351] width 586 height 617
click at [1114, 88] on div at bounding box center [949, 109] width 552 height 44
click at [1111, 70] on span "Call to Customer" at bounding box center [1140, 67] width 103 height 18
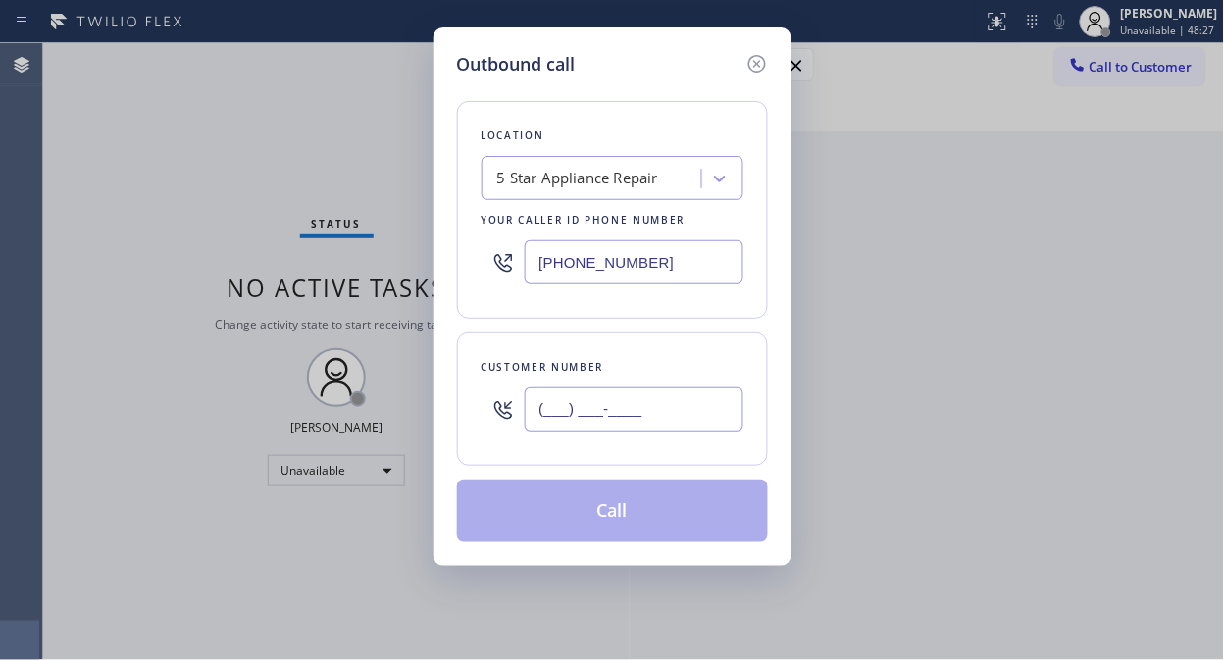
click at [647, 402] on input "(___) ___-____" at bounding box center [634, 409] width 219 height 44
paste input "310) 384-1649"
type input "[PHONE_NUMBER]"
click at [621, 516] on button "Call" at bounding box center [612, 511] width 311 height 63
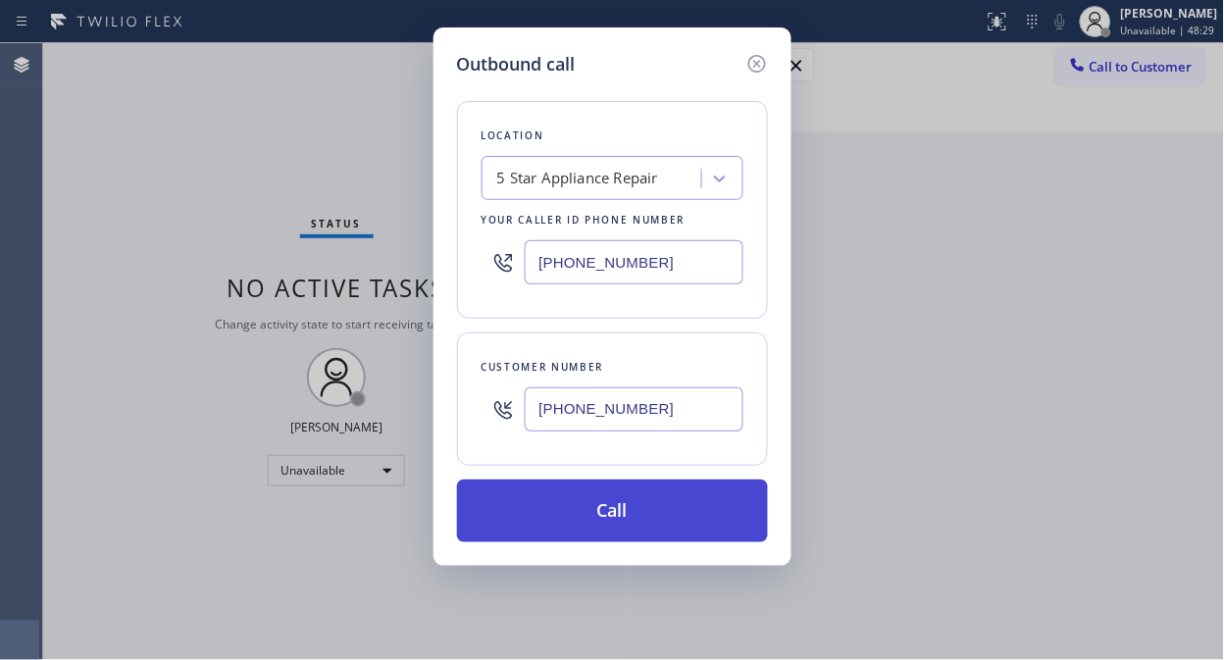
click at [624, 515] on button "Call" at bounding box center [612, 511] width 311 height 63
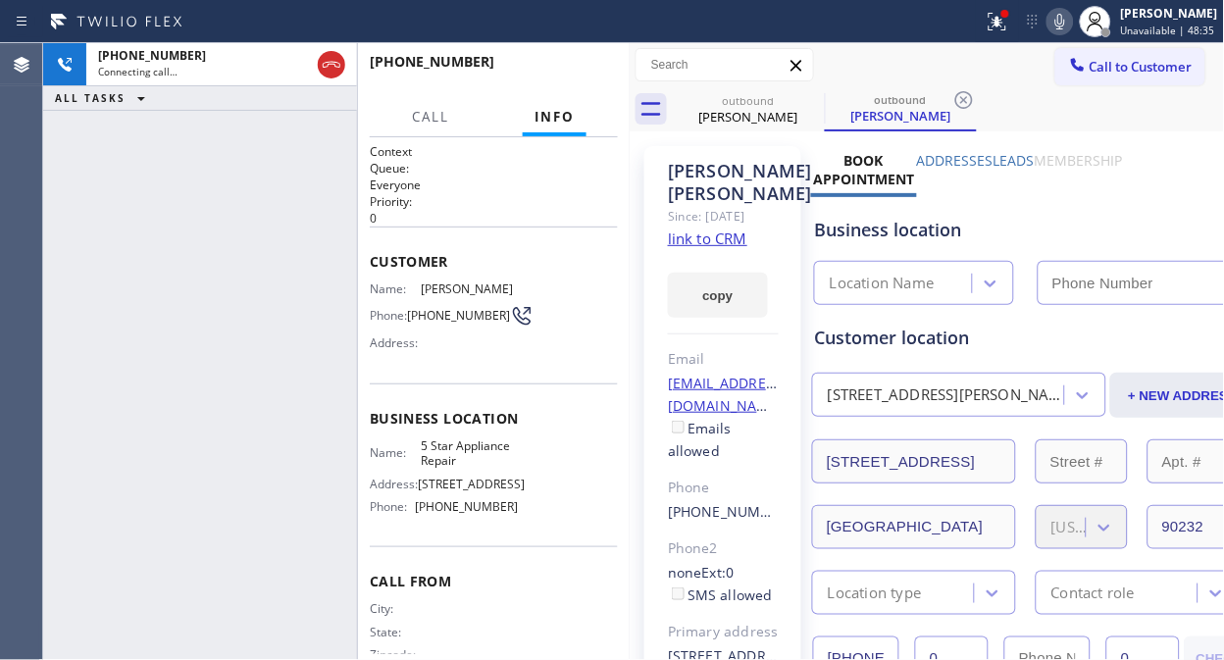
type input "[PHONE_NUMBER]"
click at [802, 93] on icon at bounding box center [812, 100] width 24 height 24
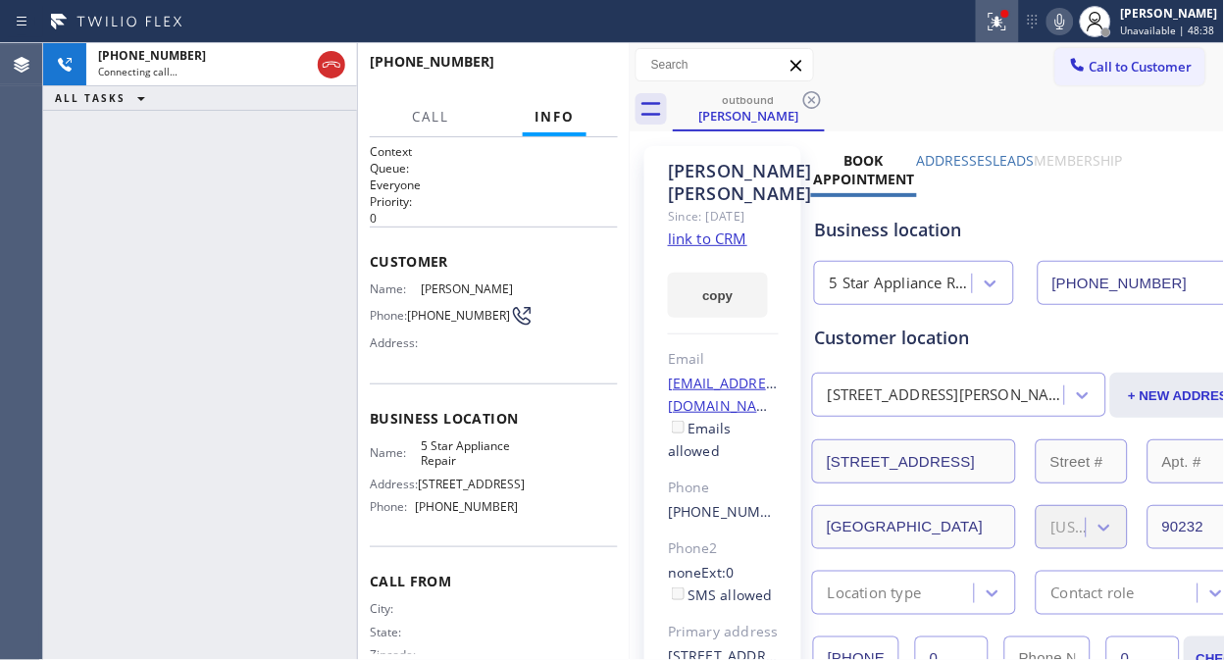
click at [1006, 20] on icon at bounding box center [997, 22] width 18 height 18
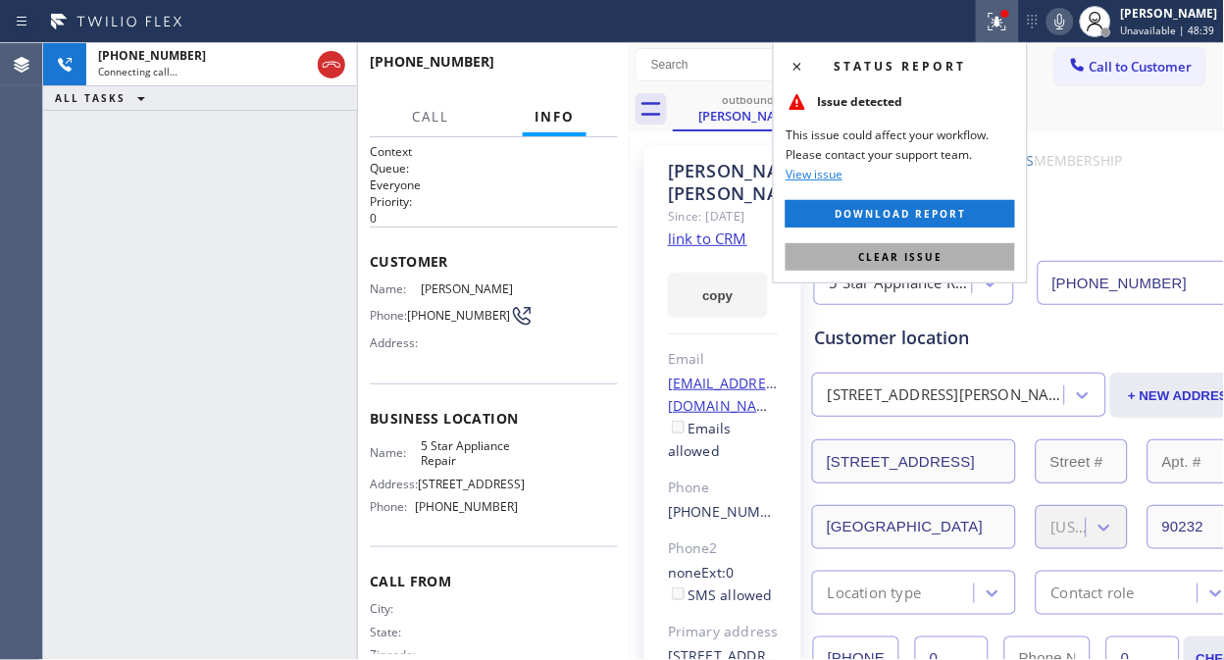
click at [924, 255] on span "Clear issue" at bounding box center [900, 257] width 84 height 14
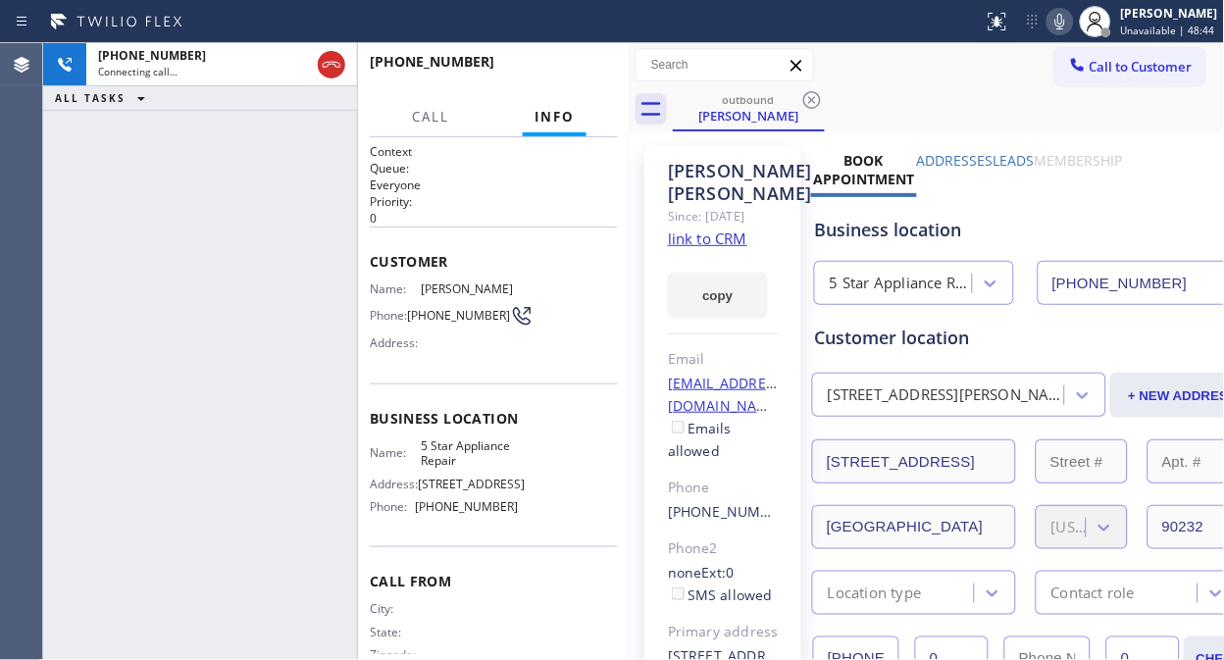
click at [178, 193] on div "[PHONE_NUMBER] Connecting call… ALL TASKS ALL TASKS ACTIVE TASKS TASKS IN WRAP …" at bounding box center [200, 351] width 314 height 617
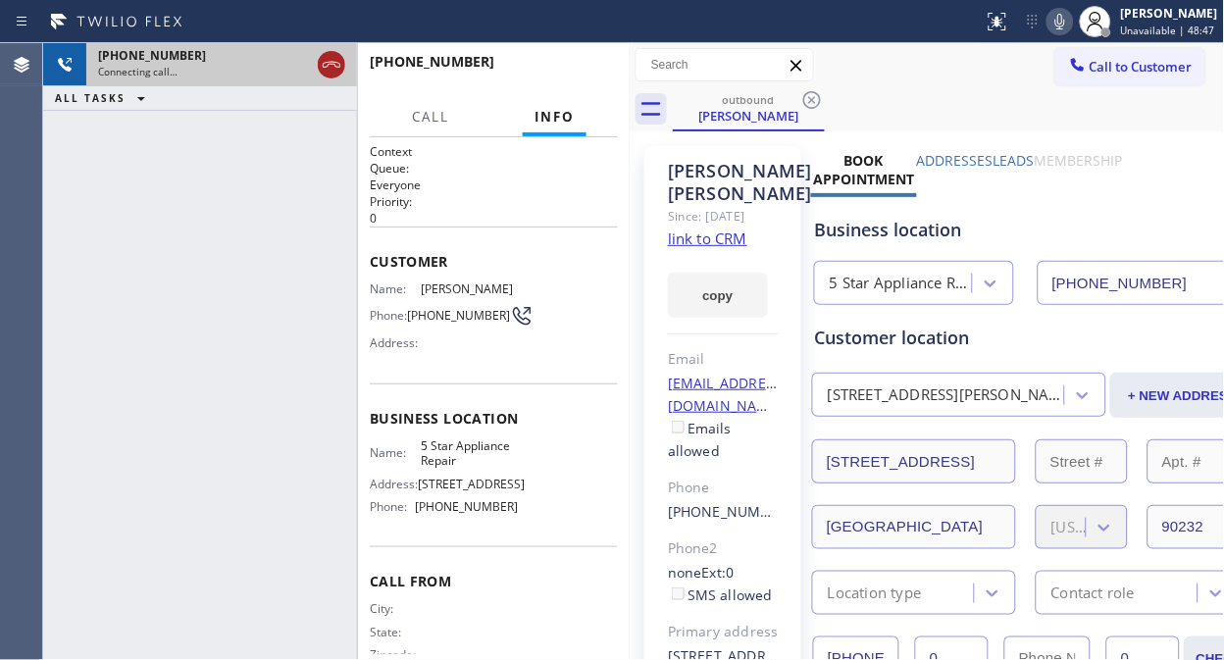
click at [326, 65] on icon at bounding box center [332, 65] width 24 height 24
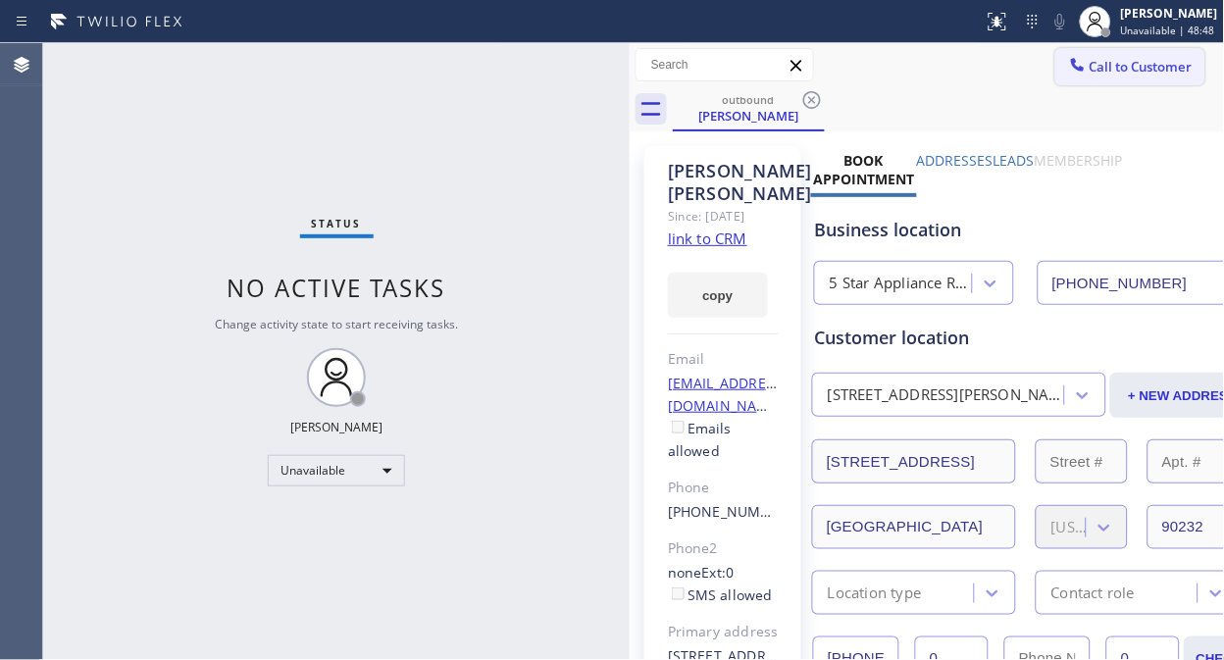
click at [1109, 51] on button "Call to Customer" at bounding box center [1130, 66] width 150 height 37
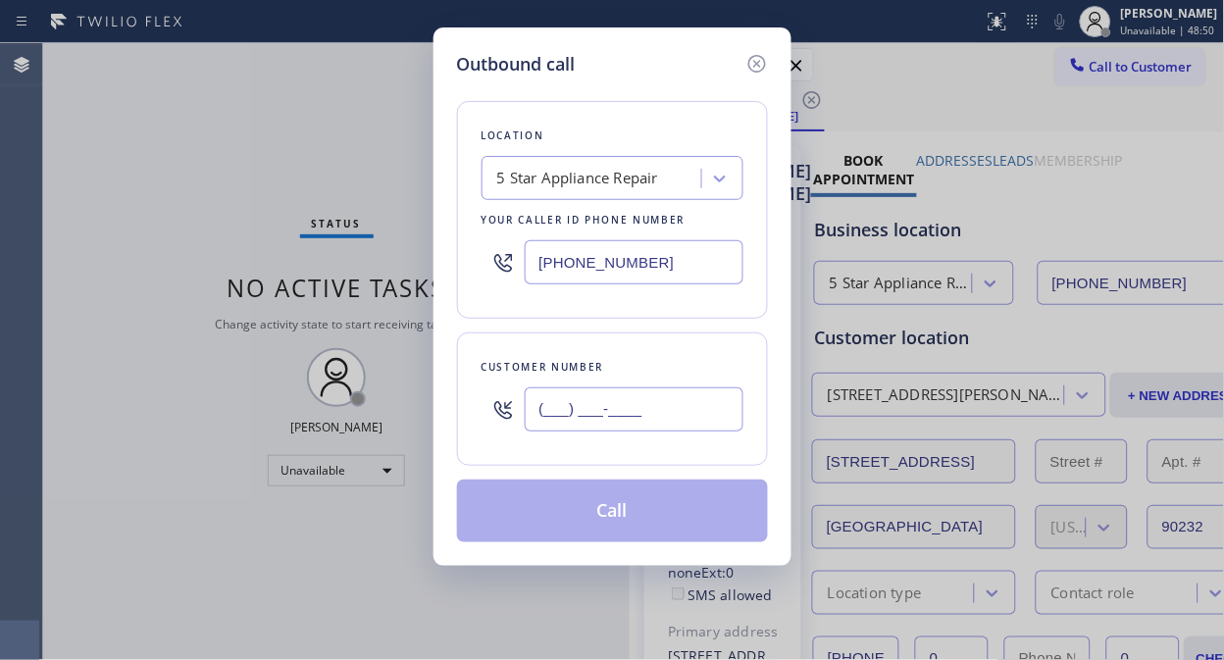
drag, startPoint x: 562, startPoint y: 390, endPoint x: 544, endPoint y: 418, distance: 32.6
click at [562, 395] on input "(___) ___-____" at bounding box center [634, 409] width 219 height 44
click at [544, 418] on input "(___) ___-____" at bounding box center [634, 409] width 219 height 44
paste input "415) 924-7279"
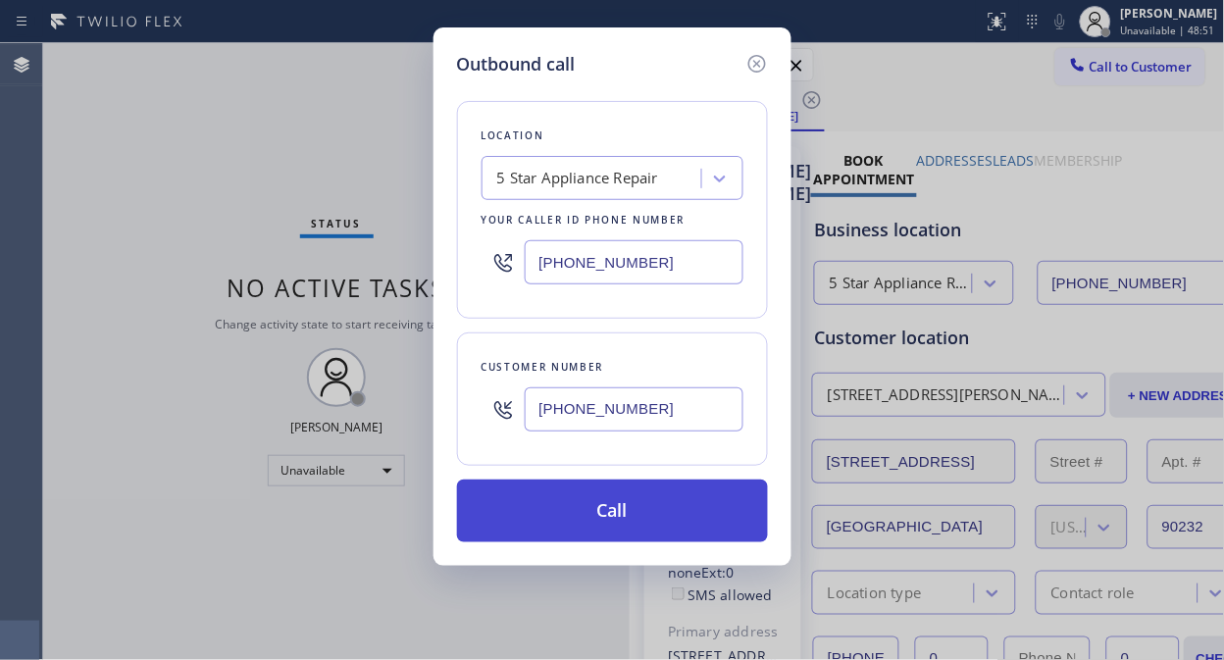
type input "[PHONE_NUMBER]"
click at [643, 516] on button "Call" at bounding box center [612, 511] width 311 height 63
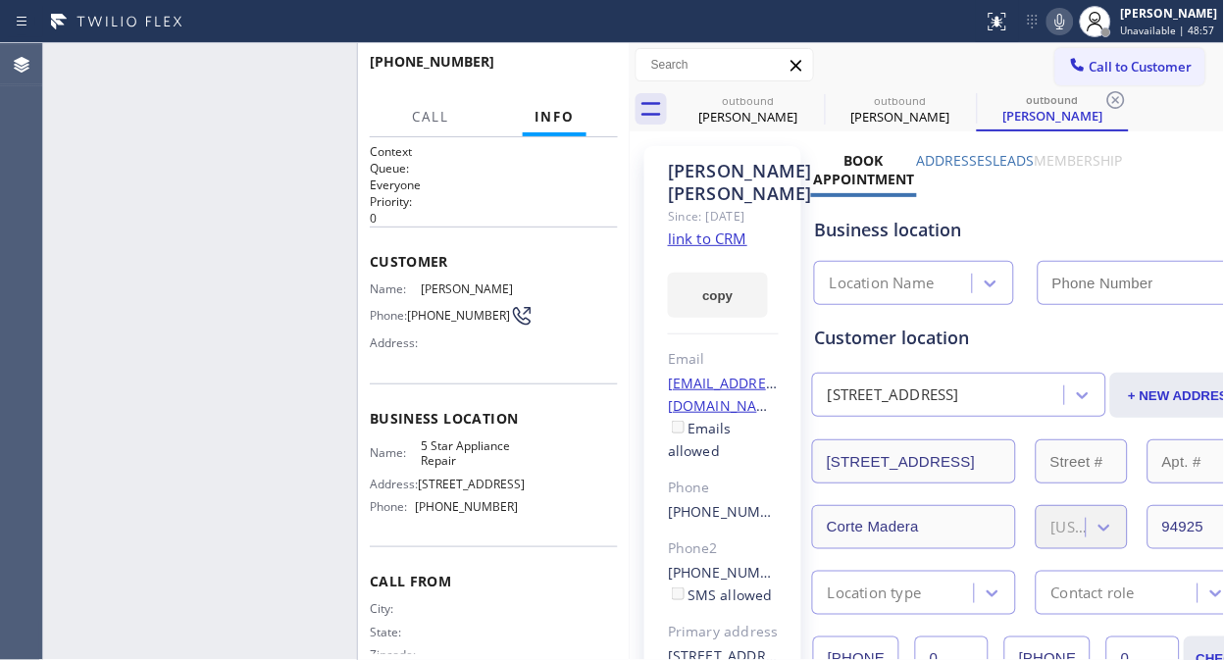
type input "[PHONE_NUMBER]"
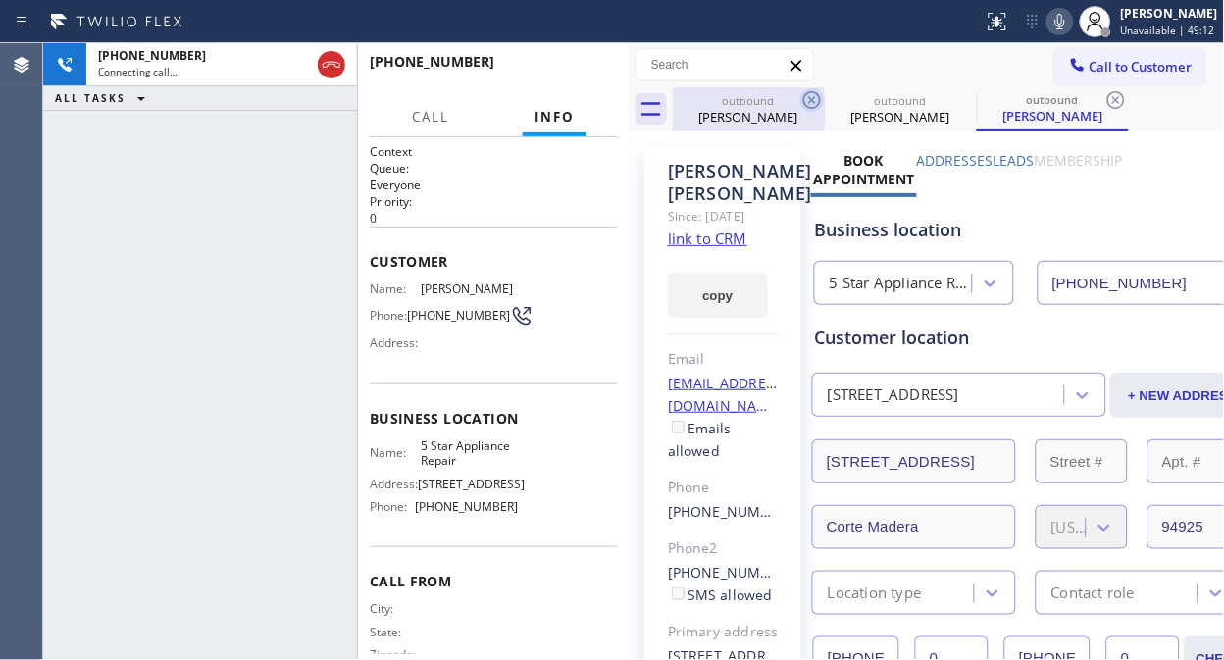
click at [812, 95] on icon at bounding box center [812, 100] width 24 height 24
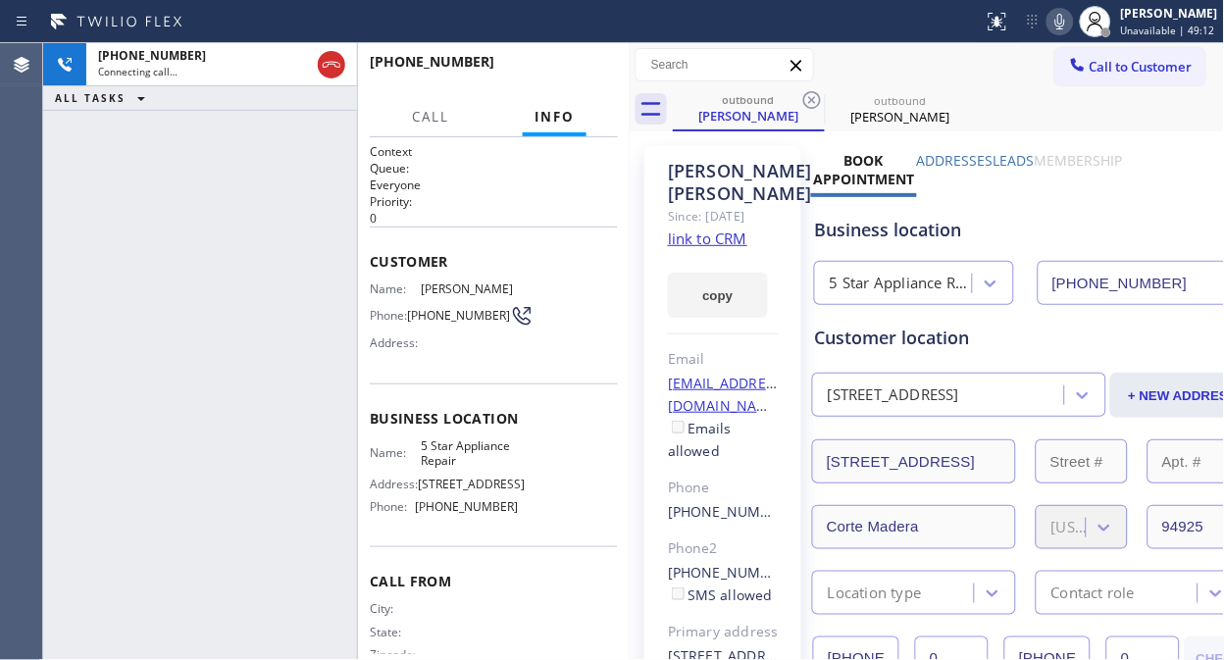
click at [812, 95] on icon at bounding box center [812, 100] width 24 height 24
click at [327, 63] on icon at bounding box center [332, 65] width 24 height 24
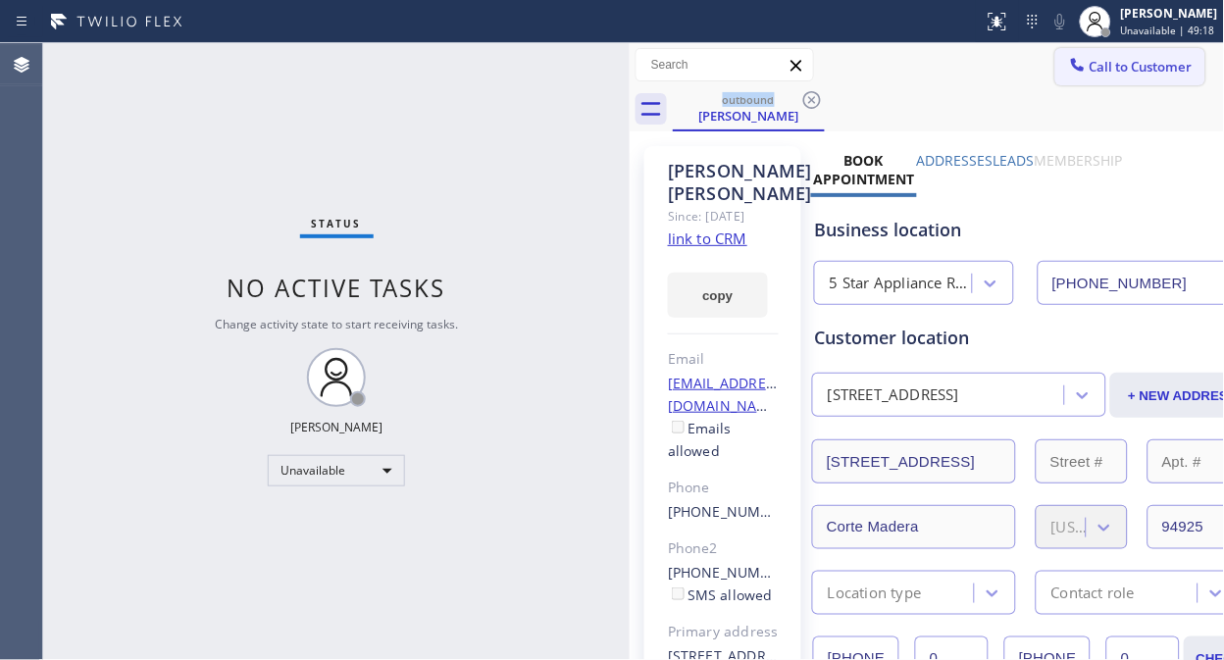
click at [1071, 61] on icon at bounding box center [1077, 64] width 13 height 13
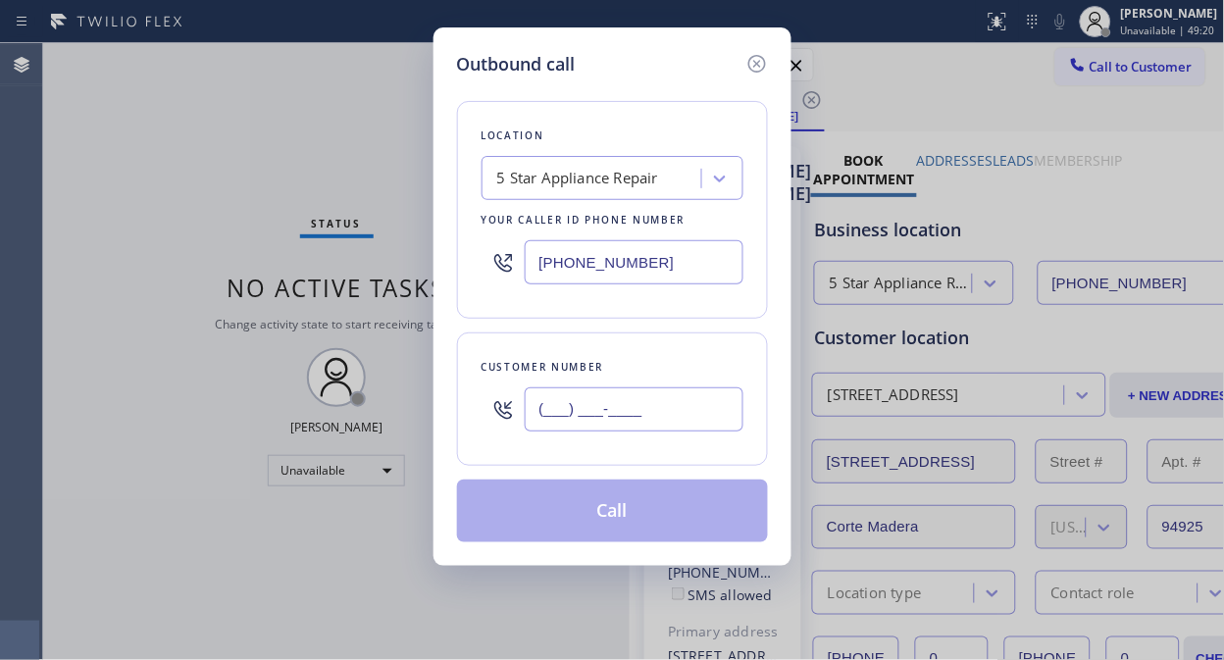
click at [536, 413] on input "(___) ___-____" at bounding box center [634, 409] width 219 height 44
paste input "847) 926-3254"
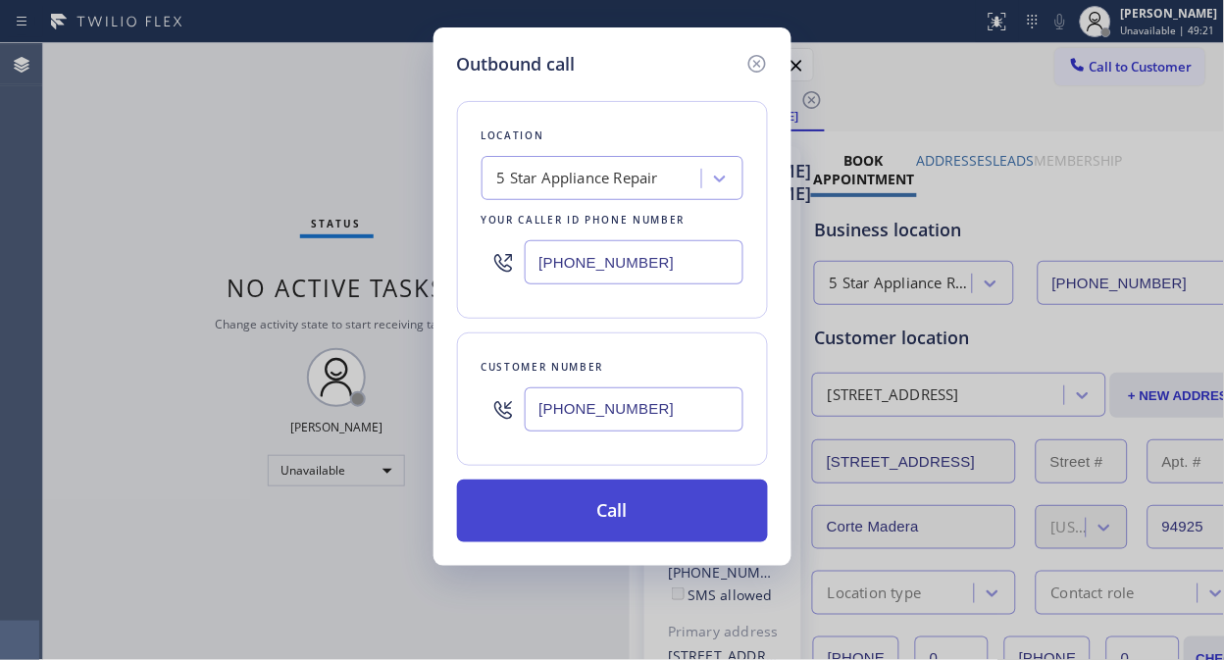
type input "[PHONE_NUMBER]"
click at [670, 527] on button "Call" at bounding box center [612, 511] width 311 height 63
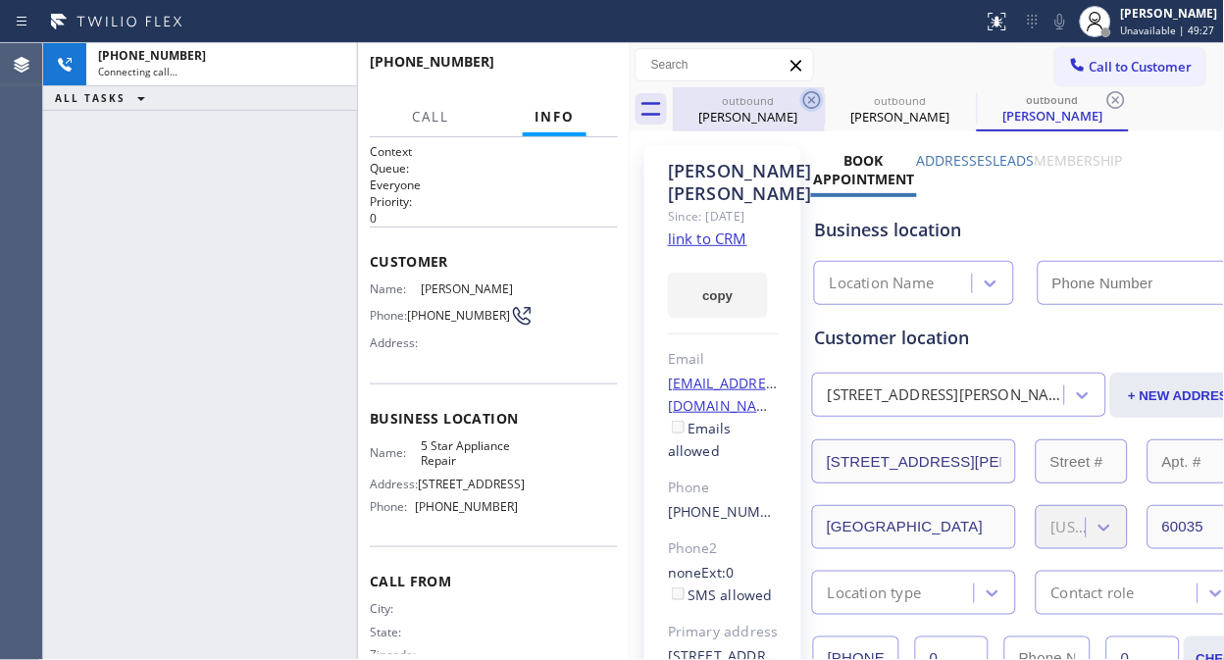
click at [810, 95] on icon at bounding box center [812, 100] width 24 height 24
click at [0, 0] on icon at bounding box center [0, 0] width 0 height 0
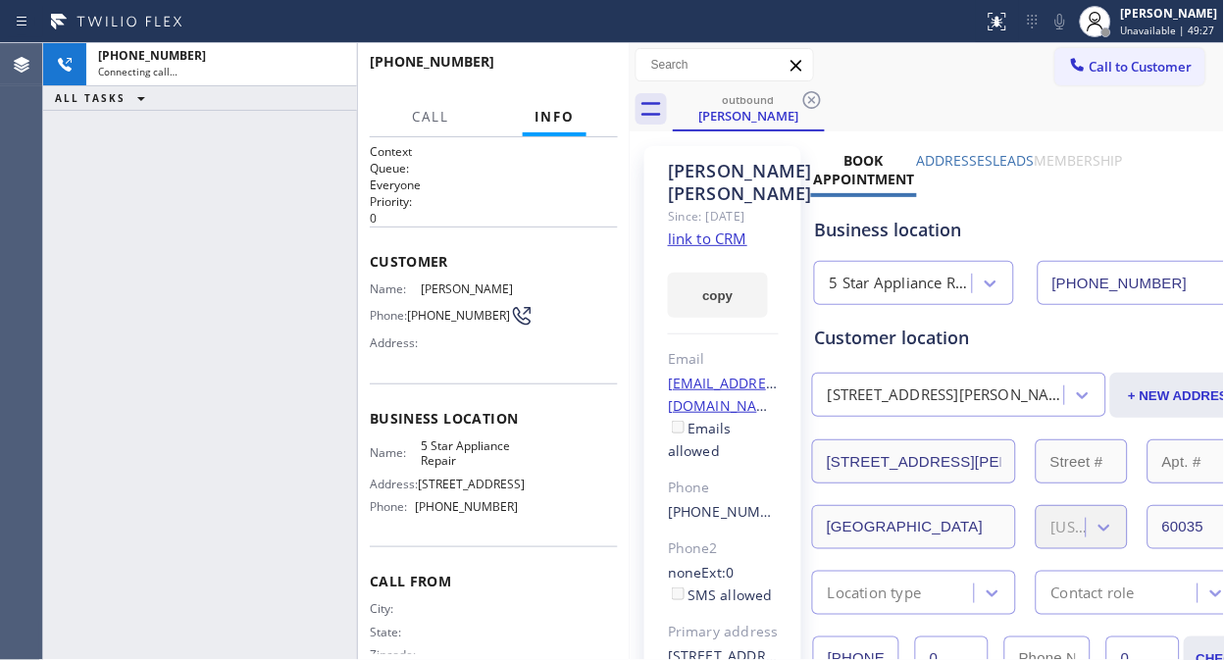
type input "[PHONE_NUMBER]"
click at [183, 259] on div "[PHONE_NUMBER] Connecting call… ALL TASKS ALL TASKS ACTIVE TASKS TASKS IN WRAP …" at bounding box center [200, 351] width 314 height 617
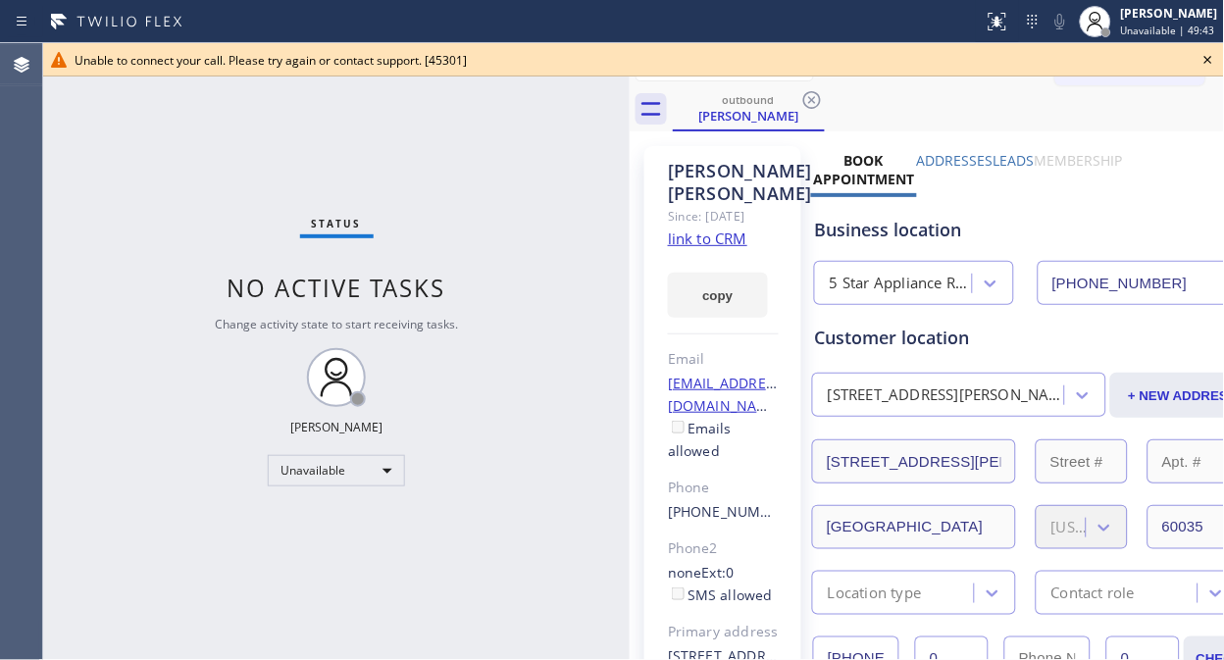
click at [1207, 56] on icon at bounding box center [1208, 60] width 24 height 24
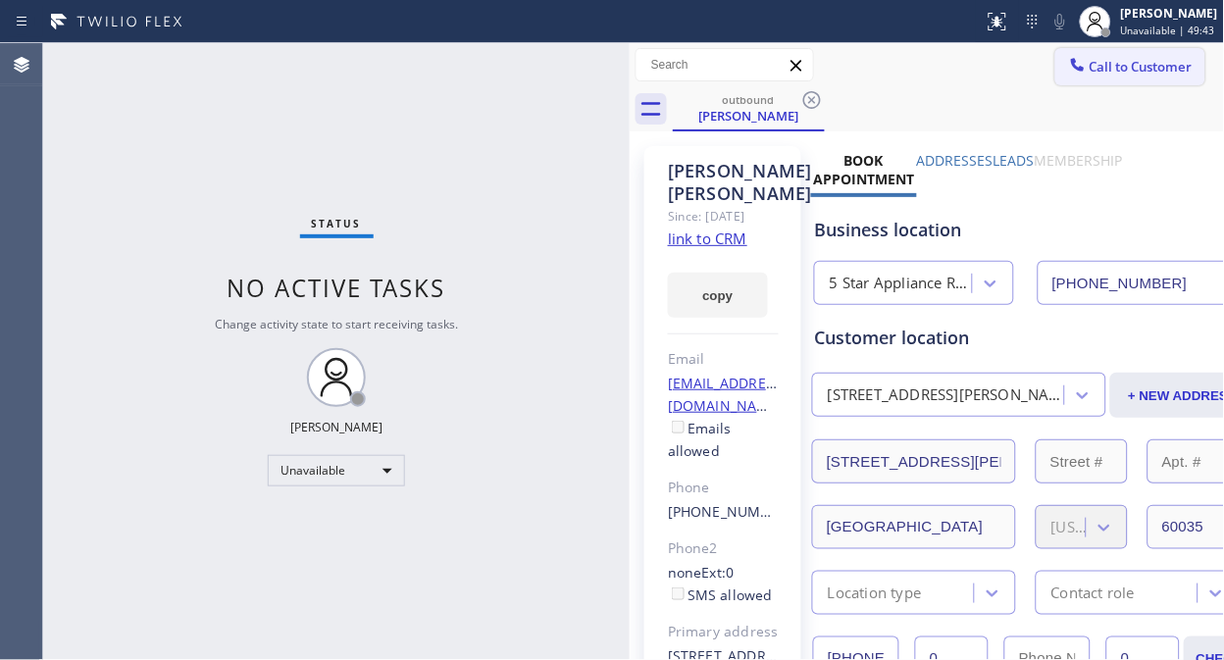
click at [1055, 76] on button "Call to Customer" at bounding box center [1130, 66] width 150 height 37
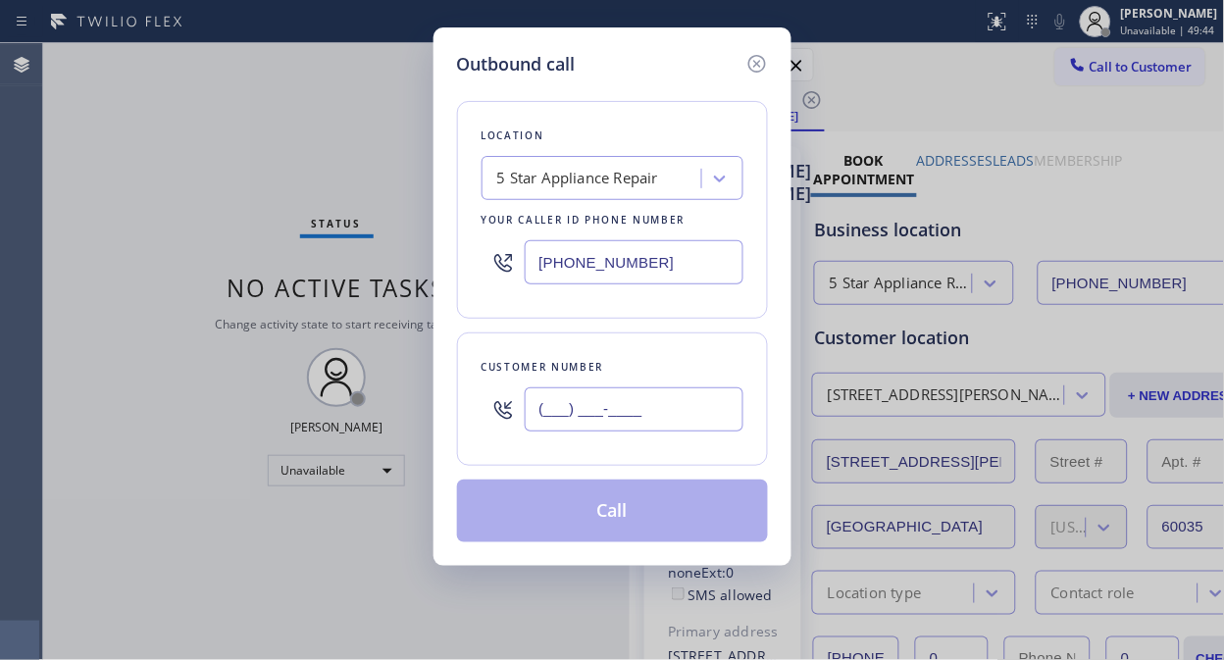
click at [621, 405] on input "(___) ___-____" at bounding box center [634, 409] width 219 height 44
paste input "818) 281-4415"
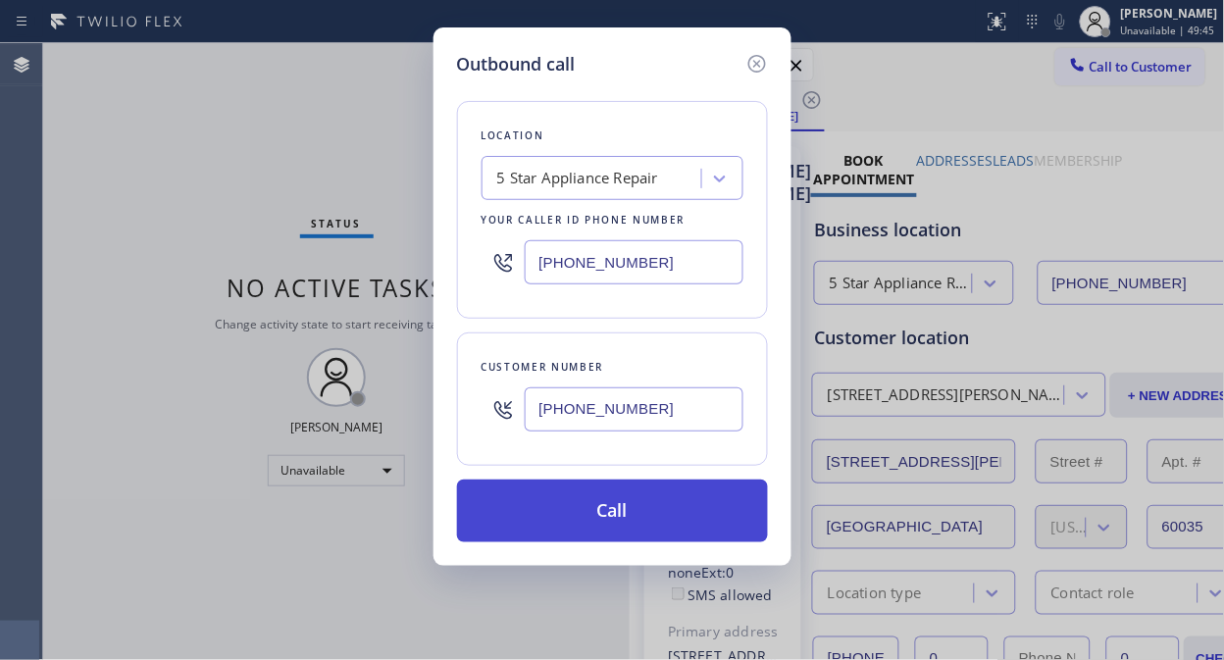
type input "[PHONE_NUMBER]"
click at [645, 526] on button "Call" at bounding box center [612, 511] width 311 height 63
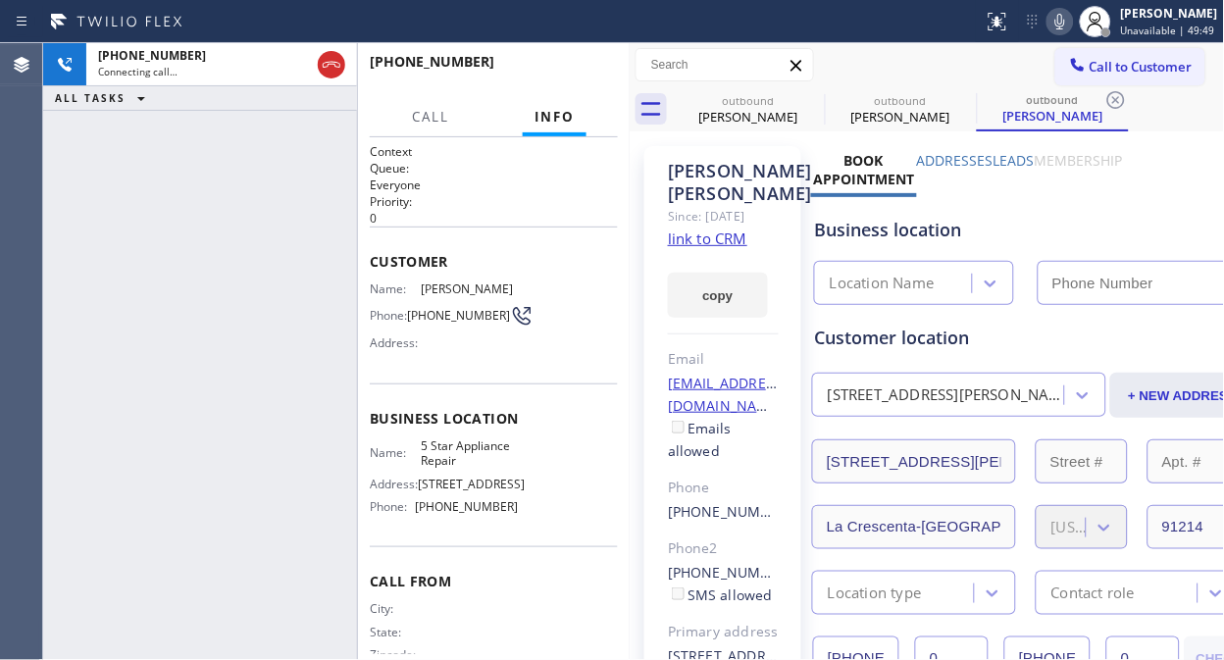
type input "[PHONE_NUMBER]"
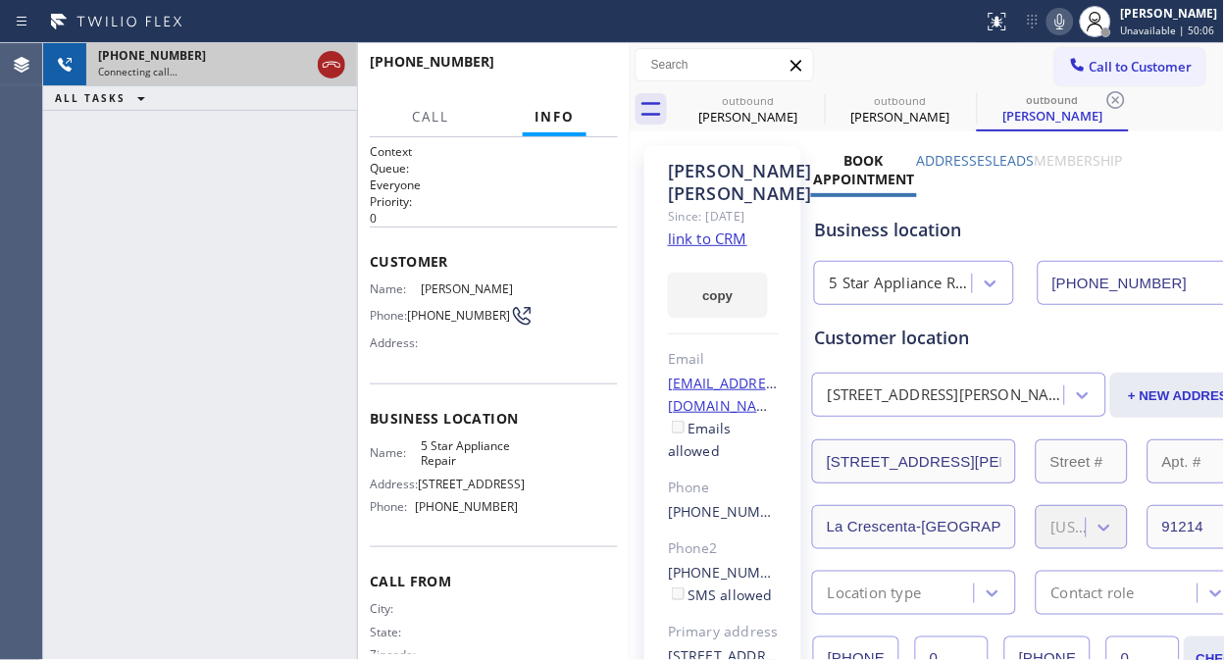
click at [330, 71] on icon at bounding box center [332, 65] width 24 height 24
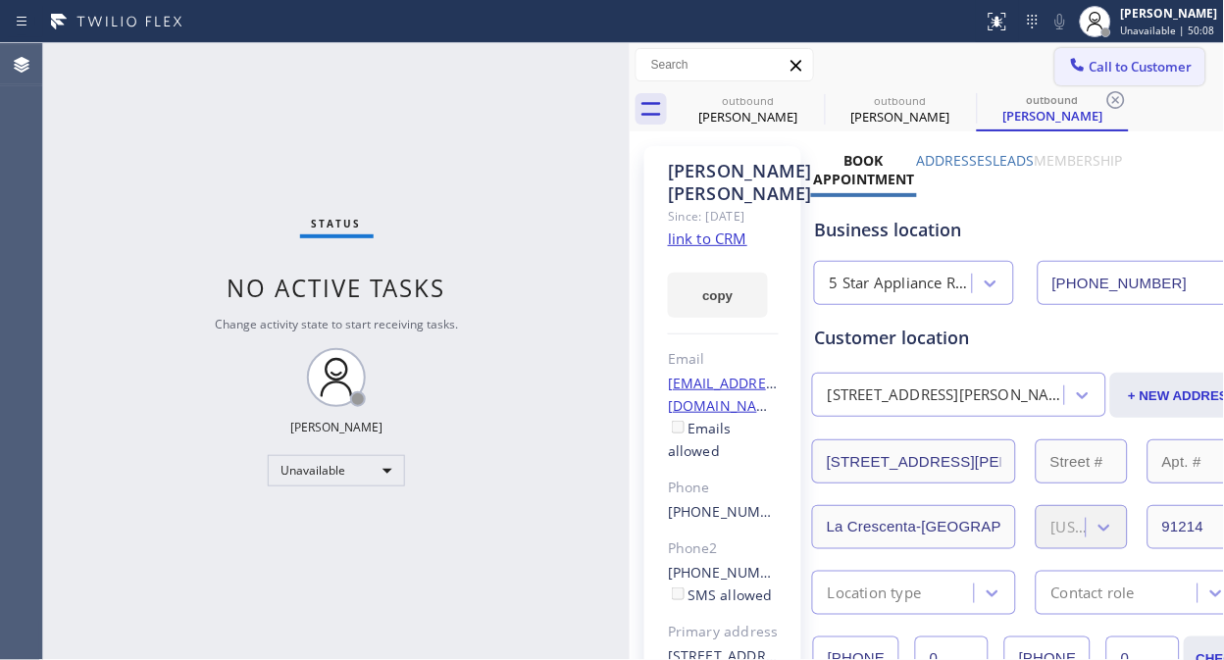
click at [1095, 71] on span "Call to Customer" at bounding box center [1140, 67] width 103 height 18
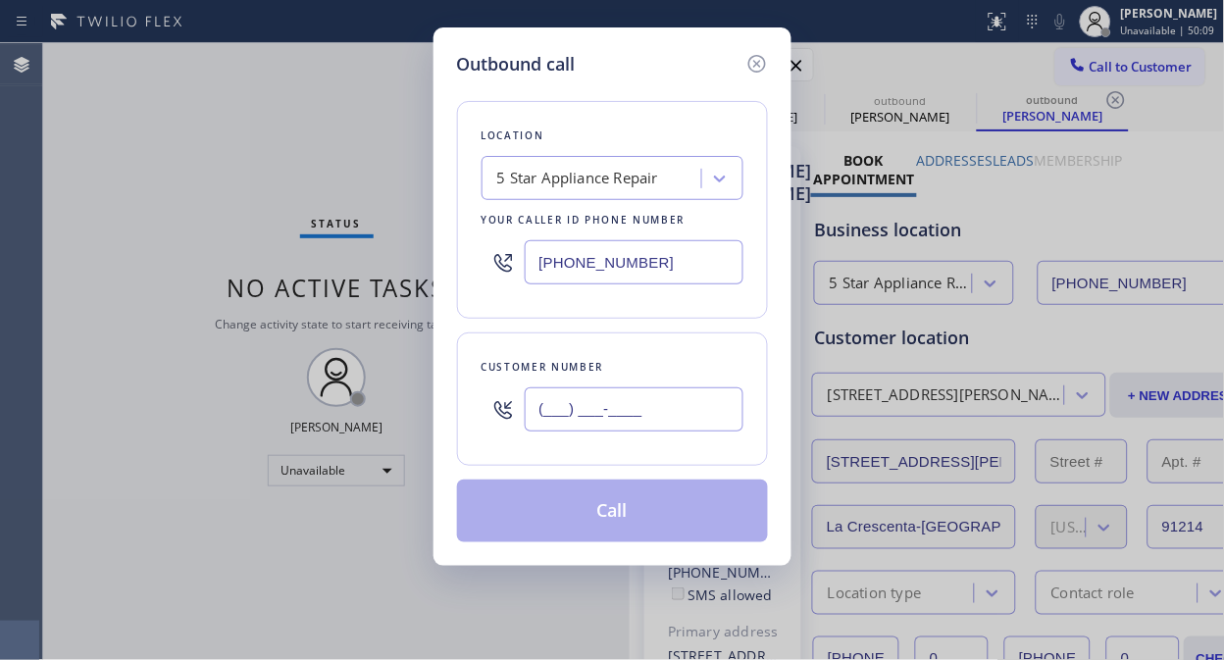
click at [632, 394] on input "(___) ___-____" at bounding box center [634, 409] width 219 height 44
paste input "561) 266-3274"
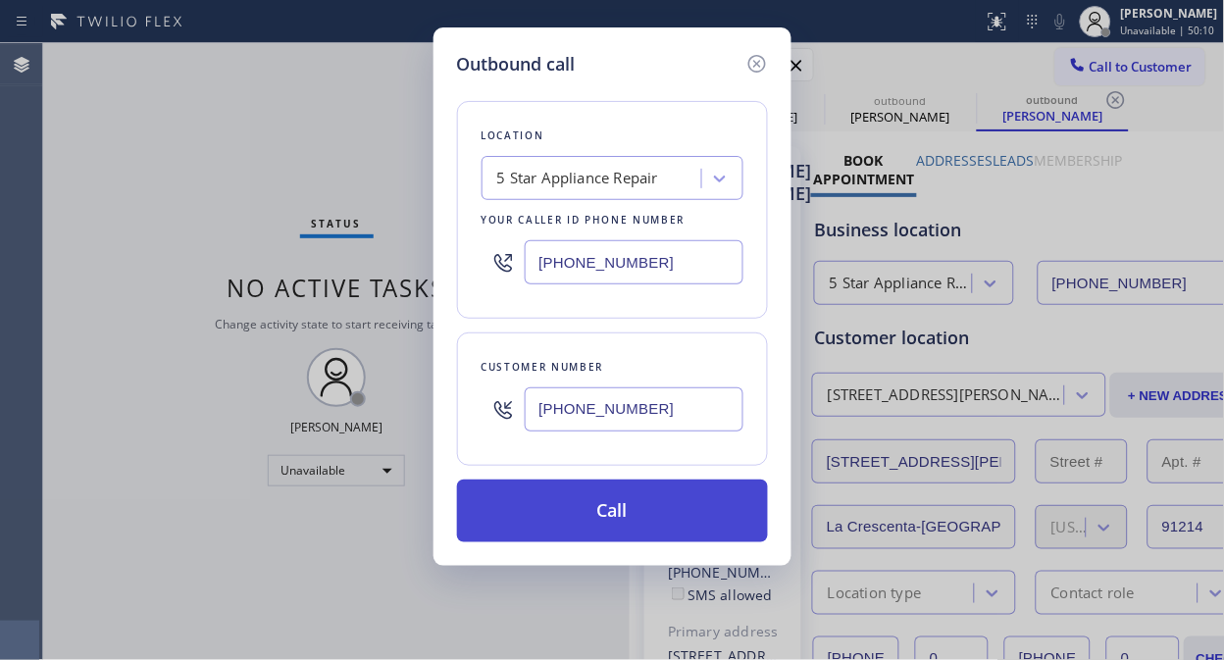
type input "[PHONE_NUMBER]"
click at [655, 508] on button "Call" at bounding box center [612, 511] width 311 height 63
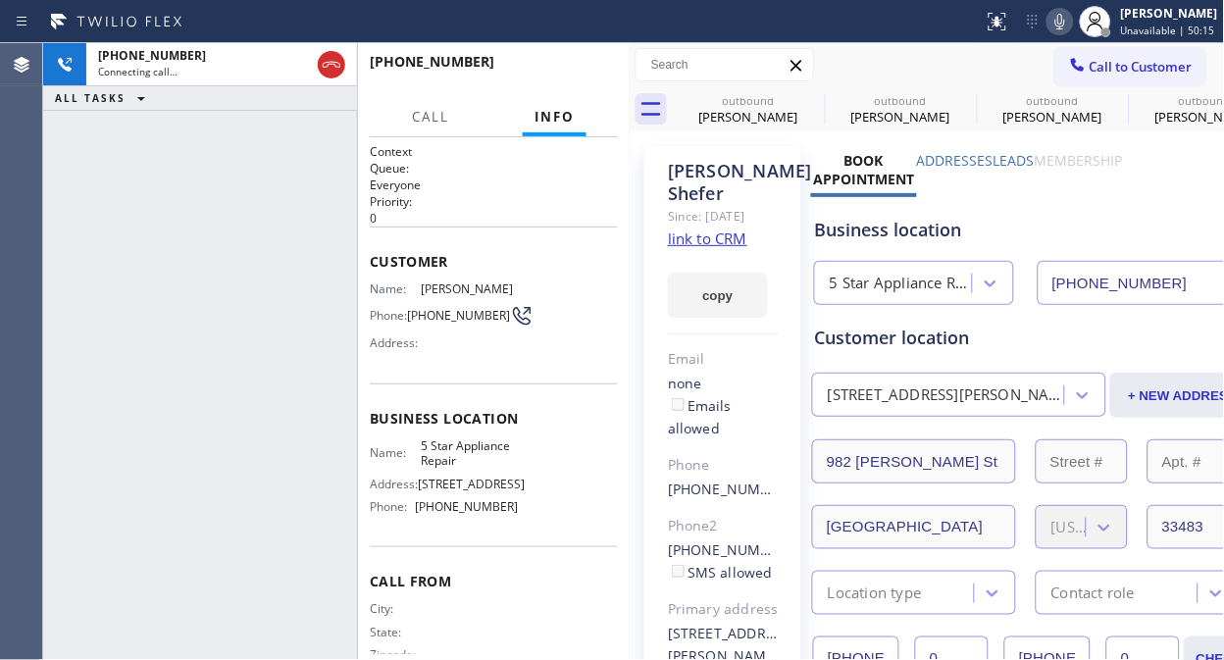
type input "[PHONE_NUMBER]"
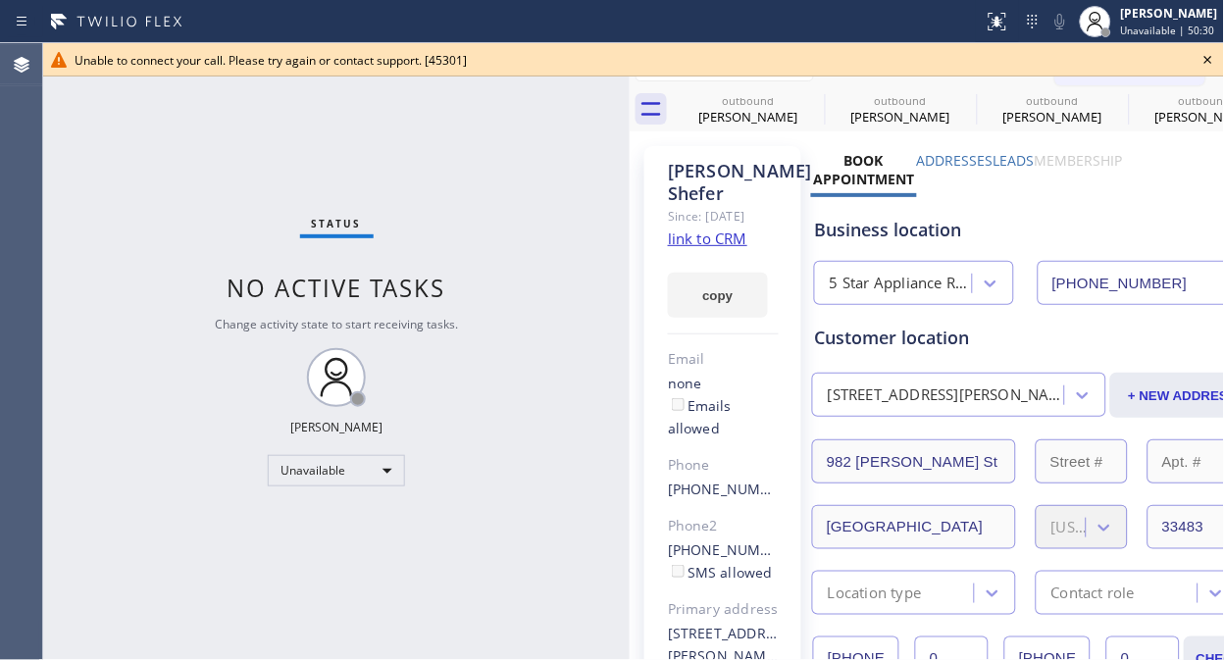
click at [1207, 56] on icon at bounding box center [1208, 60] width 24 height 24
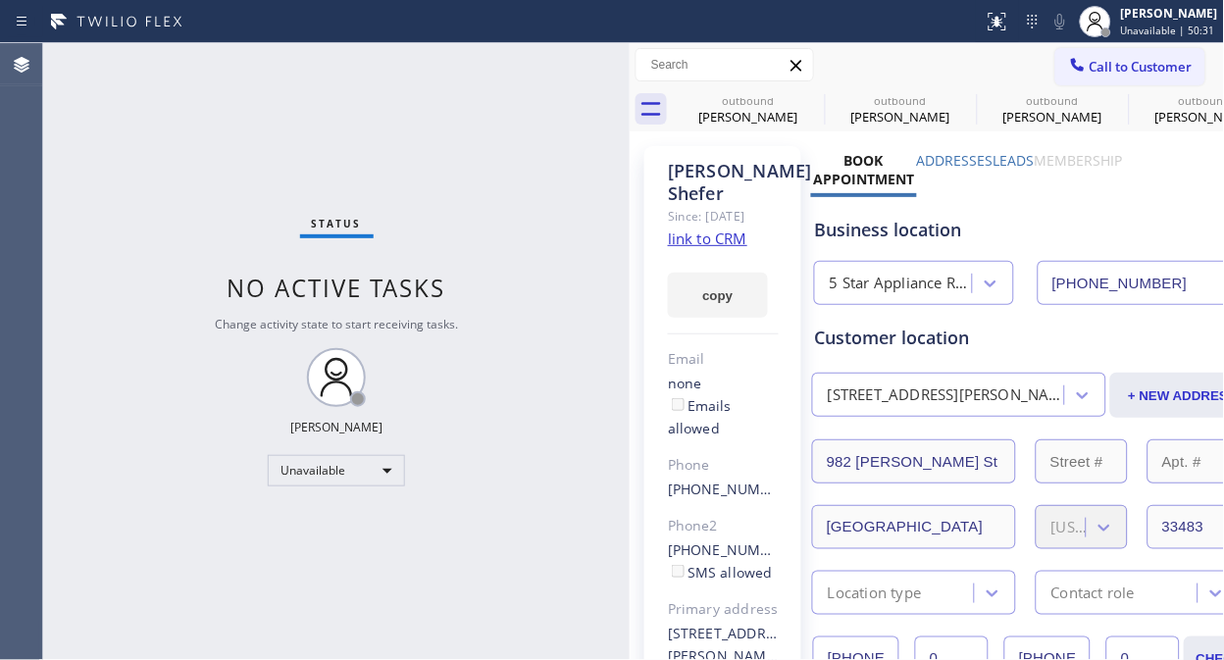
drag, startPoint x: 1122, startPoint y: 76, endPoint x: 831, endPoint y: 230, distance: 329.4
click at [1118, 76] on button "Call to Customer" at bounding box center [1130, 66] width 150 height 37
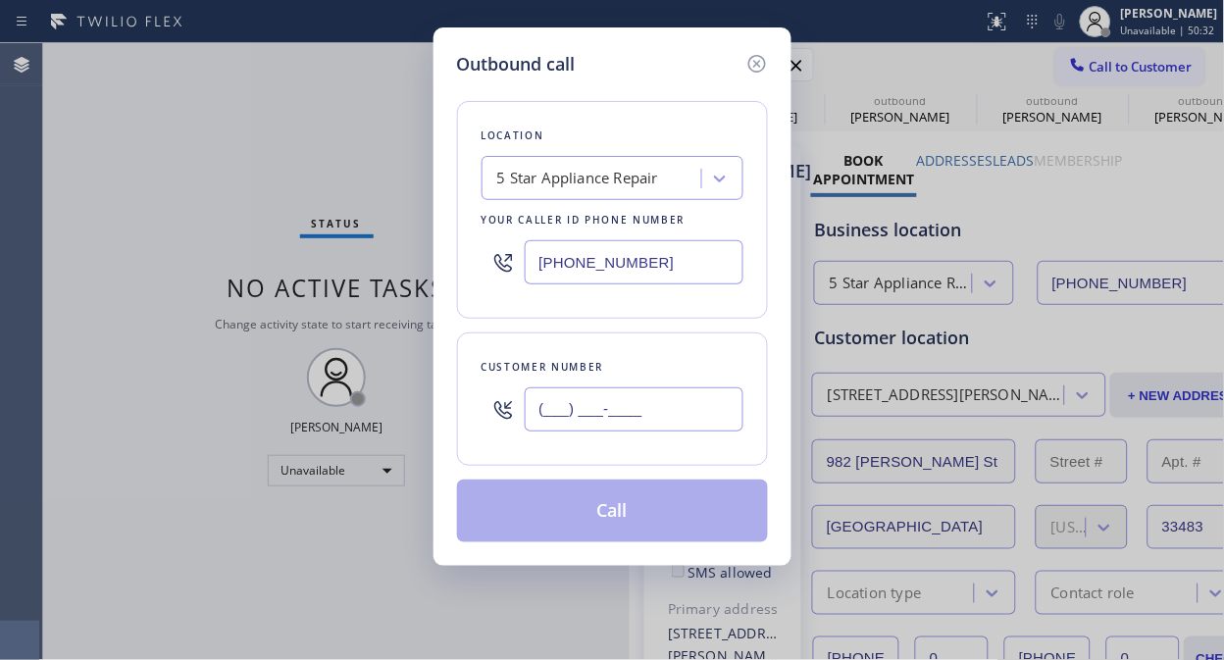
click at [632, 398] on input "(___) ___-____" at bounding box center [634, 409] width 219 height 44
paste input "305) 284-9790"
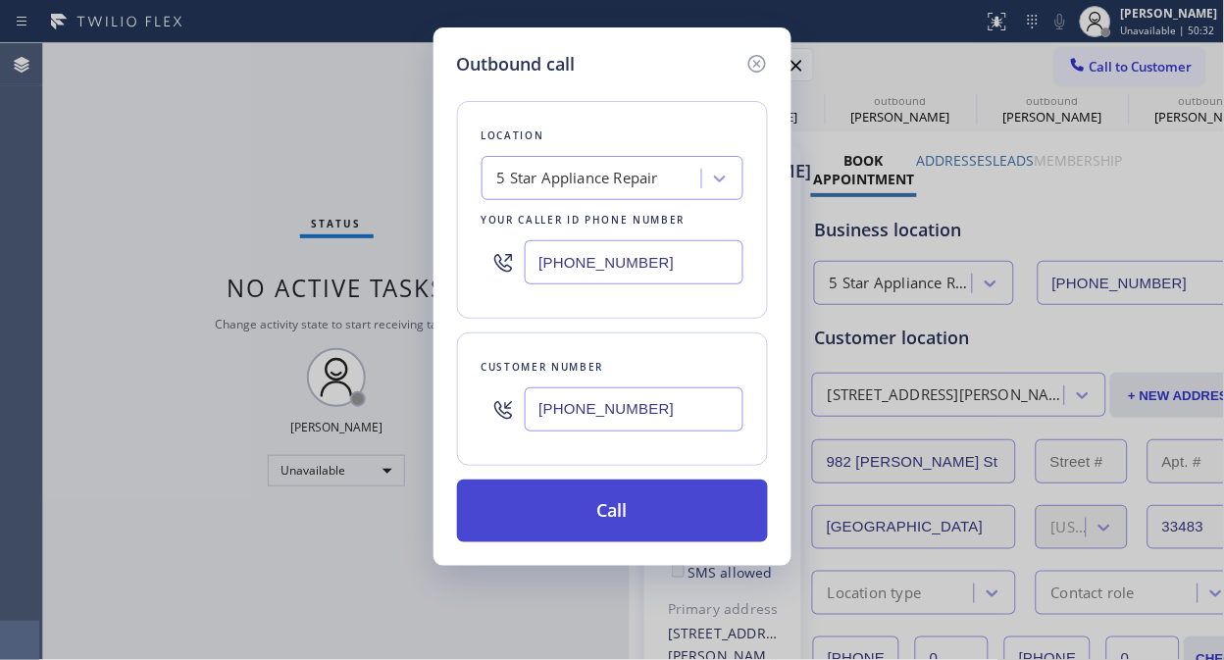
type input "[PHONE_NUMBER]"
click at [624, 523] on button "Call" at bounding box center [612, 511] width 311 height 63
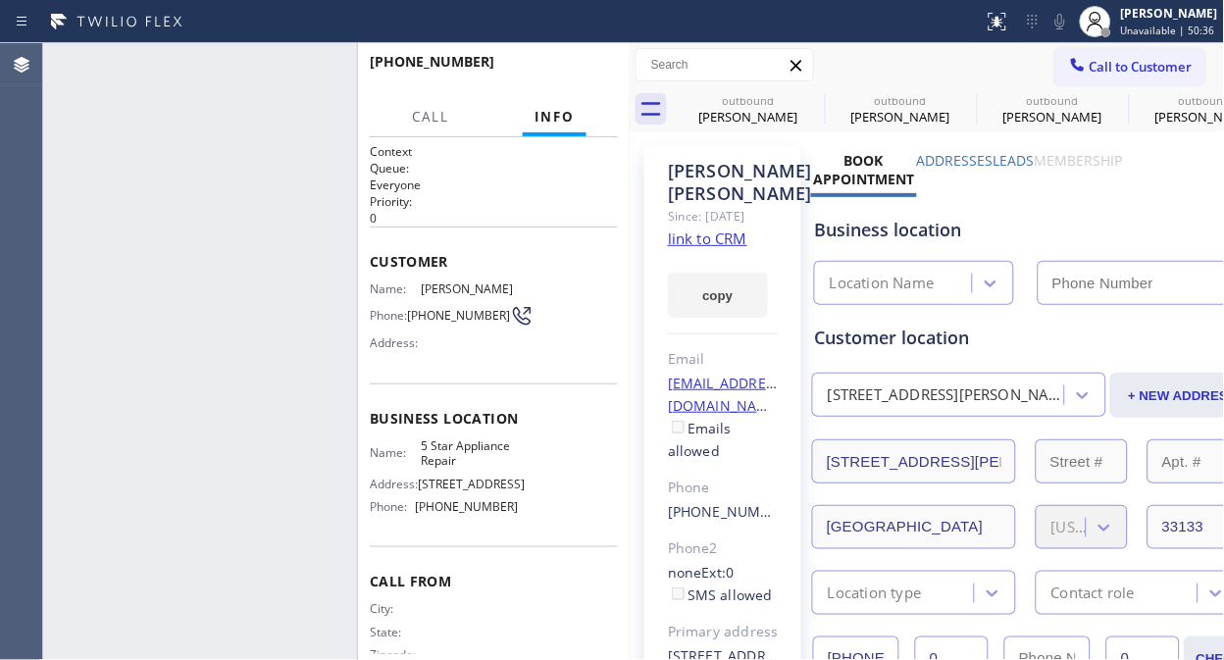
type input "[PHONE_NUMBER]"
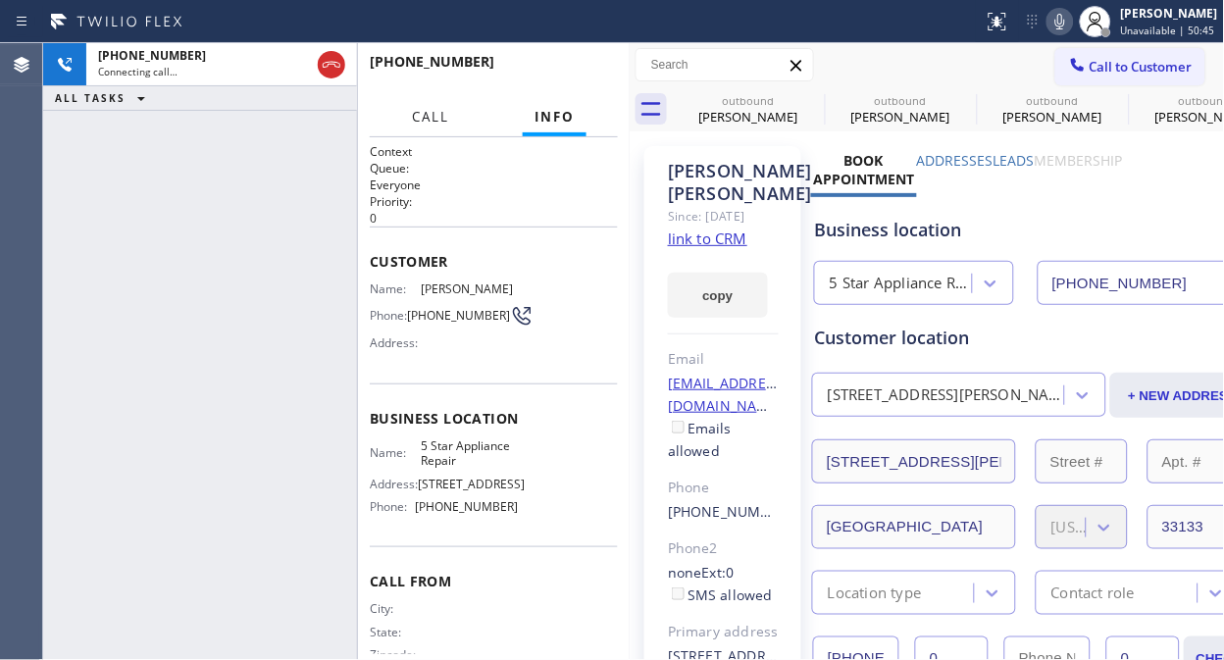
click at [428, 116] on span "Call" at bounding box center [430, 117] width 37 height 18
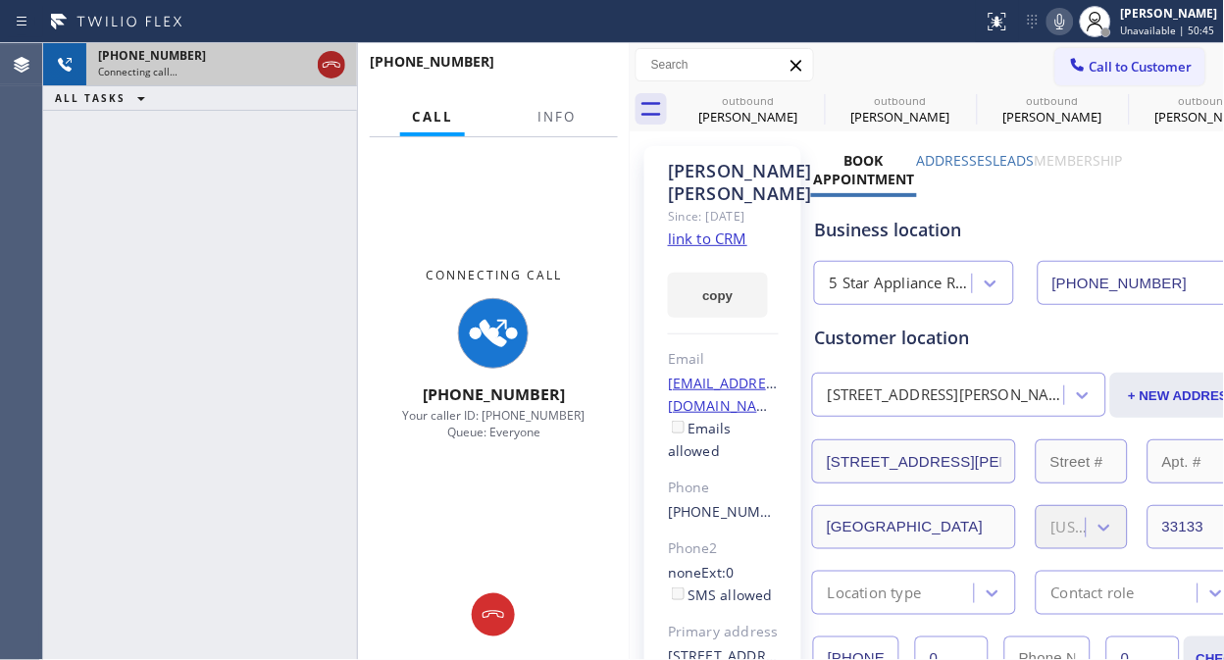
click at [338, 64] on icon at bounding box center [332, 65] width 24 height 24
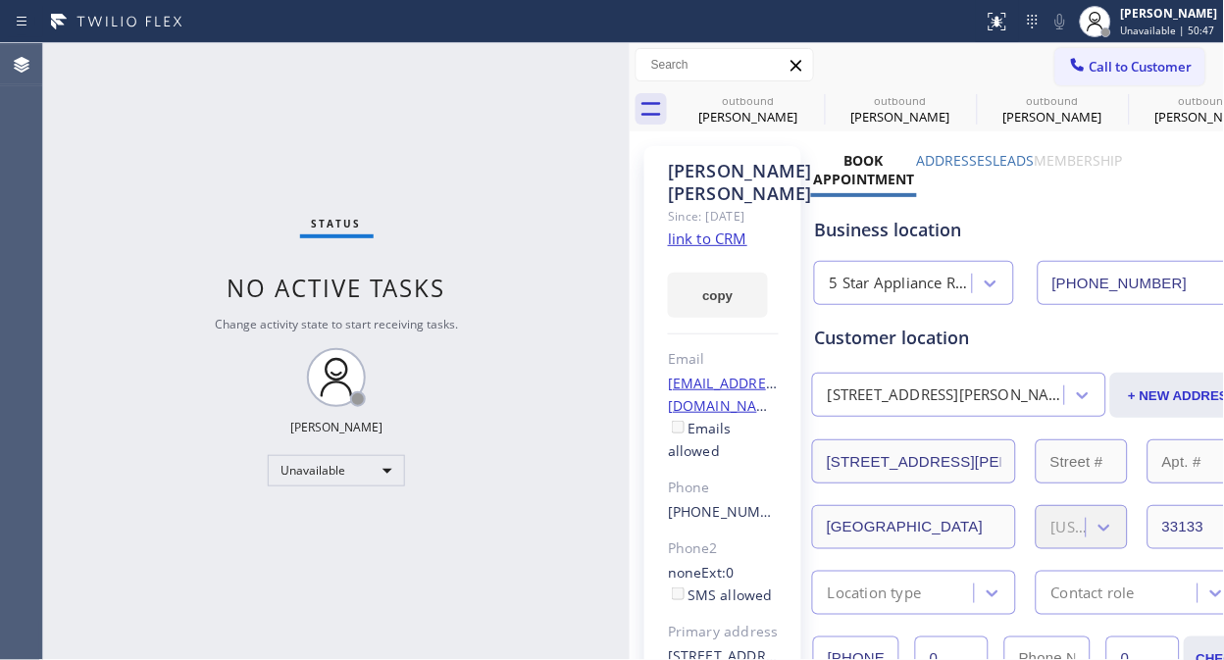
click at [1108, 63] on span "Call to Customer" at bounding box center [1140, 67] width 103 height 18
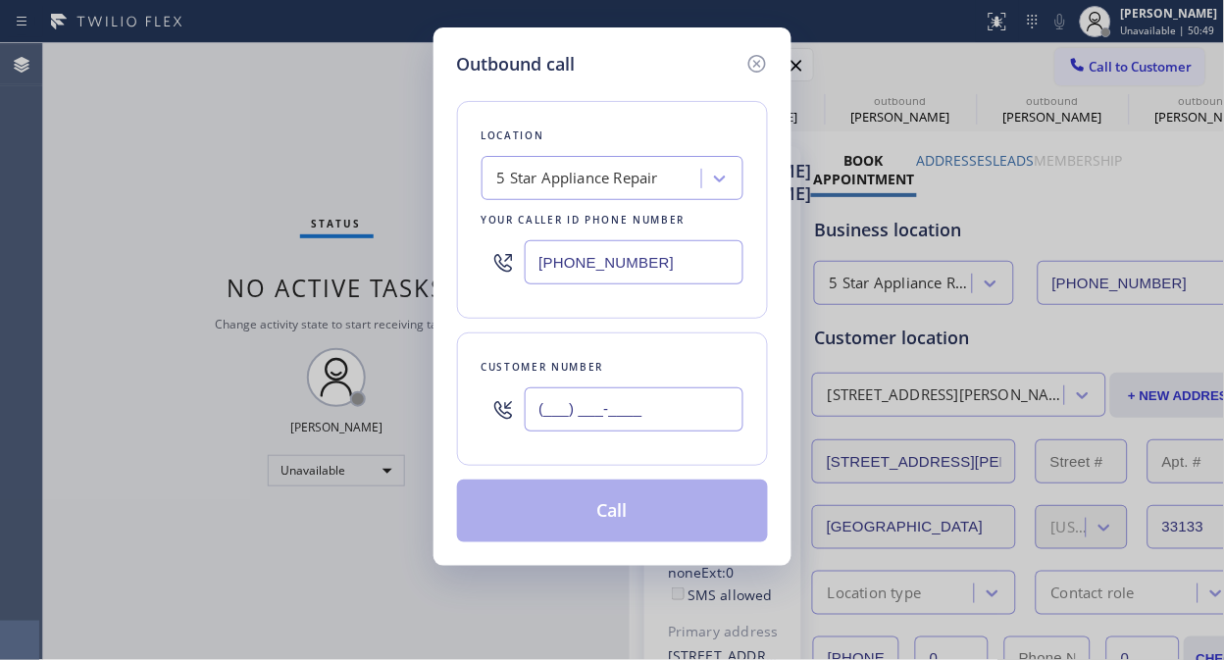
click at [589, 389] on input "(___) ___-____" at bounding box center [634, 409] width 219 height 44
paste input "773) 401-7727"
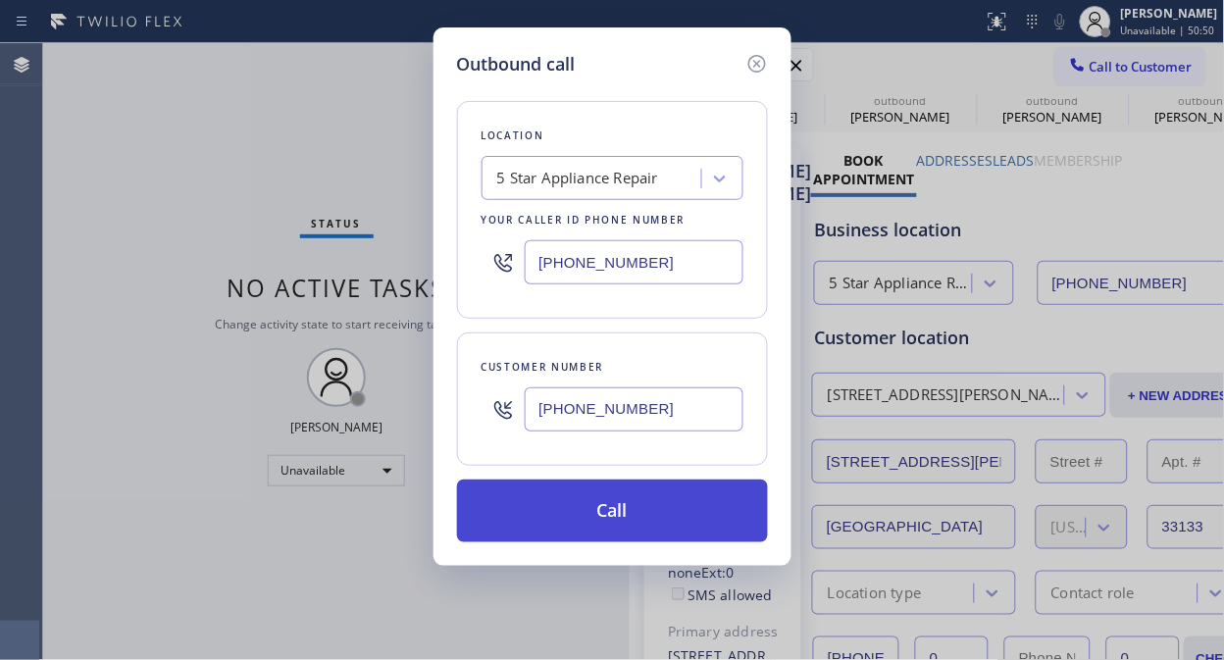
type input "[PHONE_NUMBER]"
click at [649, 524] on button "Call" at bounding box center [612, 511] width 311 height 63
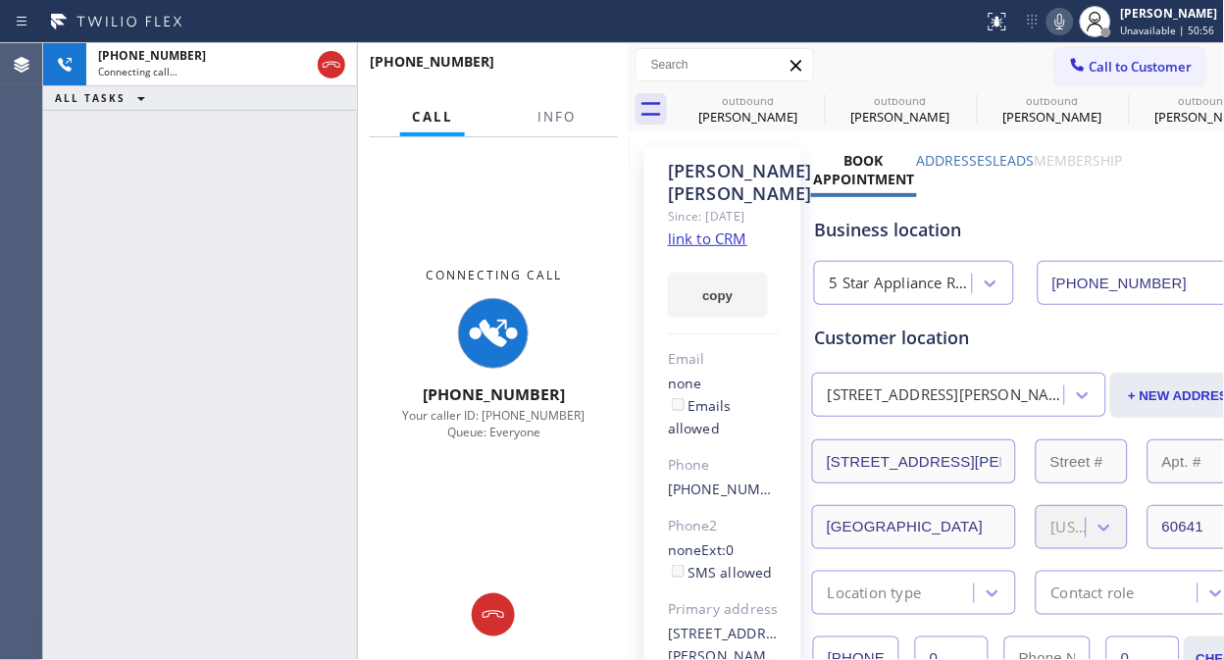
type input "[PHONE_NUMBER]"
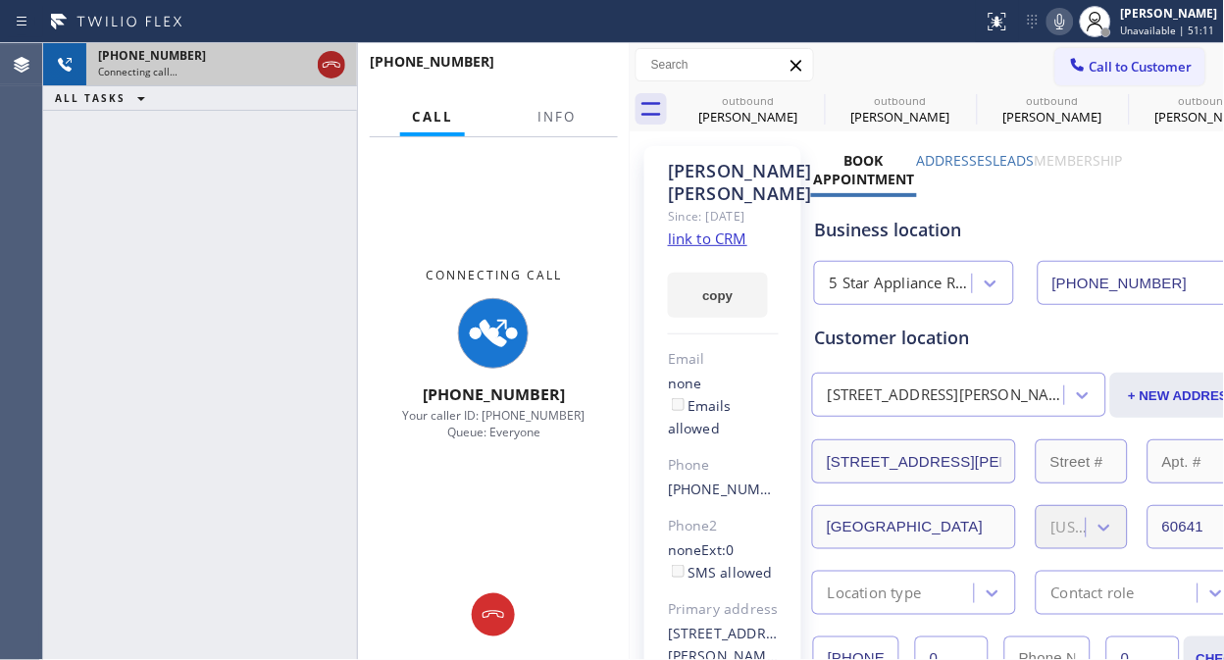
click at [328, 64] on icon at bounding box center [332, 65] width 18 height 6
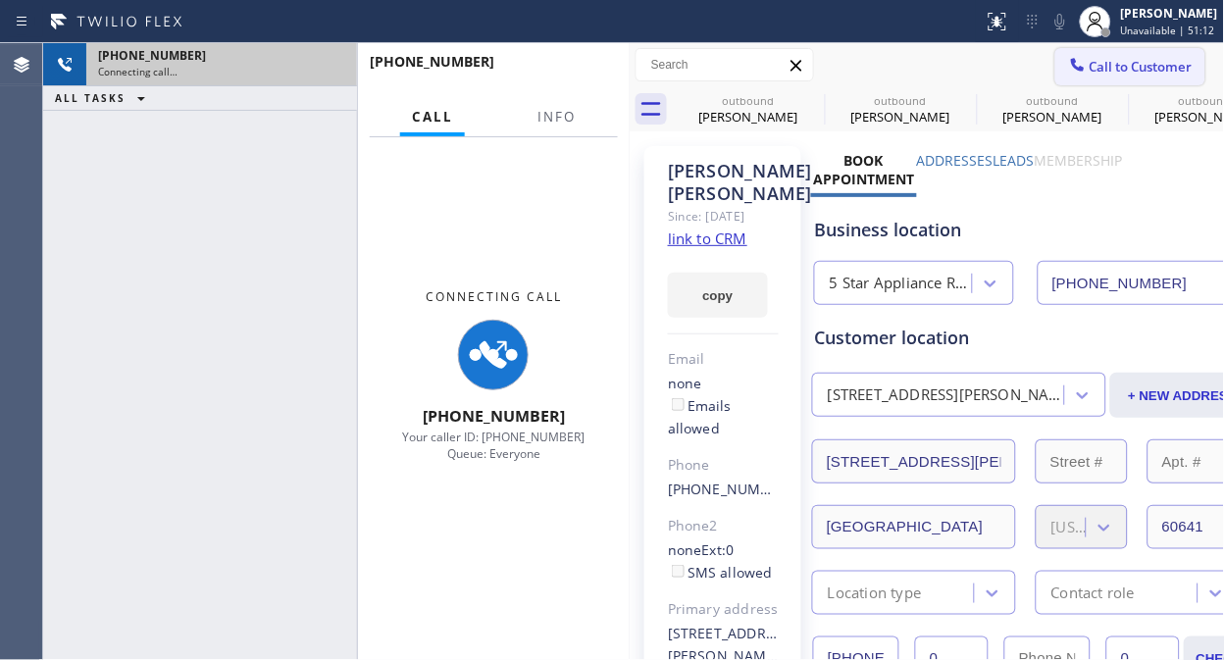
click at [1120, 79] on button "Call to Customer" at bounding box center [1130, 66] width 150 height 37
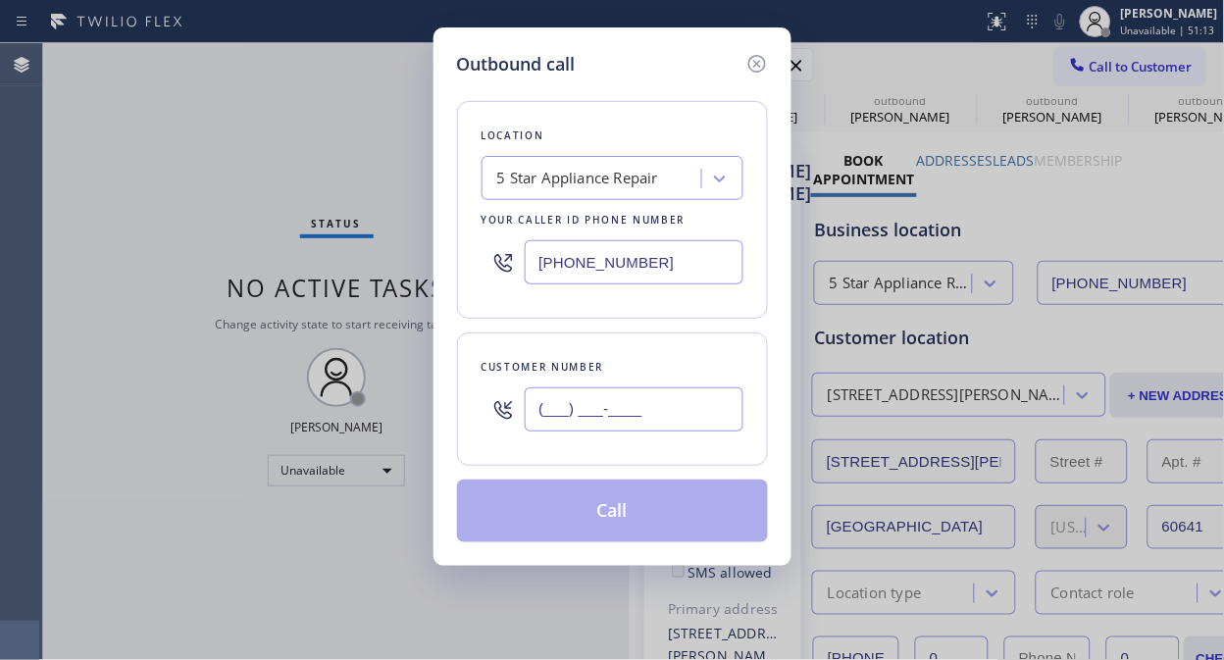
click at [637, 407] on input "(___) ___-____" at bounding box center [634, 409] width 219 height 44
paste input "773) 401-7727"
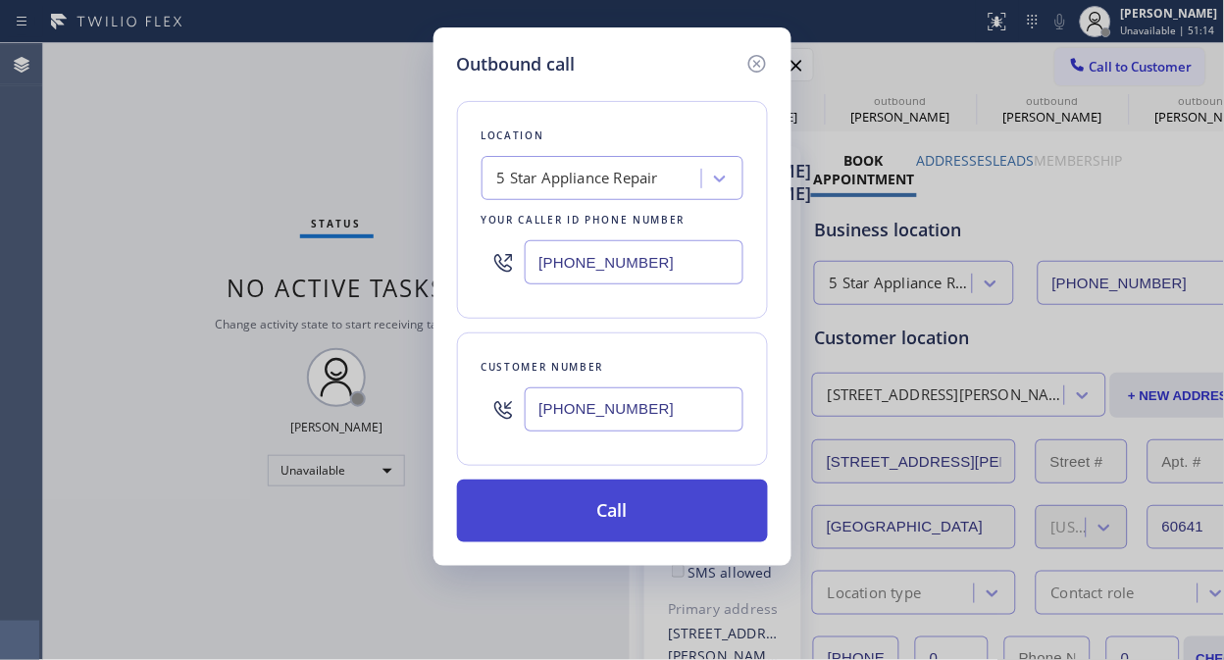
type input "[PHONE_NUMBER]"
drag, startPoint x: 686, startPoint y: 508, endPoint x: 942, endPoint y: 20, distance: 551.3
click at [687, 508] on button "Call" at bounding box center [612, 511] width 311 height 63
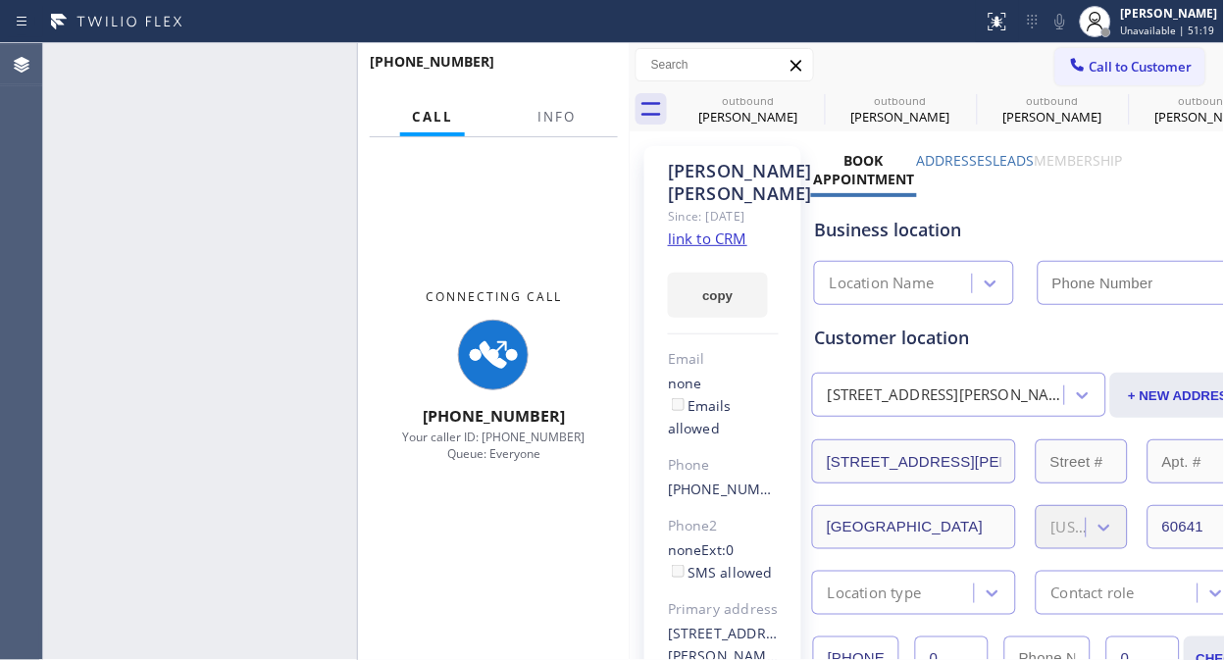
type input "[PHONE_NUMBER]"
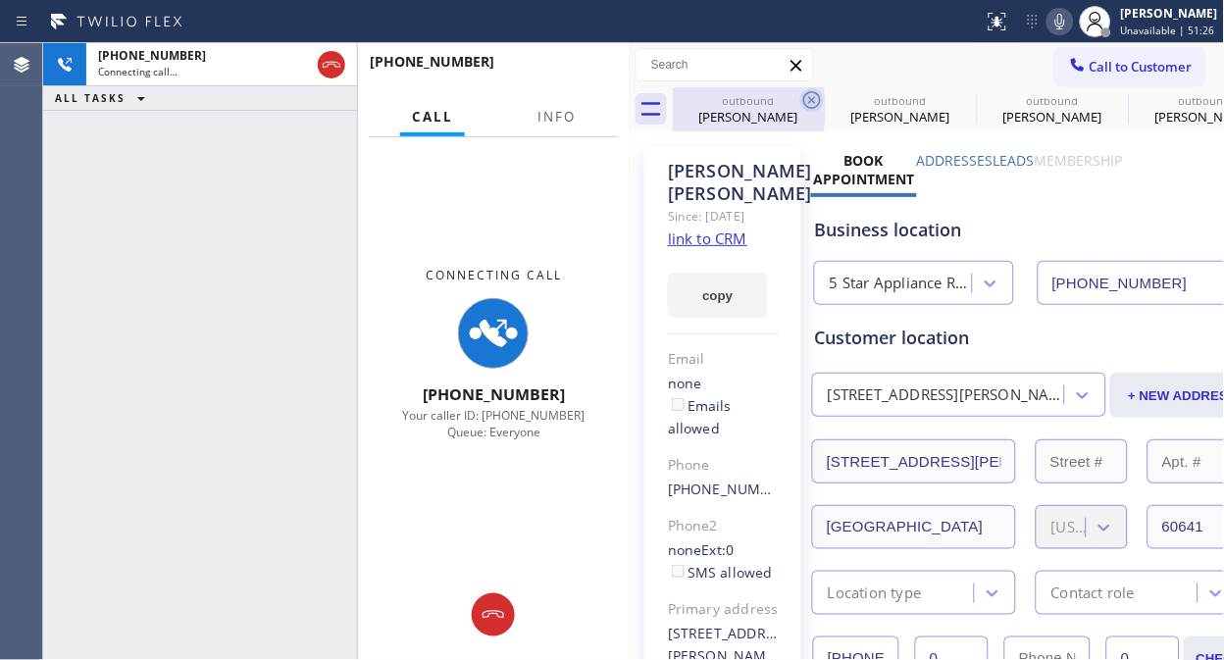
click at [808, 96] on icon at bounding box center [812, 100] width 18 height 18
click at [0, 0] on icon at bounding box center [0, 0] width 0 height 0
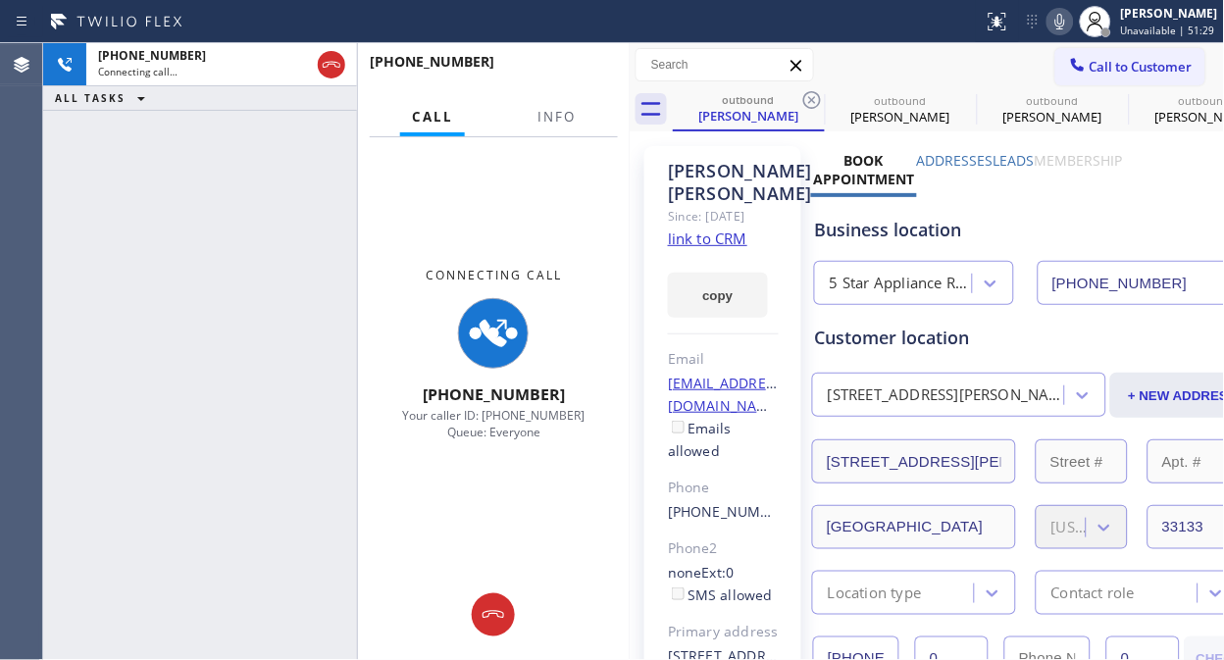
click at [808, 96] on icon at bounding box center [812, 100] width 18 height 18
click at [0, 0] on icon at bounding box center [0, 0] width 0 height 0
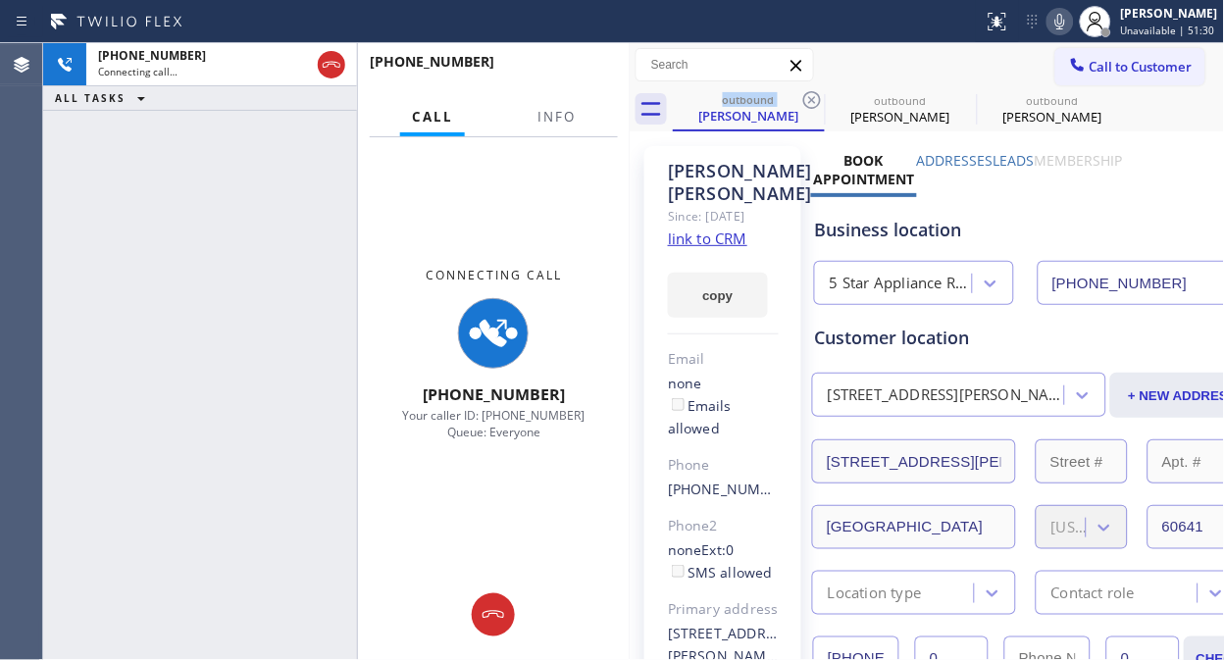
click at [808, 96] on icon at bounding box center [812, 100] width 18 height 18
click at [0, 0] on icon at bounding box center [0, 0] width 0 height 0
click at [575, 118] on button "Info" at bounding box center [557, 117] width 62 height 38
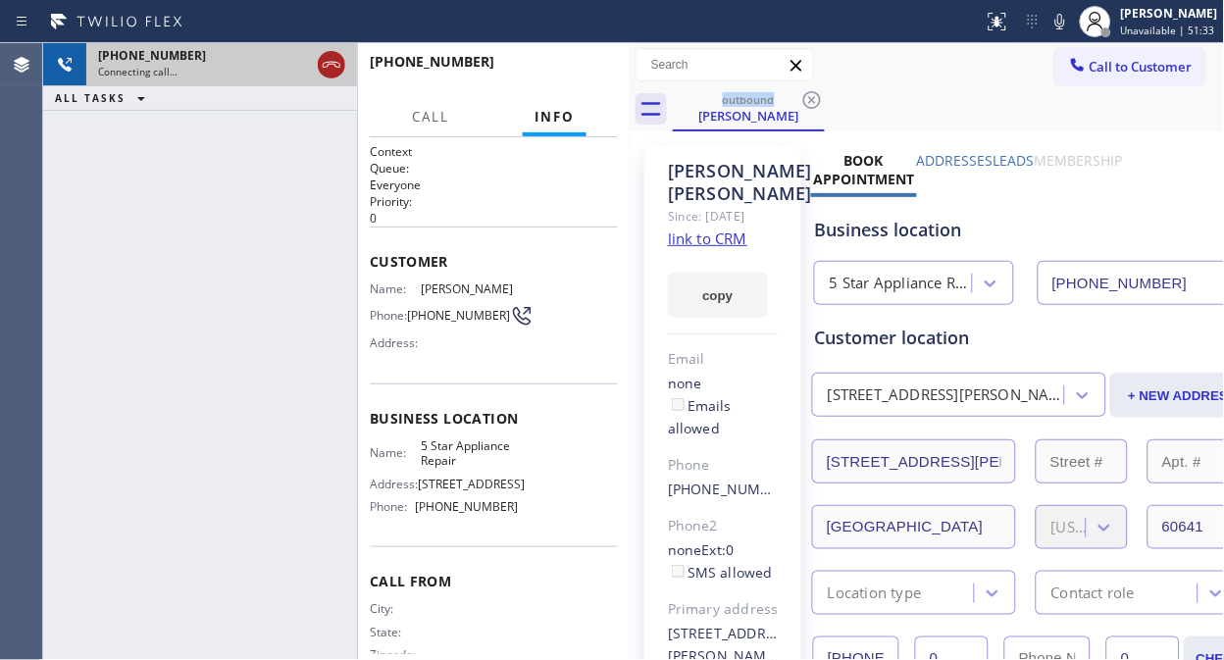
click at [325, 59] on icon at bounding box center [332, 65] width 24 height 24
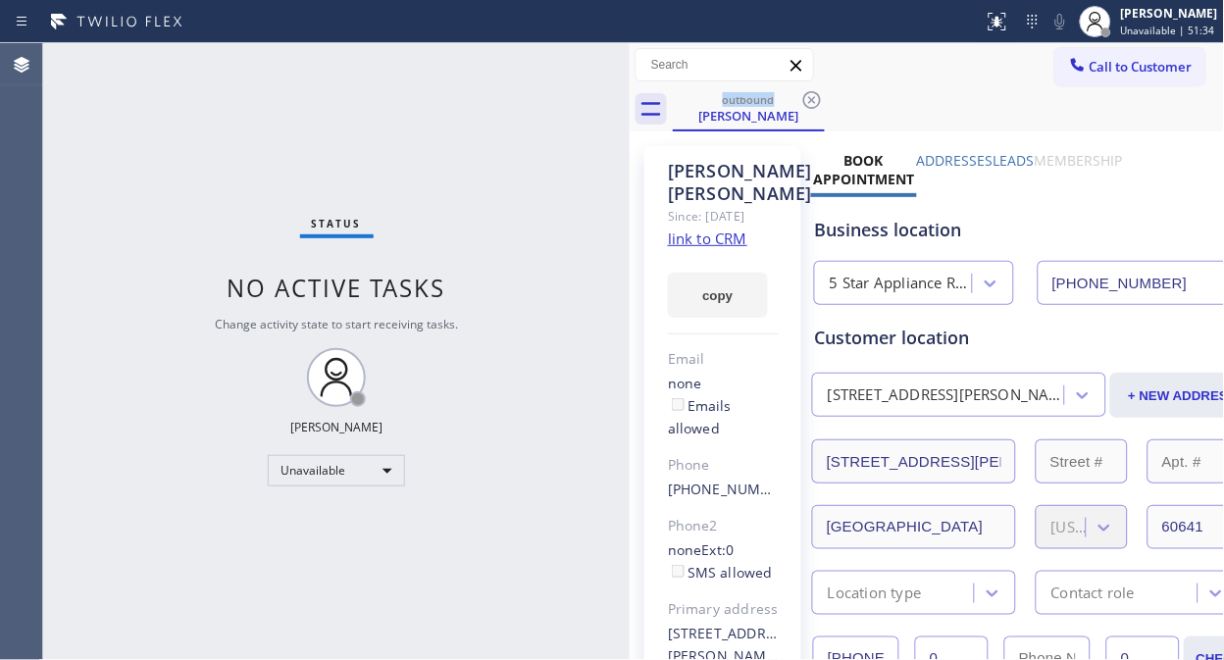
drag, startPoint x: 1102, startPoint y: 62, endPoint x: 688, endPoint y: 204, distance: 437.6
click at [1100, 64] on span "Call to Customer" at bounding box center [1140, 67] width 103 height 18
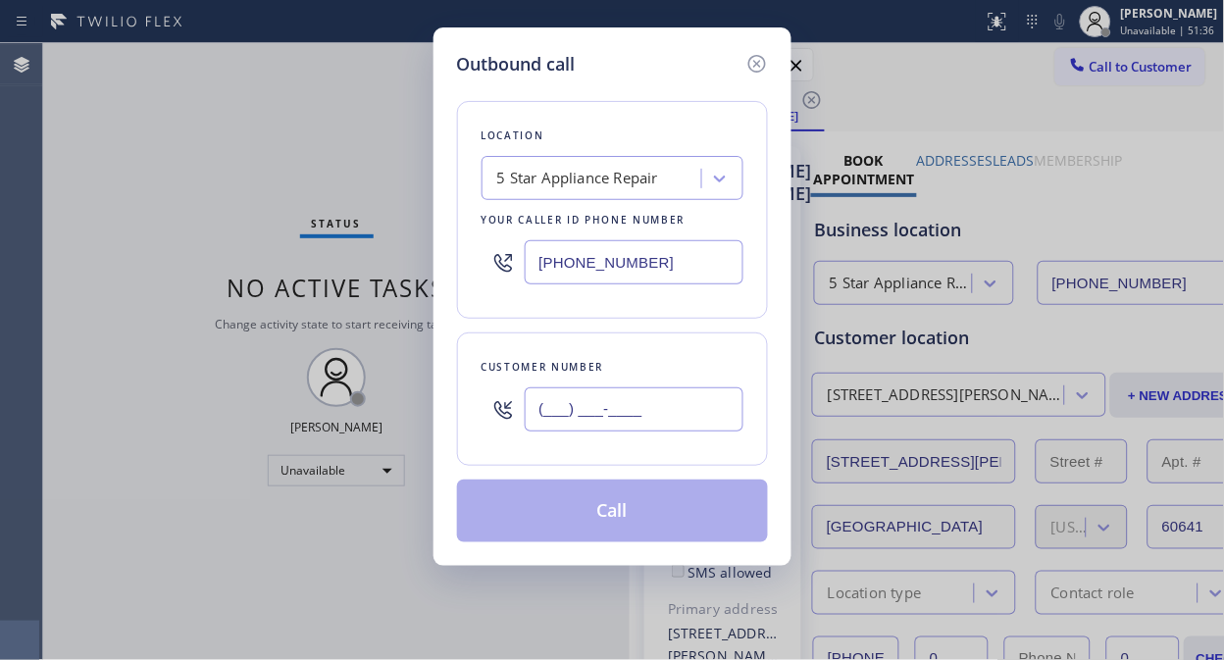
click at [525, 415] on input "(___) ___-____" at bounding box center [634, 409] width 219 height 44
paste input "310) 955-0911"
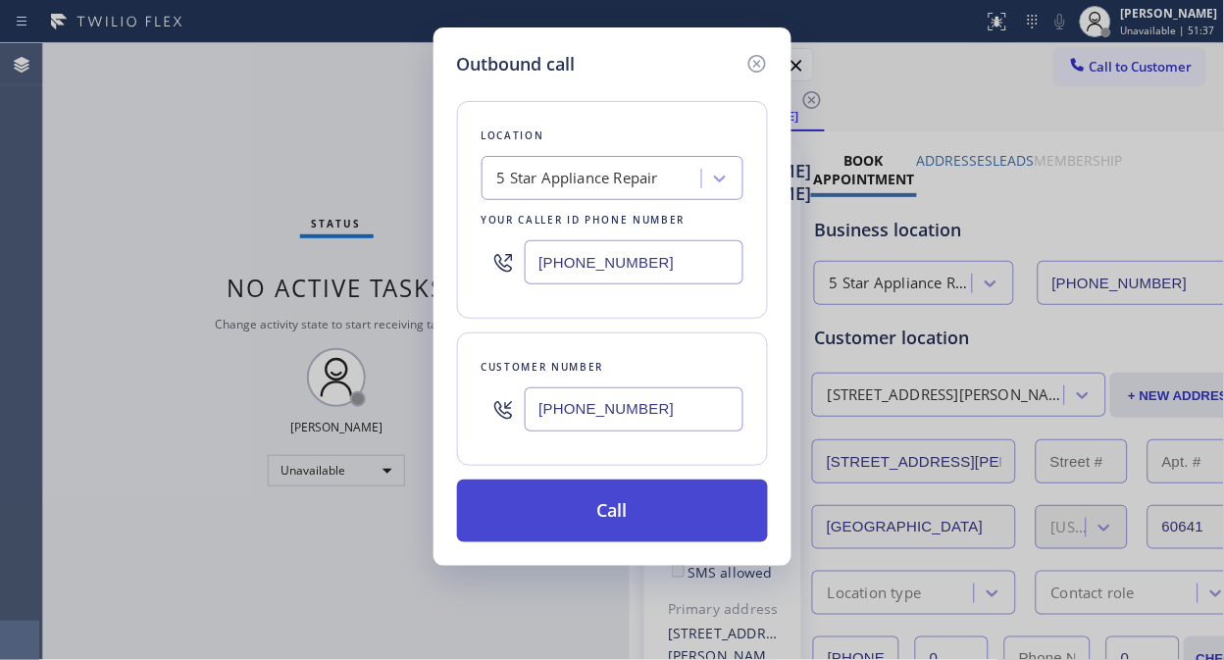
type input "(310) 955-0911"
click at [631, 503] on button "Call" at bounding box center [612, 511] width 311 height 63
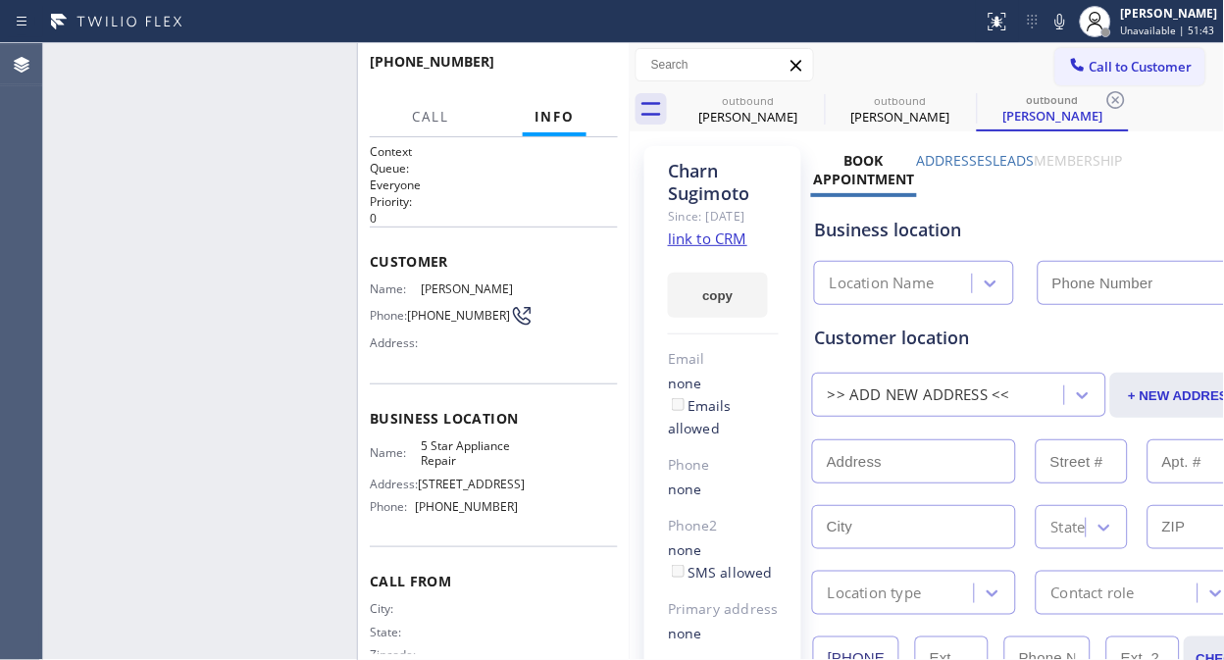
type input "[PHONE_NUMBER]"
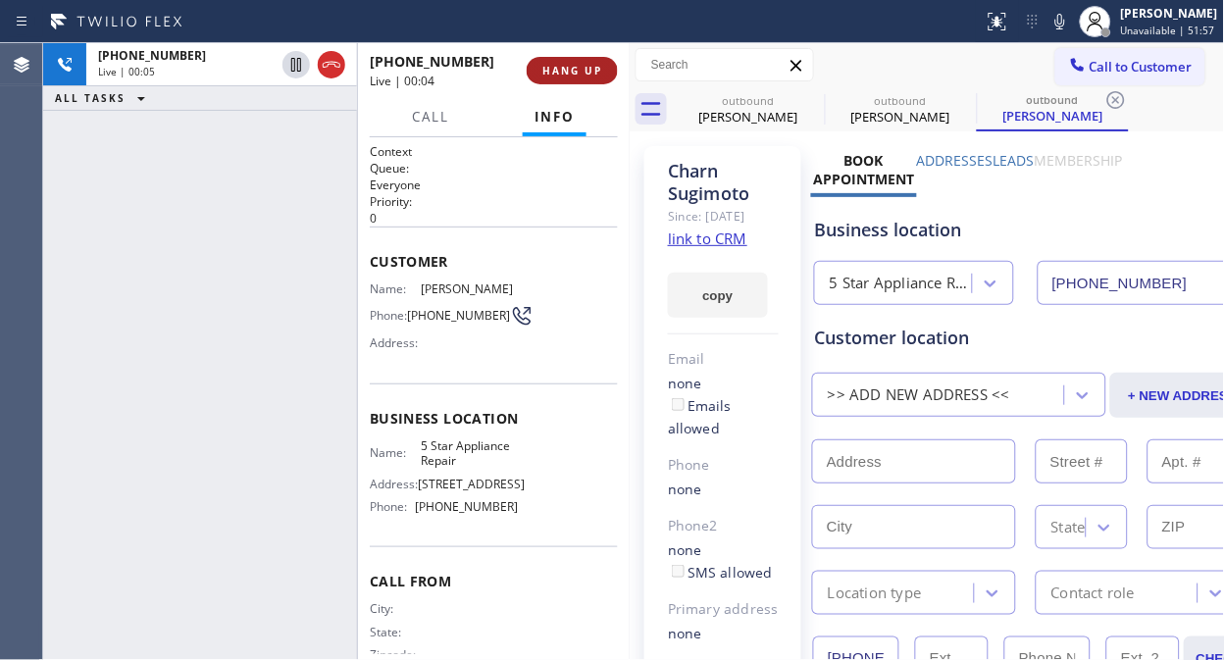
click at [561, 57] on button "HANG UP" at bounding box center [572, 70] width 91 height 27
drag, startPoint x: 562, startPoint y: 60, endPoint x: 573, endPoint y: 75, distance: 18.2
click at [562, 67] on button "HANG UP" at bounding box center [572, 70] width 91 height 27
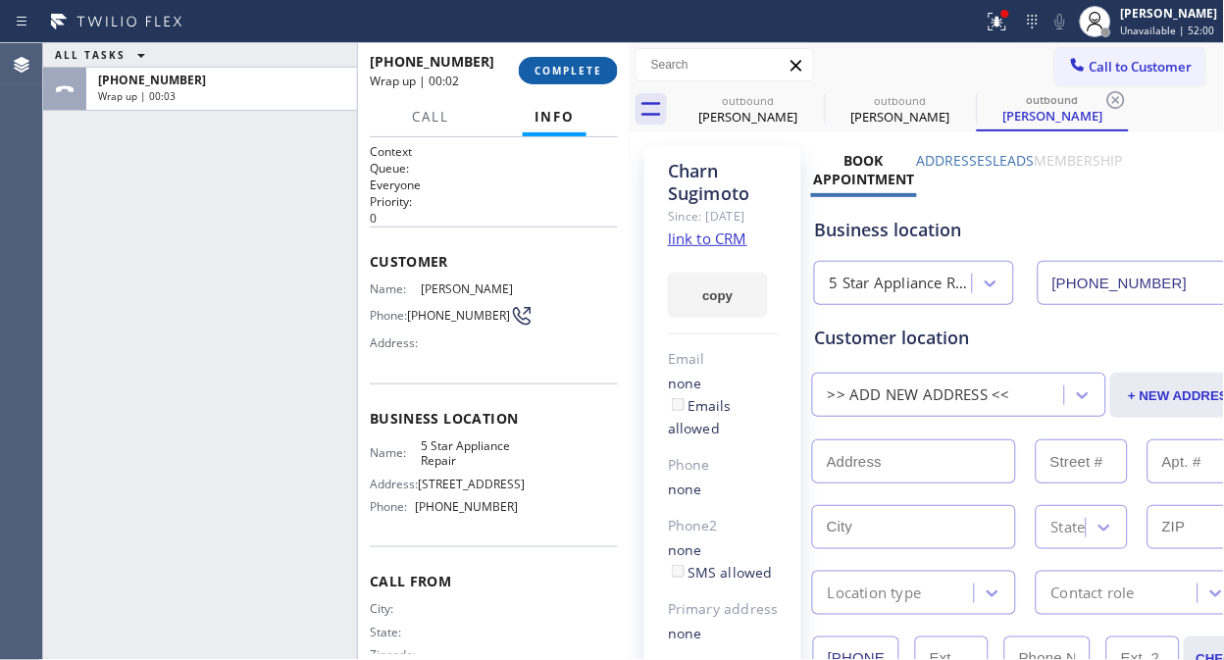
click at [556, 73] on span "COMPLETE" at bounding box center [568, 71] width 68 height 14
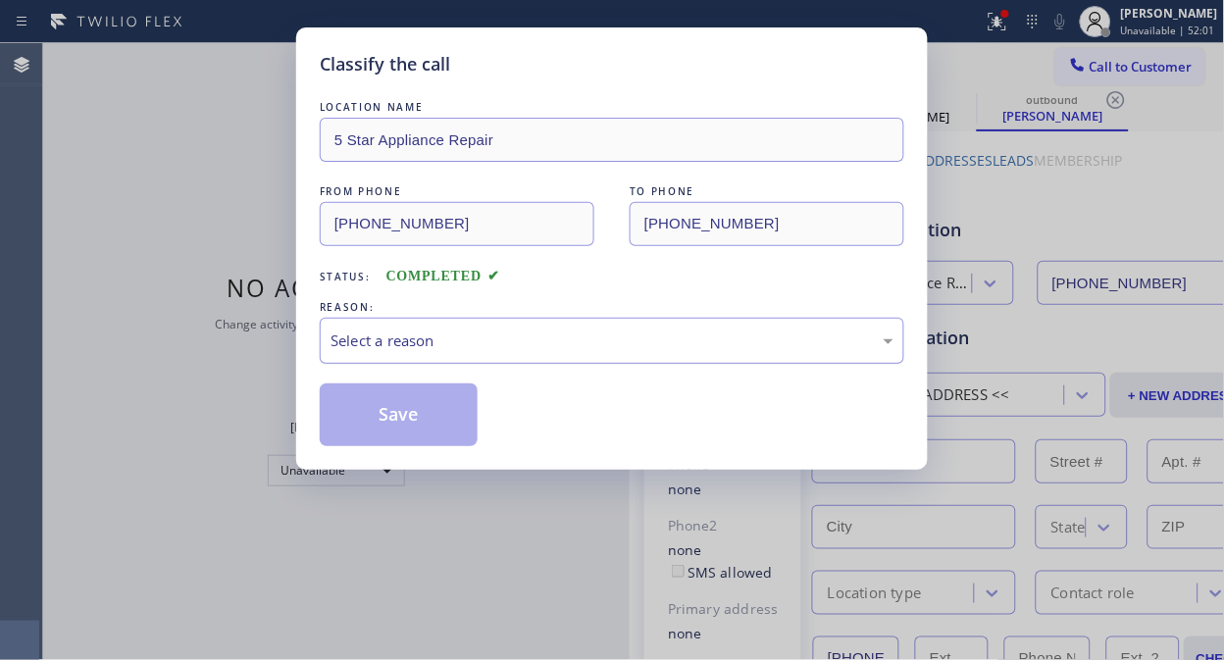
click at [555, 346] on div "Select a reason" at bounding box center [611, 340] width 563 height 23
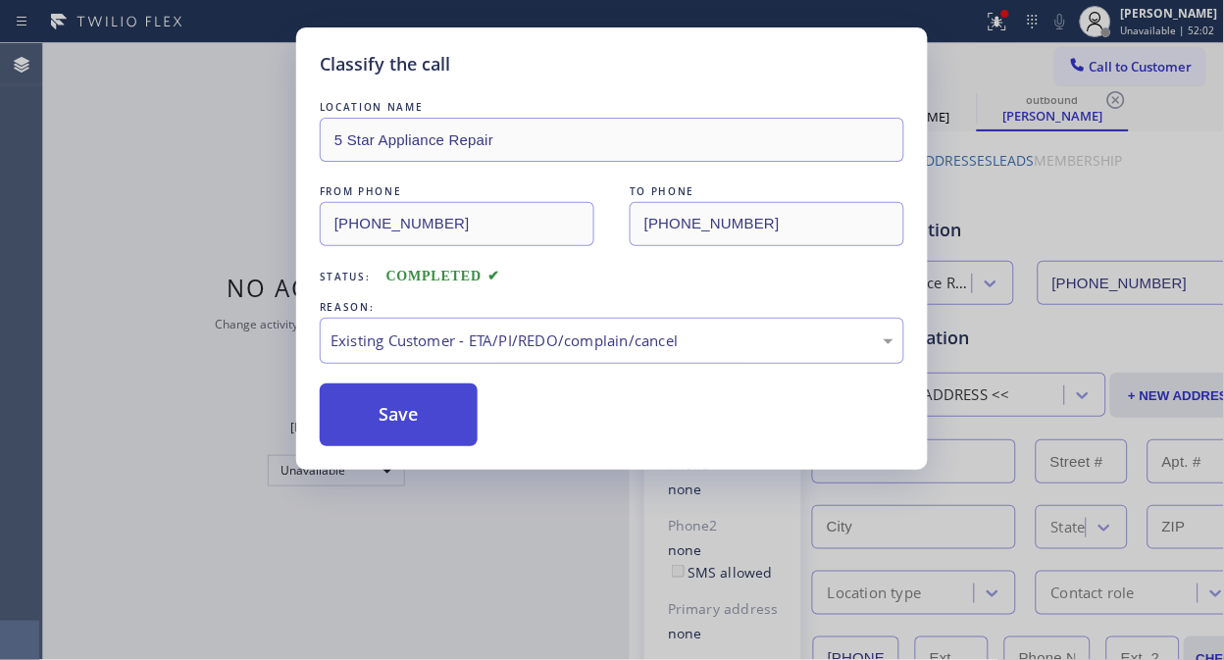
click at [402, 400] on button "Save" at bounding box center [399, 414] width 158 height 63
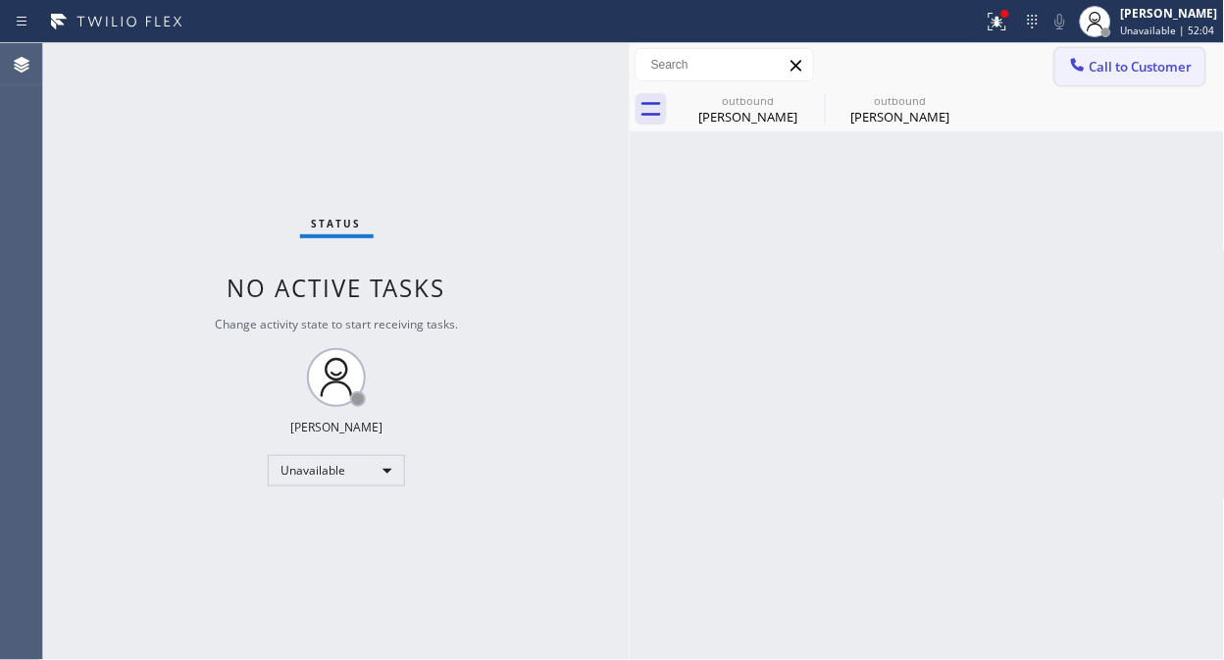
click at [1139, 69] on span "Call to Customer" at bounding box center [1140, 67] width 103 height 18
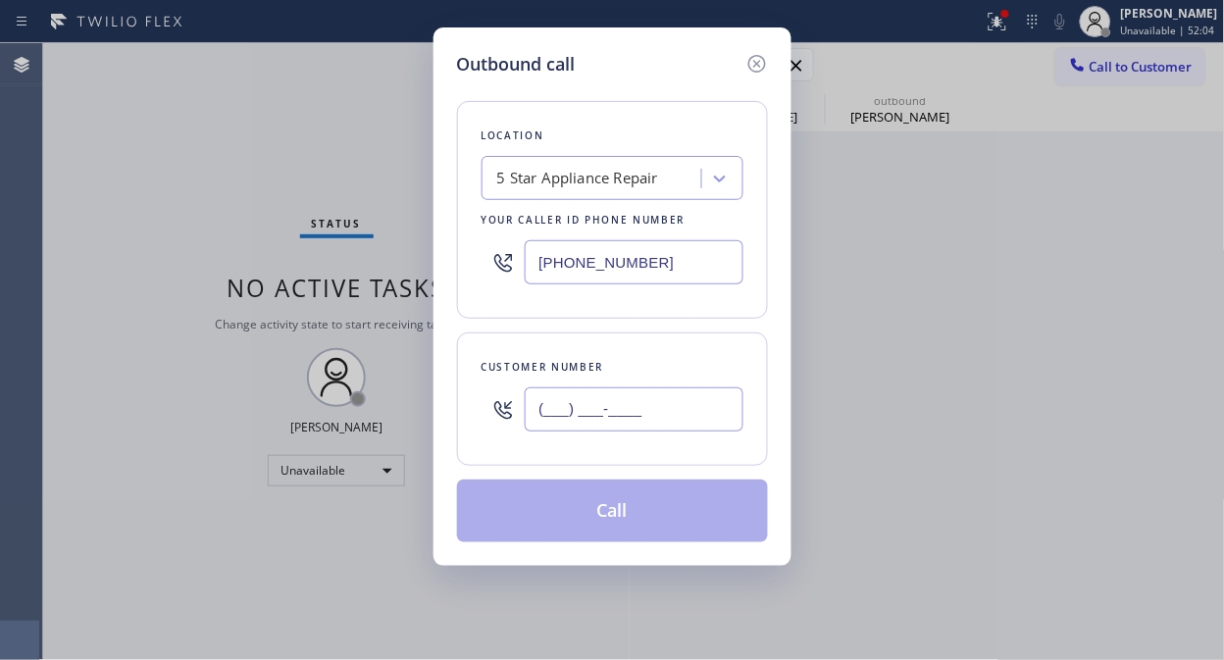
click at [655, 405] on input "(___) ___-____" at bounding box center [634, 409] width 219 height 44
paste input "415) 290-4136"
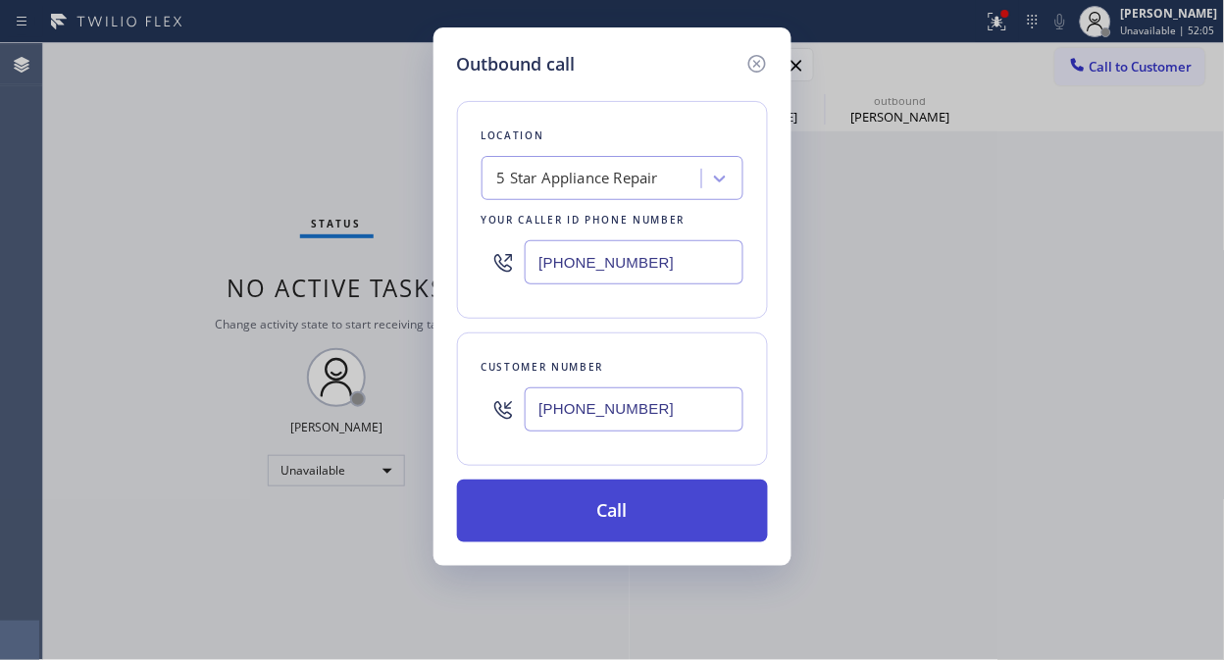
type input "(415) 290-4136"
click at [677, 502] on button "Call" at bounding box center [612, 511] width 311 height 63
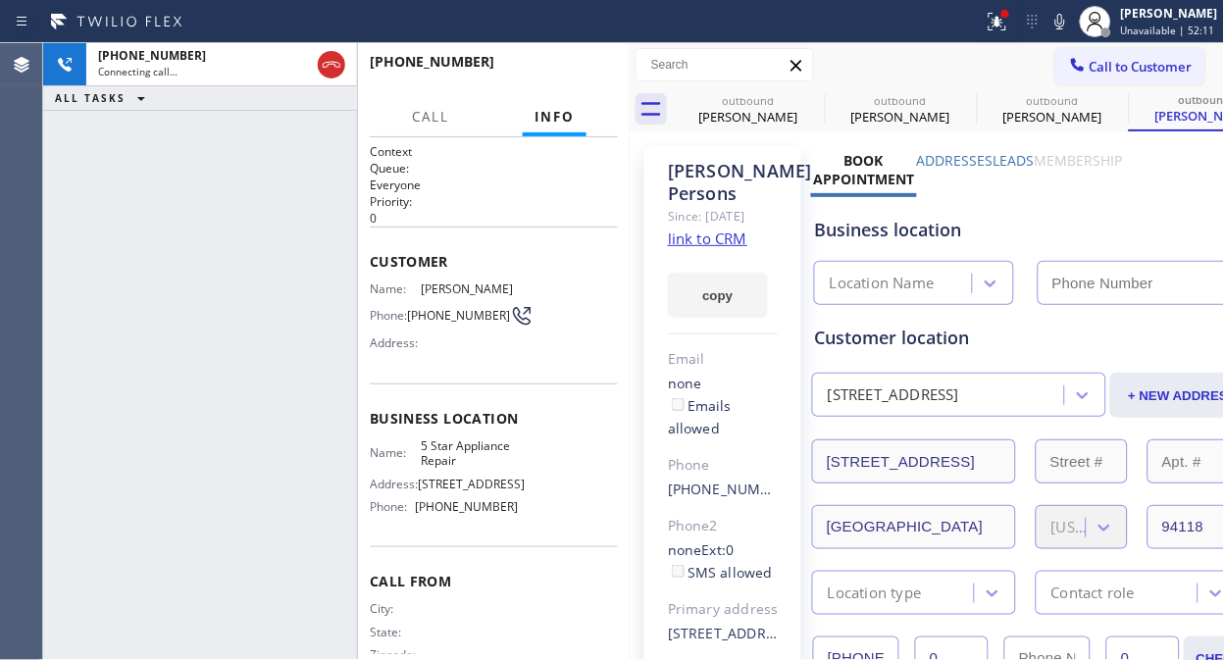
type input "[PHONE_NUMBER]"
click at [571, 74] on span "HANG UP" at bounding box center [572, 71] width 60 height 14
click at [573, 74] on span "HANG UP" at bounding box center [572, 71] width 60 height 14
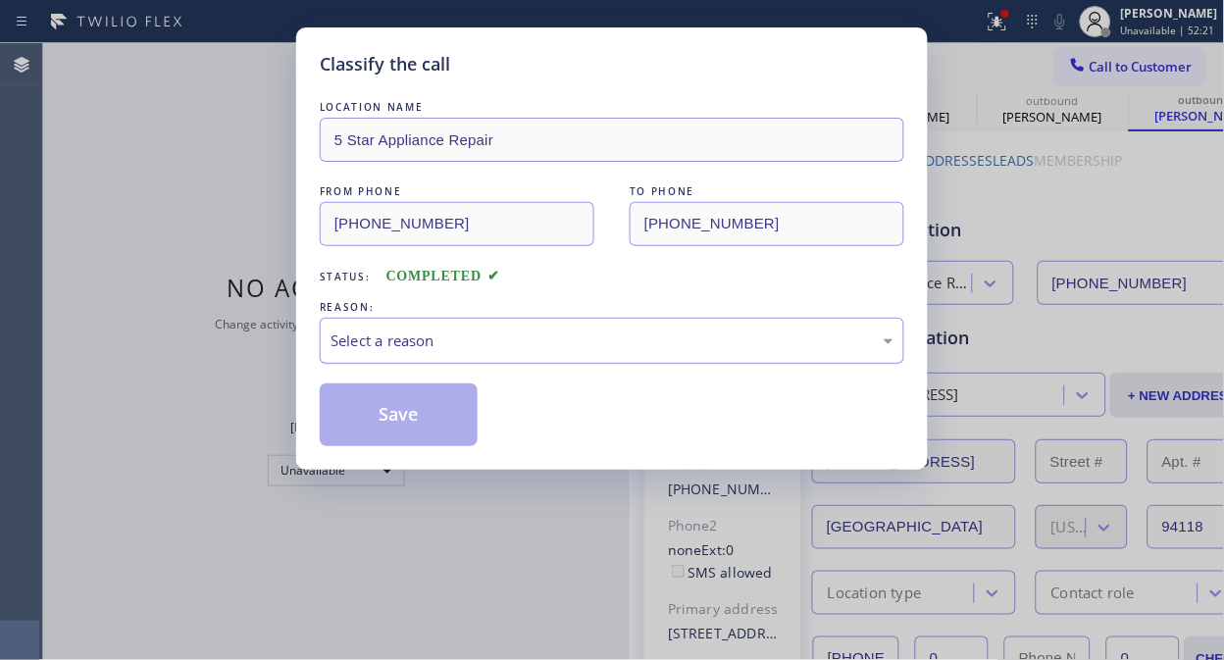
click at [594, 348] on div "Select a reason" at bounding box center [611, 340] width 563 height 23
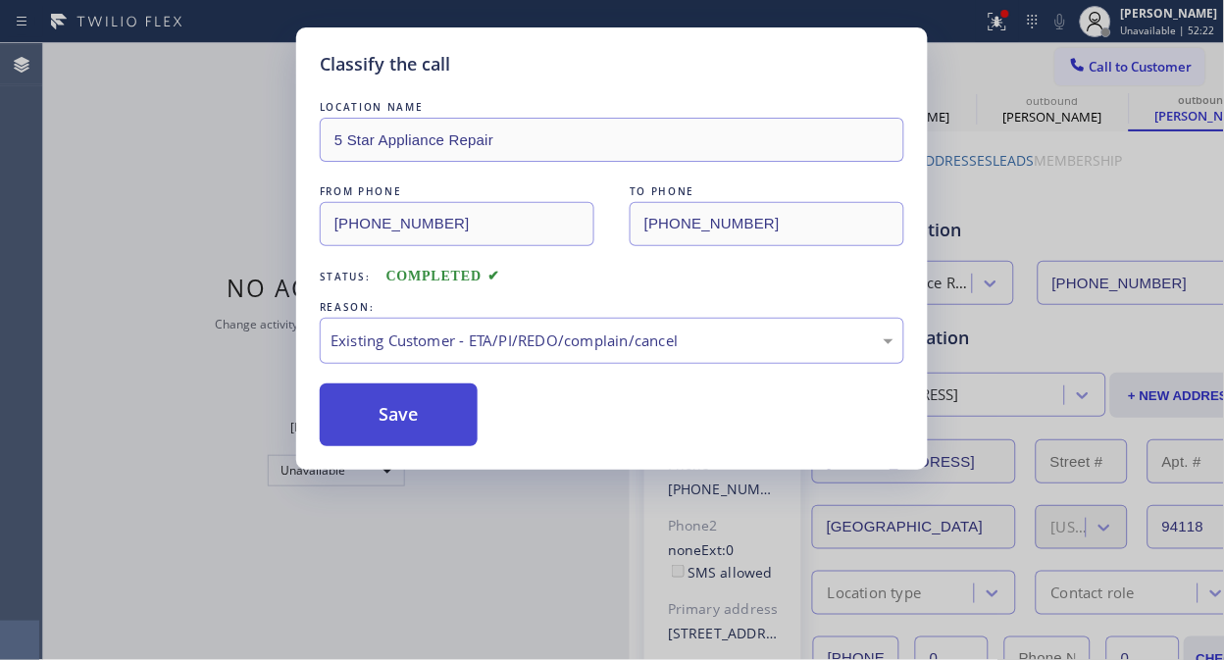
click at [375, 416] on button "Save" at bounding box center [399, 414] width 158 height 63
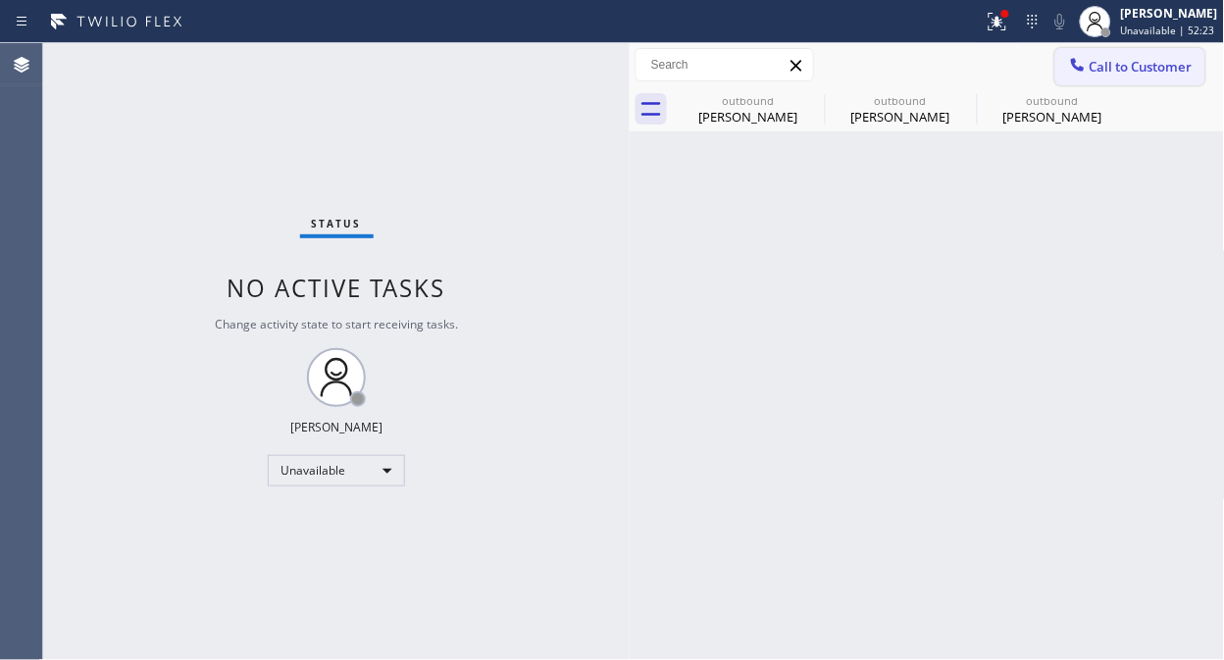
click at [1129, 71] on span "Call to Customer" at bounding box center [1140, 67] width 103 height 18
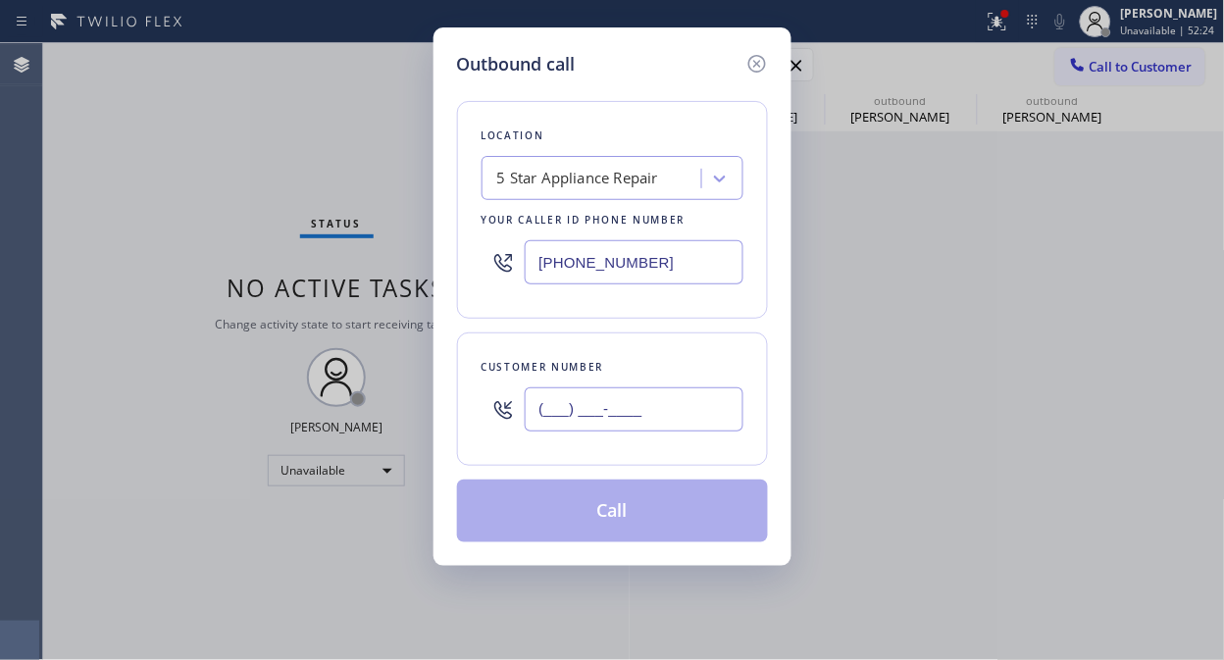
click at [706, 414] on input "(___) ___-____" at bounding box center [634, 409] width 219 height 44
paste input "612) 251-4533"
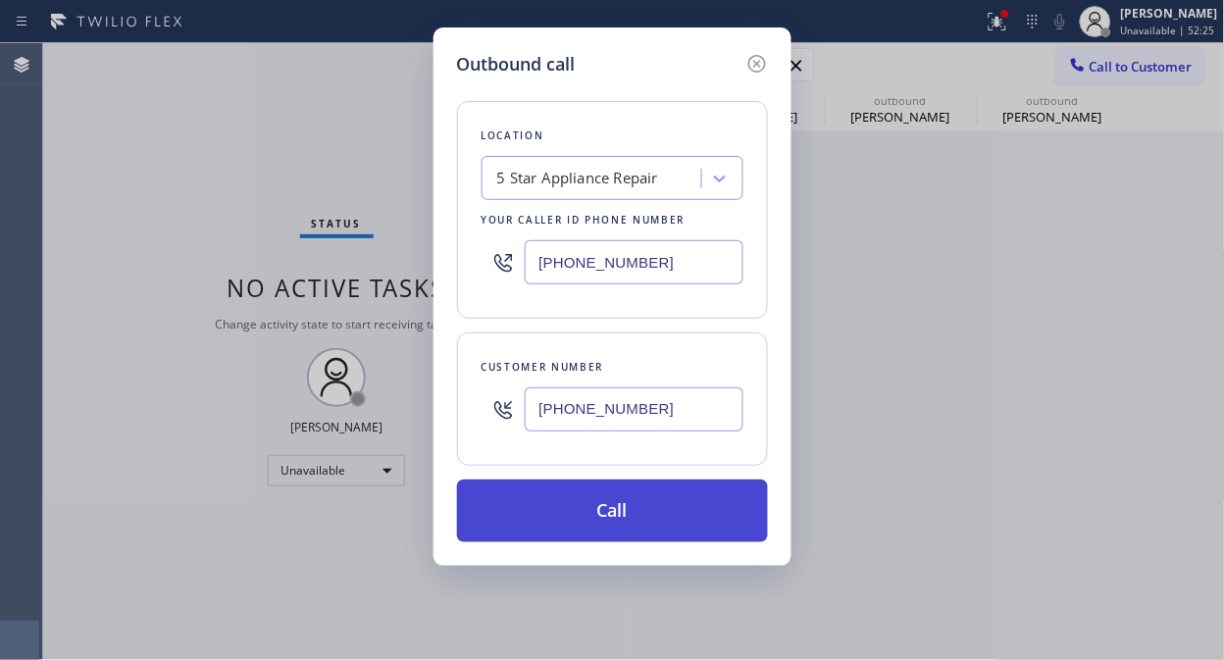
type input "(612) 251-4533"
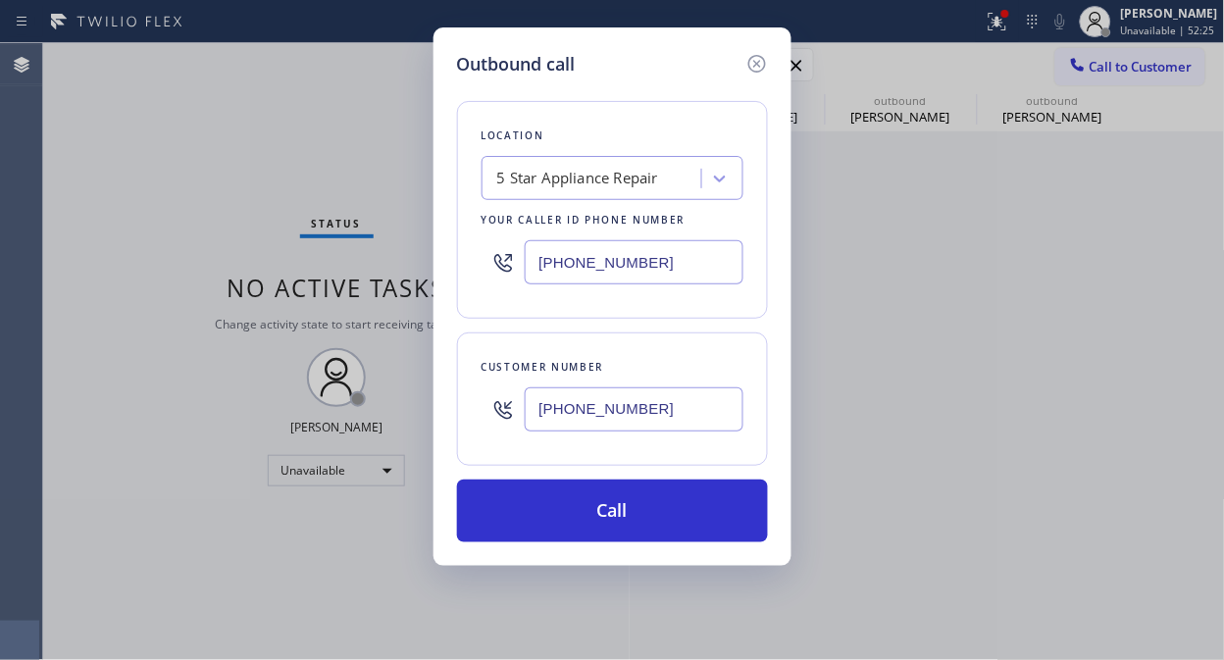
drag, startPoint x: 691, startPoint y: 504, endPoint x: 1010, endPoint y: 0, distance: 596.3
click at [692, 505] on button "Call" at bounding box center [612, 511] width 311 height 63
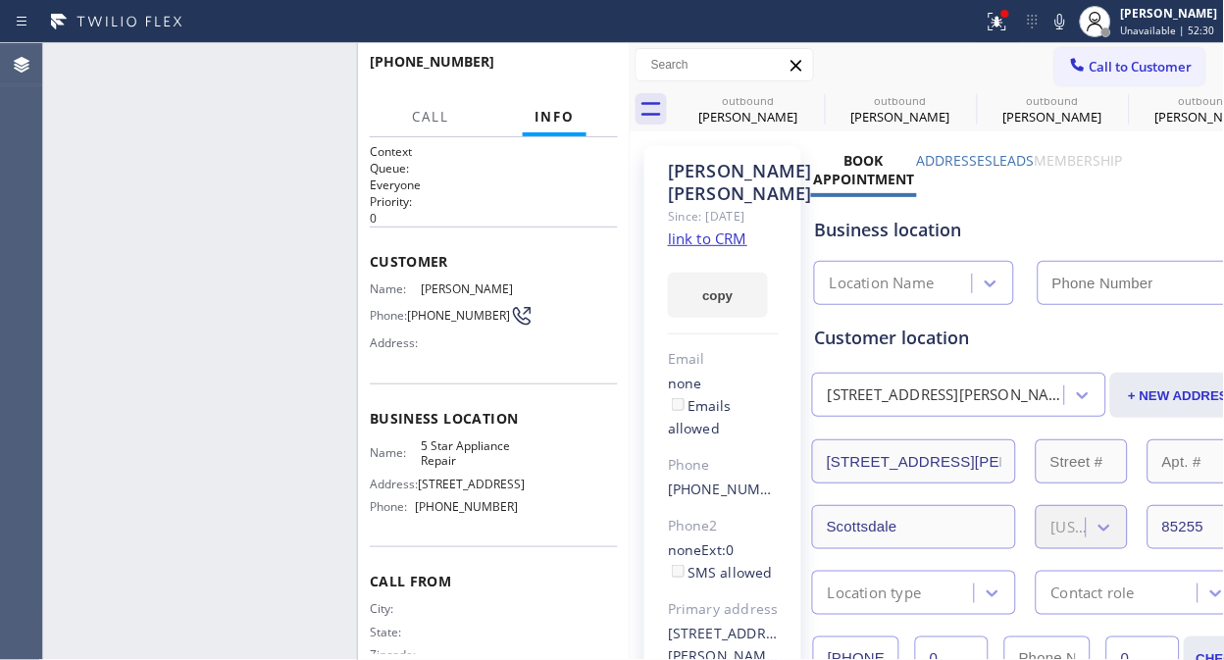
type input "[PHONE_NUMBER]"
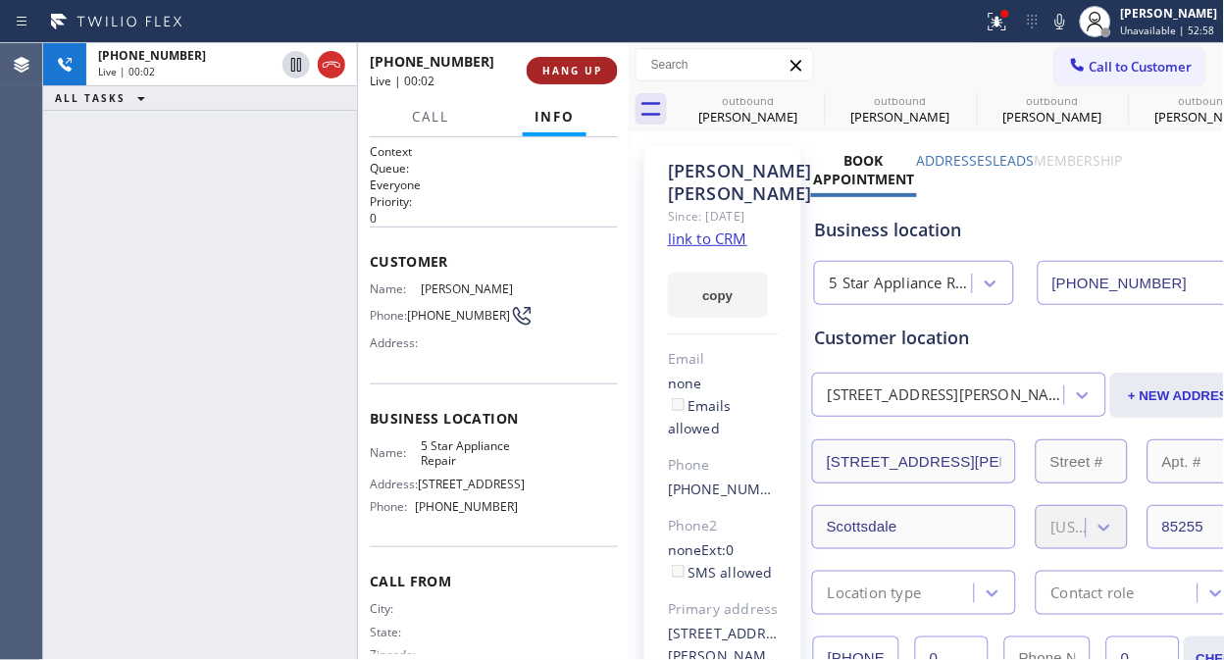
click at [590, 67] on span "HANG UP" at bounding box center [572, 71] width 60 height 14
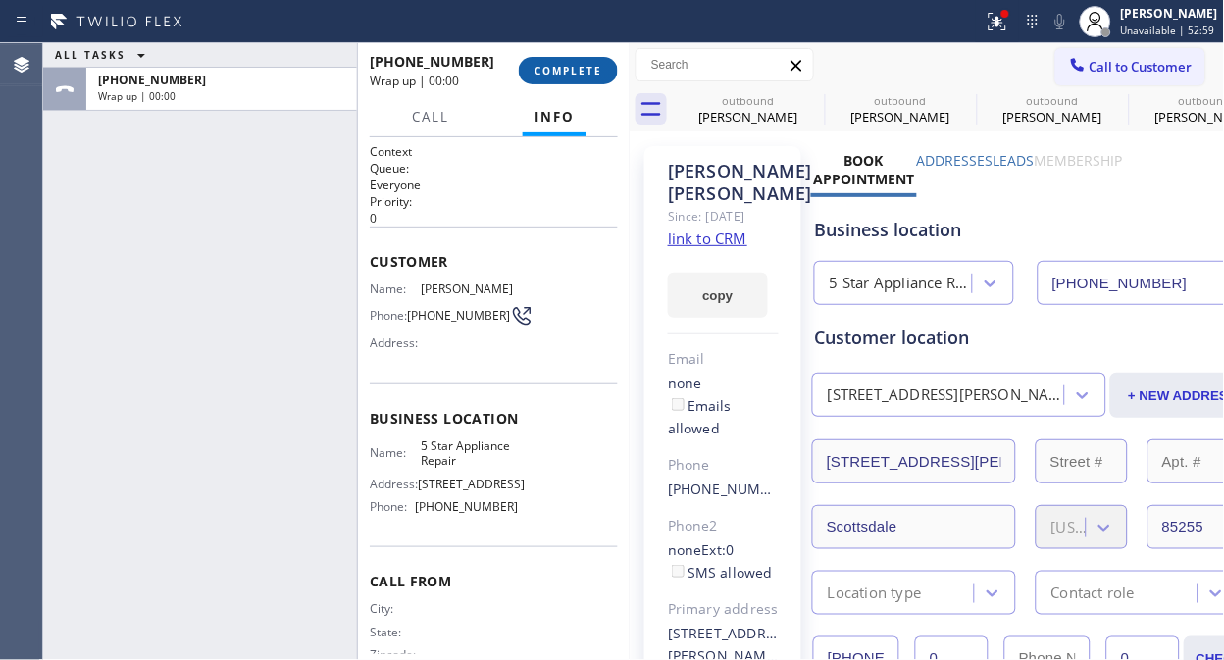
click at [589, 67] on span "COMPLETE" at bounding box center [568, 71] width 68 height 14
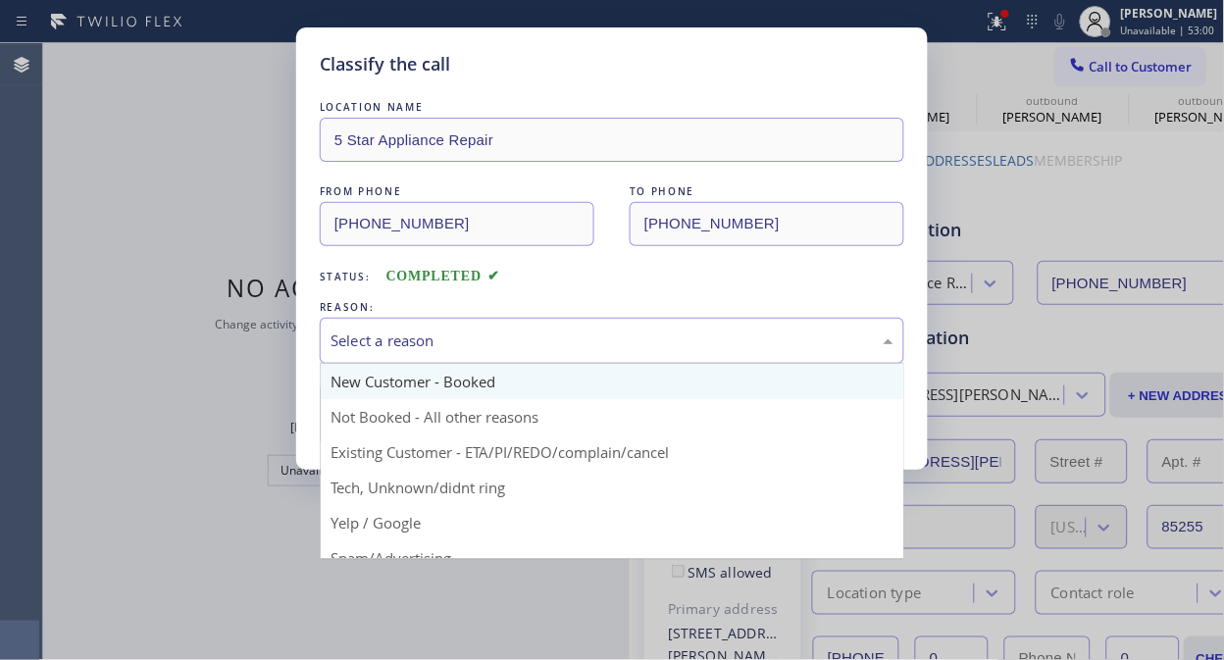
drag, startPoint x: 556, startPoint y: 335, endPoint x: 556, endPoint y: 387, distance: 52.0
click at [556, 344] on div "Select a reason" at bounding box center [611, 340] width 563 height 23
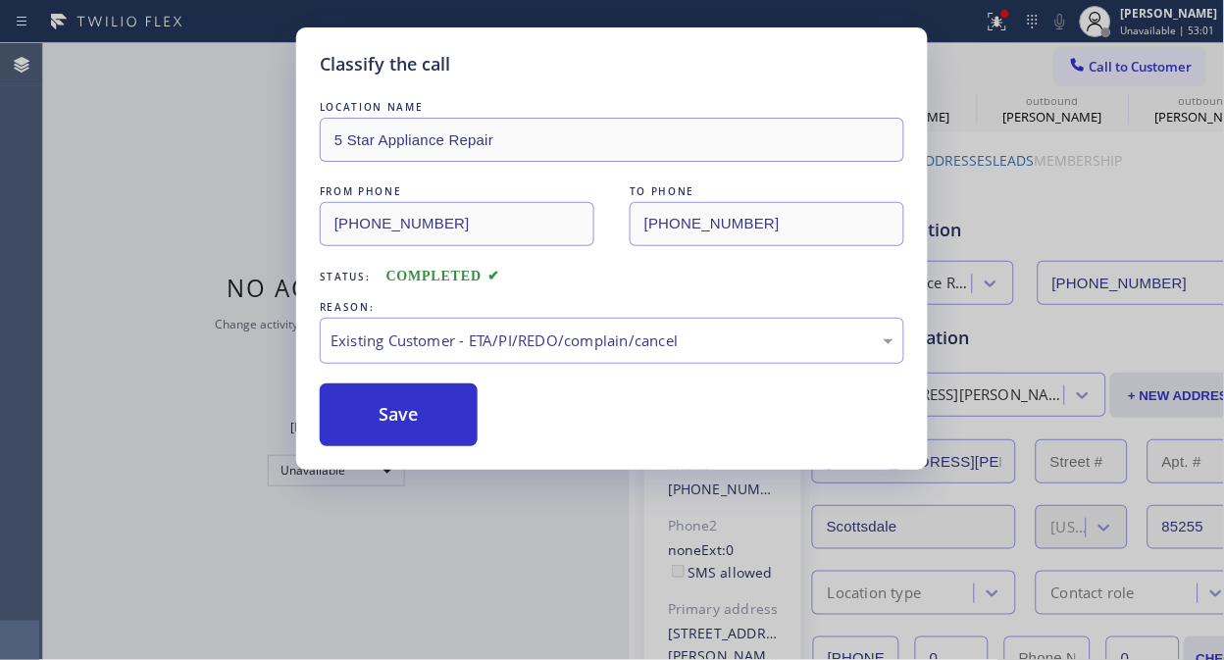
drag, startPoint x: 415, startPoint y: 425, endPoint x: 588, endPoint y: 469, distance: 179.1
click at [417, 425] on button "Save" at bounding box center [399, 414] width 158 height 63
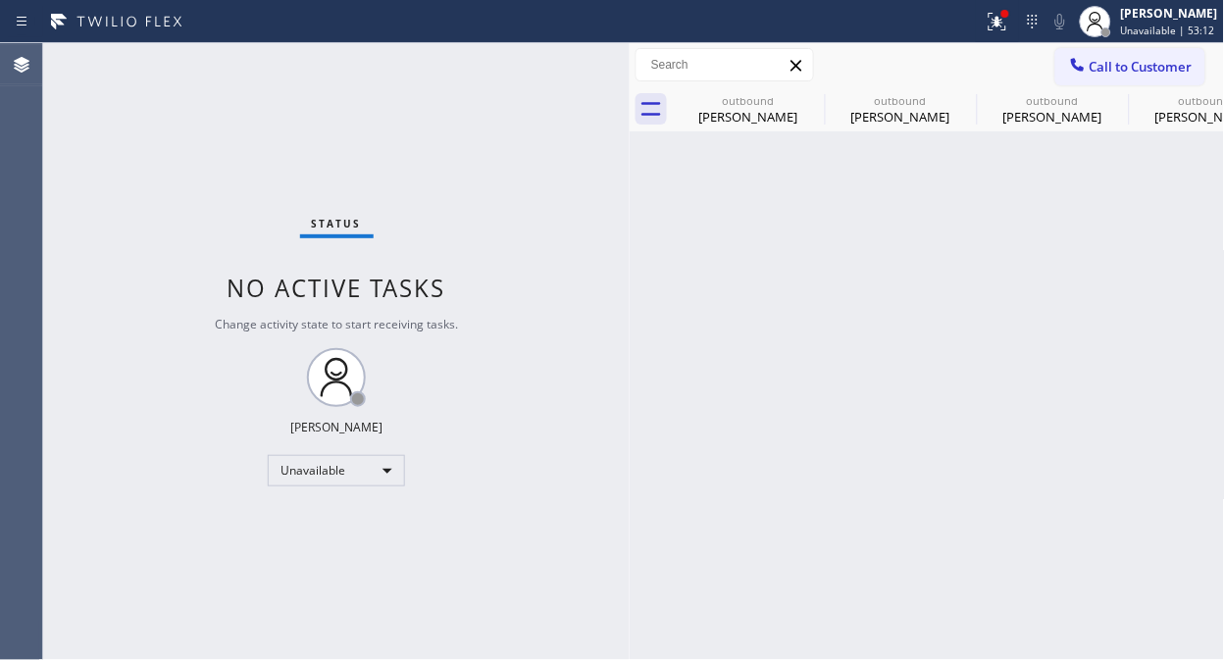
click at [724, 209] on div "Back to Dashboard Change Sender ID Customers Technicians Select a contact Outbo…" at bounding box center [927, 351] width 595 height 617
drag, startPoint x: 757, startPoint y: 95, endPoint x: 810, endPoint y: 95, distance: 53.0
click at [758, 95] on div "outbound" at bounding box center [749, 100] width 148 height 15
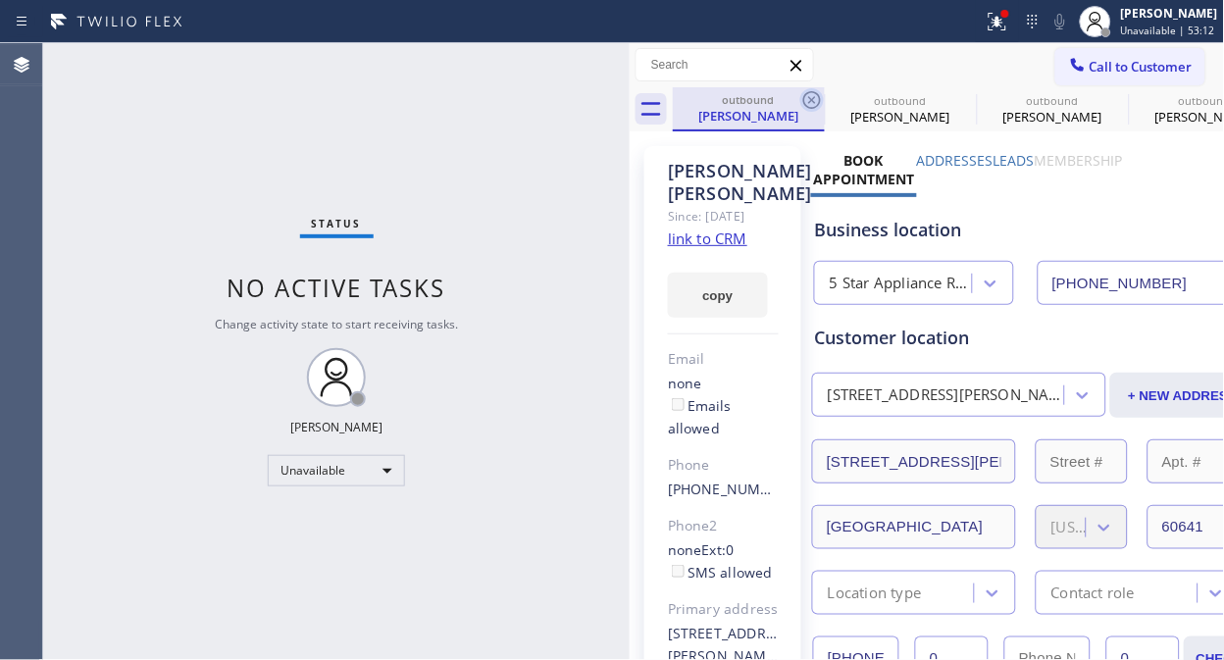
click at [810, 95] on icon at bounding box center [812, 100] width 24 height 24
click at [0, 0] on icon at bounding box center [0, 0] width 0 height 0
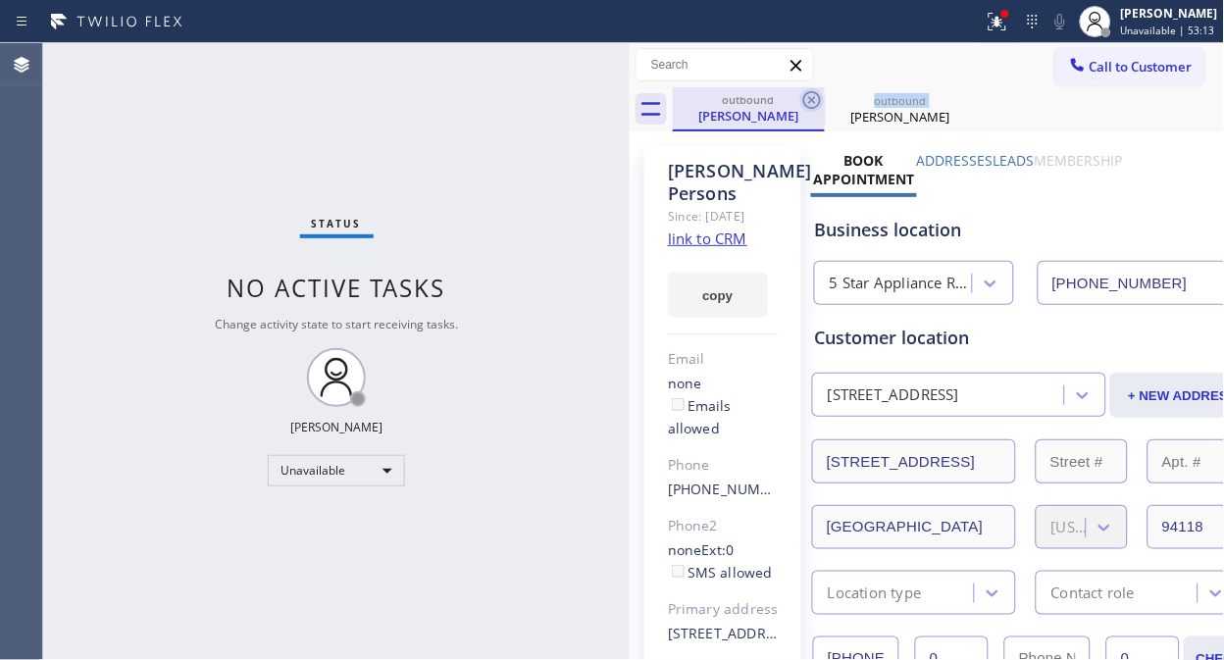
click at [811, 95] on icon at bounding box center [812, 100] width 24 height 24
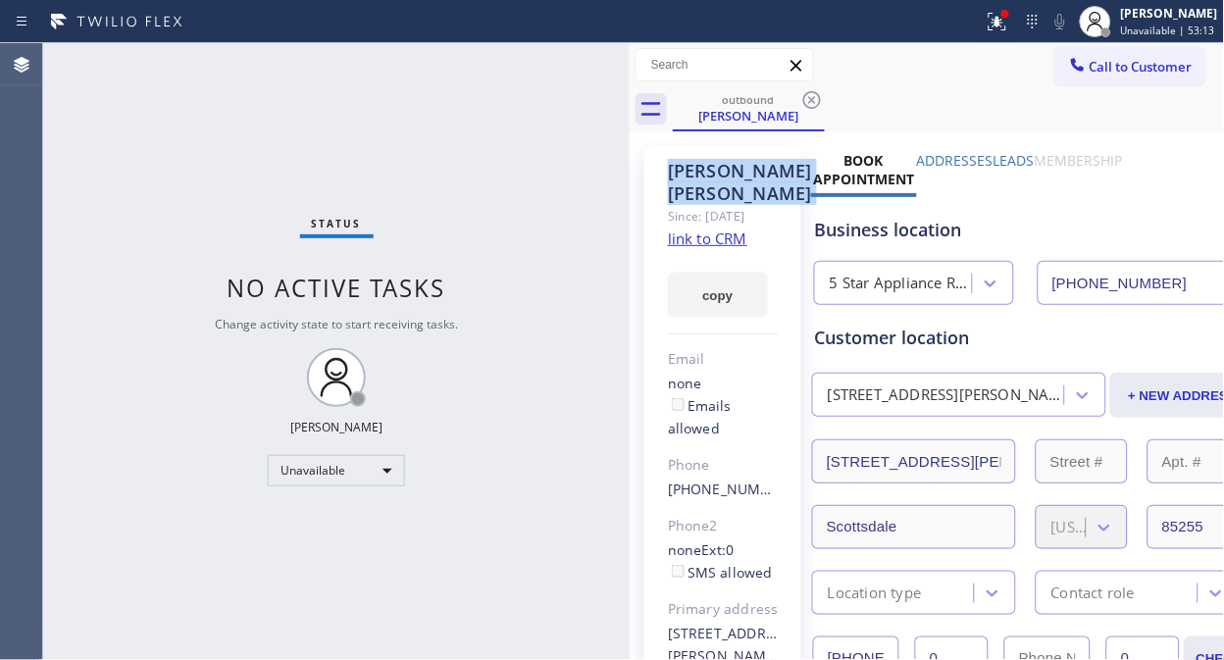
click at [811, 95] on icon at bounding box center [812, 100] width 24 height 24
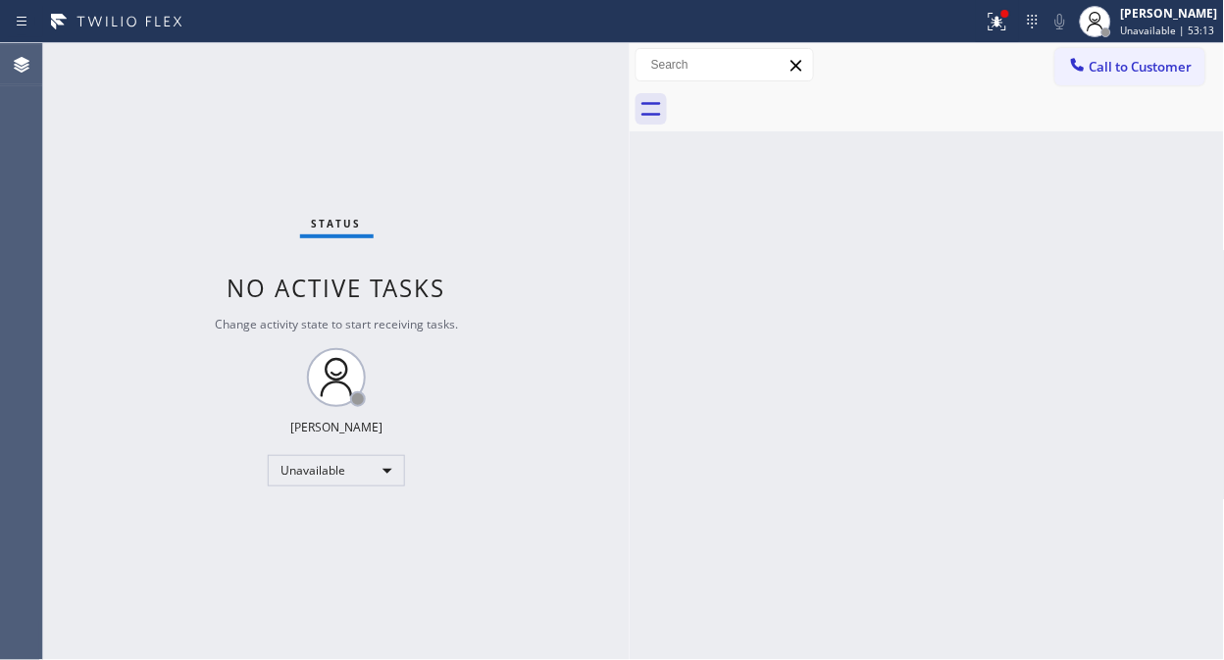
click at [811, 95] on div at bounding box center [949, 109] width 552 height 44
drag, startPoint x: 1013, startPoint y: 35, endPoint x: 998, endPoint y: 47, distance: 18.8
click at [1012, 35] on button at bounding box center [997, 21] width 43 height 43
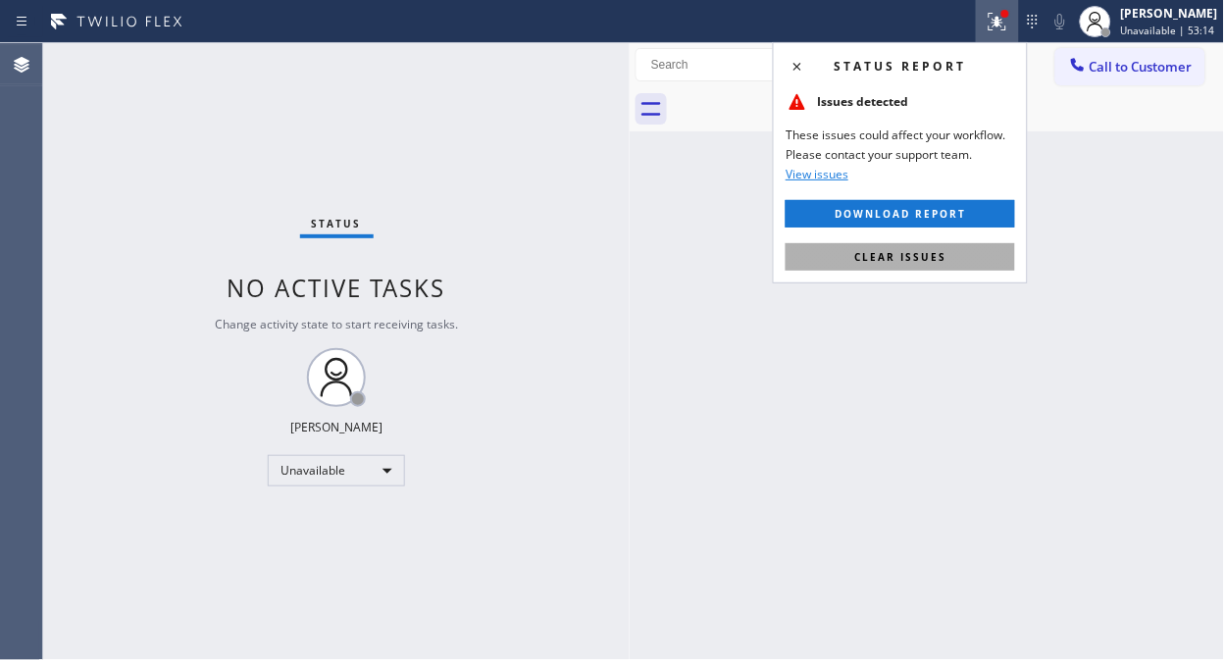
click at [908, 252] on span "Clear issues" at bounding box center [900, 257] width 92 height 14
